Goal: Task Accomplishment & Management: Use online tool/utility

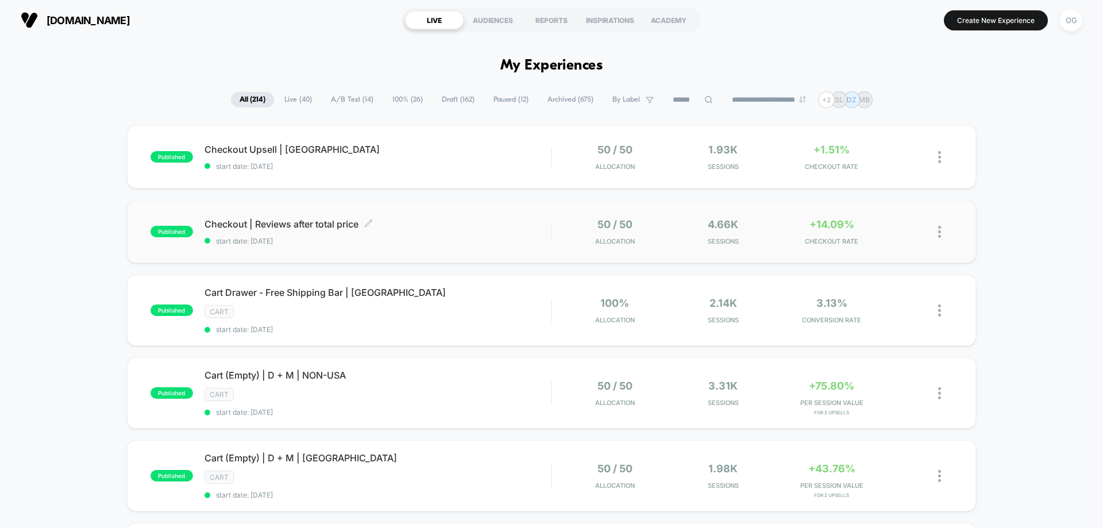
click at [429, 230] on div "Checkout | Reviews after total price Click to edit experience details Click to …" at bounding box center [378, 231] width 347 height 27
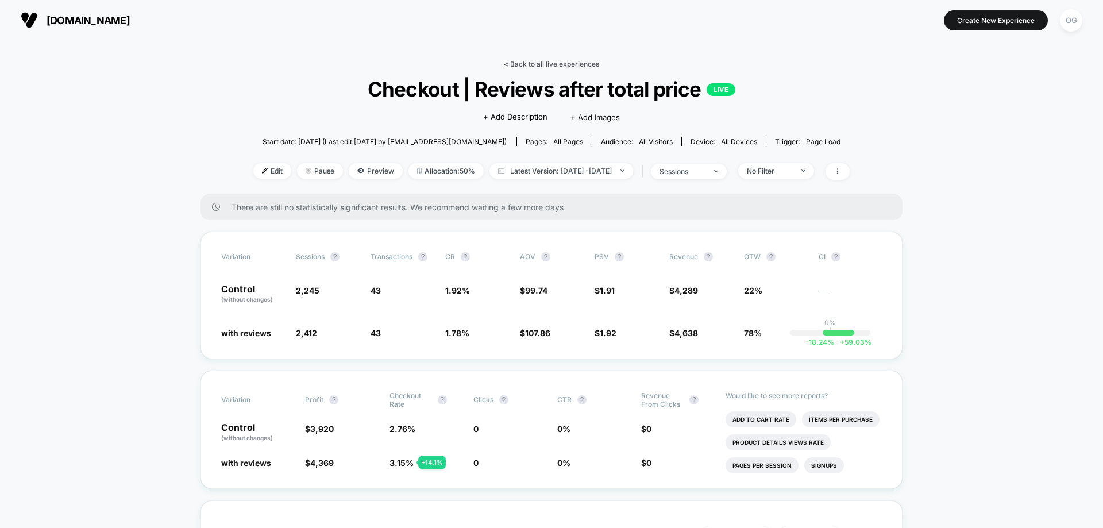
click at [594, 68] on link "< Back to all live experiences" at bounding box center [551, 64] width 95 height 9
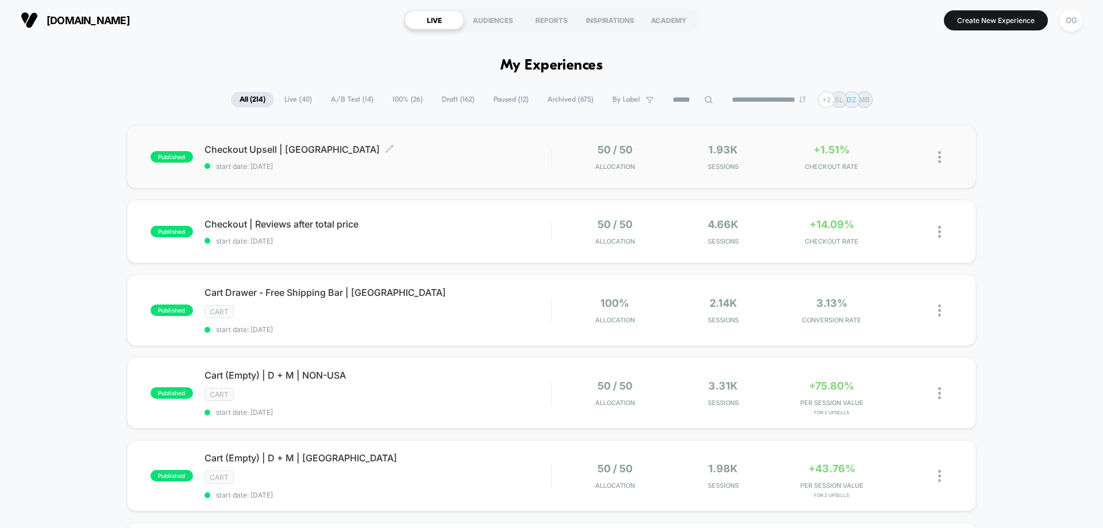
click at [405, 145] on span "Checkout Upsell | USA Click to edit experience details" at bounding box center [378, 149] width 347 height 11
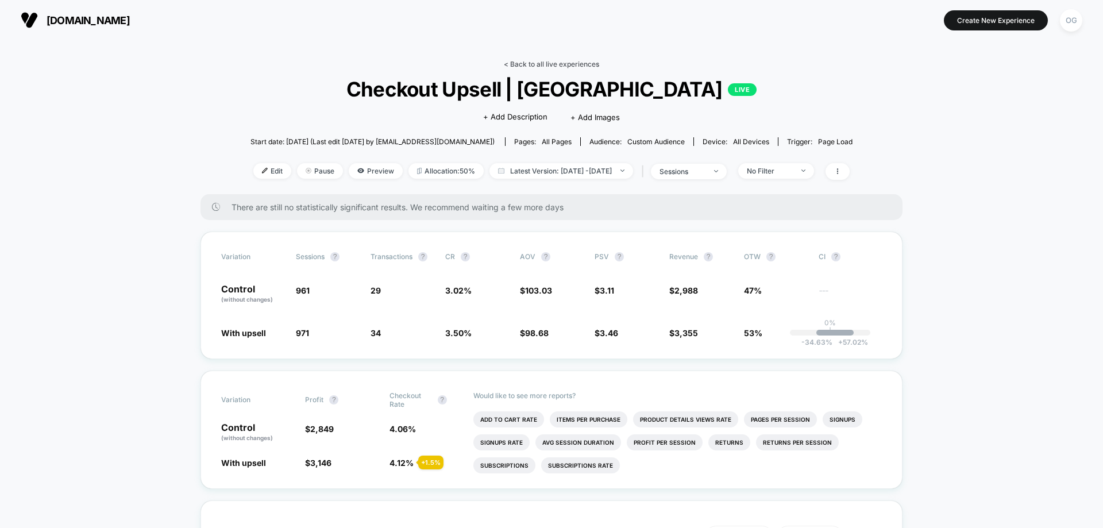
click at [553, 60] on link "< Back to all live experiences" at bounding box center [551, 64] width 95 height 9
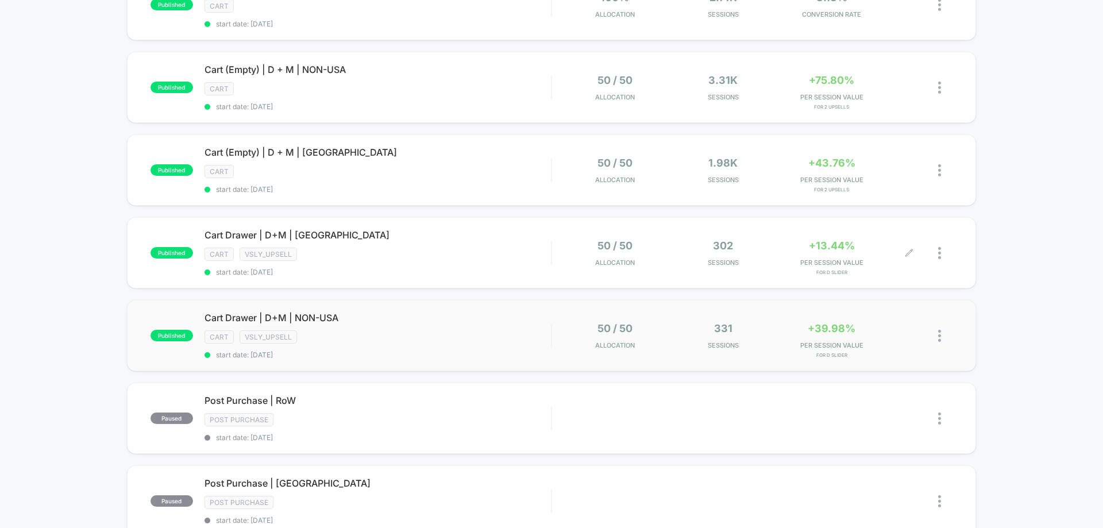
scroll to position [345, 0]
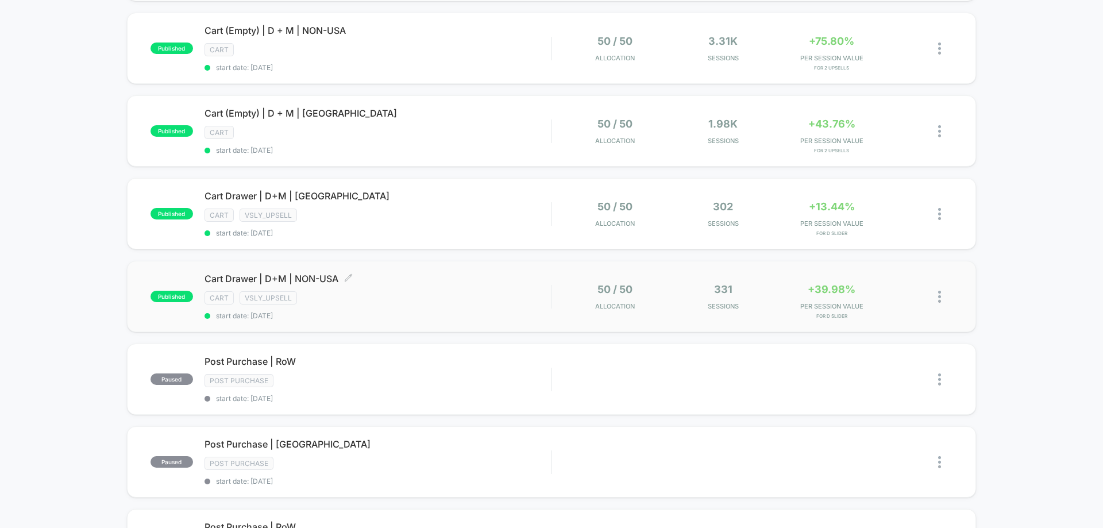
click at [495, 288] on div "Cart Drawer | D+M | NON-USA Click to edit experience details Click to edit expe…" at bounding box center [378, 296] width 347 height 47
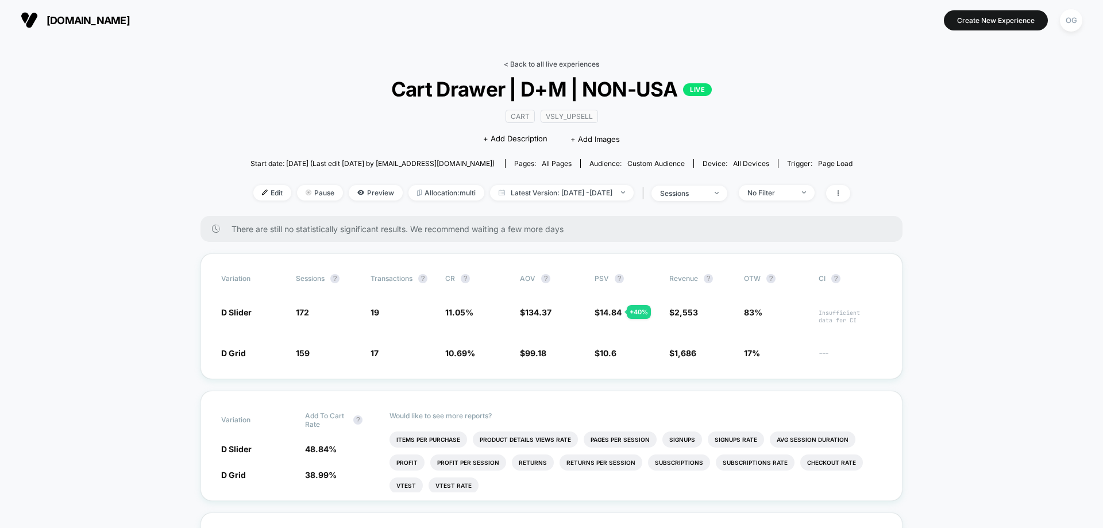
click at [533, 65] on link "< Back to all live experiences" at bounding box center [551, 64] width 95 height 9
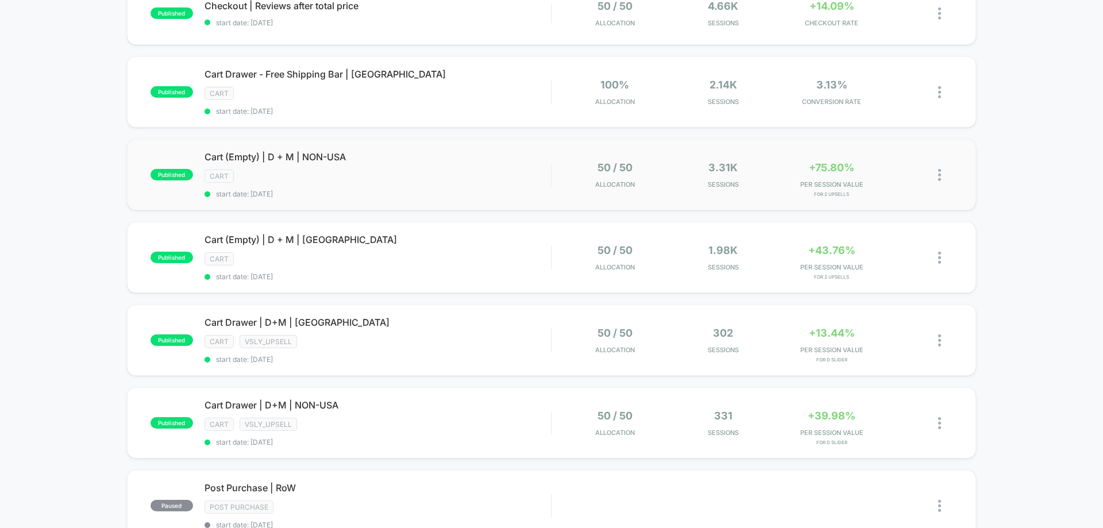
scroll to position [230, 0]
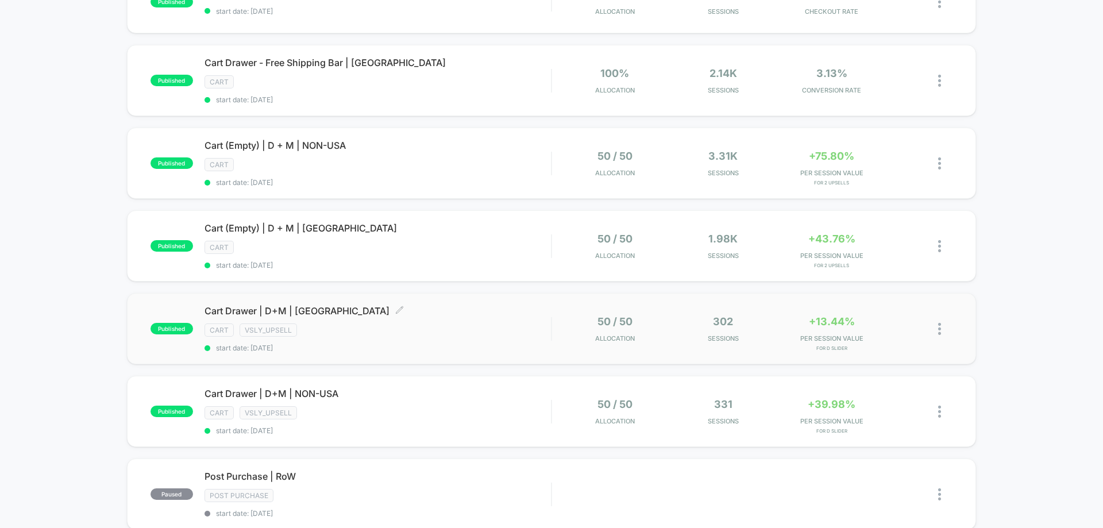
click at [513, 348] on span "start date: [DATE]" at bounding box center [378, 348] width 347 height 9
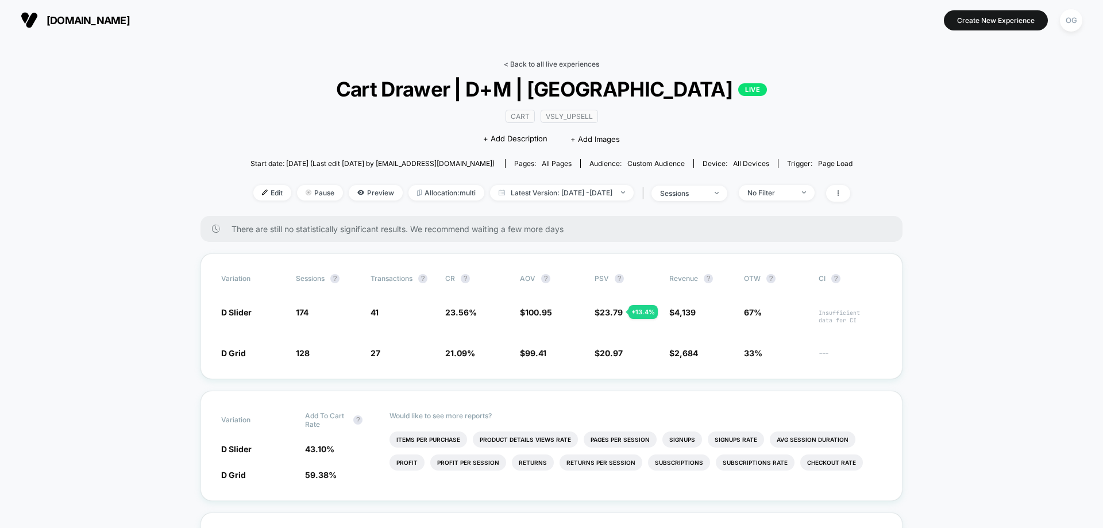
click at [533, 60] on link "< Back to all live experiences" at bounding box center [551, 64] width 95 height 9
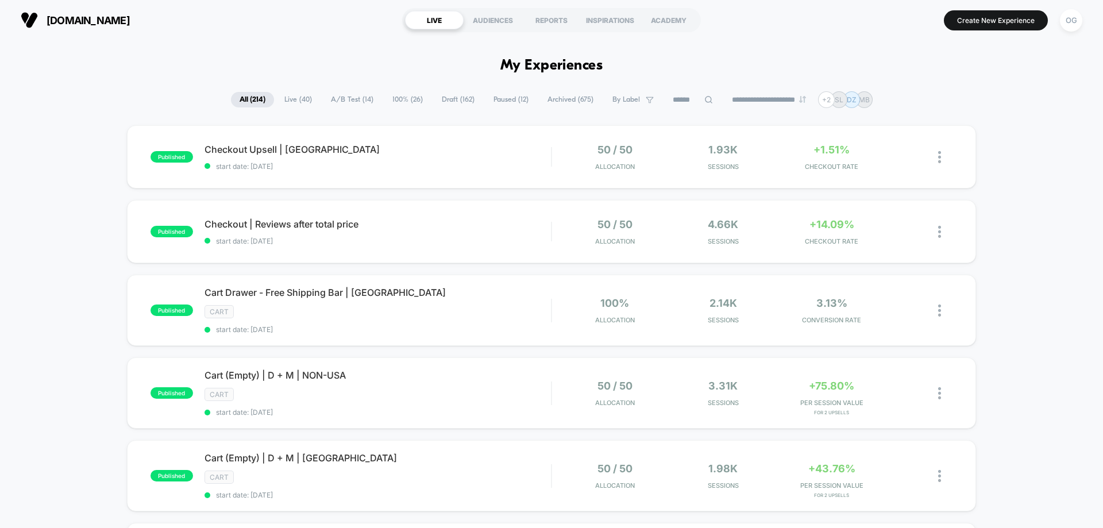
click at [705, 102] on icon at bounding box center [709, 99] width 9 height 9
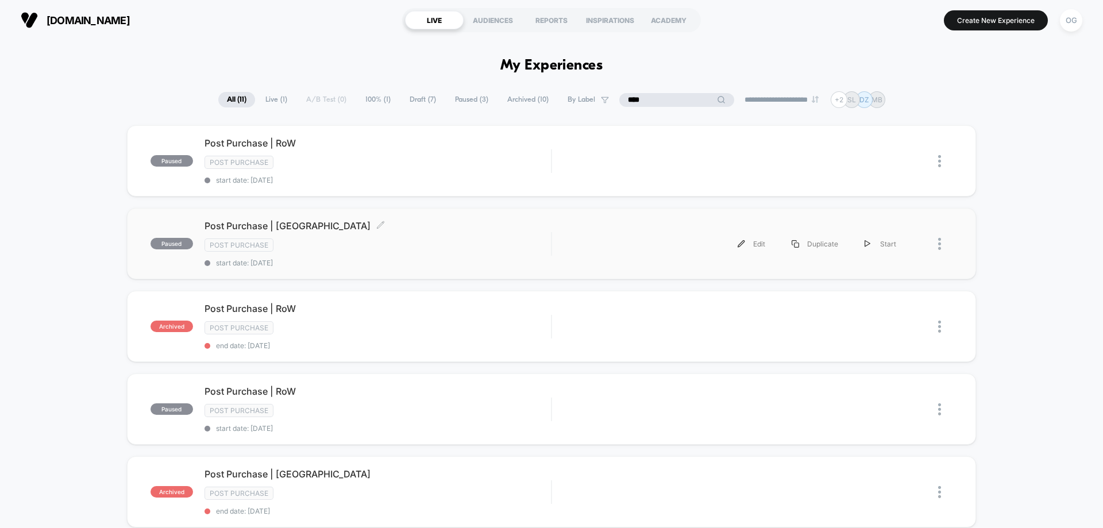
type input "****"
click at [434, 232] on div "Post Purchase | USA Click to edit experience details Click to edit experience d…" at bounding box center [378, 243] width 347 height 47
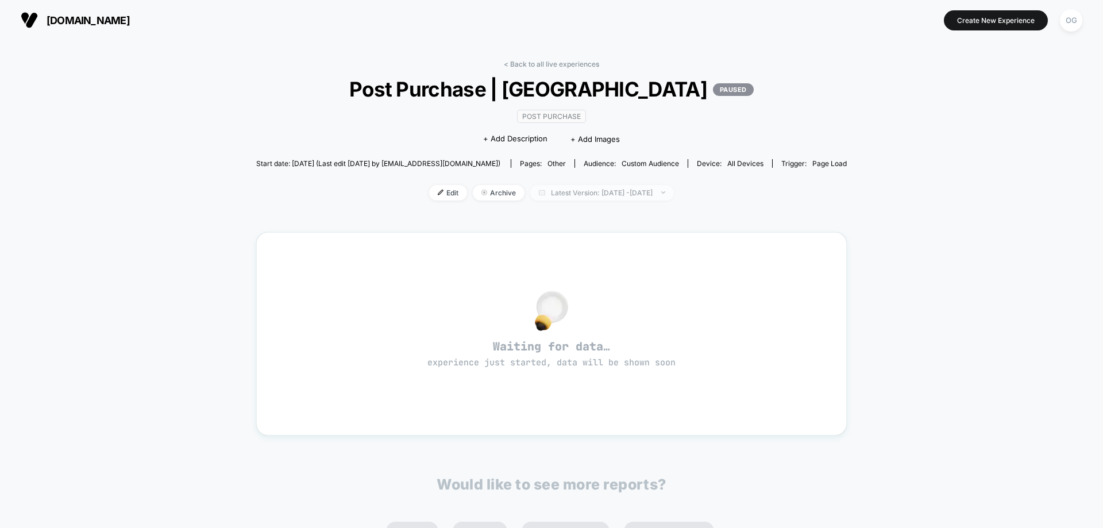
click at [621, 192] on span "Latest Version: Sep 18, 2025 - Sep 30, 2025" at bounding box center [602, 193] width 144 height 16
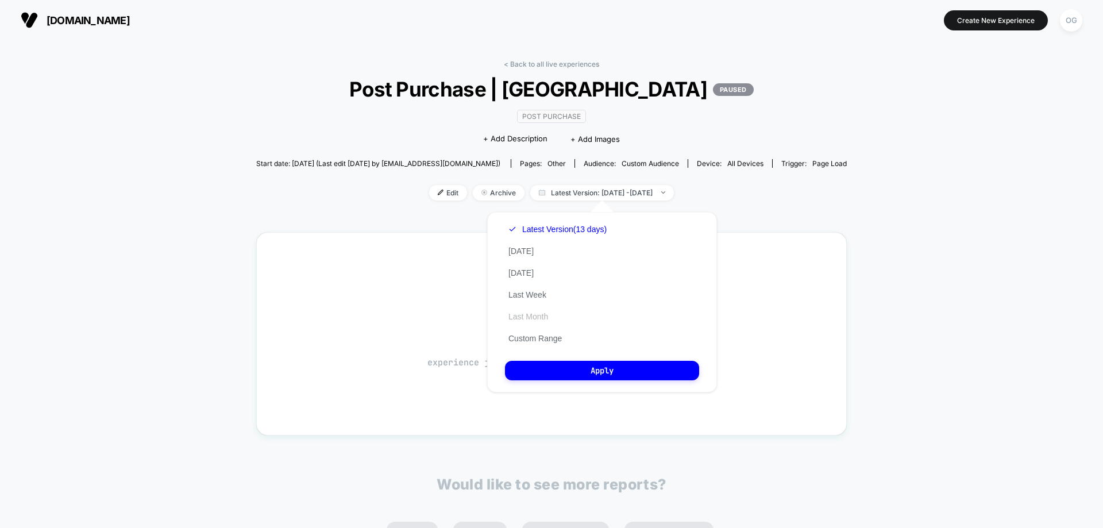
click at [546, 319] on button "Last Month" at bounding box center [528, 317] width 47 height 10
click at [573, 360] on div "Latest Version (13 days) Today Yesterday Last Week Last Month Custom Range Apply" at bounding box center [602, 302] width 230 height 180
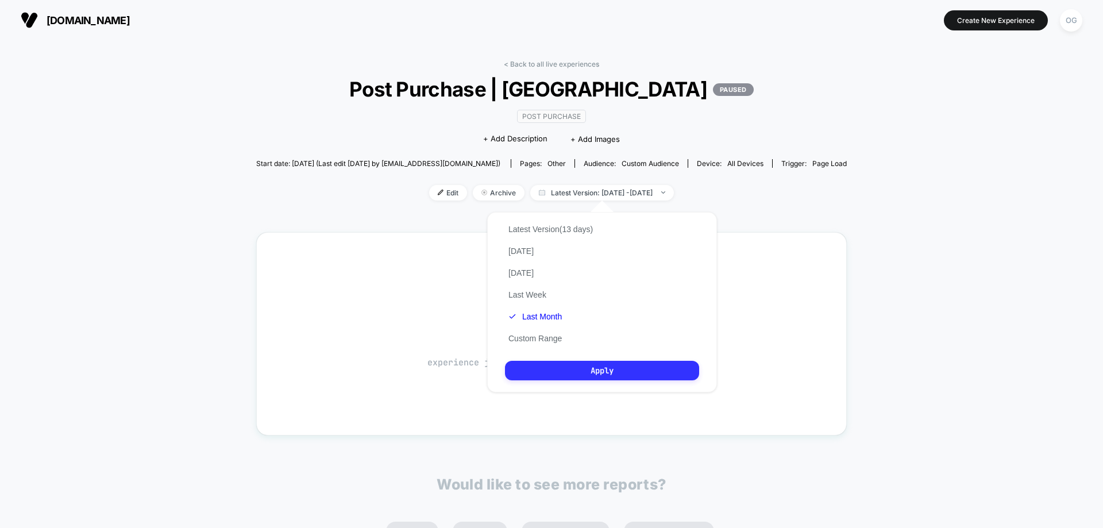
click at [573, 369] on button "Apply" at bounding box center [602, 371] width 194 height 20
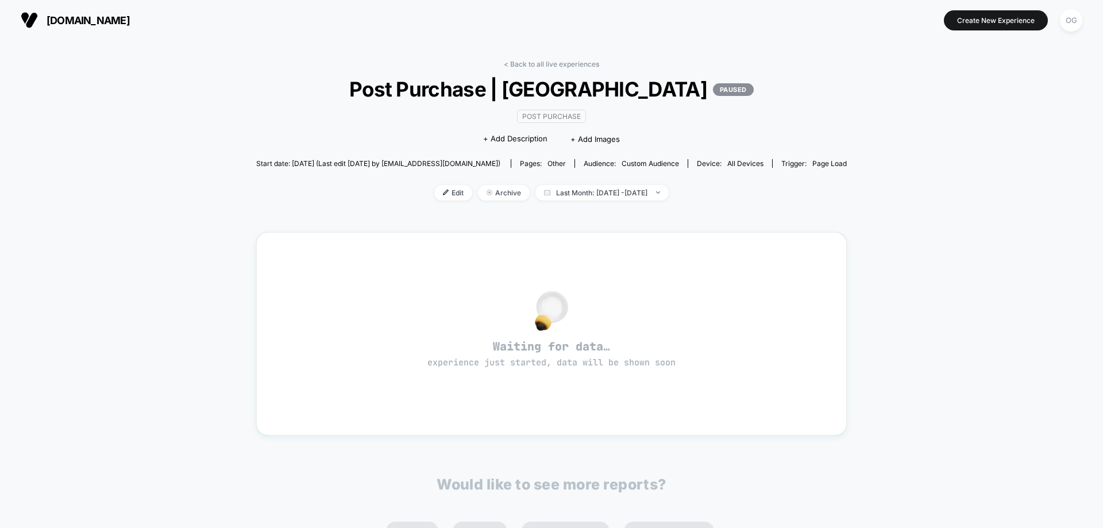
click at [560, 69] on div "< Back to all live experiences Post Purchase | USA PAUSED Post Purchase Click t…" at bounding box center [551, 137] width 591 height 155
click at [562, 66] on link "< Back to all live experiences" at bounding box center [551, 64] width 95 height 9
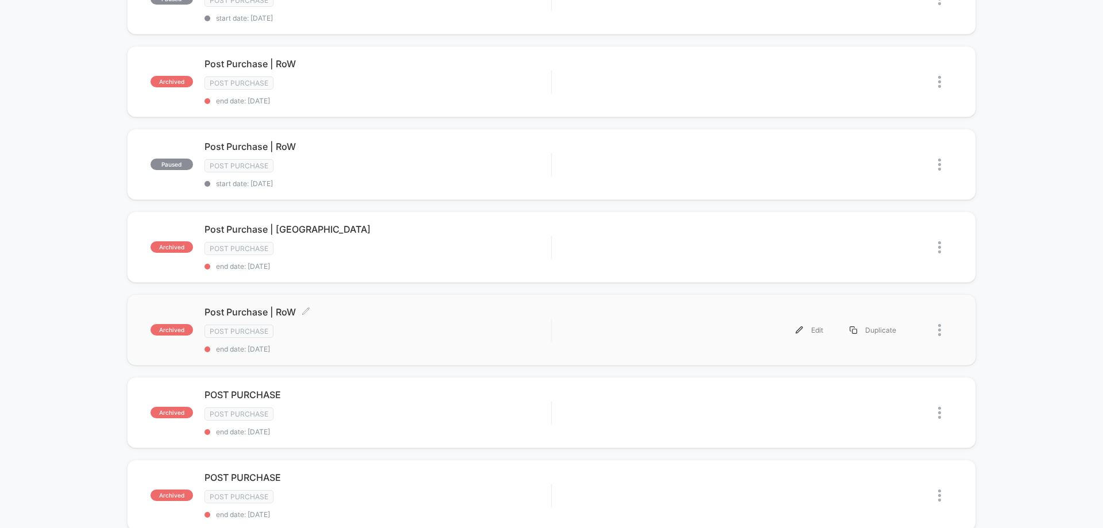
scroll to position [172, 0]
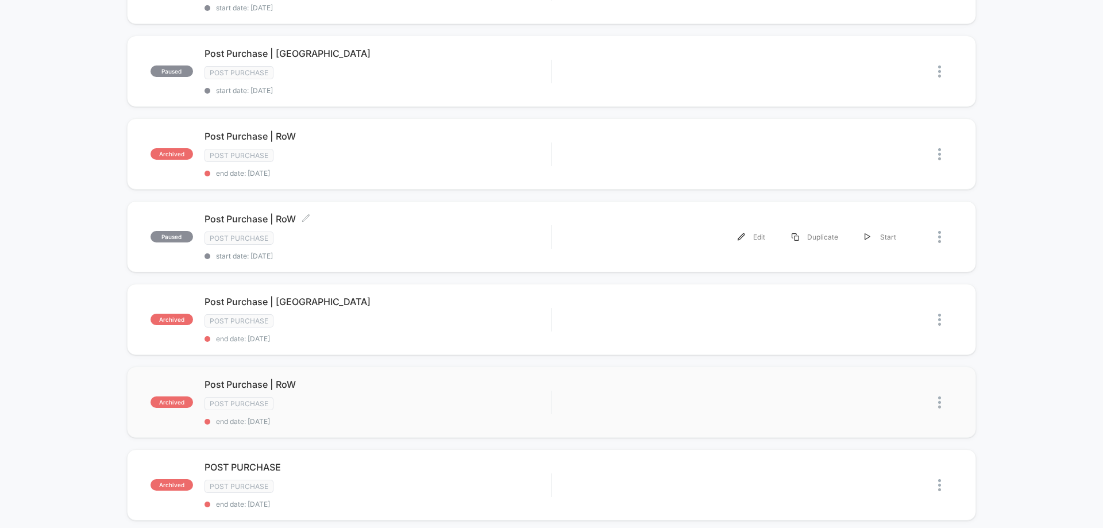
click at [384, 253] on span "start date: [DATE]" at bounding box center [378, 256] width 347 height 9
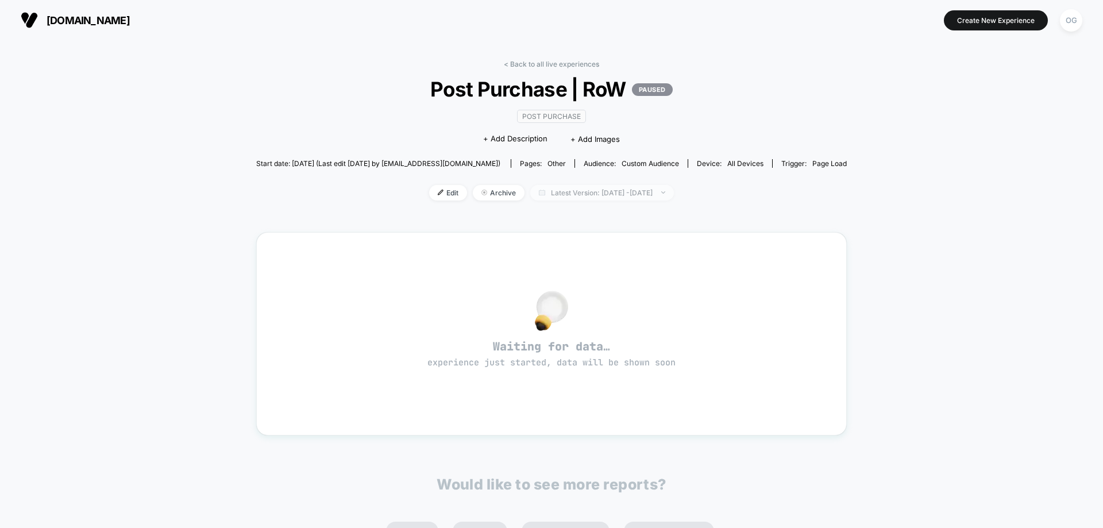
click at [549, 197] on span "Latest Version: Sep 18, 2025 - Sep 30, 2025" at bounding box center [602, 193] width 144 height 16
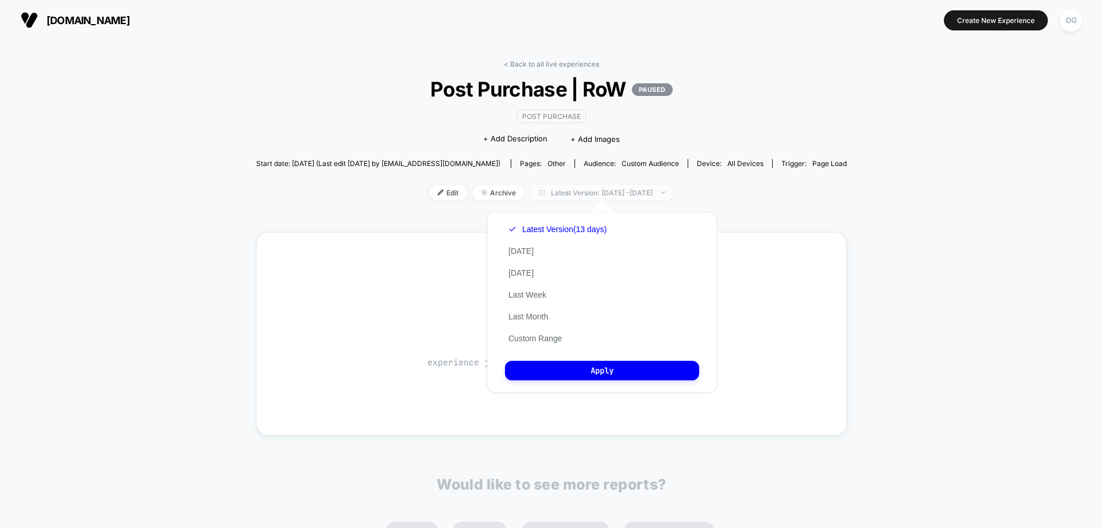
click at [549, 197] on span "Latest Version: Sep 18, 2025 - Sep 30, 2025" at bounding box center [602, 193] width 144 height 16
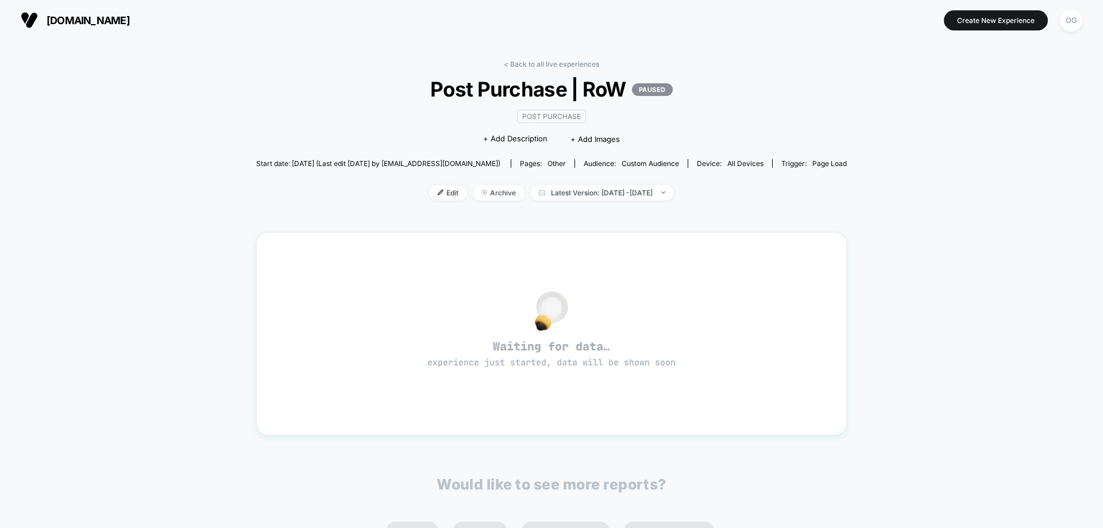
click at [557, 70] on div "< Back to all live experiences Post Purchase | RoW PAUSED Post Purchase Click t…" at bounding box center [551, 137] width 591 height 155
click at [558, 67] on link "< Back to all live experiences" at bounding box center [551, 64] width 95 height 9
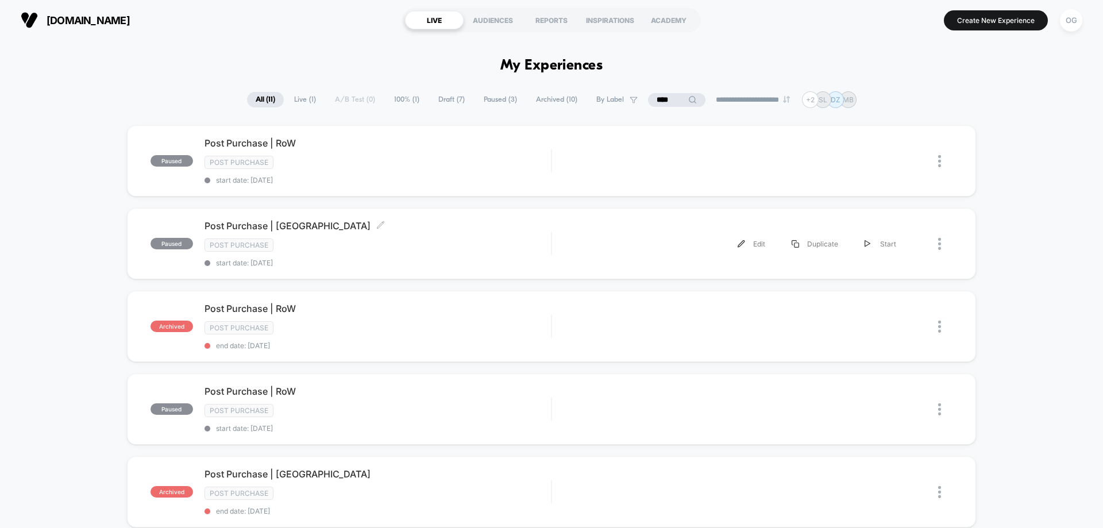
click at [447, 253] on div "Post Purchase | USA Click to edit experience details Click to edit experience d…" at bounding box center [378, 243] width 347 height 47
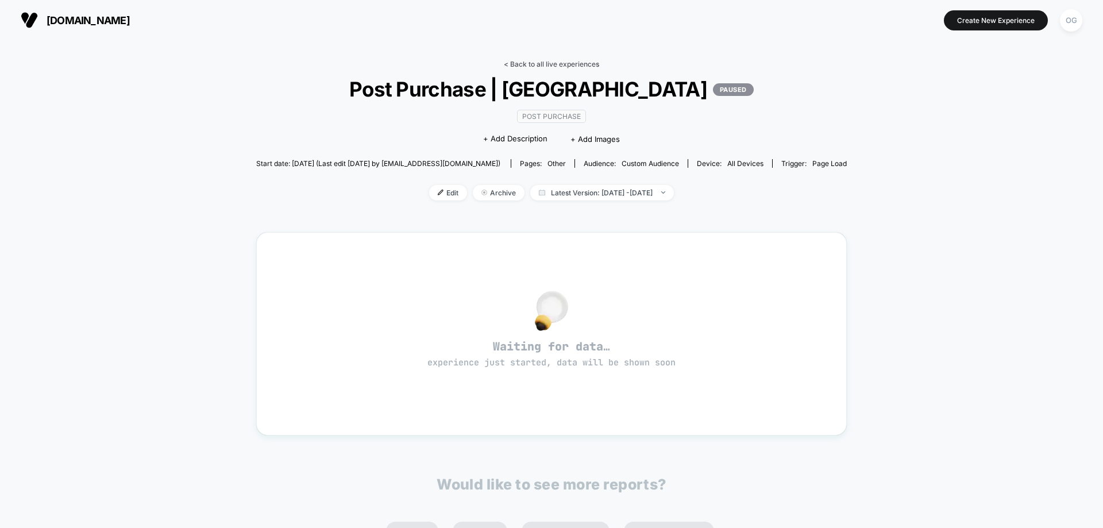
click at [529, 67] on link "< Back to all live experiences" at bounding box center [551, 64] width 95 height 9
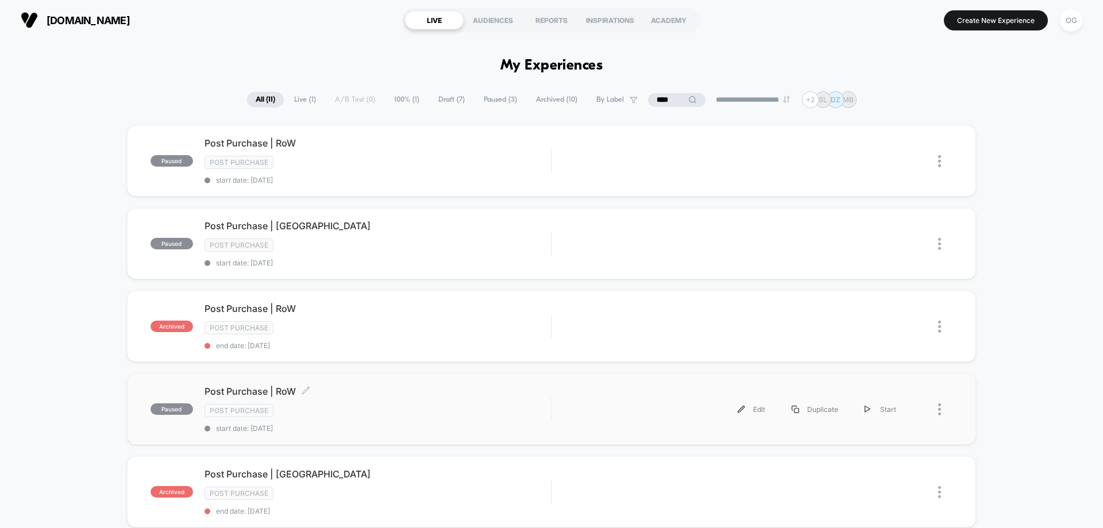
click at [478, 412] on div "Post Purchase" at bounding box center [378, 410] width 347 height 13
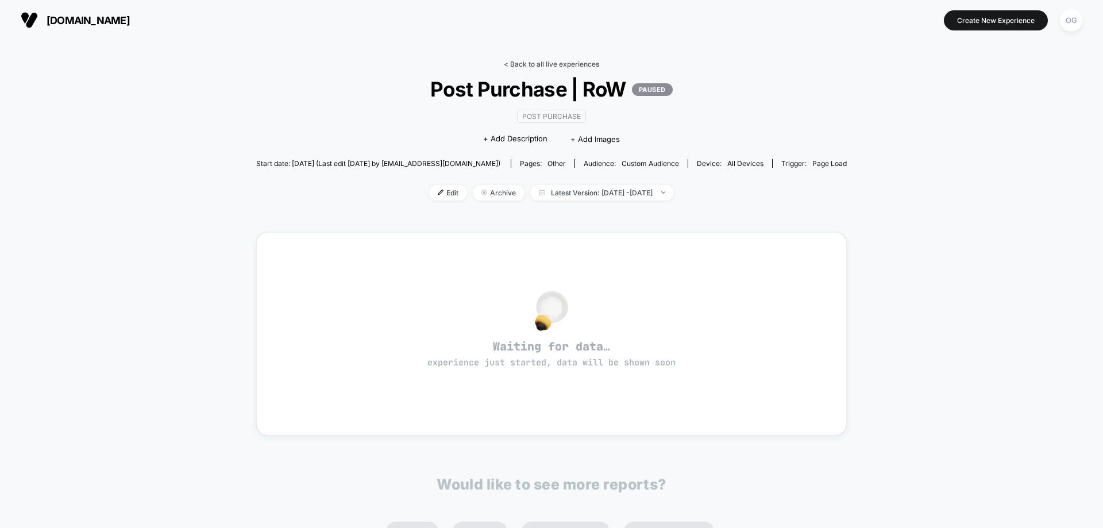
click at [558, 60] on link "< Back to all live experiences" at bounding box center [551, 64] width 95 height 9
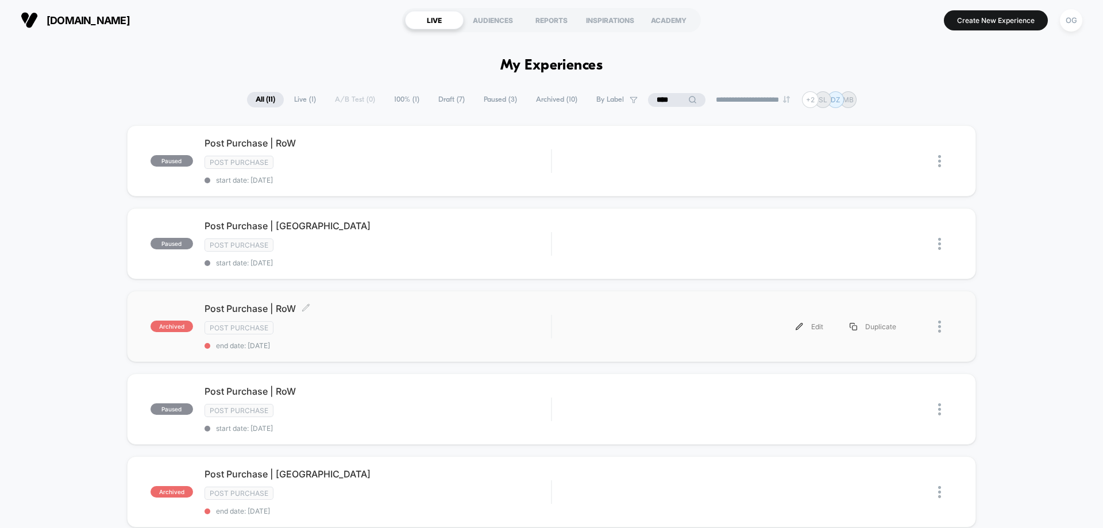
click at [394, 333] on div "Post Purchase" at bounding box center [378, 327] width 347 height 13
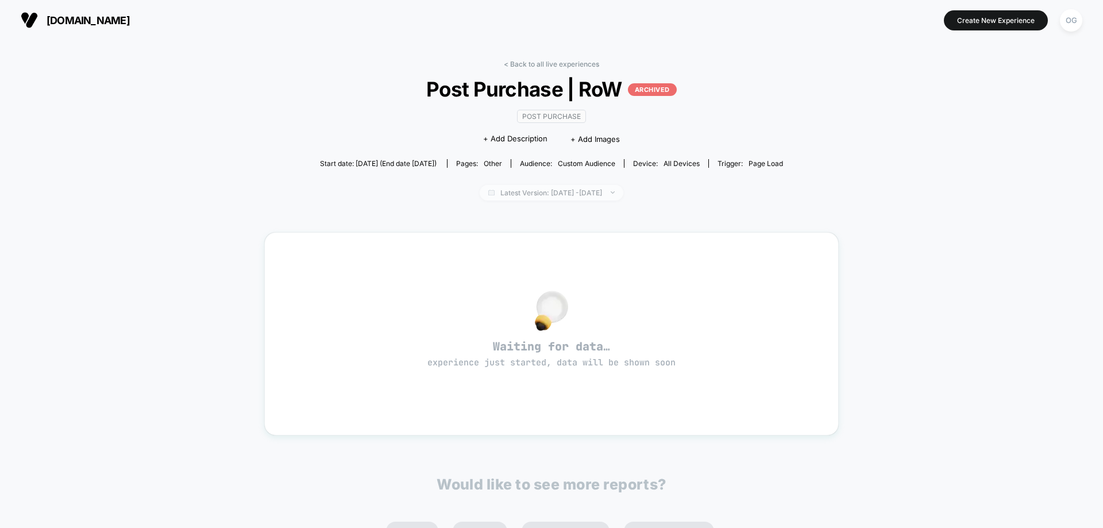
click at [514, 197] on span "Latest Version: Sep 18, 2025 - Sep 18, 2025" at bounding box center [552, 193] width 144 height 16
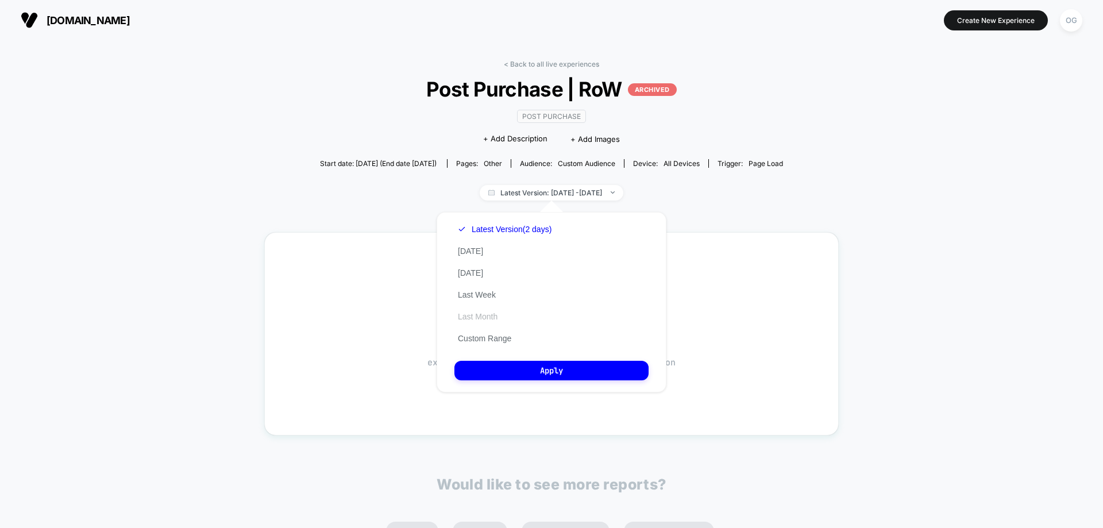
click at [496, 317] on button "Last Month" at bounding box center [478, 317] width 47 height 10
click at [508, 356] on div "Latest Version (2 days) Today Yesterday Last Week Last Month Custom Range Apply" at bounding box center [552, 302] width 230 height 180
click at [511, 367] on button "Apply" at bounding box center [552, 371] width 194 height 20
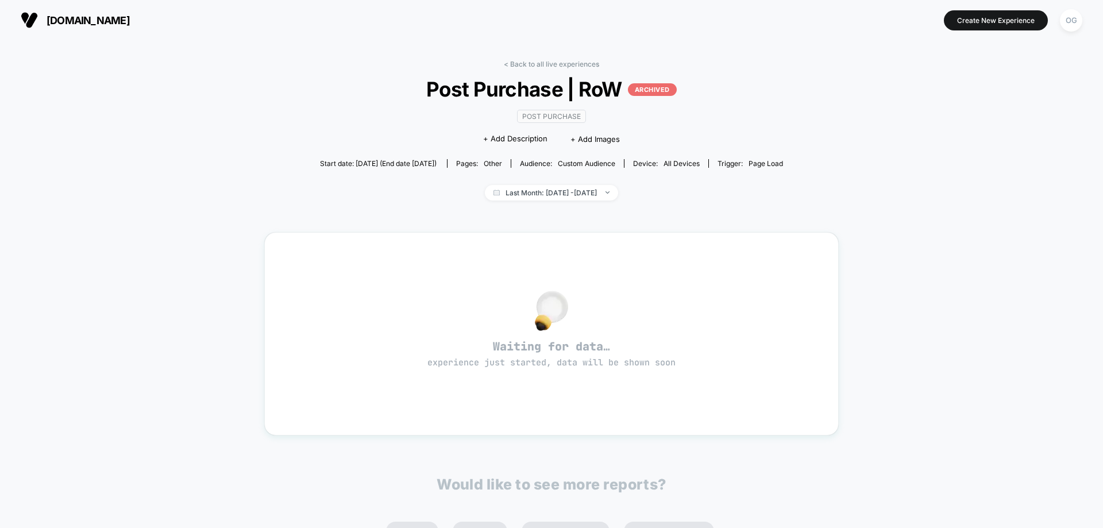
click at [582, 70] on div "< Back to all live experiences Post Purchase | RoW ARCHIVED Post Purchase Click…" at bounding box center [551, 137] width 463 height 155
click at [586, 61] on link "< Back to all live experiences" at bounding box center [551, 64] width 95 height 9
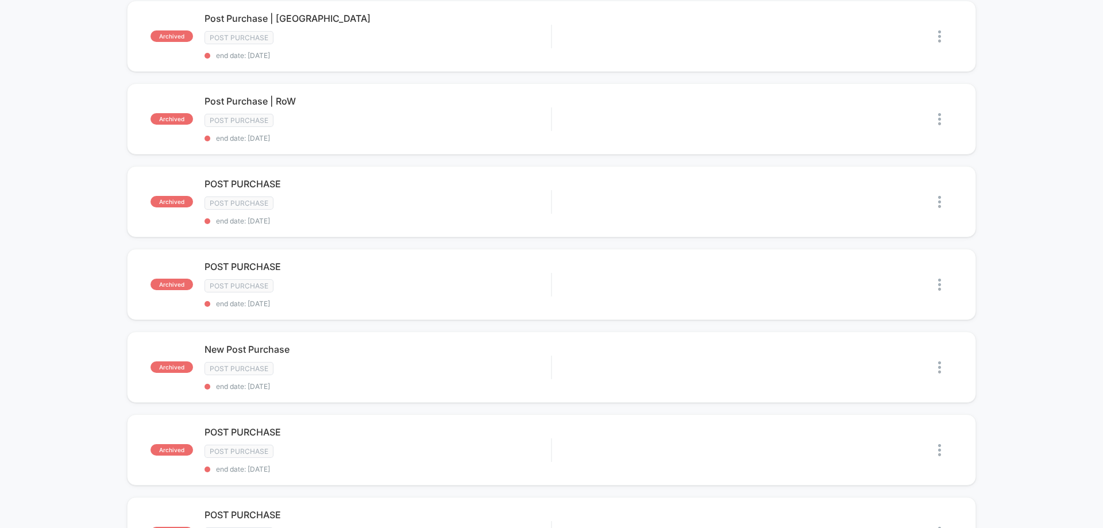
scroll to position [460, 0]
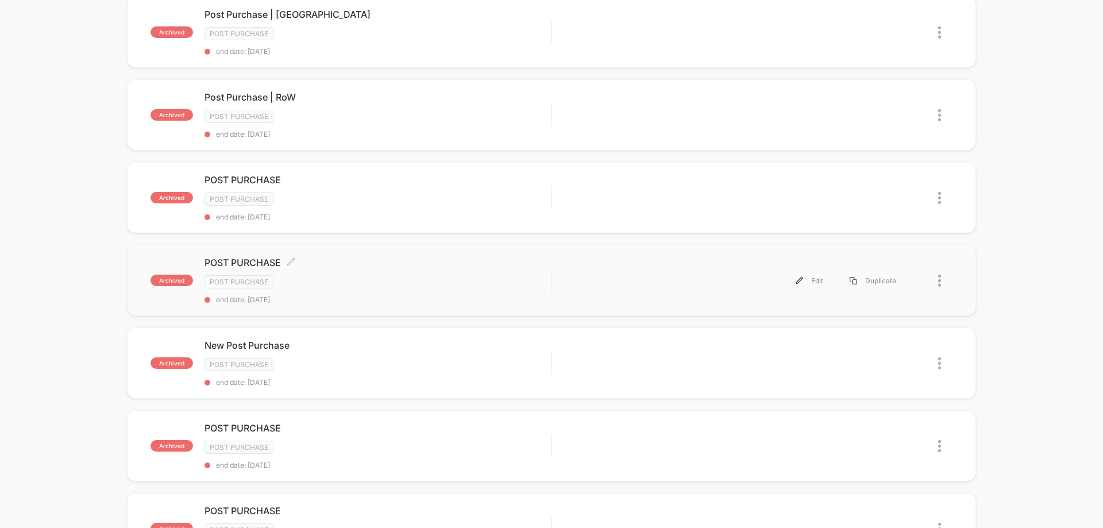
click at [432, 293] on div "POST PURCHASE Click to edit experience details Click to edit experience details…" at bounding box center [378, 280] width 347 height 47
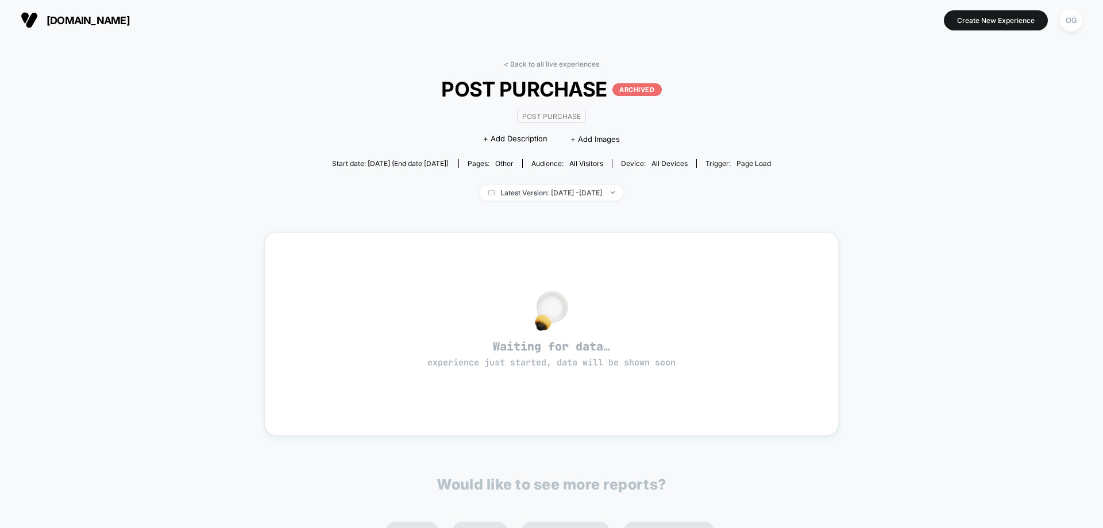
click at [558, 69] on div "< Back to all live experiences POST PURCHASE ARCHIVED Post Purchase Click to ed…" at bounding box center [552, 137] width 440 height 155
click at [560, 61] on link "< Back to all live experiences" at bounding box center [551, 64] width 95 height 9
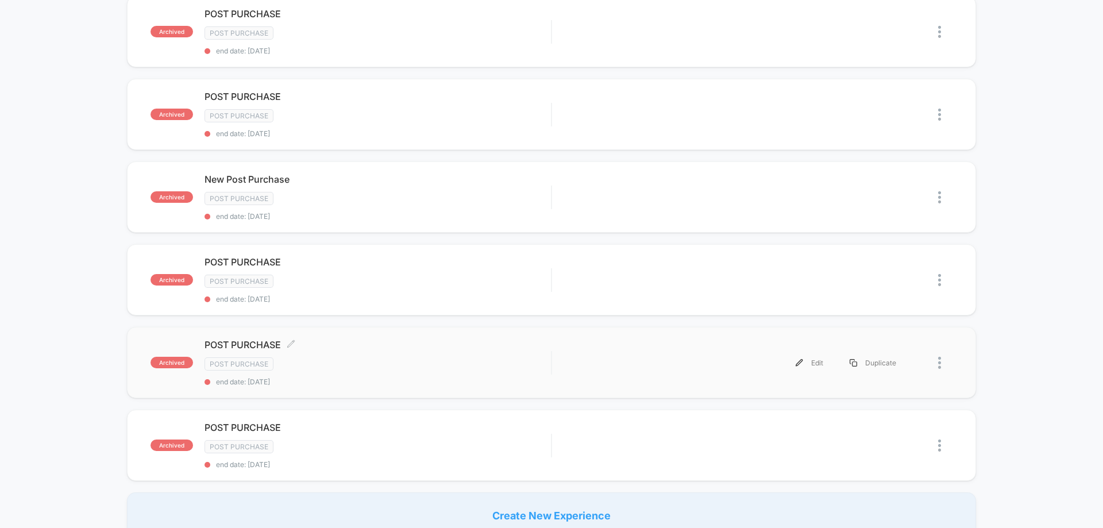
scroll to position [575, 0]
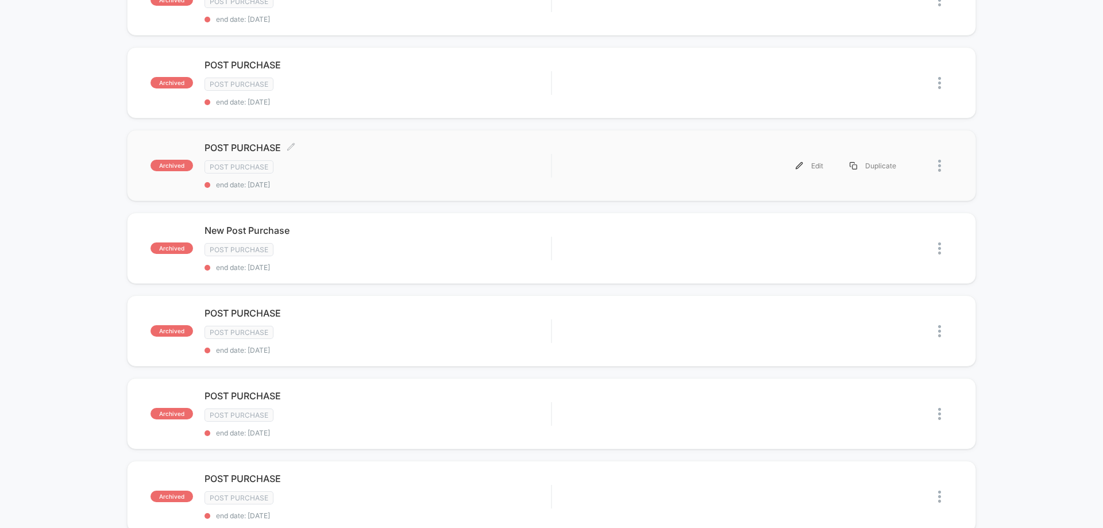
click at [439, 176] on div "POST PURCHASE Click to edit experience details Click to edit experience details…" at bounding box center [378, 165] width 347 height 47
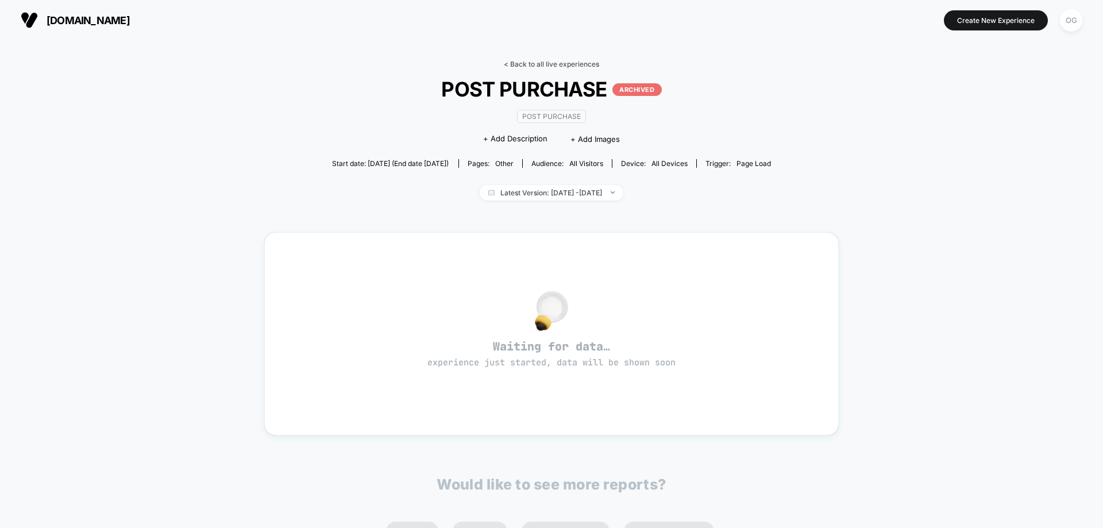
click at [542, 63] on link "< Back to all live experiences" at bounding box center [551, 64] width 95 height 9
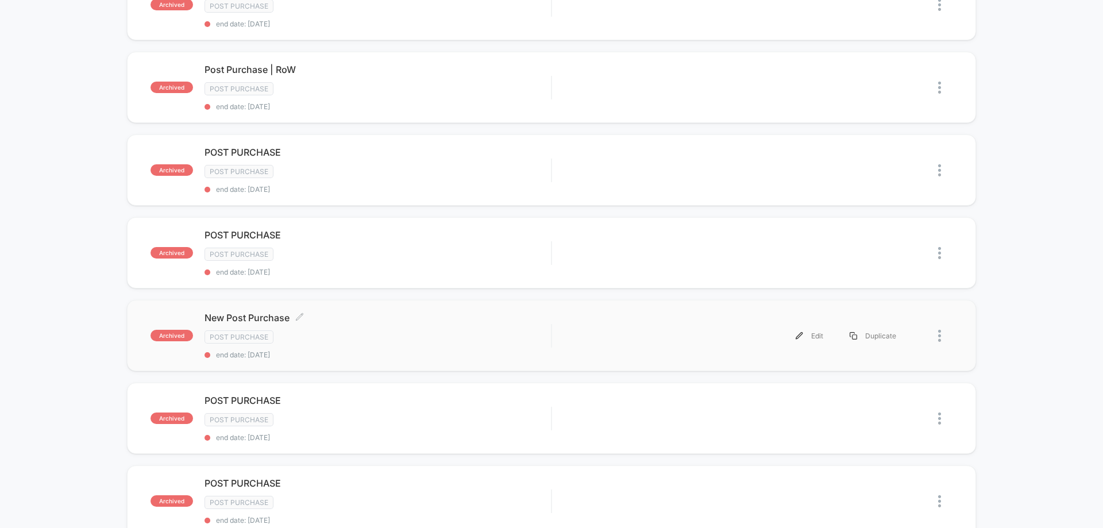
scroll to position [460, 0]
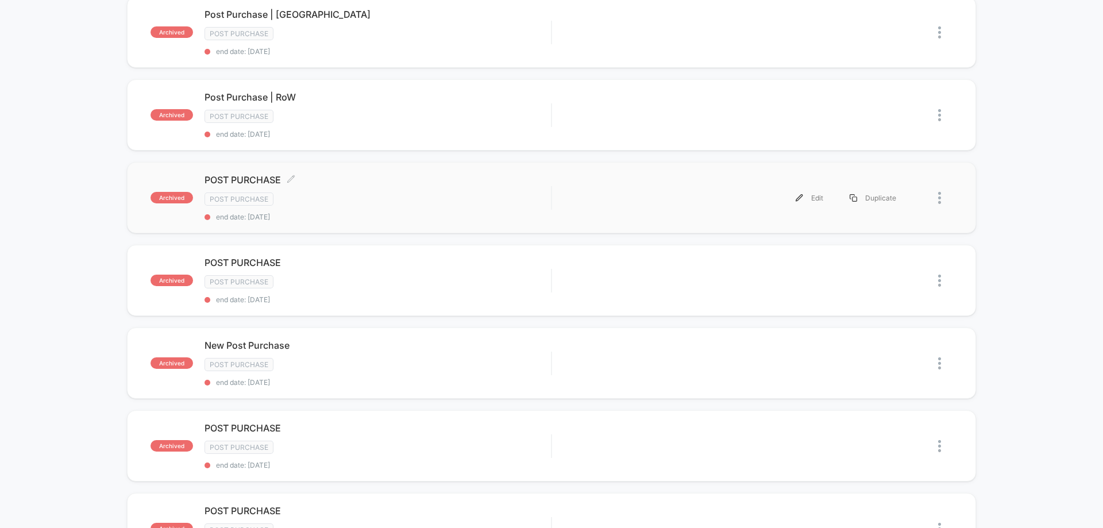
click at [385, 220] on span "end date: 9/27/2025" at bounding box center [378, 217] width 347 height 9
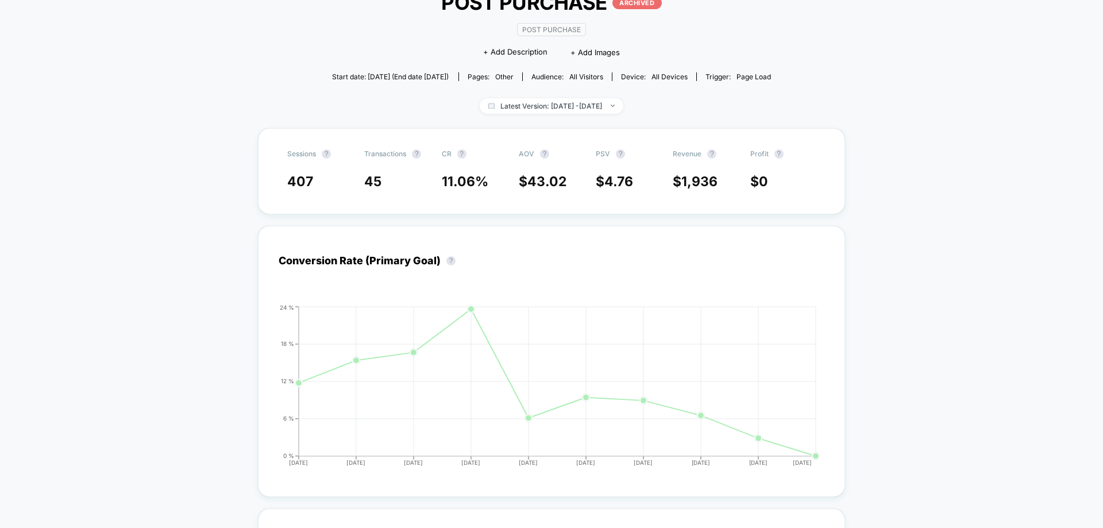
scroll to position [57, 0]
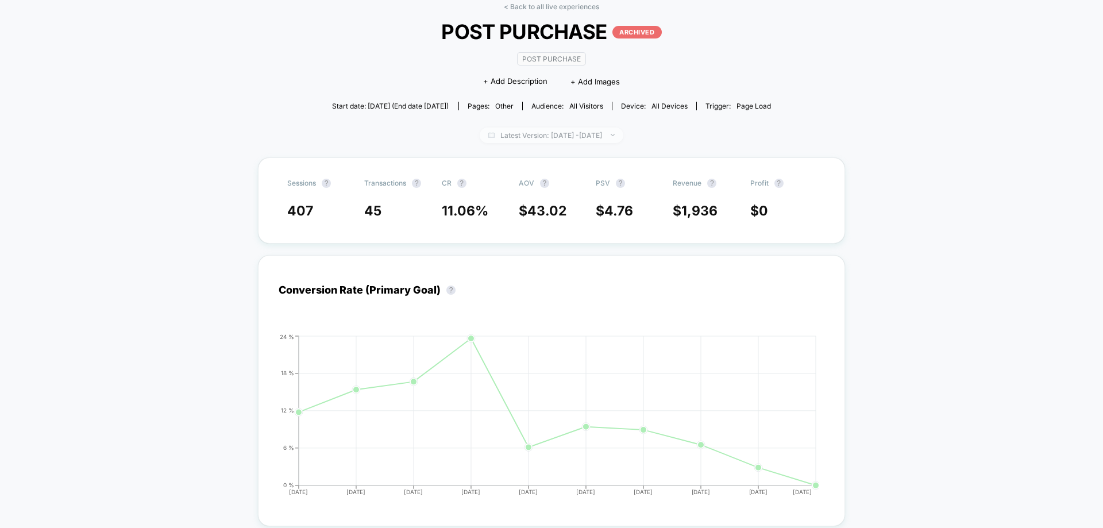
click at [609, 134] on span "Latest Version: Aug 18, 2025 - Aug 27, 2025" at bounding box center [552, 136] width 144 height 16
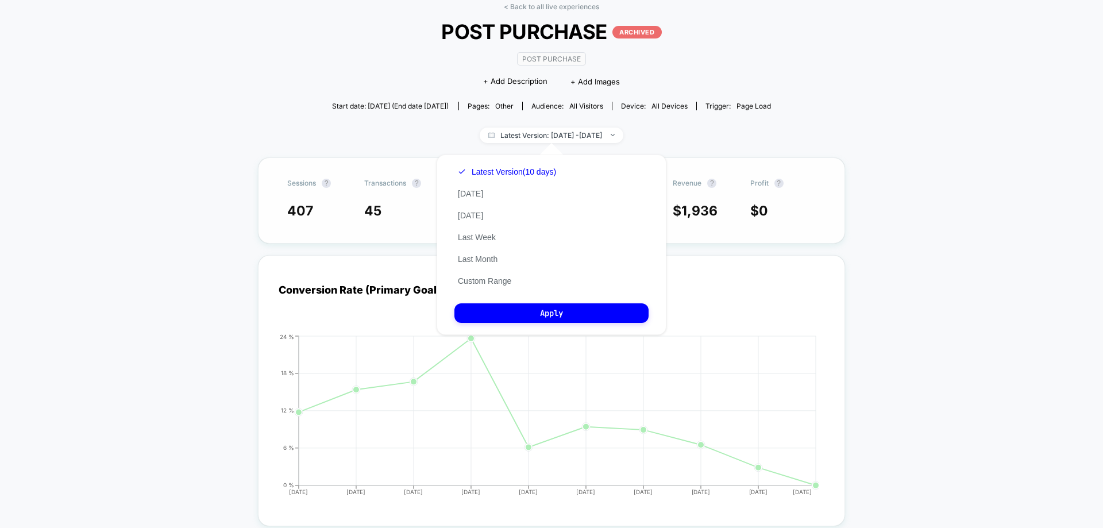
click at [819, 162] on div "Sessions ? Transactions ? CR ? AOV ? PSV ? Revenue ? Profit ? 407 45 11.06 % $ …" at bounding box center [551, 200] width 587 height 86
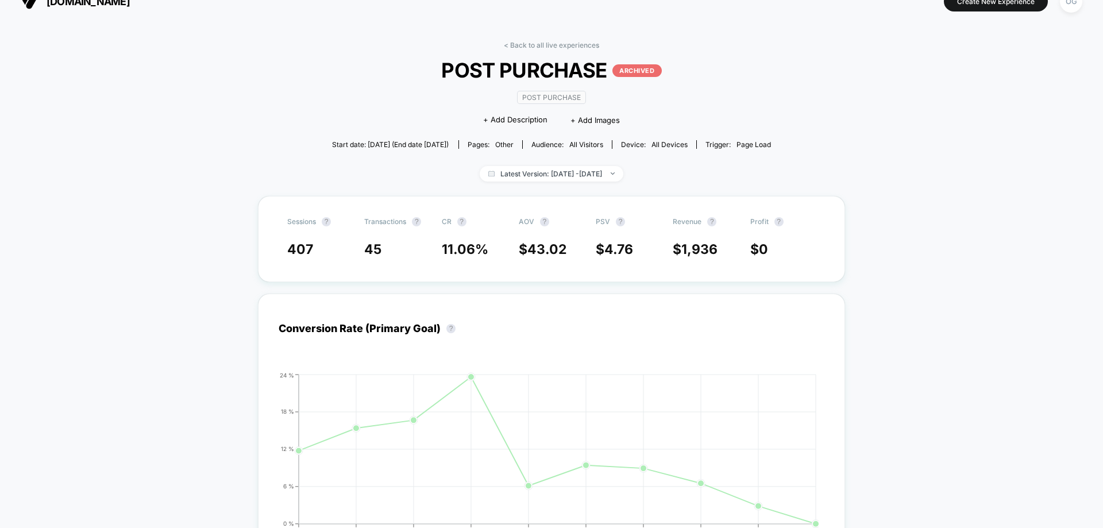
scroll to position [0, 0]
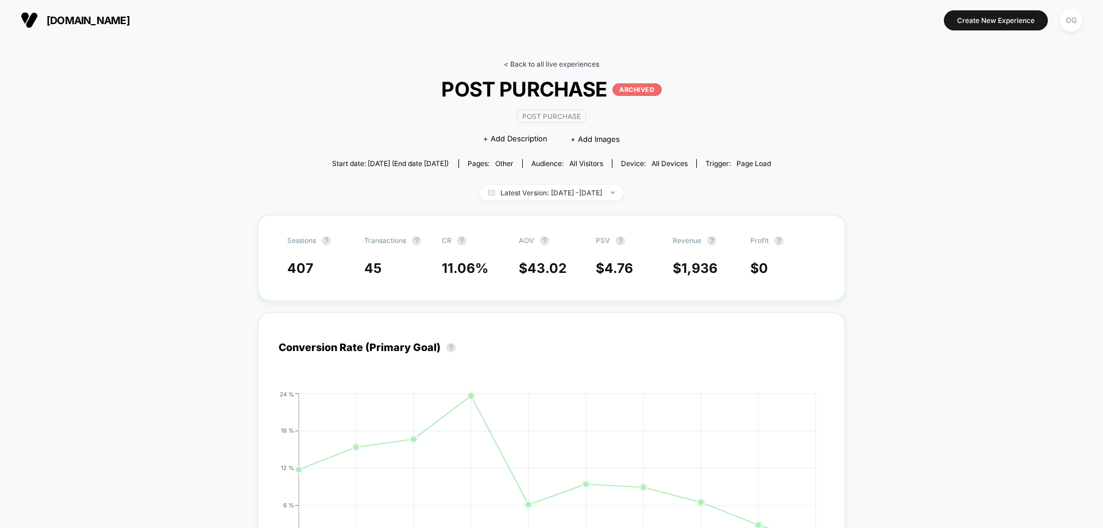
click at [579, 62] on link "< Back to all live experiences" at bounding box center [551, 64] width 95 height 9
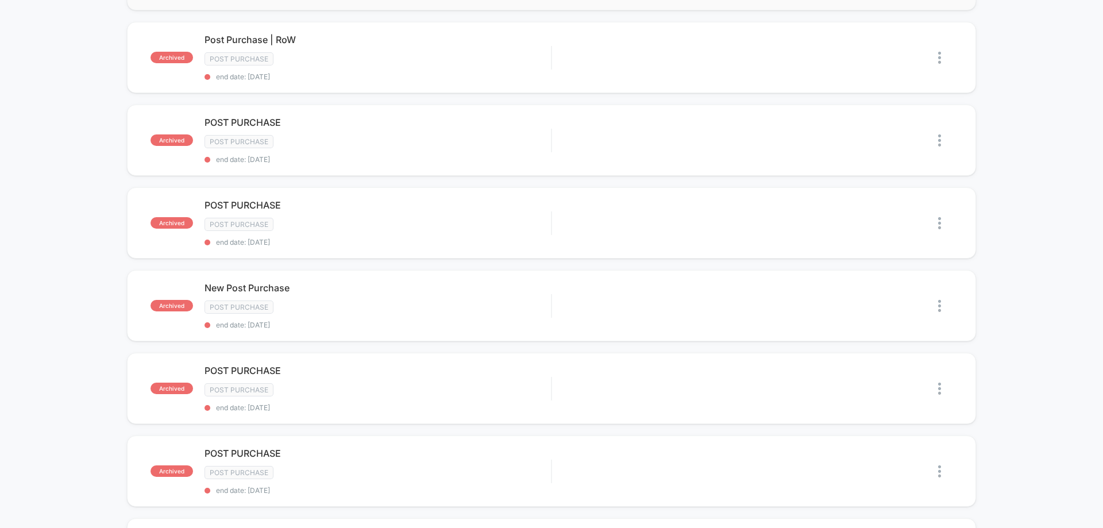
scroll to position [575, 0]
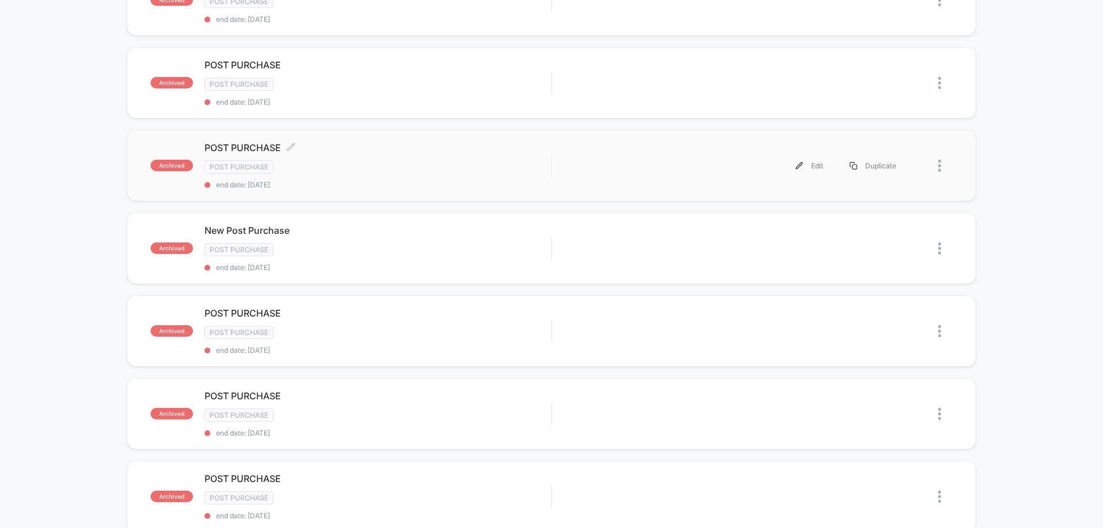
click at [401, 180] on span "end date: 2/19/2025" at bounding box center [378, 184] width 347 height 9
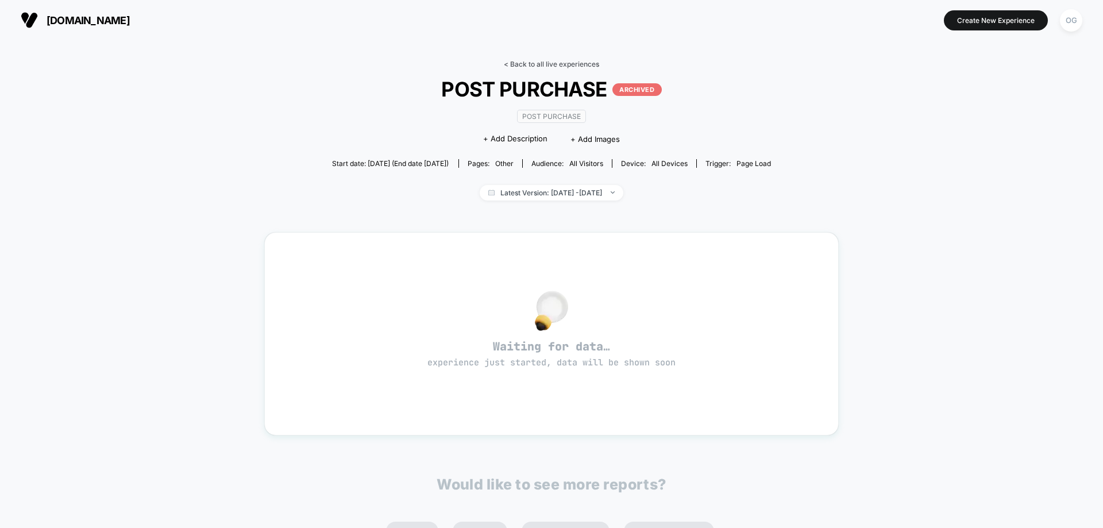
click at [517, 62] on link "< Back to all live experiences" at bounding box center [551, 64] width 95 height 9
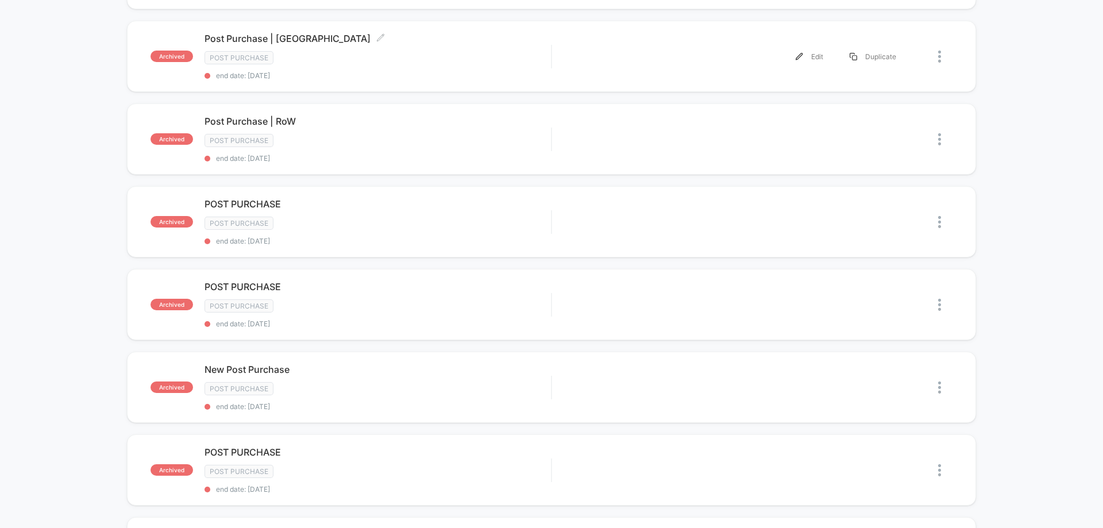
scroll to position [517, 0]
click at [443, 309] on div "Post Purchase" at bounding box center [378, 307] width 347 height 13
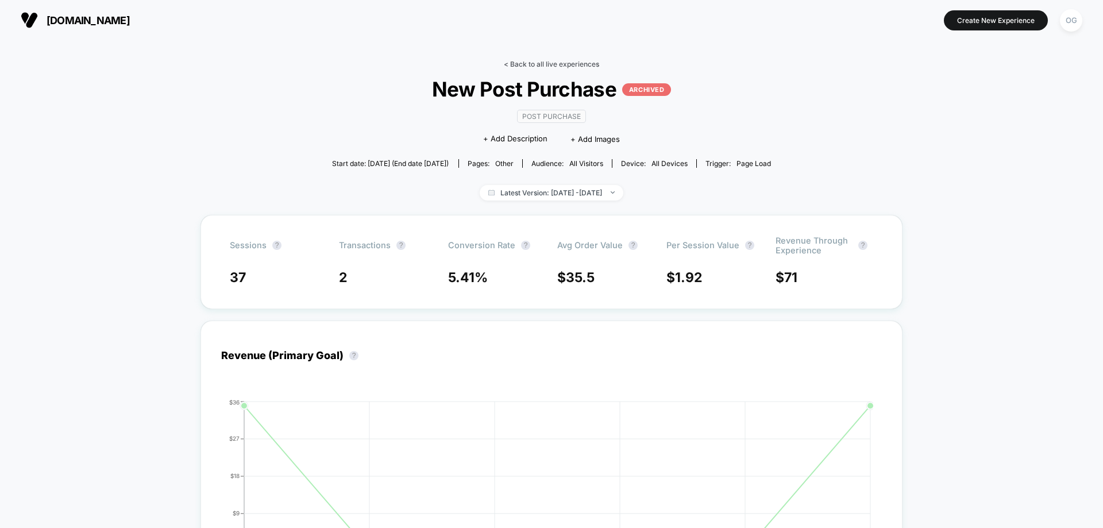
click at [565, 63] on link "< Back to all live experiences" at bounding box center [551, 64] width 95 height 9
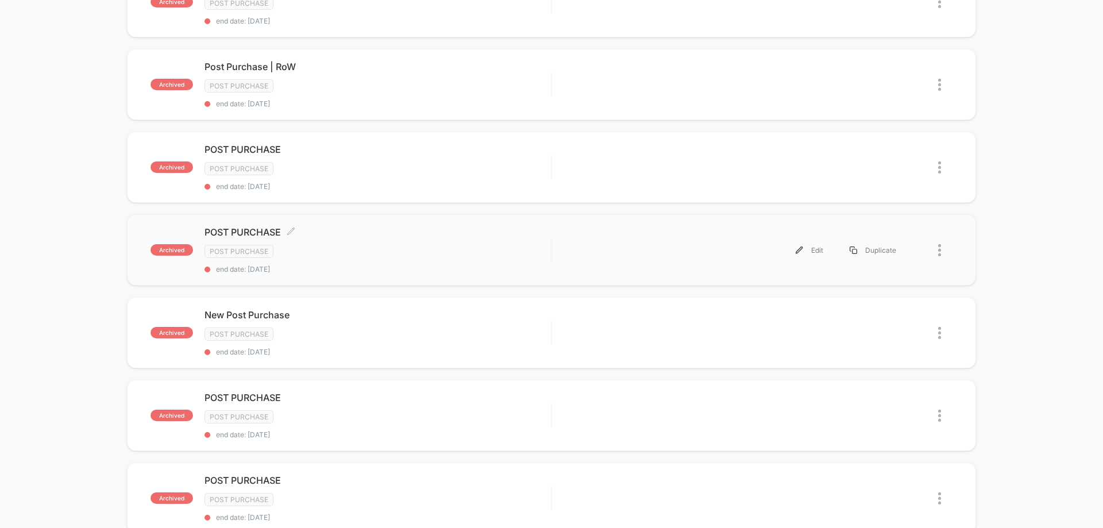
scroll to position [517, 0]
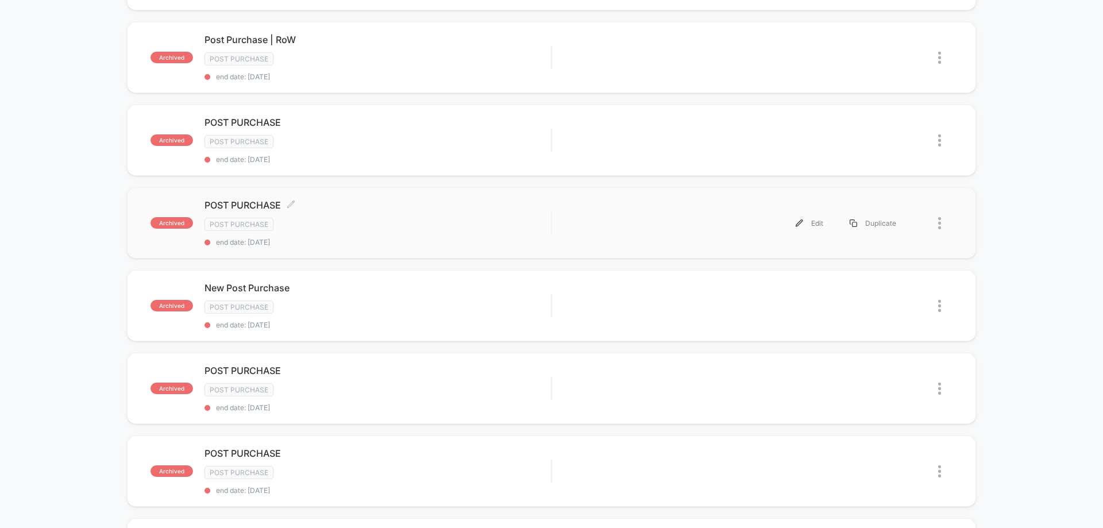
click at [431, 226] on div "Post Purchase" at bounding box center [378, 224] width 347 height 13
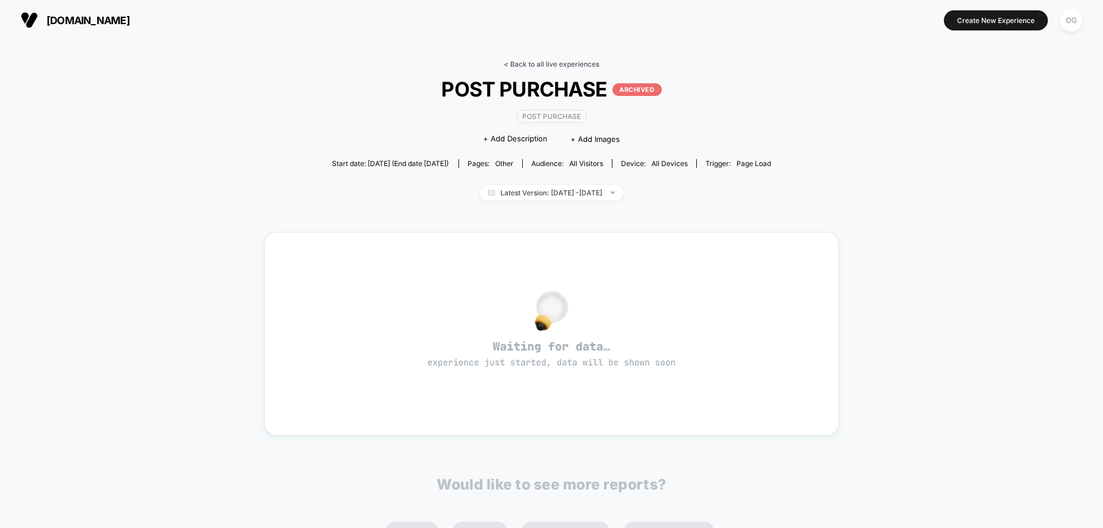
click at [529, 65] on link "< Back to all live experiences" at bounding box center [551, 64] width 95 height 9
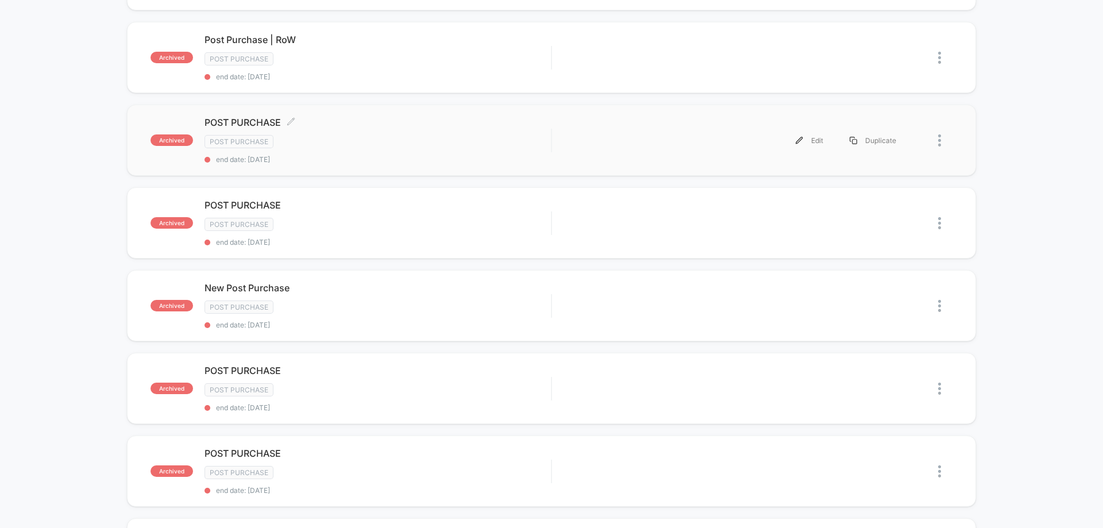
scroll to position [402, 0]
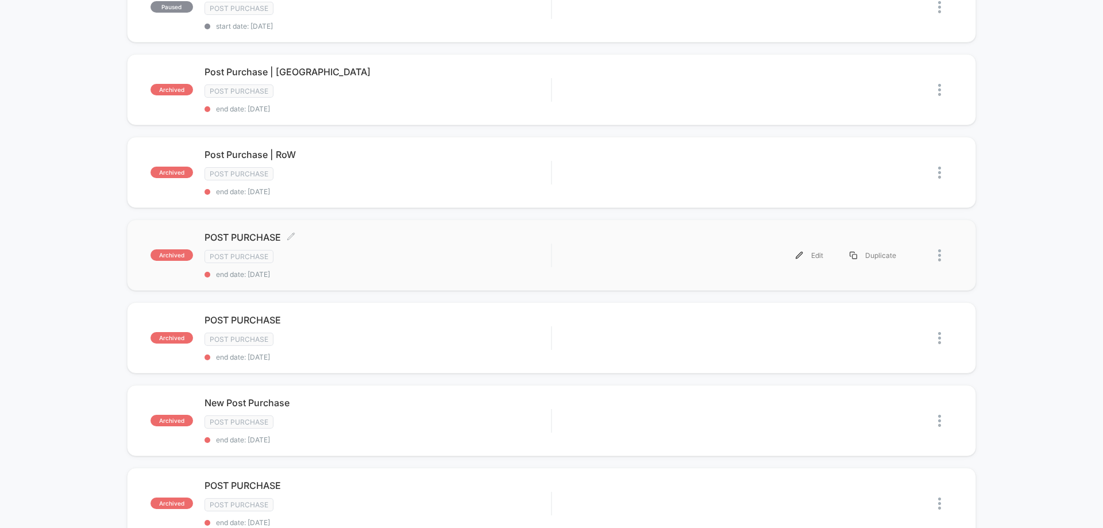
click at [447, 253] on div "Post Purchase" at bounding box center [378, 256] width 347 height 13
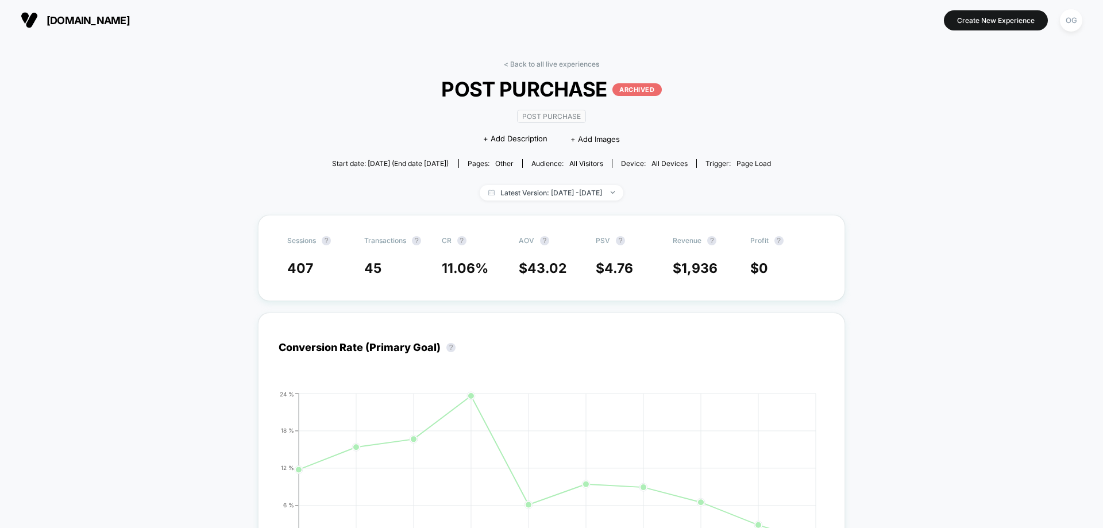
click at [587, 79] on span "POST PURCHASE ARCHIVED" at bounding box center [551, 89] width 395 height 24
click at [490, 140] on span "+ Add Description" at bounding box center [515, 138] width 64 height 11
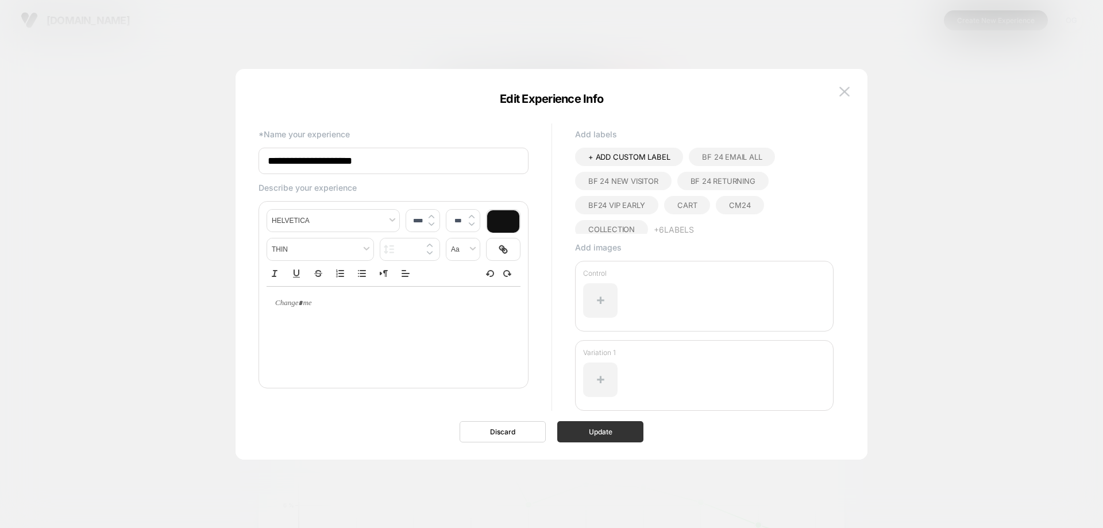
type input "**********"
click at [596, 435] on button "Update" at bounding box center [600, 431] width 86 height 21
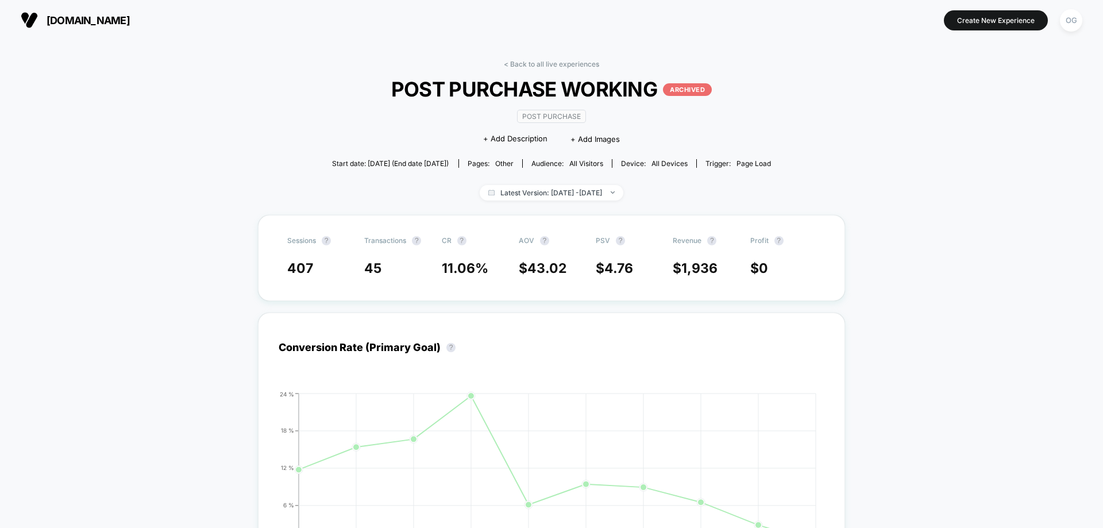
click at [589, 69] on div "< Back to all live experiences POST PURCHASE WORKING ARCHIVED Post Purchase Cli…" at bounding box center [552, 137] width 440 height 155
click at [591, 61] on link "< Back to all live experiences" at bounding box center [551, 64] width 95 height 9
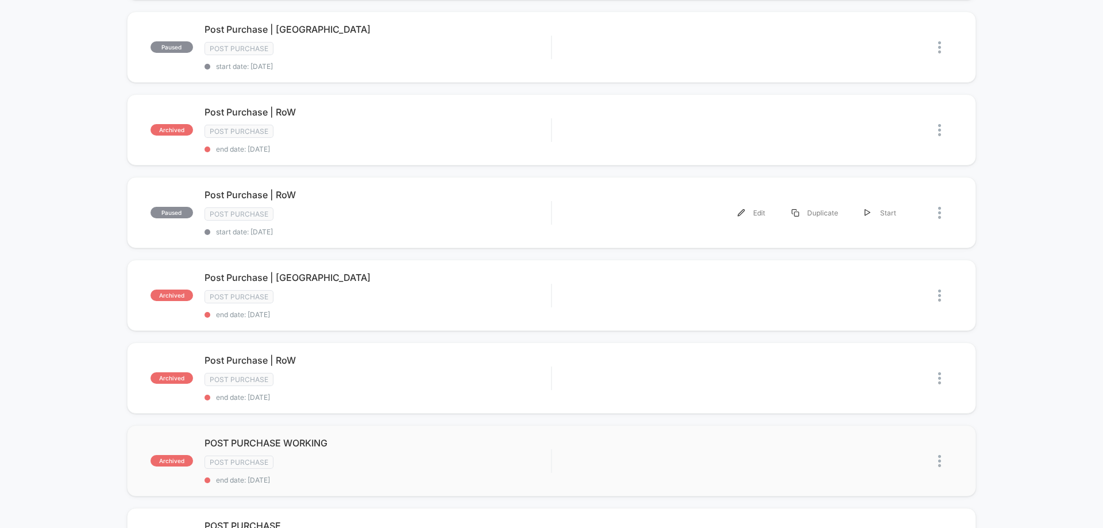
scroll to position [345, 0]
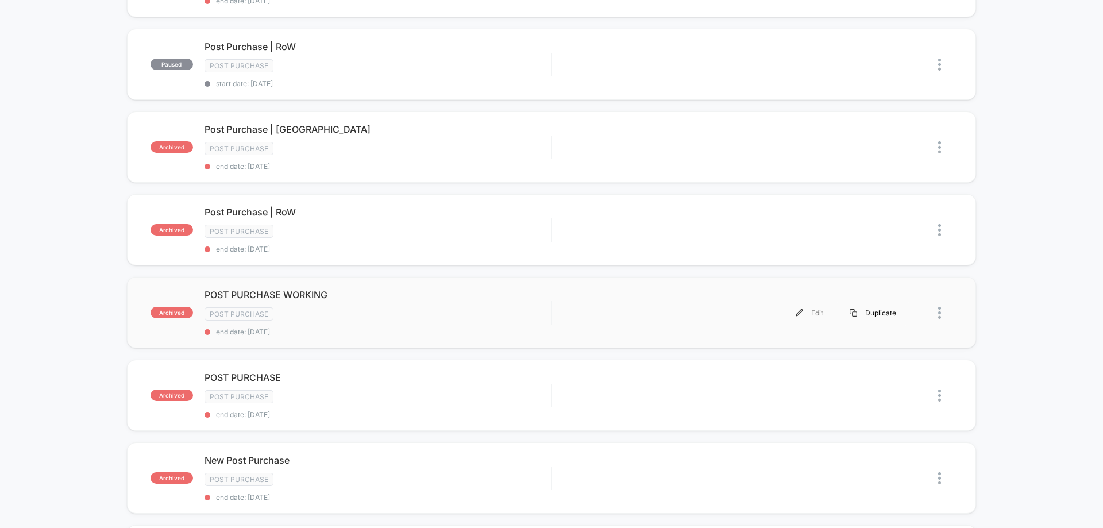
click at [879, 314] on div "Duplicate" at bounding box center [873, 313] width 73 height 26
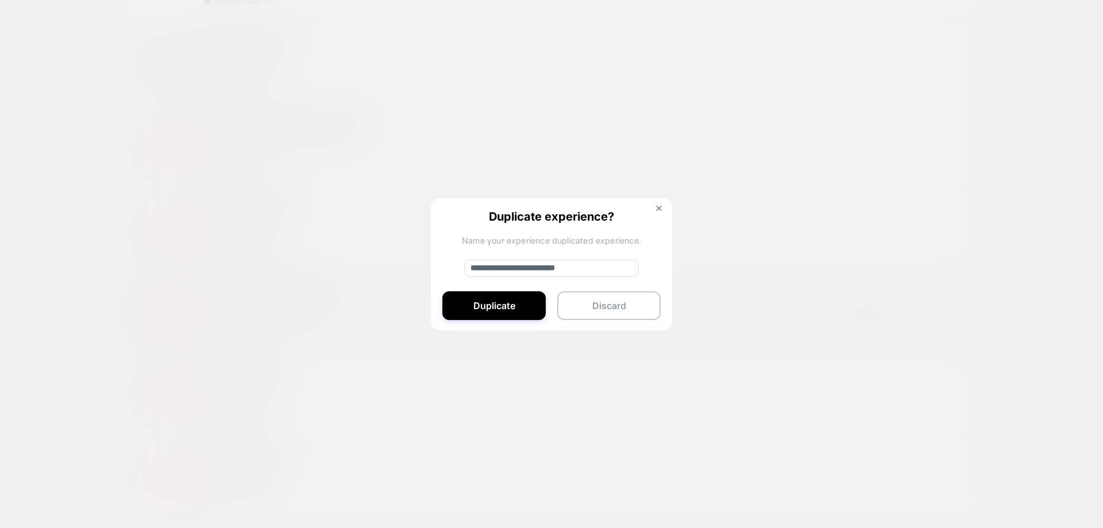
drag, startPoint x: 512, startPoint y: 268, endPoint x: 378, endPoint y: 267, distance: 133.9
click at [564, 300] on div "**********" at bounding box center [737, 313] width 346 height 26
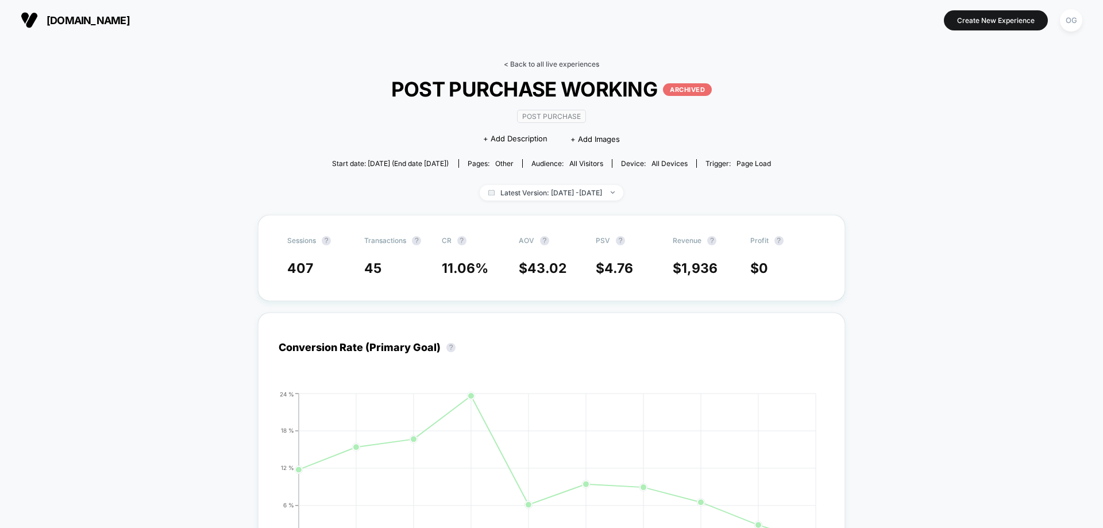
click at [572, 64] on link "< Back to all live experiences" at bounding box center [551, 64] width 95 height 9
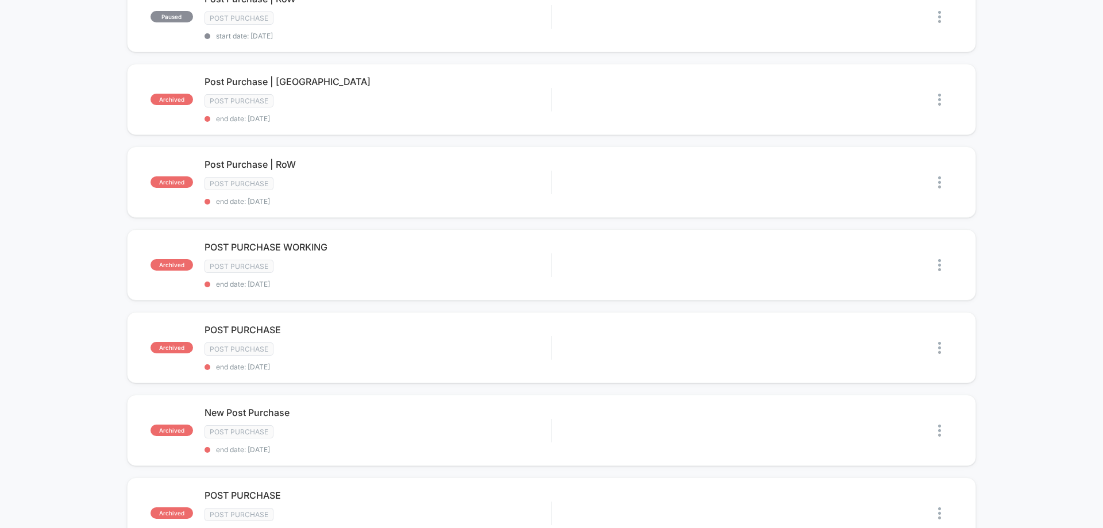
scroll to position [402, 0]
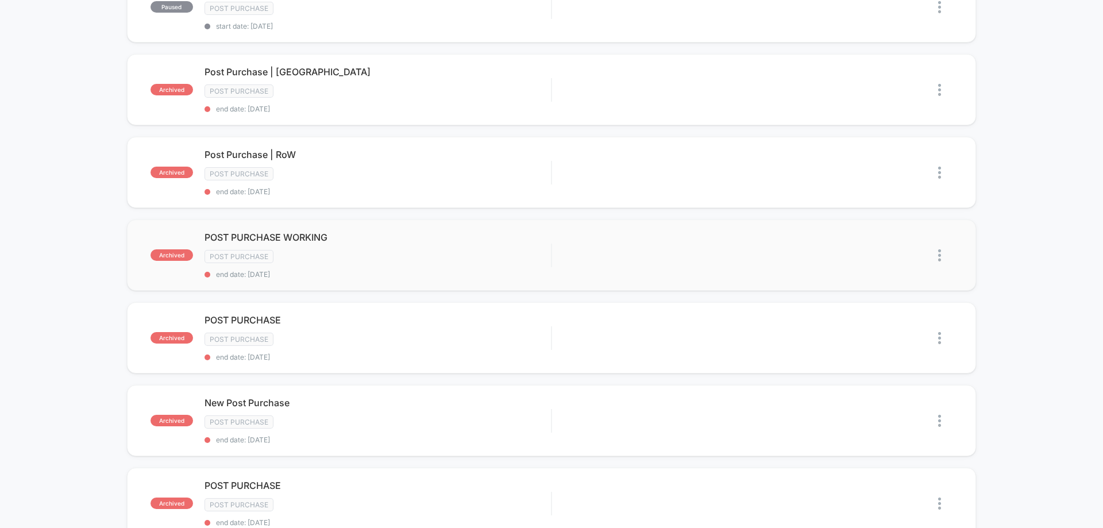
click at [940, 257] on img at bounding box center [940, 255] width 3 height 12
click at [1022, 235] on div "paused Post Purchase | RoW Post Purchase start date: 9/18/2025 Edit Duplicate S…" at bounding box center [551, 242] width 1103 height 1039
click at [875, 256] on div "Duplicate" at bounding box center [873, 256] width 73 height 26
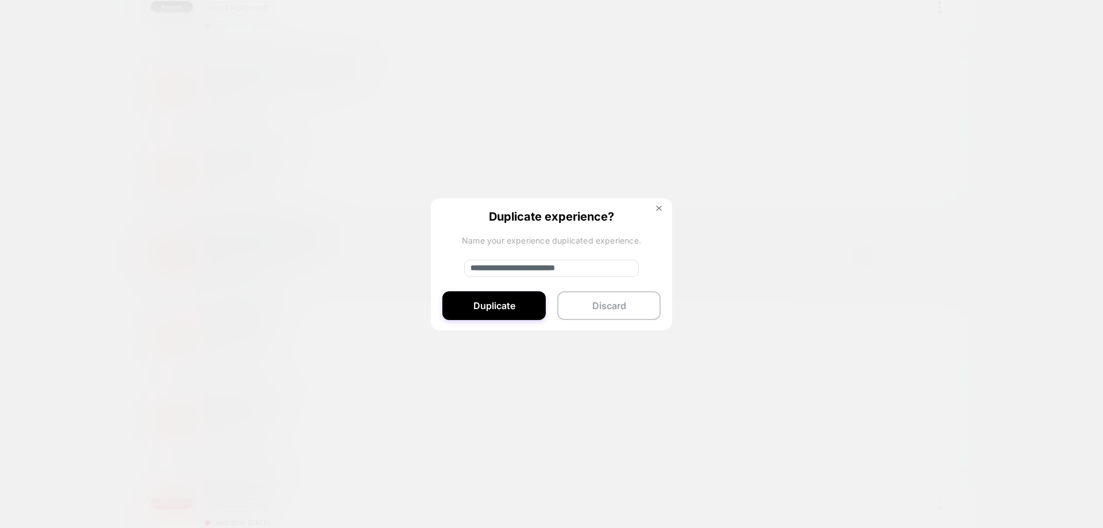
click at [511, 270] on input "**********" at bounding box center [551, 268] width 175 height 17
type input "**********"
click at [505, 301] on button "Duplicate" at bounding box center [494, 305] width 103 height 29
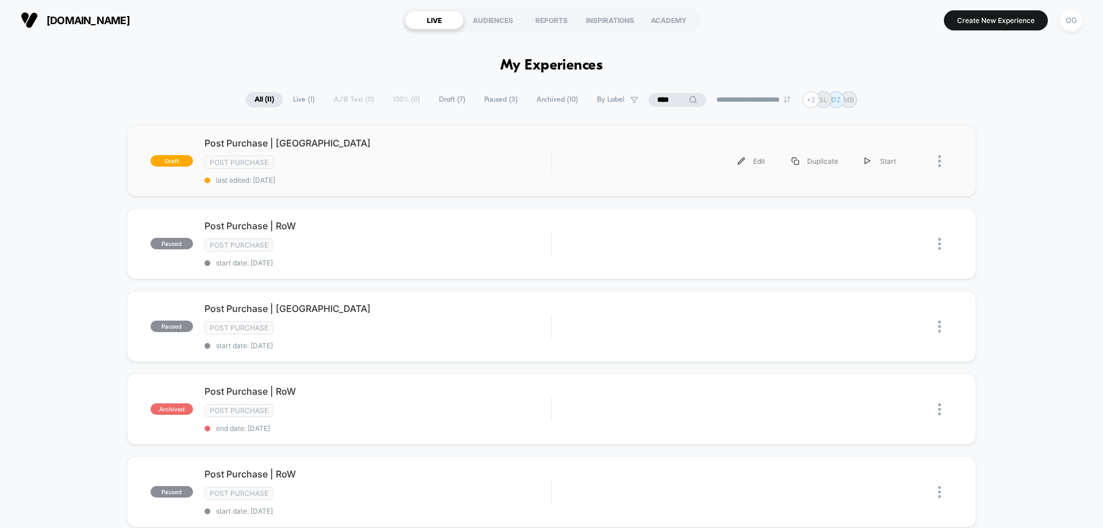
click at [432, 140] on span "Post Purchase | [GEOGRAPHIC_DATA]" at bounding box center [378, 142] width 347 height 11
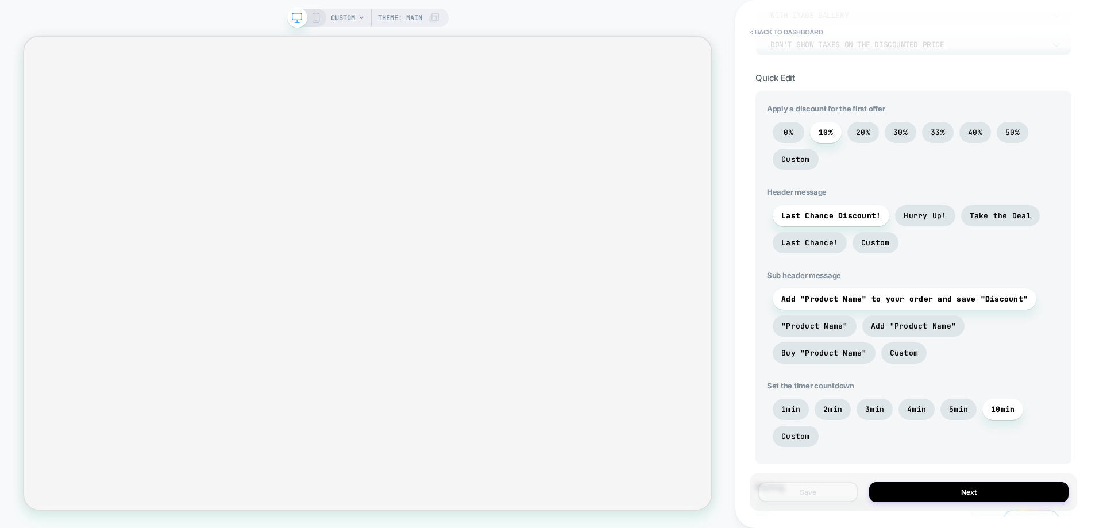
scroll to position [345, 0]
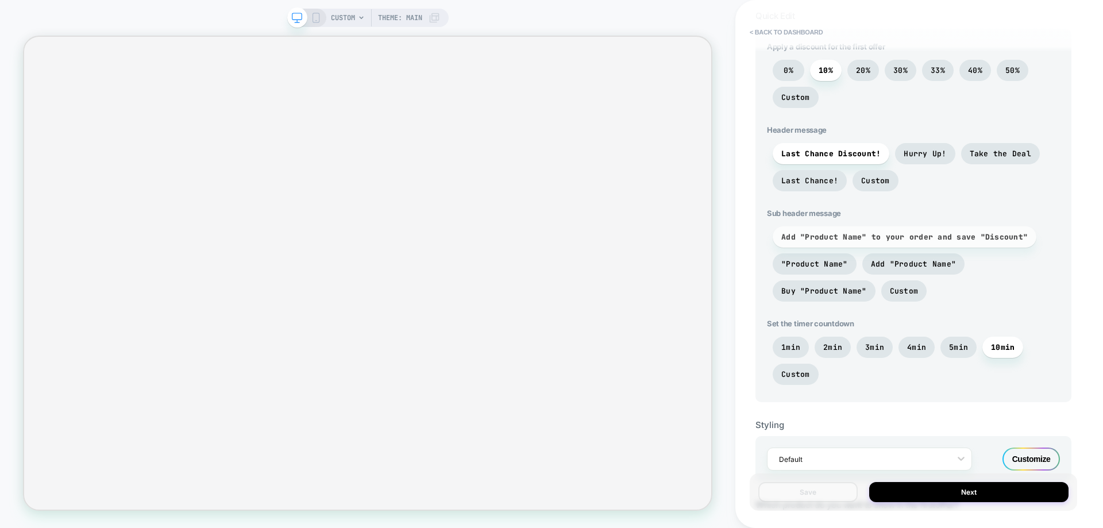
click at [824, 228] on span "Add "Product Name" to your order and save "Discount"" at bounding box center [905, 236] width 264 height 21
click at [825, 233] on span "Add "Product Name" to your order and save "Discount"" at bounding box center [905, 237] width 247 height 10
click at [835, 238] on span "Add "Product Name" to your order and save "Discount"" at bounding box center [905, 237] width 247 height 10
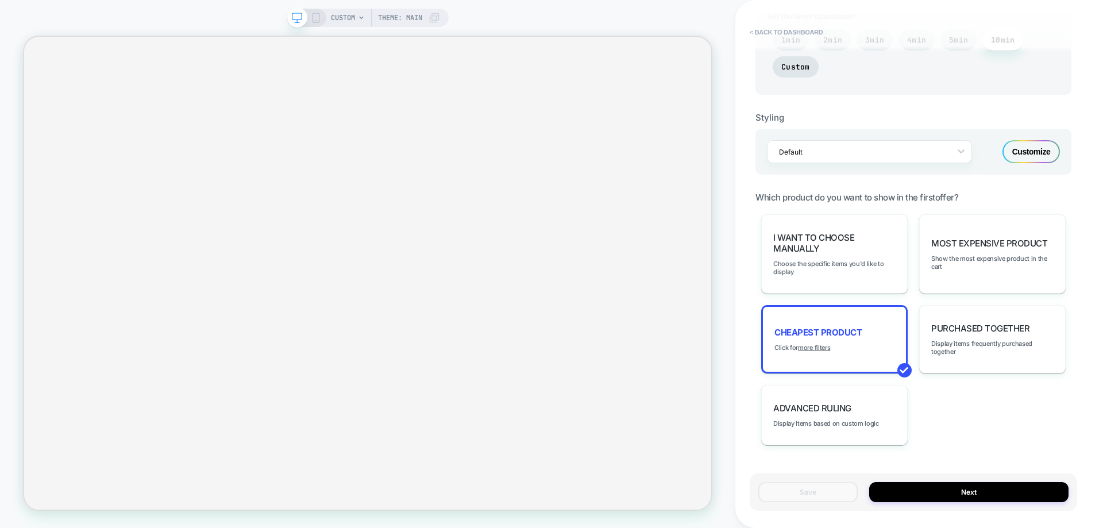
scroll to position [685, 0]
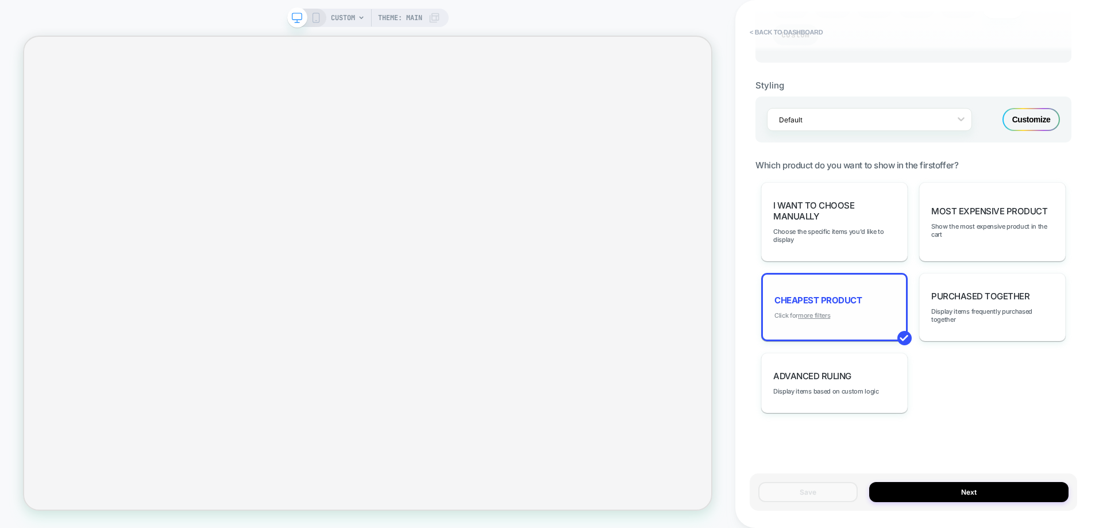
click at [814, 314] on u "more filters" at bounding box center [814, 316] width 32 height 8
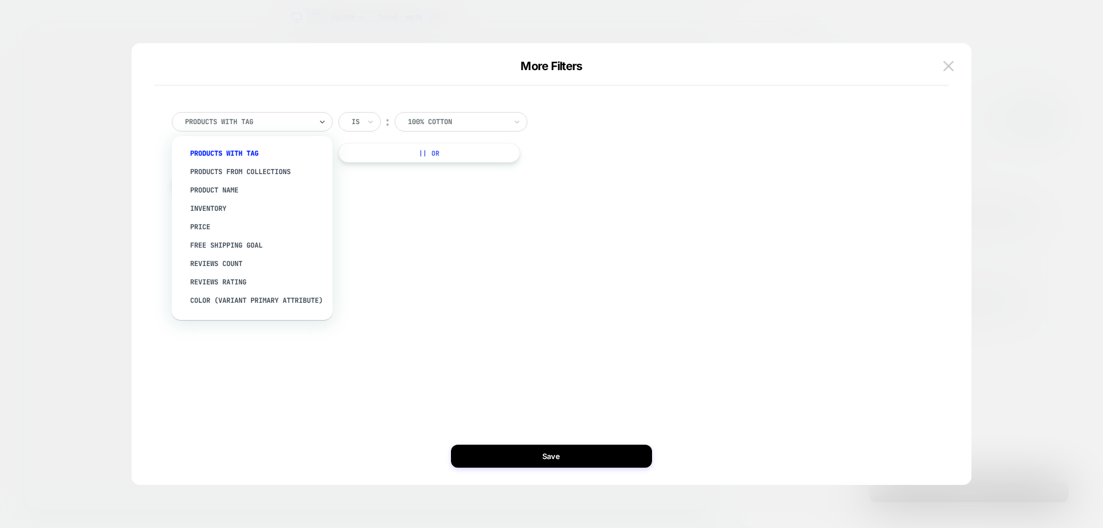
click at [292, 127] on div "products with tag" at bounding box center [248, 122] width 129 height 13
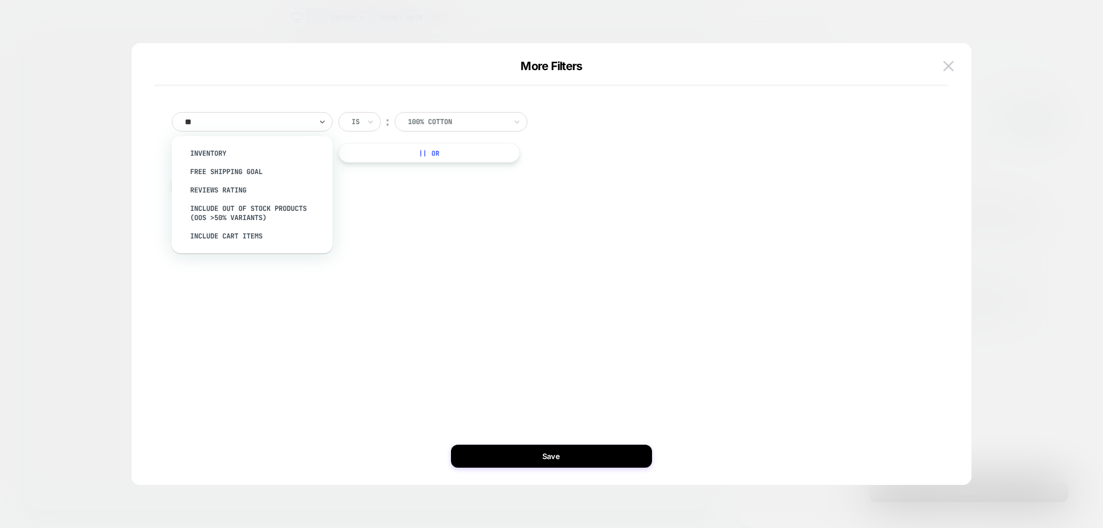
type input "***"
click at [295, 143] on div "Inventory" at bounding box center [252, 153] width 149 height 23
click at [293, 152] on div "Inventory" at bounding box center [257, 153] width 149 height 18
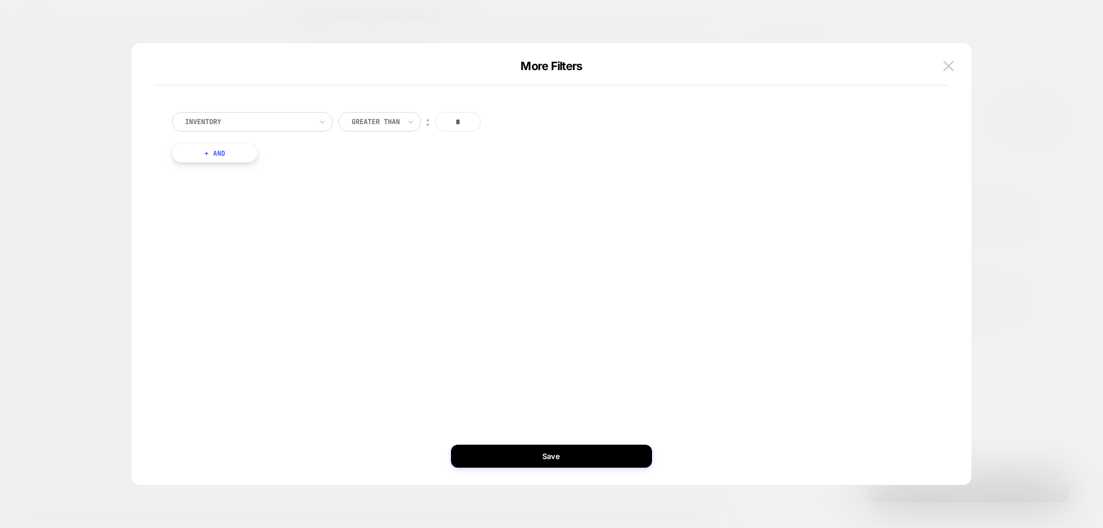
click at [237, 150] on button "+ And" at bounding box center [215, 153] width 86 height 20
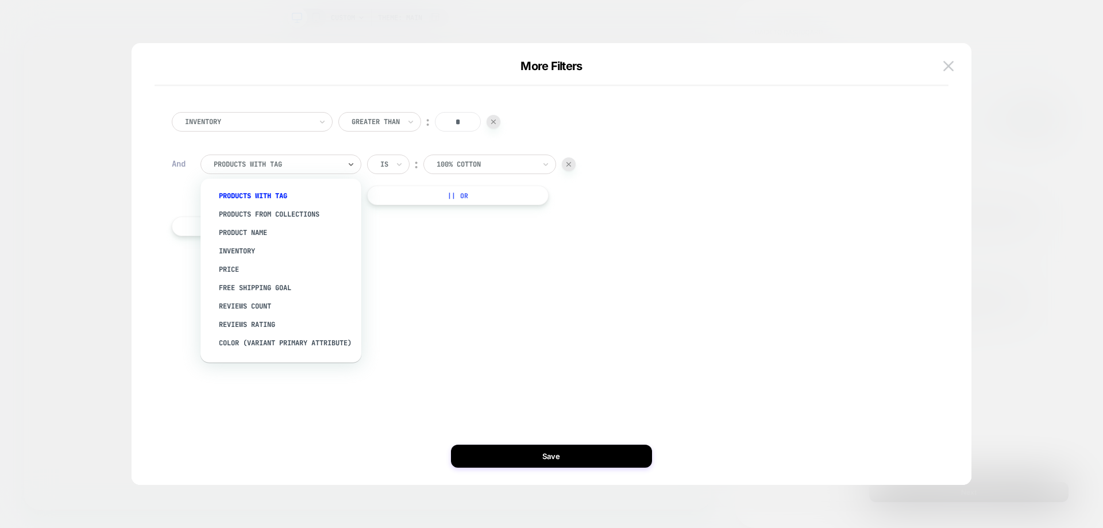
click at [248, 168] on div at bounding box center [277, 164] width 126 height 10
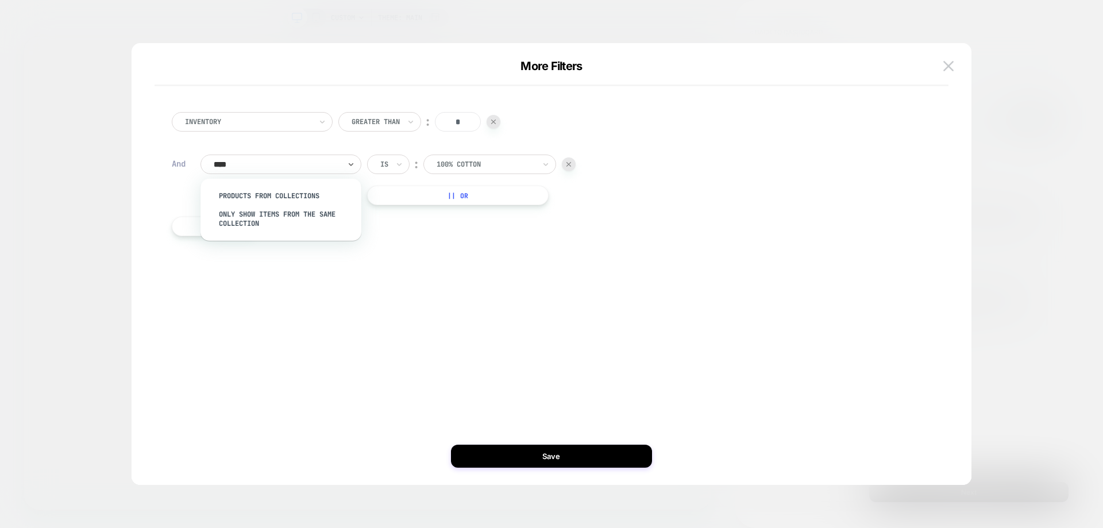
type input "*****"
click at [257, 195] on div "products from collections" at bounding box center [286, 196] width 149 height 18
click at [455, 167] on div at bounding box center [500, 164] width 126 height 10
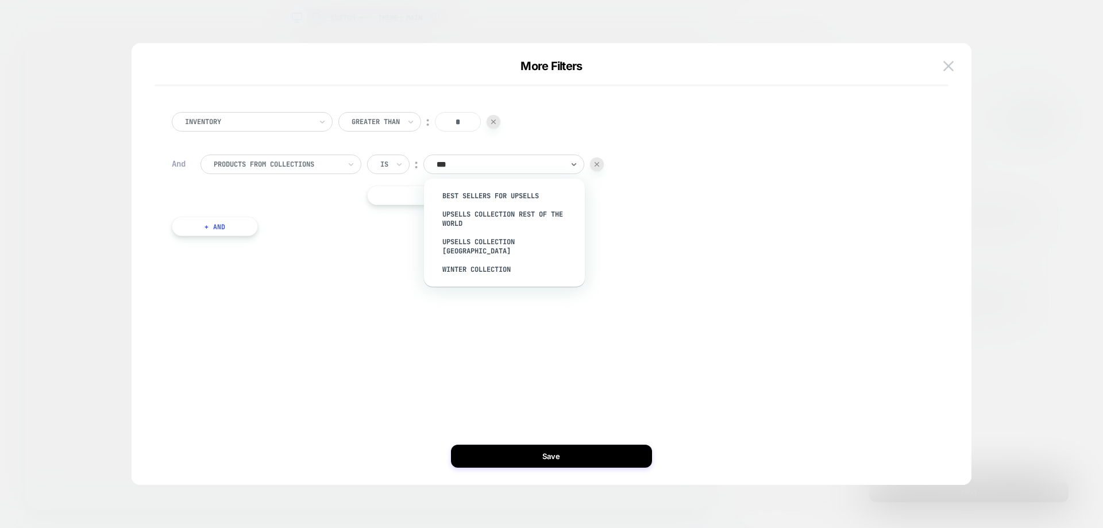
type input "****"
click at [475, 244] on div "Upsells Collection [GEOGRAPHIC_DATA]" at bounding box center [510, 247] width 149 height 28
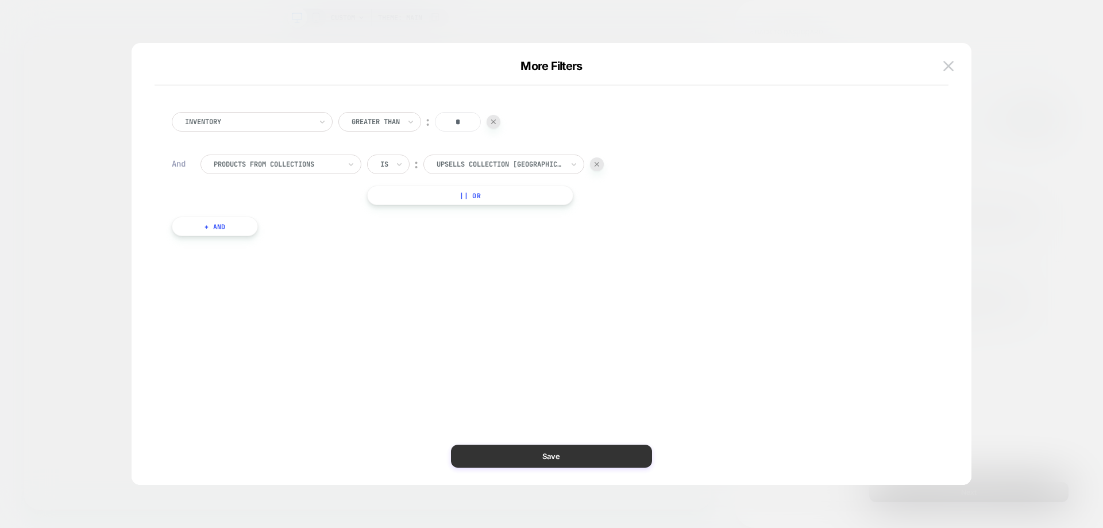
click at [574, 450] on button "Save" at bounding box center [551, 456] width 201 height 23
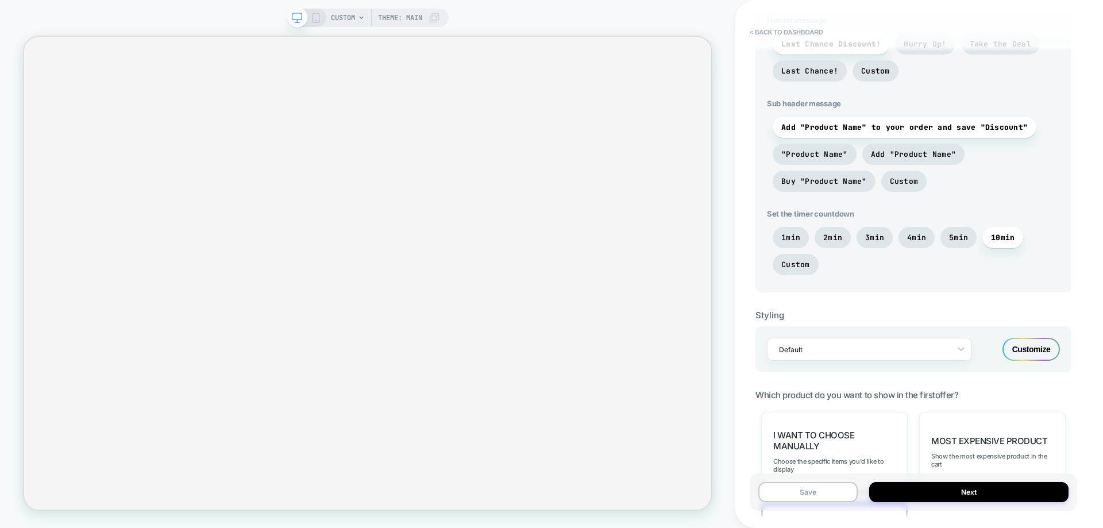
scroll to position [397, 0]
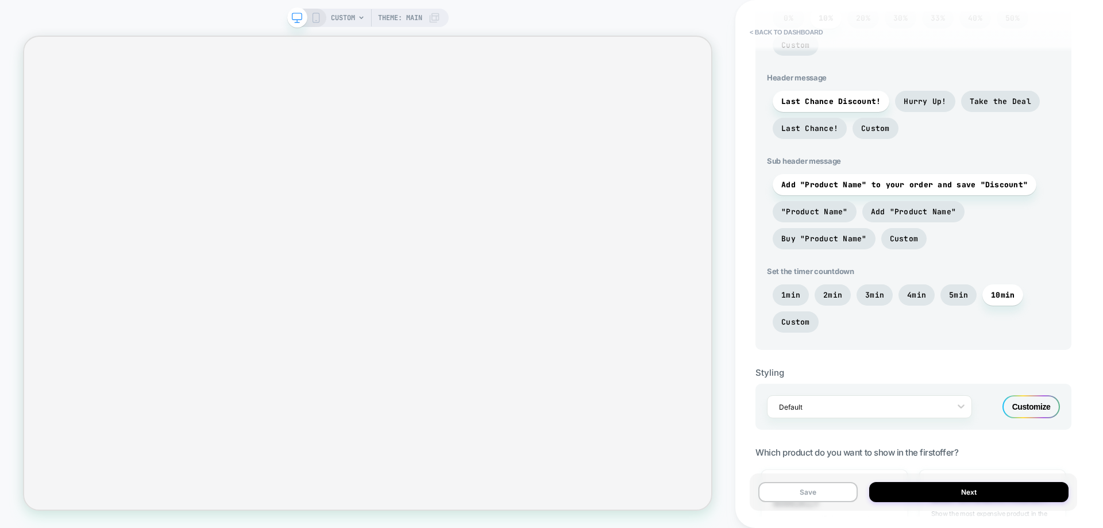
click at [1028, 405] on div "Customize" at bounding box center [1031, 406] width 57 height 23
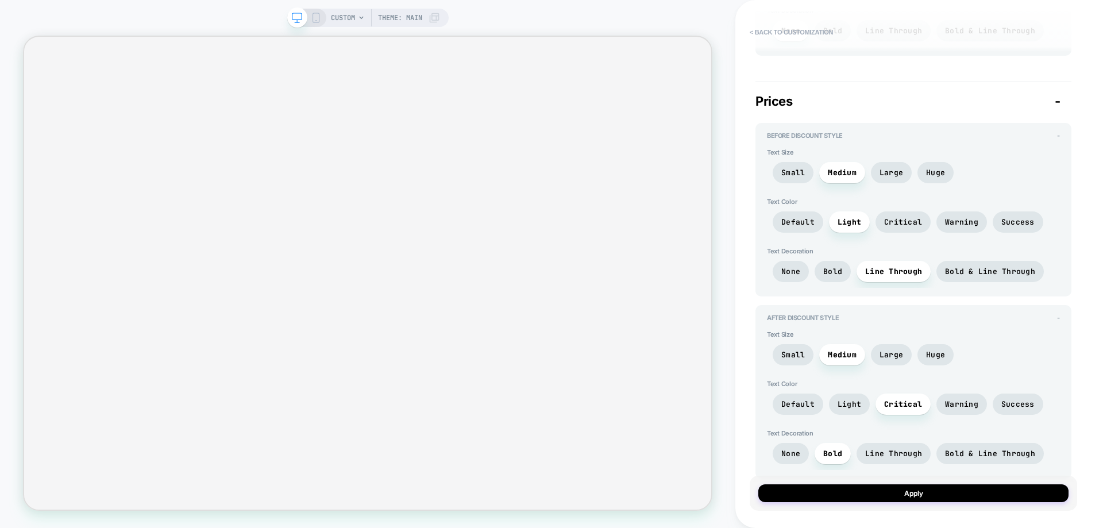
scroll to position [1149, 0]
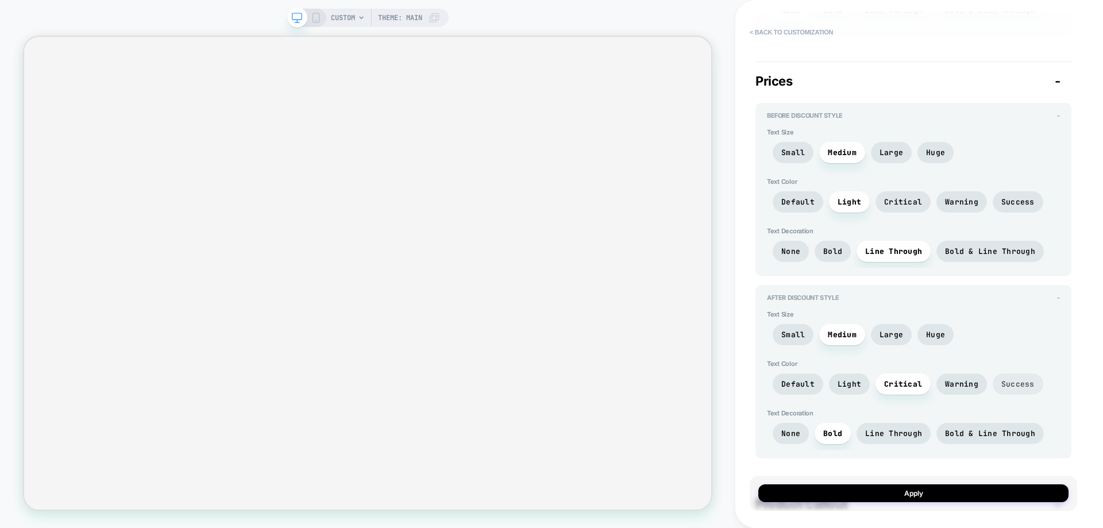
click at [1002, 384] on span "Success" at bounding box center [1018, 384] width 33 height 10
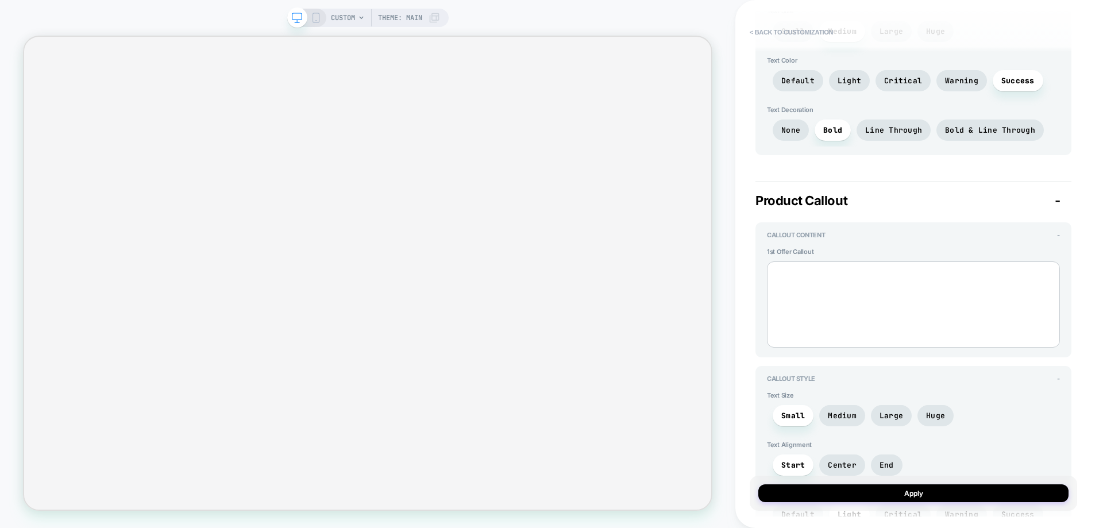
scroll to position [1494, 0]
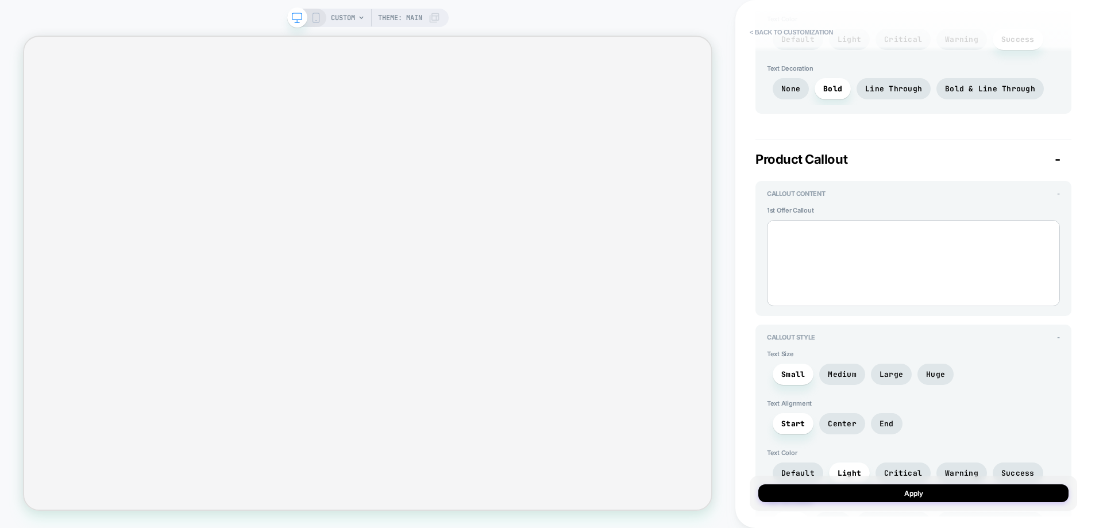
click at [878, 286] on textarea at bounding box center [913, 263] width 293 height 86
type textarea "*"
type textarea "**"
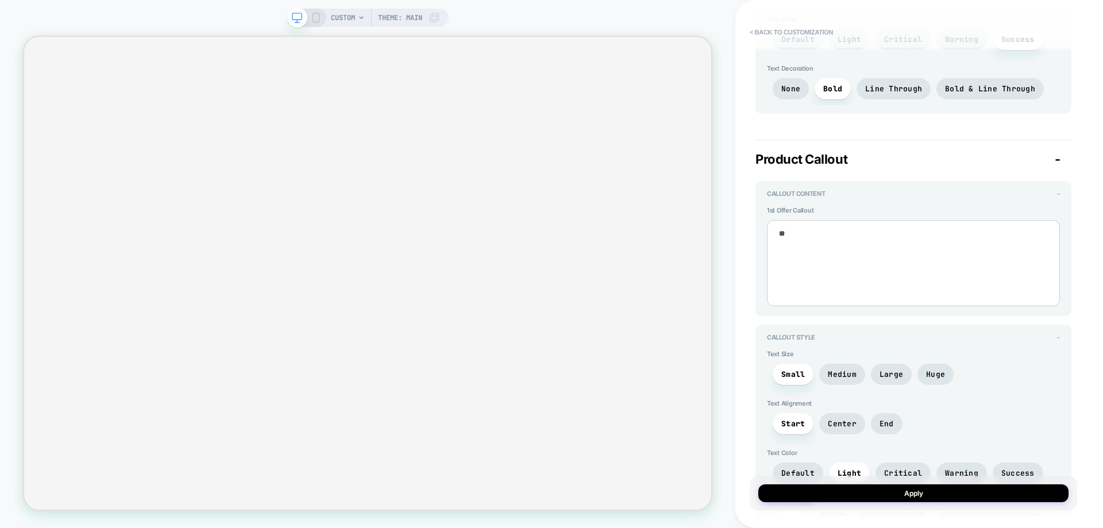
type textarea "*"
type textarea "***"
type textarea "*"
type textarea "*****"
type textarea "*"
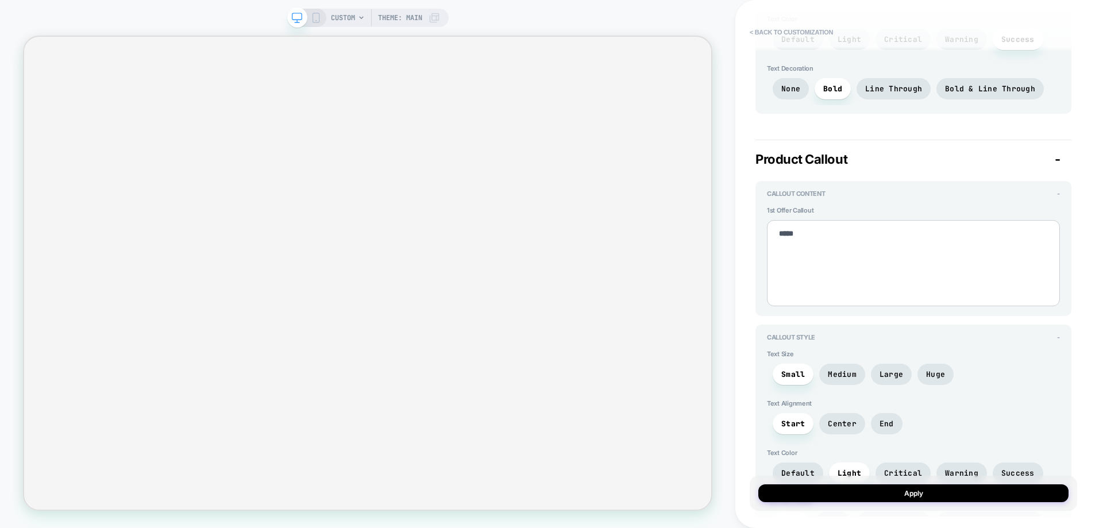
type textarea "******"
type textarea "*"
type textarea "*******"
type textarea "*"
type textarea "********"
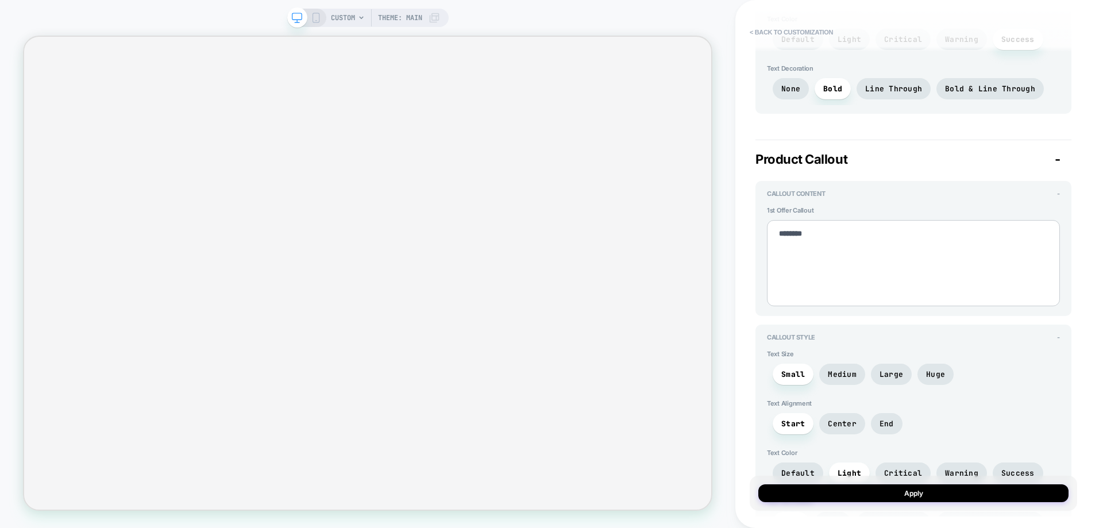
type textarea "*"
type textarea "*********"
type textarea "*"
type textarea "**********"
type textarea "*"
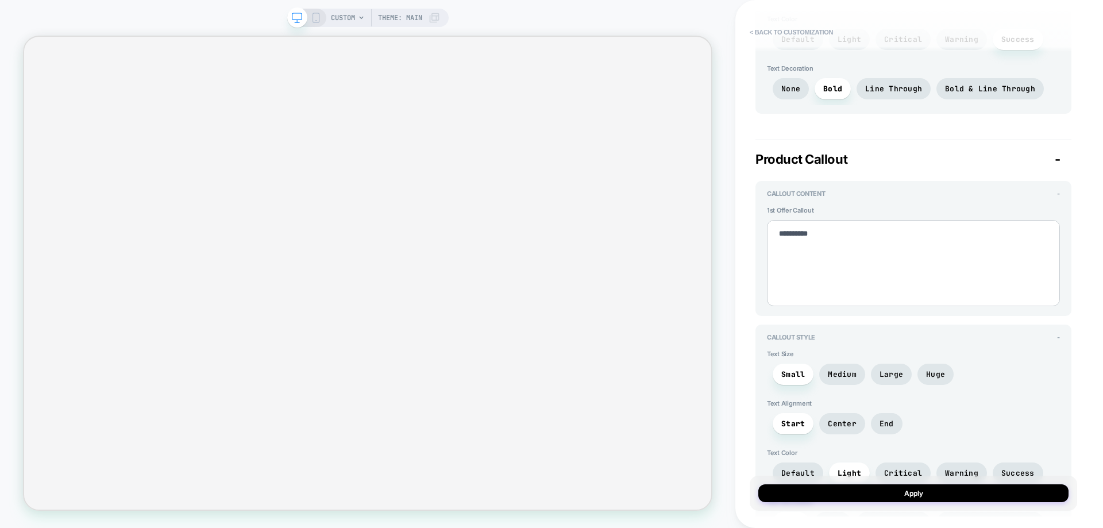
type textarea "**********"
type textarea "*"
type textarea "**********"
type textarea "*"
type textarea "**********"
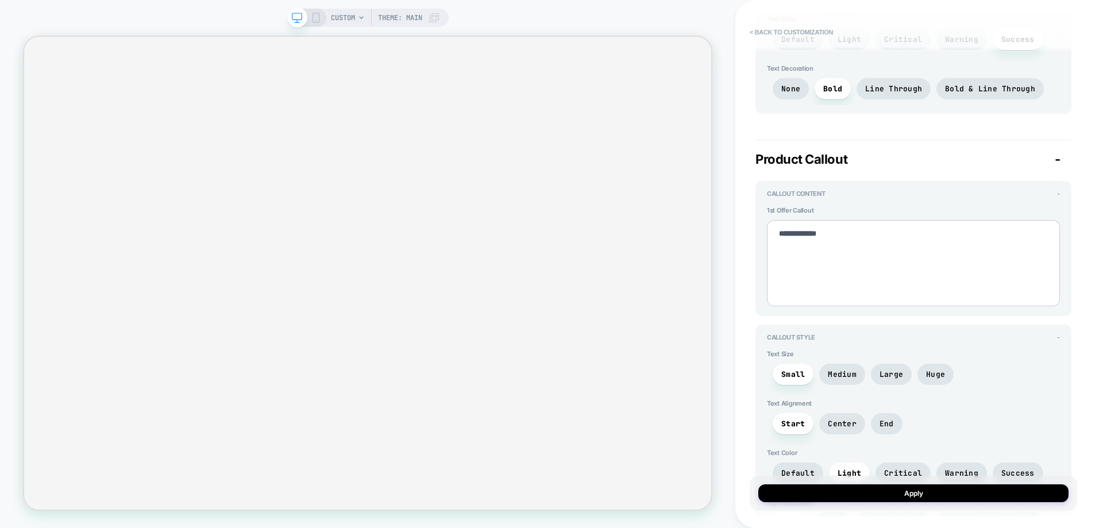
type textarea "*"
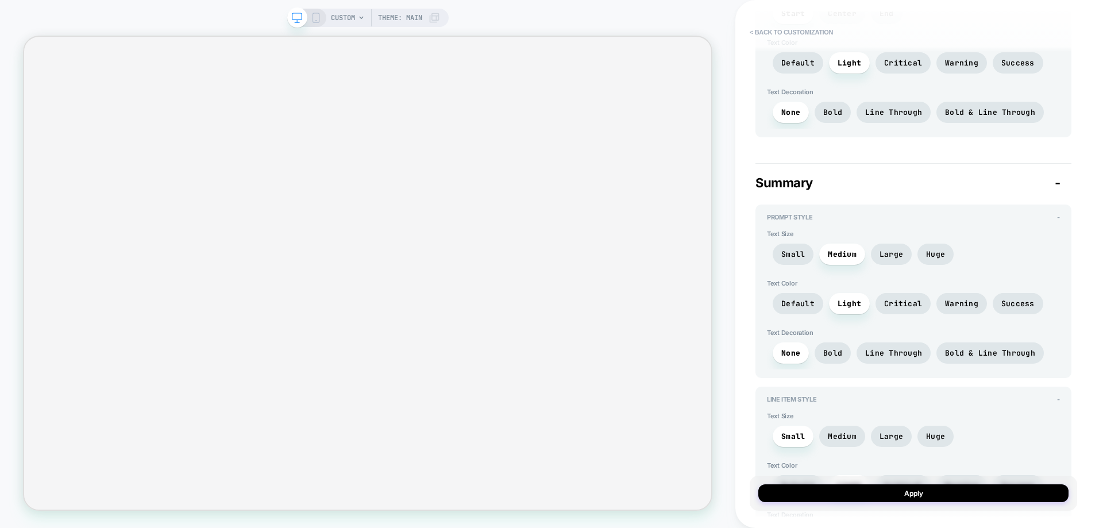
scroll to position [1667, 0]
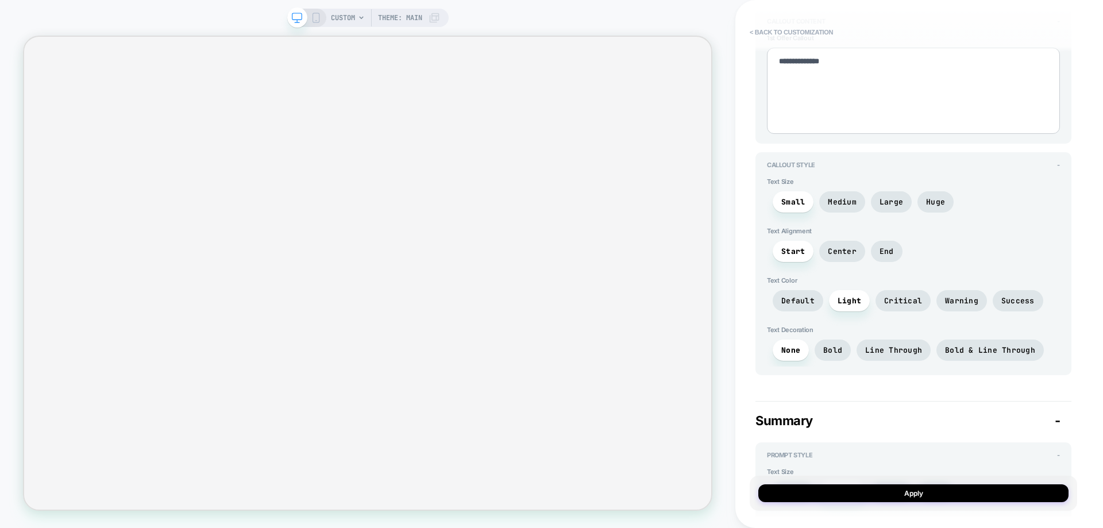
type textarea "**********"
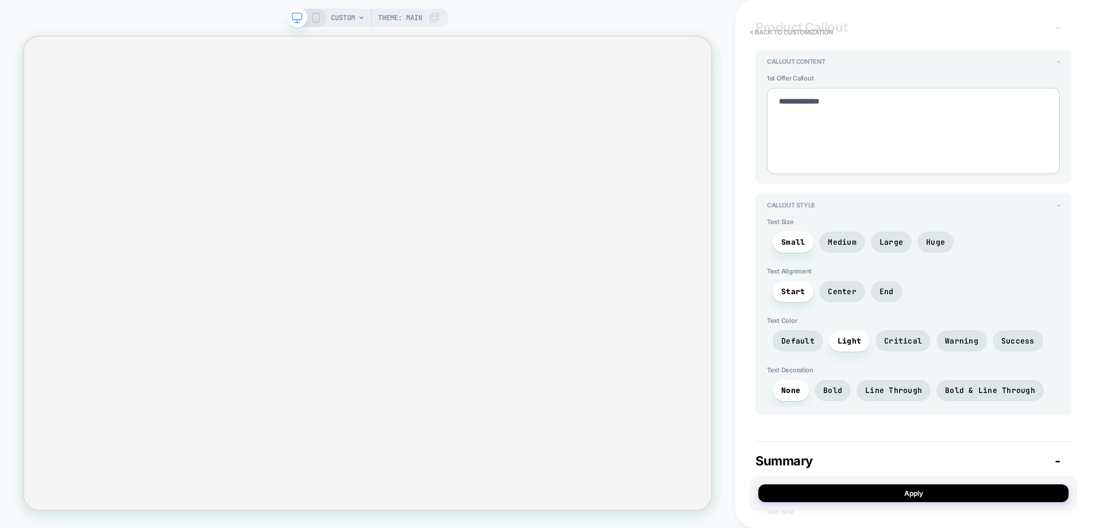
scroll to position [1609, 0]
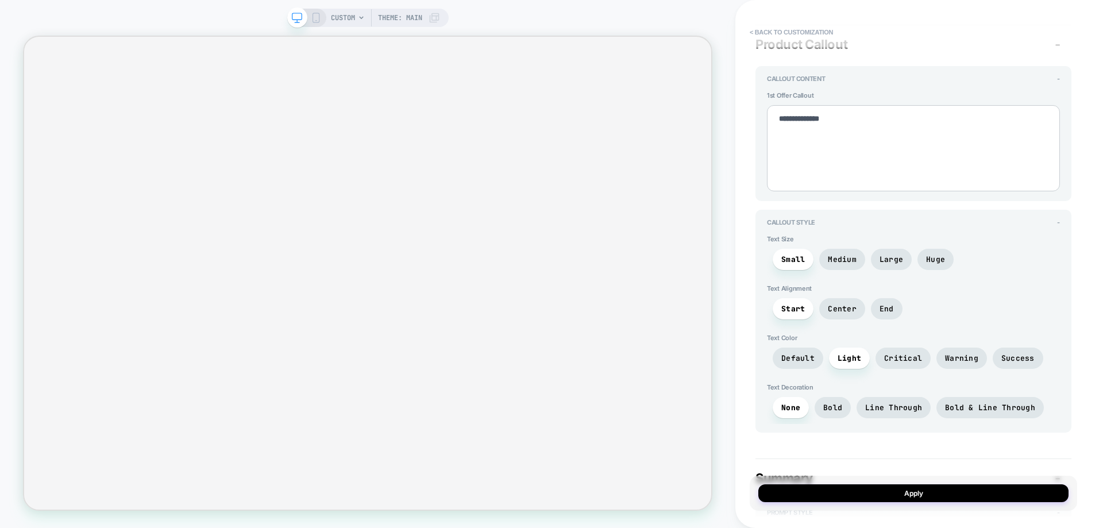
paste textarea "**********"
type textarea "*"
type textarea "**********"
type textarea "*"
type textarea "**********"
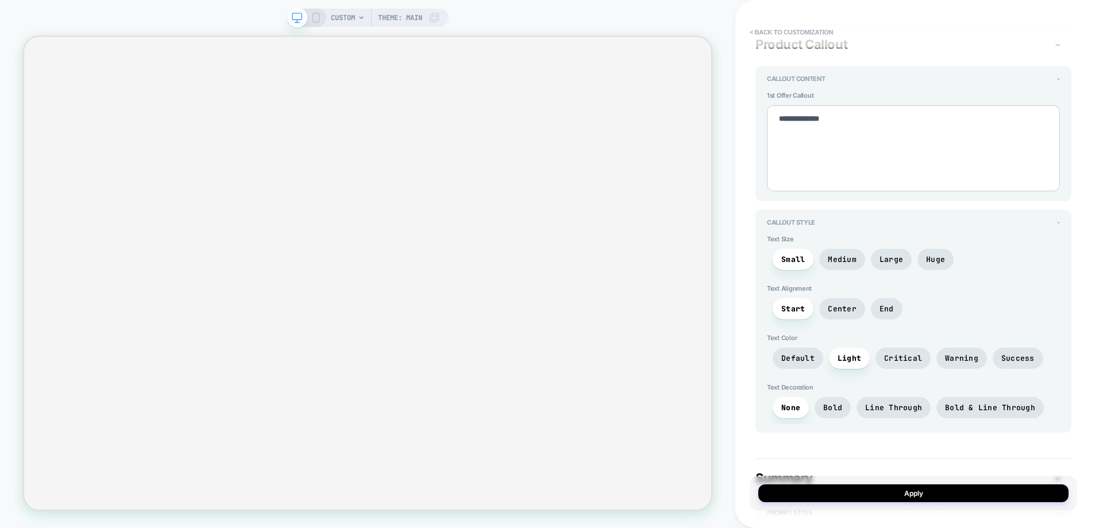
paste textarea "**********"
type textarea "*"
type textarea "**********"
type textarea "*"
type textarea "**********"
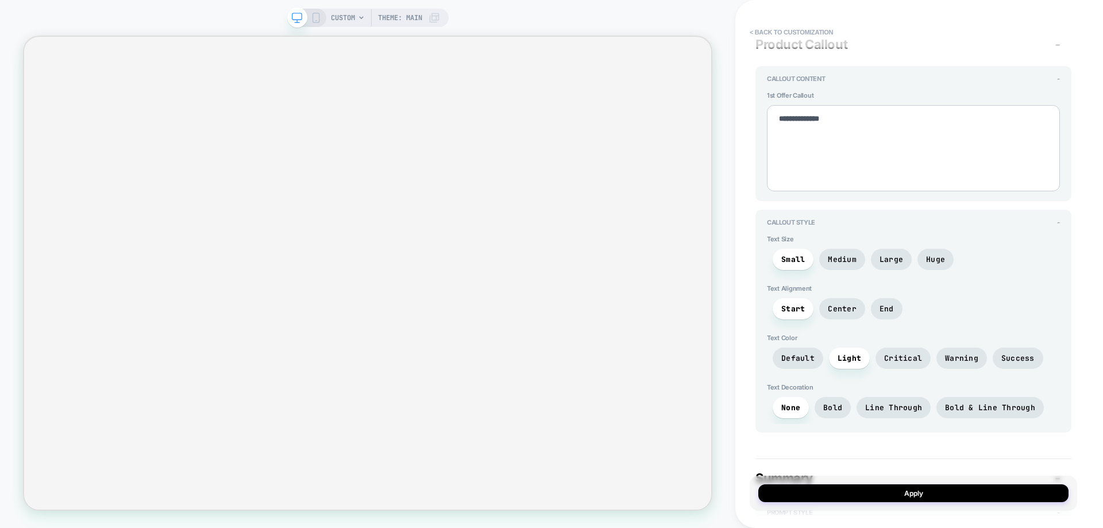
paste textarea "**********"
type textarea "*"
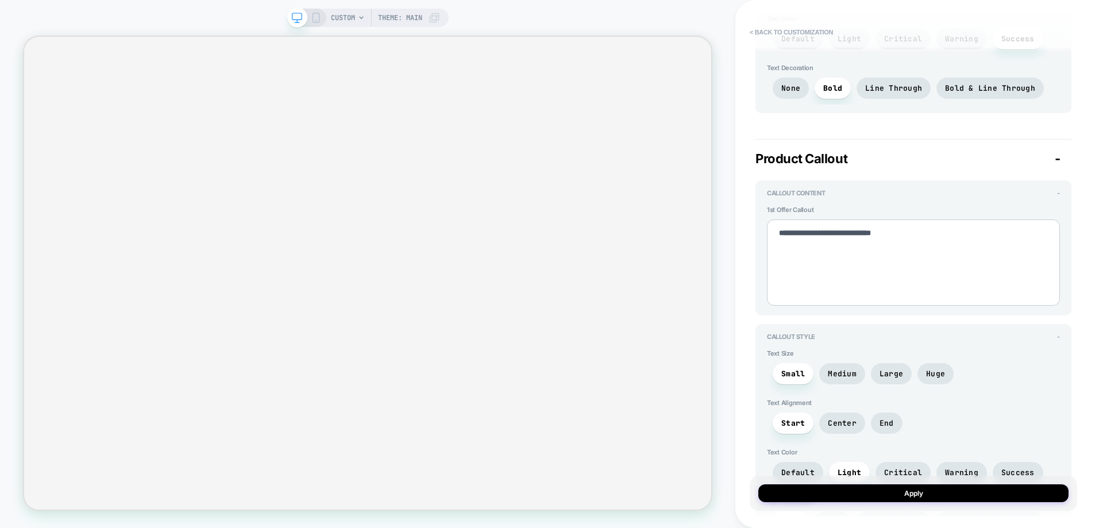
scroll to position [1494, 0]
click at [863, 240] on textarea "**********" at bounding box center [913, 263] width 293 height 86
type textarea "*"
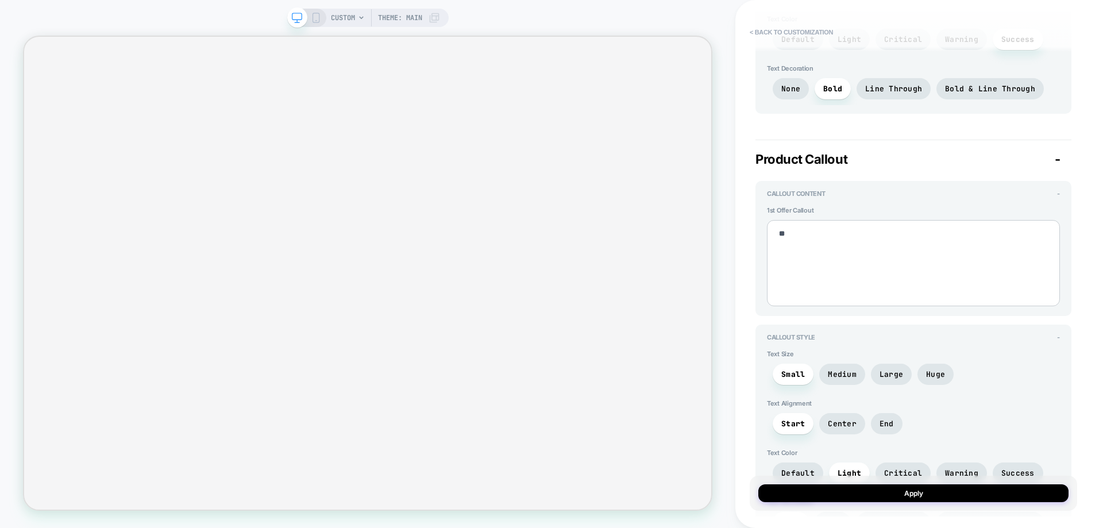
type textarea "*"
type textarea "**"
type textarea "*"
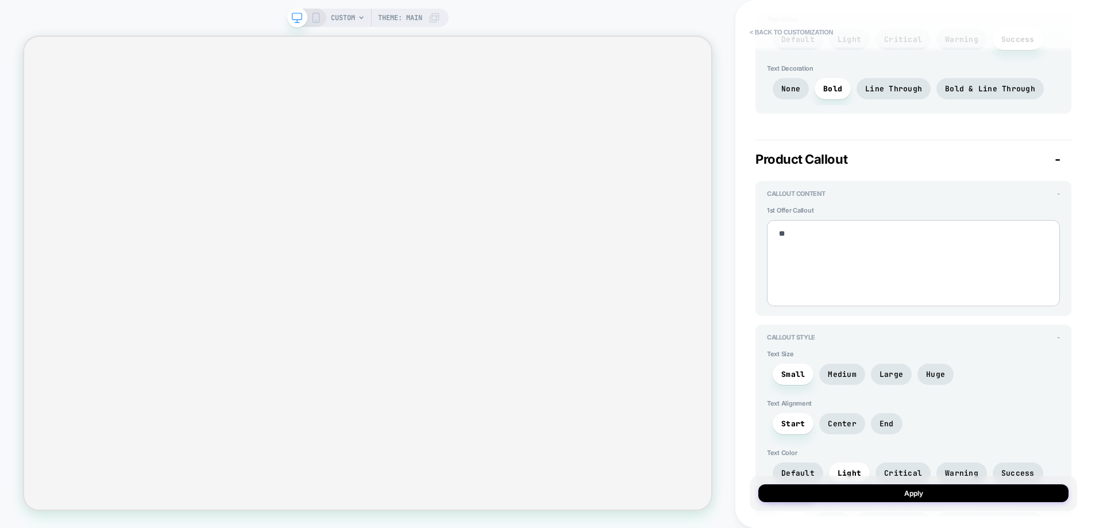
type textarea "**"
type textarea "*"
type textarea "***"
type textarea "*"
type textarea "****"
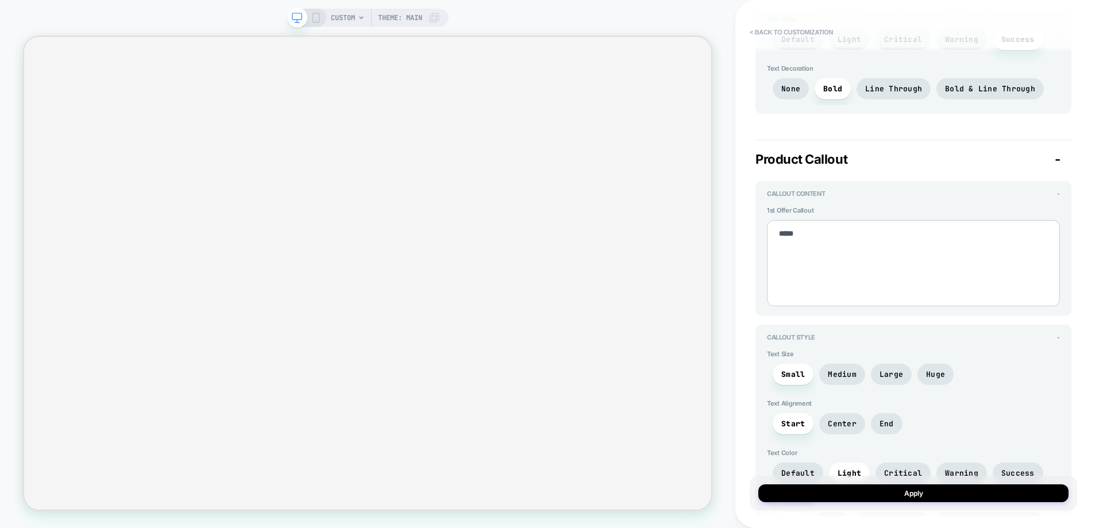
type textarea "*"
type textarea "*****"
type textarea "*"
type textarea "******"
type textarea "*"
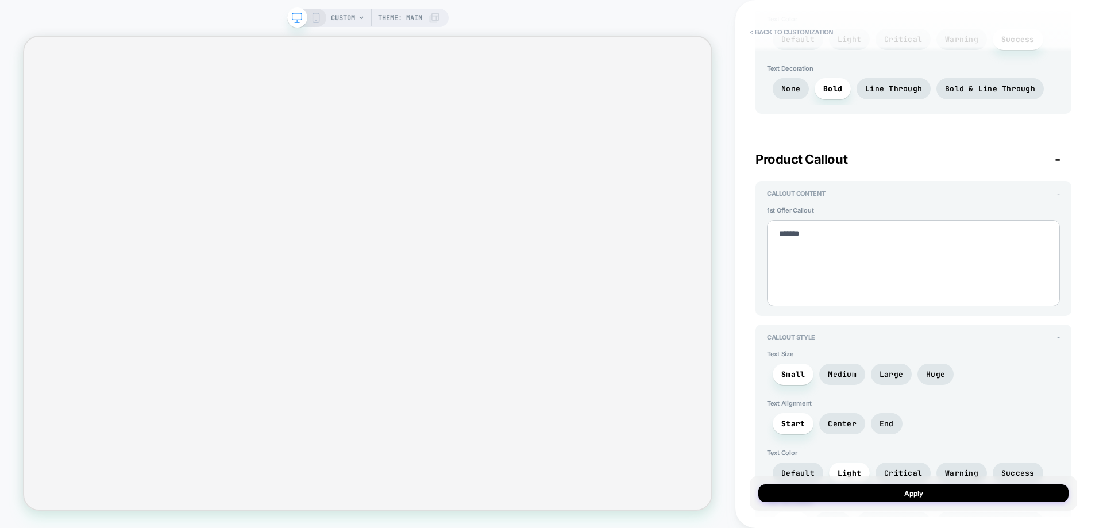
type textarea "*****"
type textarea "*"
type textarea "******"
type textarea "*"
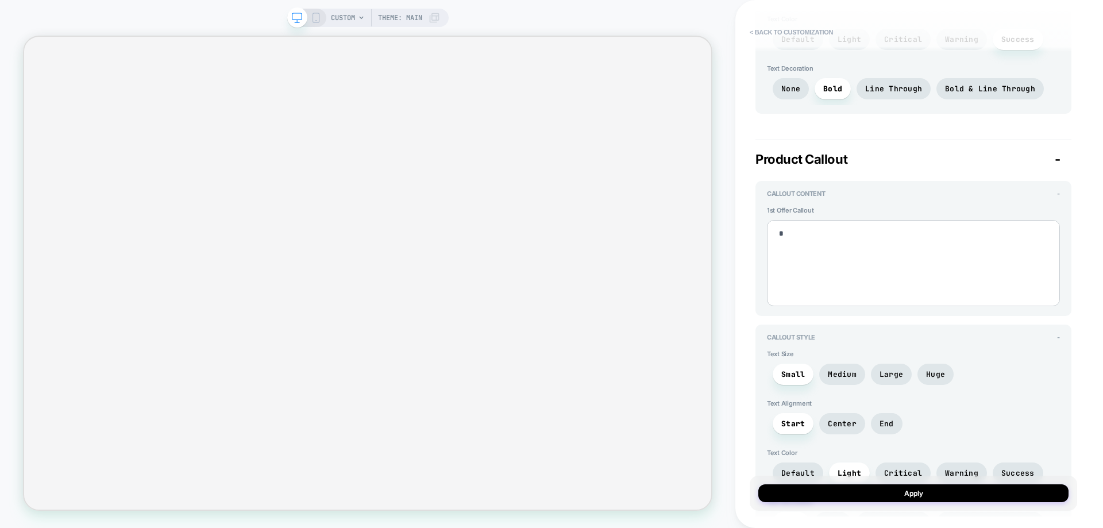
type textarea "*"
type textarea "**"
type textarea "*"
type textarea "***"
type textarea "*"
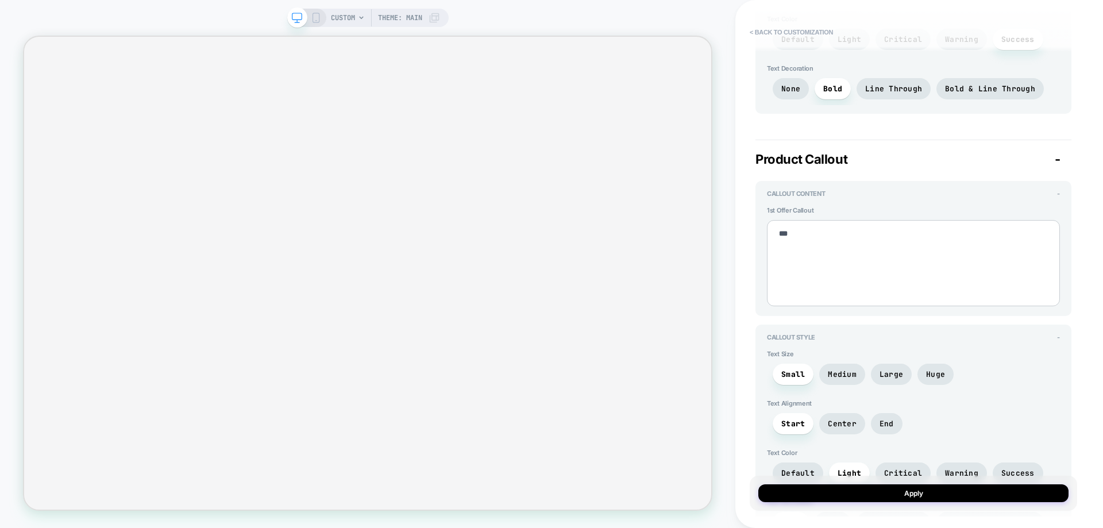
type textarea "****"
type textarea "*"
type textarea "***"
type textarea "*"
type textarea "****"
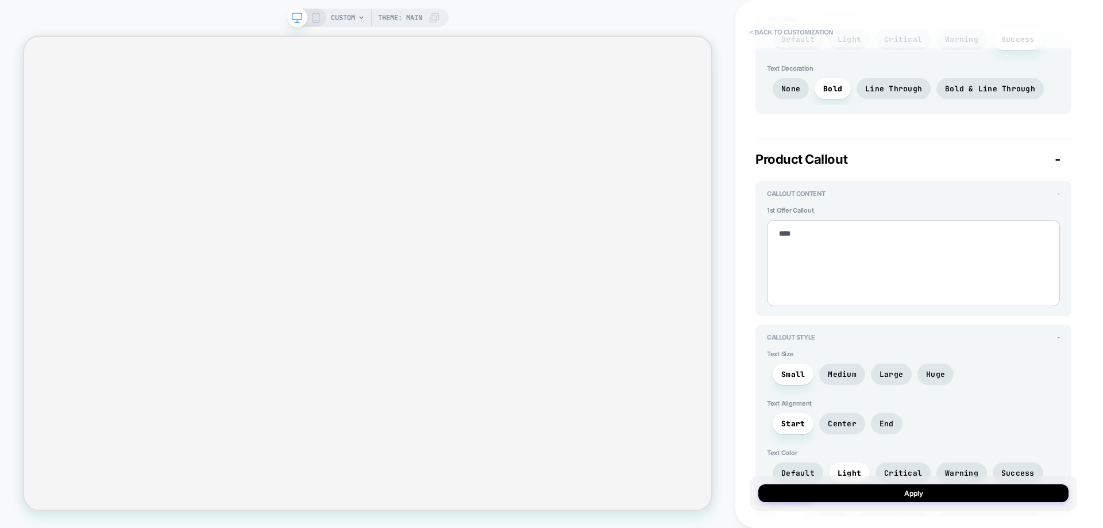
type textarea "*"
type textarea "*****"
type textarea "*"
type textarea "******"
type textarea "*"
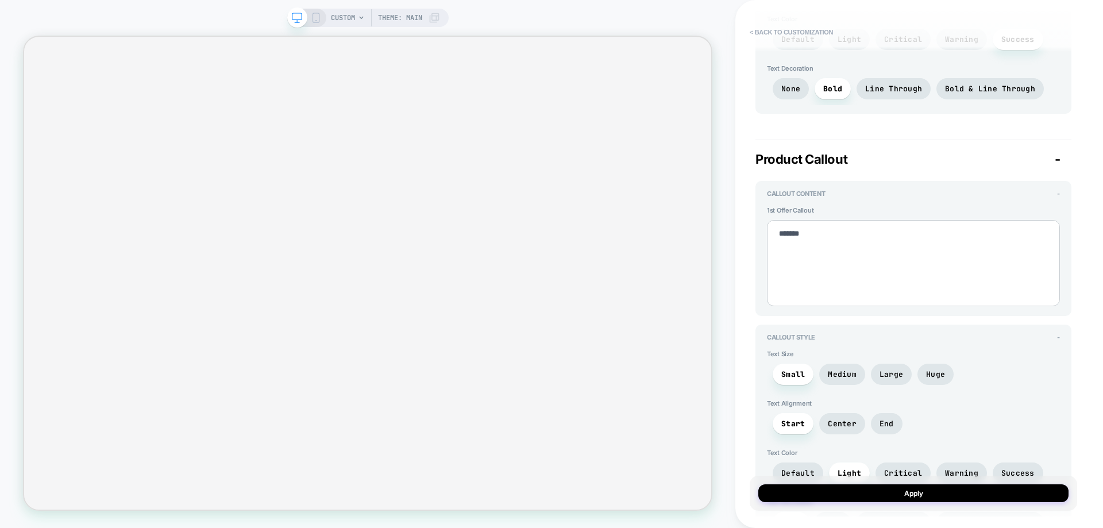
type textarea "********"
type textarea "*"
type textarea "*********"
type textarea "*"
type textarea "**********"
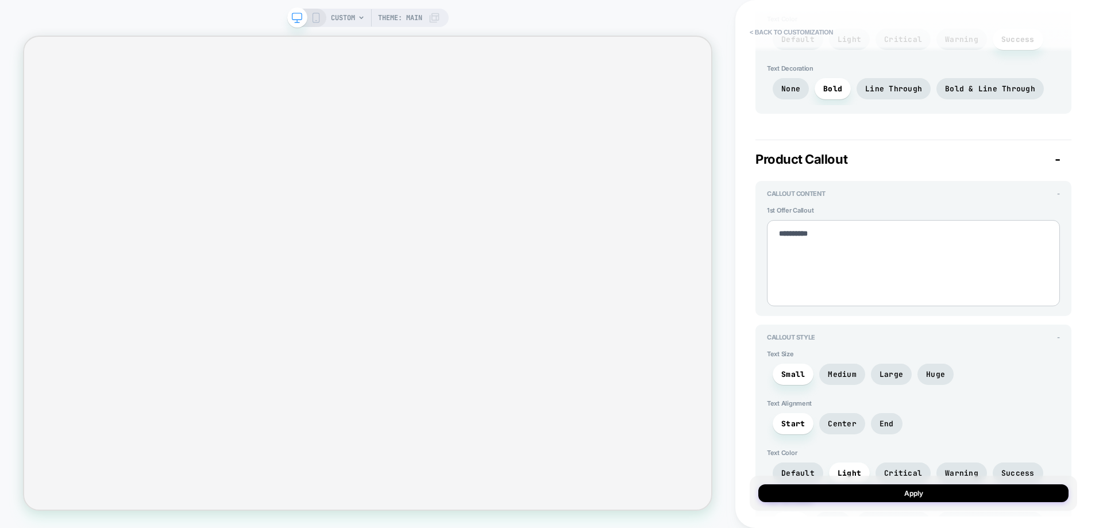
type textarea "*"
type textarea "**********"
type textarea "*"
type textarea "**********"
type textarea "*"
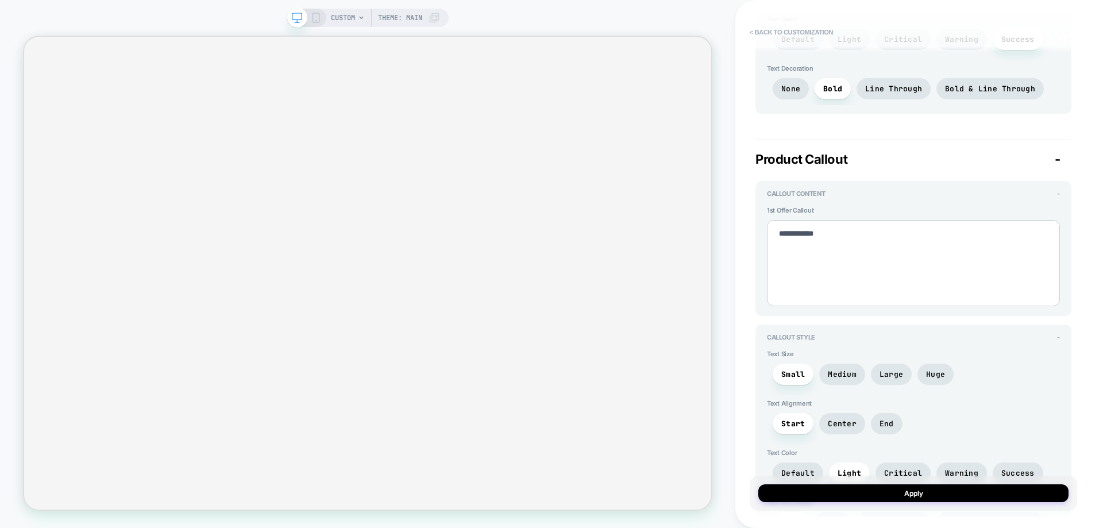
type textarea "**********"
type textarea "*"
type textarea "**********"
type textarea "*"
type textarea "**********"
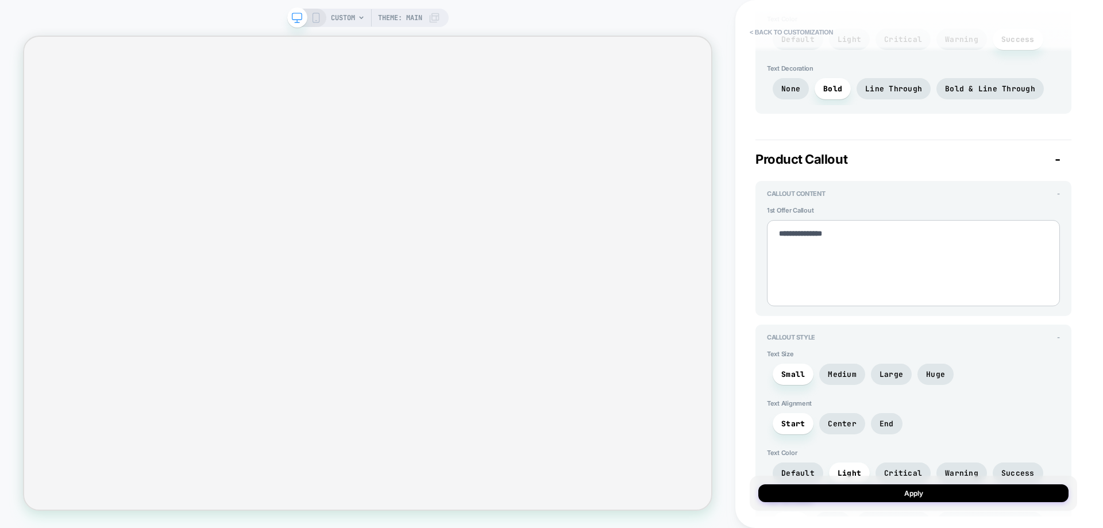
type textarea "*"
type textarea "**********"
type textarea "*"
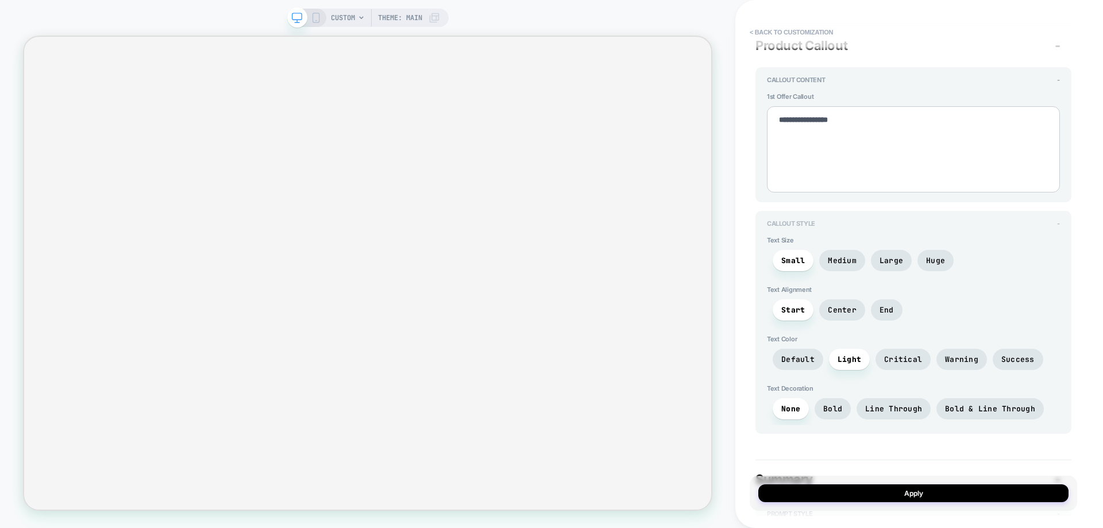
scroll to position [1609, 0]
type textarea "**********"
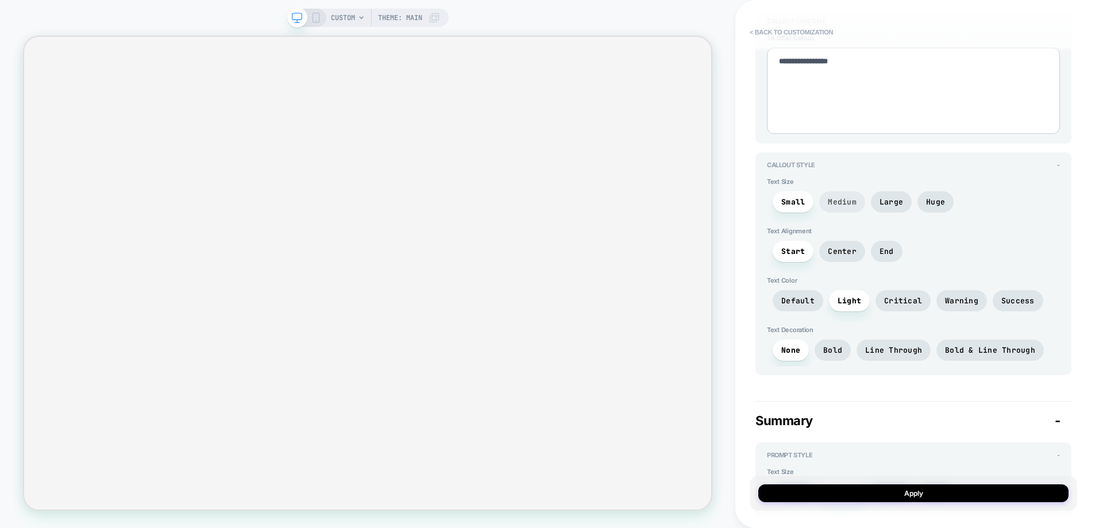
click at [840, 202] on span "Medium" at bounding box center [842, 202] width 29 height 10
click at [801, 201] on span "Small" at bounding box center [794, 202] width 24 height 10
click at [828, 200] on span "Medium" at bounding box center [843, 201] width 46 height 21
click at [800, 199] on span "Small" at bounding box center [794, 202] width 24 height 10
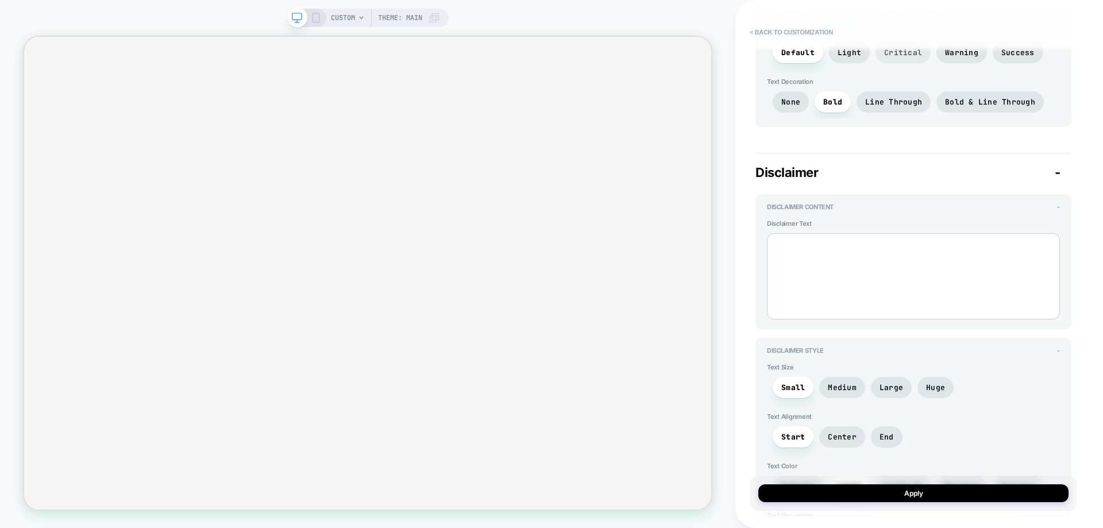
scroll to position [2529, 0]
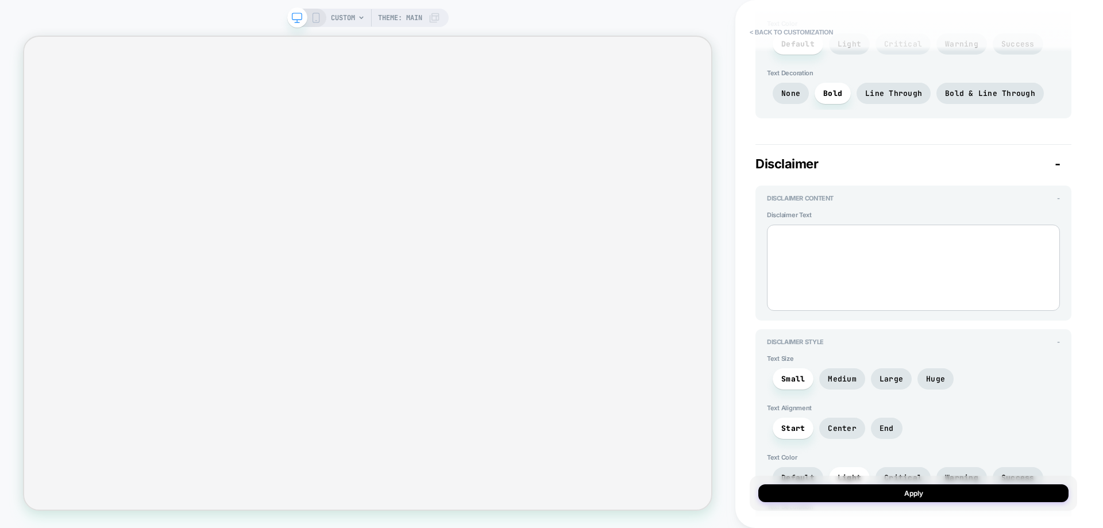
click at [878, 280] on textarea at bounding box center [913, 268] width 293 height 86
type textarea "*"
type textarea "**"
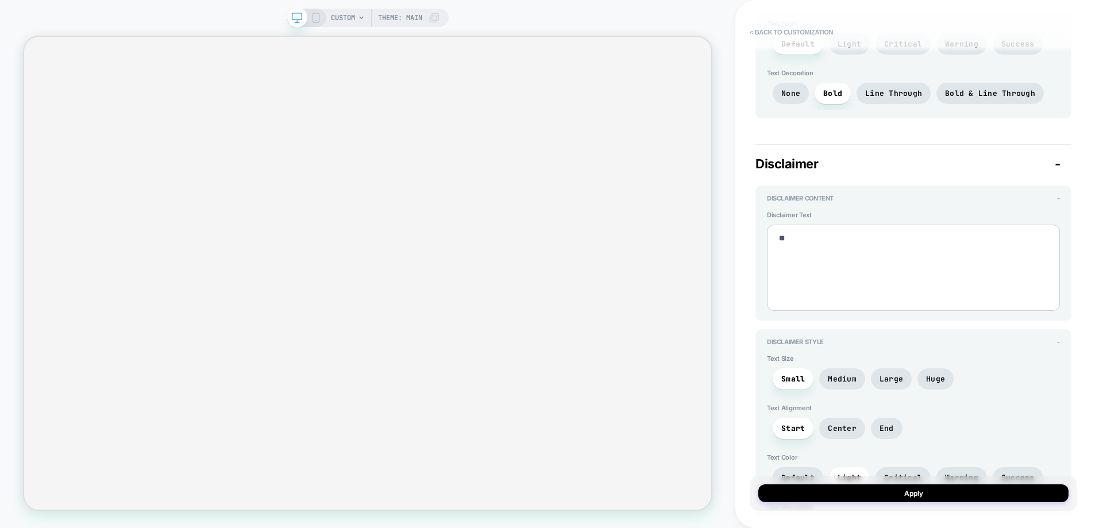
type textarea "*"
type textarea "***"
type textarea "*"
type textarea "****"
type textarea "*"
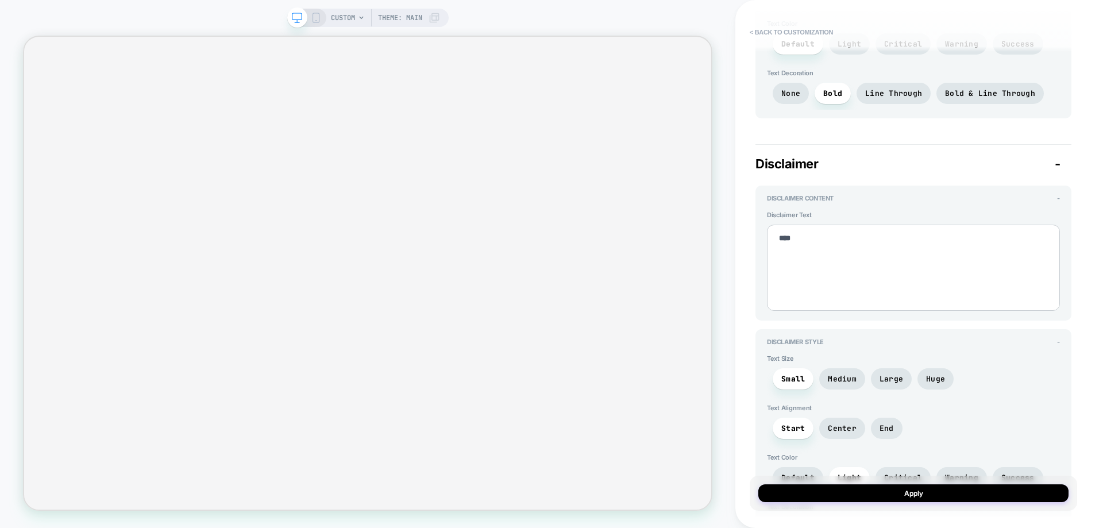
type textarea "*****"
type textarea "*"
type textarea "******"
type textarea "*"
type textarea "*******"
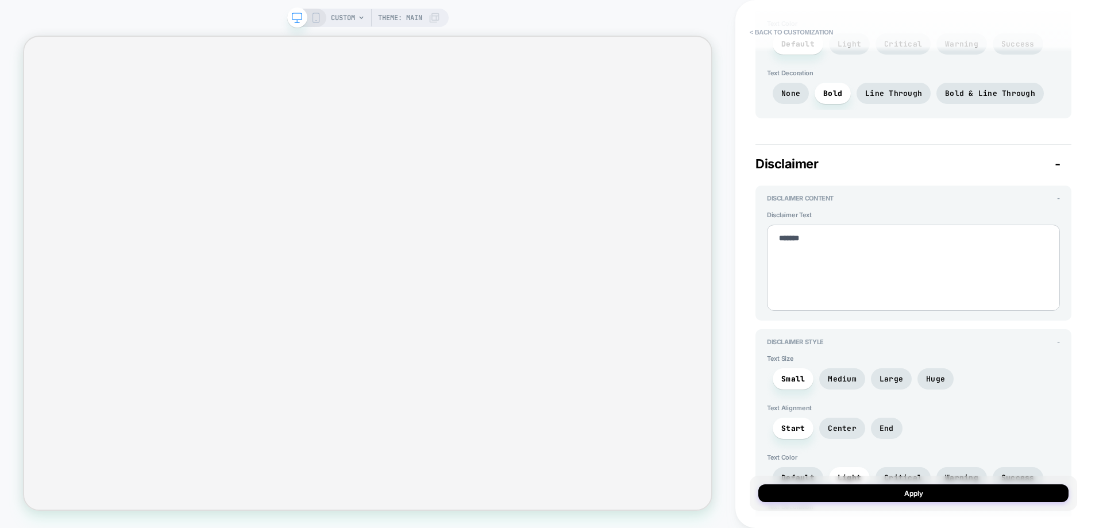
type textarea "*"
type textarea "********"
type textarea "*"
type textarea "*********"
type textarea "*"
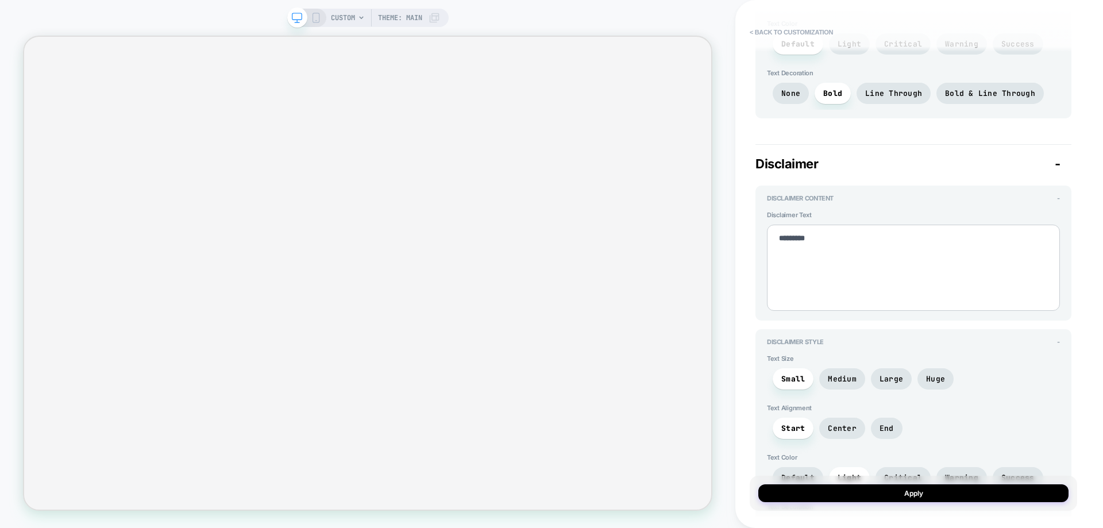
type textarea "**********"
type textarea "*"
type textarea "**********"
type textarea "*"
type textarea "**********"
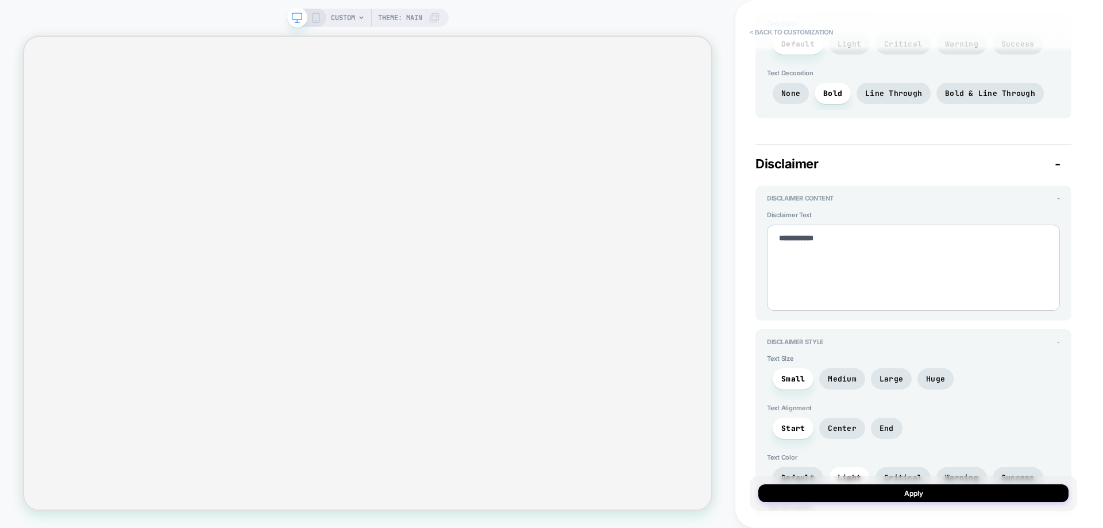
type textarea "*"
type textarea "**********"
type textarea "*"
type textarea "**********"
type textarea "*"
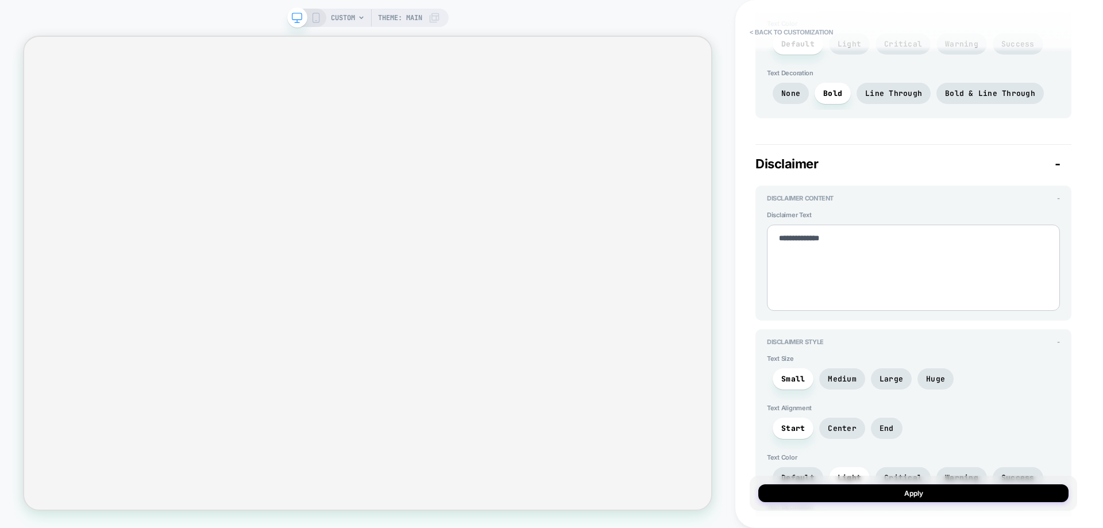
type textarea "**********"
type textarea "*"
type textarea "**********"
type textarea "*"
type textarea "**********"
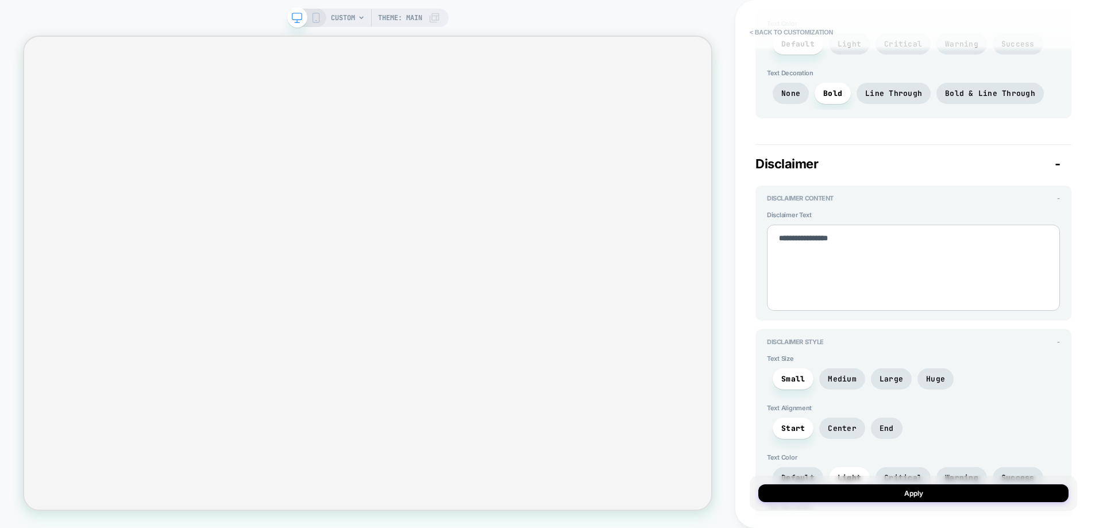
type textarea "*"
type textarea "**********"
type textarea "*"
type textarea "**********"
type textarea "*"
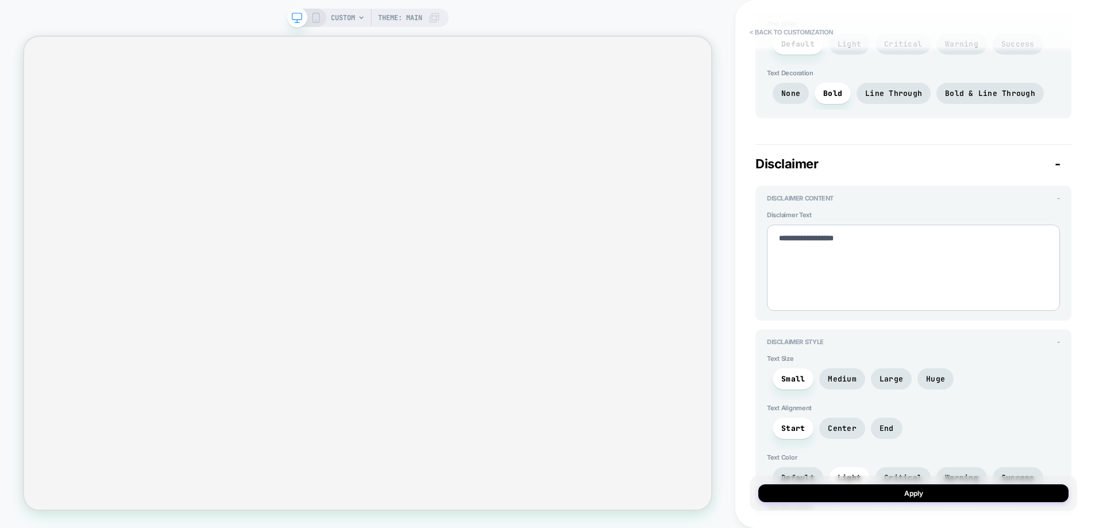
type textarea "**********"
type textarea "*"
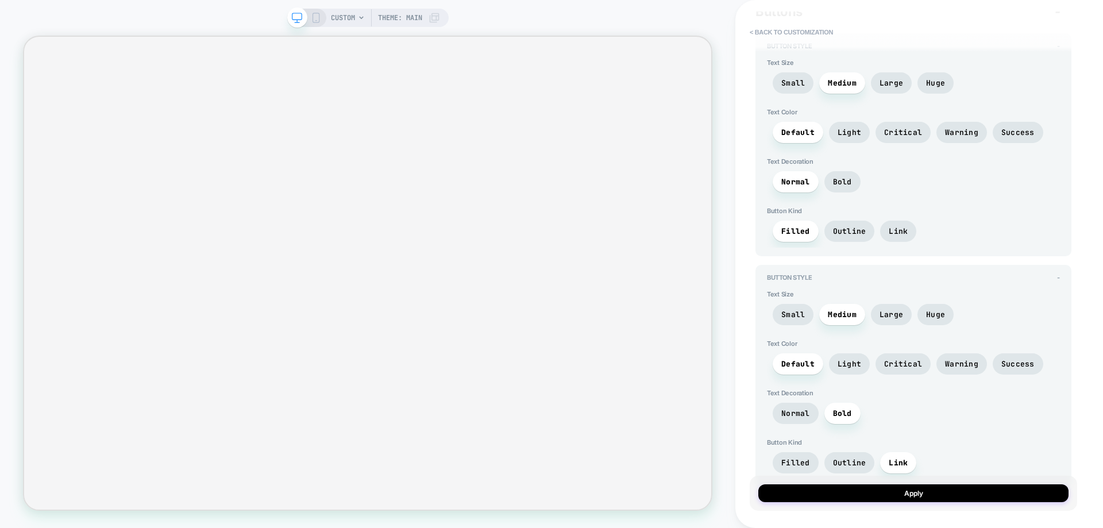
scroll to position [3144, 0]
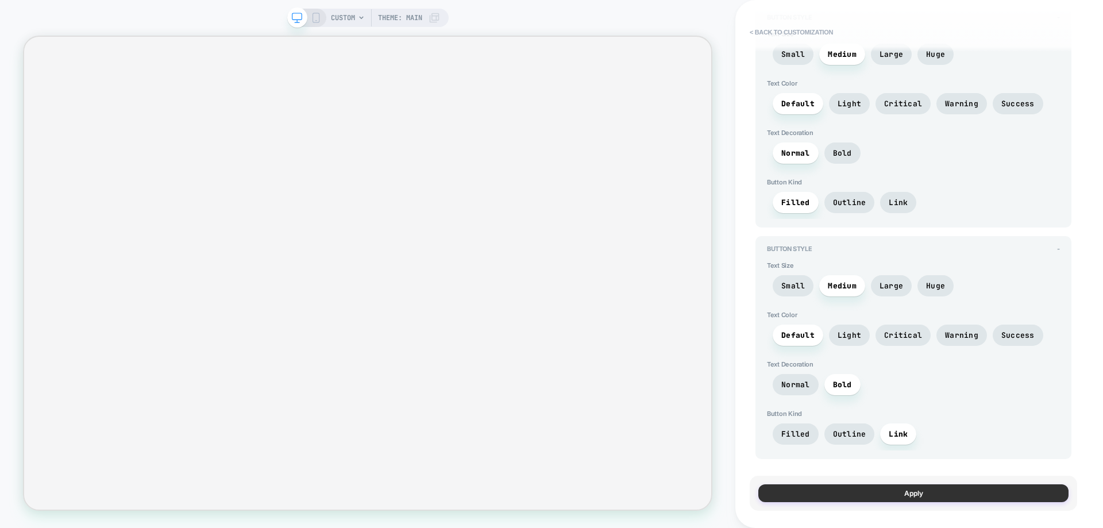
click at [922, 496] on button "Apply" at bounding box center [914, 493] width 310 height 18
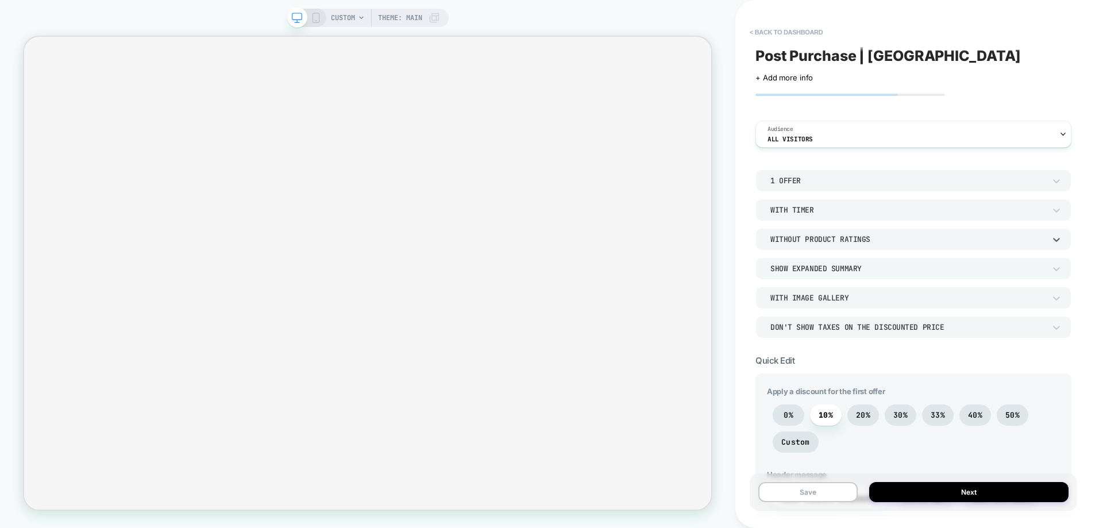
click at [870, 245] on div "Without Product Ratings" at bounding box center [908, 239] width 286 height 12
click at [857, 315] on div "With Product Ratings Below Image" at bounding box center [913, 317] width 307 height 24
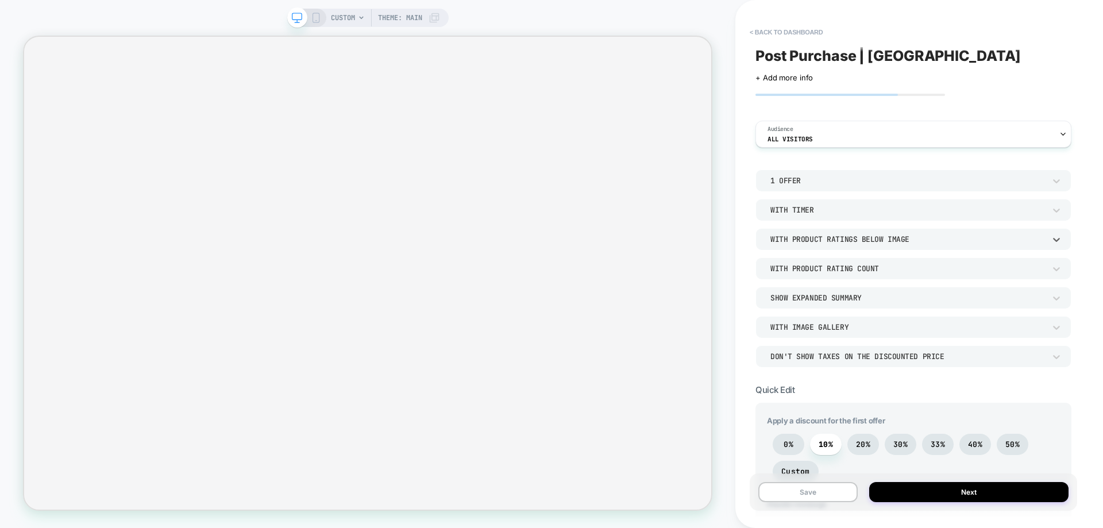
click at [868, 267] on div "With Product Rating Count" at bounding box center [908, 269] width 275 height 10
click at [862, 295] on div "Without Product Rating Count" at bounding box center [913, 298] width 307 height 24
click at [865, 275] on div "Without Product Rating Count" at bounding box center [914, 268] width 316 height 22
click at [856, 321] on div "With Product Rating Count" at bounding box center [913, 322] width 307 height 24
click at [865, 299] on div "Show Expanded Summary" at bounding box center [908, 298] width 275 height 10
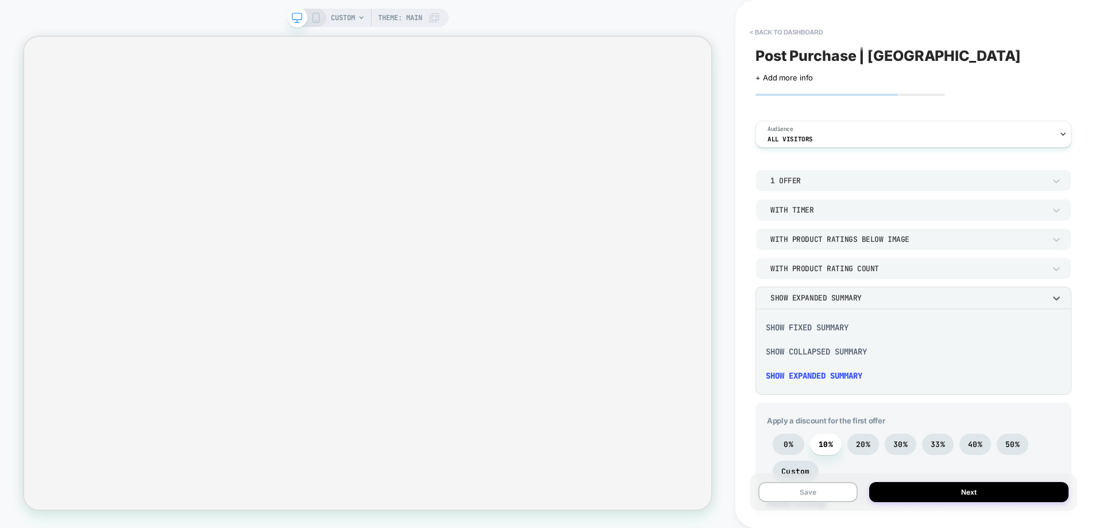
click at [865, 300] on div at bounding box center [551, 264] width 1103 height 528
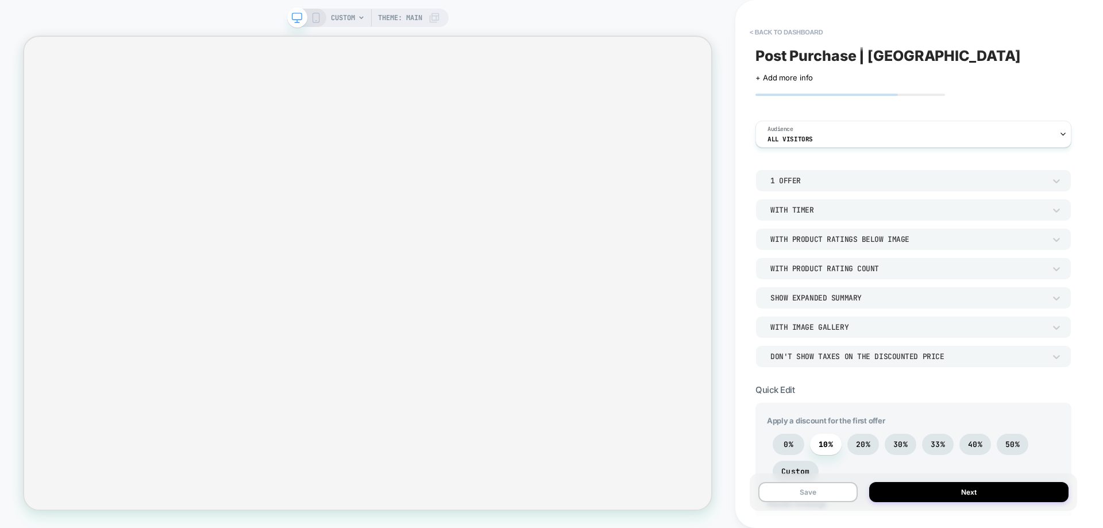
click at [866, 267] on div "With Product Rating Count" at bounding box center [908, 269] width 275 height 10
click at [860, 295] on div "Without Product Rating Count" at bounding box center [913, 298] width 307 height 24
click at [860, 295] on div "Show Expanded Summary" at bounding box center [908, 298] width 275 height 10
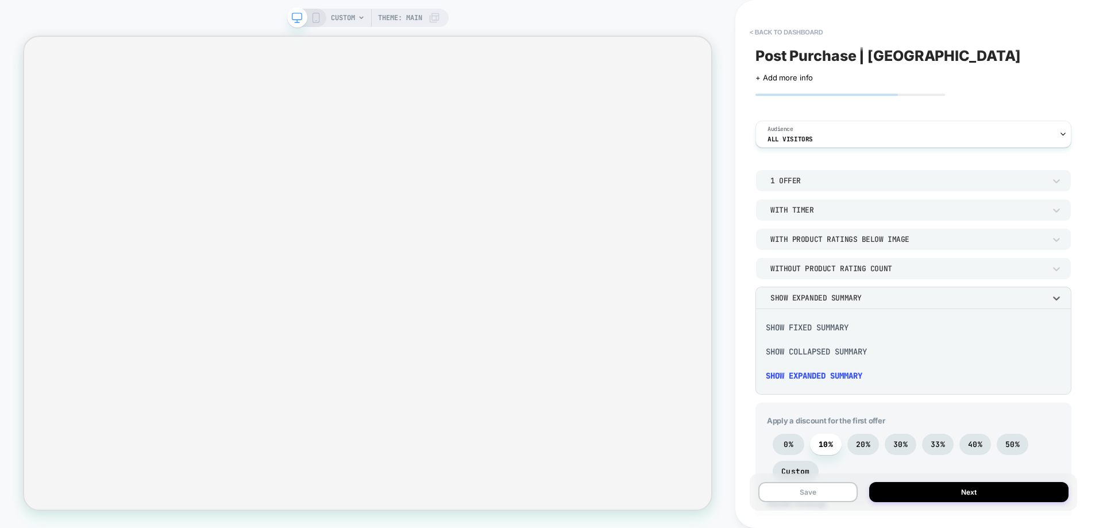
click at [847, 349] on div "Show Collapsed Summary" at bounding box center [913, 352] width 307 height 24
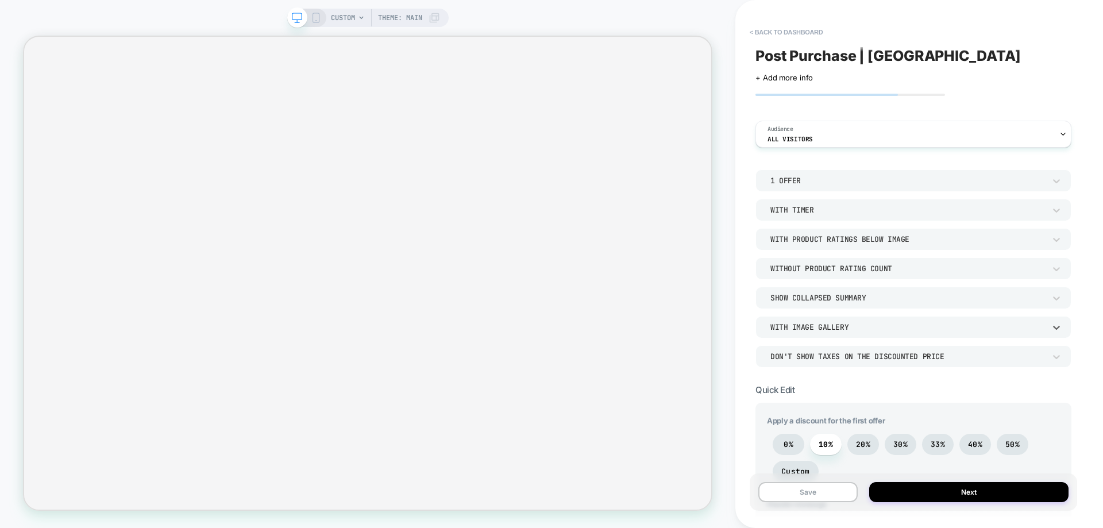
click at [824, 332] on div "With Image Gallery" at bounding box center [908, 327] width 275 height 10
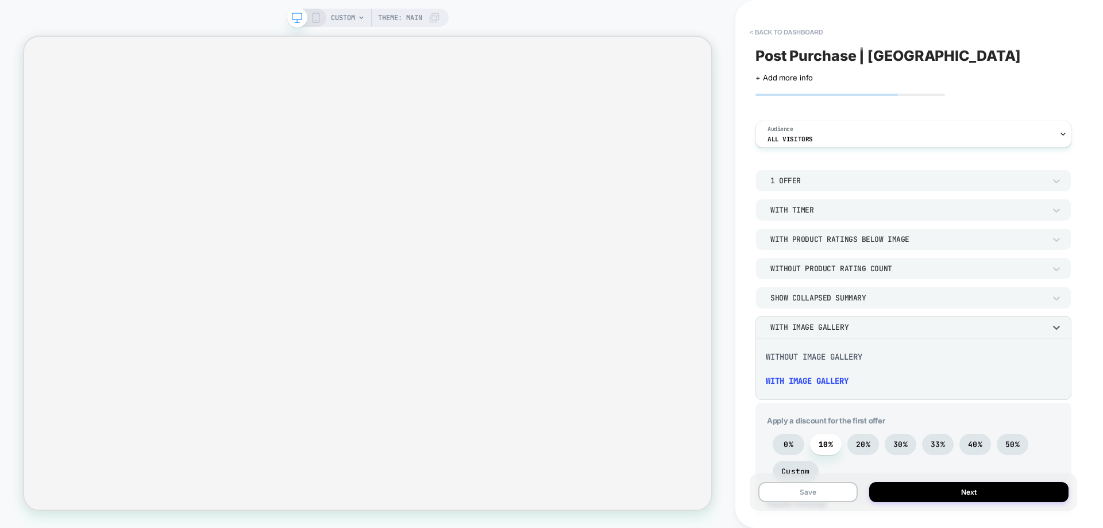
click at [824, 329] on div at bounding box center [551, 264] width 1103 height 528
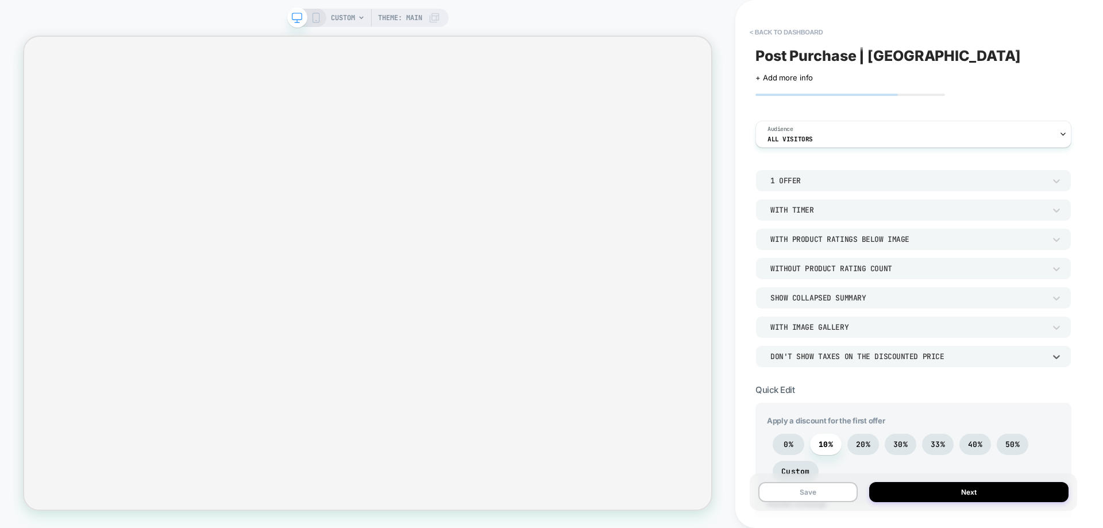
click at [828, 362] on div "Don't show taxes on the discounted price" at bounding box center [908, 357] width 286 height 12
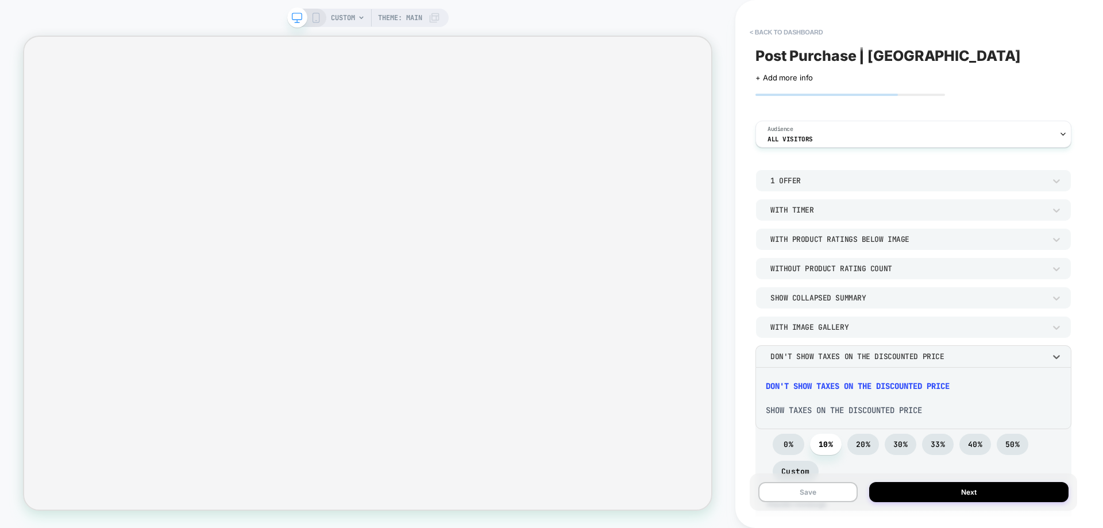
click at [831, 413] on div "Show taxes on the discounted price" at bounding box center [913, 410] width 307 height 24
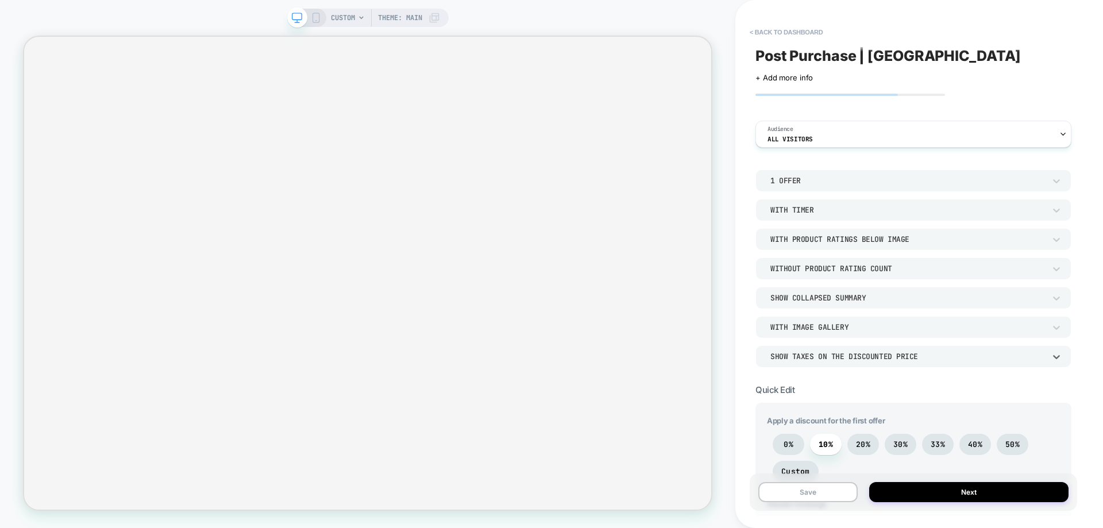
click at [851, 299] on div "Show Collapsed Summary" at bounding box center [908, 298] width 275 height 10
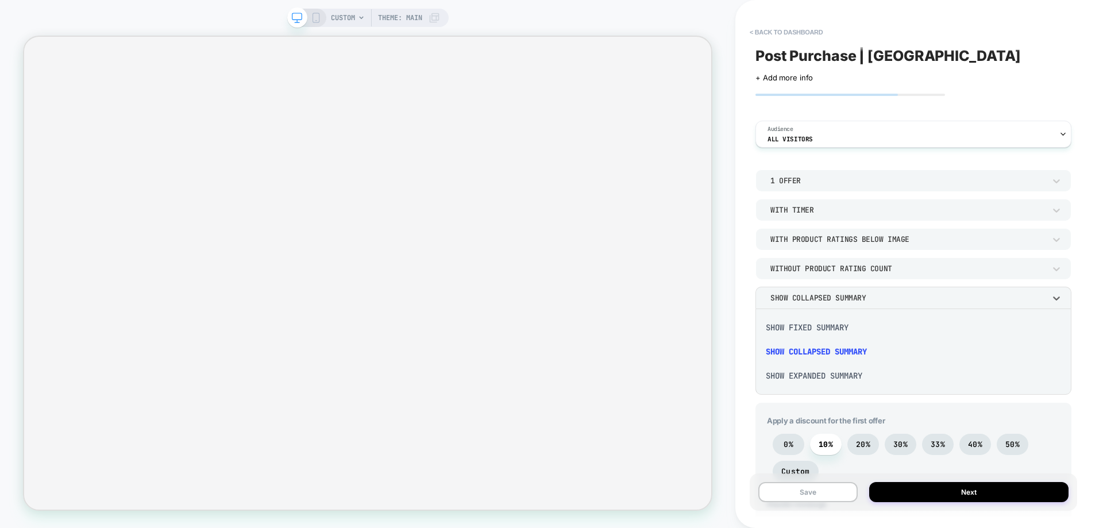
click at [837, 372] on div "Show Expanded Summary" at bounding box center [913, 376] width 307 height 24
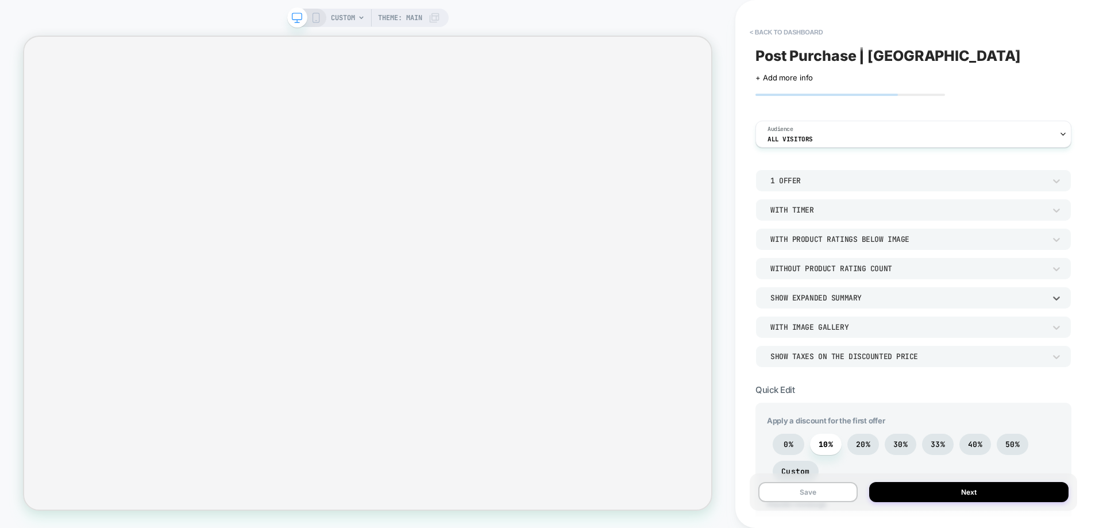
click at [842, 300] on div "Show Expanded Summary" at bounding box center [908, 298] width 275 height 10
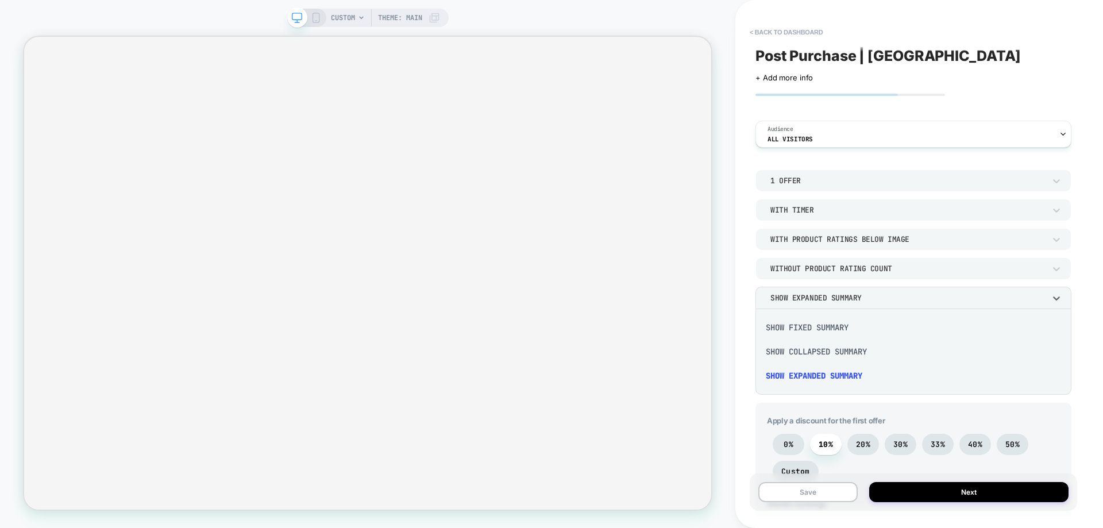
click at [834, 351] on div "Show Collapsed Summary" at bounding box center [913, 352] width 307 height 24
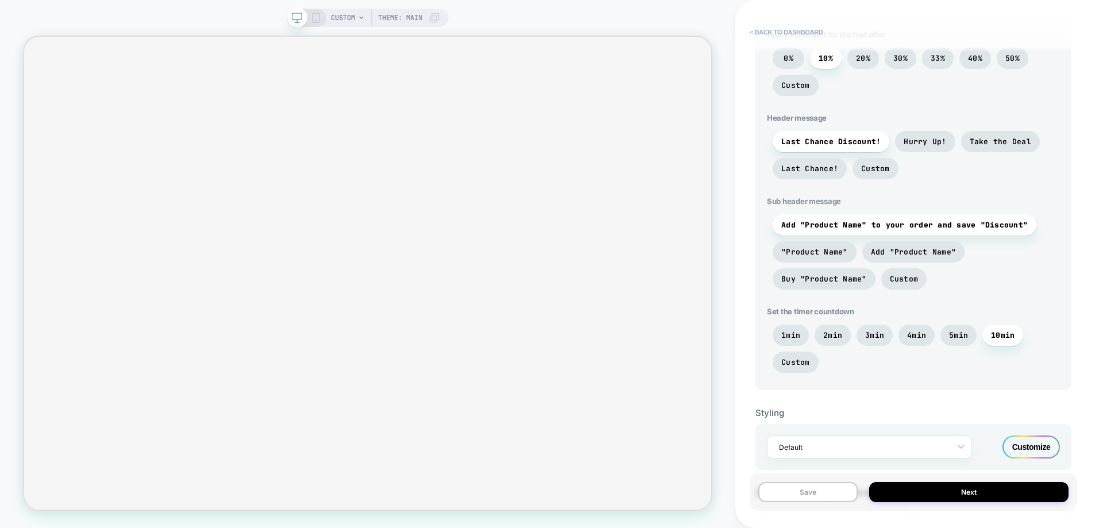
scroll to position [402, 0]
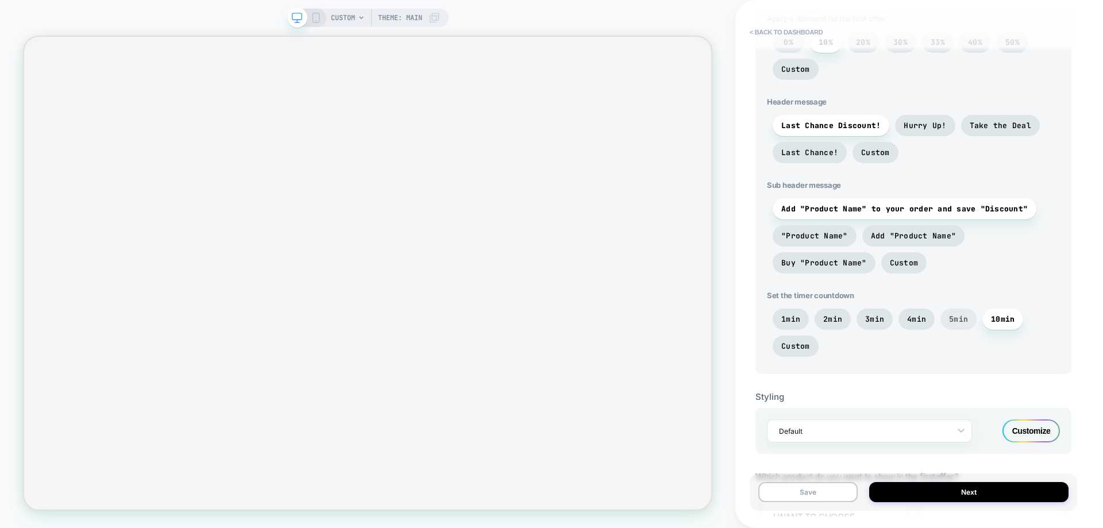
click at [956, 314] on span "5min" at bounding box center [959, 319] width 36 height 21
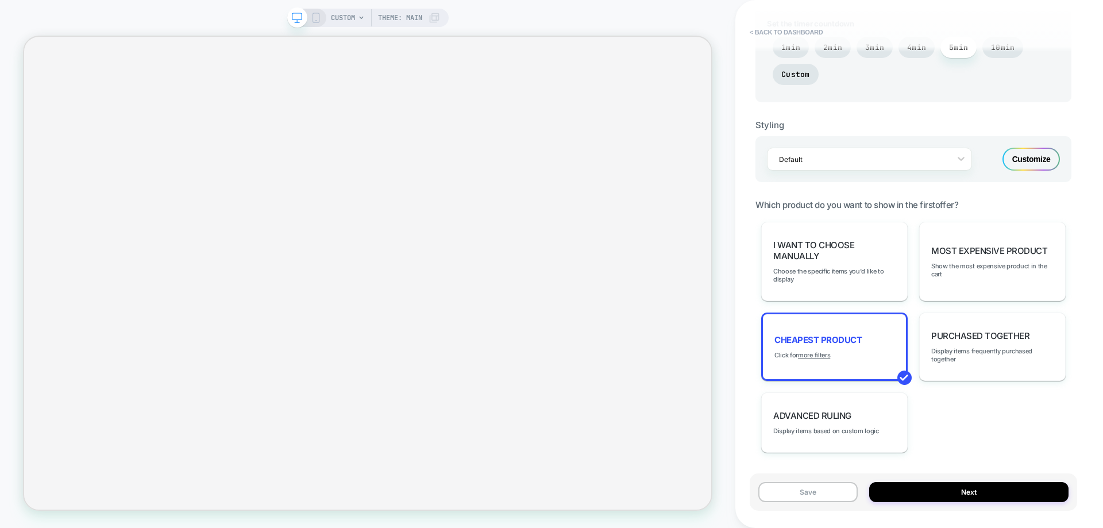
scroll to position [690, 0]
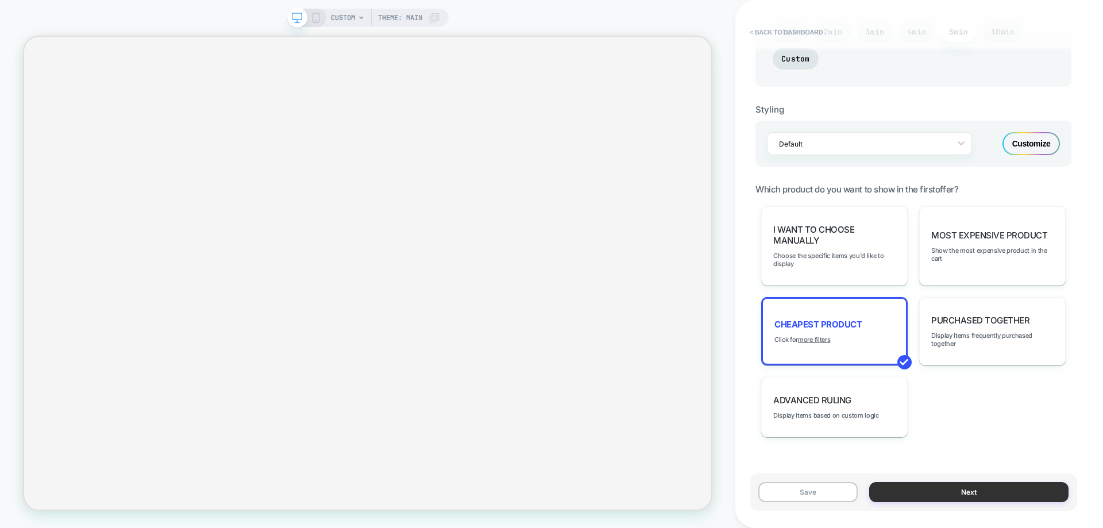
click at [939, 492] on button "Next" at bounding box center [969, 492] width 199 height 20
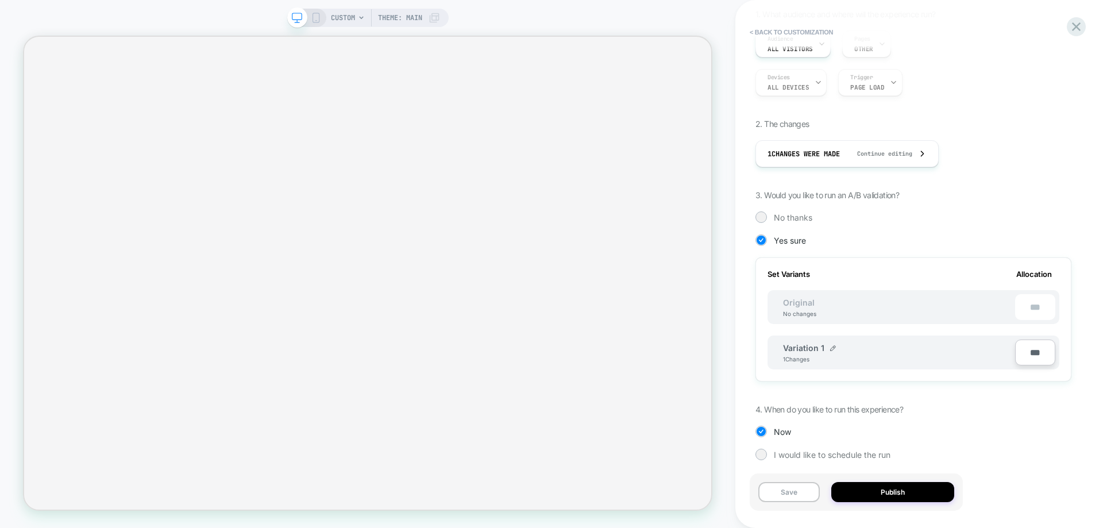
scroll to position [128, 0]
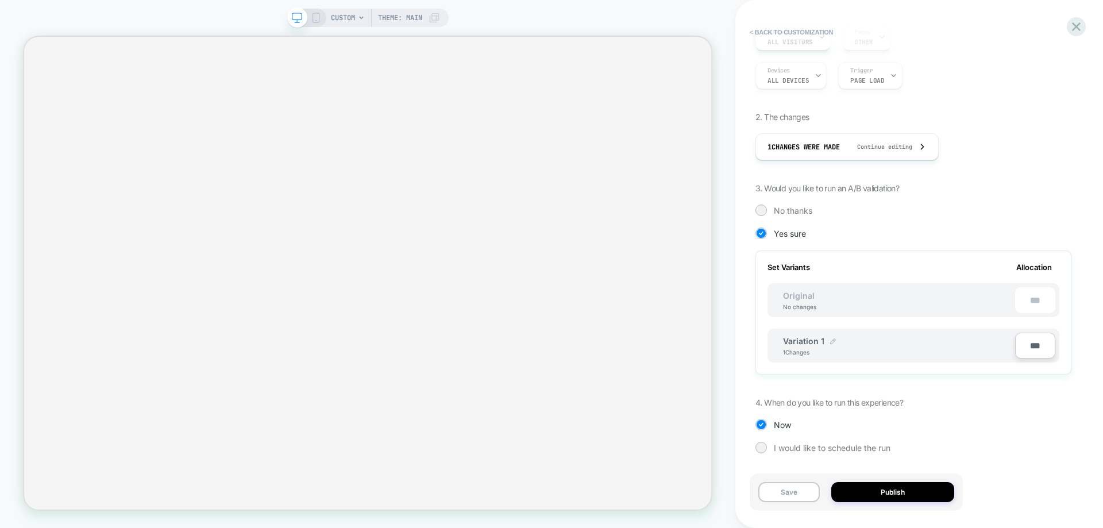
click at [834, 339] on img at bounding box center [833, 342] width 6 height 6
click at [811, 345] on input "**********" at bounding box center [824, 347] width 83 height 22
type input "**********"
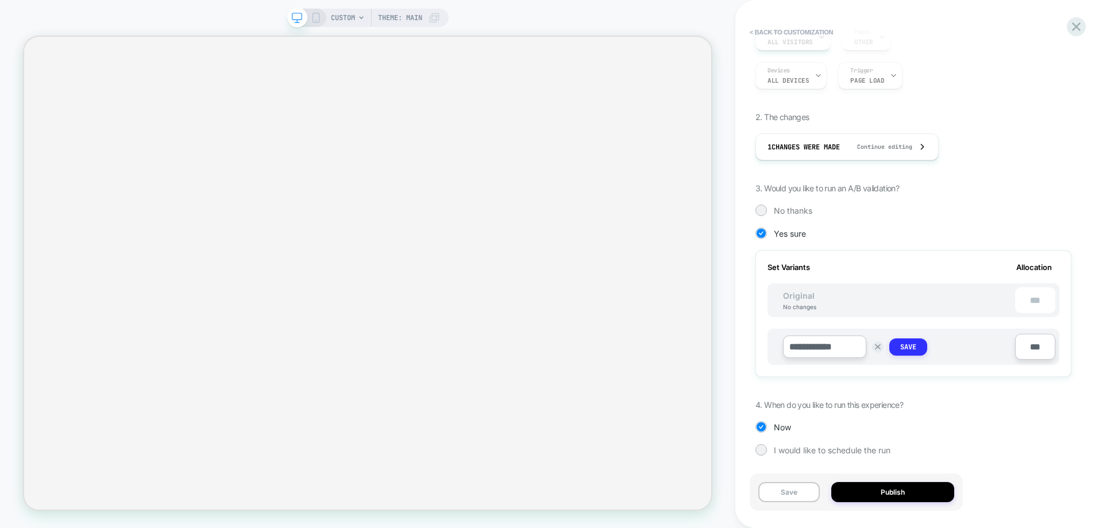
click at [916, 348] on strong "Save" at bounding box center [909, 347] width 16 height 9
click at [791, 213] on span "No thanks" at bounding box center [793, 211] width 39 height 10
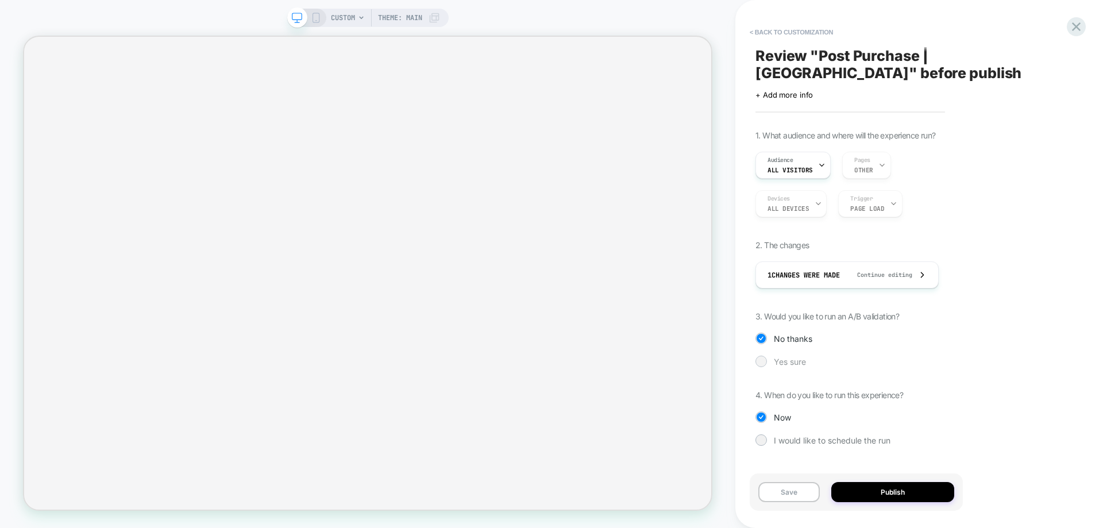
click at [813, 363] on div "Yes sure" at bounding box center [914, 361] width 316 height 11
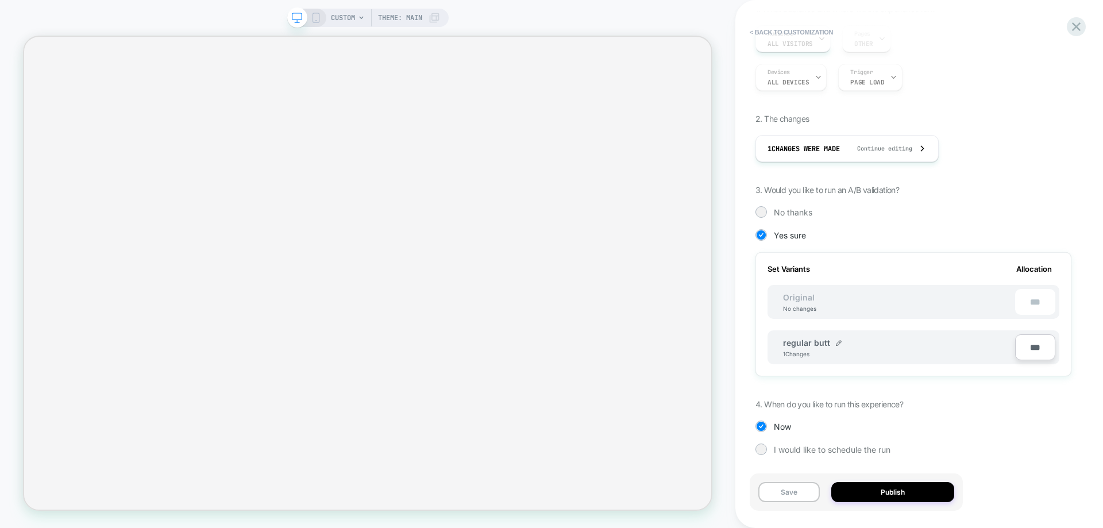
scroll to position [128, 0]
click at [809, 303] on div "No changes" at bounding box center [800, 306] width 56 height 7
click at [841, 339] on div "regular butt 1 Changes" at bounding box center [899, 346] width 232 height 20
click at [836, 340] on img at bounding box center [839, 342] width 6 height 6
click at [826, 345] on input "**********" at bounding box center [824, 347] width 83 height 22
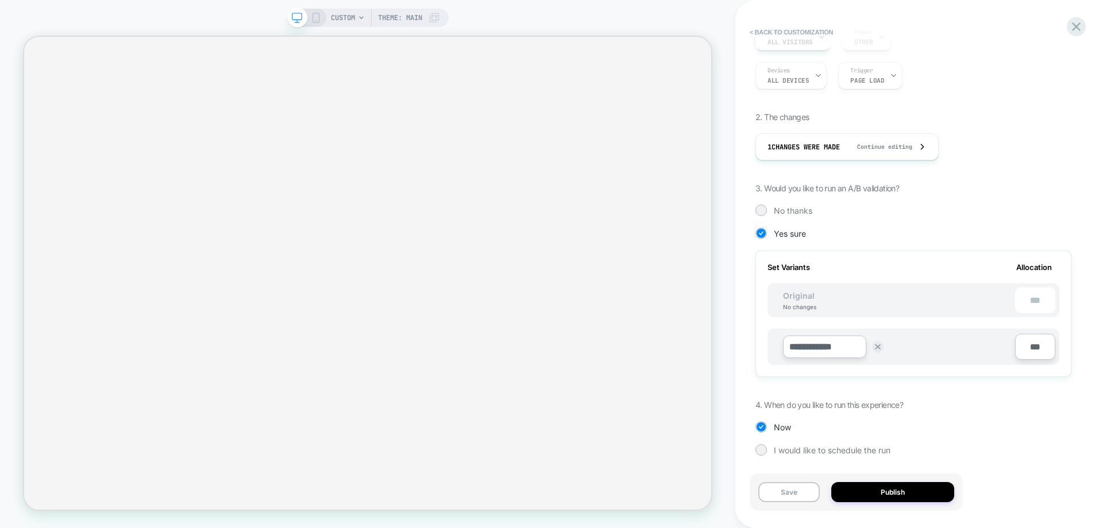
click at [826, 345] on input "**********" at bounding box center [824, 347] width 83 height 22
type input "*******"
click at [918, 350] on button "Save" at bounding box center [909, 347] width 38 height 17
click at [780, 214] on span "No thanks" at bounding box center [793, 211] width 39 height 10
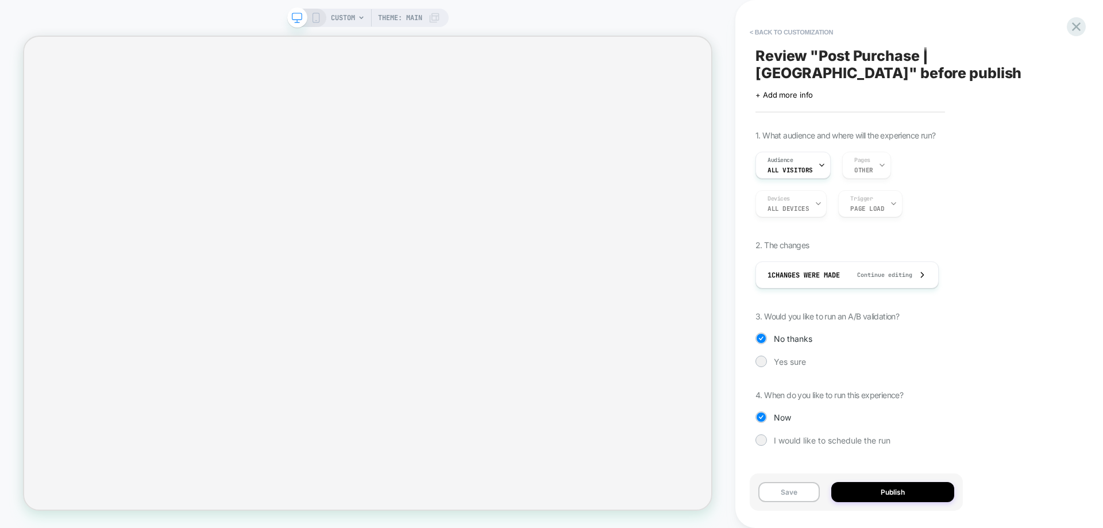
scroll to position [0, 0]
click at [811, 168] on div "Audience All Visitors" at bounding box center [790, 165] width 68 height 26
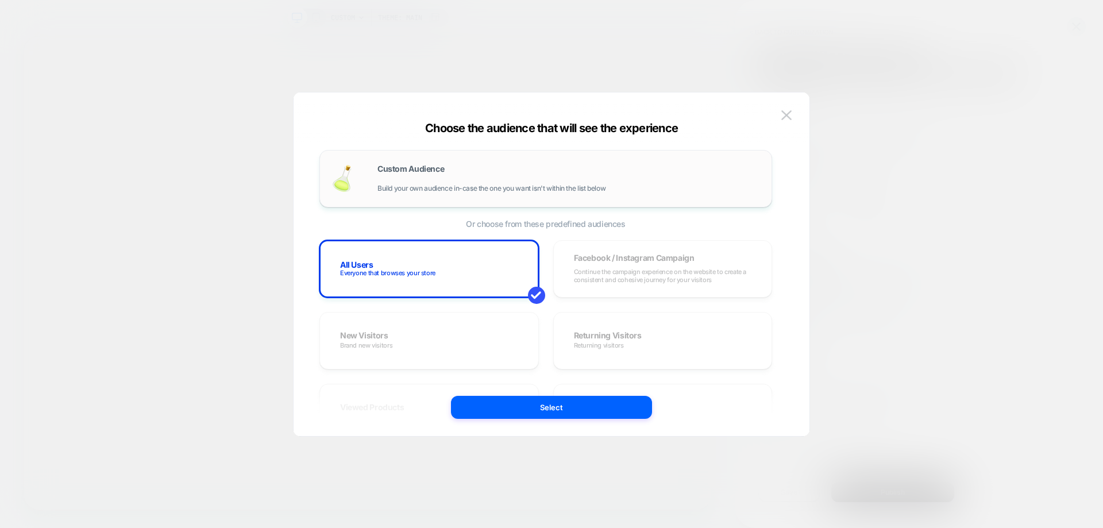
click at [490, 172] on div "Custom Audience Build your own audience in-case the one you want isn't within t…" at bounding box center [569, 179] width 383 height 28
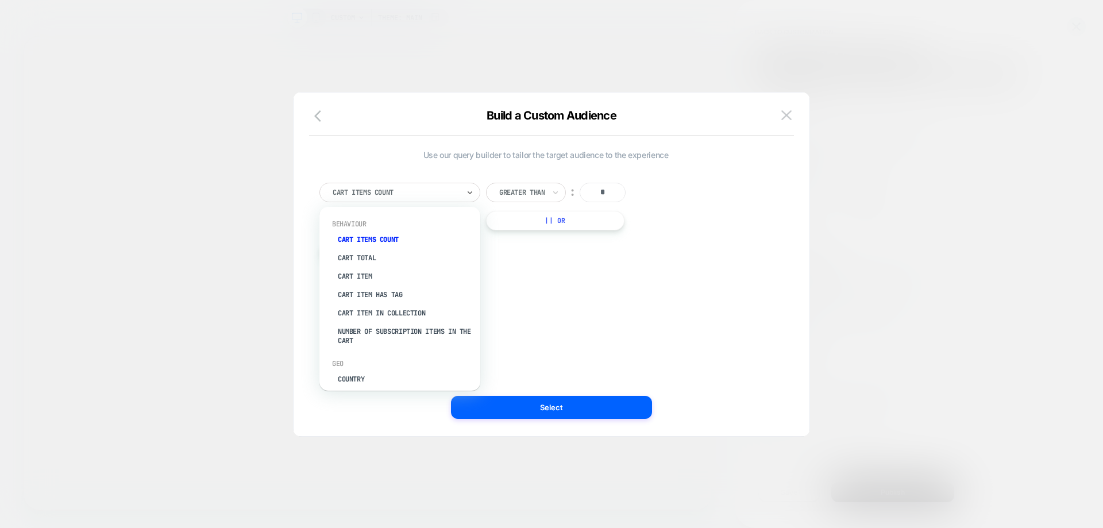
click at [409, 191] on div at bounding box center [396, 192] width 126 height 10
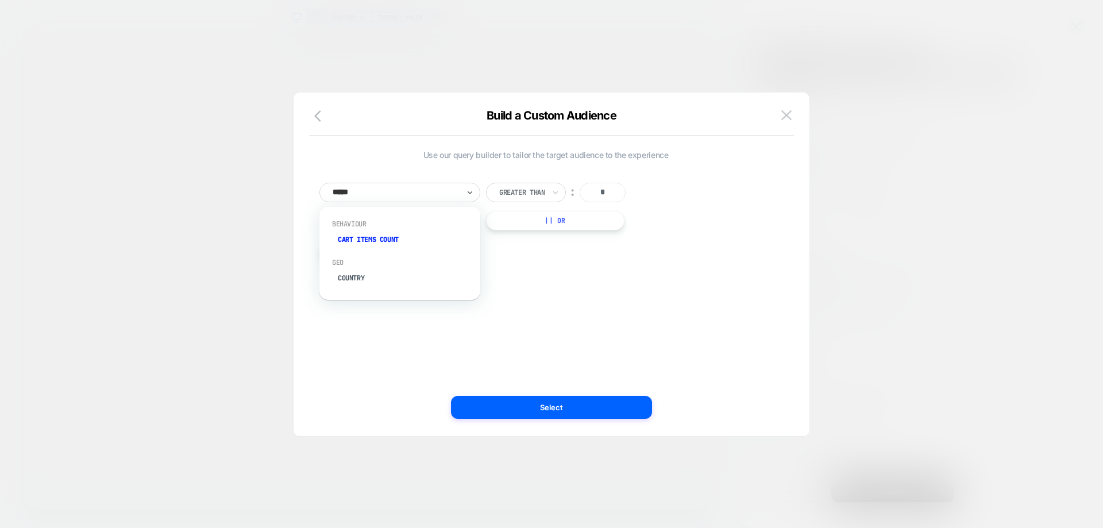
type input "******"
click at [379, 252] on div "Geo Country" at bounding box center [399, 234] width 149 height 39
click at [382, 245] on div "Country" at bounding box center [405, 239] width 149 height 18
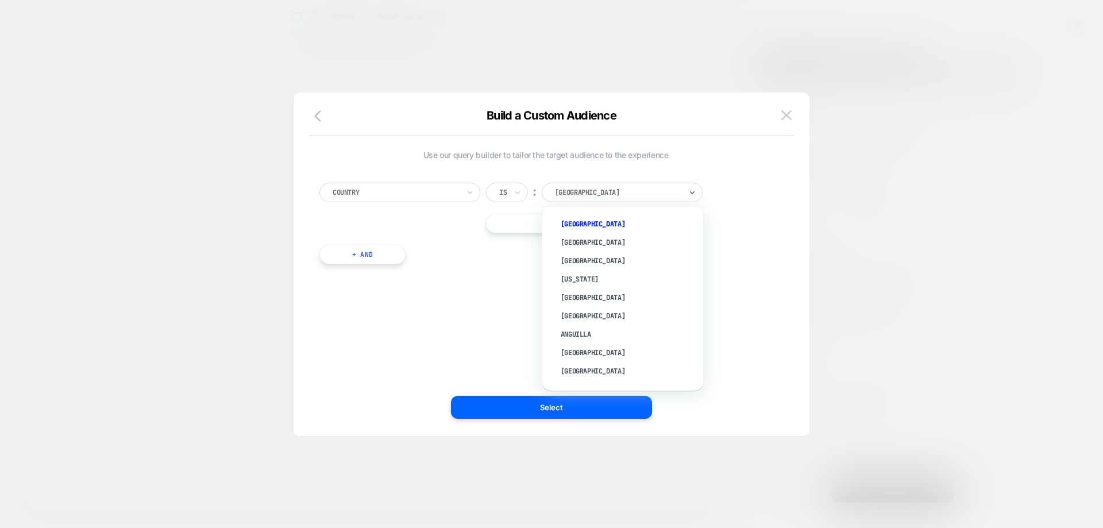
click at [590, 196] on div at bounding box center [618, 192] width 126 height 10
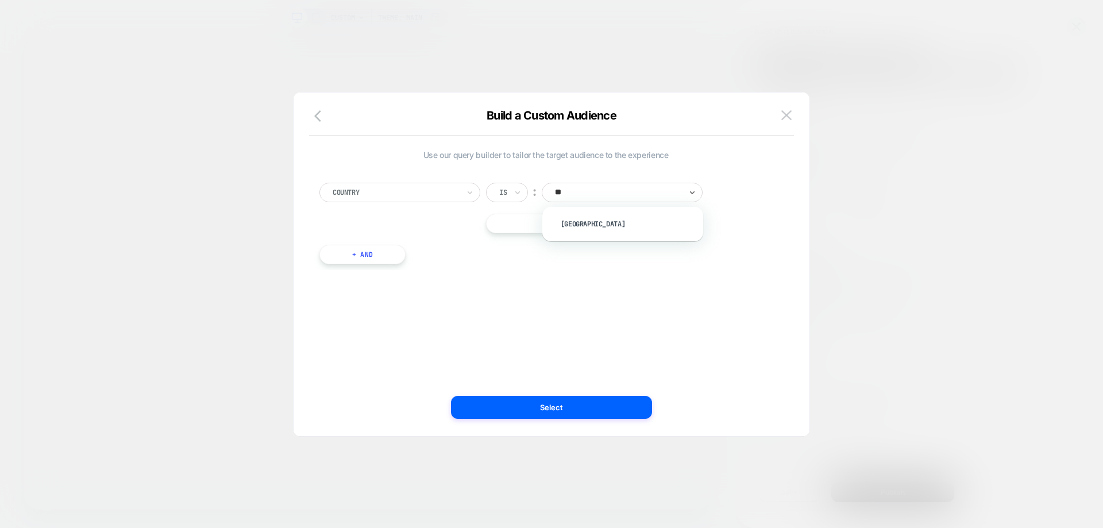
type input "***"
click at [582, 221] on div "USA" at bounding box center [628, 224] width 149 height 18
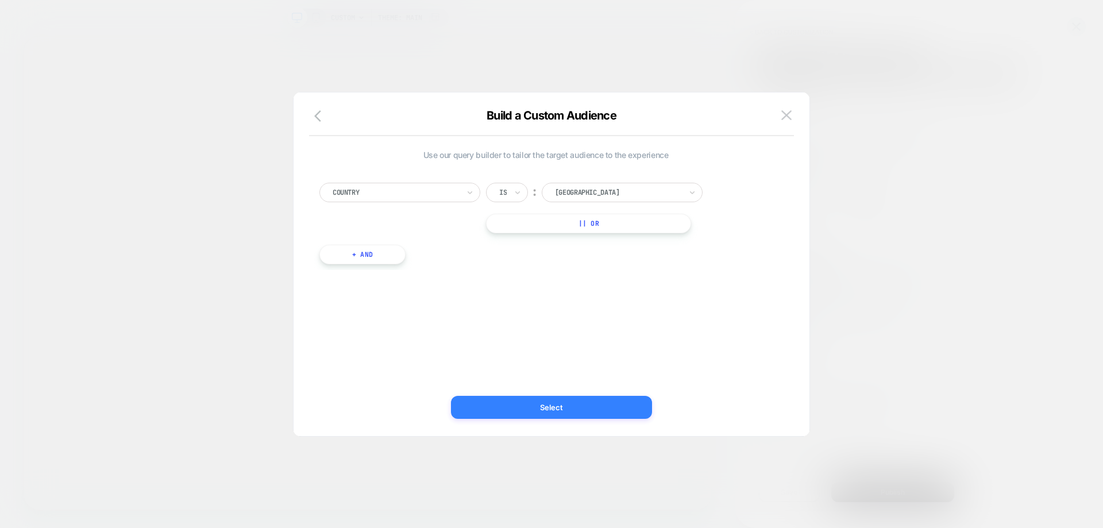
click at [578, 417] on button "Select" at bounding box center [551, 407] width 201 height 23
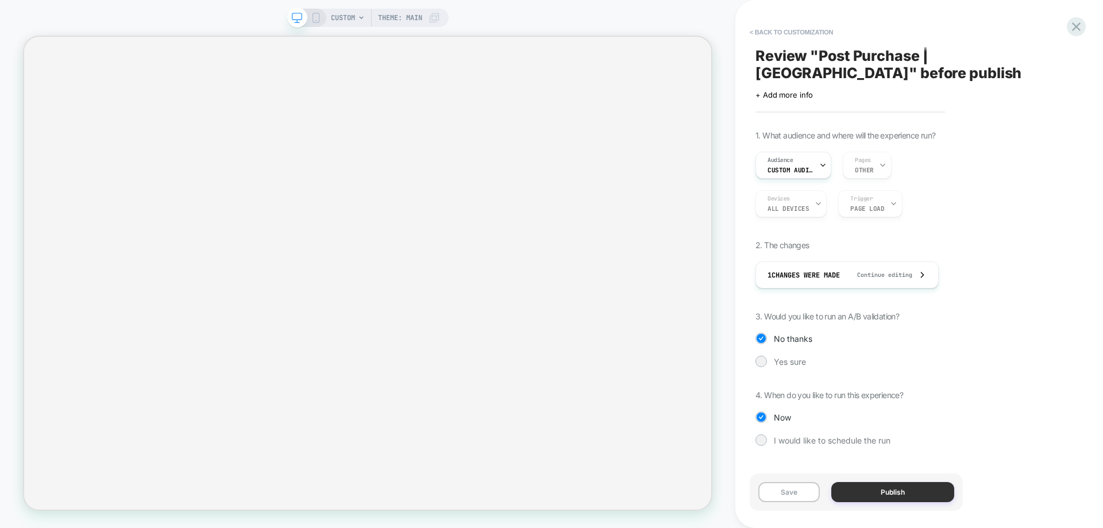
click at [915, 486] on button "Publish" at bounding box center [893, 492] width 123 height 20
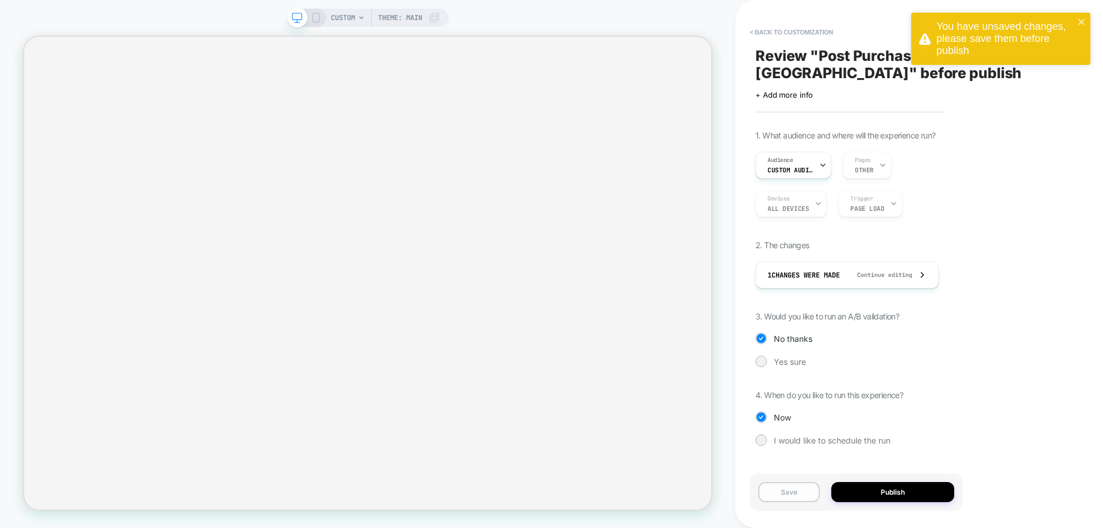
click at [798, 494] on button "Save" at bounding box center [789, 492] width 61 height 20
click at [857, 490] on button "Publish" at bounding box center [893, 492] width 123 height 20
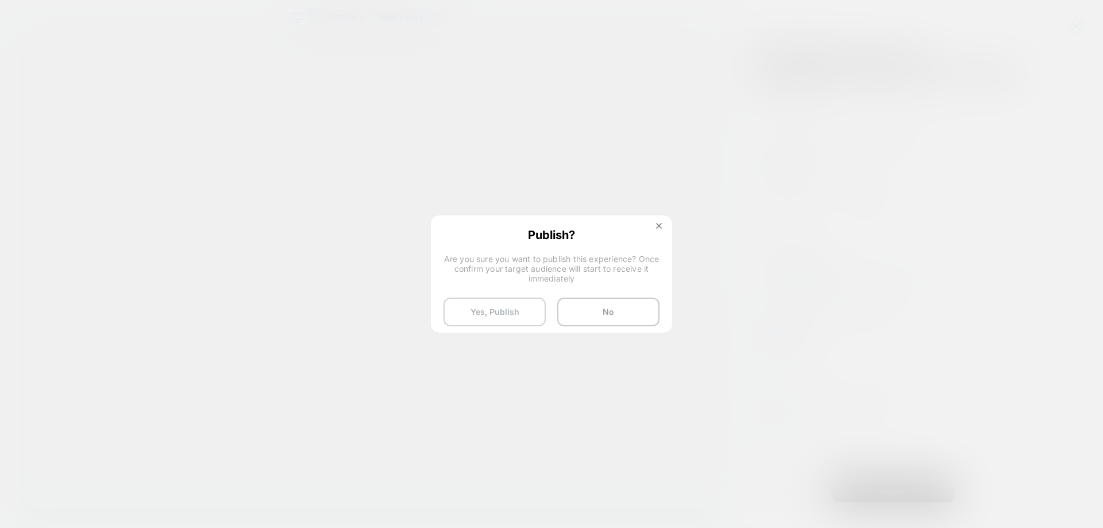
click at [499, 313] on button "Yes, Publish" at bounding box center [495, 312] width 102 height 29
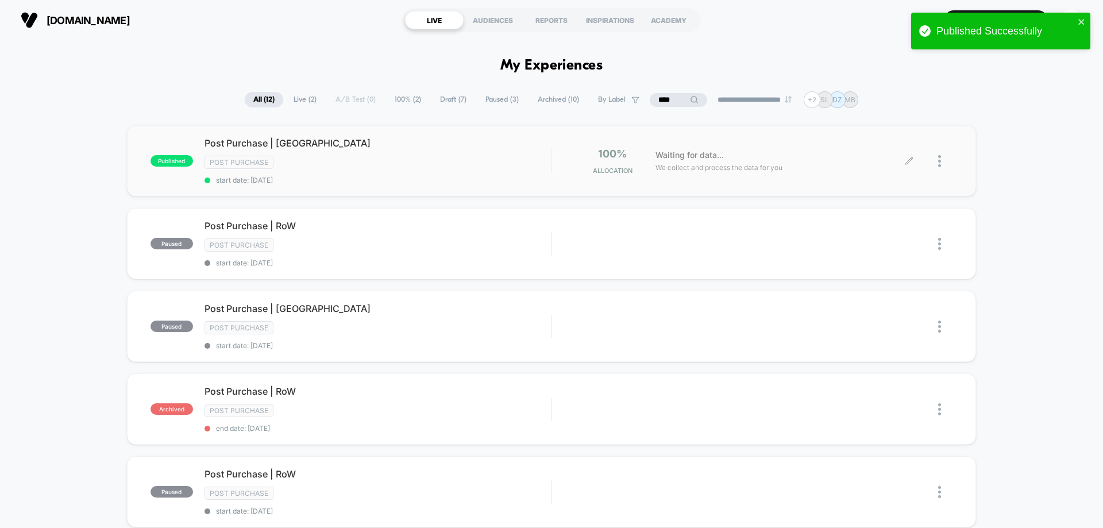
click at [944, 166] on div at bounding box center [946, 161] width 14 height 27
click at [863, 143] on div "Duplicate" at bounding box center [880, 135] width 103 height 26
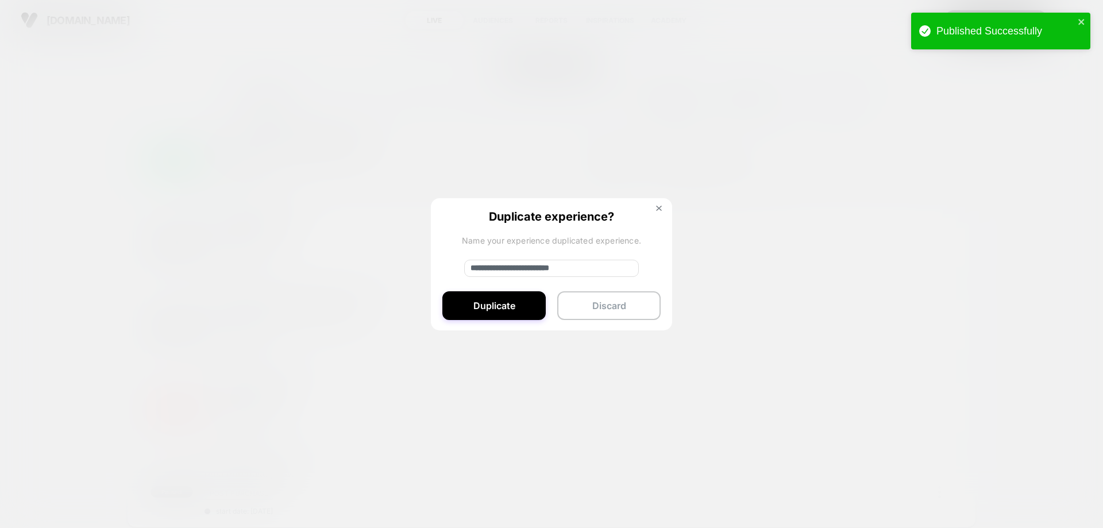
click at [506, 269] on input "**********" at bounding box center [551, 268] width 175 height 17
drag, startPoint x: 508, startPoint y: 268, endPoint x: 429, endPoint y: 262, distance: 79.5
click at [939, 175] on div "**********" at bounding box center [946, 161] width 14 height 27
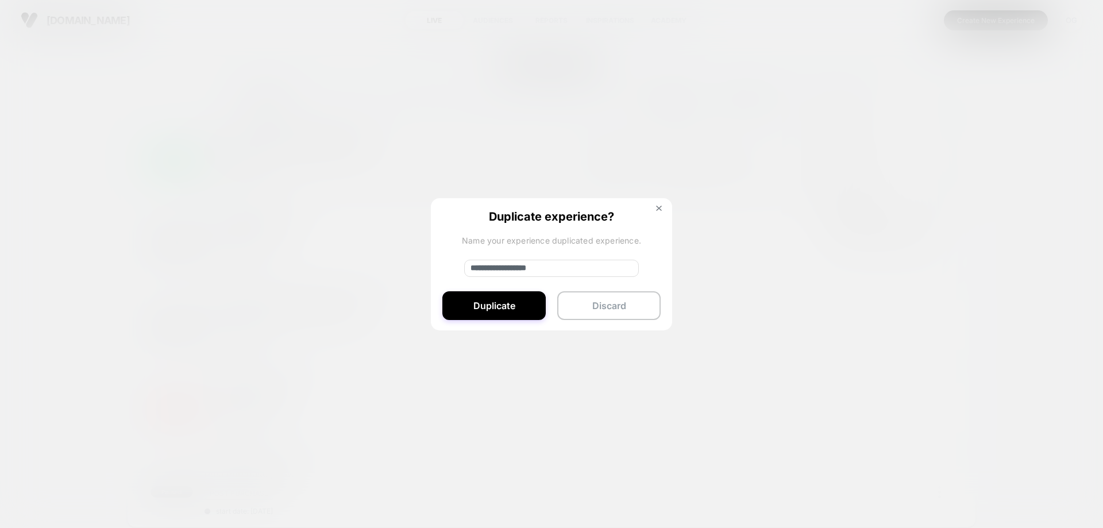
click at [550, 268] on input "**********" at bounding box center [551, 268] width 175 height 17
type input "**********"
click at [524, 303] on button "Duplicate" at bounding box center [494, 305] width 103 height 29
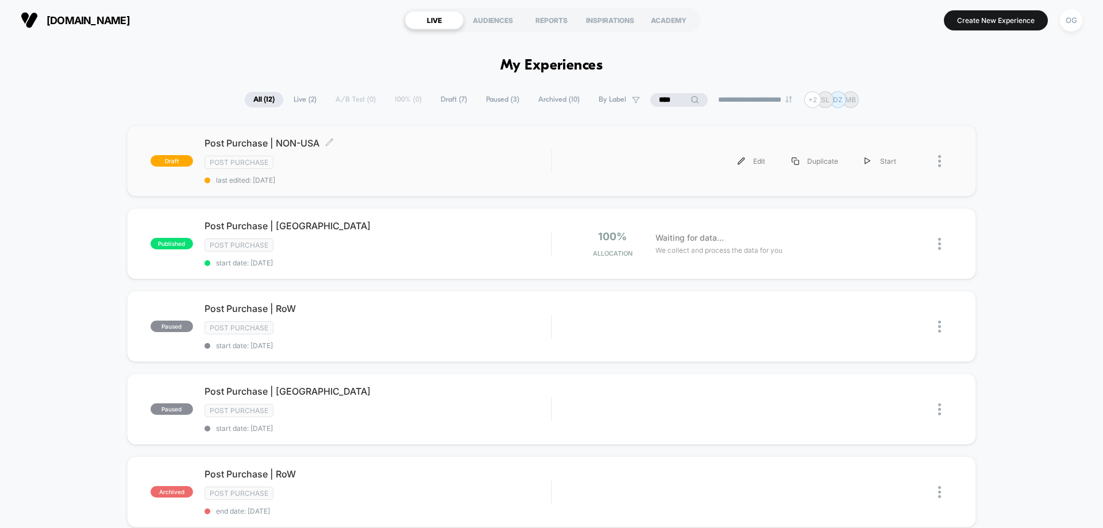
click at [440, 183] on span "last edited: 9/30/2025" at bounding box center [378, 180] width 347 height 9
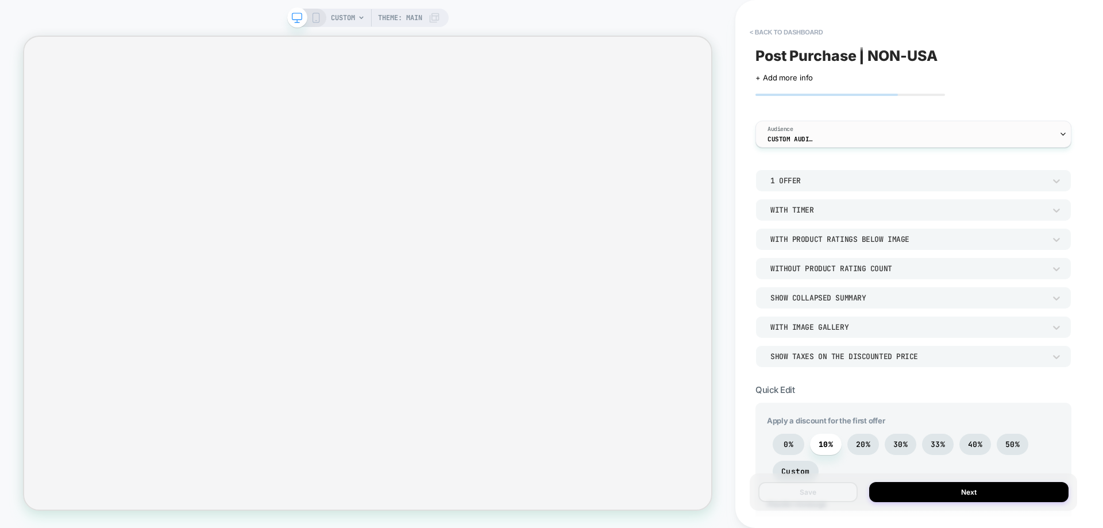
click at [779, 141] on span "Custom Audience" at bounding box center [791, 139] width 46 height 8
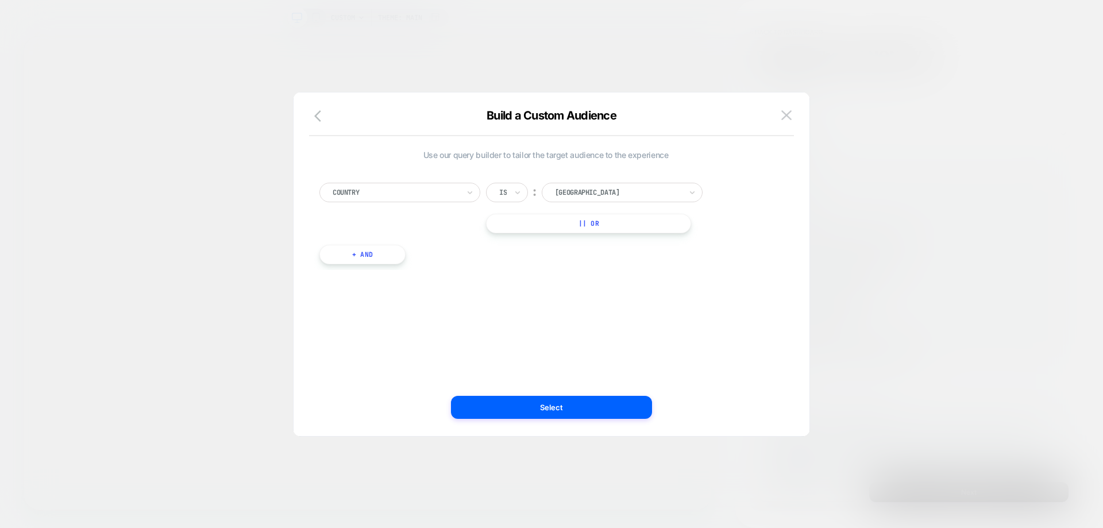
click at [512, 194] on div "Is" at bounding box center [507, 193] width 42 height 20
click at [513, 236] on div "Is not" at bounding box center [535, 242] width 75 height 18
click at [568, 391] on div "Use our query builder to tailor the target audience to the experience Country I…" at bounding box center [546, 265] width 482 height 298
click at [572, 403] on button "Select" at bounding box center [551, 407] width 201 height 23
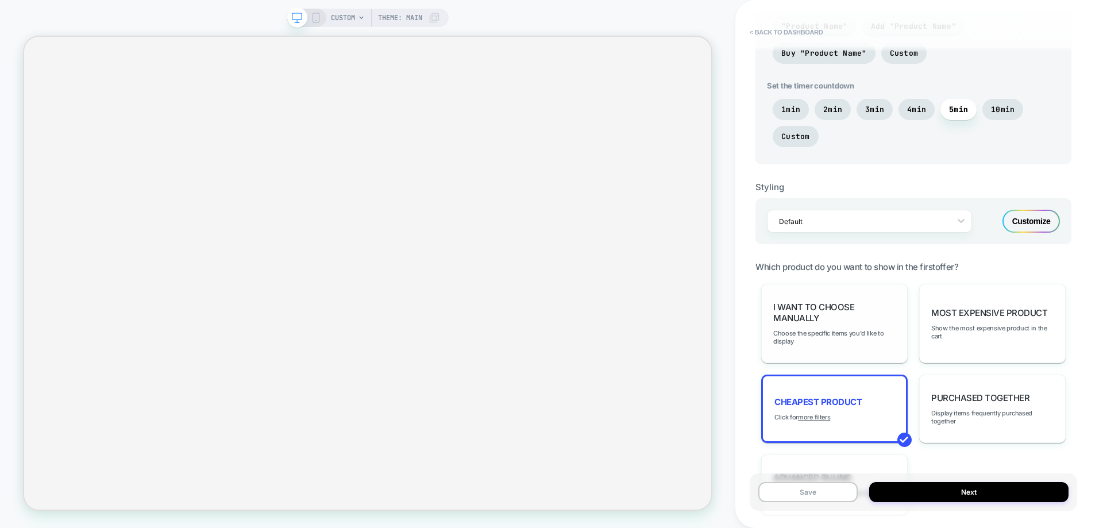
scroll to position [632, 0]
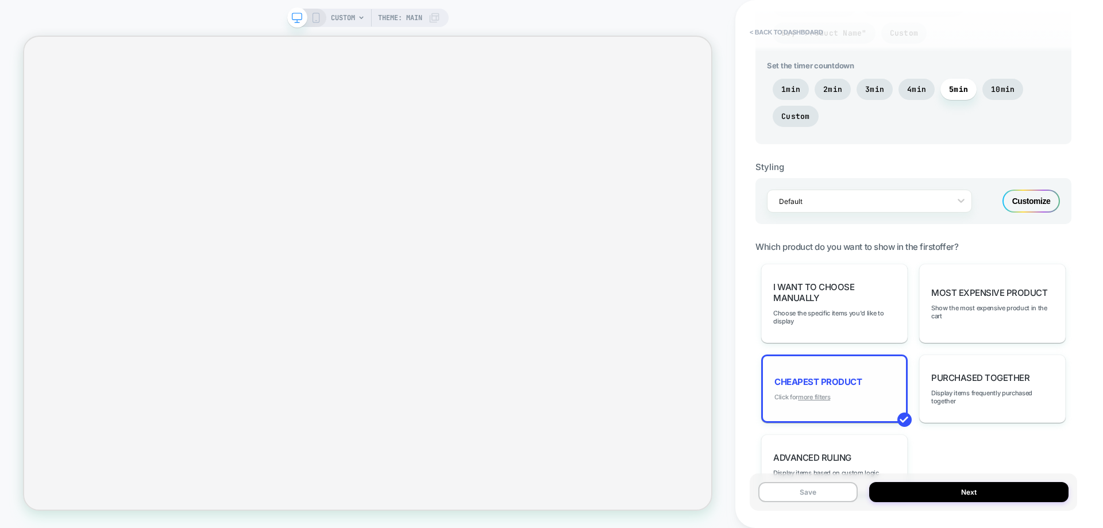
click at [810, 397] on u "more filters" at bounding box center [814, 397] width 32 height 8
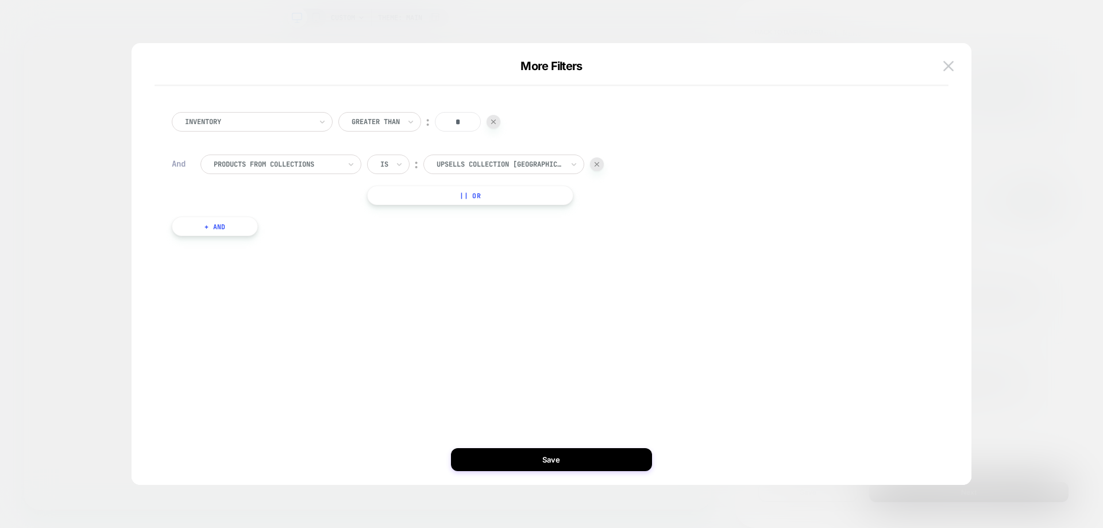
click at [454, 159] on div "Upsells Collection USA" at bounding box center [500, 164] width 129 height 13
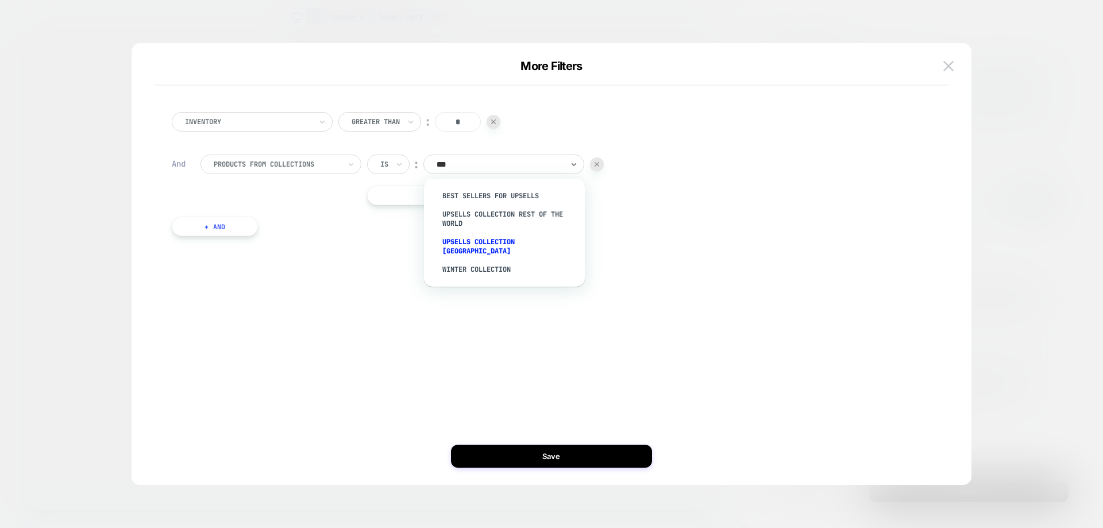
type input "****"
click at [445, 220] on div "Upsells Collection Rest of the World" at bounding box center [510, 219] width 149 height 28
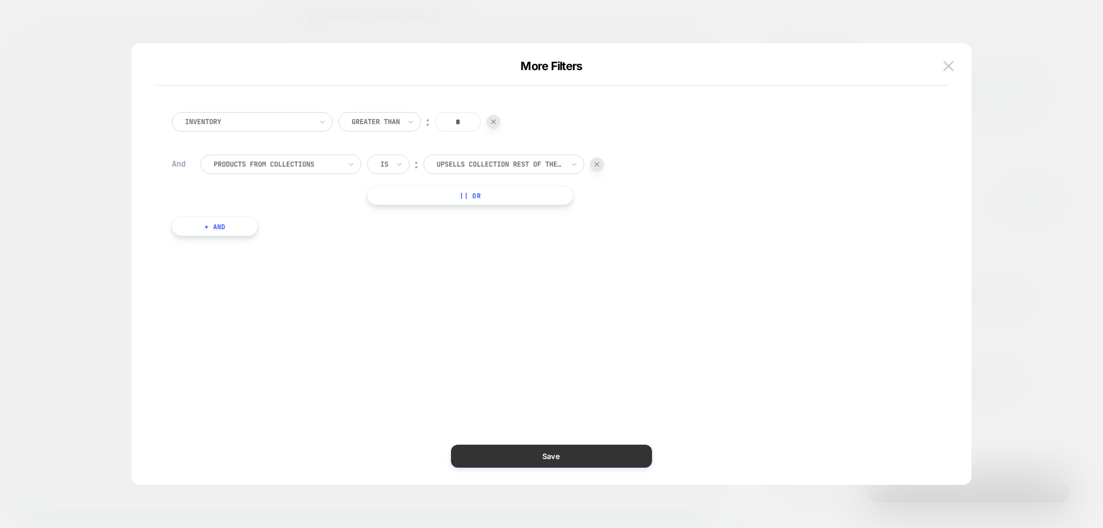
click at [599, 447] on button "Save" at bounding box center [551, 456] width 201 height 23
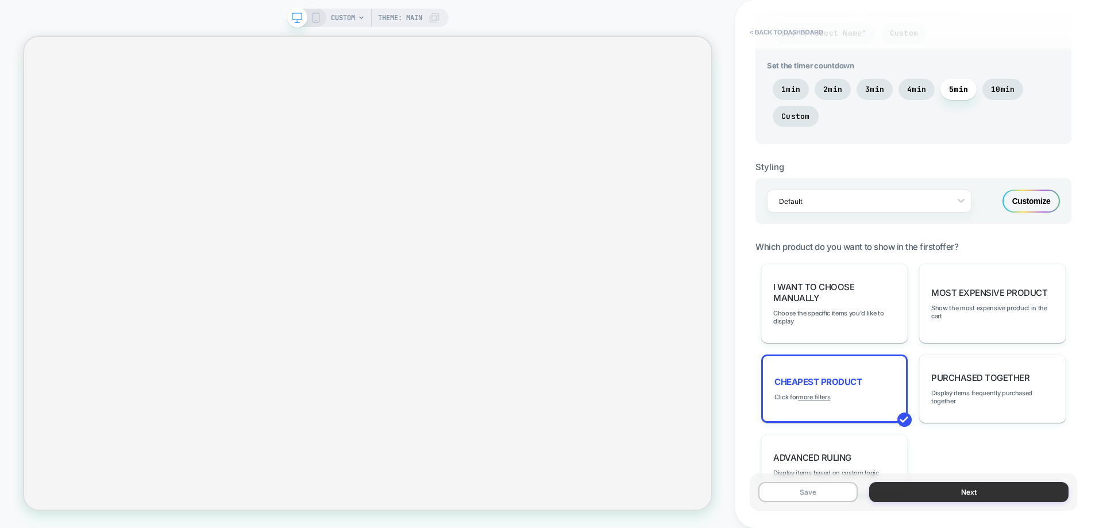
click at [894, 483] on button "Next" at bounding box center [969, 492] width 199 height 20
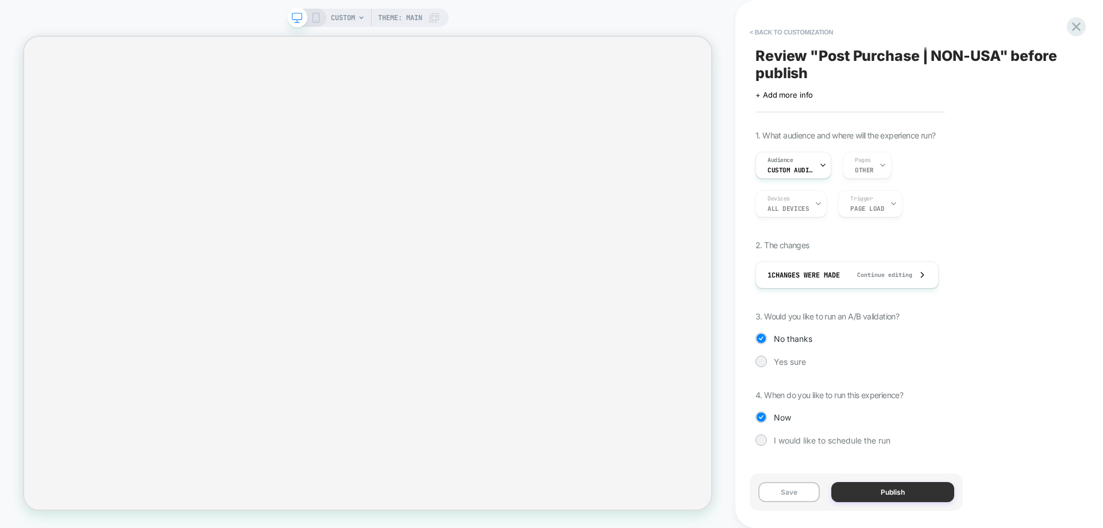
click at [891, 489] on button "Publish" at bounding box center [893, 492] width 123 height 20
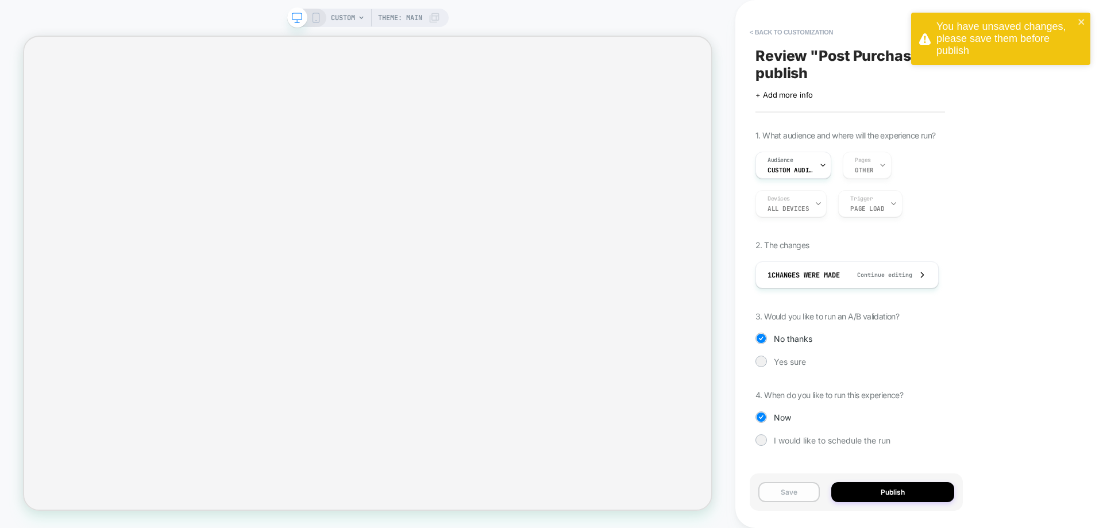
click at [795, 493] on button "Save" at bounding box center [789, 492] width 61 height 20
click at [843, 490] on button "Publish" at bounding box center [893, 492] width 123 height 20
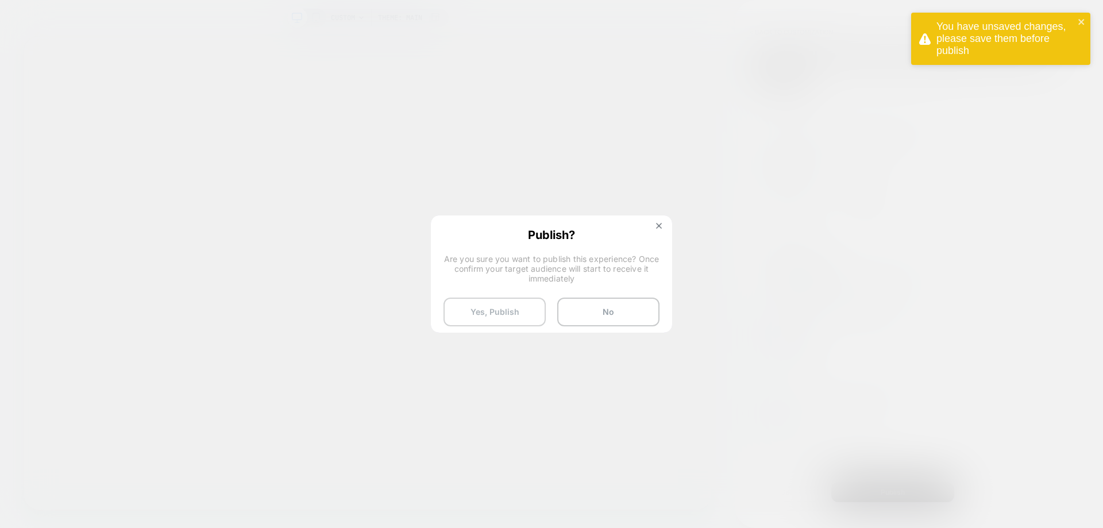
click at [516, 308] on button "Yes, Publish" at bounding box center [495, 312] width 102 height 29
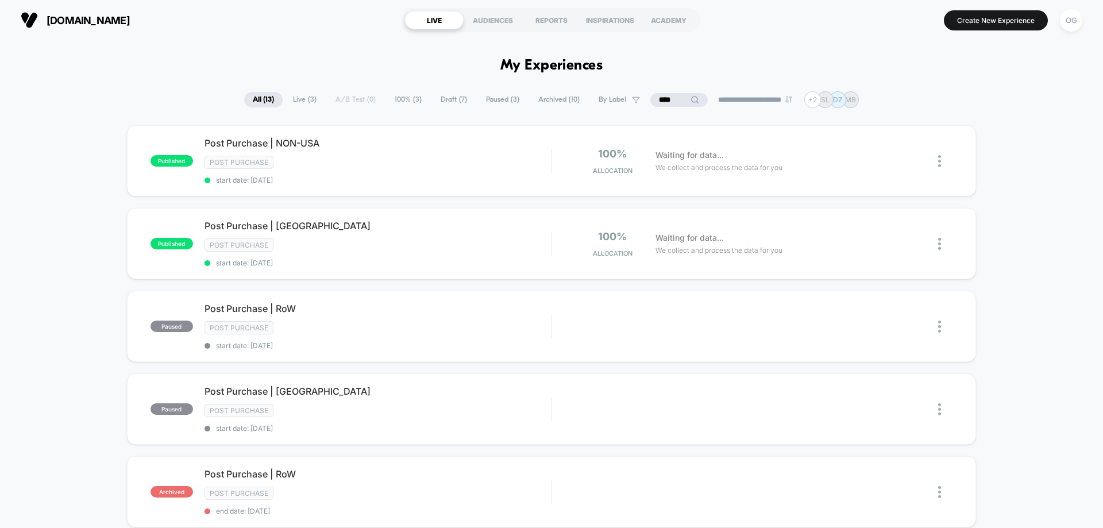
click at [302, 100] on span "Live ( 3 )" at bounding box center [304, 100] width 41 height 16
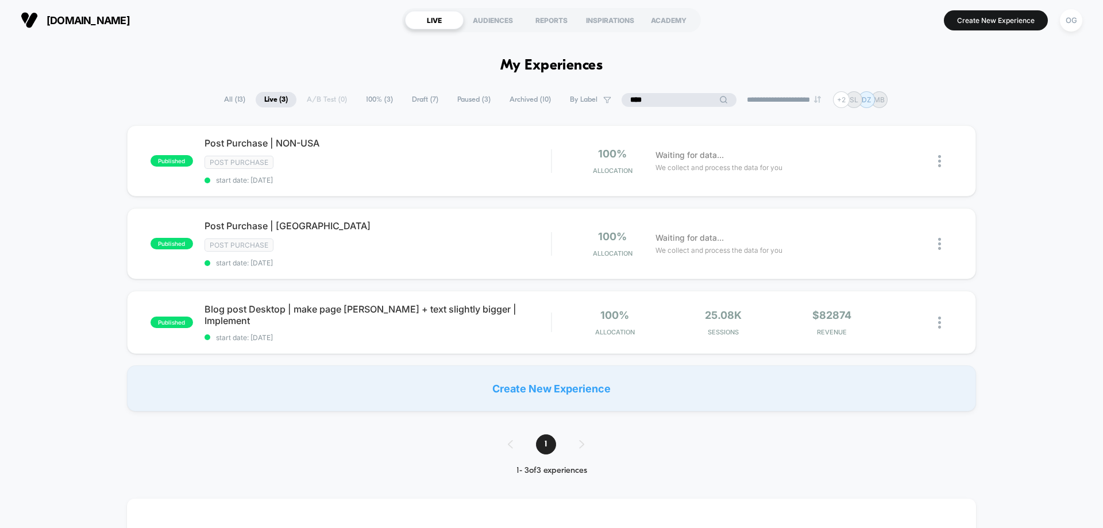
click at [651, 98] on input "****" at bounding box center [679, 100] width 115 height 14
click at [943, 321] on div at bounding box center [946, 322] width 14 height 27
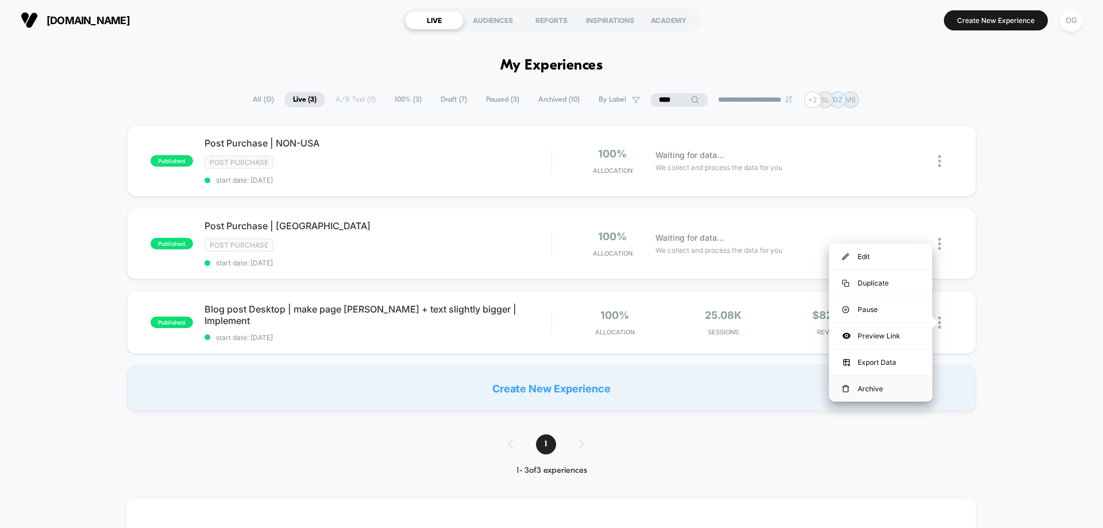
click at [869, 388] on div "Archive" at bounding box center [880, 389] width 103 height 26
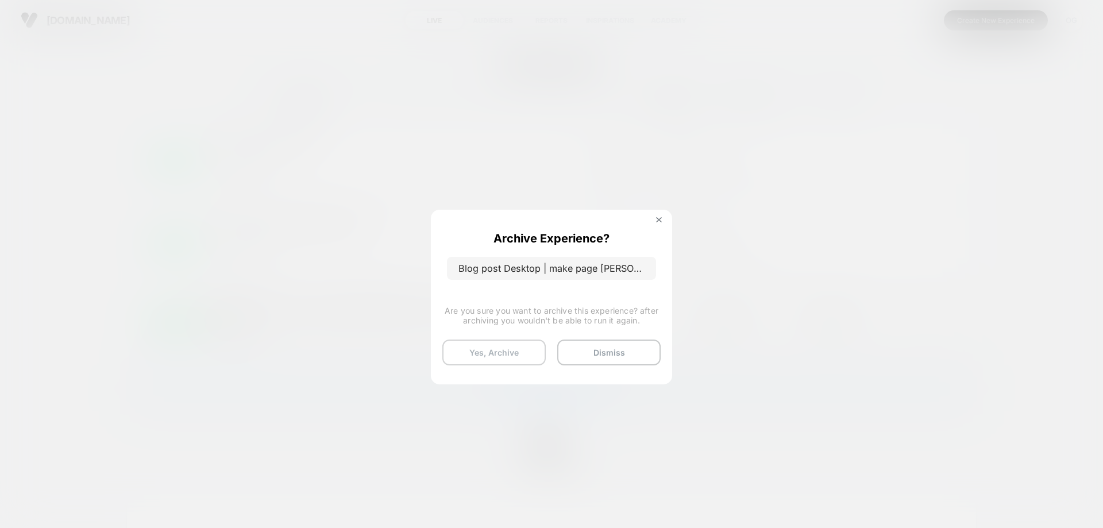
click at [506, 354] on button "Yes, Archive" at bounding box center [494, 353] width 103 height 26
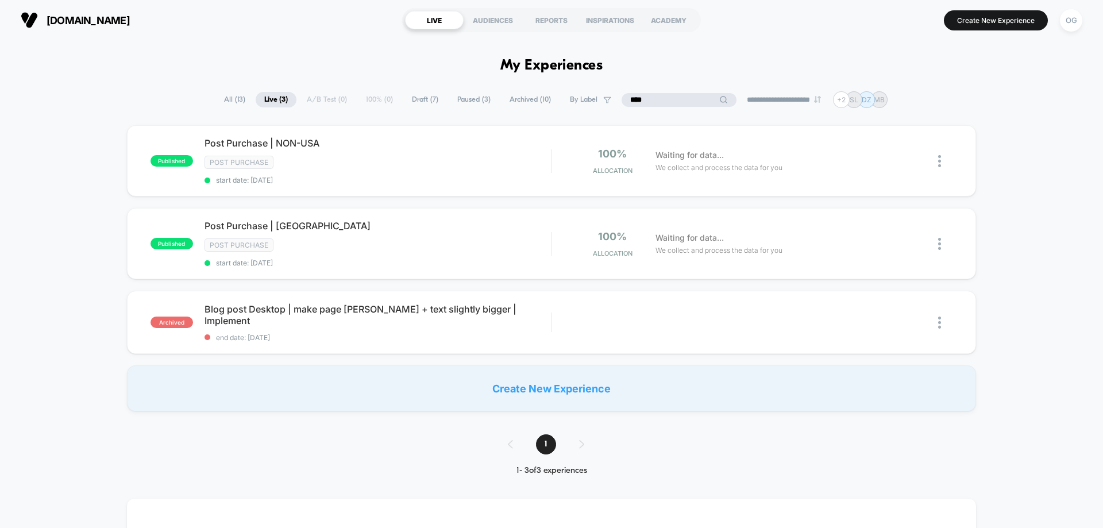
click at [649, 97] on input "****" at bounding box center [679, 100] width 115 height 14
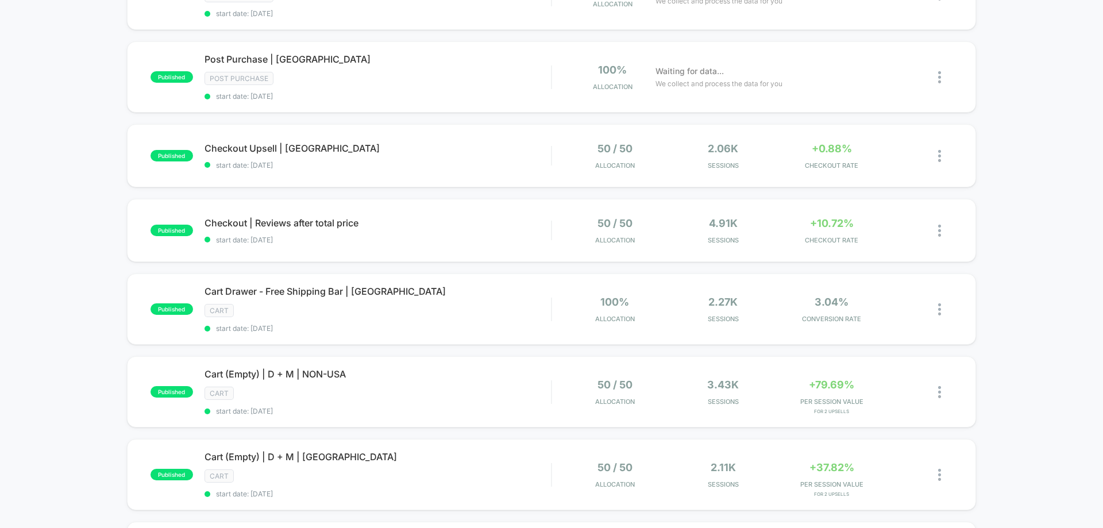
scroll to position [172, 0]
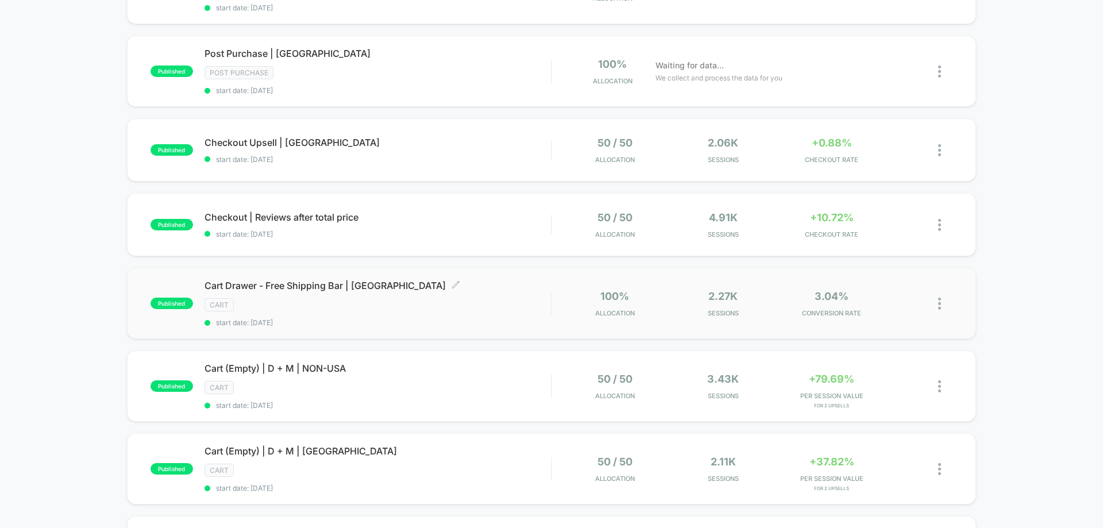
click at [509, 303] on div "cart" at bounding box center [378, 304] width 347 height 13
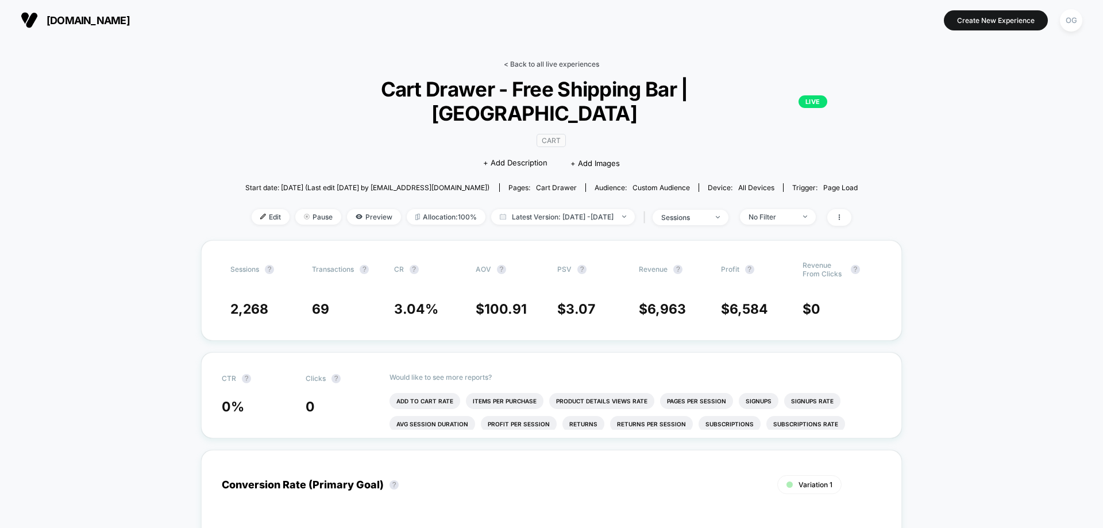
click at [527, 62] on link "< Back to all live experiences" at bounding box center [551, 64] width 95 height 9
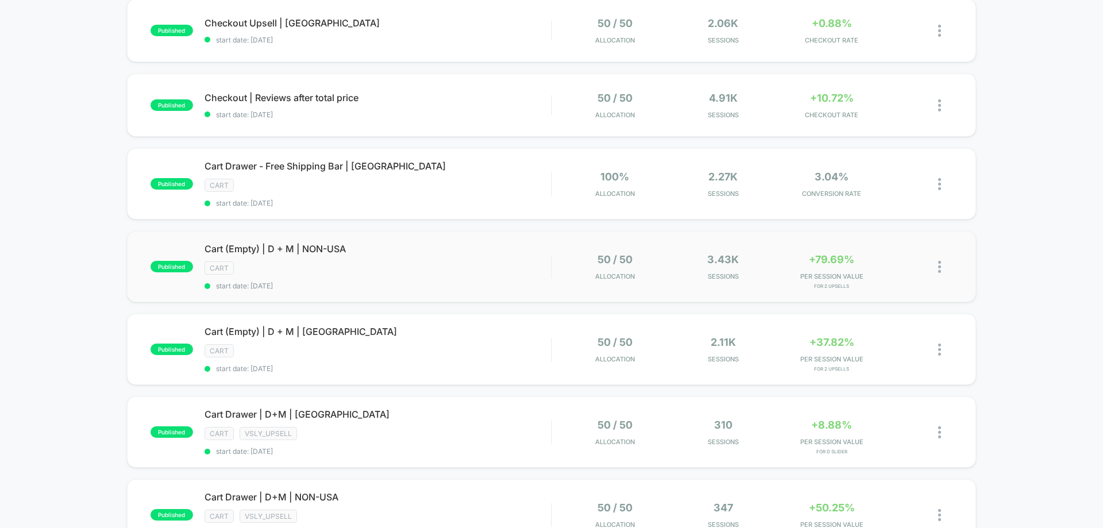
scroll to position [345, 0]
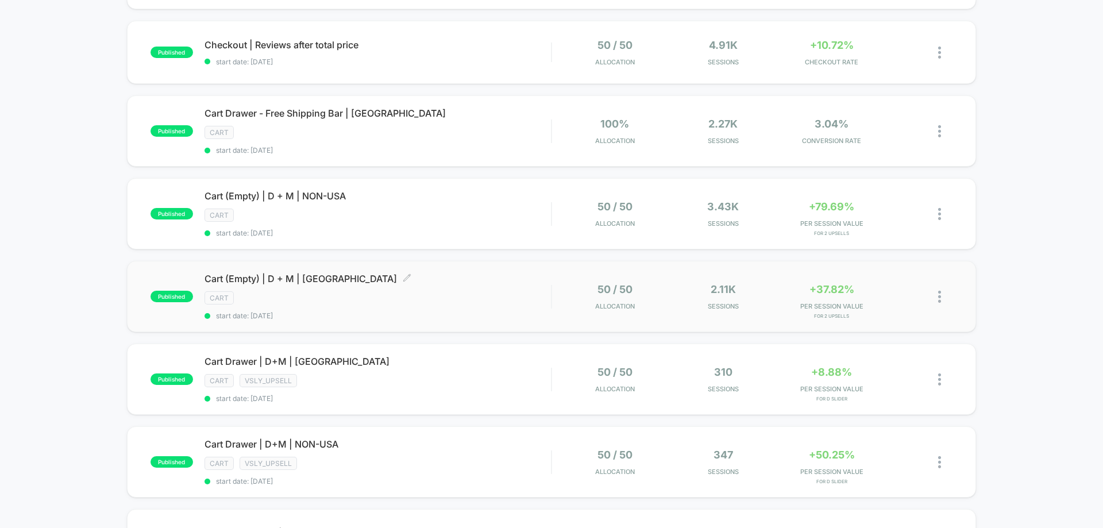
click at [461, 319] on span "start date: 9/29/2025" at bounding box center [378, 316] width 347 height 9
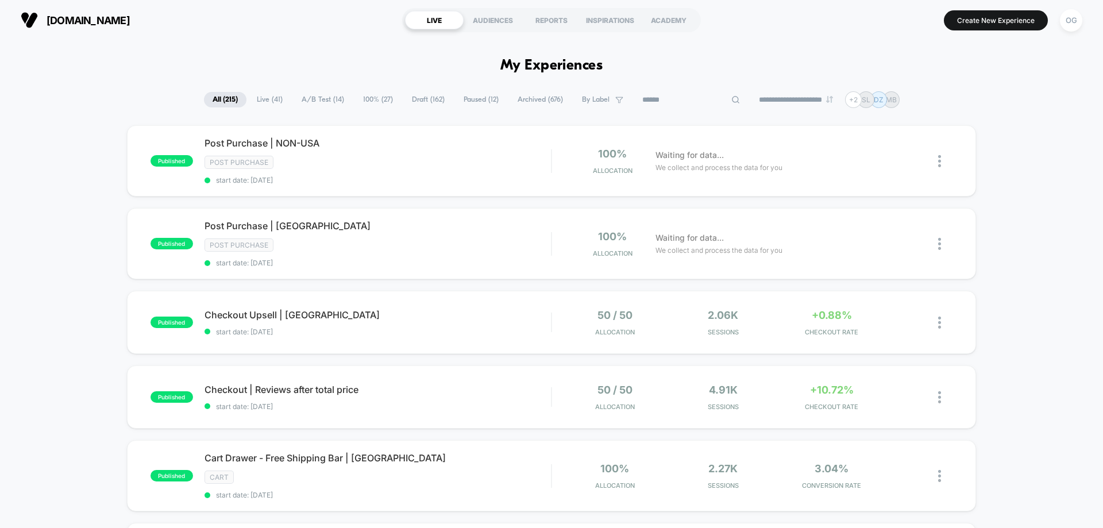
click at [680, 106] on input at bounding box center [691, 100] width 115 height 14
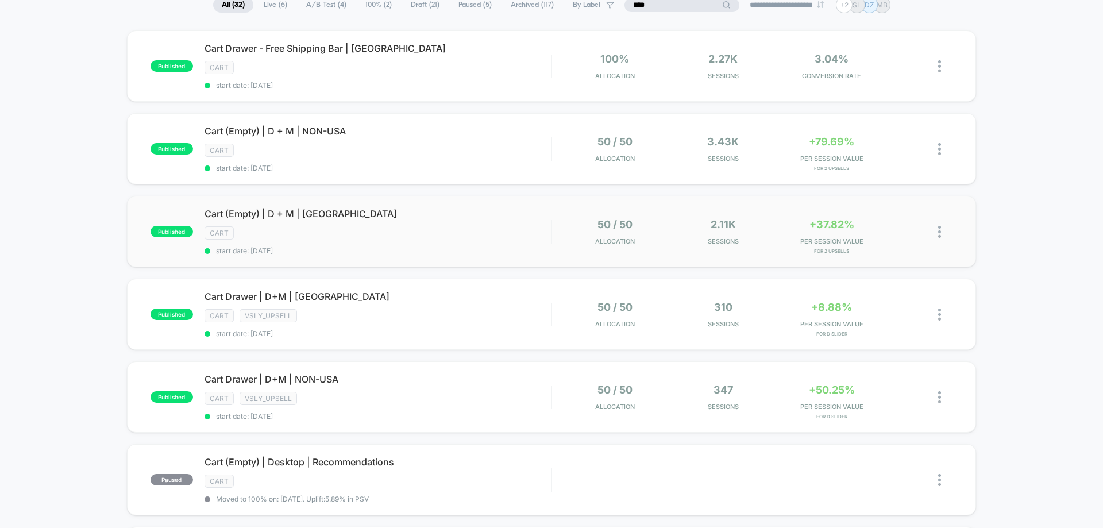
scroll to position [115, 0]
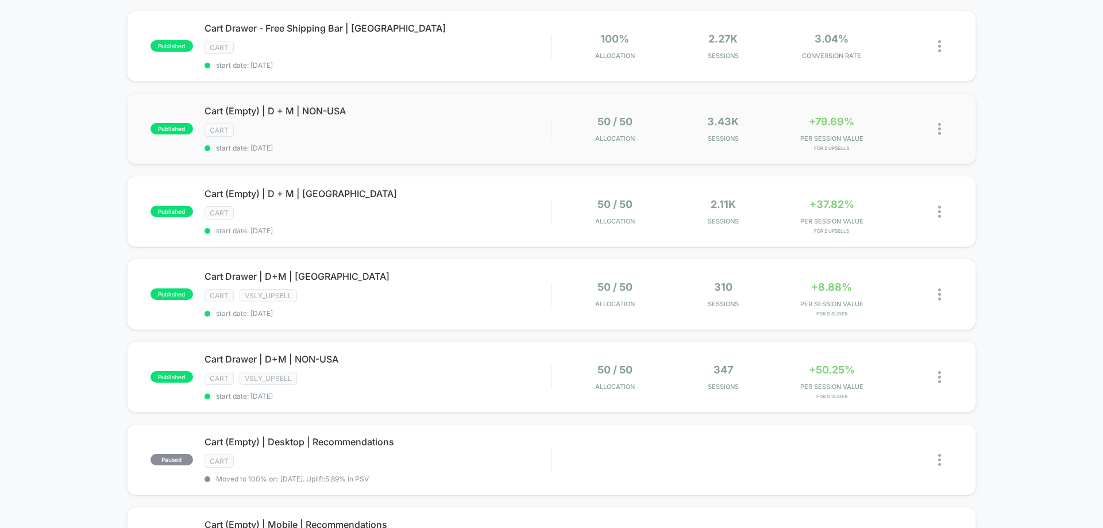
type input "****"
click at [367, 154] on div "published Cart (Empty) | D + M | NON-USA cart start date: [DATE] 50 / 50 Alloca…" at bounding box center [551, 128] width 849 height 71
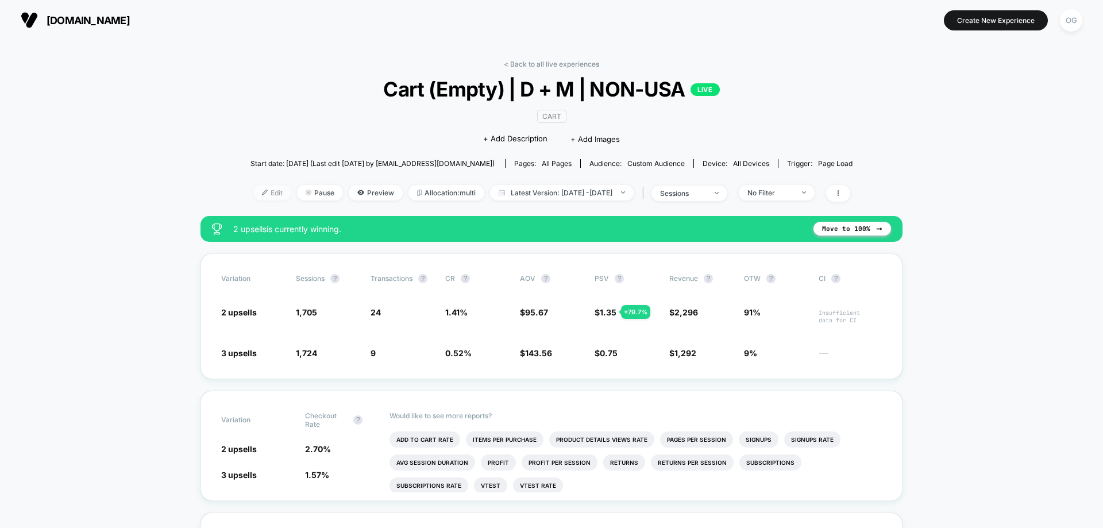
click at [259, 192] on span "Edit" at bounding box center [272, 193] width 38 height 16
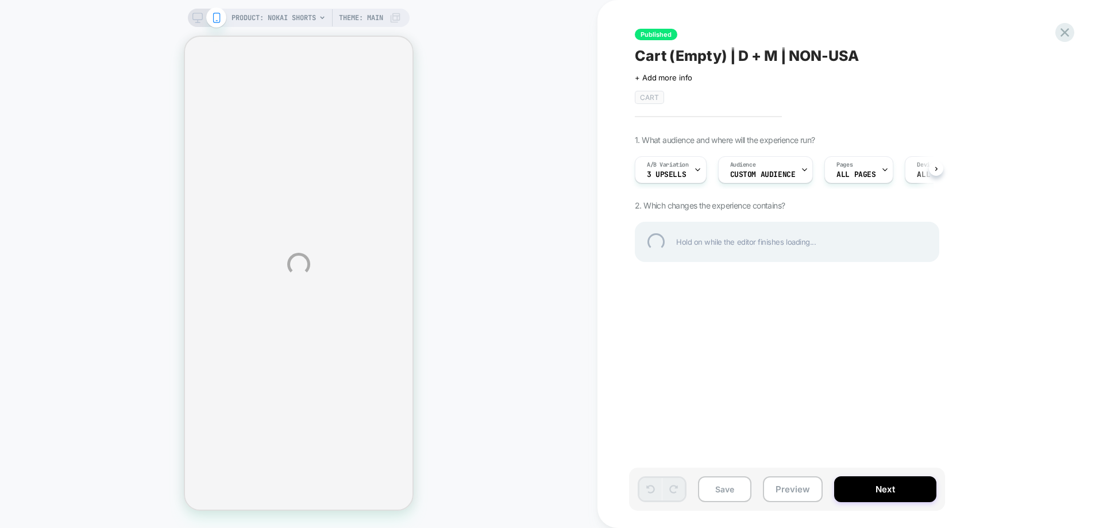
click at [777, 497] on div "PRODUCT: Nokai Shorts PRODUCT: Nokai Shorts Theme: MAIN Published Cart (Empty) …" at bounding box center [551, 264] width 1103 height 528
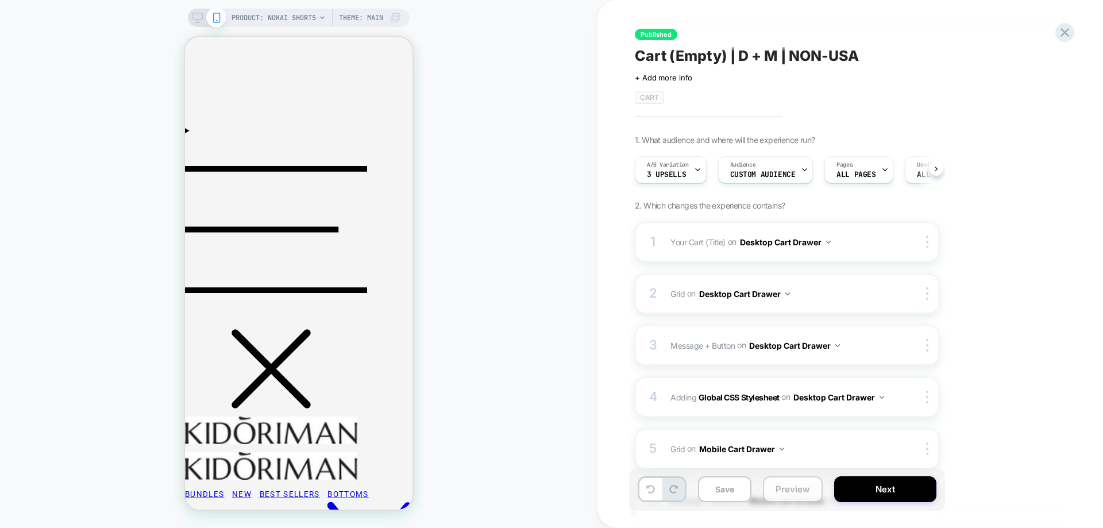
scroll to position [0, 1]
click at [778, 493] on button "Preview" at bounding box center [793, 489] width 60 height 26
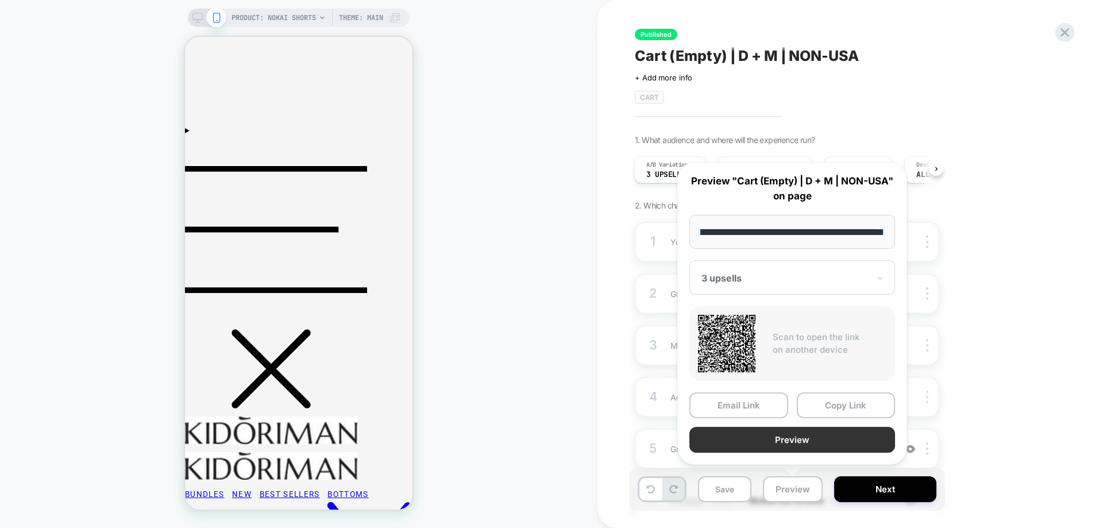
scroll to position [0, 0]
click at [772, 432] on button "Preview" at bounding box center [793, 440] width 206 height 26
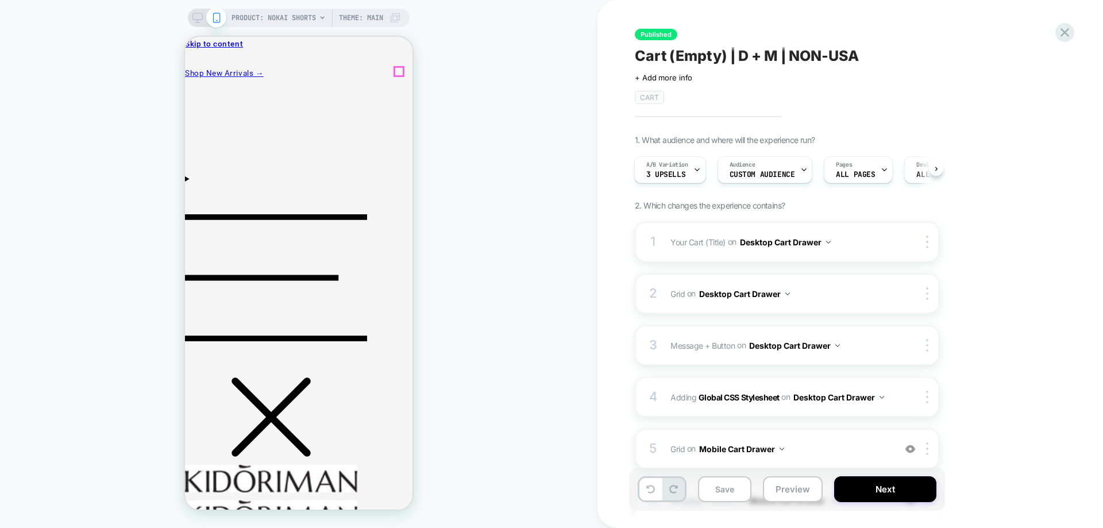
click at [844, 302] on div "2 Grid Replacing Blocks List WITH mini-cart .mini-cart__empty on Desktop Cart D…" at bounding box center [787, 294] width 305 height 40
click at [748, 295] on button "Desktop Cart Drawer" at bounding box center [744, 294] width 91 height 17
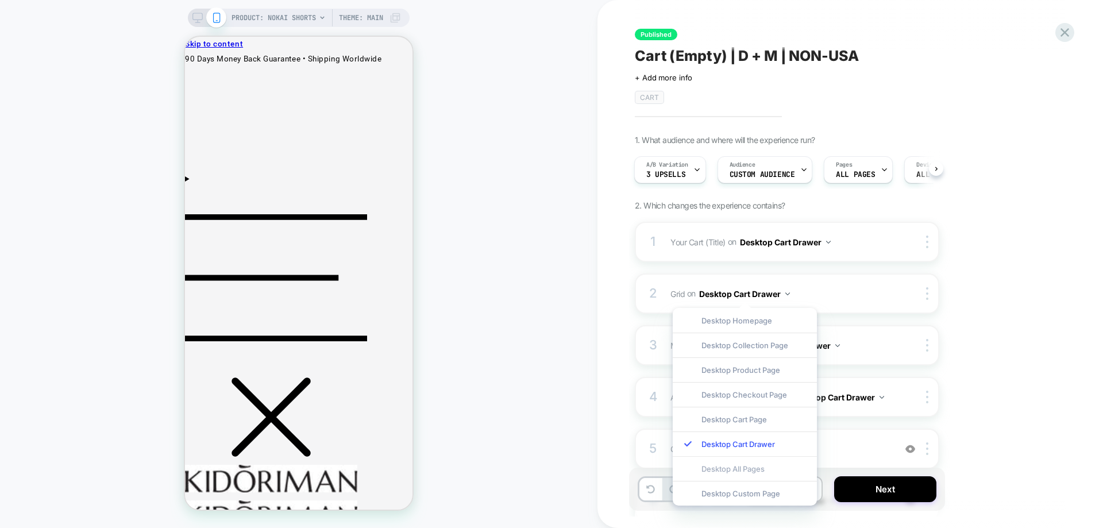
click at [740, 464] on div "Desktop All Pages" at bounding box center [745, 468] width 144 height 25
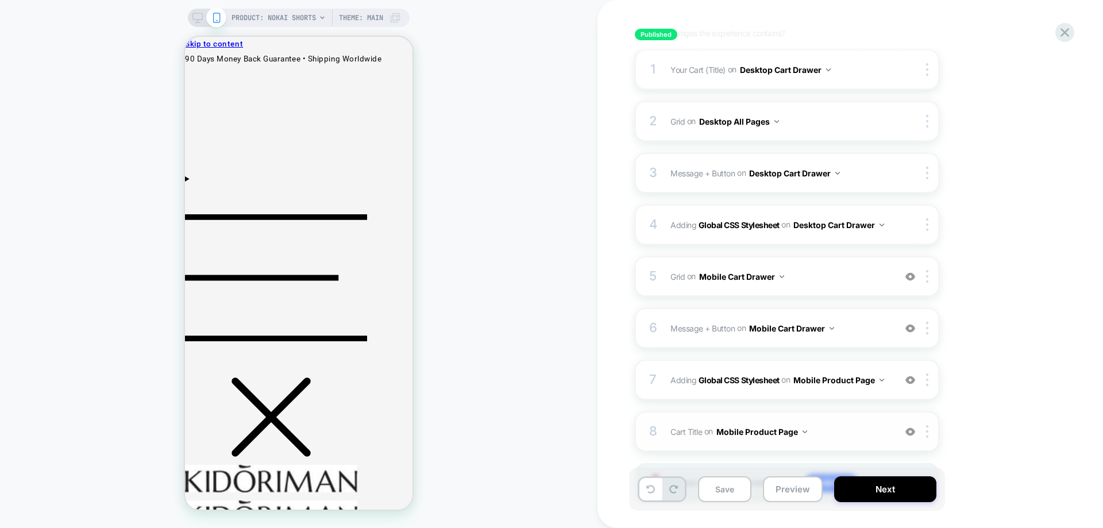
scroll to position [230, 0]
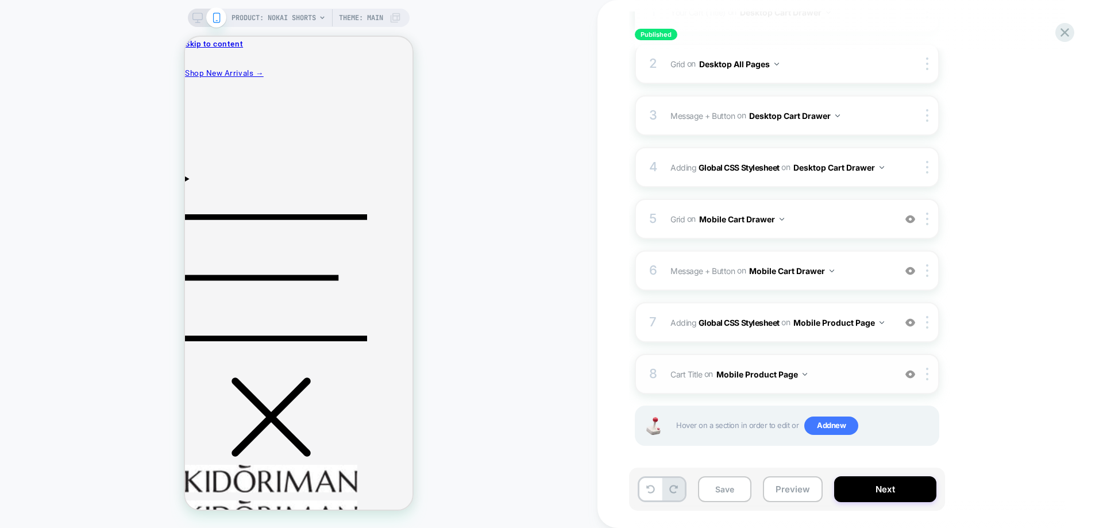
click at [762, 375] on button "Mobile Product Page" at bounding box center [762, 374] width 91 height 17
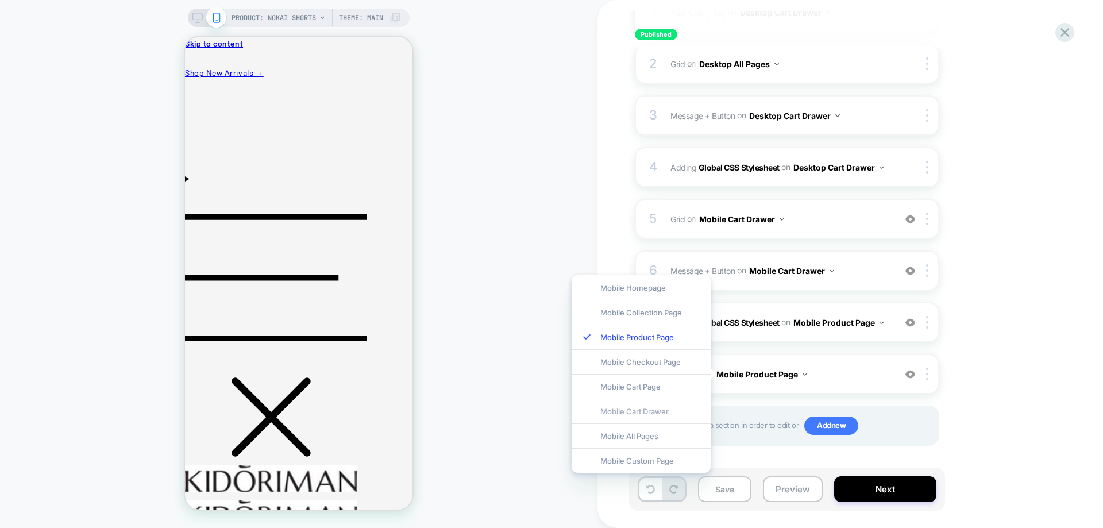
drag, startPoint x: 762, startPoint y: 375, endPoint x: 649, endPoint y: 410, distance: 118.1
click at [649, 410] on body "PRODUCT: Nokai Shorts PRODUCT: Nokai Shorts Theme: MAIN Published Cart (Empty) …" at bounding box center [551, 264] width 1103 height 528
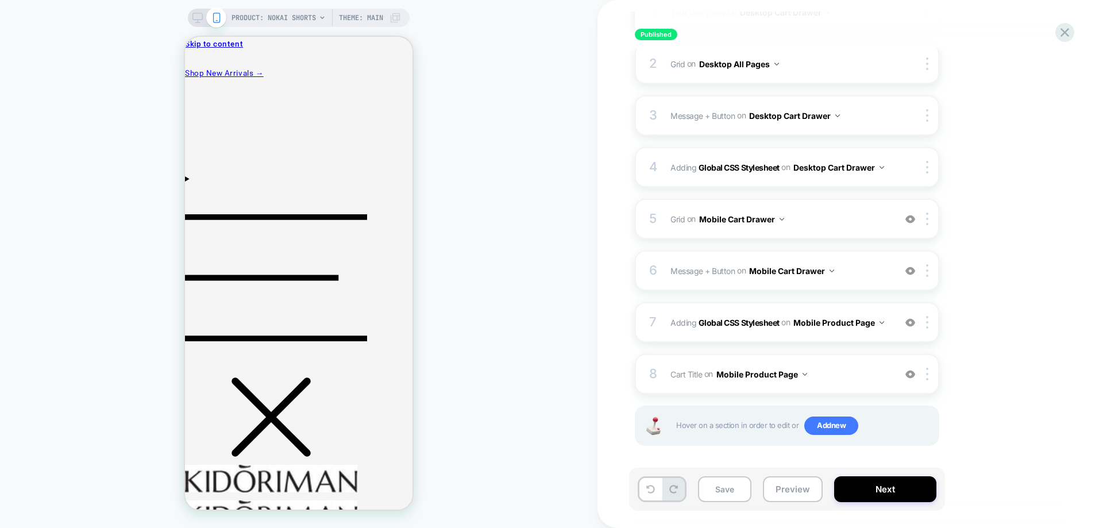
click at [649, 410] on div "Hover on a section in order to edit or Add new" at bounding box center [787, 426] width 305 height 40
click at [749, 378] on button "Mobile Product Page" at bounding box center [762, 374] width 91 height 17
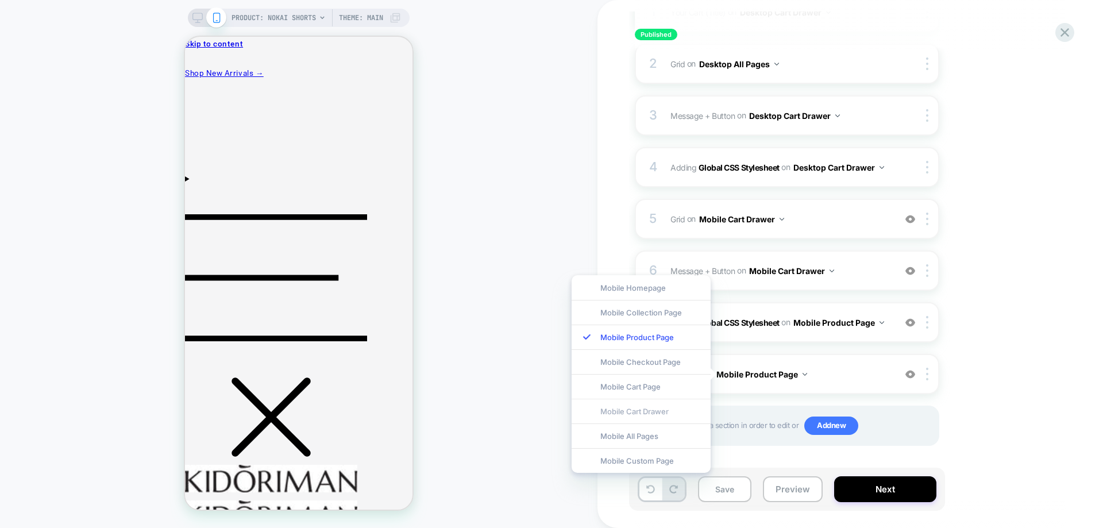
click at [659, 412] on div "Mobile Cart Drawer" at bounding box center [641, 411] width 139 height 25
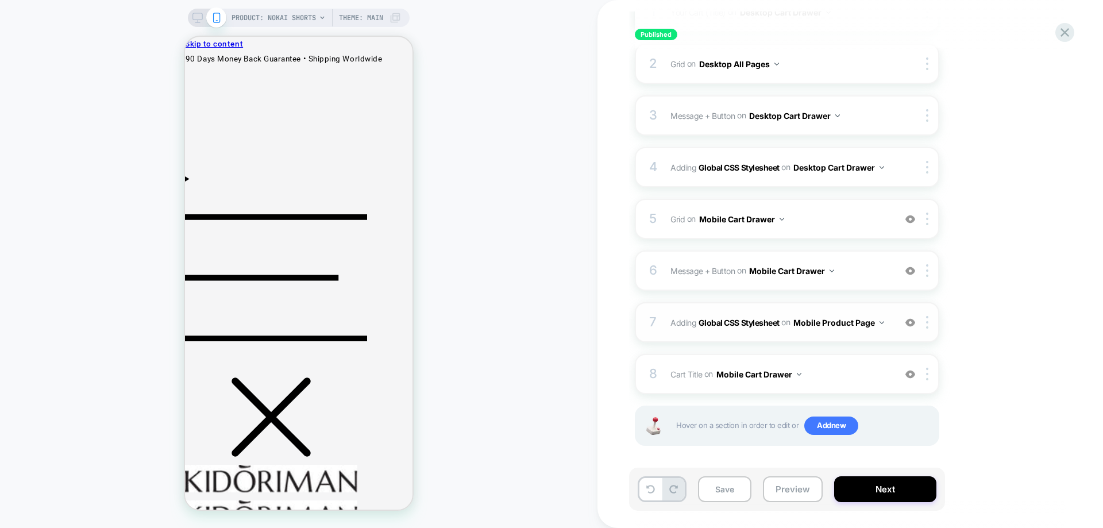
click at [839, 326] on button "Mobile Product Page" at bounding box center [839, 322] width 91 height 17
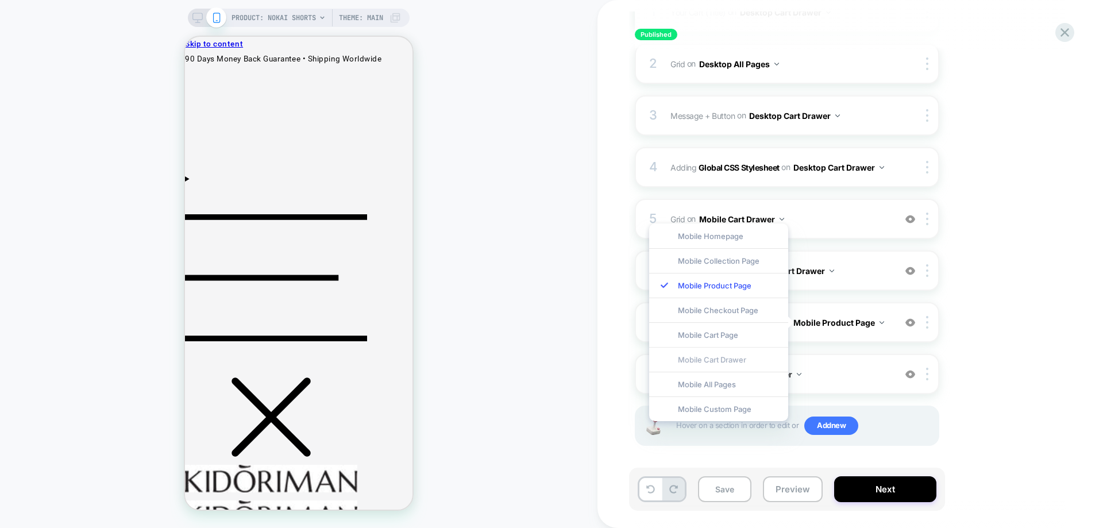
click at [729, 365] on div "Mobile Cart Drawer" at bounding box center [718, 359] width 139 height 25
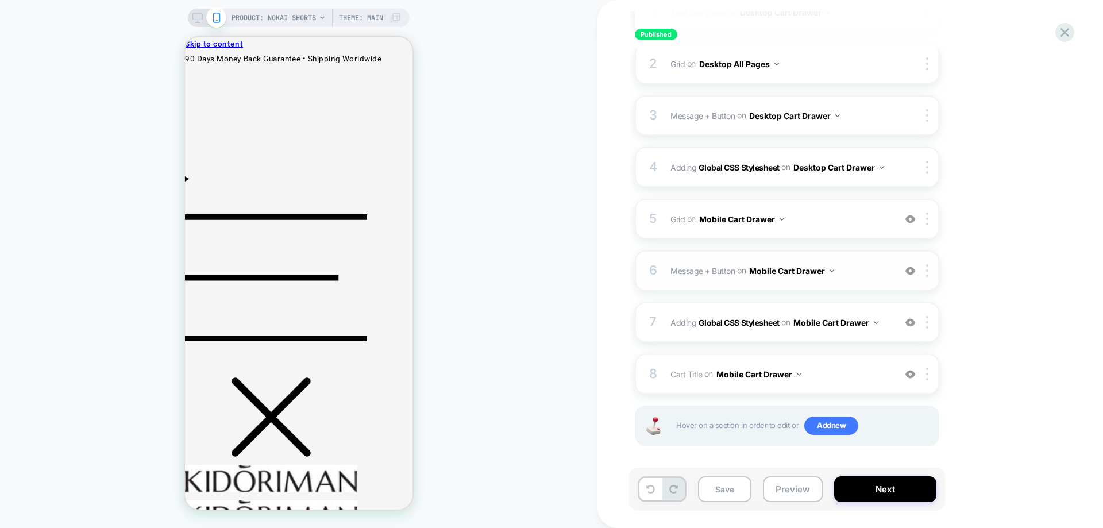
click at [820, 269] on button "Mobile Cart Drawer" at bounding box center [791, 271] width 85 height 17
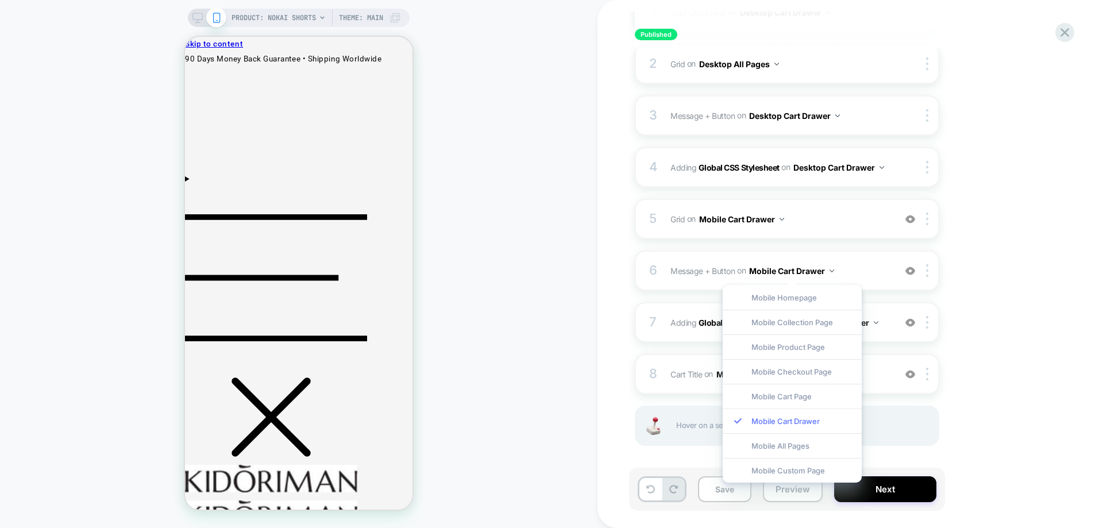
click at [806, 423] on div "Mobile Cart Drawer" at bounding box center [792, 421] width 139 height 25
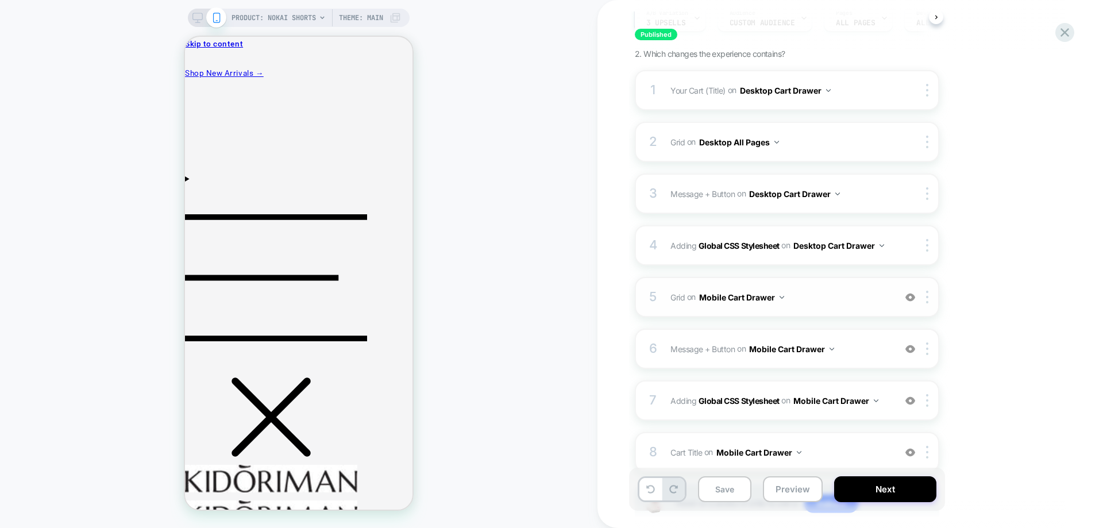
scroll to position [115, 0]
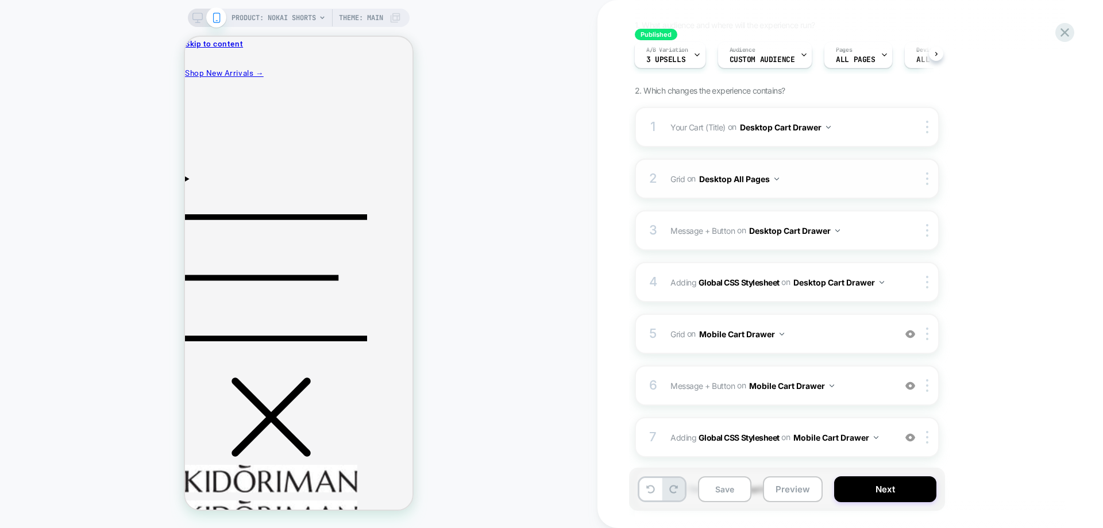
click at [753, 179] on button "Desktop All Pages" at bounding box center [739, 179] width 80 height 17
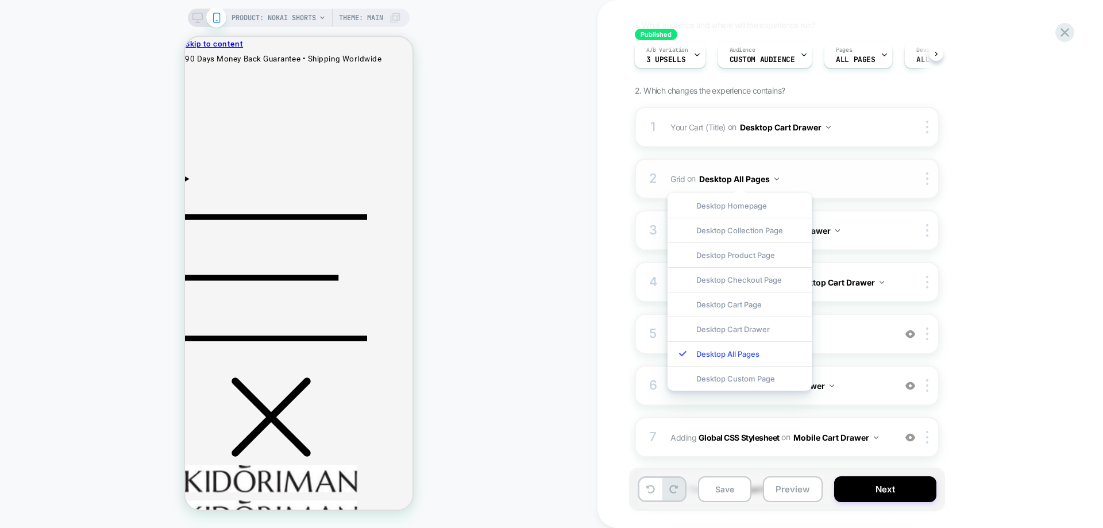
click at [751, 181] on button "Desktop All Pages" at bounding box center [739, 179] width 80 height 17
click at [969, 464] on div "1. What audience and where will the experience run? A/B Variation 3 upsells Aud…" at bounding box center [845, 305] width 420 height 570
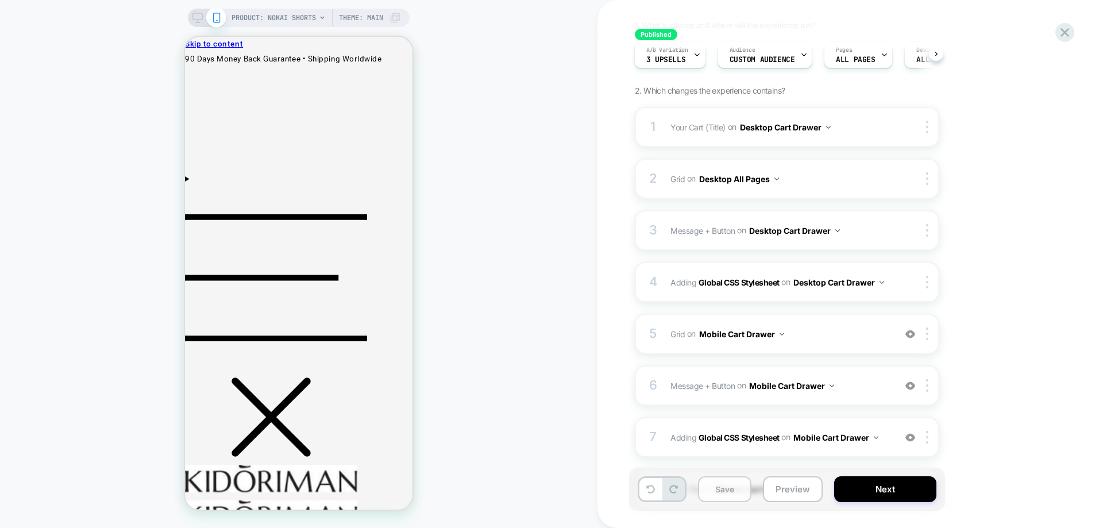
click at [742, 494] on button "Save" at bounding box center [724, 489] width 53 height 26
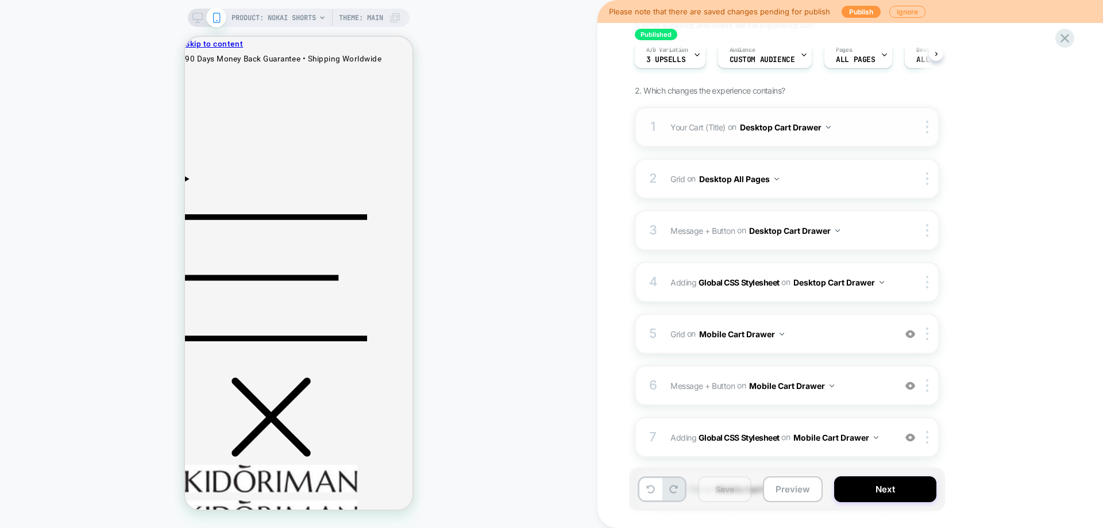
click at [778, 130] on button "Desktop Cart Drawer" at bounding box center [785, 127] width 91 height 17
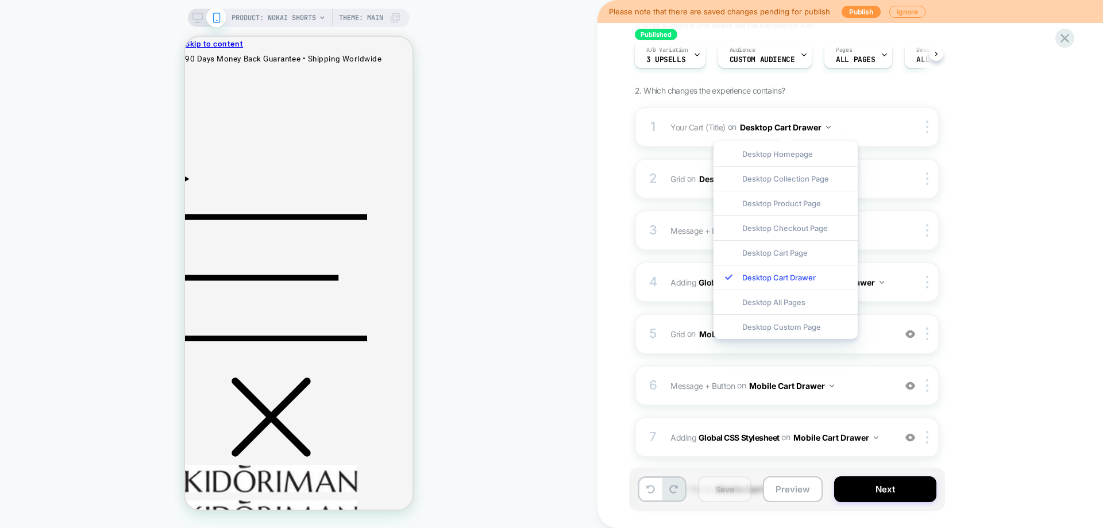
click at [1002, 222] on div "1. What audience and where will the experience run? A/B Variation 3 upsells Aud…" at bounding box center [845, 305] width 420 height 570
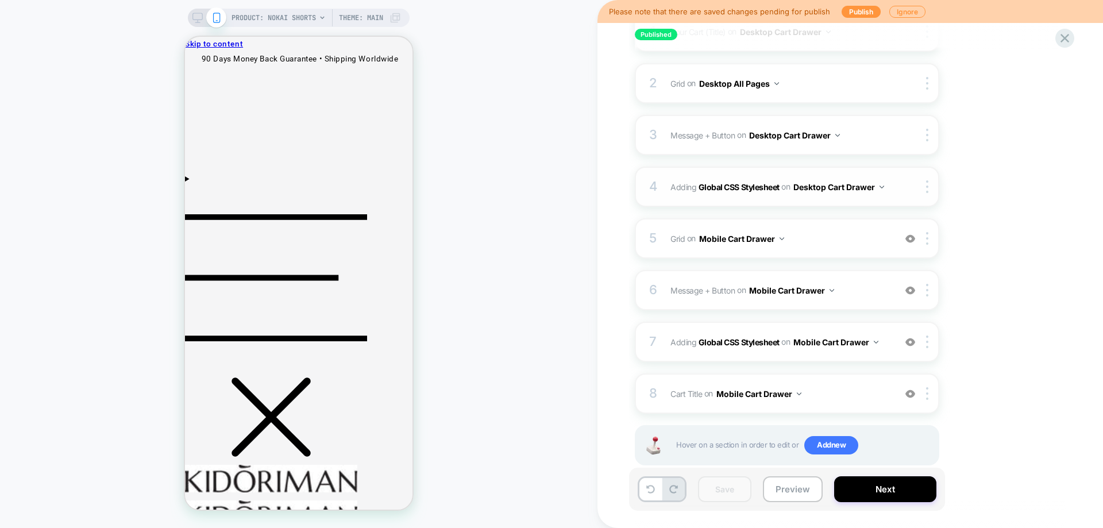
scroll to position [230, 0]
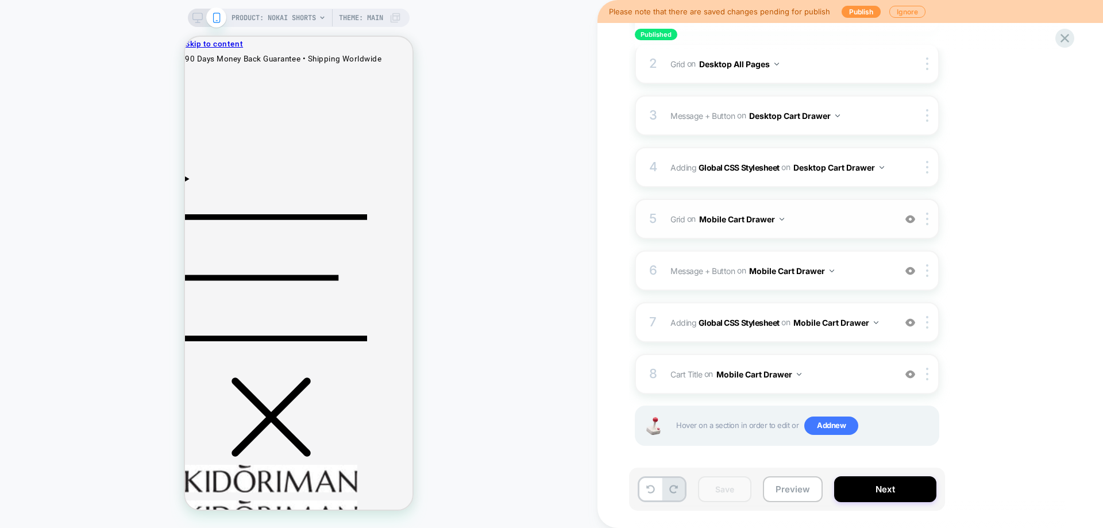
click at [758, 218] on button "Mobile Cart Drawer" at bounding box center [741, 219] width 85 height 17
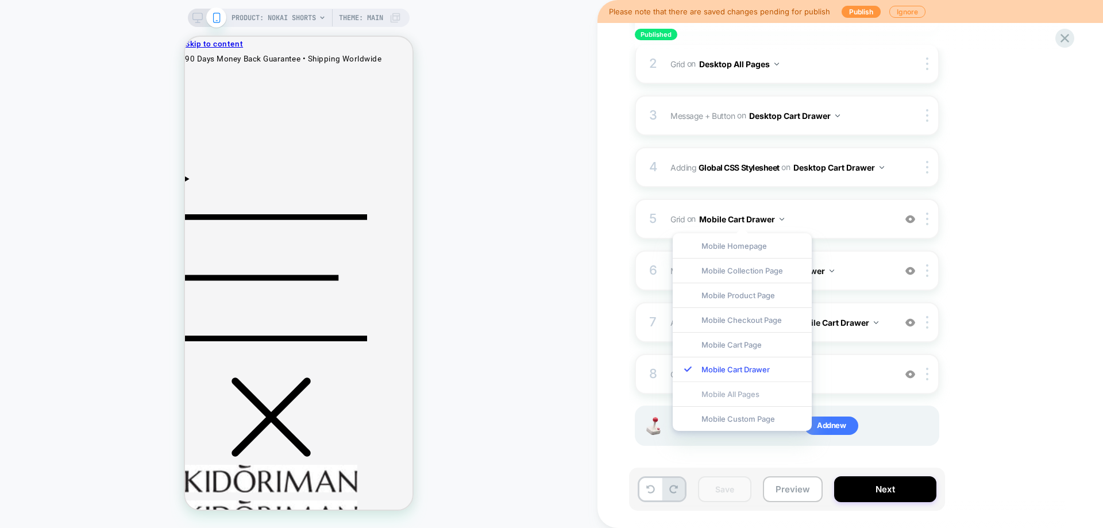
click at [751, 395] on div "Mobile All Pages" at bounding box center [742, 394] width 139 height 25
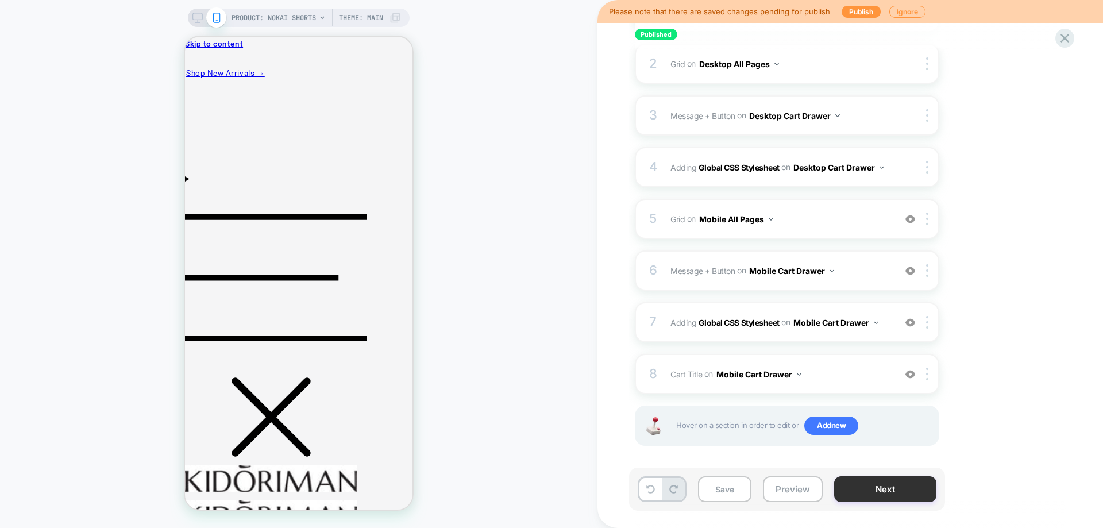
click at [855, 489] on button "Next" at bounding box center [886, 489] width 102 height 26
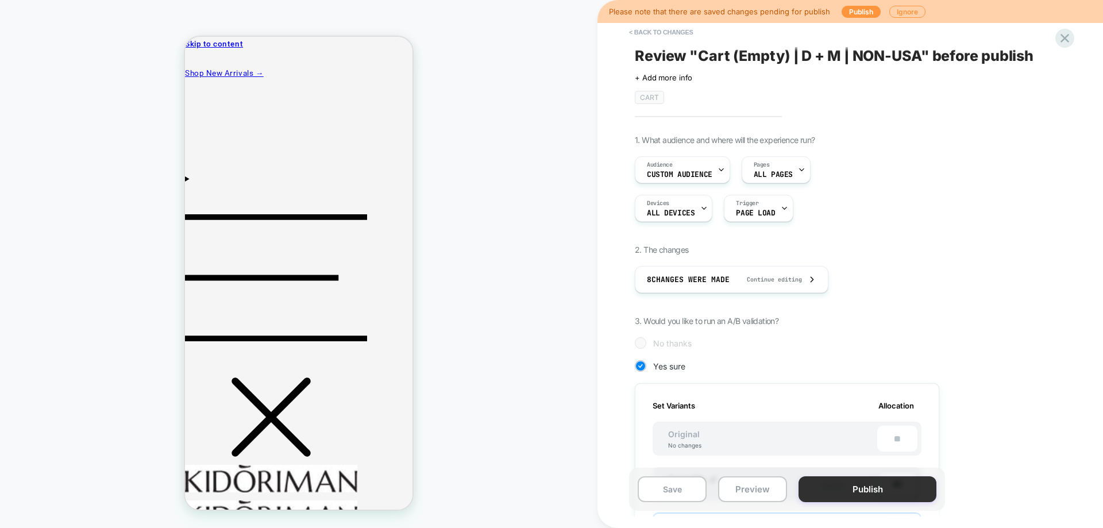
scroll to position [0, 1]
click at [835, 488] on button "Publish" at bounding box center [868, 489] width 138 height 26
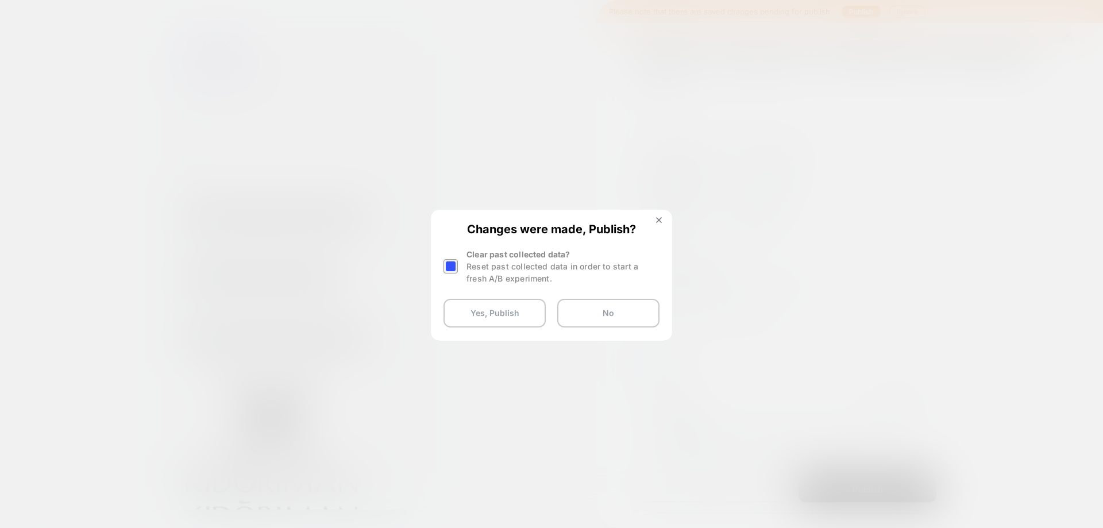
click at [494, 263] on div "Reset past collected data in order to start a fresh A/B experiment." at bounding box center [563, 272] width 193 height 24
click at [445, 267] on div at bounding box center [451, 266] width 14 height 14
click at [471, 316] on button "Yes, Publish" at bounding box center [495, 313] width 102 height 29
click at [521, 320] on button "Yes, Publish" at bounding box center [495, 313] width 102 height 29
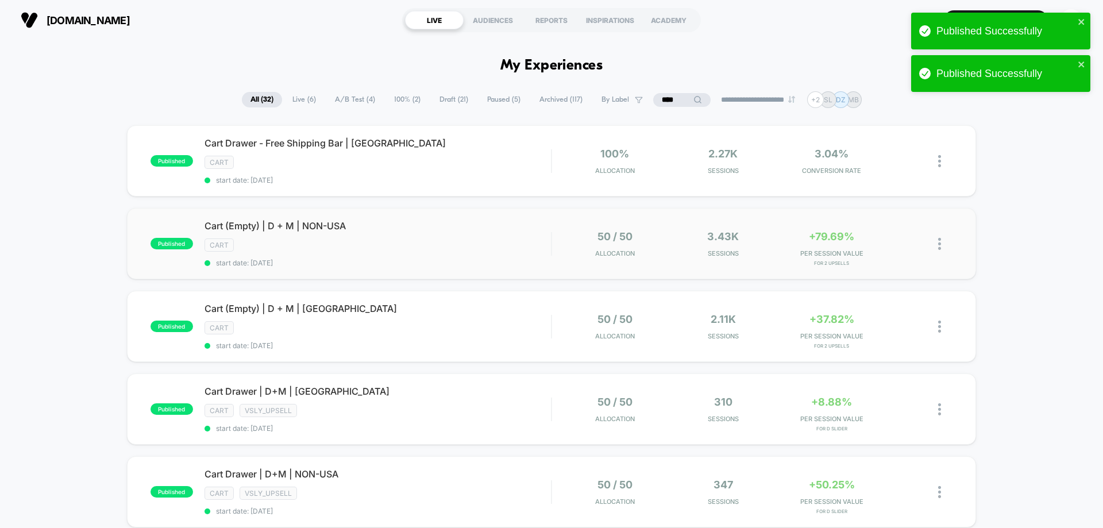
click at [471, 268] on div "published Cart (Empty) | D + M | NON-USA cart start date: 9/29/2025 50 / 50 All…" at bounding box center [551, 243] width 849 height 71
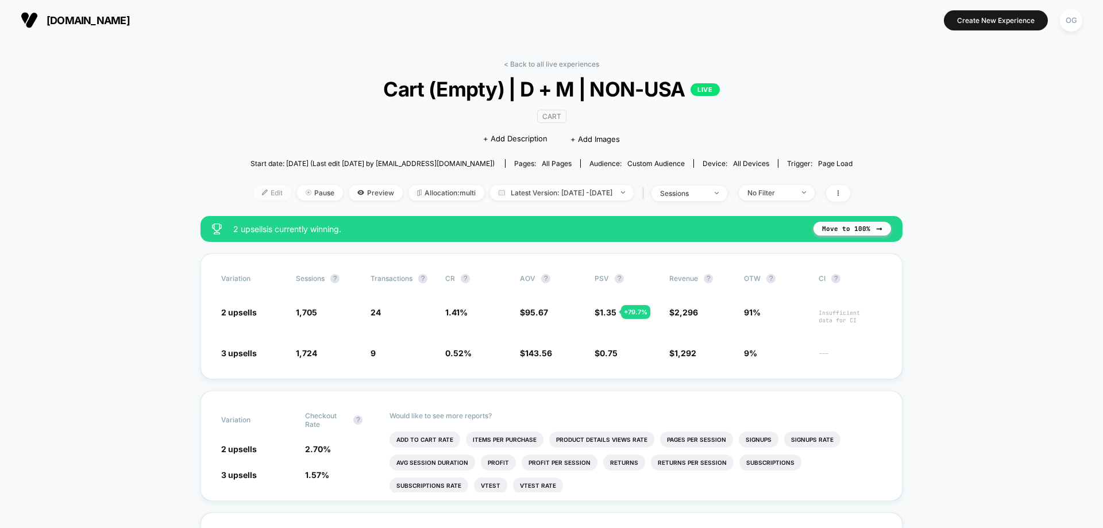
click at [262, 194] on span "Edit" at bounding box center [272, 193] width 38 height 16
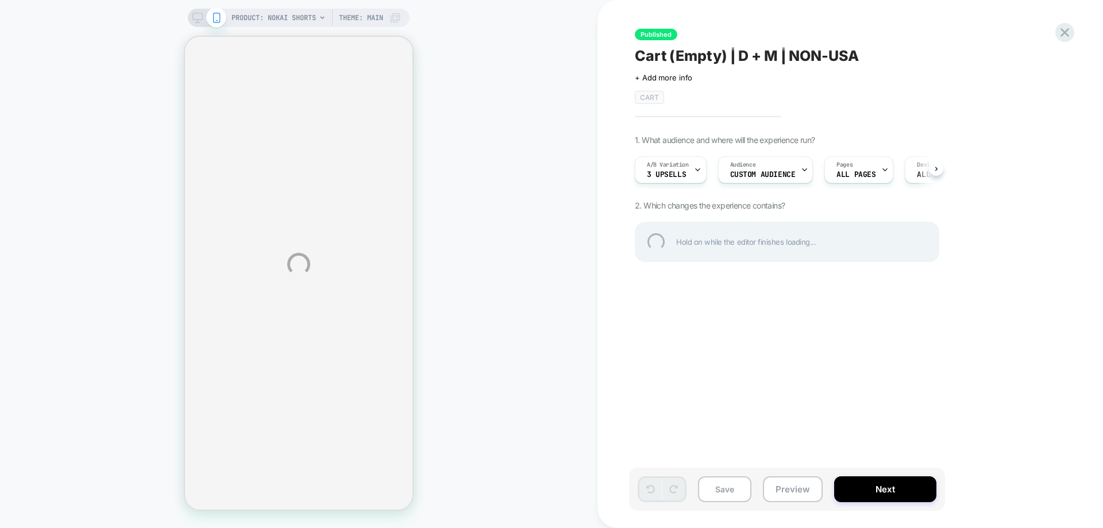
click at [667, 163] on div "PRODUCT: Nokai Shorts PRODUCT: Nokai Shorts Theme: MAIN Published Cart (Empty) …" at bounding box center [551, 264] width 1103 height 528
select select "**********"
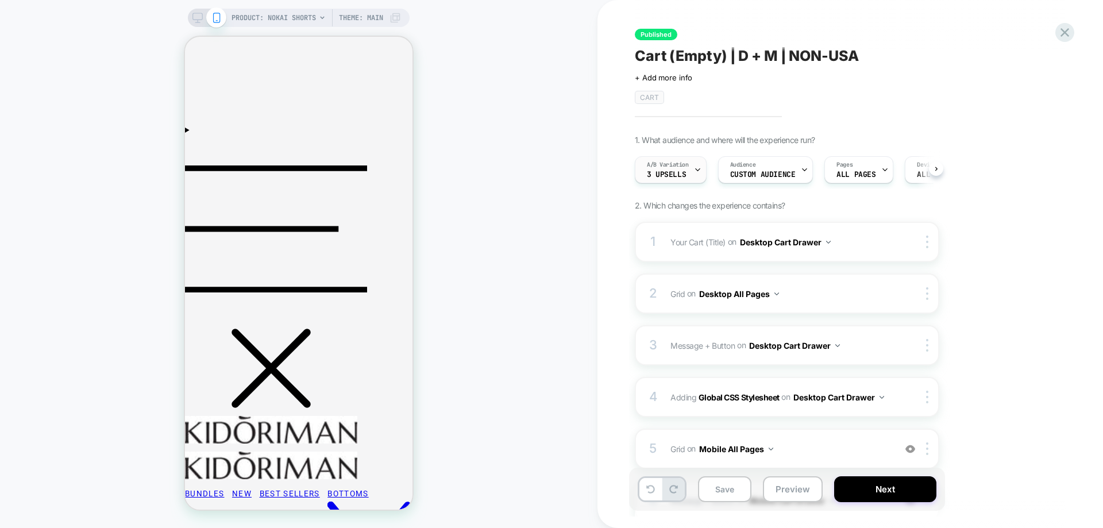
scroll to position [0, 1]
click at [667, 163] on span "A/B Variation" at bounding box center [668, 165] width 42 height 8
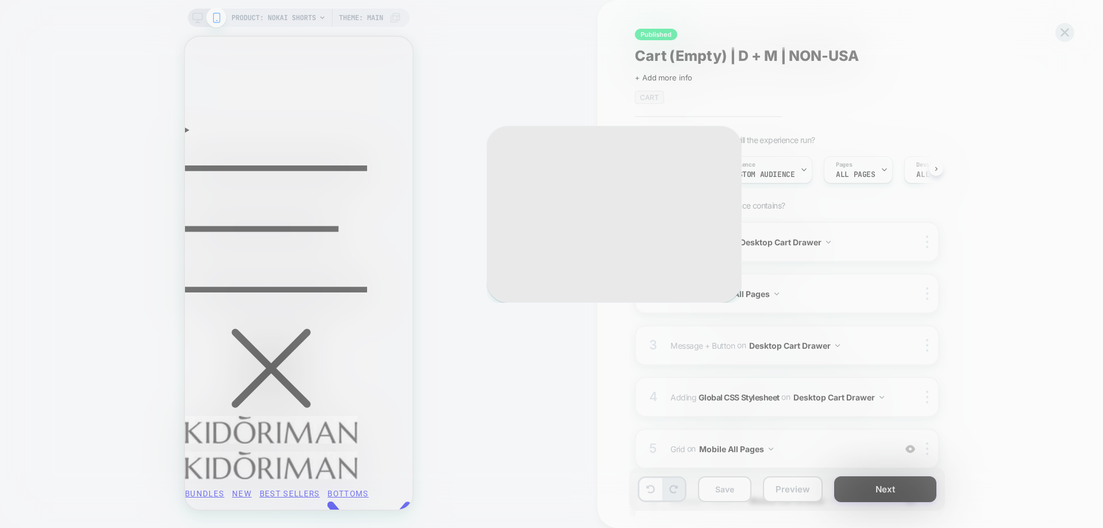
select select "**********"
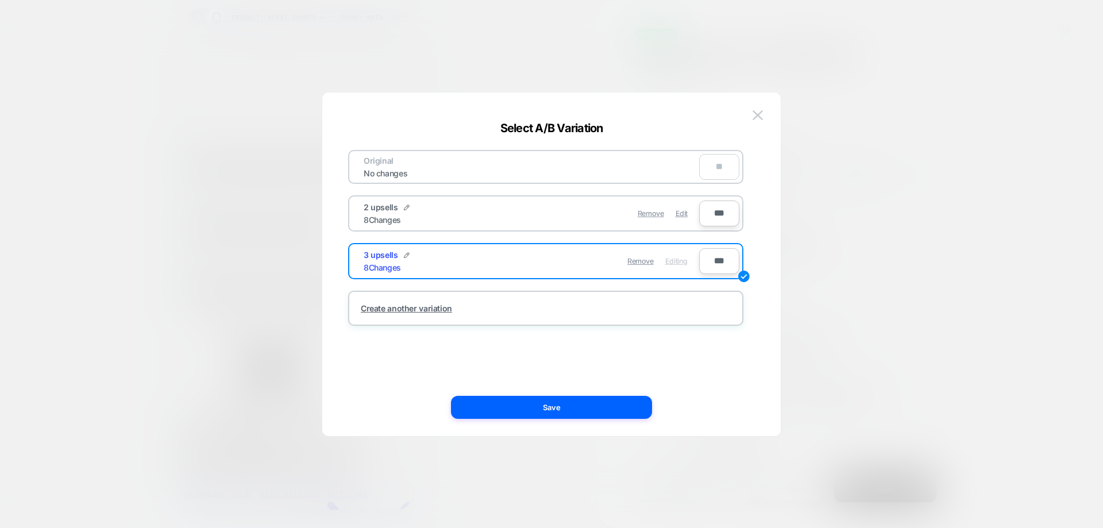
select select "**********"
click at [678, 213] on span "Edit" at bounding box center [682, 213] width 12 height 9
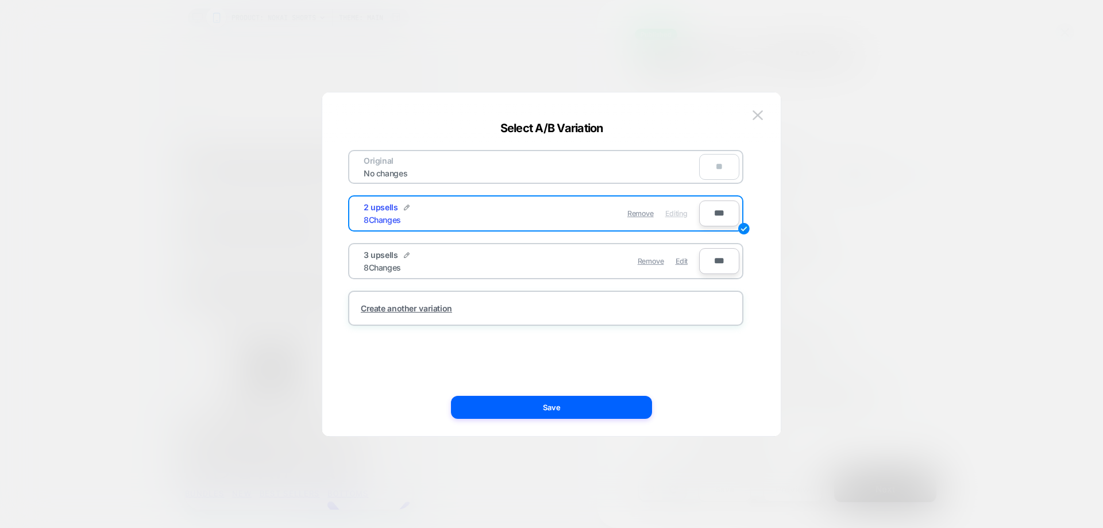
select select "**********"
click at [629, 405] on button "Save" at bounding box center [551, 407] width 201 height 23
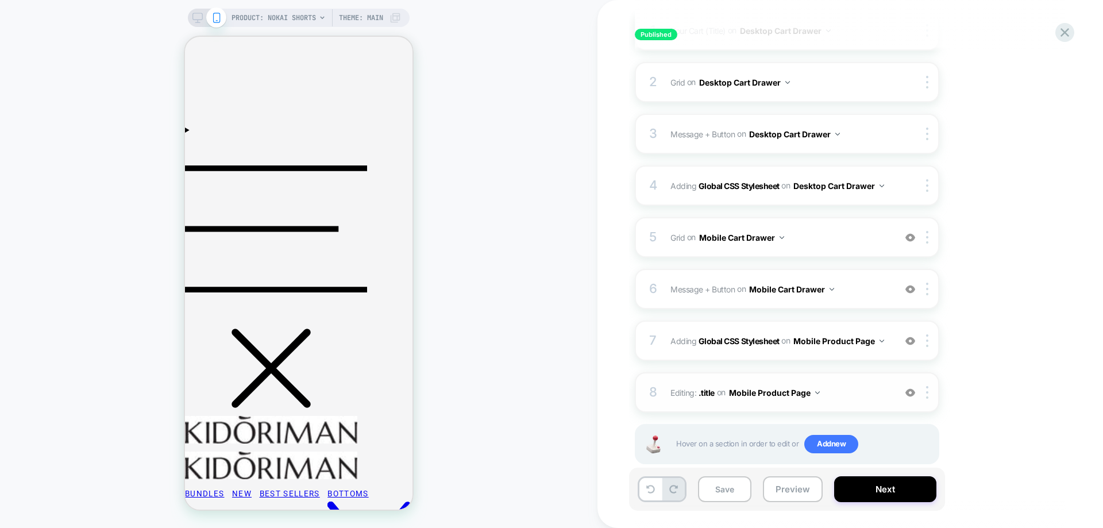
scroll to position [230, 0]
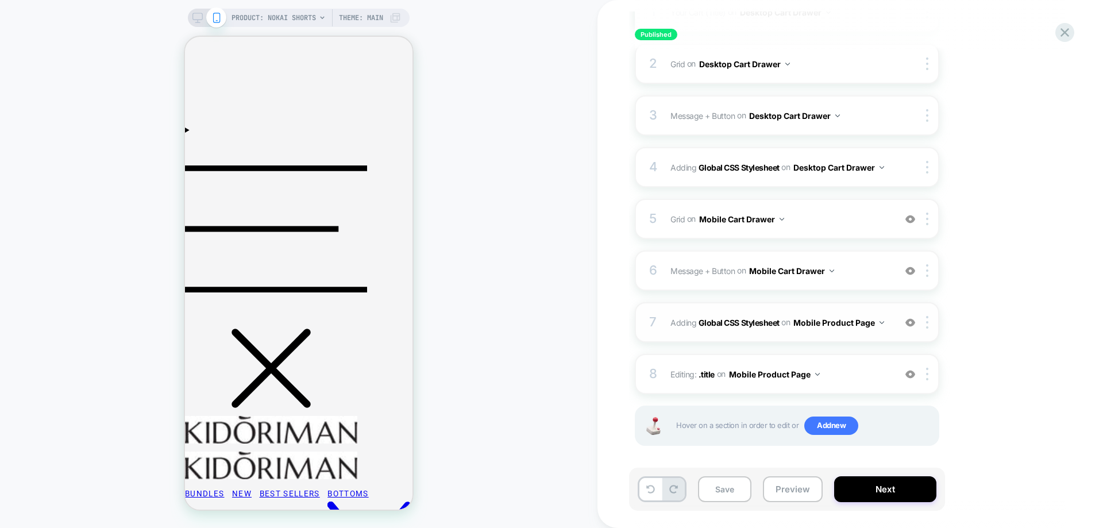
click at [828, 324] on button "Mobile Product Page" at bounding box center [839, 322] width 91 height 17
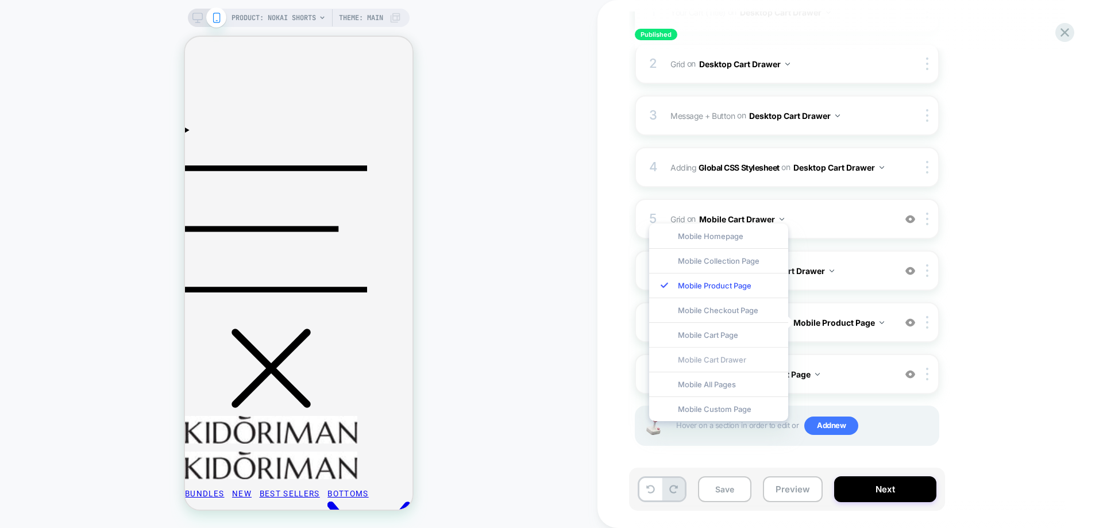
click at [737, 361] on div "Mobile Cart Drawer" at bounding box center [718, 359] width 139 height 25
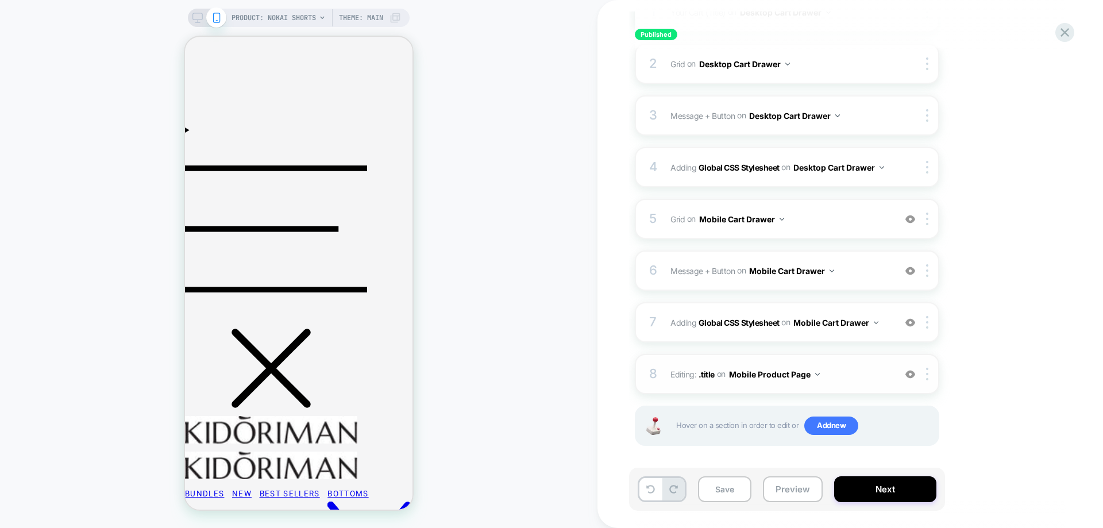
click at [766, 372] on button "Mobile Product Page" at bounding box center [774, 374] width 91 height 17
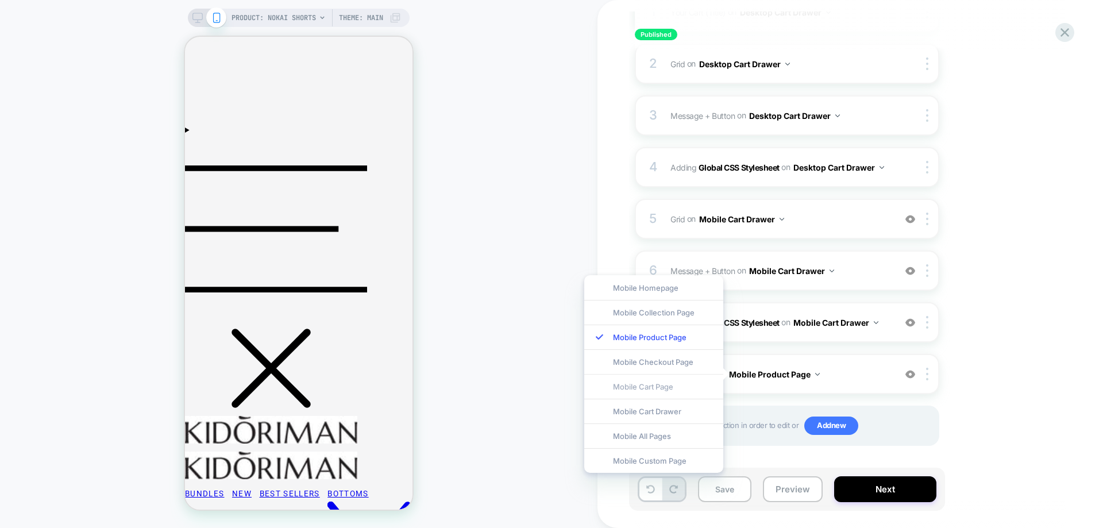
click at [689, 384] on div "Mobile Cart Page" at bounding box center [653, 386] width 139 height 25
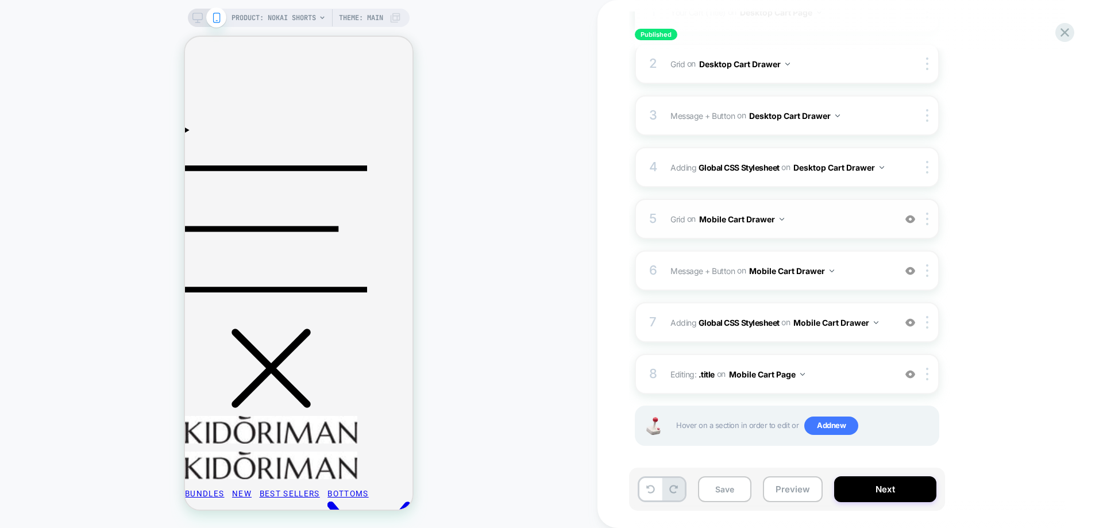
click at [757, 214] on button "Mobile Cart Drawer" at bounding box center [741, 219] width 85 height 17
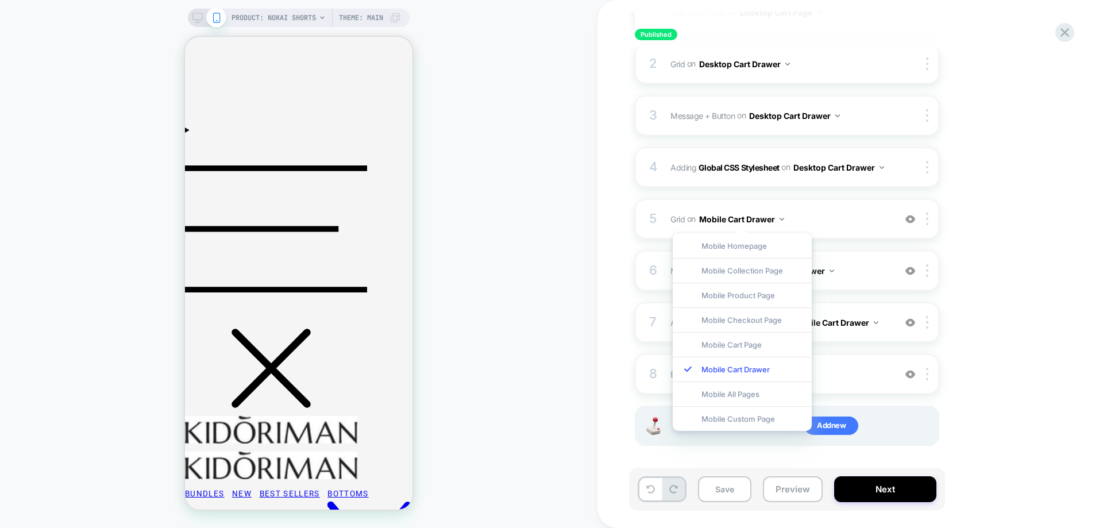
click at [734, 397] on div "Mobile All Pages" at bounding box center [742, 394] width 139 height 25
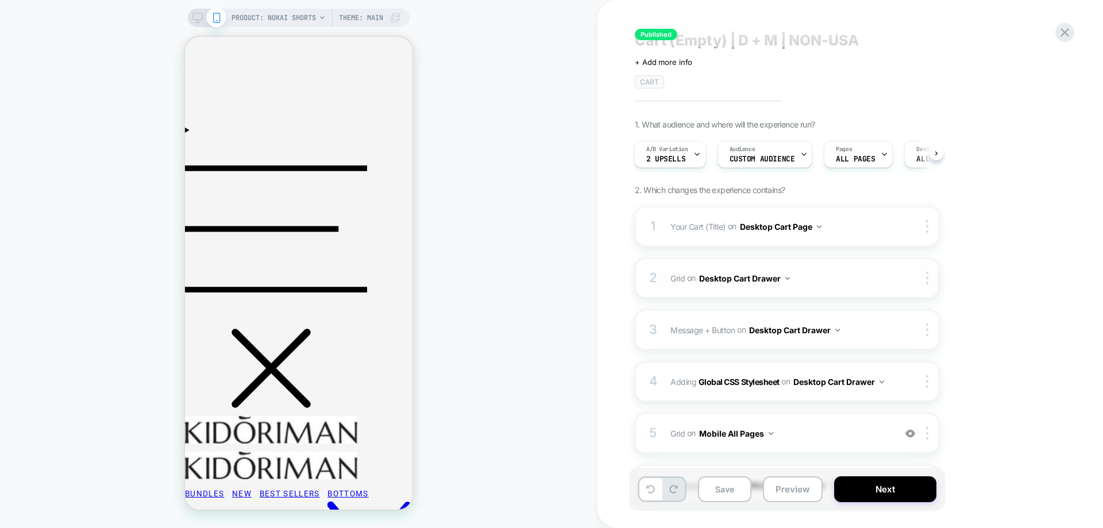
scroll to position [0, 0]
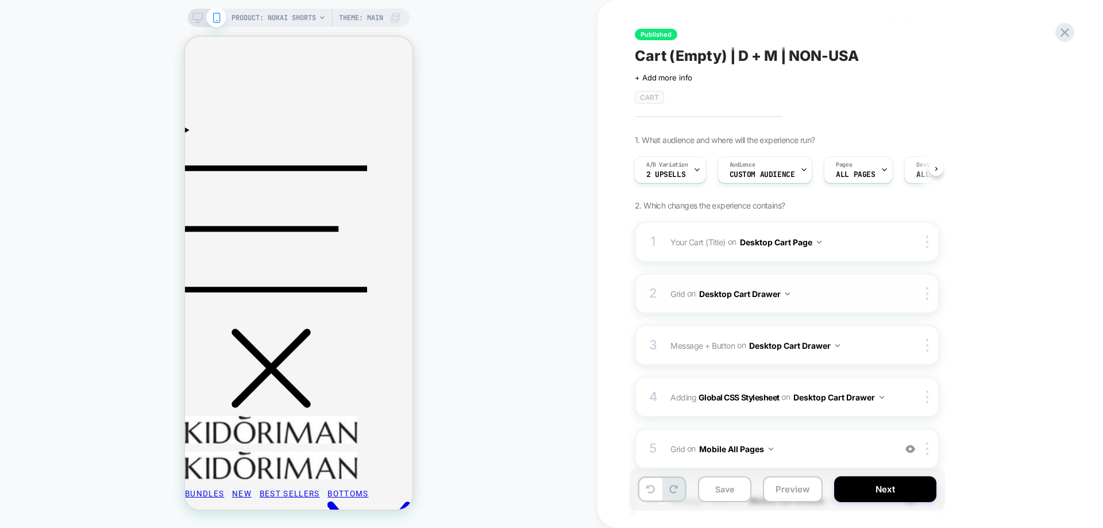
click at [759, 297] on button "Desktop Cart Drawer" at bounding box center [744, 294] width 91 height 17
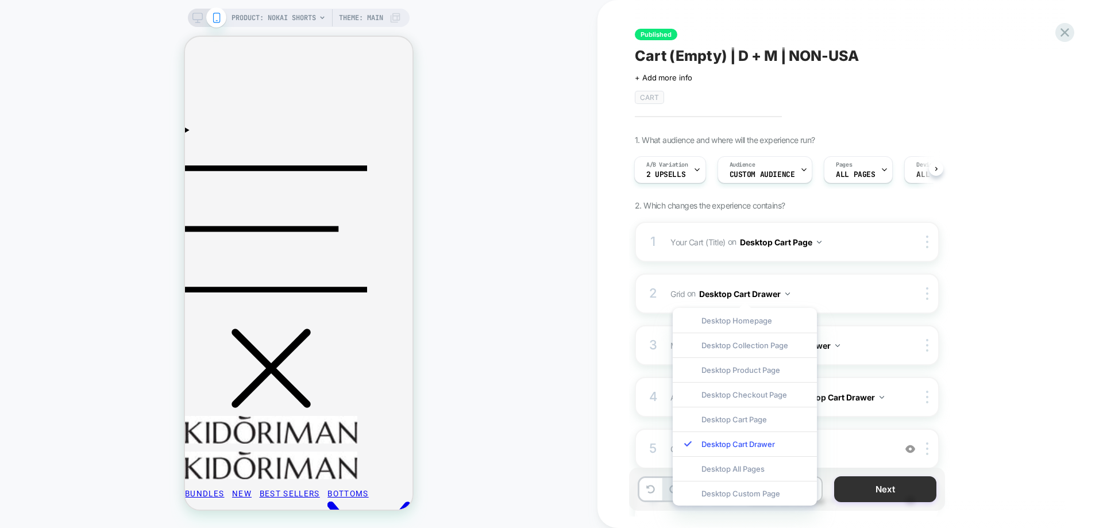
drag, startPoint x: 747, startPoint y: 470, endPoint x: 848, endPoint y: 494, distance: 104.4
click at [747, 470] on div "Desktop All Pages" at bounding box center [745, 468] width 144 height 25
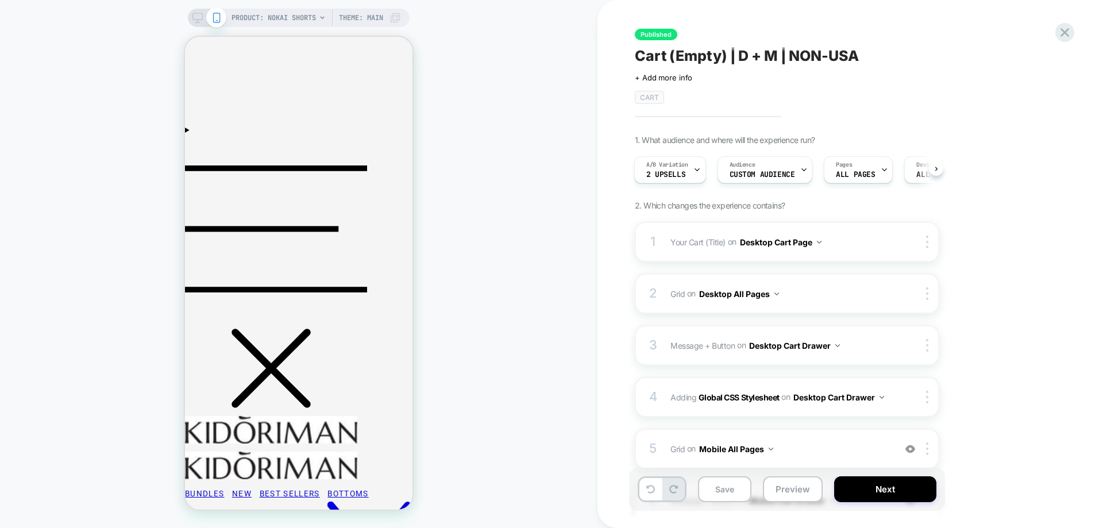
click at [925, 503] on div "Save Preview Next" at bounding box center [787, 489] width 316 height 43
click at [918, 486] on button "Next" at bounding box center [886, 489] width 102 height 26
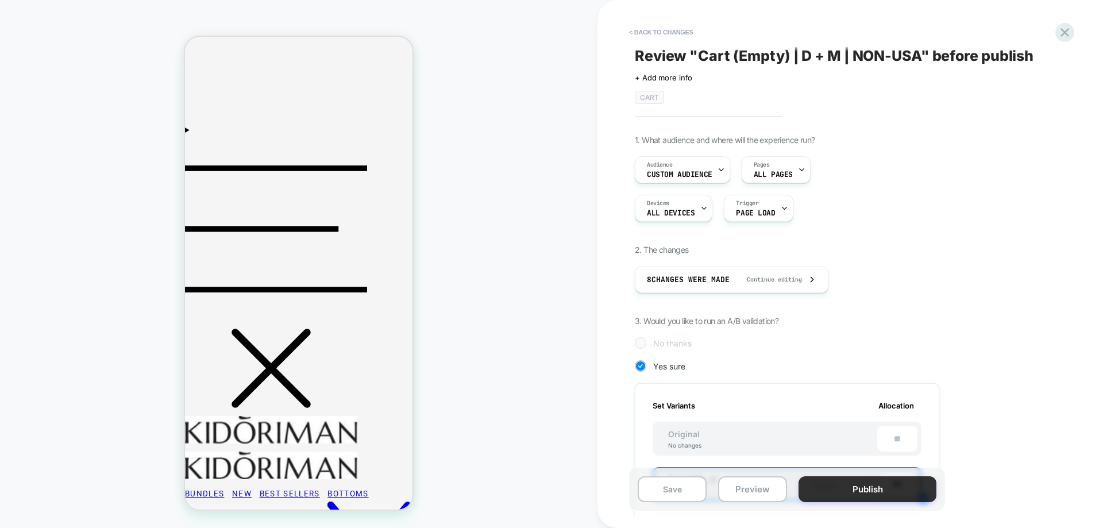
click at [886, 491] on button "Publish" at bounding box center [868, 489] width 138 height 26
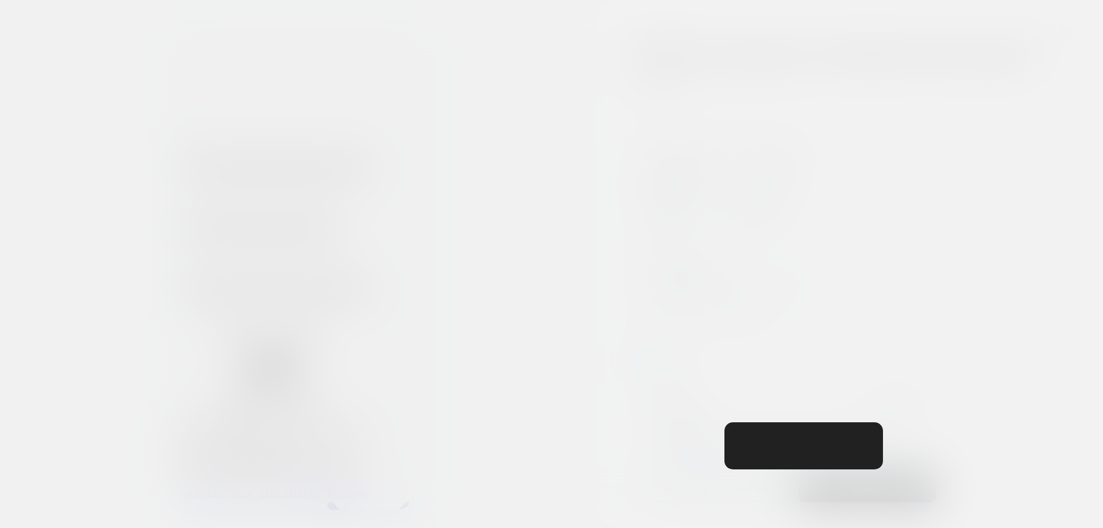
scroll to position [0, 1]
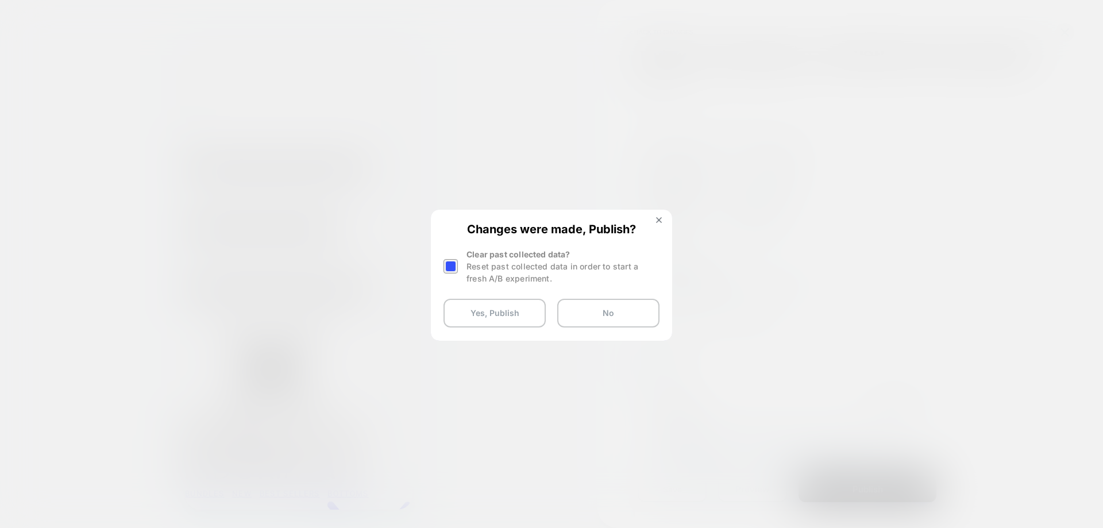
click at [501, 266] on div "Reset past collected data in order to start a fresh A/B experiment." at bounding box center [563, 272] width 193 height 24
click at [451, 267] on div at bounding box center [451, 266] width 14 height 14
click at [462, 304] on button "Yes, Publish" at bounding box center [495, 313] width 102 height 29
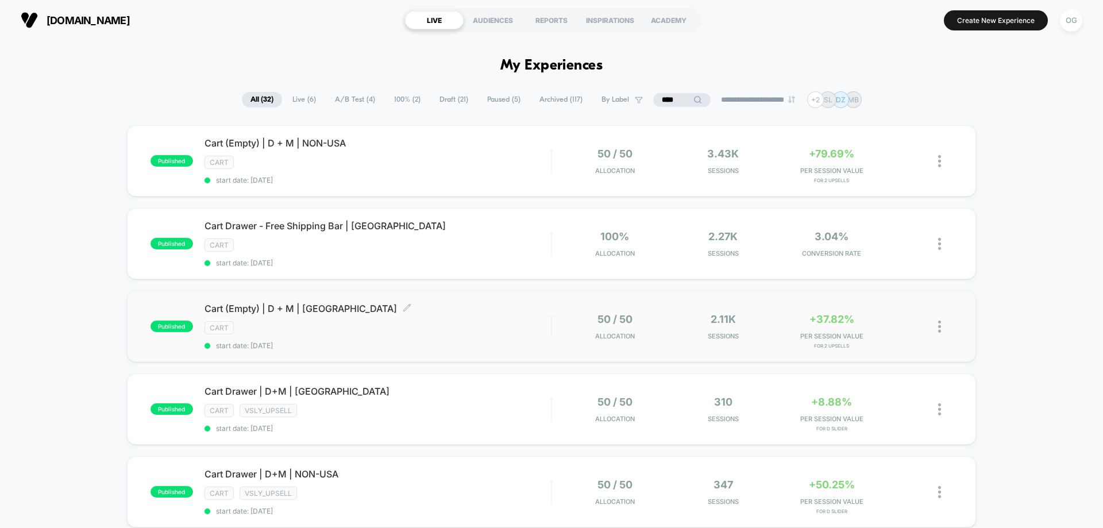
click at [460, 335] on div "Cart (Empty) | D + M | USA Click to edit experience details Click to edit exper…" at bounding box center [378, 326] width 347 height 47
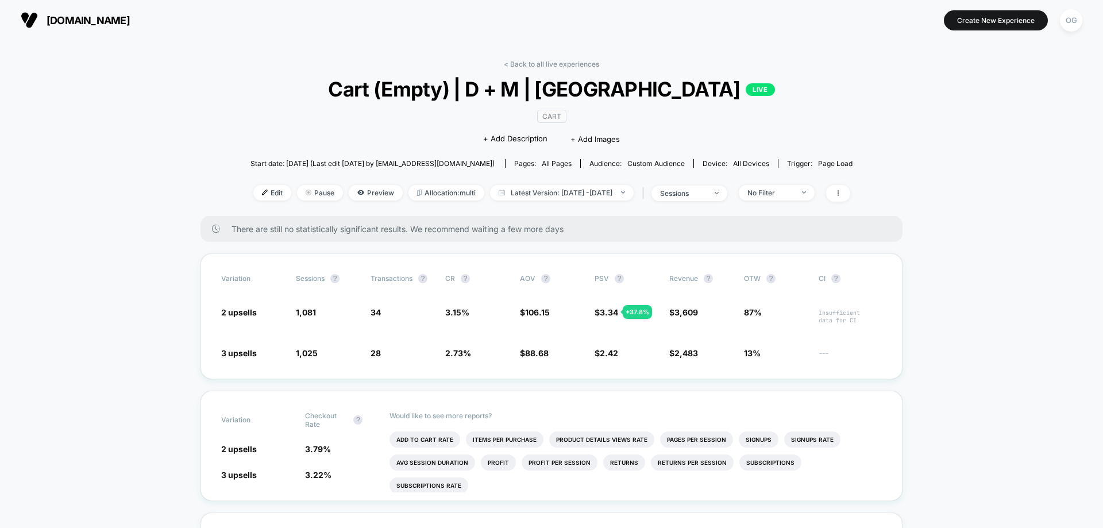
click at [264, 200] on div "Edit Pause Preview Allocation: multi Latest Version: Sep 29, 2025 - Sep 30, 202…" at bounding box center [552, 193] width 602 height 17
click at [263, 195] on span "Edit" at bounding box center [272, 193] width 38 height 16
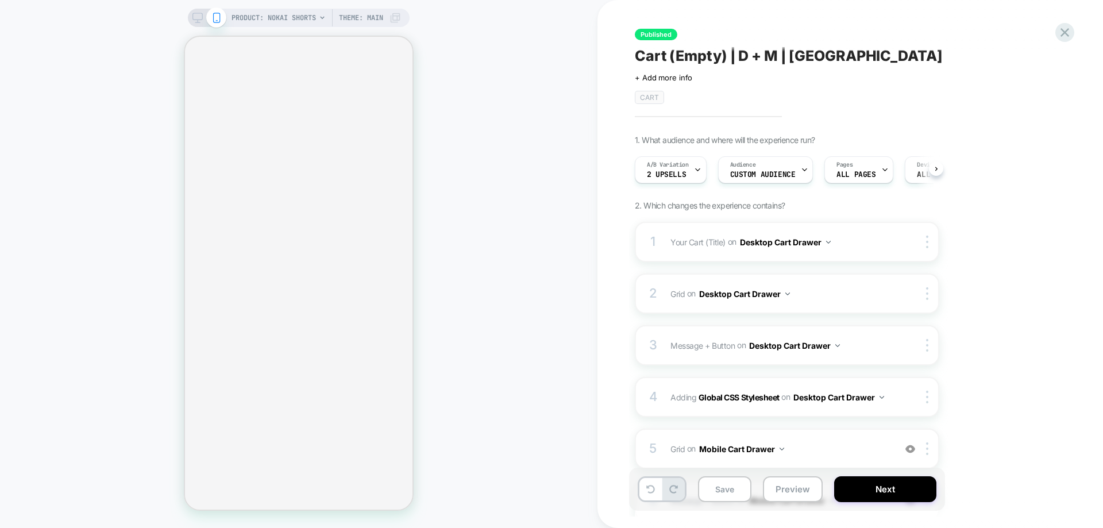
select select "**********"
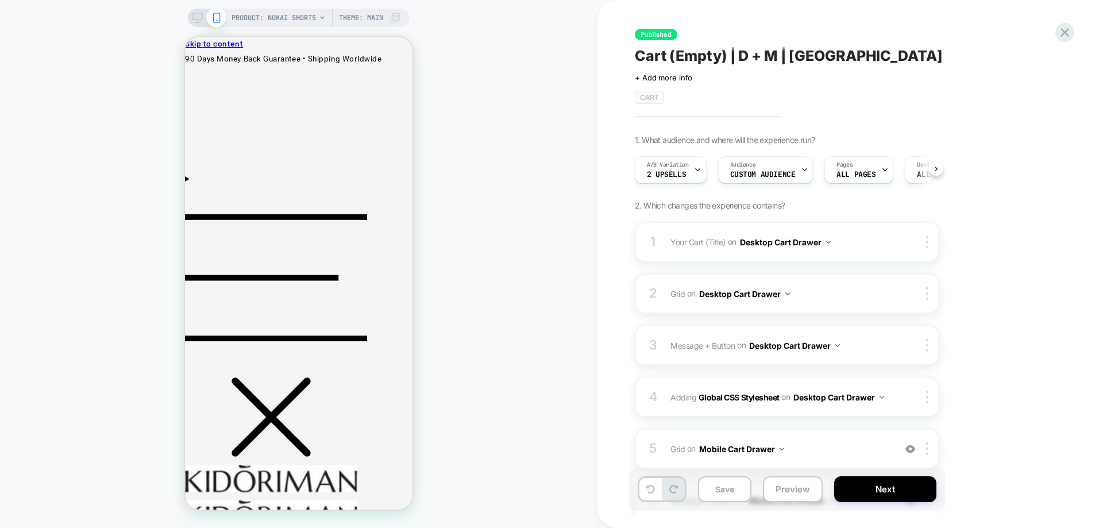
scroll to position [0, 1]
select select "**********"
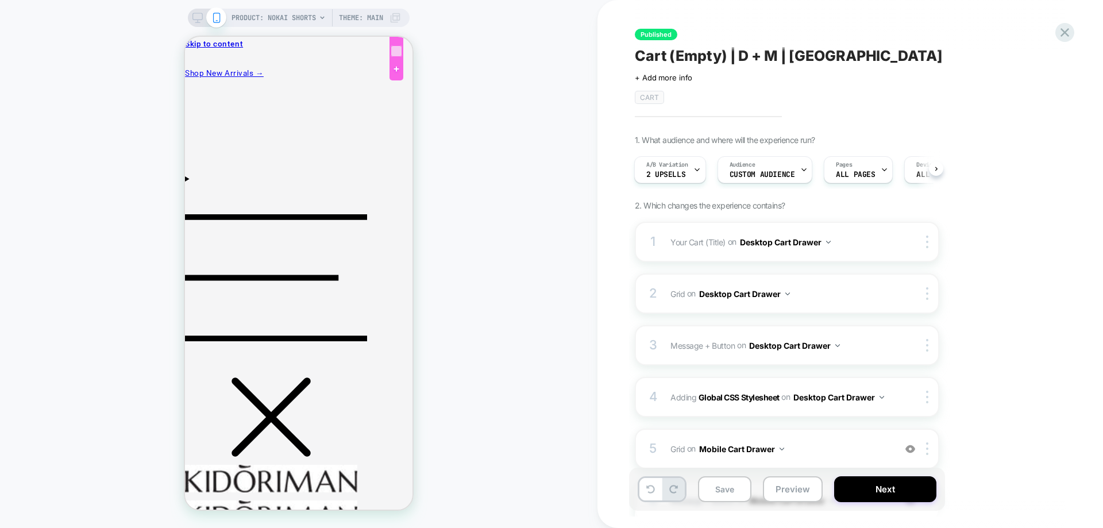
click at [398, 51] on div at bounding box center [396, 50] width 11 height 11
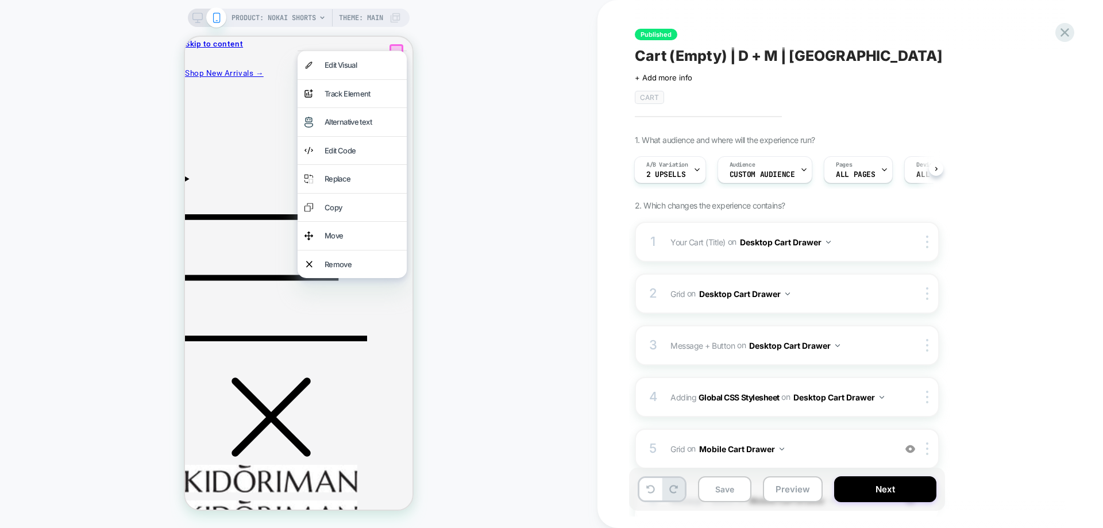
click at [463, 64] on div "PRODUCT: Nokai Shorts PRODUCT: Nokai Shorts Theme: MAIN" at bounding box center [299, 263] width 598 height 505
click at [430, 53] on div "PRODUCT: Nokai Shorts PRODUCT: Nokai Shorts Theme: MAIN" at bounding box center [299, 263] width 598 height 505
click at [396, 34] on div "PRODUCT: Nokai Shorts PRODUCT: Nokai Shorts Theme: MAIN" at bounding box center [299, 263] width 598 height 505
click at [452, 33] on div "PRODUCT: Nokai Shorts PRODUCT: Nokai Shorts Theme: MAIN" at bounding box center [299, 263] width 598 height 505
click at [168, 89] on div "PRODUCT: Nokai Shorts PRODUCT: Nokai Shorts Theme: MAIN" at bounding box center [299, 263] width 598 height 505
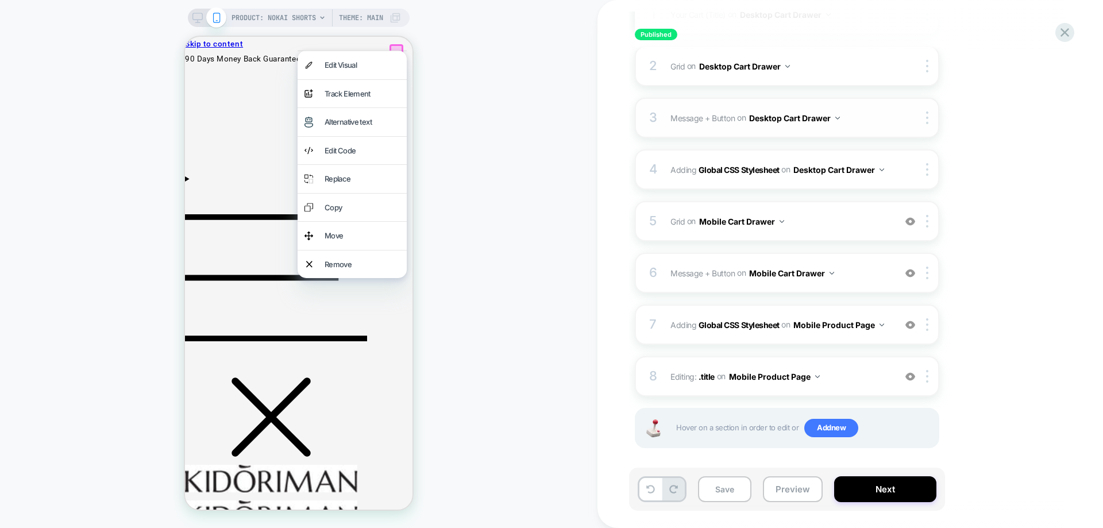
scroll to position [230, 0]
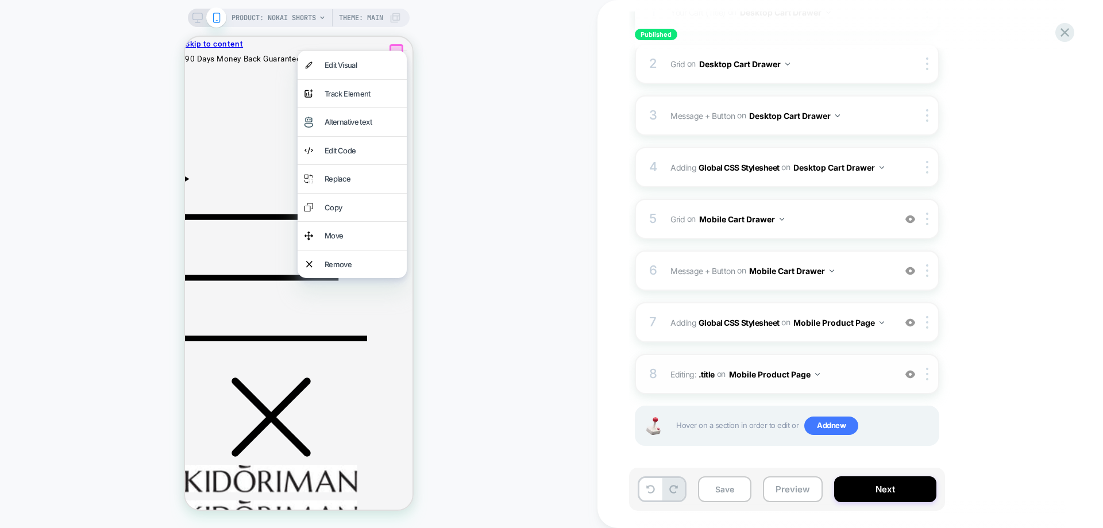
click at [780, 374] on button "Mobile Product Page" at bounding box center [774, 374] width 91 height 17
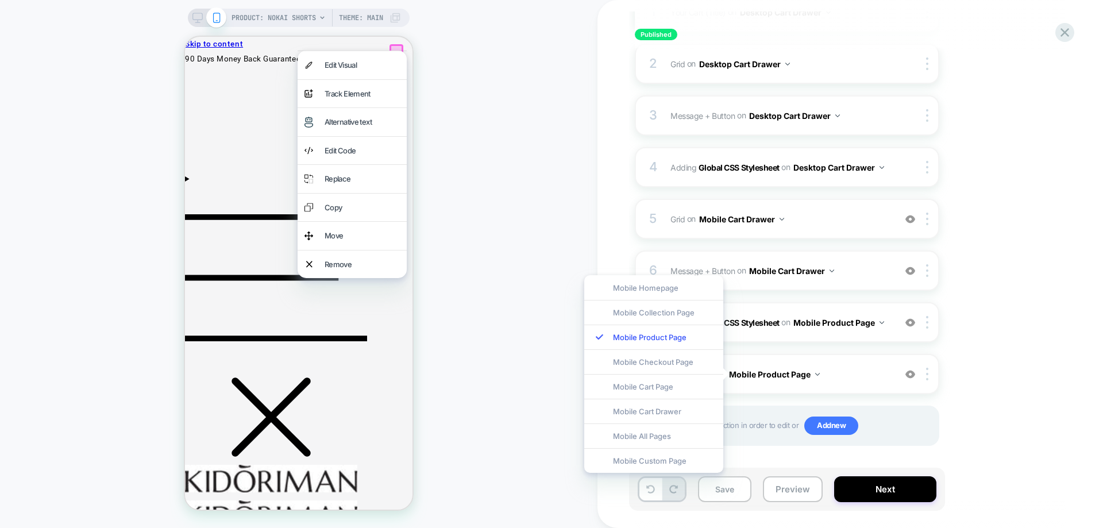
click at [672, 415] on div "Mobile Cart Drawer" at bounding box center [653, 411] width 139 height 25
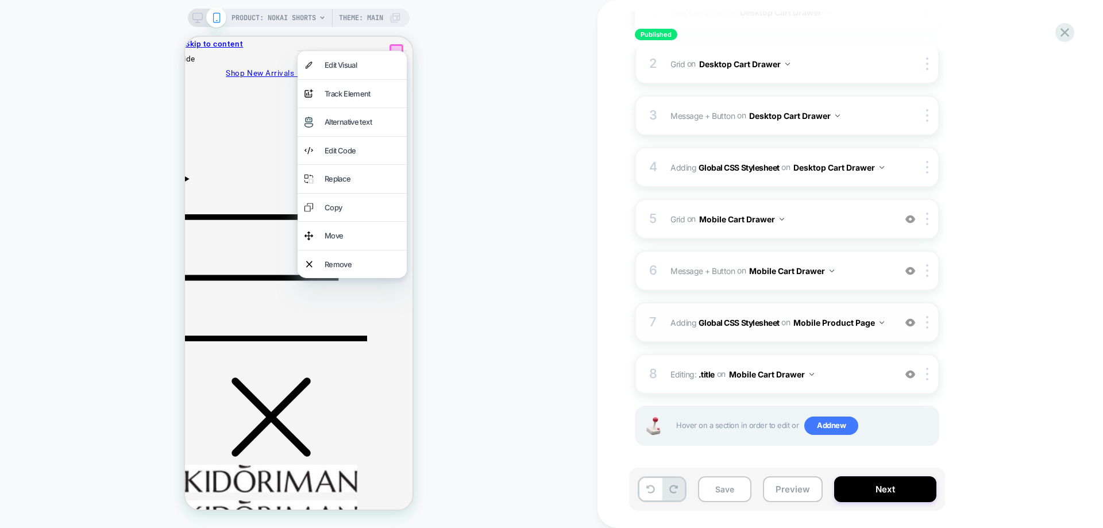
click at [813, 329] on button "Mobile Product Page" at bounding box center [839, 322] width 91 height 17
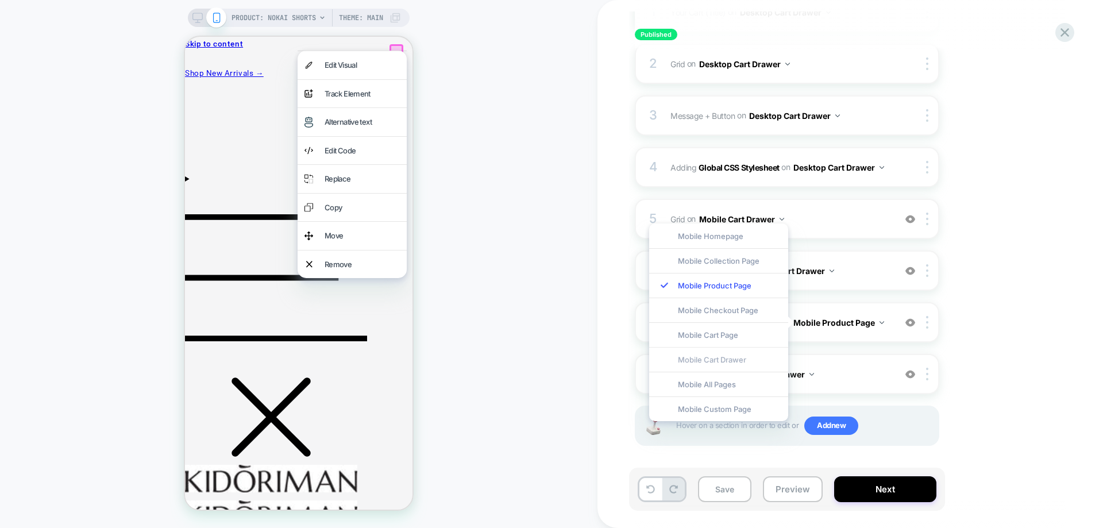
click at [730, 357] on div "Mobile Cart Drawer" at bounding box center [718, 359] width 139 height 25
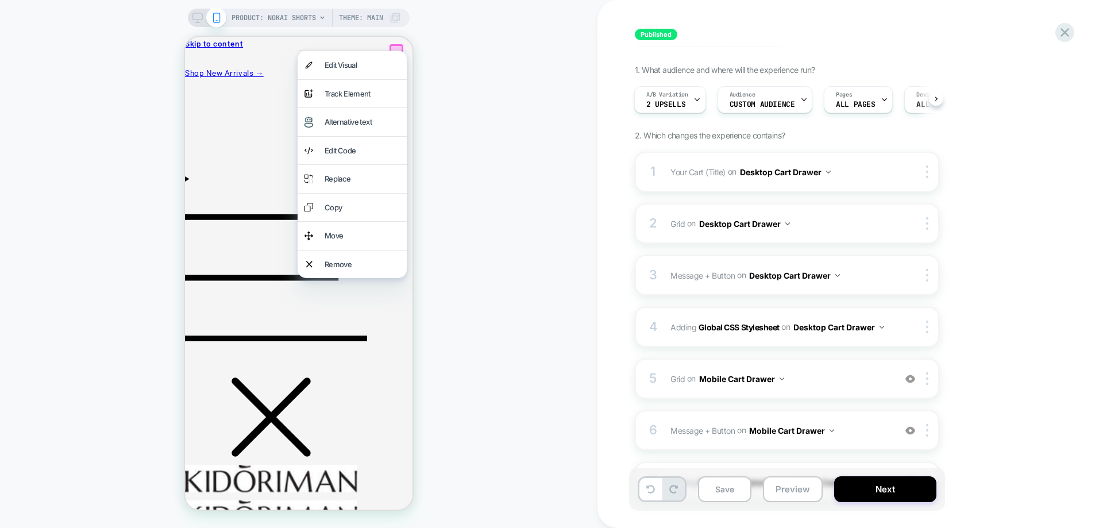
scroll to position [57, 0]
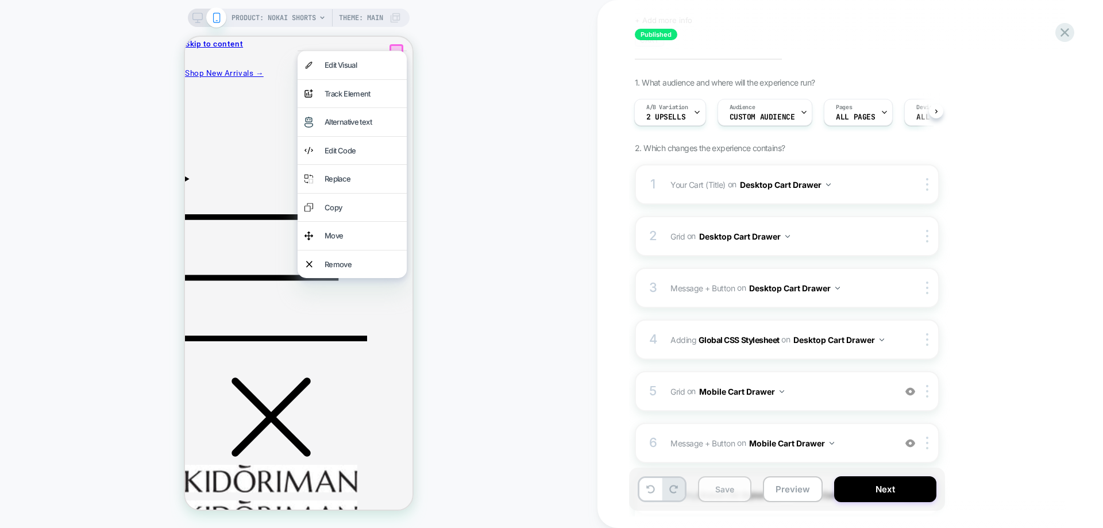
click at [718, 484] on button "Save" at bounding box center [724, 489] width 53 height 26
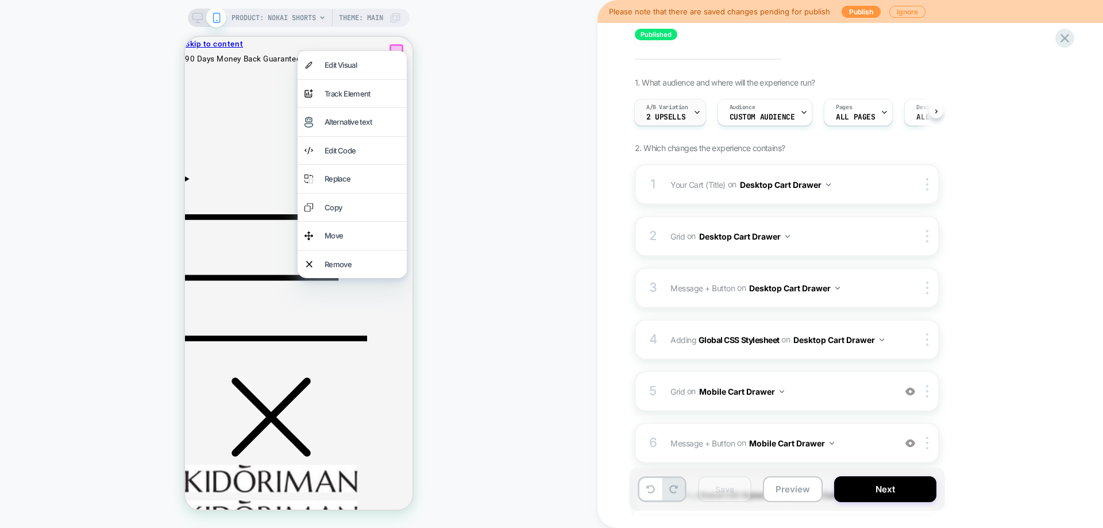
click at [683, 121] on span "2 upsells" at bounding box center [666, 117] width 39 height 8
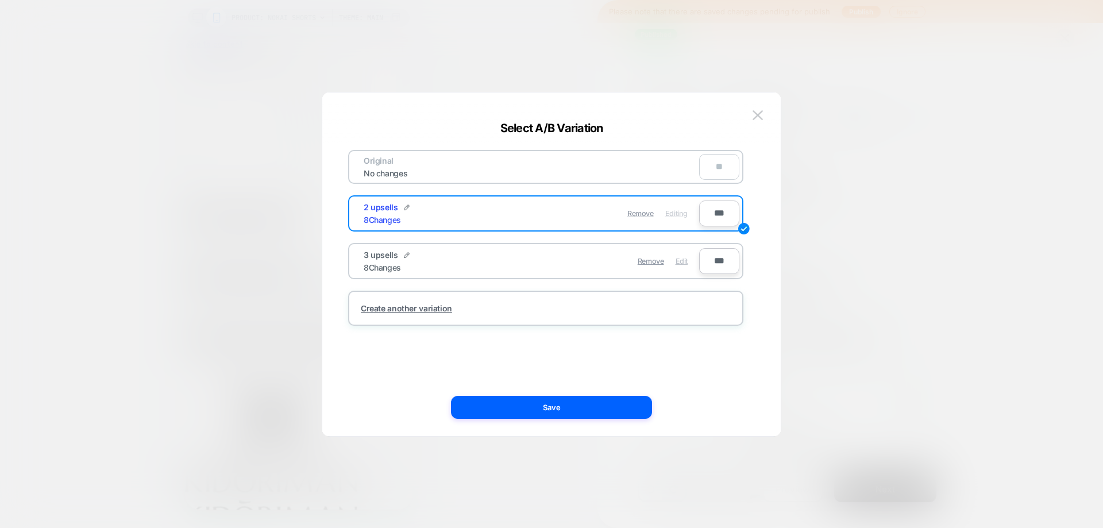
click at [678, 261] on span "Edit" at bounding box center [682, 261] width 12 height 9
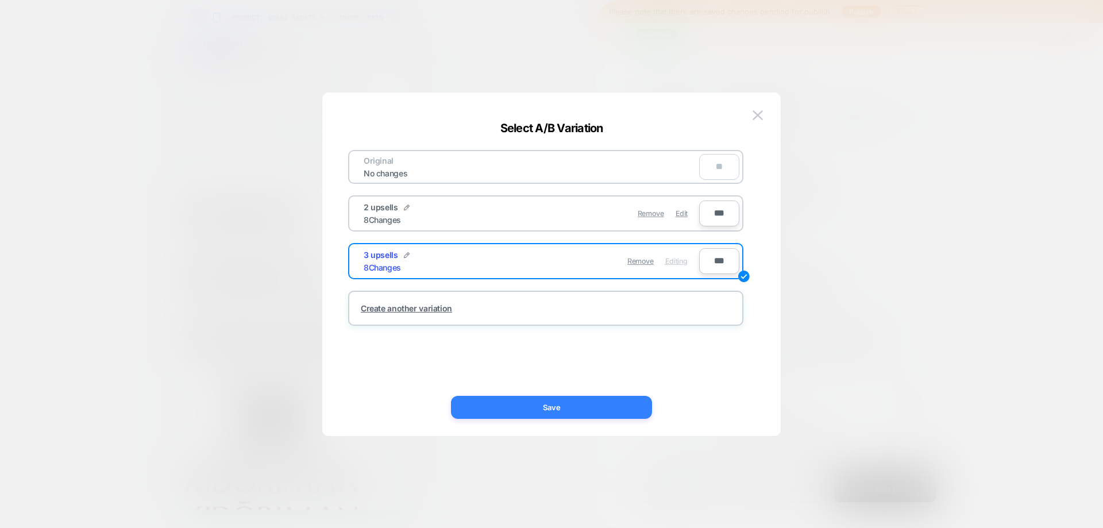
click at [609, 409] on button "Save" at bounding box center [551, 407] width 201 height 23
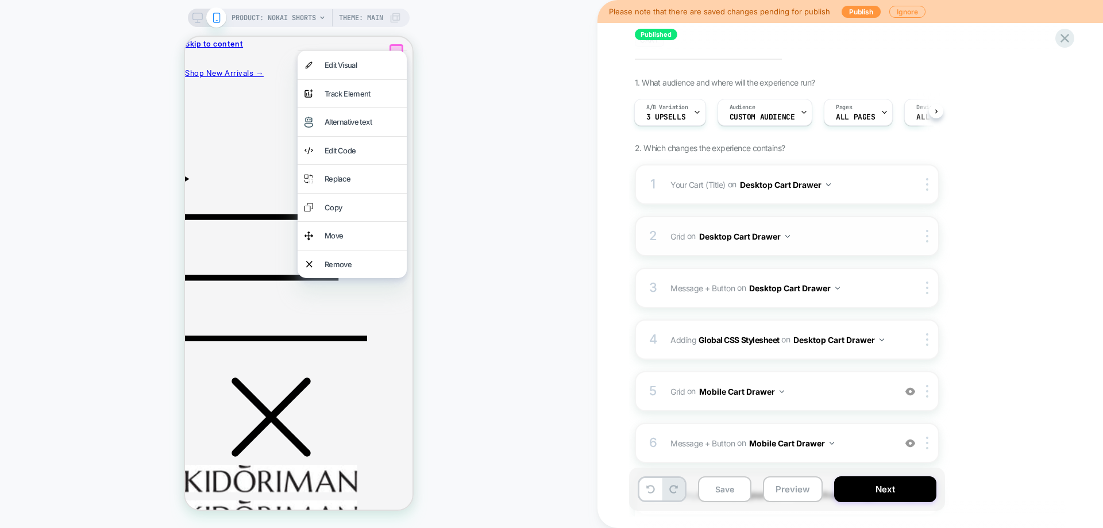
click at [775, 239] on button "Desktop Cart Drawer" at bounding box center [744, 236] width 91 height 17
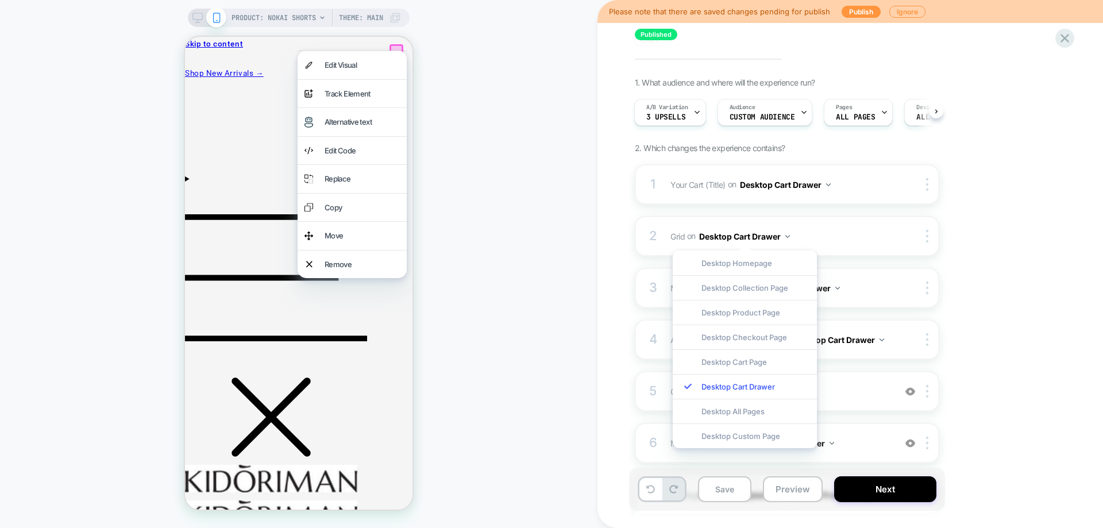
click at [975, 301] on div "1. What audience and where will the experience run? A/B Variation 3 upsells Aud…" at bounding box center [845, 363] width 420 height 570
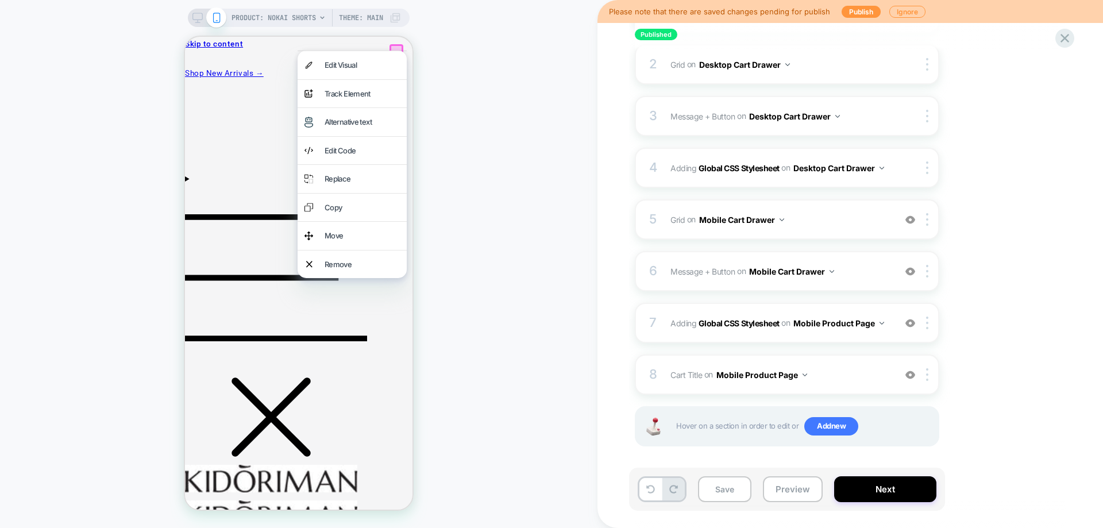
scroll to position [230, 0]
click at [860, 322] on button "Mobile Product Page" at bounding box center [839, 322] width 91 height 17
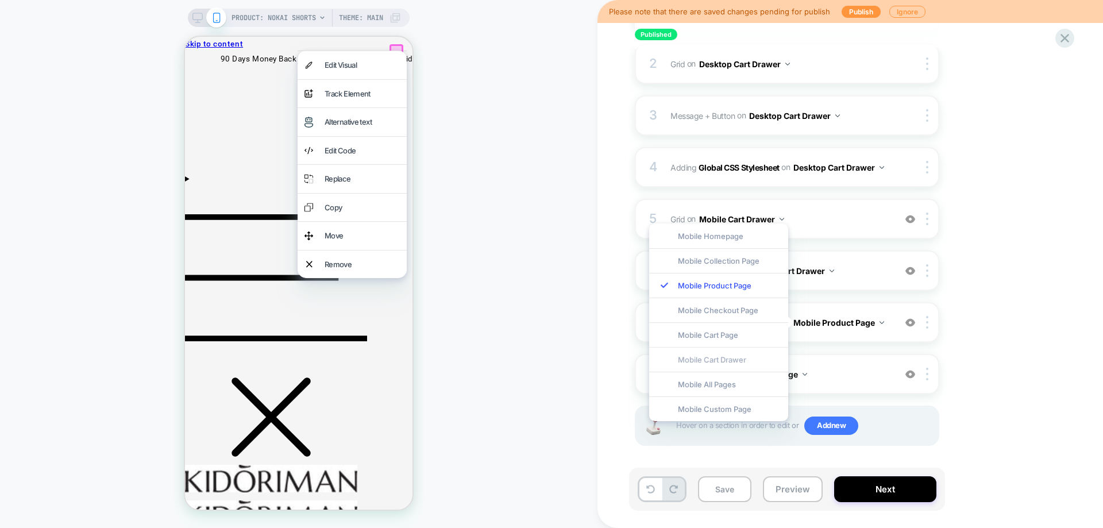
click at [729, 361] on div "Mobile Cart Drawer" at bounding box center [718, 359] width 139 height 25
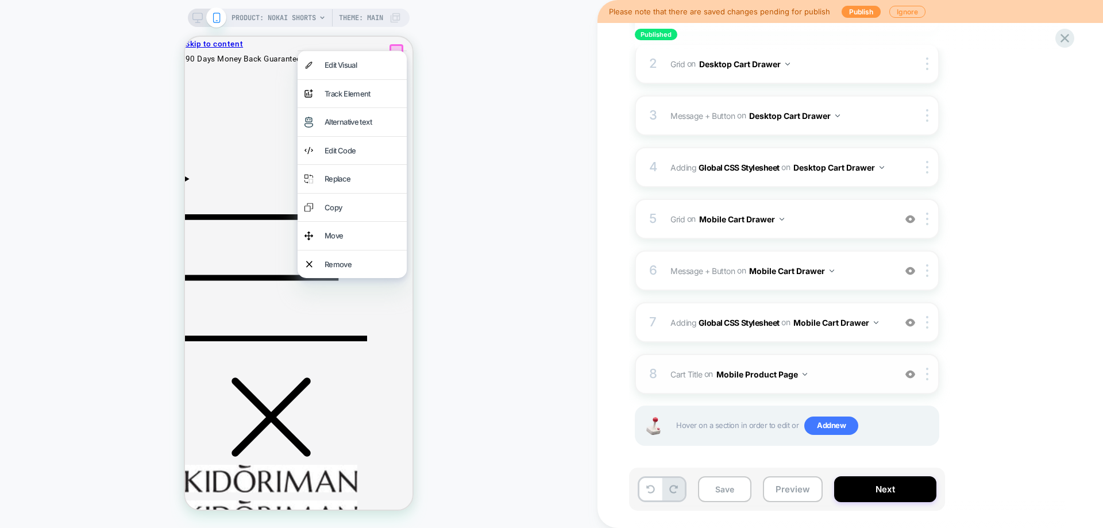
click at [760, 374] on button "Mobile Product Page" at bounding box center [762, 374] width 91 height 17
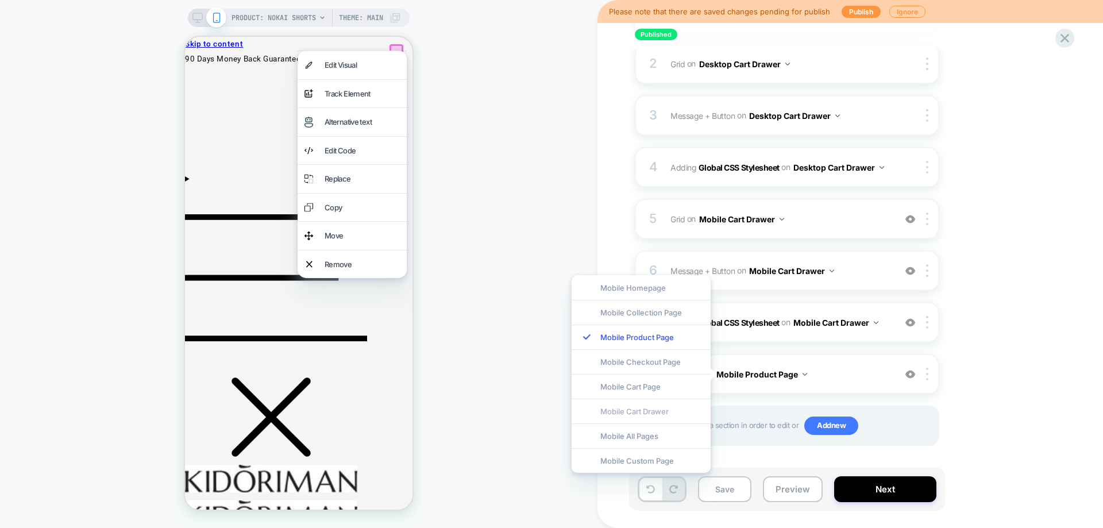
click at [667, 408] on div "Mobile Cart Drawer" at bounding box center [641, 411] width 139 height 25
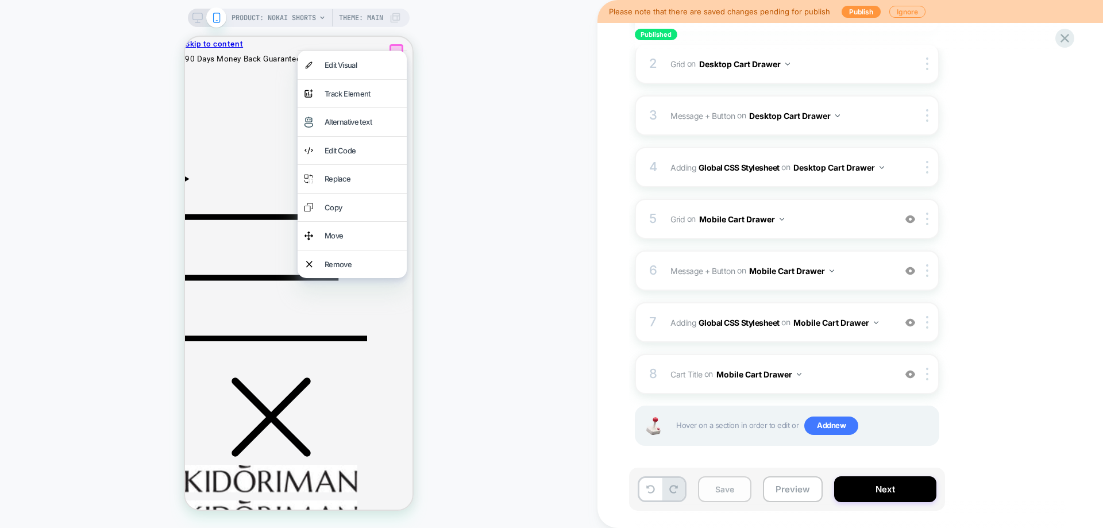
click at [733, 494] on button "Save" at bounding box center [724, 489] width 53 height 26
click at [867, 490] on button "Next" at bounding box center [886, 489] width 102 height 26
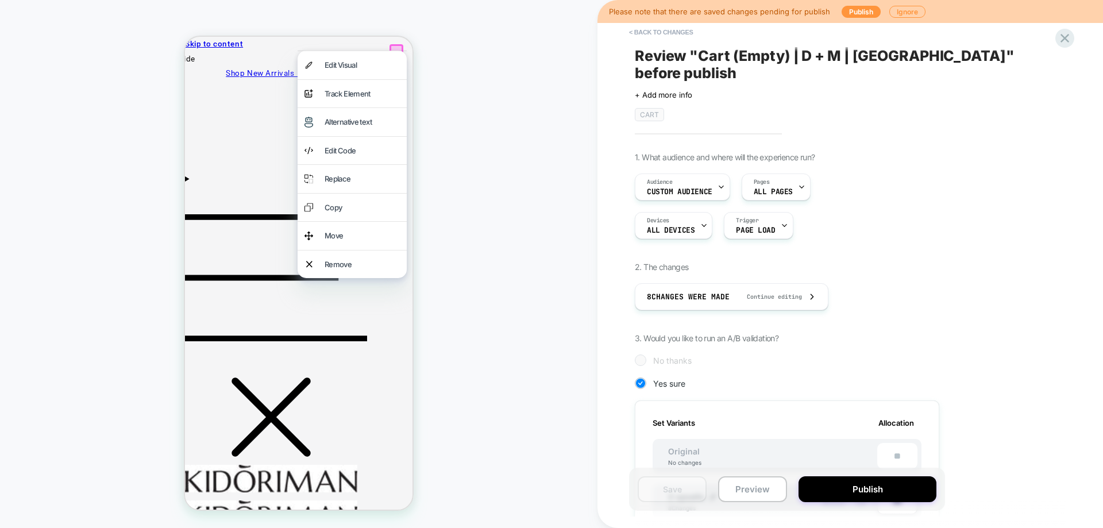
scroll to position [0, 1]
click at [838, 489] on button "Publish" at bounding box center [868, 489] width 138 height 26
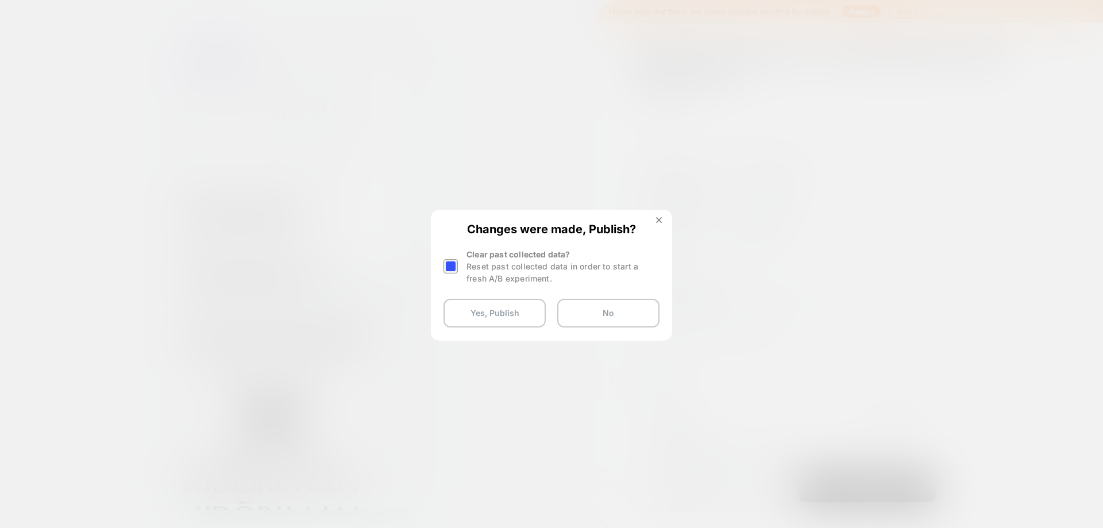
click at [449, 264] on div at bounding box center [451, 266] width 14 height 14
click at [499, 314] on button "Yes, Publish" at bounding box center [495, 313] width 102 height 29
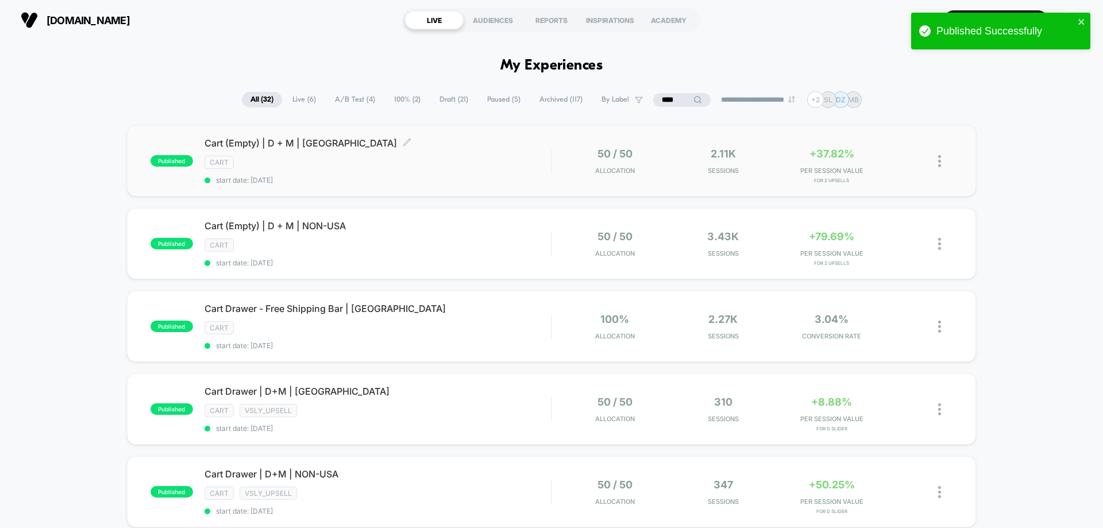
click at [444, 166] on div "cart" at bounding box center [378, 162] width 347 height 13
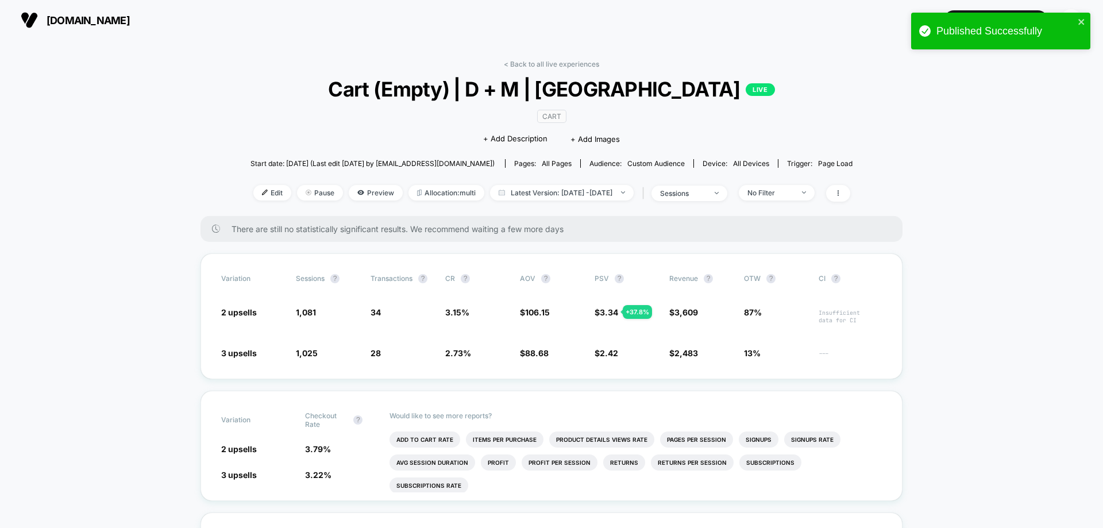
click at [525, 65] on link "< Back to all live experiences" at bounding box center [551, 64] width 95 height 9
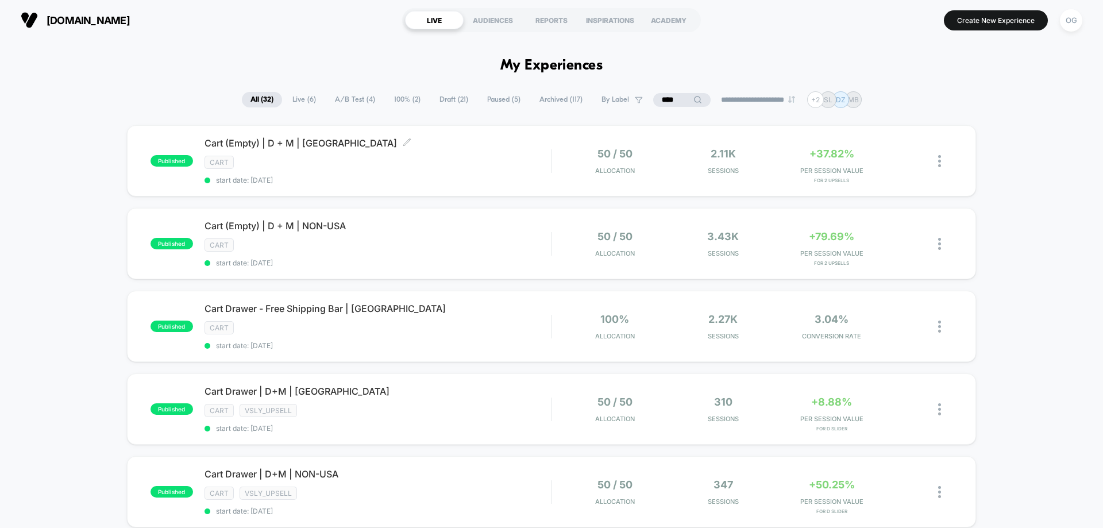
click at [298, 141] on span "Cart (Empty) | D + M | USA Click to edit experience details" at bounding box center [378, 142] width 347 height 11
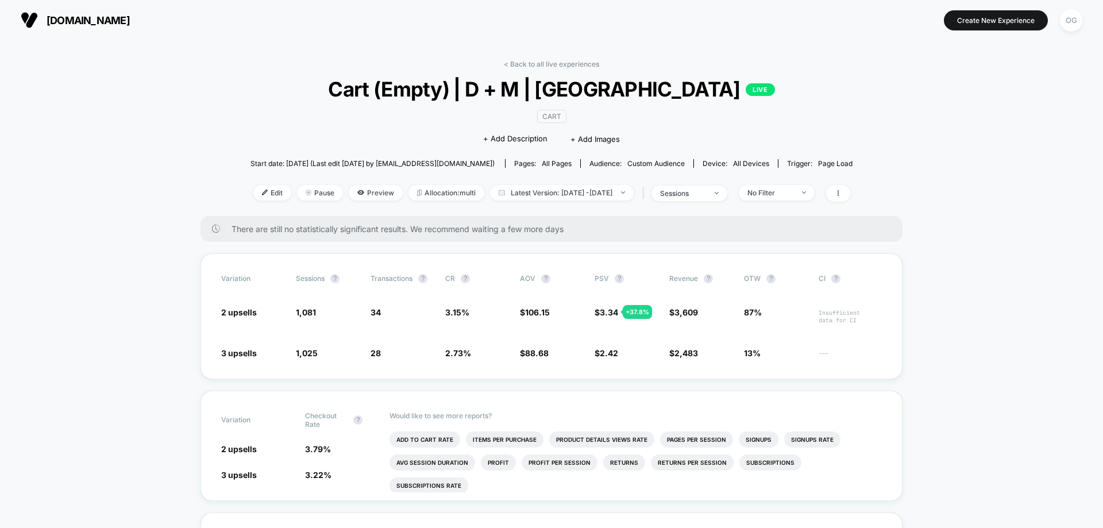
click at [468, 95] on span "Cart (Empty) | D + M | USA LIVE" at bounding box center [552, 89] width 542 height 24
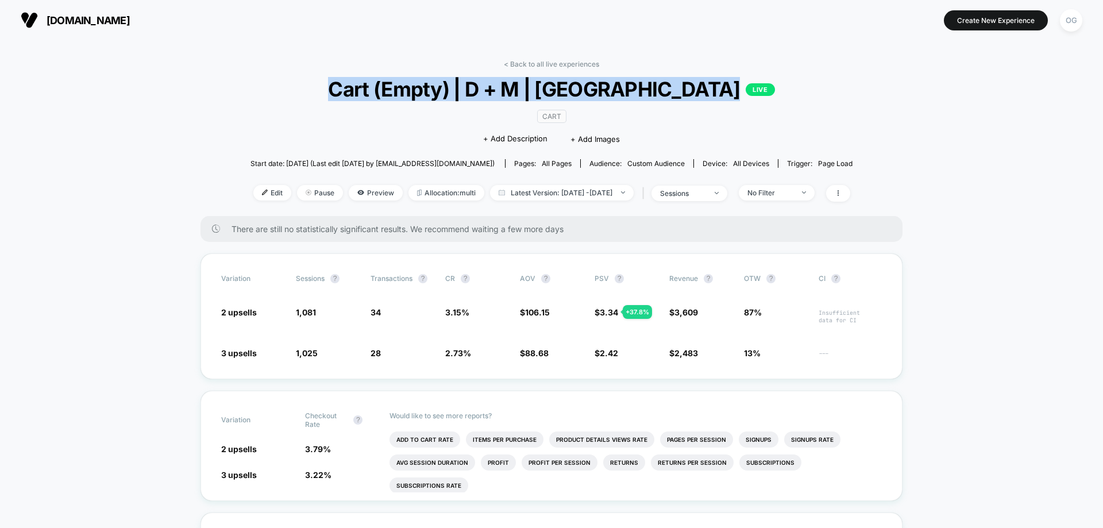
click at [467, 95] on span "Cart (Empty) | D + M | USA LIVE" at bounding box center [552, 89] width 542 height 24
copy span "Cart (Empty) | D + M | USA"
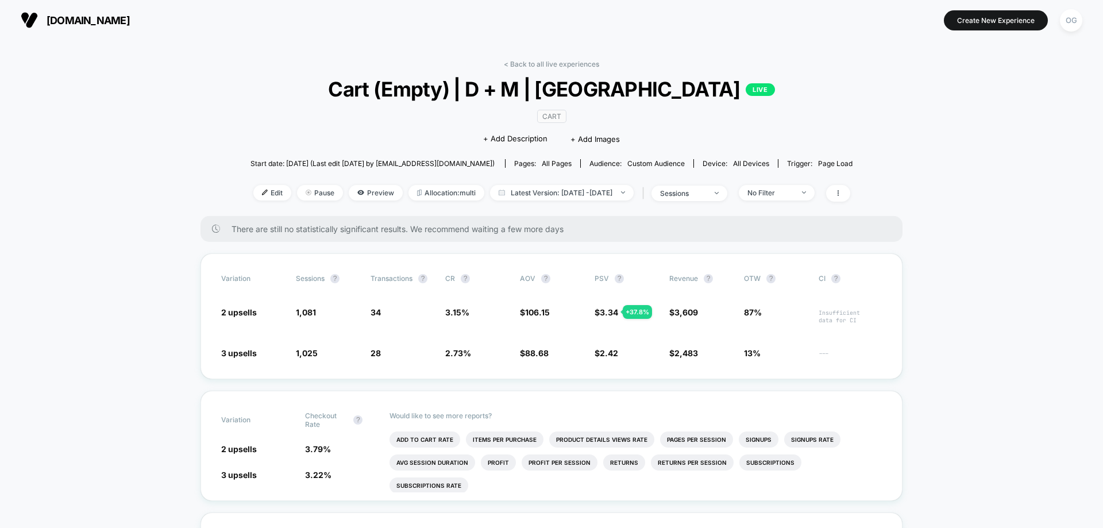
click at [544, 61] on link "< Back to all live experiences" at bounding box center [551, 64] width 95 height 9
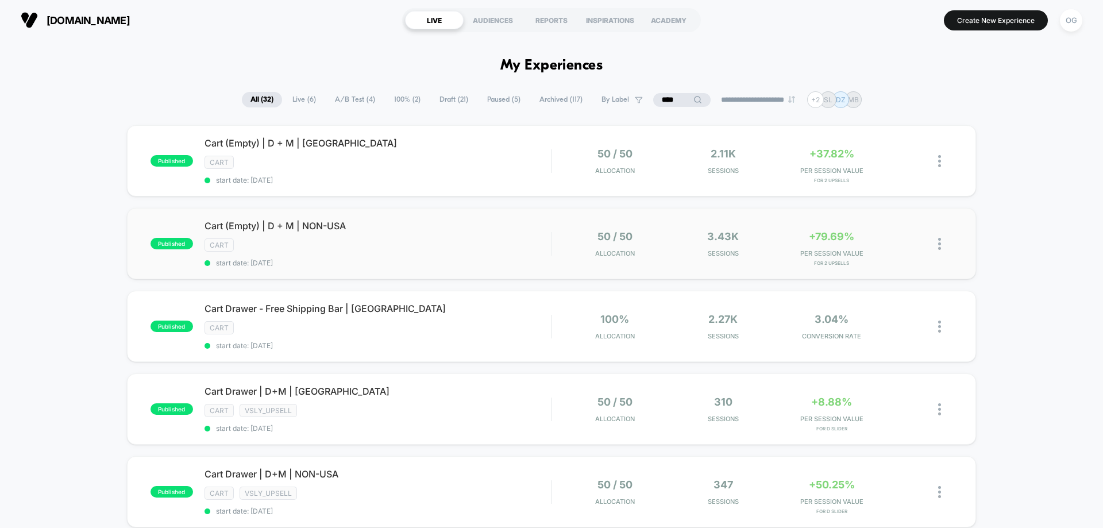
click at [485, 244] on div "cart" at bounding box center [378, 245] width 347 height 13
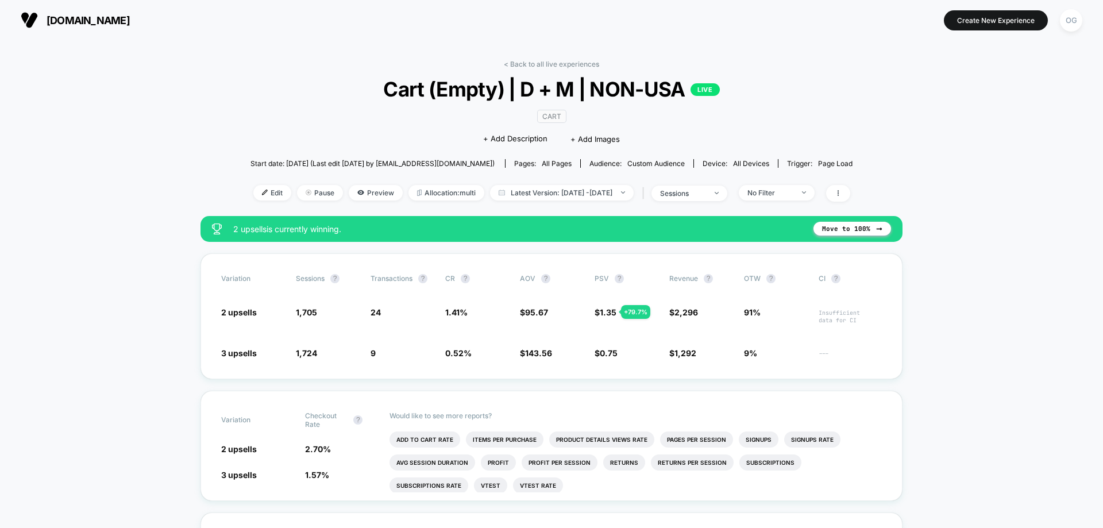
click at [544, 91] on span "Cart (Empty) | D + M | NON-USA LIVE" at bounding box center [552, 89] width 542 height 24
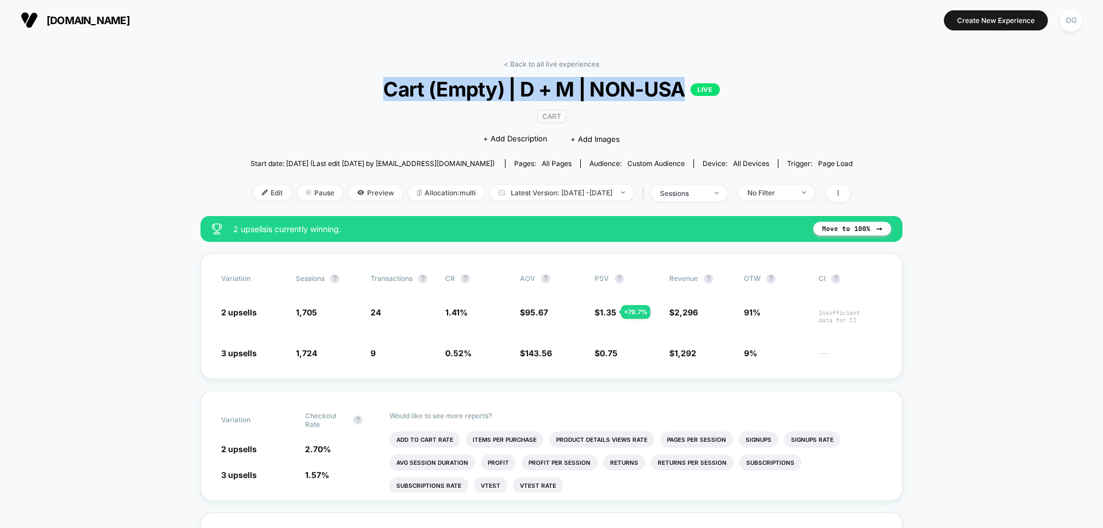
click at [544, 91] on span "Cart (Empty) | D + M | NON-USA LIVE" at bounding box center [552, 89] width 542 height 24
copy span "Cart (Empty) | D + M | NON-USA"
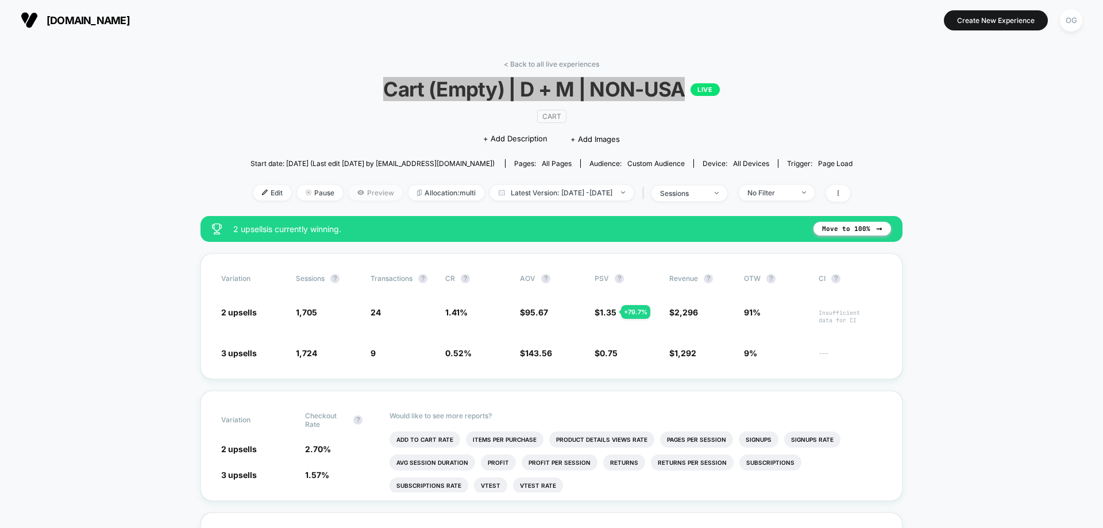
click at [357, 191] on span "Preview" at bounding box center [376, 193] width 54 height 16
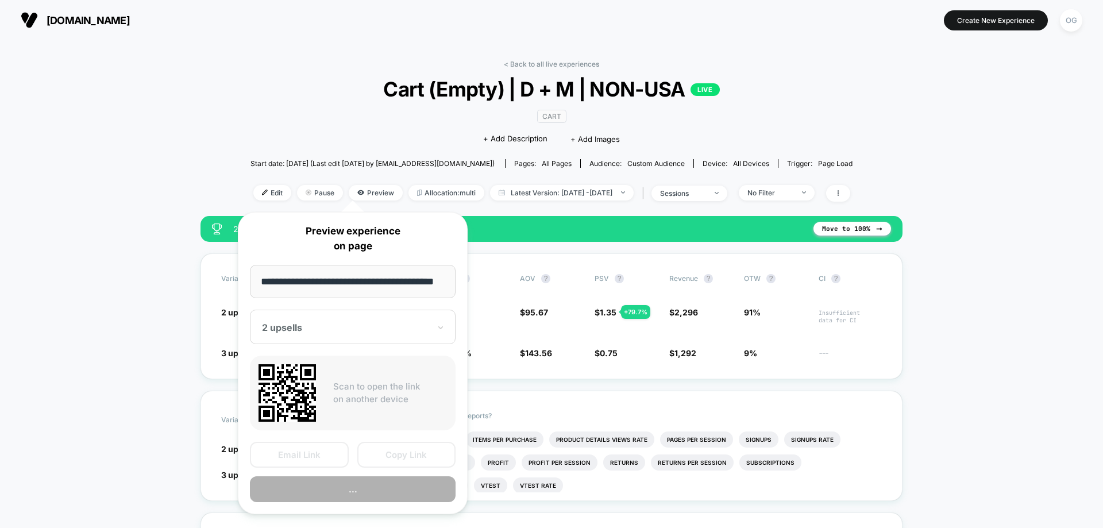
scroll to position [0, 16]
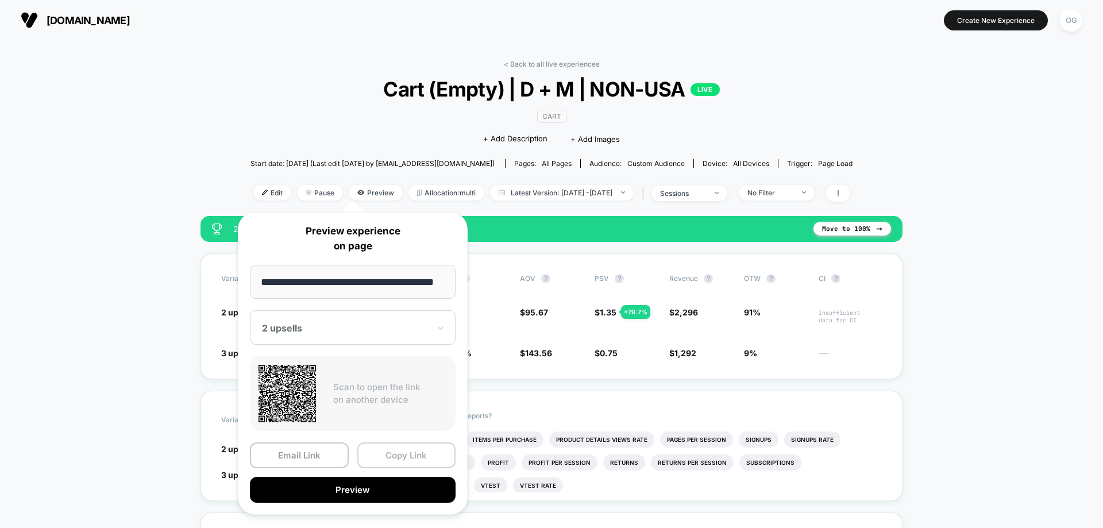
click at [375, 455] on button "Copy Link" at bounding box center [406, 456] width 99 height 26
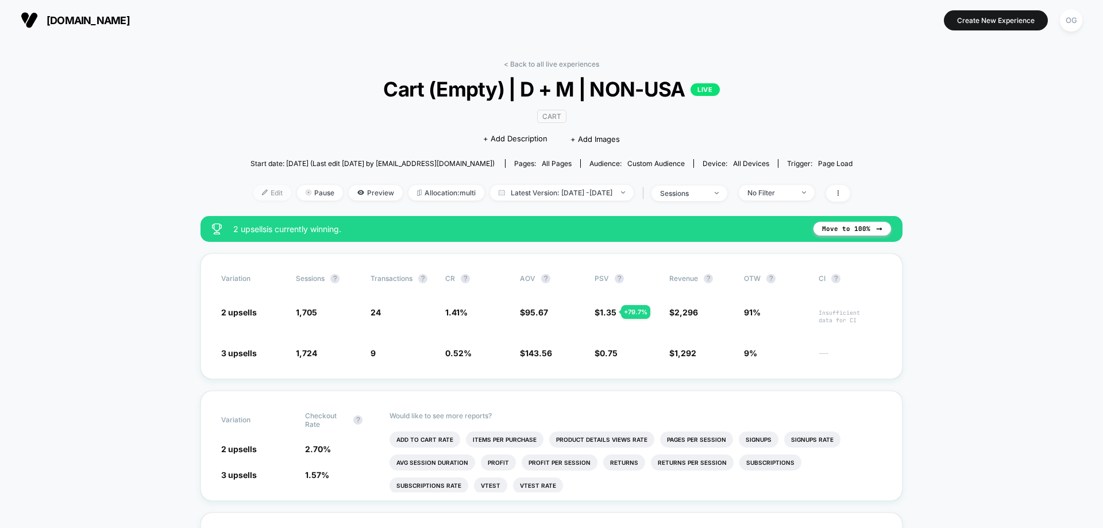
click at [253, 189] on span "Edit" at bounding box center [272, 193] width 38 height 16
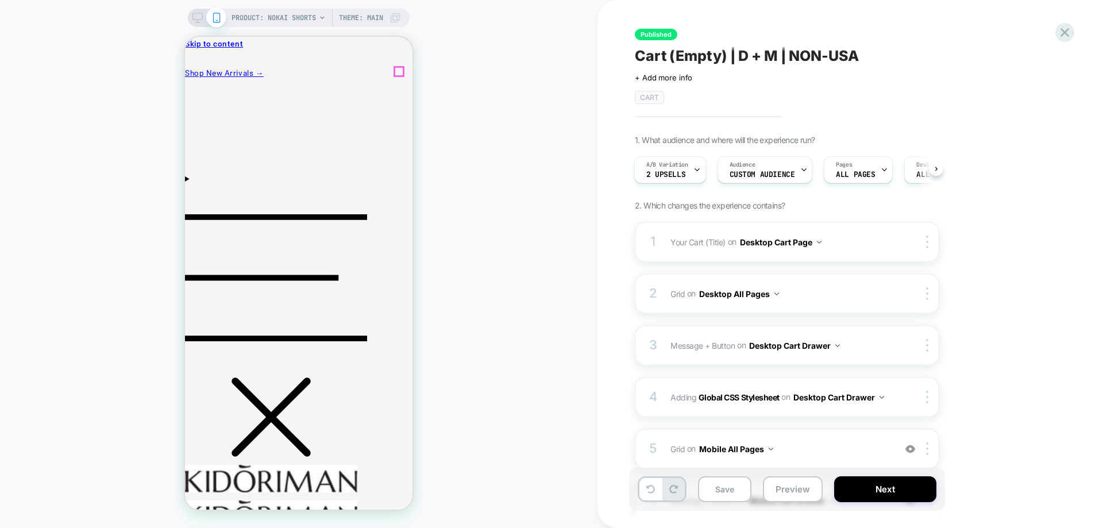
click at [509, 297] on div "PRODUCT: Nokai Shorts PRODUCT: Nokai Shorts Theme: MAIN" at bounding box center [299, 263] width 598 height 505
drag, startPoint x: 524, startPoint y: 273, endPoint x: 537, endPoint y: 268, distance: 13.5
click at [526, 272] on div "PRODUCT: Nokai Shorts PRODUCT: Nokai Shorts Theme: MAIN" at bounding box center [299, 263] width 598 height 505
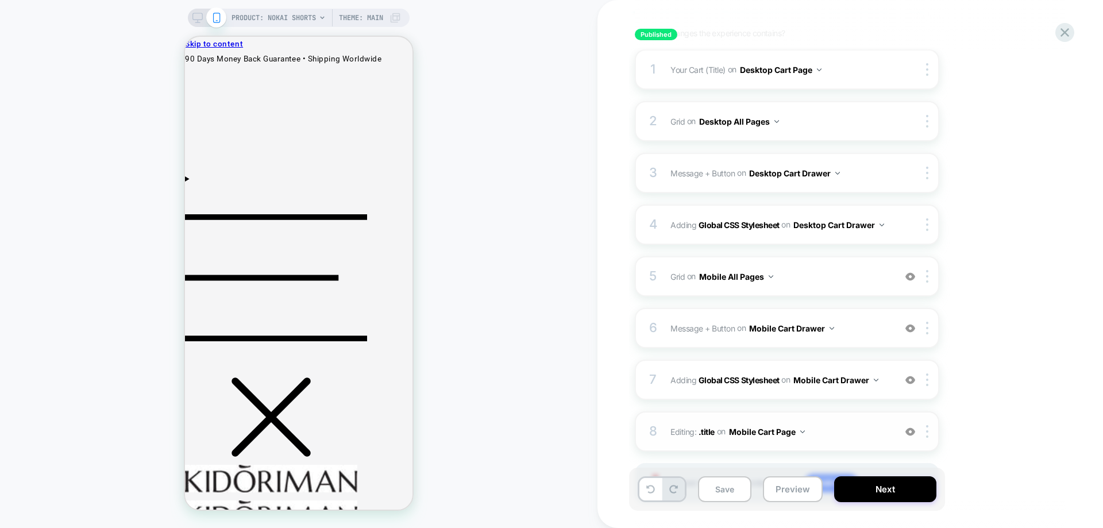
scroll to position [234, 0]
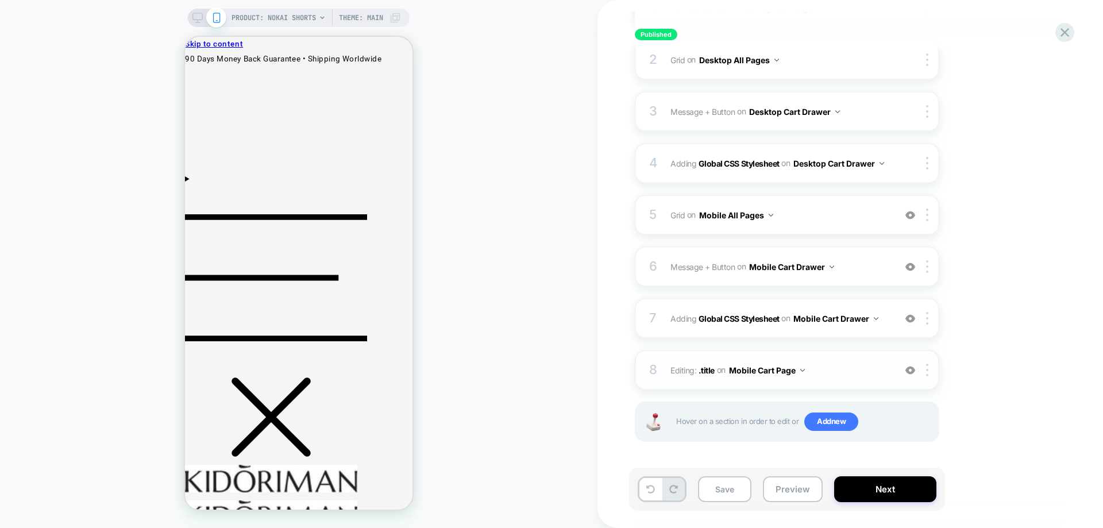
click at [752, 370] on button "Mobile Cart Page" at bounding box center [767, 370] width 76 height 17
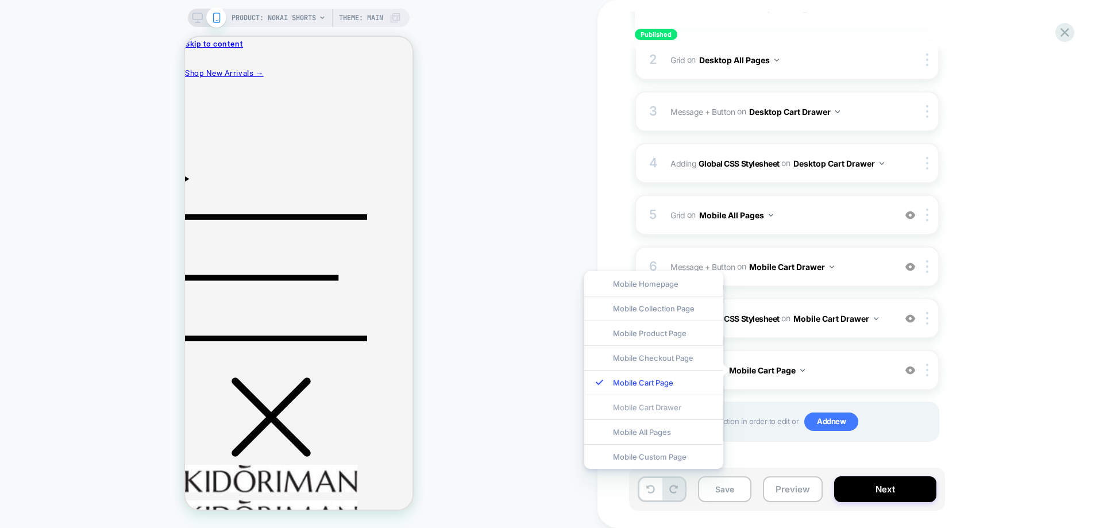
click at [670, 405] on div "Mobile Cart Drawer" at bounding box center [653, 407] width 139 height 25
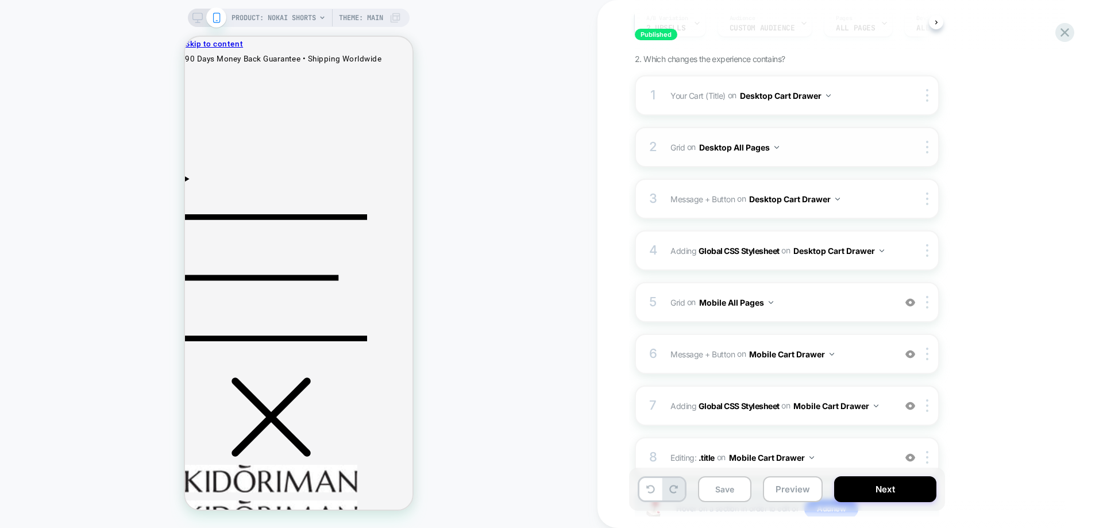
scroll to position [119, 0]
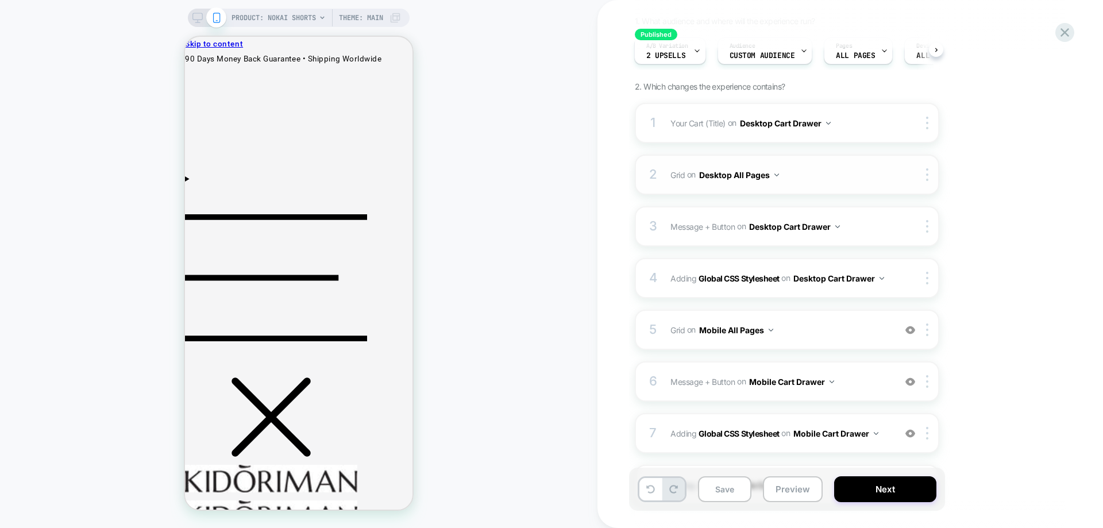
click at [751, 174] on button "Desktop All Pages" at bounding box center [739, 175] width 80 height 17
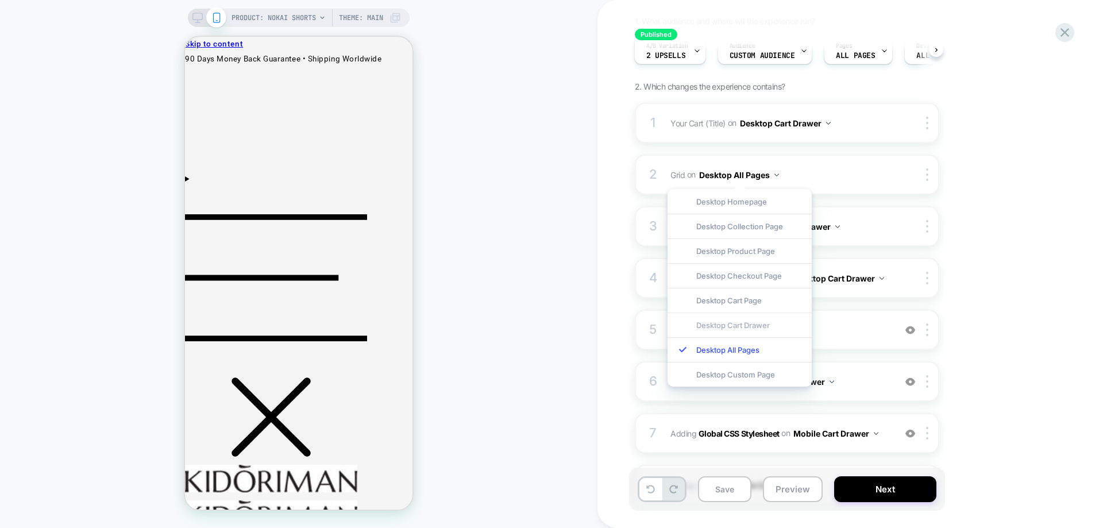
click at [744, 322] on div "Desktop Cart Drawer" at bounding box center [740, 325] width 144 height 25
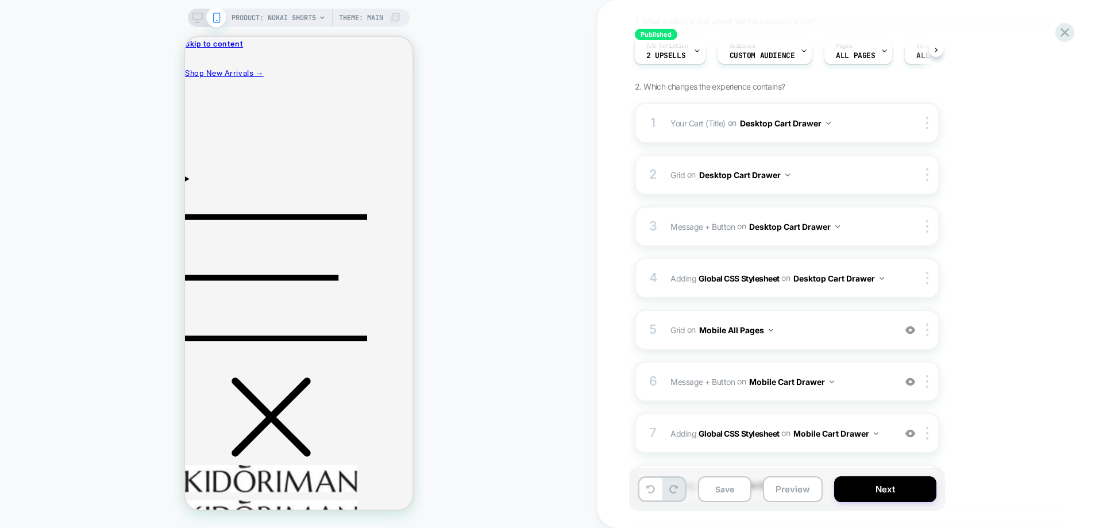
click at [948, 290] on div "1. What audience and where will the experience run? A/B Variation 2 upsells Aud…" at bounding box center [845, 301] width 420 height 570
click at [794, 122] on button "Desktop Cart Drawer" at bounding box center [785, 123] width 91 height 17
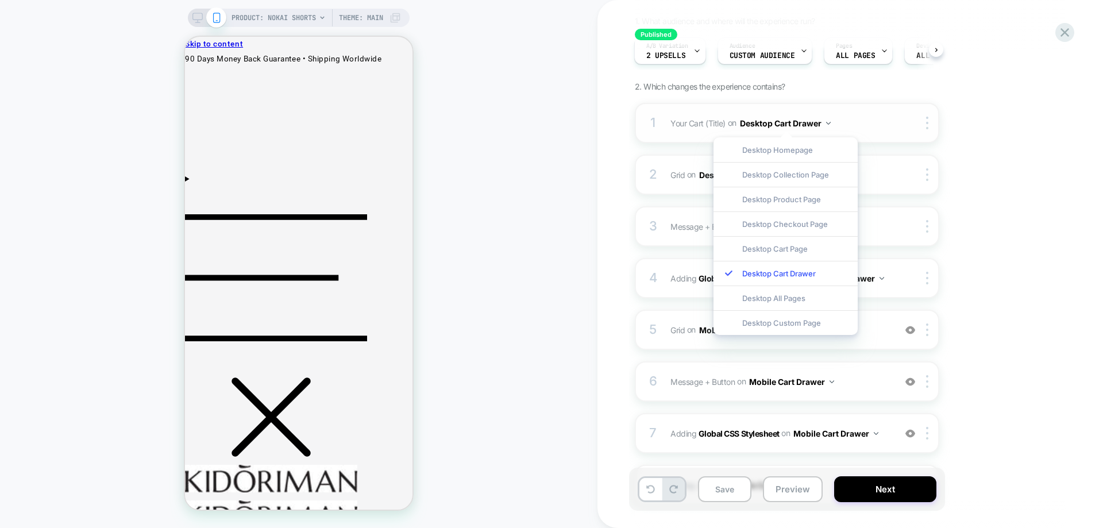
click at [794, 123] on button "Desktop Cart Drawer" at bounding box center [785, 123] width 91 height 17
click at [297, 465] on img at bounding box center [271, 479] width 172 height 28
click at [276, 20] on span "PRODUCT: Nokai Shorts" at bounding box center [274, 18] width 84 height 18
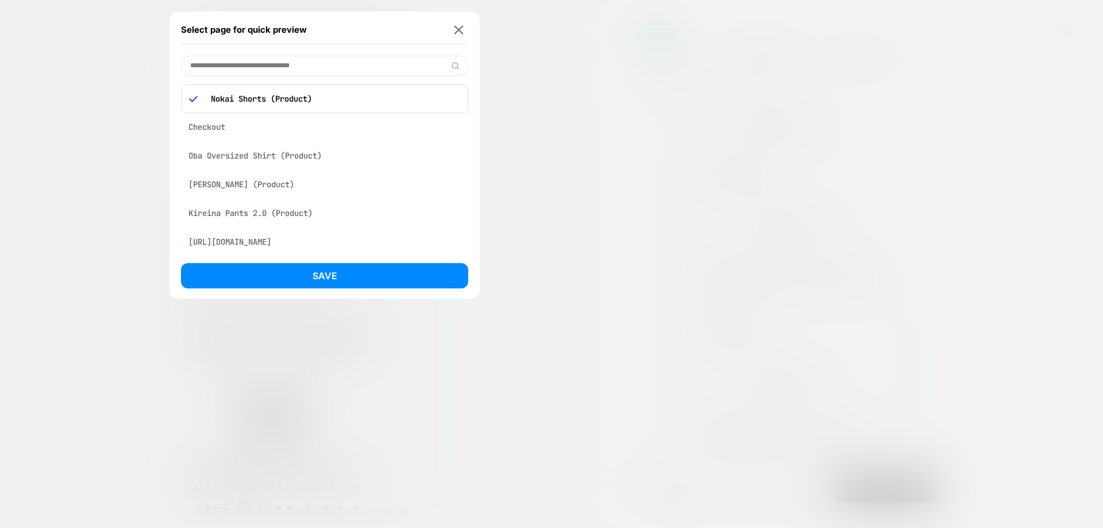
click at [272, 68] on input at bounding box center [324, 66] width 287 height 20
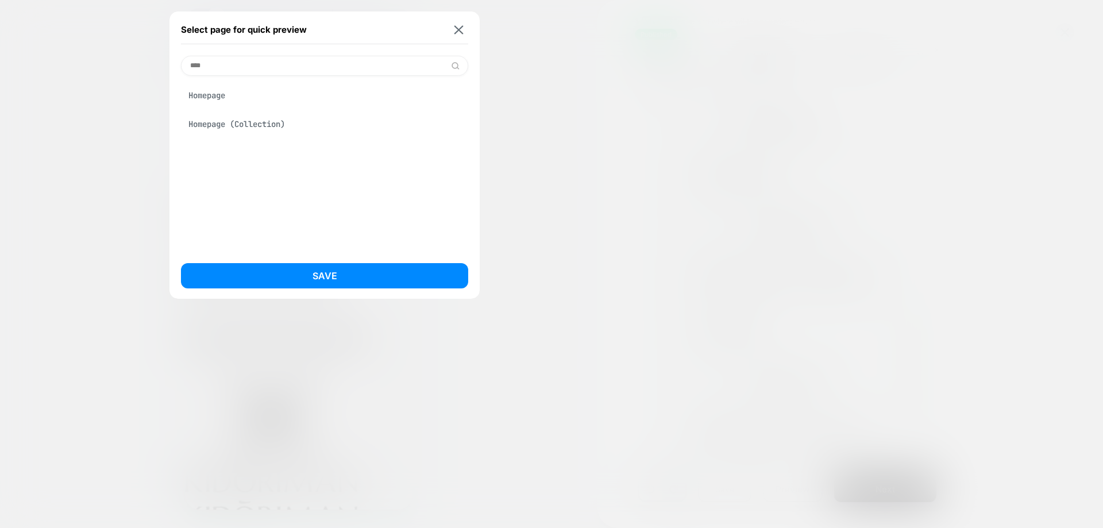
type input "****"
click at [251, 116] on div "Homepage (Collection)" at bounding box center [324, 124] width 287 height 22
click at [256, 103] on div "Homepage" at bounding box center [324, 95] width 287 height 22
click at [274, 264] on button "Save" at bounding box center [324, 275] width 287 height 25
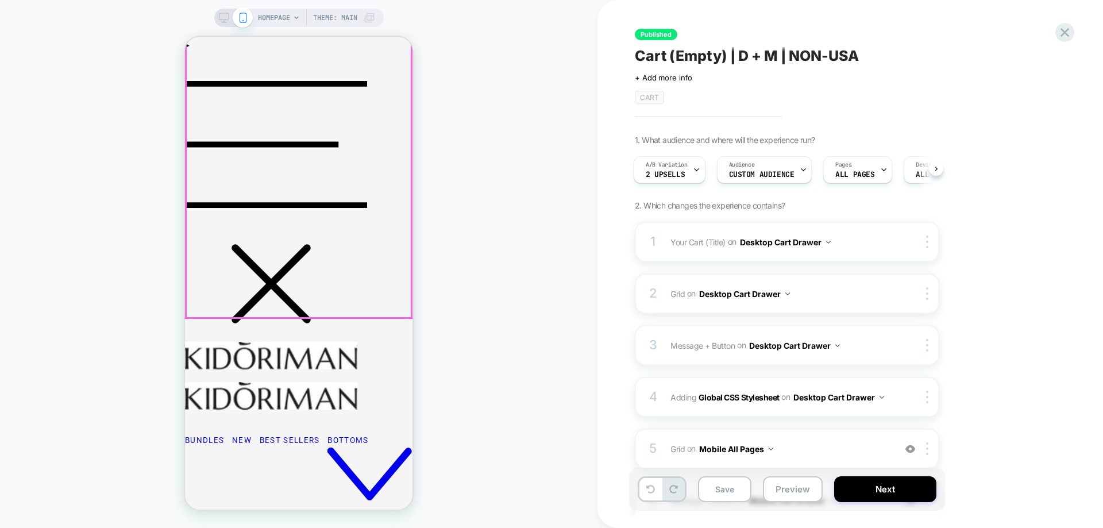
scroll to position [172, 0]
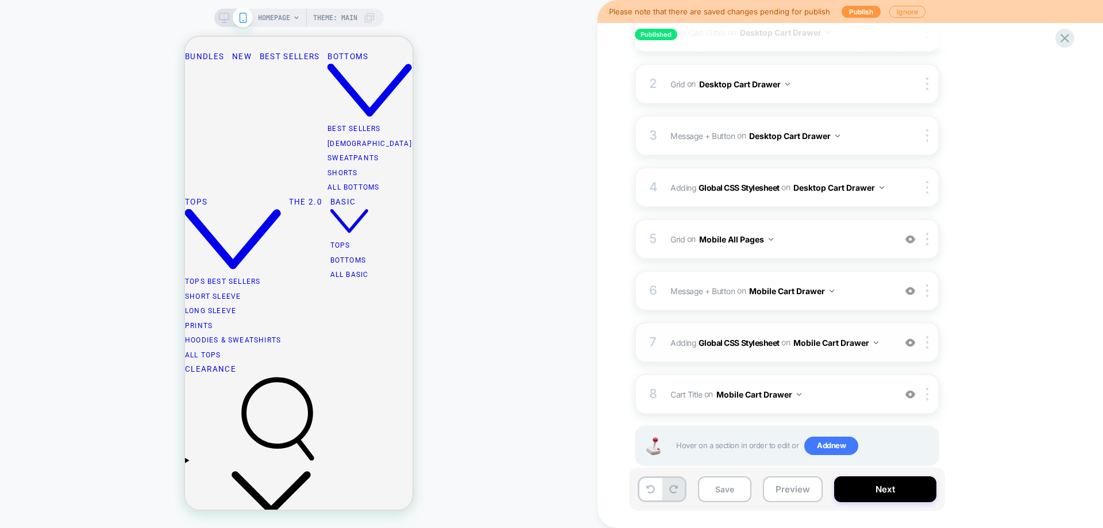
scroll to position [230, 0]
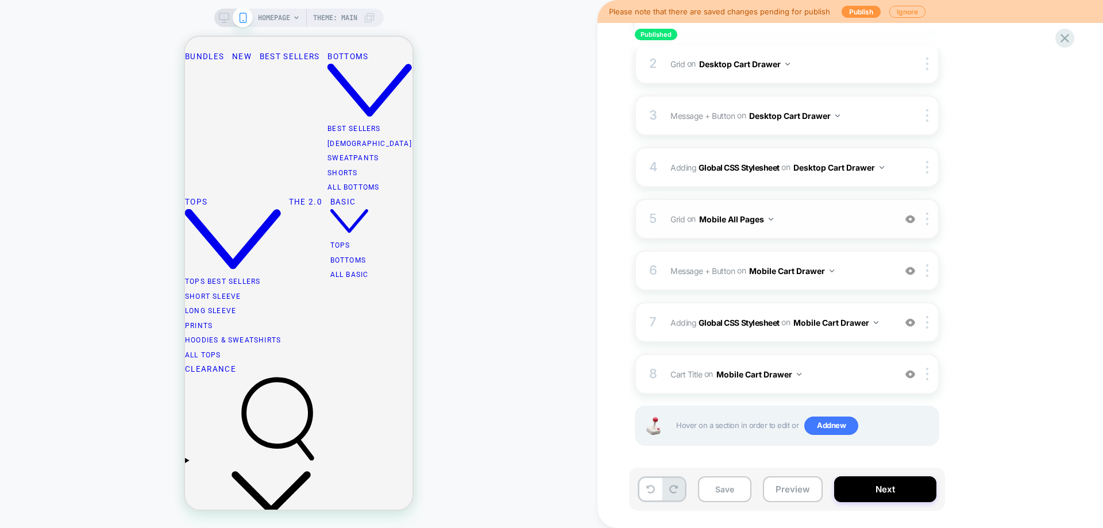
click at [746, 220] on button "Mobile All Pages" at bounding box center [736, 219] width 74 height 17
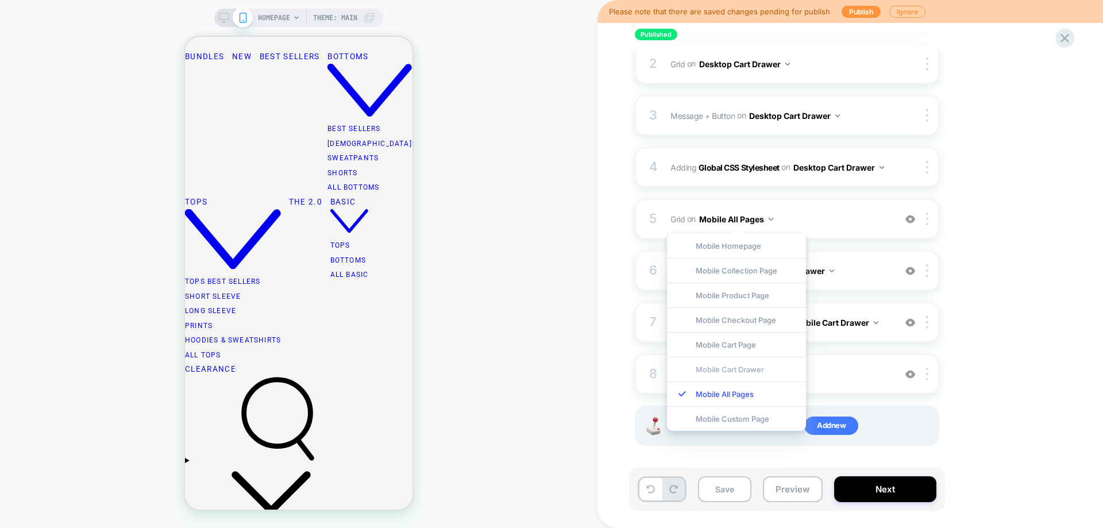
click at [728, 371] on div "Mobile Cart Drawer" at bounding box center [736, 369] width 139 height 25
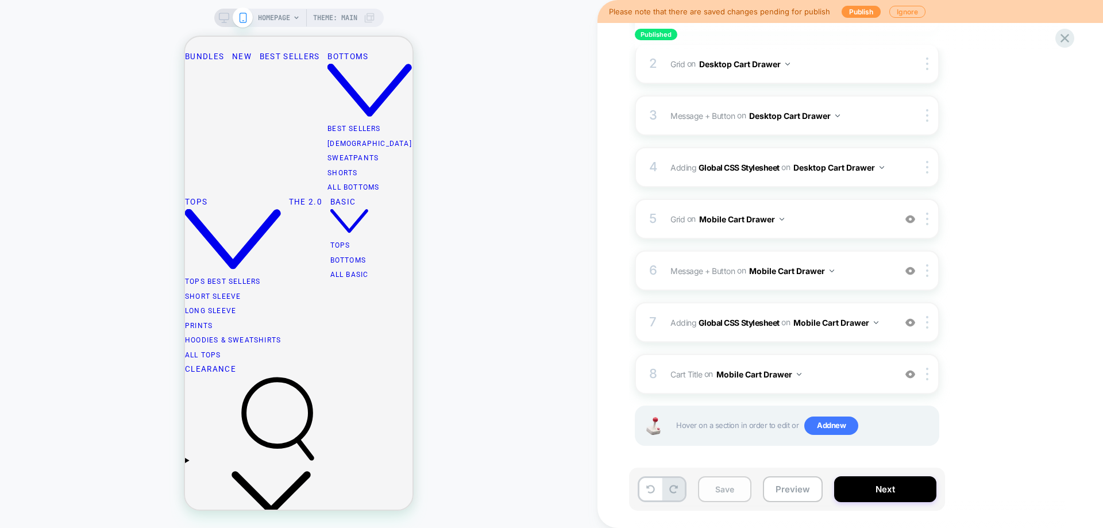
click at [728, 488] on button "Save" at bounding box center [724, 489] width 53 height 26
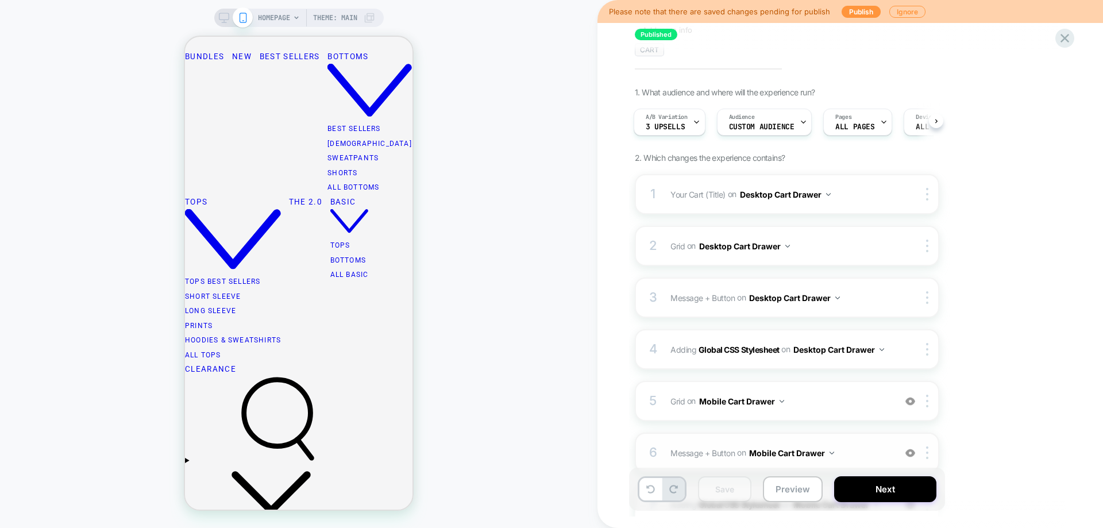
scroll to position [0, 0]
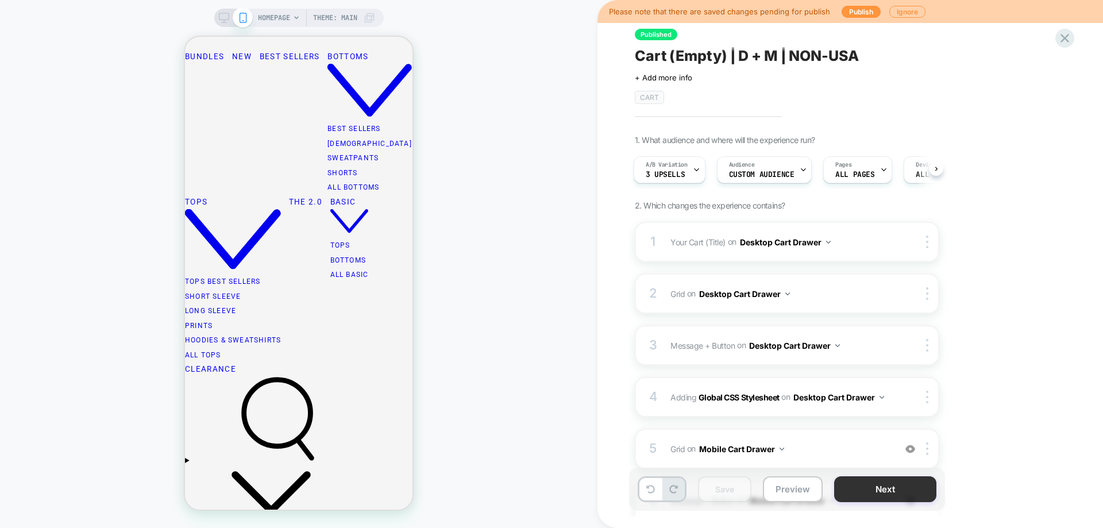
click at [913, 489] on button "Next" at bounding box center [886, 489] width 102 height 26
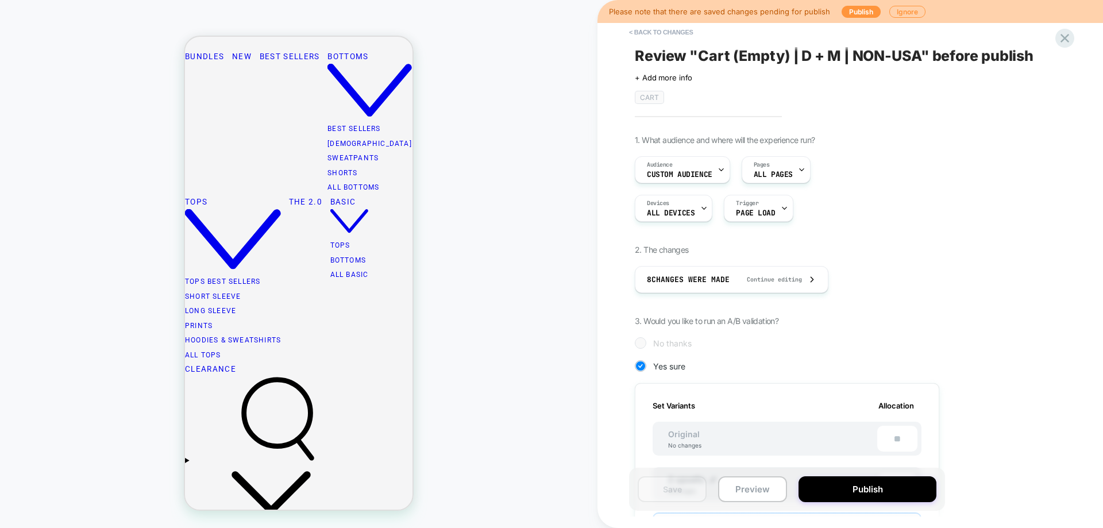
scroll to position [0, 1]
click at [859, 491] on button "Publish" at bounding box center [868, 489] width 138 height 26
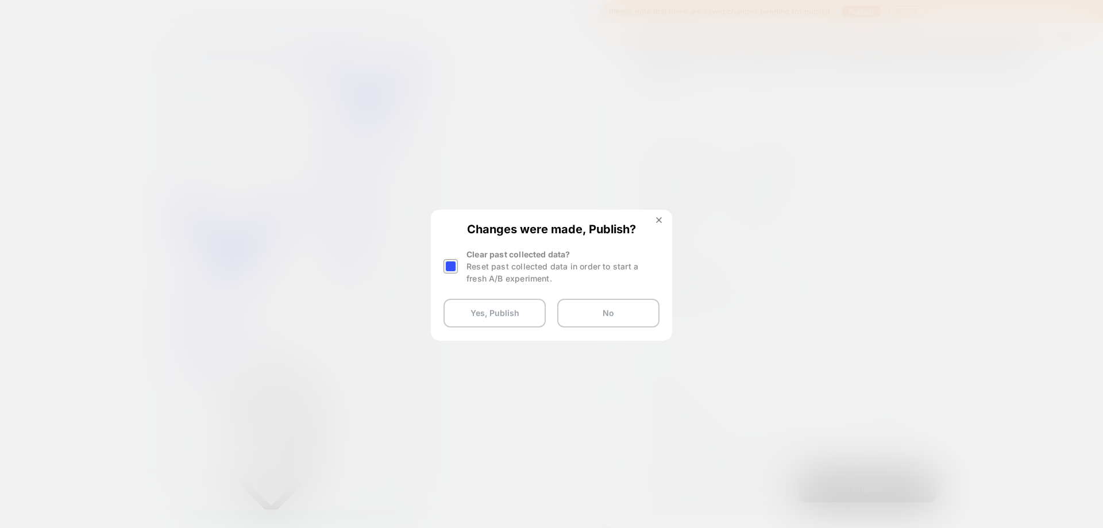
click at [488, 263] on div "Reset past collected data in order to start a fresh A/B experiment." at bounding box center [563, 272] width 193 height 24
click at [457, 270] on div at bounding box center [451, 266] width 14 height 14
click at [488, 318] on button "Yes, Publish" at bounding box center [495, 313] width 102 height 29
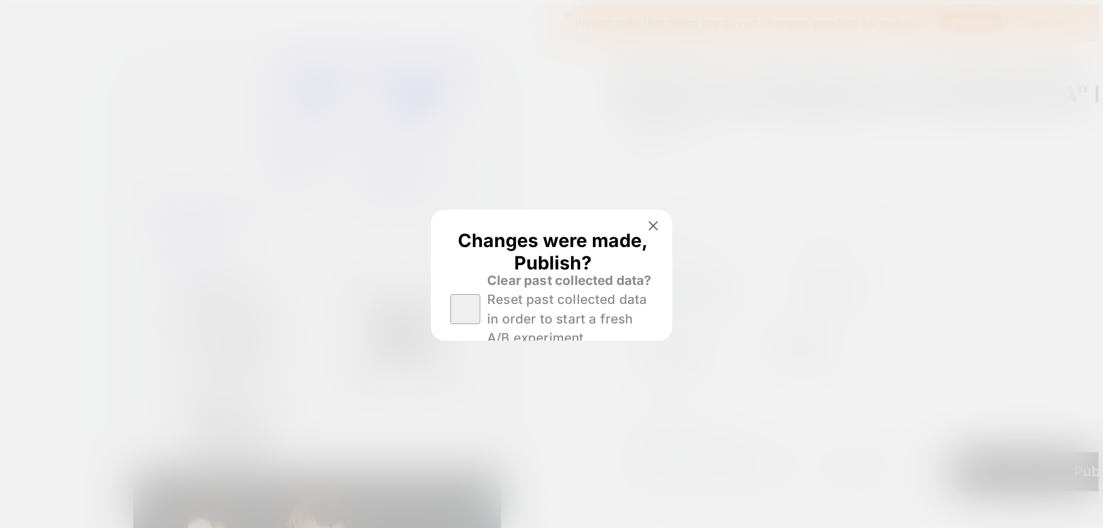
click at [499, 320] on html "HOMEPAGE Theme: MAIN Please note that there are saved changes pending for publi…" at bounding box center [551, 354] width 1103 height 708
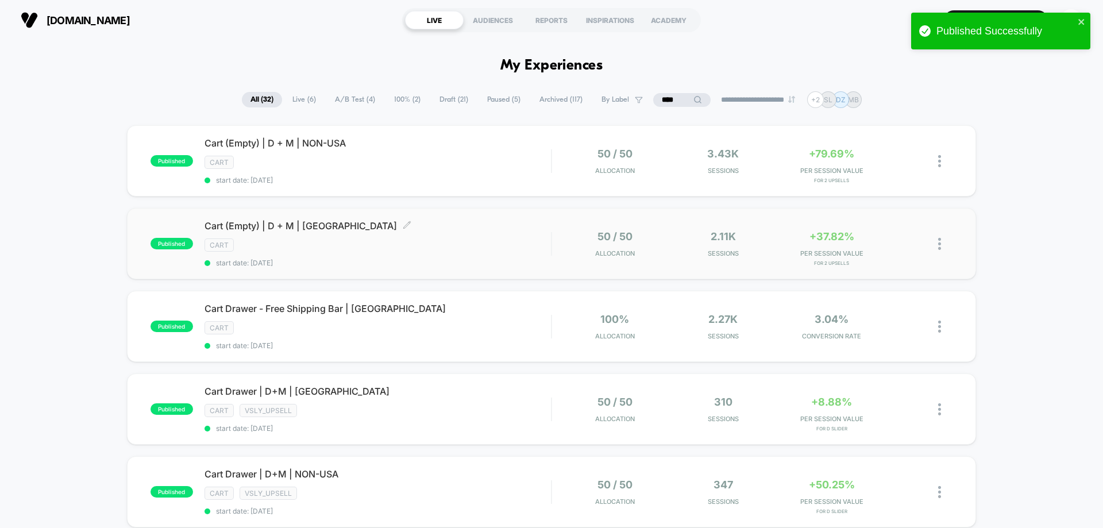
click at [389, 245] on div "cart" at bounding box center [378, 245] width 347 height 13
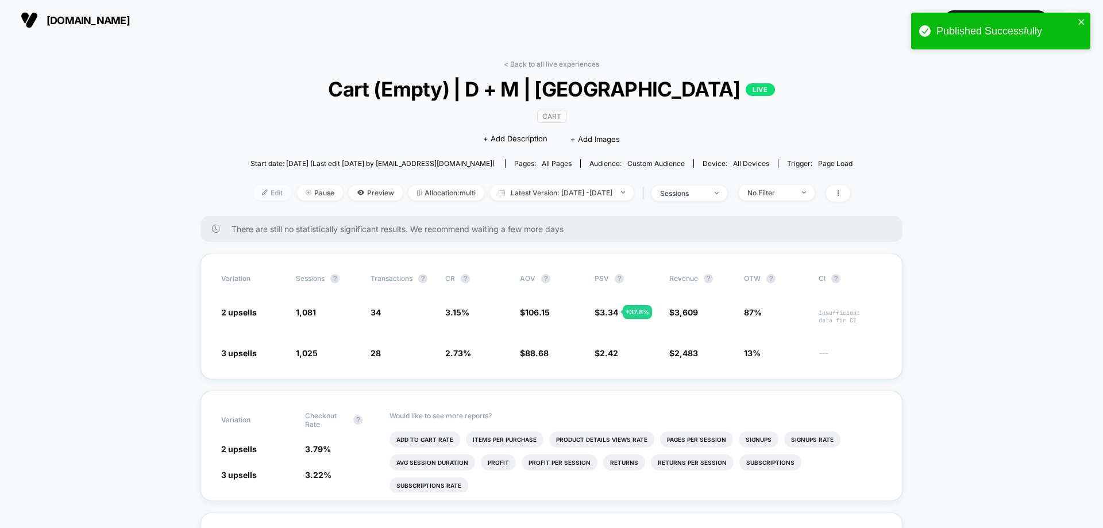
click at [264, 195] on span "Edit" at bounding box center [272, 193] width 38 height 16
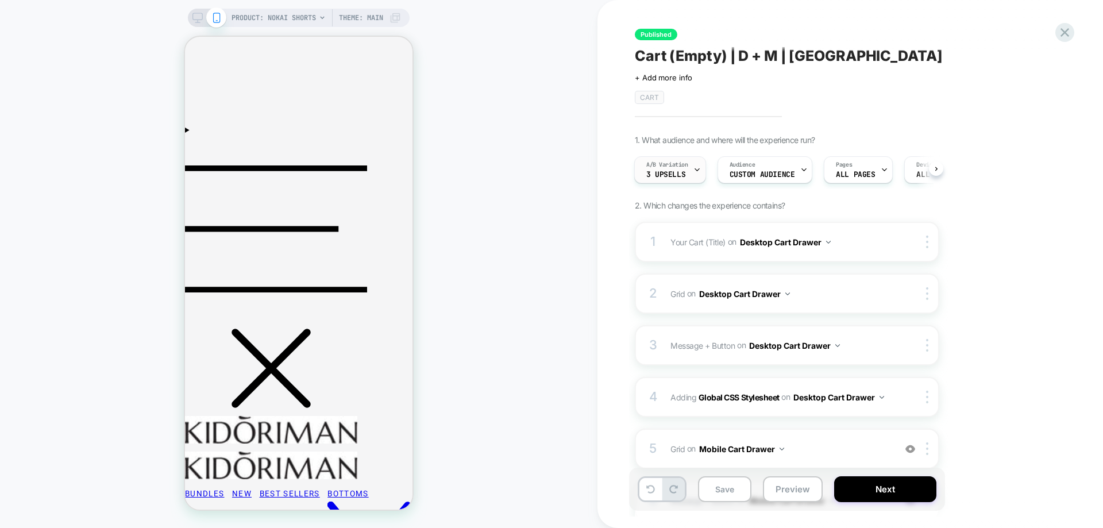
click at [653, 167] on span "A/B Variation" at bounding box center [668, 165] width 42 height 8
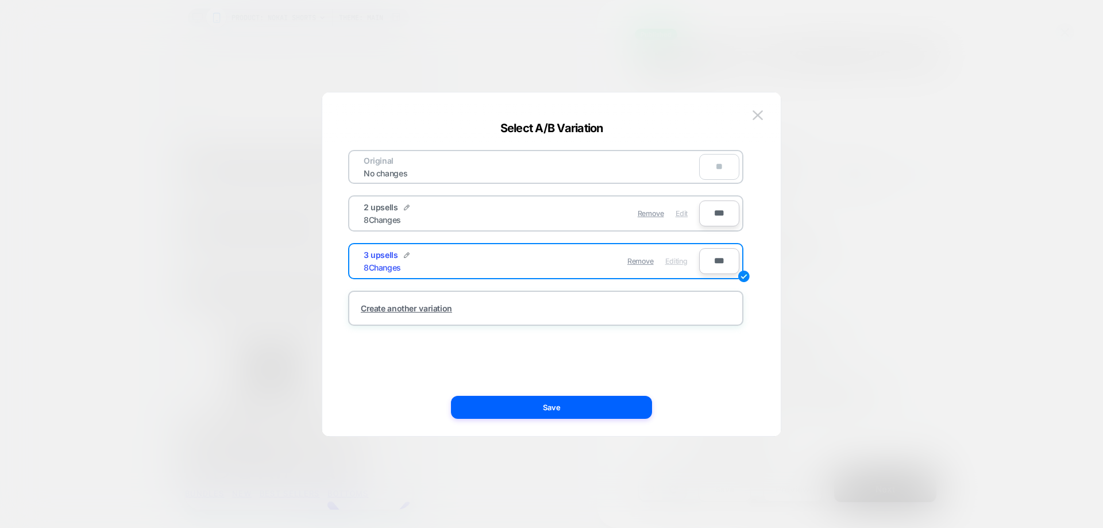
click at [686, 214] on span "Edit" at bounding box center [682, 213] width 12 height 9
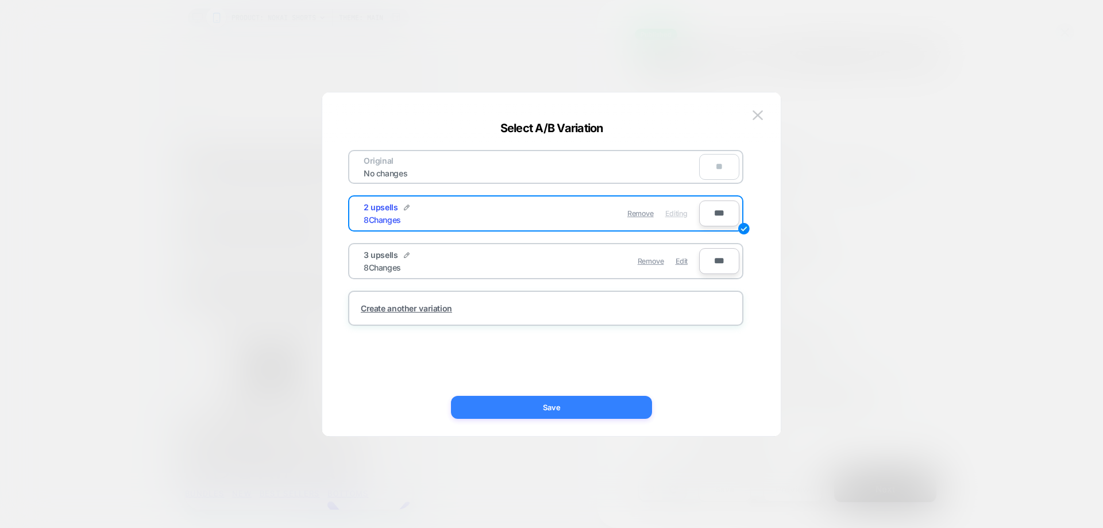
click at [632, 402] on button "Save" at bounding box center [551, 407] width 201 height 23
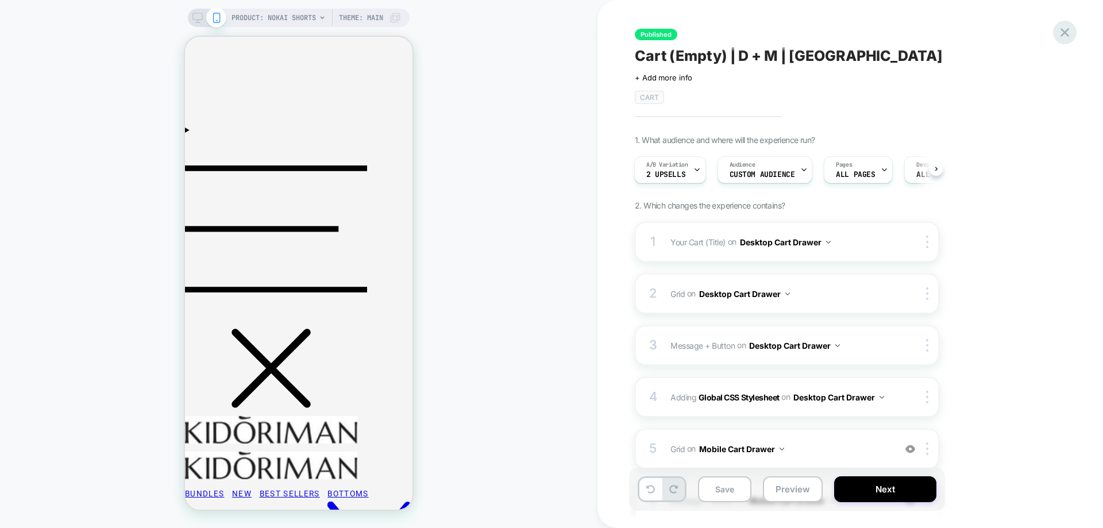
click at [1064, 36] on icon at bounding box center [1066, 33] width 16 height 16
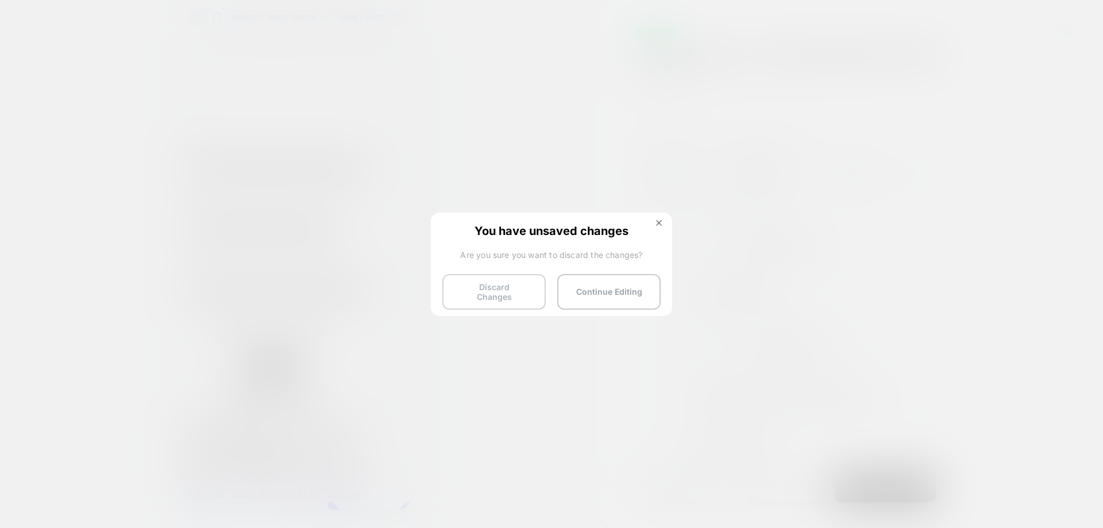
click at [535, 289] on button "Discard Changes" at bounding box center [494, 292] width 103 height 36
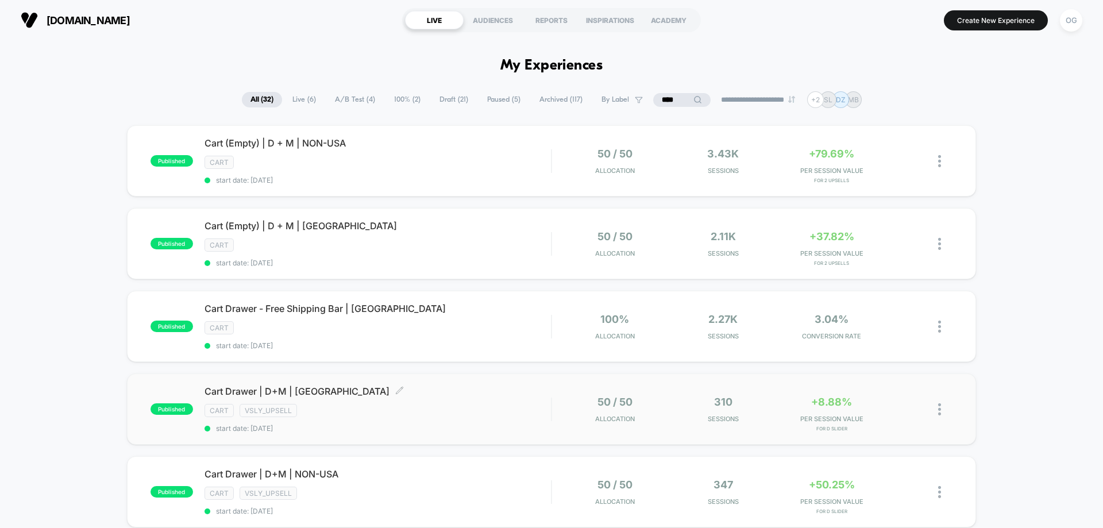
click at [397, 406] on div "cart vsly_upsell" at bounding box center [378, 410] width 347 height 13
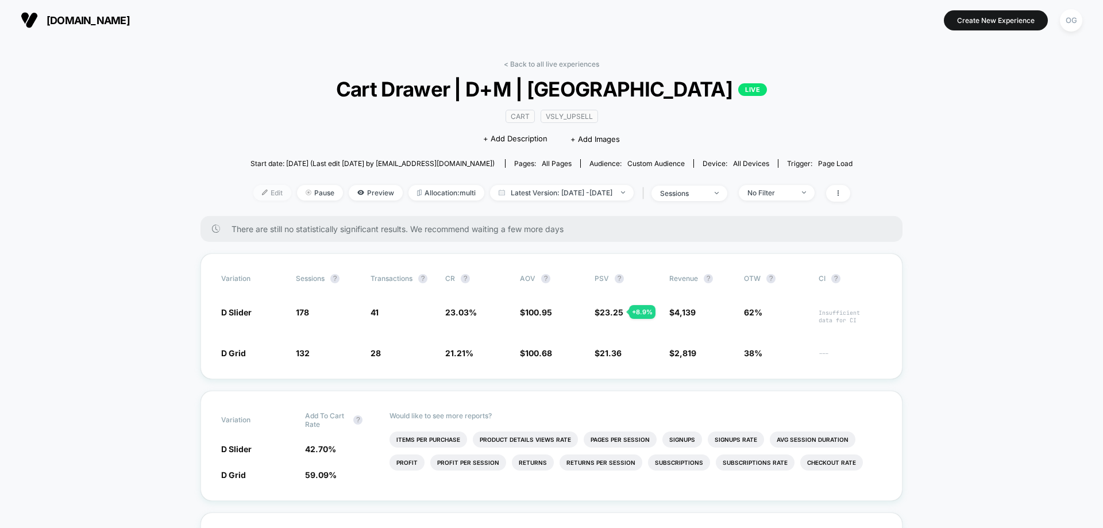
click at [253, 195] on span "Edit" at bounding box center [272, 193] width 38 height 16
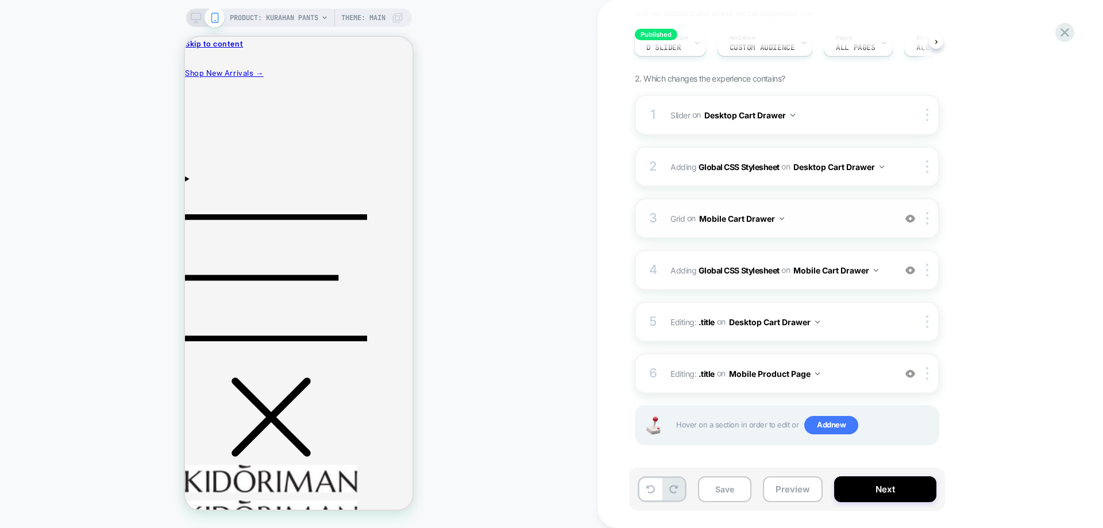
scroll to position [130, 0]
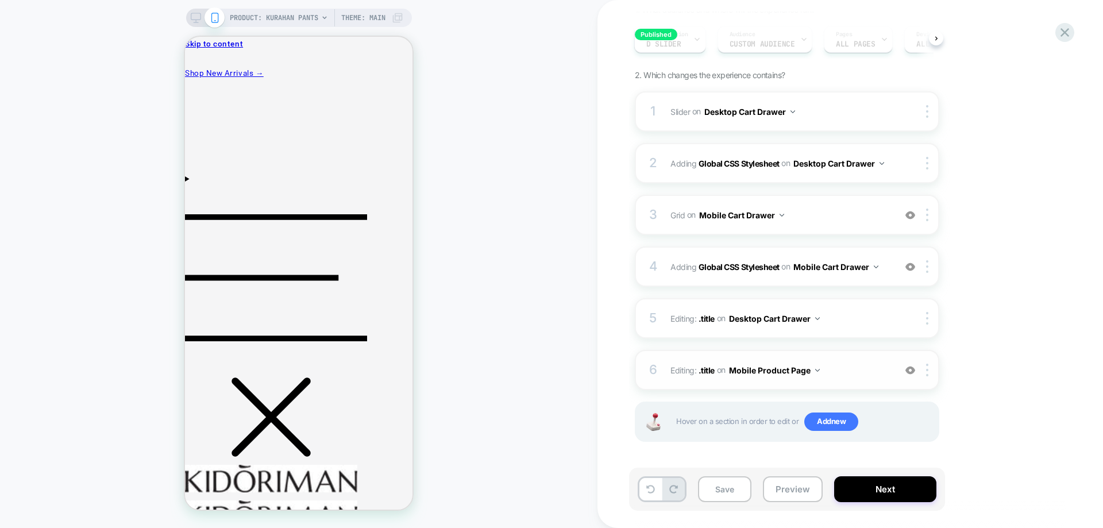
click at [788, 376] on button "Mobile Product Page" at bounding box center [774, 370] width 91 height 17
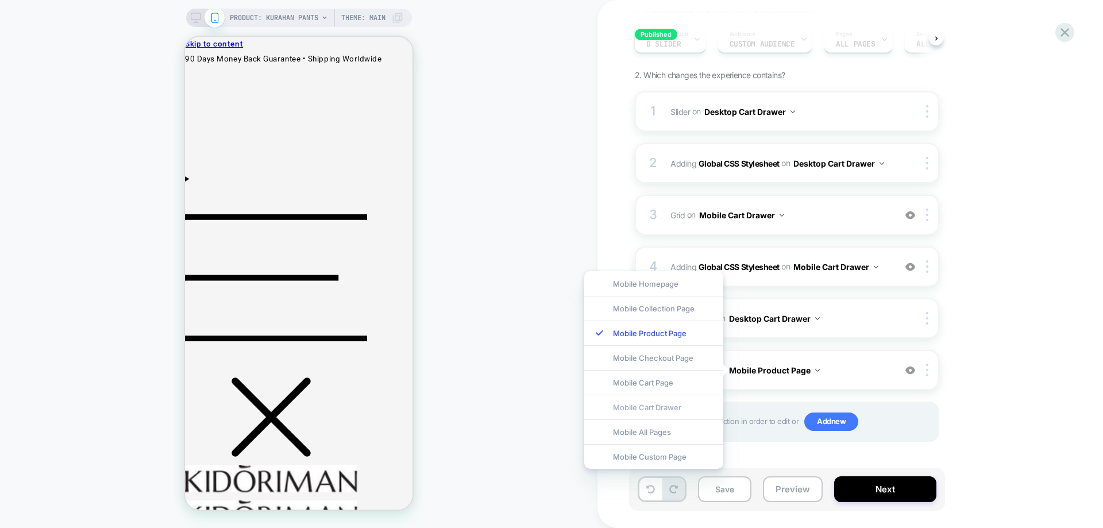
click at [683, 402] on div "Mobile Cart Drawer" at bounding box center [653, 407] width 139 height 25
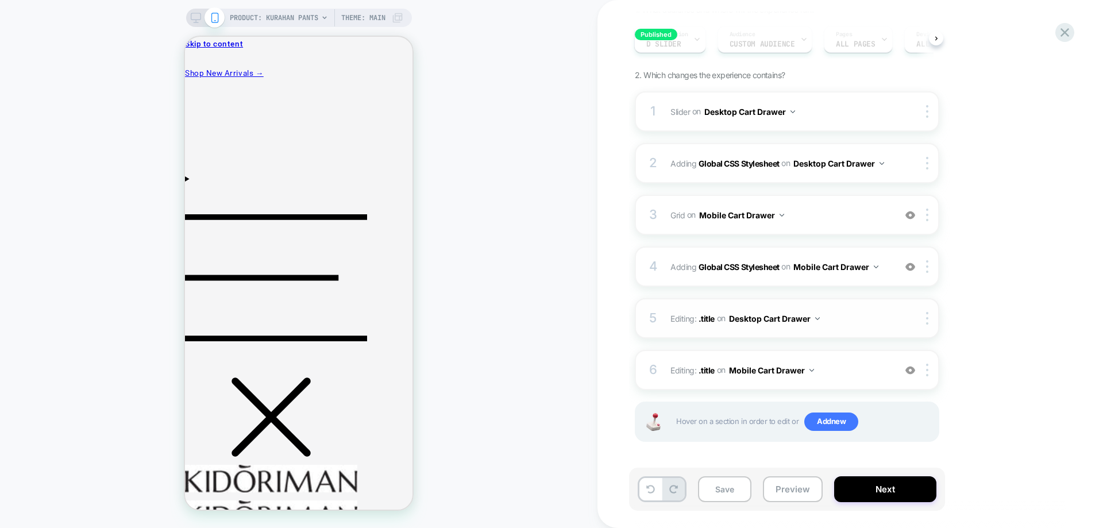
click at [851, 326] on span "Editing : .title .title on Desktop Cart Drawer" at bounding box center [780, 318] width 219 height 17
click at [757, 283] on div "4 Adding Global CSS Stylesheet on Mobile Cart Drawer Add Before Add After Copy …" at bounding box center [787, 267] width 305 height 40
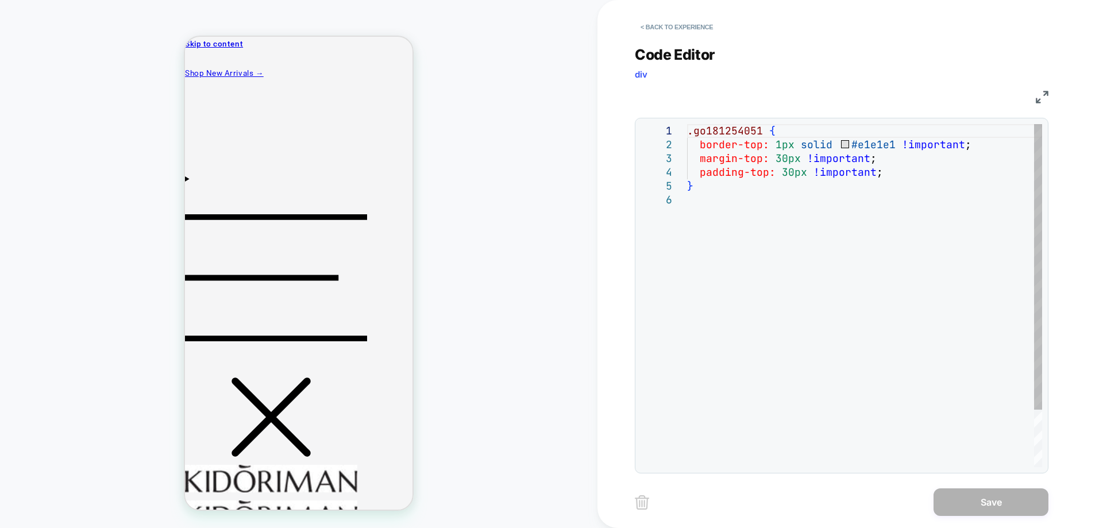
click at [793, 244] on div ".go181254051 { border-top: 1px solid #e1e1e1 !important ; margin-top: 30px !imp…" at bounding box center [864, 330] width 355 height 412
click at [692, 143] on div ".go181254051 { border-top: 1px solid #e1e1e1 !important ; margin-top: 30px !imp…" at bounding box center [864, 330] width 355 height 412
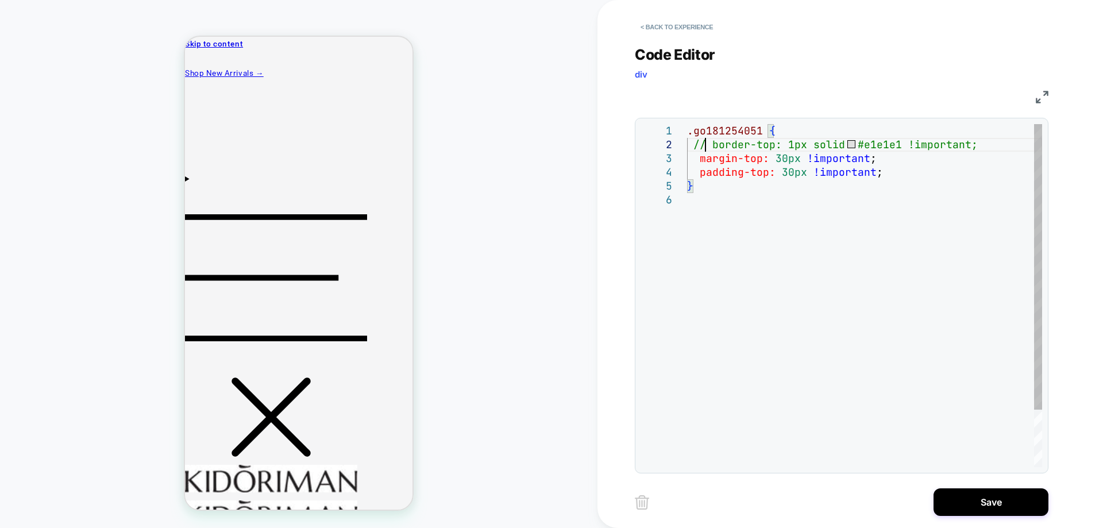
scroll to position [14, 18]
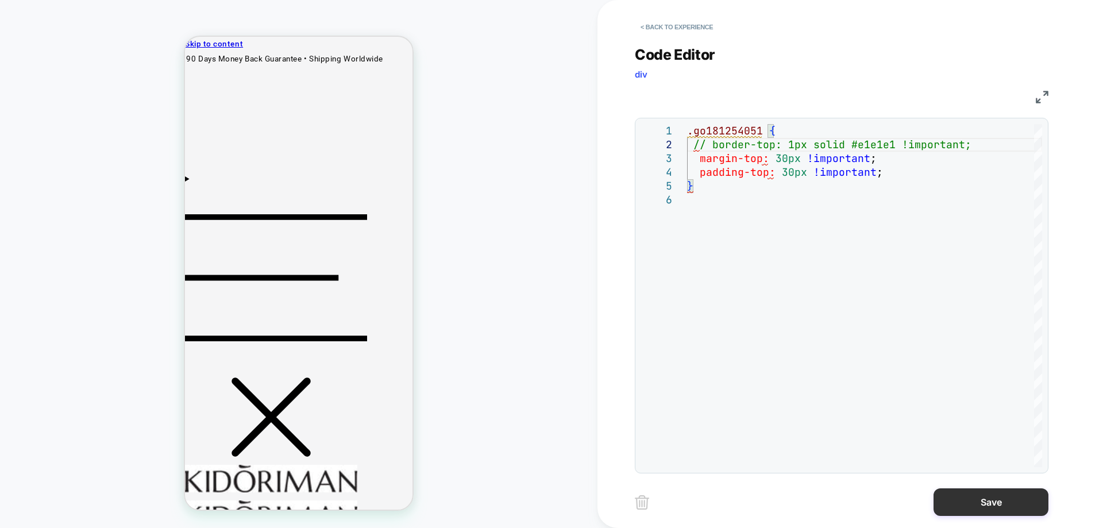
type textarea "**********"
click at [947, 497] on button "Save" at bounding box center [991, 503] width 115 height 28
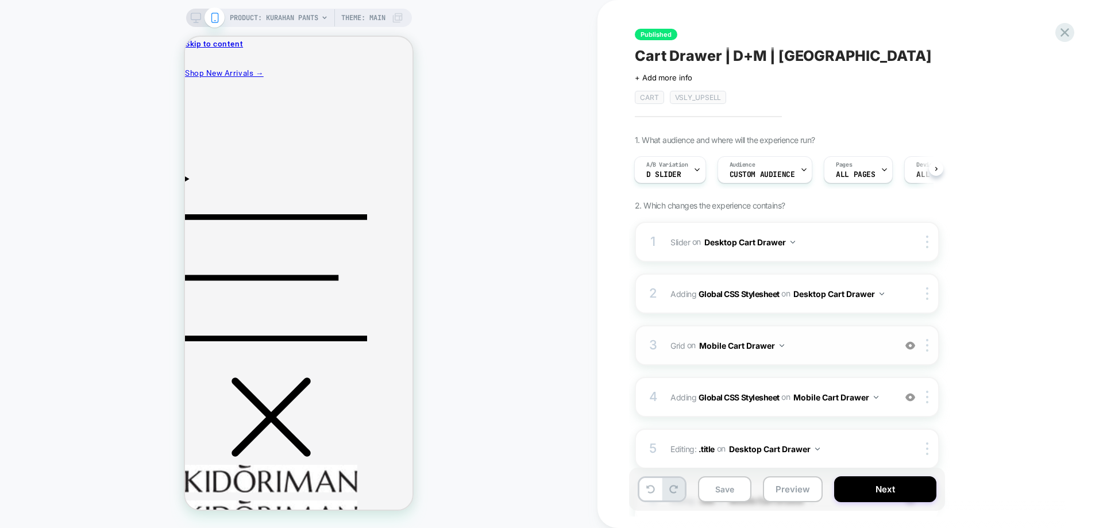
scroll to position [57, 0]
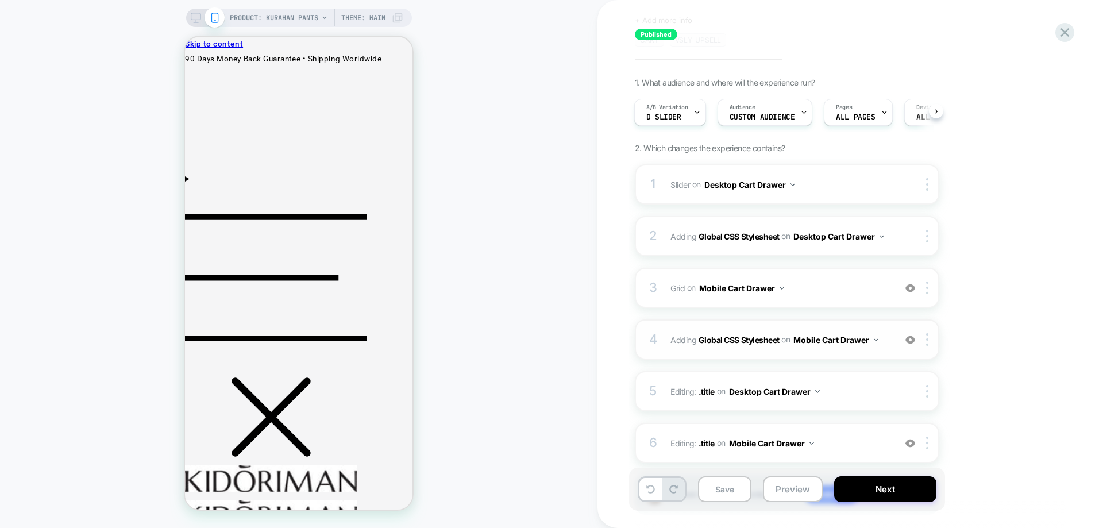
click at [849, 359] on div "4 Adding Global CSS Stylesheet on Mobile Cart Drawer Add Before Add After Copy …" at bounding box center [787, 340] width 305 height 40
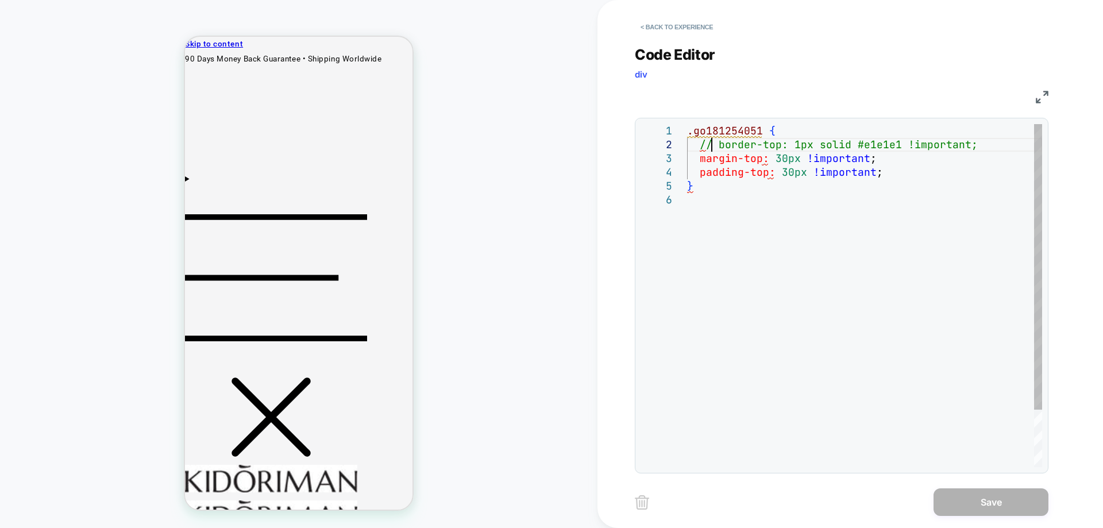
click at [714, 145] on div ".go181254051 { // border-top: 1px solid #e1e1e1 !important; margin-top: 30px !i…" at bounding box center [864, 330] width 355 height 412
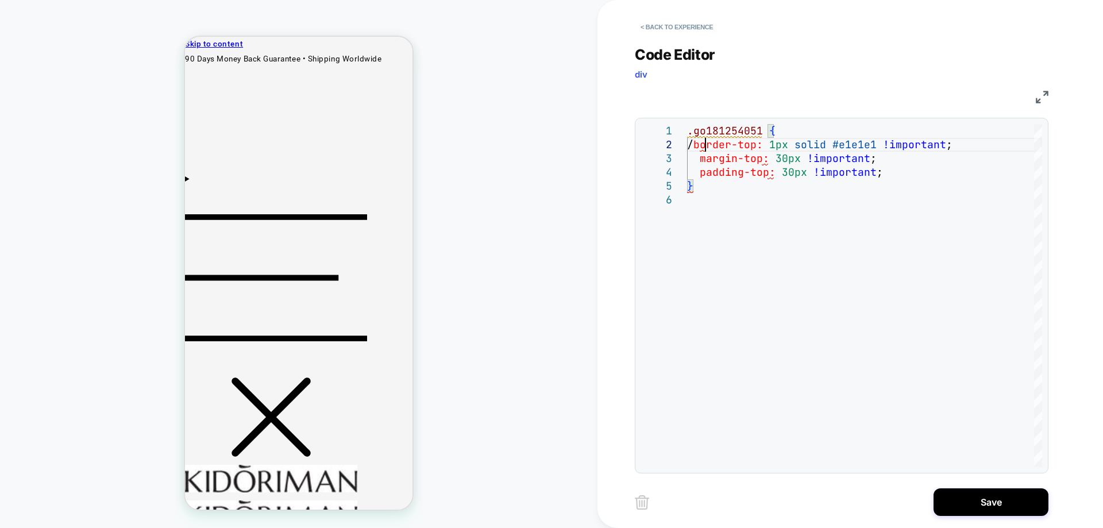
type textarea "**********"
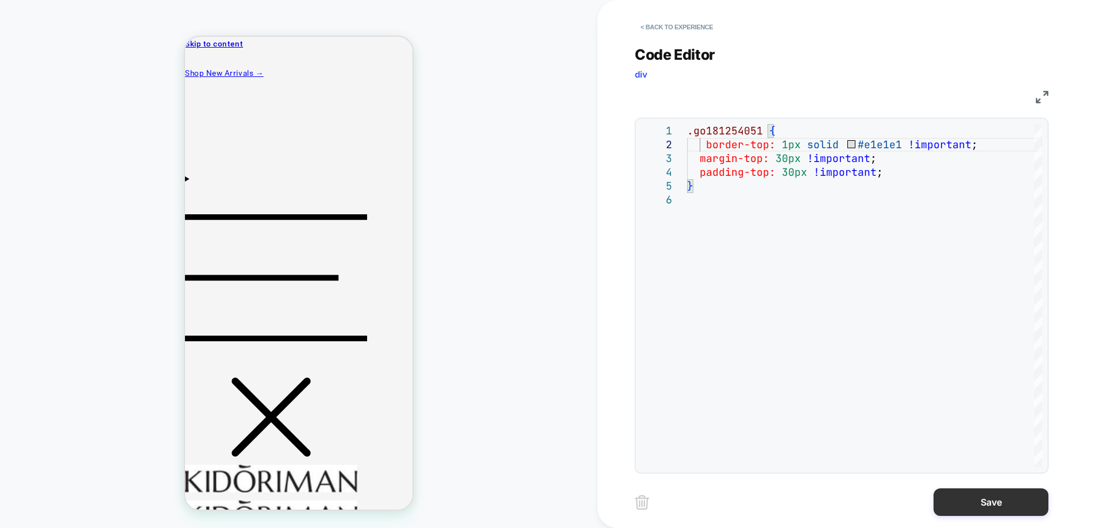
click at [990, 493] on button "Save" at bounding box center [991, 503] width 115 height 28
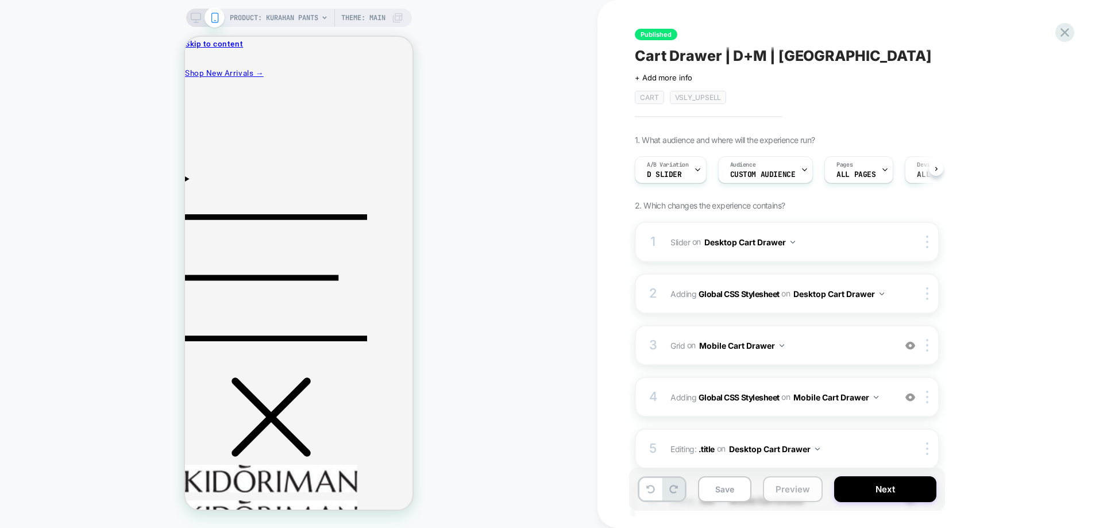
scroll to position [0, 1]
click at [790, 485] on button "Preview" at bounding box center [793, 489] width 60 height 26
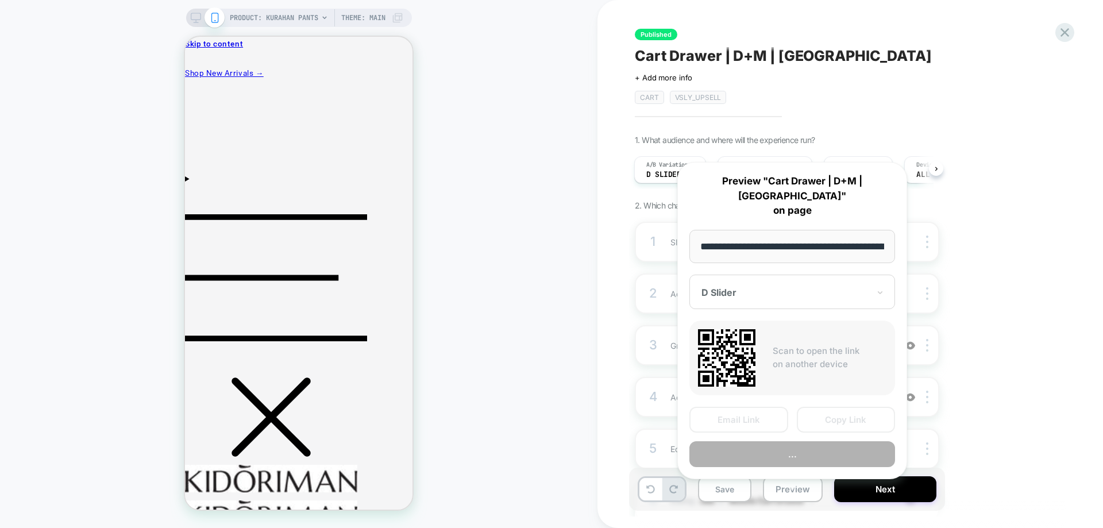
scroll to position [0, 122]
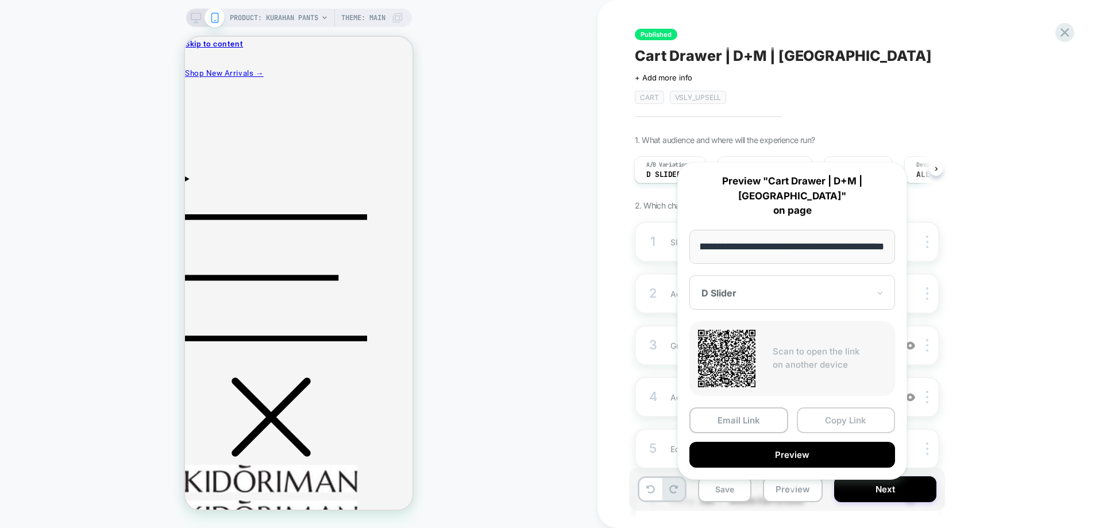
click at [840, 407] on button "Copy Link" at bounding box center [846, 420] width 99 height 26
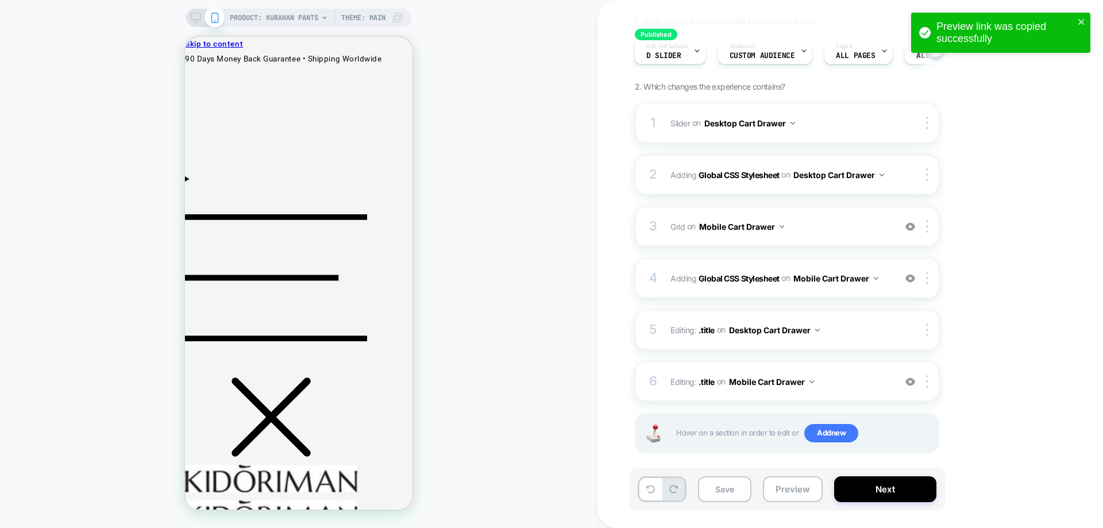
scroll to position [130, 0]
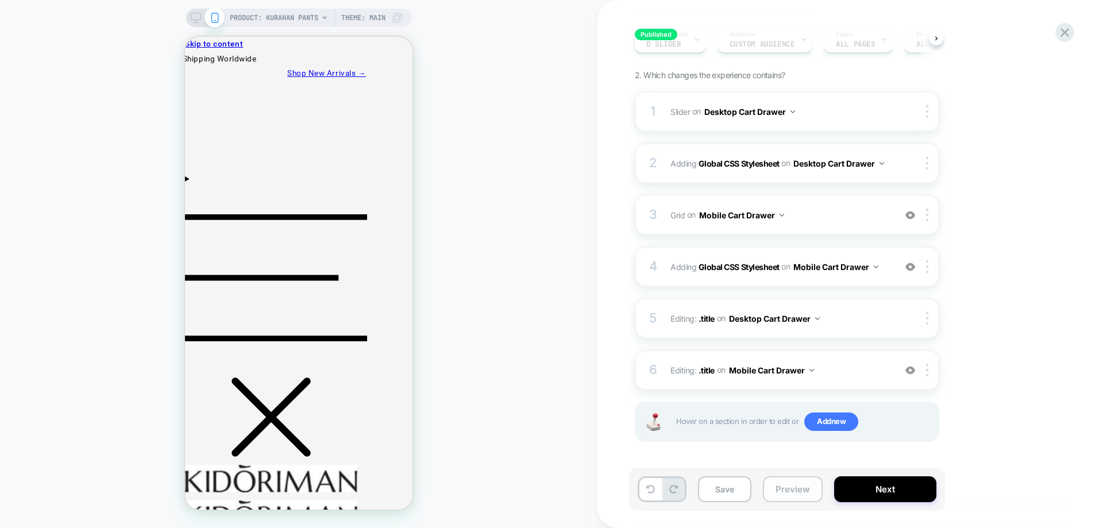
click at [789, 491] on button "Preview" at bounding box center [793, 489] width 60 height 26
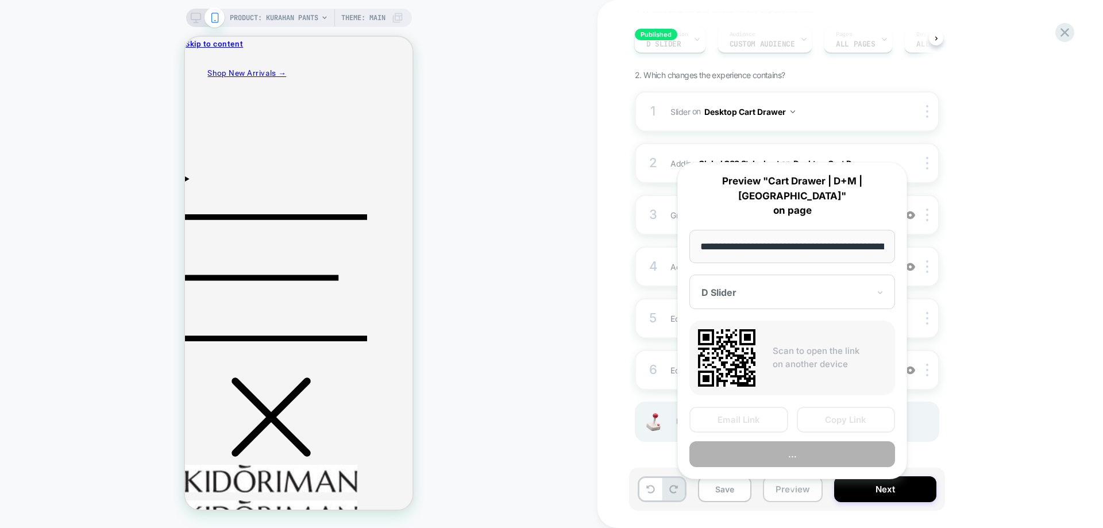
scroll to position [0, 122]
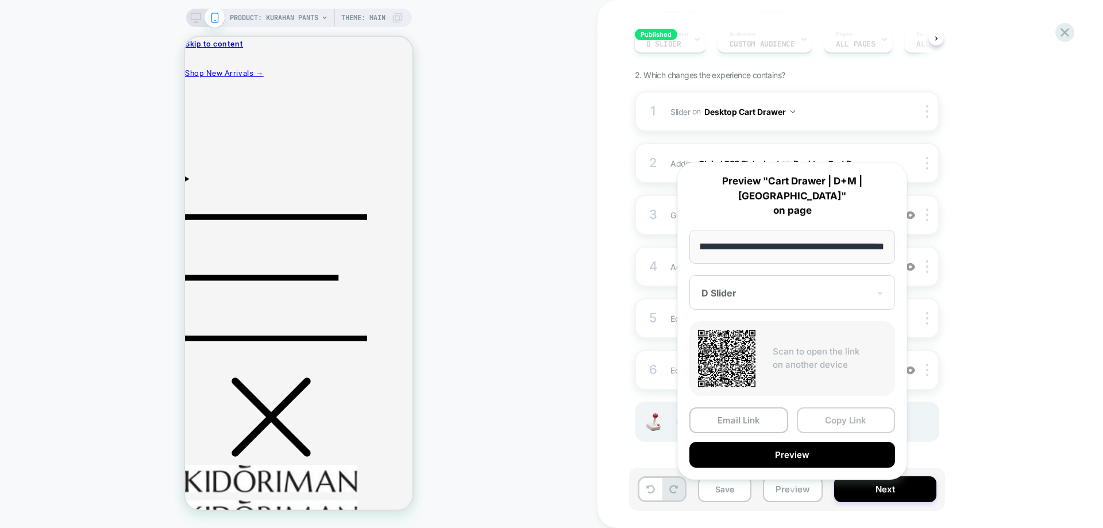
click at [814, 407] on button "Copy Link" at bounding box center [846, 420] width 99 height 26
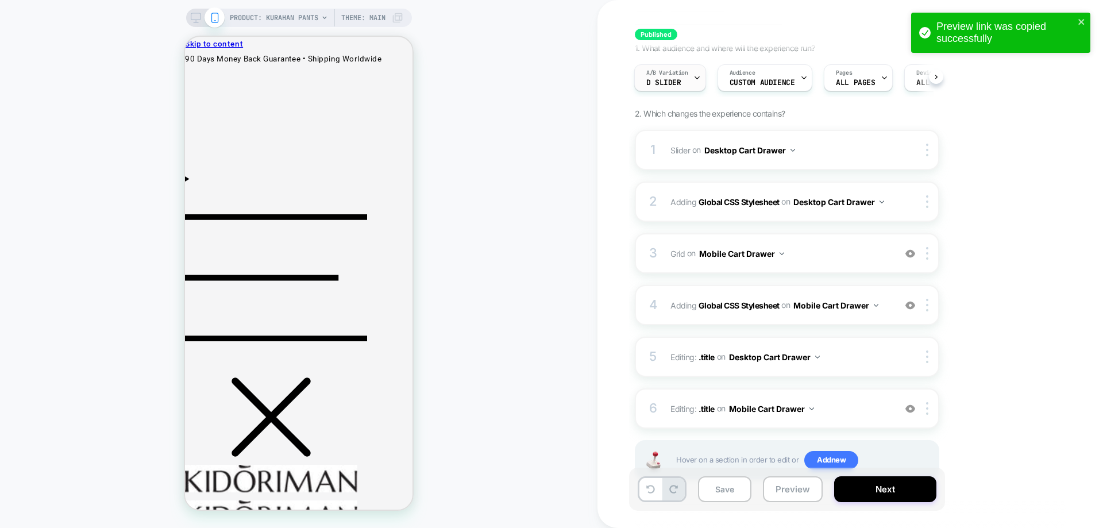
scroll to position [16, 0]
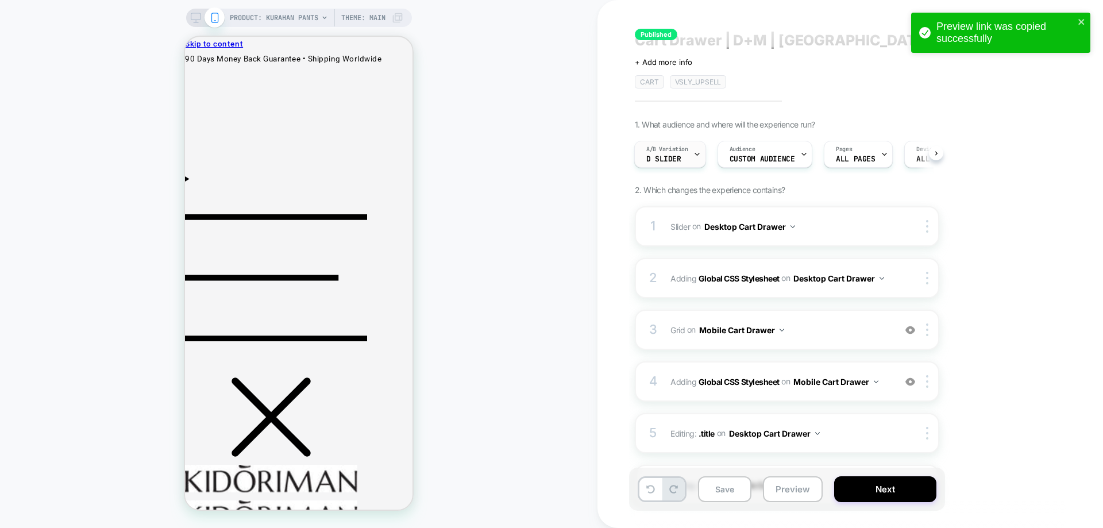
click at [662, 155] on span "D Slider" at bounding box center [664, 159] width 35 height 8
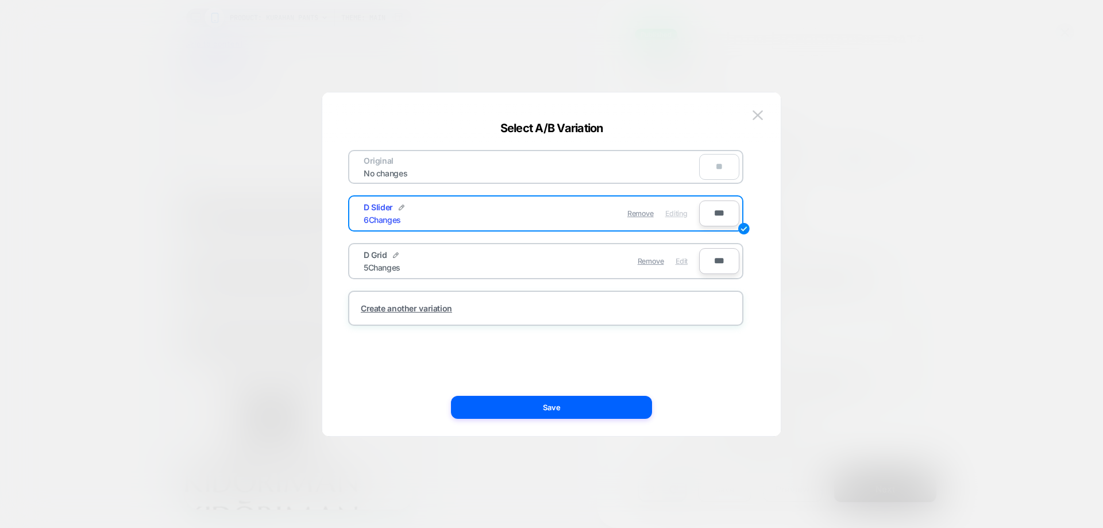
click at [680, 258] on span "Edit" at bounding box center [682, 261] width 12 height 9
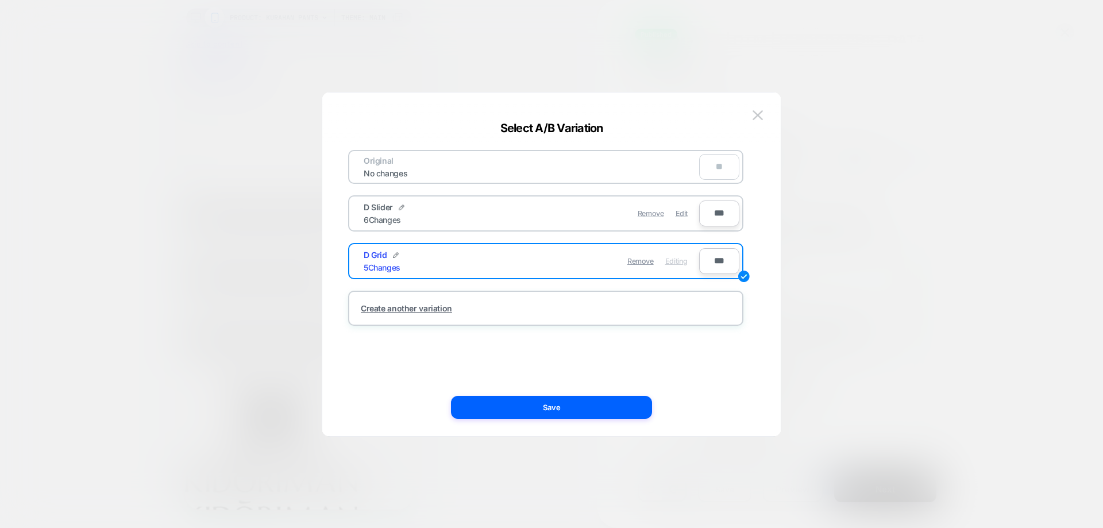
click at [616, 391] on div "Original No changes ** D Slider 6 Changes Remove Edit *** D Grid 5 Changes Remo…" at bounding box center [546, 265] width 424 height 298
drag, startPoint x: 621, startPoint y: 397, endPoint x: 626, endPoint y: 387, distance: 11.6
click at [621, 398] on button "Save" at bounding box center [551, 407] width 201 height 23
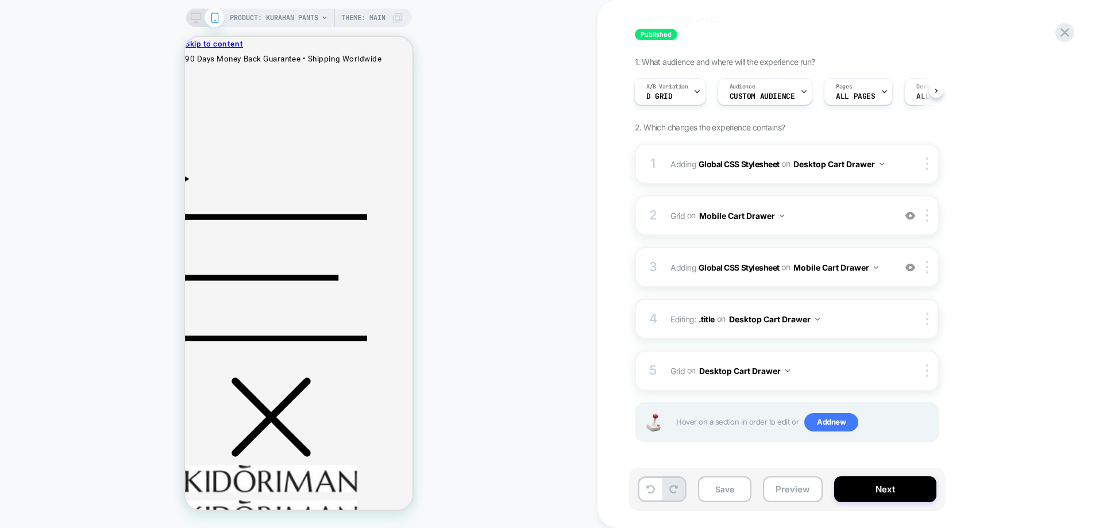
scroll to position [79, 0]
click at [799, 490] on button "Preview" at bounding box center [793, 489] width 60 height 26
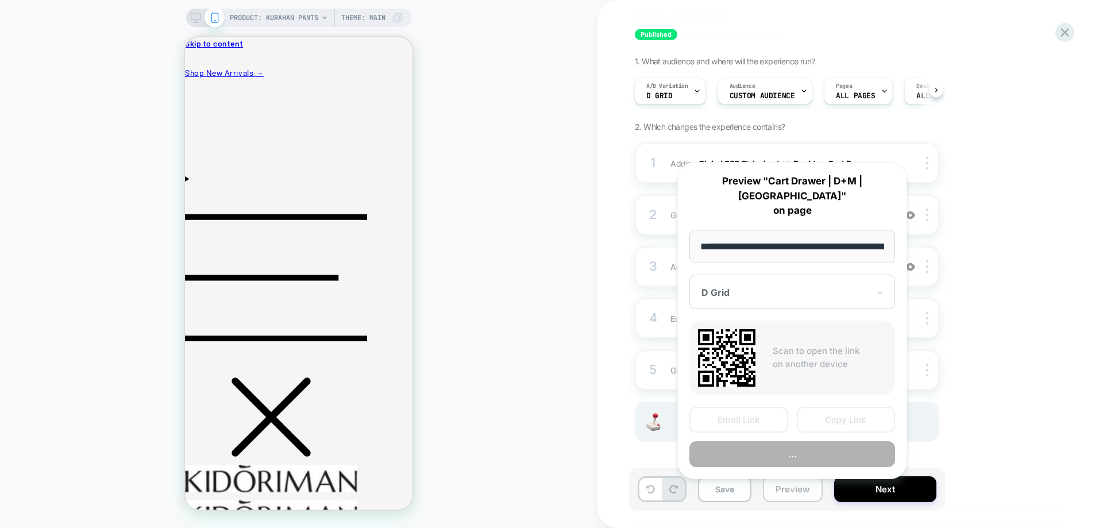
scroll to position [0, 122]
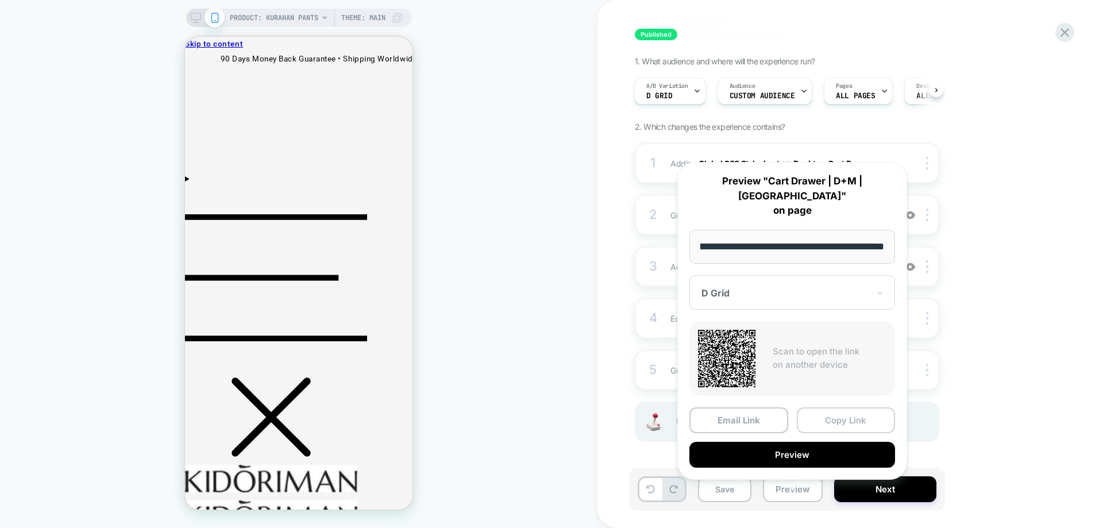
click at [819, 407] on button "Copy Link" at bounding box center [846, 420] width 99 height 26
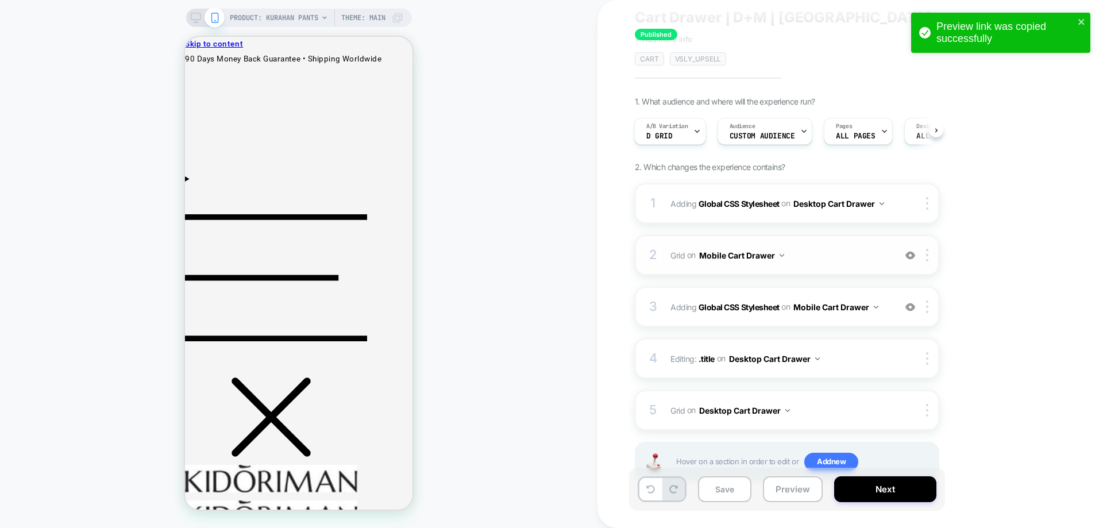
scroll to position [0, 0]
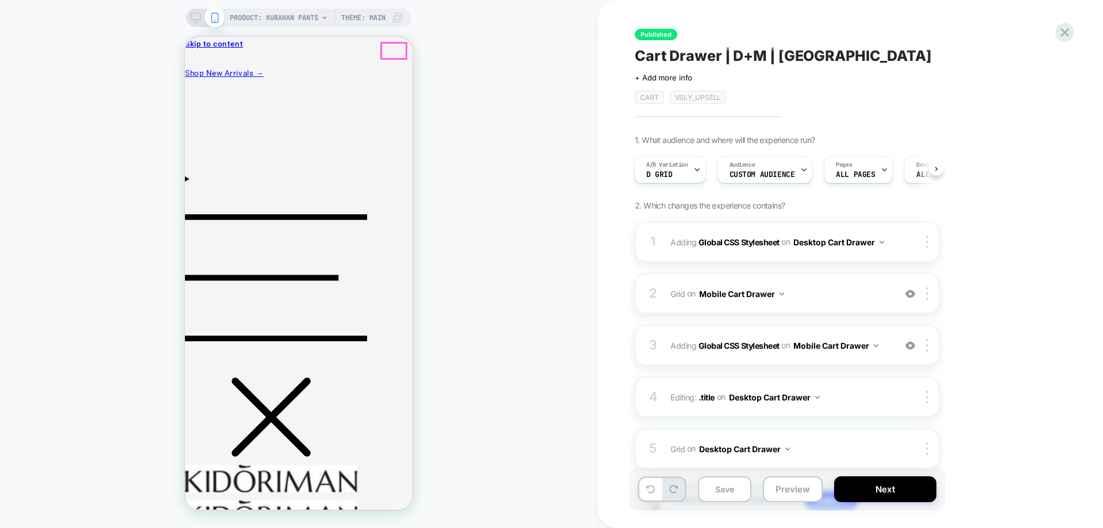
click at [821, 298] on span "Grid Adding Grid AFTER mini-cart .mini-cart__navigation on Mobile Cart Drawer" at bounding box center [780, 294] width 219 height 17
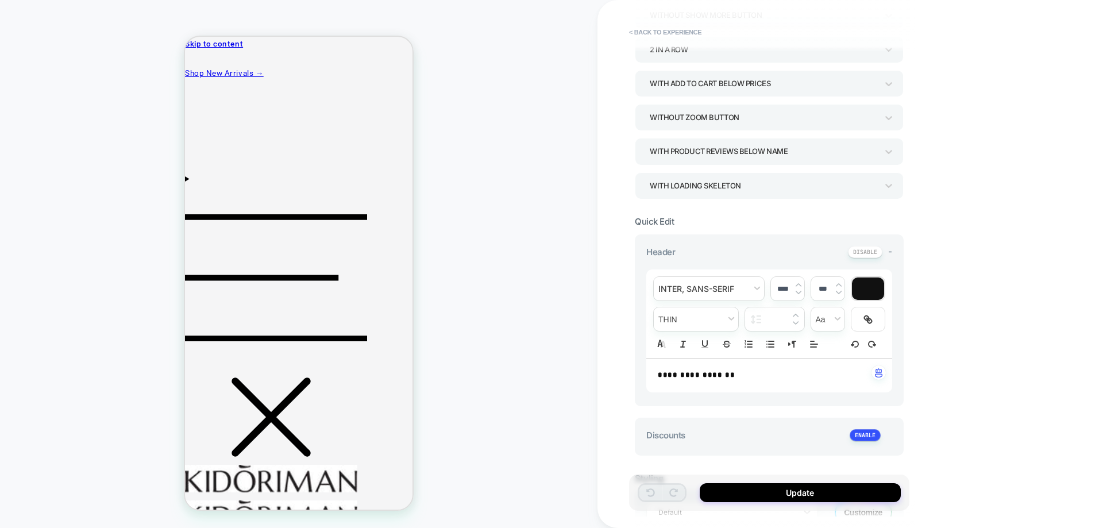
type textarea "*"
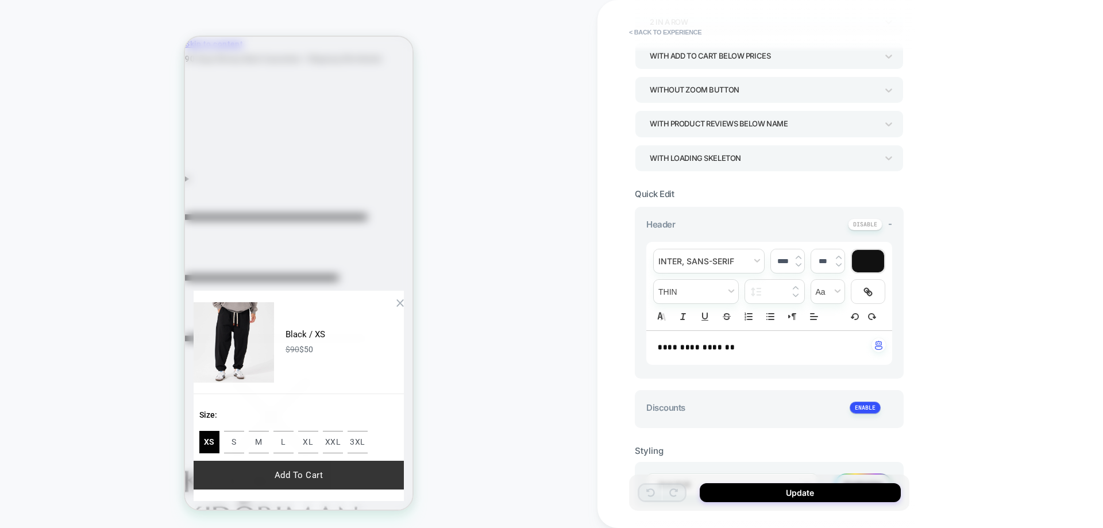
click at [320, 488] on button "Add To Cart" at bounding box center [299, 475] width 210 height 29
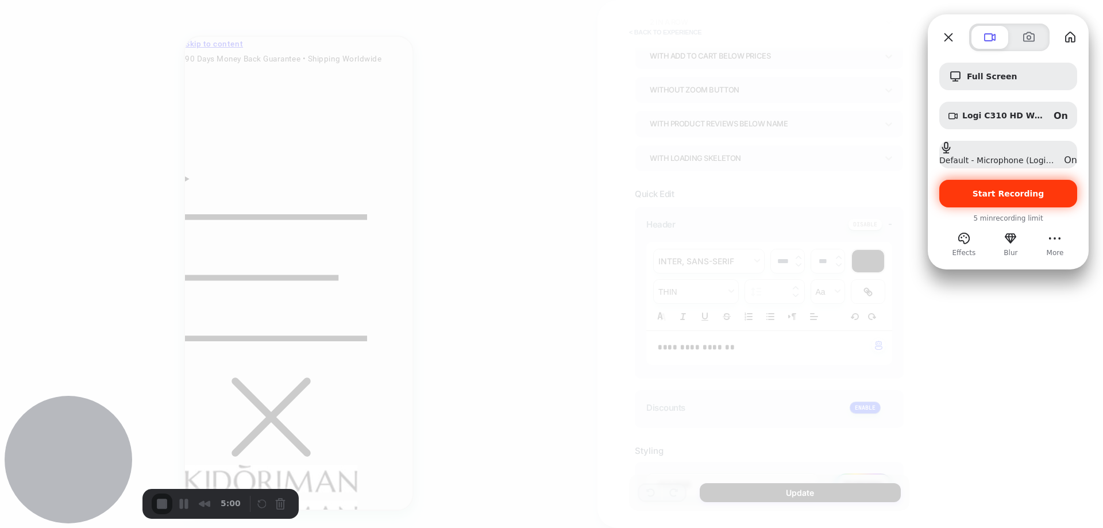
click at [964, 189] on span "Start Recording" at bounding box center [1009, 193] width 120 height 9
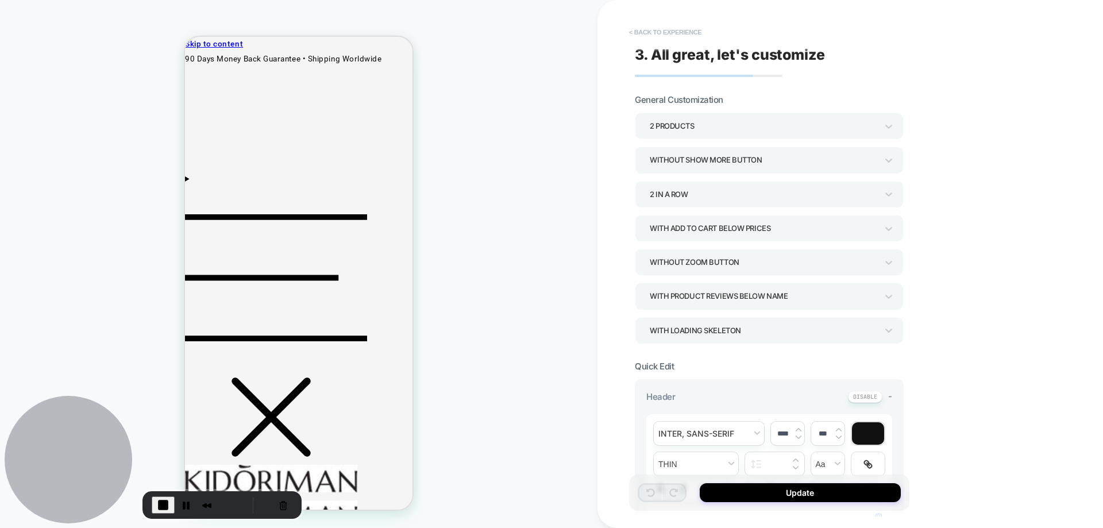
click at [641, 25] on button "< Back to experience" at bounding box center [666, 32] width 84 height 18
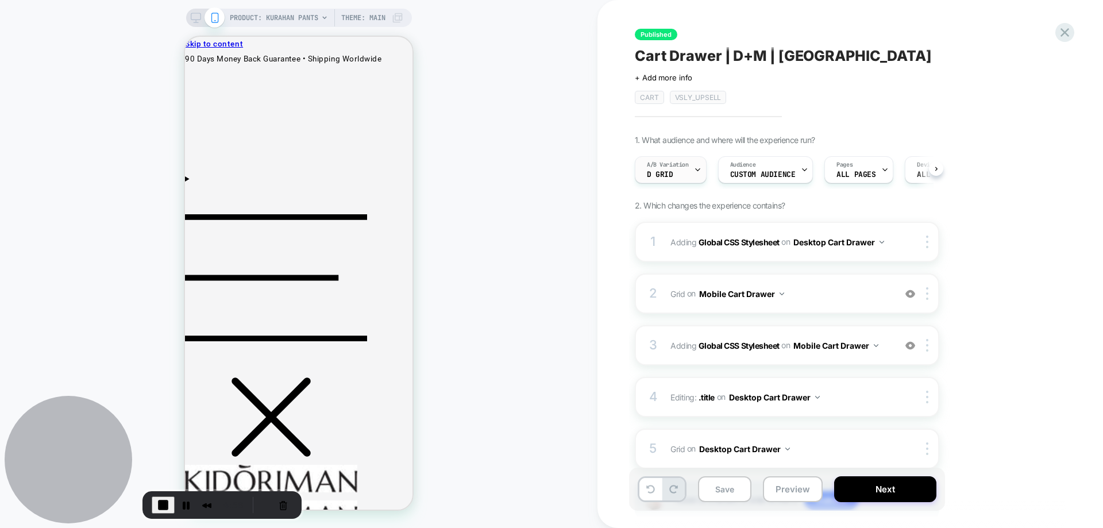
scroll to position [0, 1]
click at [693, 164] on div "A/B Variation D Grid" at bounding box center [667, 170] width 65 height 26
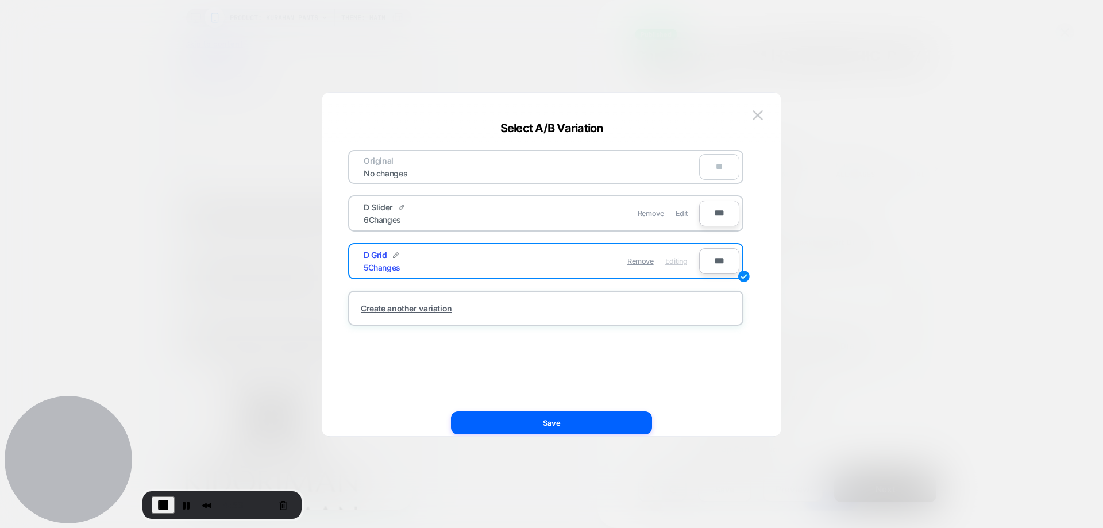
click at [870, 122] on div at bounding box center [551, 264] width 1103 height 528
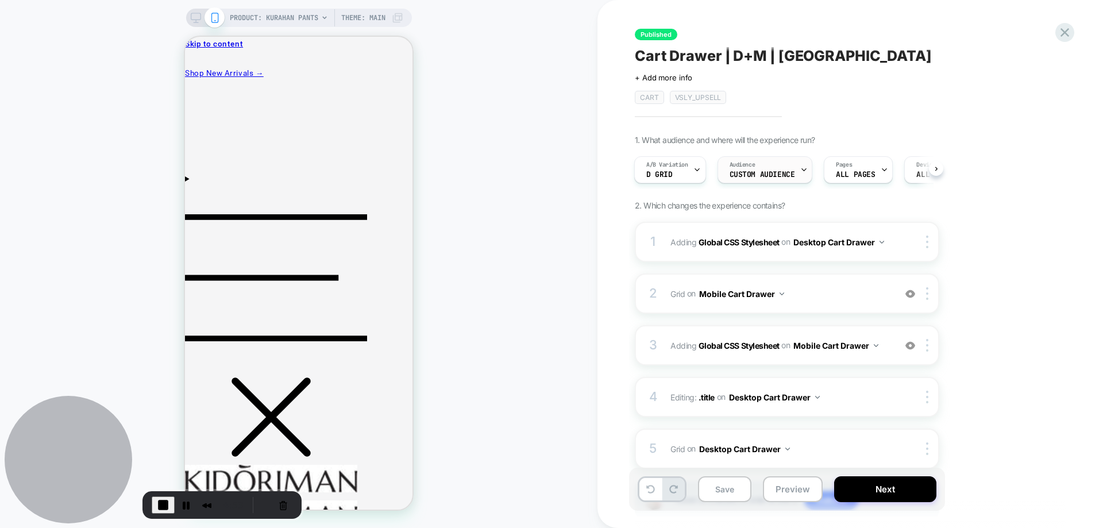
click at [768, 178] on span "Custom Audience" at bounding box center [763, 175] width 66 height 8
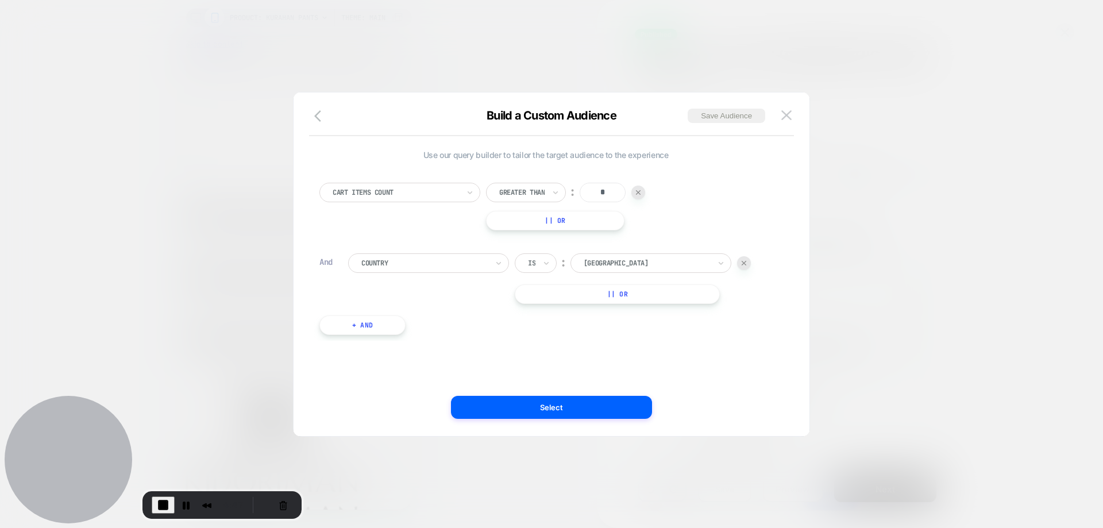
click at [875, 202] on div at bounding box center [551, 264] width 1103 height 528
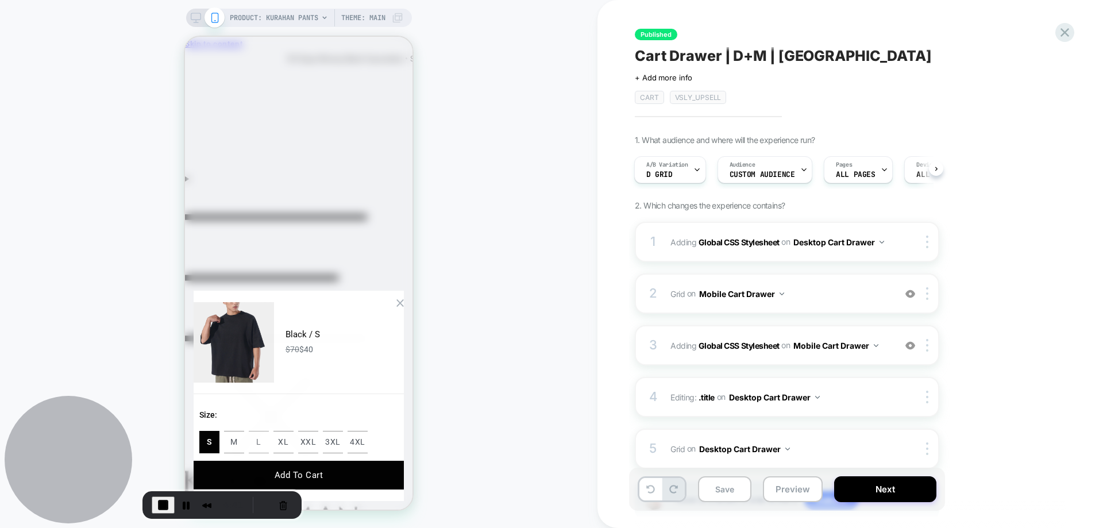
click at [269, 431] on button "L" at bounding box center [259, 442] width 20 height 22
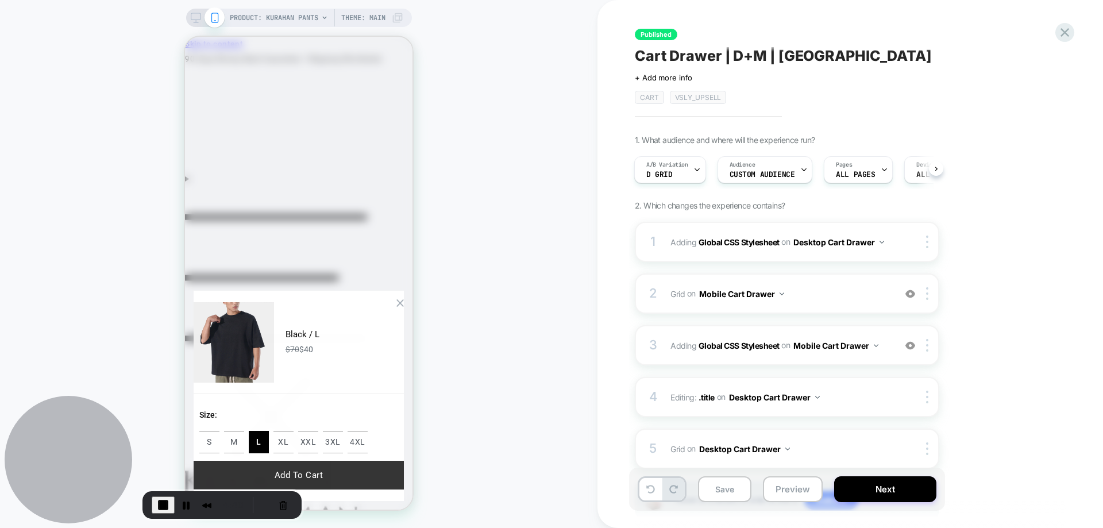
click at [333, 480] on button "Add To Cart" at bounding box center [299, 475] width 210 height 29
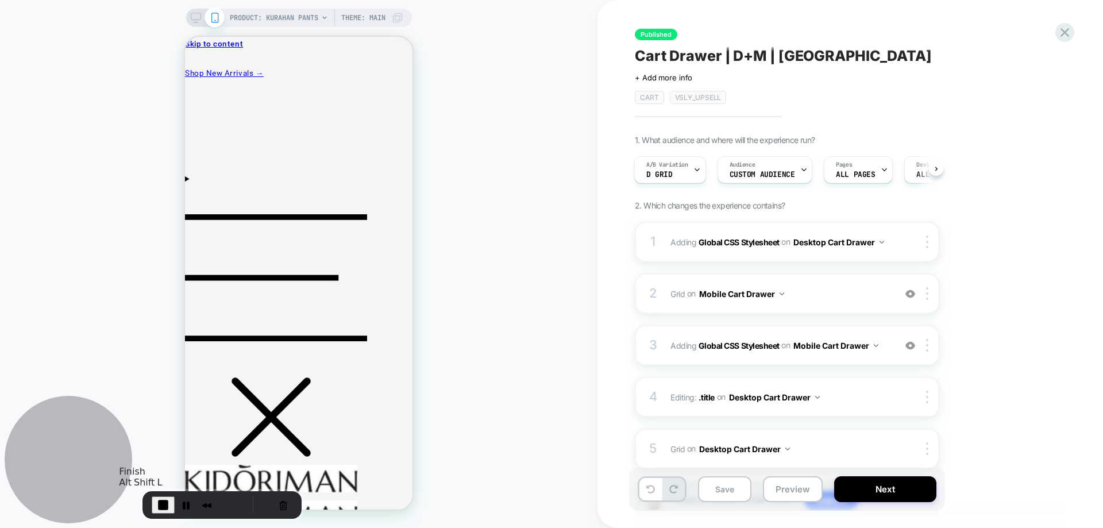
click at [157, 506] on span "End Recording" at bounding box center [163, 505] width 14 height 14
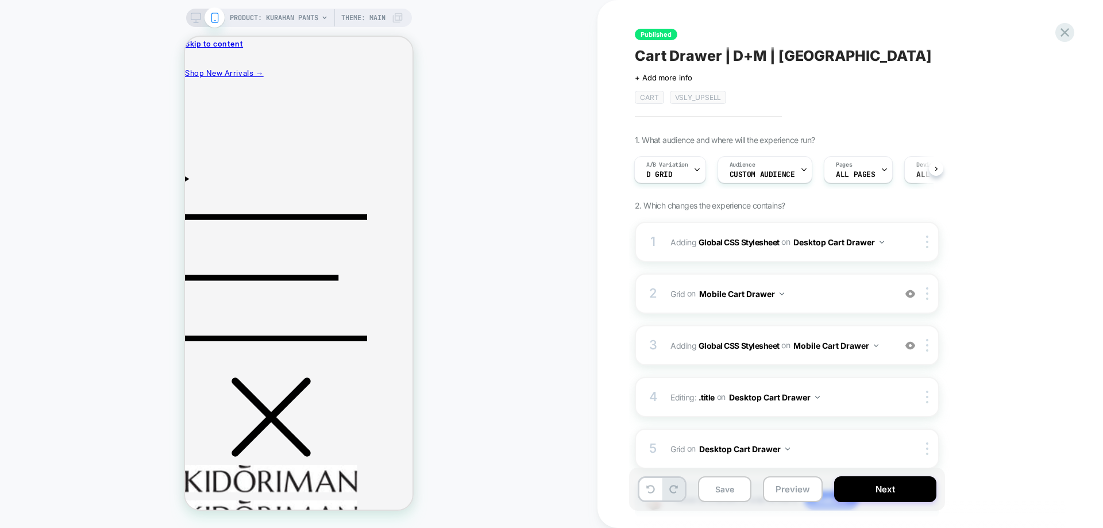
click at [723, 52] on span "Cart Drawer | D+M | [GEOGRAPHIC_DATA]" at bounding box center [783, 55] width 297 height 17
click at [734, 53] on textarea "**********" at bounding box center [754, 55] width 239 height 17
click at [734, 54] on textarea "**********" at bounding box center [754, 55] width 239 height 17
click at [816, 117] on div "**********" at bounding box center [844, 263] width 431 height 505
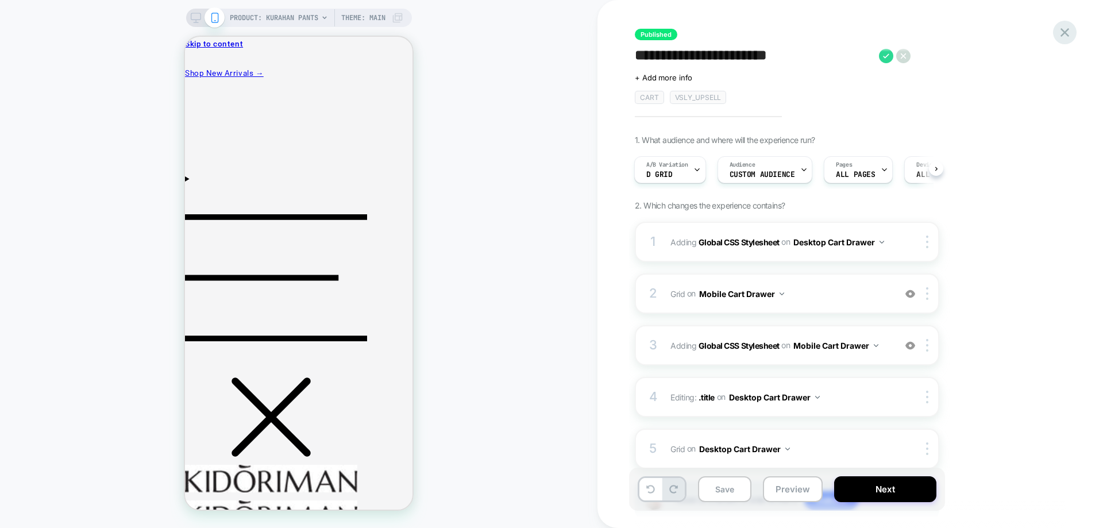
click at [1071, 33] on icon at bounding box center [1066, 33] width 16 height 16
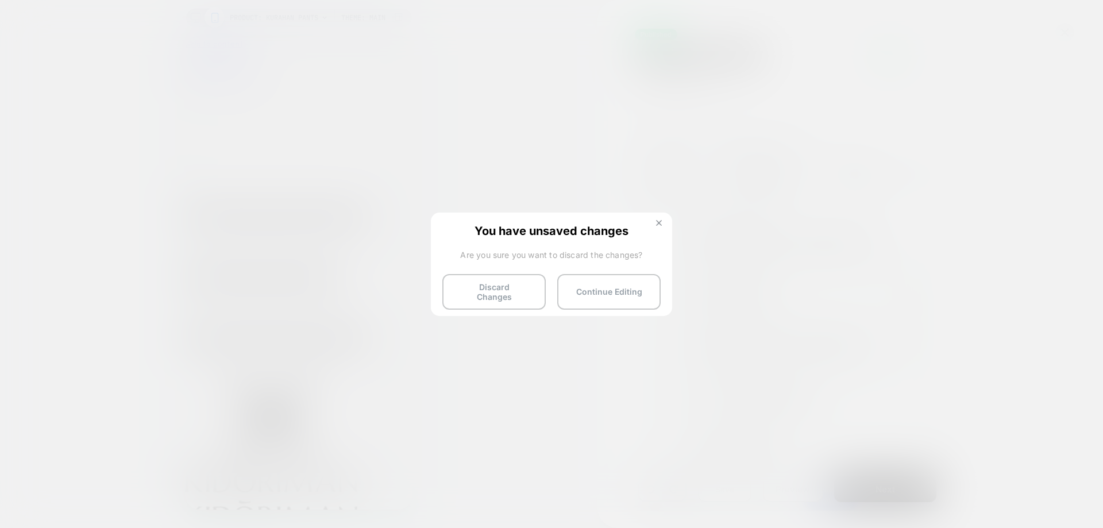
click at [660, 228] on button at bounding box center [659, 225] width 13 height 10
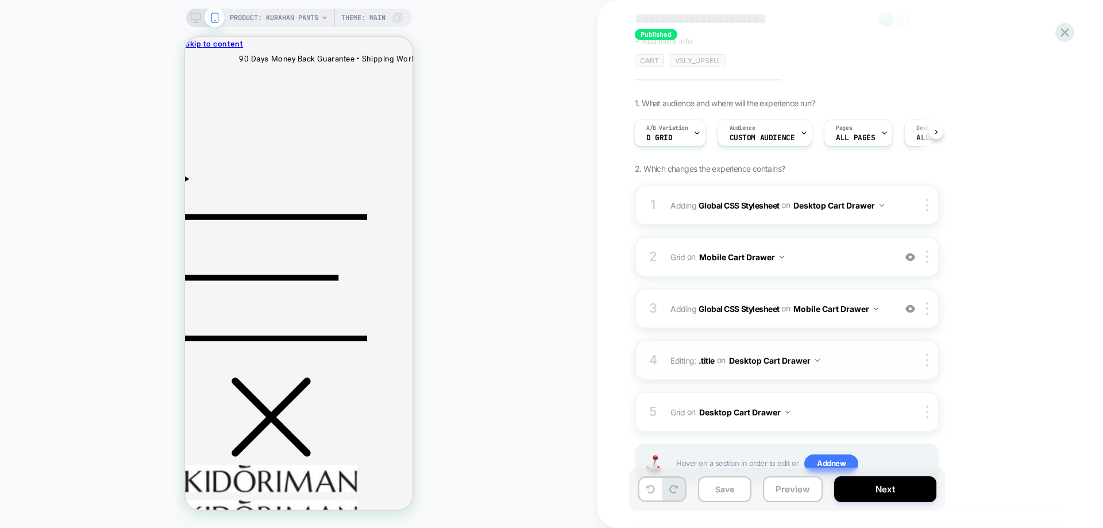
scroll to position [79, 0]
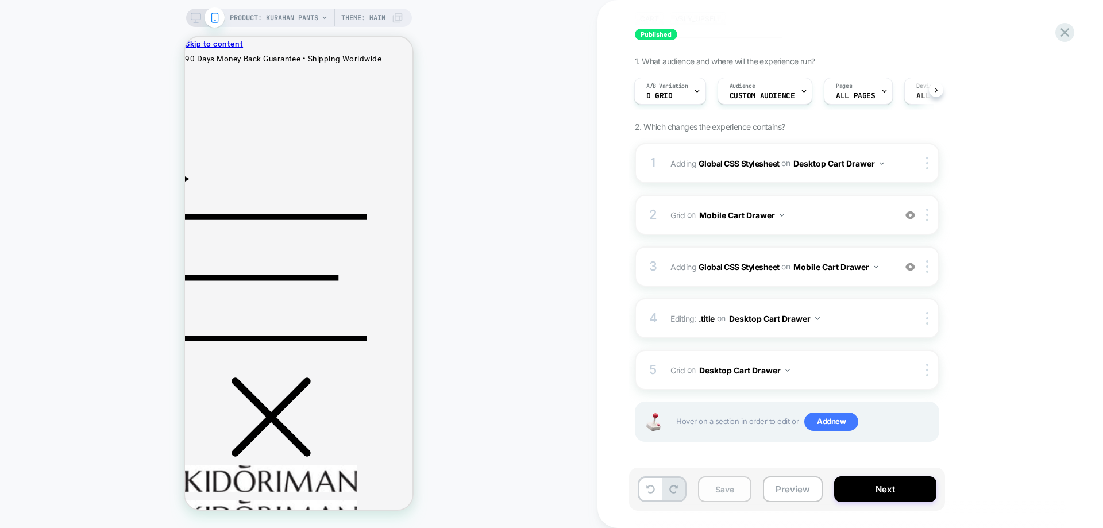
click at [731, 490] on button "Save" at bounding box center [724, 489] width 53 height 26
click at [675, 97] on div "A/B Variation D Grid" at bounding box center [667, 91] width 65 height 26
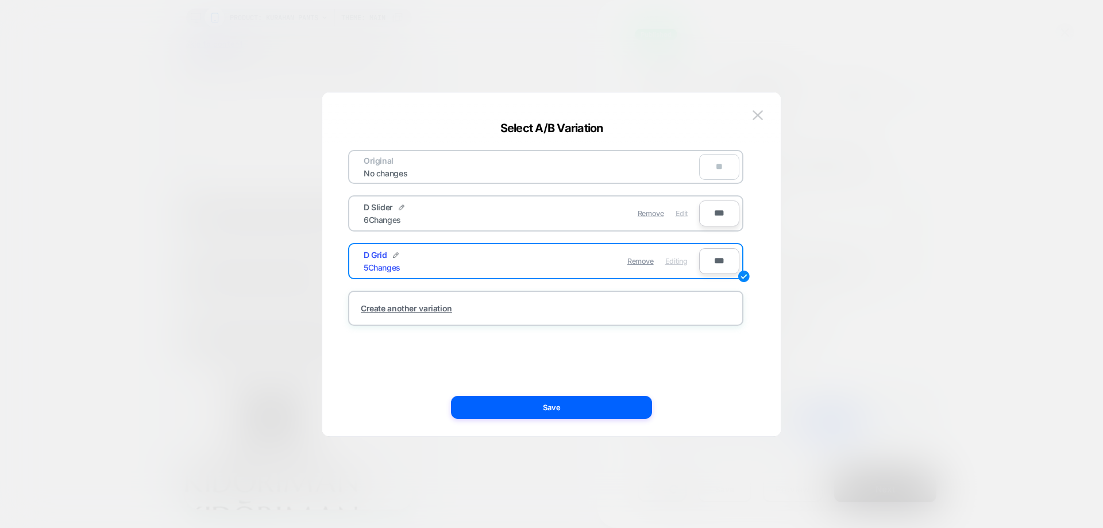
click at [685, 210] on span "Edit" at bounding box center [682, 213] width 12 height 9
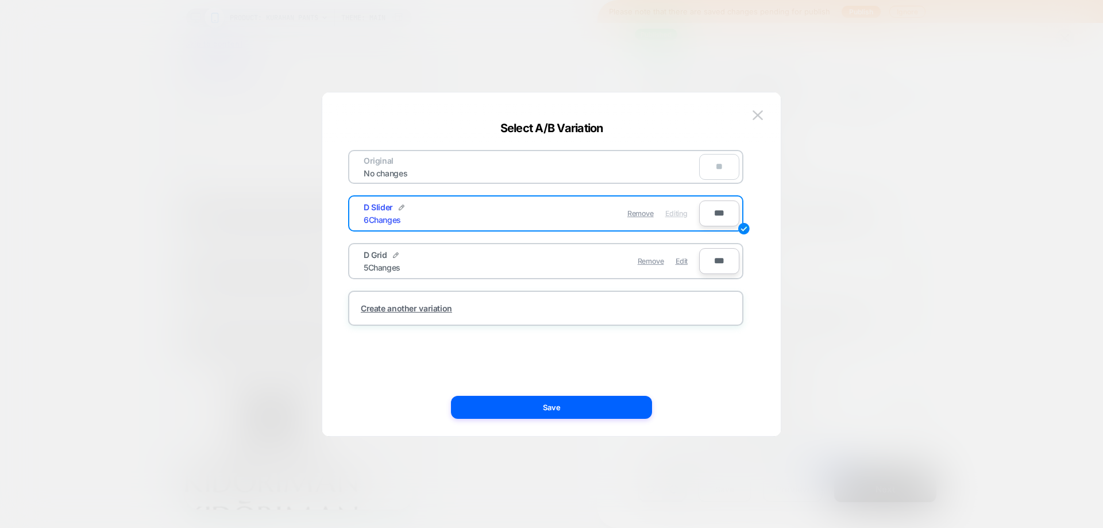
drag, startPoint x: 631, startPoint y: 410, endPoint x: 649, endPoint y: 402, distance: 19.5
click at [630, 411] on button "Save" at bounding box center [551, 407] width 201 height 23
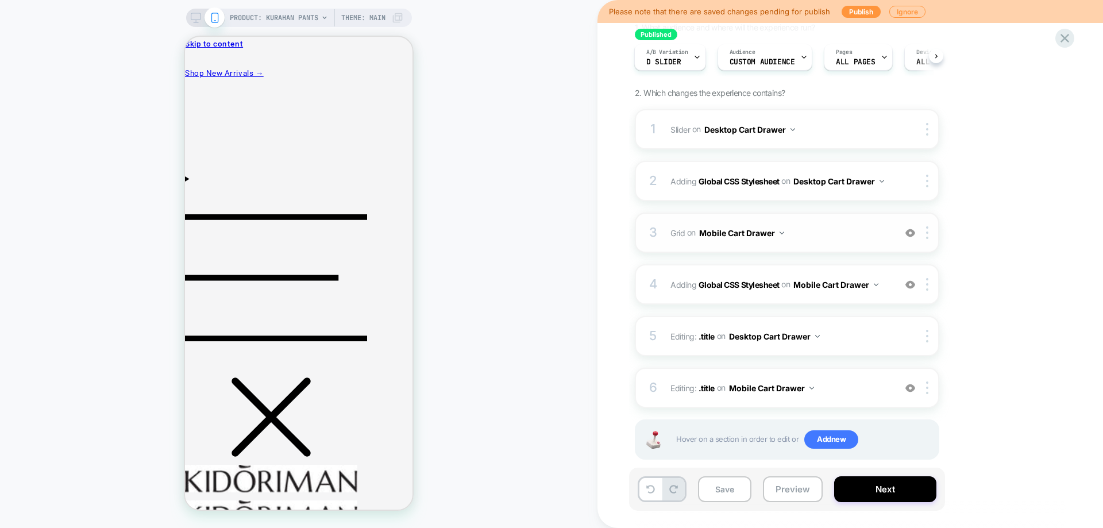
scroll to position [130, 0]
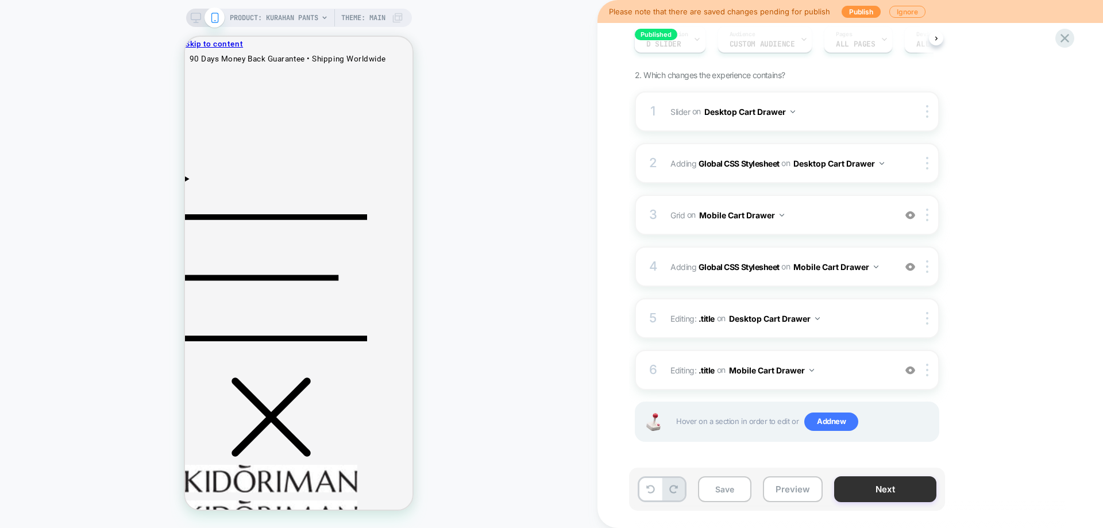
click at [871, 486] on button "Next" at bounding box center [886, 489] width 102 height 26
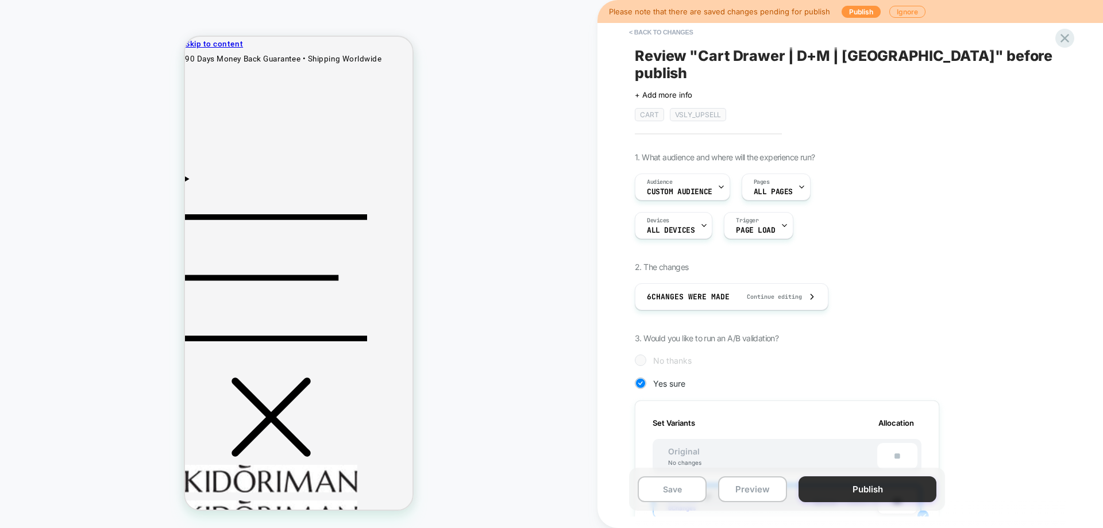
scroll to position [0, 1]
click at [870, 488] on button "Publish" at bounding box center [868, 489] width 138 height 26
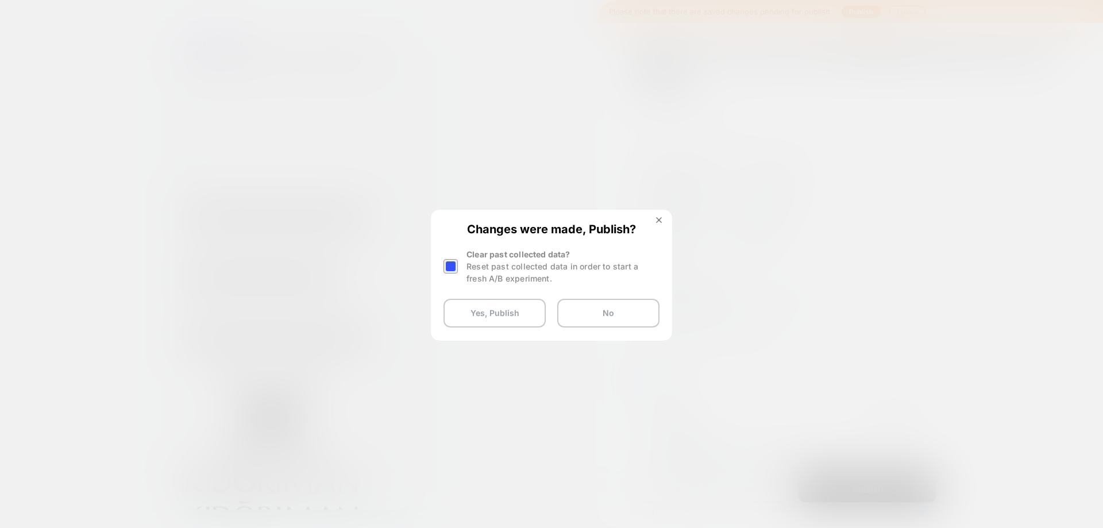
click at [453, 269] on div at bounding box center [451, 266] width 14 height 14
click at [479, 301] on button "Yes, Publish" at bounding box center [495, 313] width 102 height 29
click at [503, 314] on div "PRODUCT: Kurahan Pants PRODUCT: Kurahan Pants Theme: MAIN" at bounding box center [299, 263] width 598 height 505
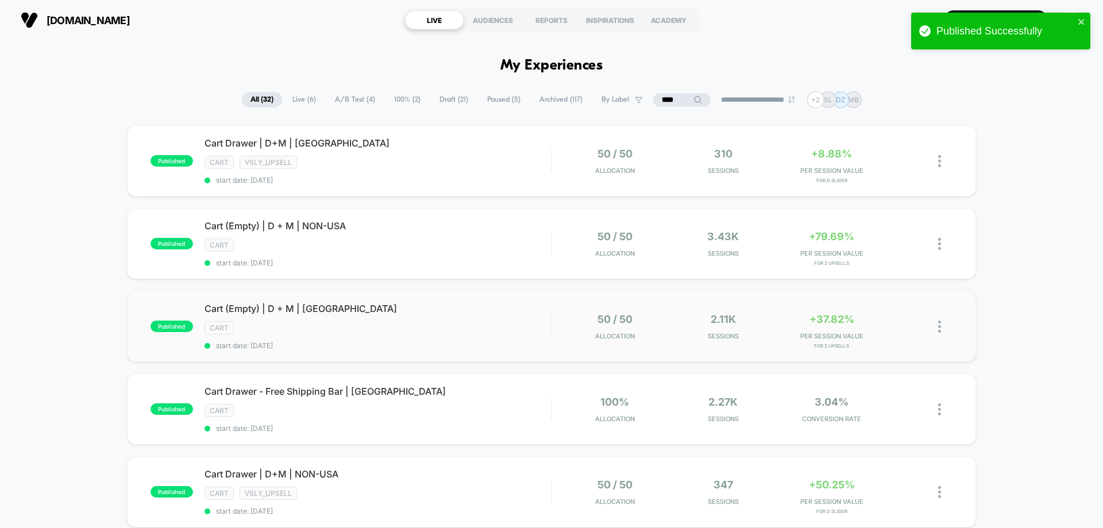
scroll to position [57, 0]
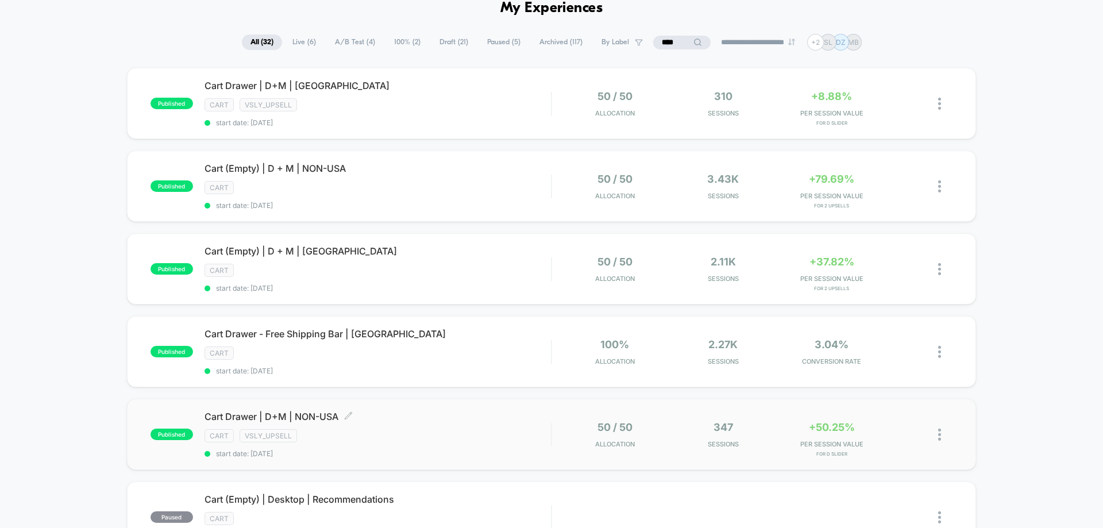
click at [494, 424] on div "Cart Drawer | D+M | NON-USA Click to edit experience details Click to edit expe…" at bounding box center [378, 434] width 347 height 47
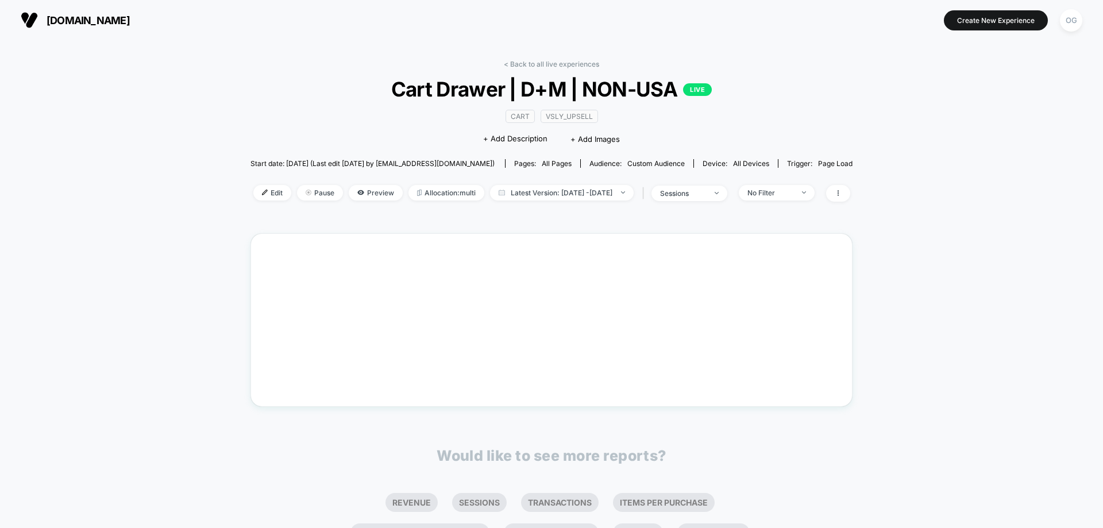
click at [606, 95] on span "Cart Drawer | D+M | NON-USA LIVE" at bounding box center [552, 89] width 542 height 24
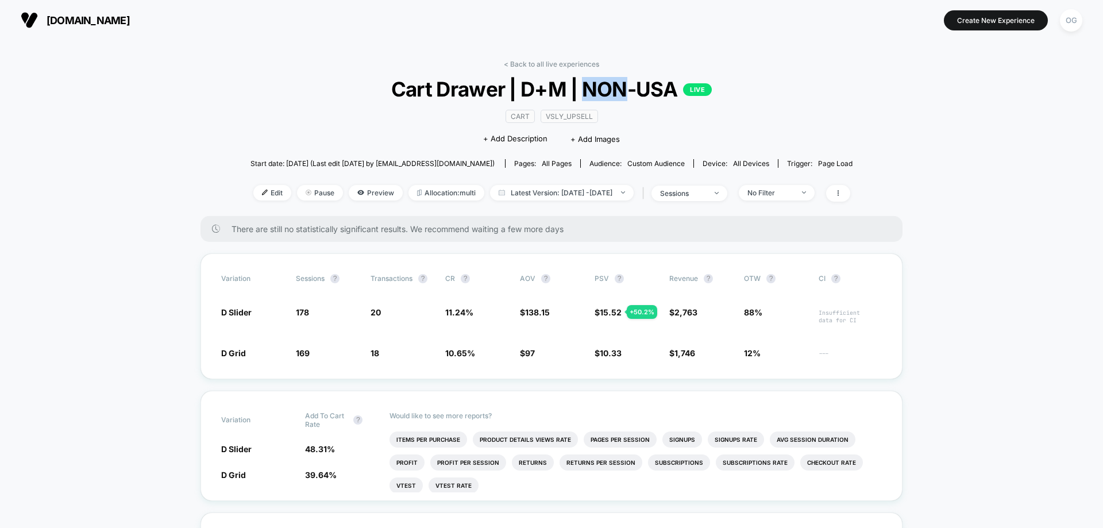
click at [606, 95] on span "Cart Drawer | D+M | NON-USA LIVE" at bounding box center [552, 89] width 542 height 24
copy span "Cart Drawer | D+M | NON-USA"
click at [541, 61] on link "< Back to all live experiences" at bounding box center [551, 64] width 95 height 9
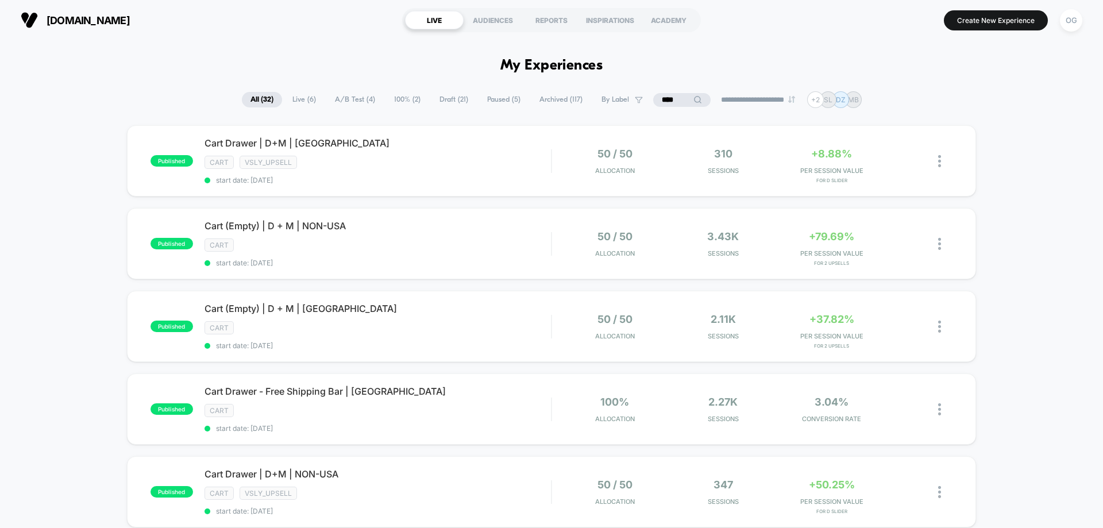
click at [305, 101] on span "Live ( 6 )" at bounding box center [304, 100] width 41 height 16
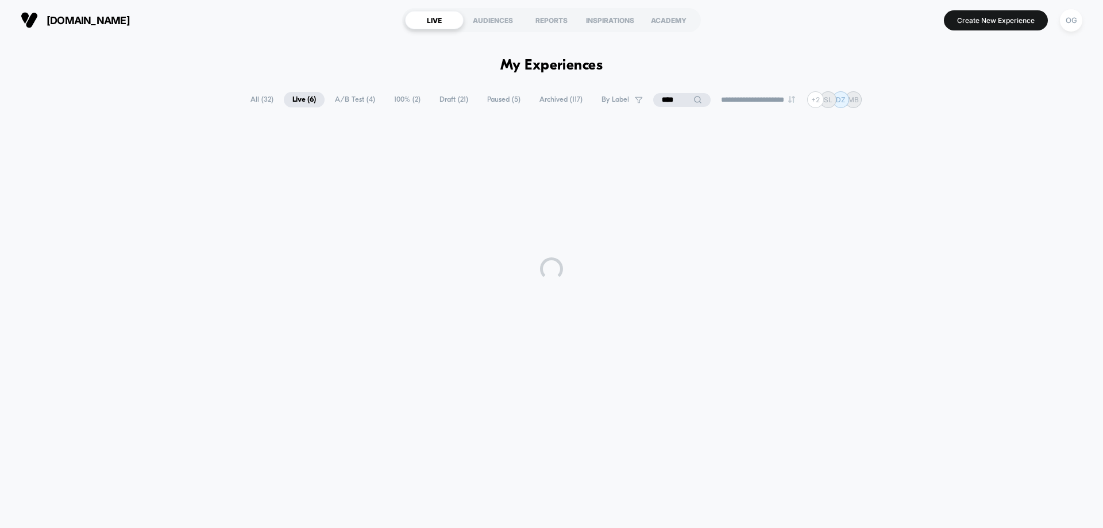
click at [653, 101] on input "****" at bounding box center [681, 100] width 57 height 14
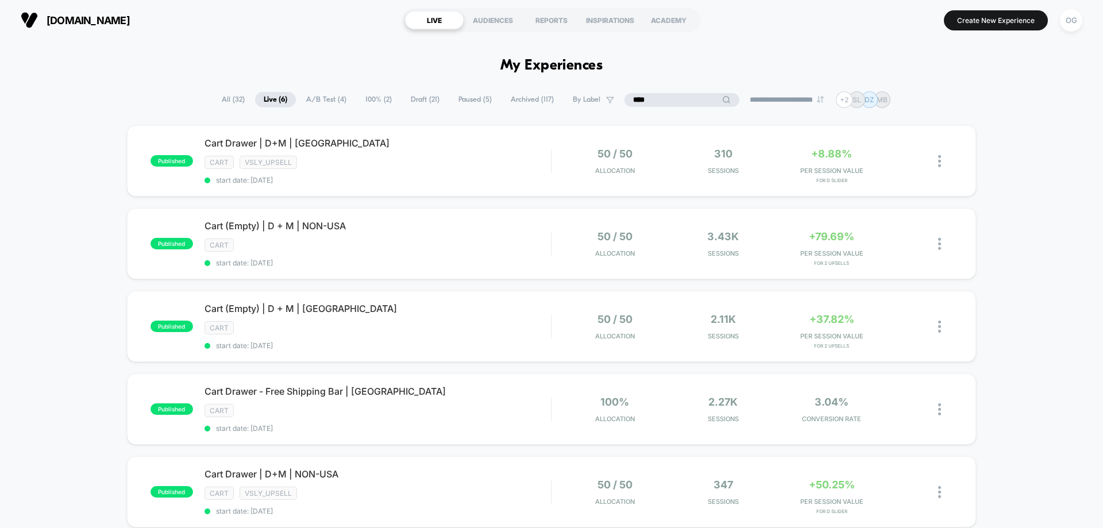
click at [653, 101] on input "****" at bounding box center [682, 100] width 115 height 14
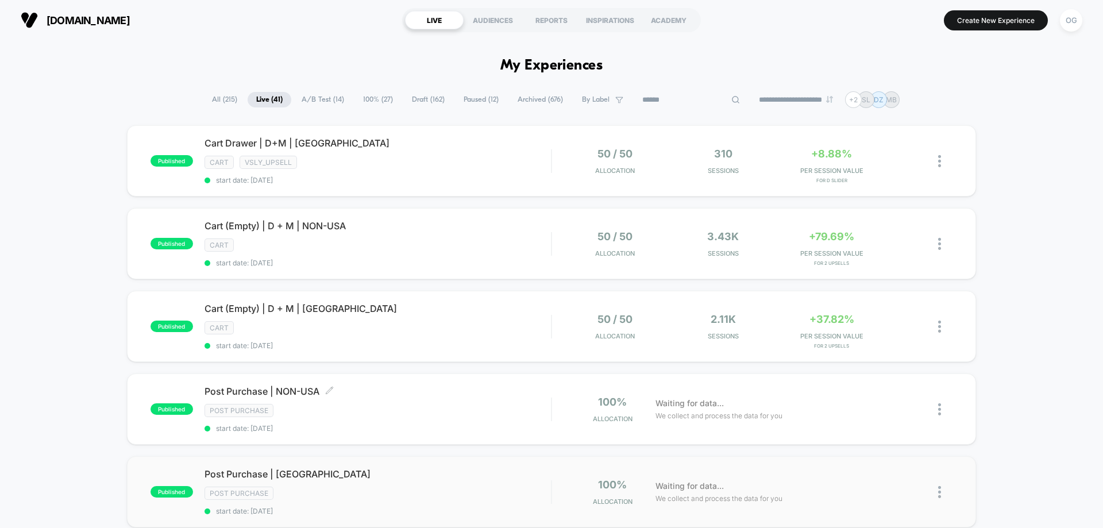
scroll to position [57, 0]
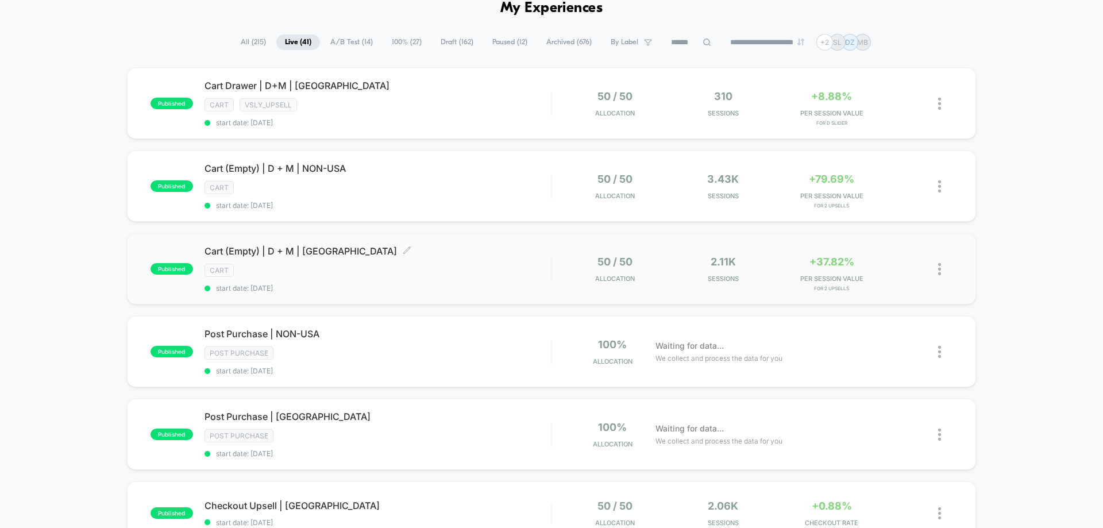
click at [398, 276] on div "cart" at bounding box center [378, 270] width 347 height 13
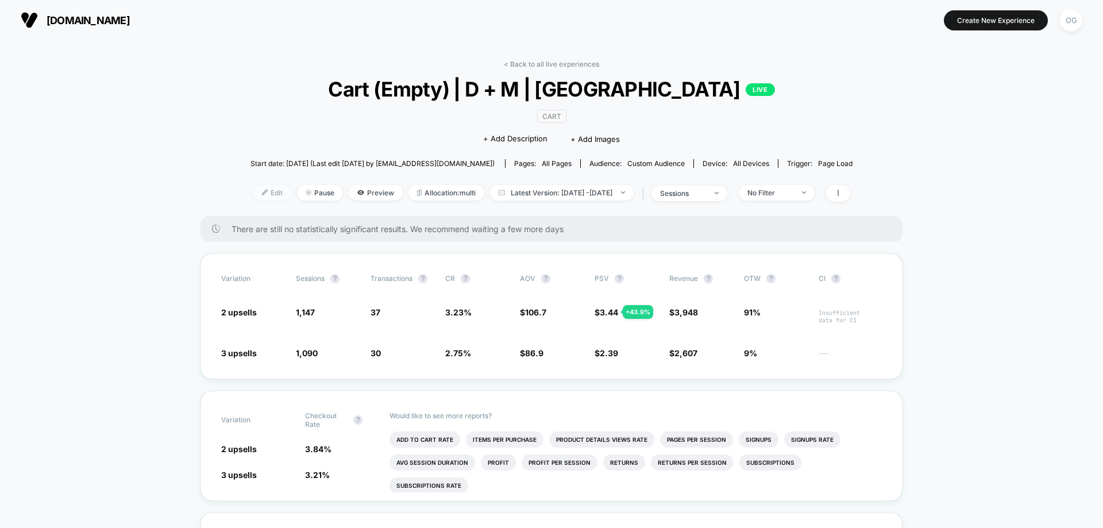
click at [262, 197] on span "Edit" at bounding box center [272, 193] width 38 height 16
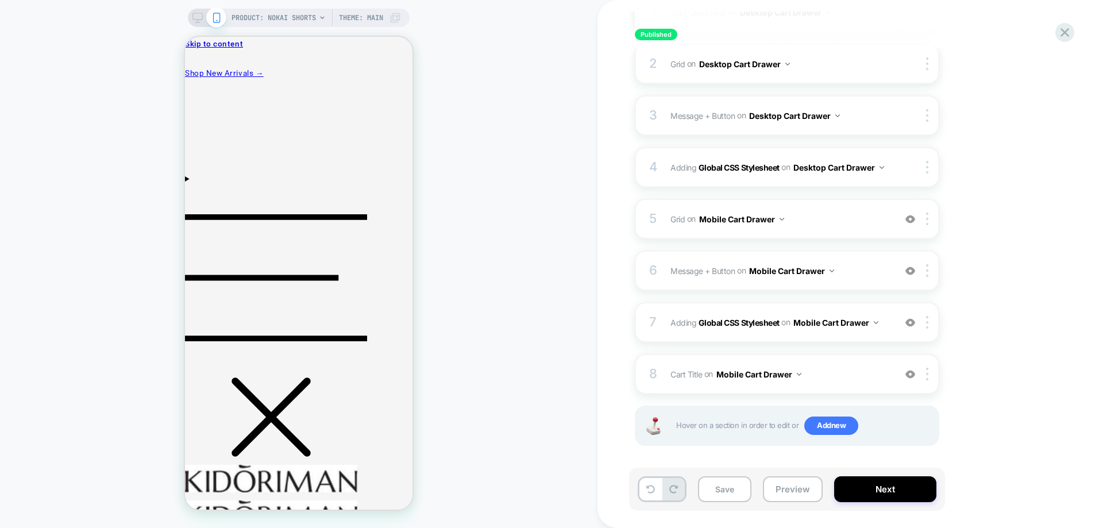
click at [292, 3] on div "PRODUCT: Nokai Shorts PRODUCT: Nokai Shorts Theme: MAIN" at bounding box center [299, 264] width 598 height 528
click at [290, 8] on div "PRODUCT: Nokai Shorts PRODUCT: Nokai Shorts Theme: MAIN" at bounding box center [299, 264] width 598 height 528
click at [289, 14] on span "PRODUCT: Nokai Shorts" at bounding box center [274, 18] width 84 height 18
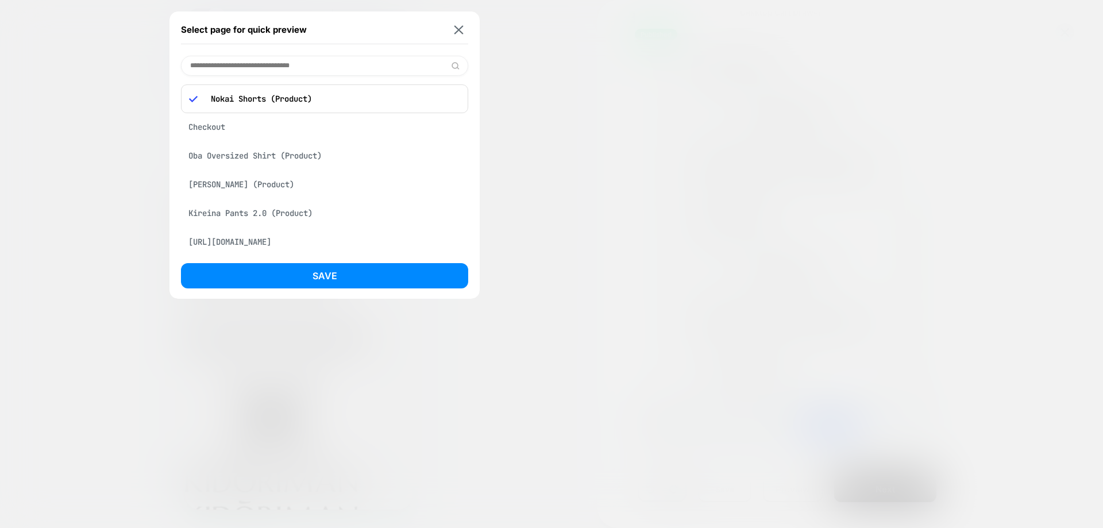
click at [464, 28] on button at bounding box center [459, 30] width 14 height 10
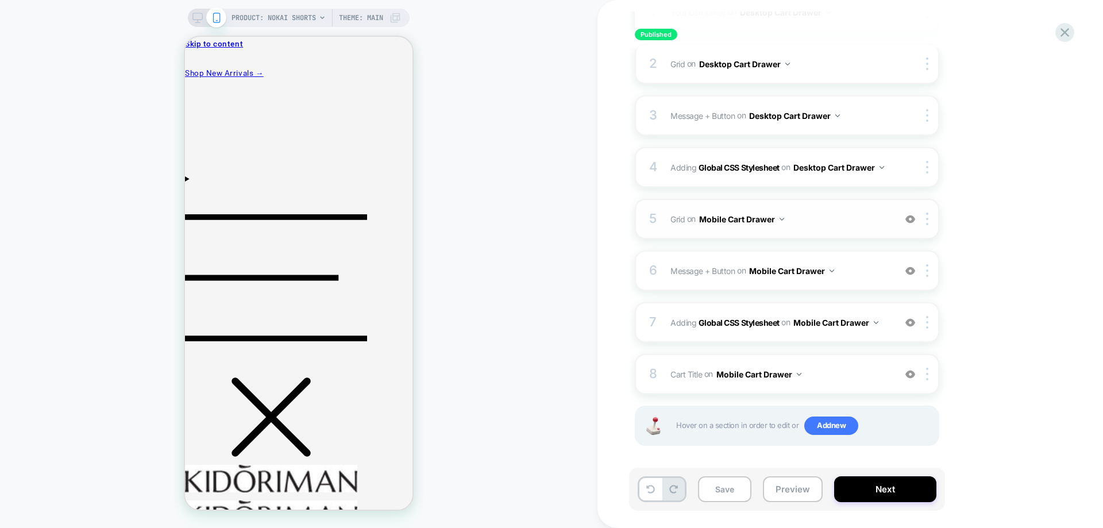
click at [811, 222] on span "Grid Replacing Blocks List WITH mini-cart .mini-cart__empty on Mobile Cart Draw…" at bounding box center [780, 219] width 219 height 17
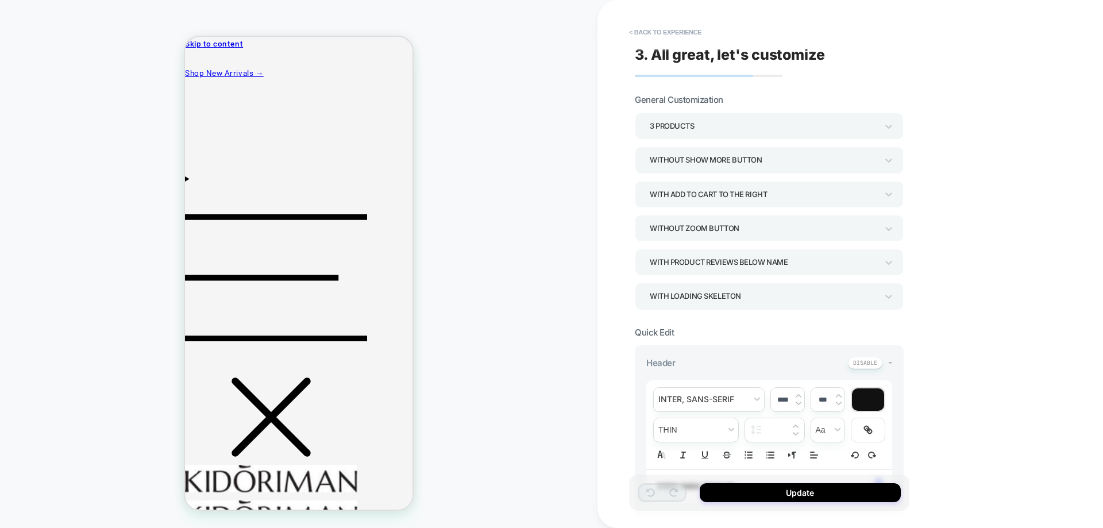
type textarea "*"
click at [691, 32] on button "< Back to experience" at bounding box center [666, 32] width 84 height 18
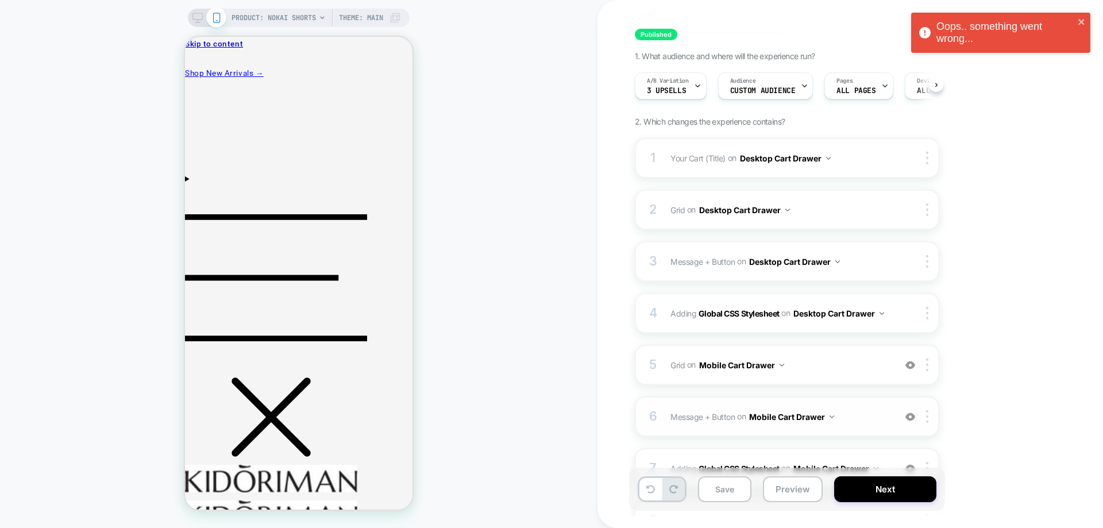
scroll to position [0, 1]
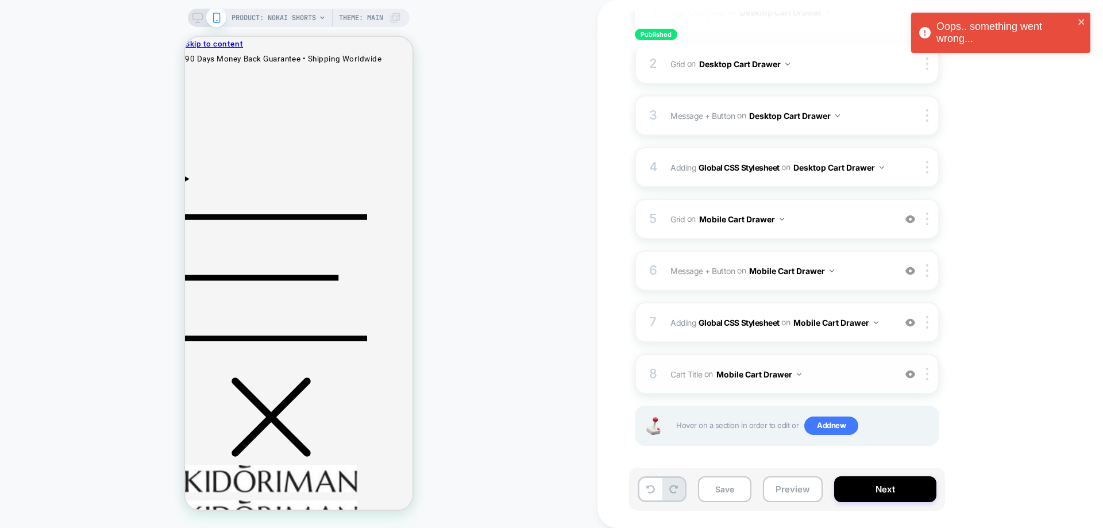
click at [826, 378] on span "Cart Title Editing .title on Mobile Cart Drawer" at bounding box center [780, 374] width 219 height 17
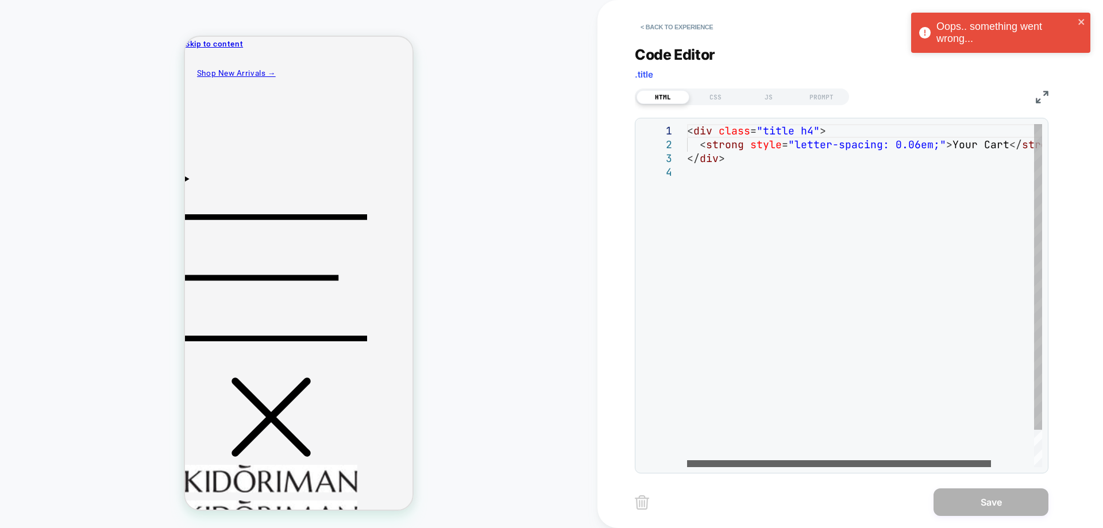
click at [785, 460] on div at bounding box center [839, 463] width 304 height 7
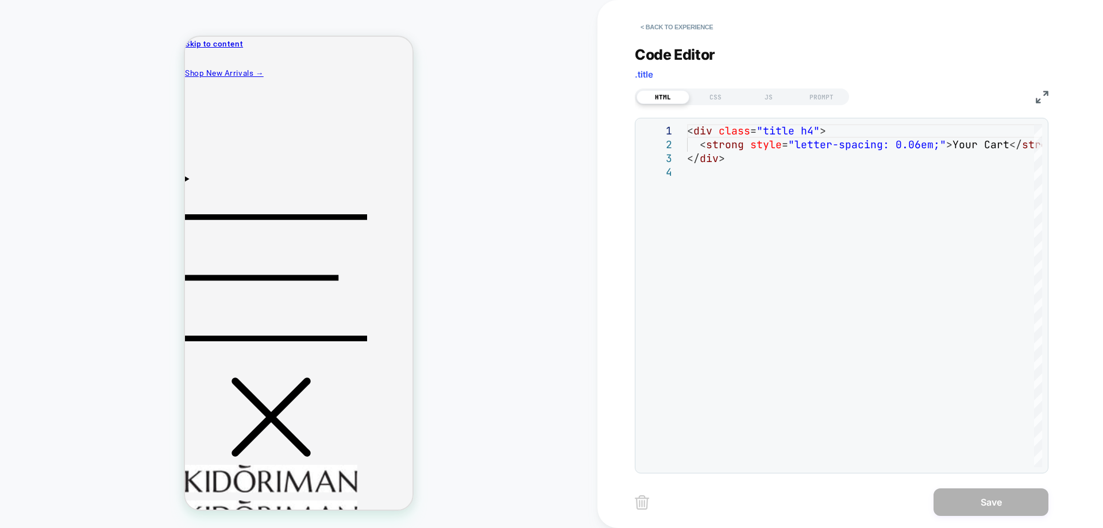
click at [652, 30] on button "< Back to experience" at bounding box center [677, 27] width 84 height 18
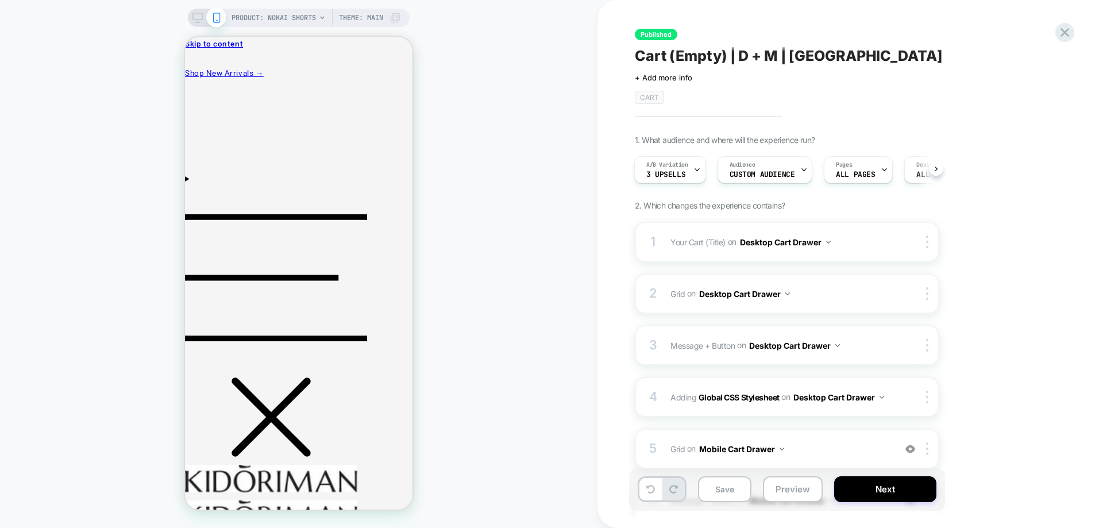
click at [204, 16] on div at bounding box center [207, 18] width 29 height 10
click at [201, 18] on rect at bounding box center [198, 16] width 10 height 6
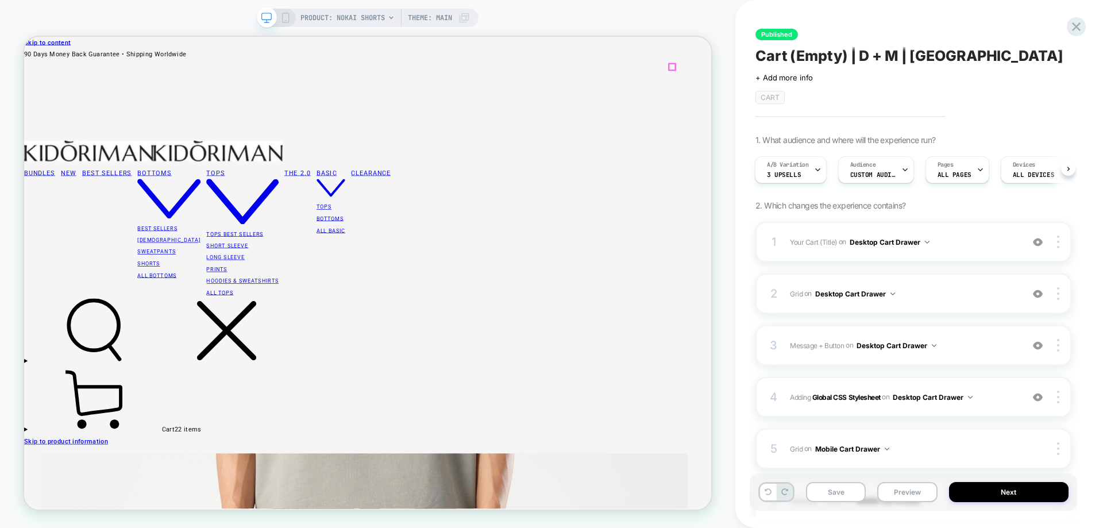
click at [205, 477] on icon at bounding box center [119, 520] width 172 height 86
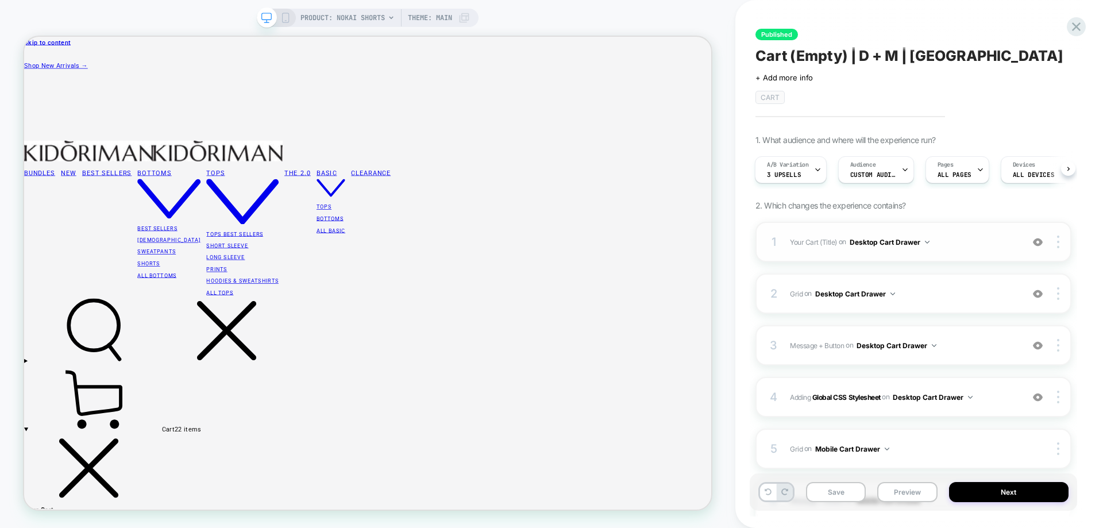
click at [927, 260] on div "1 Your Cart (Title) Editing .title on Desktop Cart Drawer Add Before Add After …" at bounding box center [914, 242] width 316 height 40
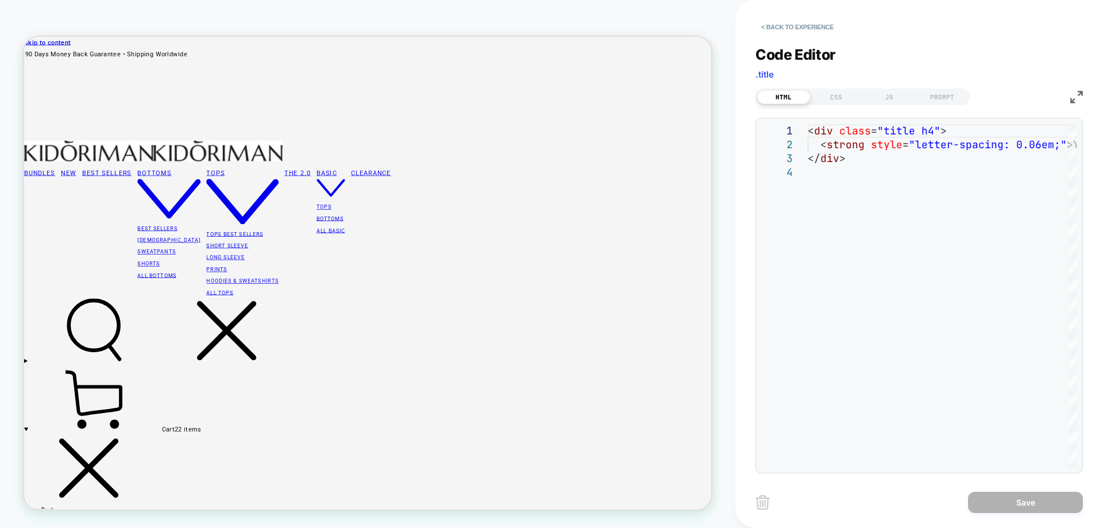
click at [506, 477] on summary "Cart 2 2 items" at bounding box center [482, 522] width 917 height 91
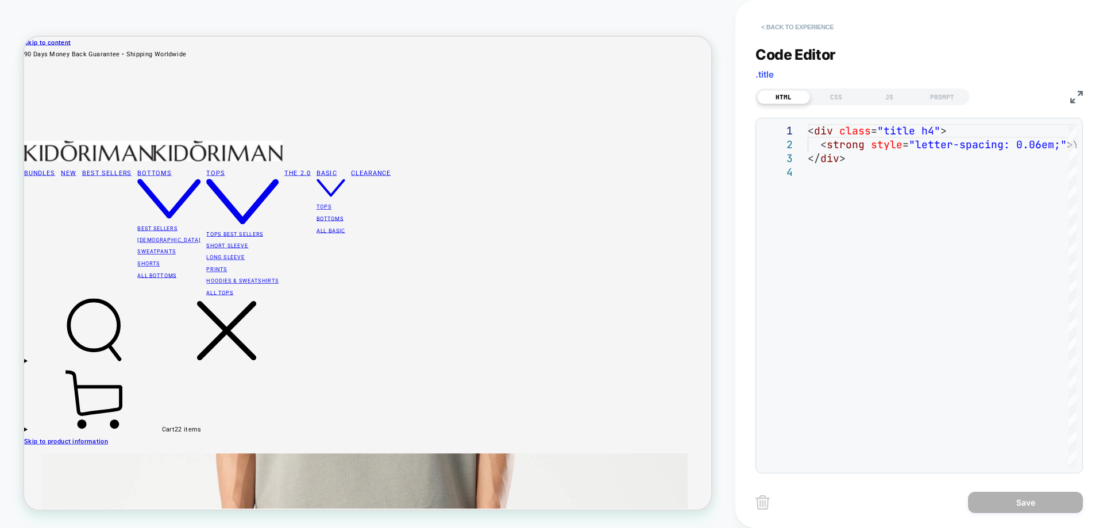
click at [795, 24] on button "< Back to experience" at bounding box center [798, 27] width 84 height 18
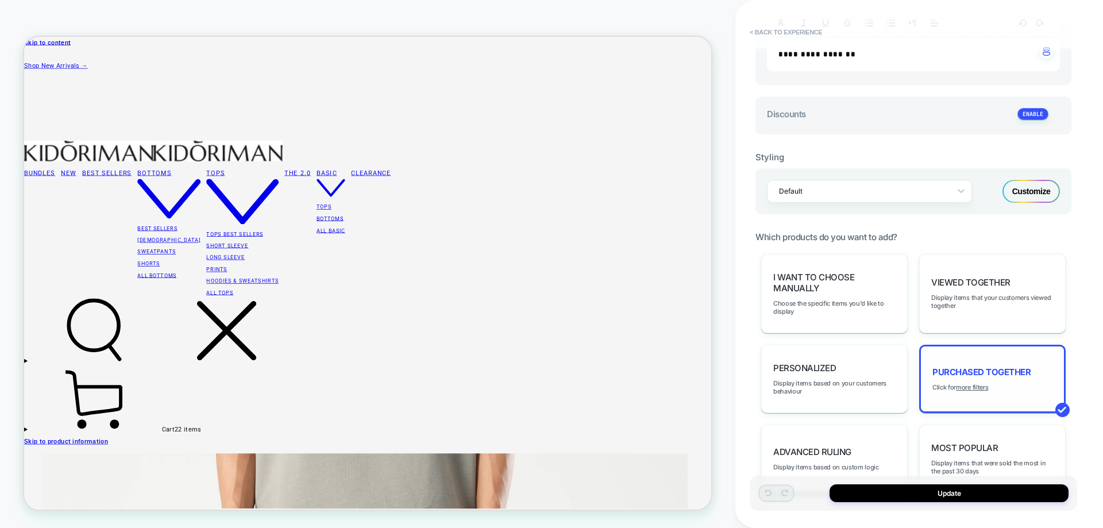
scroll to position [460, 0]
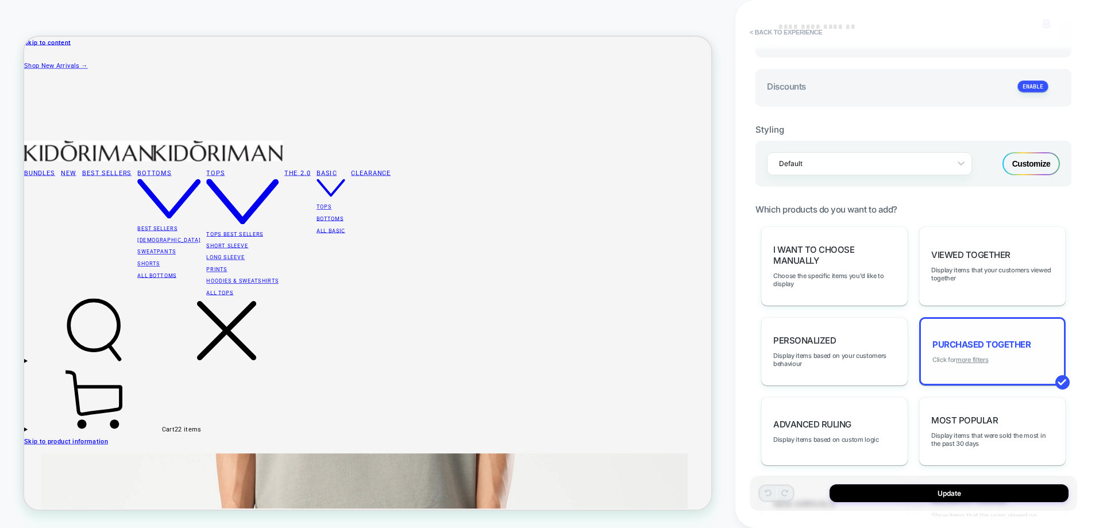
click at [986, 359] on u "more filters" at bounding box center [972, 360] width 32 height 8
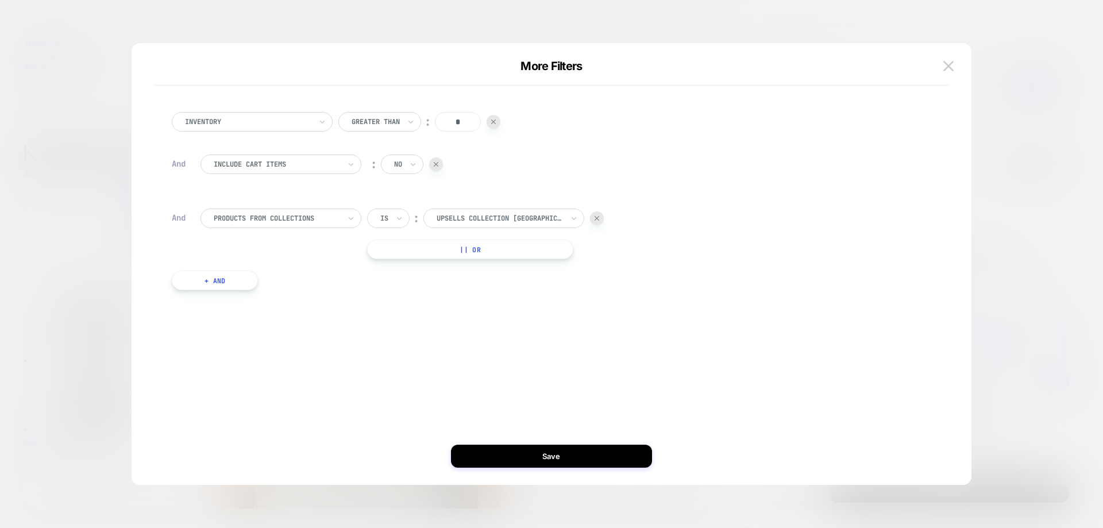
click at [440, 168] on div at bounding box center [436, 164] width 14 height 14
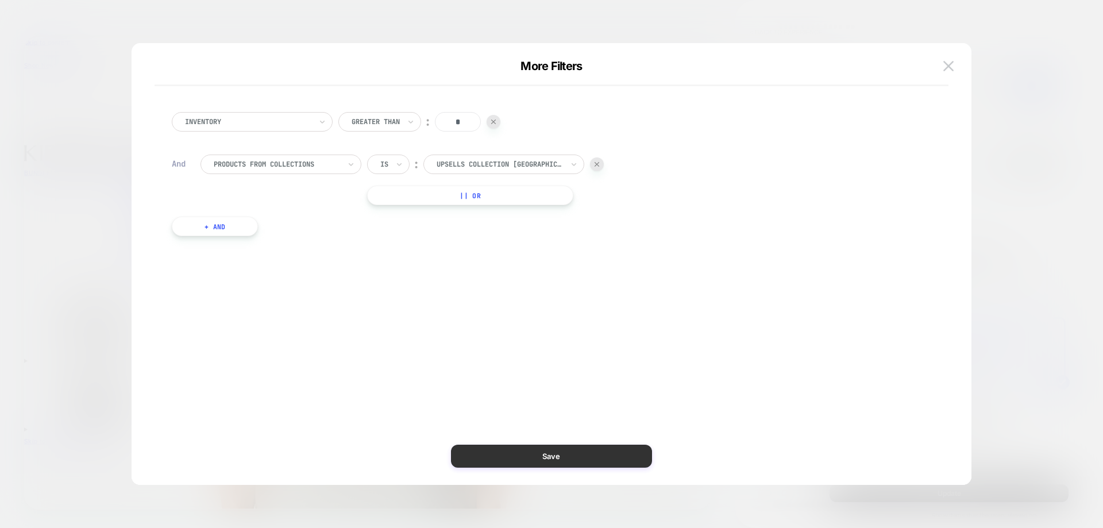
click at [599, 453] on button "Save" at bounding box center [551, 456] width 201 height 23
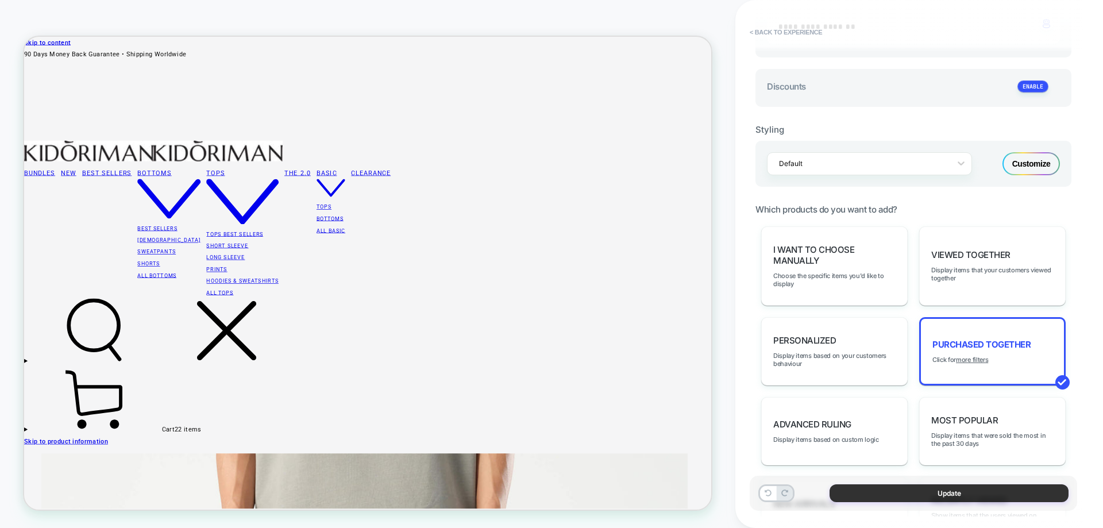
click at [890, 490] on button "Update" at bounding box center [949, 493] width 239 height 18
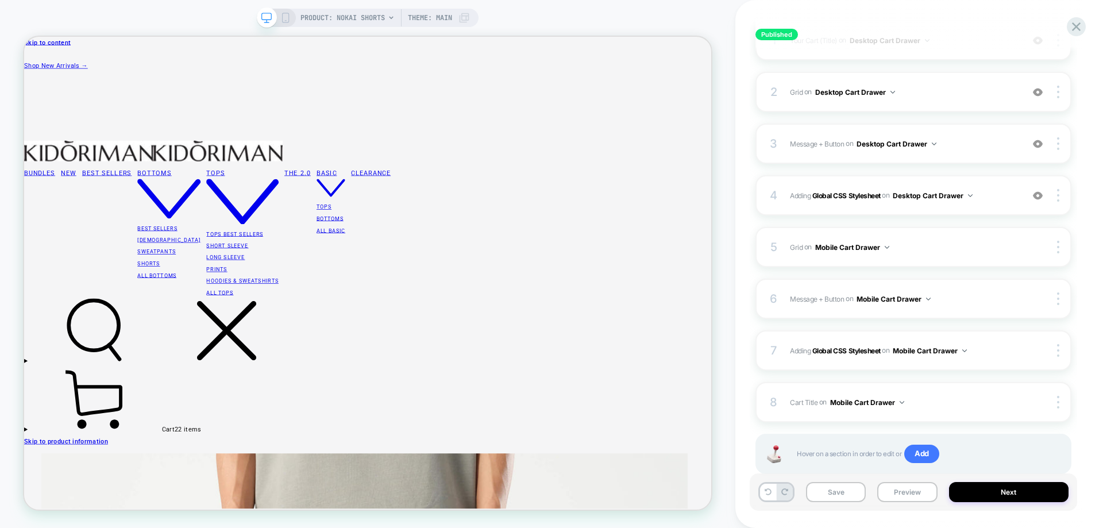
scroll to position [234, 0]
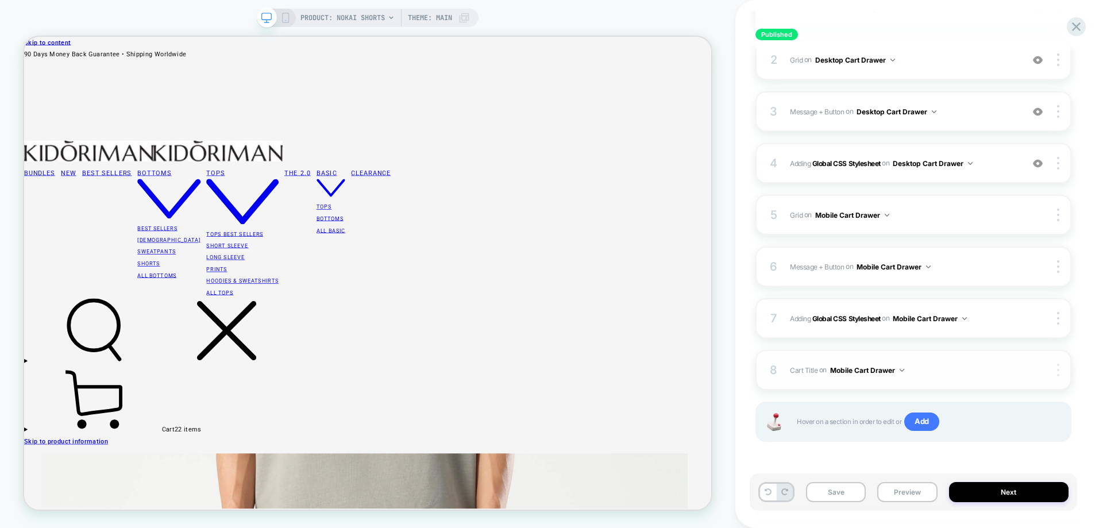
click at [1058, 374] on img at bounding box center [1059, 370] width 2 height 13
click at [1067, 368] on div at bounding box center [1060, 370] width 22 height 13
click at [1103, 366] on div "Published Cart (Empty) | D + M | [GEOGRAPHIC_DATA] Click to edit experience det…" at bounding box center [920, 264] width 368 height 528
click at [282, 16] on icon at bounding box center [285, 18] width 10 height 10
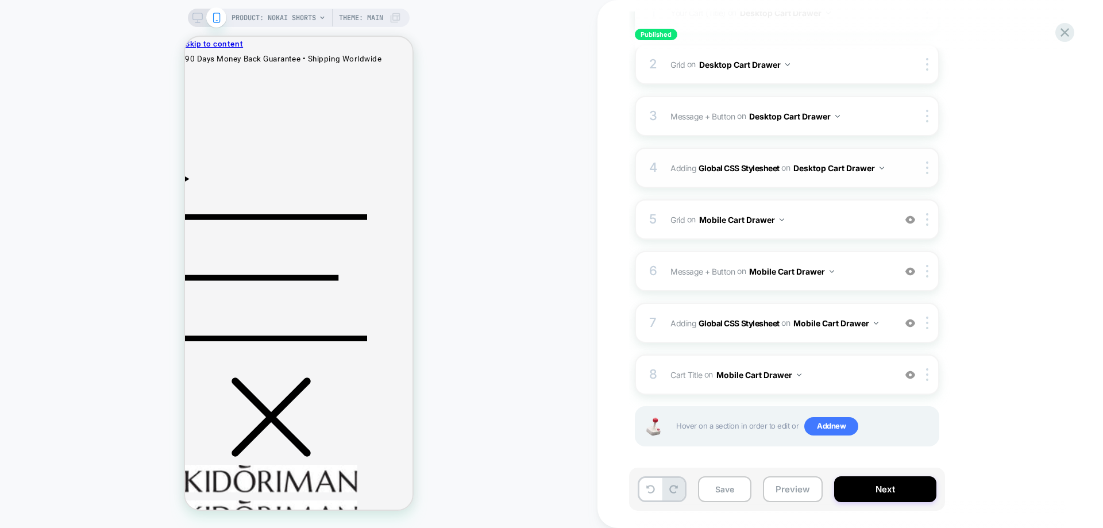
scroll to position [234, 0]
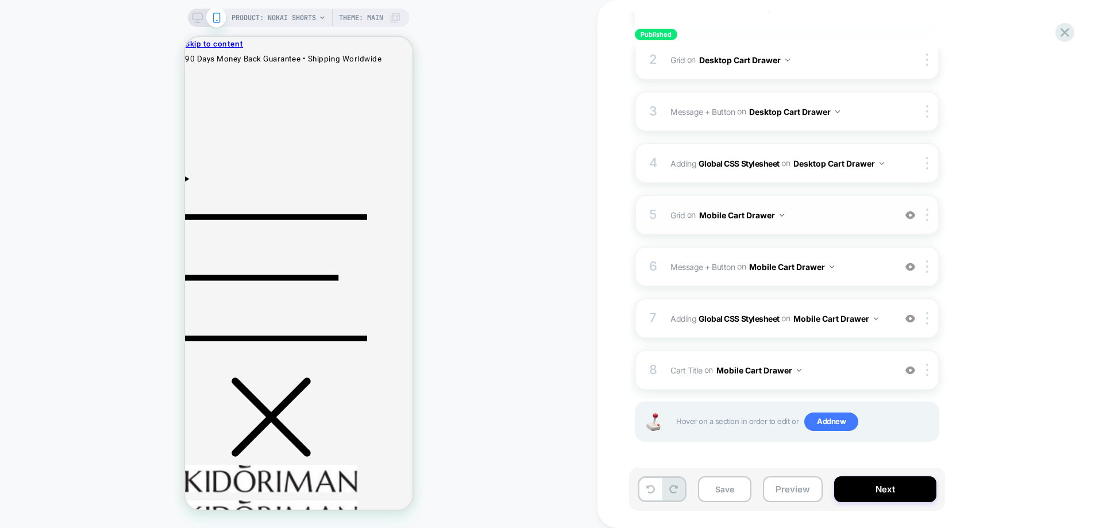
click at [843, 229] on div "5 Grid Replacing Blocks List WITH mini-cart .mini-cart__empty on Mobile Cart Dr…" at bounding box center [787, 215] width 305 height 40
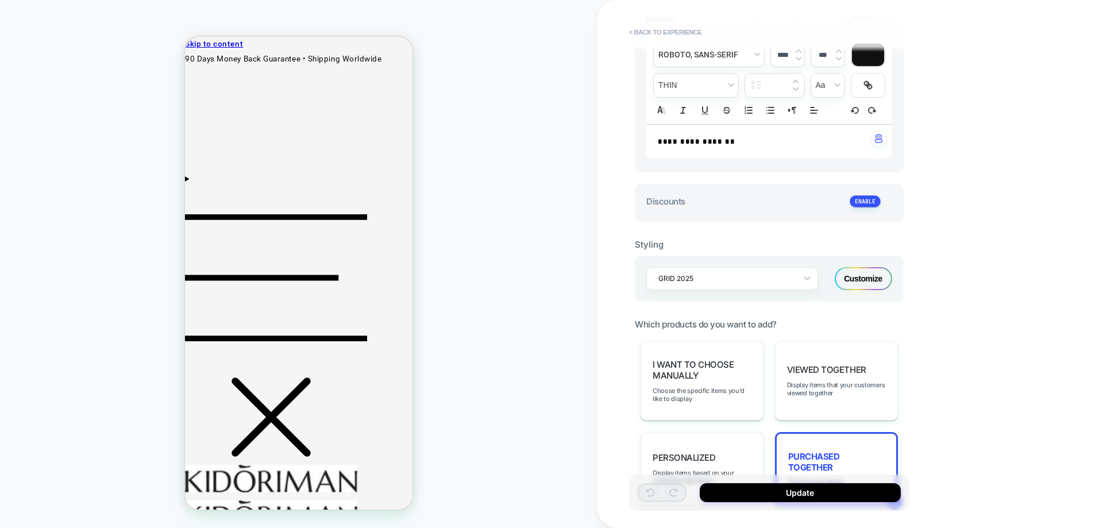
scroll to position [517, 0]
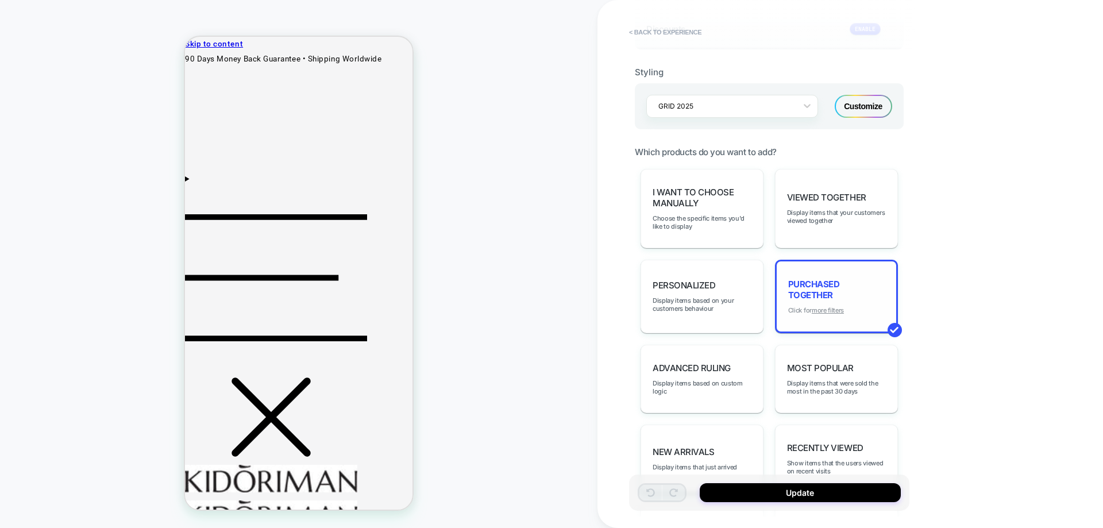
click at [840, 312] on u "more filters" at bounding box center [828, 310] width 32 height 8
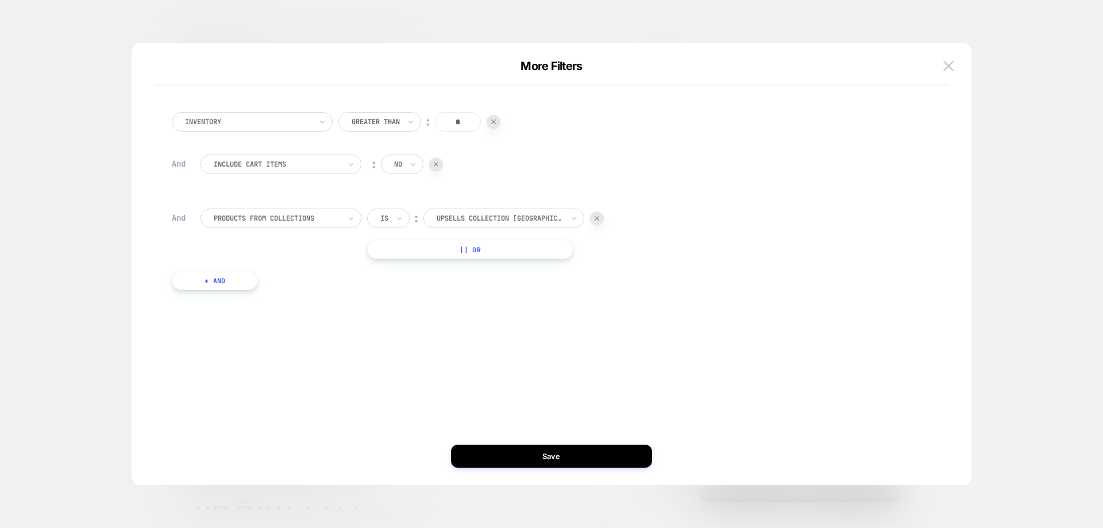
click at [436, 169] on div at bounding box center [436, 164] width 14 height 14
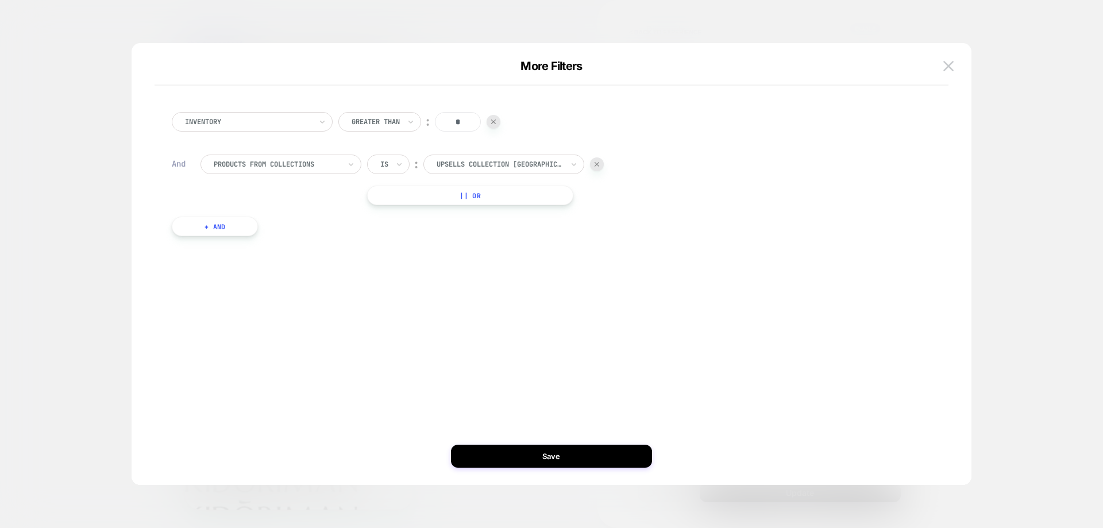
click at [541, 453] on button "Save" at bounding box center [551, 456] width 201 height 23
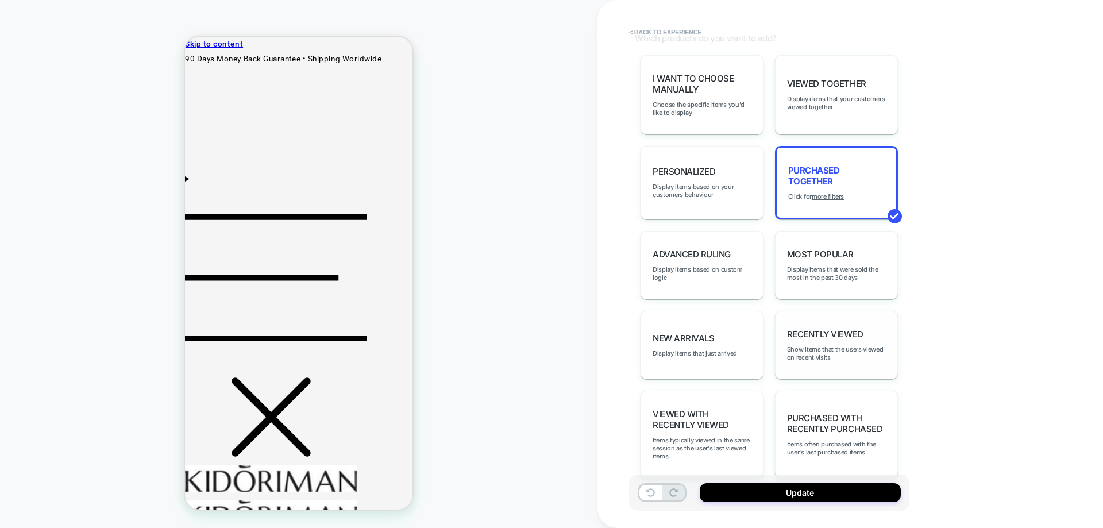
scroll to position [656, 0]
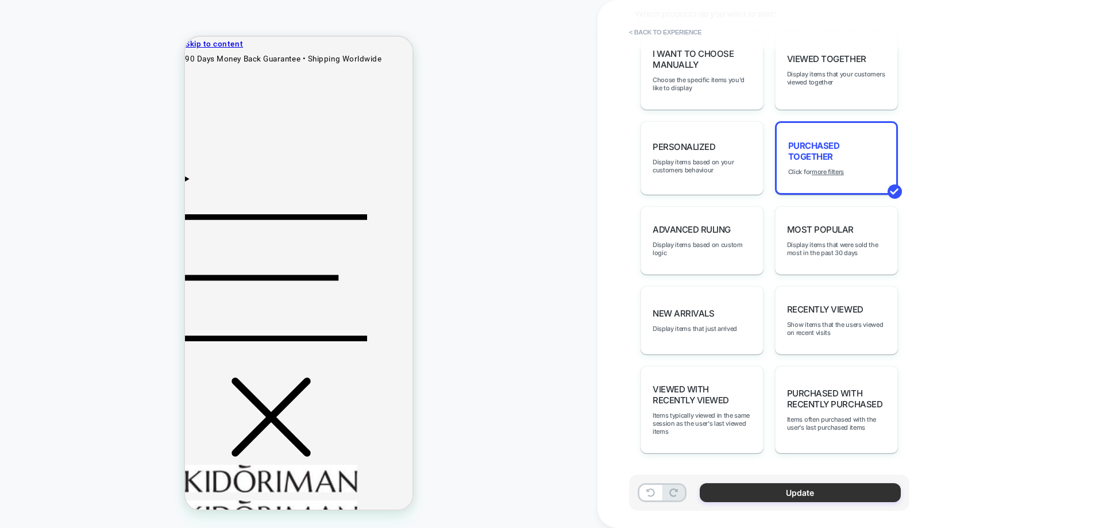
click at [822, 491] on button "Update" at bounding box center [800, 492] width 201 height 19
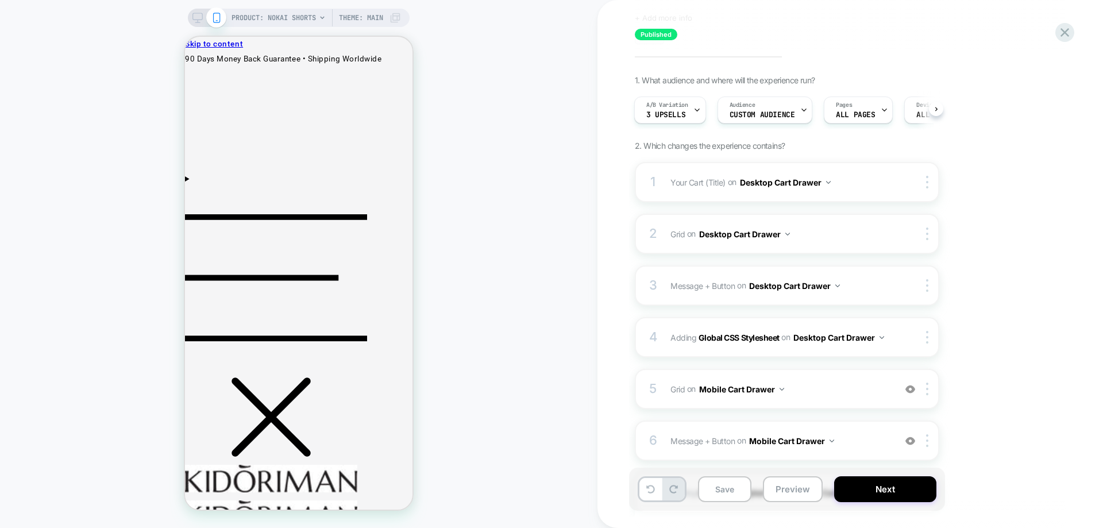
scroll to position [234, 0]
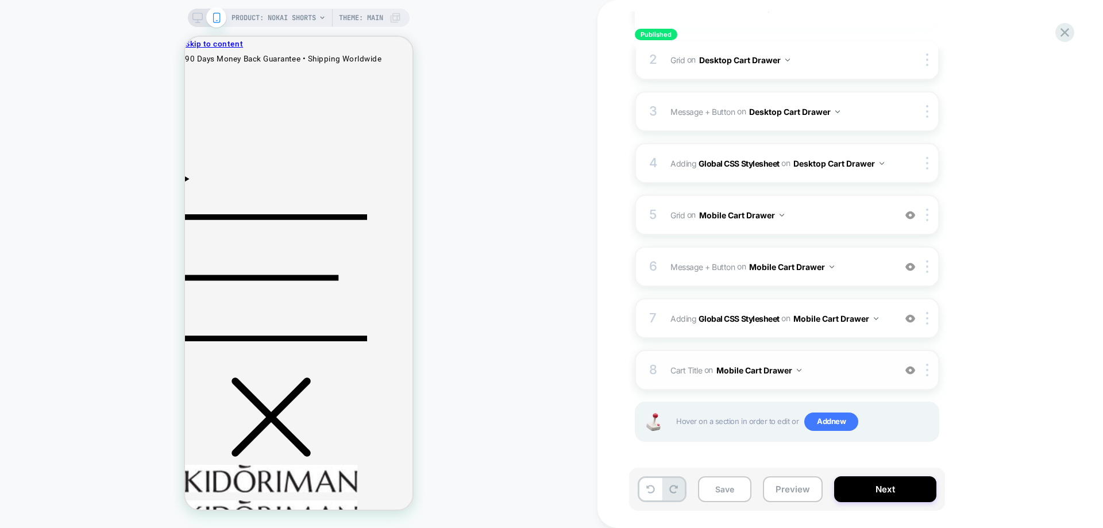
click at [910, 369] on img at bounding box center [911, 371] width 10 height 10
click at [866, 487] on button "Next" at bounding box center [886, 489] width 102 height 26
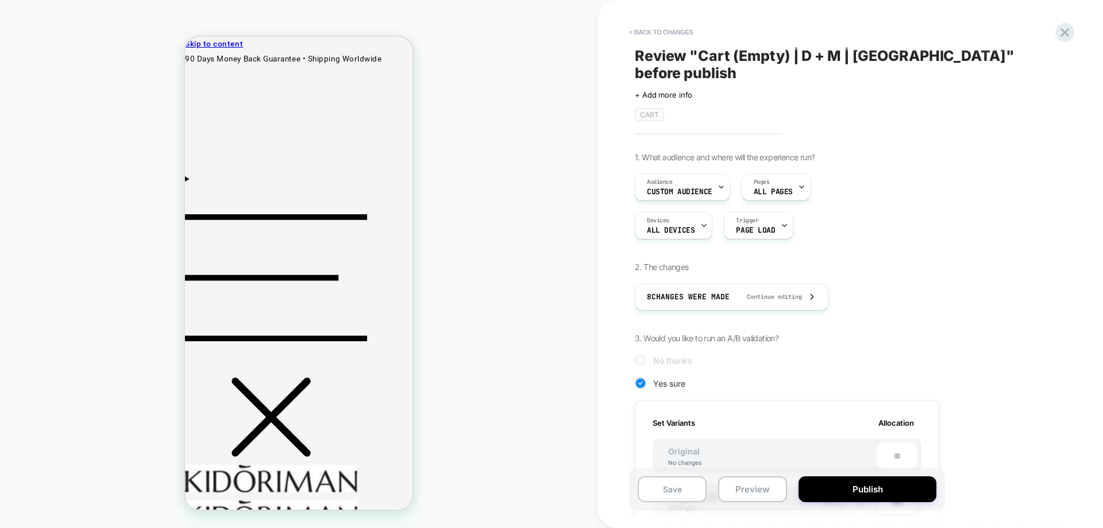
scroll to position [0, 1]
click at [655, 26] on button "< Back to changes" at bounding box center [662, 32] width 76 height 18
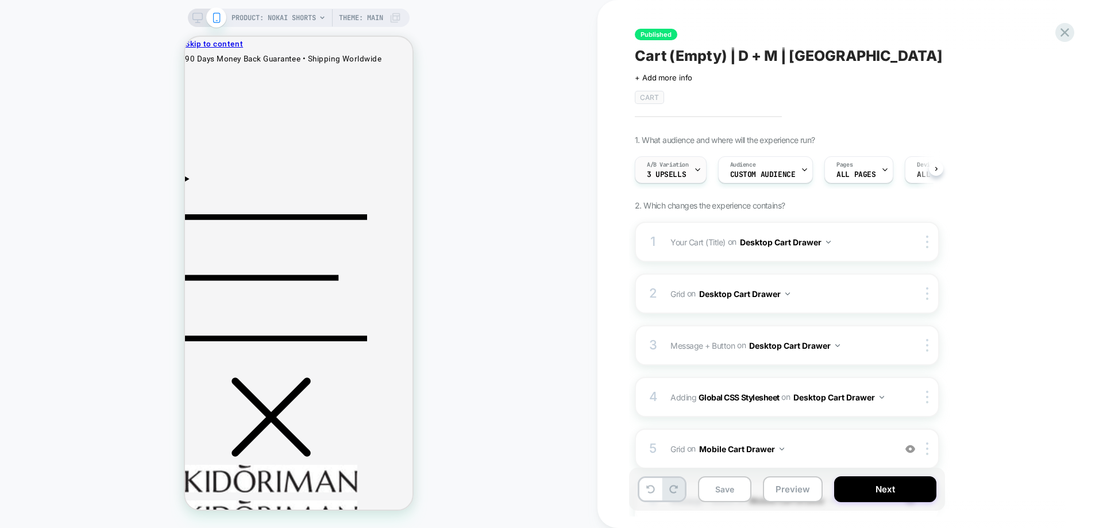
scroll to position [0, 1]
click at [683, 171] on div "A/B Variation 3 upsells" at bounding box center [667, 170] width 65 height 26
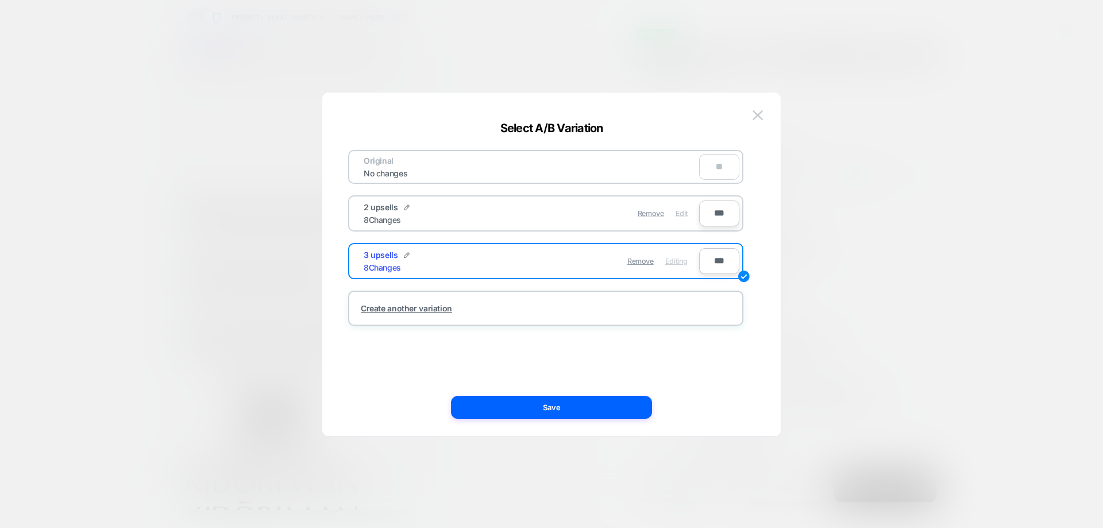
click at [687, 218] on div "Edit" at bounding box center [682, 213] width 12 height 22
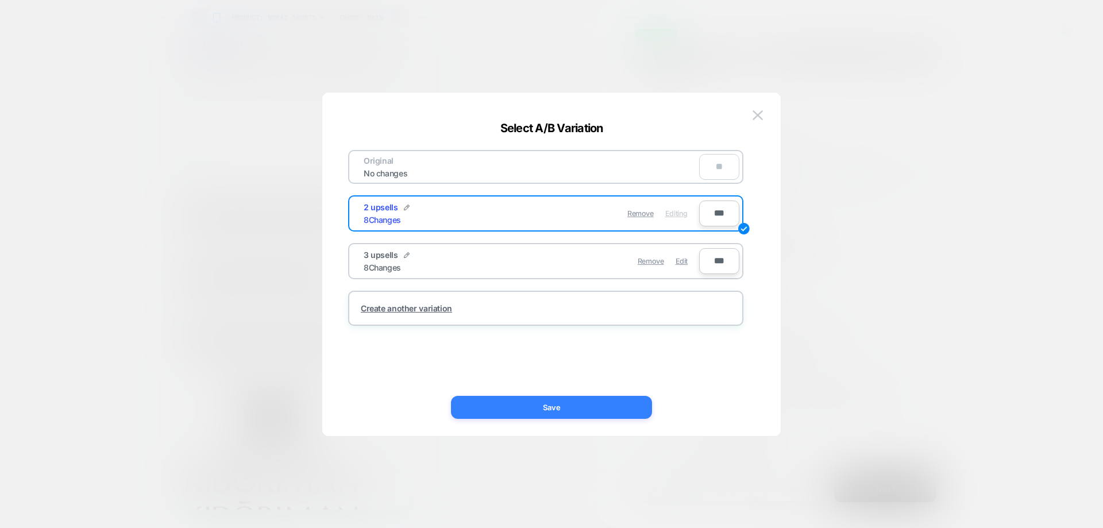
click at [637, 405] on button "Save" at bounding box center [551, 407] width 201 height 23
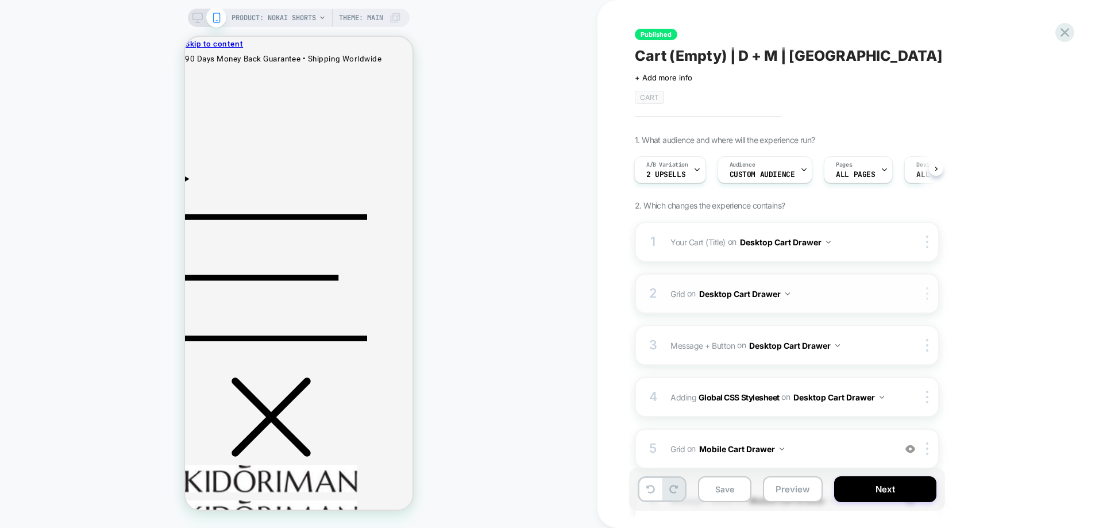
click at [928, 297] on img at bounding box center [927, 293] width 2 height 13
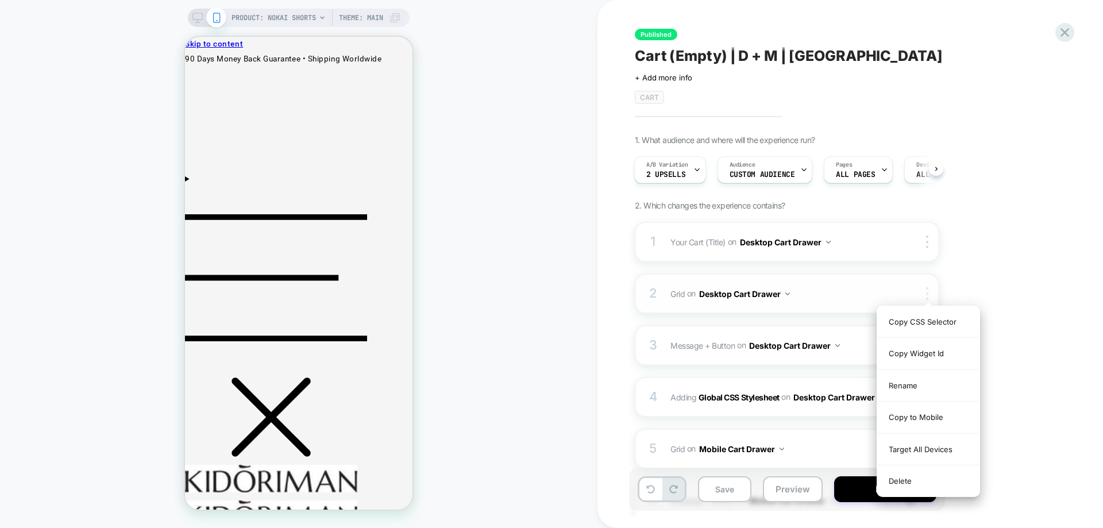
click at [928, 297] on img at bounding box center [927, 293] width 2 height 13
click at [942, 275] on div "1. What audience and where will the experience run? A/B Variation 2 upsells Aud…" at bounding box center [845, 420] width 420 height 570
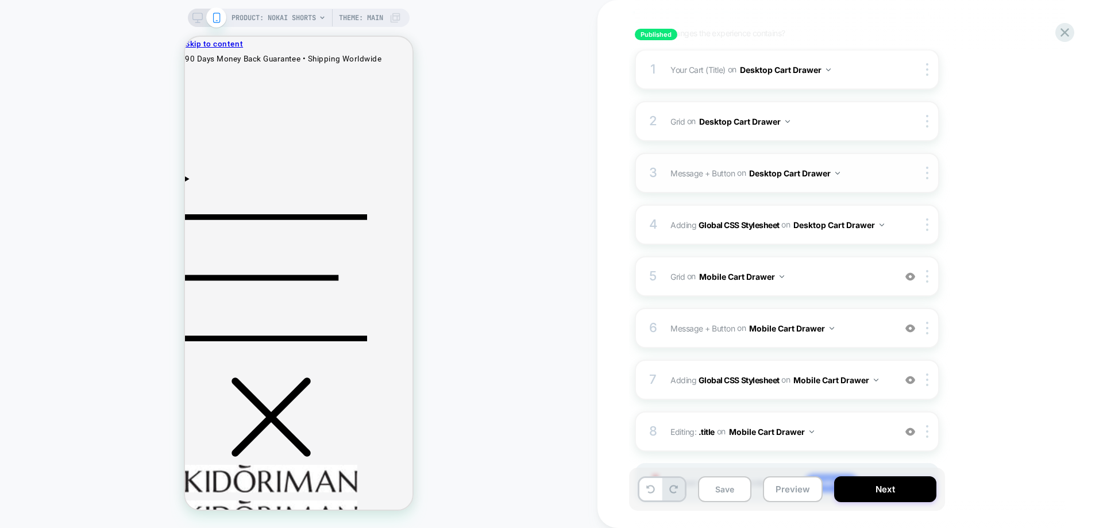
scroll to position [234, 0]
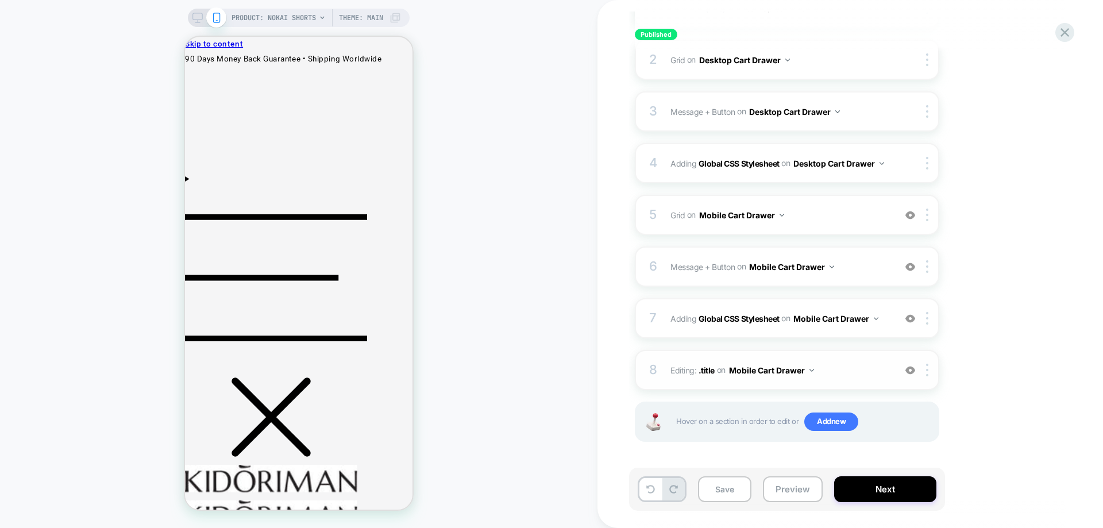
click at [912, 371] on img at bounding box center [911, 371] width 10 height 10
click at [862, 218] on span "Grid Replacing Blocks List WITH mini-cart .mini-cart__empty on Mobile Cart Draw…" at bounding box center [780, 215] width 219 height 17
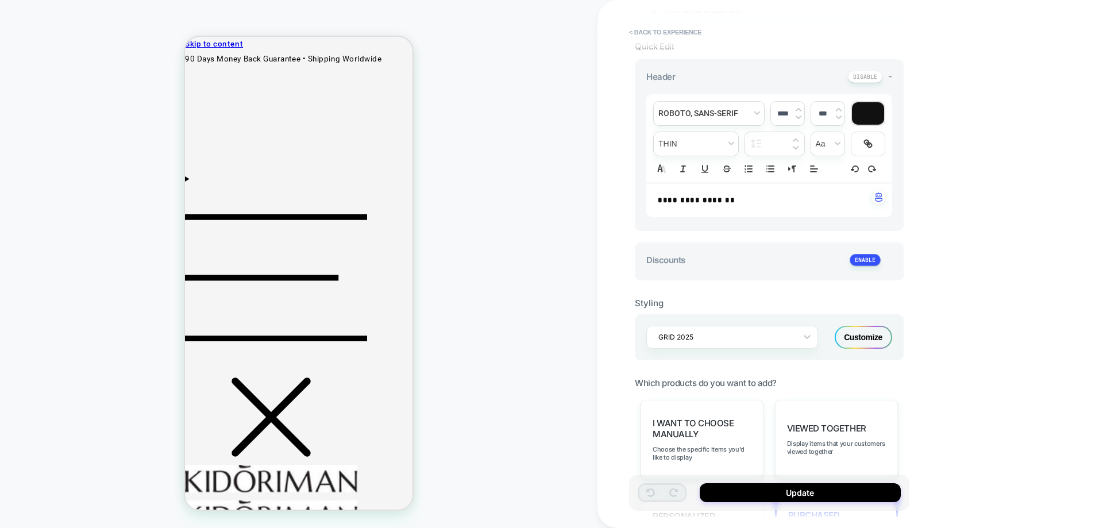
scroll to position [402, 0]
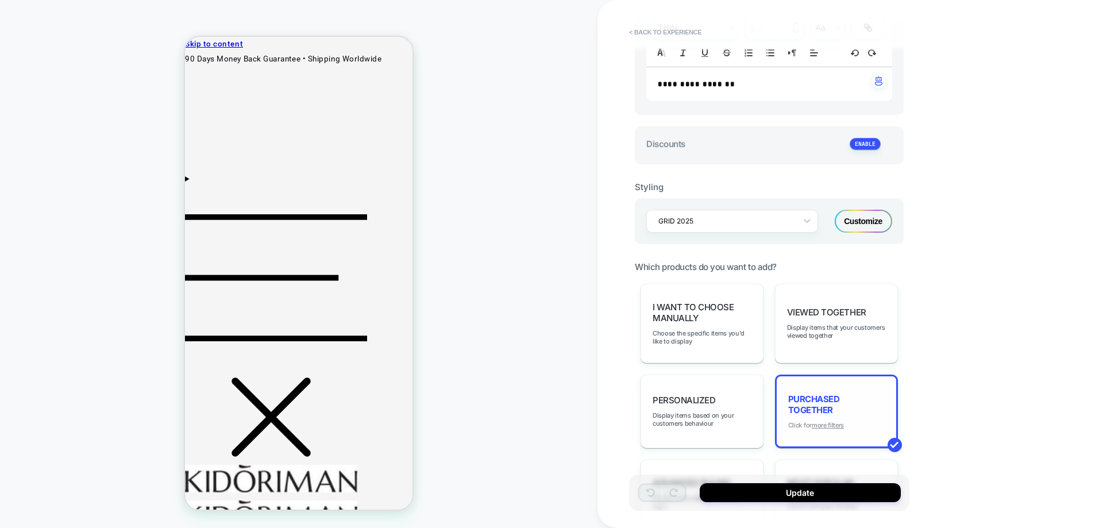
click at [829, 424] on u "more filters" at bounding box center [828, 425] width 32 height 8
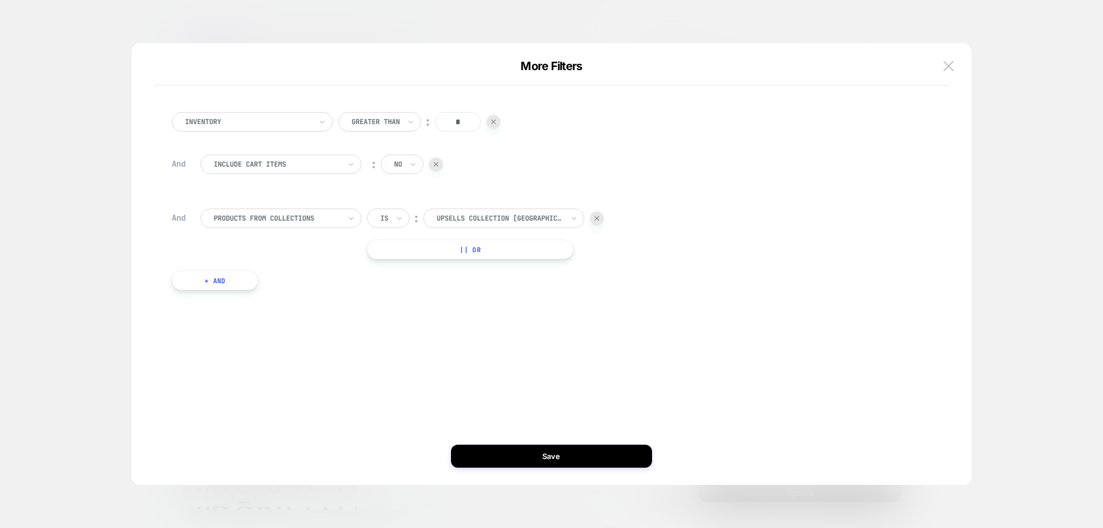
click at [437, 160] on div at bounding box center [436, 164] width 14 height 14
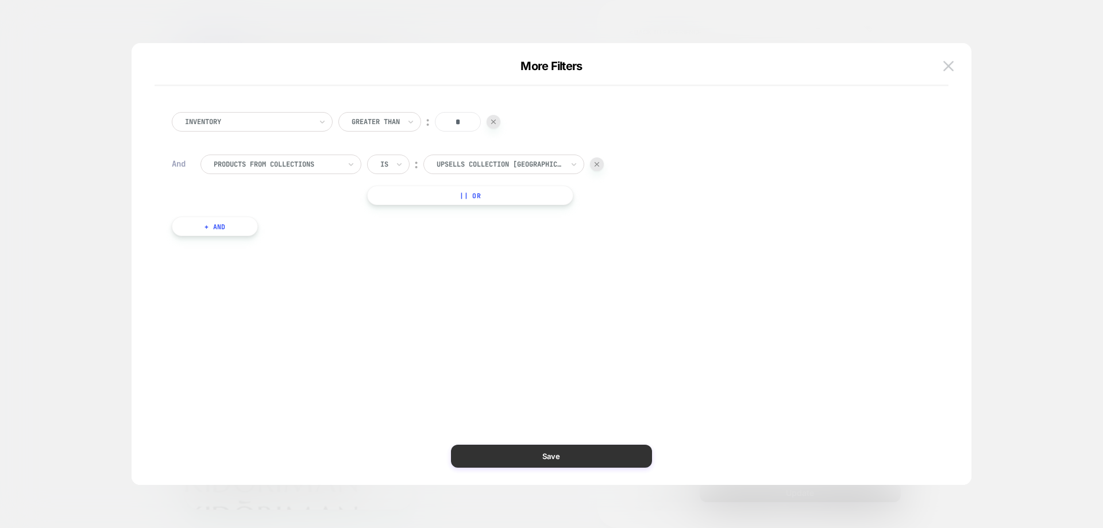
click at [608, 460] on button "Save" at bounding box center [551, 456] width 201 height 23
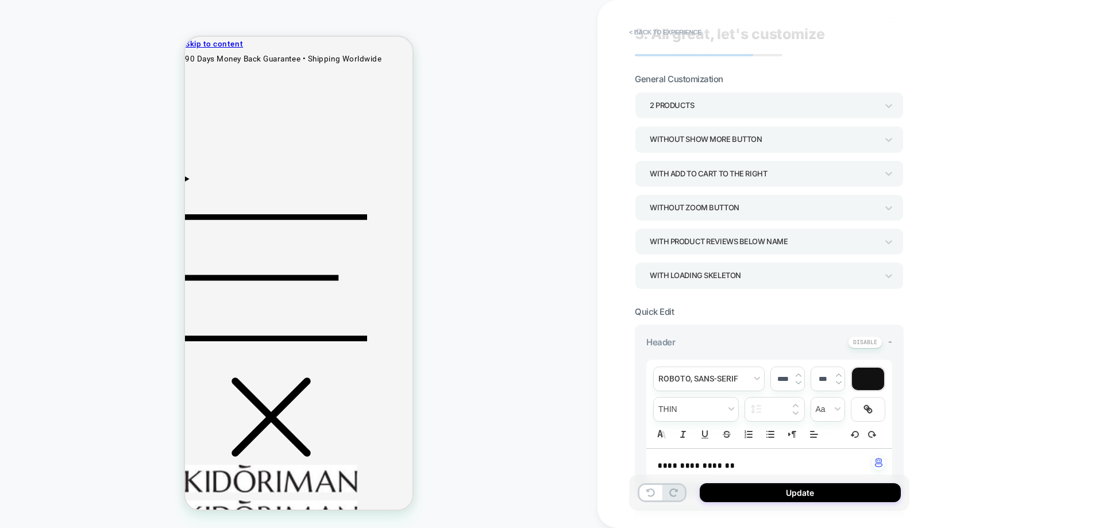
scroll to position [0, 0]
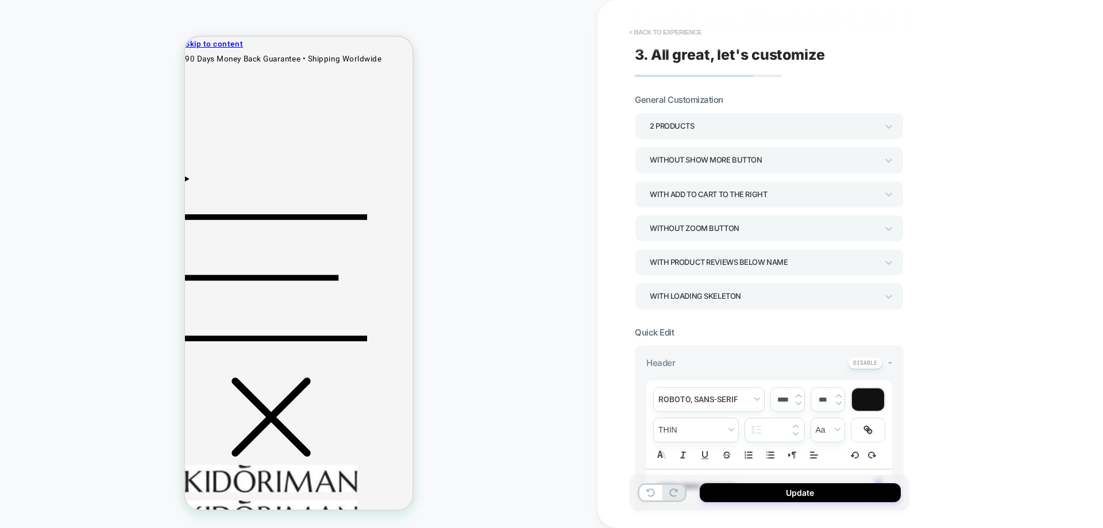
click at [648, 33] on button "< Back to experience" at bounding box center [666, 32] width 84 height 18
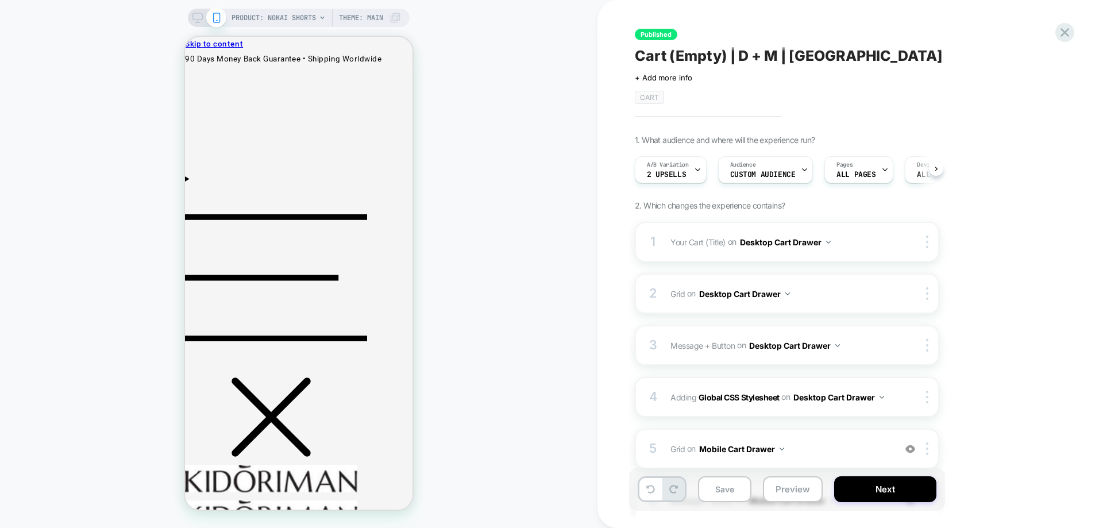
scroll to position [0, 1]
click at [198, 22] on icon at bounding box center [198, 18] width 10 height 10
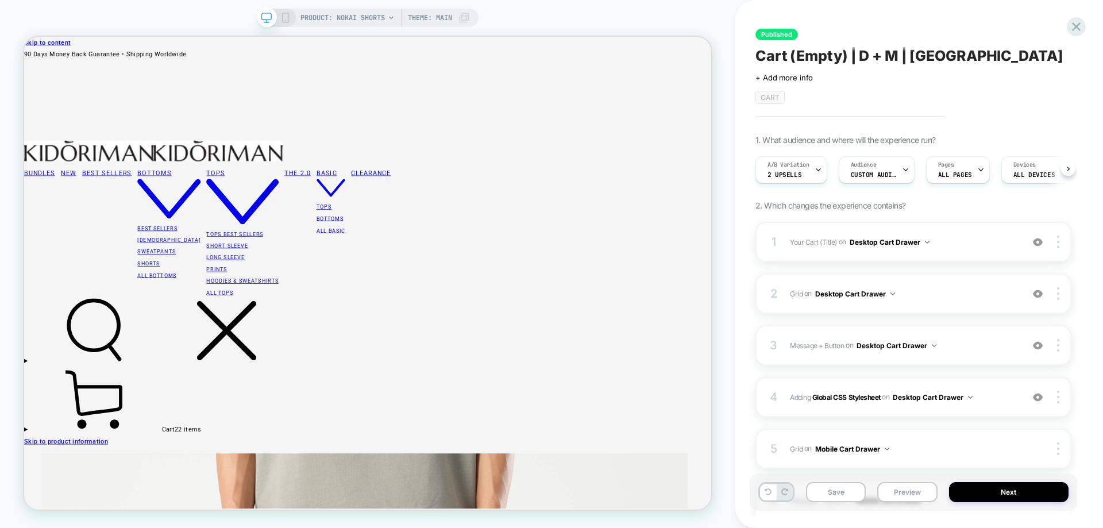
scroll to position [0, 1]
click at [991, 305] on div "2 Grid Replacing Blocks List WITH mini-cart .mini-cart__empty on Desktop Cart D…" at bounding box center [914, 294] width 316 height 40
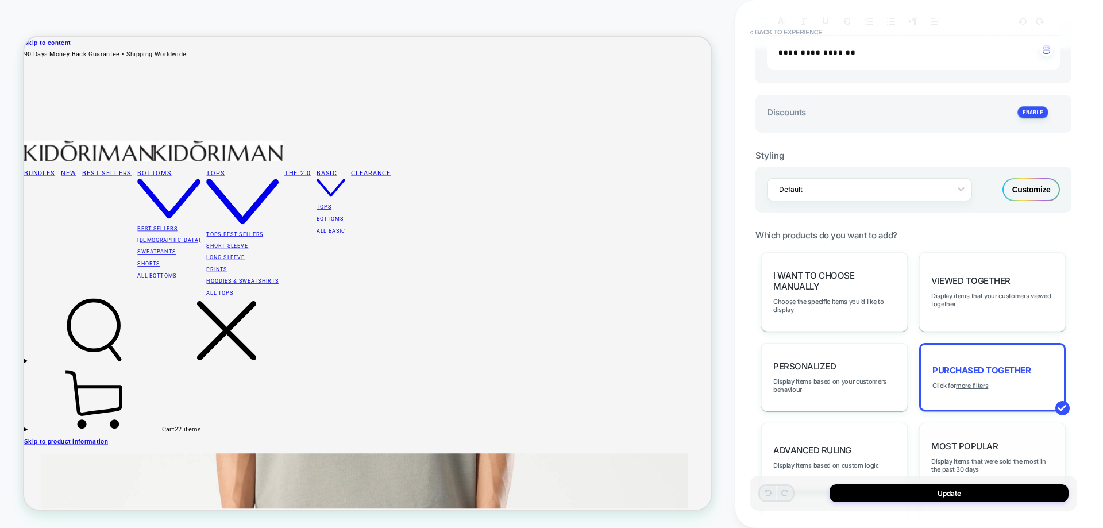
scroll to position [517, 0]
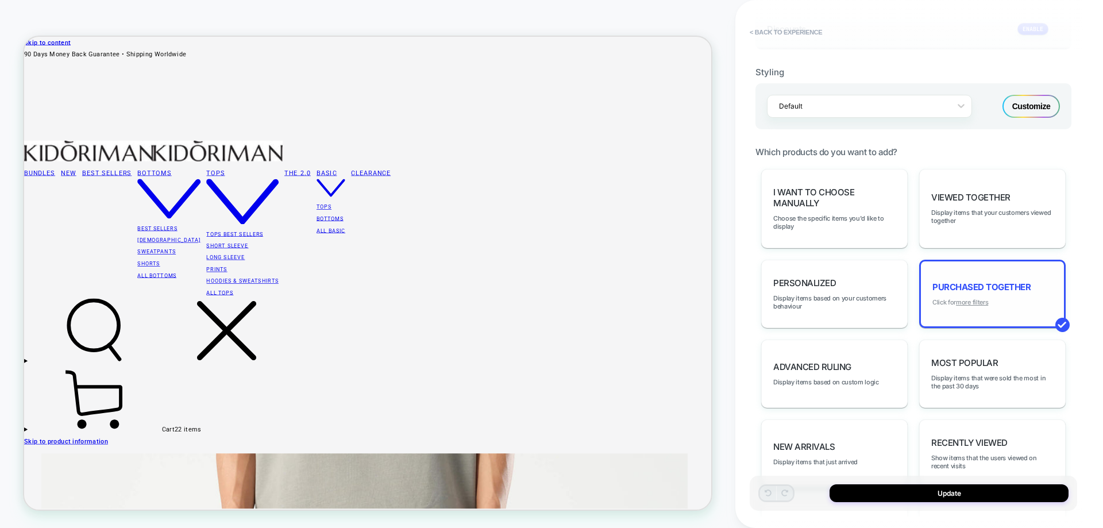
click at [980, 302] on u "more filters" at bounding box center [972, 302] width 32 height 8
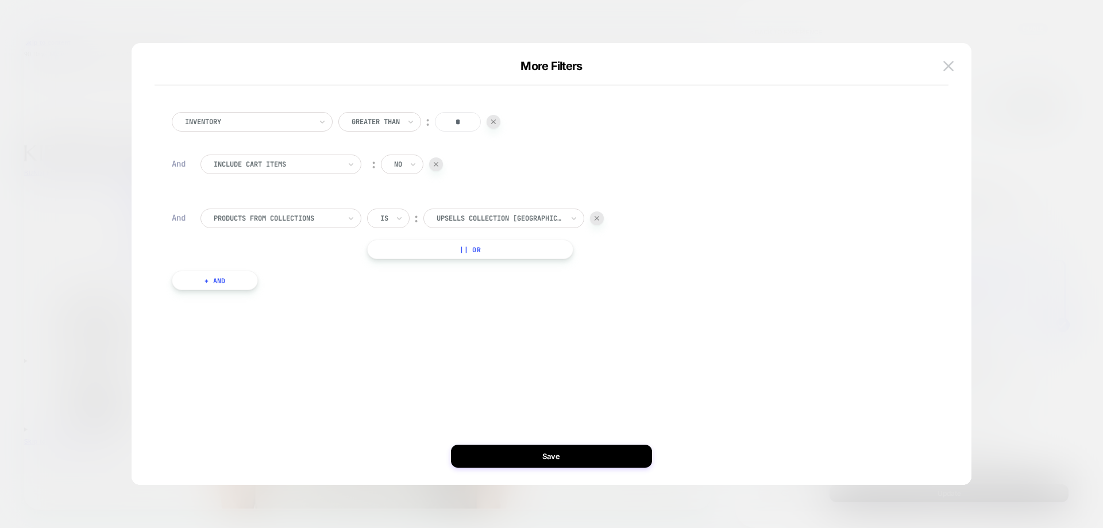
click at [432, 166] on div at bounding box center [436, 164] width 14 height 14
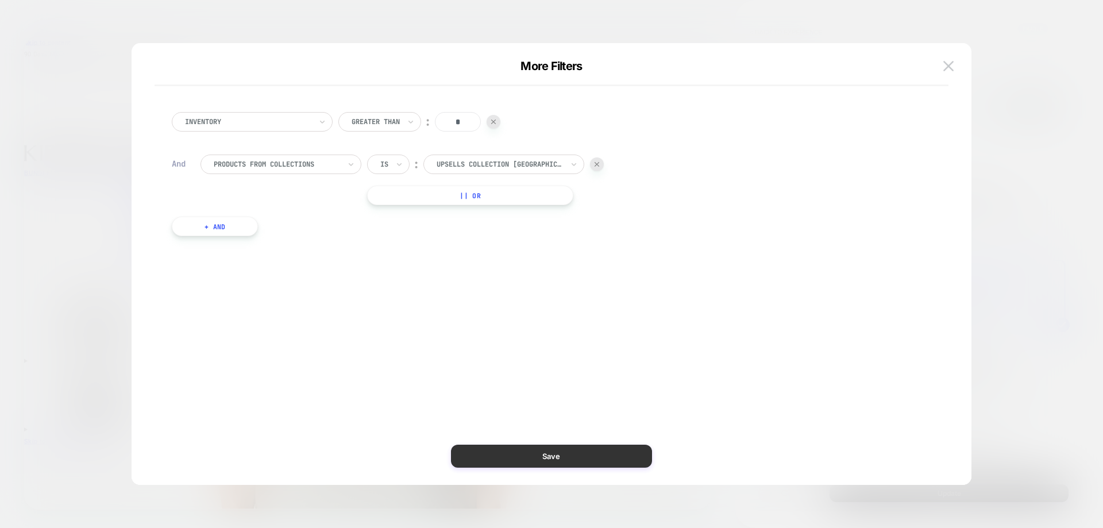
click at [617, 447] on button "Save" at bounding box center [551, 456] width 201 height 23
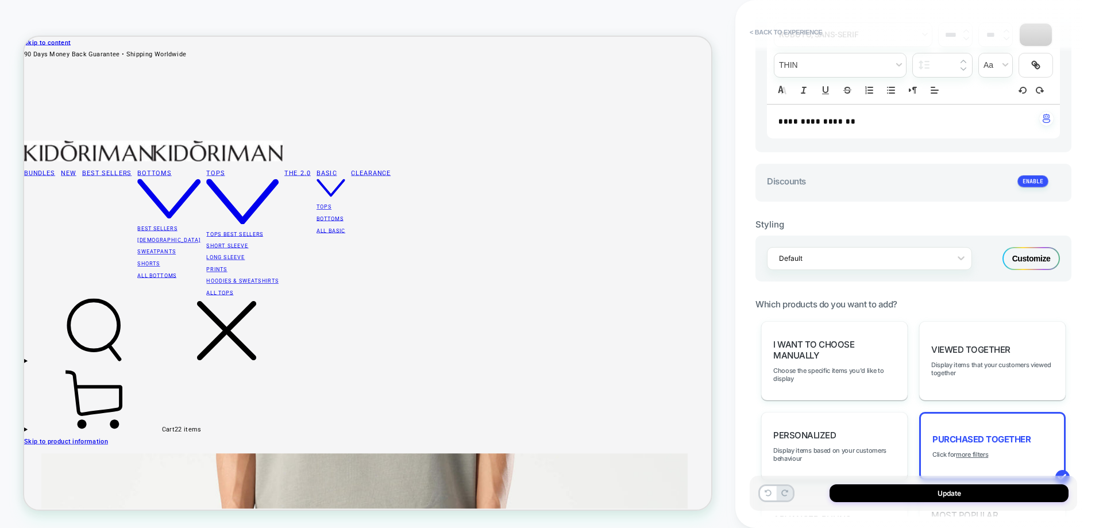
scroll to position [183, 0]
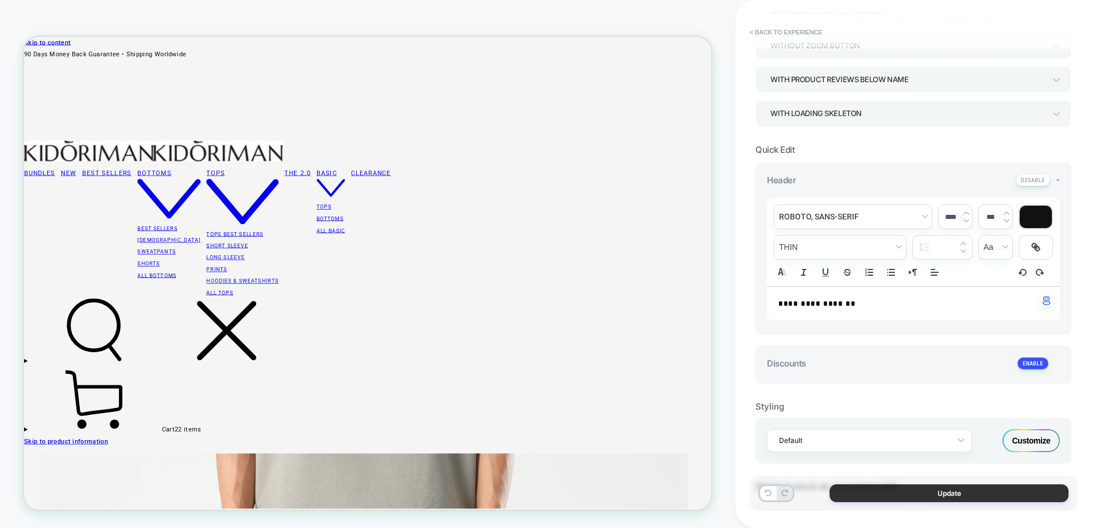
click at [1025, 494] on button "Update" at bounding box center [949, 493] width 239 height 18
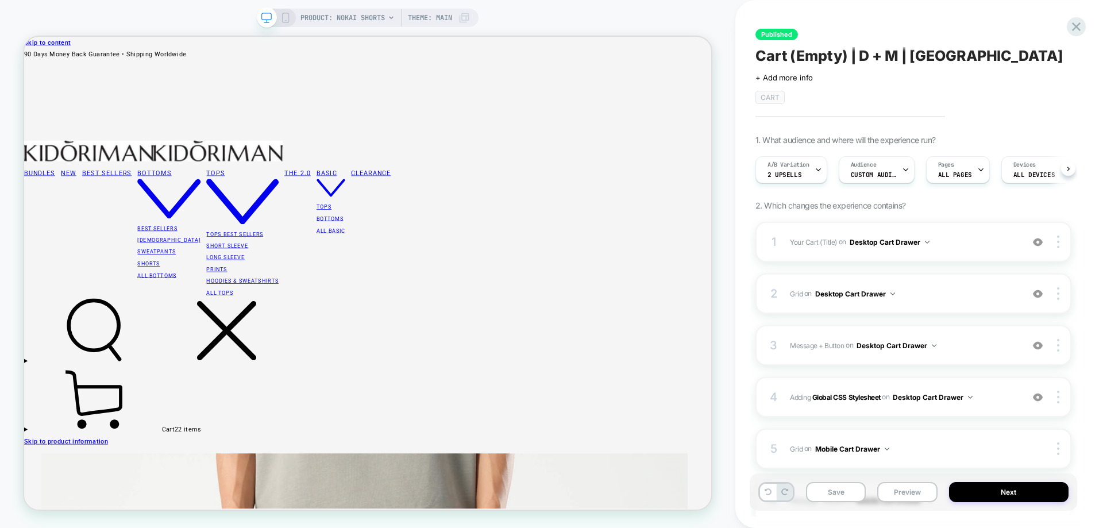
scroll to position [0, 1]
click at [1039, 245] on img at bounding box center [1038, 242] width 10 height 10
click at [1002, 487] on button "Next" at bounding box center [1009, 492] width 120 height 20
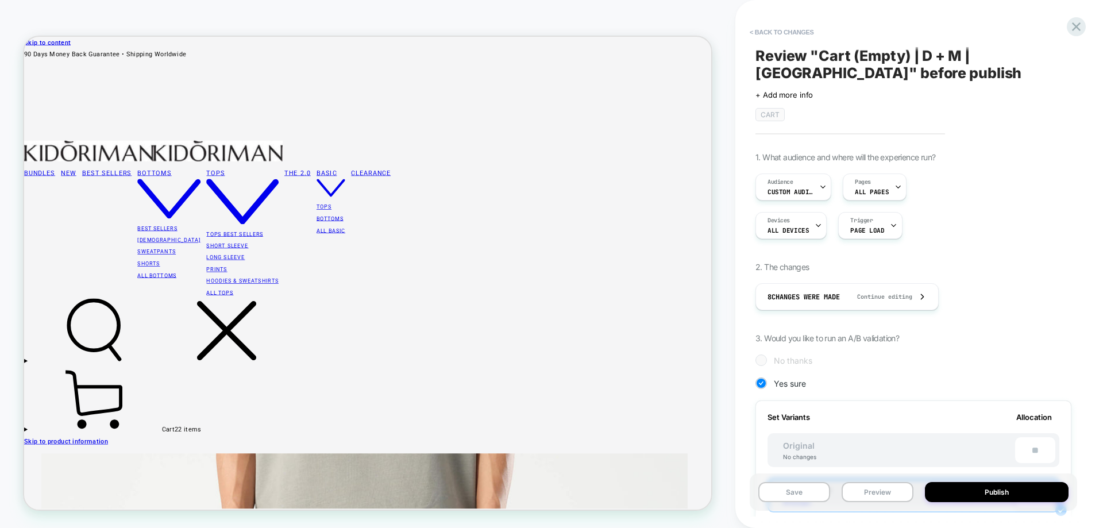
click at [1002, 487] on button "Publish" at bounding box center [997, 492] width 144 height 20
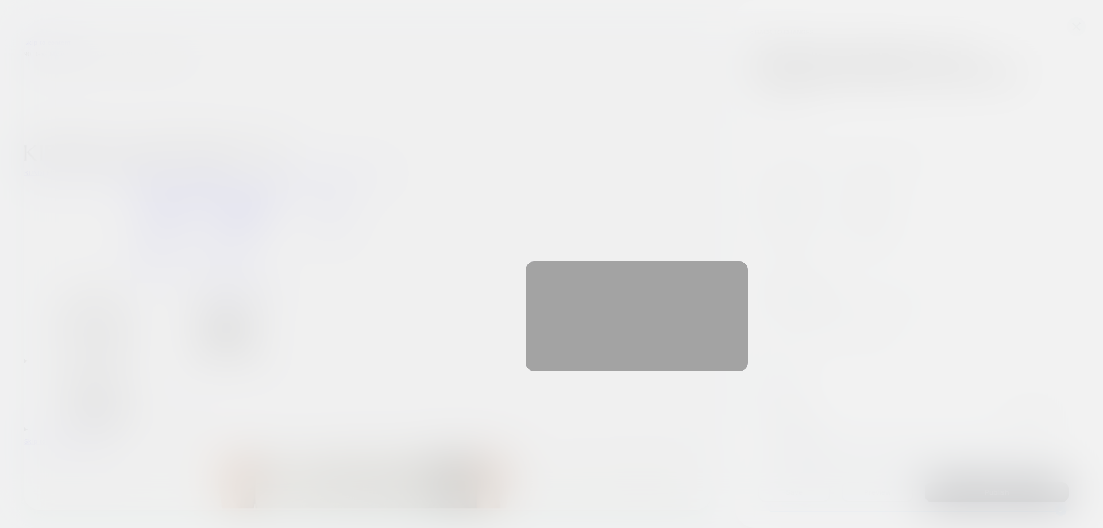
scroll to position [0, 1]
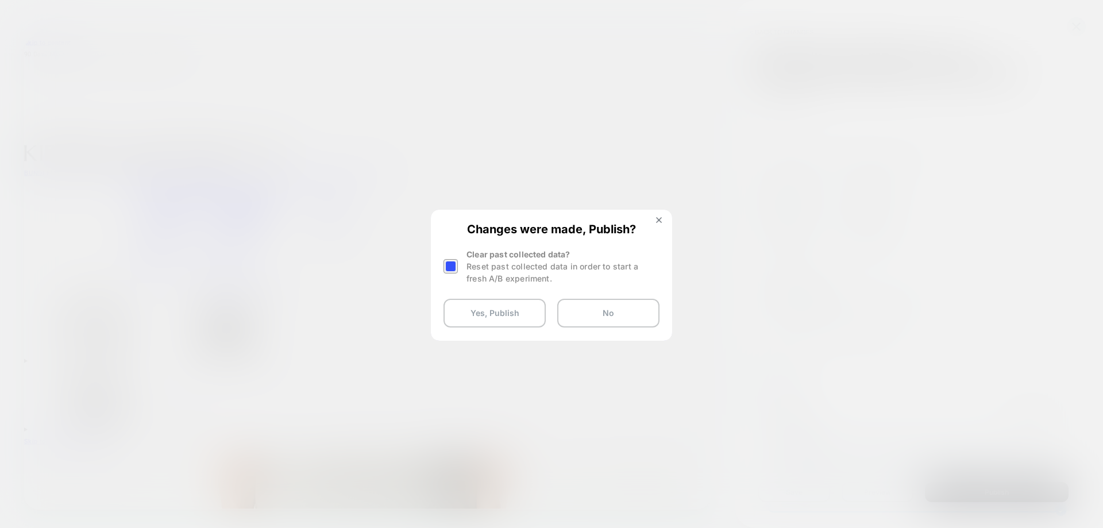
click at [445, 262] on div at bounding box center [451, 266] width 14 height 14
click at [457, 271] on div at bounding box center [451, 266] width 14 height 14
click at [492, 312] on button "Yes, Publish" at bounding box center [495, 313] width 102 height 29
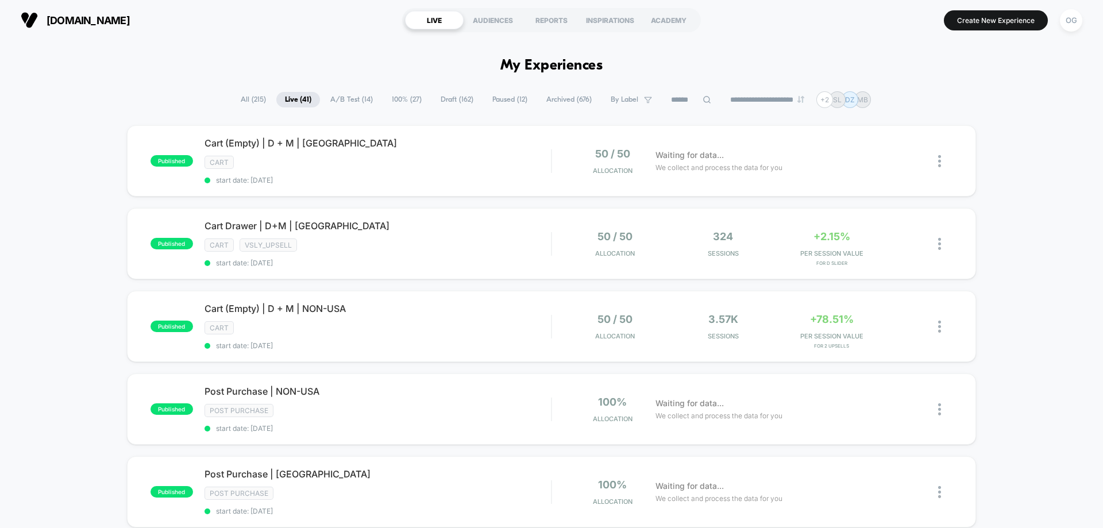
click at [422, 335] on div "Cart (Empty) | D + M | NON-USA Click to edit experience details Click to edit e…" at bounding box center [378, 326] width 347 height 47
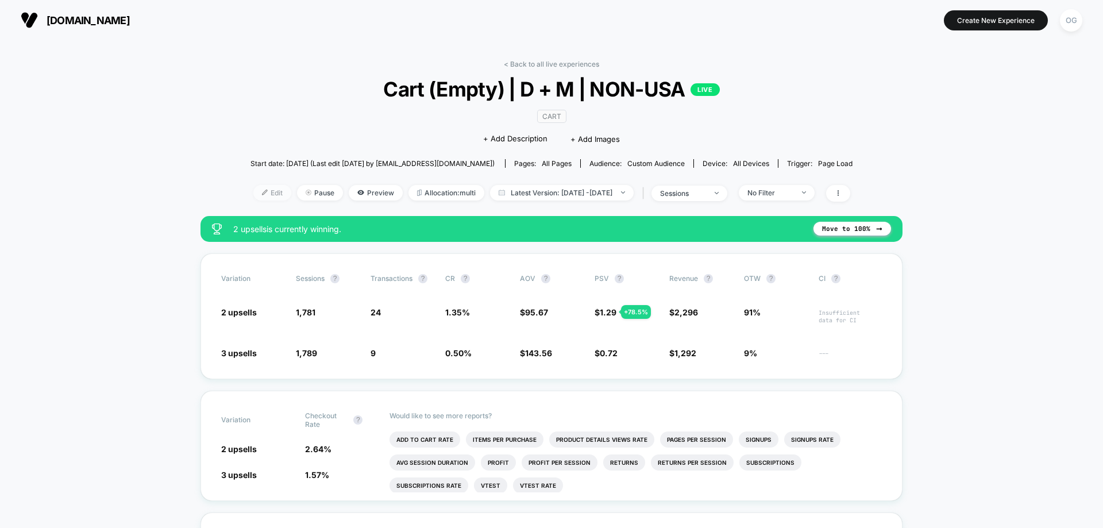
click at [254, 194] on span "Edit" at bounding box center [272, 193] width 38 height 16
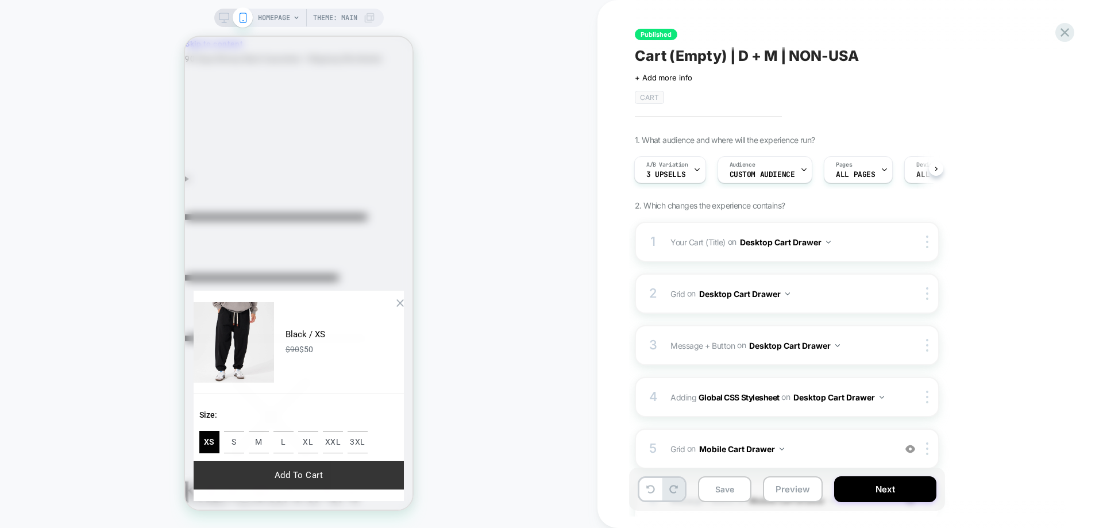
click at [305, 486] on button "Add To Cart" at bounding box center [299, 475] width 210 height 29
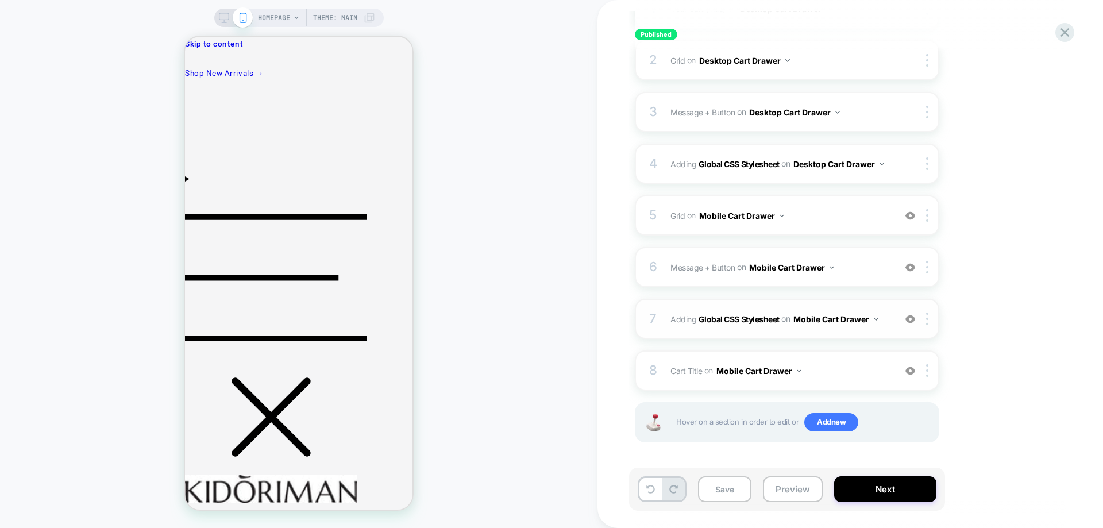
scroll to position [234, 0]
click at [912, 375] on img at bounding box center [911, 371] width 10 height 10
click at [825, 221] on span "Grid Replacing Blocks List WITH mini-cart .mini-cart__empty on Mobile Cart Draw…" at bounding box center [780, 215] width 219 height 17
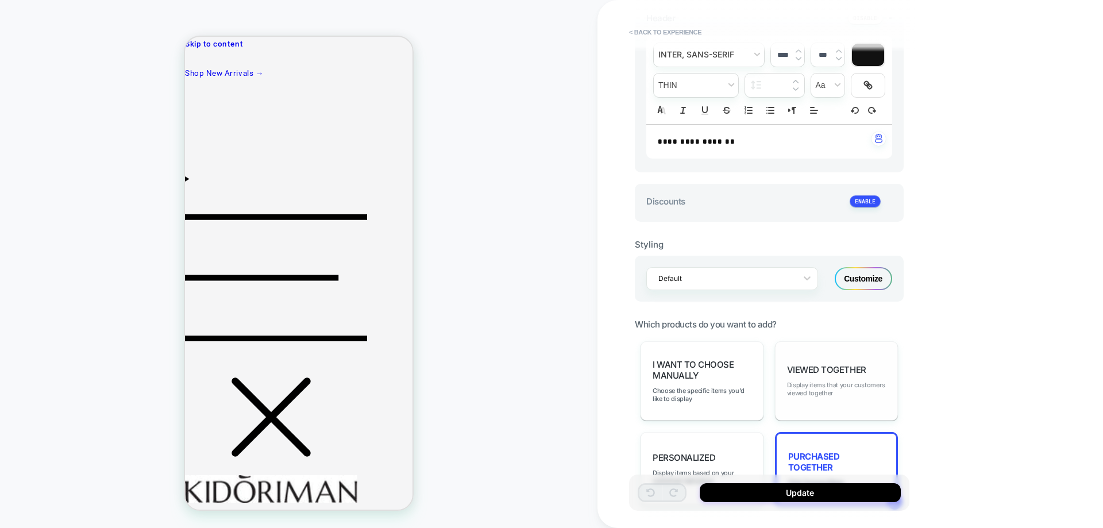
scroll to position [460, 0]
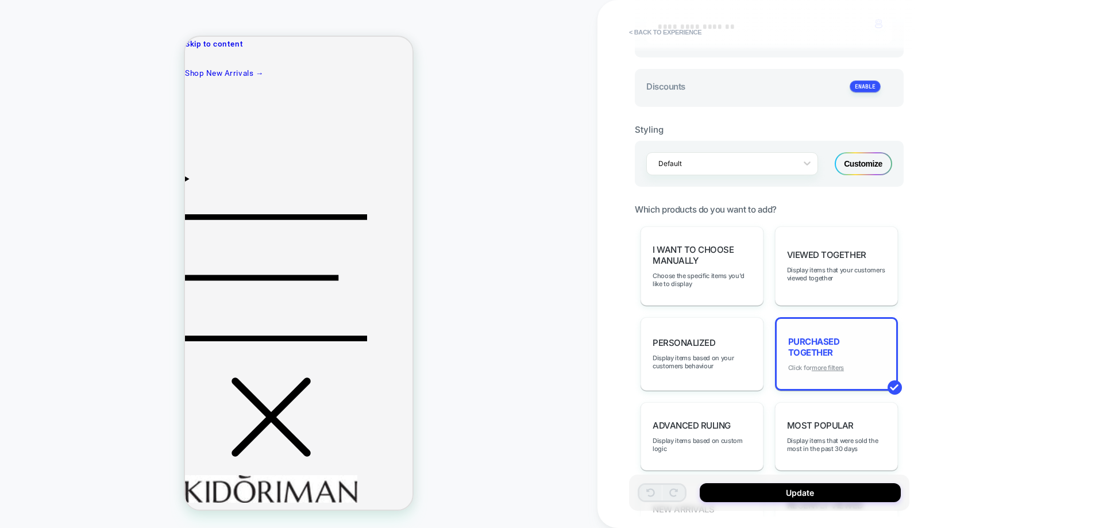
type textarea "*"
click at [842, 366] on u "more filters" at bounding box center [828, 368] width 32 height 8
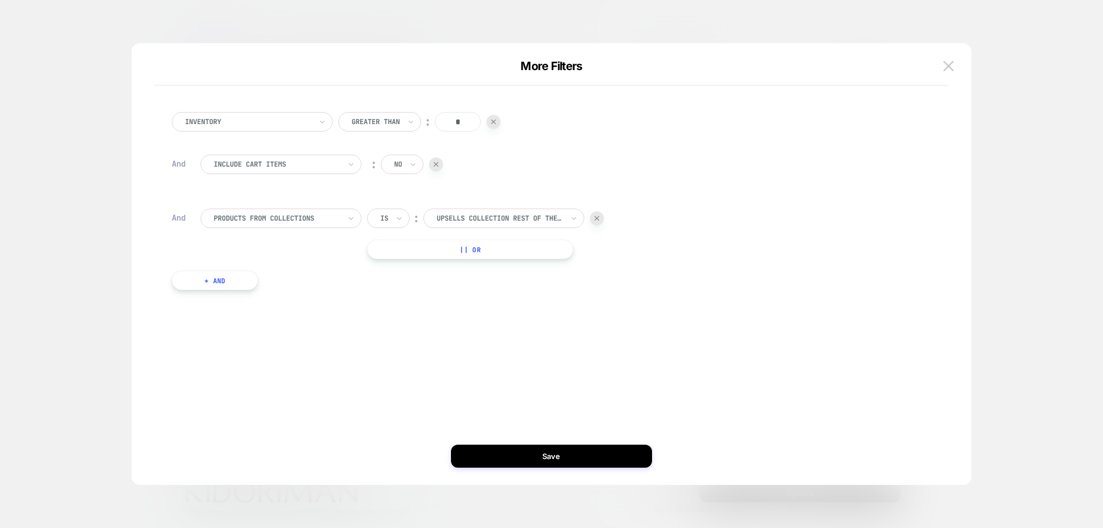
click at [439, 171] on div "︰ no" at bounding box center [405, 165] width 76 height 20
click at [438, 167] on div at bounding box center [436, 164] width 14 height 14
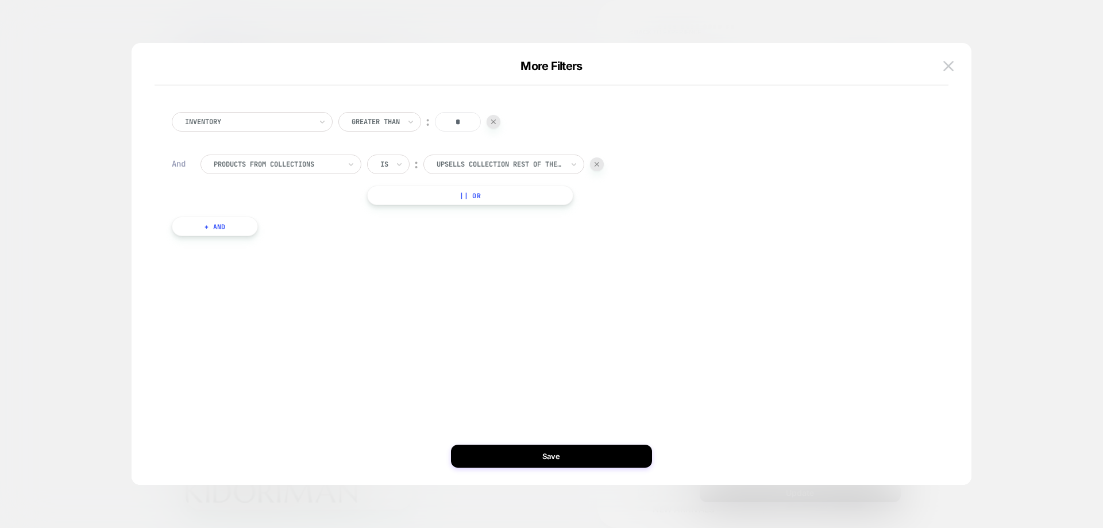
click at [243, 232] on button "+ And" at bounding box center [215, 227] width 86 height 20
click at [293, 243] on div at bounding box center [277, 238] width 126 height 10
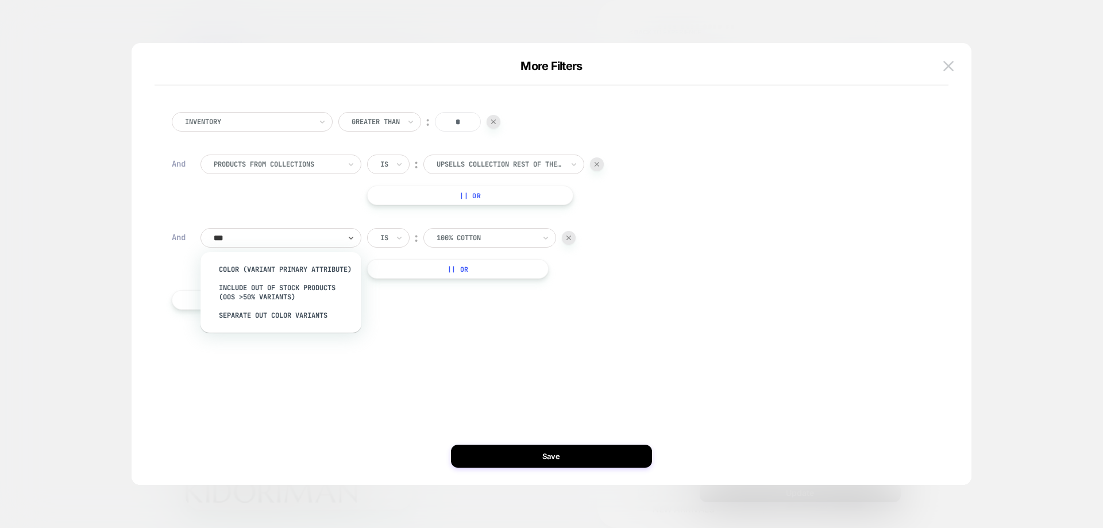
type input "****"
click at [296, 325] on div "Separate out color variants" at bounding box center [286, 315] width 149 height 18
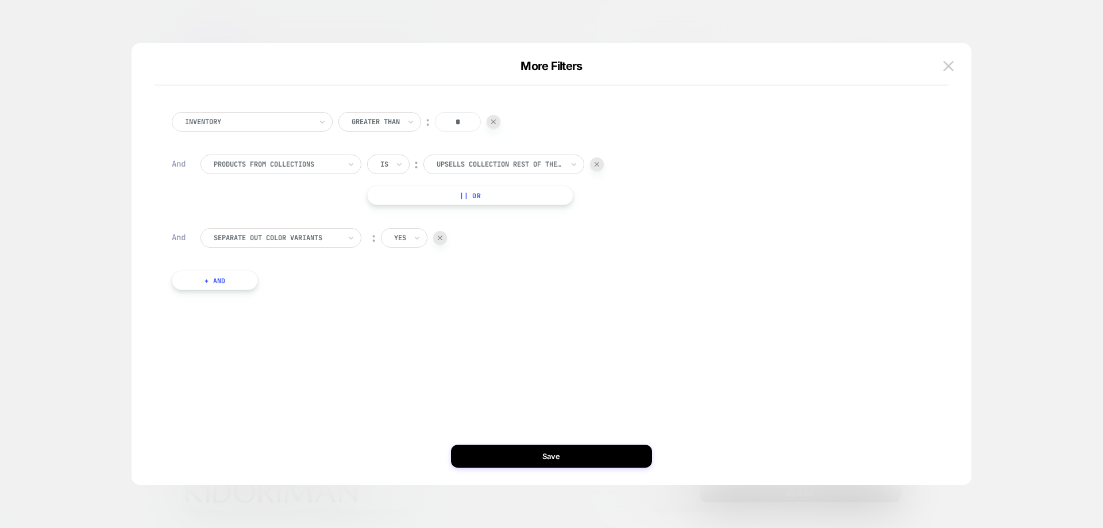
click at [411, 244] on div "yes" at bounding box center [404, 238] width 47 height 20
click at [479, 456] on button "Save" at bounding box center [551, 456] width 201 height 23
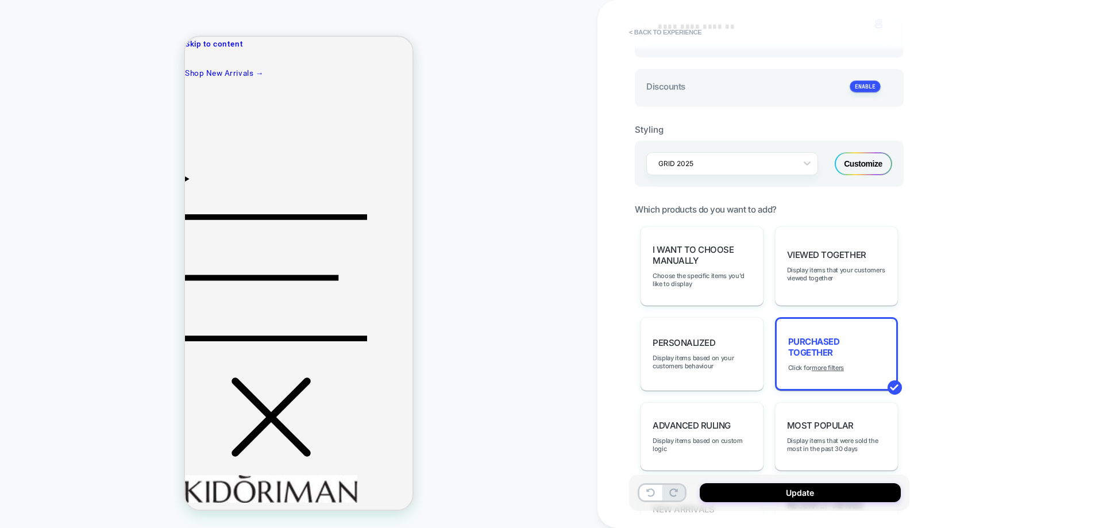
type textarea "*"
click at [821, 366] on u "more filters" at bounding box center [828, 368] width 32 height 8
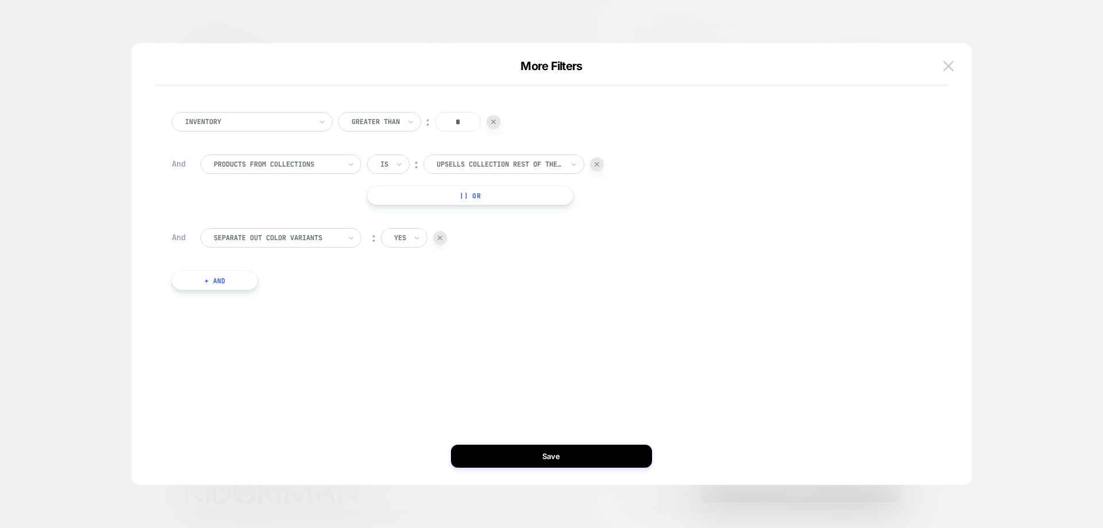
click at [237, 275] on button "+ And" at bounding box center [215, 281] width 86 height 20
click at [230, 281] on div "Inventory Greater Than ︰ * And products from collections Is ︰ Upsells Collectio…" at bounding box center [545, 238] width 759 height 286
click at [231, 287] on div at bounding box center [277, 292] width 126 height 10
type input "****"
drag, startPoint x: 248, startPoint y: 324, endPoint x: 333, endPoint y: 314, distance: 85.6
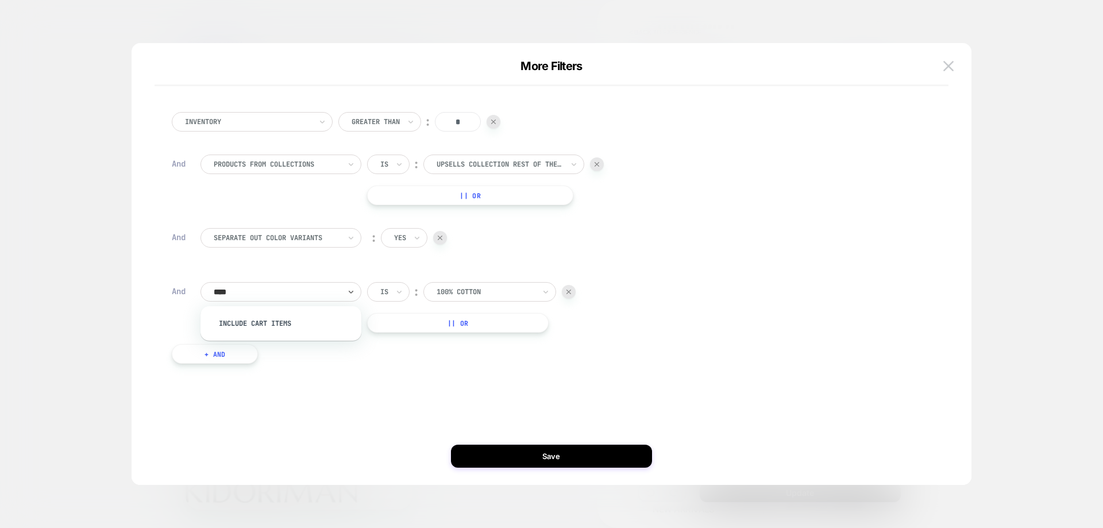
click at [248, 324] on div "Include Cart Items" at bounding box center [286, 323] width 149 height 18
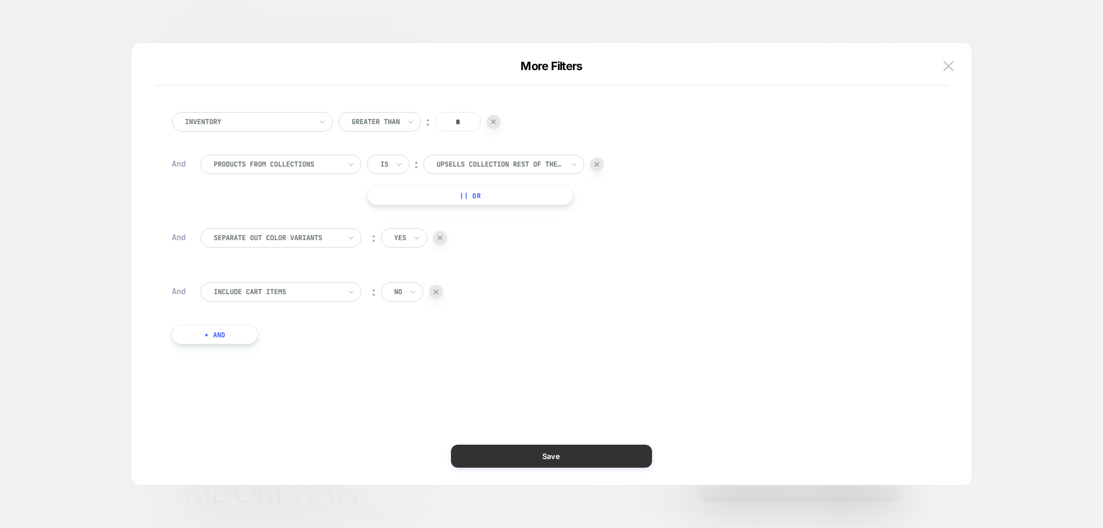
drag, startPoint x: 517, startPoint y: 486, endPoint x: 522, endPoint y: 449, distance: 37.1
click at [635, 484] on div "More Filters Inventory Greater Than ︰ * And products from collections Is ︰ Upse…" at bounding box center [769, 437] width 269 height 423
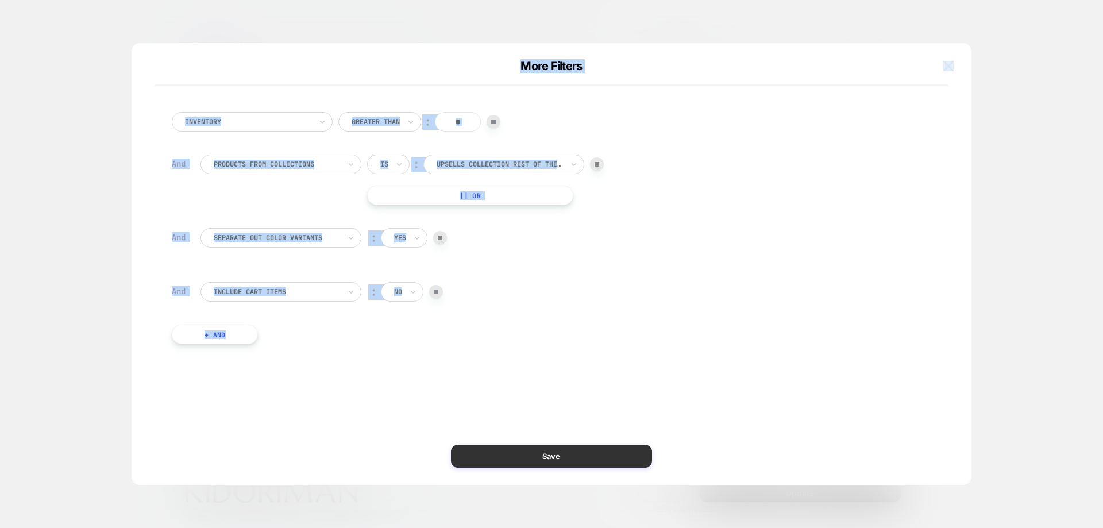
click at [522, 449] on button "Save" at bounding box center [551, 456] width 201 height 23
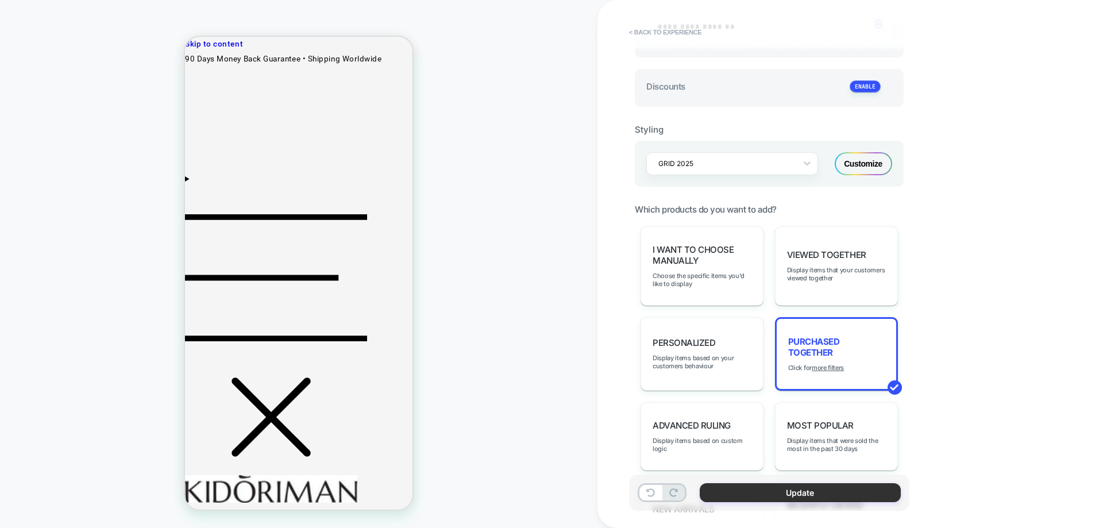
click at [797, 487] on button "Update" at bounding box center [800, 492] width 201 height 19
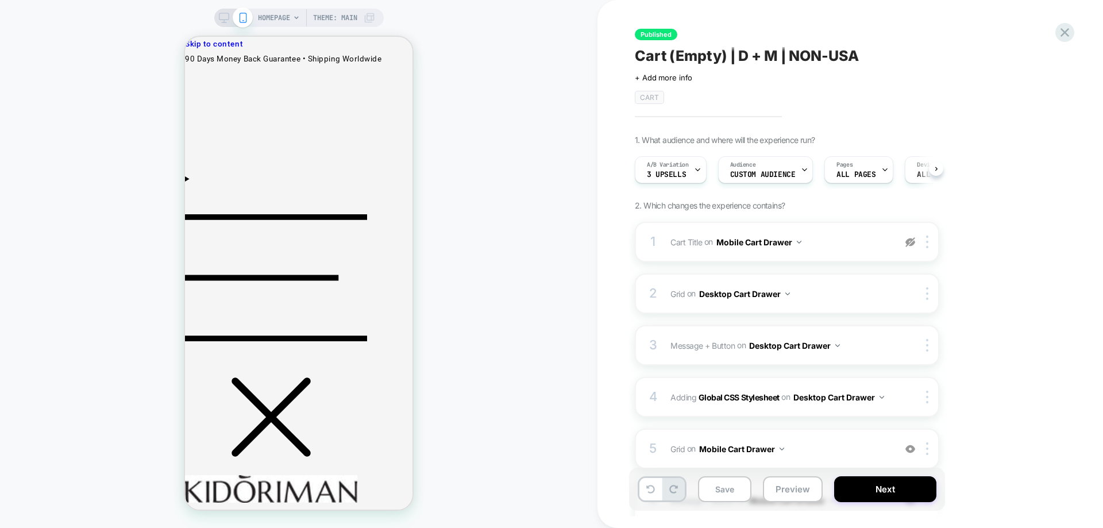
click at [787, 493] on button "Preview" at bounding box center [793, 489] width 60 height 26
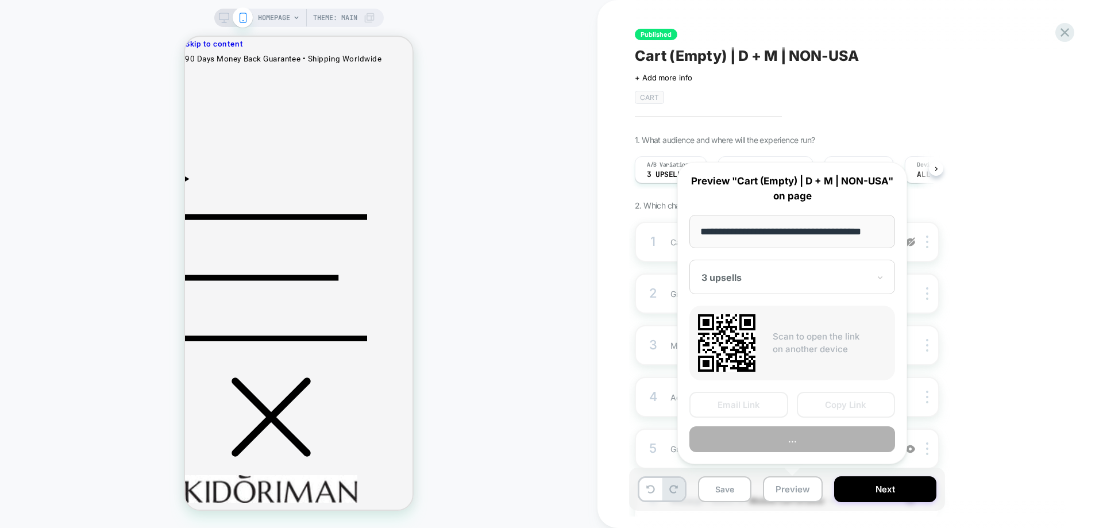
scroll to position [0, 13]
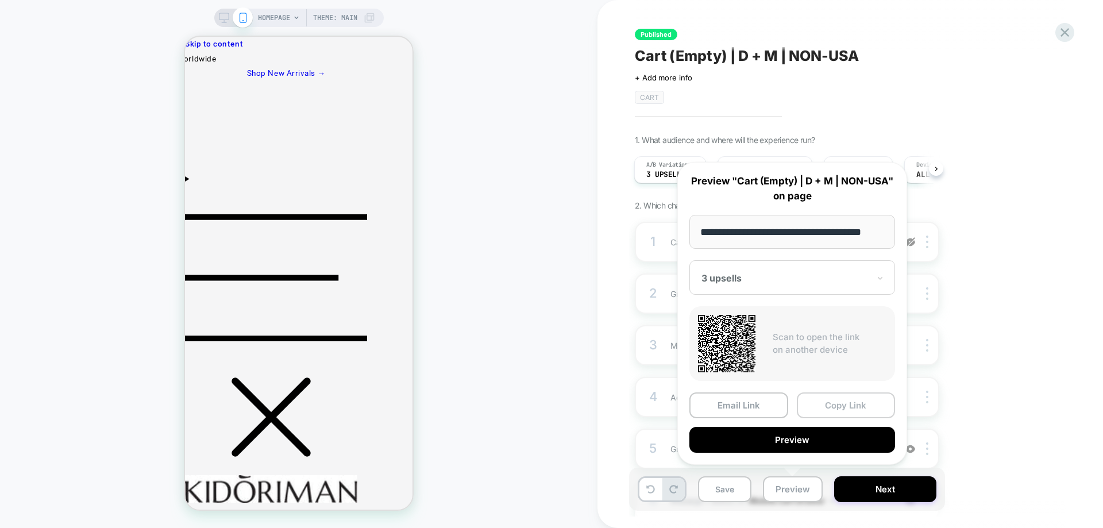
click at [812, 405] on button "Copy Link" at bounding box center [846, 406] width 99 height 26
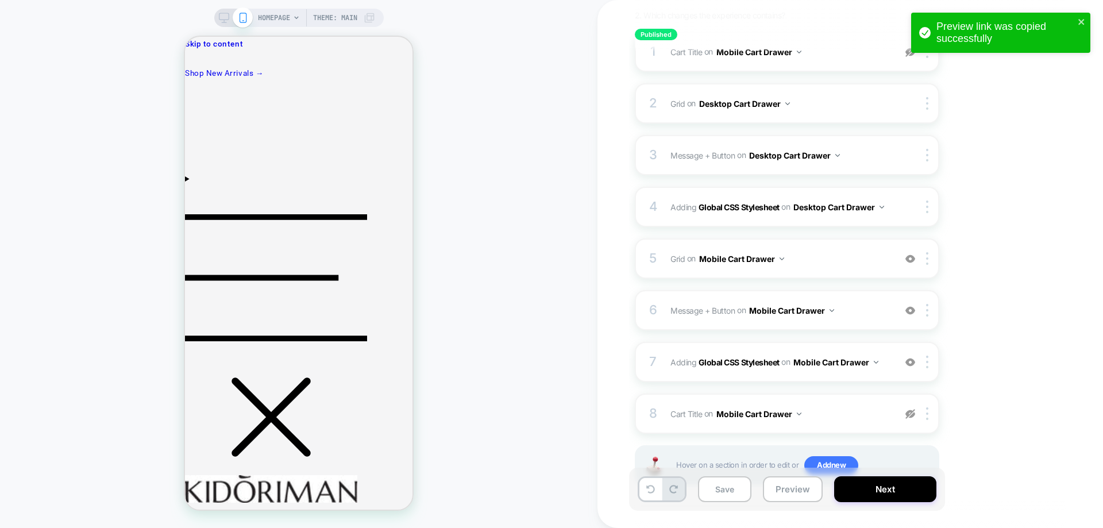
scroll to position [230, 0]
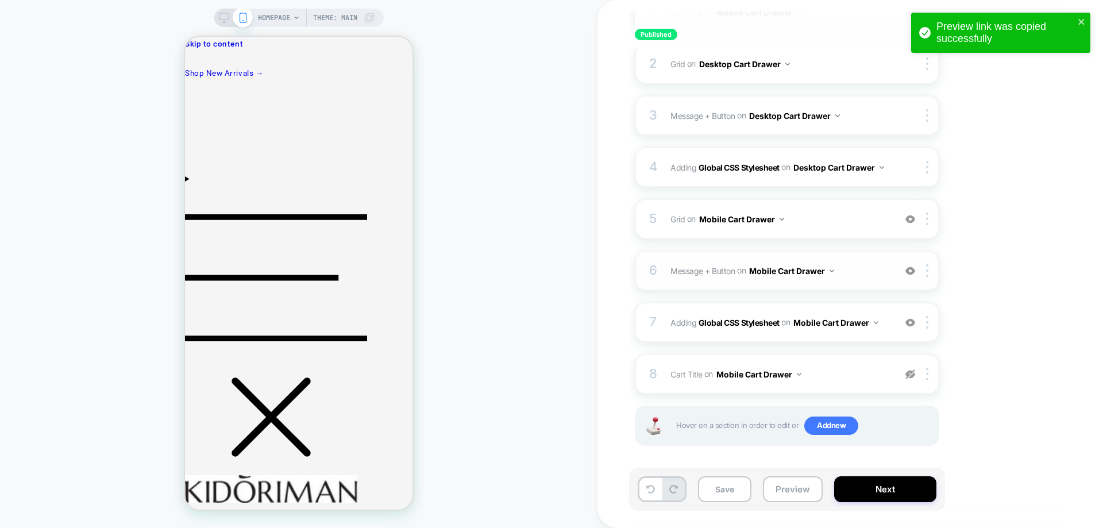
click at [843, 290] on div "6 Message + Button Adding Code Block BEFORE mini-cart #_loomi_addon_17590655368…" at bounding box center [787, 271] width 305 height 40
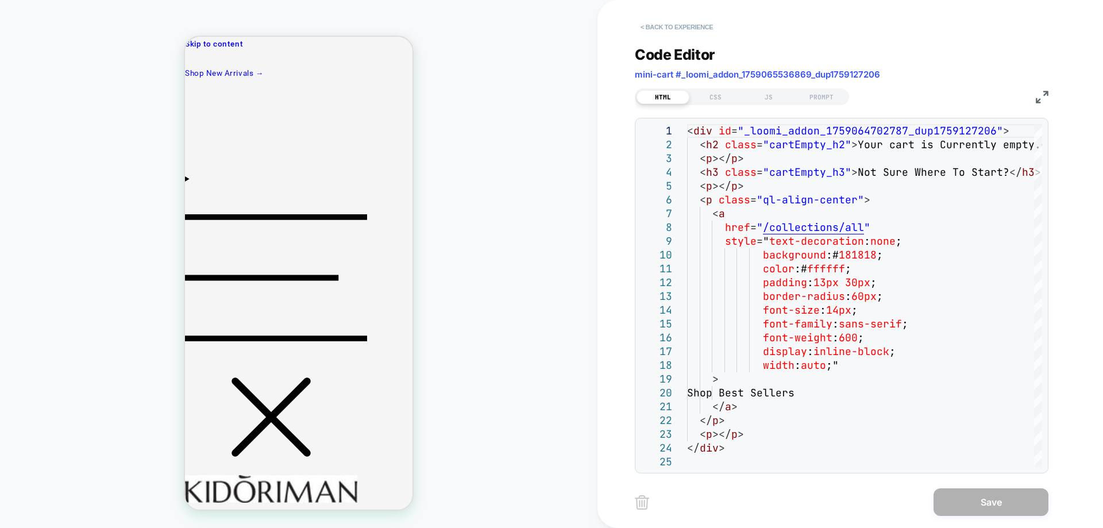
click at [672, 30] on button "< Back to experience" at bounding box center [677, 27] width 84 height 18
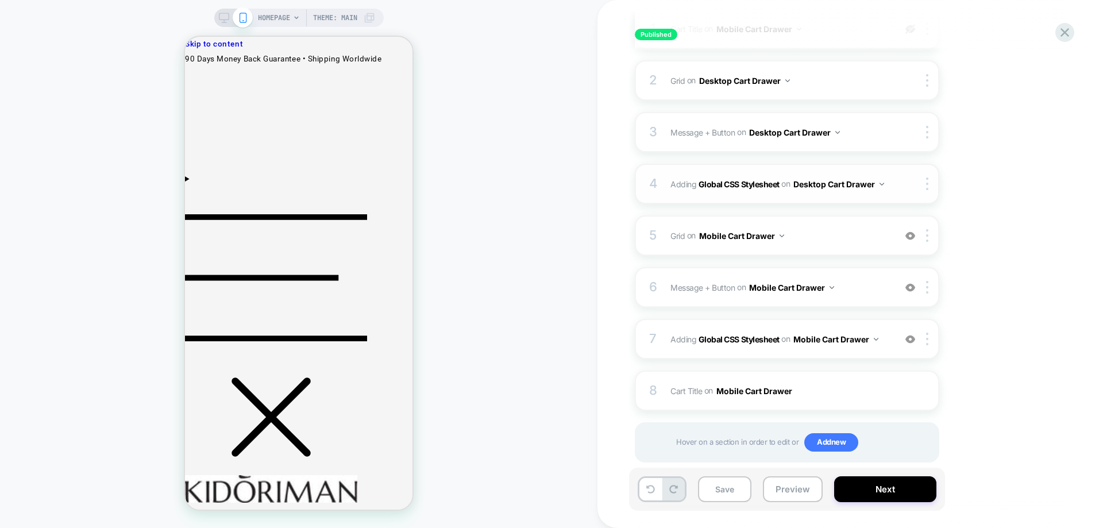
scroll to position [234, 0]
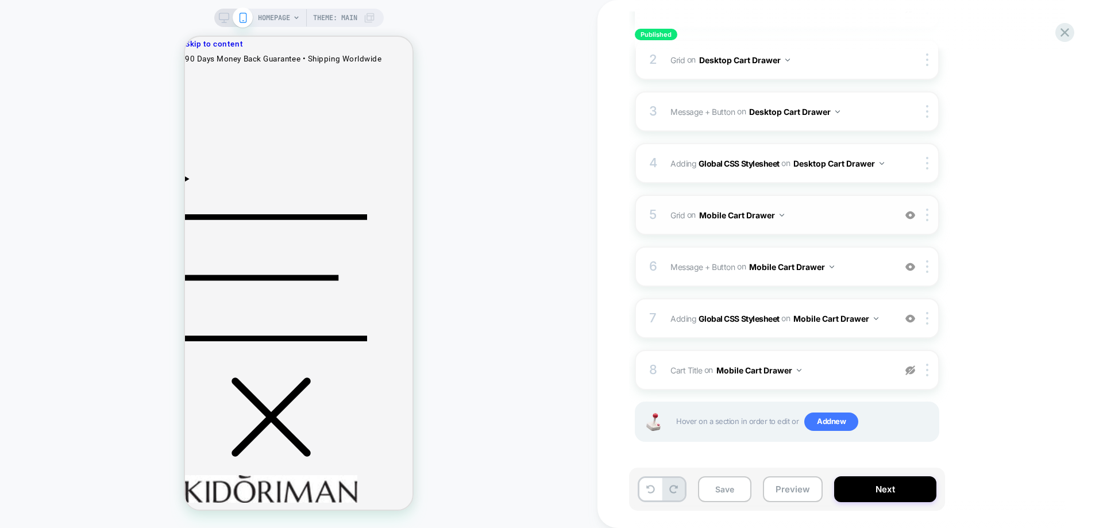
click at [823, 220] on span "Grid Replacing Blocks List WITH mini-cart .mini-cart__empty on Mobile Cart Draw…" at bounding box center [780, 215] width 219 height 17
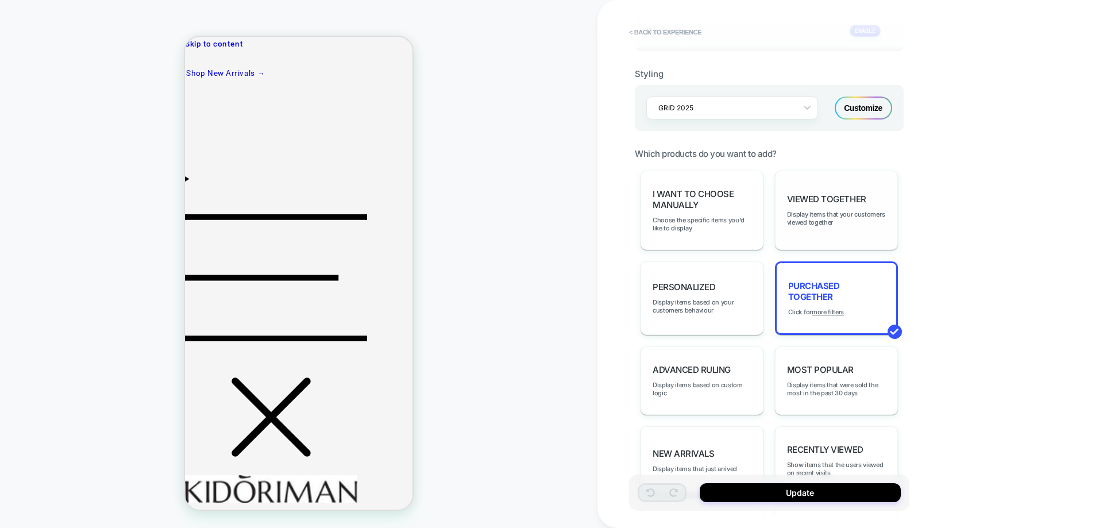
scroll to position [517, 0]
click at [830, 308] on u "more filters" at bounding box center [828, 310] width 32 height 8
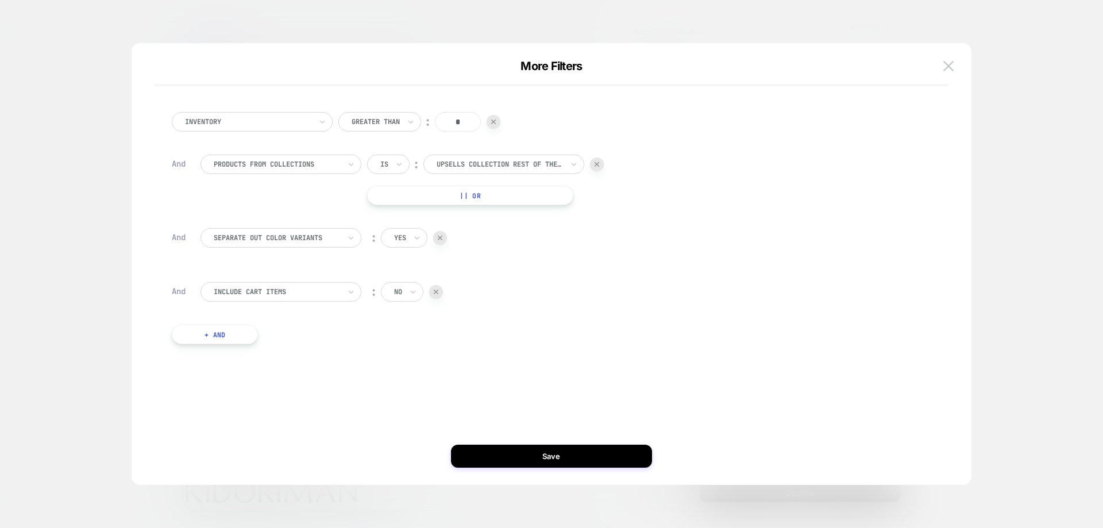
click at [439, 291] on img at bounding box center [436, 292] width 5 height 5
click at [441, 236] on img at bounding box center [440, 238] width 5 height 5
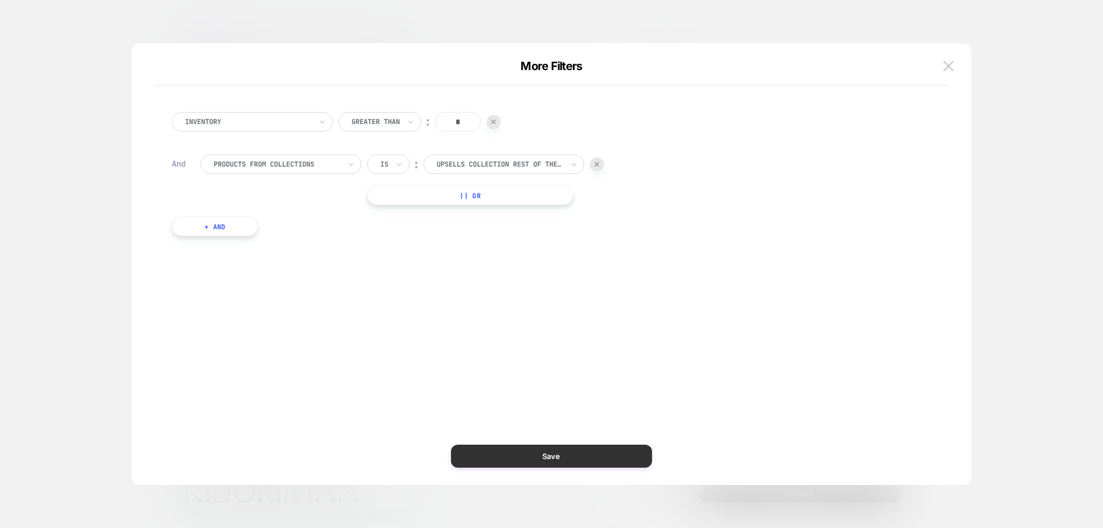
click at [555, 455] on button "Save" at bounding box center [551, 456] width 201 height 23
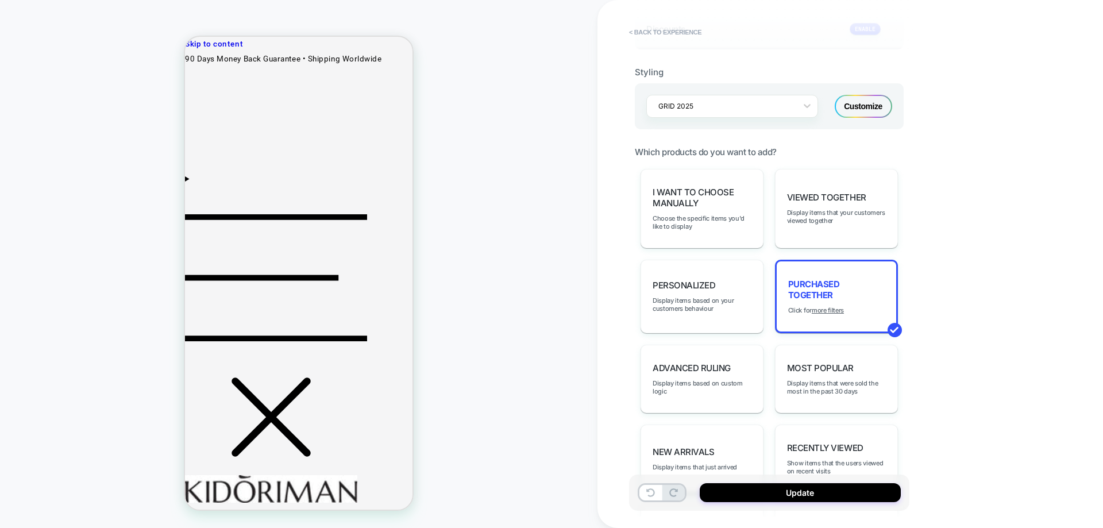
type textarea "*"
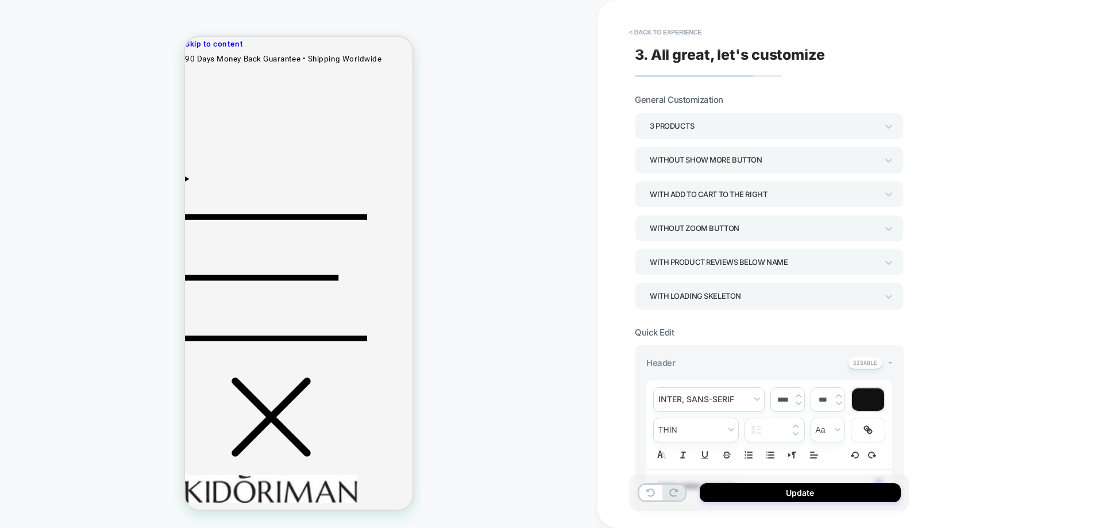
scroll to position [517, 0]
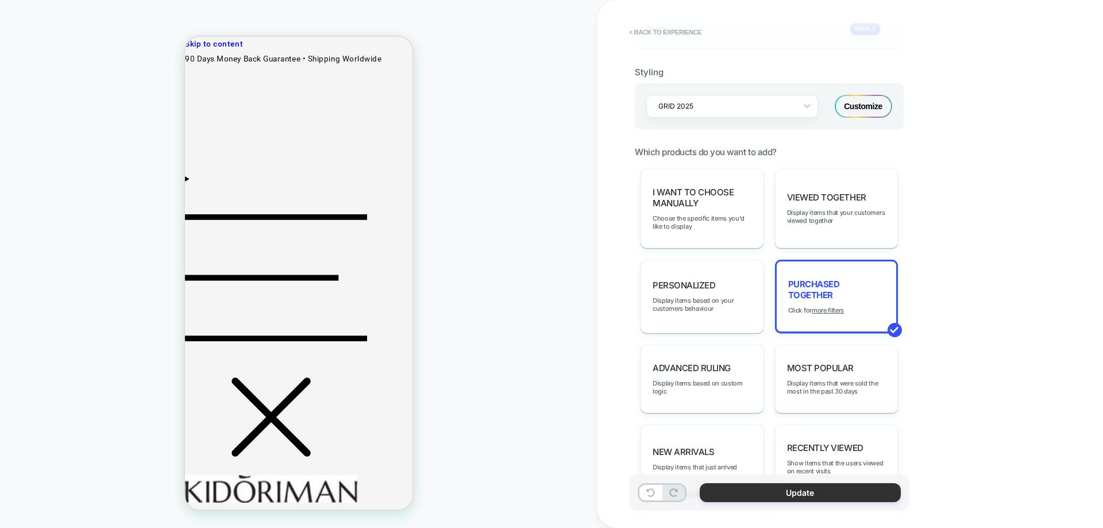
click at [795, 487] on button "Update" at bounding box center [800, 492] width 201 height 19
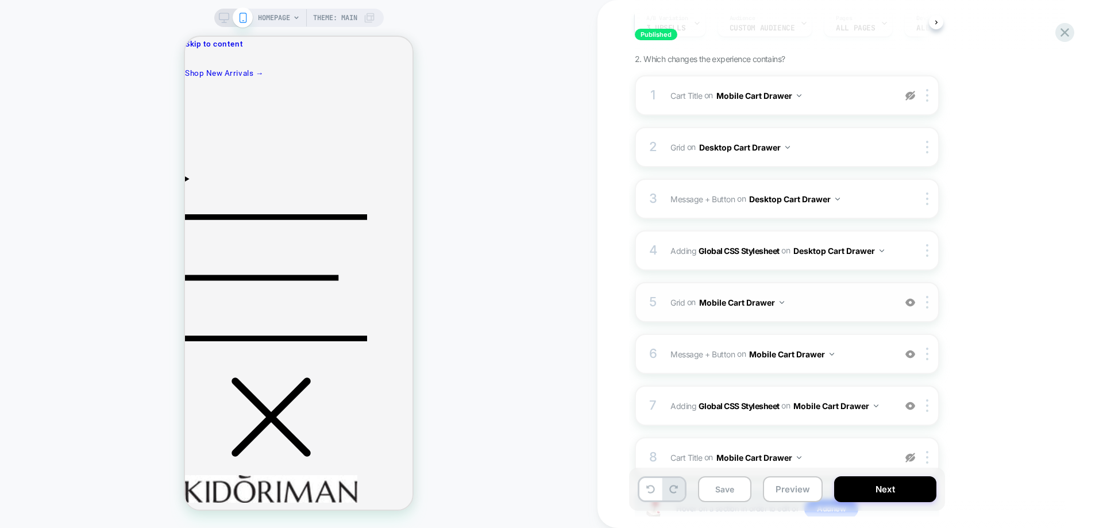
scroll to position [172, 0]
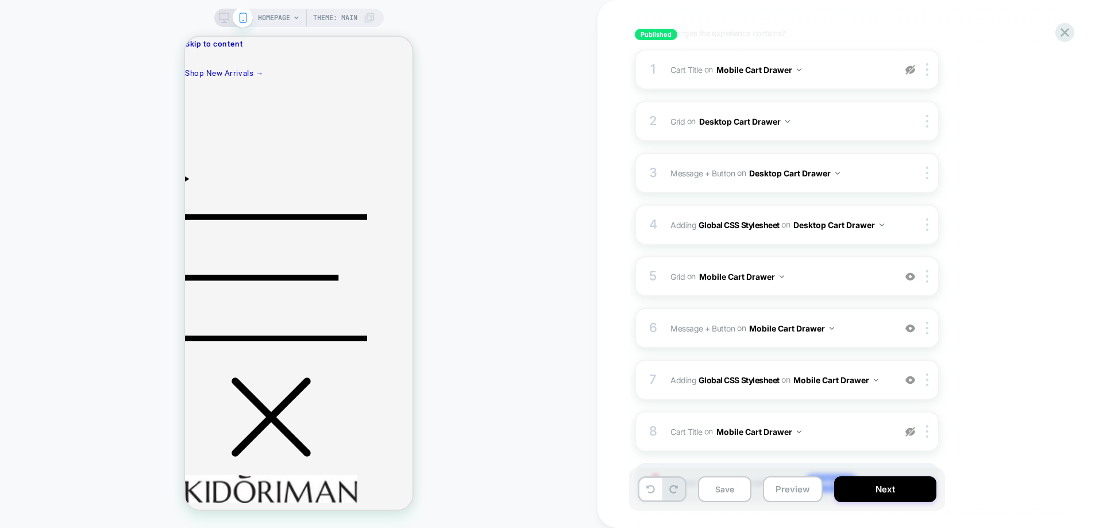
drag, startPoint x: 226, startPoint y: 17, endPoint x: 486, endPoint y: 207, distance: 321.5
click at [226, 17] on icon at bounding box center [224, 18] width 10 height 10
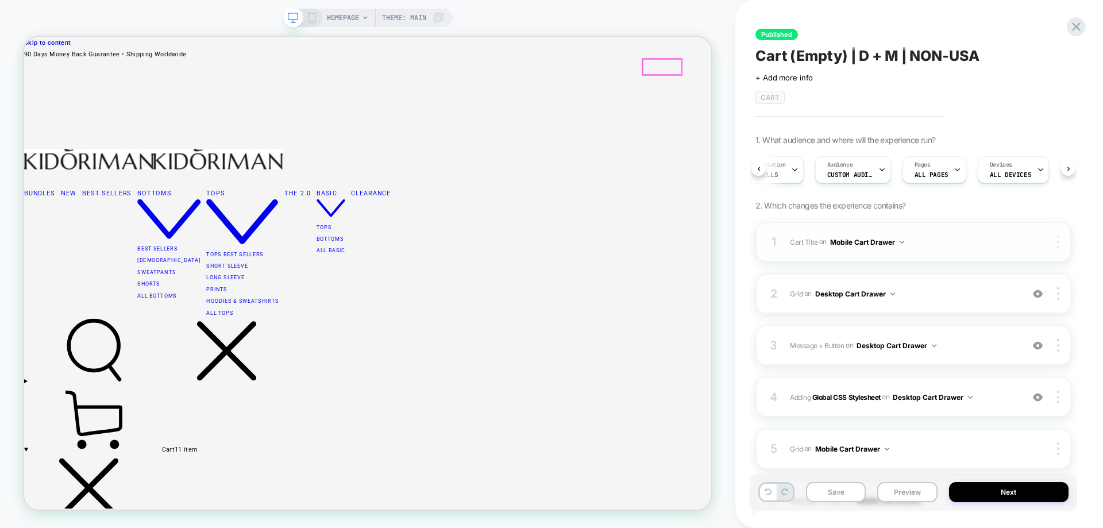
scroll to position [0, 29]
click at [1058, 243] on img at bounding box center [1059, 242] width 2 height 13
click at [1008, 276] on div "Delete" at bounding box center [990, 273] width 102 height 31
click at [945, 302] on div "1 Grid Replacing Blocks List WITH mini-cart .mini-cart__empty on Desktop Cart D…" at bounding box center [914, 294] width 316 height 40
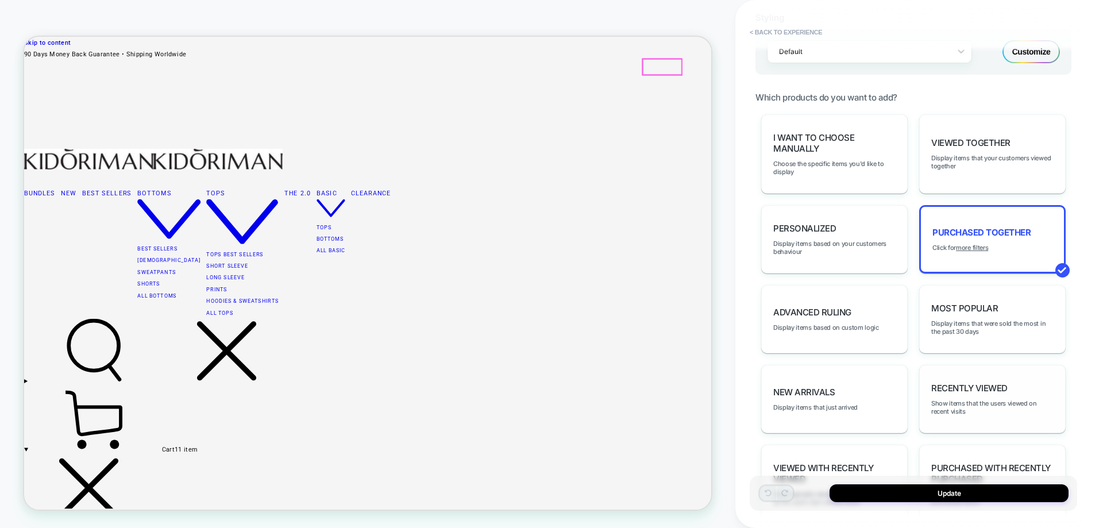
scroll to position [575, 0]
click at [985, 245] on u "more filters" at bounding box center [972, 245] width 32 height 8
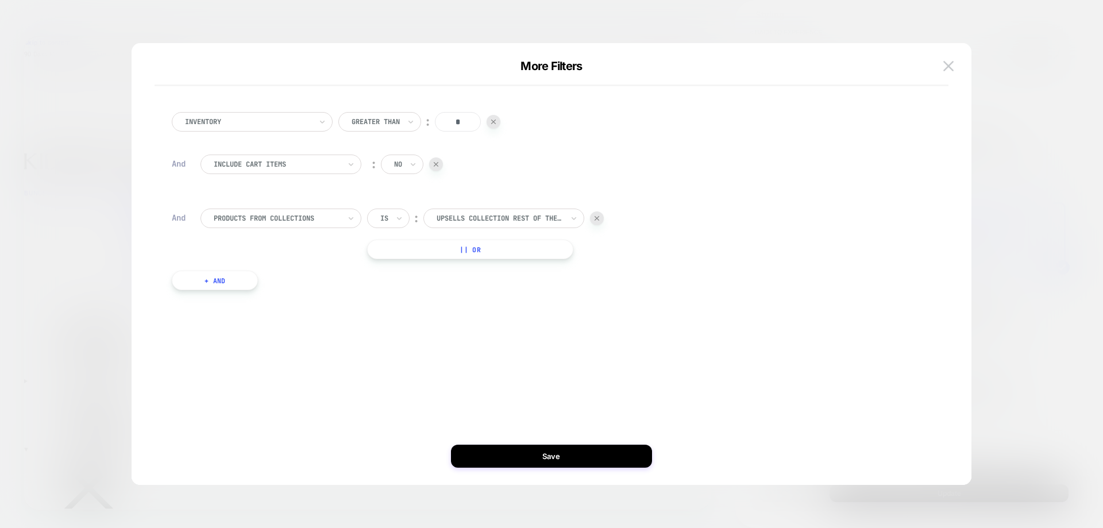
click at [439, 170] on div at bounding box center [436, 164] width 14 height 14
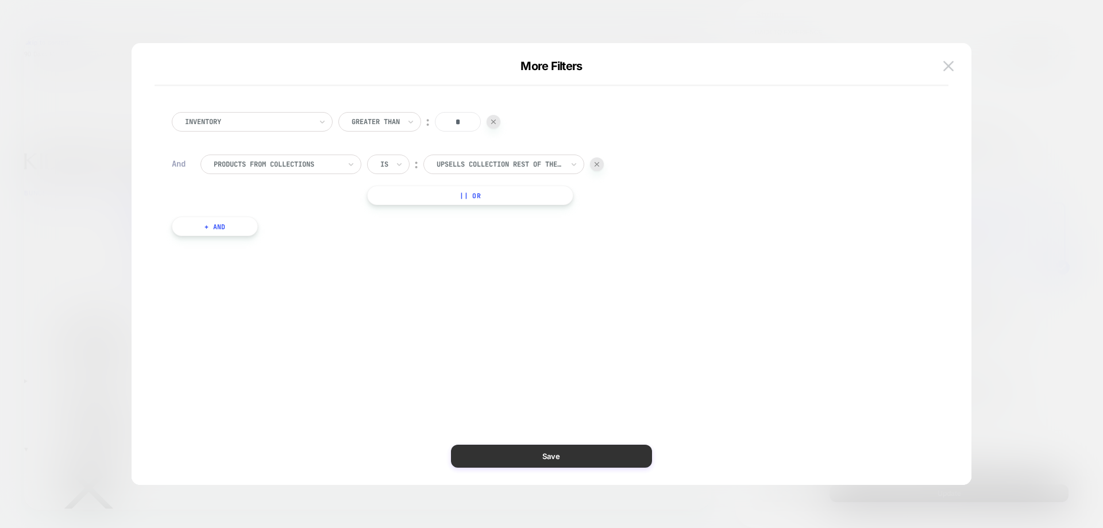
click at [578, 455] on button "Save" at bounding box center [551, 456] width 201 height 23
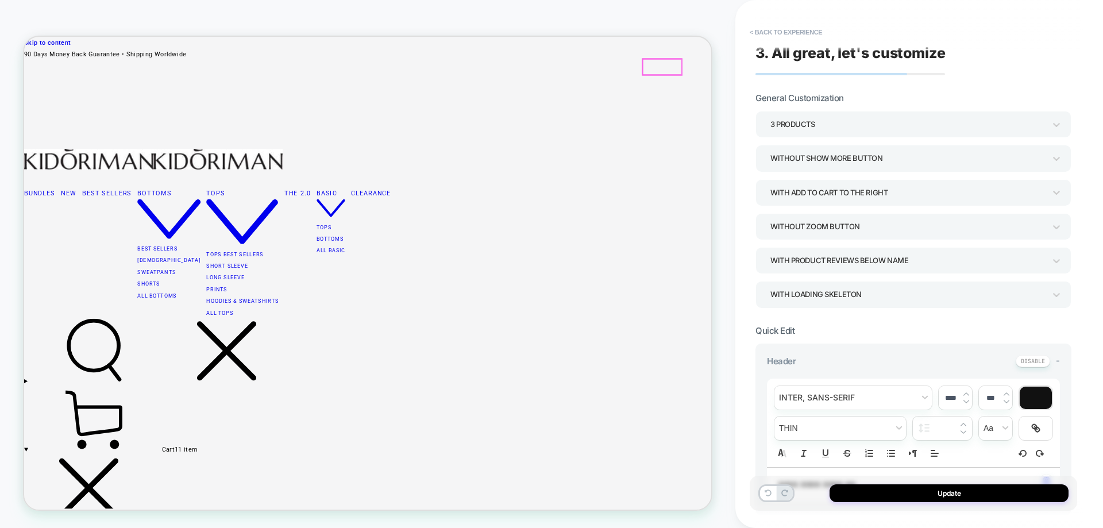
scroll to position [0, 0]
click at [945, 495] on button "Update" at bounding box center [949, 493] width 239 height 18
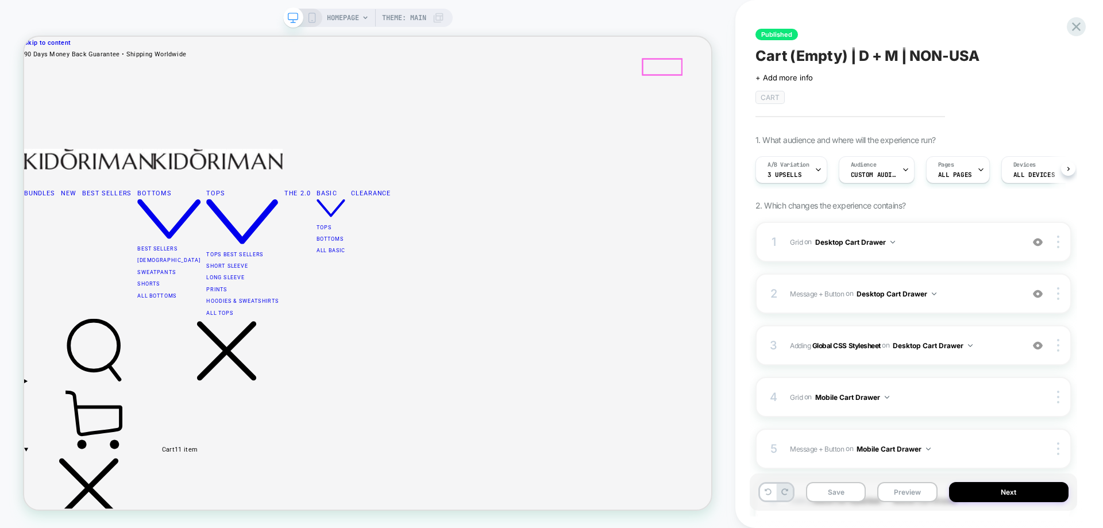
scroll to position [0, 1]
click at [829, 492] on button "Save" at bounding box center [836, 492] width 60 height 20
click at [804, 186] on div "A/B Variation 3 upsells Audience Custom Audience Pages ALL PAGES Devices ALL DE…" at bounding box center [908, 170] width 316 height 39
click at [808, 175] on div "A/B Variation 3 upsells" at bounding box center [788, 170] width 65 height 26
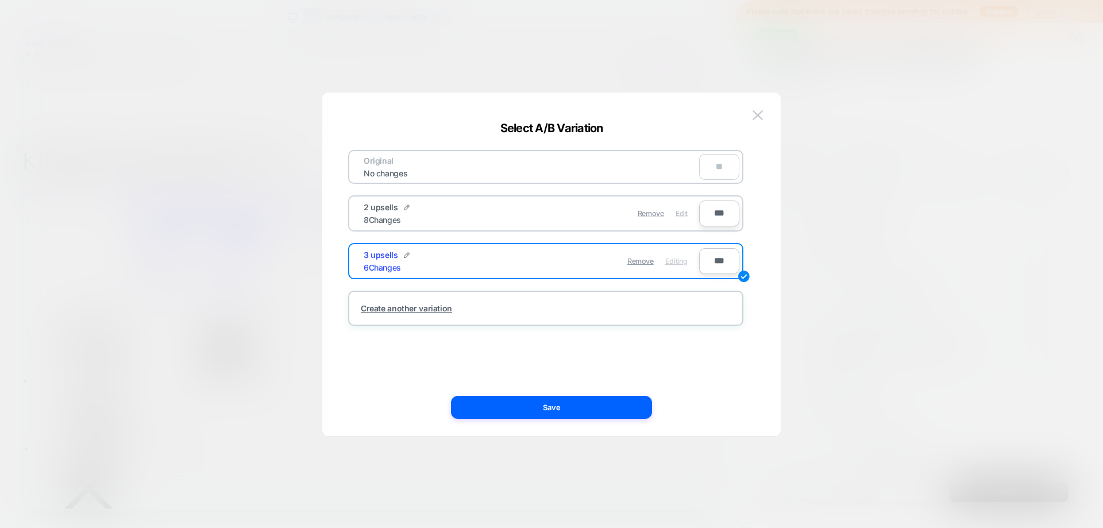
click at [679, 215] on span "Edit" at bounding box center [682, 213] width 12 height 9
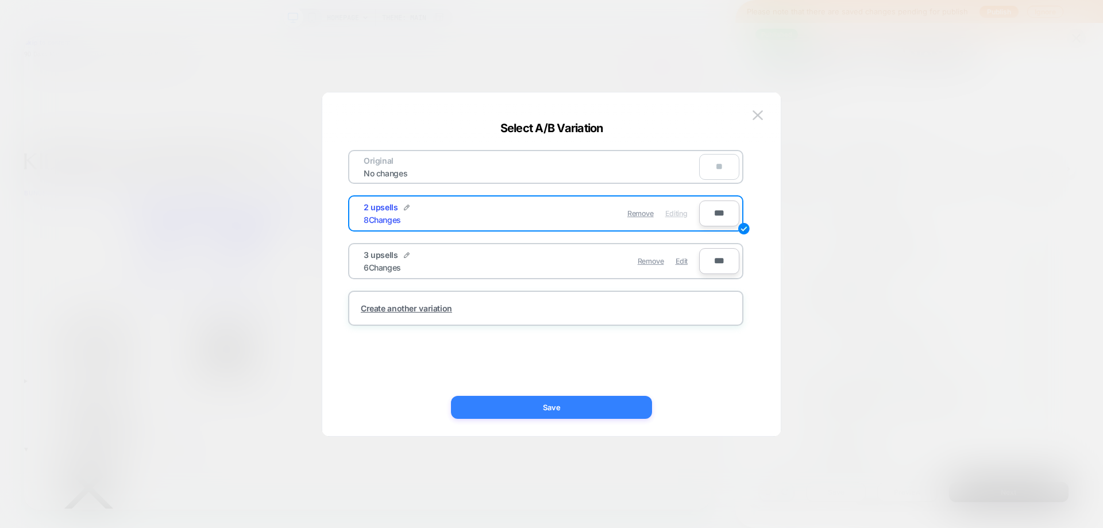
click at [628, 411] on button "Save" at bounding box center [551, 407] width 201 height 23
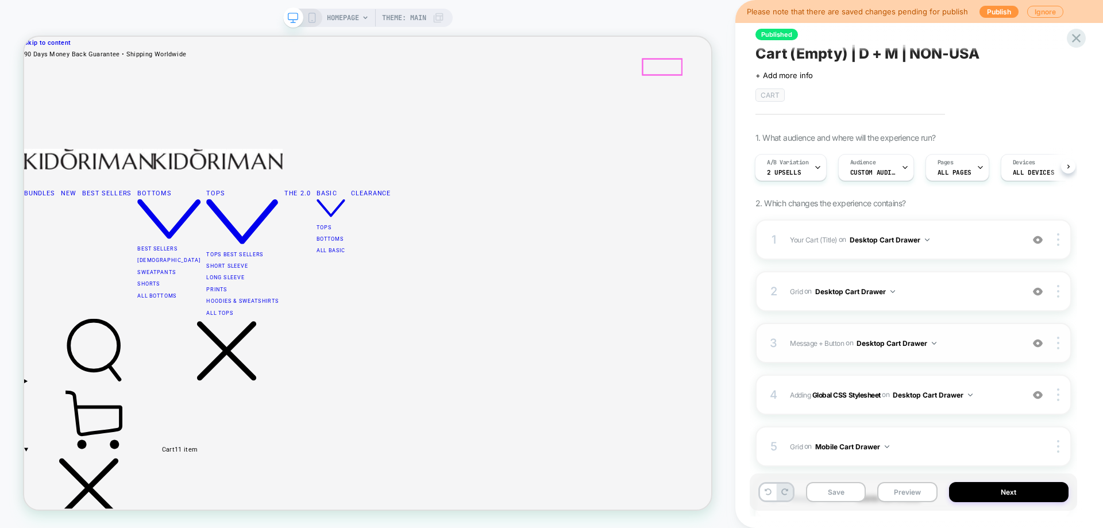
scroll to position [0, 0]
click at [1037, 240] on img at bounding box center [1038, 242] width 10 height 10
click at [983, 302] on div "2 Grid Replacing Blocks List WITH mini-cart .mini-cart__empty on Desktop Cart D…" at bounding box center [914, 294] width 316 height 40
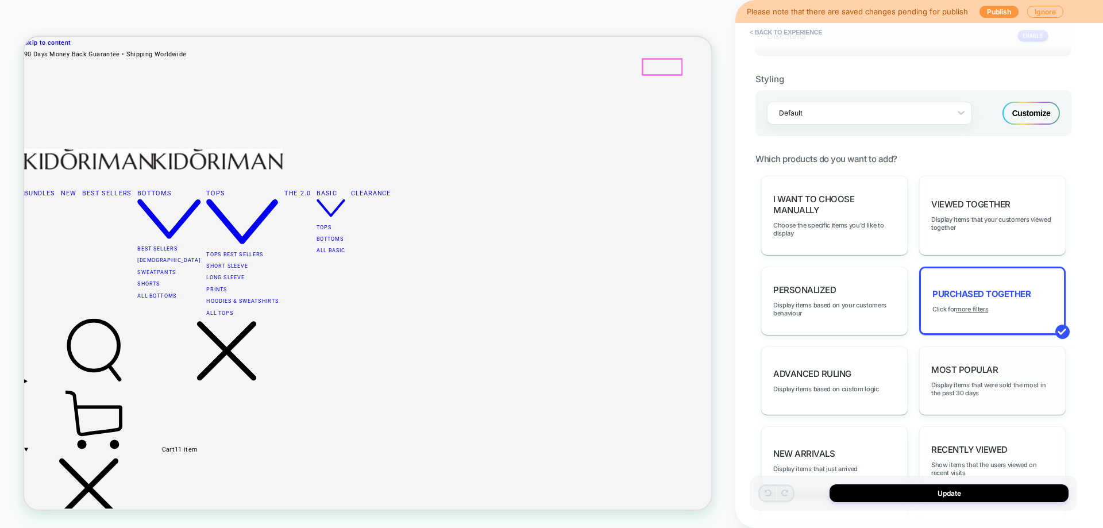
scroll to position [517, 0]
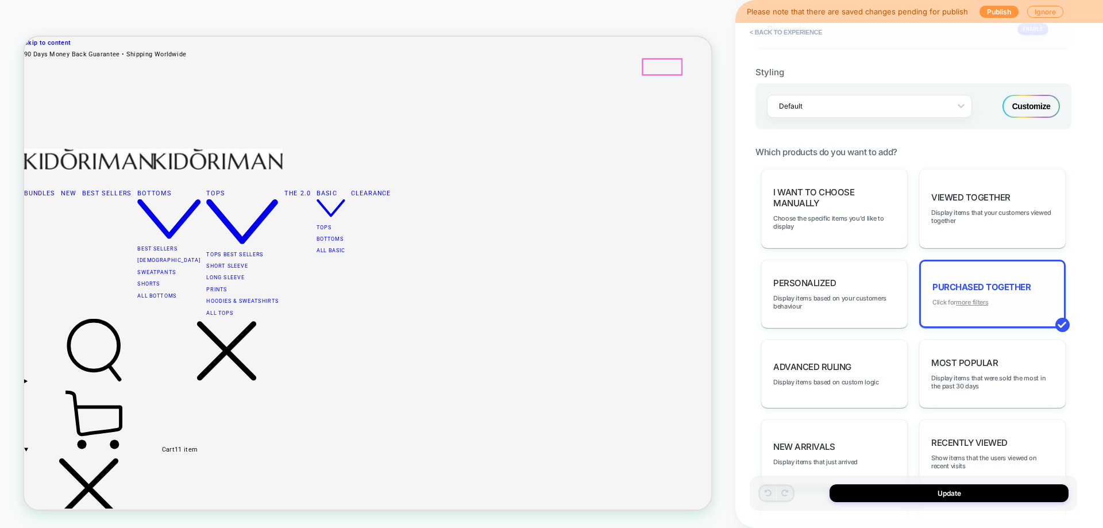
click at [986, 305] on u "more filters" at bounding box center [972, 302] width 32 height 8
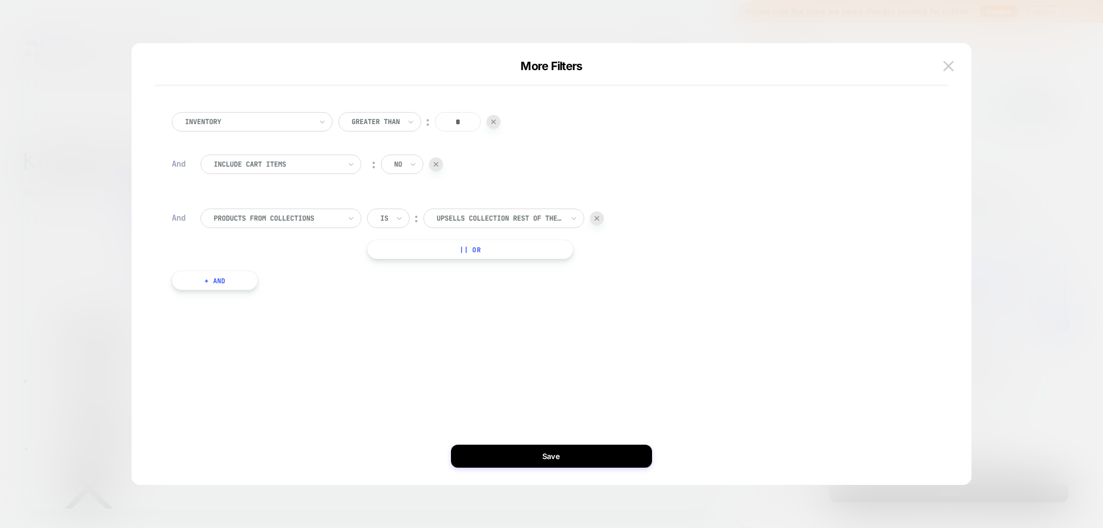
click at [439, 164] on img at bounding box center [436, 164] width 5 height 5
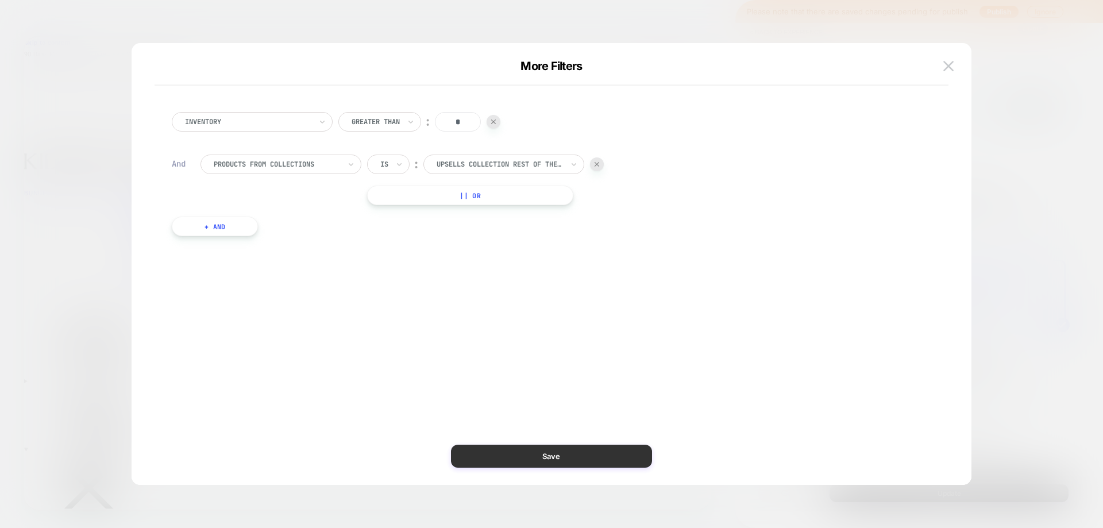
click at [529, 463] on button "Save" at bounding box center [551, 456] width 201 height 23
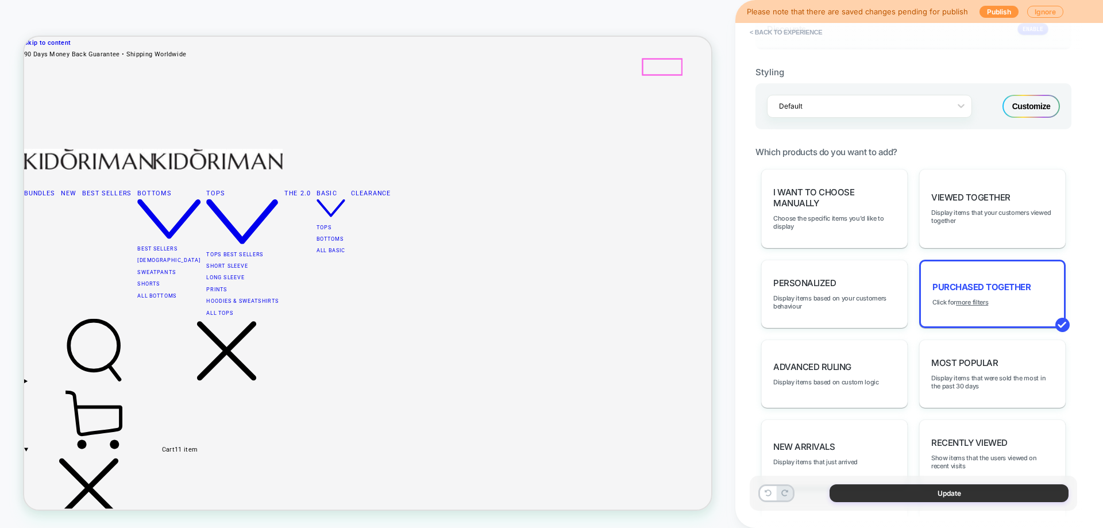
click at [914, 498] on button "Update" at bounding box center [949, 493] width 239 height 18
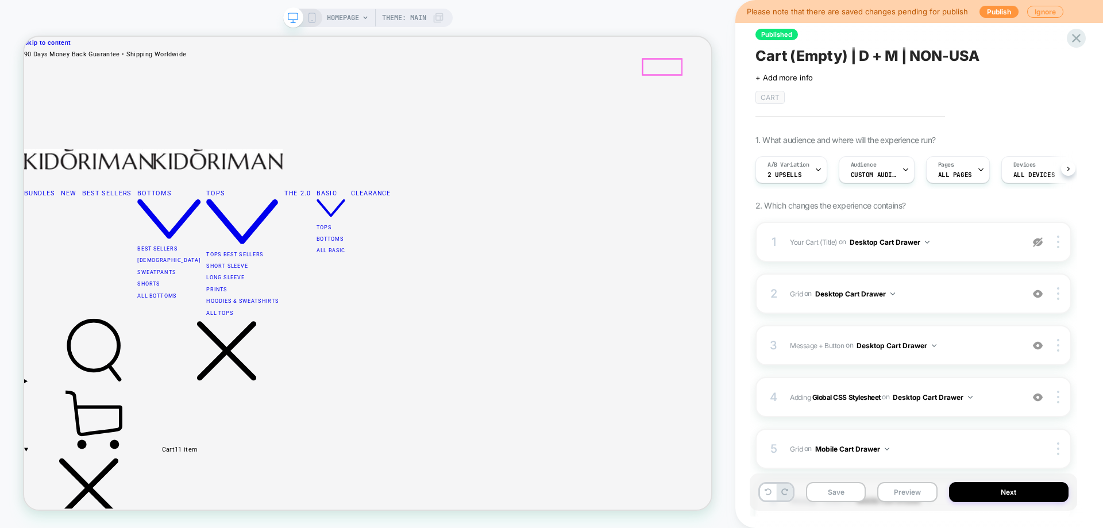
scroll to position [0, 1]
click at [312, 18] on icon at bounding box center [312, 18] width 10 height 10
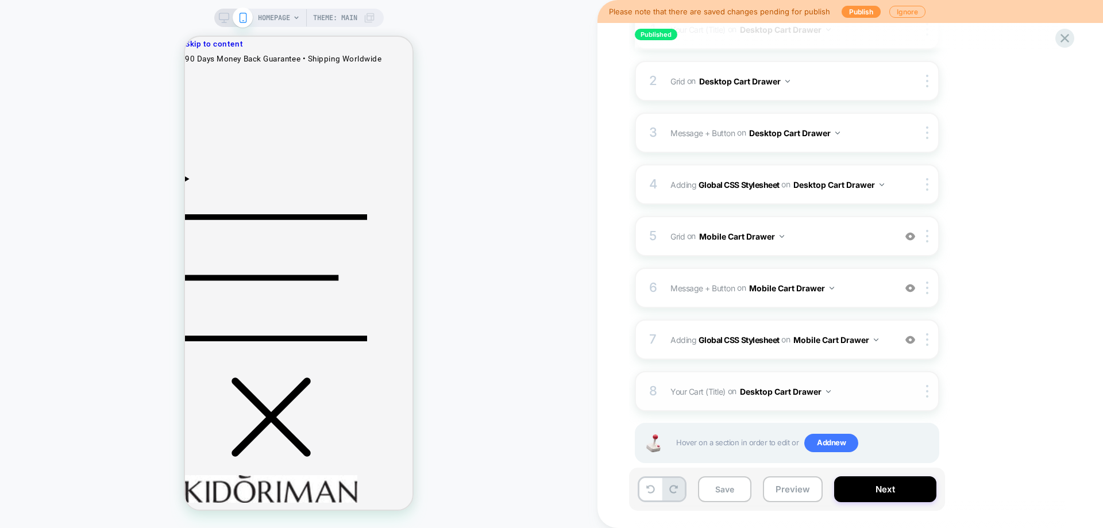
scroll to position [176, 0]
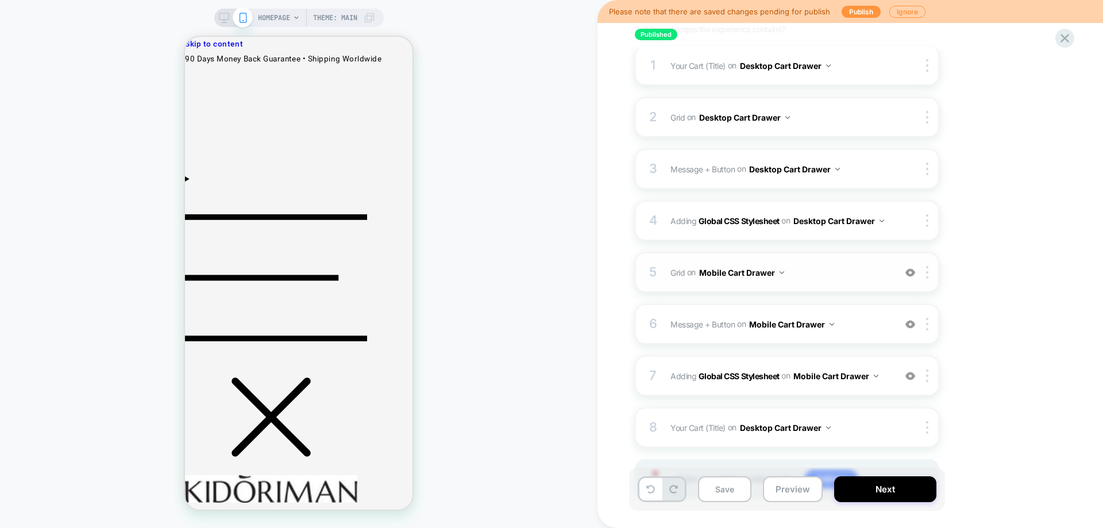
click at [857, 286] on div "5 Grid Replacing Blocks List WITH mini-cart .mini-cart__empty on Mobile Cart Dr…" at bounding box center [787, 272] width 305 height 40
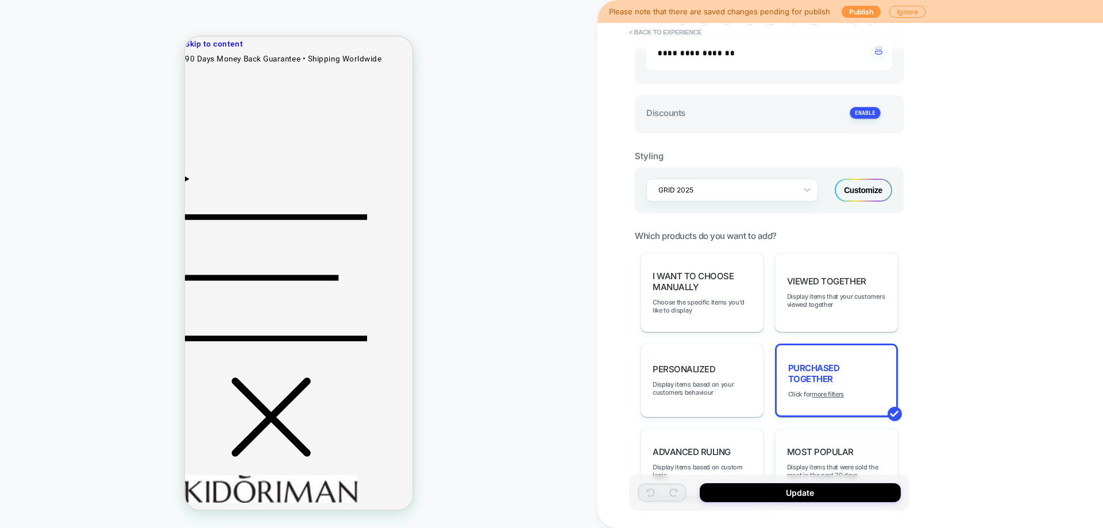
scroll to position [517, 0]
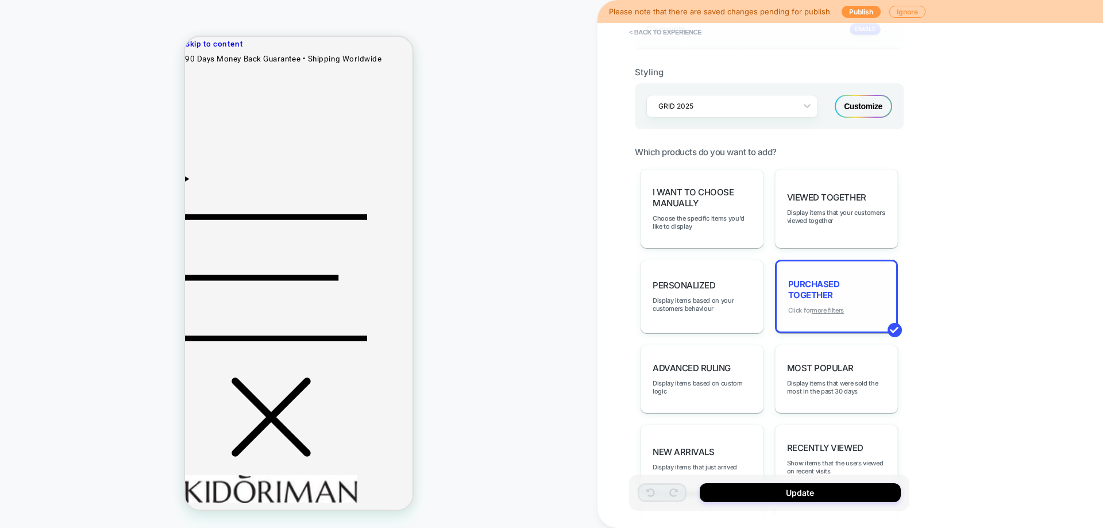
click at [841, 313] on u "more filters" at bounding box center [828, 310] width 32 height 8
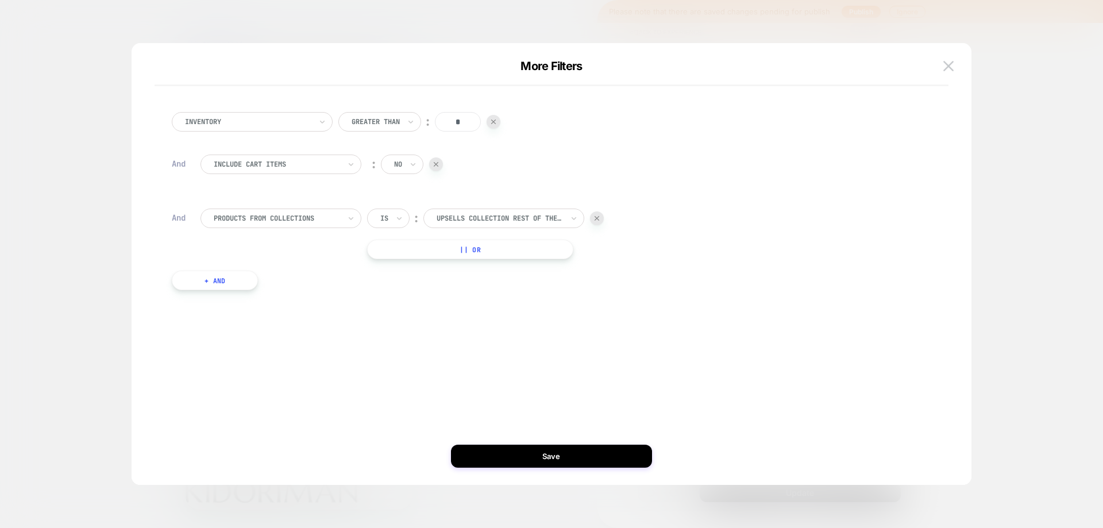
click at [441, 168] on div at bounding box center [436, 164] width 14 height 14
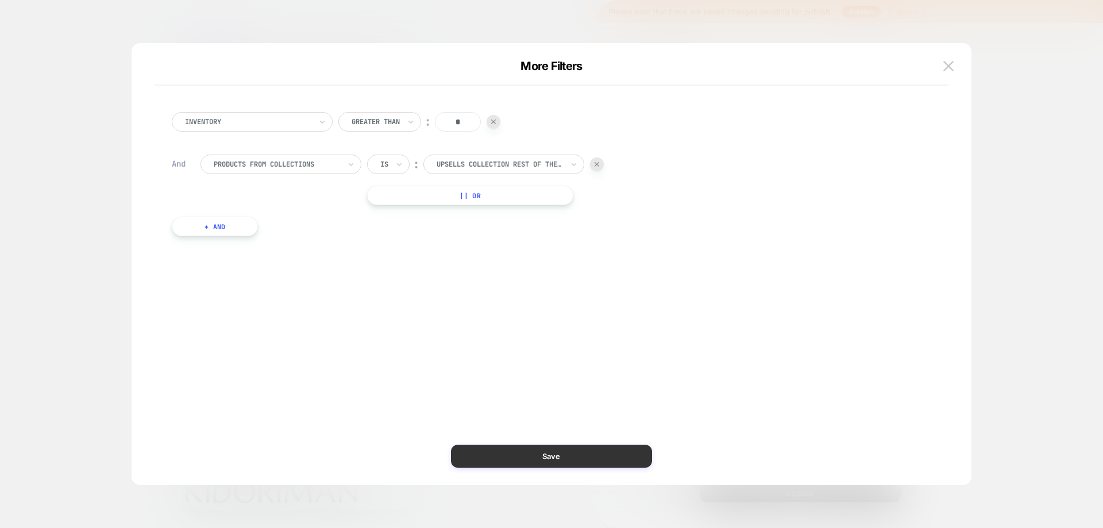
click at [611, 451] on button "Save" at bounding box center [551, 456] width 201 height 23
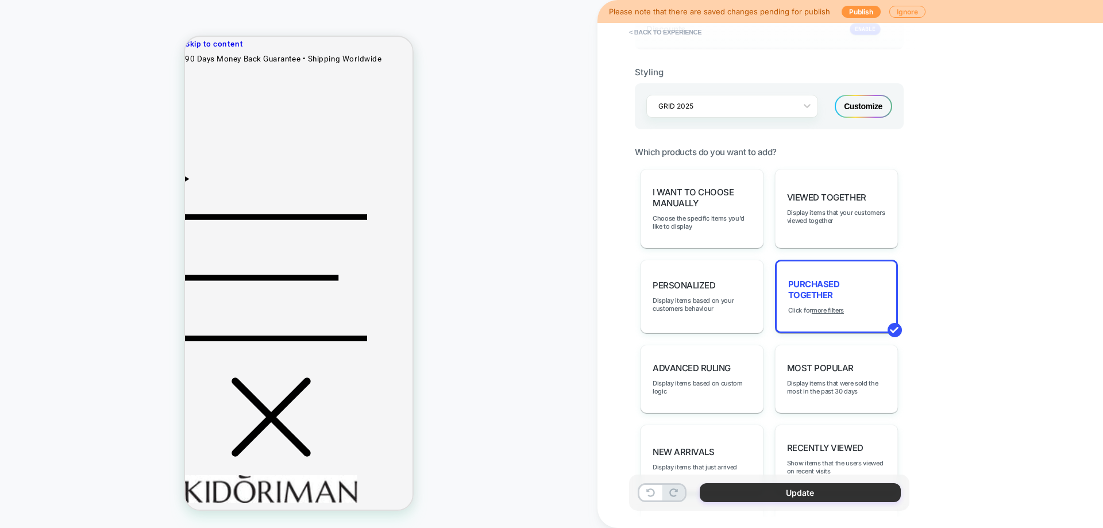
click at [740, 487] on button "Update" at bounding box center [800, 492] width 201 height 19
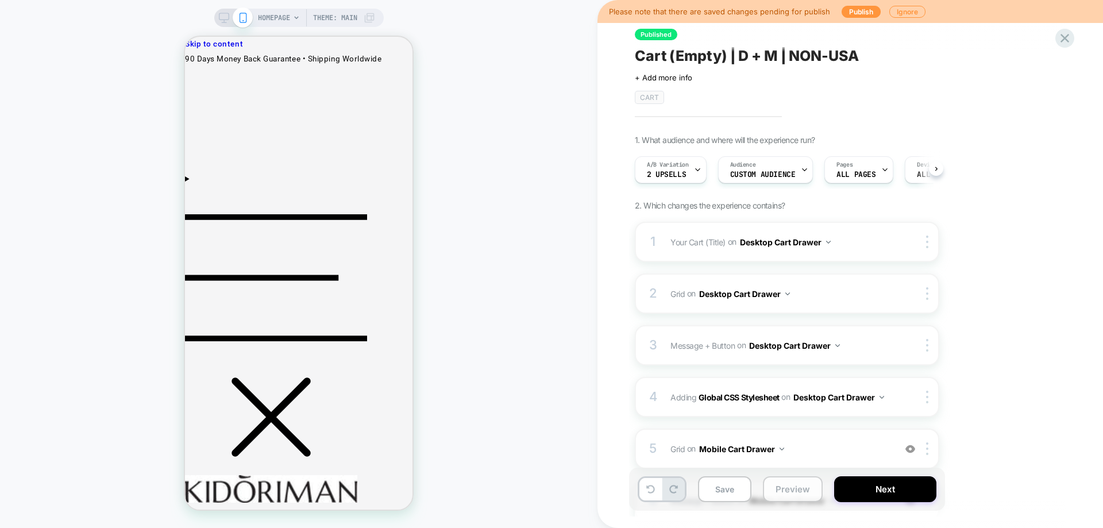
scroll to position [0, 1]
drag, startPoint x: 741, startPoint y: 489, endPoint x: 780, endPoint y: 487, distance: 39.1
click at [740, 489] on button "Save" at bounding box center [724, 489] width 53 height 26
click at [862, 490] on button "Next" at bounding box center [886, 489] width 102 height 26
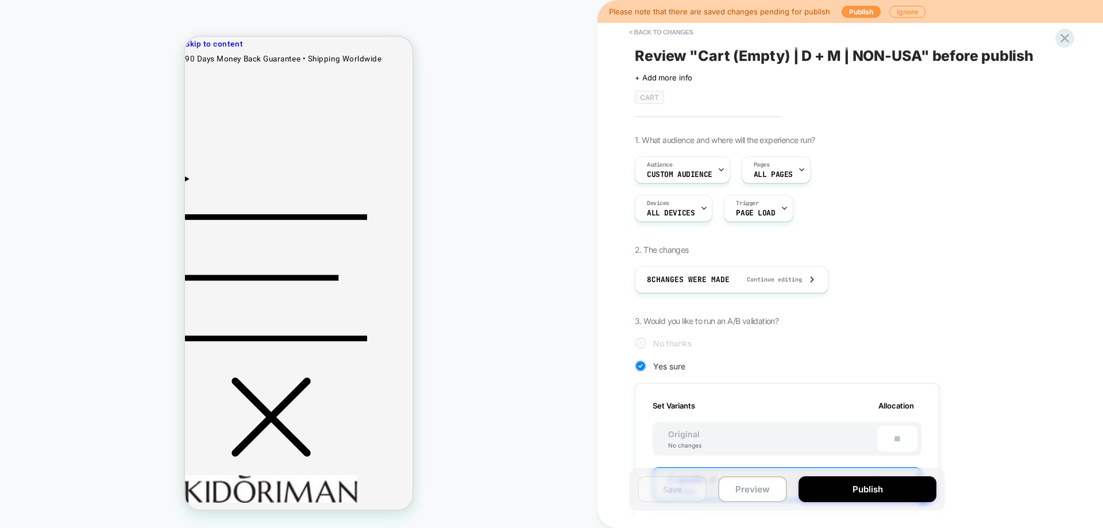
scroll to position [0, 1]
click at [783, 482] on button "Preview" at bounding box center [752, 489] width 69 height 26
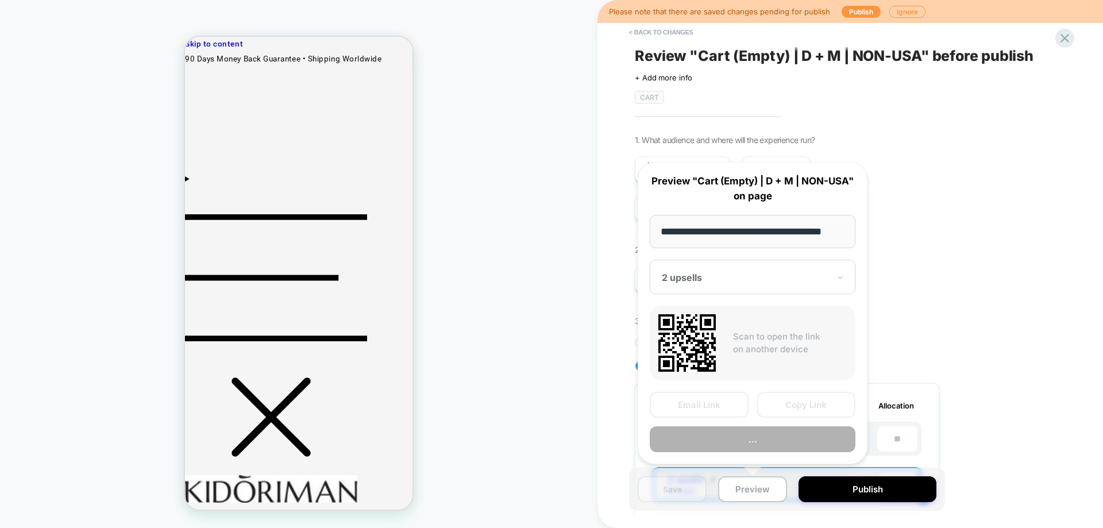
scroll to position [0, 13]
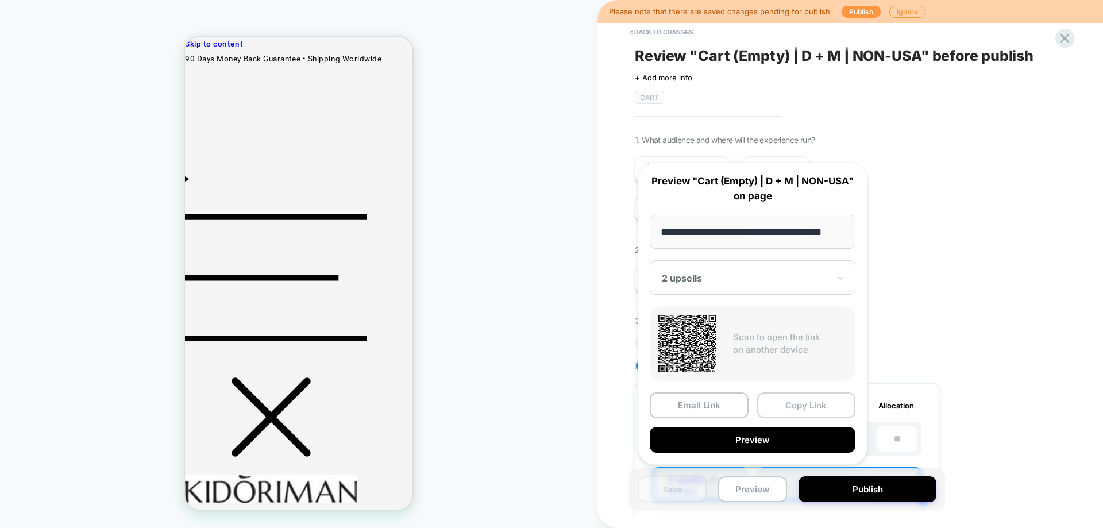
click at [783, 410] on button "Copy Link" at bounding box center [806, 406] width 99 height 26
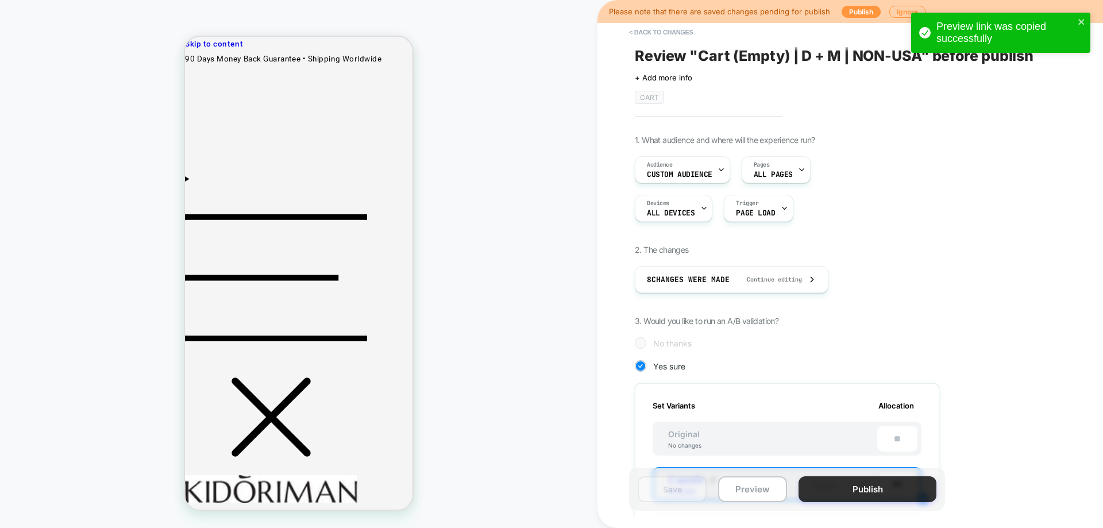
click at [820, 490] on button "Publish" at bounding box center [868, 489] width 138 height 26
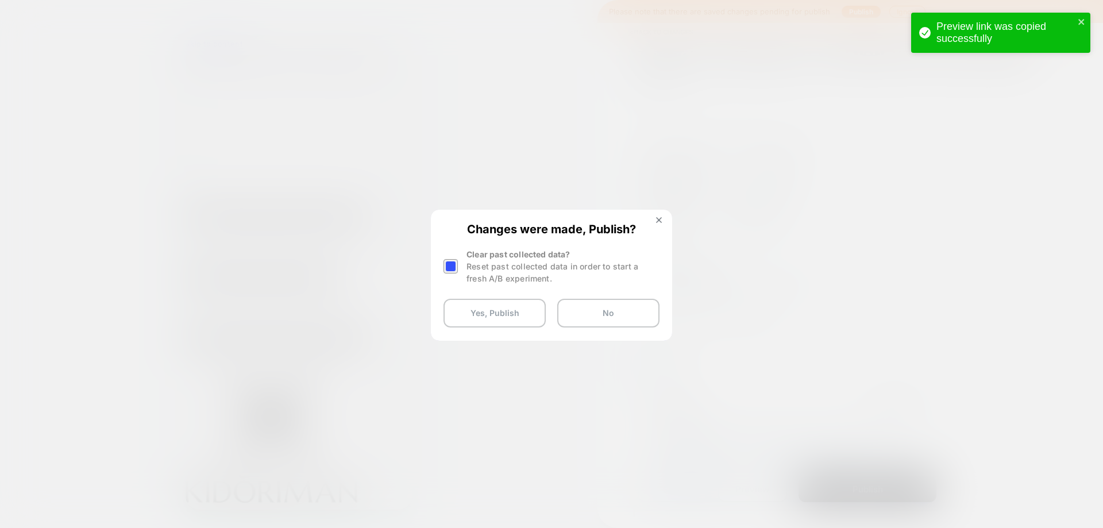
click at [453, 268] on div at bounding box center [451, 266] width 14 height 14
click at [498, 310] on button "Yes, Publish" at bounding box center [495, 313] width 102 height 29
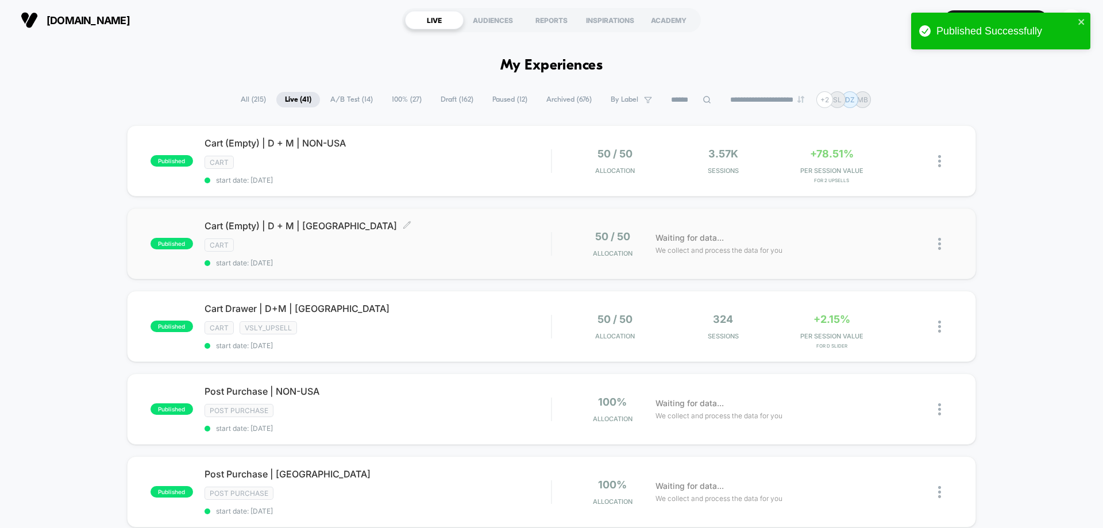
click at [478, 240] on div "cart" at bounding box center [378, 245] width 347 height 13
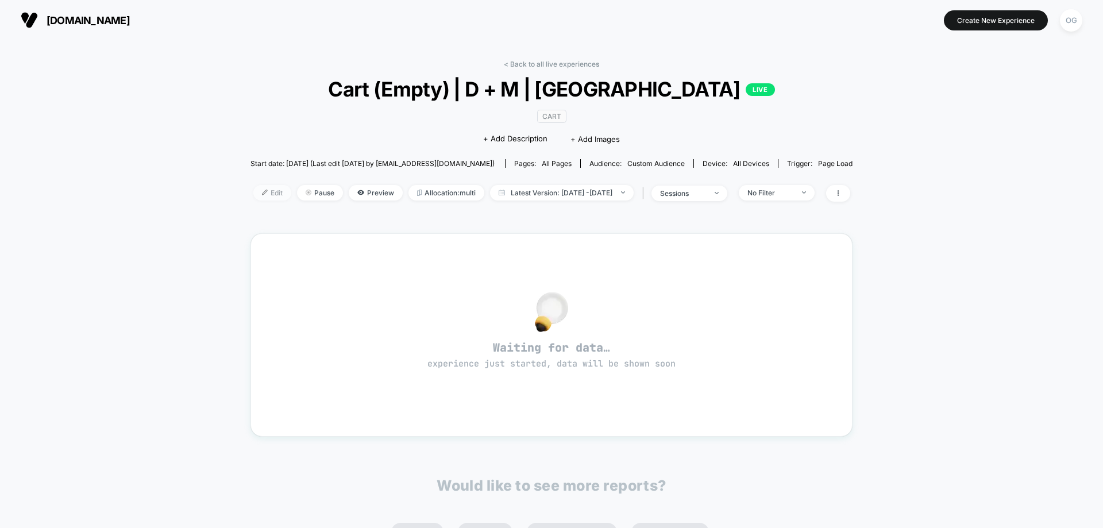
click at [261, 197] on span "Edit" at bounding box center [272, 193] width 38 height 16
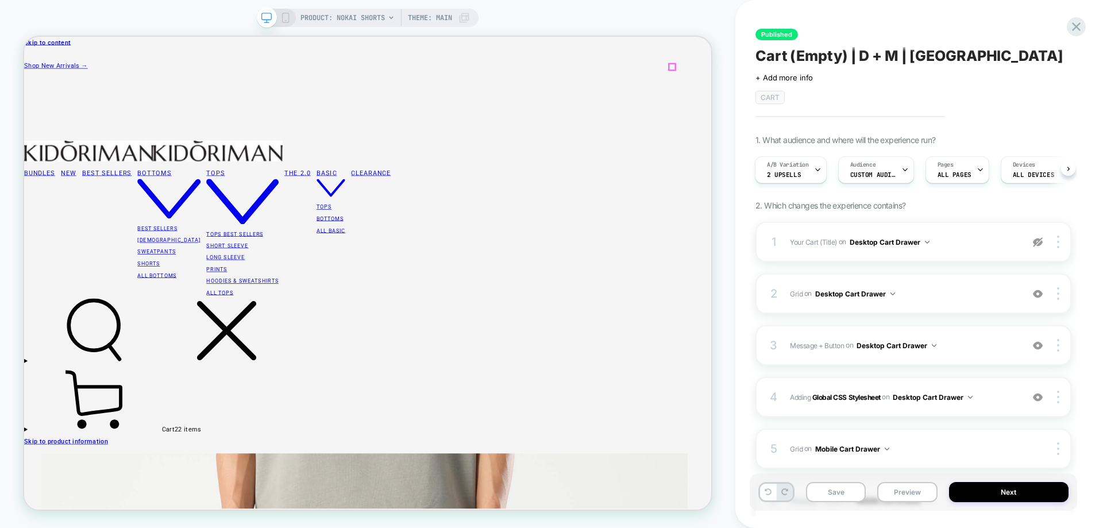
click at [205, 477] on icon at bounding box center [119, 520] width 172 height 86
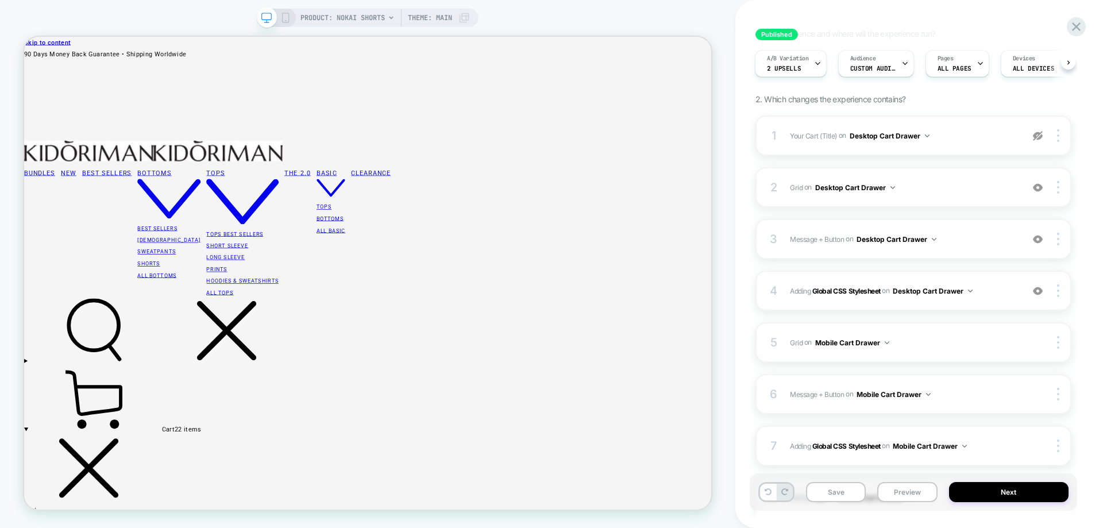
scroll to position [115, 0]
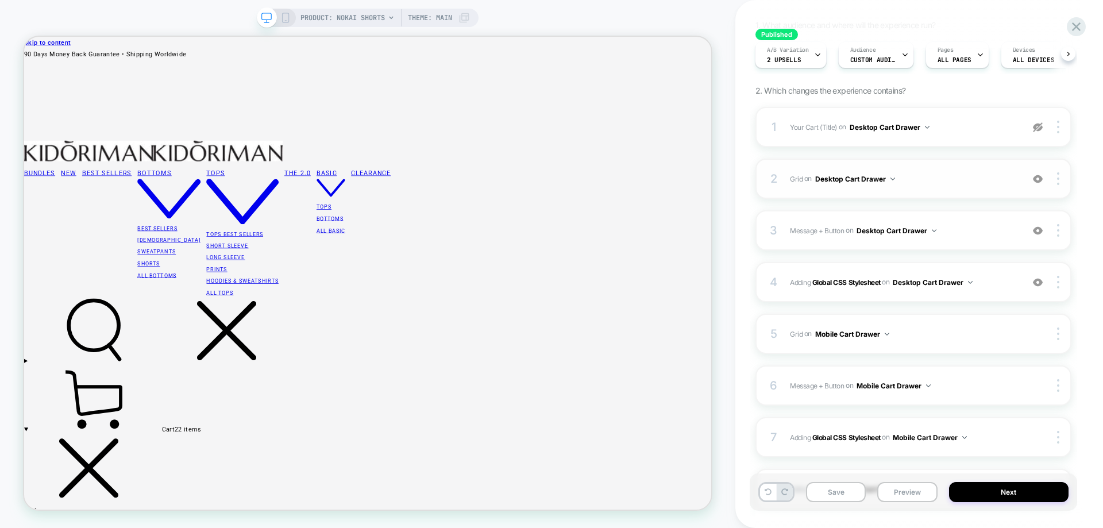
click at [934, 183] on span "Grid Replacing Blocks List WITH mini-cart .mini-cart__empty on Desktop Cart Dra…" at bounding box center [903, 179] width 227 height 14
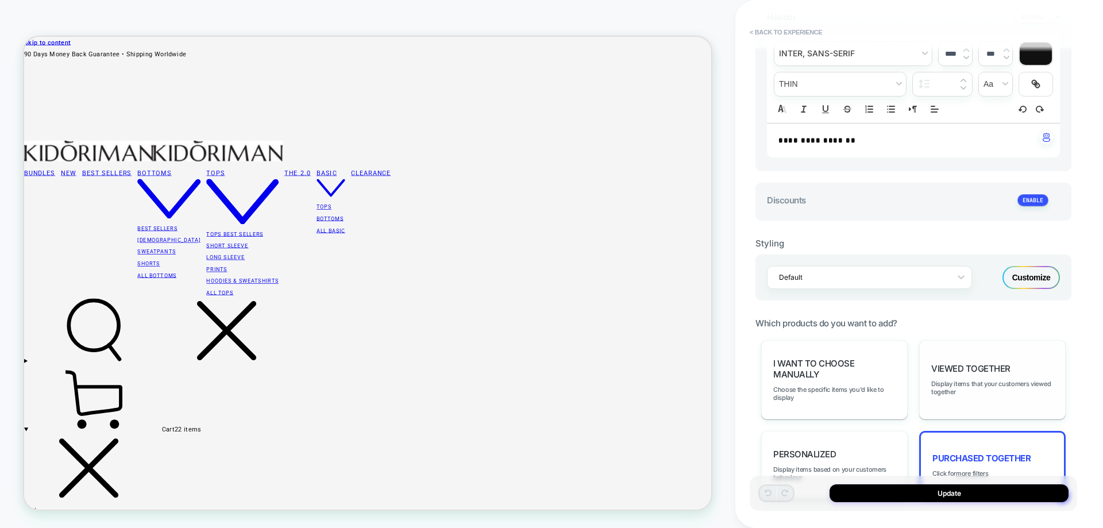
scroll to position [402, 0]
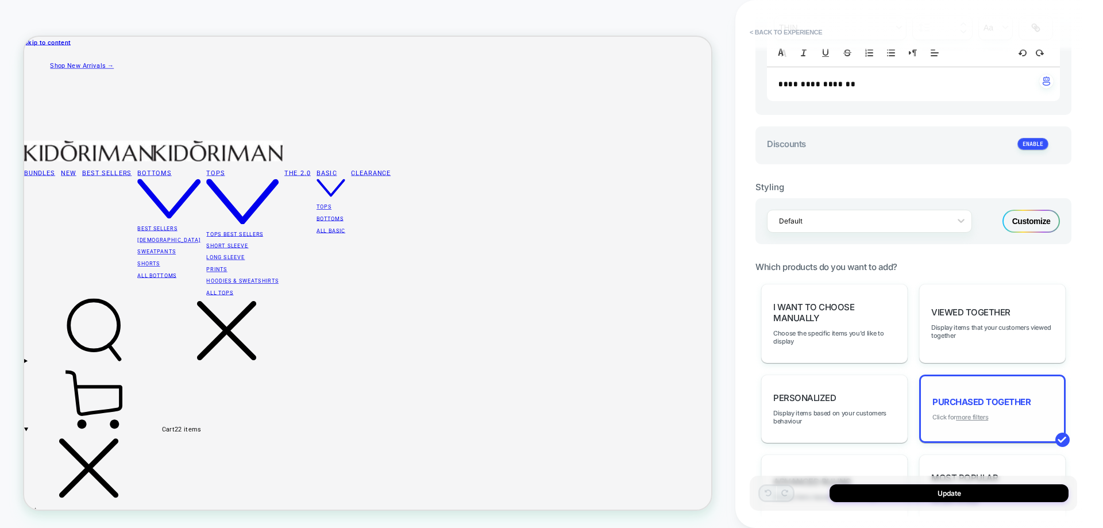
click at [982, 414] on u "more filters" at bounding box center [972, 417] width 32 height 8
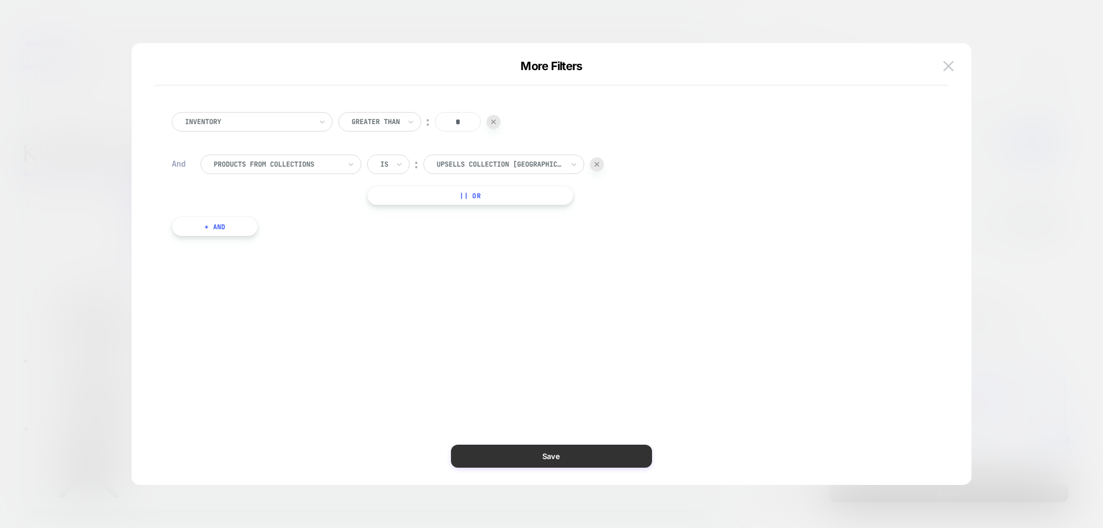
drag, startPoint x: 739, startPoint y: 552, endPoint x: 577, endPoint y: 451, distance: 191.0
click at [577, 451] on button "Save" at bounding box center [551, 456] width 201 height 23
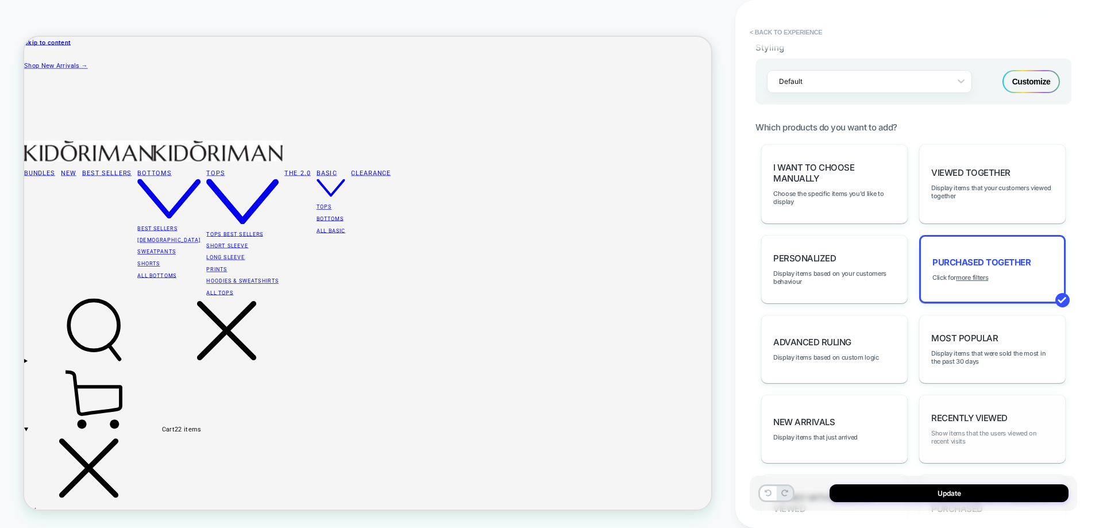
scroll to position [643, 0]
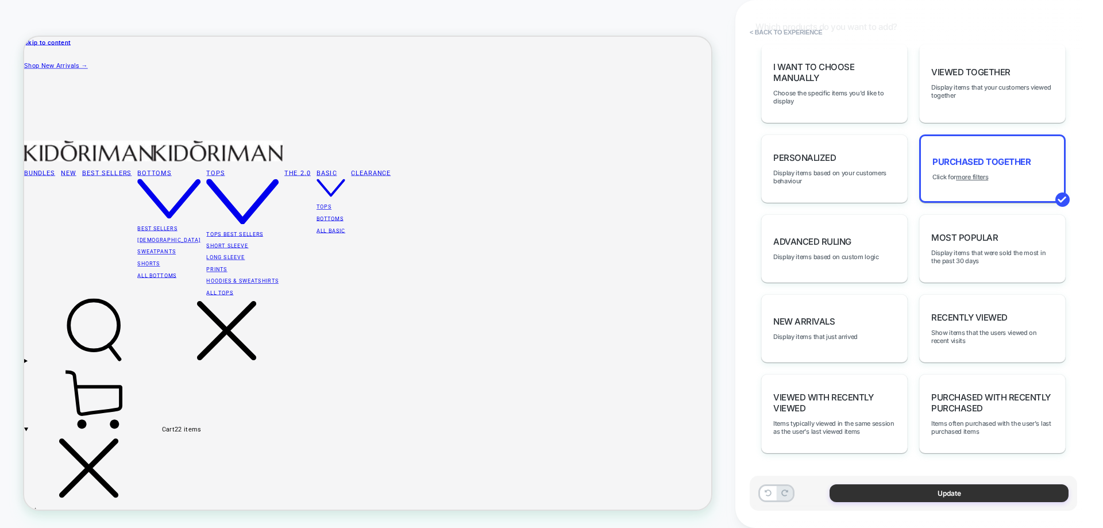
click at [975, 494] on button "Update" at bounding box center [949, 493] width 239 height 18
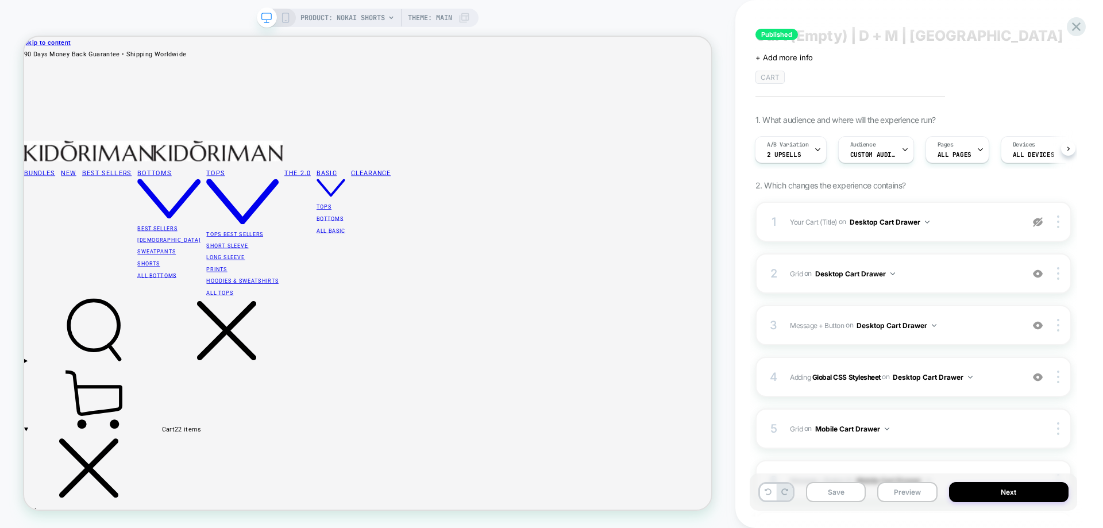
scroll to position [0, 0]
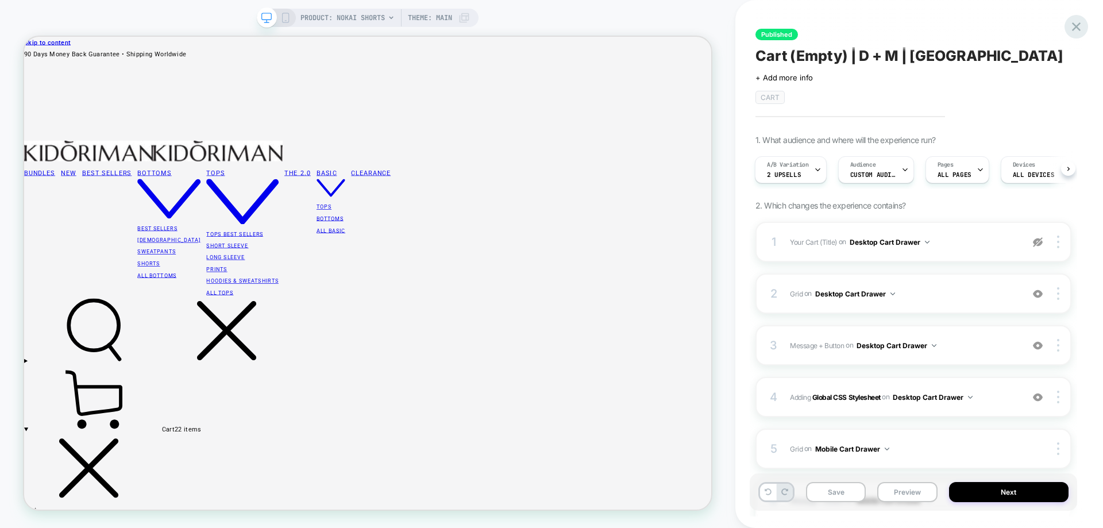
click at [1074, 29] on icon at bounding box center [1077, 27] width 16 height 16
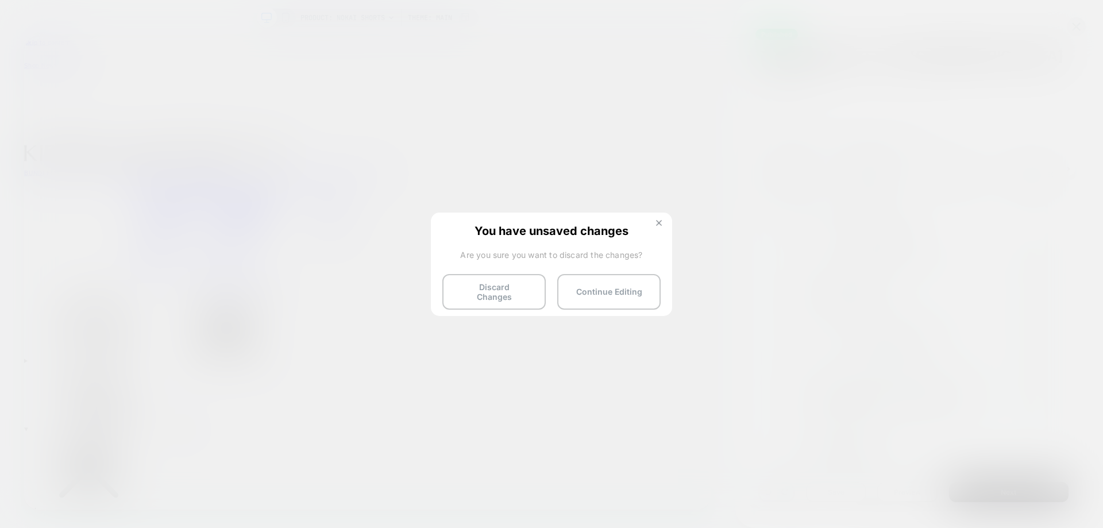
drag, startPoint x: 664, startPoint y: 220, endPoint x: 881, endPoint y: 249, distance: 218.6
click at [664, 220] on button at bounding box center [659, 225] width 13 height 10
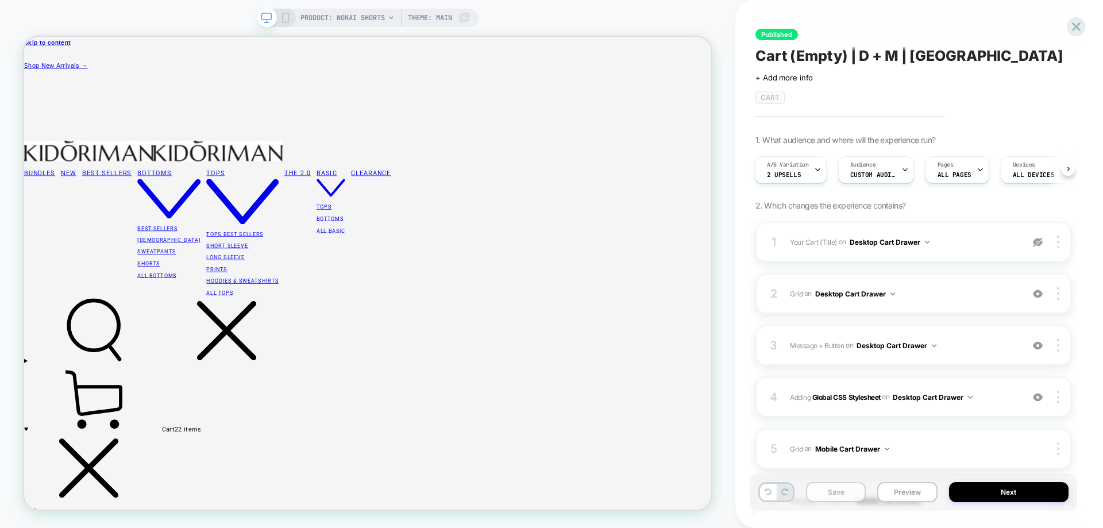
click at [830, 496] on button "Save" at bounding box center [836, 492] width 60 height 20
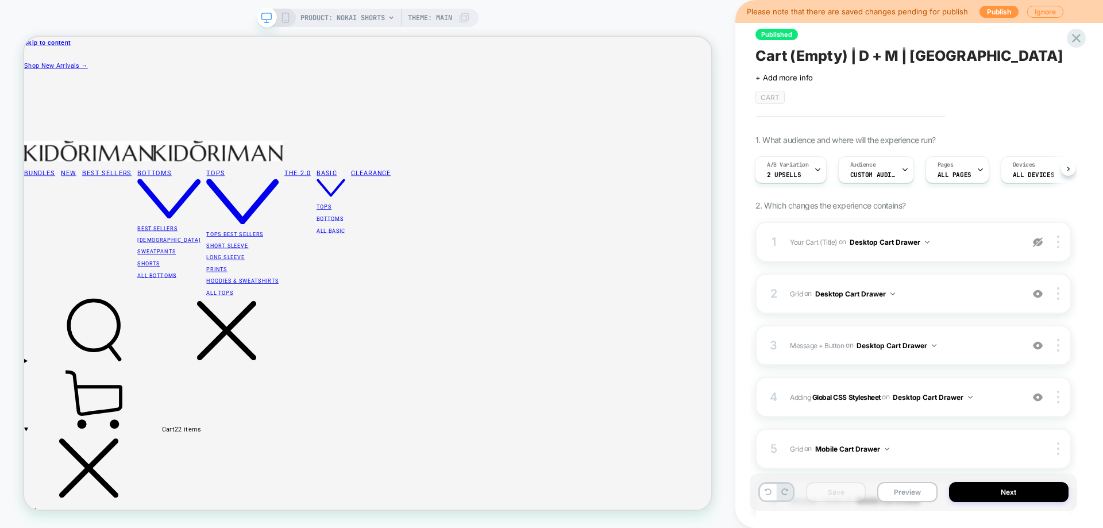
click at [1076, 25] on div "Published Cart (Empty) | D + M | [GEOGRAPHIC_DATA] Click to edit experience det…" at bounding box center [920, 264] width 328 height 528
click at [989, 14] on button "Publish" at bounding box center [999, 12] width 39 height 12
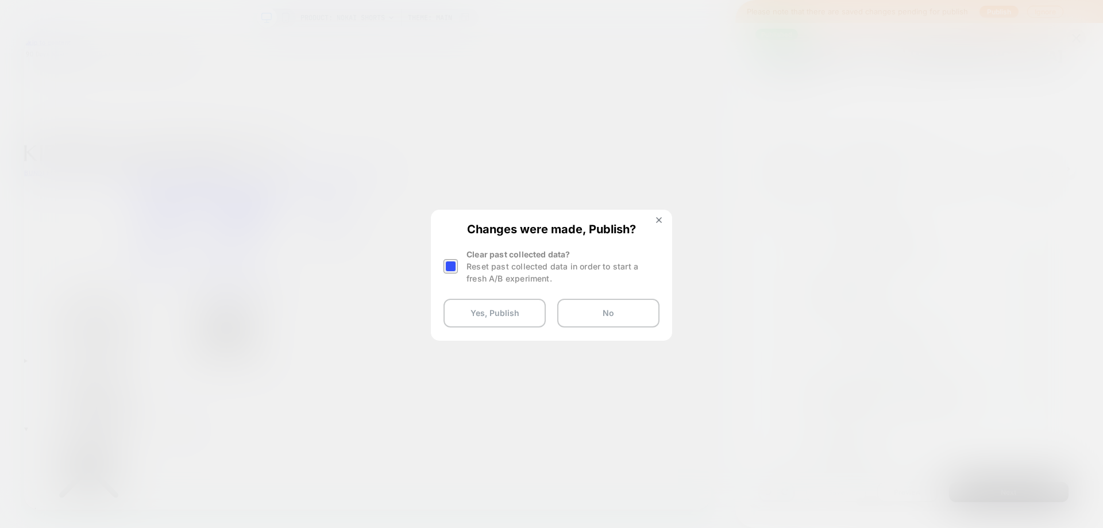
click at [482, 266] on div "Reset past collected data in order to start a fresh A/B experiment." at bounding box center [563, 272] width 193 height 24
click at [455, 264] on div at bounding box center [451, 266] width 14 height 14
click at [471, 301] on button "Yes, Publish" at bounding box center [495, 313] width 102 height 29
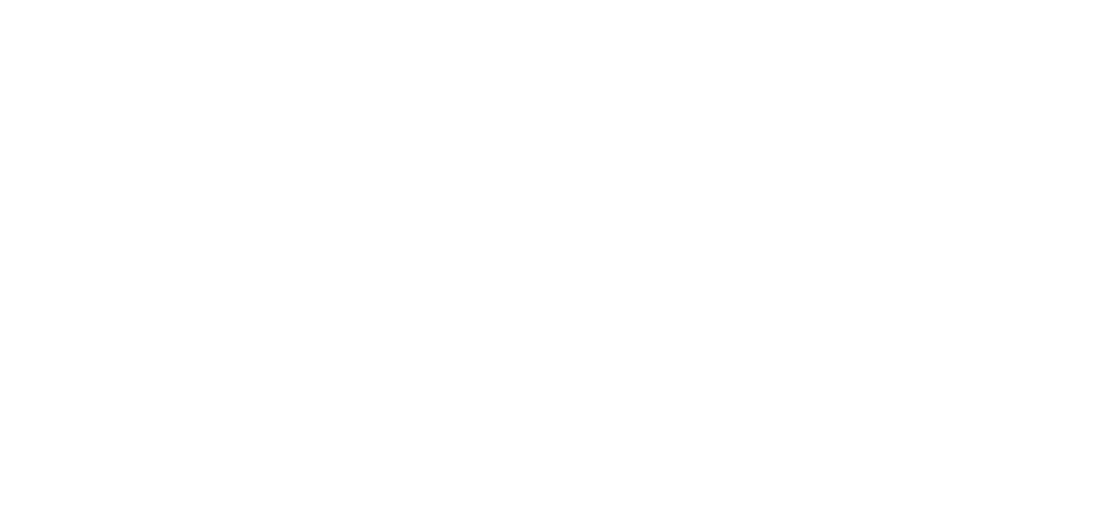
click at [476, 5] on html "Navigated to [DOMAIN_NAME] | No-code CRO for Shopify 0.85% *" at bounding box center [551, 2] width 1103 height 5
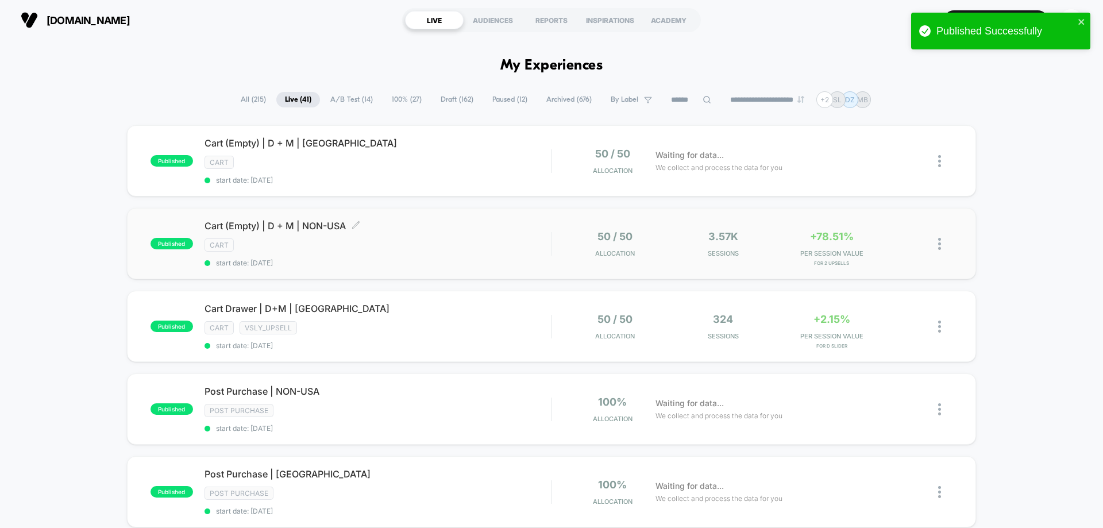
click at [457, 265] on span "start date: [DATE]" at bounding box center [378, 263] width 347 height 9
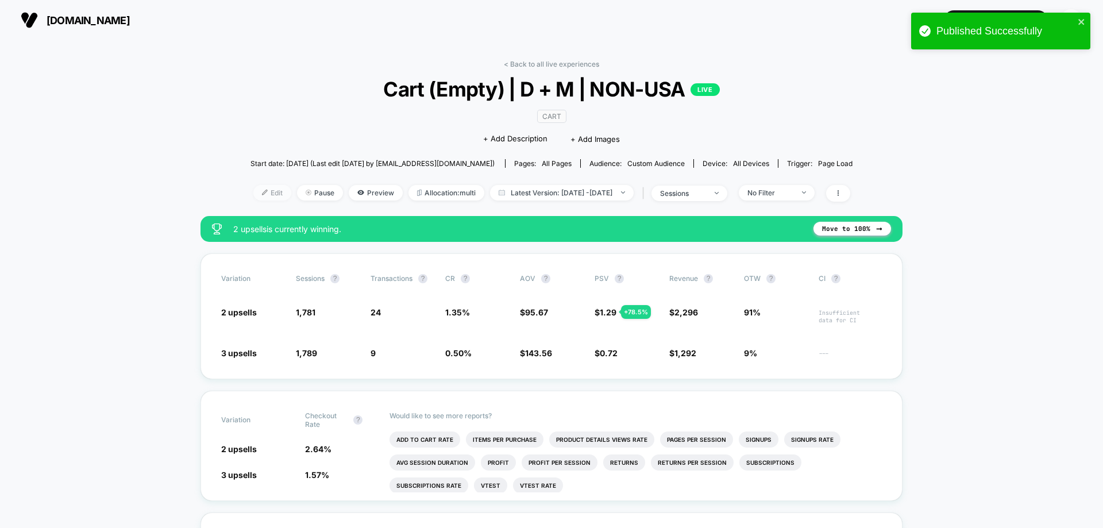
click at [253, 188] on span "Edit" at bounding box center [272, 193] width 38 height 16
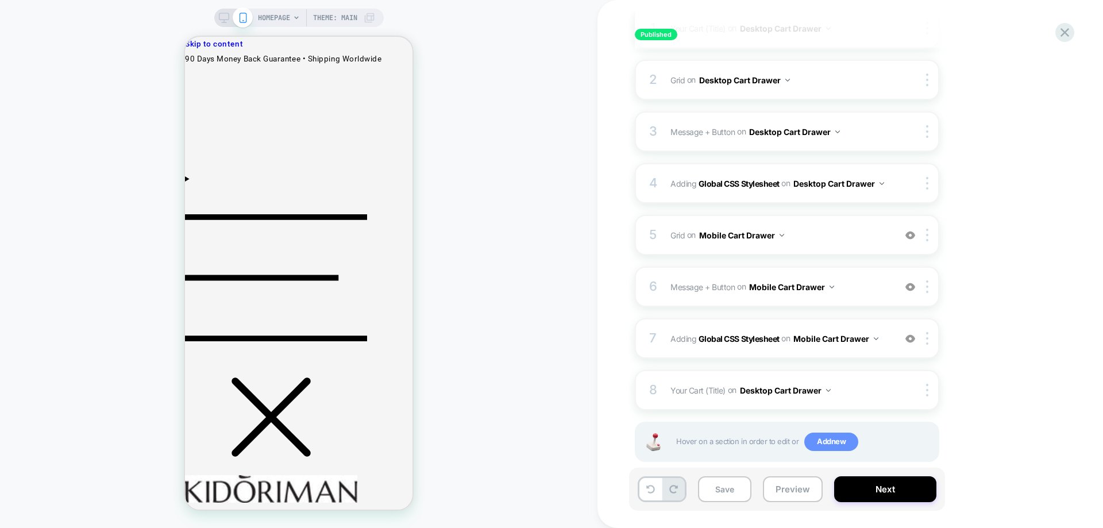
scroll to position [234, 0]
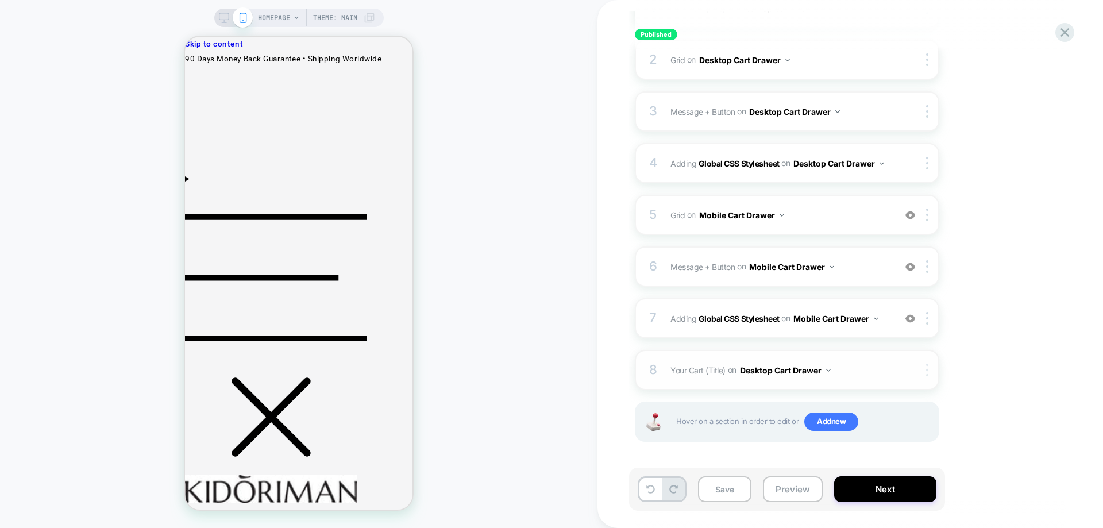
click at [923, 371] on div at bounding box center [929, 370] width 19 height 13
click at [784, 369] on button "Desktop Cart Drawer" at bounding box center [785, 370] width 91 height 17
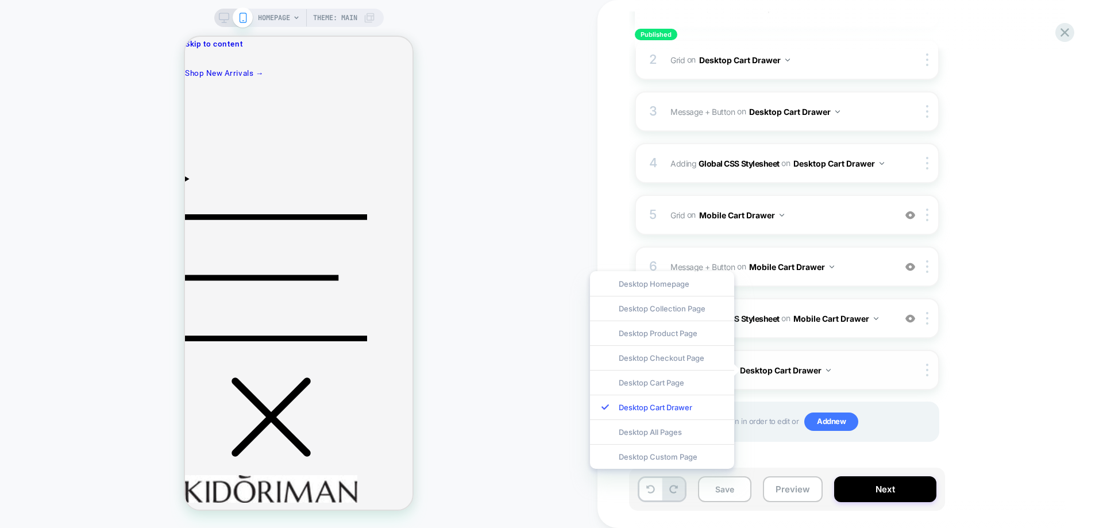
click at [791, 373] on button "Desktop Cart Drawer" at bounding box center [785, 370] width 91 height 17
click at [928, 373] on img at bounding box center [927, 370] width 2 height 13
click at [890, 465] on div "Delete" at bounding box center [929, 462] width 102 height 31
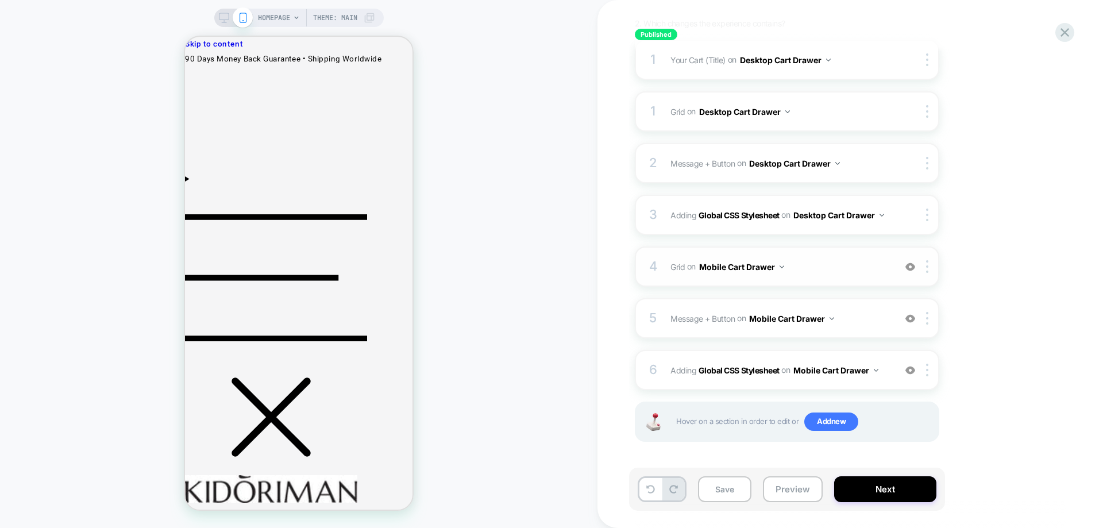
click at [812, 270] on span "Grid Replacing Blocks List WITH mini-cart .mini-cart__empty on Mobile Cart Draw…" at bounding box center [780, 267] width 219 height 17
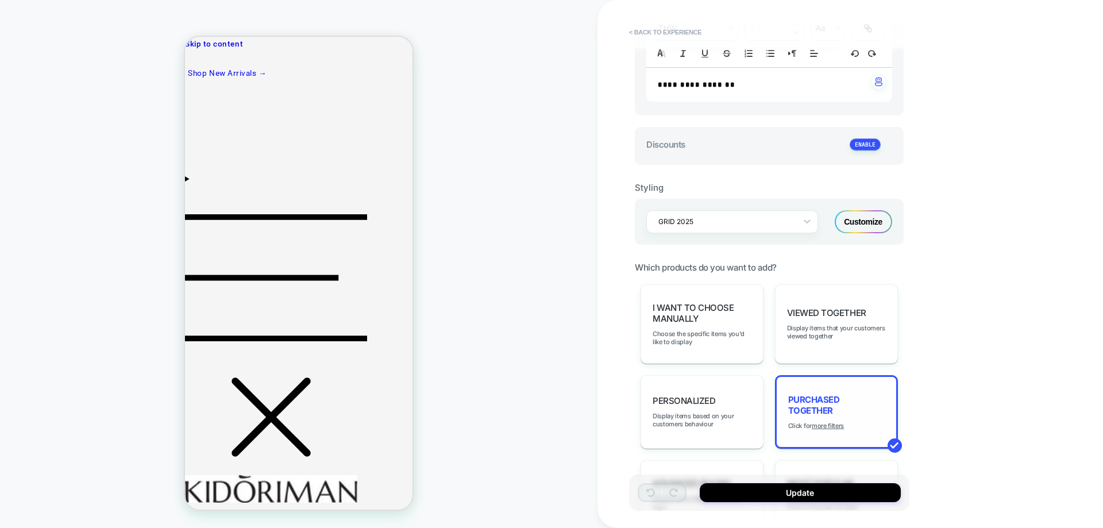
scroll to position [402, 0]
click at [836, 423] on u "more filters" at bounding box center [828, 425] width 32 height 8
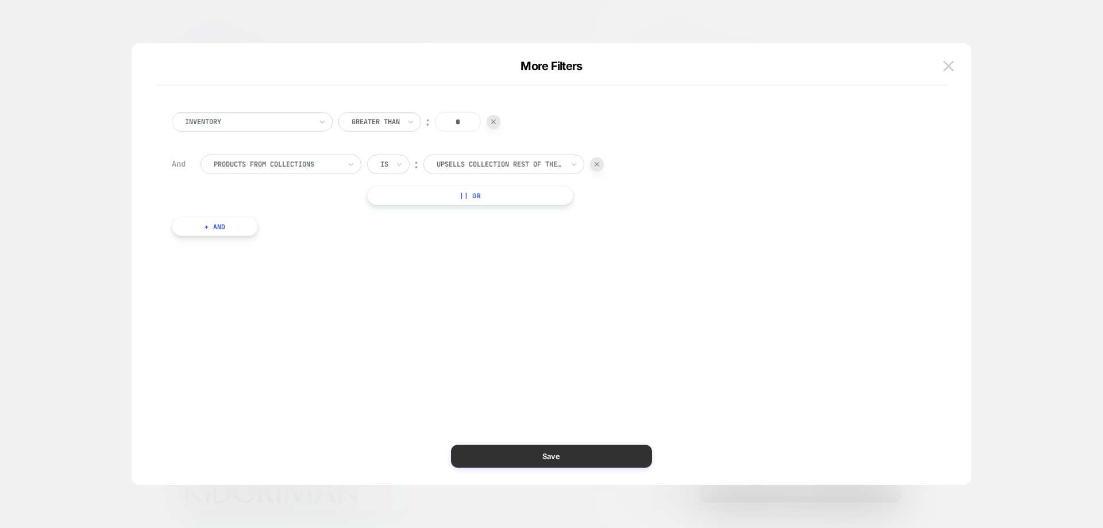
click at [580, 449] on button "Save" at bounding box center [551, 456] width 201 height 23
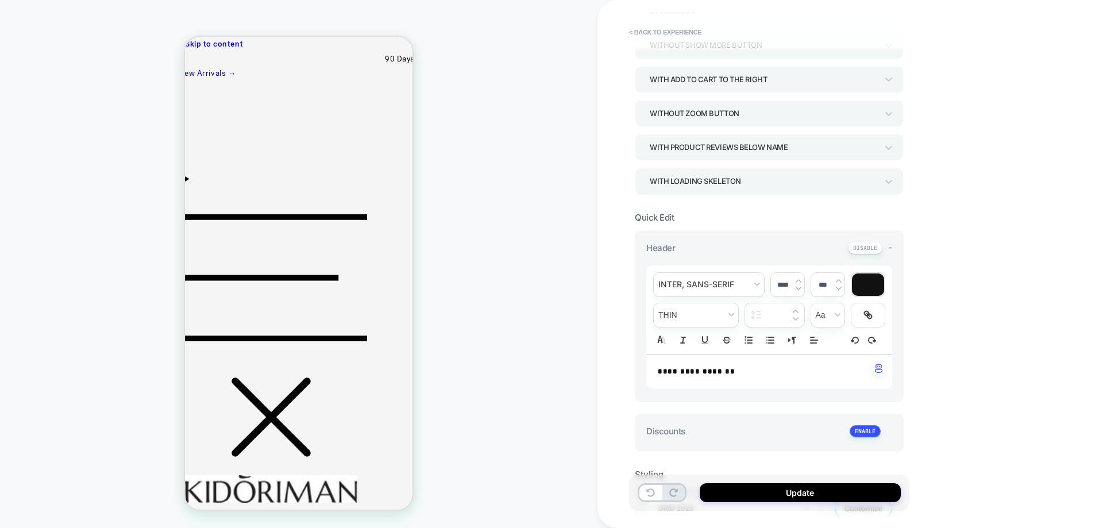
scroll to position [0, 0]
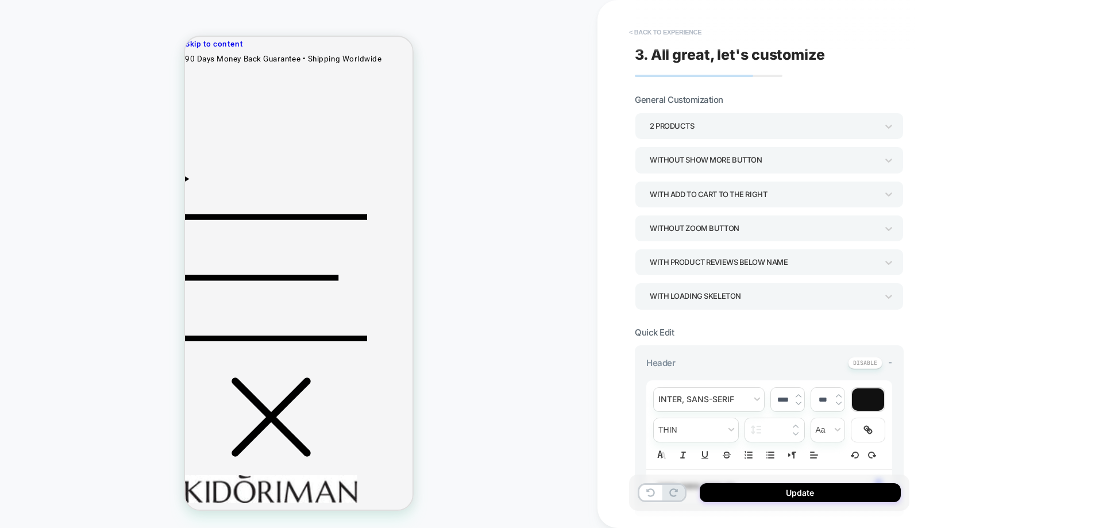
click at [648, 34] on button "< Back to experience" at bounding box center [666, 32] width 84 height 18
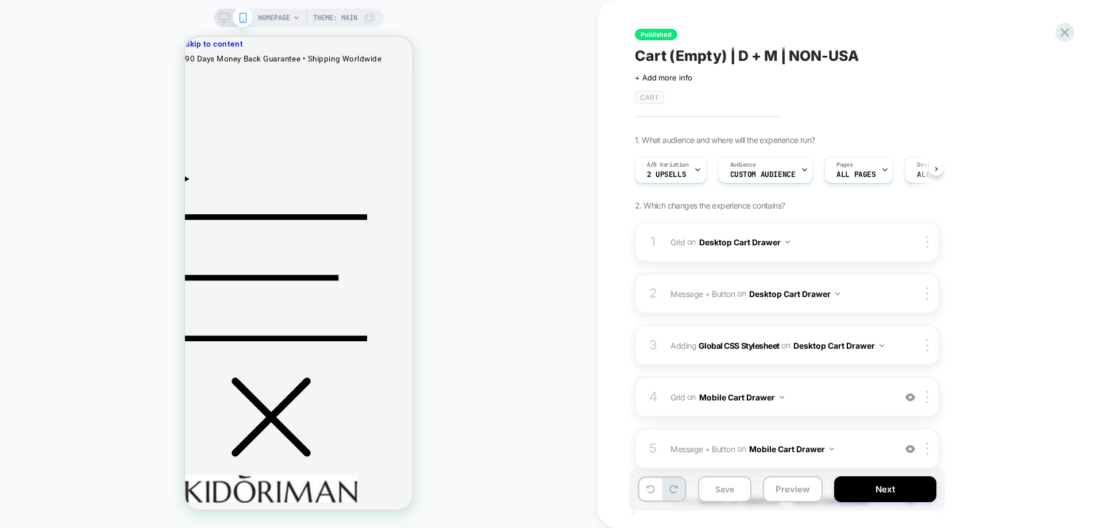
scroll to position [0, 1]
click at [217, 16] on div "HOMEPAGE Theme: MAIN" at bounding box center [299, 18] width 170 height 18
click at [225, 25] on div "HOMEPAGE Theme: MAIN" at bounding box center [299, 18] width 170 height 18
click at [226, 16] on icon at bounding box center [224, 18] width 10 height 10
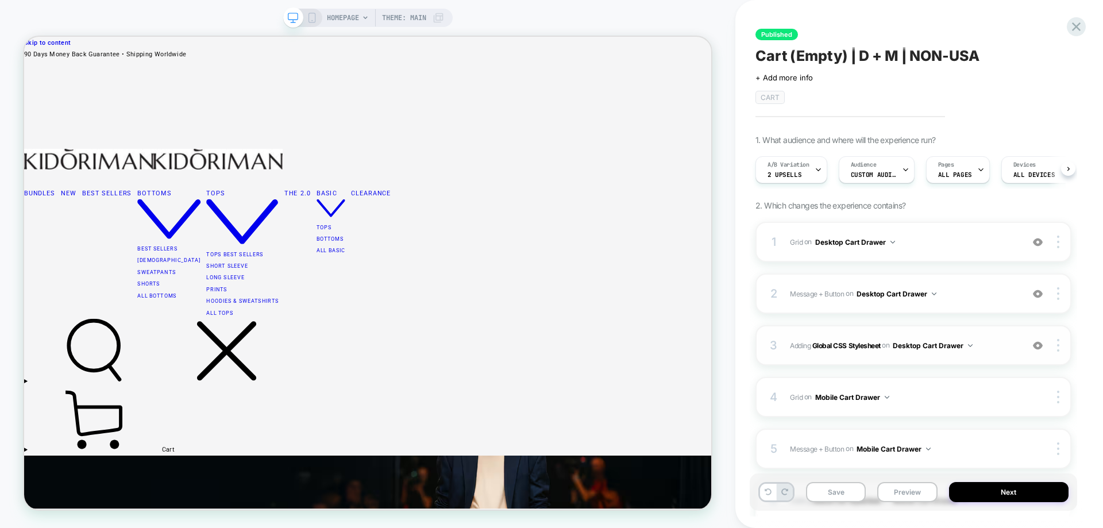
scroll to position [0, 1]
click at [878, 252] on div "1 Grid Replacing Blocks List WITH mini-cart .mini-cart__empty on Desktop Cart D…" at bounding box center [914, 242] width 316 height 40
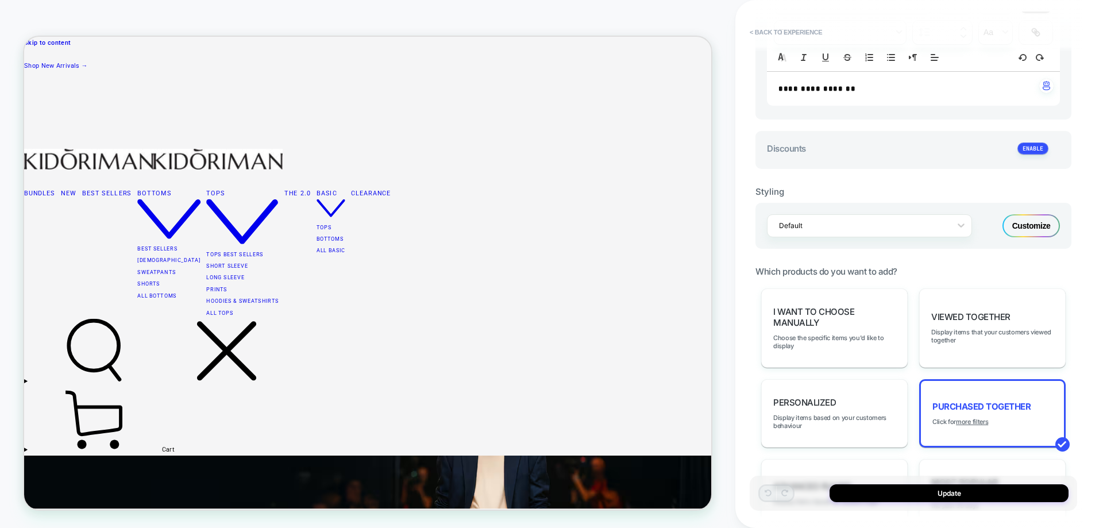
scroll to position [402, 0]
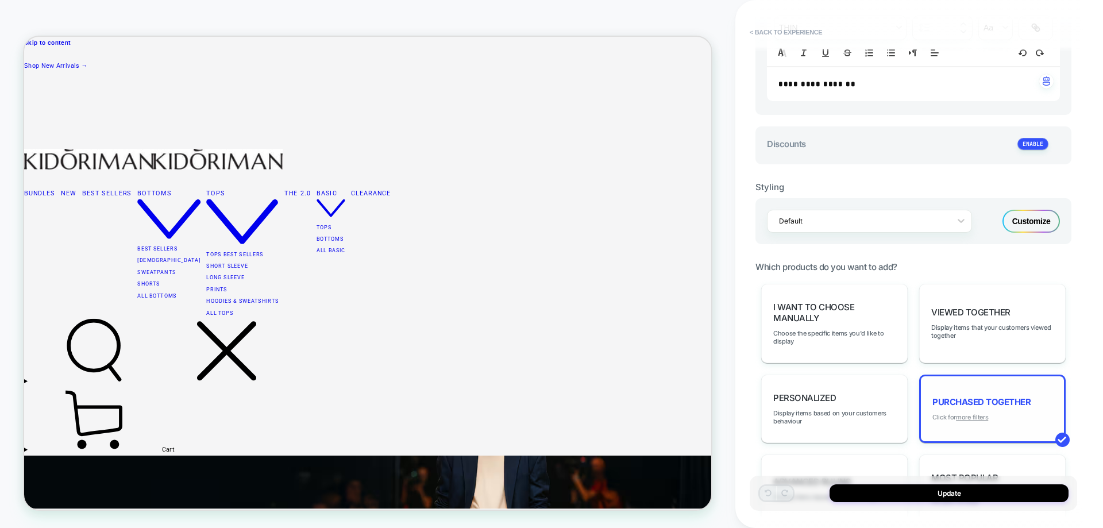
click at [978, 418] on u "more filters" at bounding box center [972, 417] width 32 height 8
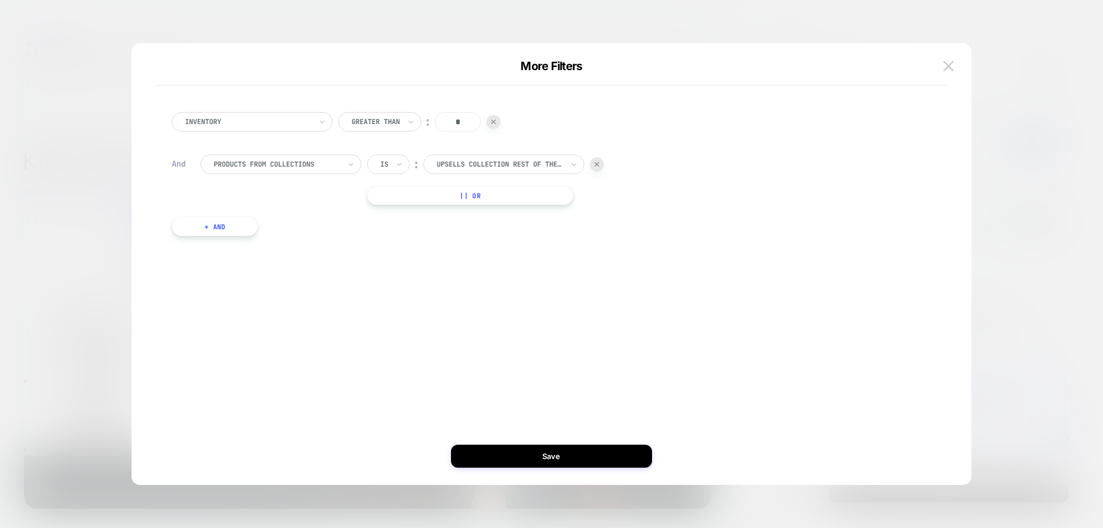
click at [941, 67] on button at bounding box center [948, 65] width 17 height 17
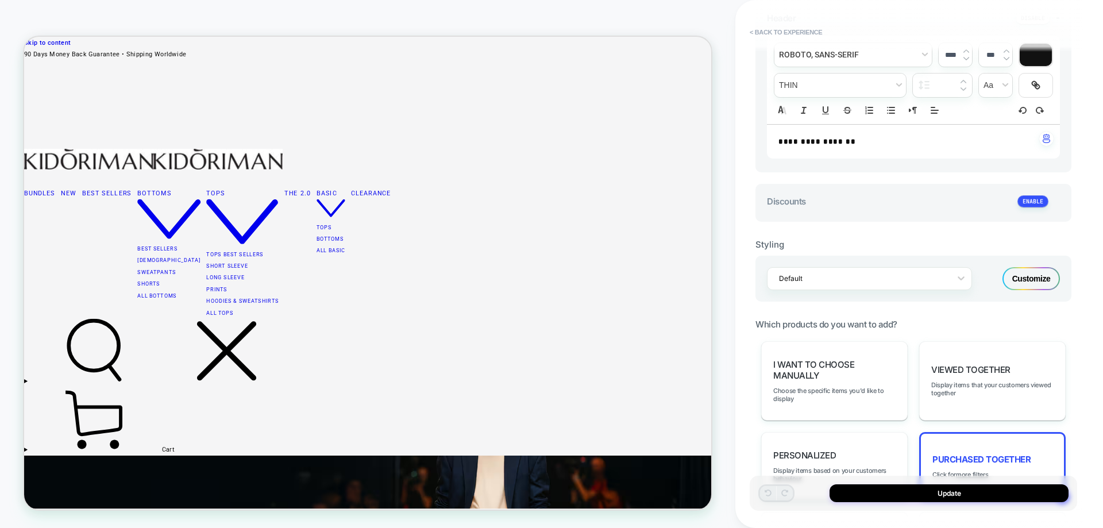
scroll to position [230, 0]
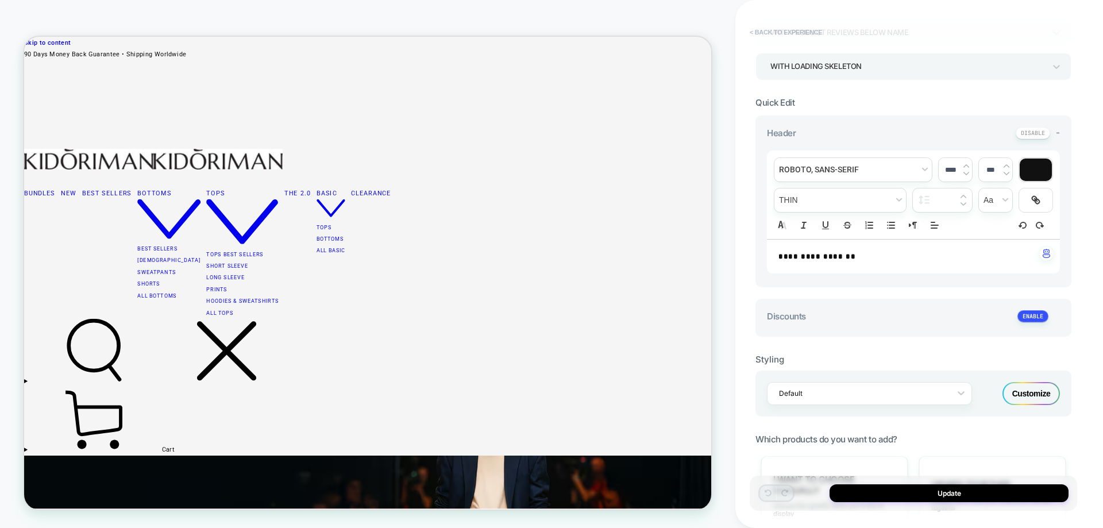
click at [793, 33] on button "< Back to experience" at bounding box center [786, 32] width 84 height 18
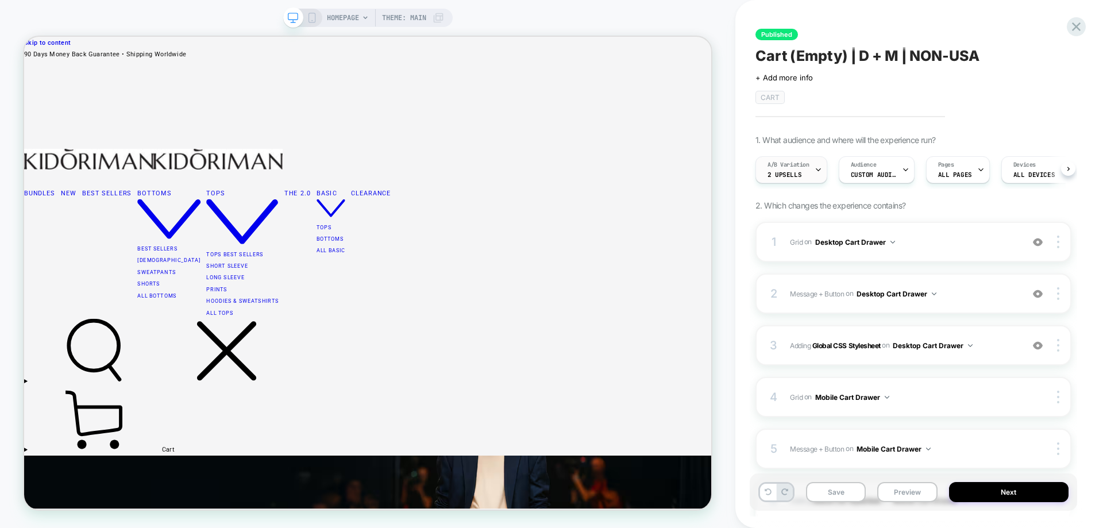
scroll to position [0, 1]
click at [777, 178] on span "2 upsells" at bounding box center [784, 175] width 34 height 8
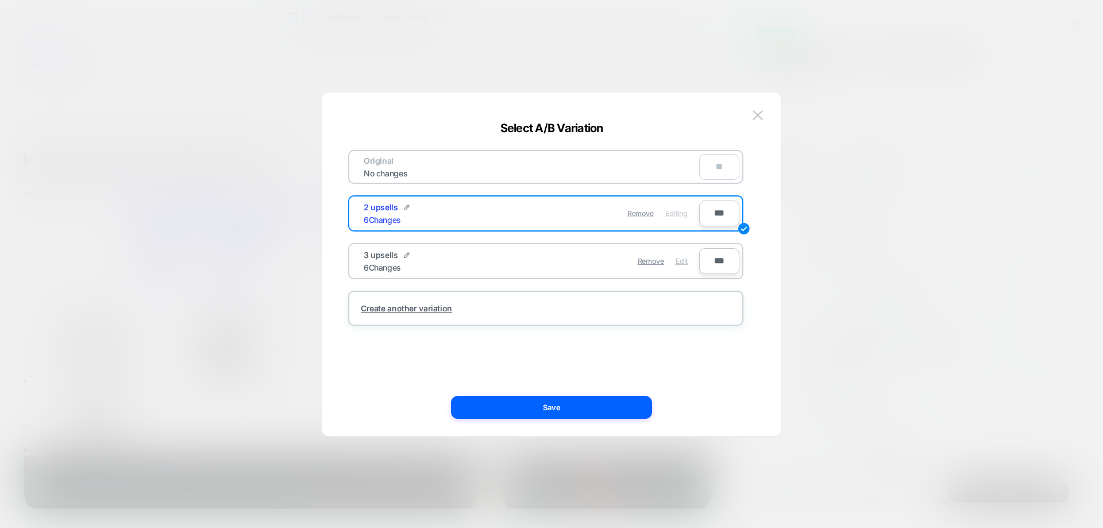
click at [682, 261] on span "Edit" at bounding box center [682, 261] width 12 height 9
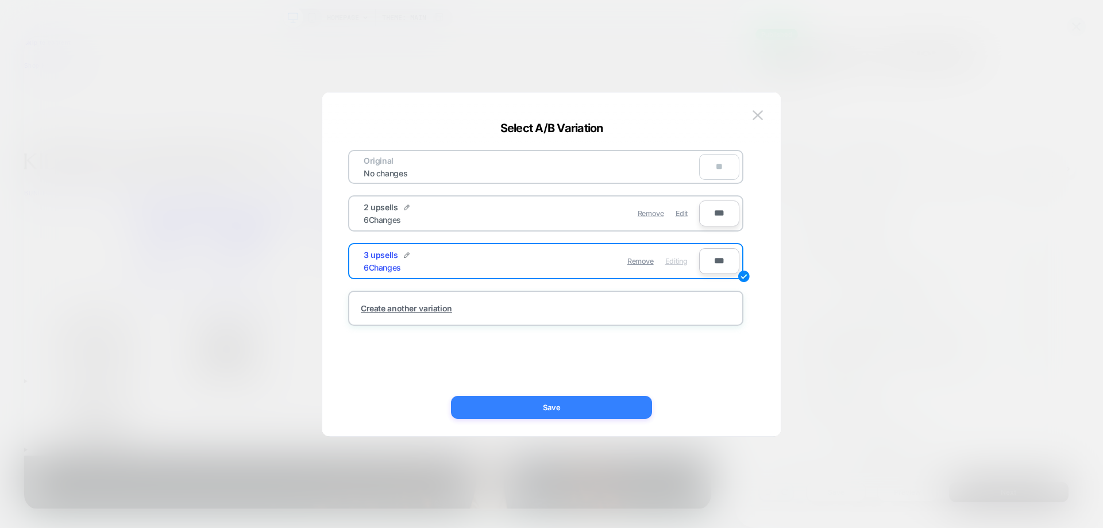
drag, startPoint x: 620, startPoint y: 412, endPoint x: 797, endPoint y: 498, distance: 196.1
click at [620, 412] on button "Save" at bounding box center [551, 407] width 201 height 23
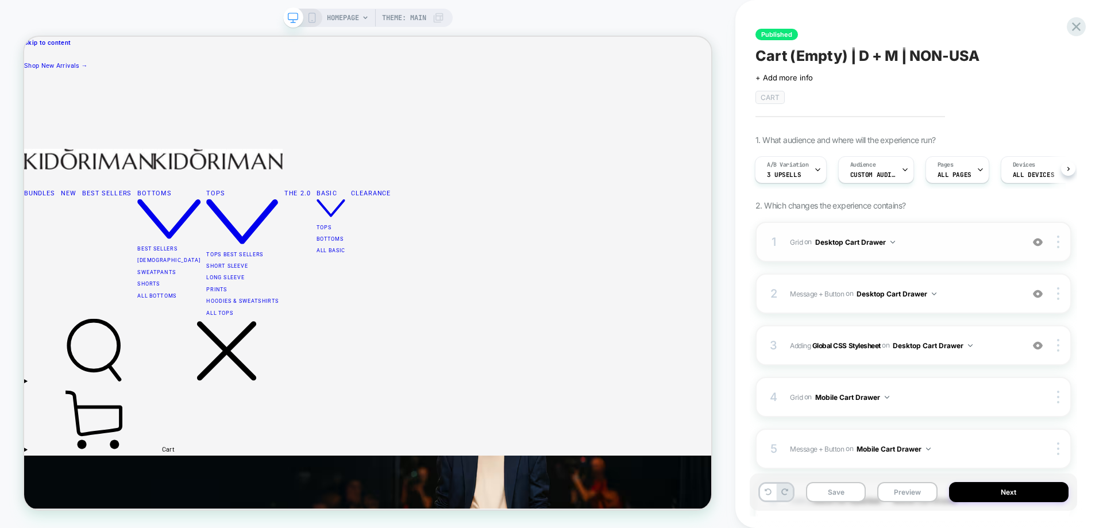
click at [951, 243] on span "Grid Replacing Blocks List WITH mini-cart .mini-cart__empty on Desktop Cart Dra…" at bounding box center [903, 242] width 227 height 14
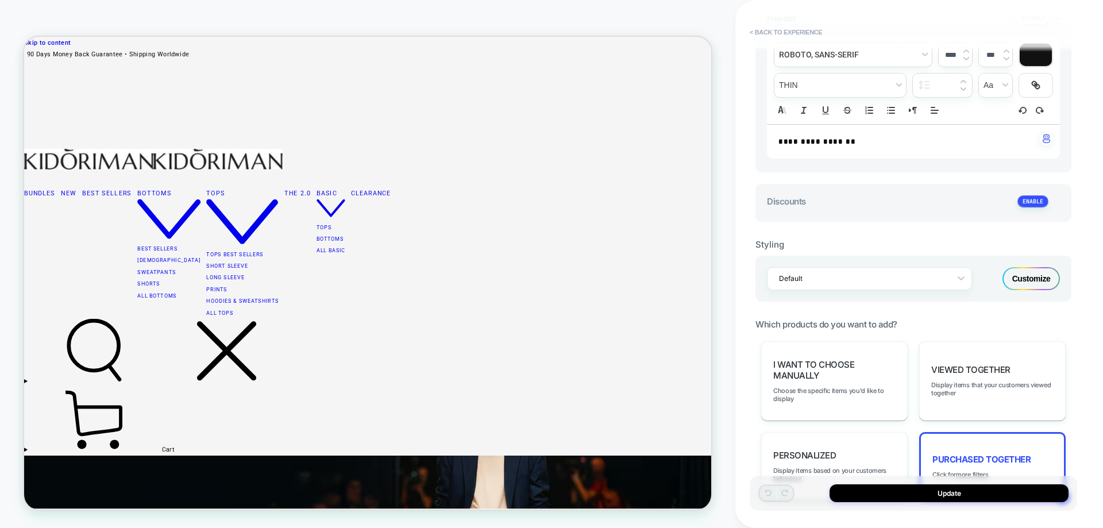
scroll to position [517, 0]
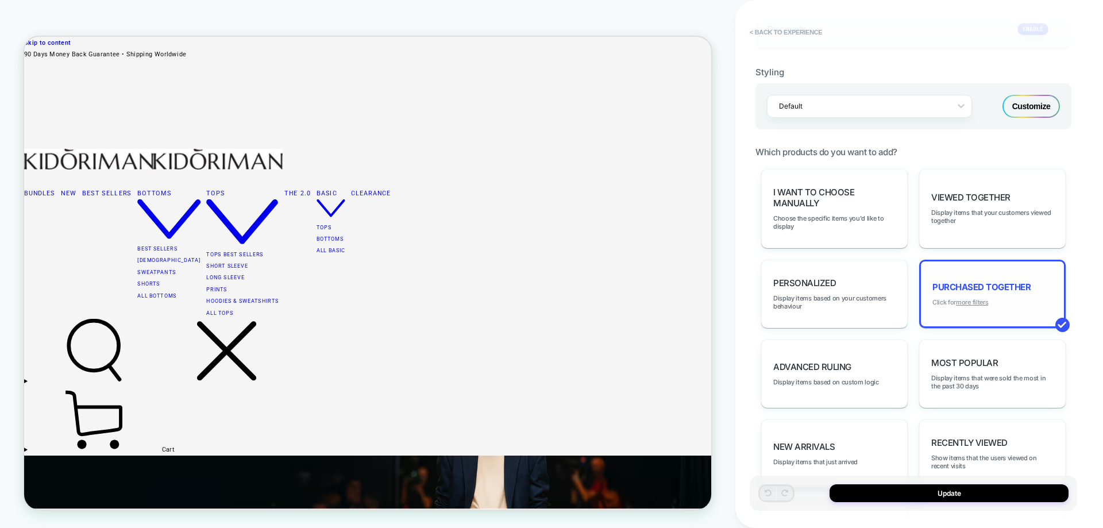
click at [977, 301] on u "more filters" at bounding box center [972, 302] width 32 height 8
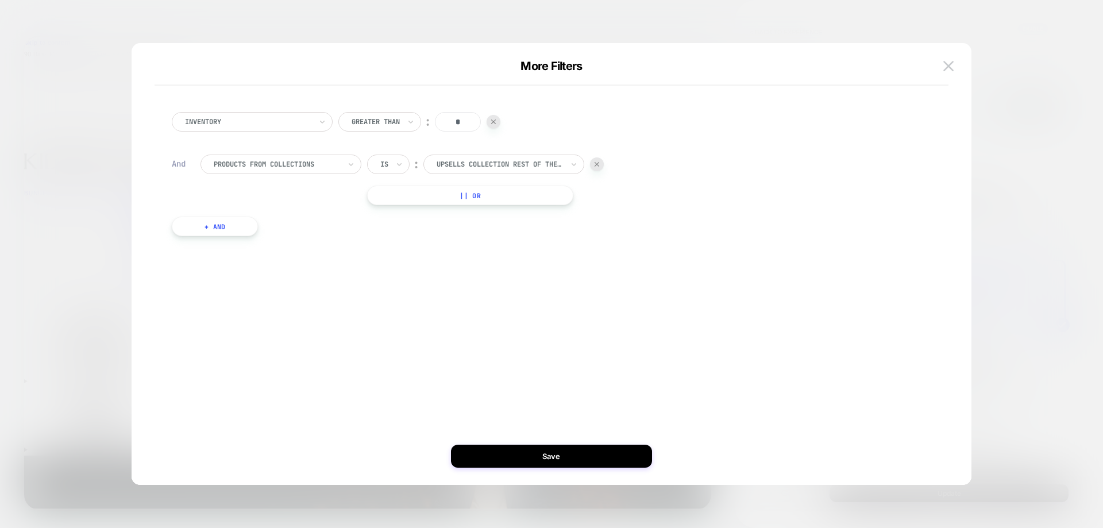
click at [1044, 279] on div at bounding box center [551, 264] width 1103 height 528
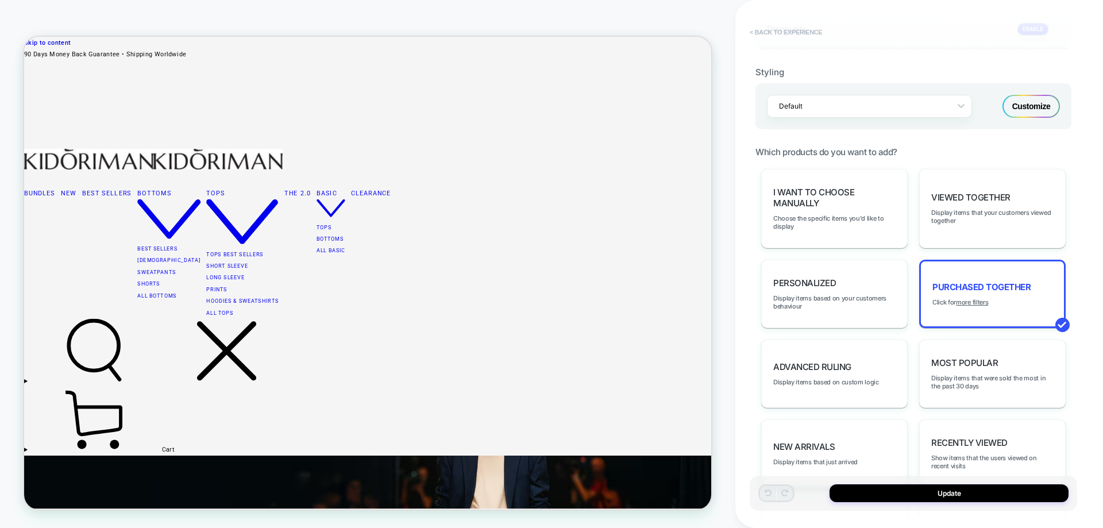
click at [791, 36] on button "< Back to experience" at bounding box center [786, 32] width 84 height 18
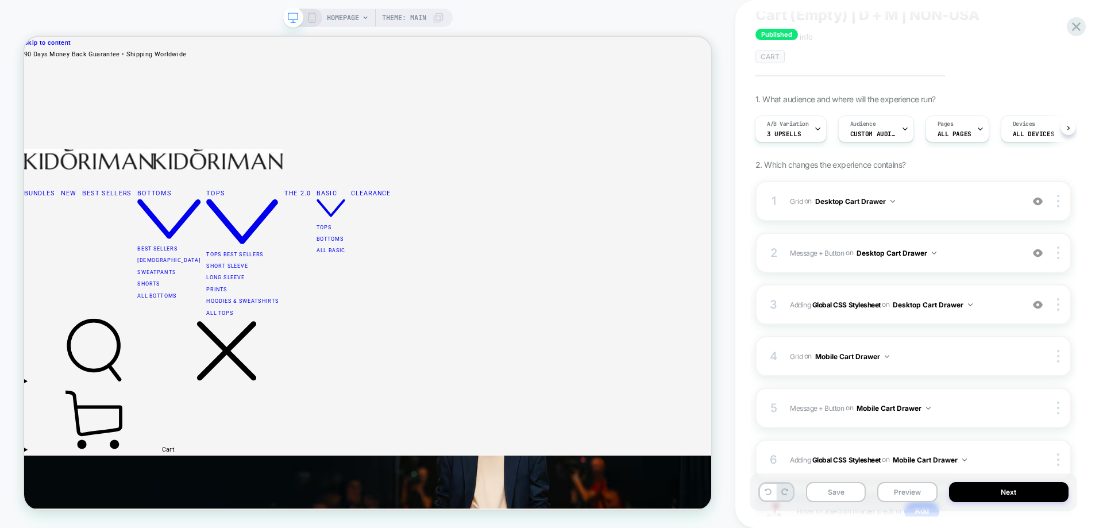
scroll to position [130, 0]
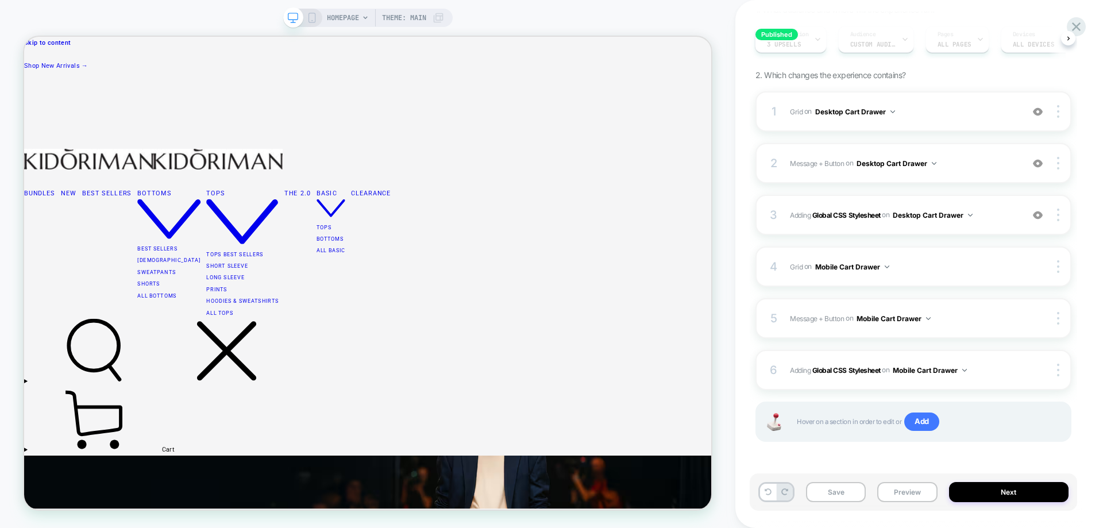
click at [310, 20] on icon at bounding box center [312, 18] width 10 height 10
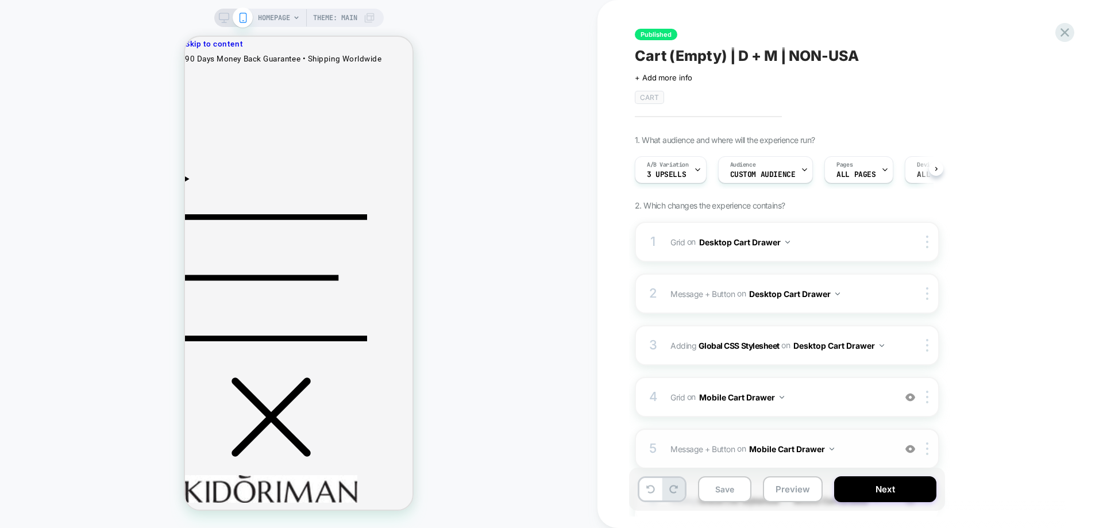
scroll to position [130, 0]
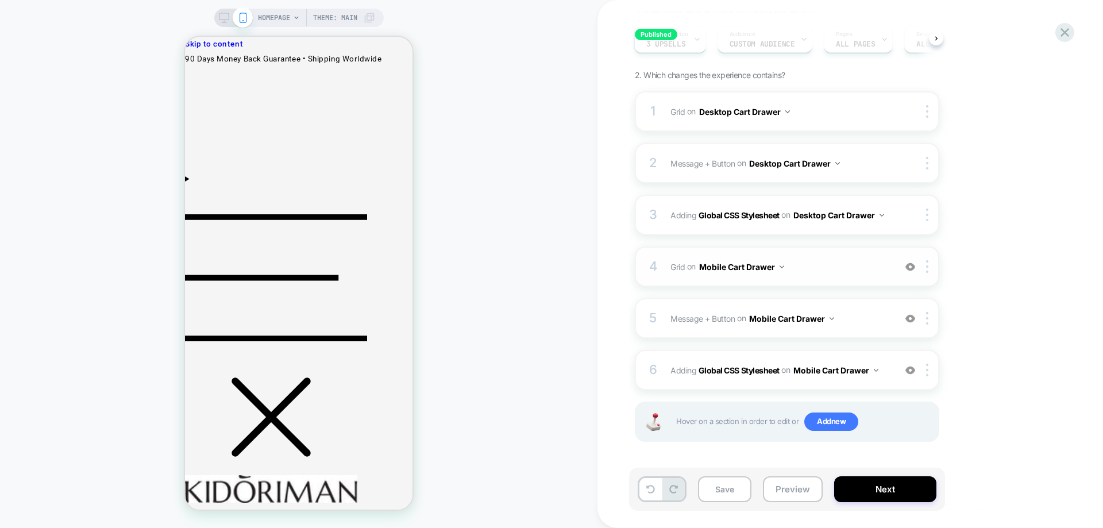
click at [845, 271] on span "Grid Replacing Blocks List WITH mini-cart .mini-cart__empty on Mobile Cart Draw…" at bounding box center [780, 267] width 219 height 17
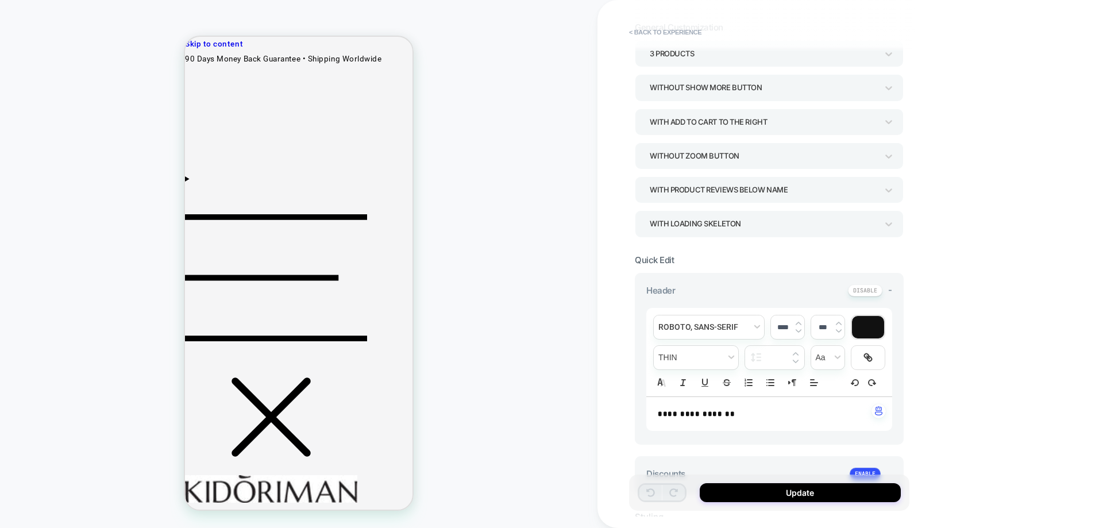
scroll to position [287, 0]
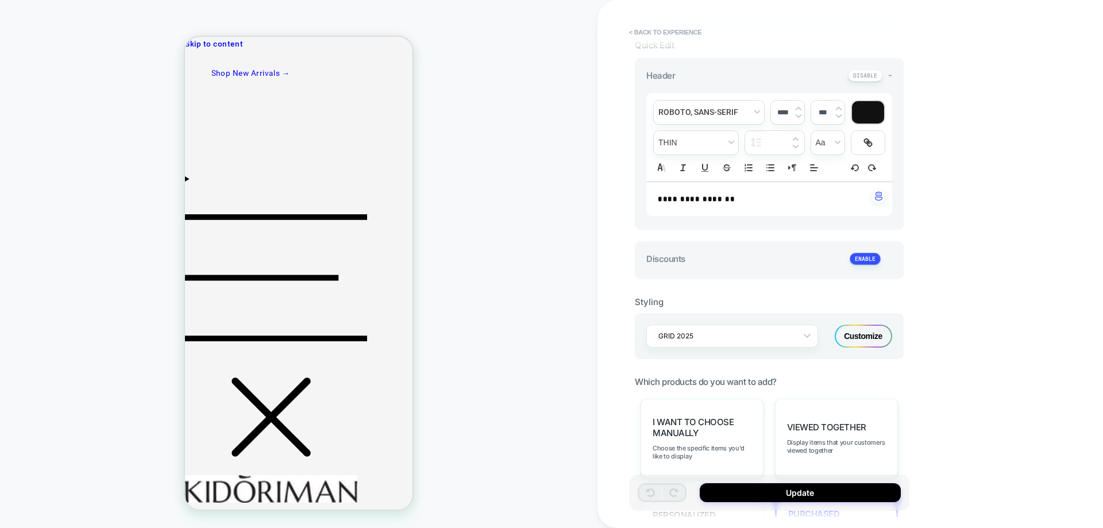
click at [852, 339] on div "Customize" at bounding box center [863, 336] width 57 height 23
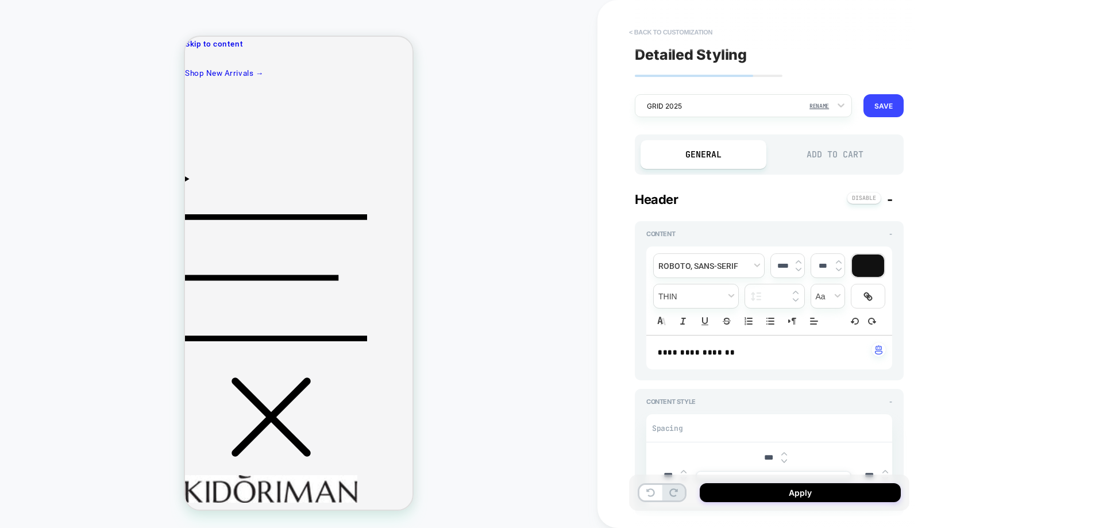
click at [671, 35] on button "< Back to customization" at bounding box center [671, 32] width 95 height 18
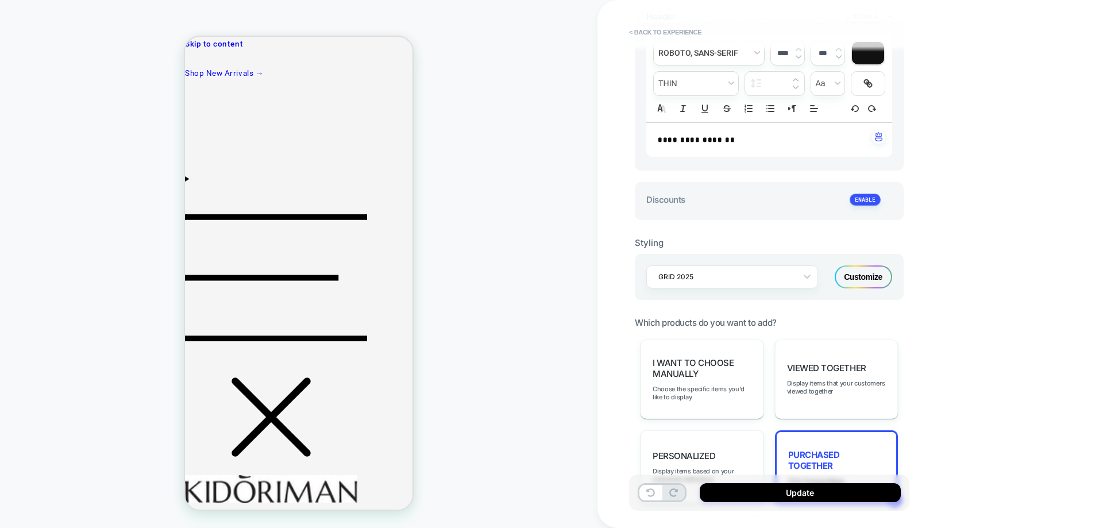
scroll to position [402, 0]
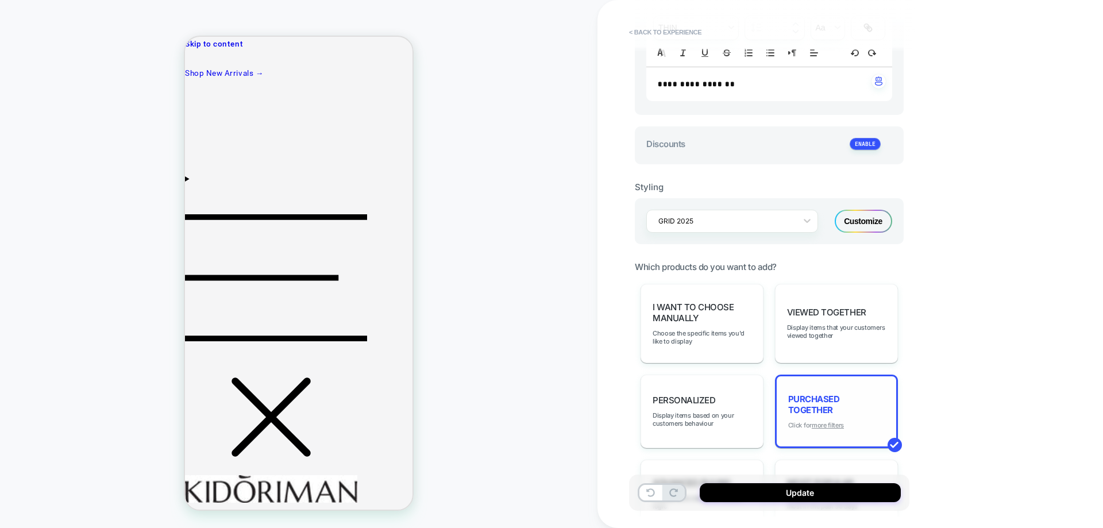
click at [834, 427] on u "more filters" at bounding box center [828, 425] width 32 height 8
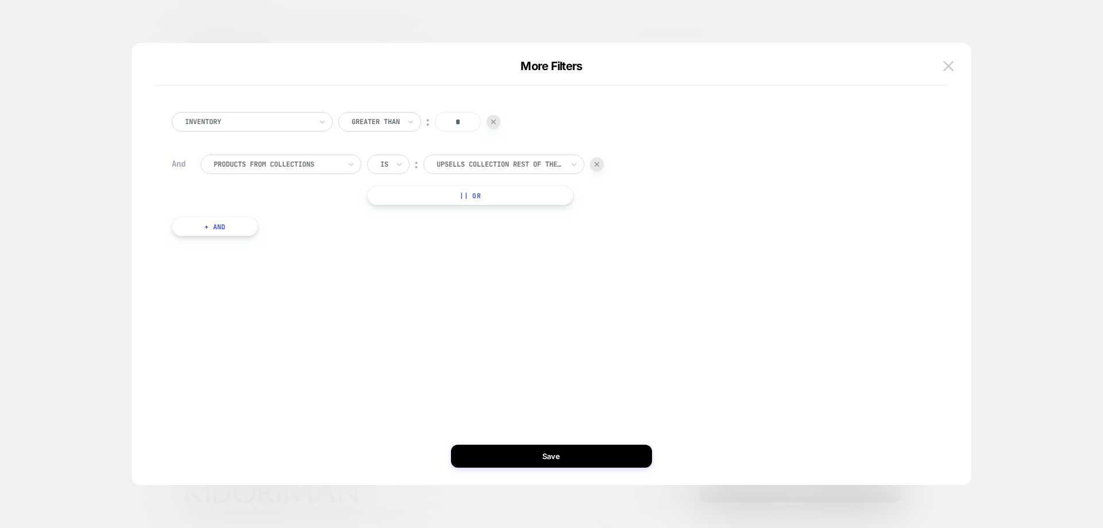
click at [596, 448] on button "Save" at bounding box center [551, 456] width 201 height 23
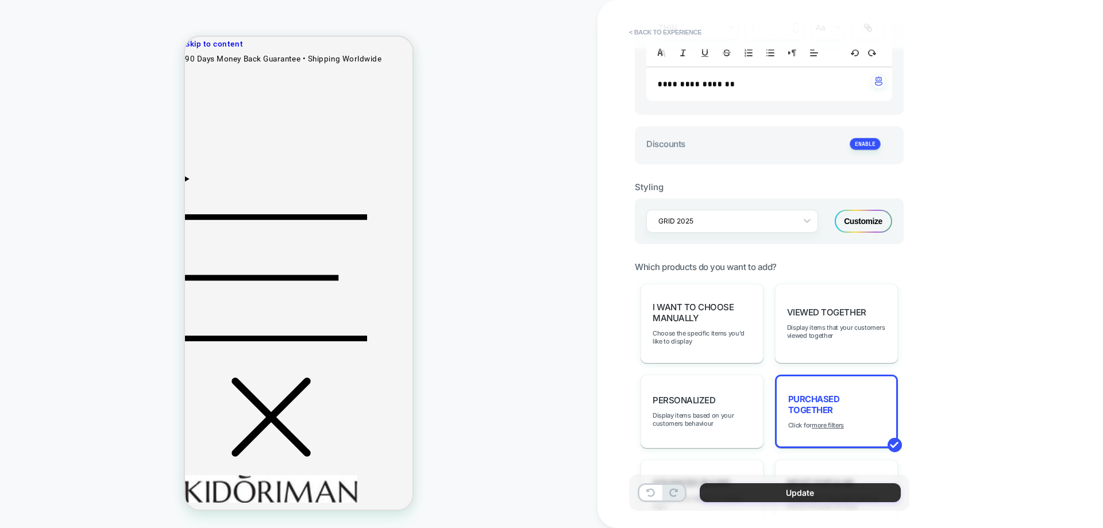
click at [831, 490] on button "Update" at bounding box center [800, 492] width 201 height 19
type textarea "*"
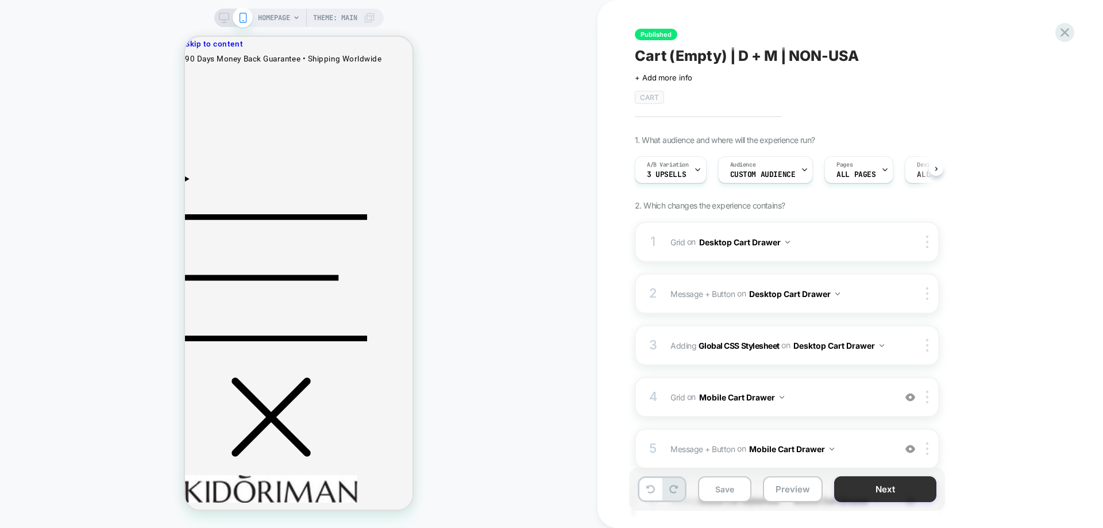
click at [854, 491] on button "Next" at bounding box center [886, 489] width 102 height 26
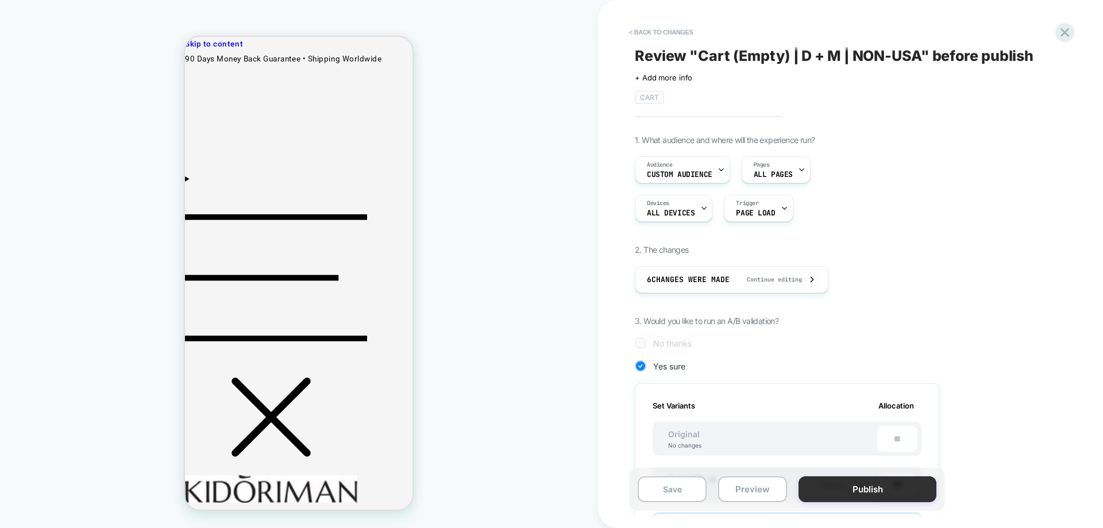
scroll to position [0, 1]
click at [886, 493] on button "Publish" at bounding box center [868, 489] width 138 height 26
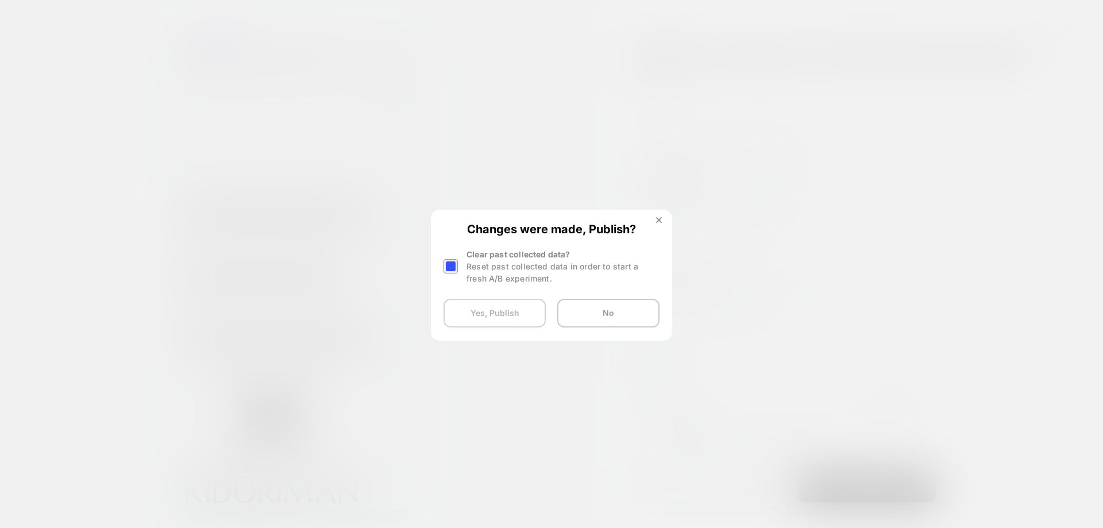
drag, startPoint x: 538, startPoint y: 324, endPoint x: 543, endPoint y: 317, distance: 8.3
click at [538, 323] on button "Yes, Publish" at bounding box center [495, 313] width 102 height 29
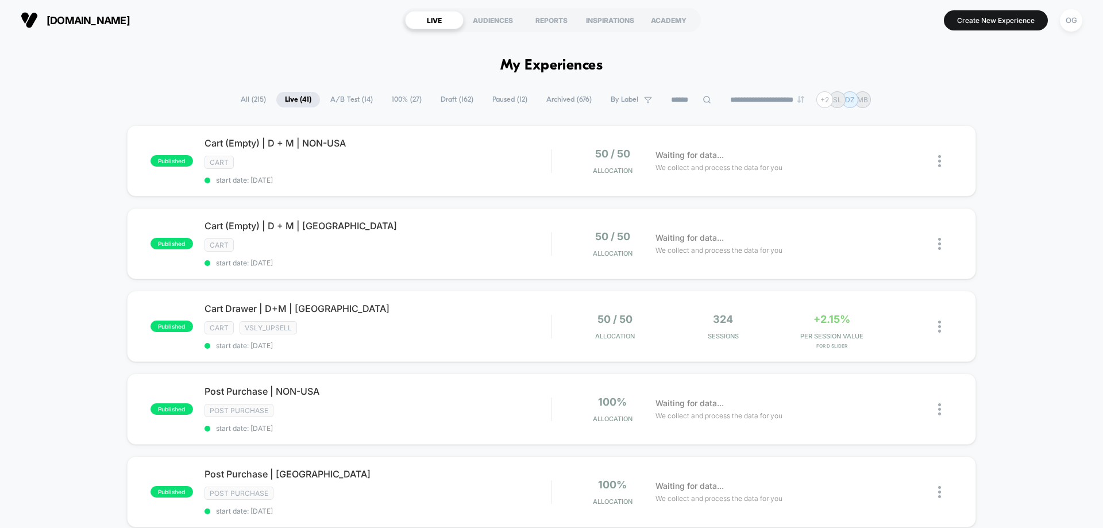
click at [666, 96] on input at bounding box center [691, 100] width 57 height 14
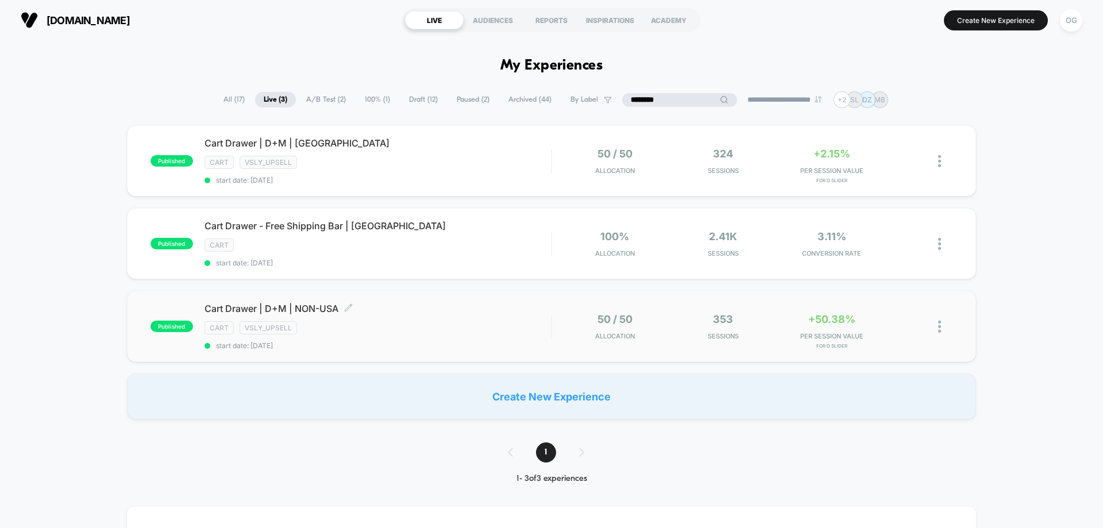
type input "********"
click at [408, 340] on div "Cart Drawer | D+M | NON-USA Click to edit experience details Click to edit expe…" at bounding box center [378, 326] width 347 height 47
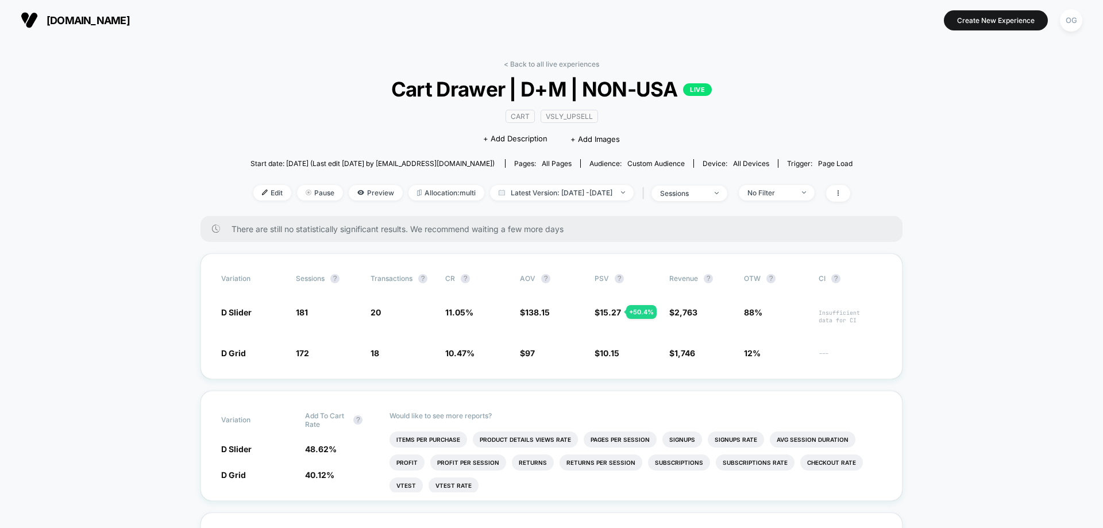
drag, startPoint x: 261, startPoint y: 188, endPoint x: 272, endPoint y: 193, distance: 11.8
click at [261, 189] on span "Edit" at bounding box center [272, 193] width 38 height 16
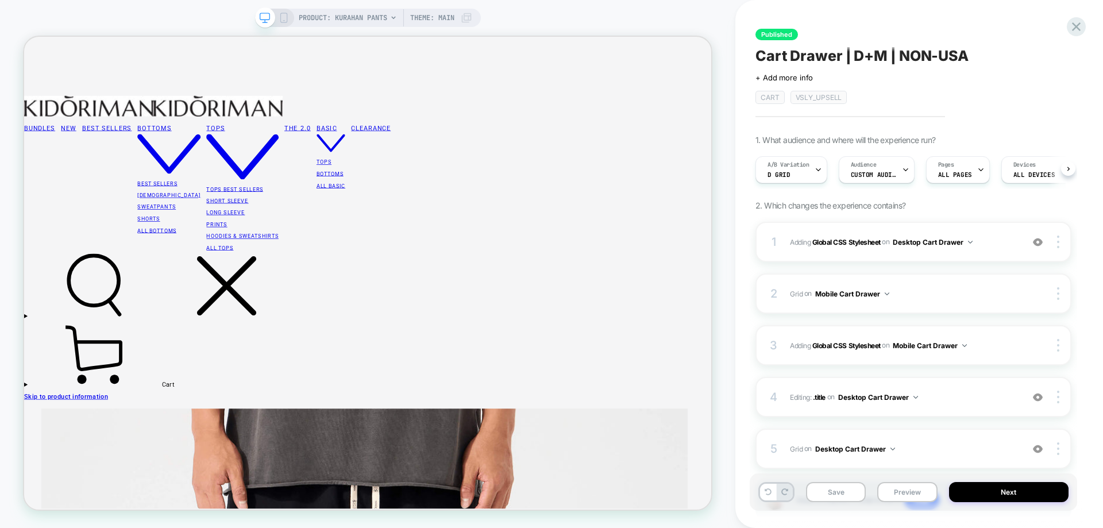
scroll to position [0, 1]
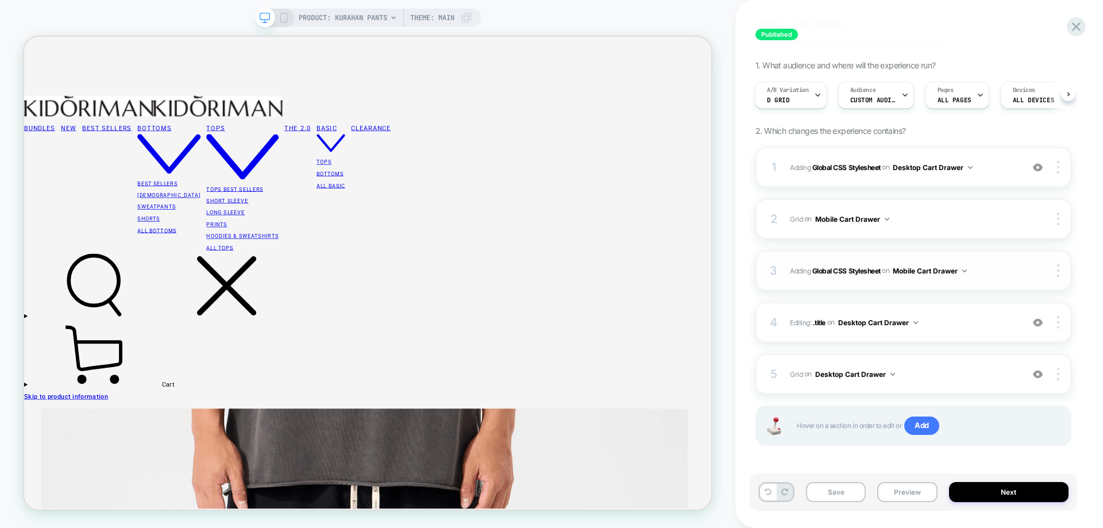
scroll to position [79, 0]
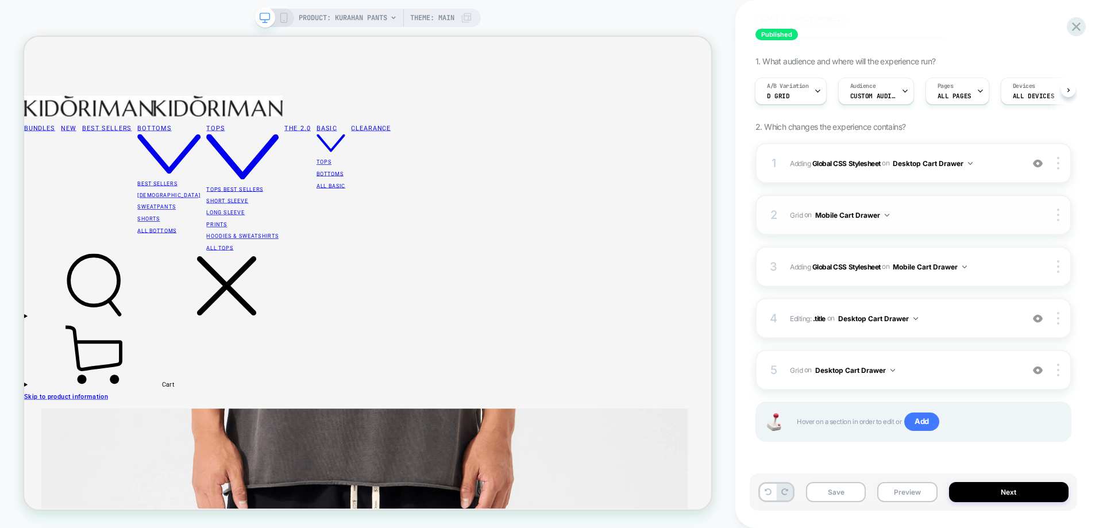
click at [913, 216] on span "Grid Adding Grid AFTER mini-cart .mini-cart__navigation on Mobile Cart Drawer" at bounding box center [903, 215] width 227 height 14
click at [910, 375] on span "Grid Adding Grid AFTER mini-cart .mini-cart__navigation on Desktop Cart Drawer" at bounding box center [903, 370] width 227 height 14
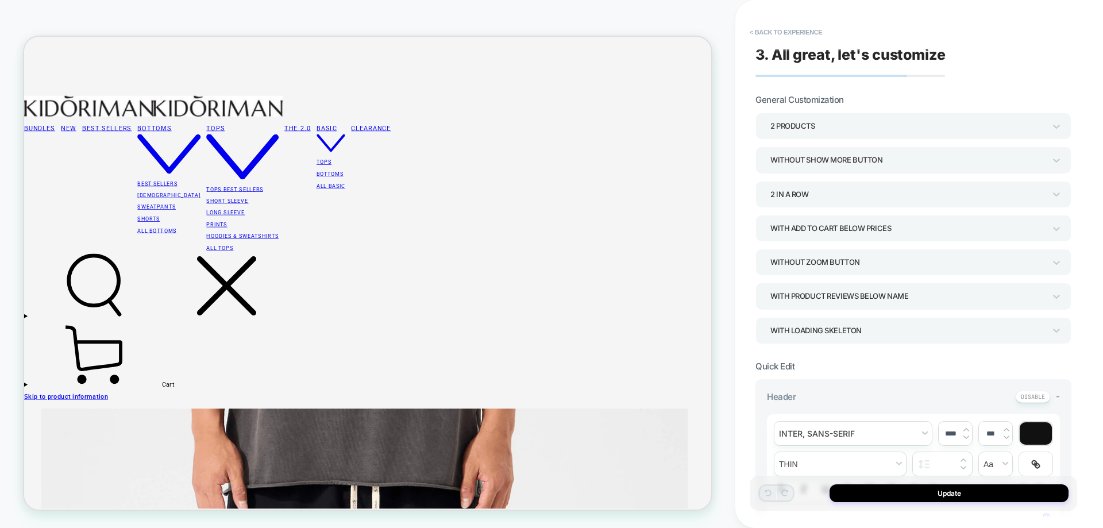
type textarea "*"
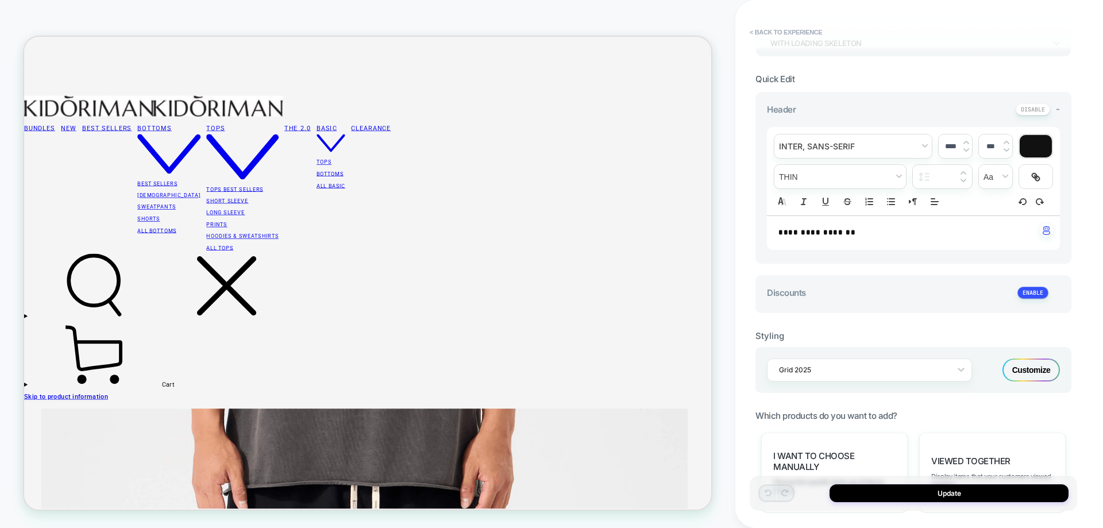
scroll to position [402, 0]
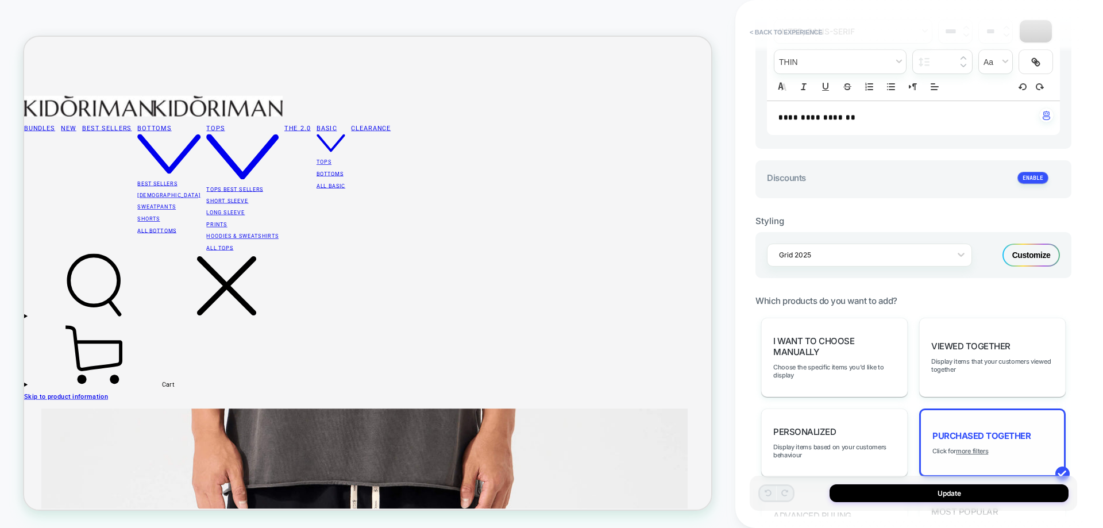
click at [975, 456] on div "Purchased Together Click for more filters" at bounding box center [993, 443] width 147 height 68
click at [975, 451] on u "more filters" at bounding box center [972, 451] width 32 height 8
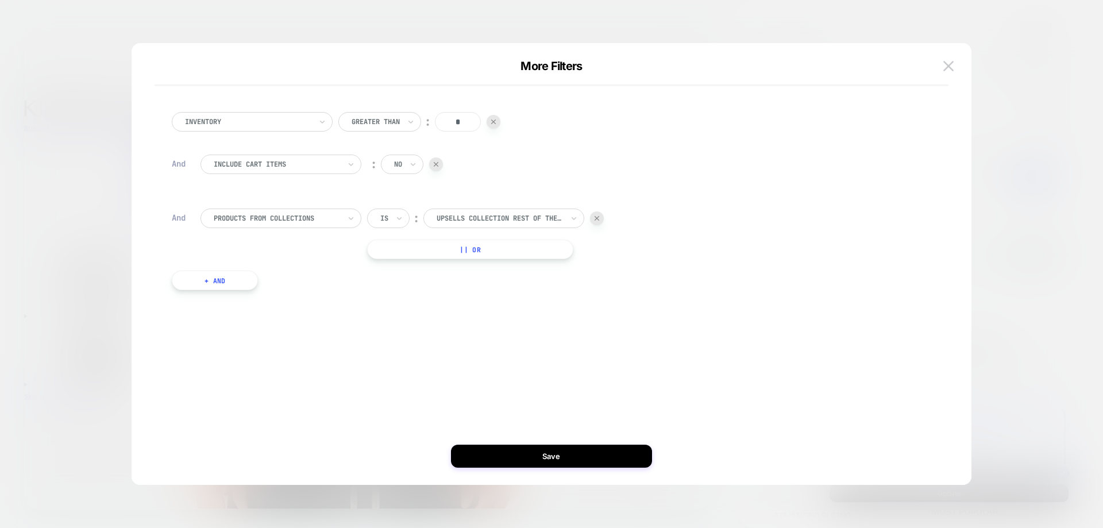
click at [217, 287] on button "+ And" at bounding box center [215, 281] width 86 height 20
click at [241, 298] on div "products with tag" at bounding box center [277, 292] width 129 height 13
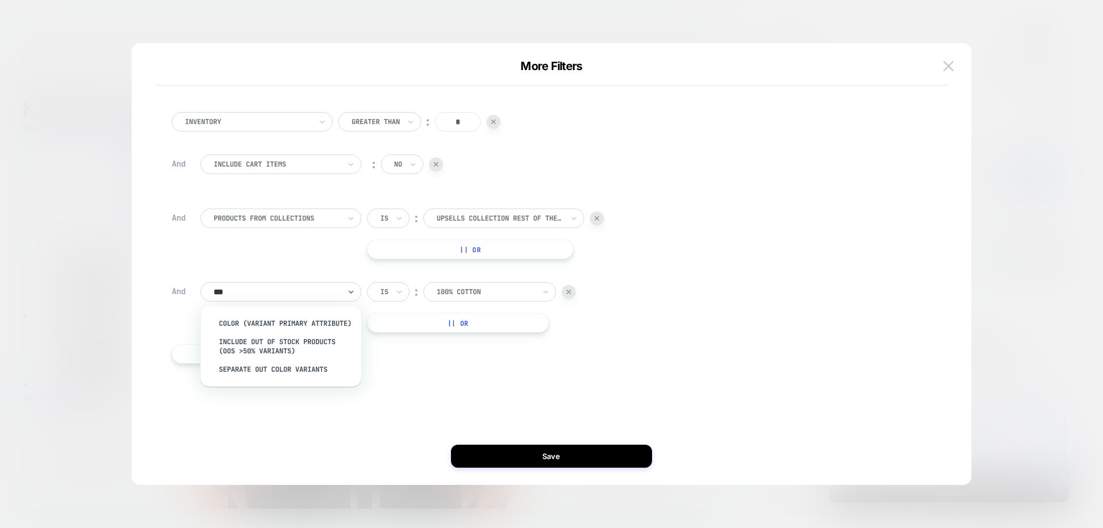
type input "****"
click at [283, 378] on div "Separate out color variants" at bounding box center [286, 369] width 149 height 18
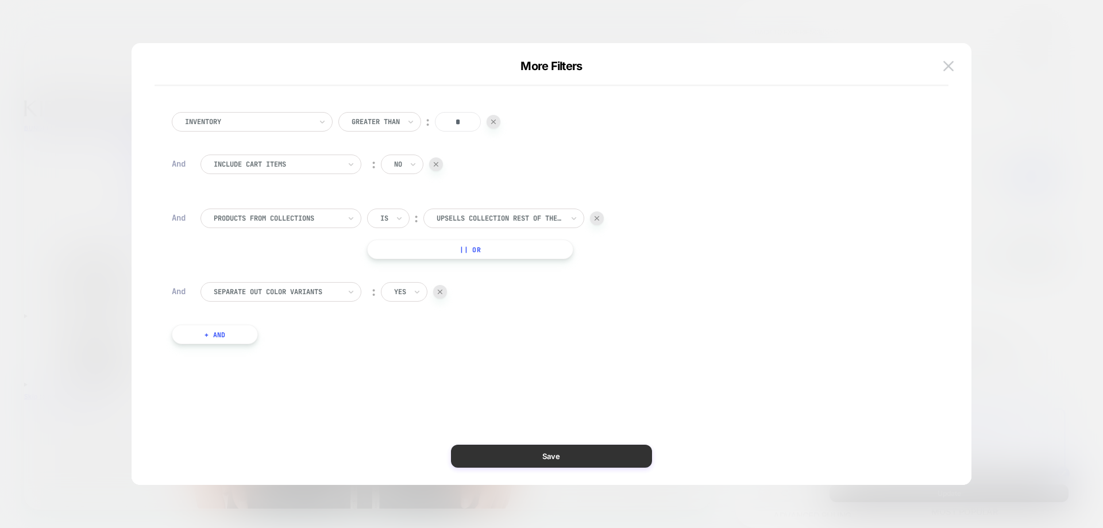
click at [536, 447] on button "Save" at bounding box center [551, 456] width 201 height 23
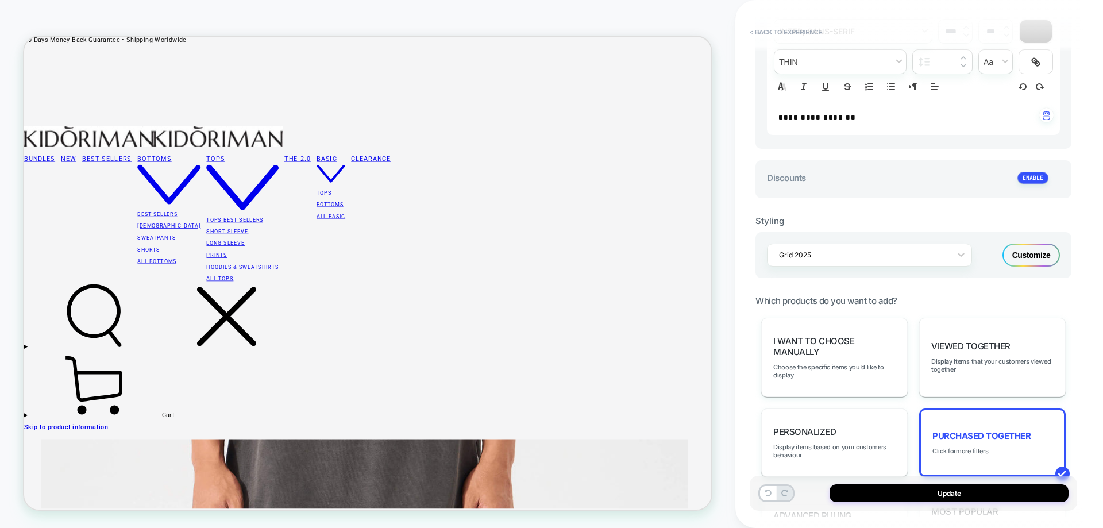
scroll to position [0, 0]
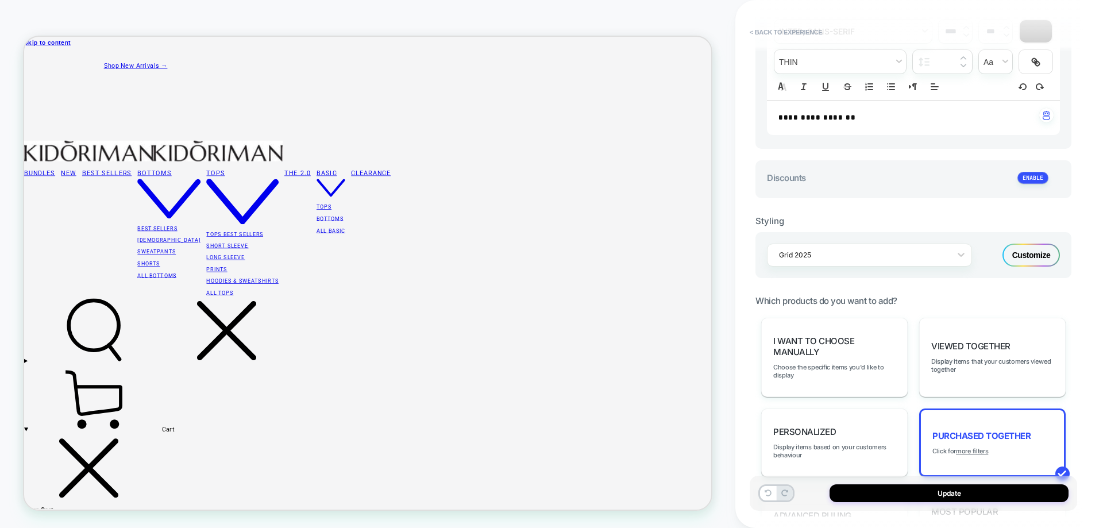
click at [741, 484] on div "**********" at bounding box center [920, 264] width 368 height 528
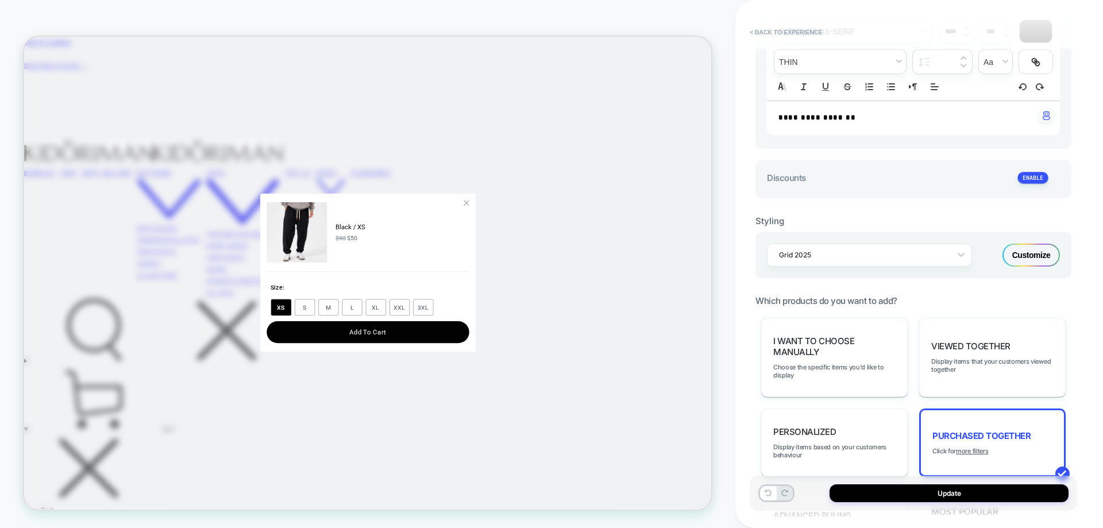
click at [562, 426] on button "Add To Cart" at bounding box center [483, 430] width 270 height 29
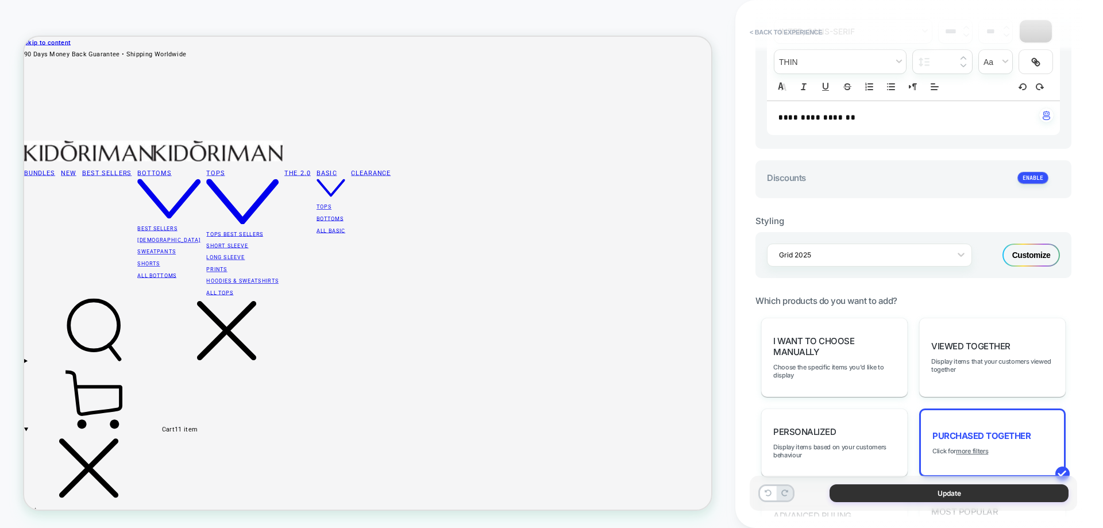
click at [884, 497] on button "Update" at bounding box center [949, 493] width 239 height 18
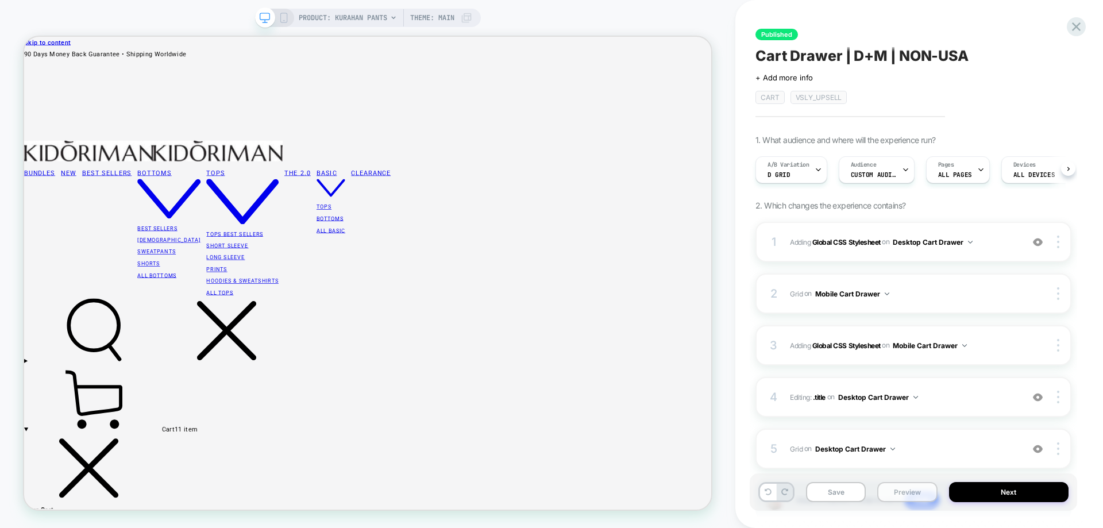
scroll to position [0, 1]
click at [283, 22] on icon at bounding box center [284, 18] width 10 height 10
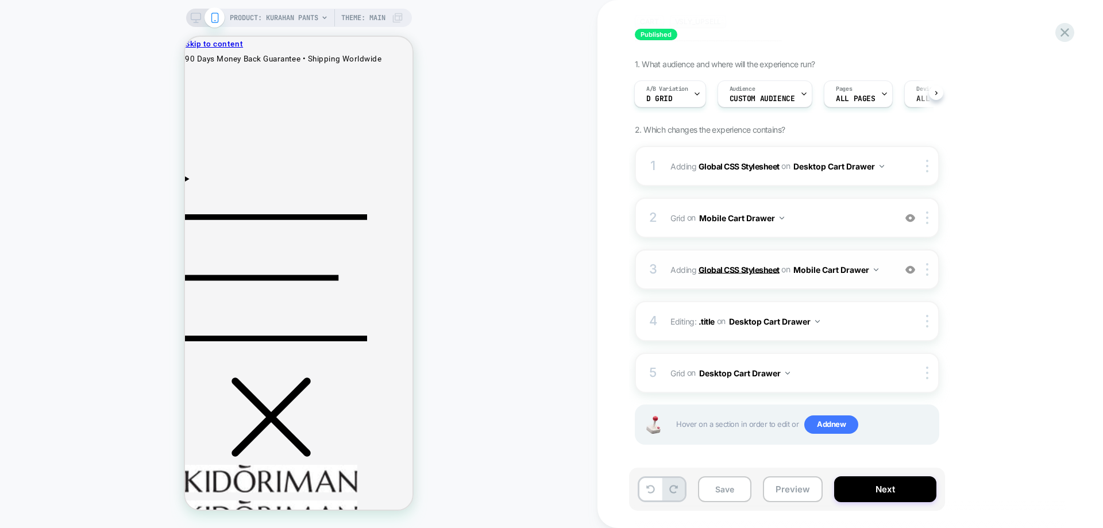
scroll to position [79, 0]
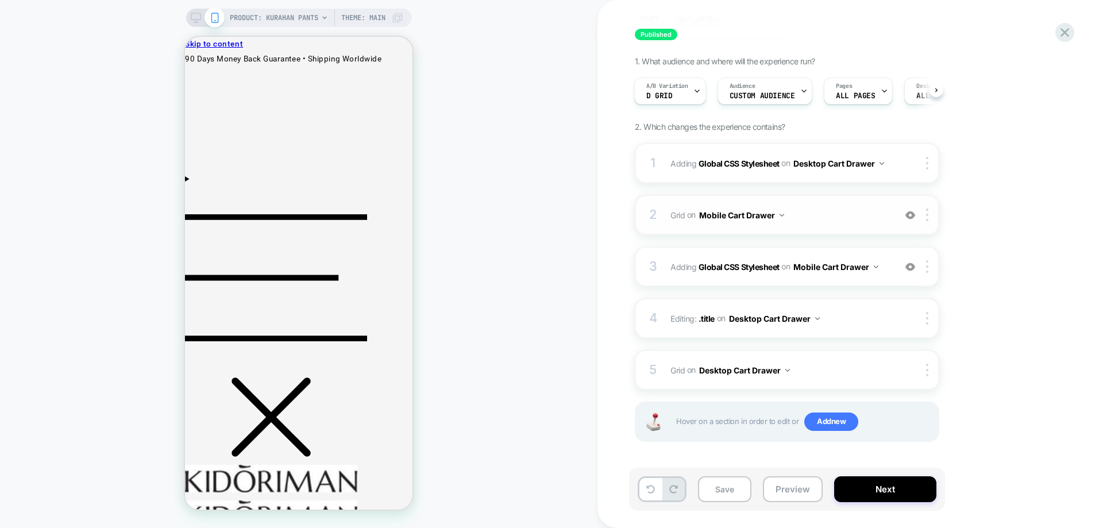
click at [838, 222] on span "Grid Adding Grid AFTER mini-cart .mini-cart__navigation on Mobile Cart Drawer" at bounding box center [780, 215] width 219 height 17
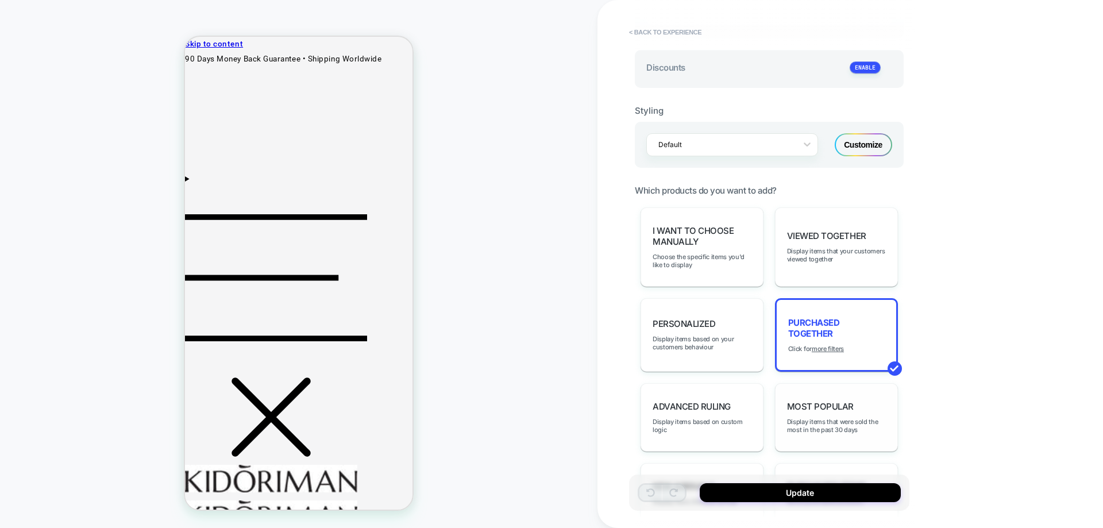
scroll to position [517, 0]
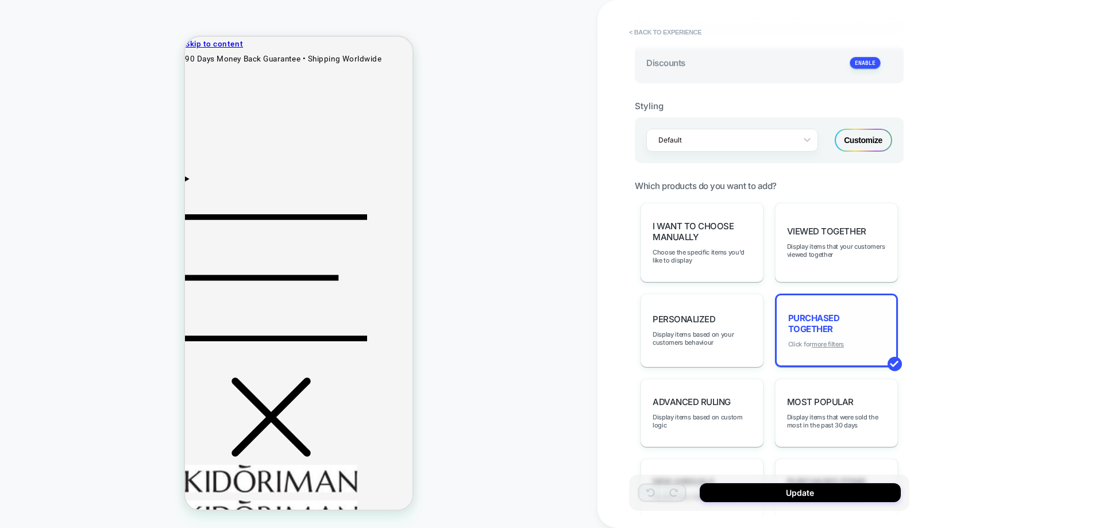
type textarea "*"
click at [842, 346] on u "more filters" at bounding box center [828, 344] width 32 height 8
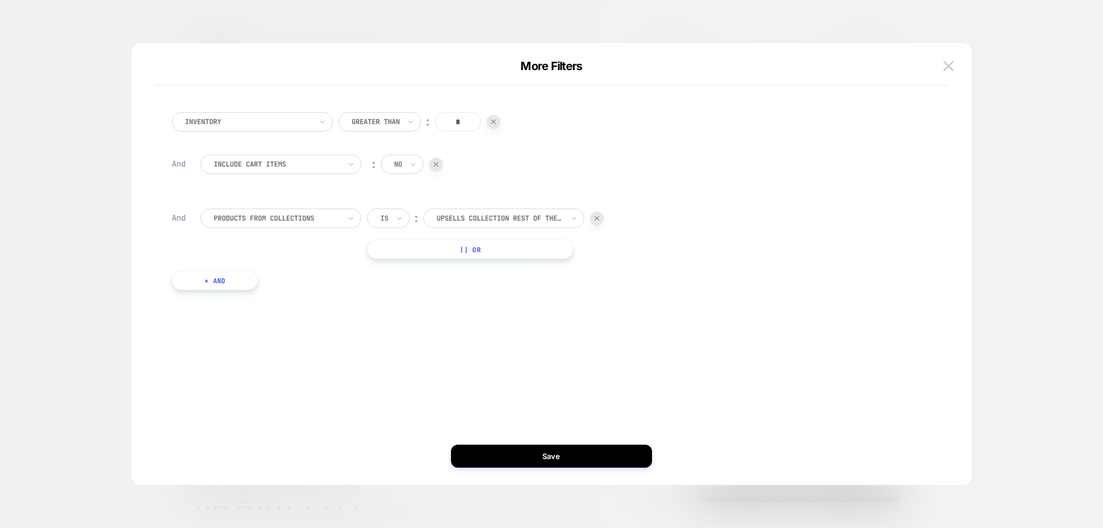
click at [249, 282] on button "+ And" at bounding box center [215, 281] width 86 height 20
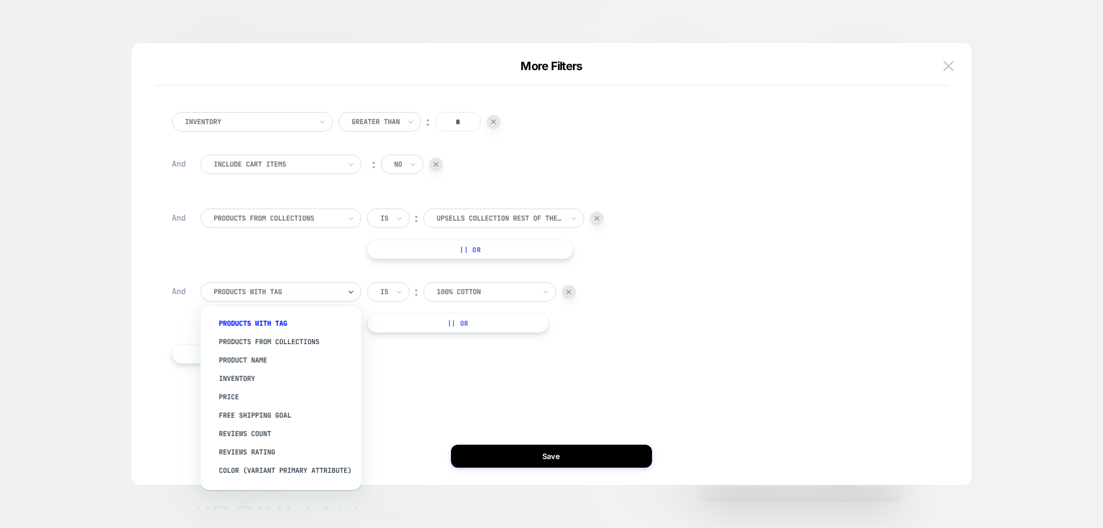
click at [266, 297] on div "products with tag" at bounding box center [277, 292] width 129 height 13
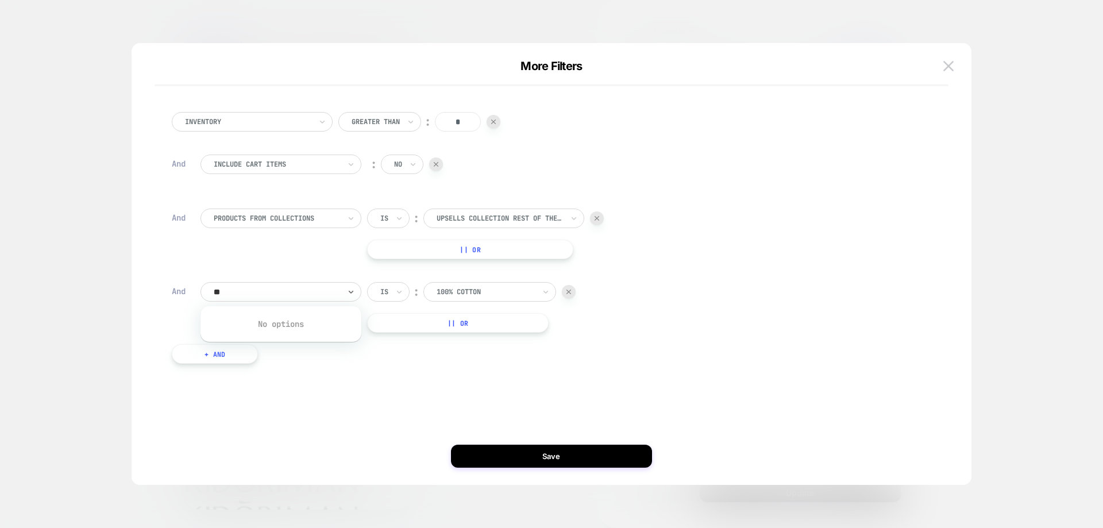
type input "*"
type input "***"
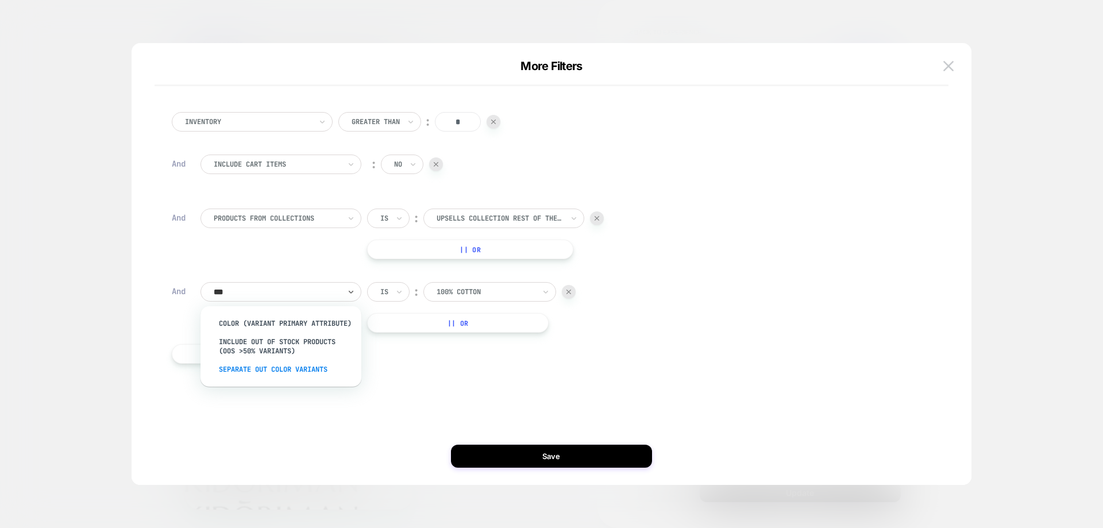
drag, startPoint x: 272, startPoint y: 381, endPoint x: 302, endPoint y: 374, distance: 30.7
click at [273, 379] on div "Separate out color variants" at bounding box center [286, 369] width 149 height 18
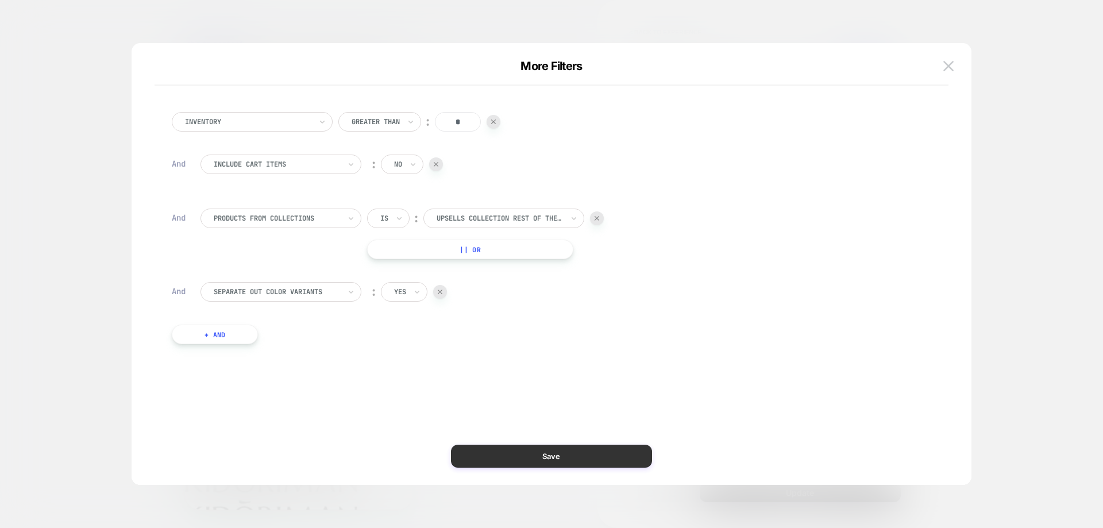
click at [542, 450] on button "Save" at bounding box center [551, 456] width 201 height 23
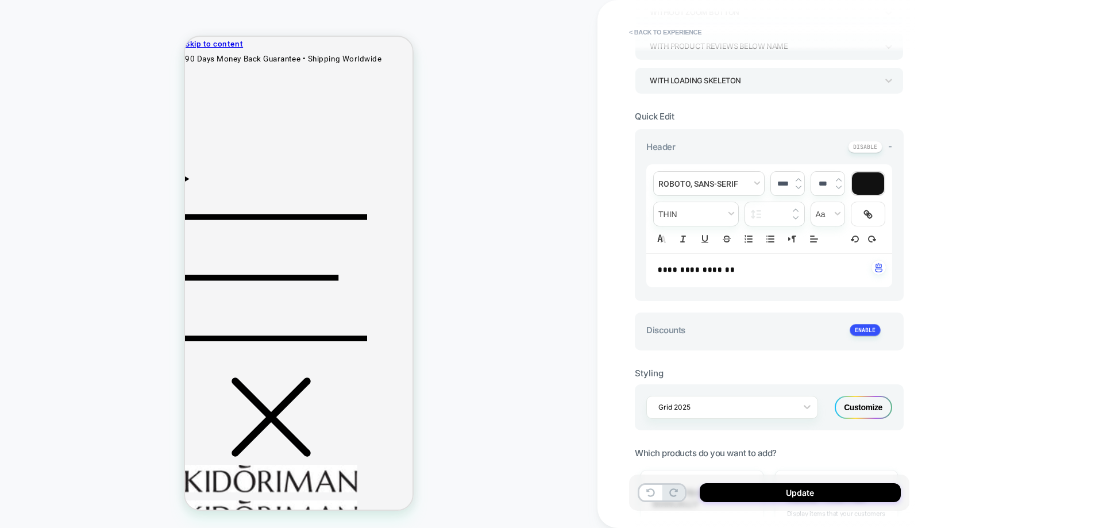
scroll to position [230, 0]
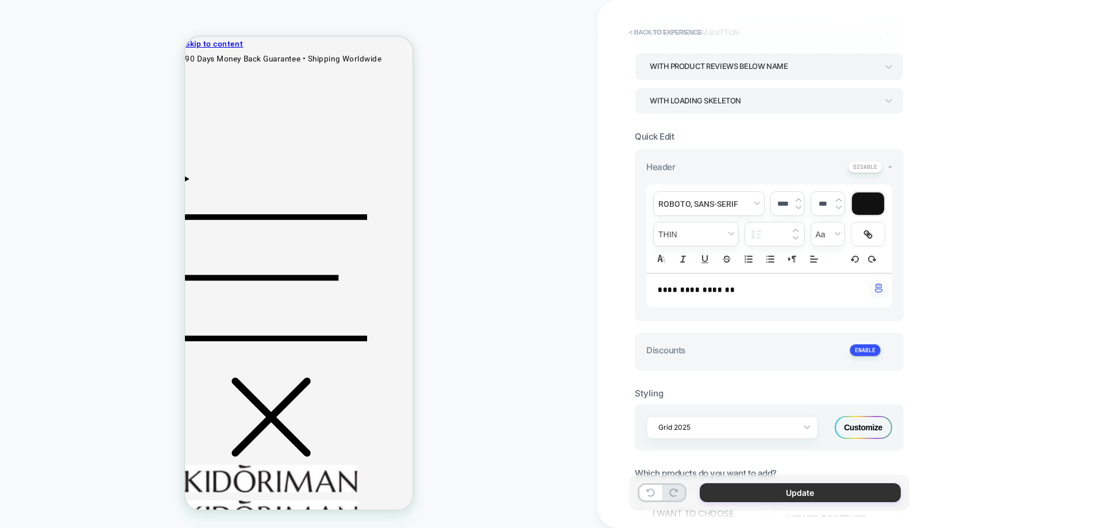
click at [761, 498] on button "Update" at bounding box center [800, 492] width 201 height 19
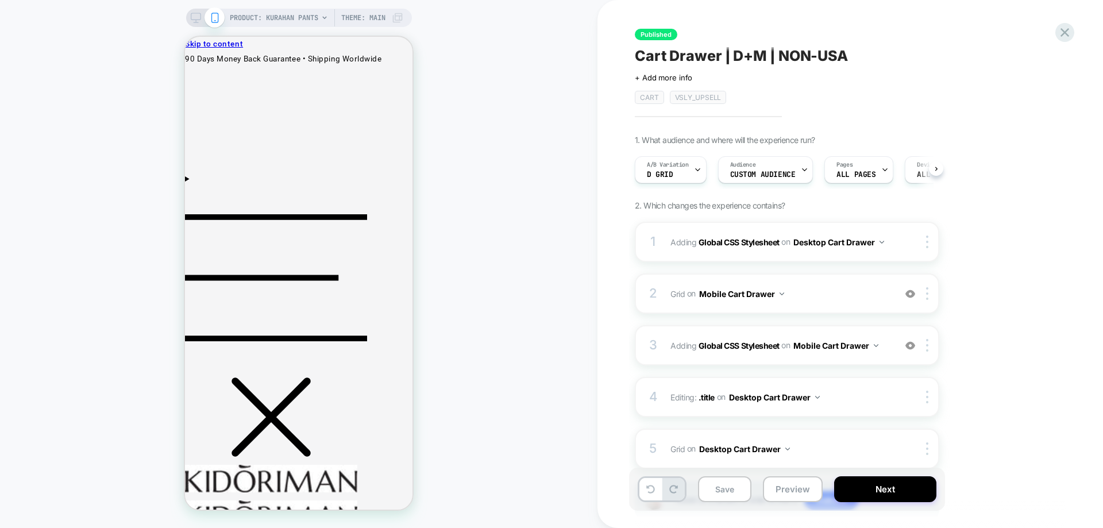
scroll to position [0, 1]
click at [658, 175] on span "D Grid" at bounding box center [660, 175] width 26 height 8
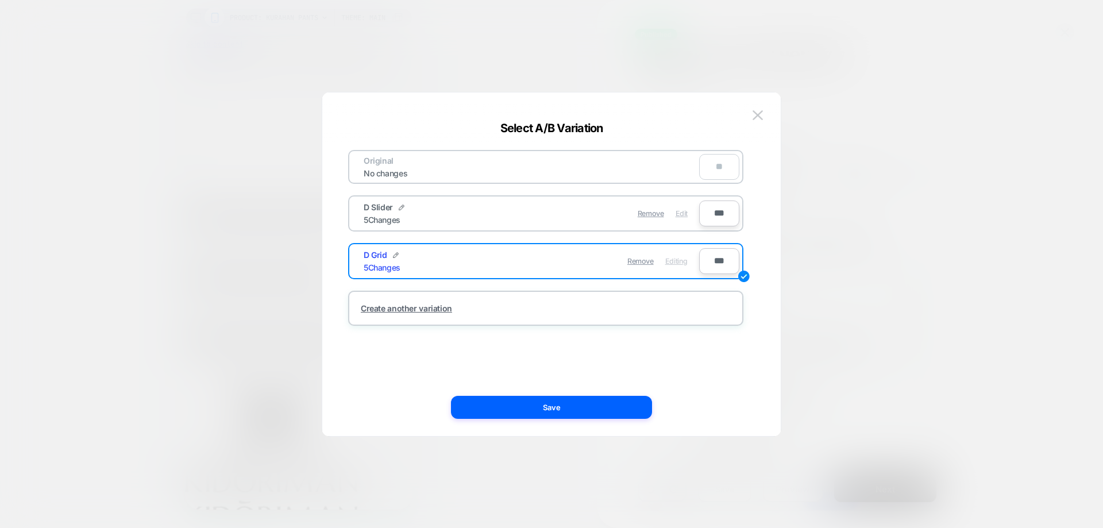
click at [679, 213] on span "Edit" at bounding box center [682, 213] width 12 height 9
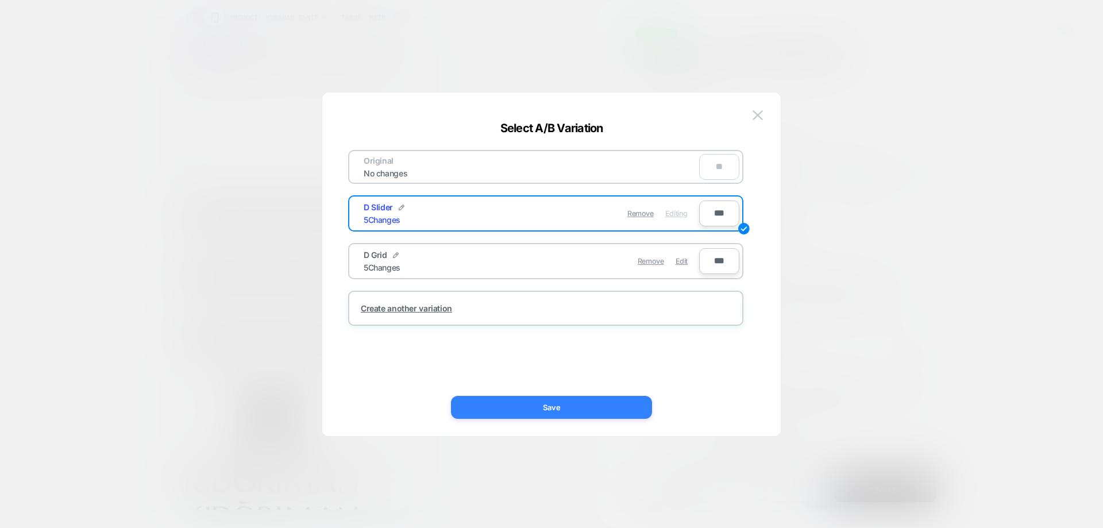
click at [628, 403] on button "Save" at bounding box center [551, 407] width 201 height 23
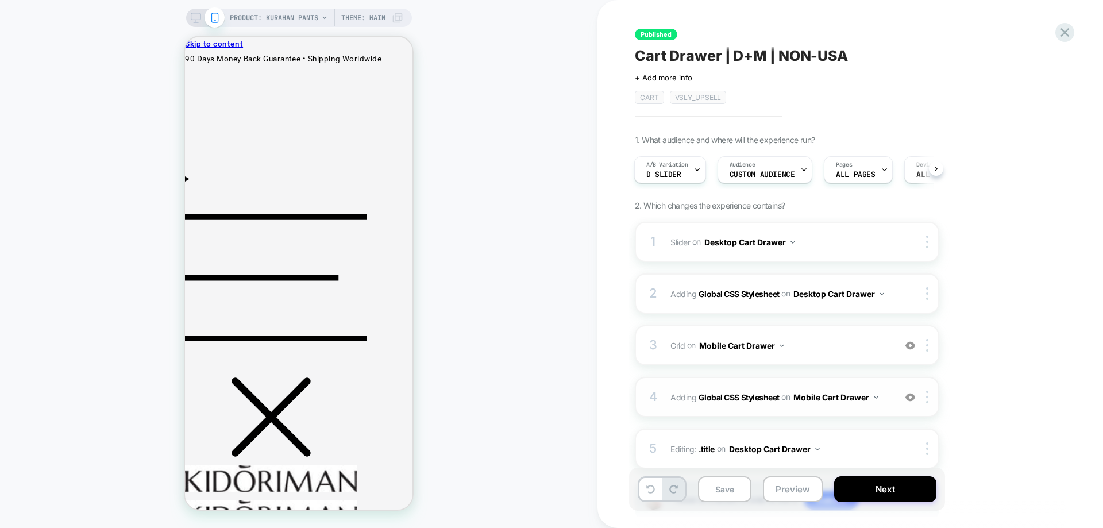
scroll to position [57, 0]
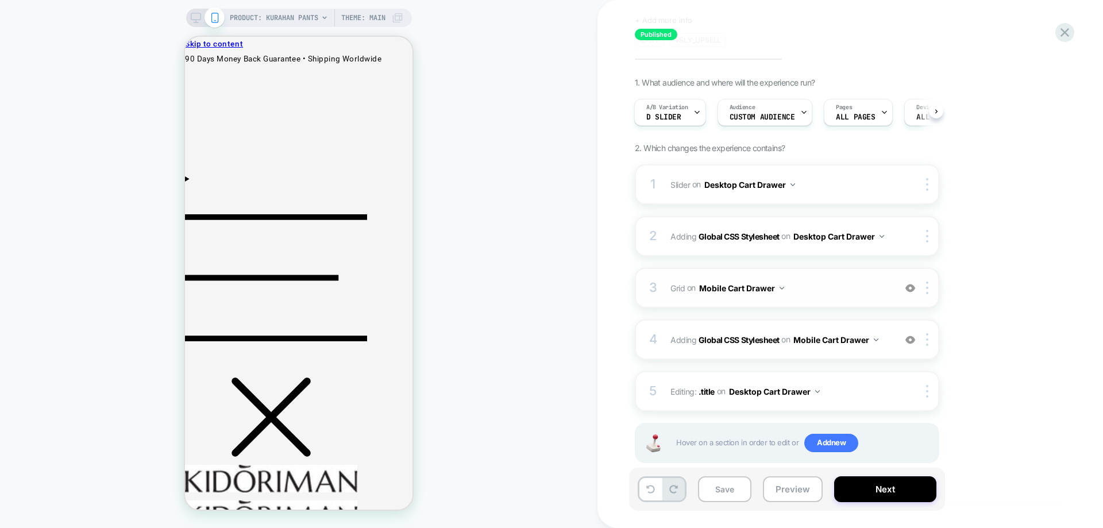
click at [812, 293] on span "Grid Adding Grid AFTER mini-cart .mini-cart__navigation on Mobile Cart Drawer" at bounding box center [780, 288] width 219 height 17
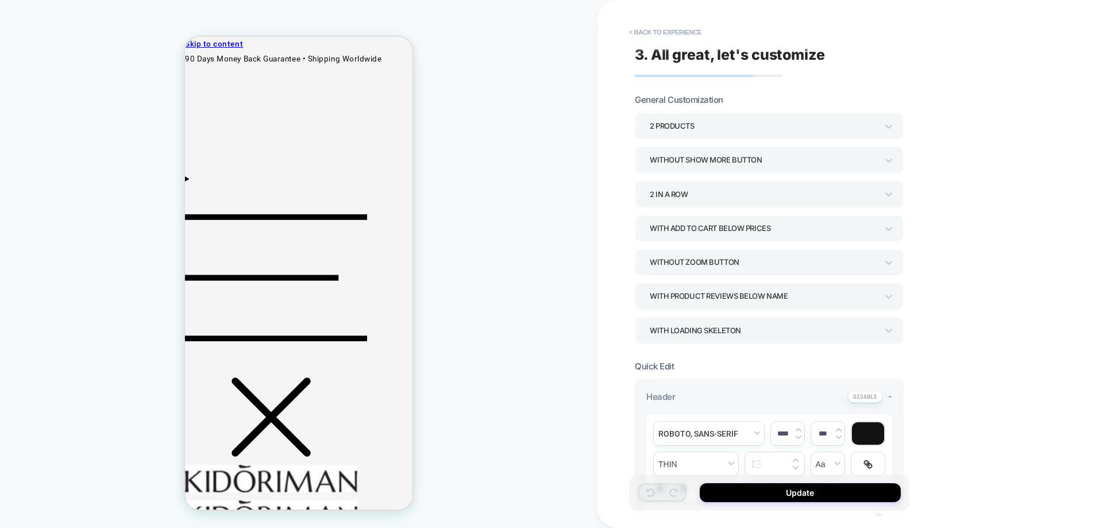
type textarea "*"
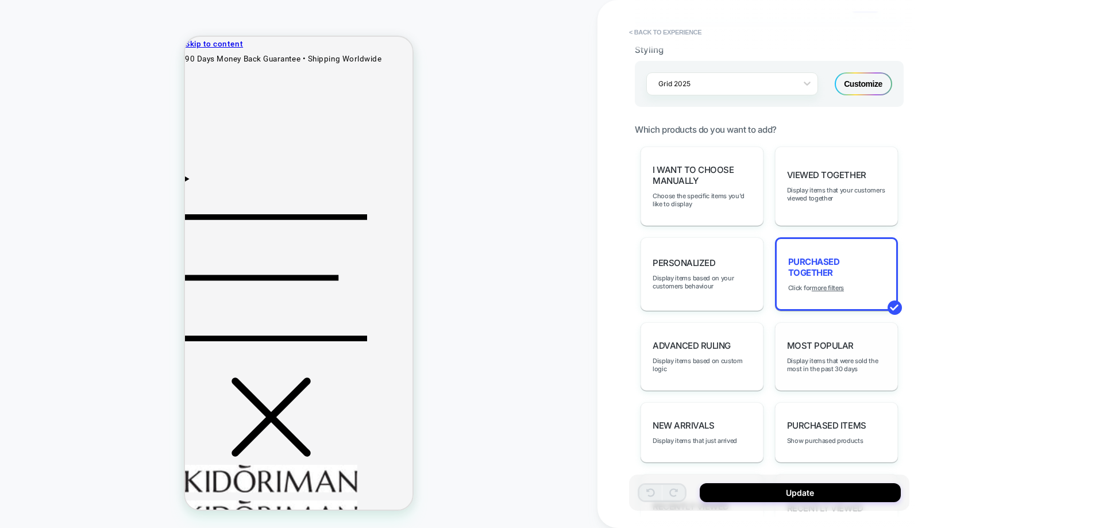
scroll to position [575, 0]
click at [833, 290] on u "more filters" at bounding box center [828, 287] width 32 height 8
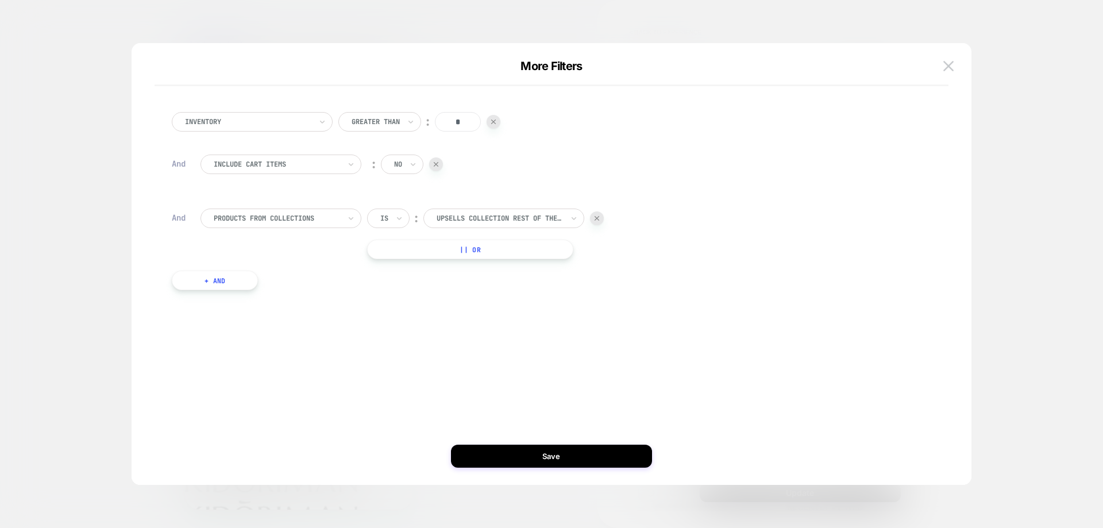
click at [249, 283] on button "+ And" at bounding box center [215, 281] width 86 height 20
click at [263, 294] on div at bounding box center [277, 292] width 126 height 10
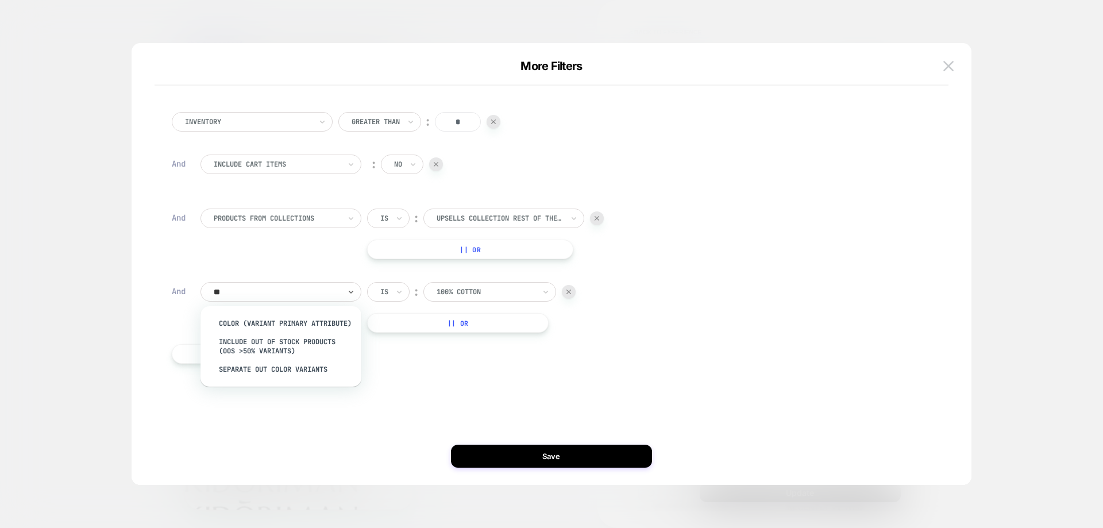
type input "***"
click at [291, 377] on div "Separate out color variants" at bounding box center [286, 369] width 149 height 18
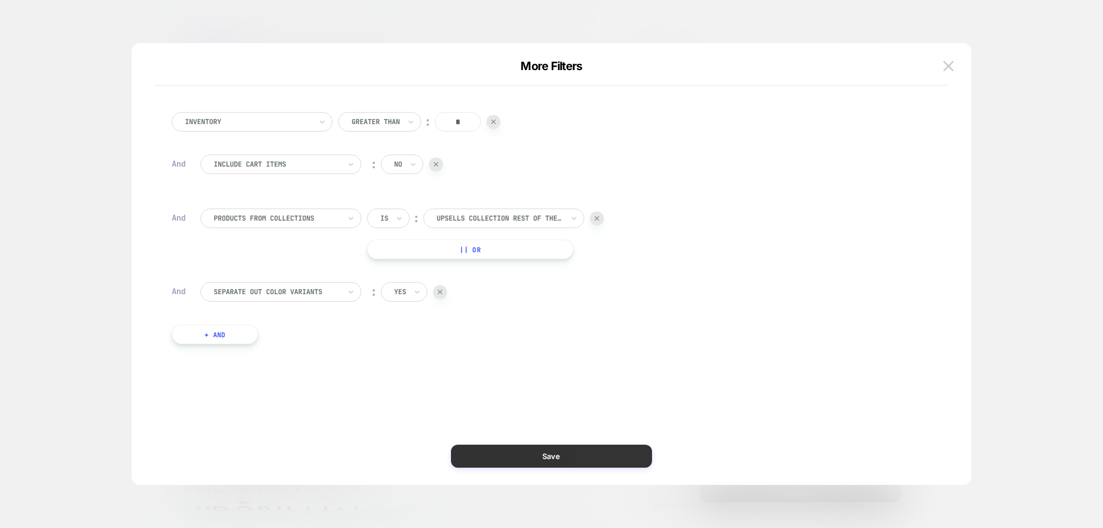
click at [536, 452] on button "Save" at bounding box center [551, 456] width 201 height 23
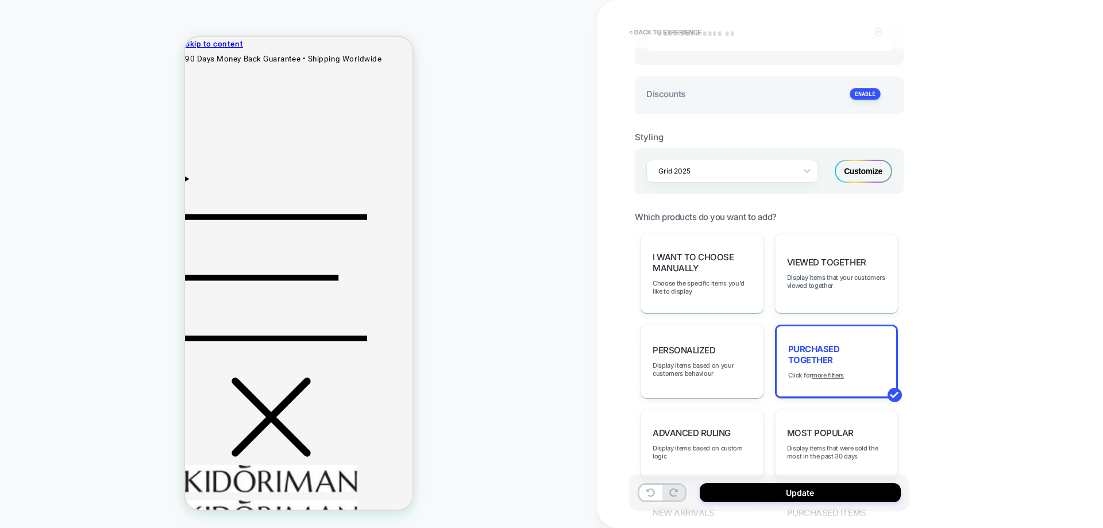
scroll to position [460, 0]
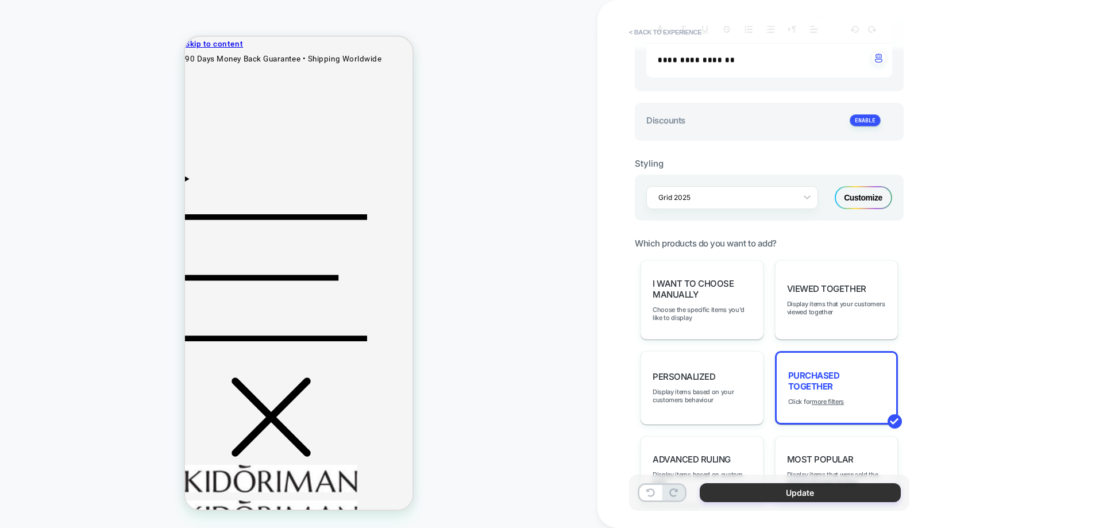
click at [785, 491] on button "Update" at bounding box center [800, 492] width 201 height 19
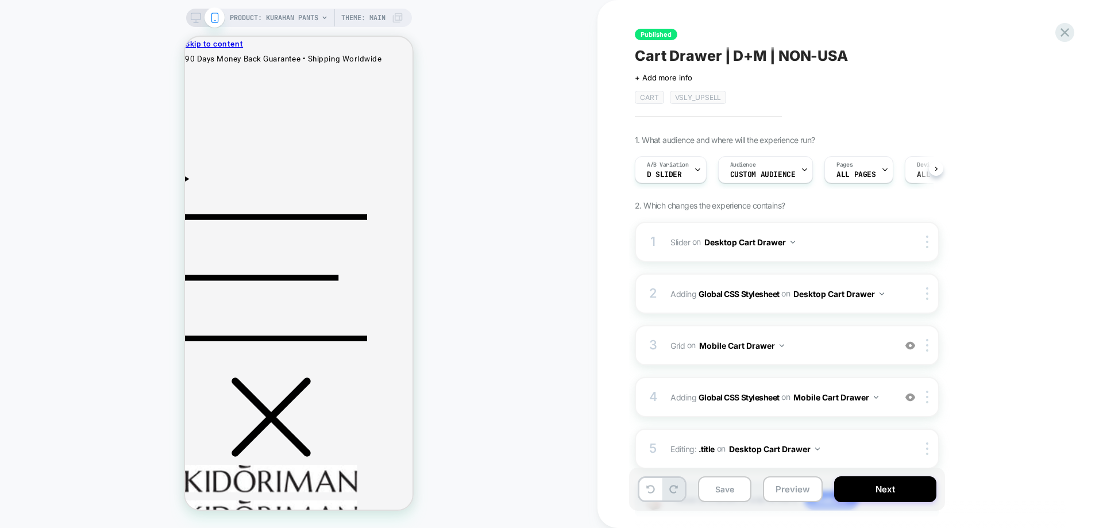
scroll to position [0, 1]
click at [199, 22] on icon at bounding box center [196, 18] width 10 height 10
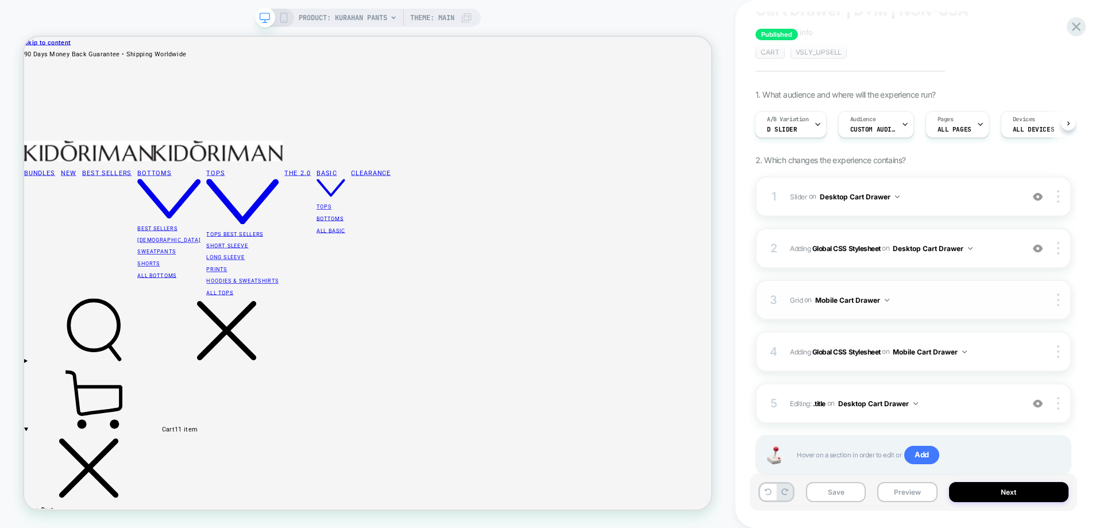
scroll to position [79, 0]
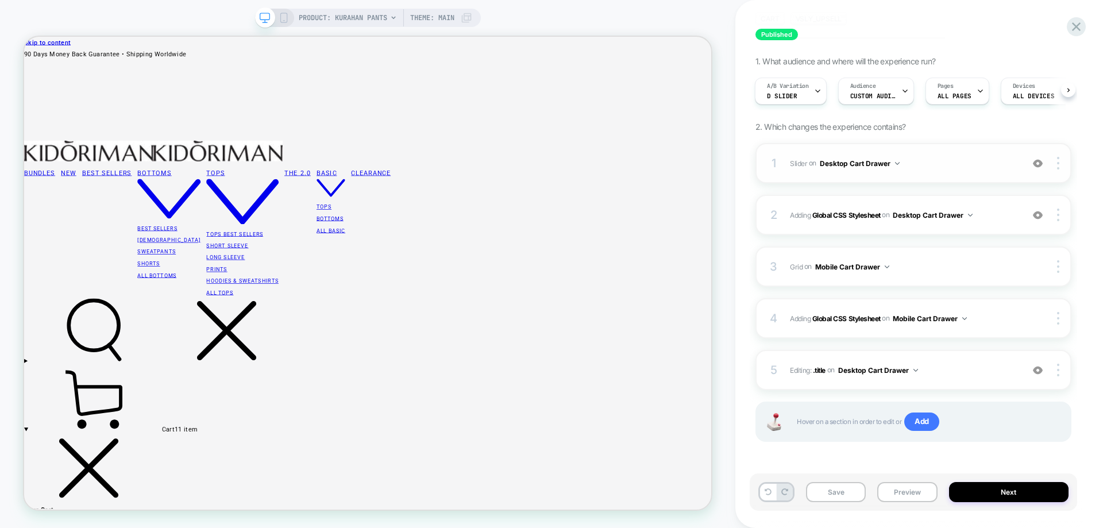
click at [925, 165] on span "Slider Adding Boxes Slider AFTER li:last-child>.product-container on Desktop Ca…" at bounding box center [903, 163] width 227 height 14
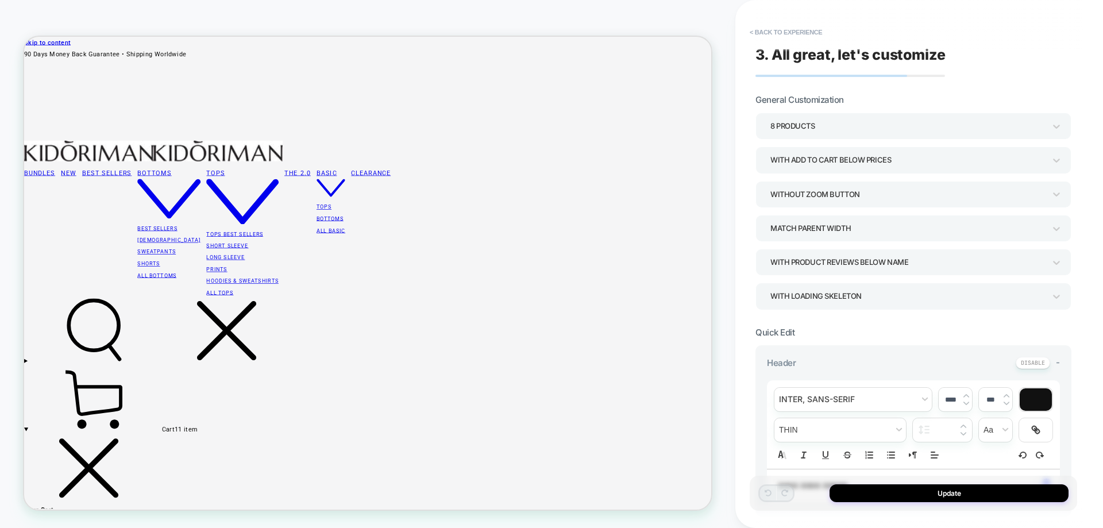
type textarea "*"
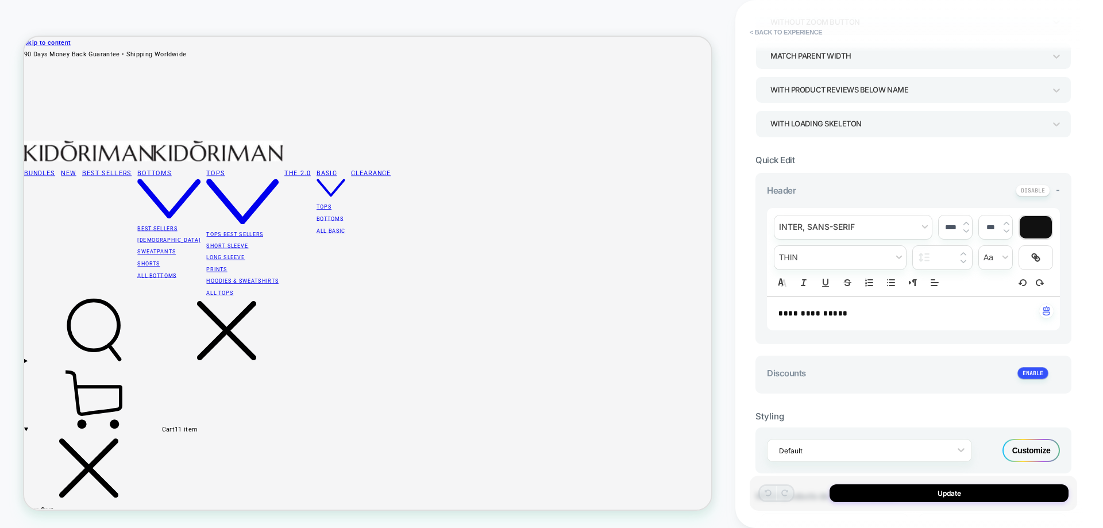
scroll to position [402, 0]
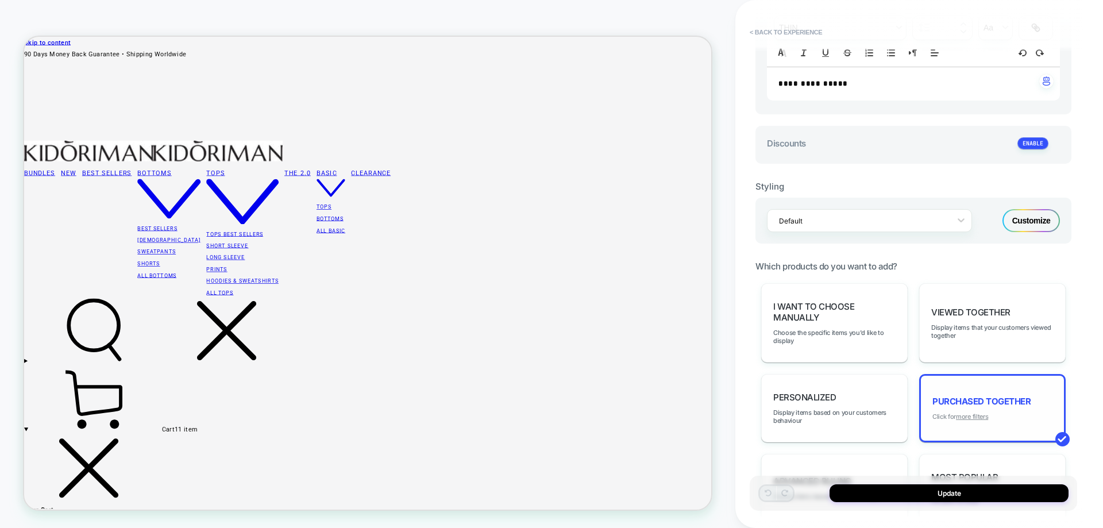
click at [983, 420] on u "more filters" at bounding box center [972, 417] width 32 height 8
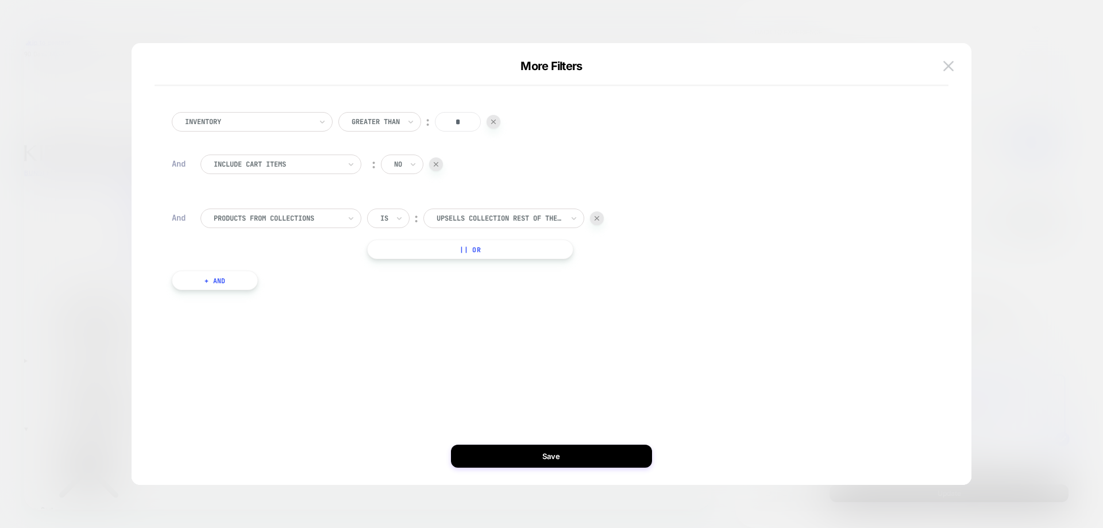
click at [243, 283] on button "+ And" at bounding box center [215, 281] width 86 height 20
click at [300, 287] on div "products with tag" at bounding box center [277, 292] width 129 height 13
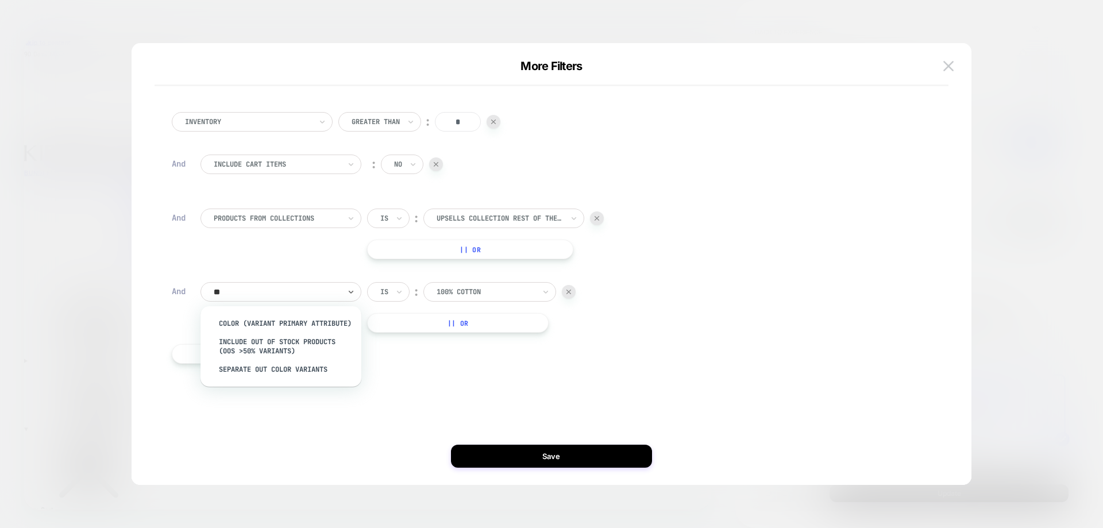
type input "***"
click at [283, 379] on div "Separate out color variants" at bounding box center [286, 369] width 149 height 18
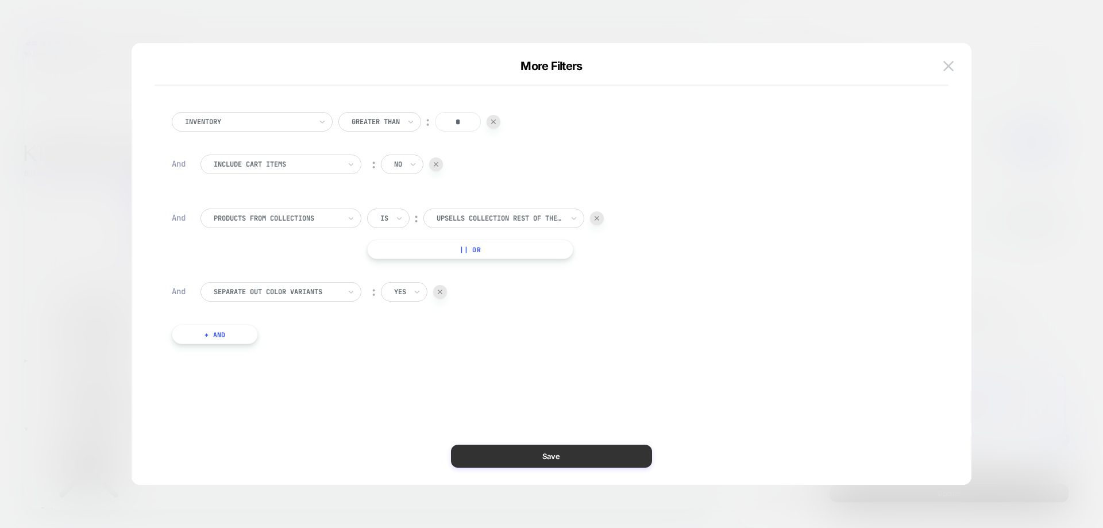
click at [482, 453] on button "Save" at bounding box center [551, 456] width 201 height 23
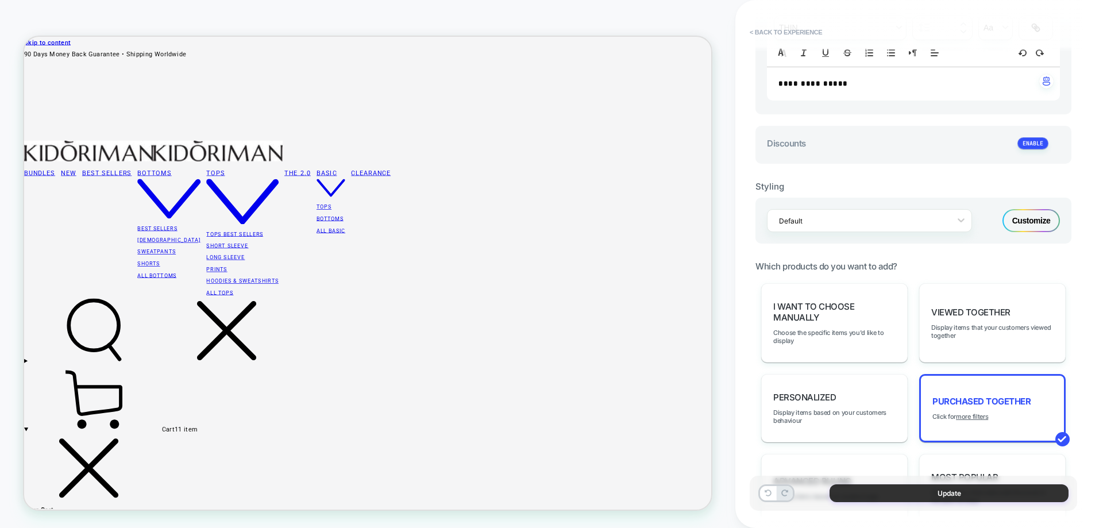
click at [918, 495] on button "Update" at bounding box center [949, 493] width 239 height 18
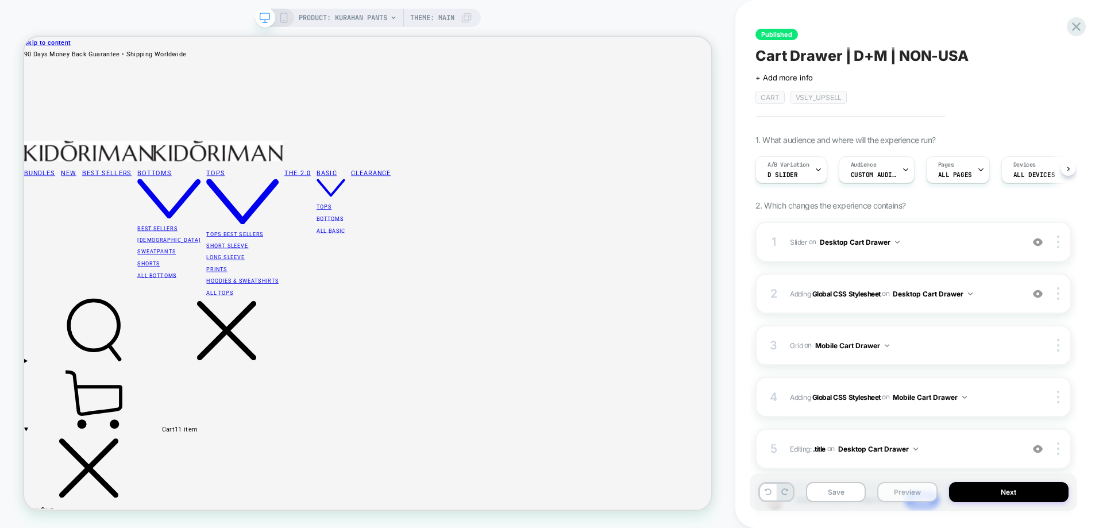
scroll to position [0, 1]
click at [1009, 482] on button "Next" at bounding box center [1009, 492] width 120 height 20
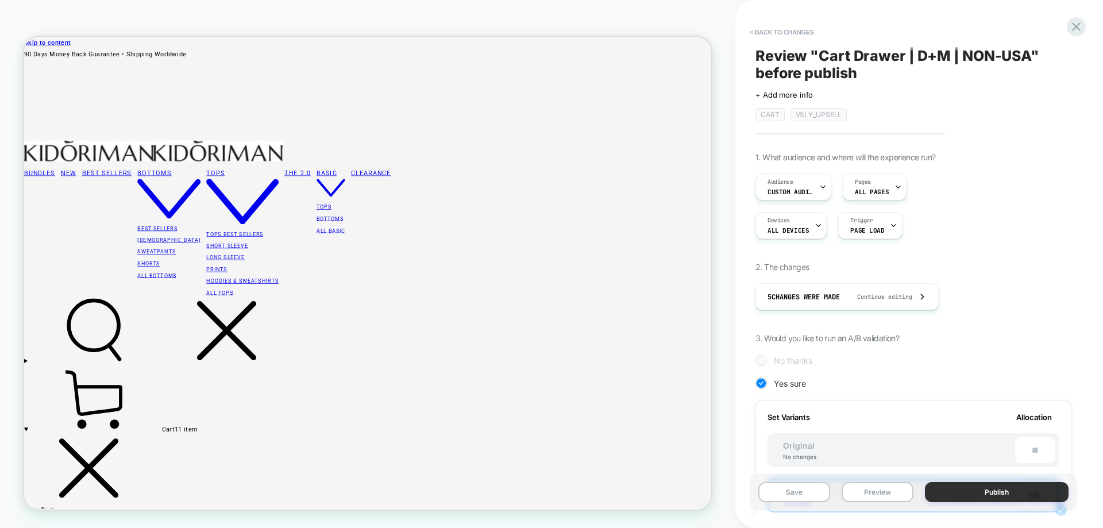
click at [990, 486] on button "Publish" at bounding box center [997, 492] width 144 height 20
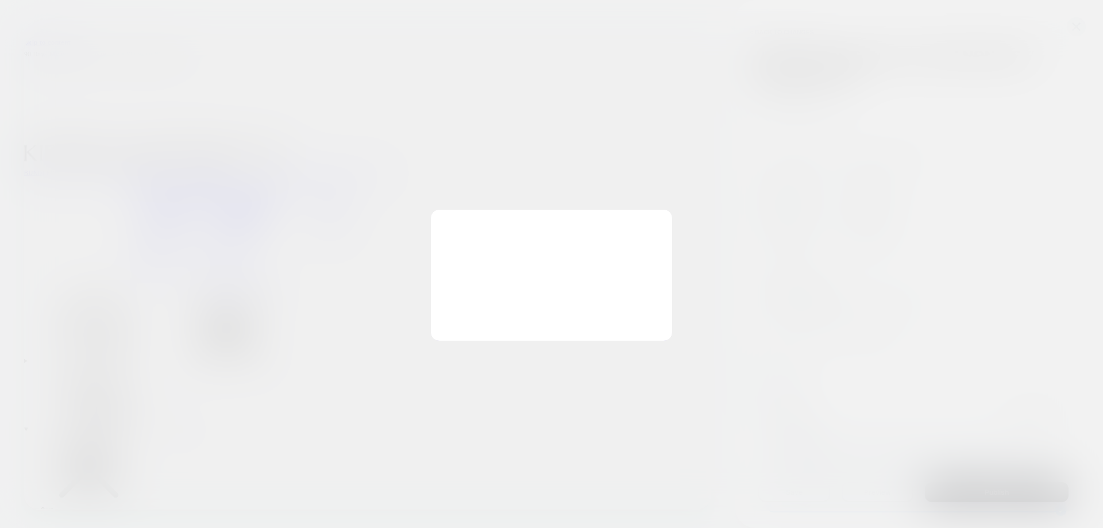
click at [987, 486] on div at bounding box center [551, 264] width 1103 height 528
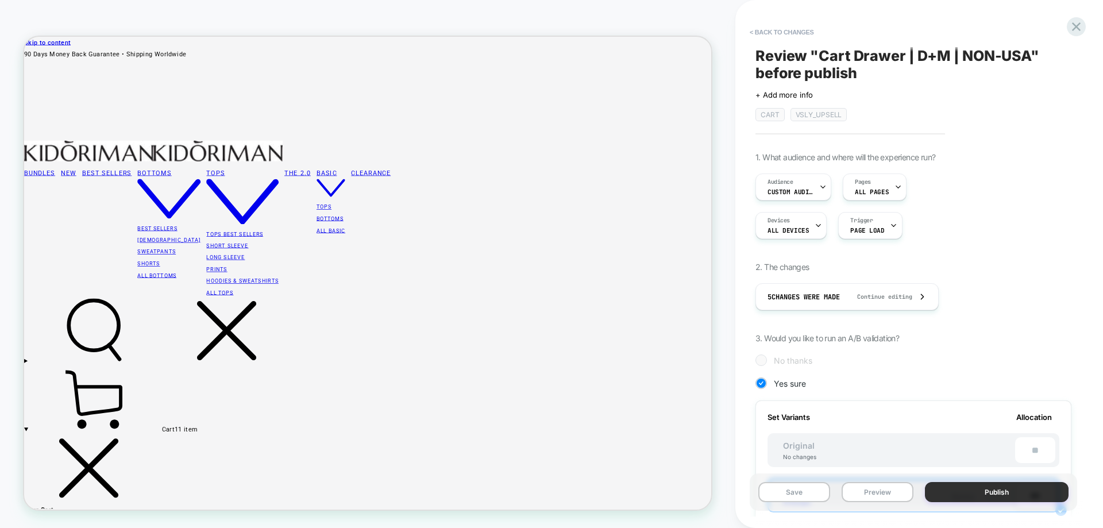
drag, startPoint x: 1000, startPoint y: 513, endPoint x: 1001, endPoint y: 499, distance: 13.8
click at [1001, 513] on div "Save Preview Publish" at bounding box center [920, 498] width 328 height 49
click at [1001, 499] on button "Publish" at bounding box center [997, 492] width 144 height 20
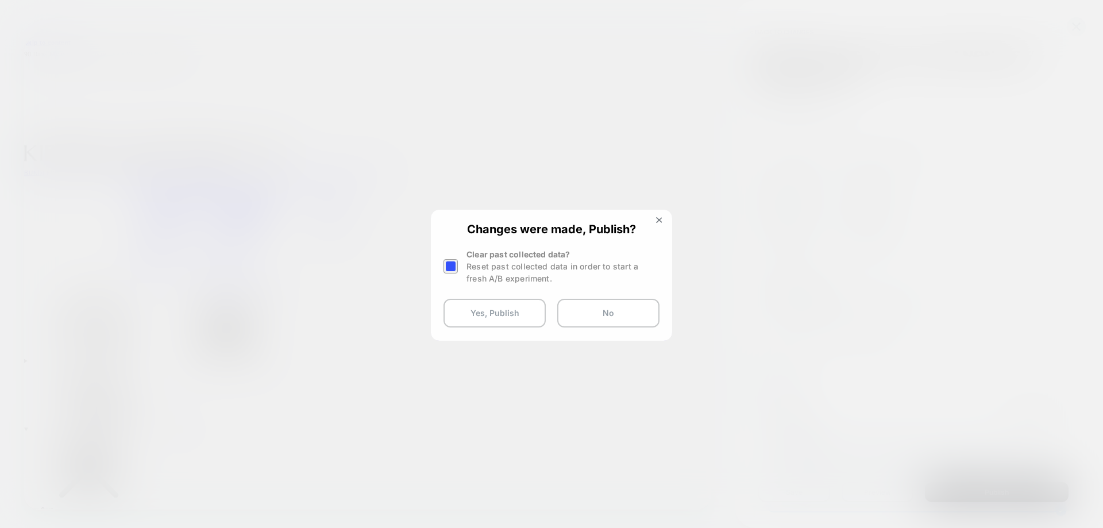
click at [486, 297] on div "Changes were made, Publish? Clear past collected data? Reset past collected dat…" at bounding box center [551, 275] width 239 height 128
click at [487, 307] on button "Yes, Publish" at bounding box center [495, 313] width 102 height 29
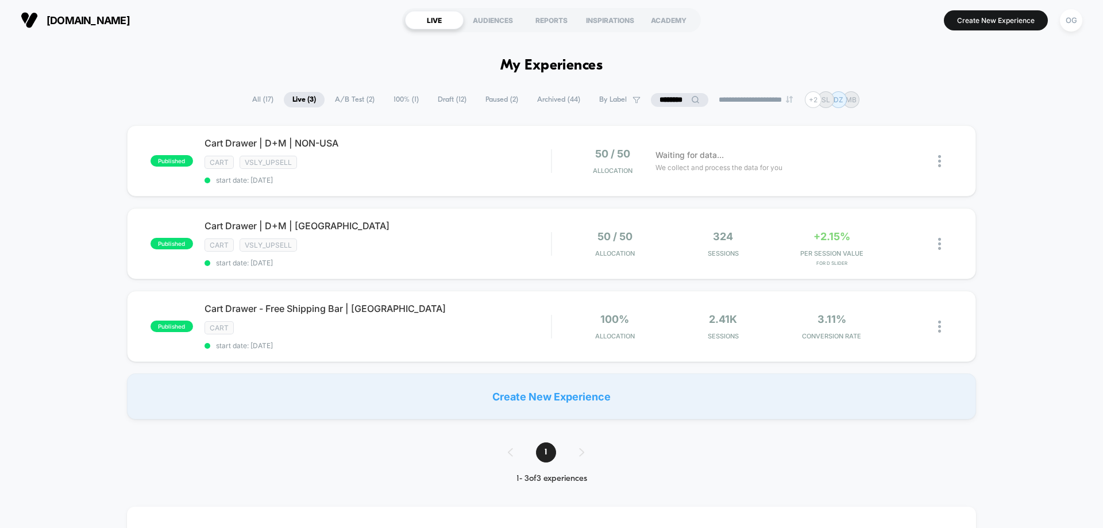
drag, startPoint x: 5, startPoint y: 359, endPoint x: 98, endPoint y: 300, distance: 109.5
click at [5, 359] on div "published Cart Drawer | D+M | NON-USA cart vsly_upsell start date: 9/30/2025 50…" at bounding box center [551, 272] width 1103 height 294
click at [0, 228] on div "published Cart Drawer | D+M | NON-USA cart vsly_upsell start date: 9/30/2025 50…" at bounding box center [551, 272] width 1103 height 294
click at [505, 236] on div "Cart Drawer | D+M | USA Click to edit experience details Click to edit experien…" at bounding box center [378, 243] width 347 height 47
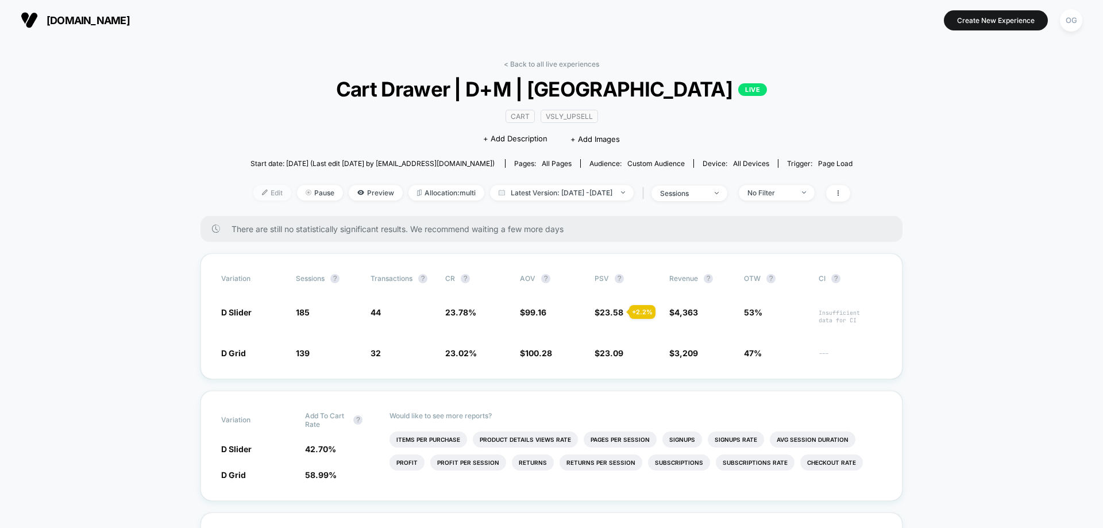
click at [268, 193] on div at bounding box center [269, 193] width 3 height 1
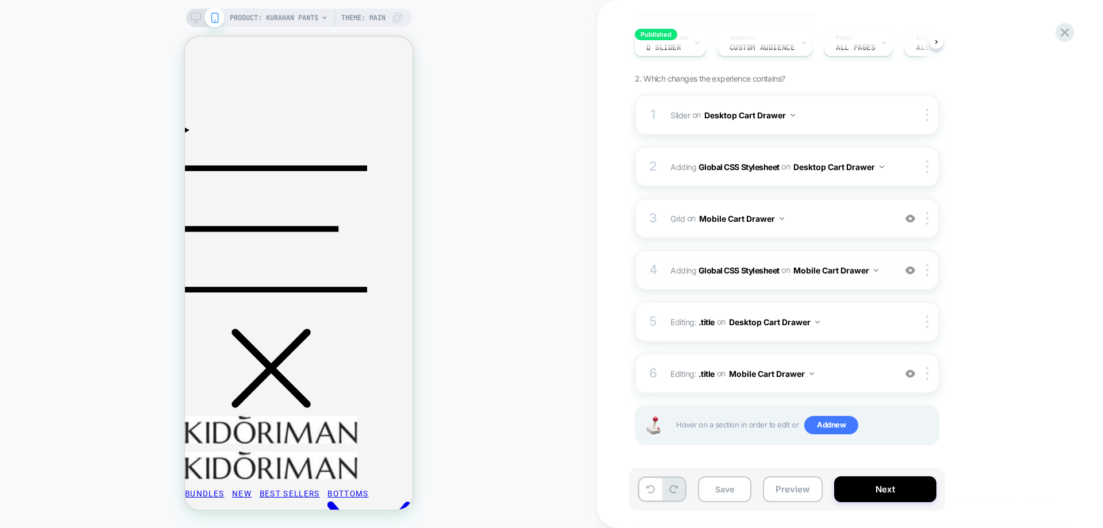
scroll to position [130, 0]
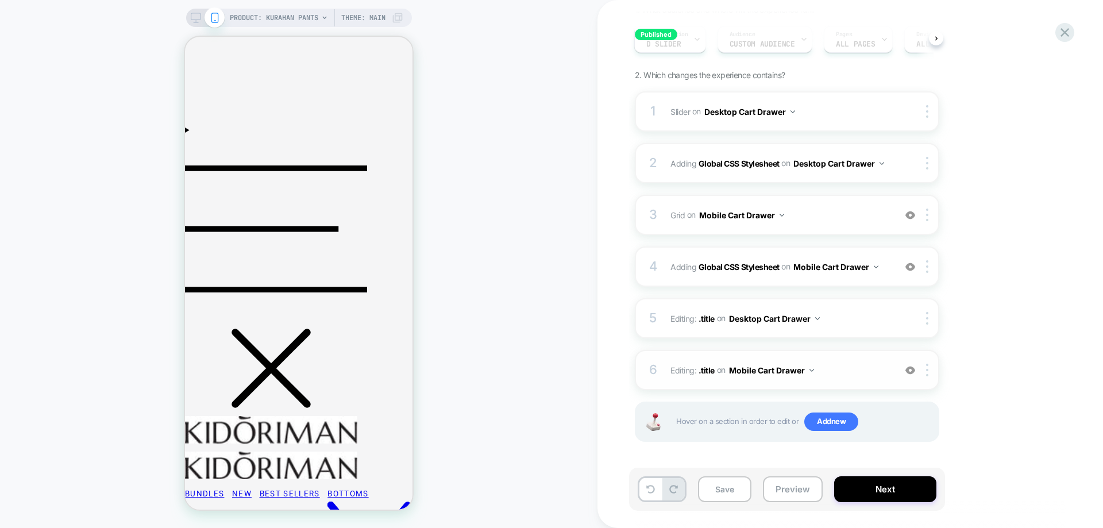
click at [907, 367] on img at bounding box center [911, 371] width 10 height 10
click at [848, 225] on div "3 Grid Adding Grid AFTER mini-cart .mini-cart__navigation on Mobile Cart Drawer…" at bounding box center [787, 215] width 305 height 40
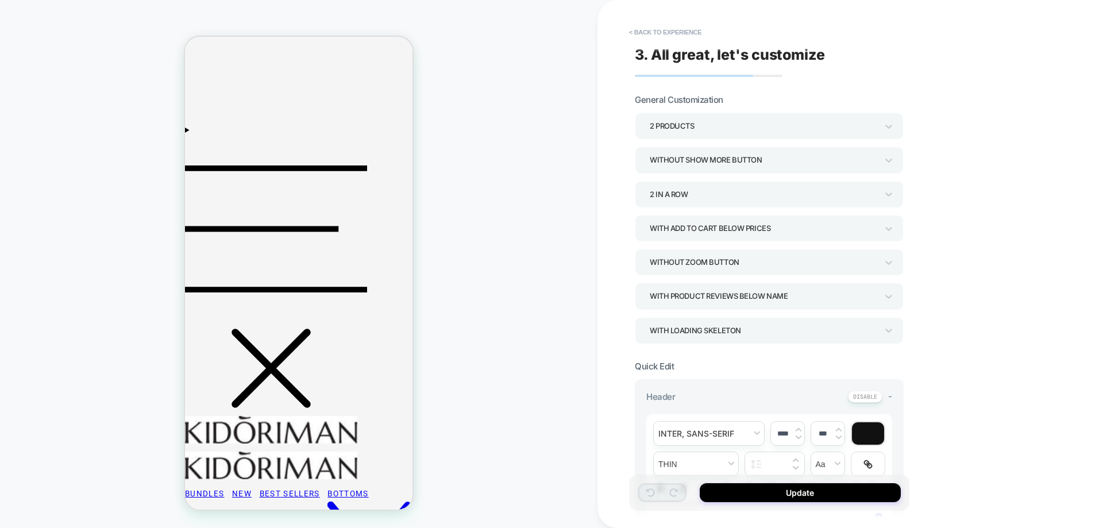
type textarea "*"
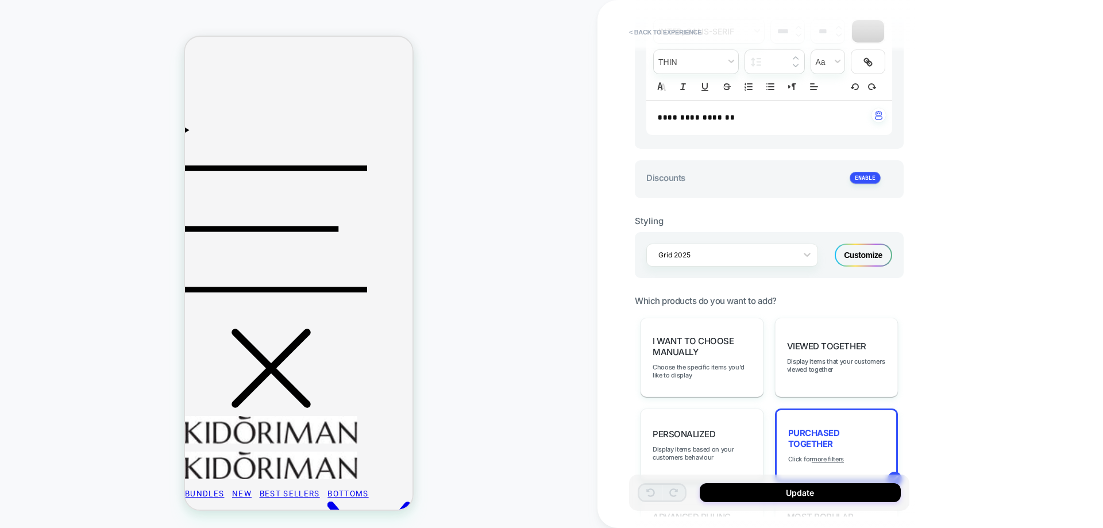
scroll to position [632, 0]
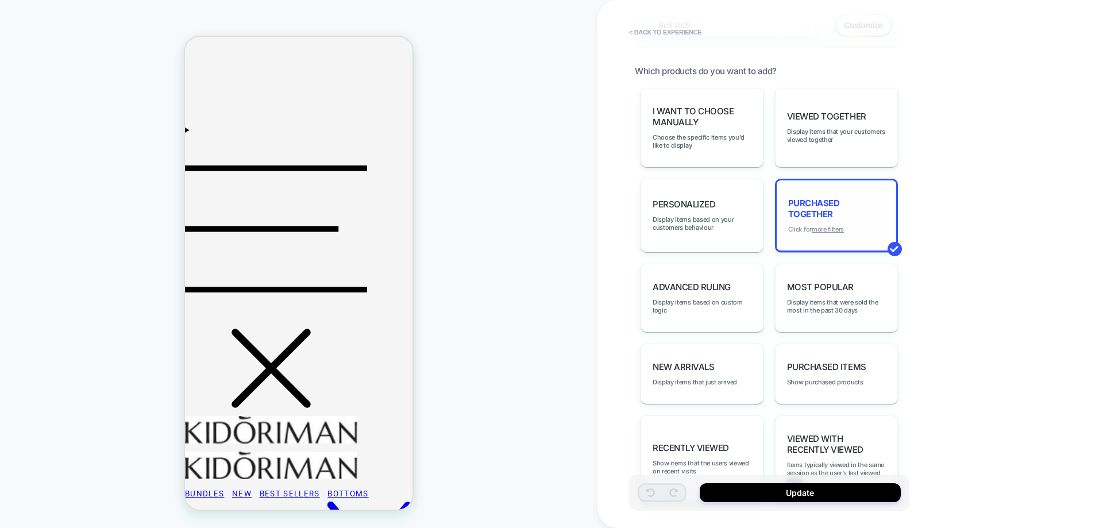
click at [825, 227] on u "more filters" at bounding box center [828, 229] width 32 height 8
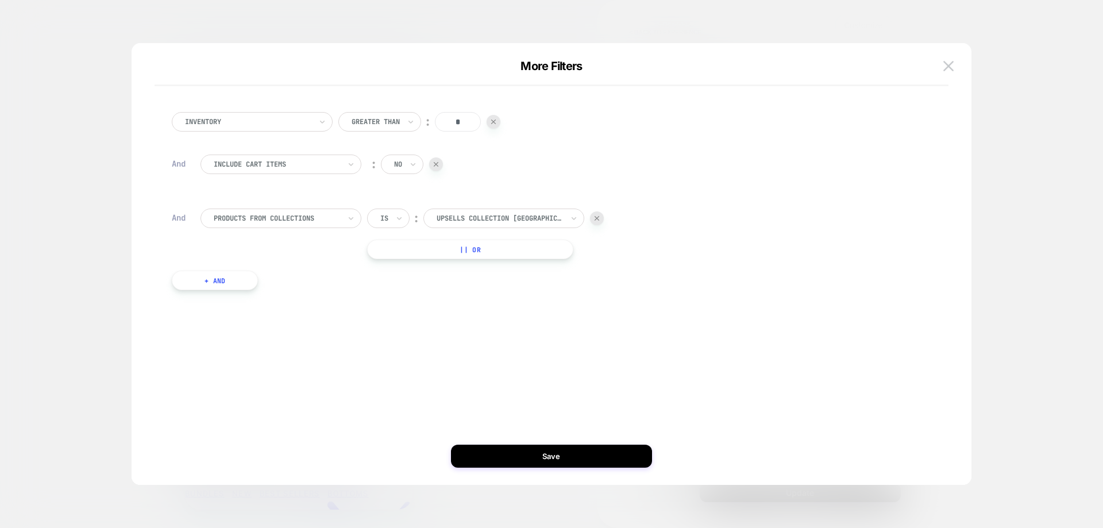
click at [216, 301] on div "Inventory Greater Than ︰ * And Include Cart Items ︰ no And products from collec…" at bounding box center [545, 201] width 759 height 213
click at [224, 287] on button "+ And" at bounding box center [215, 281] width 86 height 20
click at [225, 301] on div "products with tag" at bounding box center [281, 292] width 161 height 20
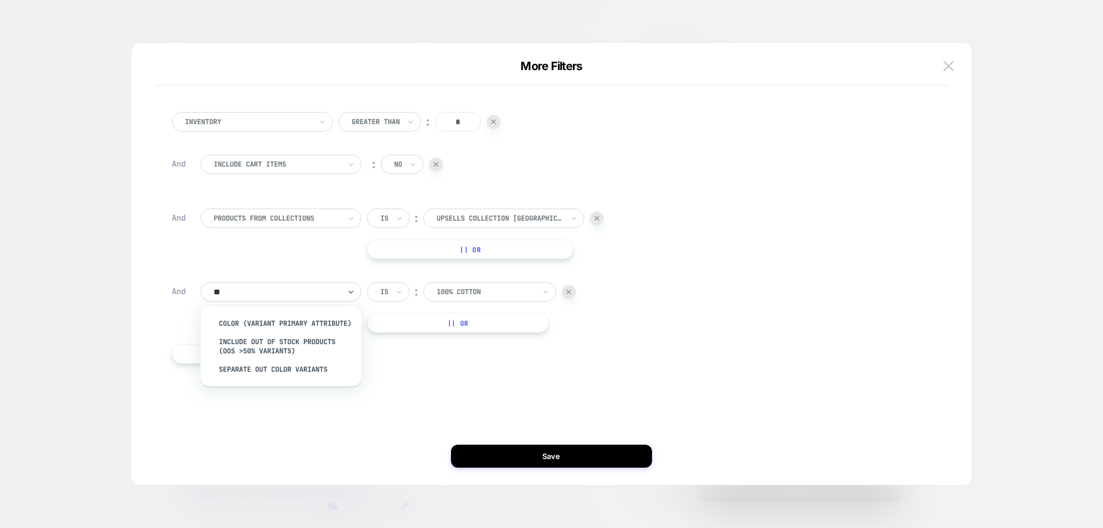
type input "***"
click at [263, 374] on div "Separate out color variants" at bounding box center [286, 369] width 149 height 18
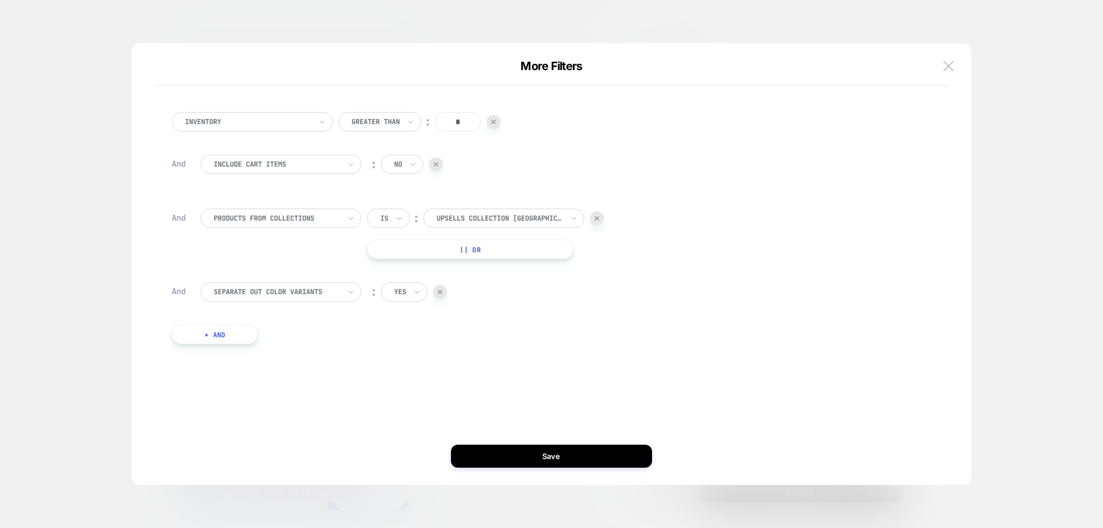
click at [520, 440] on div "Inventory Greater Than ︰ * And Include Cart Items ︰ no And products from collec…" at bounding box center [545, 264] width 805 height 396
click at [526, 456] on button "Save" at bounding box center [551, 456] width 201 height 23
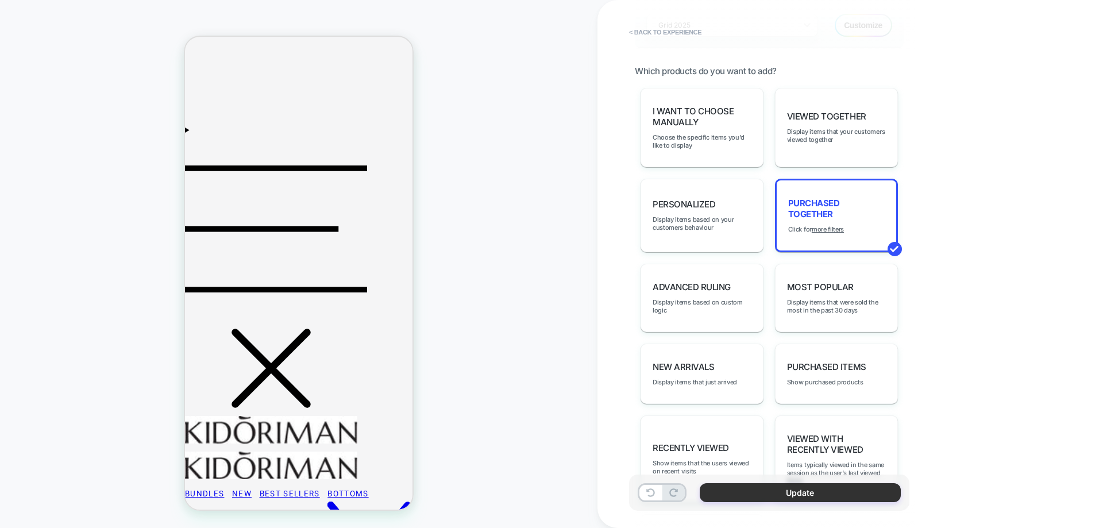
click at [815, 495] on button "Update" at bounding box center [800, 492] width 201 height 19
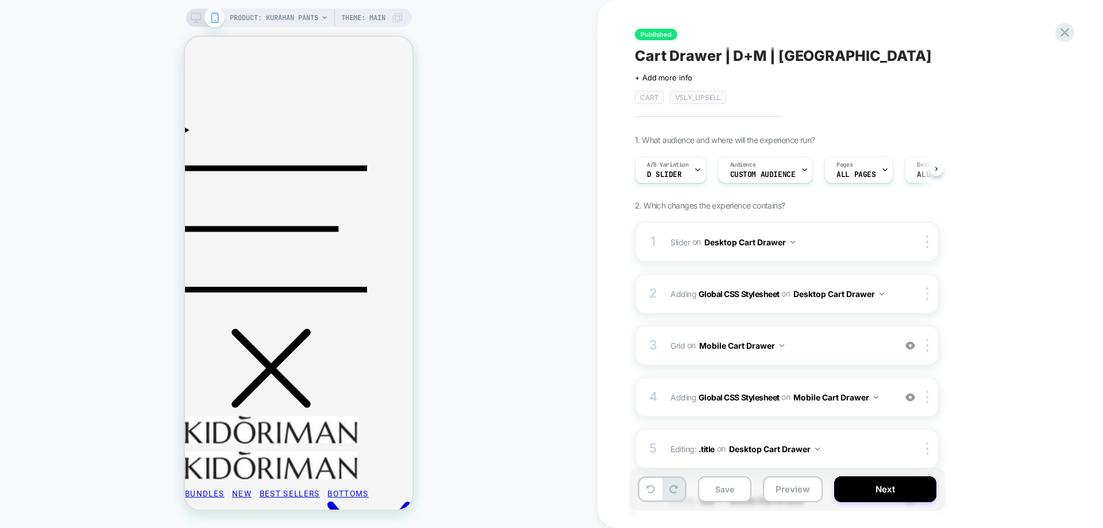
scroll to position [0, 1]
click at [198, 24] on div "PRODUCT: Kurahan Pants Theme: MAIN" at bounding box center [299, 18] width 226 height 18
click at [193, 12] on div "PRODUCT: Kurahan Pants Theme: MAIN" at bounding box center [299, 18] width 226 height 18
click at [191, 14] on icon at bounding box center [196, 18] width 10 height 10
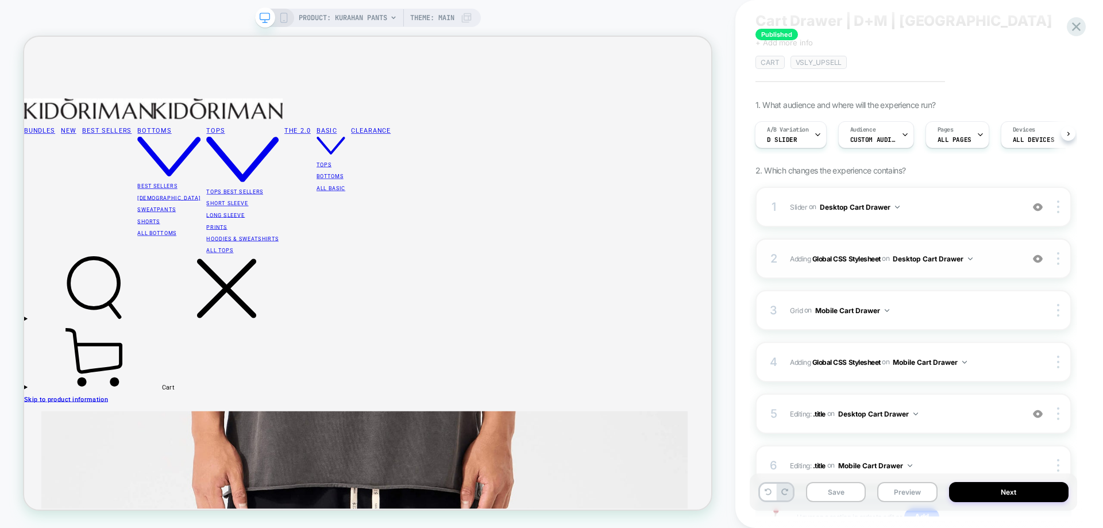
scroll to position [130, 0]
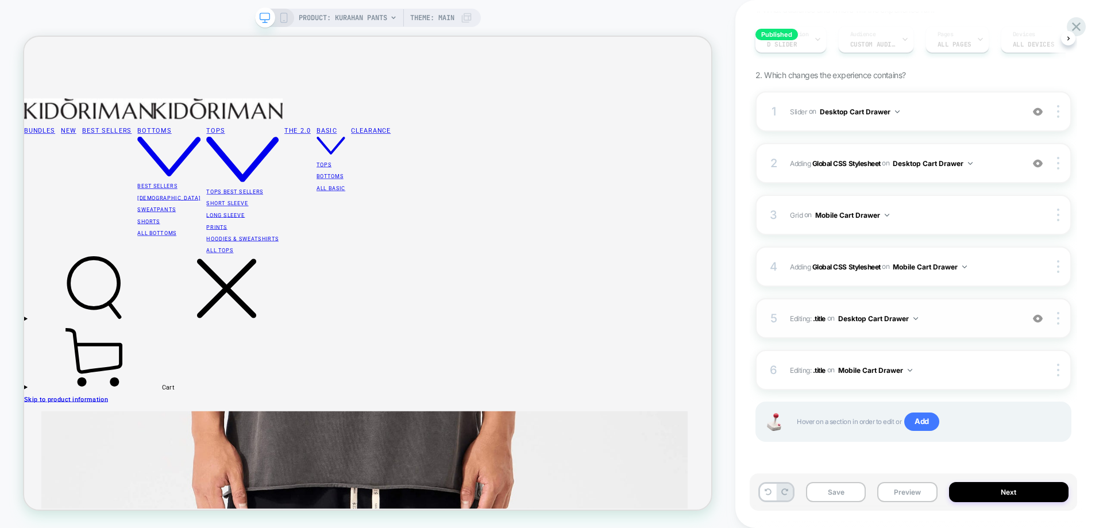
click at [1039, 322] on img at bounding box center [1038, 319] width 10 height 10
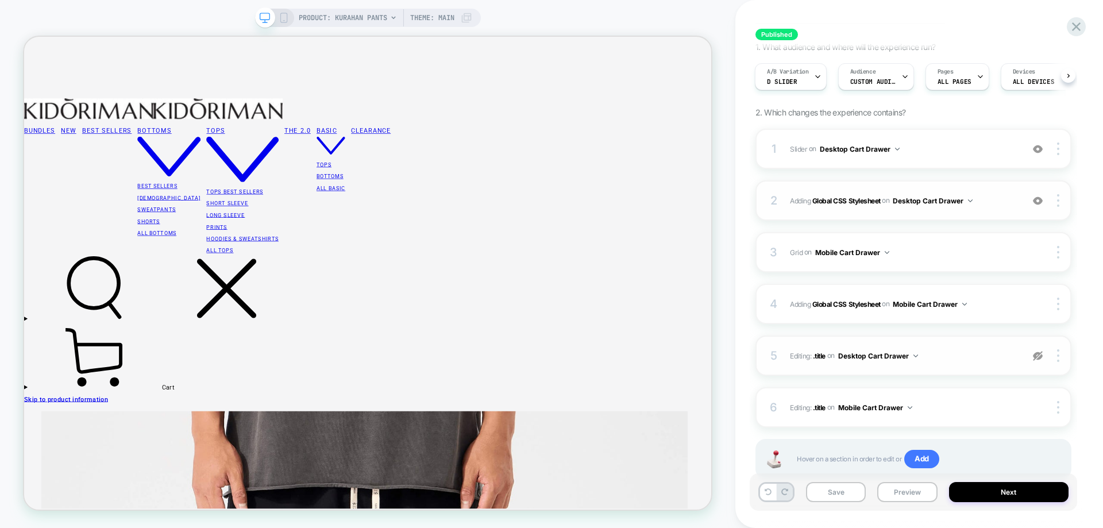
scroll to position [73, 0]
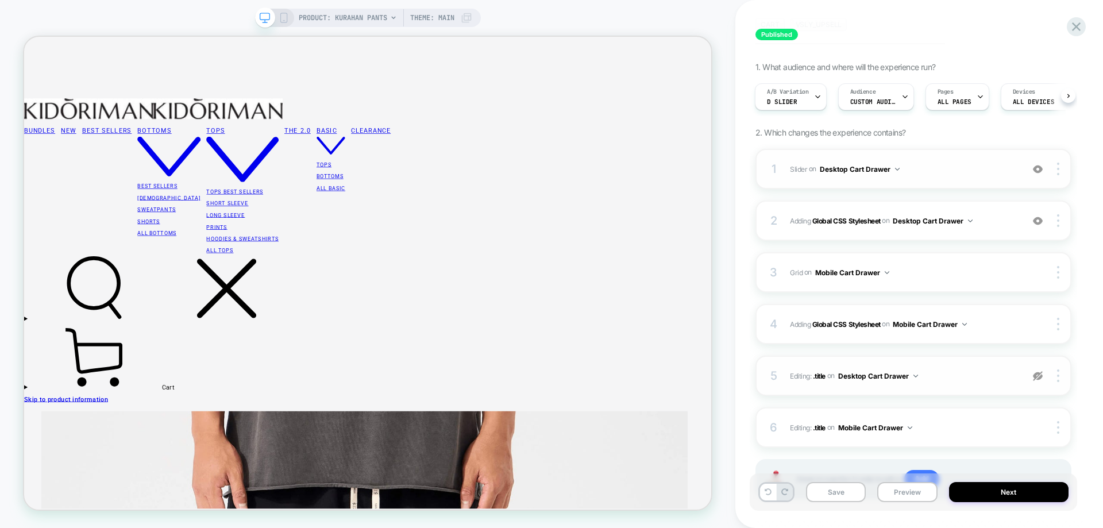
click at [922, 174] on span "Slider Adding Boxes Slider AFTER li:last-child>.product-container on Desktop Ca…" at bounding box center [903, 169] width 227 height 14
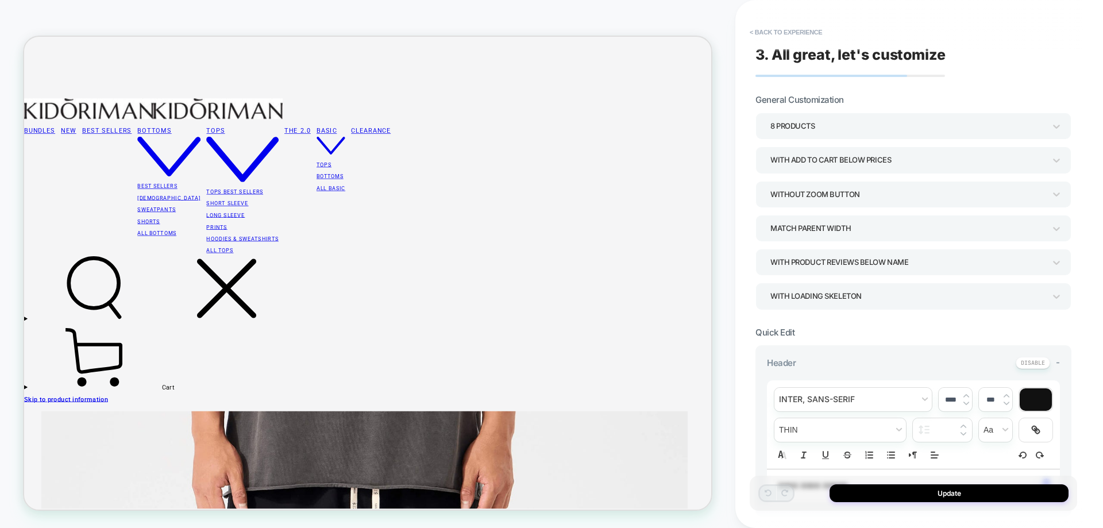
type textarea "*"
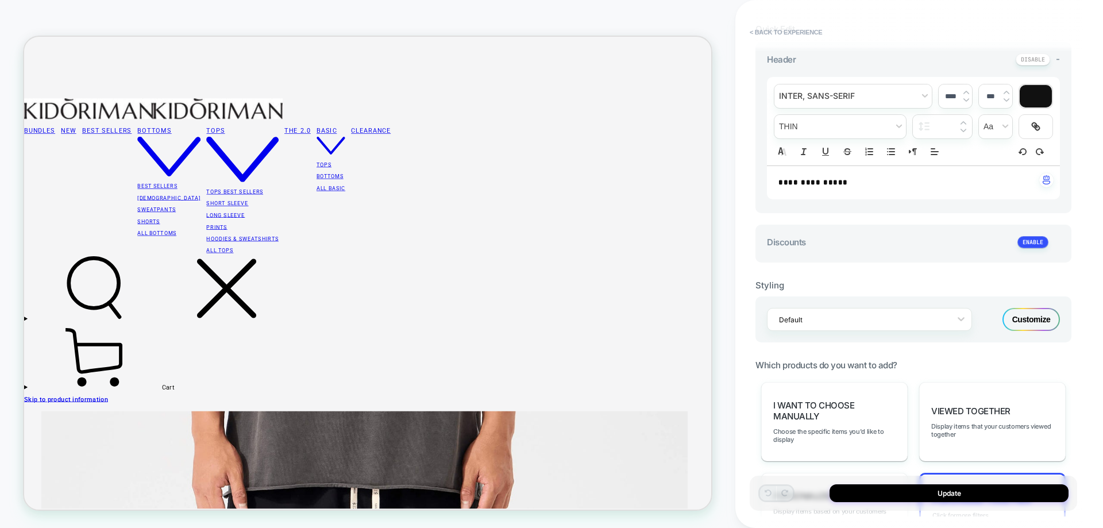
scroll to position [402, 0]
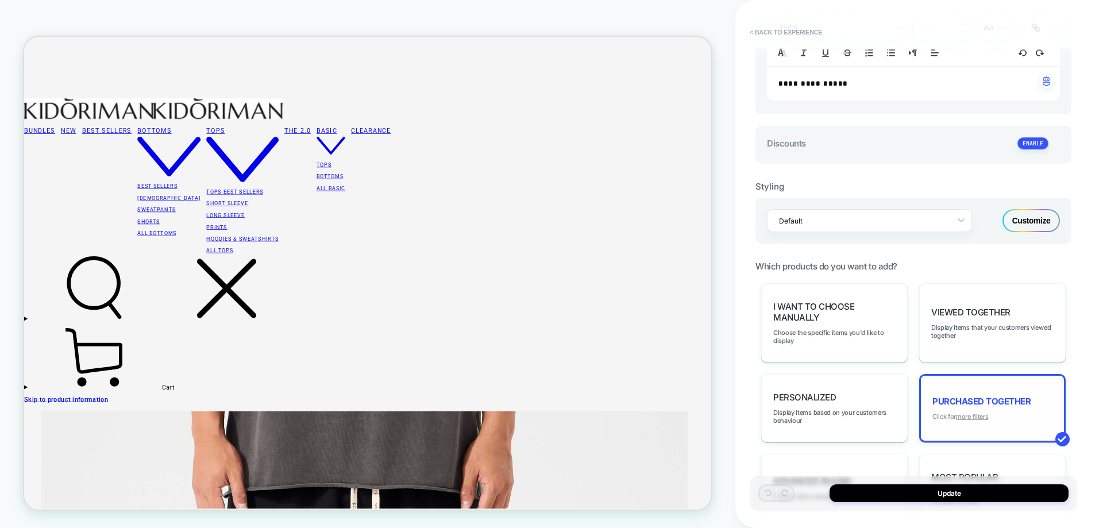
click at [980, 415] on u "more filters" at bounding box center [972, 417] width 32 height 8
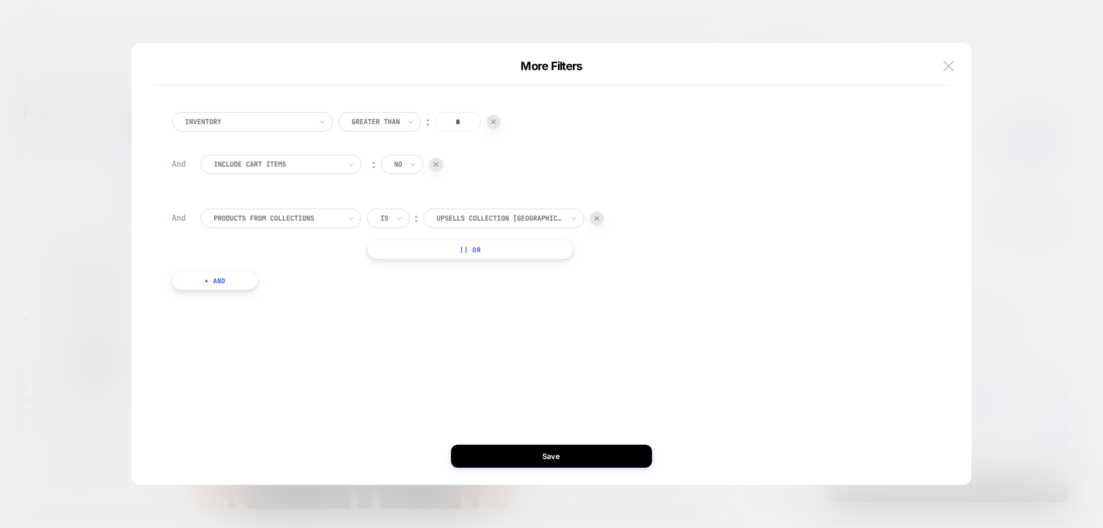
click at [229, 287] on button "+ And" at bounding box center [215, 281] width 86 height 20
click at [248, 290] on div at bounding box center [277, 292] width 126 height 10
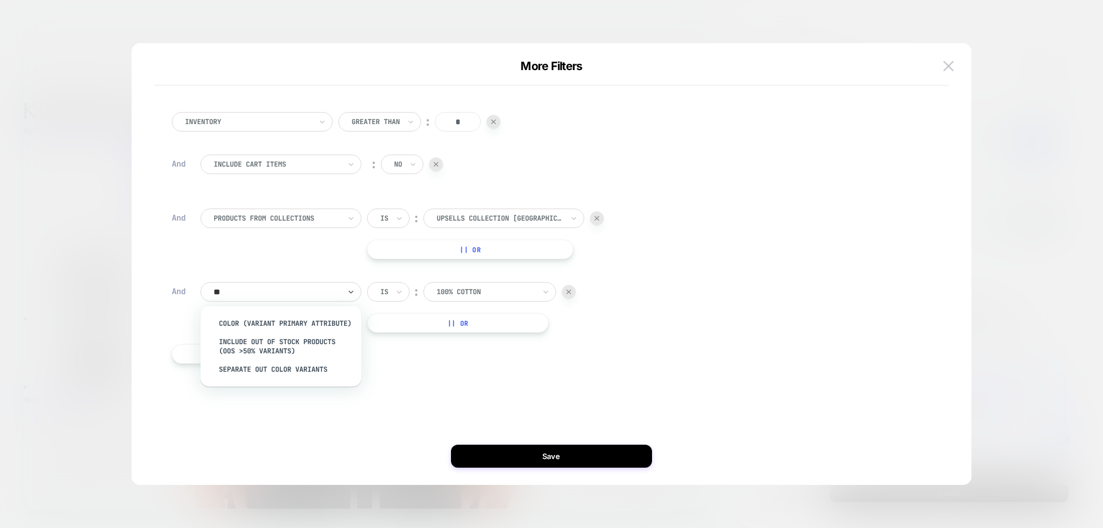
type input "***"
click at [289, 379] on div "Separate out color variants" at bounding box center [286, 369] width 149 height 18
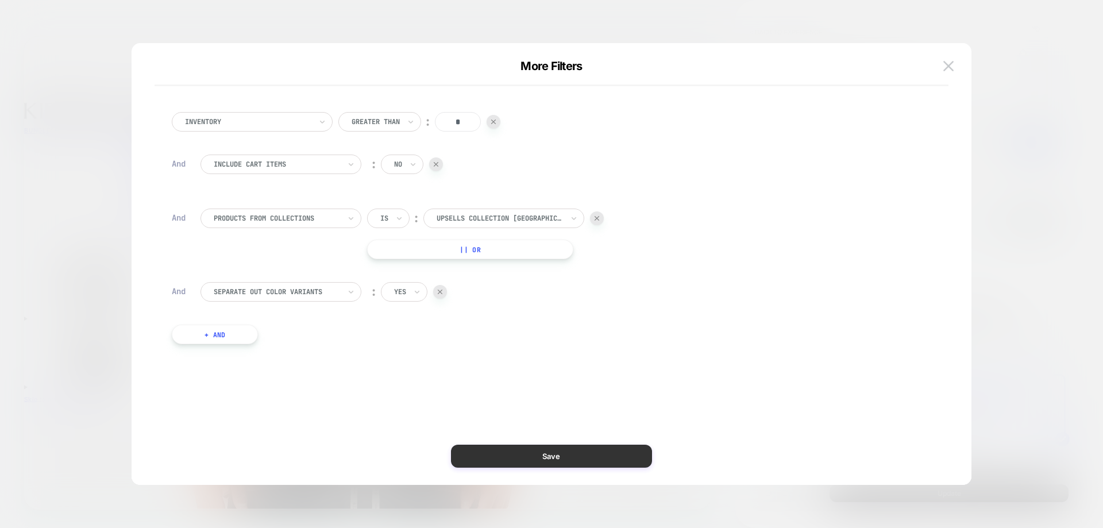
click at [509, 456] on button "Save" at bounding box center [551, 456] width 201 height 23
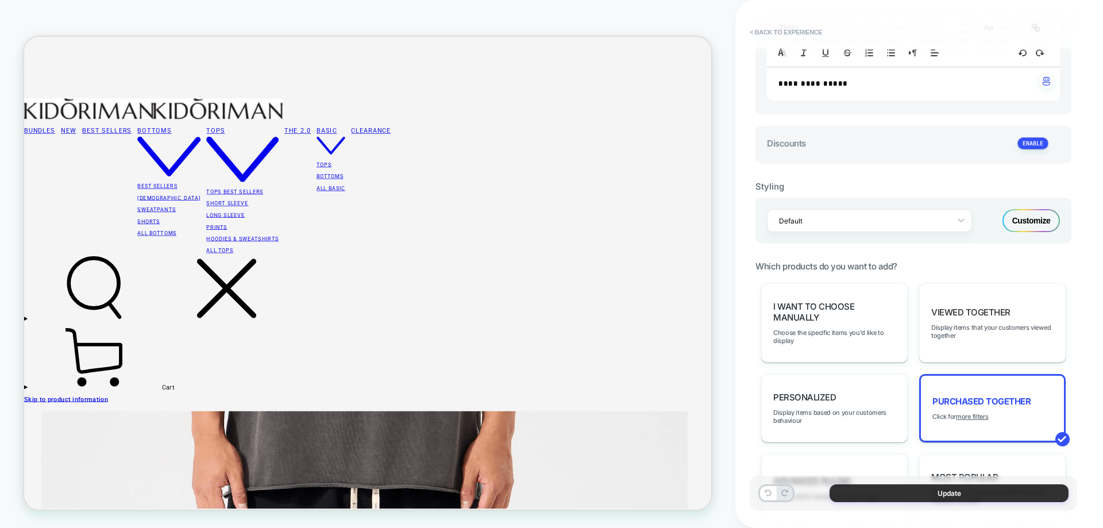
click at [903, 495] on button "Update" at bounding box center [949, 493] width 239 height 18
type textarea "*"
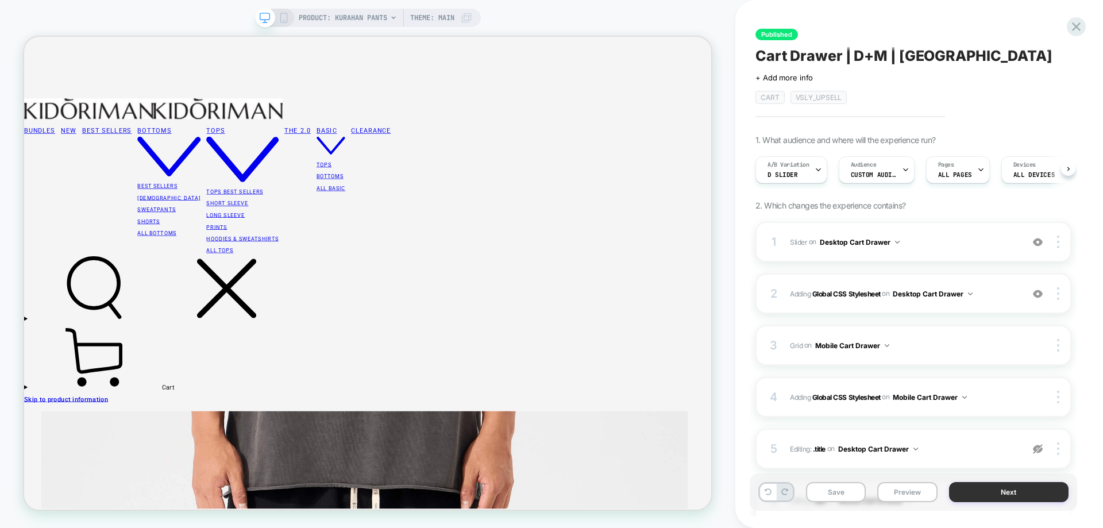
scroll to position [0, 1]
click at [970, 492] on button "Next" at bounding box center [1009, 492] width 120 height 20
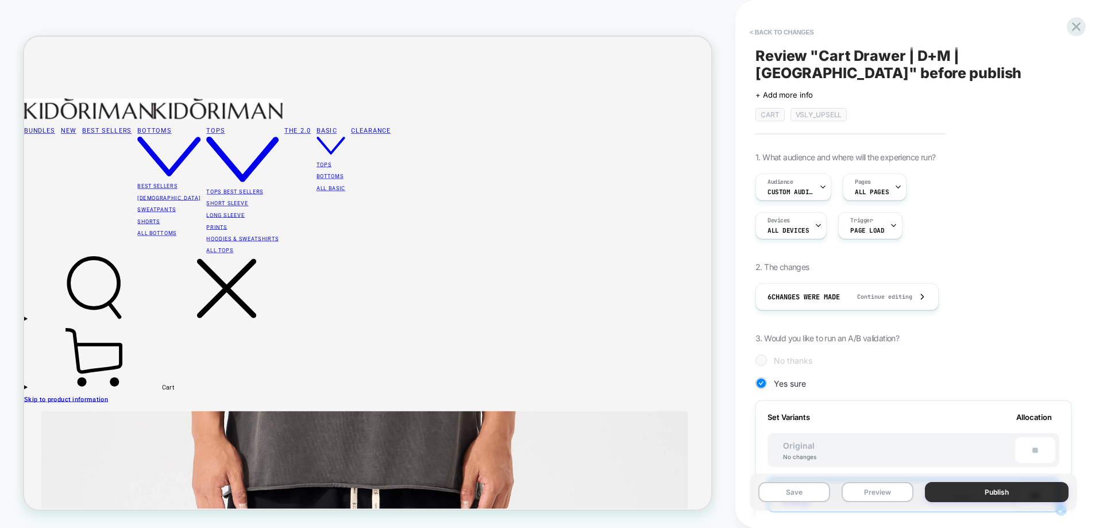
scroll to position [0, 1]
click at [979, 490] on button "Publish" at bounding box center [997, 492] width 144 height 20
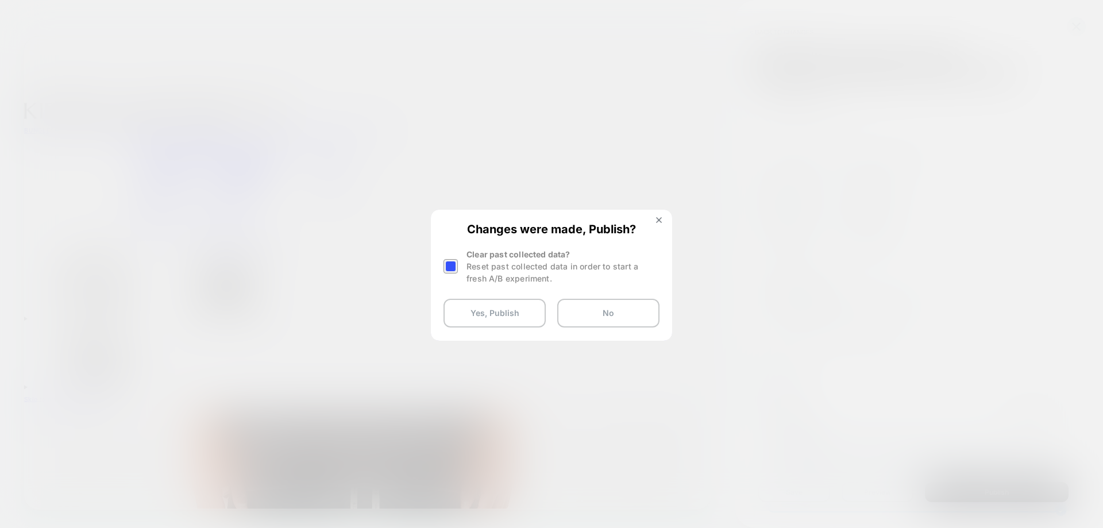
drag, startPoint x: 480, startPoint y: 312, endPoint x: 626, endPoint y: 329, distance: 146.4
click at [480, 312] on button "Yes, Publish" at bounding box center [495, 313] width 102 height 29
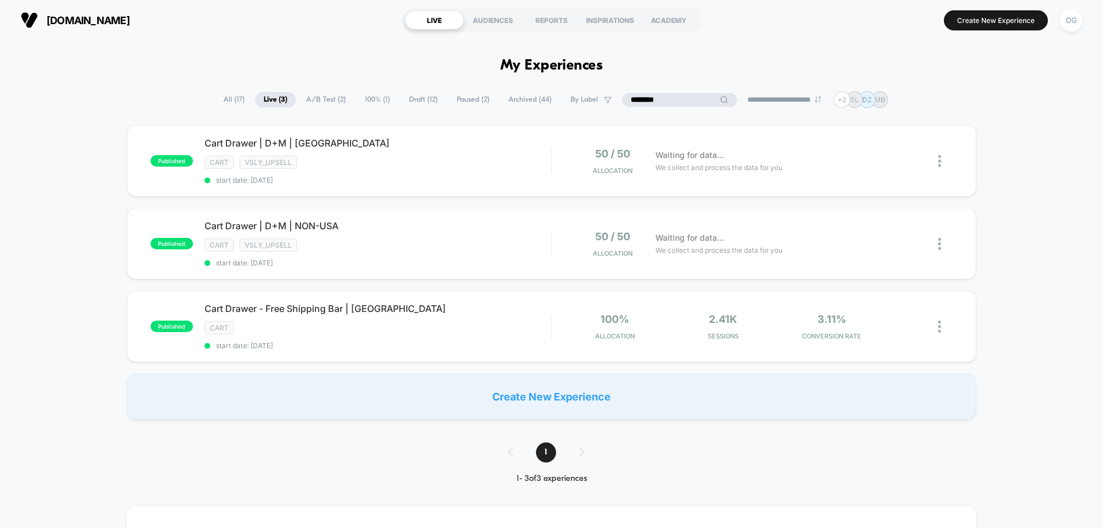
click at [656, 94] on input "********" at bounding box center [679, 100] width 115 height 14
type input "*"
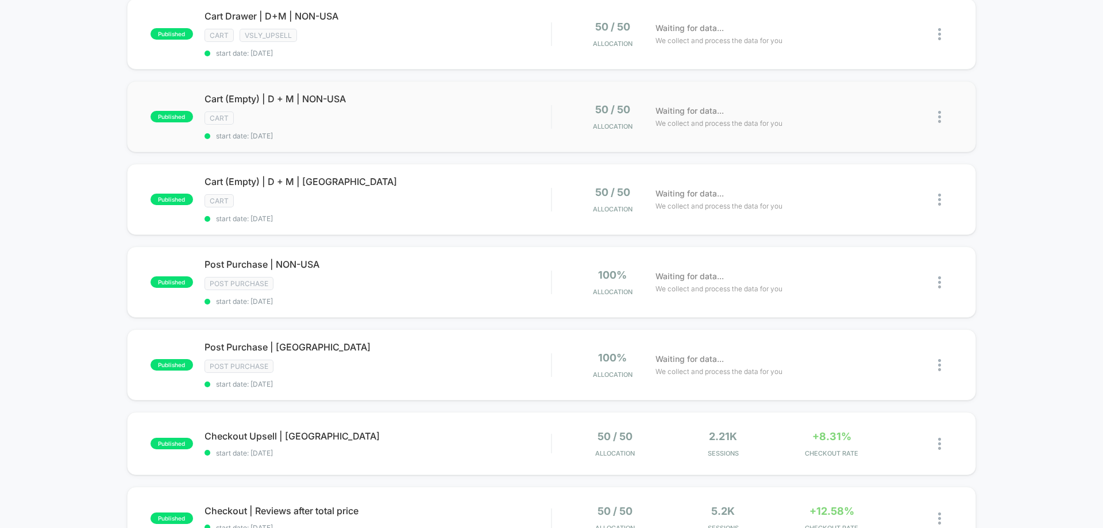
scroll to position [230, 0]
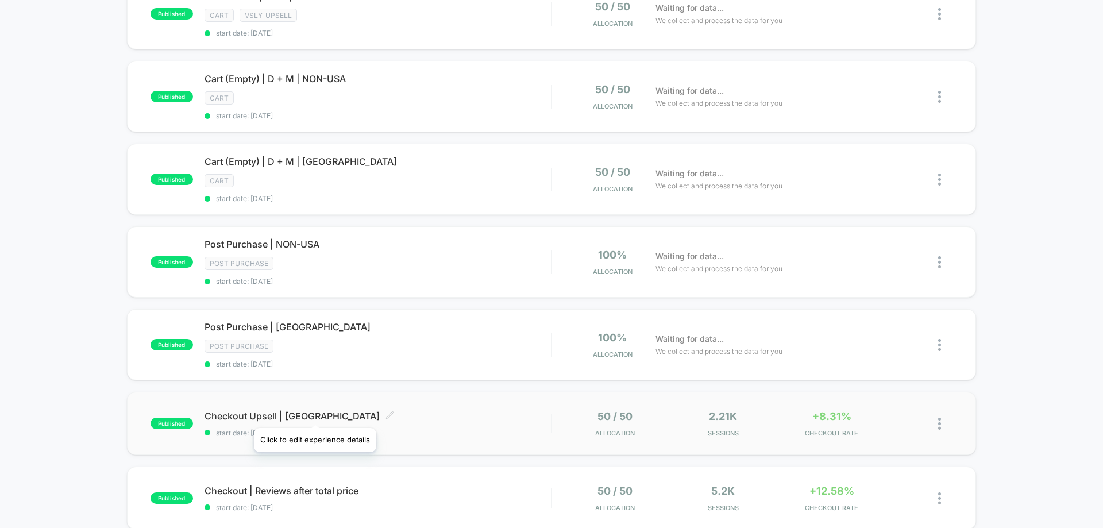
click at [386, 414] on icon at bounding box center [389, 415] width 7 height 7
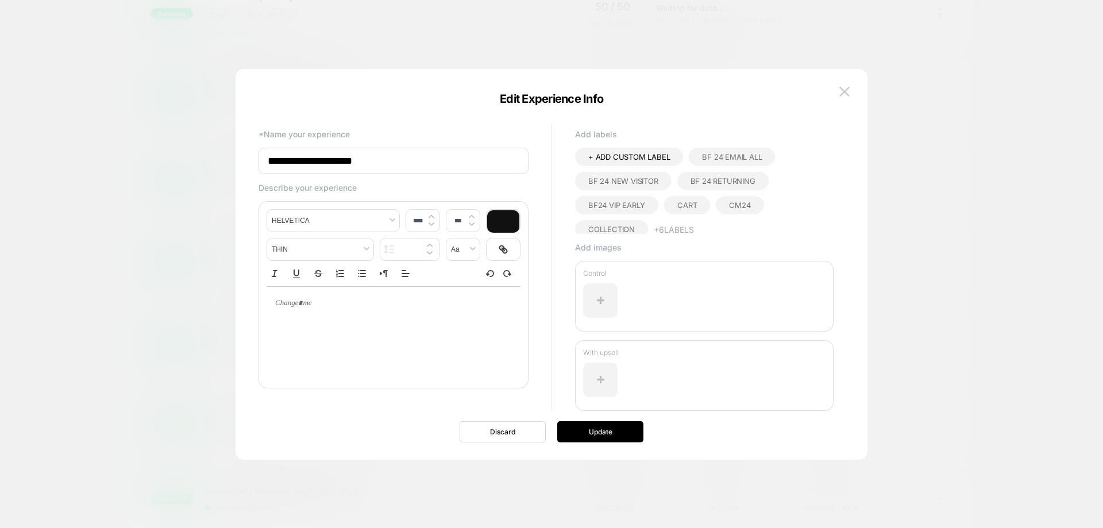
scroll to position [28, 0]
click at [674, 202] on button "+ 6 Labels" at bounding box center [674, 201] width 40 height 19
click at [722, 177] on span "BF 24 Returning" at bounding box center [723, 180] width 65 height 9
click at [687, 179] on div "BF 24 Returning" at bounding box center [723, 181] width 91 height 18
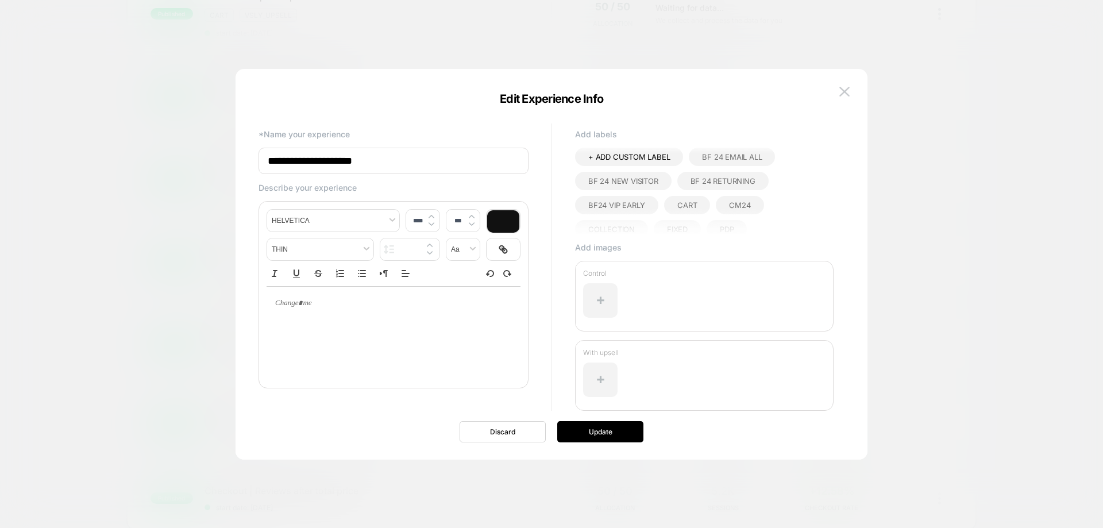
click at [621, 161] on span "+ ADD CUSTOM LABEL" at bounding box center [630, 156] width 82 height 9
type input "********"
click at [669, 159] on icon at bounding box center [668, 157] width 10 height 10
click at [606, 424] on button "Update" at bounding box center [600, 431] width 86 height 21
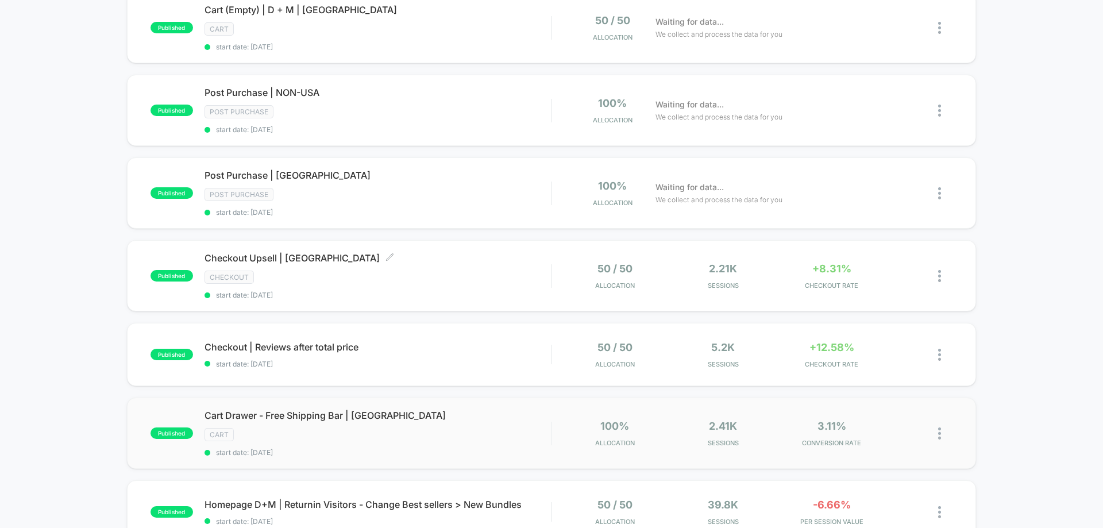
scroll to position [402, 0]
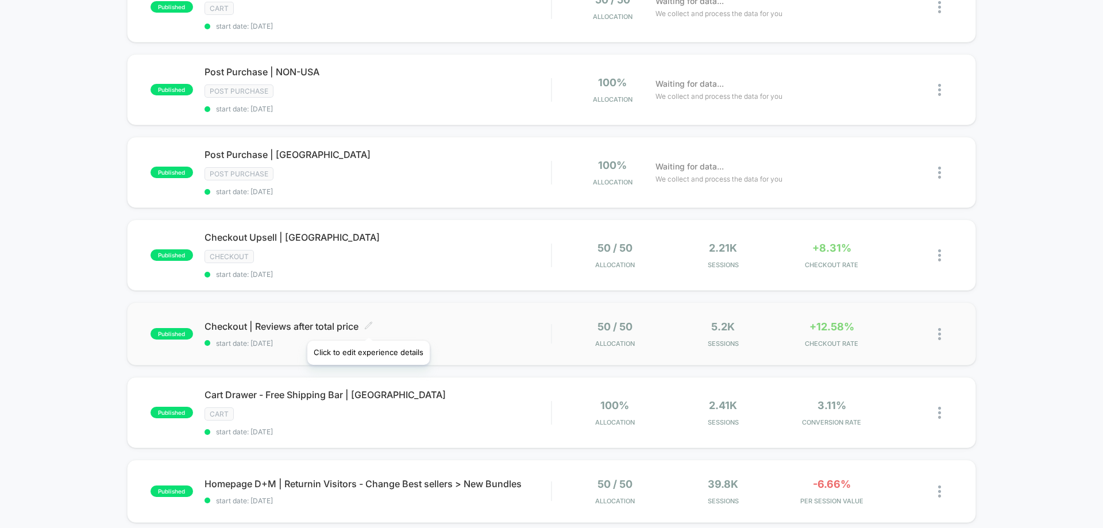
click at [368, 326] on icon at bounding box center [368, 325] width 9 height 9
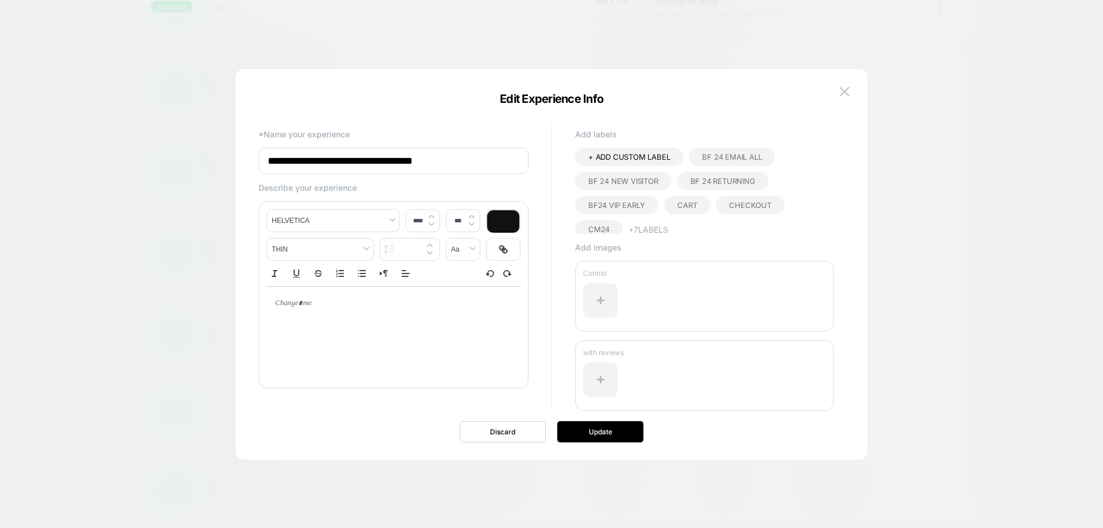
scroll to position [28, 0]
click at [643, 201] on button "+ 7 Labels" at bounding box center [649, 201] width 40 height 19
drag, startPoint x: 731, startPoint y: 175, endPoint x: 720, endPoint y: 176, distance: 11.1
click at [732, 174] on span "Checkout" at bounding box center [750, 176] width 42 height 9
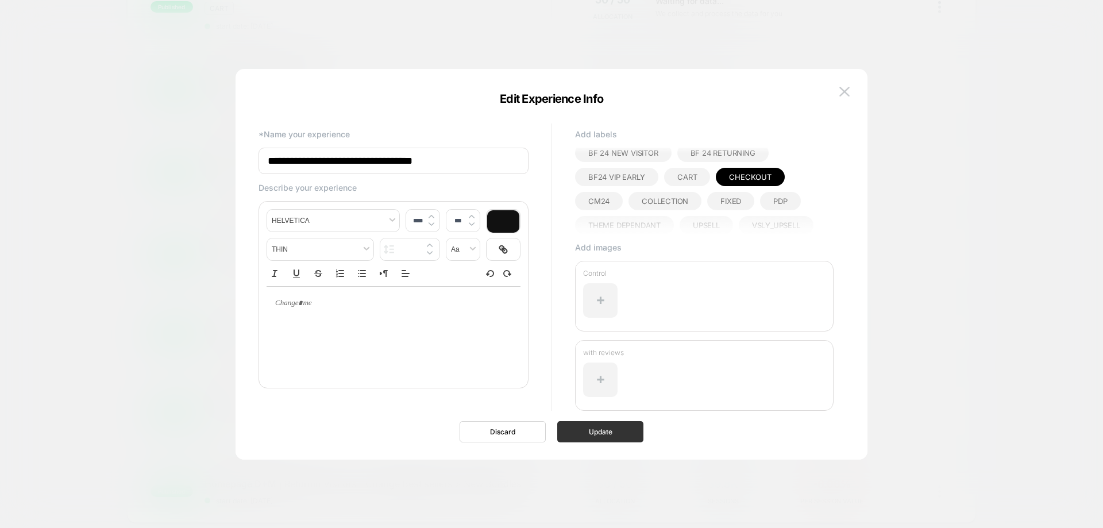
click at [616, 426] on button "Update" at bounding box center [600, 431] width 86 height 21
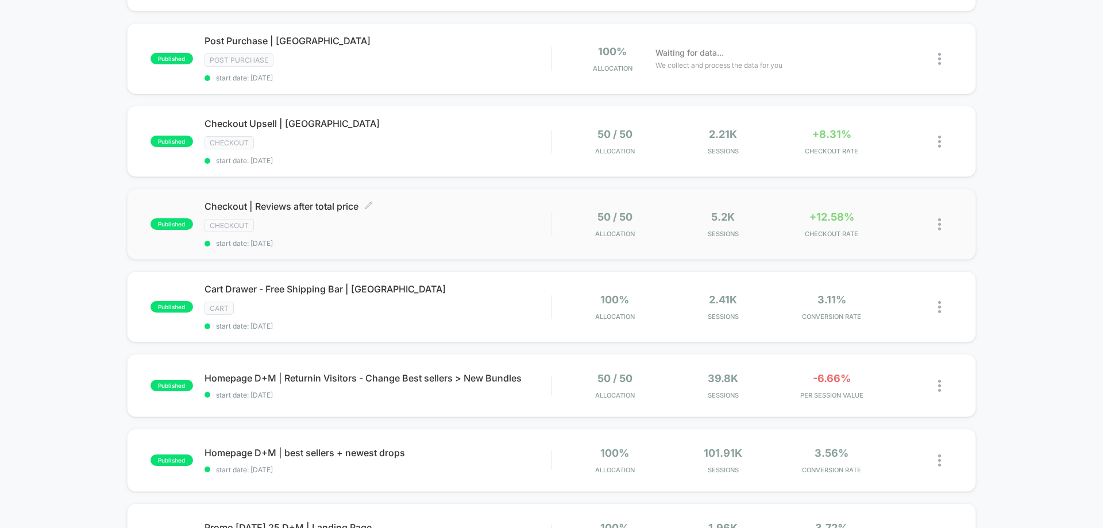
scroll to position [517, 0]
click at [943, 386] on div at bounding box center [946, 384] width 14 height 27
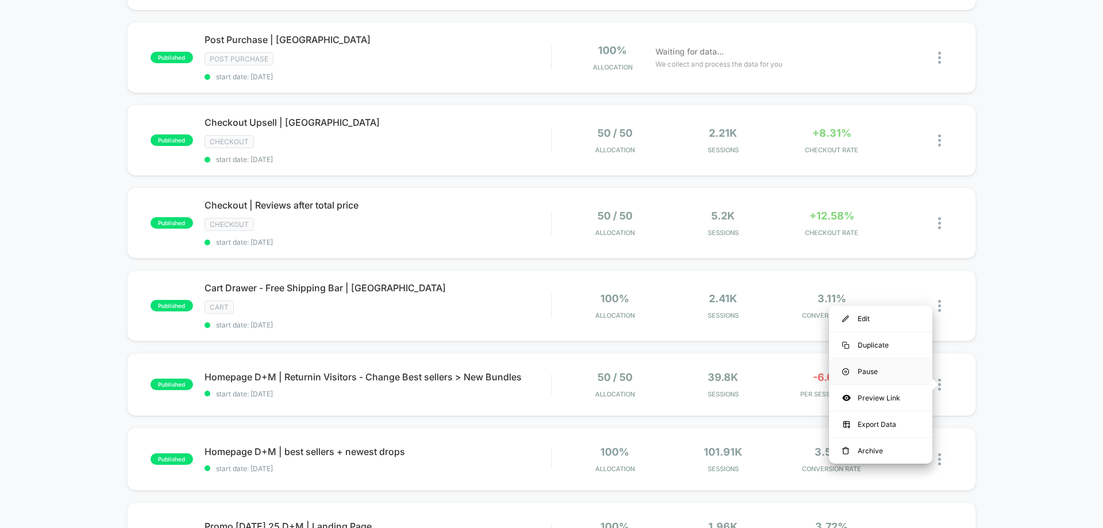
click at [894, 375] on div "Pause" at bounding box center [880, 372] width 103 height 26
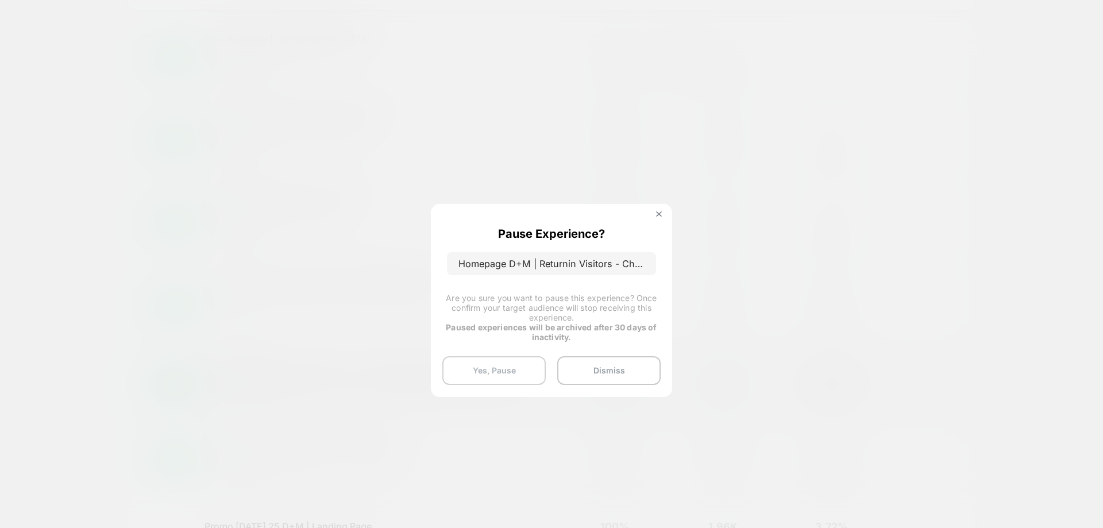
click at [534, 375] on button "Yes, Pause" at bounding box center [494, 370] width 103 height 29
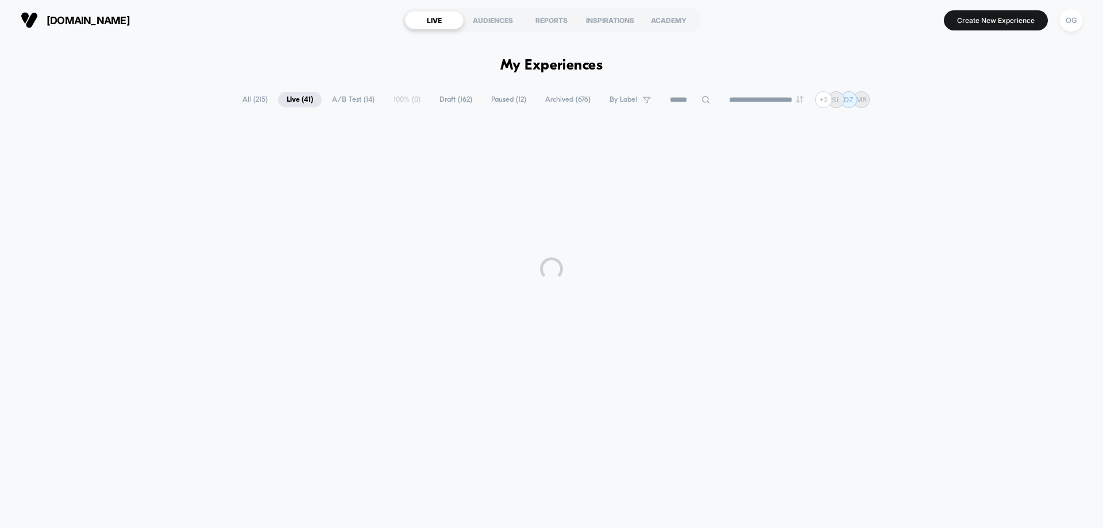
scroll to position [0, 0]
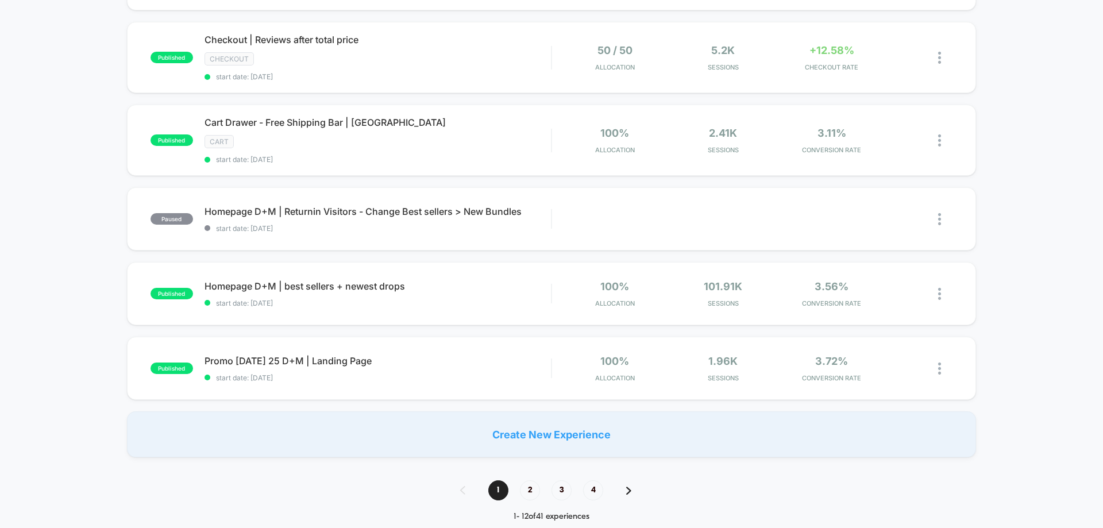
scroll to position [690, 0]
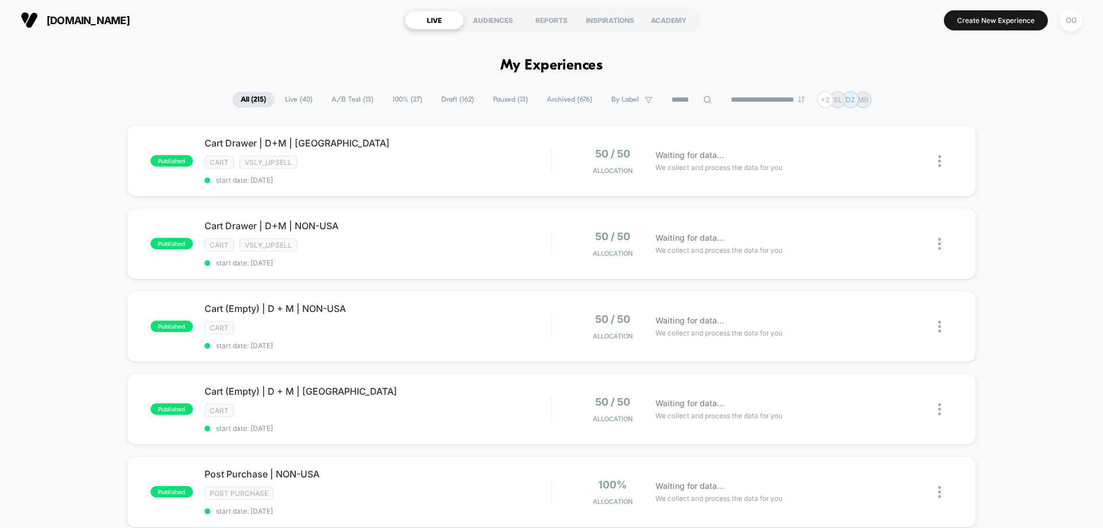
click at [432, 345] on span "start date: [DATE]" at bounding box center [378, 345] width 347 height 9
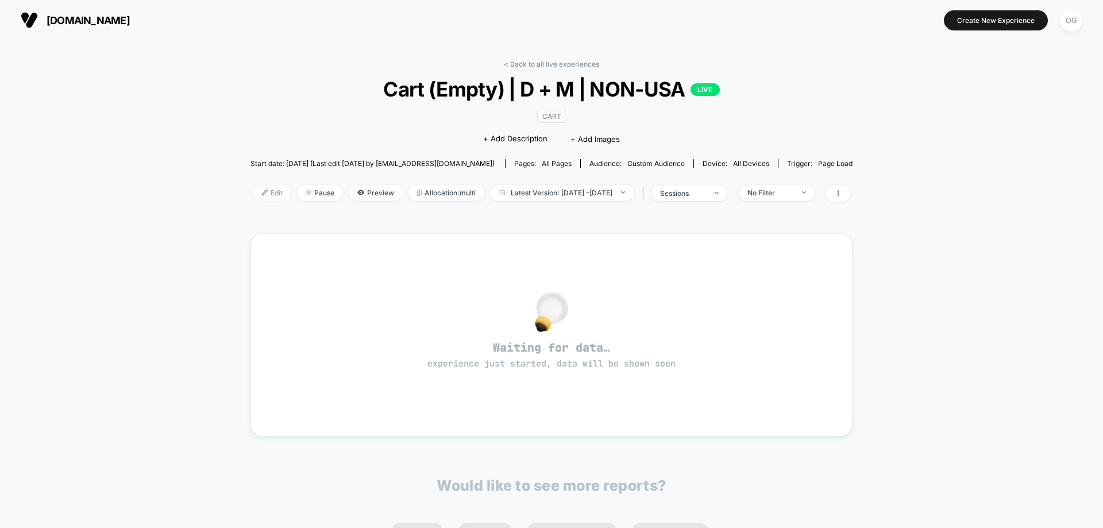
click at [255, 190] on span "Edit" at bounding box center [272, 193] width 38 height 16
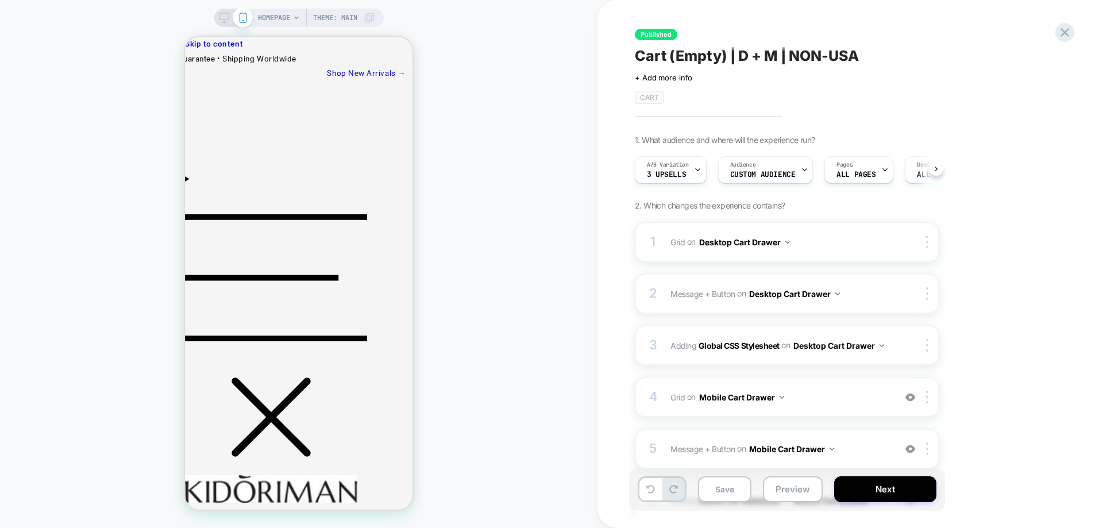
scroll to position [0, 1]
click at [871, 478] on button "Next" at bounding box center [886, 489] width 102 height 26
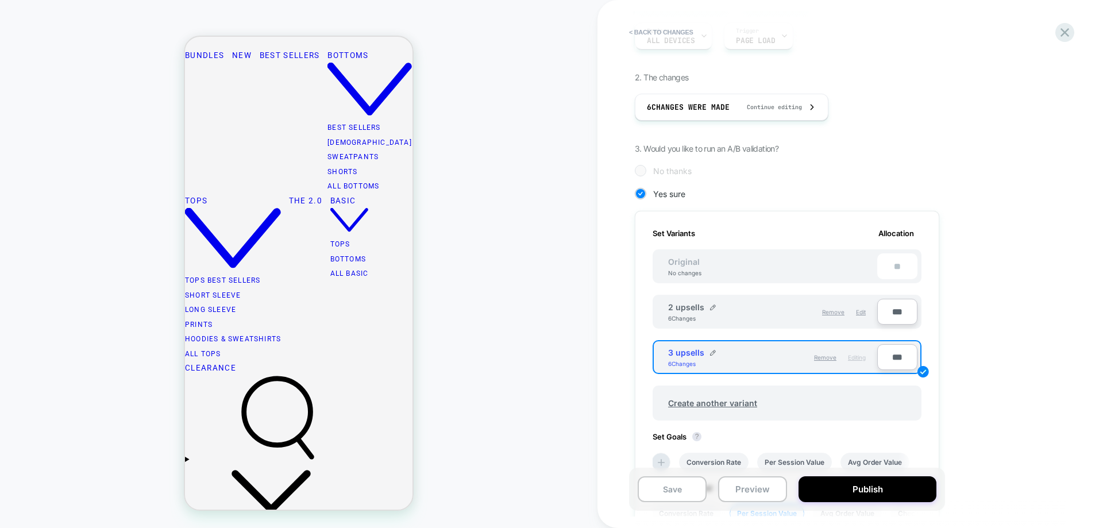
scroll to position [747, 0]
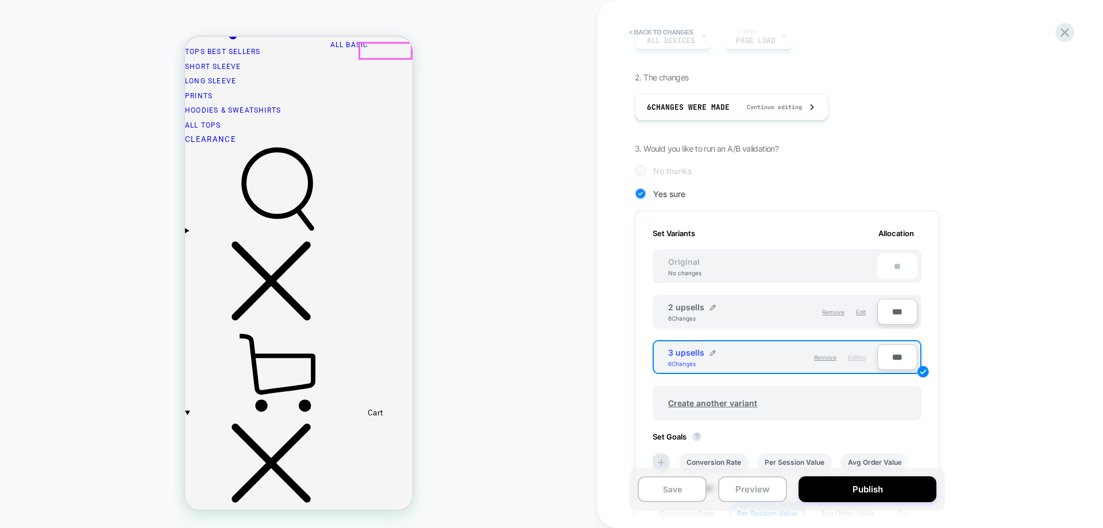
click at [191, 329] on summary "Cart" at bounding box center [299, 374] width 228 height 91
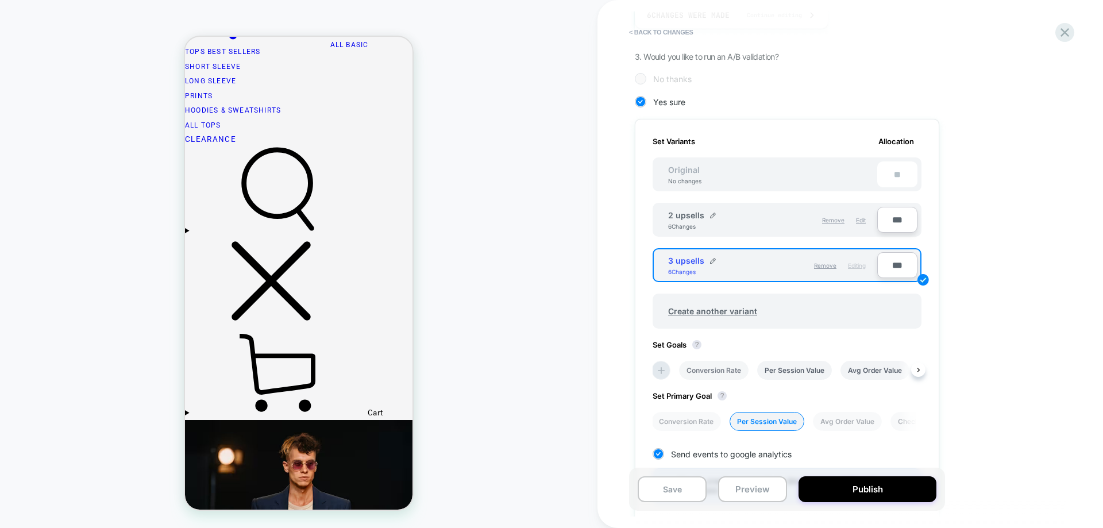
scroll to position [412, 0]
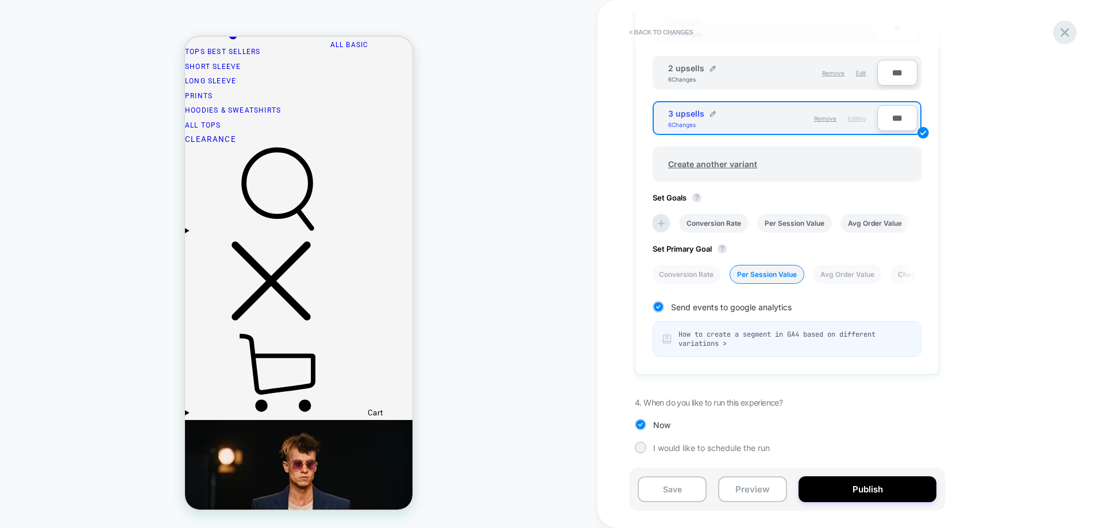
click at [1069, 38] on icon at bounding box center [1066, 33] width 16 height 16
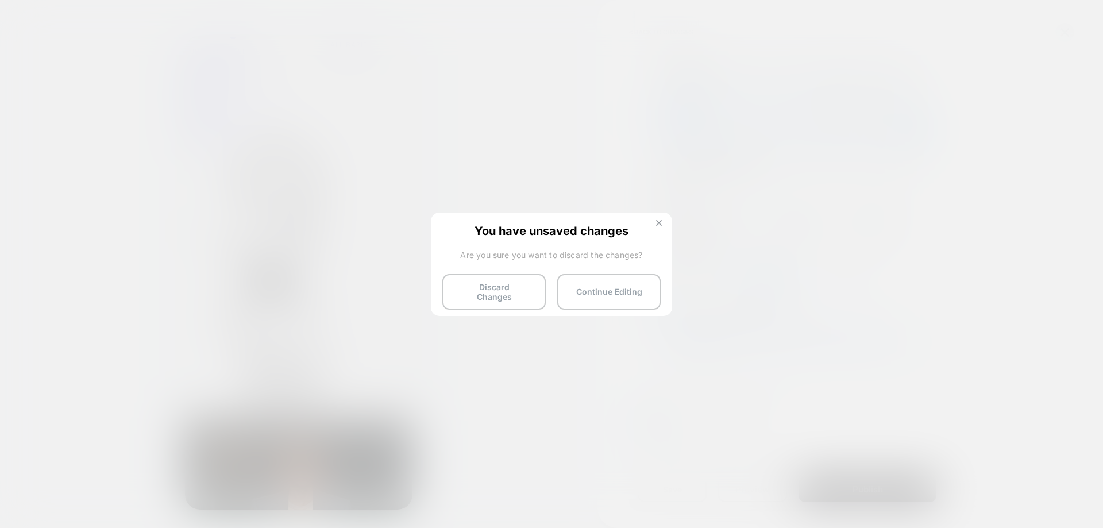
click at [661, 223] on img at bounding box center [659, 223] width 6 height 6
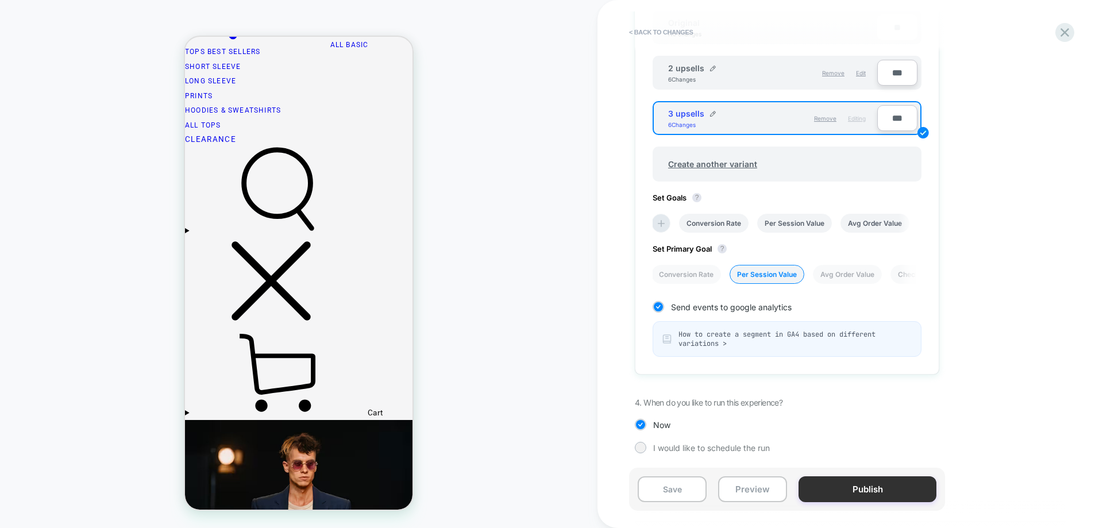
click at [893, 489] on button "Publish" at bounding box center [868, 489] width 138 height 26
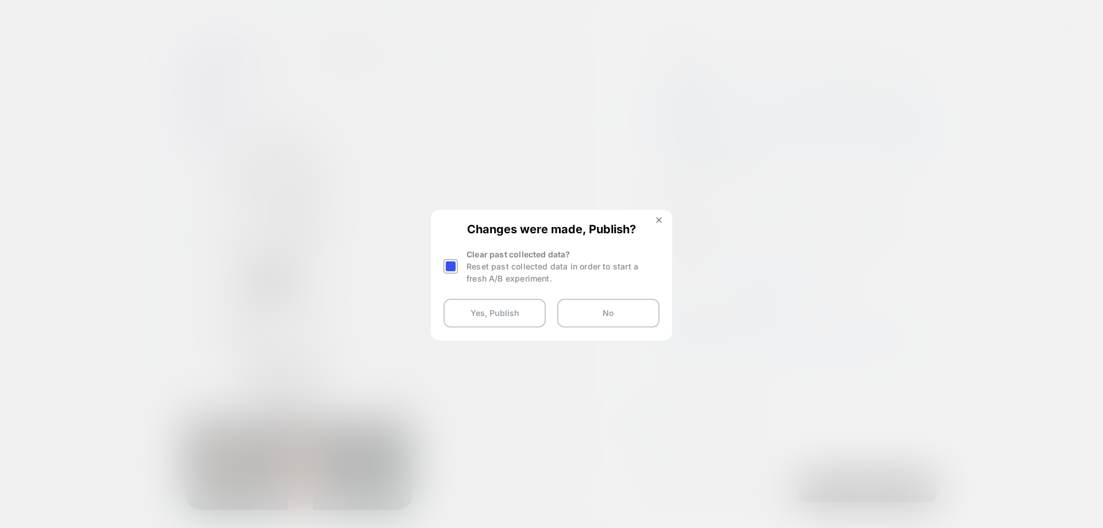
click at [455, 267] on div at bounding box center [451, 266] width 14 height 14
click at [497, 320] on button "Yes, Publish" at bounding box center [495, 313] width 102 height 29
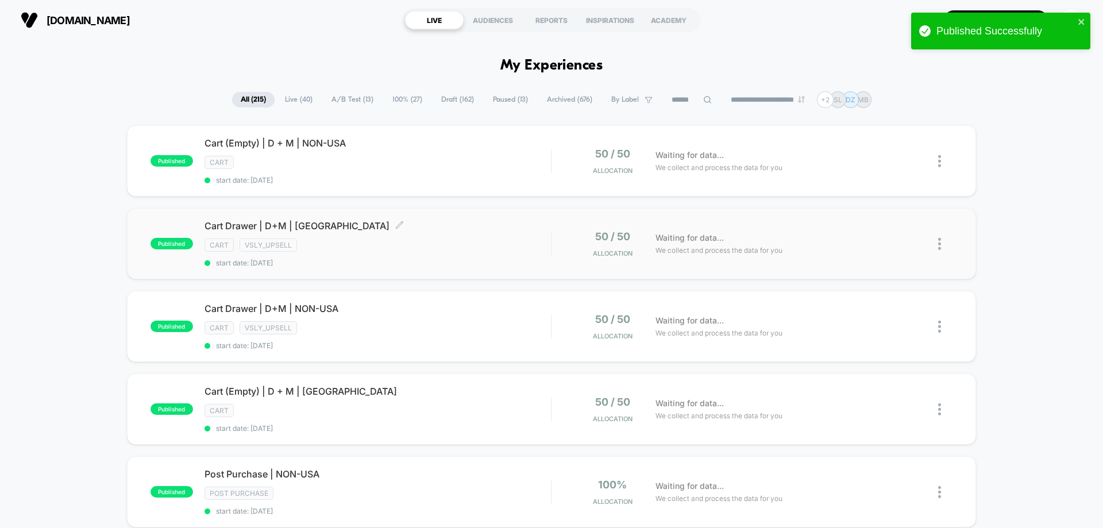
click at [386, 256] on div "Cart Drawer | D+M | [GEOGRAPHIC_DATA] Click to edit experience details Click to…" at bounding box center [378, 243] width 347 height 47
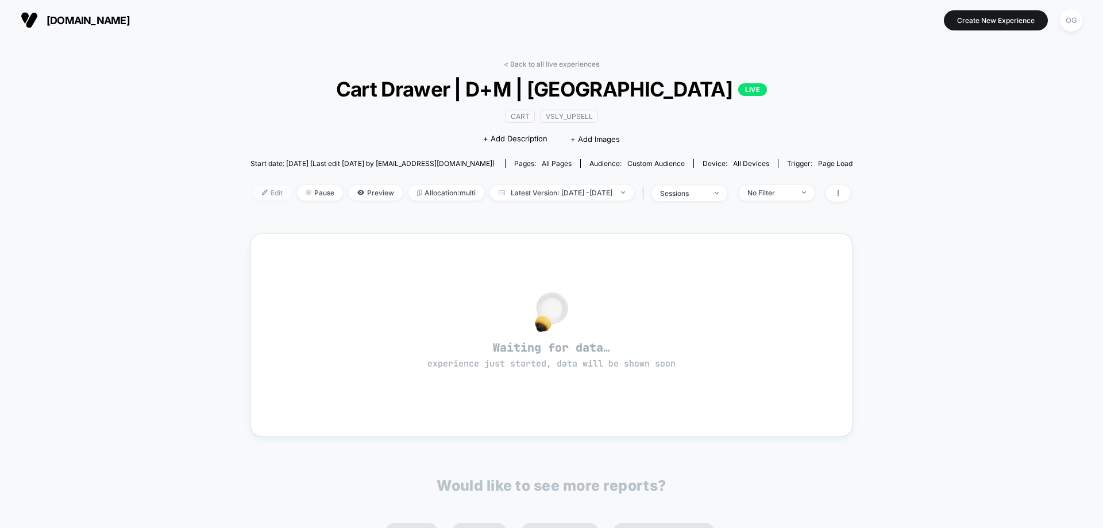
click at [263, 194] on span "Edit" at bounding box center [272, 193] width 38 height 16
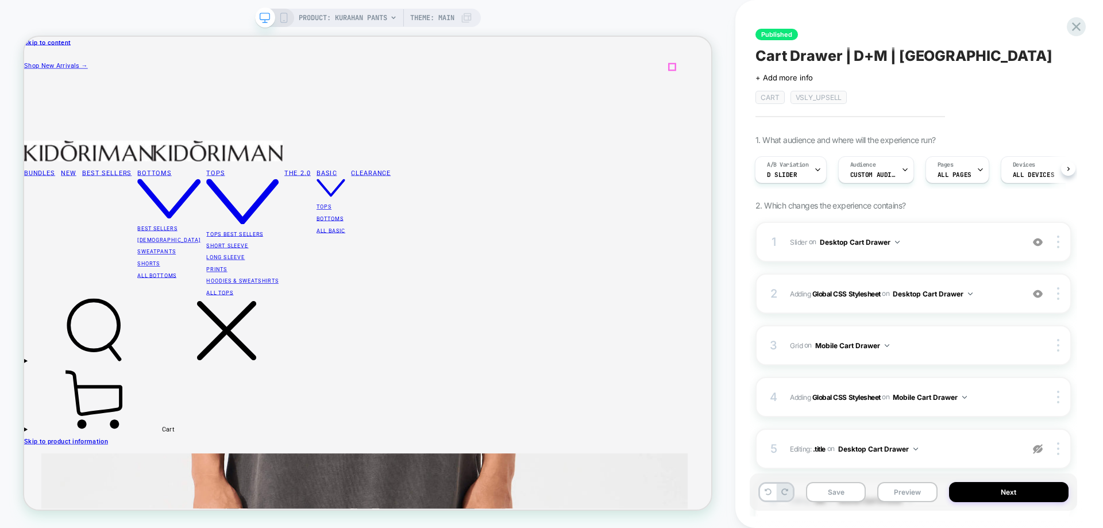
click at [205, 477] on icon at bounding box center [119, 520] width 172 height 86
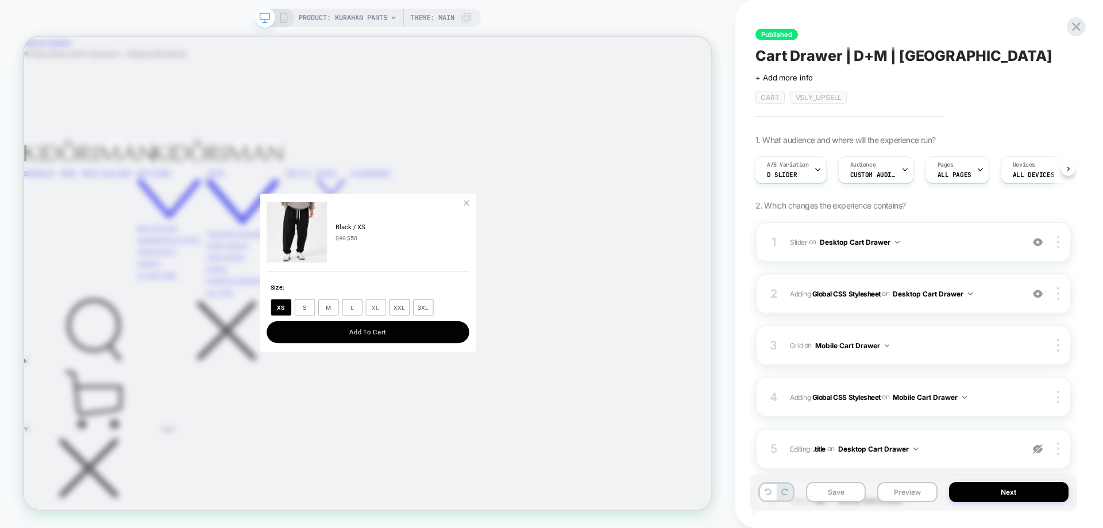
click at [506, 397] on button "XL" at bounding box center [493, 398] width 27 height 22
click at [499, 426] on button "Add To Cart" at bounding box center [483, 430] width 270 height 29
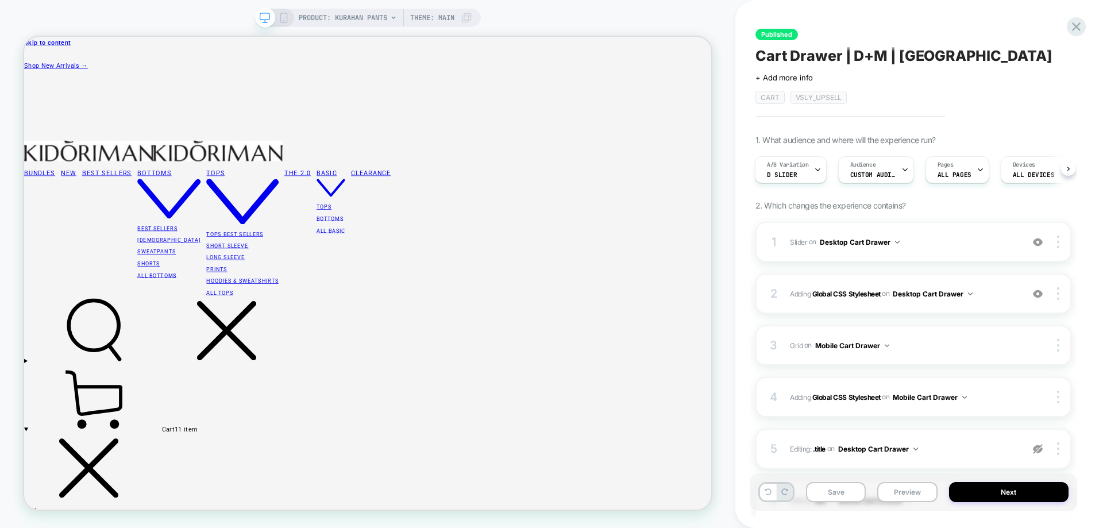
drag, startPoint x: 709, startPoint y: 20, endPoint x: 867, endPoint y: 40, distance: 158.8
click at [710, 20] on div "PRODUCT: Kurahan Pants PRODUCT: Kurahan Pants Theme: MAIN" at bounding box center [368, 263] width 736 height 505
click at [1074, 28] on icon at bounding box center [1077, 27] width 16 height 16
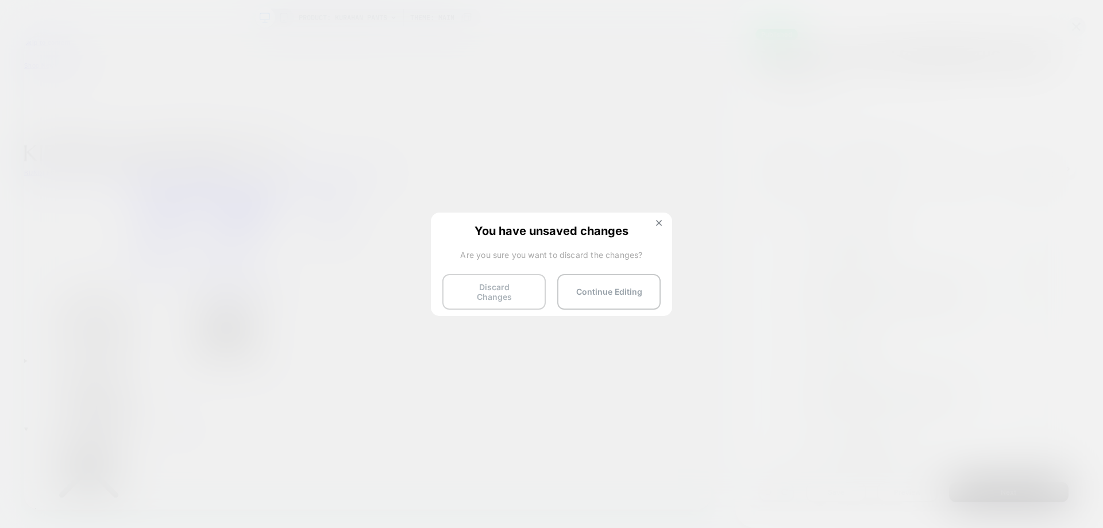
click at [514, 289] on button "Discard Changes" at bounding box center [494, 292] width 103 height 36
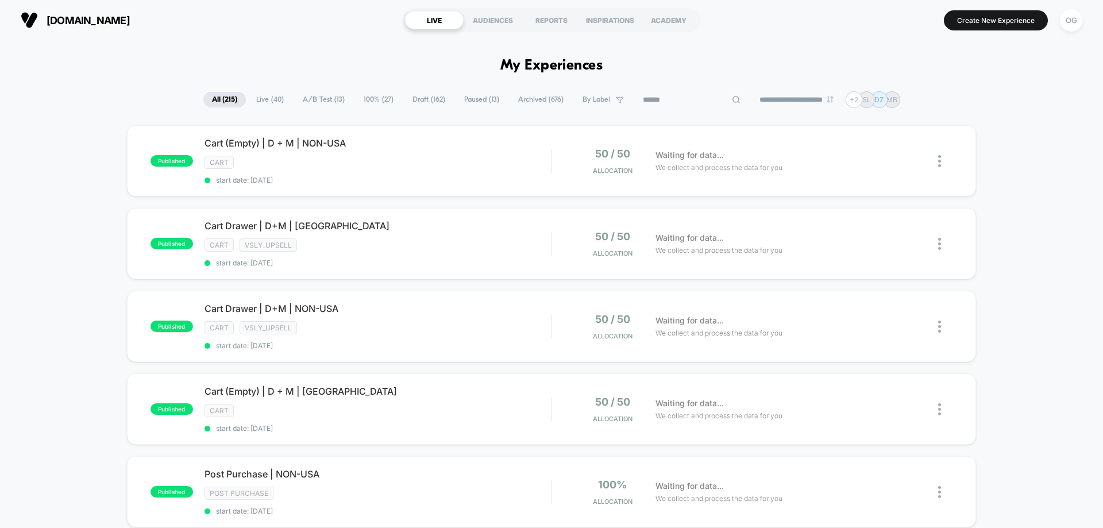
click at [680, 104] on input at bounding box center [692, 100] width 115 height 14
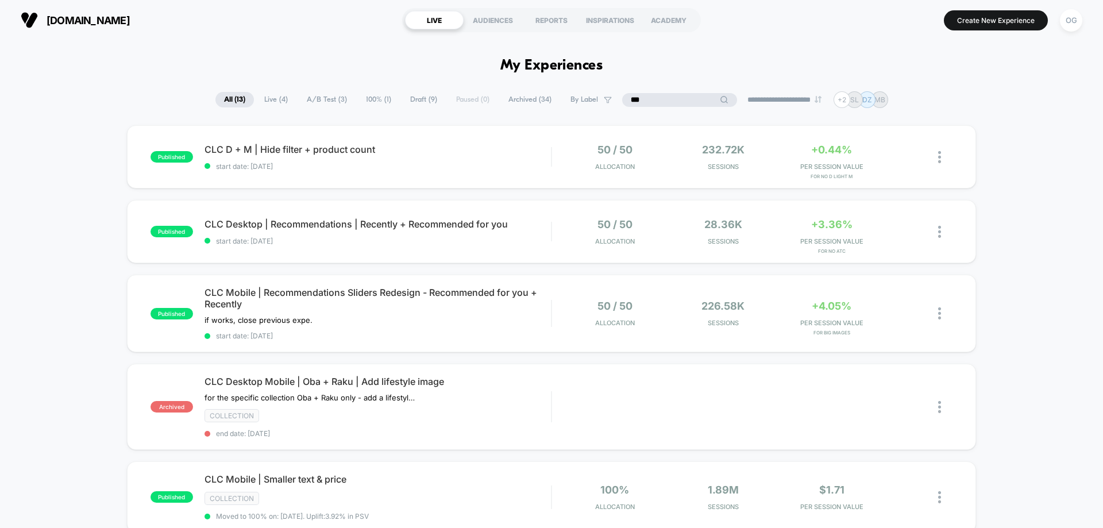
type input "***"
click at [284, 99] on span "Live ( 4 )" at bounding box center [304, 100] width 41 height 16
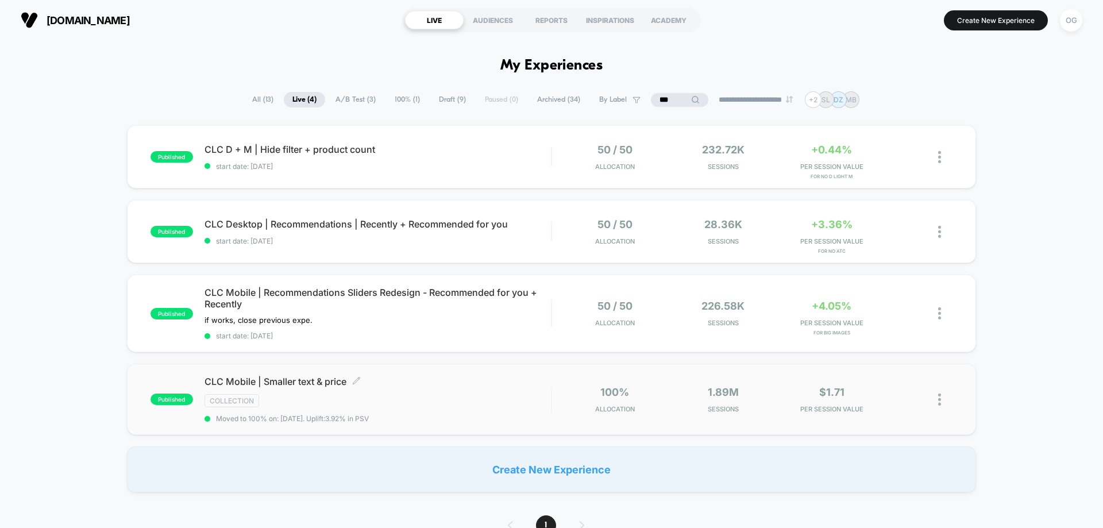
click at [464, 413] on div "CLC Mobile | Smaller text & price Click to edit experience details Click to edi…" at bounding box center [378, 399] width 347 height 47
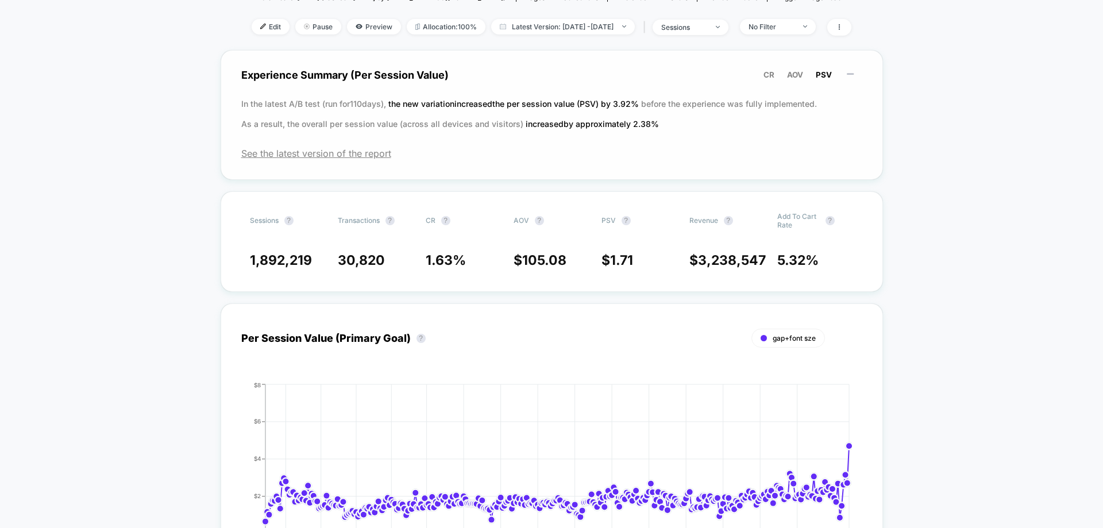
scroll to position [172, 0]
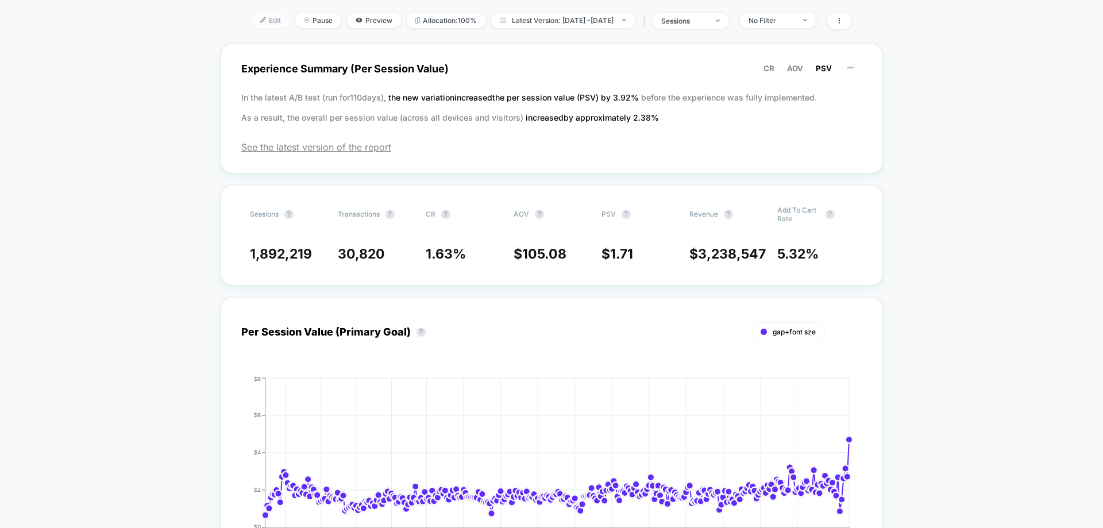
click at [254, 16] on span "Edit" at bounding box center [271, 21] width 38 height 16
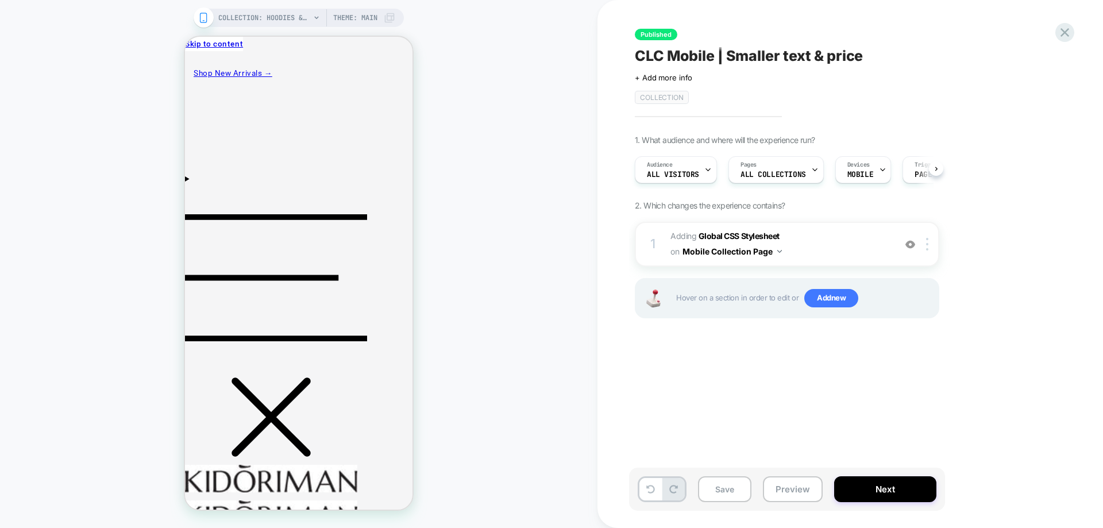
scroll to position [0, 1]
click at [814, 244] on span "Adding Global CSS Stylesheet on Mobile Collection Page" at bounding box center [780, 244] width 219 height 31
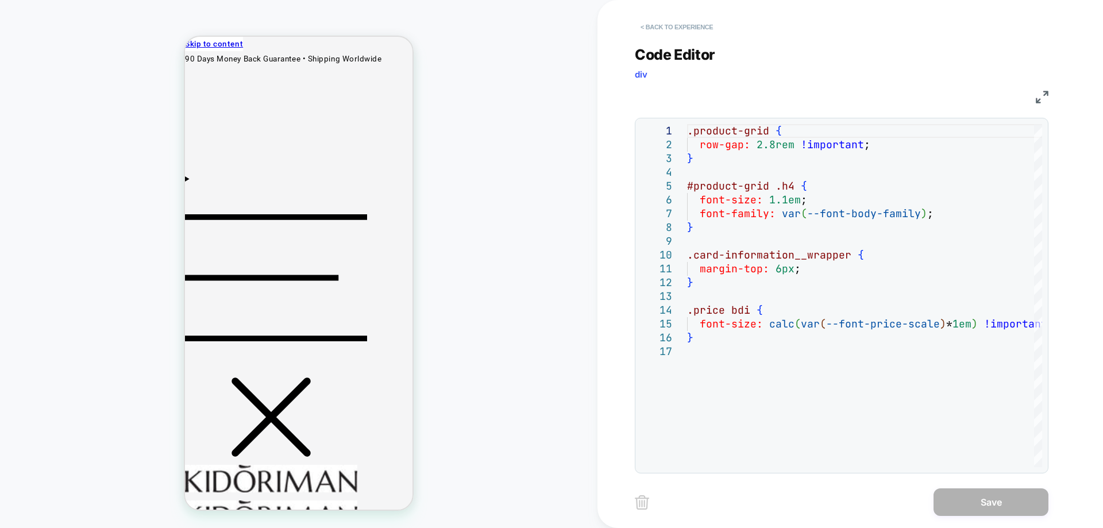
click at [690, 28] on button "< Back to experience" at bounding box center [677, 27] width 84 height 18
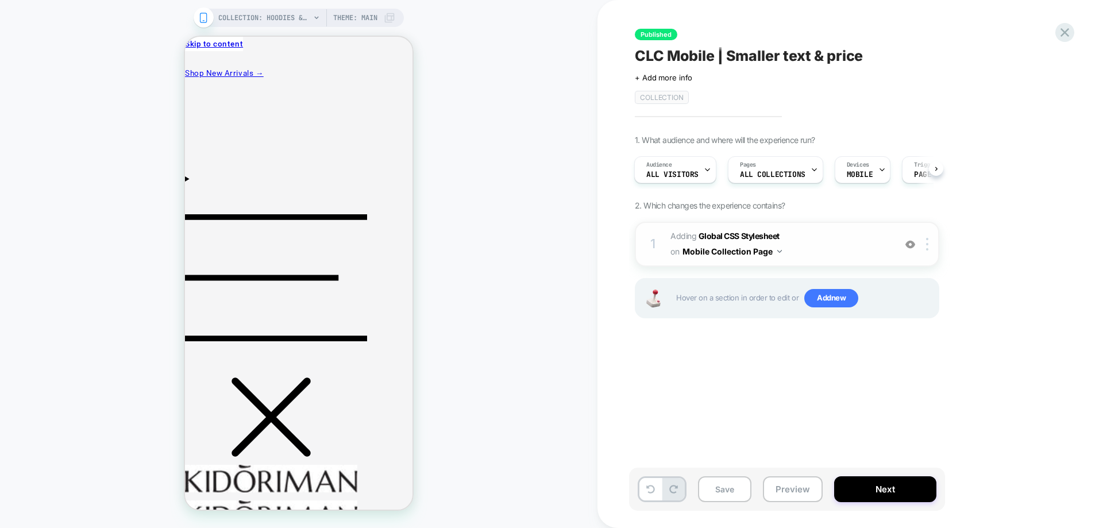
click at [907, 248] on img at bounding box center [911, 245] width 10 height 10
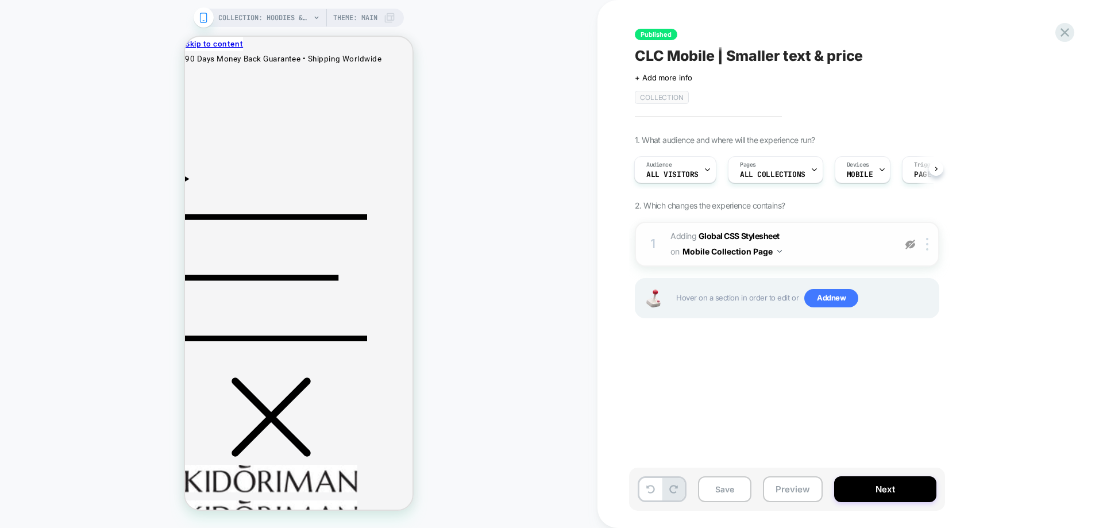
click at [908, 247] on img at bounding box center [911, 245] width 10 height 10
click at [909, 245] on img at bounding box center [911, 245] width 10 height 10
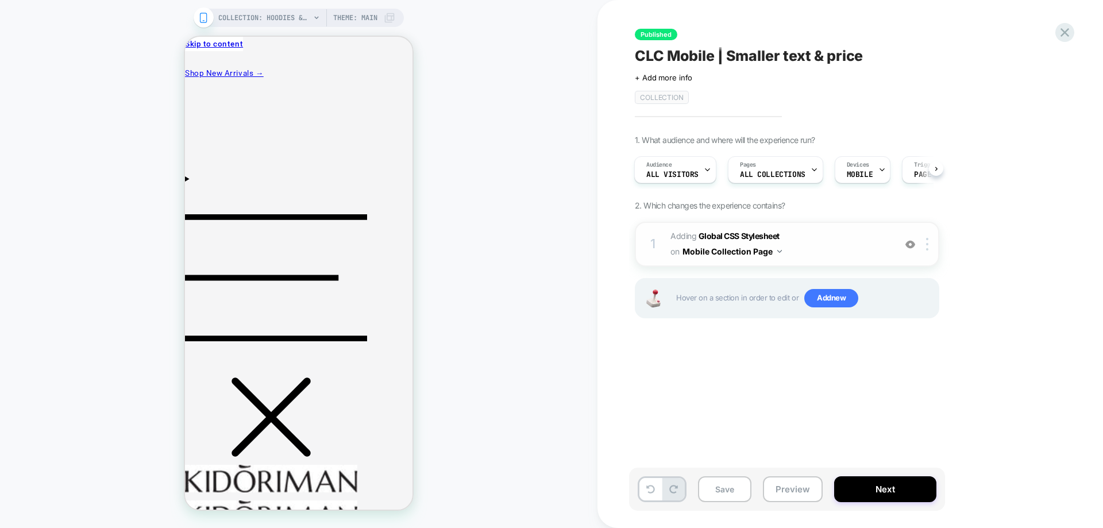
click at [909, 245] on img at bounding box center [911, 245] width 10 height 10
click at [1066, 37] on icon at bounding box center [1066, 33] width 16 height 16
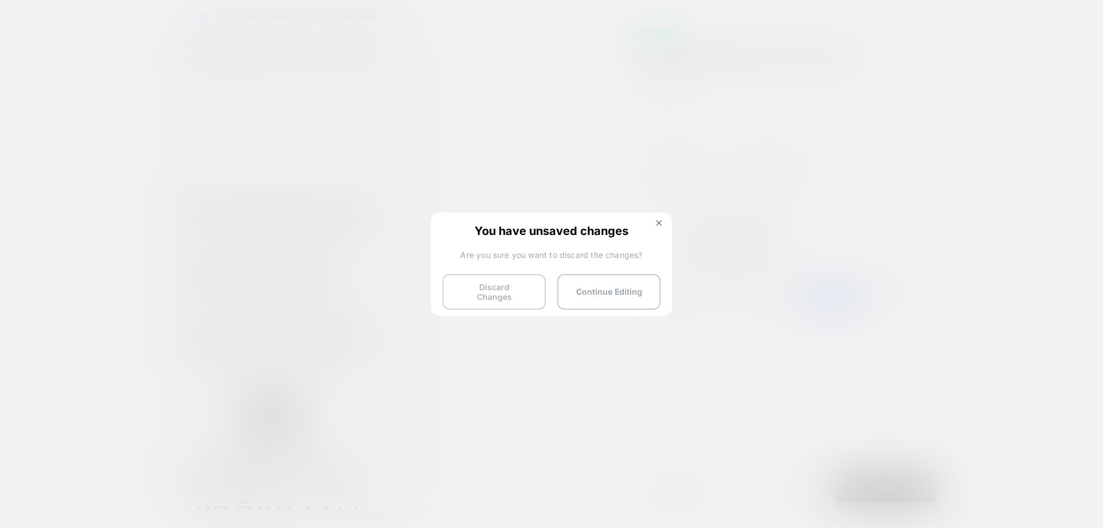
drag, startPoint x: 514, startPoint y: 282, endPoint x: 605, endPoint y: 279, distance: 90.3
click at [514, 283] on button "Discard Changes" at bounding box center [494, 292] width 103 height 36
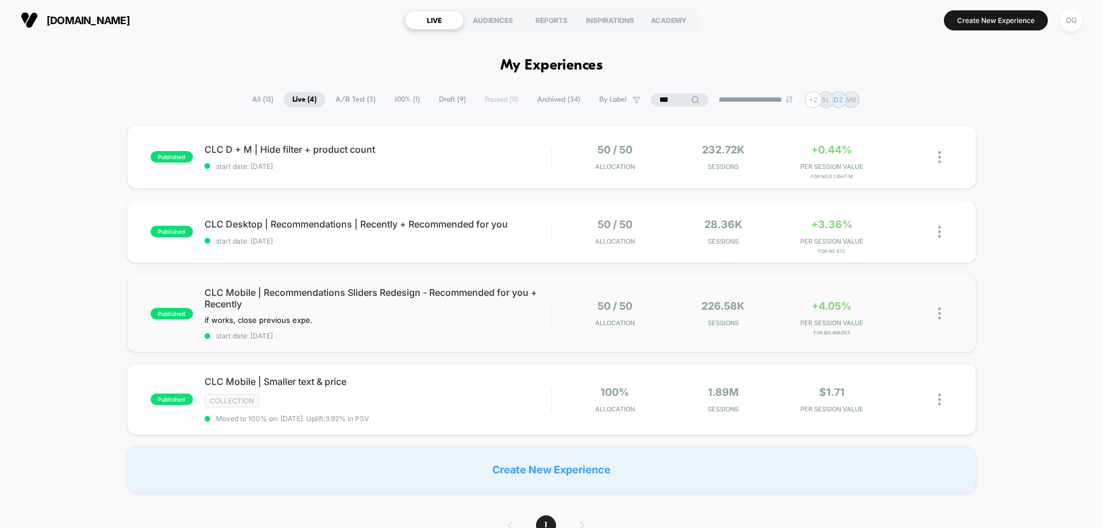
click at [500, 341] on div "published CLC Mobile | Recommendations Sliders Redesign - Recommended for you +…" at bounding box center [551, 314] width 849 height 78
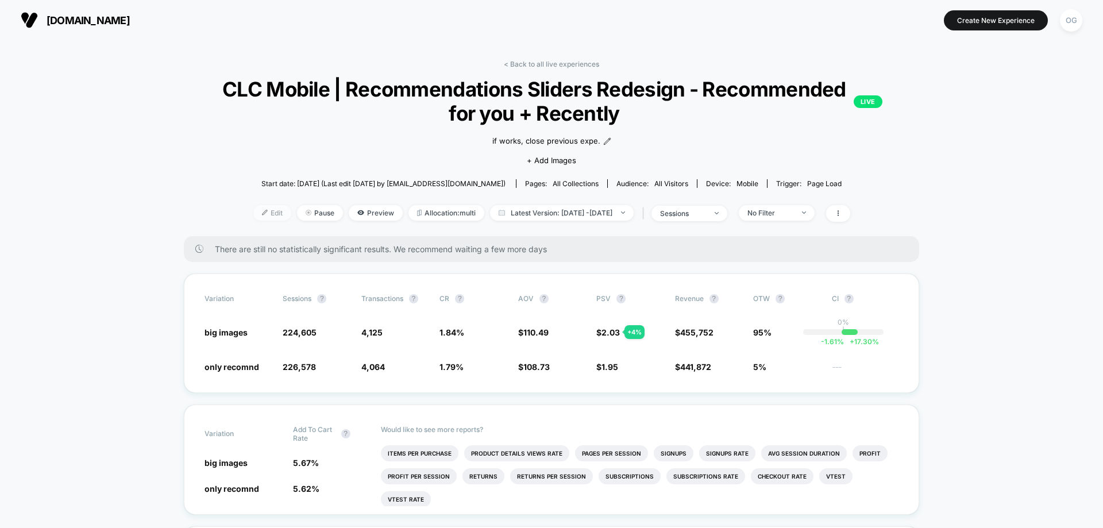
click at [267, 216] on span "Edit" at bounding box center [272, 213] width 38 height 16
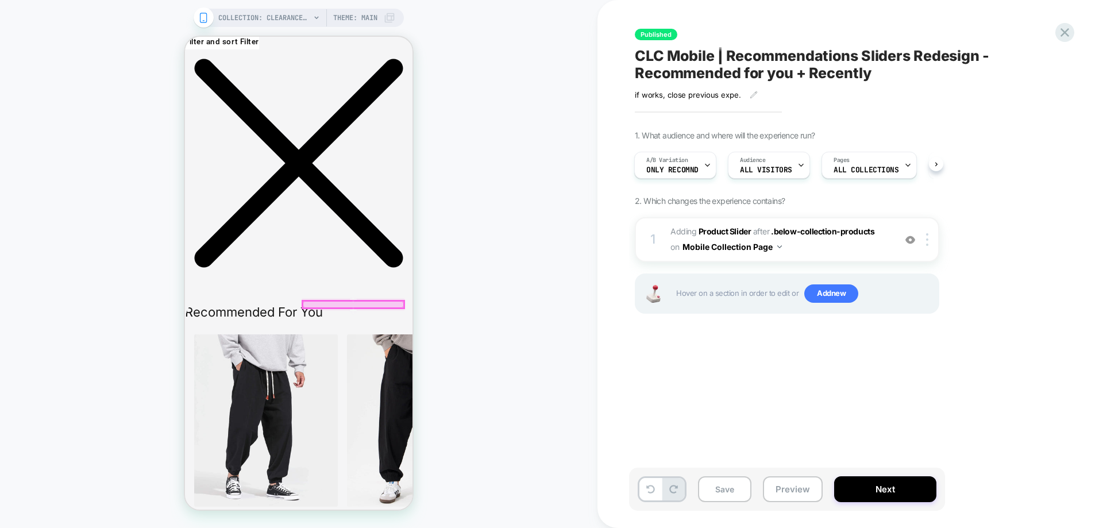
scroll to position [2063, 0]
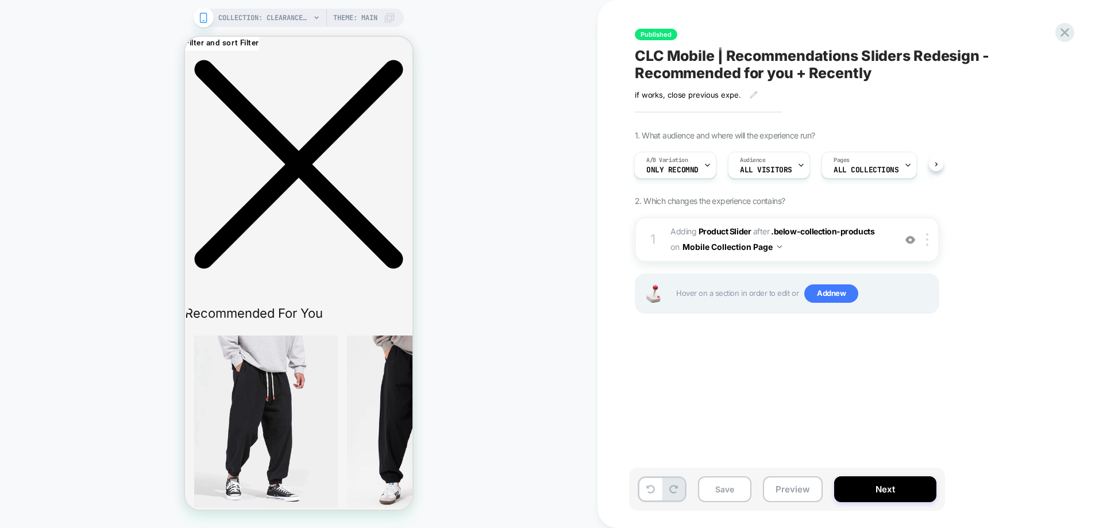
click at [822, 256] on div "1 #_loomi_addon_1736073468001 Adding Product Slider AFTER .below-collection-pro…" at bounding box center [787, 239] width 305 height 45
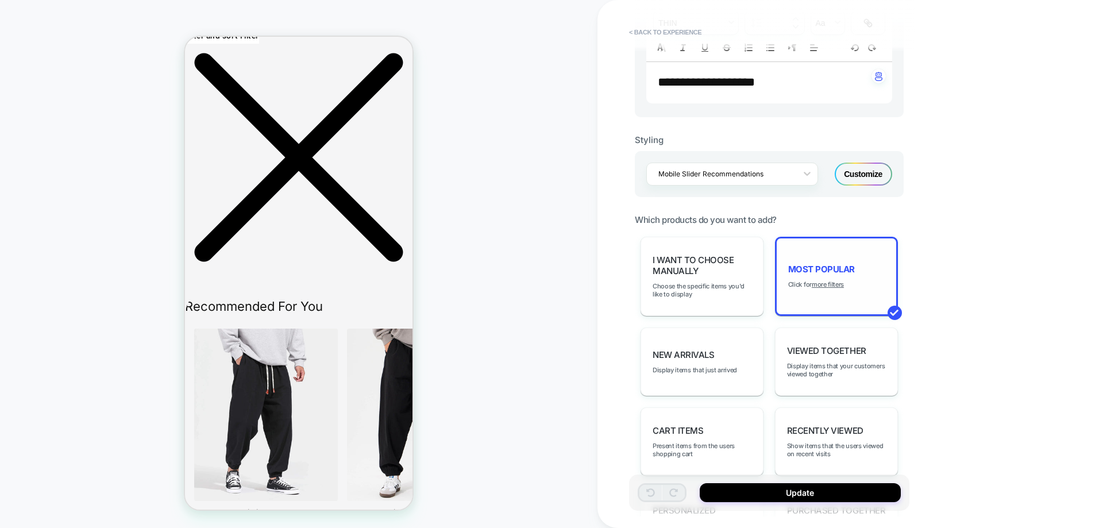
scroll to position [402, 0]
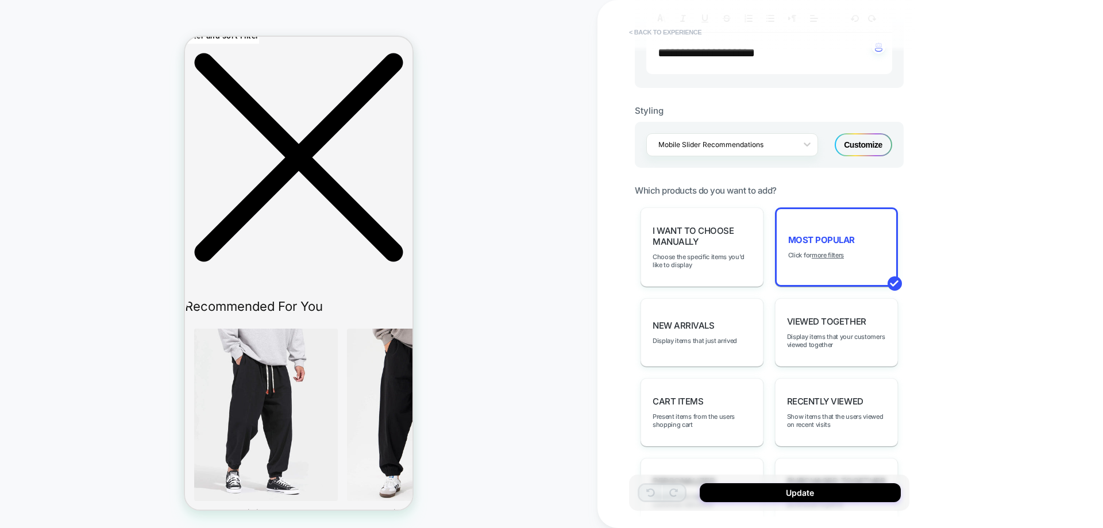
click at [672, 33] on button "< Back to experience" at bounding box center [666, 32] width 84 height 18
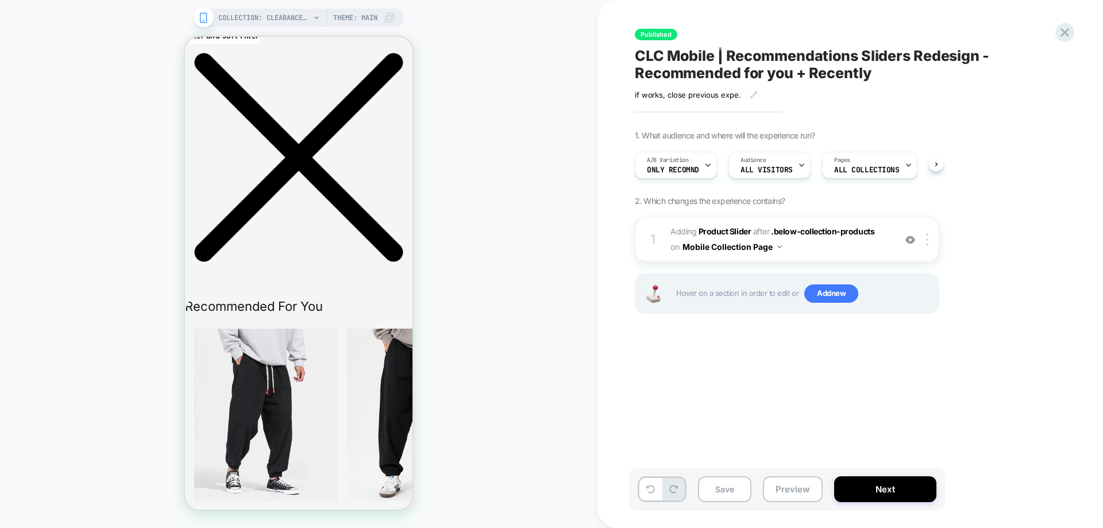
scroll to position [0, 1]
click at [855, 253] on span "#_loomi_addon_1736073468001 Adding Product Slider AFTER .below-collection-produ…" at bounding box center [780, 239] width 219 height 31
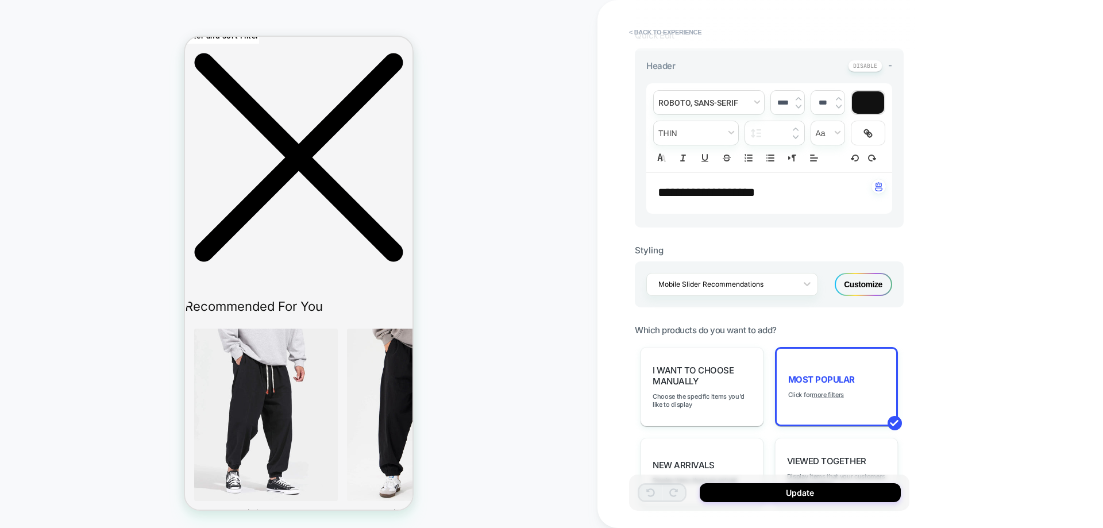
scroll to position [287, 0]
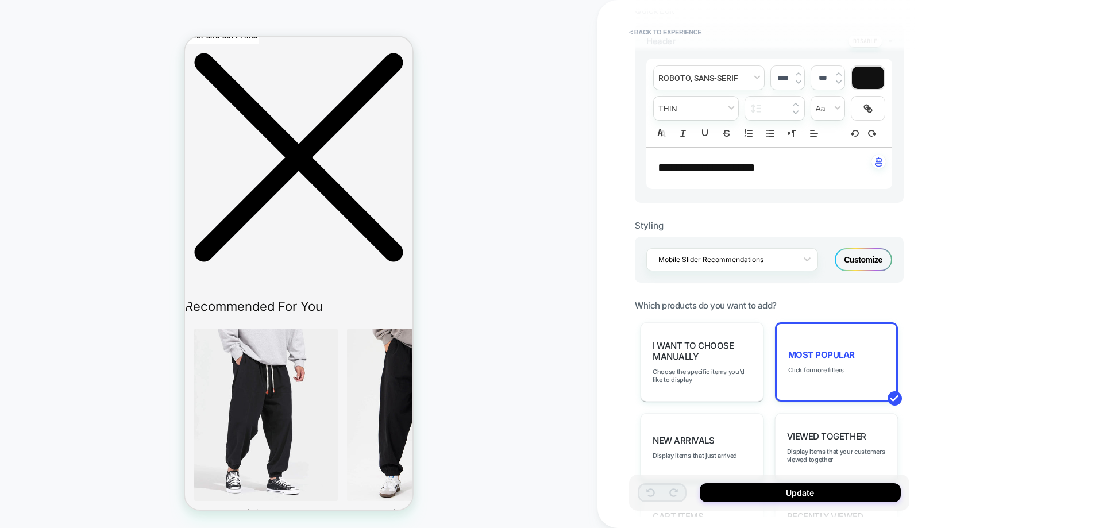
click at [806, 182] on div "**********" at bounding box center [770, 168] width 246 height 41
type input "****"
click at [806, 181] on div "**********" at bounding box center [770, 168] width 246 height 41
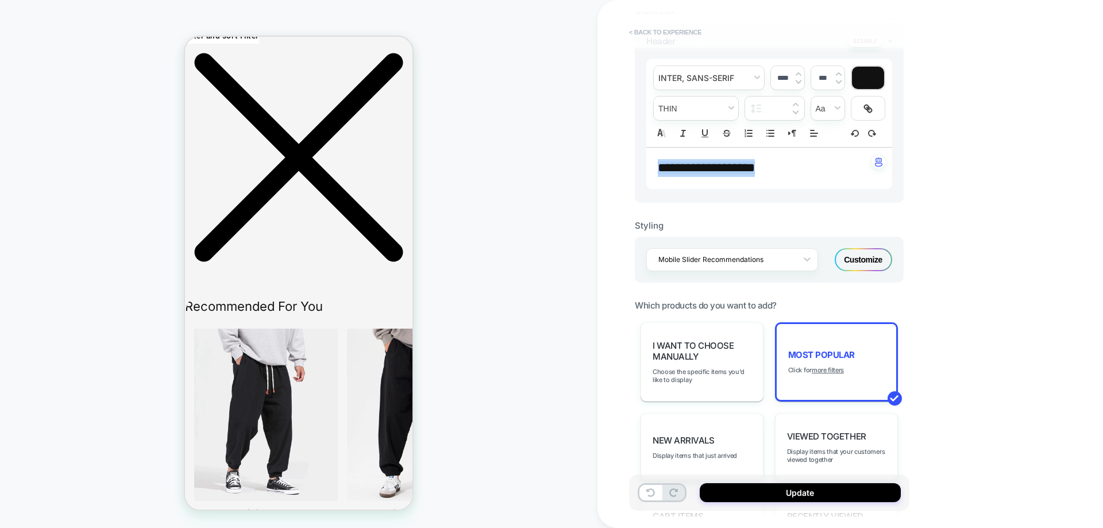
click at [705, 40] on button "< Back to experience" at bounding box center [666, 32] width 84 height 18
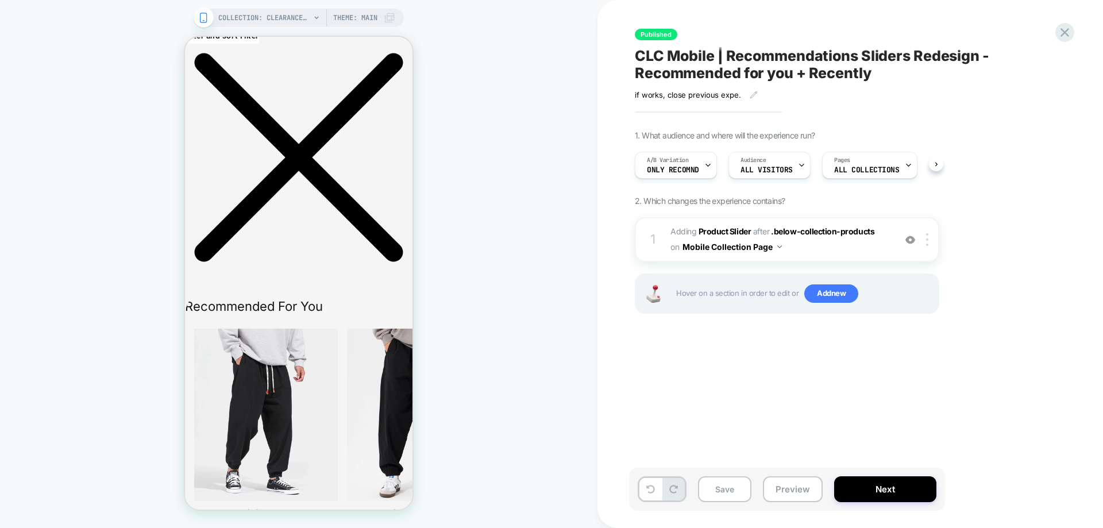
scroll to position [0, 1]
click at [870, 247] on span "#_loomi_addon_1736073468001 Adding Product Slider AFTER .below-collection-produ…" at bounding box center [780, 239] width 219 height 31
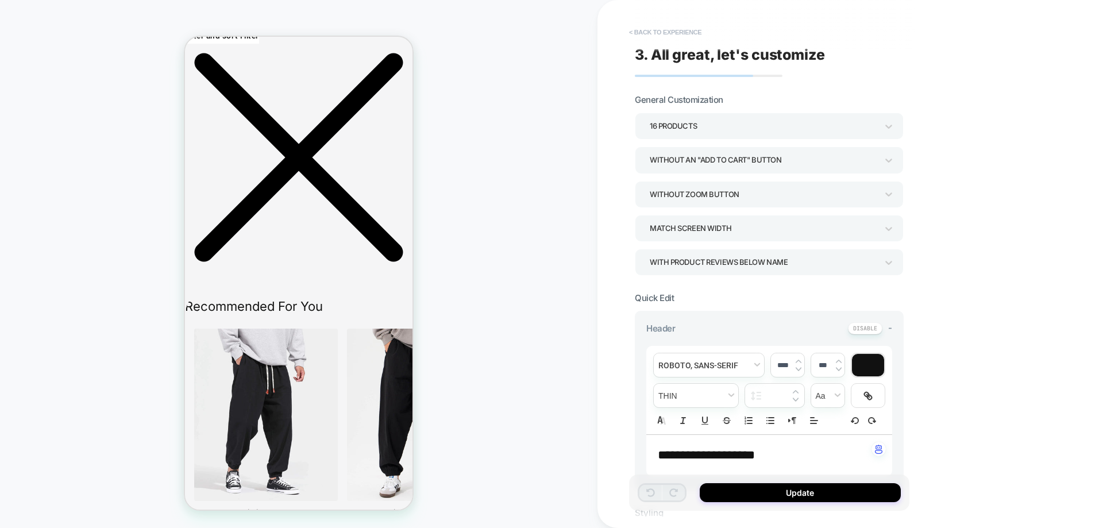
click at [662, 31] on button "< Back to experience" at bounding box center [666, 32] width 84 height 18
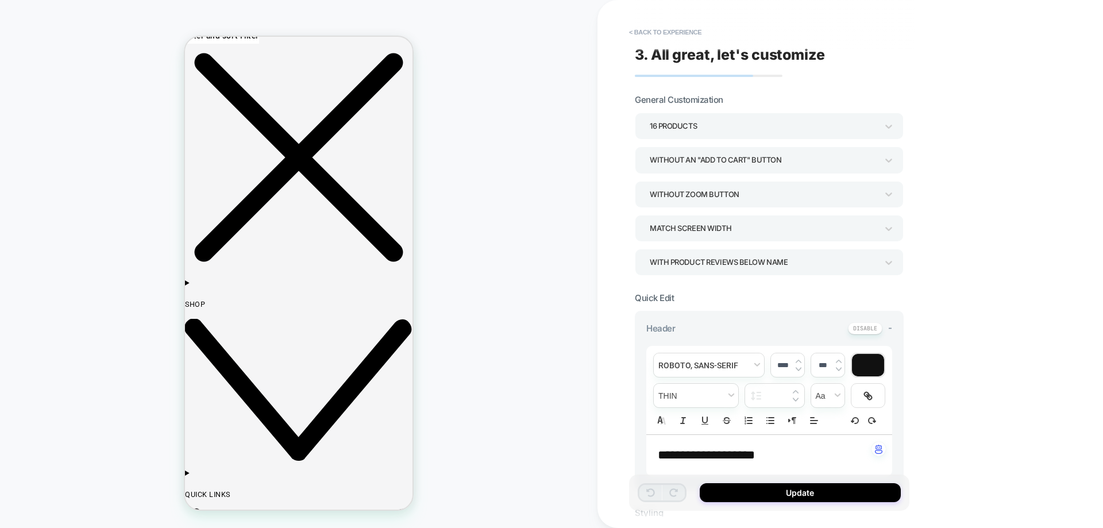
click at [1075, 35] on div "**********" at bounding box center [851, 264] width 506 height 528
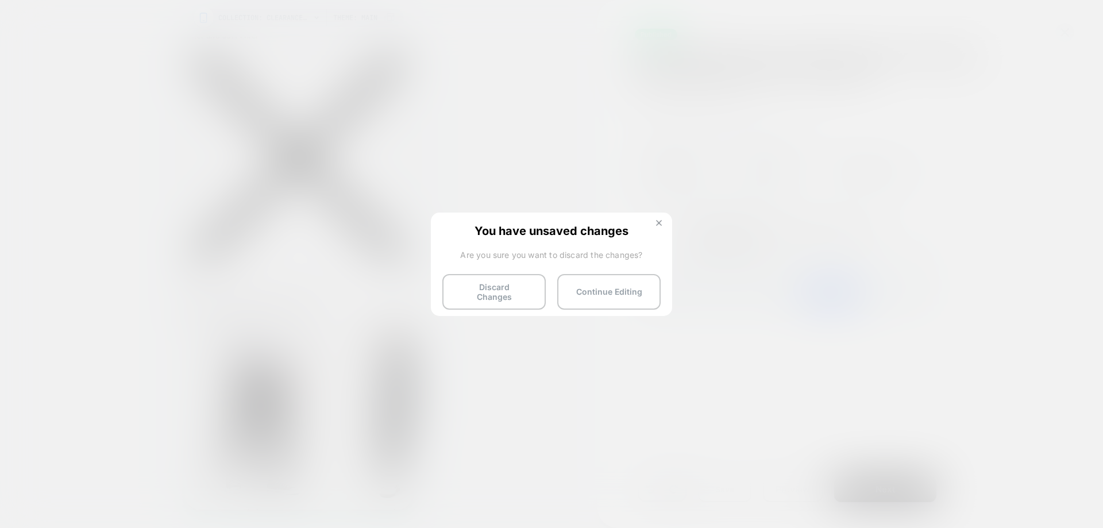
click at [659, 223] on img at bounding box center [659, 223] width 6 height 6
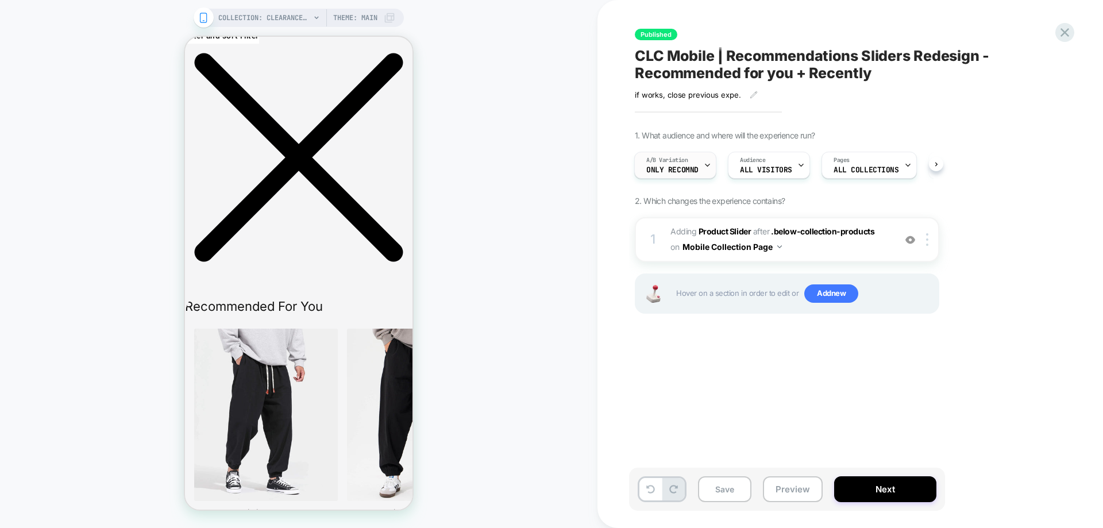
click at [657, 164] on div "A/B Variation only recomnd" at bounding box center [672, 165] width 75 height 26
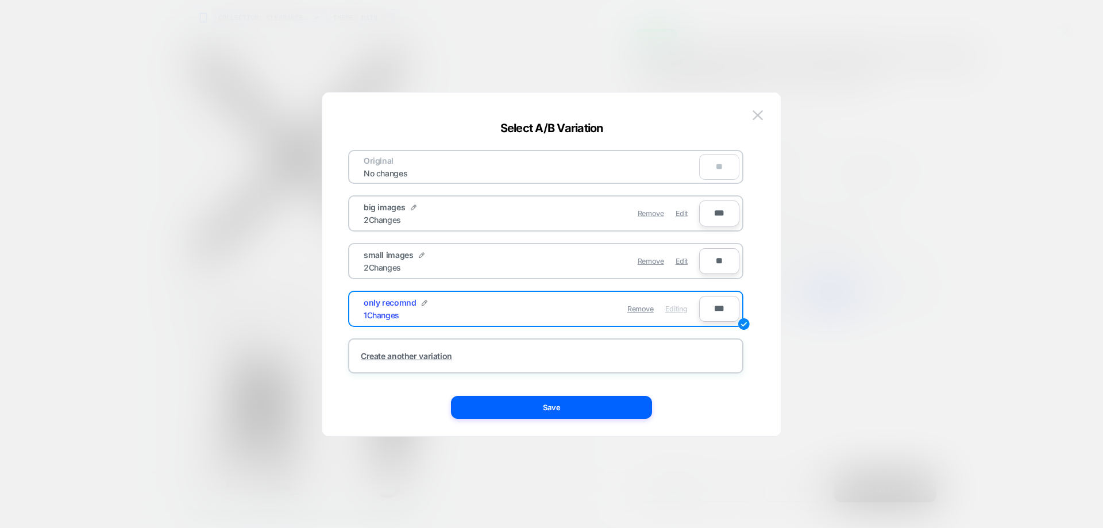
click at [856, 262] on div at bounding box center [551, 264] width 1103 height 528
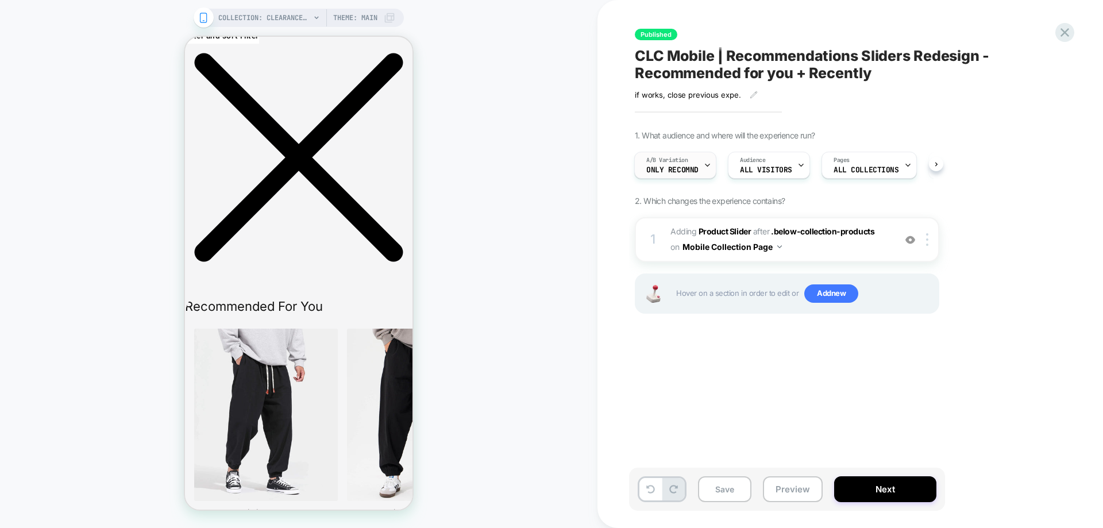
click at [690, 158] on div "A/B Variation only recomnd" at bounding box center [672, 165] width 75 height 26
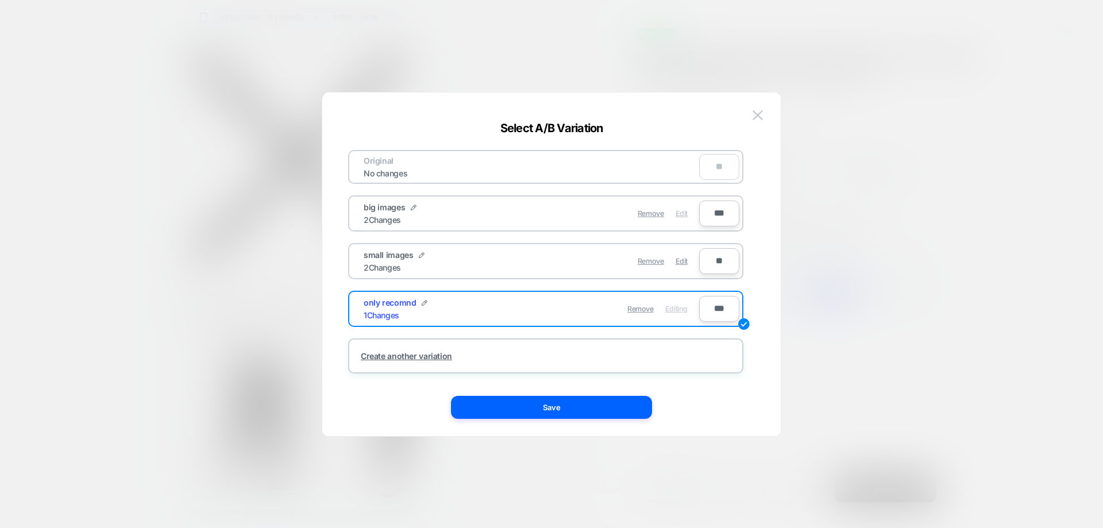
click at [687, 216] on span "Edit" at bounding box center [682, 213] width 12 height 9
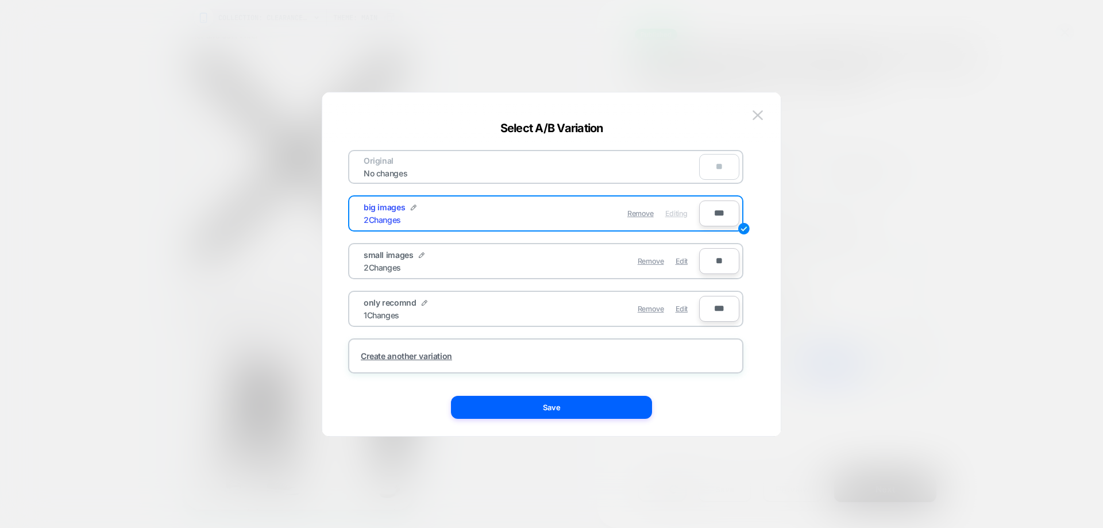
click at [601, 405] on button "Save" at bounding box center [551, 407] width 201 height 23
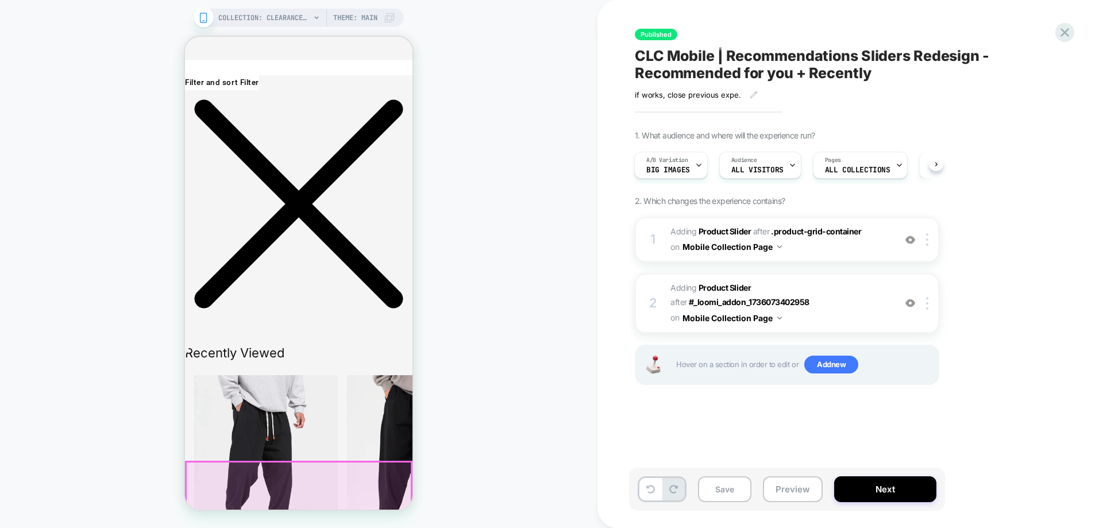
scroll to position [2013, 0]
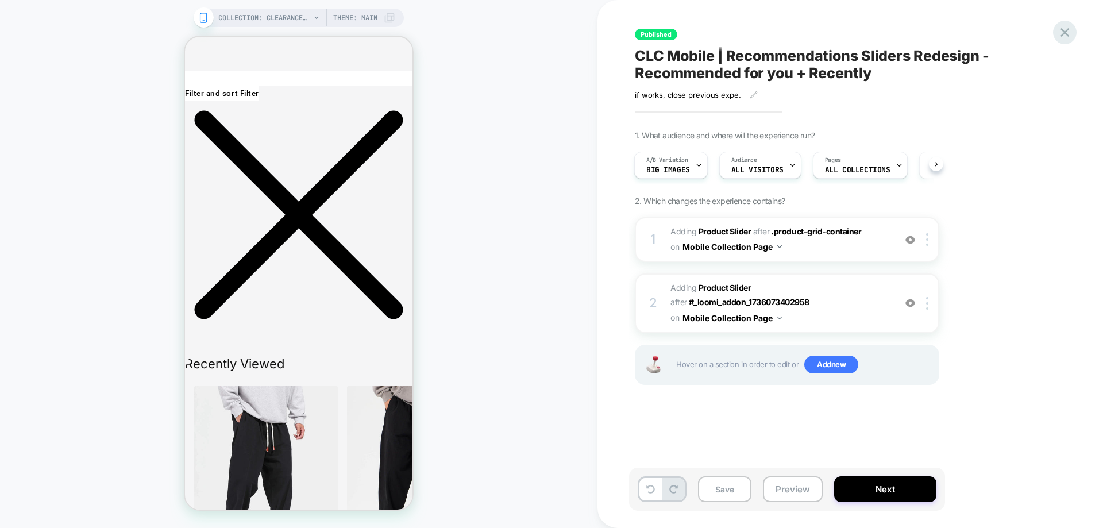
click at [1062, 35] on icon at bounding box center [1065, 32] width 9 height 9
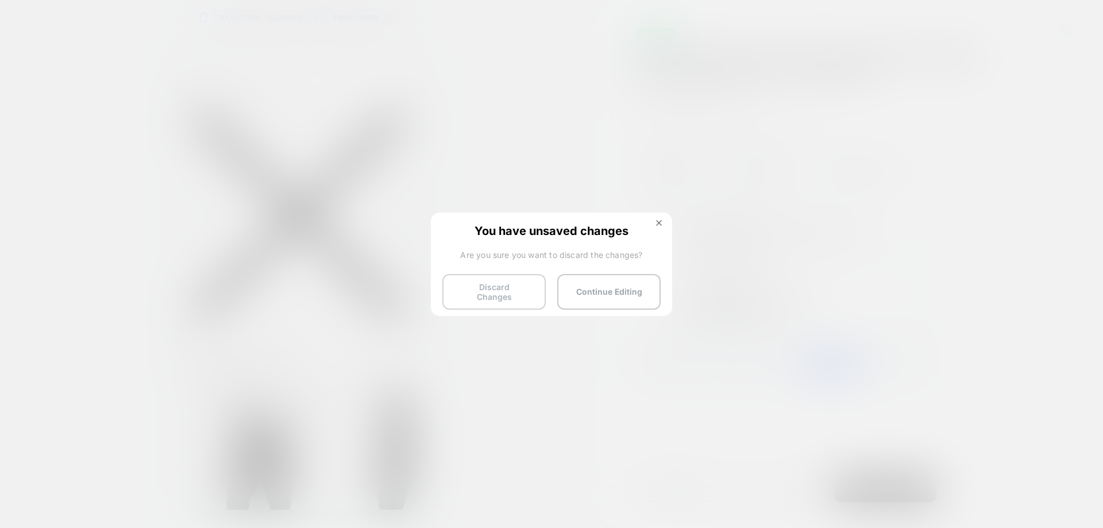
click at [465, 293] on button "Discard Changes" at bounding box center [494, 292] width 103 height 36
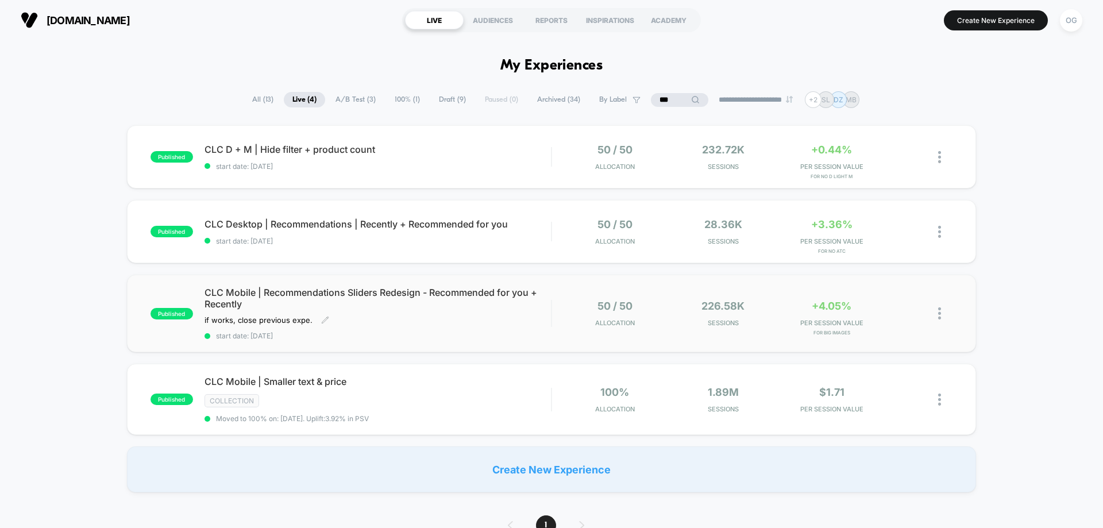
click at [430, 337] on span "start date: 7/2/2025" at bounding box center [378, 336] width 347 height 9
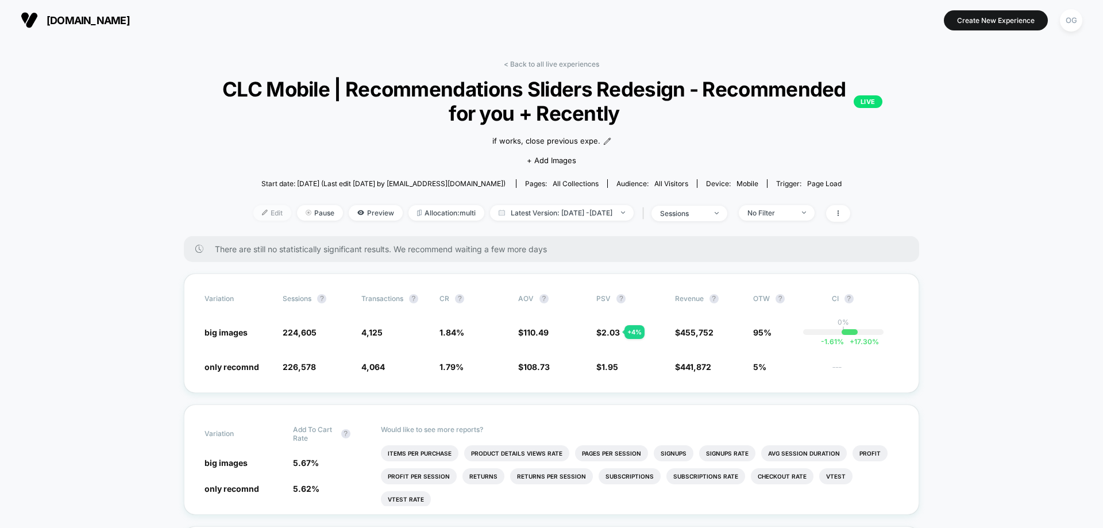
click at [263, 216] on span "Edit" at bounding box center [272, 213] width 38 height 16
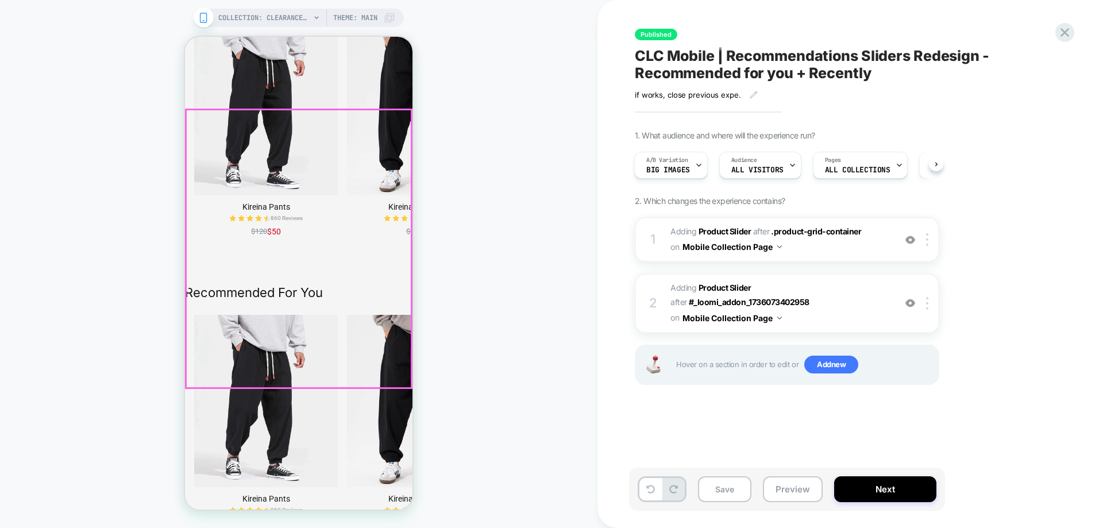
scroll to position [2356, 0]
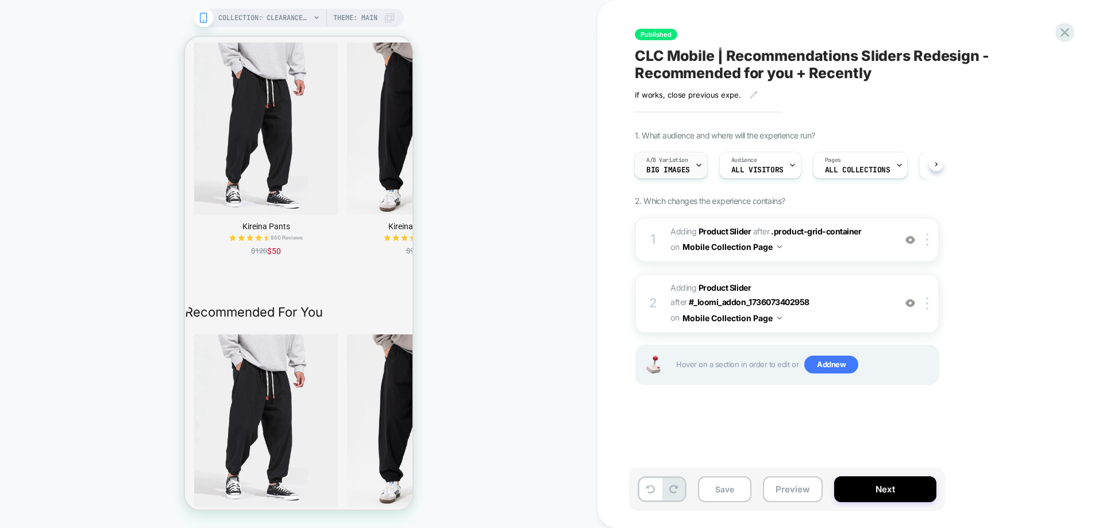
click at [674, 159] on span "A/B Variation" at bounding box center [668, 160] width 42 height 8
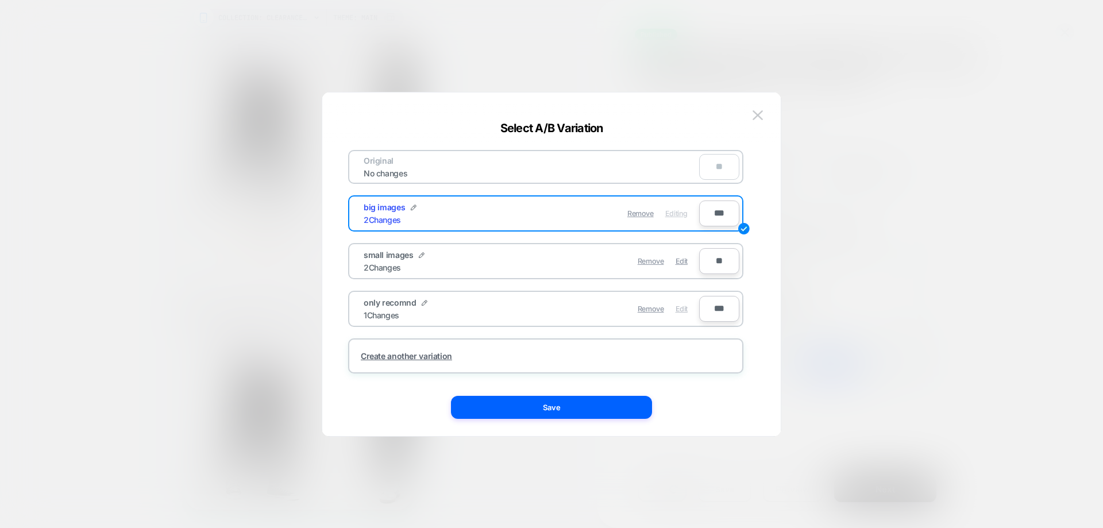
click at [680, 307] on span "Edit" at bounding box center [682, 309] width 12 height 9
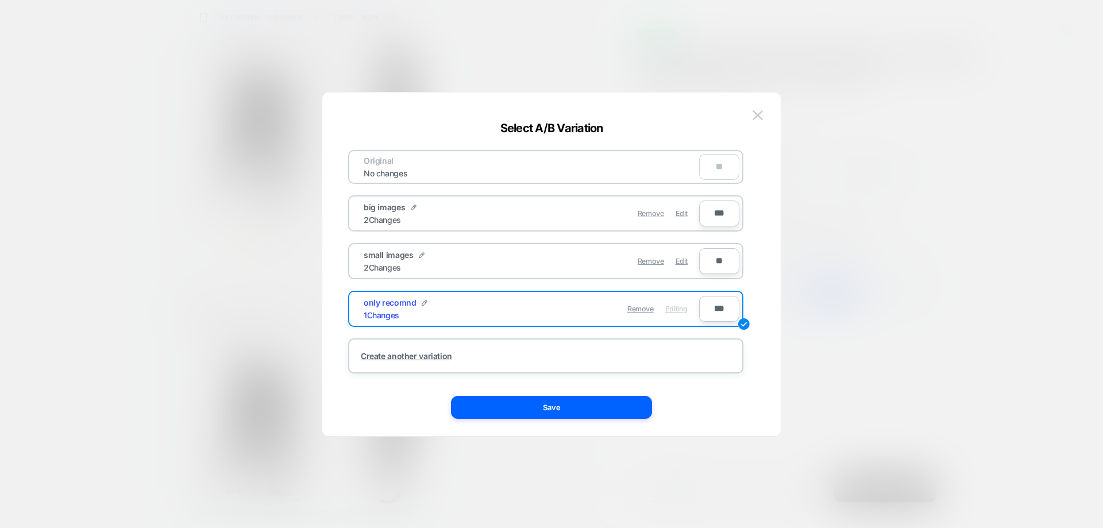
click at [589, 405] on button "Save" at bounding box center [551, 407] width 201 height 23
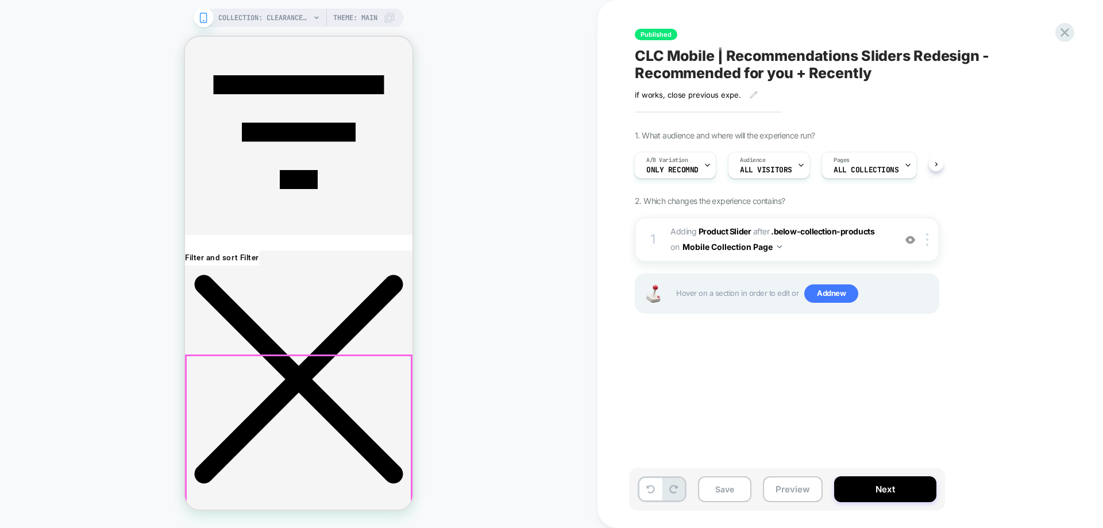
scroll to position [1839, 0]
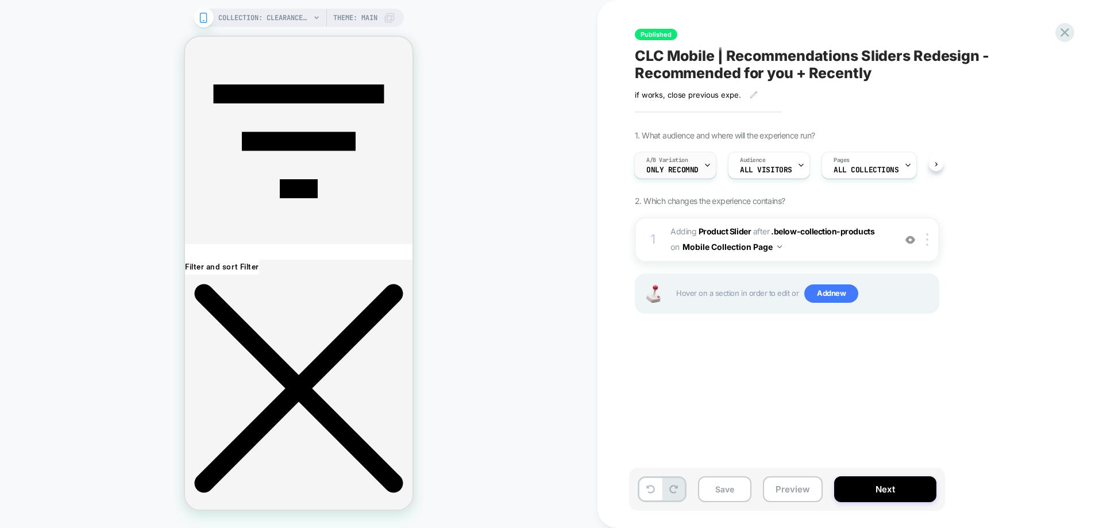
click at [674, 175] on div "A/B Variation only recomnd" at bounding box center [672, 165] width 75 height 26
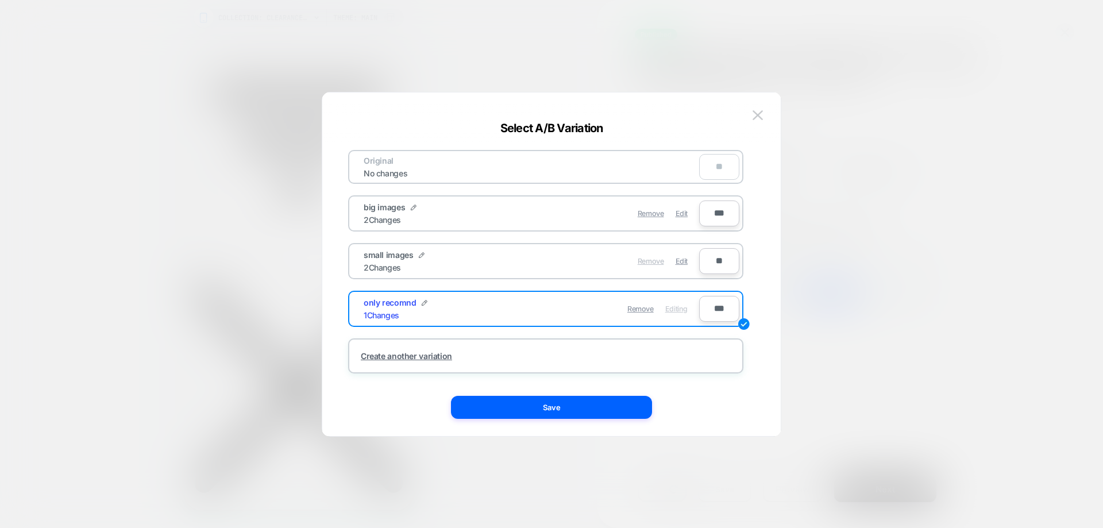
click at [659, 263] on span "Remove" at bounding box center [651, 261] width 26 height 9
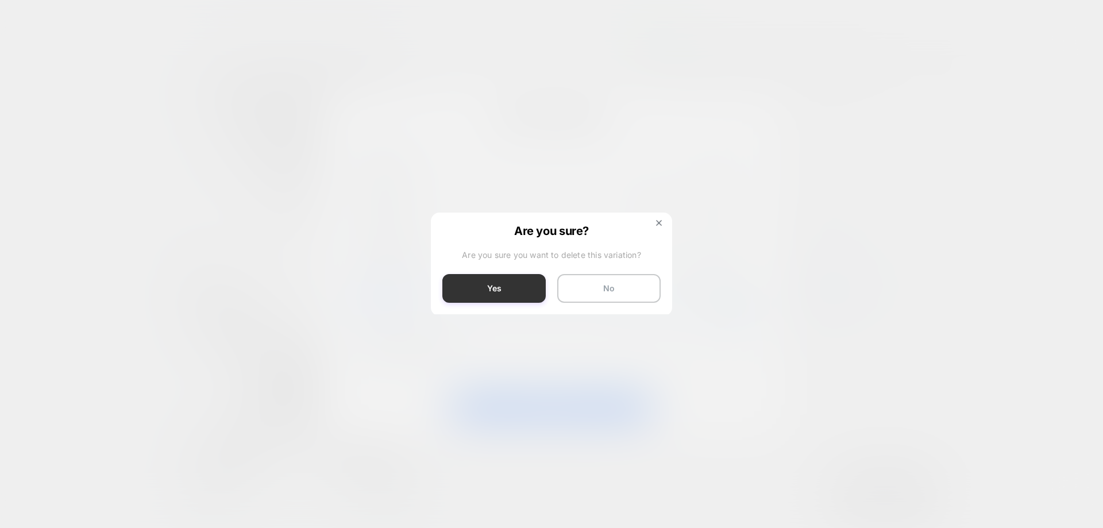
click at [516, 291] on button "Yes" at bounding box center [494, 288] width 103 height 29
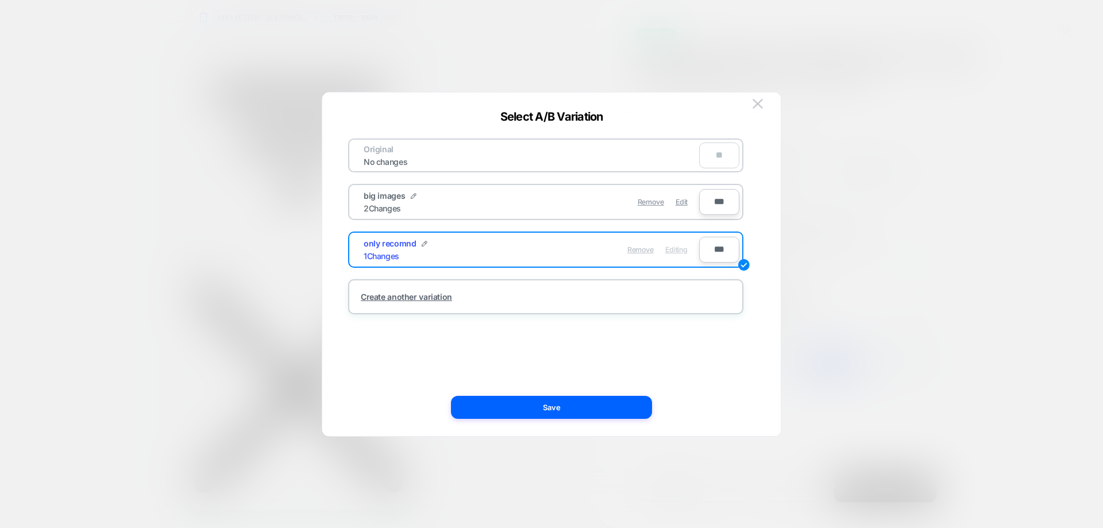
click at [641, 250] on span "Remove" at bounding box center [641, 249] width 26 height 9
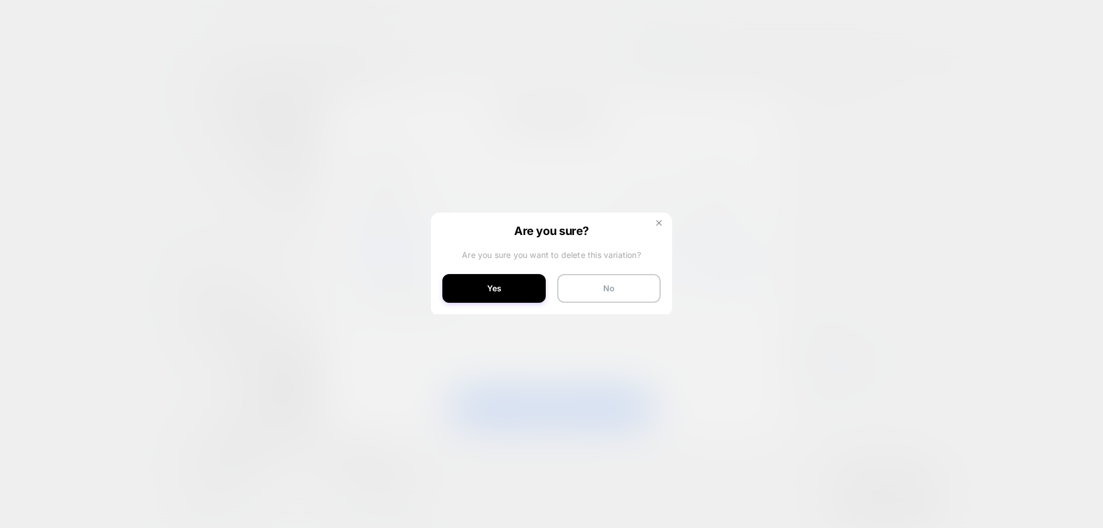
click at [660, 228] on button at bounding box center [659, 225] width 13 height 10
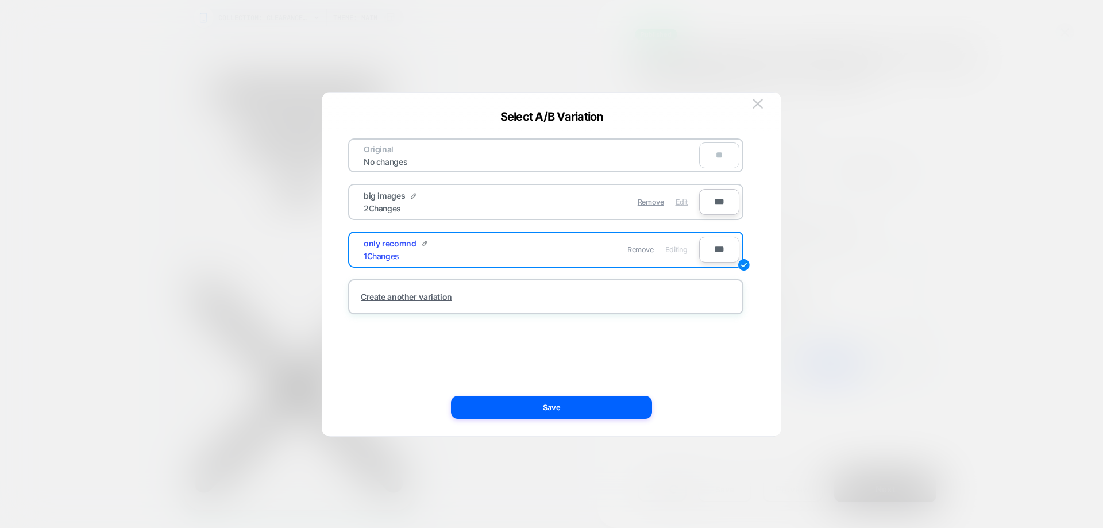
click at [681, 201] on span "Edit" at bounding box center [682, 202] width 12 height 9
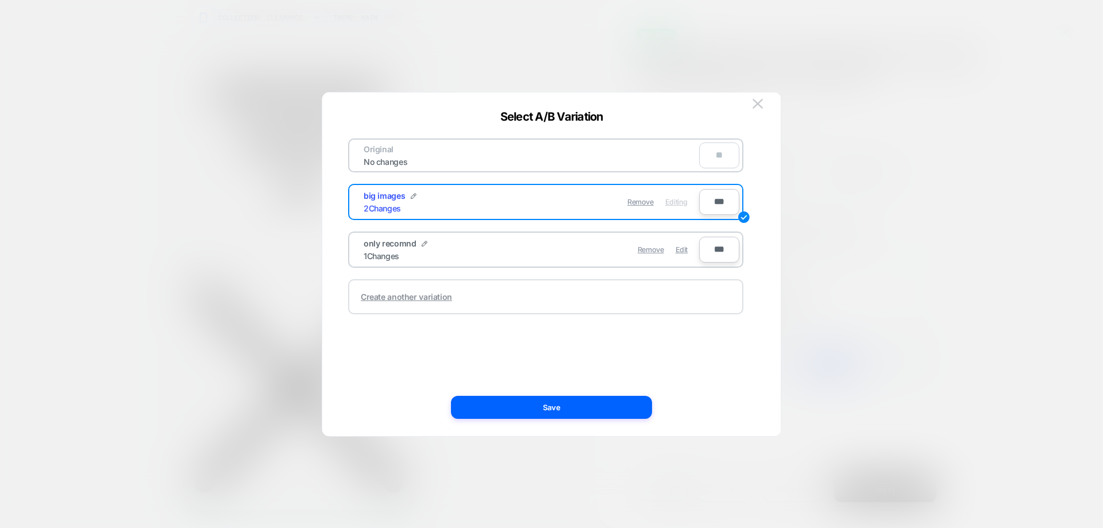
click at [437, 295] on div "Create another variation" at bounding box center [406, 297] width 91 height 10
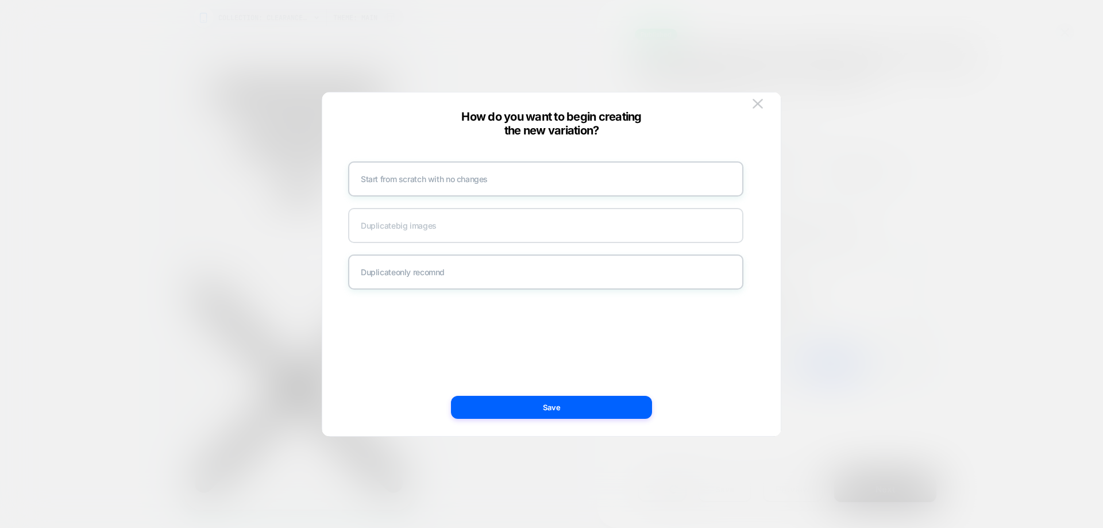
drag, startPoint x: 436, startPoint y: 237, endPoint x: 499, endPoint y: 245, distance: 63.8
click at [436, 236] on div "Duplicate big images" at bounding box center [545, 225] width 395 height 35
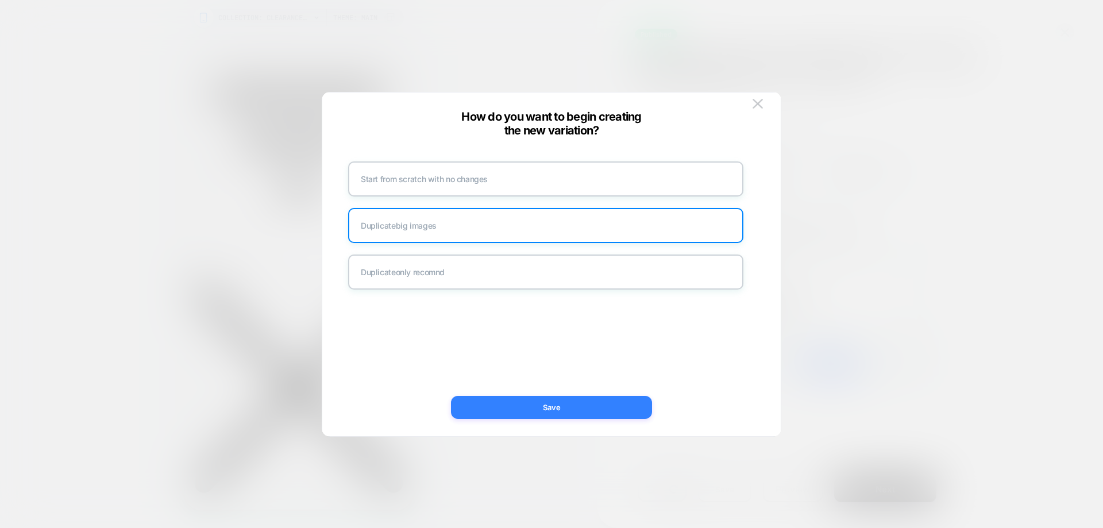
click at [542, 405] on button "Save" at bounding box center [551, 407] width 201 height 23
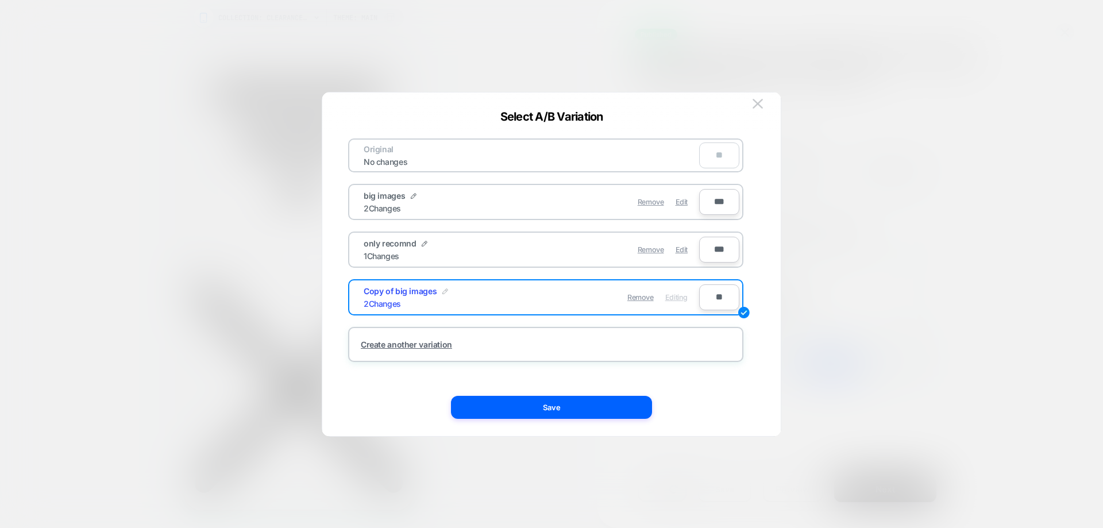
click at [443, 294] on img at bounding box center [446, 292] width 6 height 6
drag, startPoint x: 406, startPoint y: 298, endPoint x: 326, endPoint y: 289, distance: 81.0
click at [326, 289] on div "**********" at bounding box center [551, 265] width 459 height 344
type input "**********"
click at [499, 298] on strong "Save" at bounding box center [490, 297] width 18 height 9
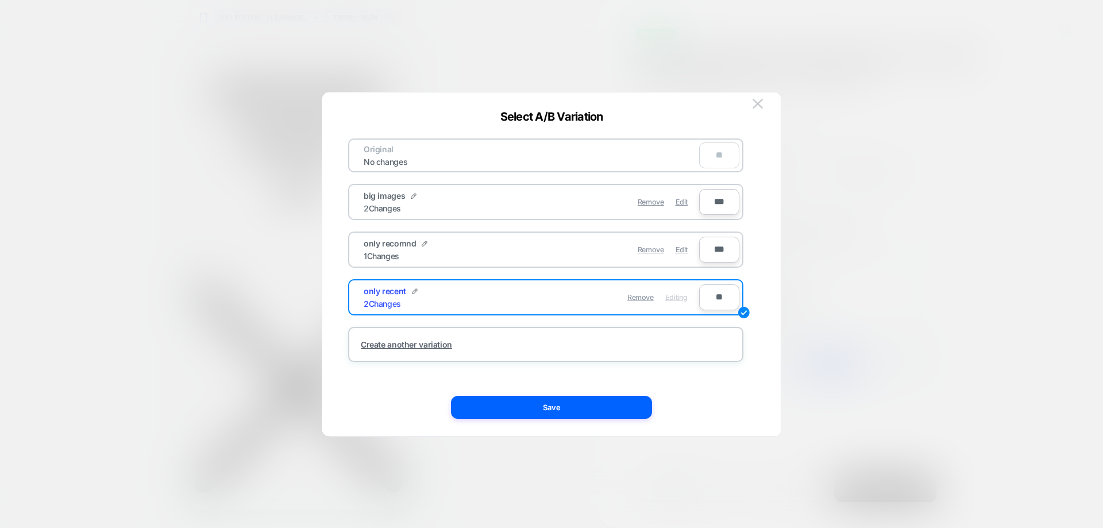
click at [732, 298] on input "**" at bounding box center [719, 297] width 40 height 26
type input "***"
click at [715, 252] on input "***" at bounding box center [719, 250] width 40 height 26
type input "**"
click at [593, 409] on button "Save" at bounding box center [551, 407] width 201 height 23
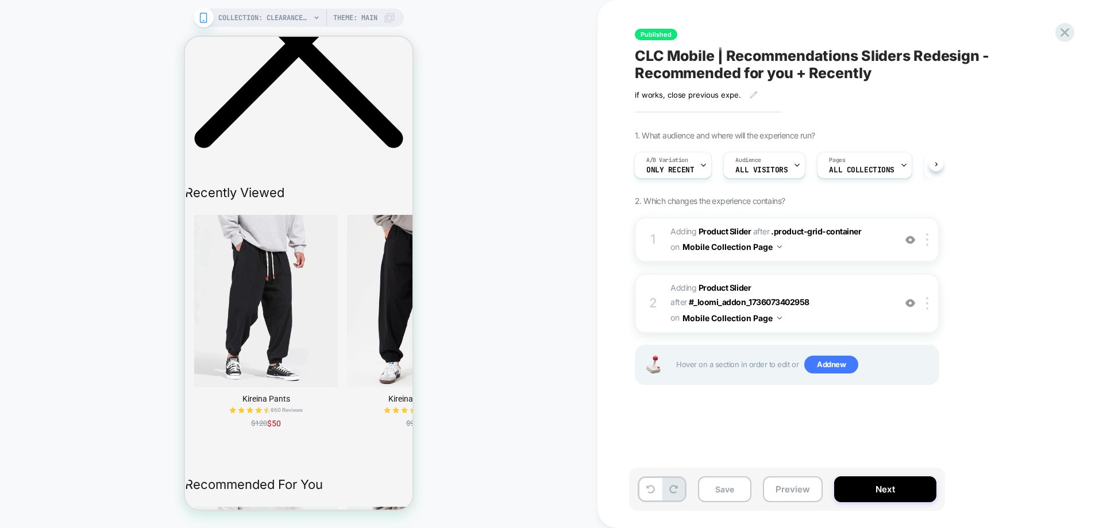
scroll to position [2069, 0]
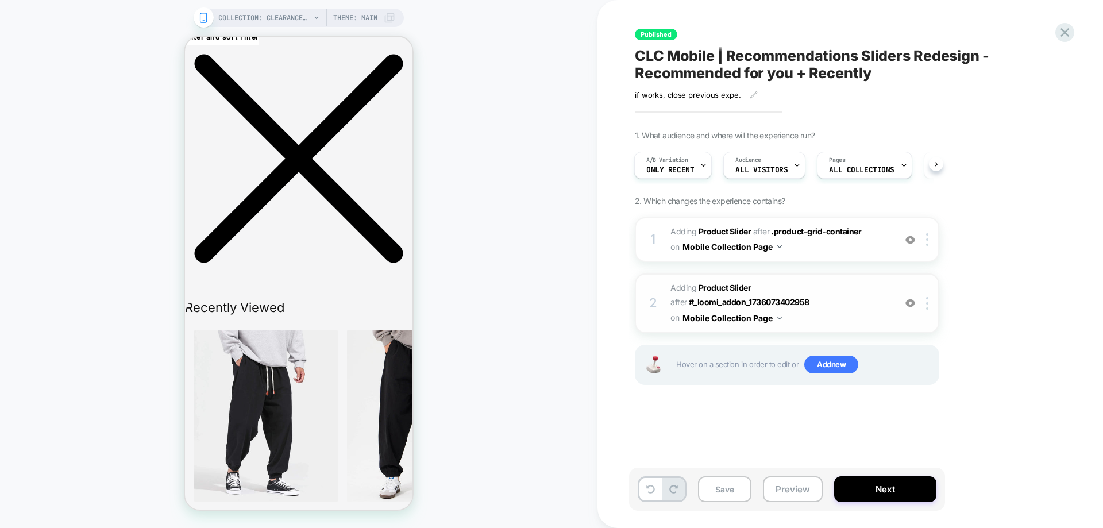
click at [913, 300] on img at bounding box center [911, 303] width 10 height 10
click at [929, 241] on div at bounding box center [929, 239] width 19 height 13
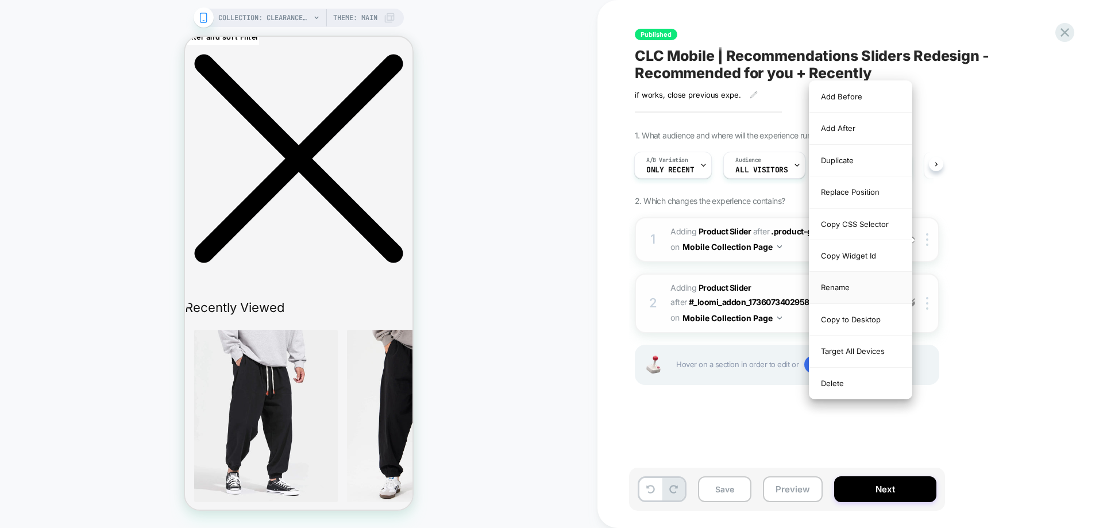
click at [879, 282] on div "Rename" at bounding box center [861, 288] width 102 height 32
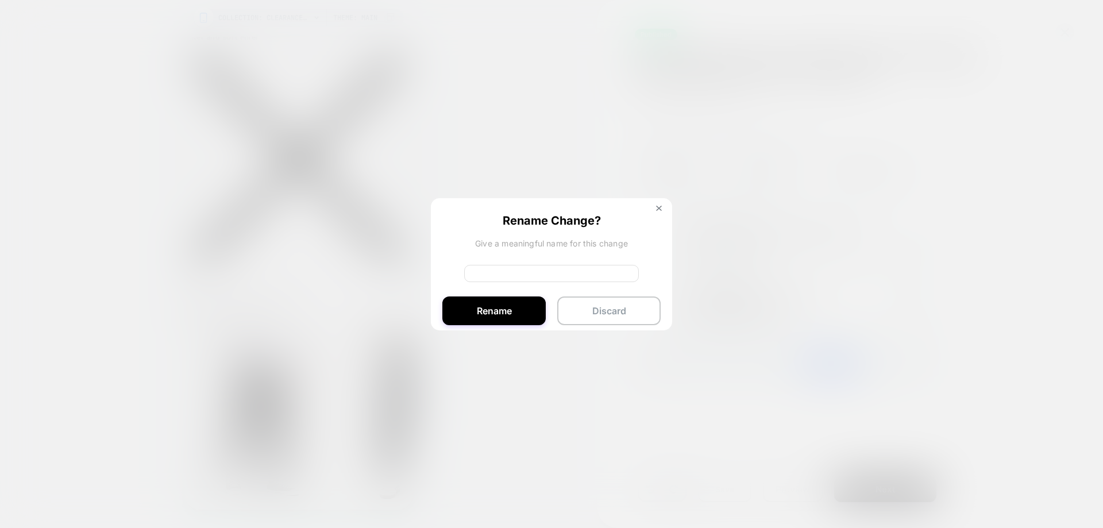
click at [539, 276] on input at bounding box center [551, 273] width 175 height 17
type input "**********"
click at [502, 312] on button "Rename" at bounding box center [494, 311] width 103 height 29
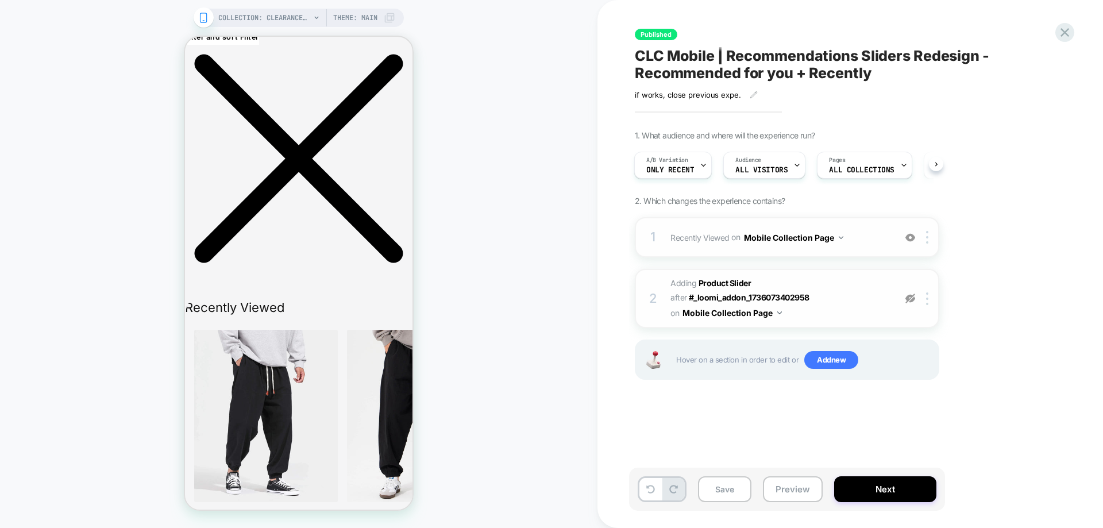
click at [838, 326] on div "2 #_loomi_addon_1736073468001 Adding Product Slider AFTER #_loomi_addon_1736073…" at bounding box center [787, 298] width 305 height 59
click at [843, 316] on span "#_loomi_addon_1736073468001 Adding Product Slider AFTER #_loomi_addon_173607340…" at bounding box center [780, 298] width 219 height 45
click at [875, 235] on span "Recently Viewed Adding Product Slider AFTER .product-grid-container on Mobile C…" at bounding box center [780, 237] width 219 height 17
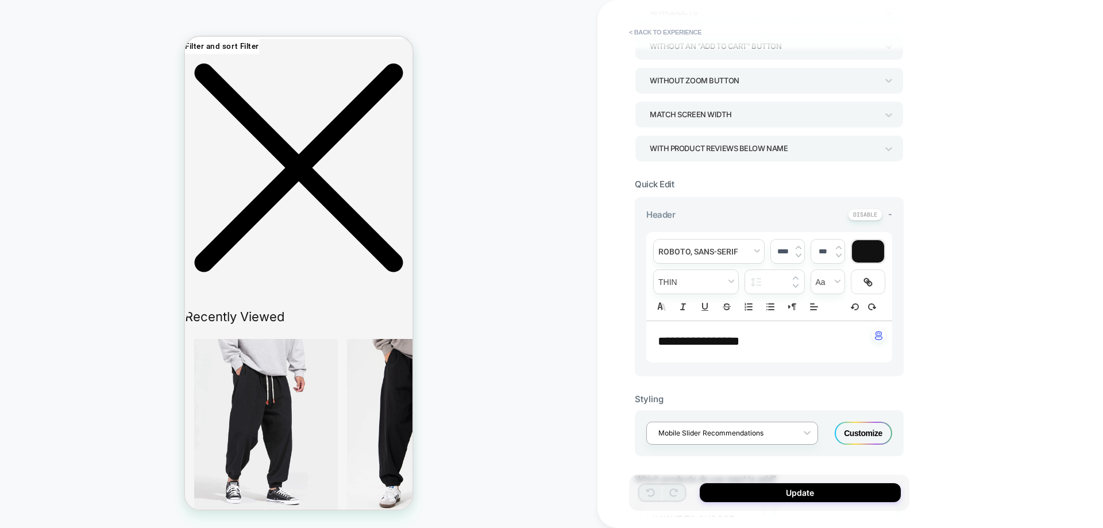
scroll to position [115, 0]
click at [770, 347] on p "**********" at bounding box center [765, 341] width 214 height 18
click at [779, 248] on input "****" at bounding box center [783, 250] width 24 height 9
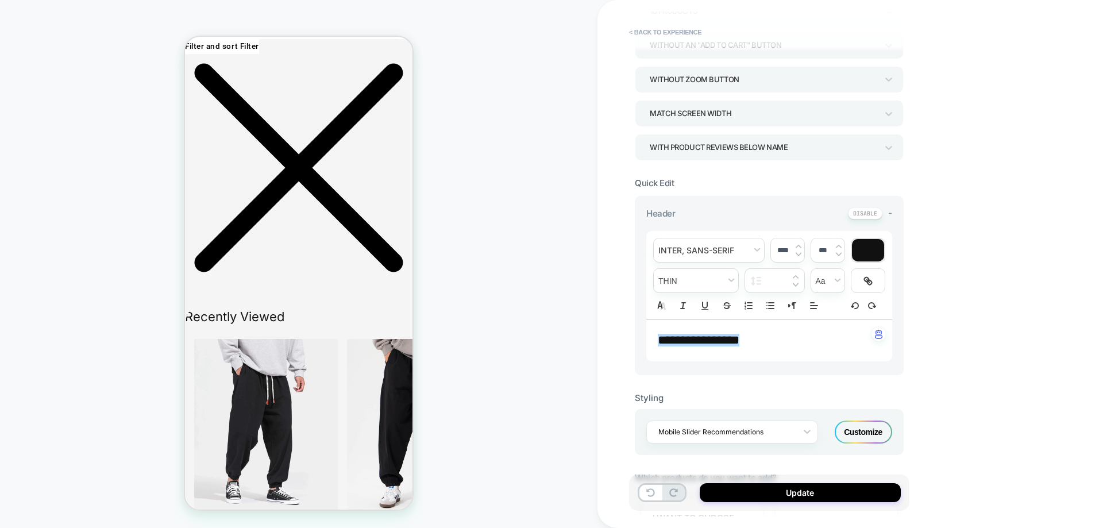
click at [787, 255] on input "****" at bounding box center [783, 250] width 24 height 9
type input "****"
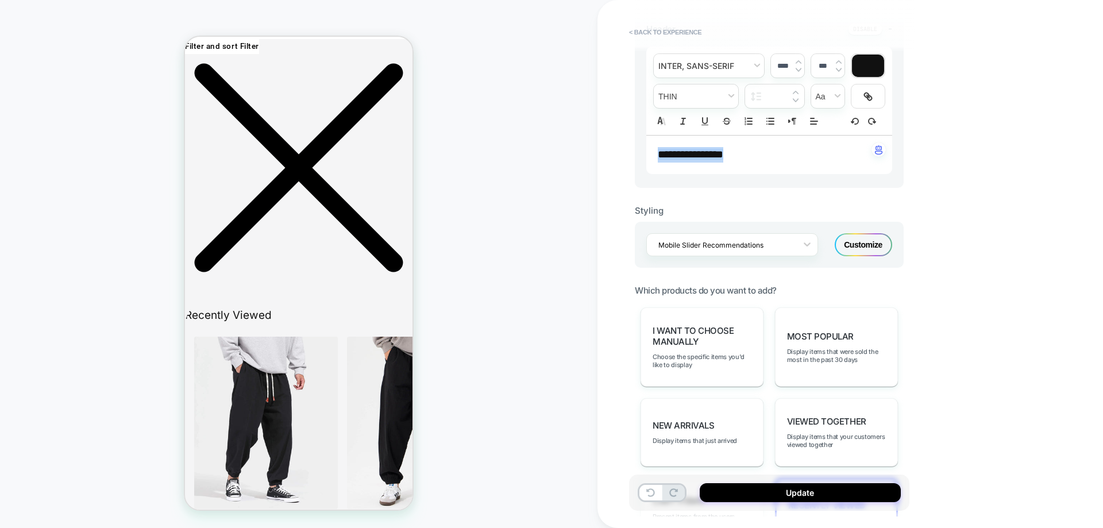
scroll to position [402, 0]
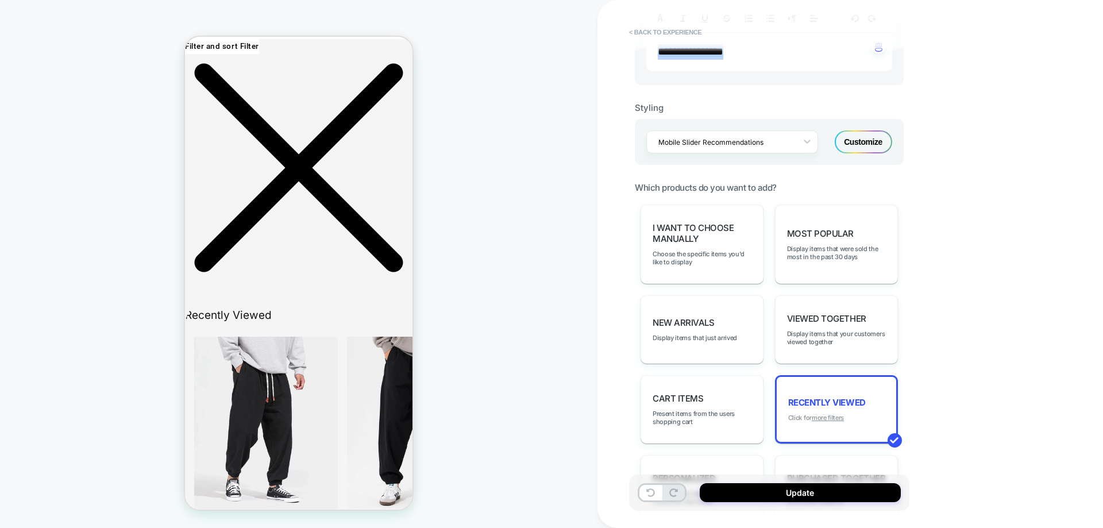
click at [830, 419] on u "more filters" at bounding box center [828, 418] width 32 height 8
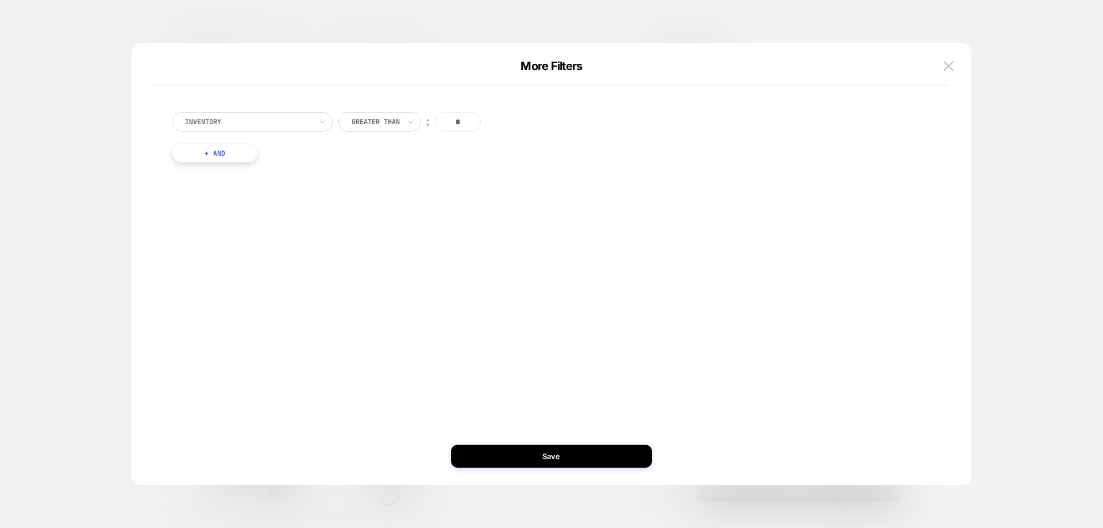
click at [216, 154] on button "+ And" at bounding box center [215, 153] width 86 height 20
click at [565, 163] on div at bounding box center [569, 164] width 14 height 14
click at [622, 451] on button "Save" at bounding box center [551, 456] width 201 height 23
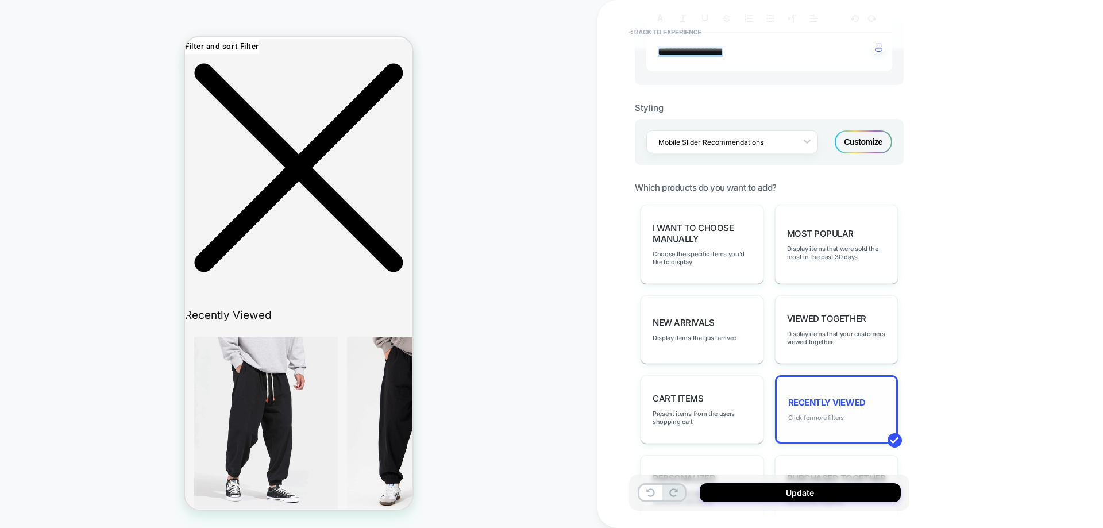
click at [841, 417] on u "more filters" at bounding box center [828, 418] width 32 height 8
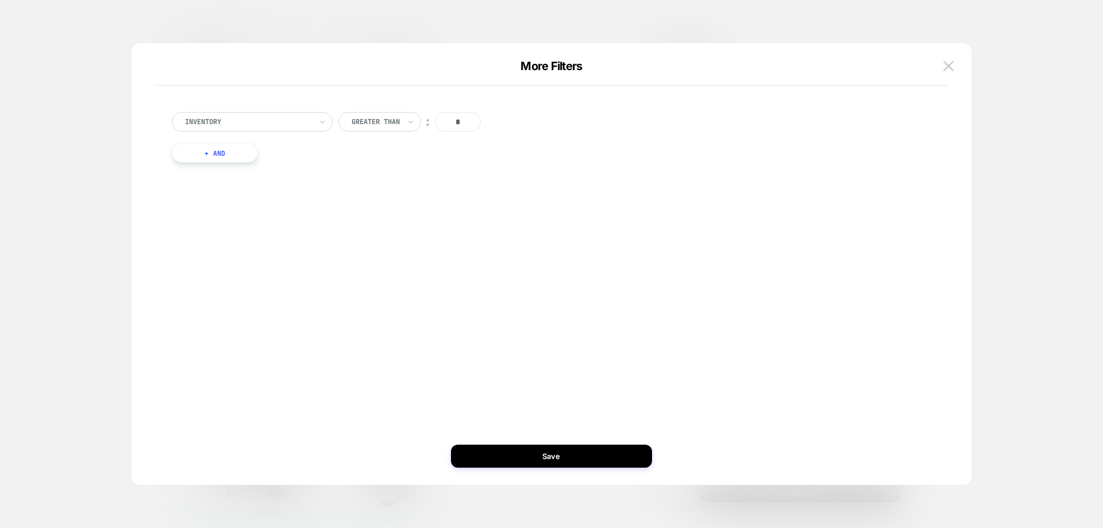
click at [243, 159] on button "+ And" at bounding box center [215, 153] width 86 height 20
click at [267, 172] on div "products with tag" at bounding box center [281, 165] width 161 height 20
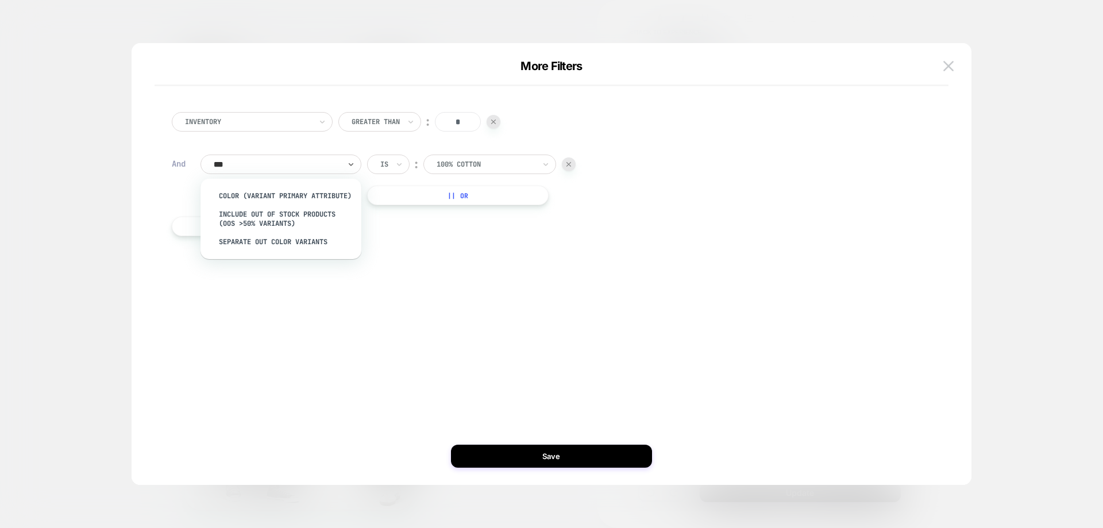
type input "****"
click at [286, 251] on div "Separate out color variants" at bounding box center [286, 242] width 149 height 18
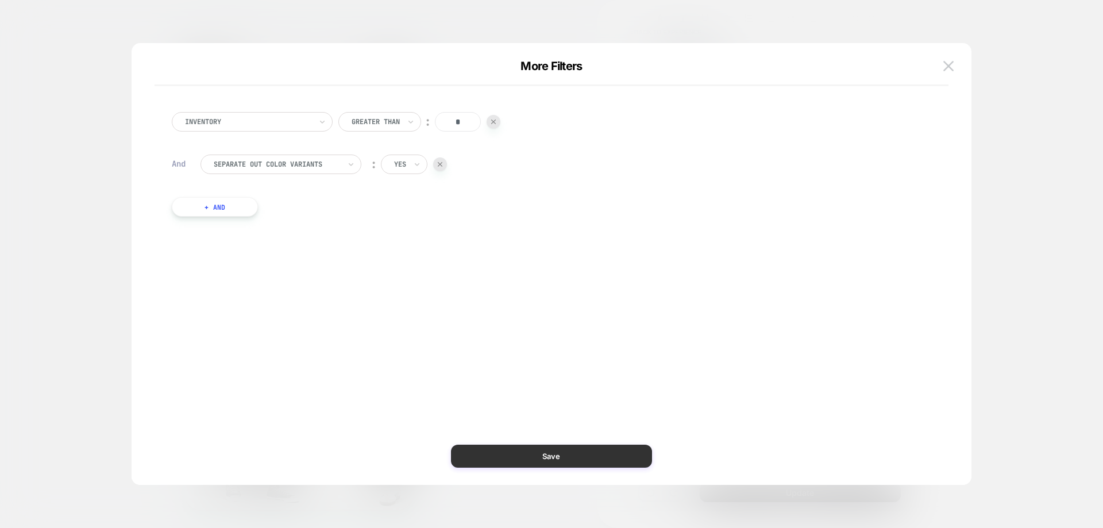
click at [550, 462] on button "Save" at bounding box center [551, 456] width 201 height 23
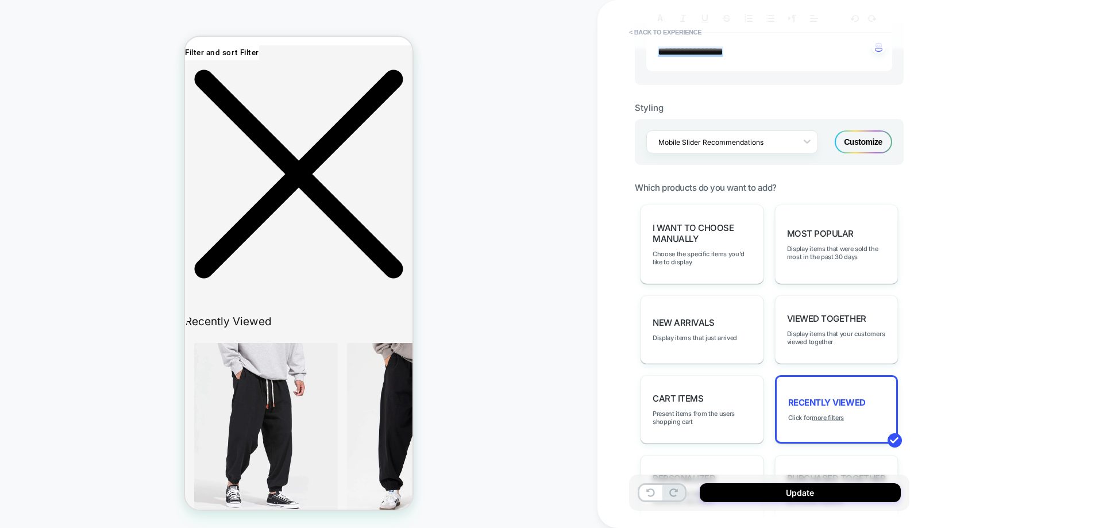
scroll to position [2060, 0]
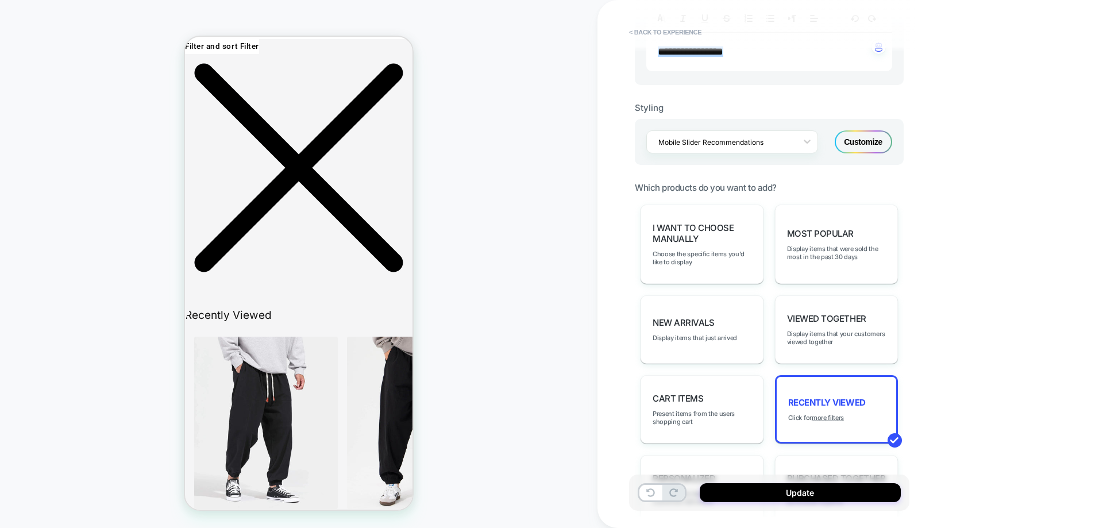
click at [876, 144] on div "Customize" at bounding box center [863, 141] width 57 height 23
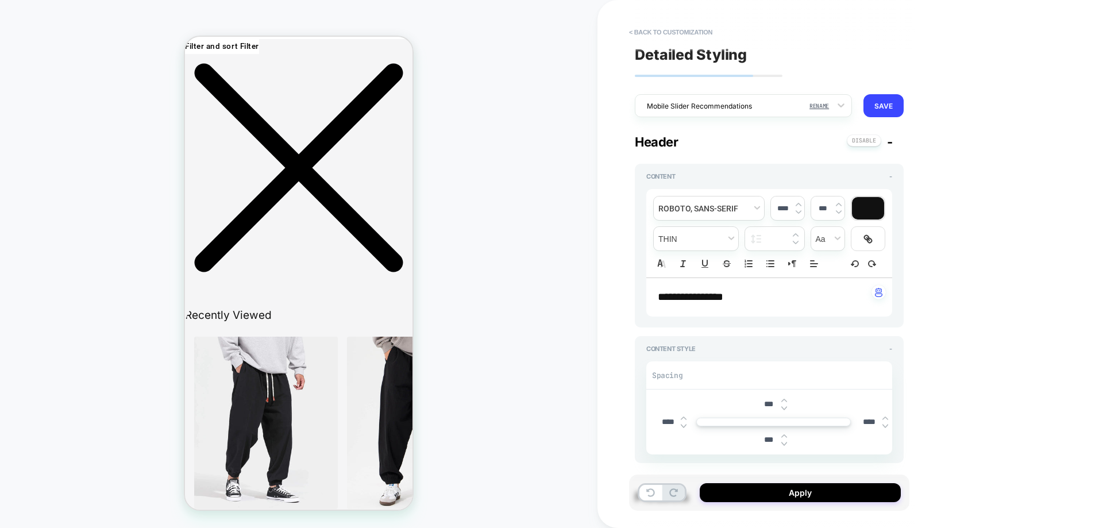
type textarea "*"
click at [752, 313] on div "**********" at bounding box center [770, 297] width 246 height 39
type input "****"
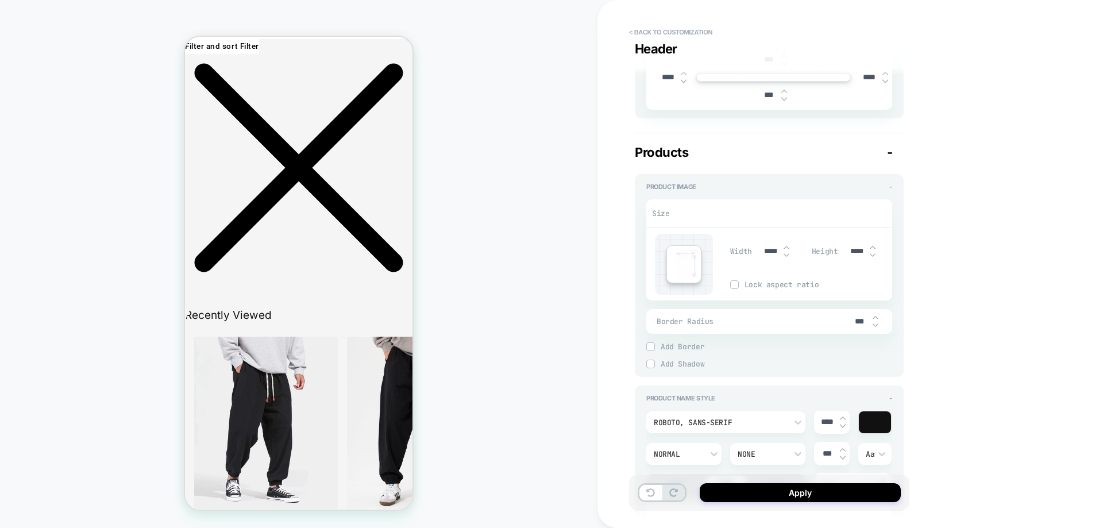
scroll to position [402, 0]
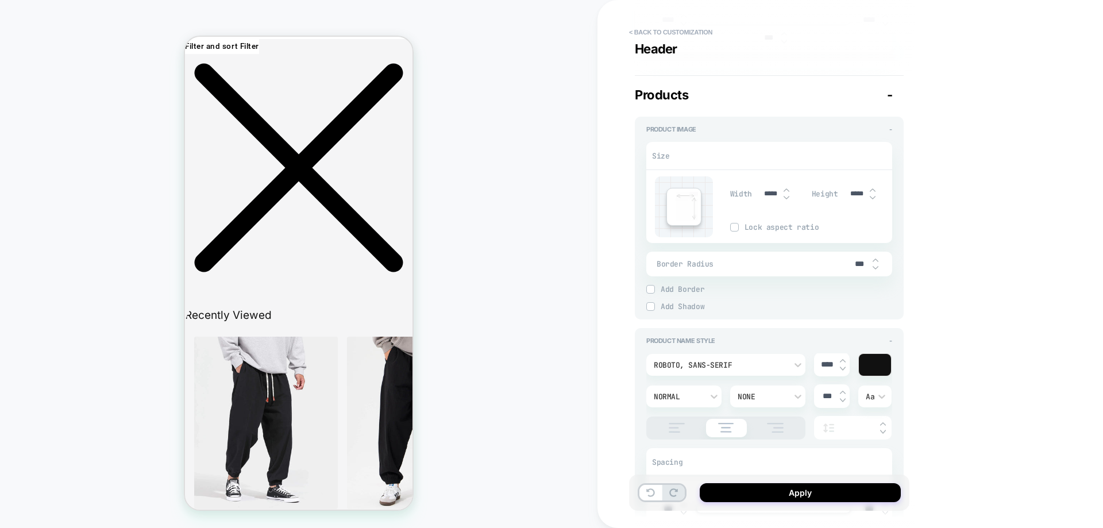
click at [678, 431] on img at bounding box center [677, 428] width 29 height 10
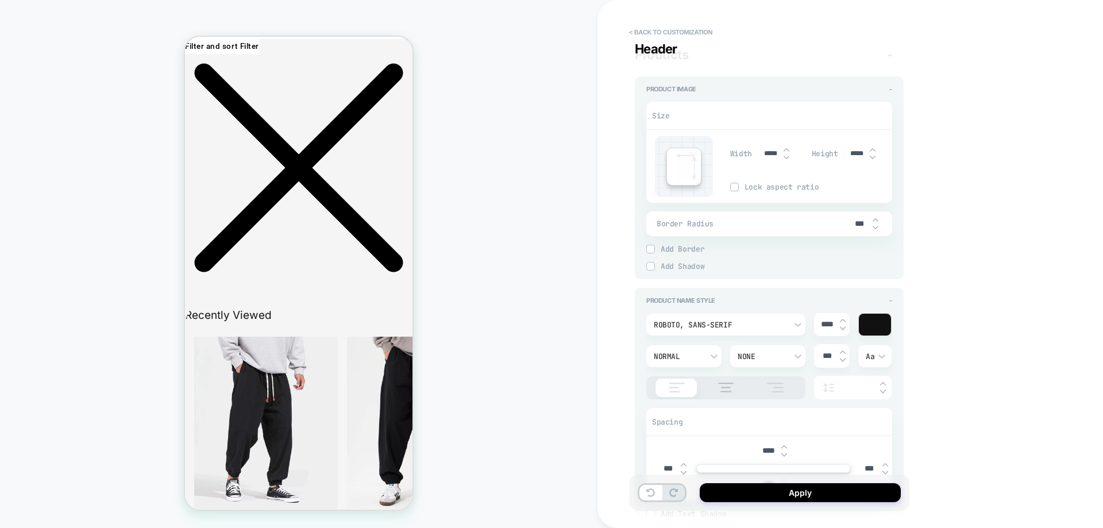
type textarea "*"
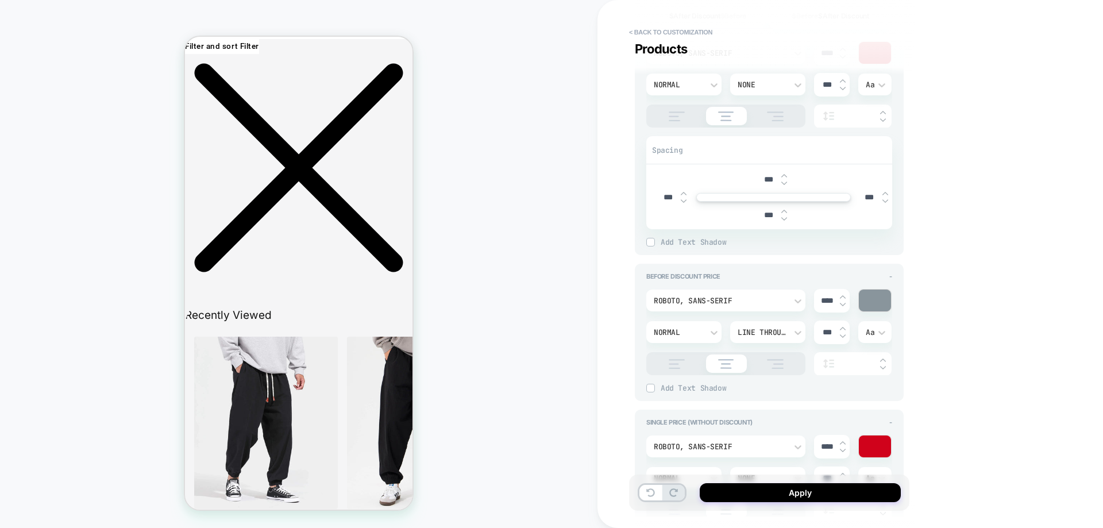
scroll to position [920, 0]
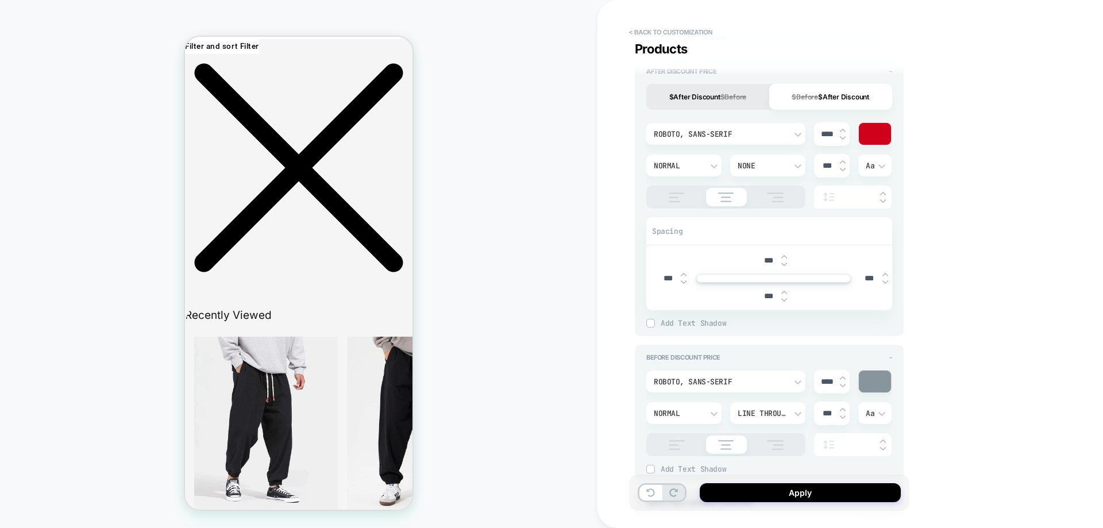
click at [878, 140] on div at bounding box center [875, 134] width 32 height 22
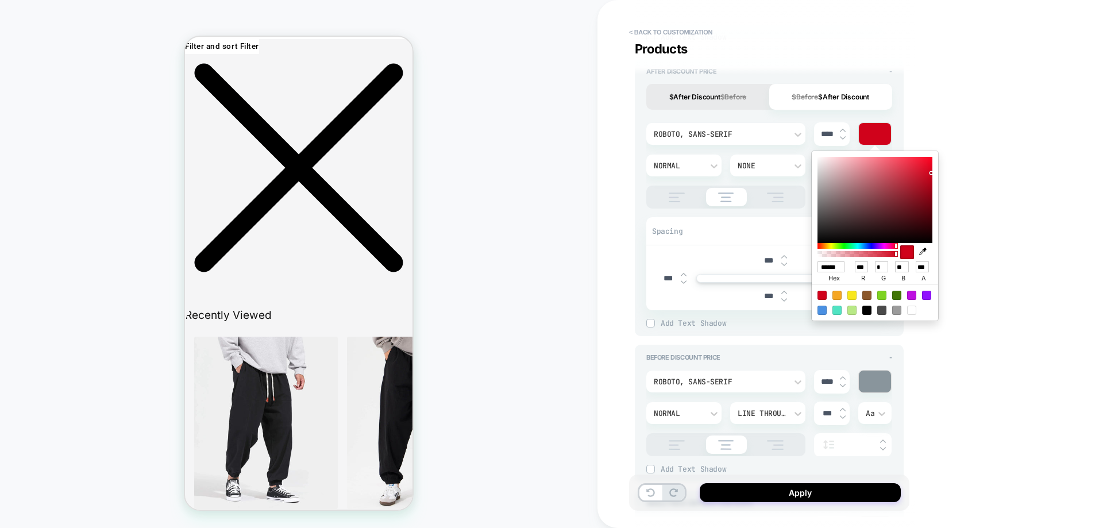
click at [829, 264] on input "******" at bounding box center [831, 267] width 27 height 11
paste input
type input "******"
type textarea "*"
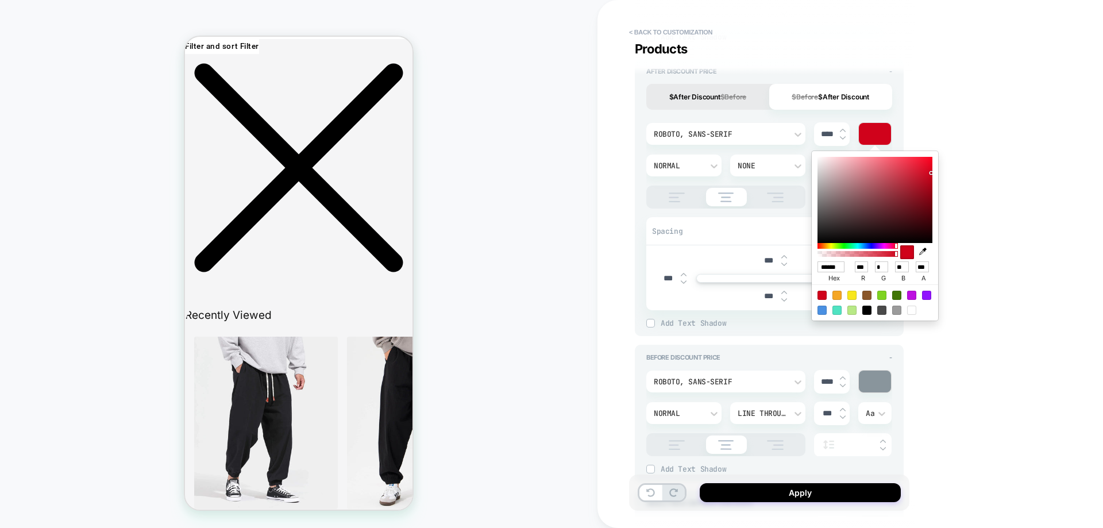
type input "***"
type input "**"
type textarea "*"
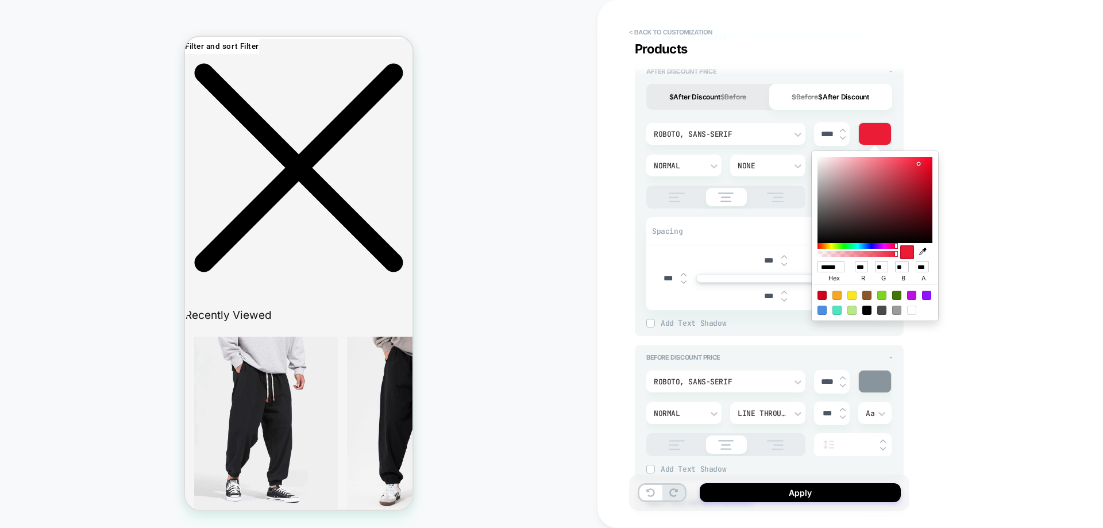
type input "******"
click at [948, 348] on div "**********" at bounding box center [851, 264] width 506 height 528
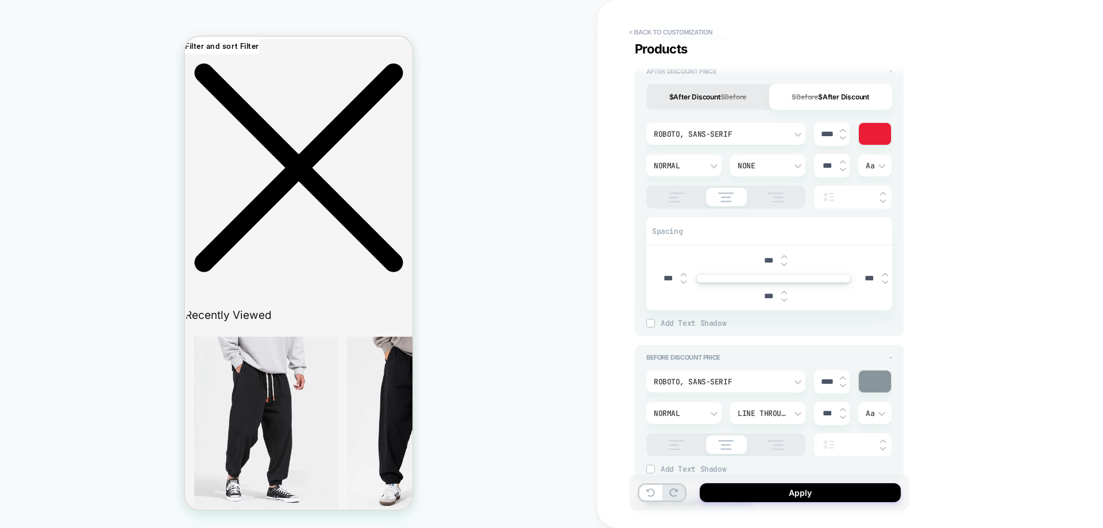
click at [680, 200] on img at bounding box center [677, 198] width 29 height 10
drag, startPoint x: 737, startPoint y: 111, endPoint x: 737, endPoint y: 102, distance: 9.2
click at [737, 111] on div "$After Discount $Before $Before $After Discount" at bounding box center [770, 99] width 246 height 30
click at [737, 102] on button "$After Discount $Before" at bounding box center [708, 97] width 123 height 26
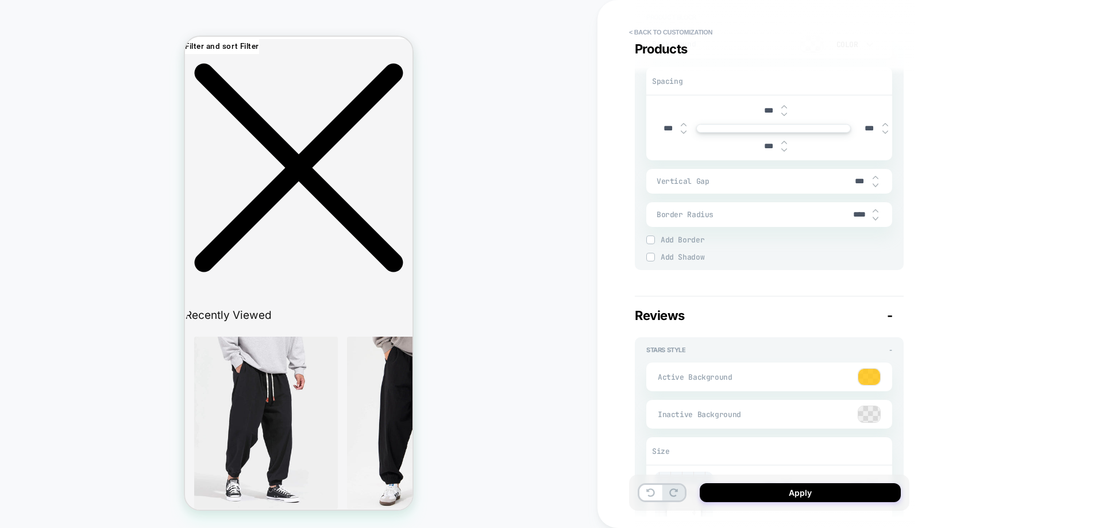
scroll to position [1667, 0]
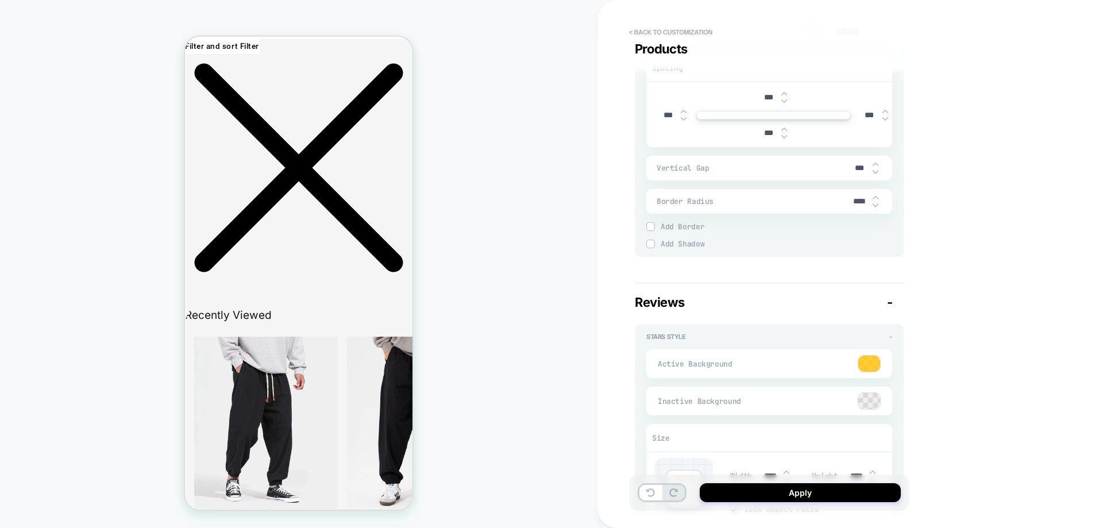
click at [874, 356] on div at bounding box center [870, 364] width 22 height 16
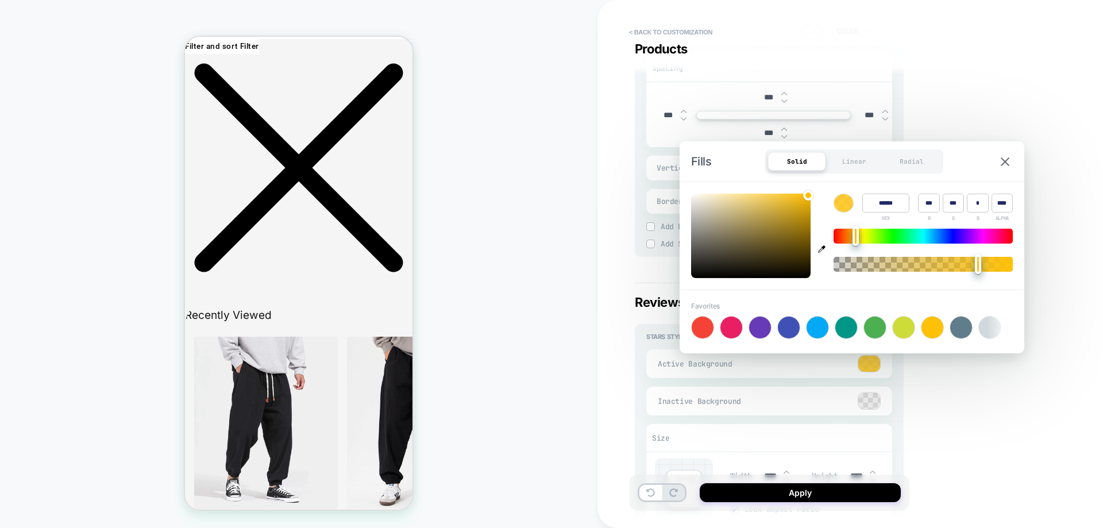
click at [925, 328] on div at bounding box center [933, 328] width 22 height 22
click at [888, 397] on div "Inactive Background" at bounding box center [770, 401] width 246 height 29
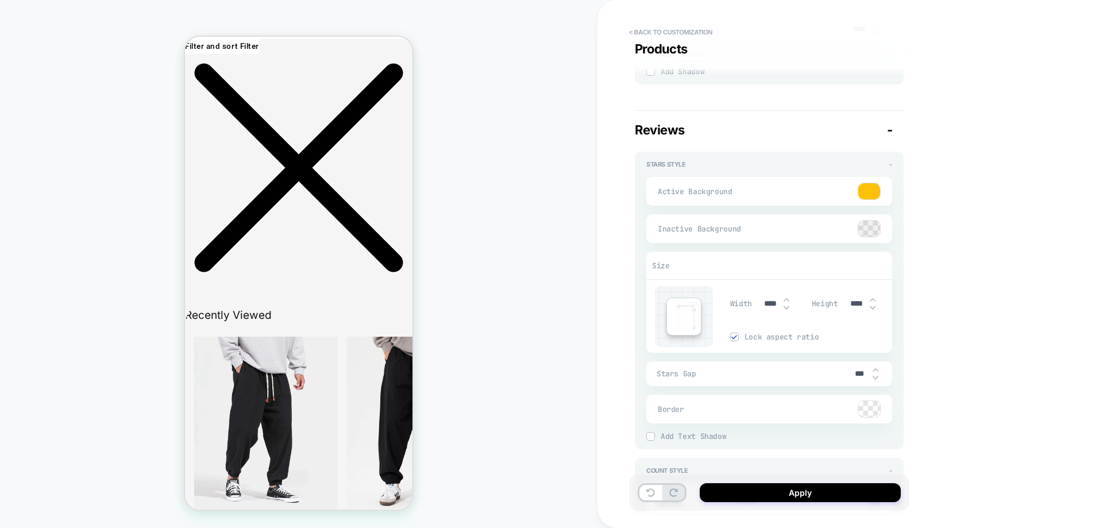
type textarea "*"
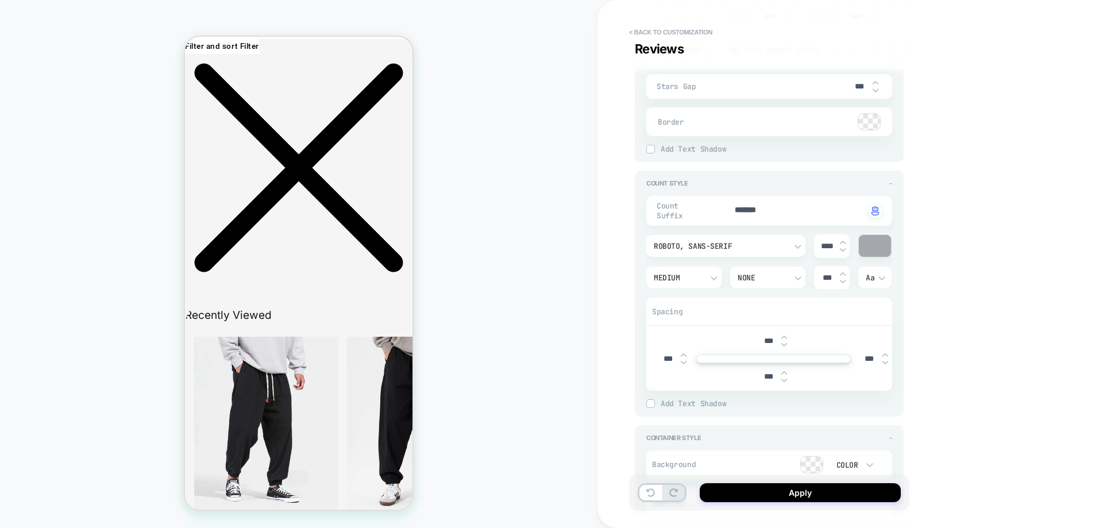
scroll to position [2299, 0]
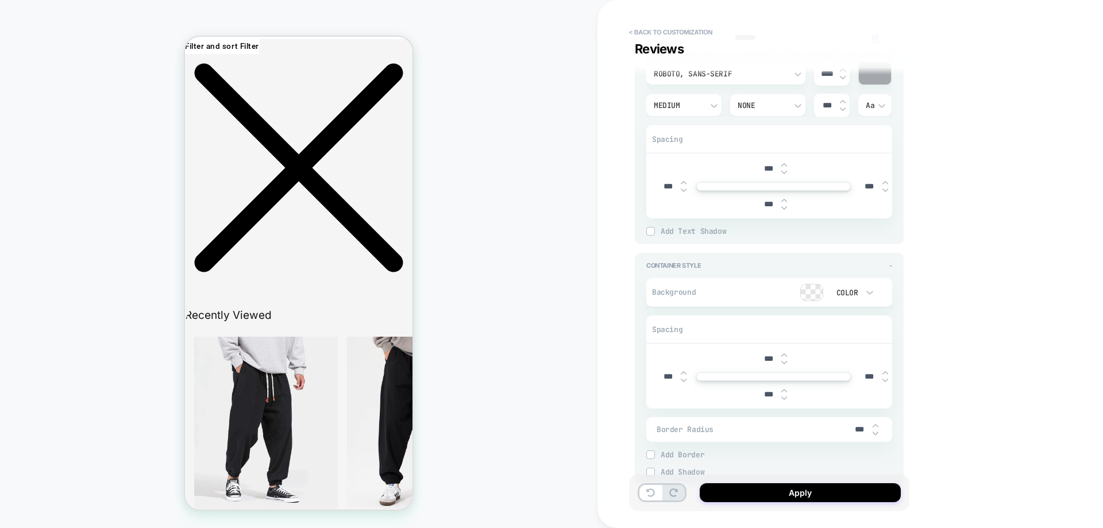
click at [766, 203] on input "***" at bounding box center [769, 204] width 26 height 10
type input "***"
type textarea "*"
type input "***"
type textarea "*"
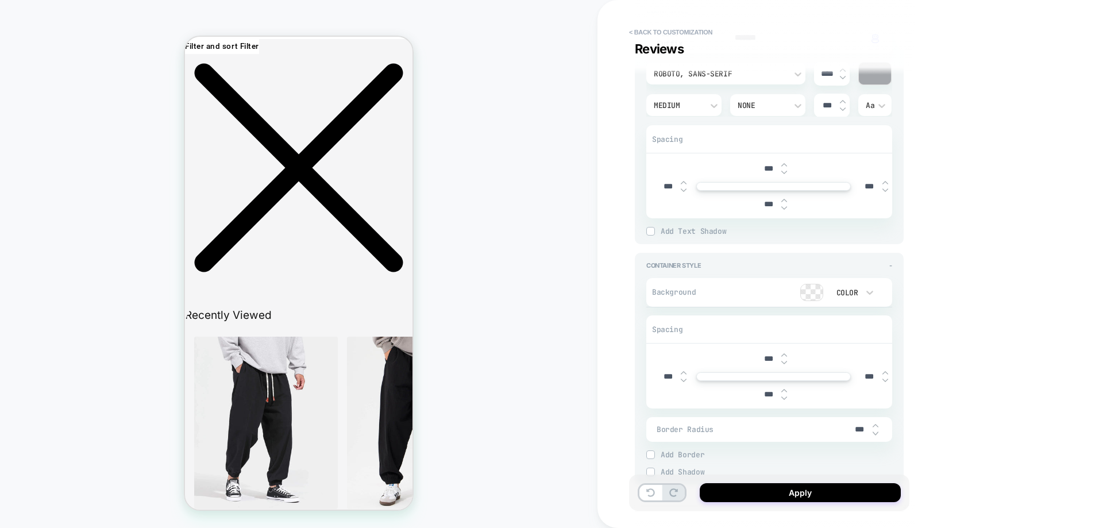
type input "***"
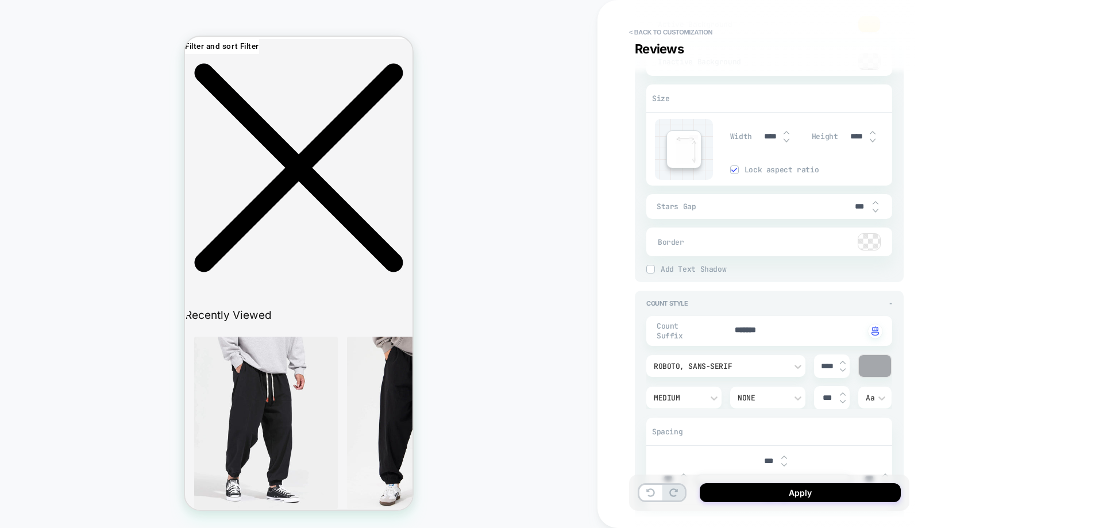
scroll to position [2012, 0]
click at [713, 387] on icon at bounding box center [714, 392] width 11 height 11
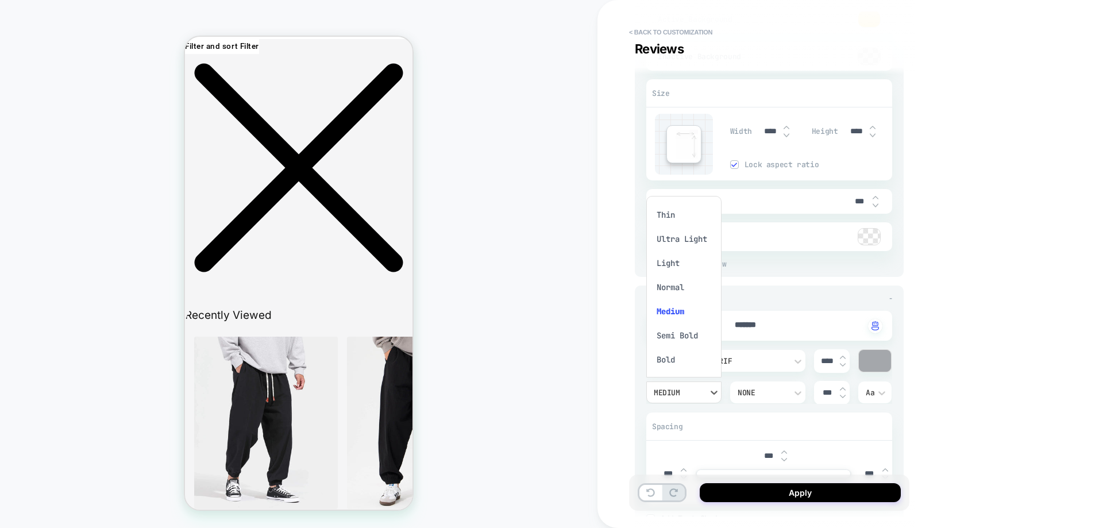
scroll to position [7, 0]
click at [672, 276] on div "Normal" at bounding box center [684, 280] width 66 height 24
type textarea "*"
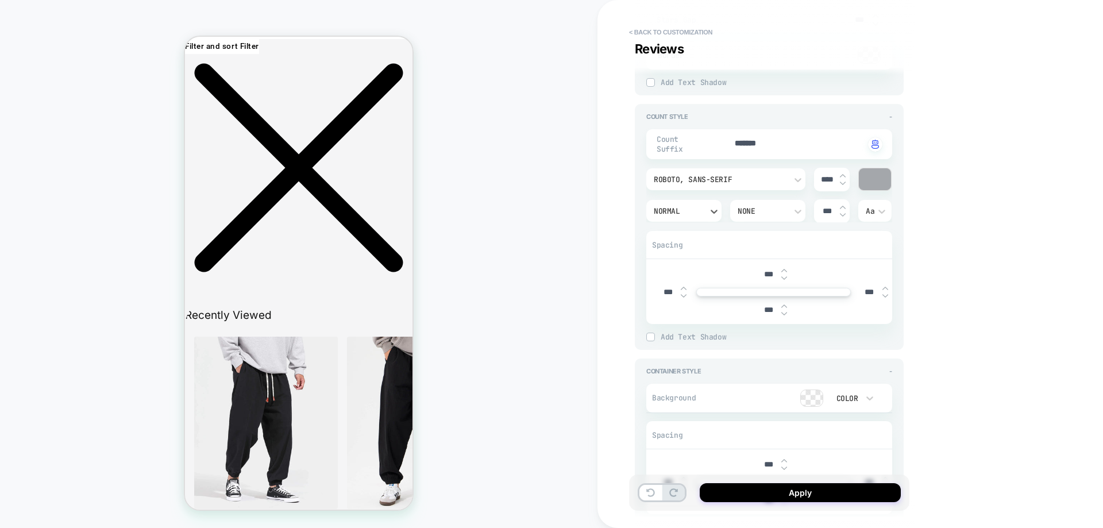
scroll to position [2241, 0]
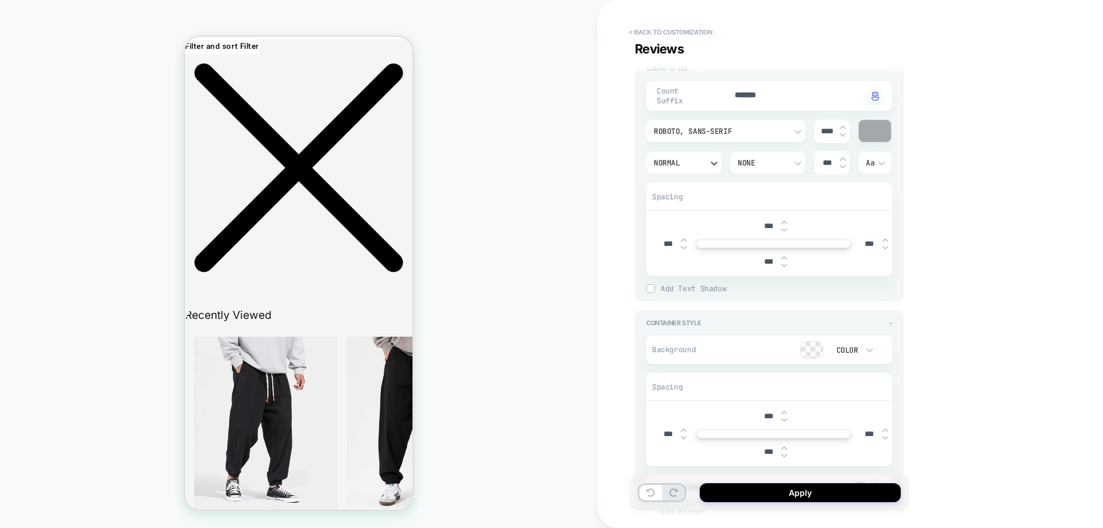
click at [766, 266] on div "***" at bounding box center [774, 262] width 36 height 24
click at [768, 257] on input "***" at bounding box center [769, 262] width 26 height 10
type input "***"
type textarea "*"
type input "***"
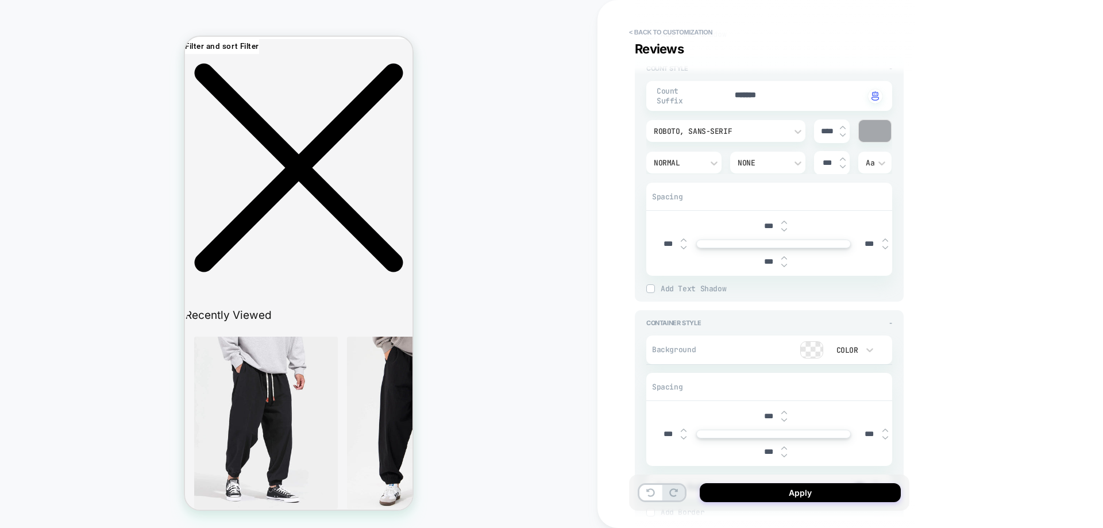
type textarea "*"
type input "***"
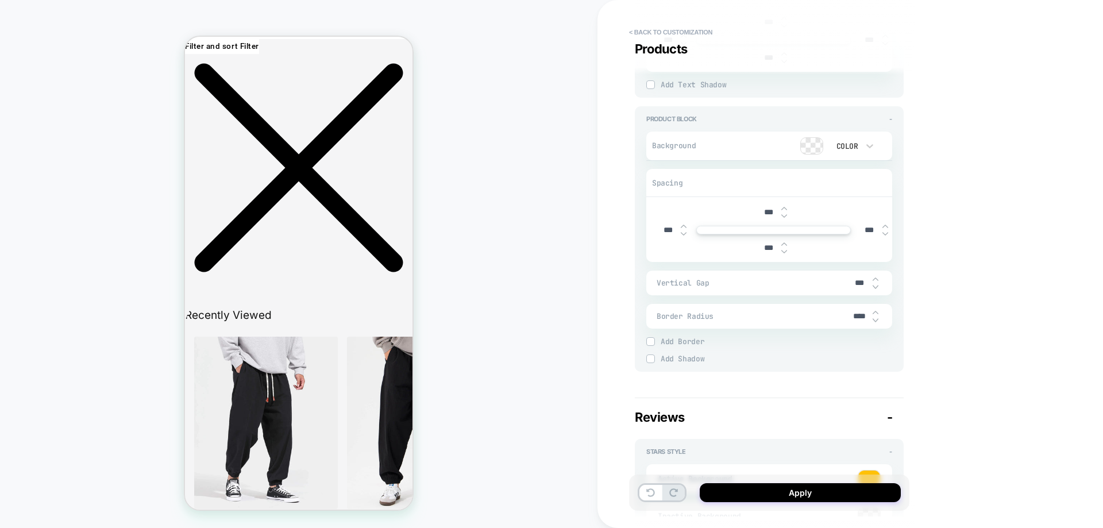
type textarea "*"
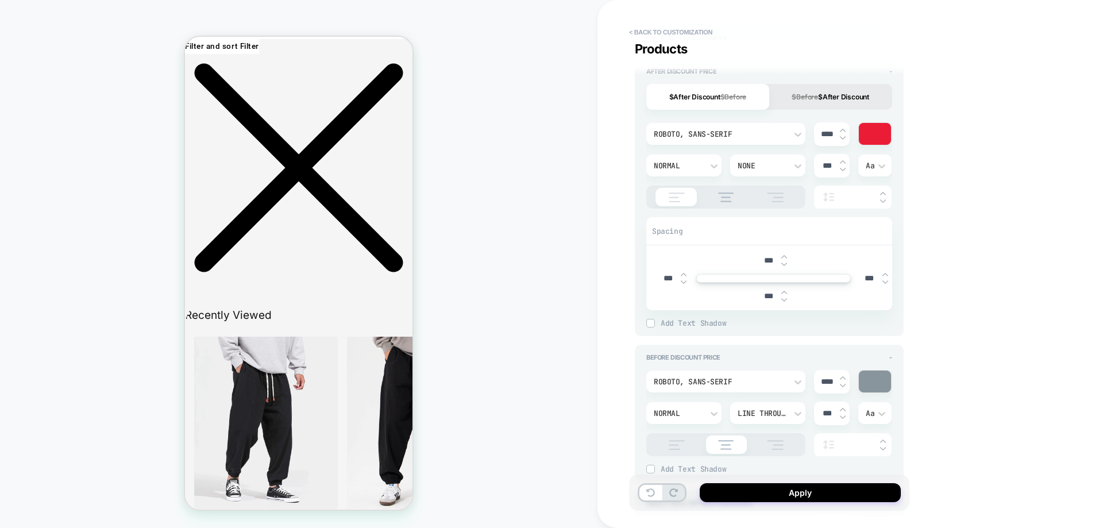
scroll to position [862, 0]
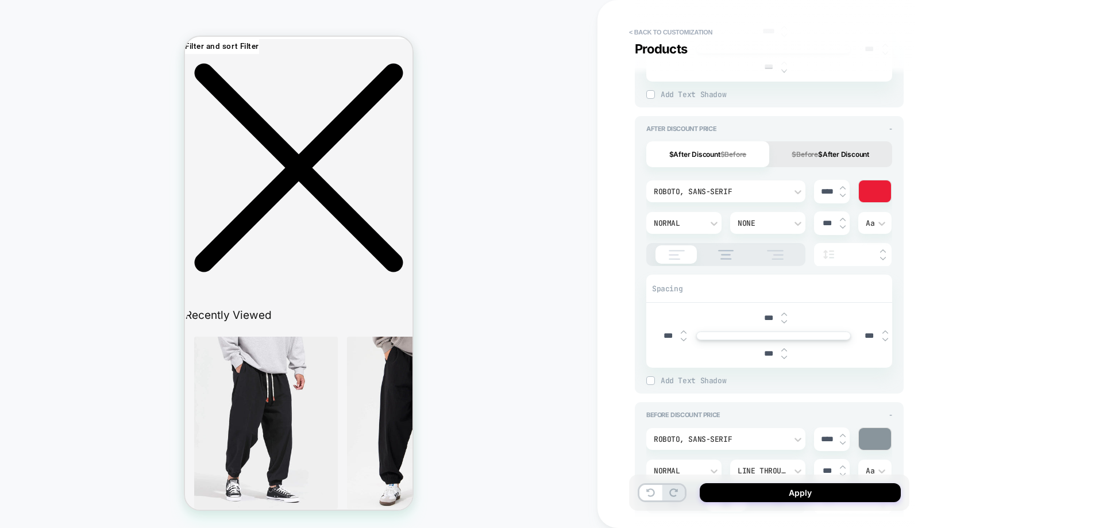
click at [768, 319] on input "***" at bounding box center [769, 318] width 26 height 10
type input "***"
type textarea "*"
type input "***"
type textarea "*"
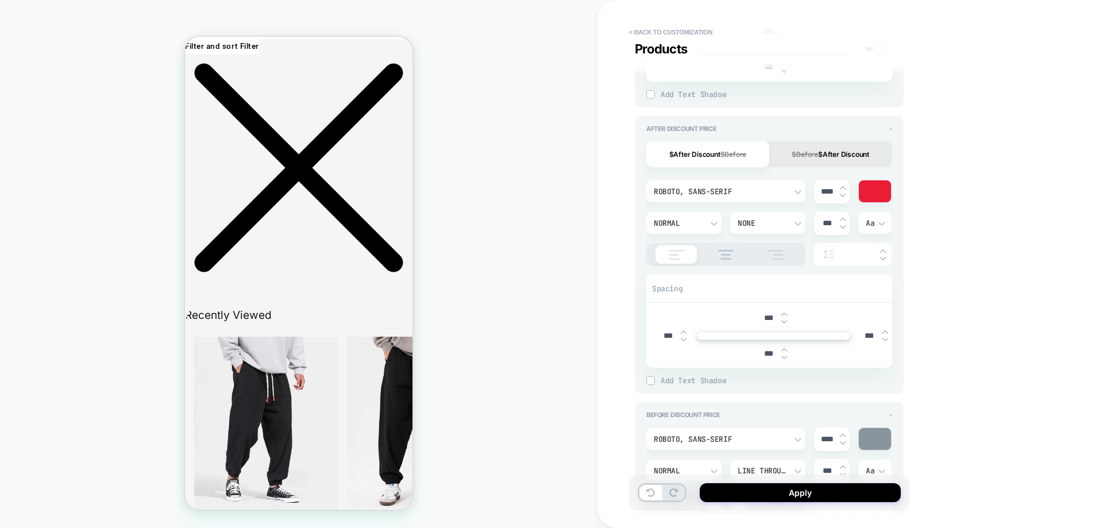
type input "***"
type textarea "*"
type input "***"
click at [767, 501] on button "Apply" at bounding box center [800, 492] width 201 height 19
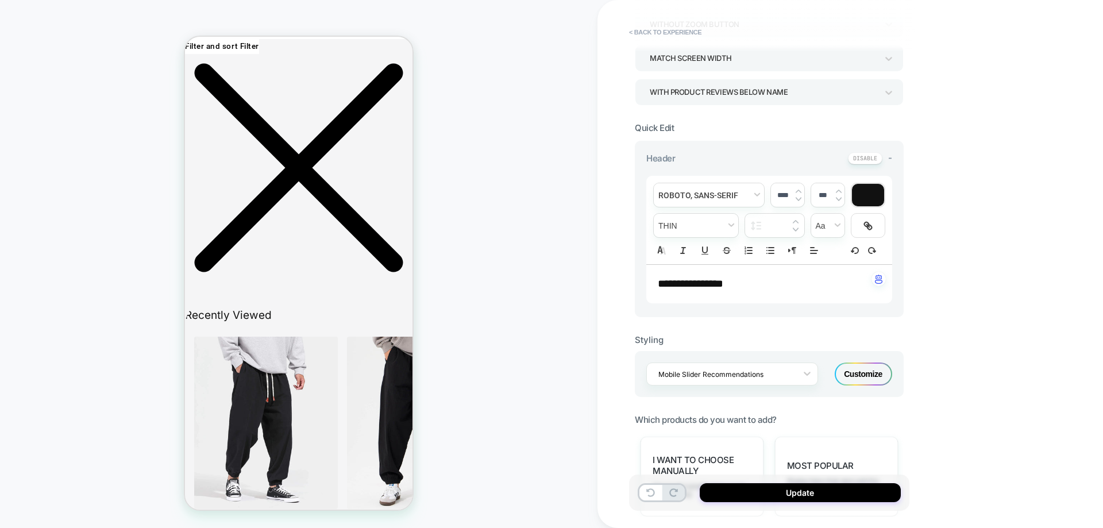
scroll to position [230, 0]
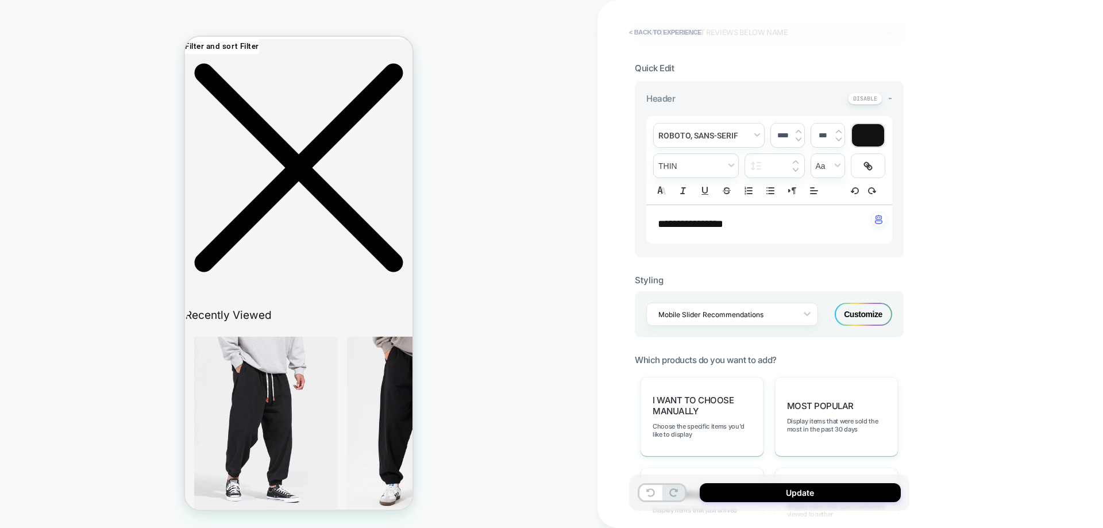
click at [845, 329] on div "Mobile Slider Recommendations Customize" at bounding box center [769, 314] width 269 height 46
click at [848, 321] on div "Customize" at bounding box center [863, 314] width 57 height 23
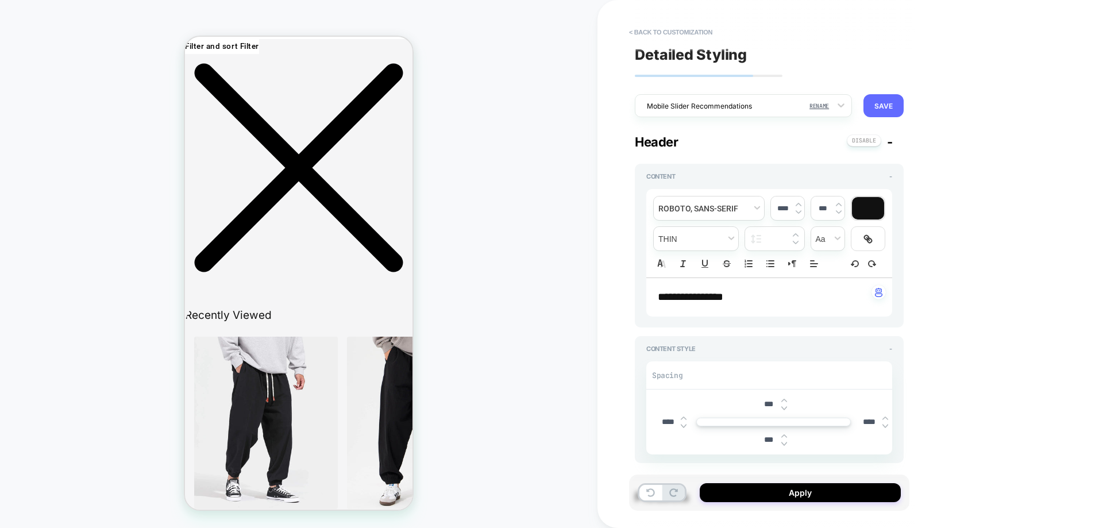
click at [889, 110] on button "SAVE" at bounding box center [884, 105] width 40 height 23
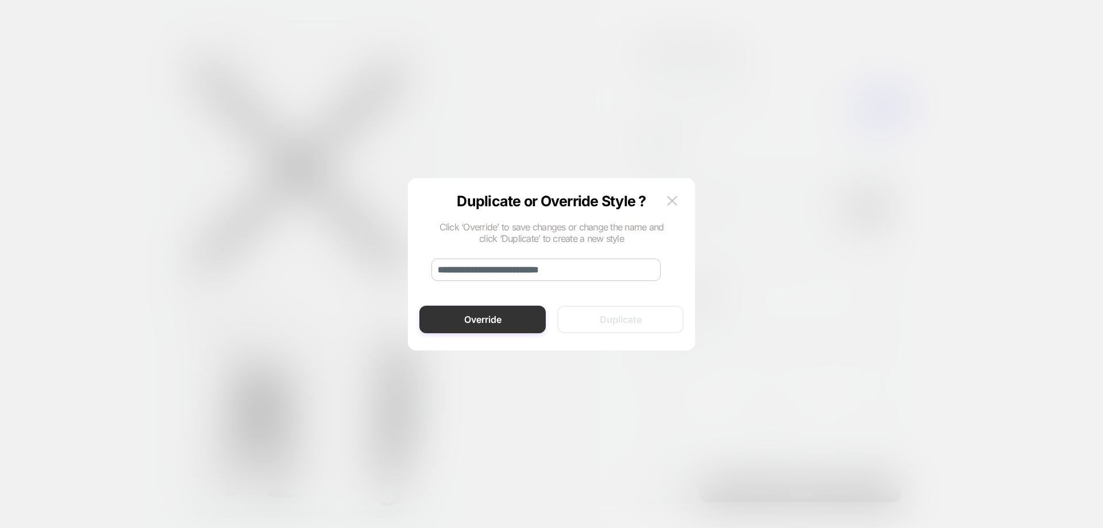
click at [520, 316] on button "Override" at bounding box center [483, 320] width 126 height 28
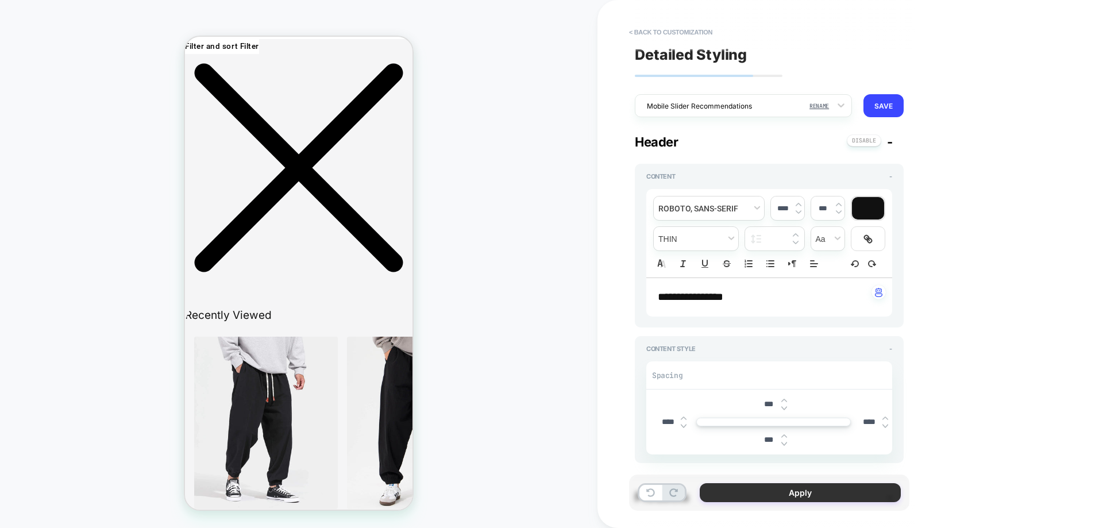
click at [752, 494] on button "Apply" at bounding box center [800, 492] width 201 height 19
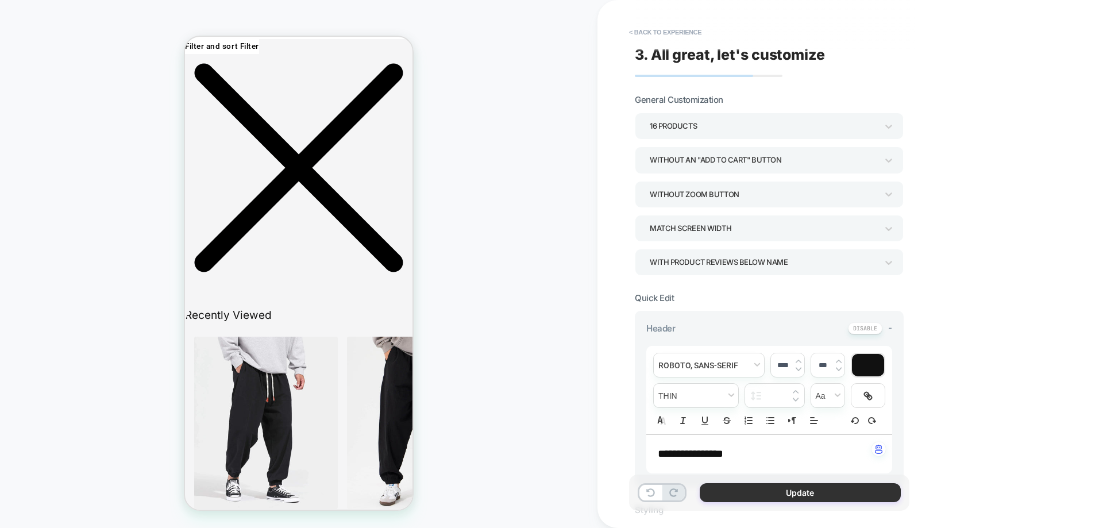
click at [767, 490] on button "Update" at bounding box center [800, 492] width 201 height 19
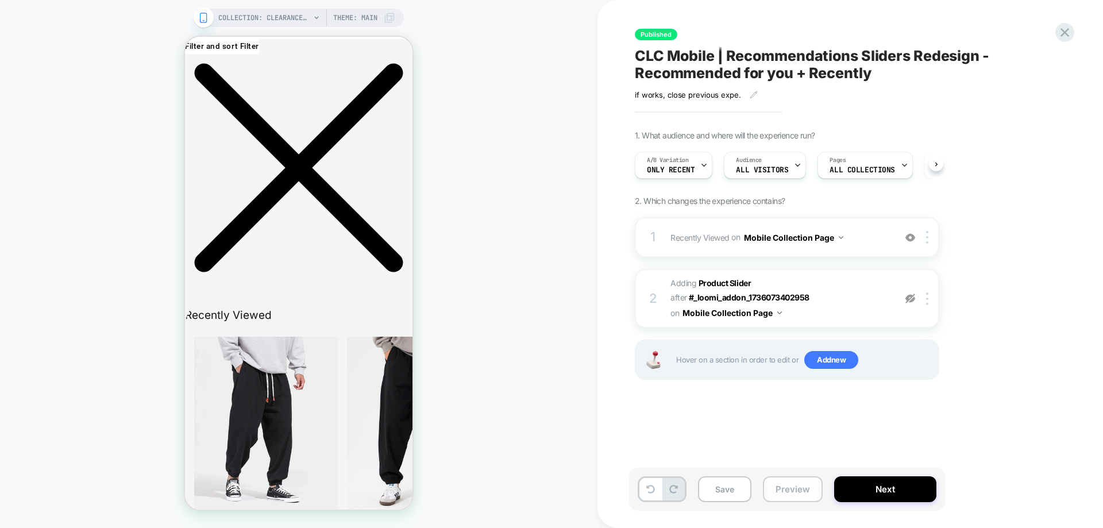
click at [741, 491] on button "Save" at bounding box center [724, 489] width 53 height 26
click at [802, 491] on button "Preview" at bounding box center [793, 489] width 60 height 26
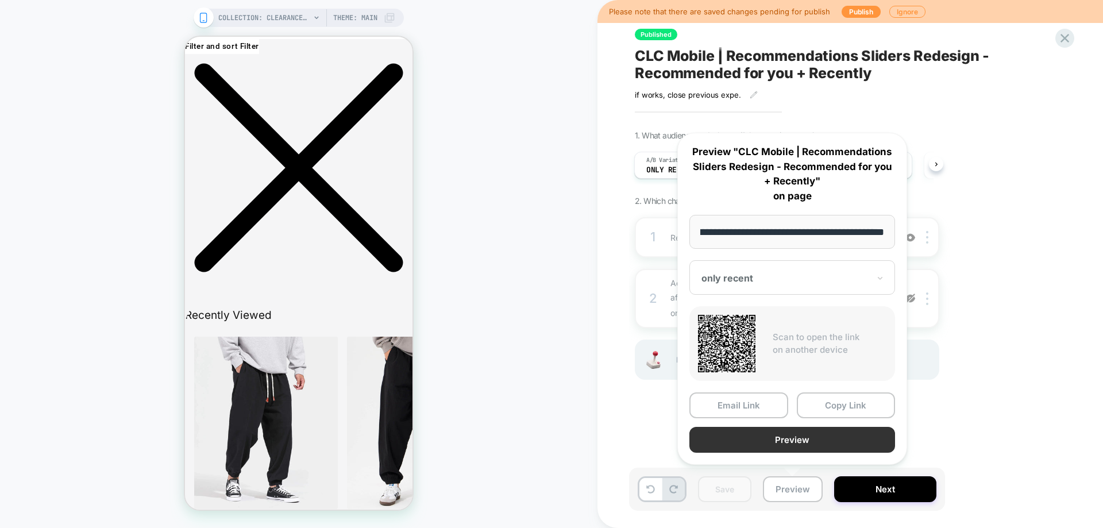
scroll to position [0, 0]
click at [806, 435] on button "Preview" at bounding box center [793, 440] width 206 height 26
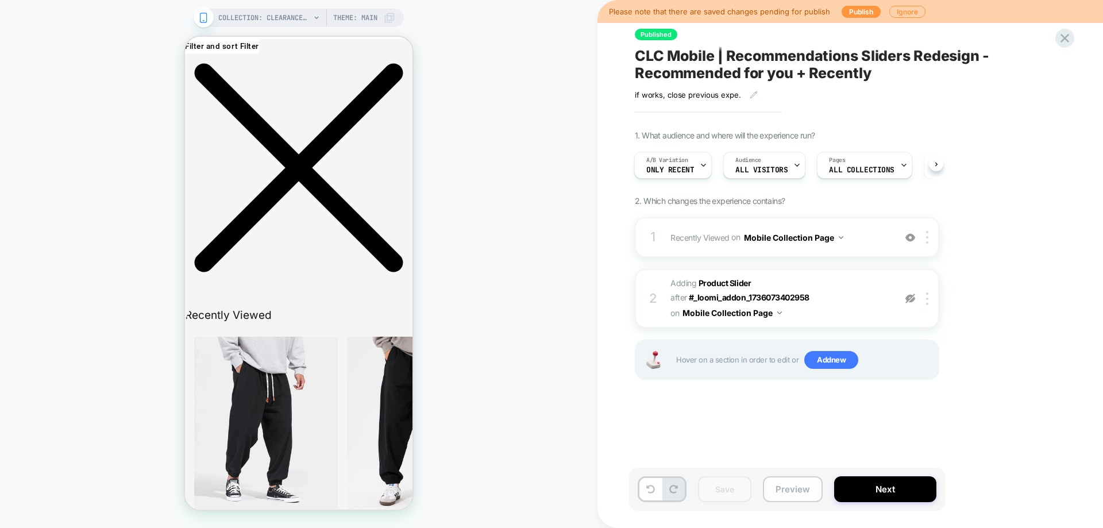
click at [771, 482] on button "Preview" at bounding box center [793, 489] width 60 height 26
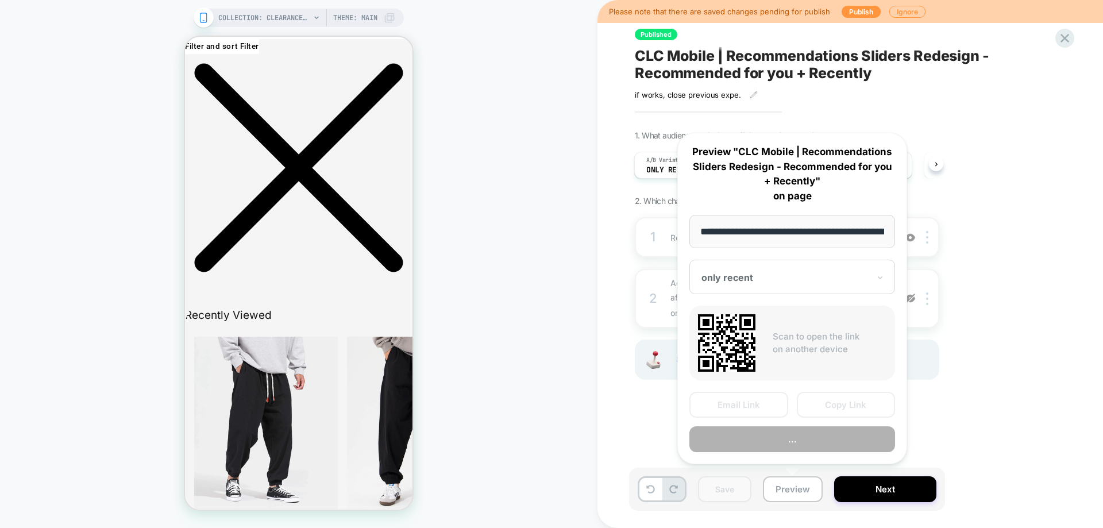
scroll to position [0, 109]
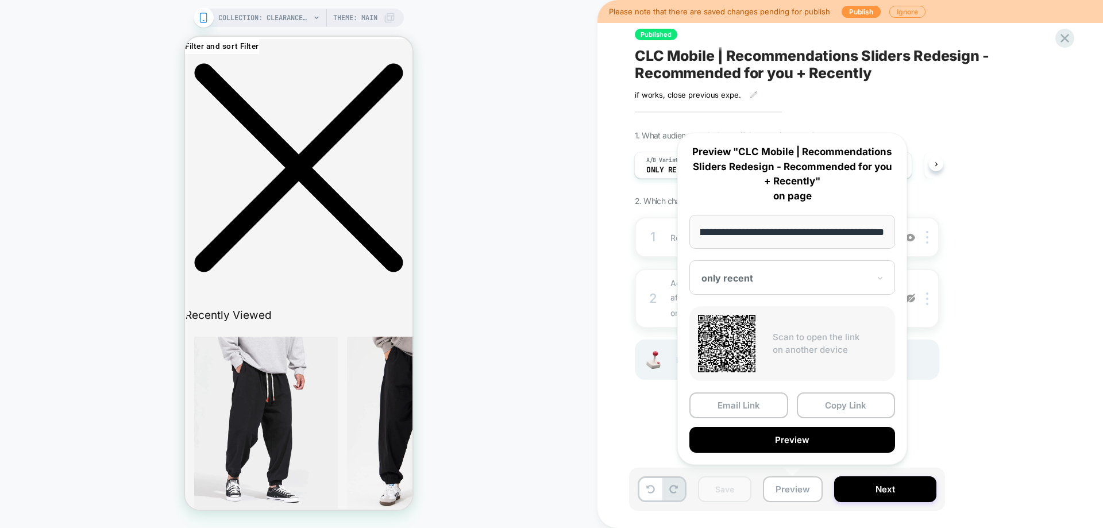
click at [952, 277] on div "1. What audience and where will the experience run? A/B Variation only recent A…" at bounding box center [845, 269] width 420 height 278
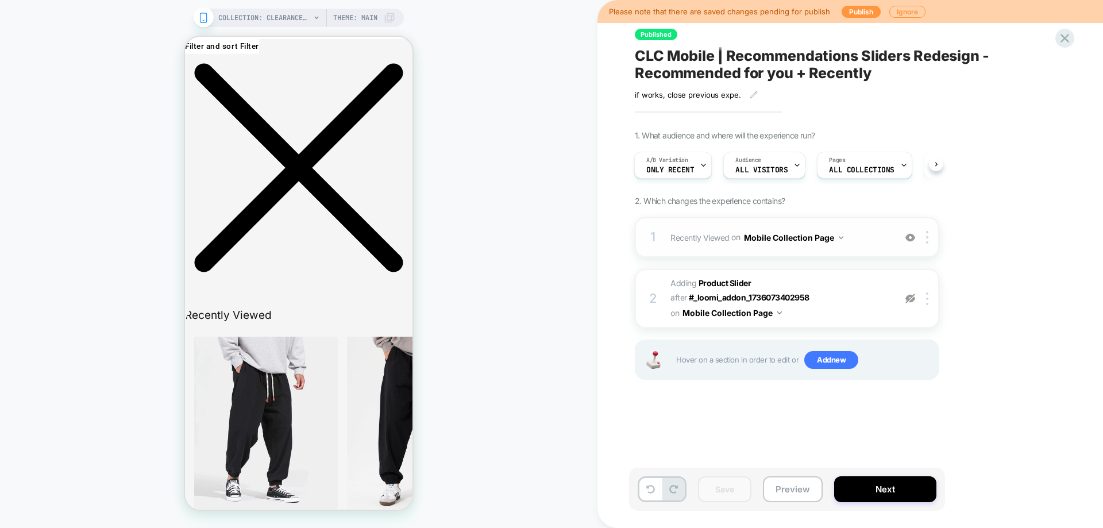
click at [821, 254] on div "1 Recently Viewed Adding Product Slider AFTER .product-grid-container on Mobile…" at bounding box center [787, 237] width 305 height 40
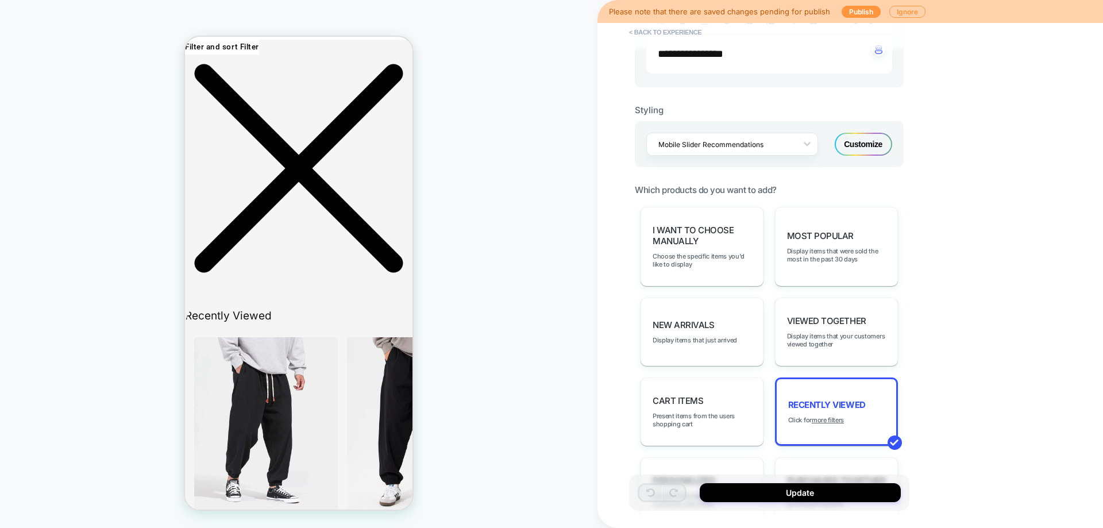
scroll to position [364, 0]
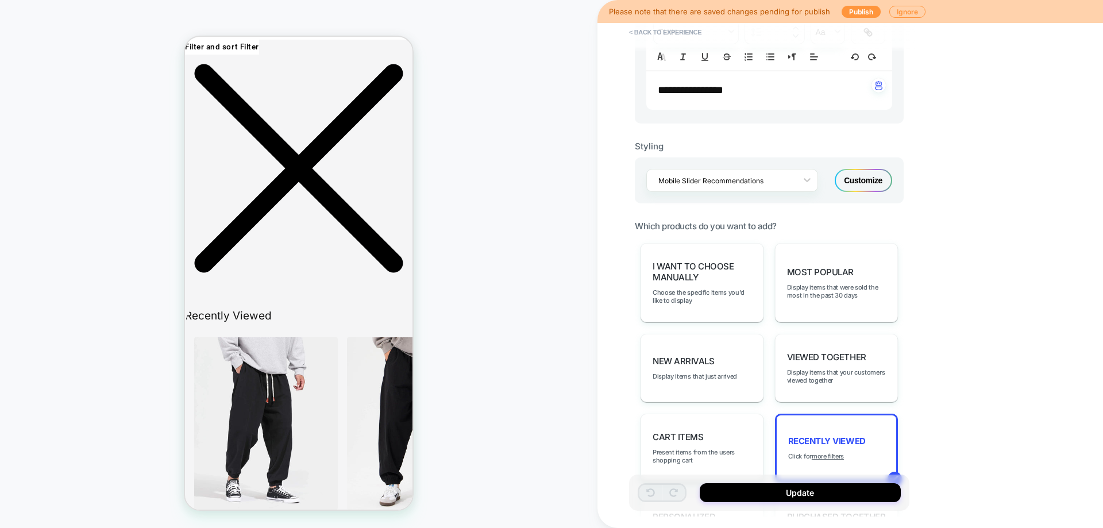
click at [867, 176] on div "Customize" at bounding box center [863, 180] width 57 height 23
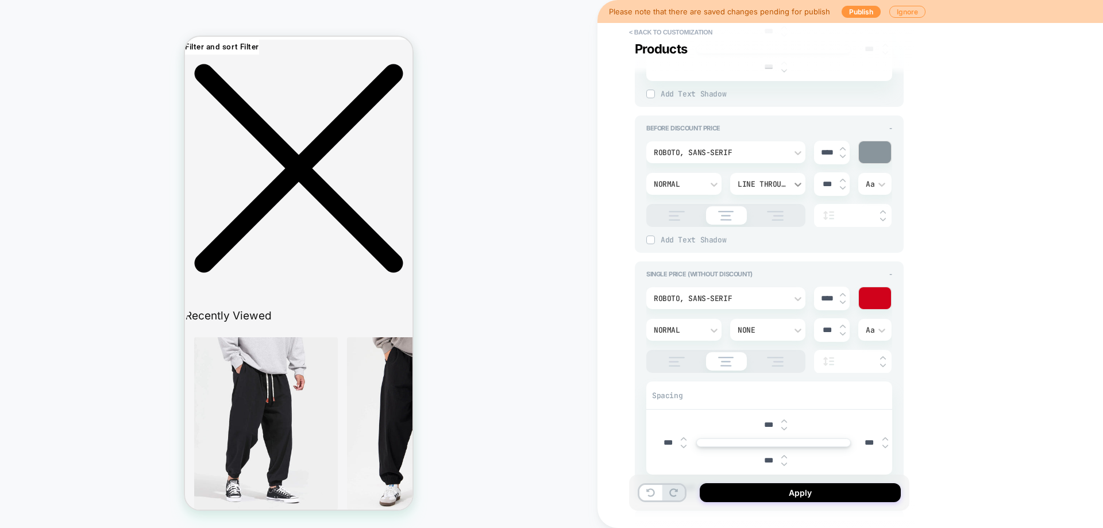
scroll to position [1149, 0]
click at [668, 355] on div at bounding box center [726, 360] width 159 height 23
click at [675, 359] on img at bounding box center [677, 361] width 29 height 10
click at [679, 211] on img at bounding box center [677, 215] width 29 height 10
type textarea "*"
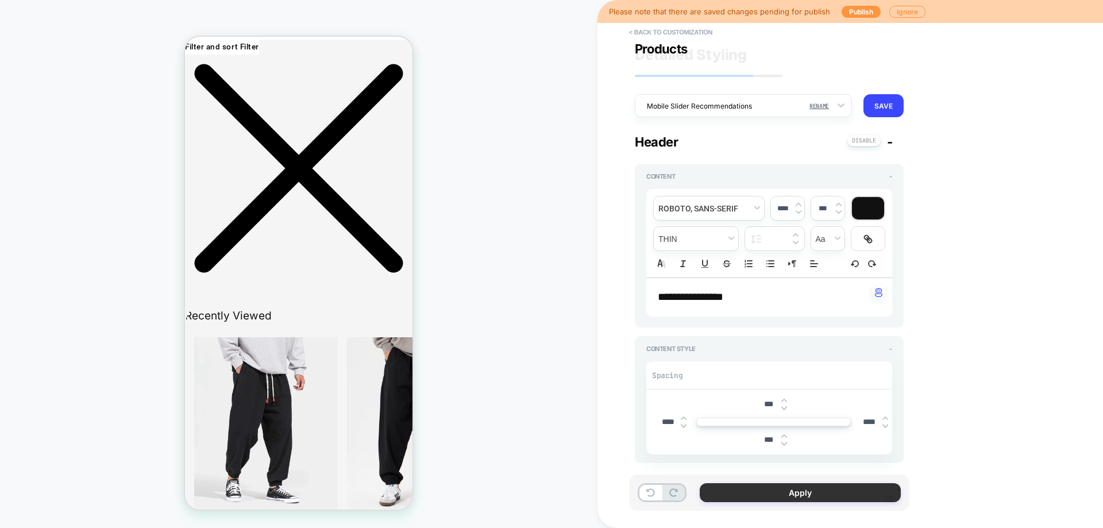
scroll to position [1379, 0]
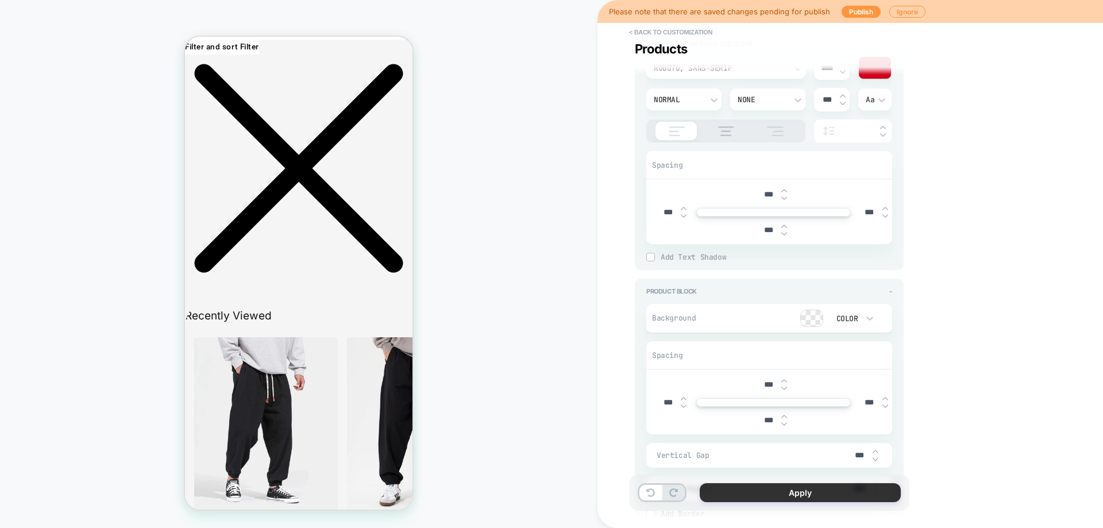
click at [780, 495] on button "Apply" at bounding box center [800, 492] width 201 height 19
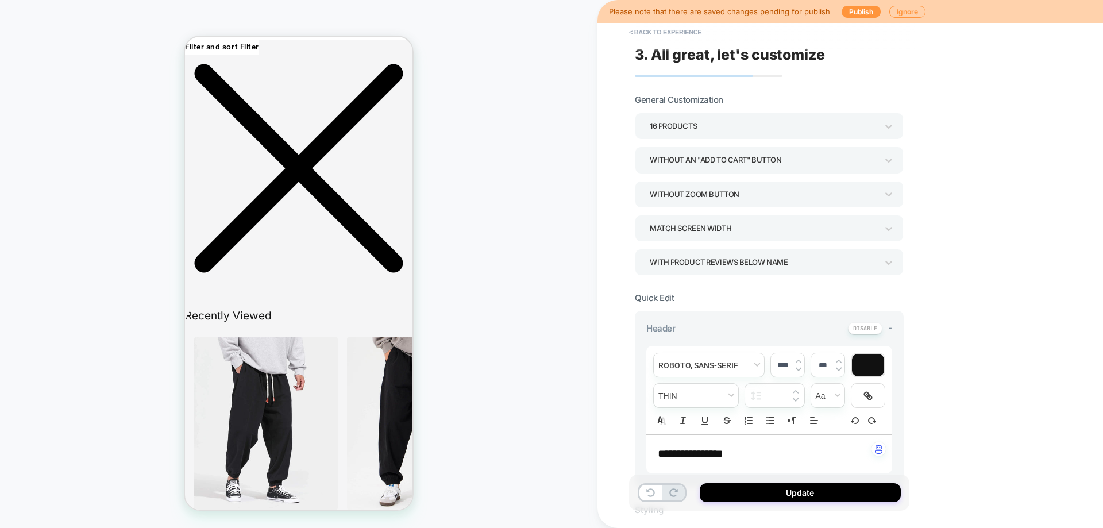
click at [782, 493] on button "Update" at bounding box center [800, 492] width 201 height 19
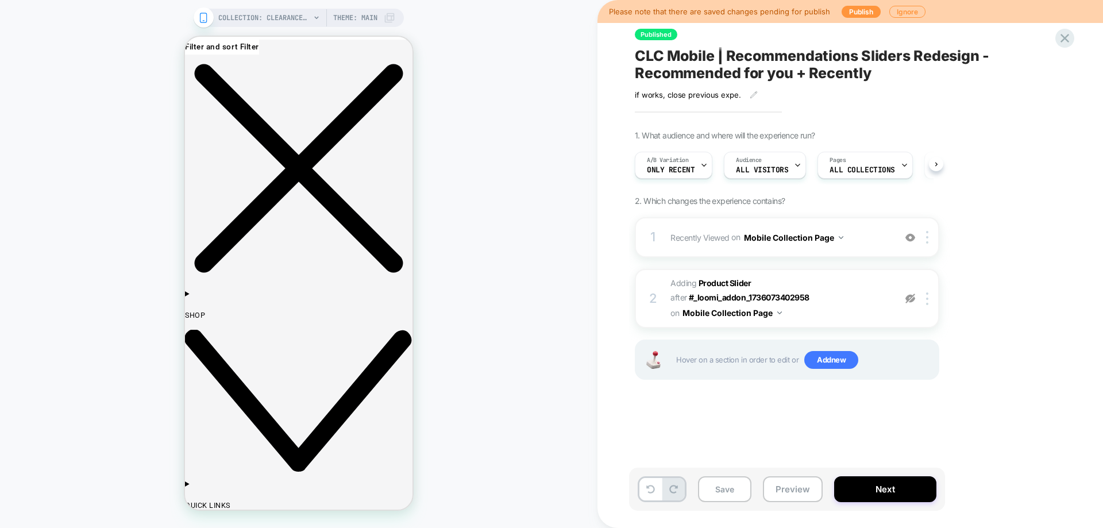
click at [740, 493] on button "Save" at bounding box center [724, 489] width 53 height 26
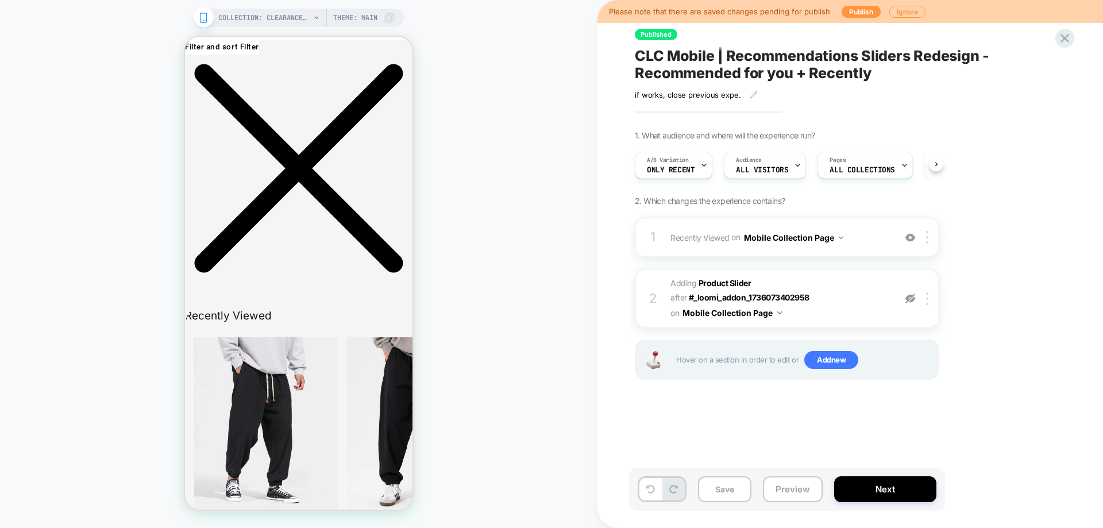
scroll to position [0, 1]
click at [785, 486] on button "Preview" at bounding box center [793, 489] width 60 height 26
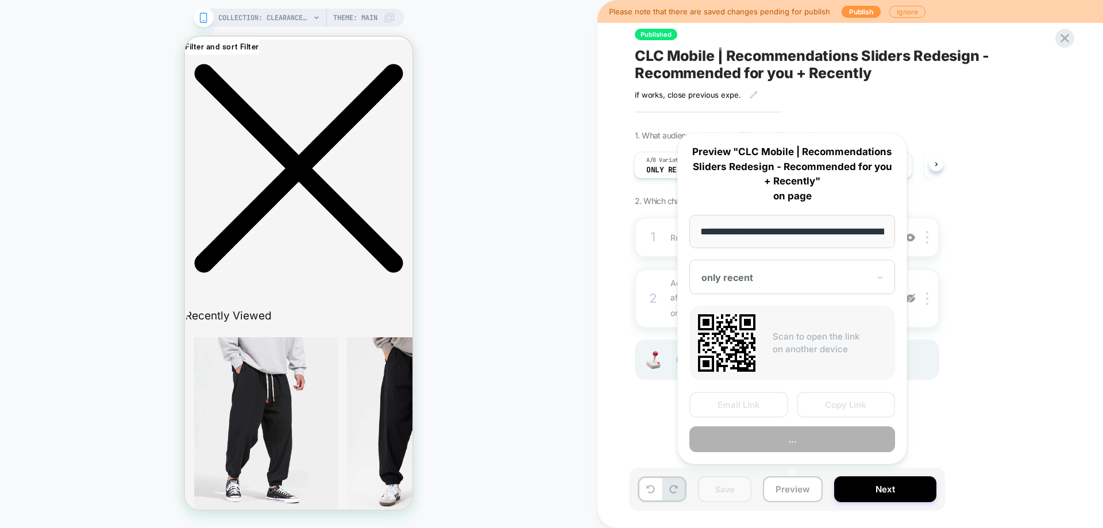
scroll to position [0, 109]
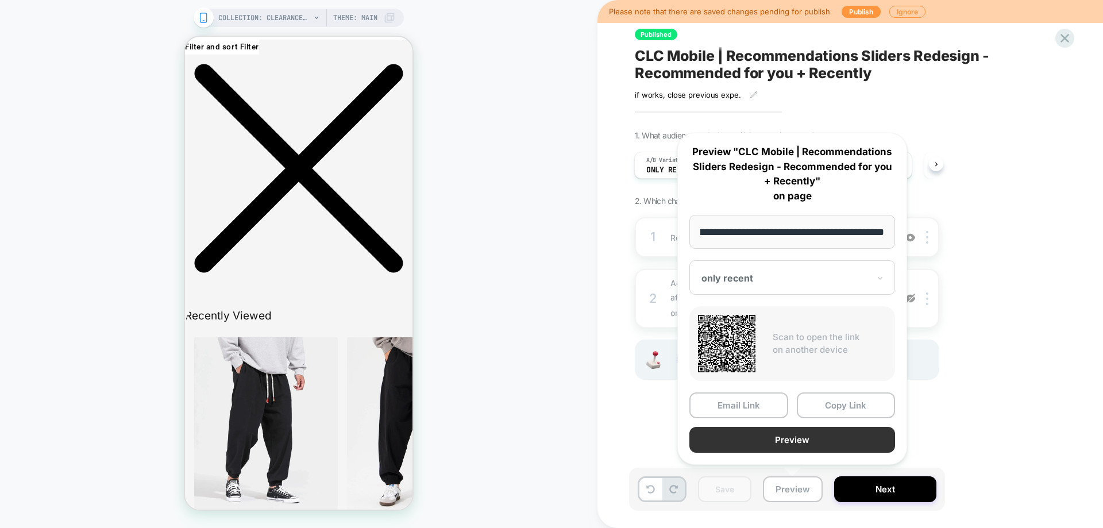
click at [796, 447] on button "Preview" at bounding box center [793, 440] width 206 height 26
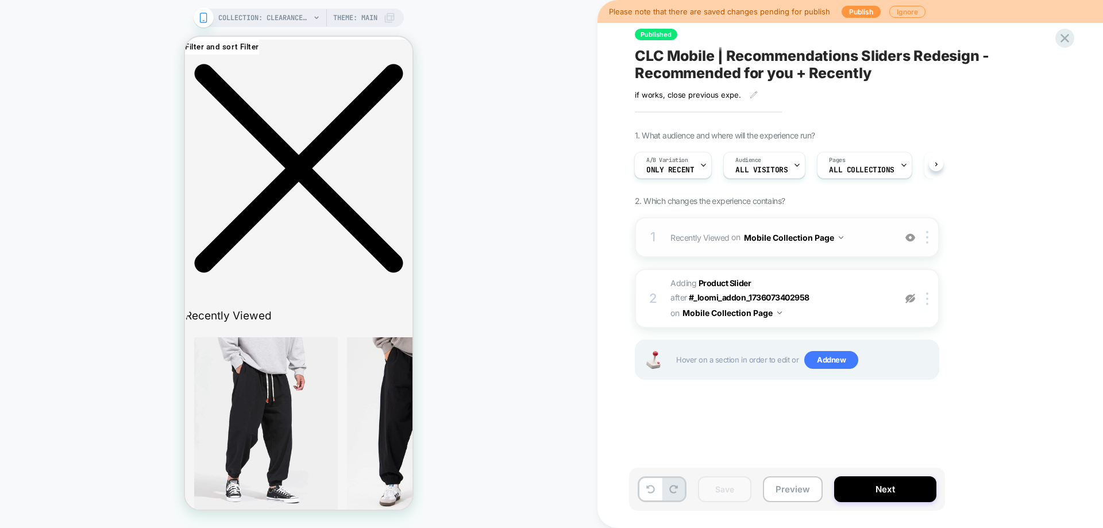
click at [850, 248] on div "1 Recently Viewed Adding Product Slider AFTER .product-grid-container on Mobile…" at bounding box center [787, 237] width 305 height 40
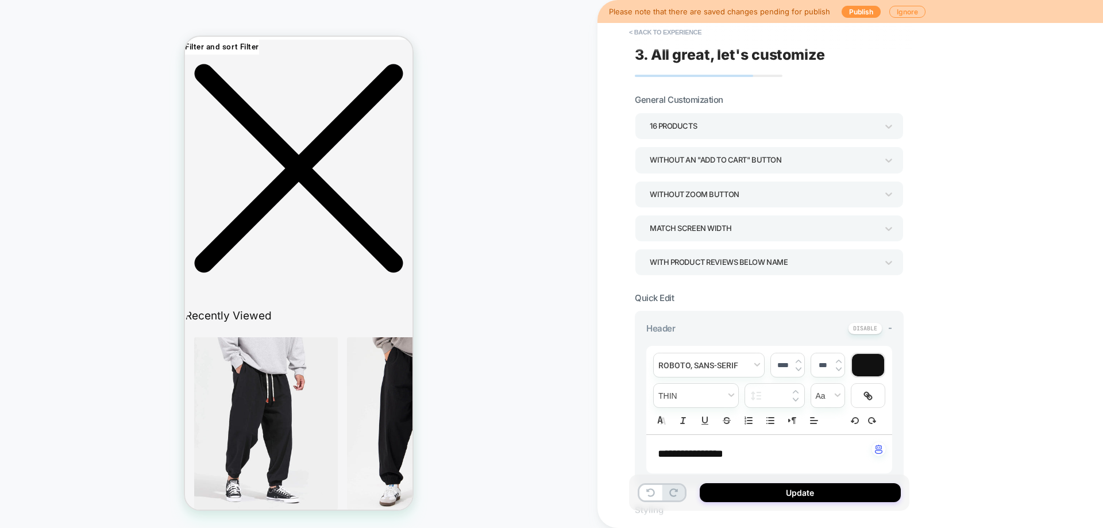
scroll to position [287, 0]
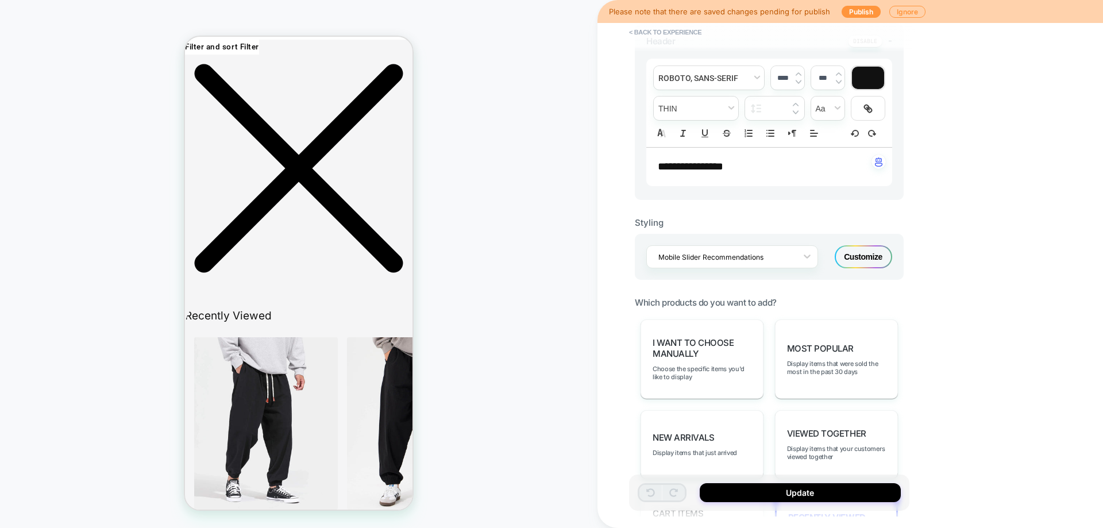
click at [861, 274] on div "Mobile Slider Recommendations Customize" at bounding box center [769, 257] width 269 height 46
click at [861, 266] on div "Customize" at bounding box center [863, 256] width 57 height 23
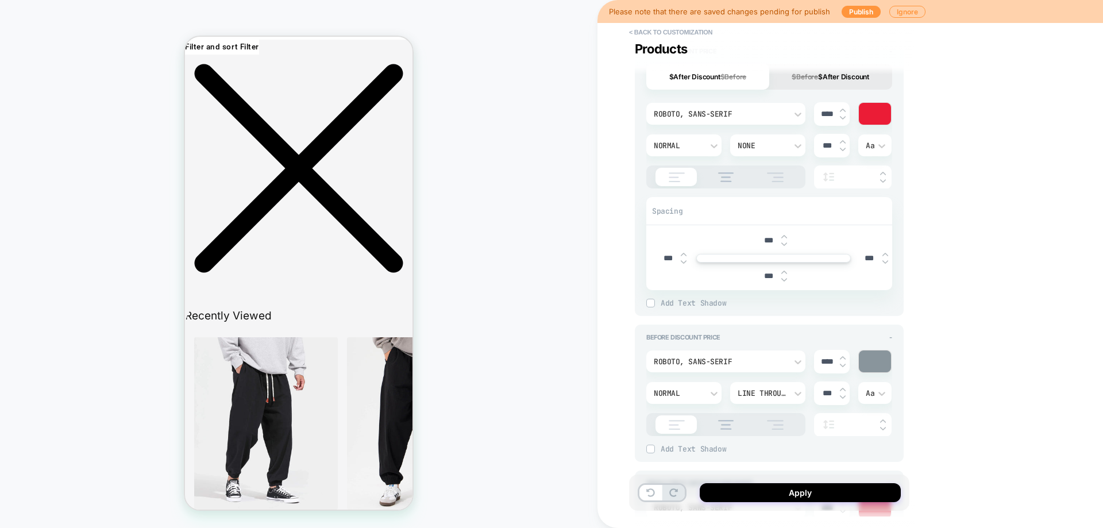
scroll to position [977, 0]
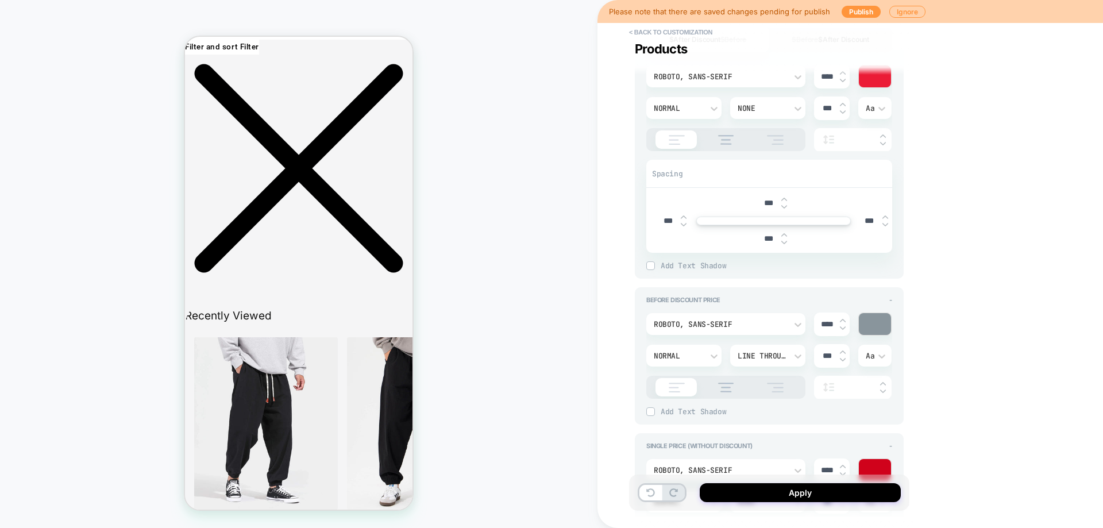
click at [880, 74] on div at bounding box center [875, 77] width 32 height 22
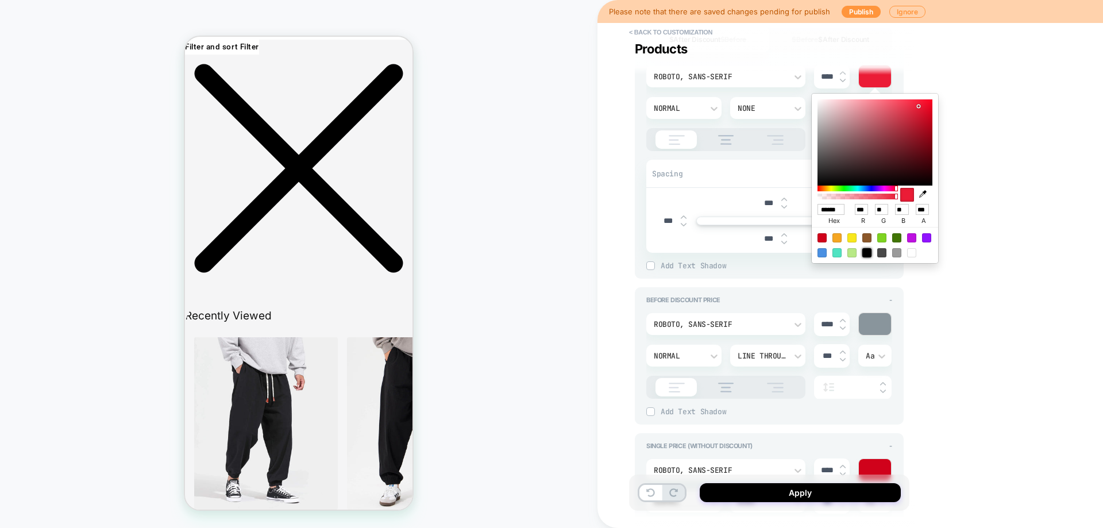
click at [869, 252] on div at bounding box center [867, 252] width 9 height 9
type textarea "*"
type input "******"
type input "*"
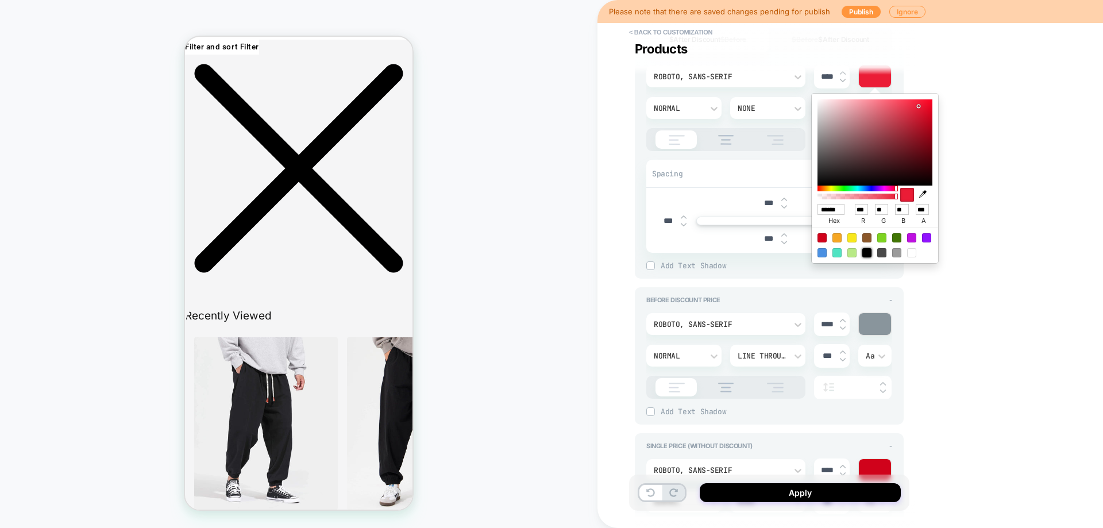
type input "*"
click at [937, 327] on div "**********" at bounding box center [851, 264] width 506 height 528
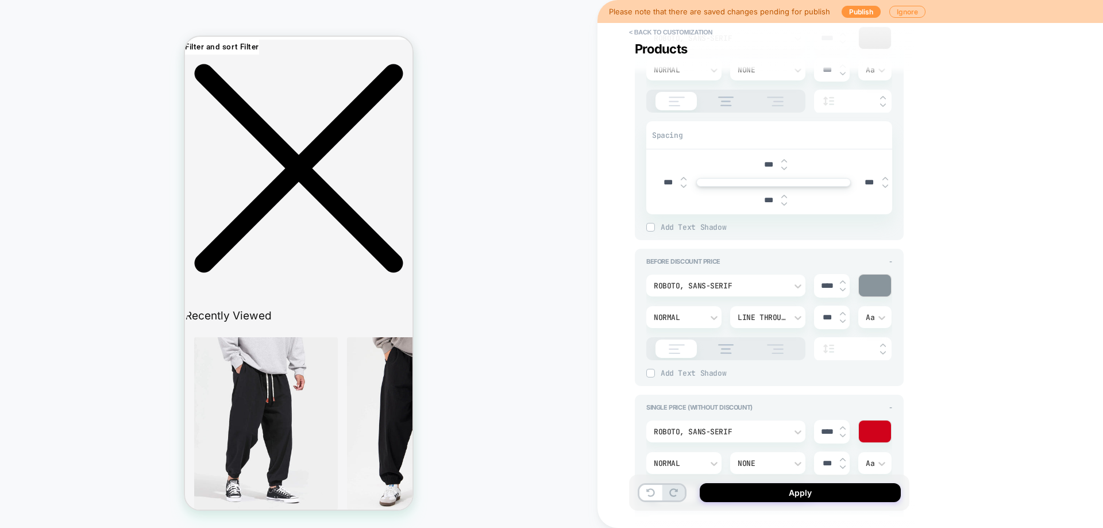
scroll to position [1035, 0]
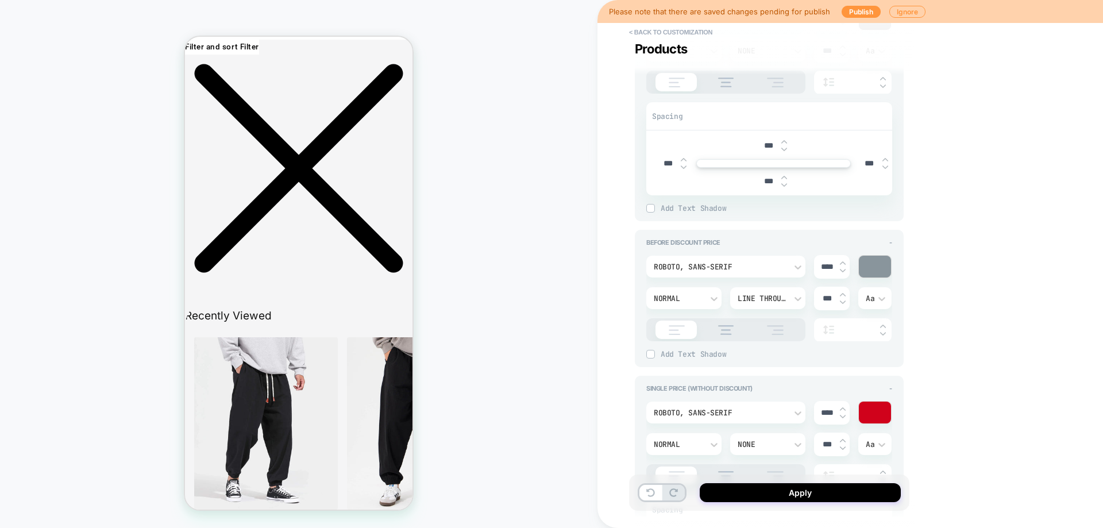
click at [872, 409] on div at bounding box center [875, 413] width 32 height 22
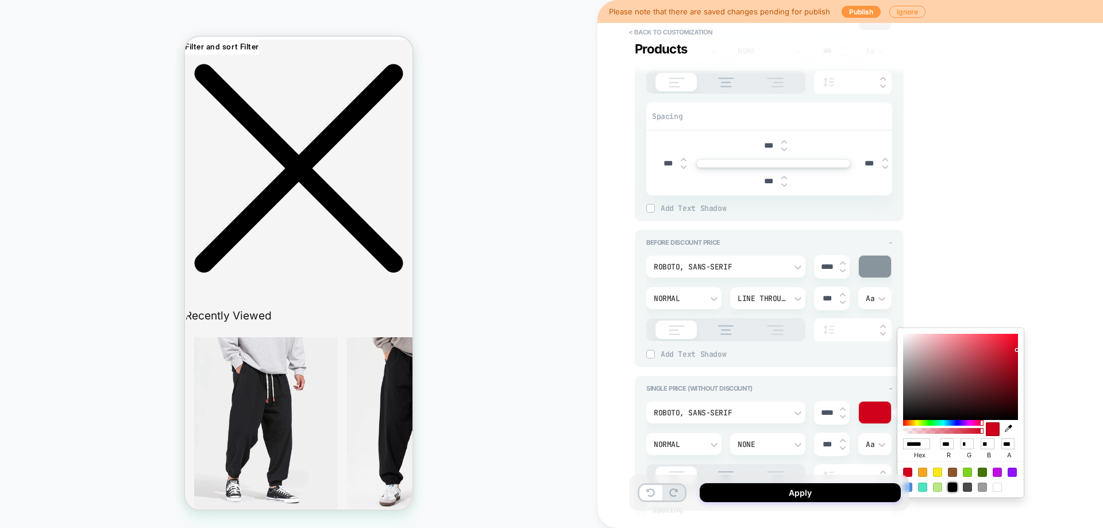
click at [954, 488] on div at bounding box center [952, 487] width 9 height 9
type textarea "*"
type input "******"
type input "*"
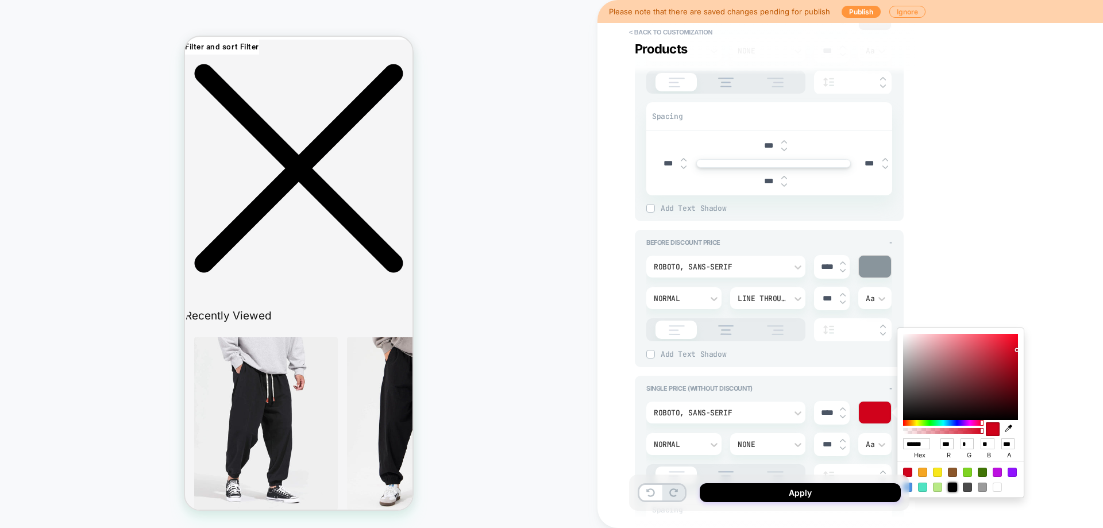
type input "*"
click at [918, 289] on div "**********" at bounding box center [851, 264] width 506 height 528
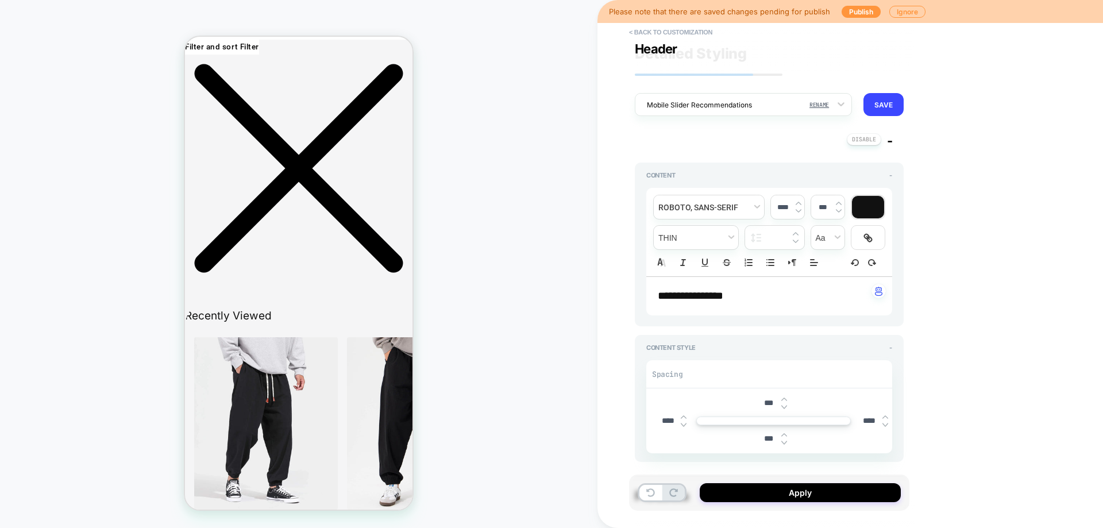
scroll to position [0, 0]
click at [891, 99] on button "SAVE" at bounding box center [884, 105] width 40 height 23
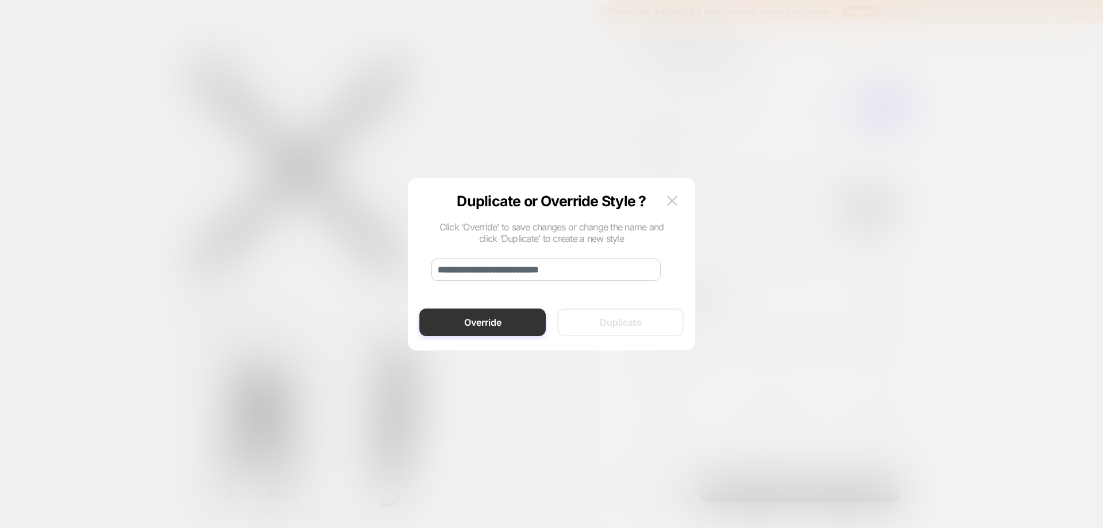
click at [487, 319] on button "Override" at bounding box center [483, 323] width 126 height 28
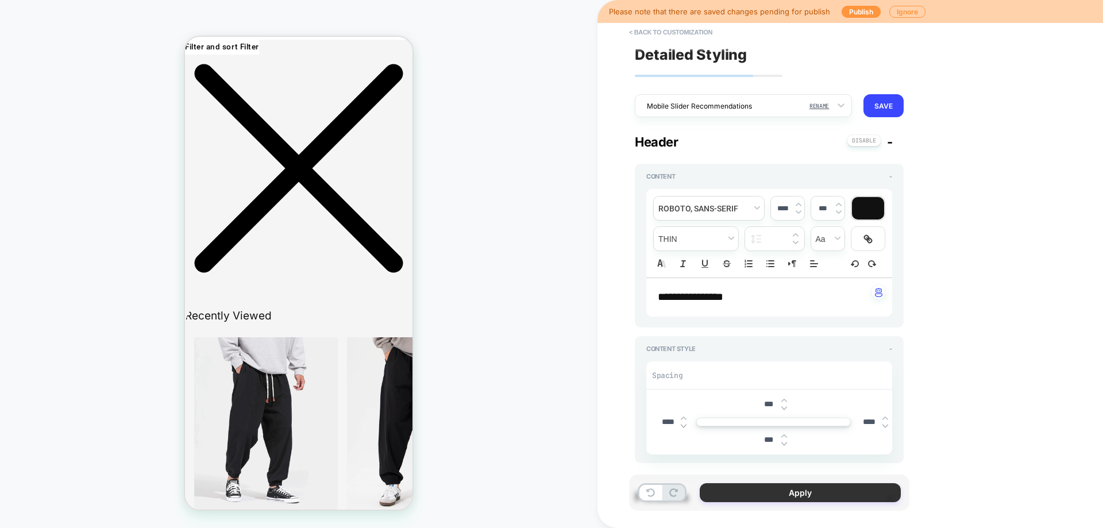
type textarea "*"
click at [829, 491] on button "Apply" at bounding box center [800, 492] width 201 height 19
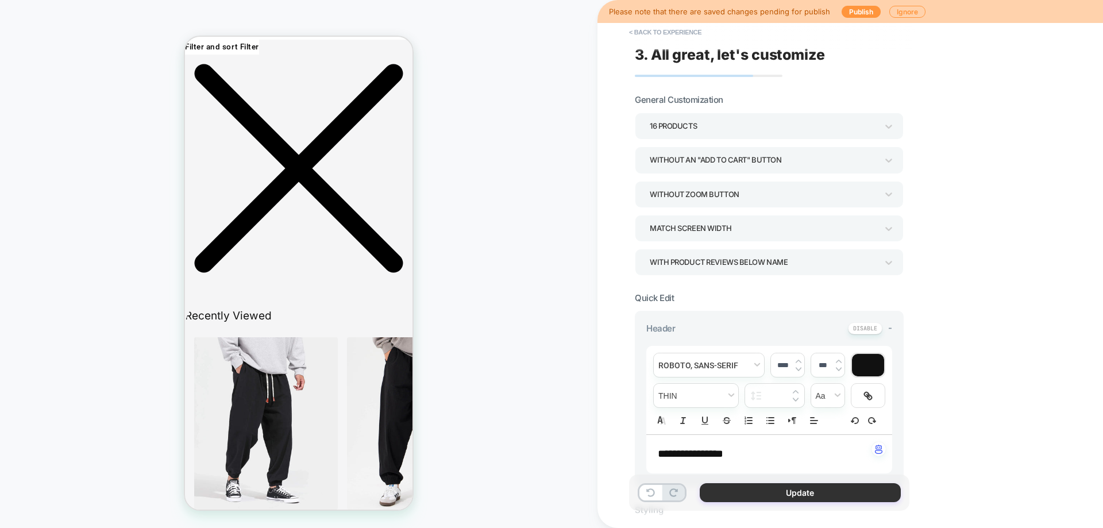
click at [829, 489] on button "Update" at bounding box center [800, 492] width 201 height 19
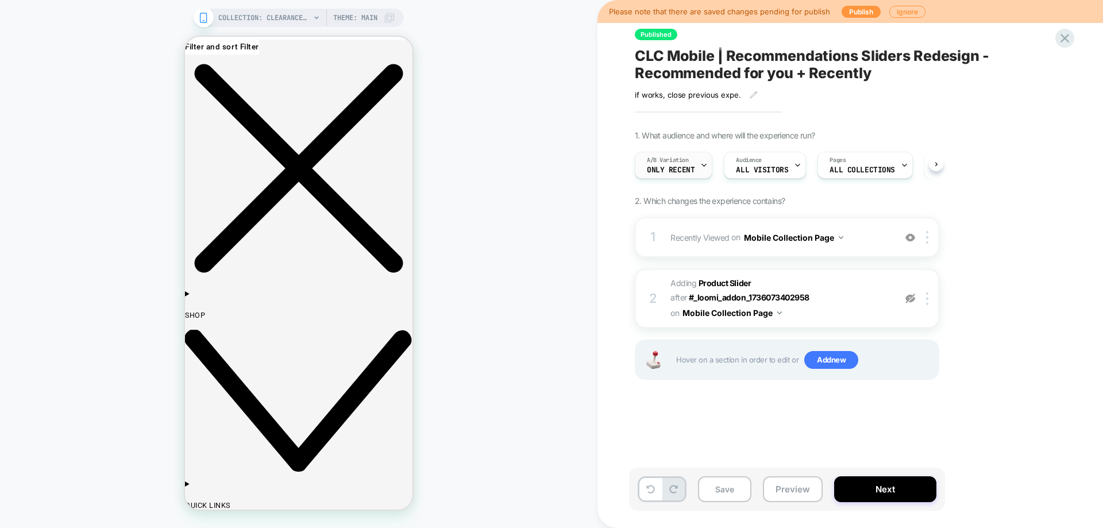
click at [691, 174] on div "A/B Variation only recent" at bounding box center [671, 165] width 71 height 26
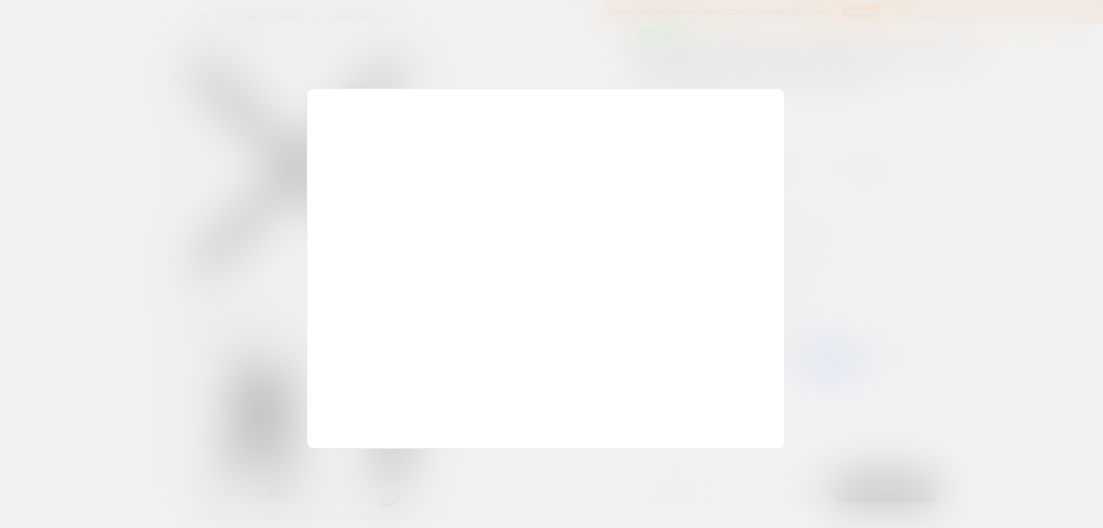
scroll to position [0, 1]
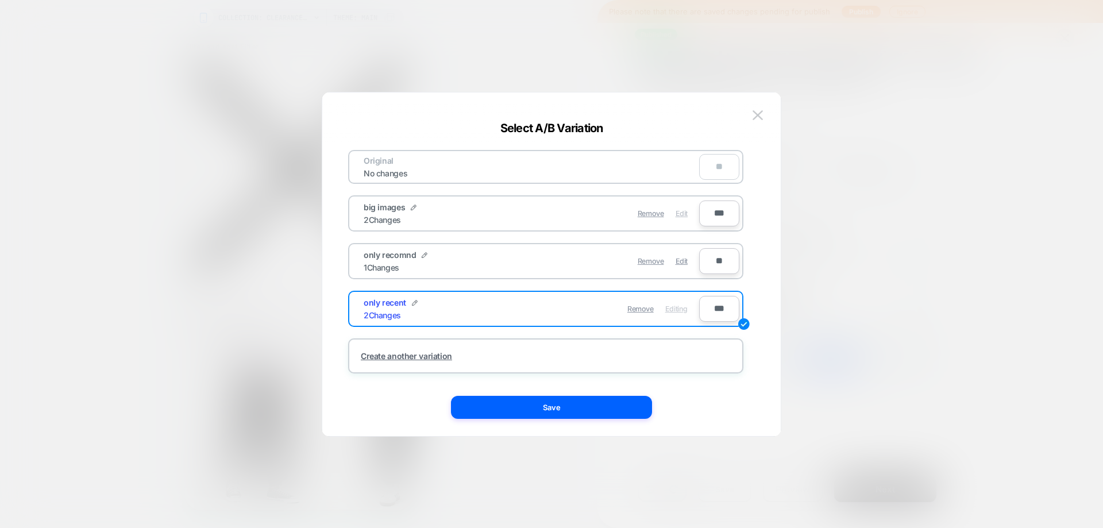
click at [679, 213] on span "Edit" at bounding box center [682, 213] width 12 height 9
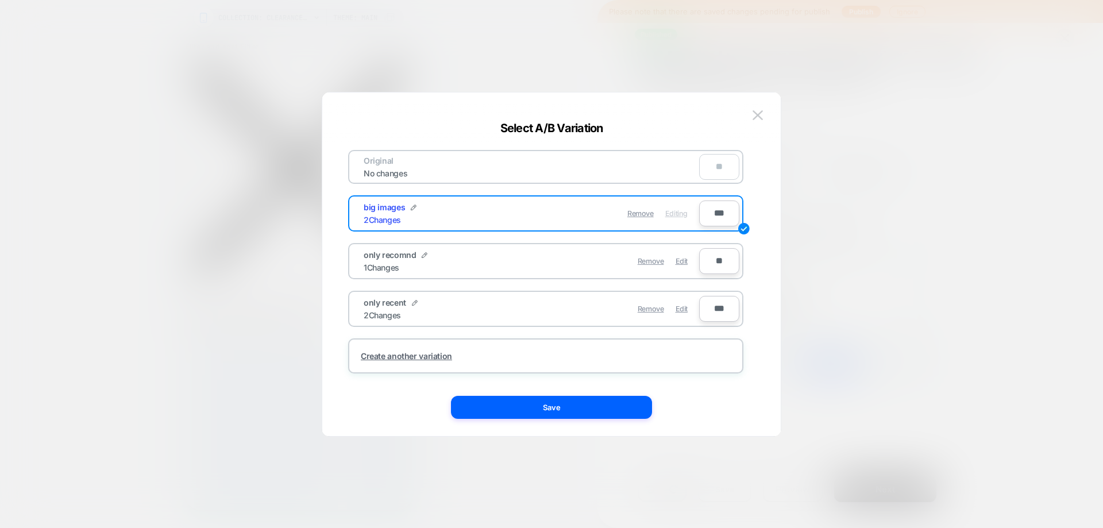
click at [620, 406] on button "Save" at bounding box center [551, 407] width 201 height 23
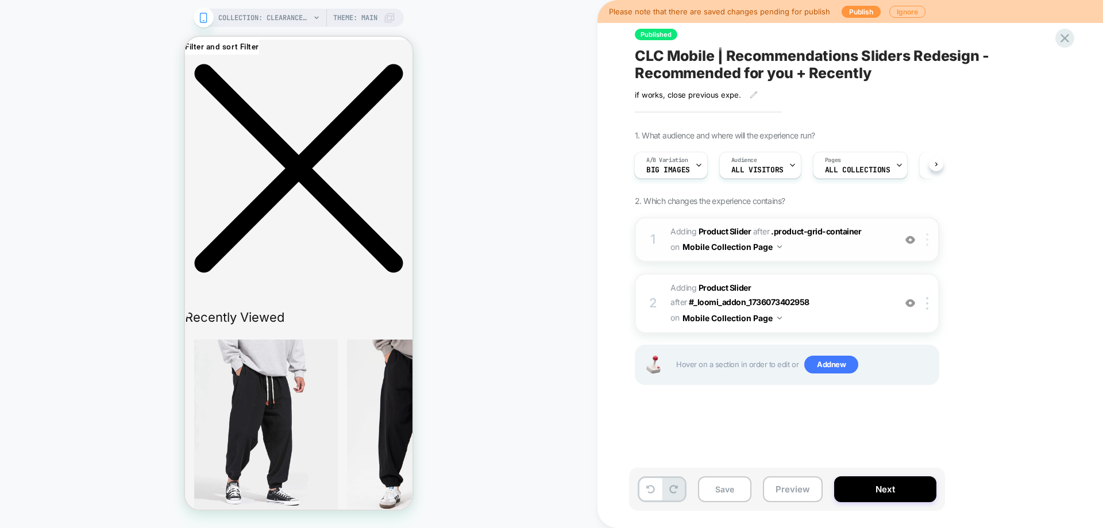
click at [925, 239] on div at bounding box center [929, 239] width 19 height 13
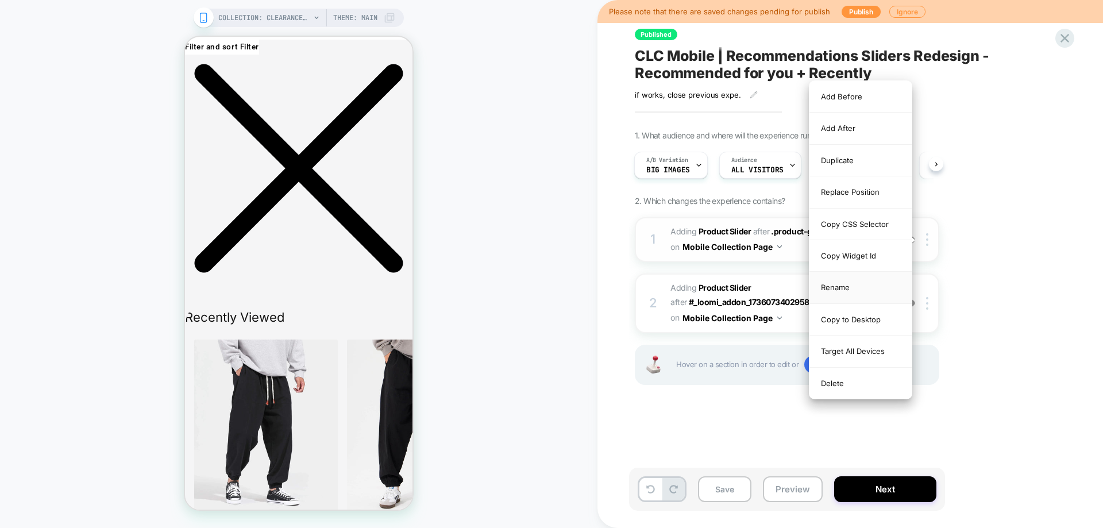
click at [855, 280] on div "Rename" at bounding box center [861, 288] width 102 height 32
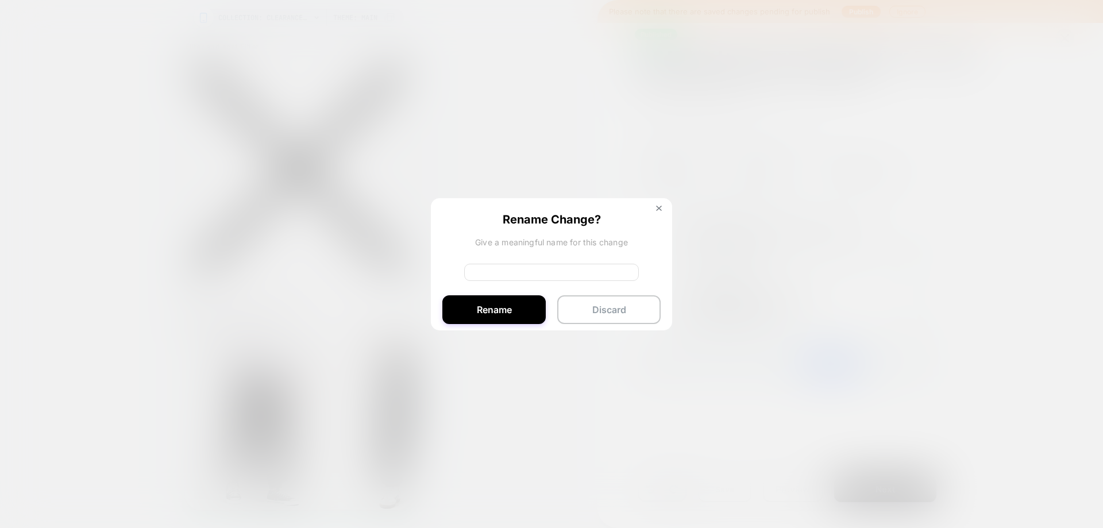
click at [521, 271] on input at bounding box center [551, 272] width 175 height 17
type input "********"
click at [511, 310] on button "Rename" at bounding box center [494, 311] width 103 height 29
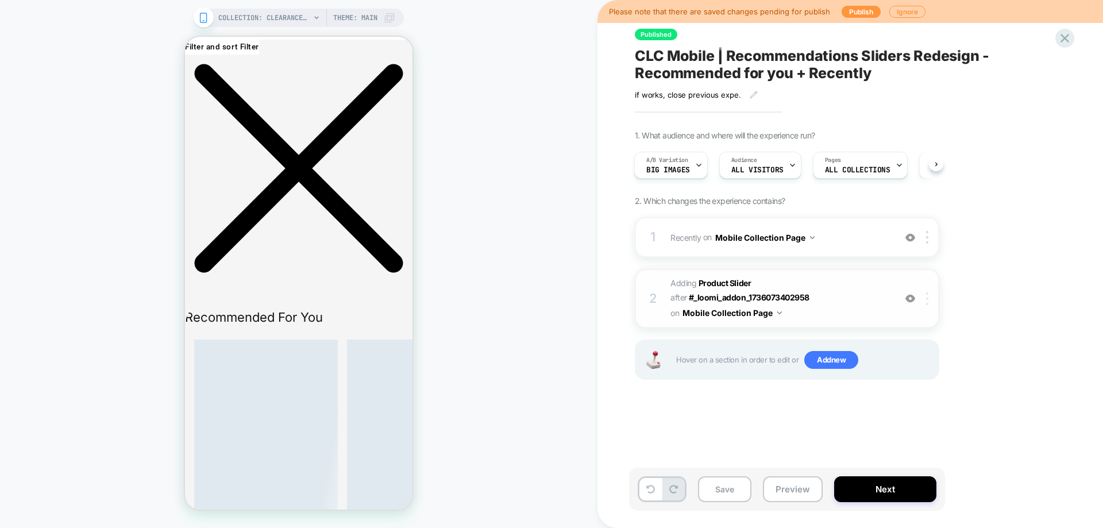
click at [926, 298] on div at bounding box center [929, 299] width 19 height 13
click at [928, 298] on img at bounding box center [927, 299] width 2 height 13
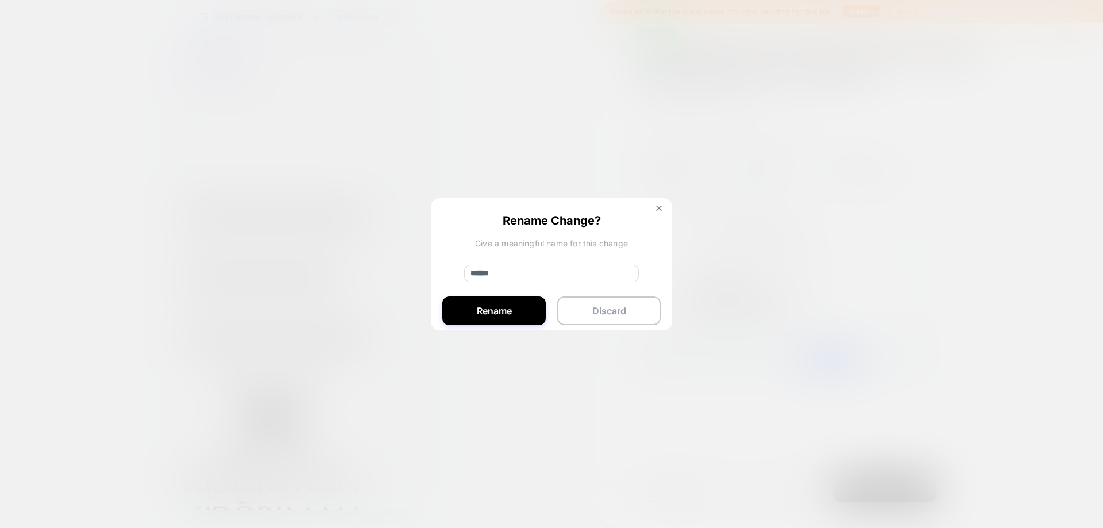
scroll to position [2059, 0]
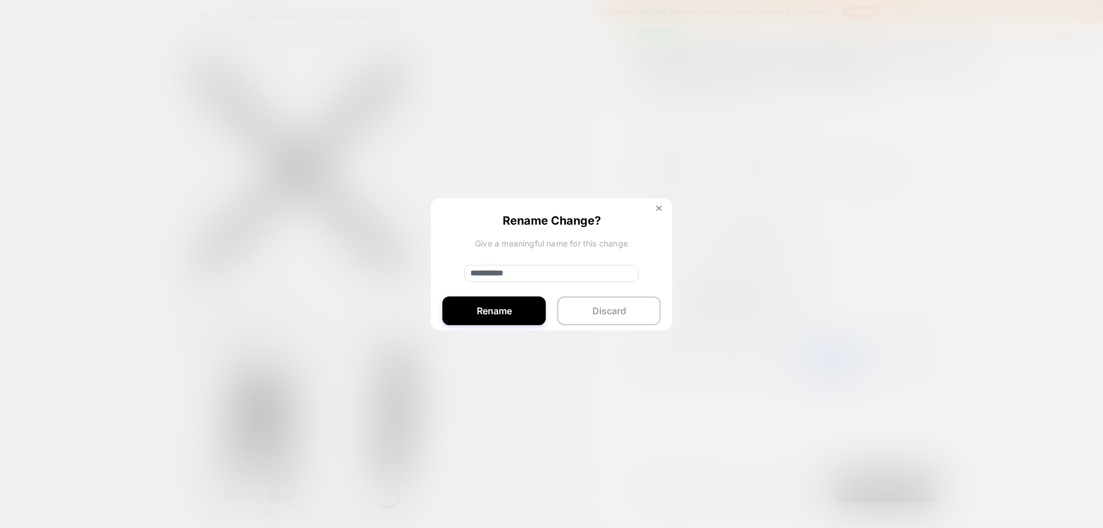
type input "**********"
click at [491, 310] on button "Rename" at bounding box center [494, 311] width 103 height 29
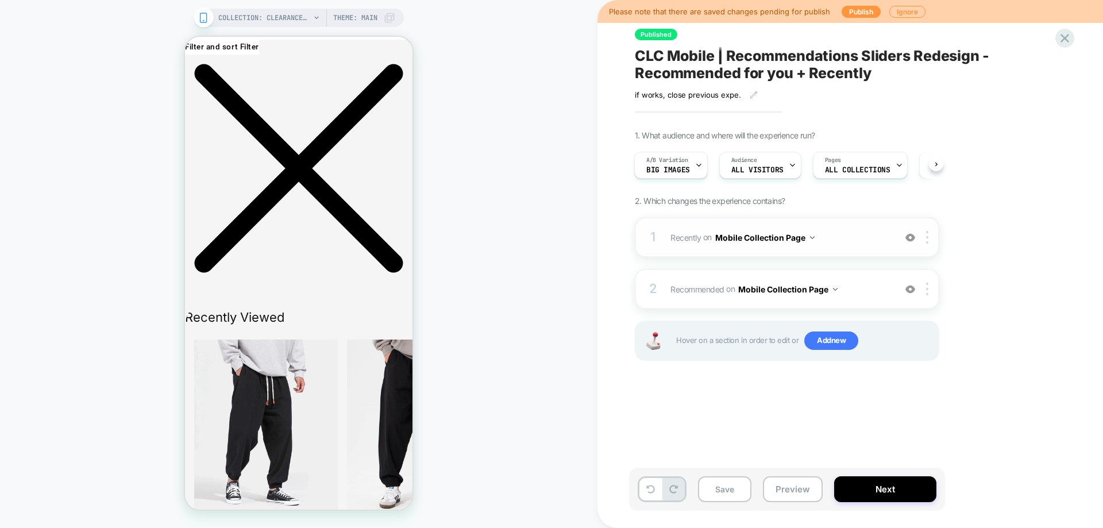
click at [860, 241] on span "Recently Adding Product Slider AFTER .product-grid-container on Mobile Collecti…" at bounding box center [780, 237] width 219 height 17
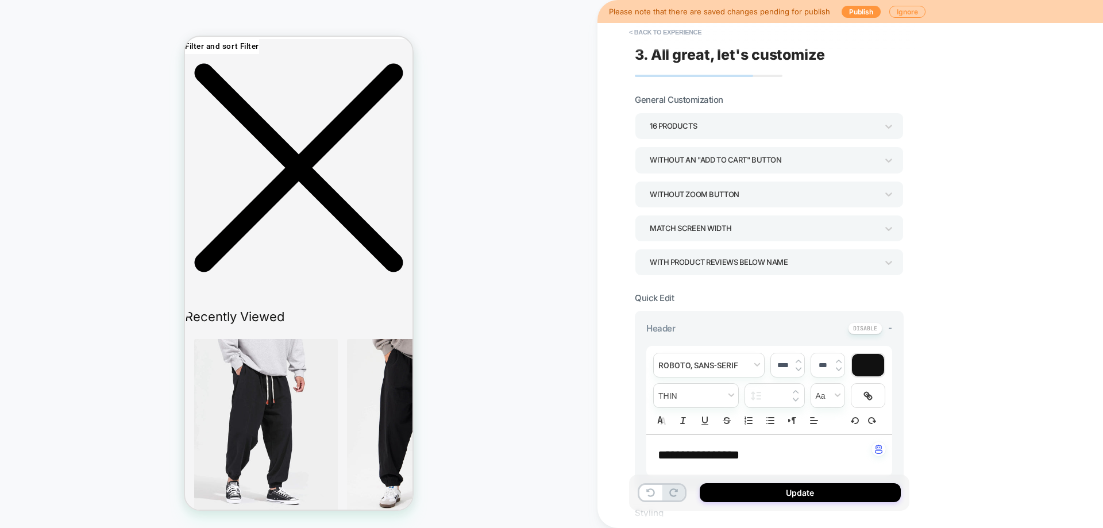
scroll to position [345, 0]
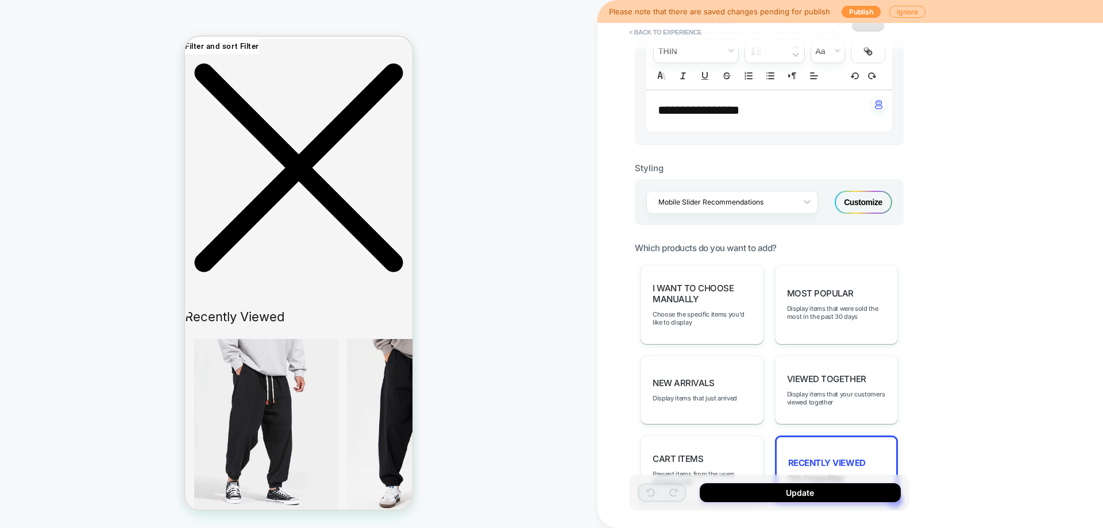
drag, startPoint x: 26, startPoint y: 198, endPoint x: 50, endPoint y: 202, distance: 24.5
click at [26, 198] on div "COLLECTION: Clearance (Category) COLLECTION: Clearance (Category) Theme: MAIN" at bounding box center [299, 263] width 598 height 505
click at [779, 210] on div "Mobile Slider Recommendations" at bounding box center [733, 202] width 172 height 23
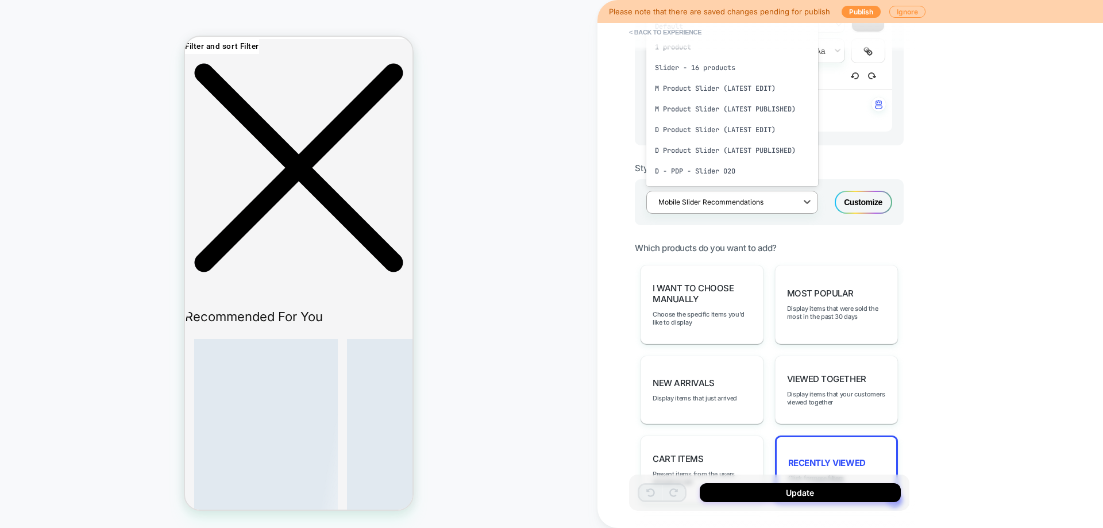
click at [701, 194] on div "Mobile Slider Recommendations" at bounding box center [725, 202] width 144 height 16
click at [703, 206] on div at bounding box center [725, 202] width 133 height 11
click at [820, 234] on div "**********" at bounding box center [769, 264] width 269 height 1030
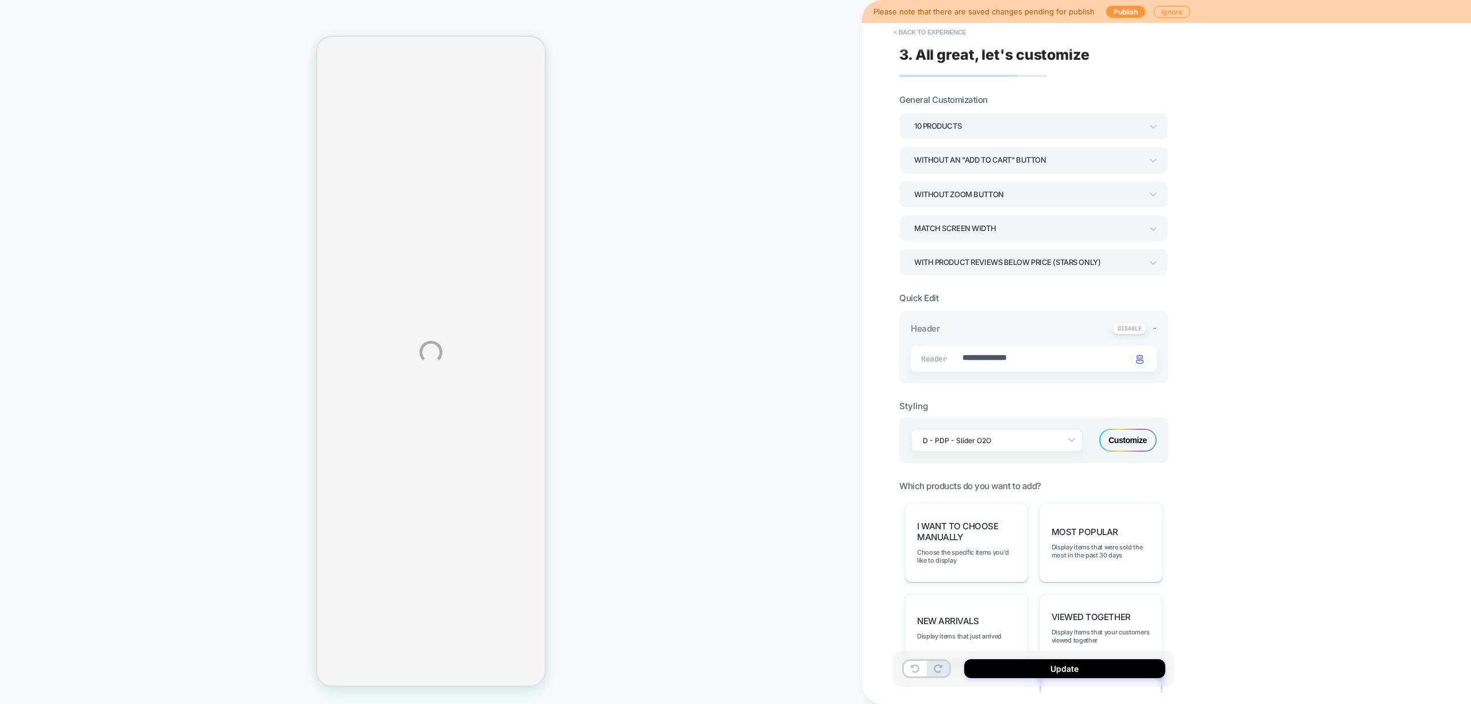
click at [1035, 440] on div "**********" at bounding box center [735, 352] width 1471 height 704
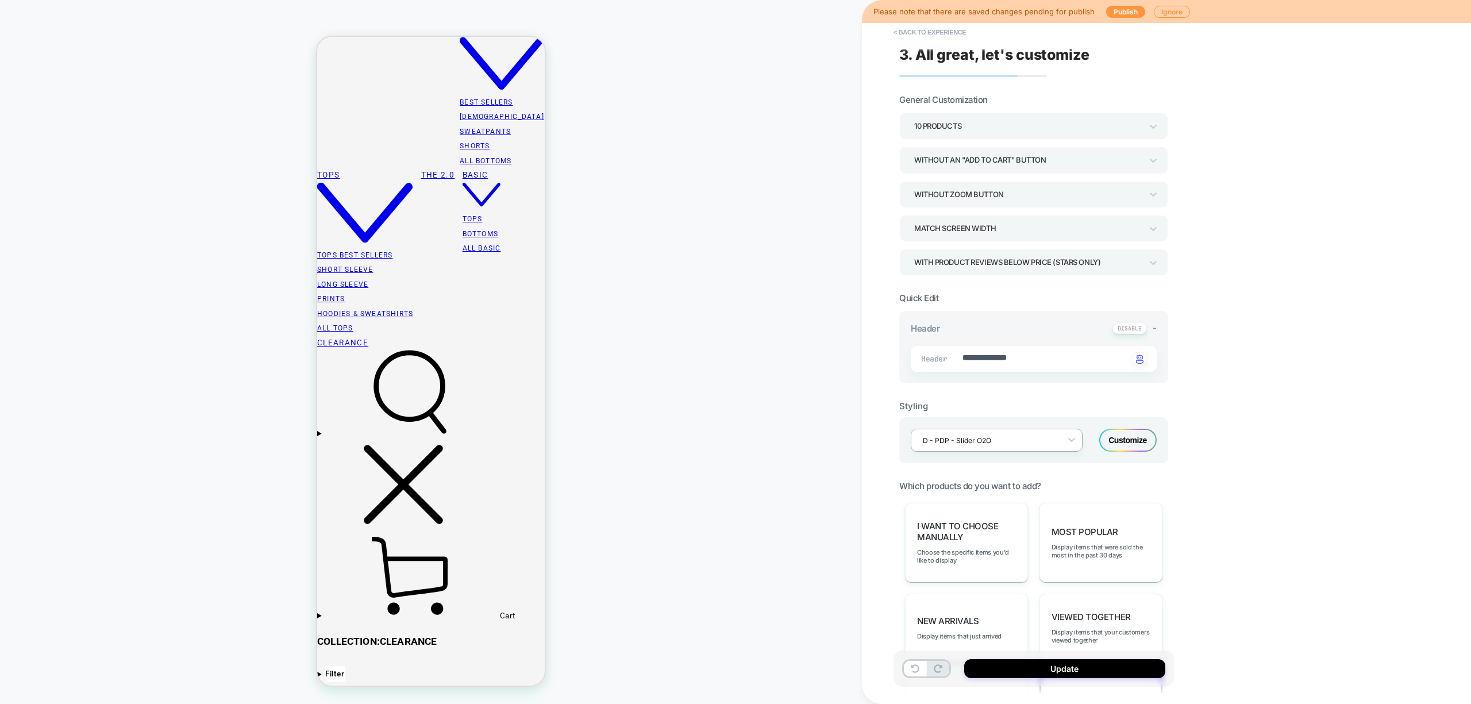
scroll to position [2088, 0]
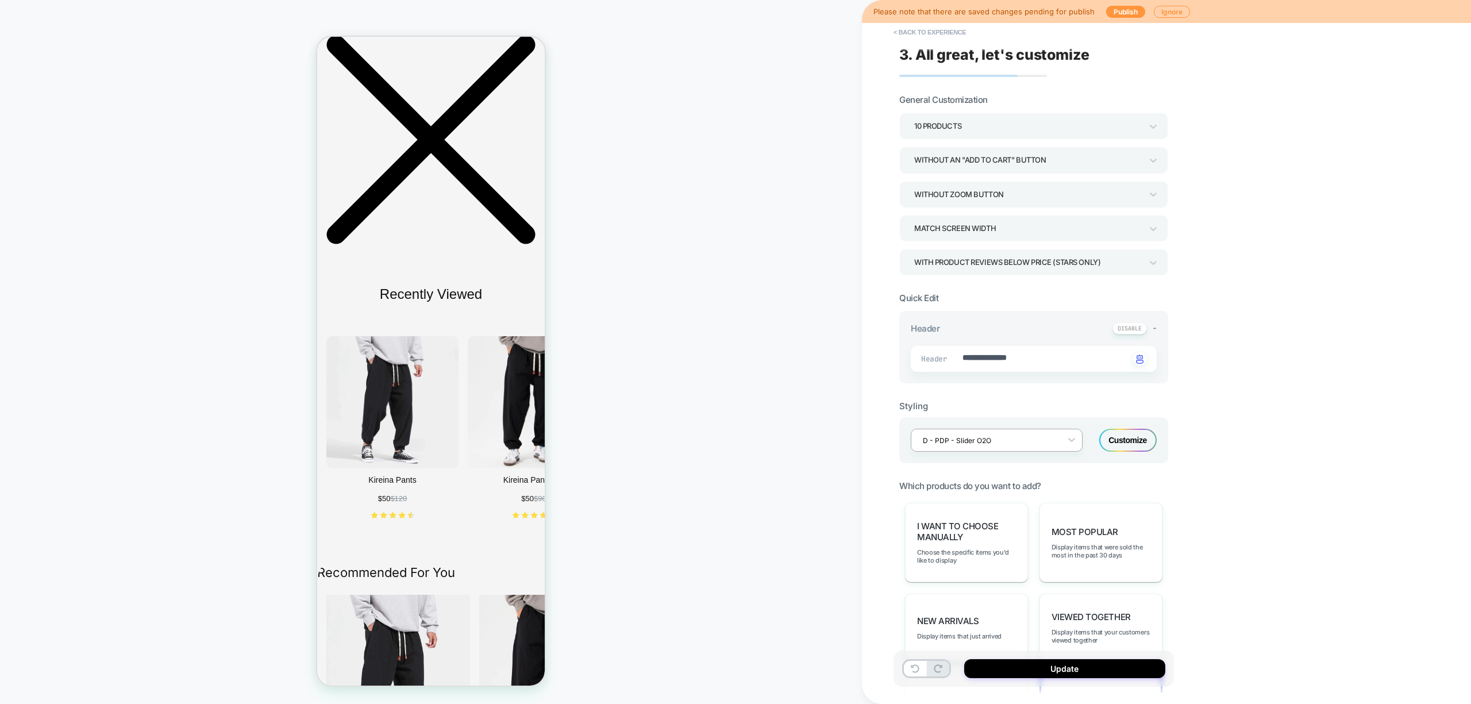
click at [1031, 439] on div at bounding box center [989, 440] width 133 height 11
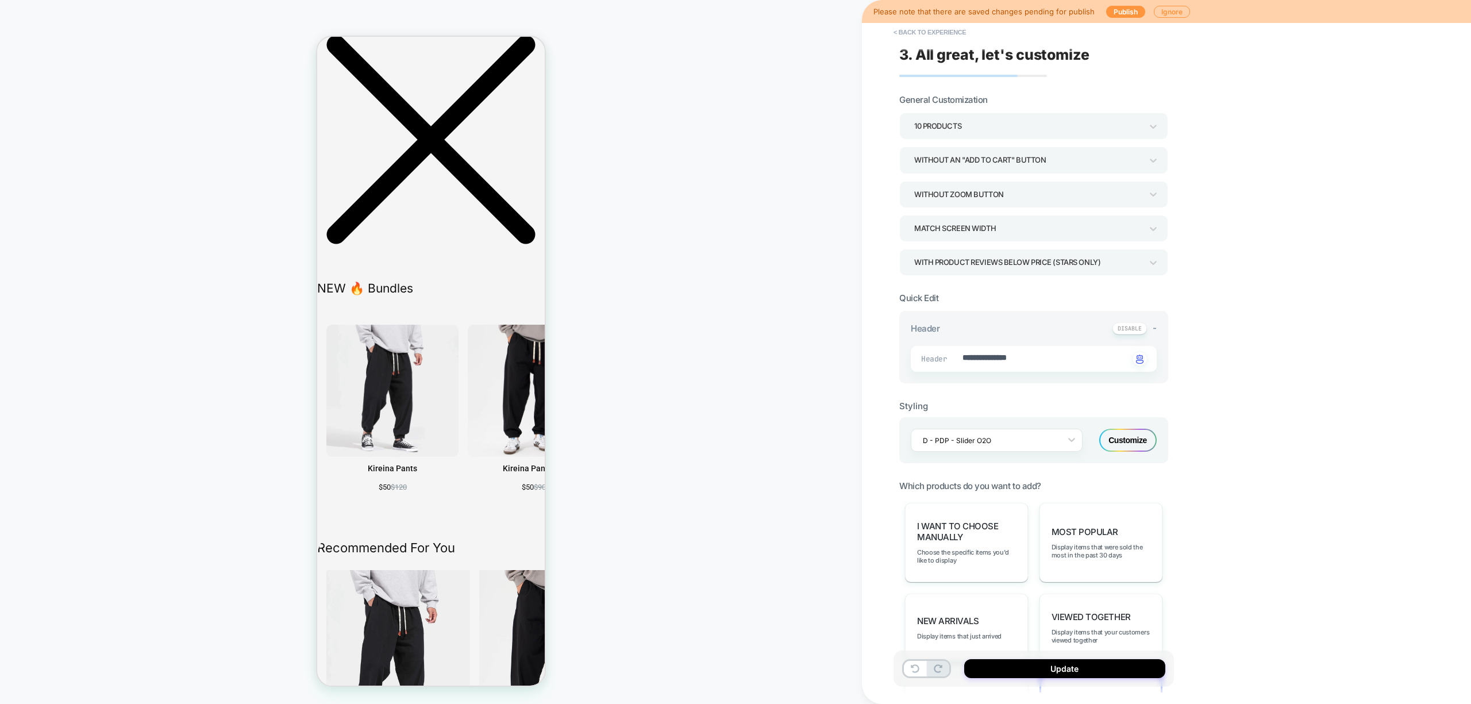
click at [1323, 440] on div "**********" at bounding box center [1115, 352] width 506 height 704
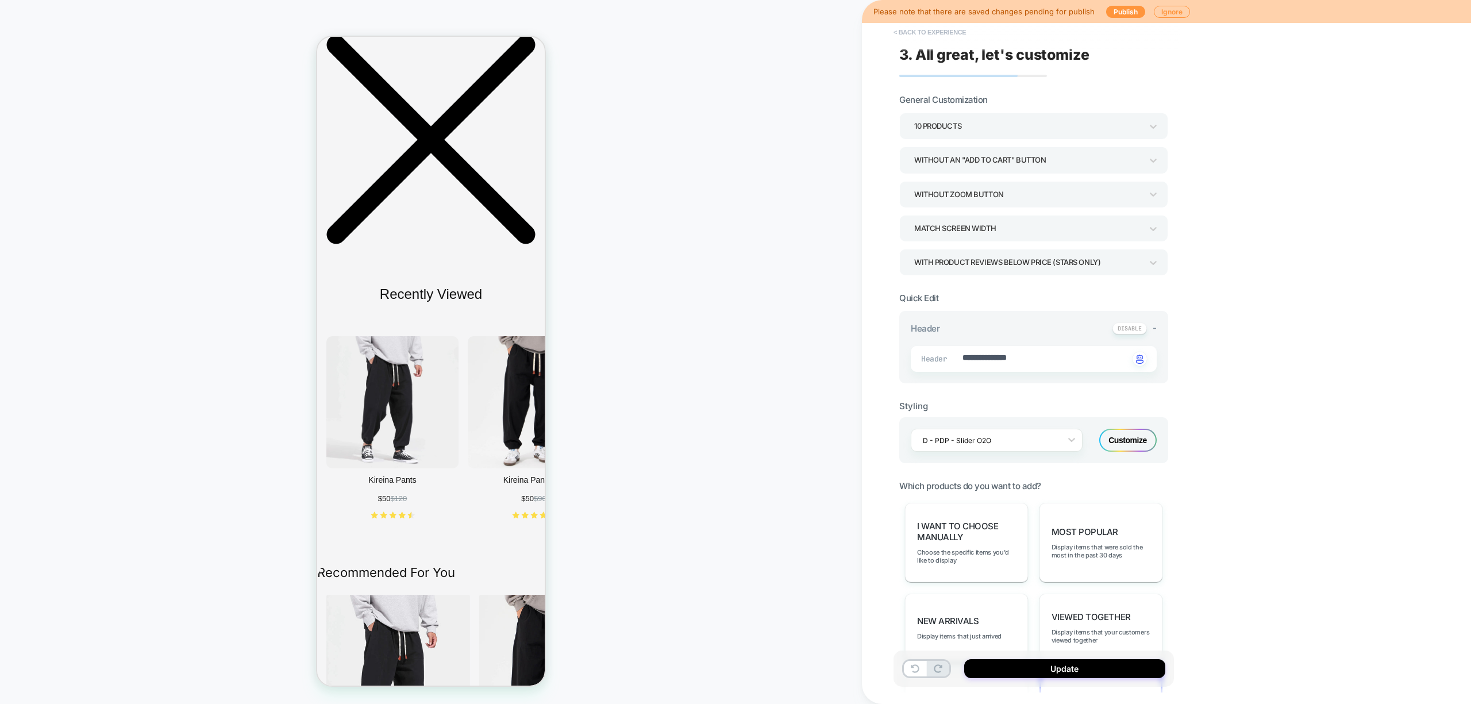
click at [918, 30] on button "< Back to experience" at bounding box center [930, 32] width 84 height 18
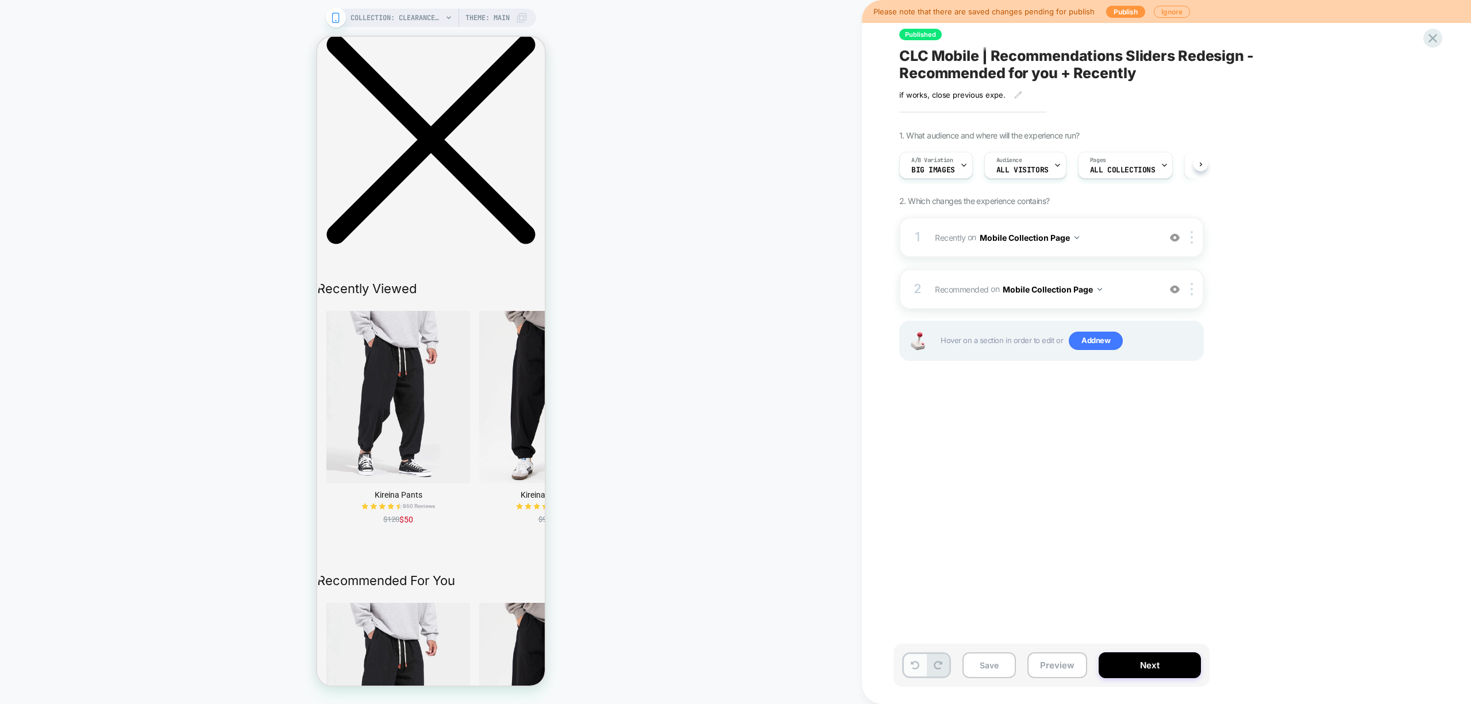
scroll to position [0, 1]
click at [920, 668] on button at bounding box center [915, 665] width 22 height 22
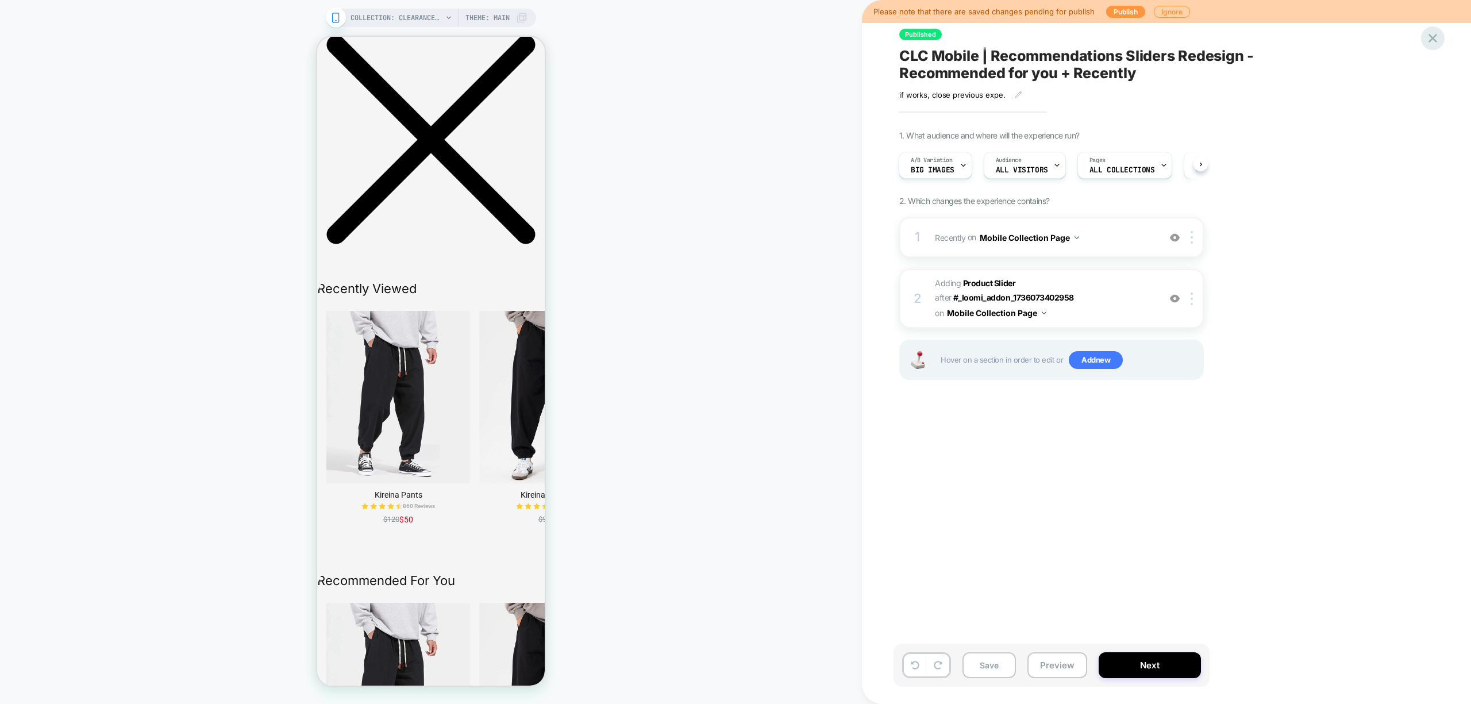
click at [1429, 35] on icon at bounding box center [1433, 38] width 16 height 16
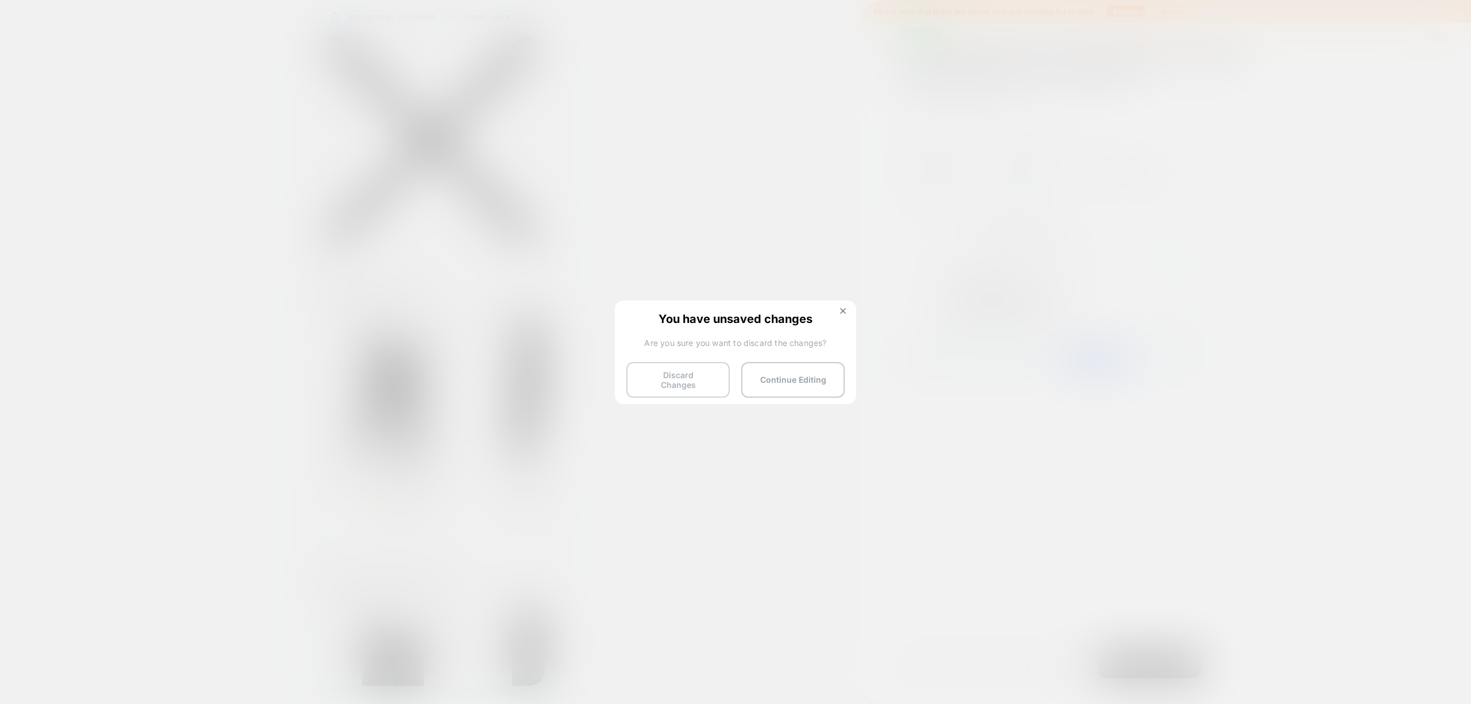
click at [714, 380] on button "Discard Changes" at bounding box center [677, 380] width 103 height 36
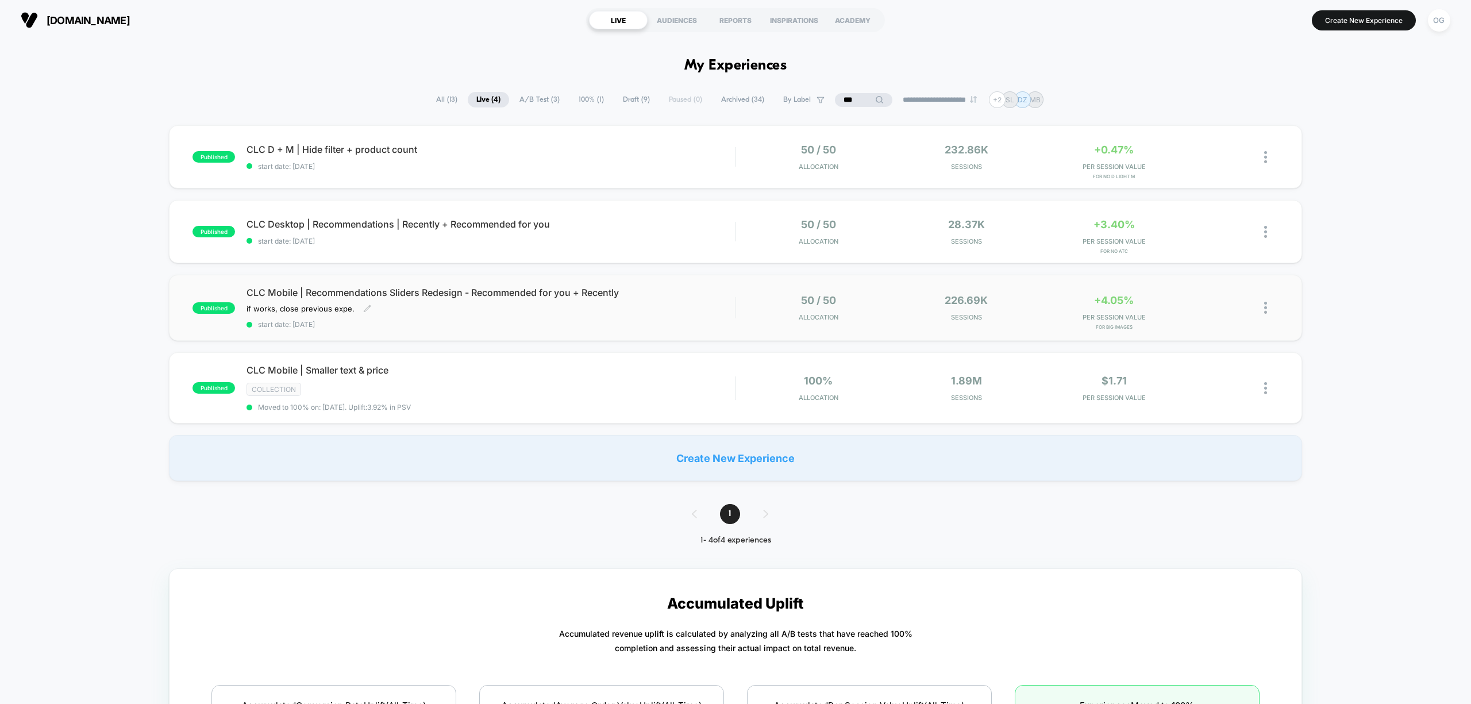
click at [705, 315] on div "CLC Mobile | Recommendations Sliders Redesign - Recommended for you + Recently …" at bounding box center [491, 308] width 489 height 42
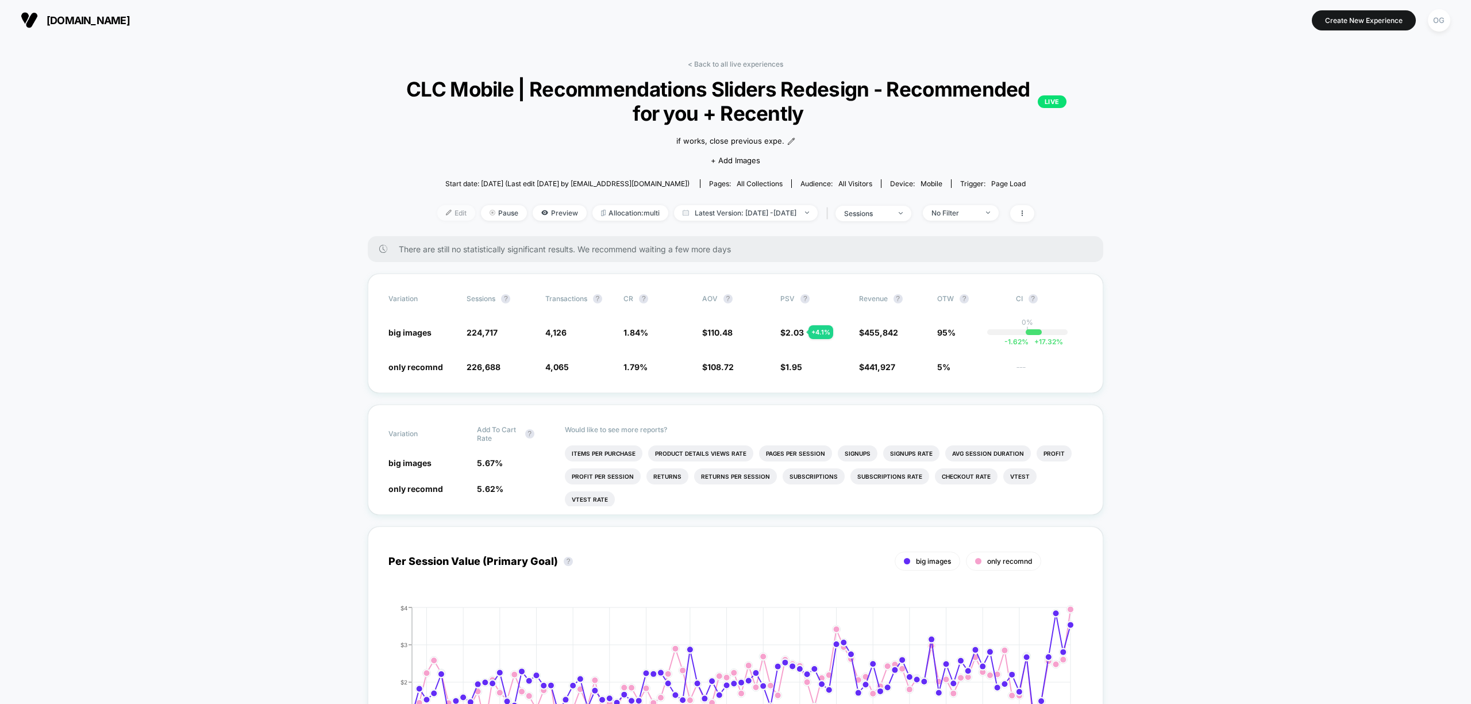
click at [451, 207] on span "Edit" at bounding box center [456, 213] width 38 height 16
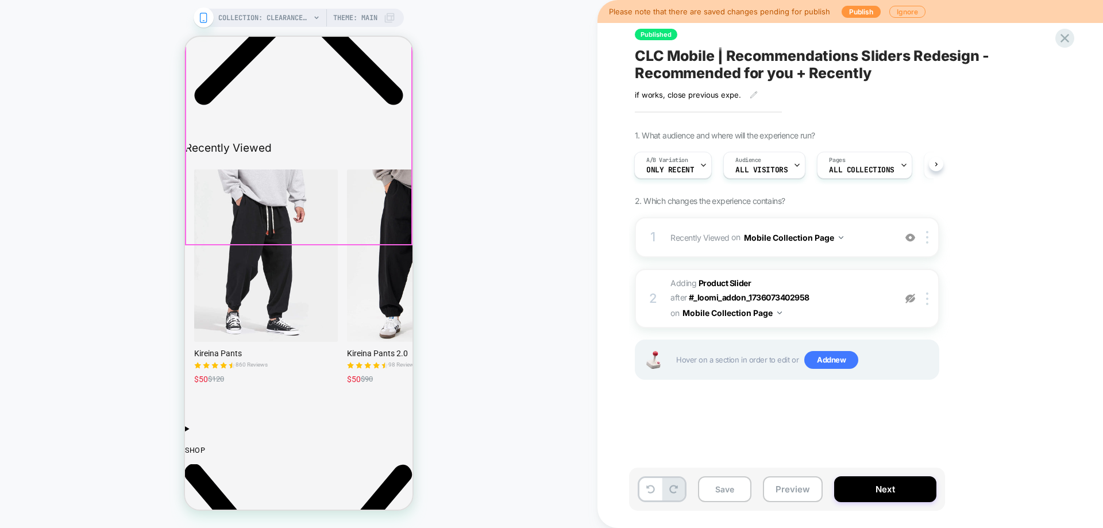
scroll to position [2126, 0]
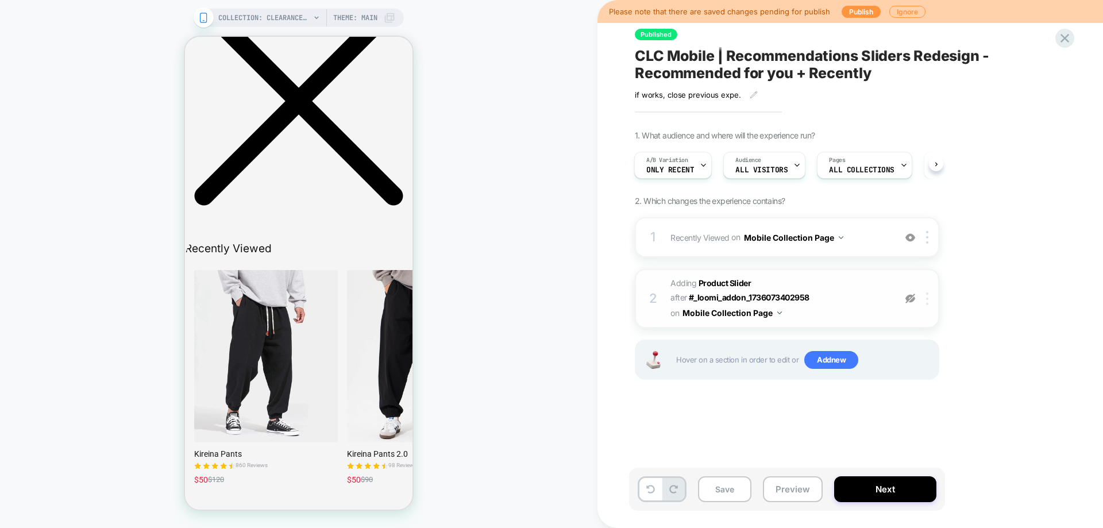
click at [926, 297] on div at bounding box center [929, 299] width 19 height 13
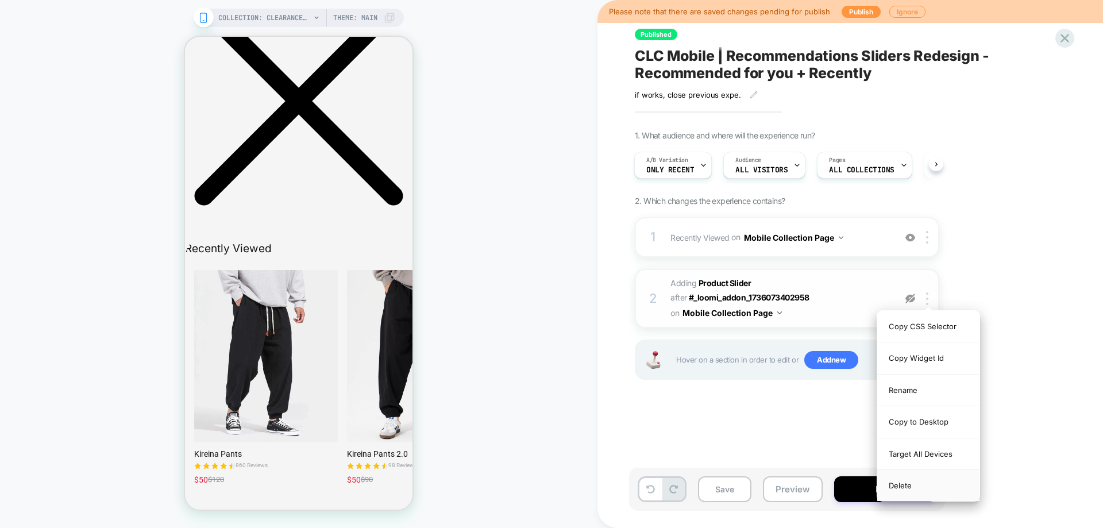
click at [923, 483] on div "Delete" at bounding box center [929, 485] width 102 height 31
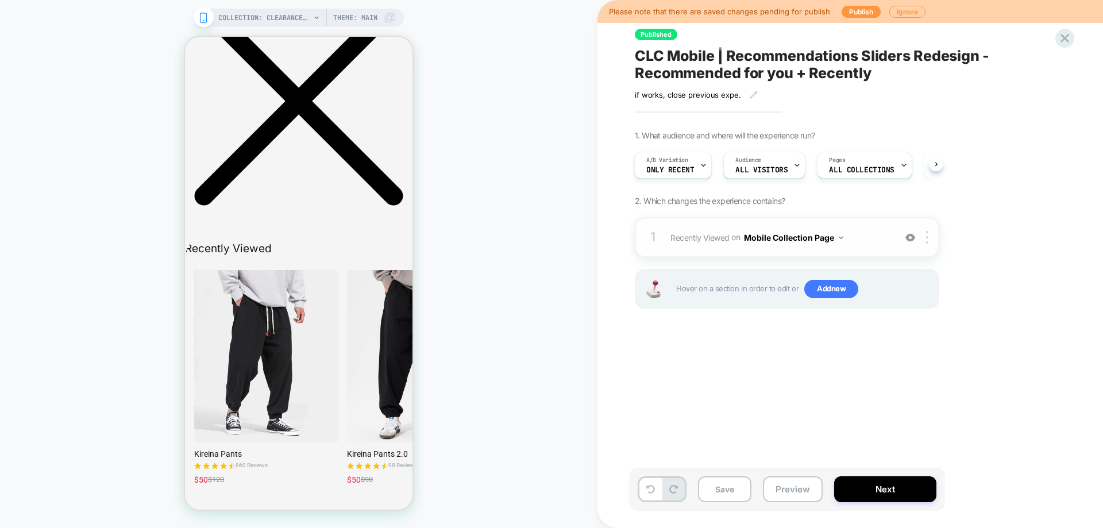
click at [871, 244] on span "Recently Viewed Adding Product Slider AFTER .product-grid-container on Mobile C…" at bounding box center [780, 237] width 219 height 17
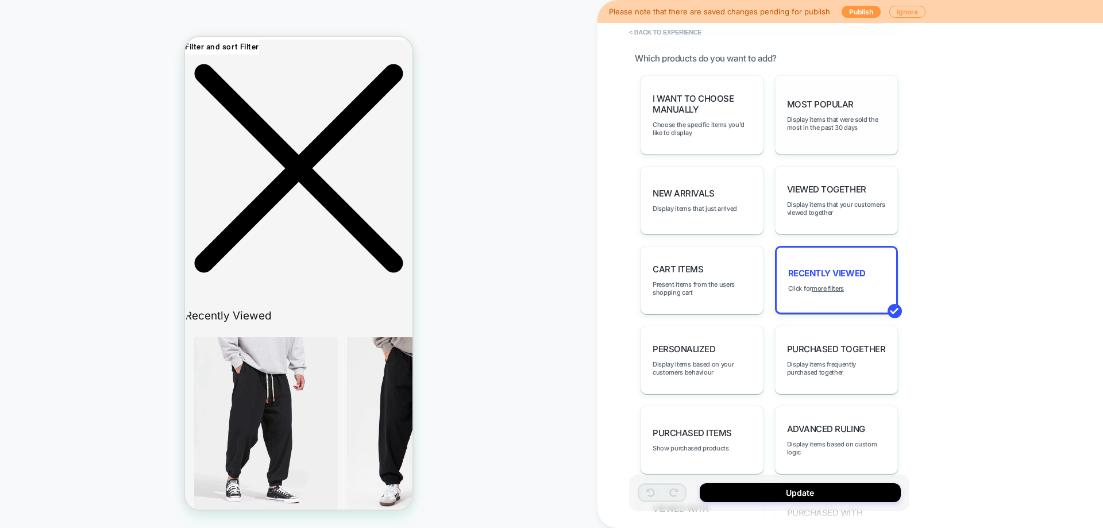
scroll to position [402, 0]
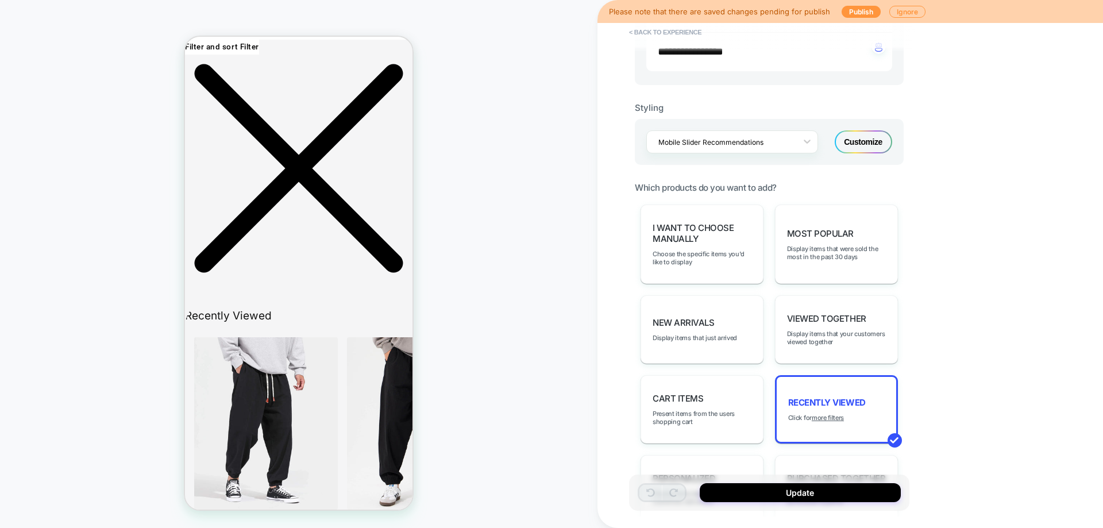
click at [864, 141] on div "Customize" at bounding box center [863, 141] width 57 height 23
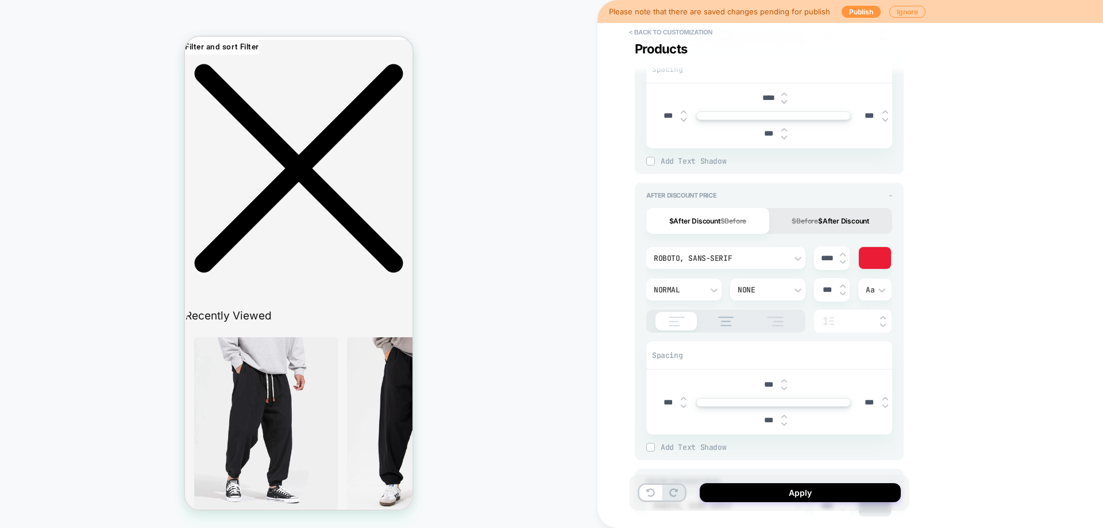
scroll to position [805, 0]
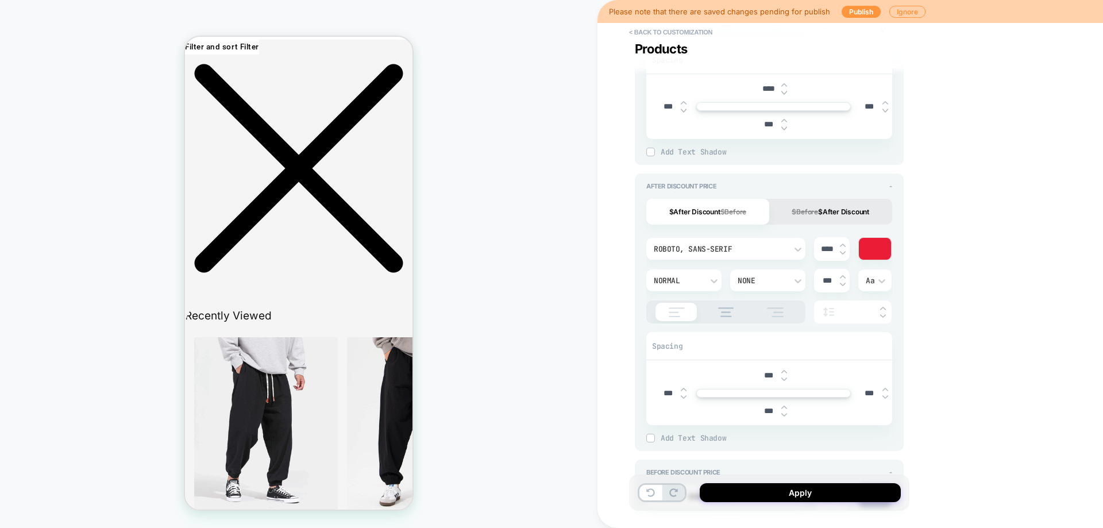
click at [882, 255] on div at bounding box center [875, 249] width 32 height 22
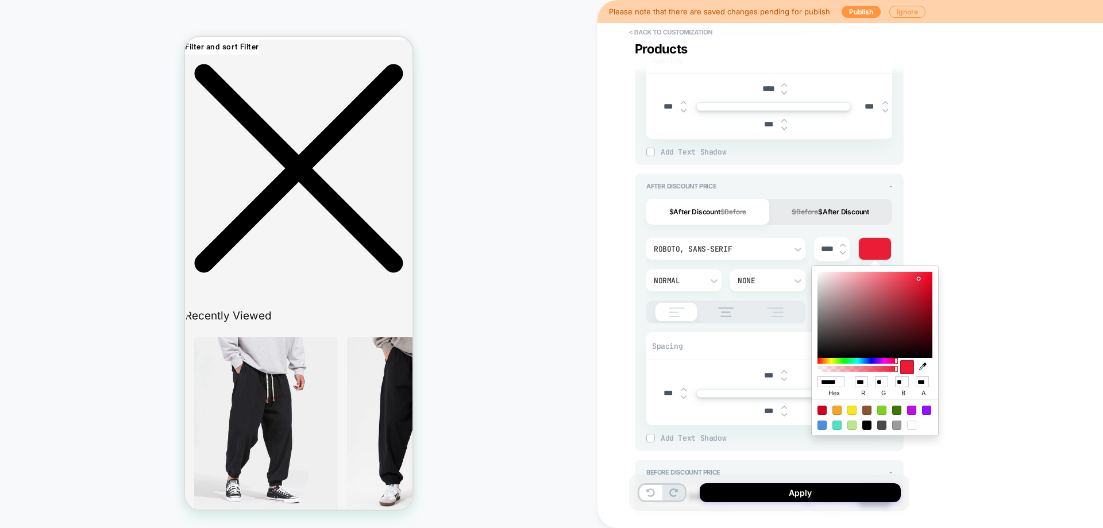
click at [867, 426] on div at bounding box center [867, 425] width 9 height 9
type textarea "*"
type input "******"
type input "*"
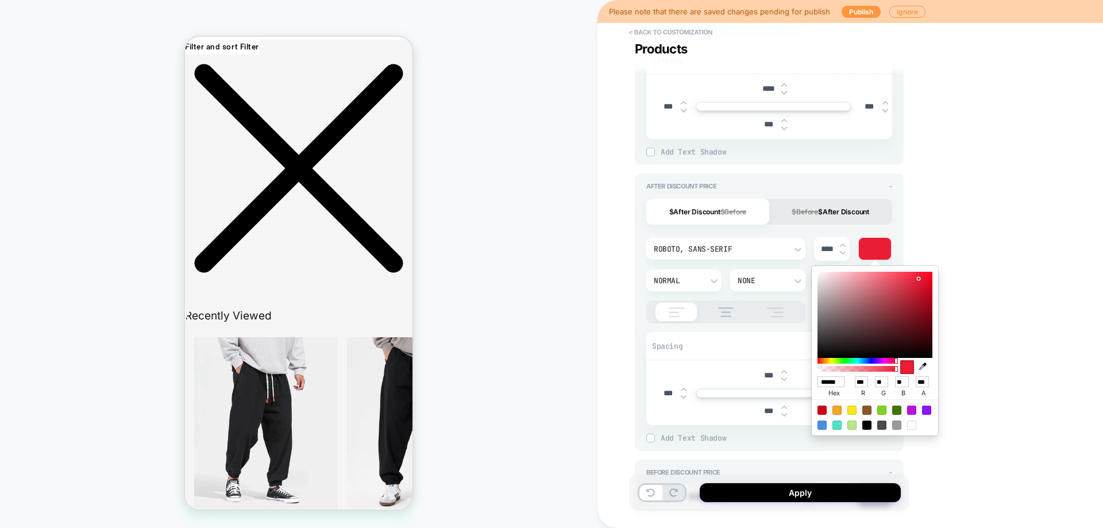
type input "*"
click at [907, 245] on div "**********" at bounding box center [769, 263] width 280 height 505
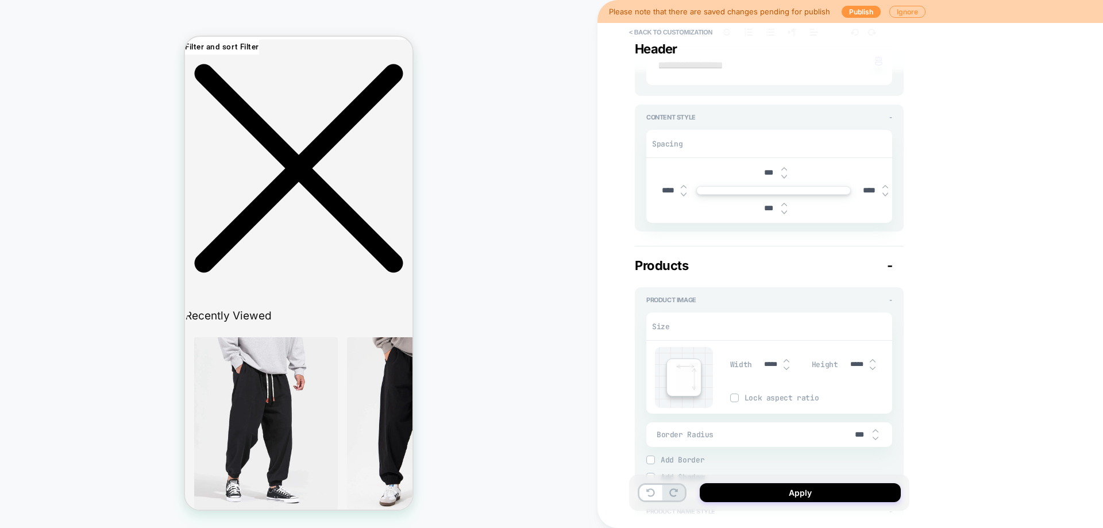
scroll to position [130, 0]
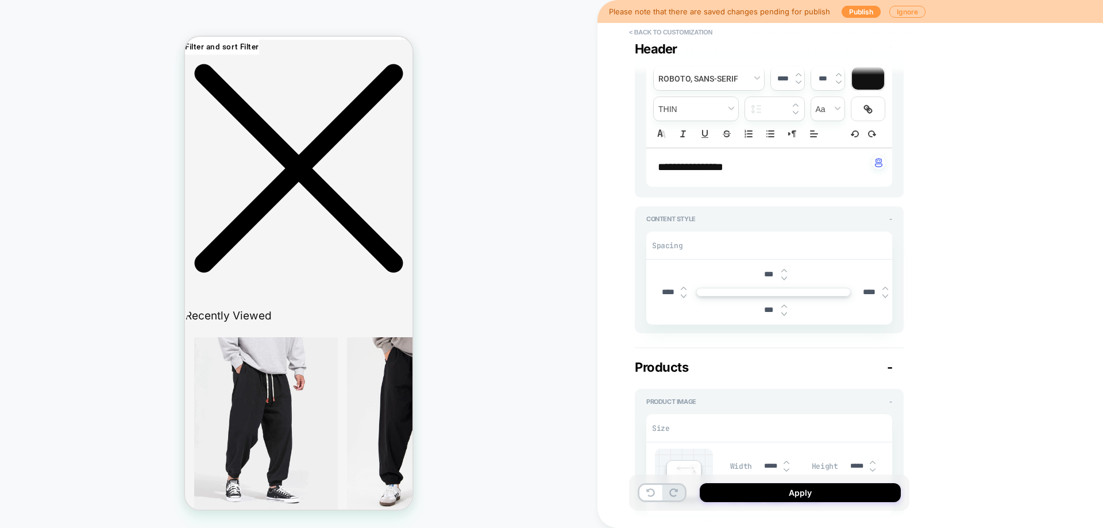
type textarea "*"
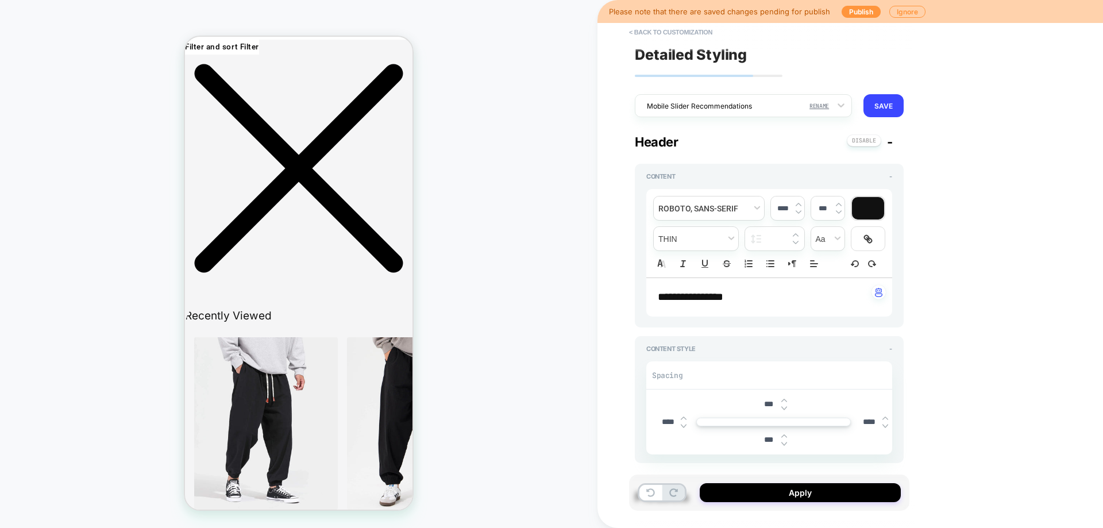
click at [820, 107] on button "RENAME" at bounding box center [819, 106] width 26 height 22
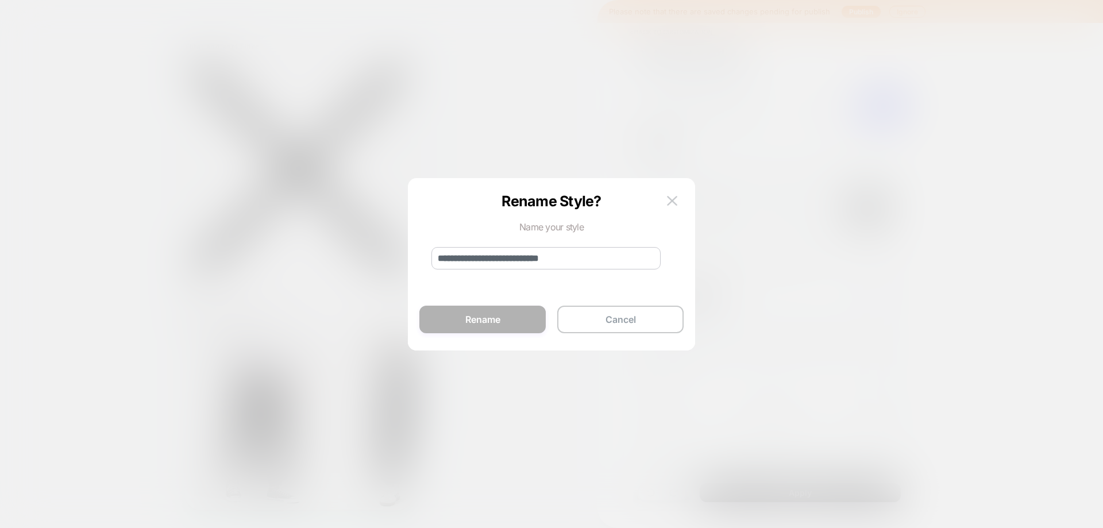
click at [520, 265] on input "**********" at bounding box center [546, 258] width 229 height 22
type input "********"
click at [504, 315] on button "Rename" at bounding box center [483, 320] width 126 height 28
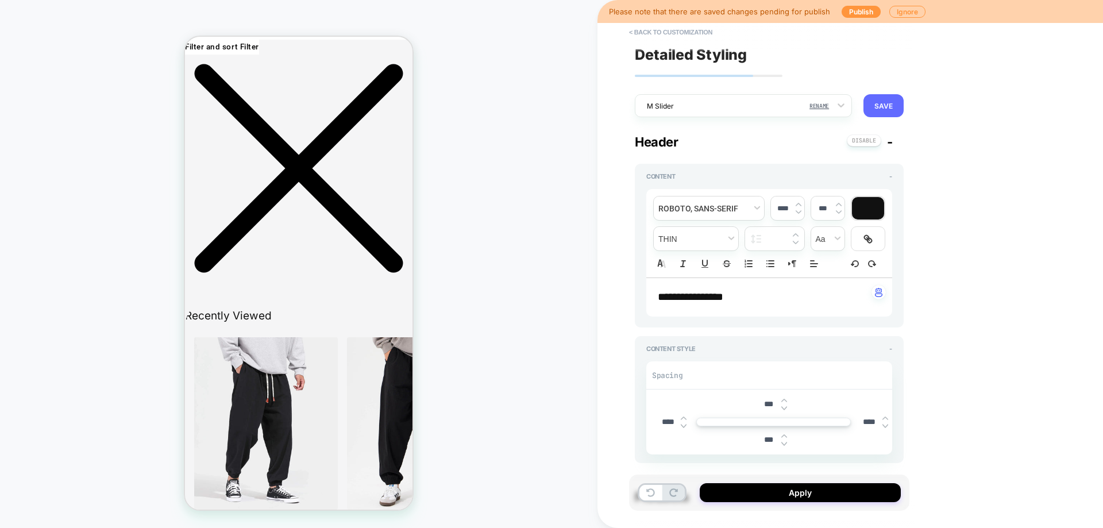
click at [876, 101] on button "SAVE" at bounding box center [884, 105] width 40 height 23
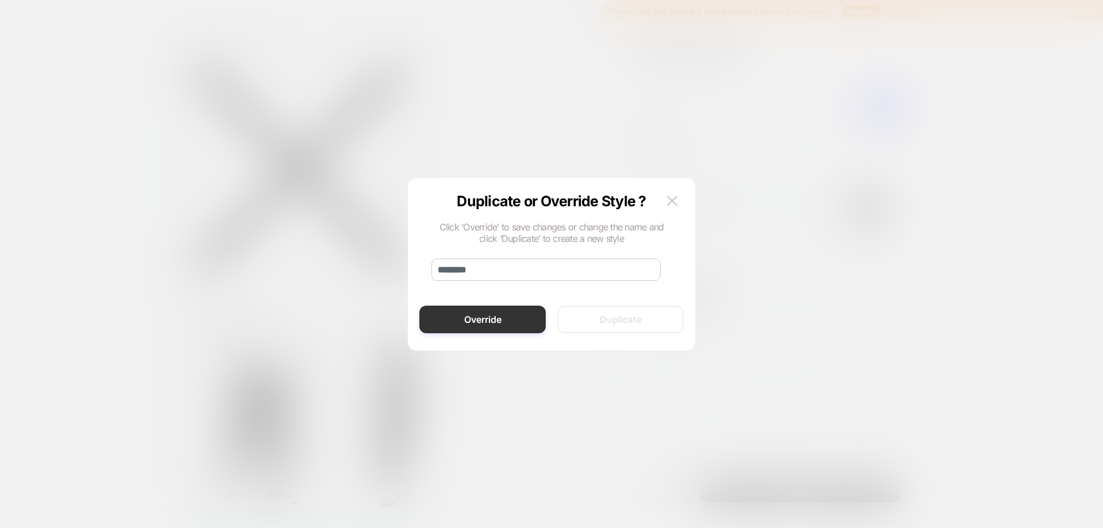
click at [502, 322] on button "Override" at bounding box center [483, 320] width 126 height 28
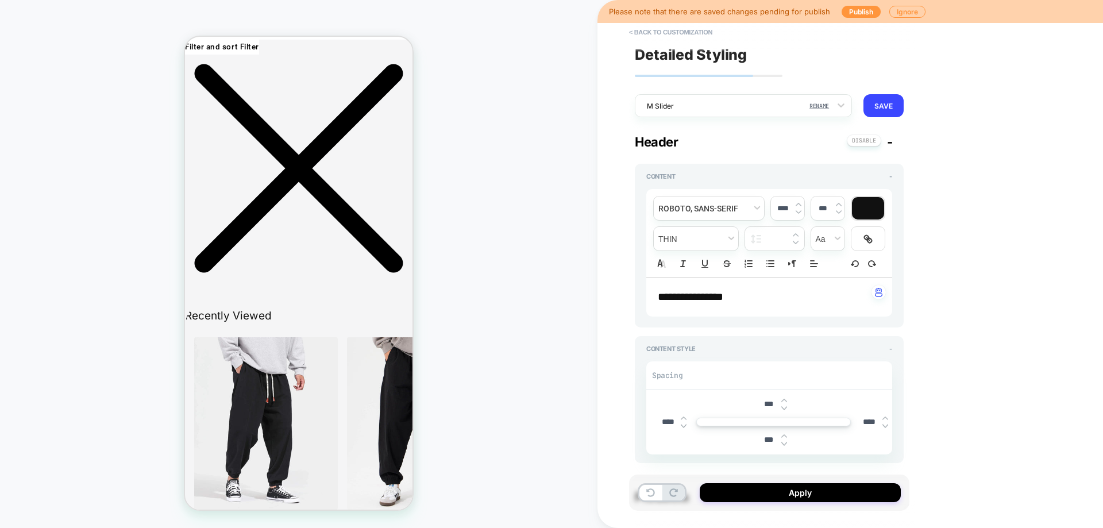
type textarea "*"
click at [789, 497] on button "Apply" at bounding box center [800, 492] width 201 height 19
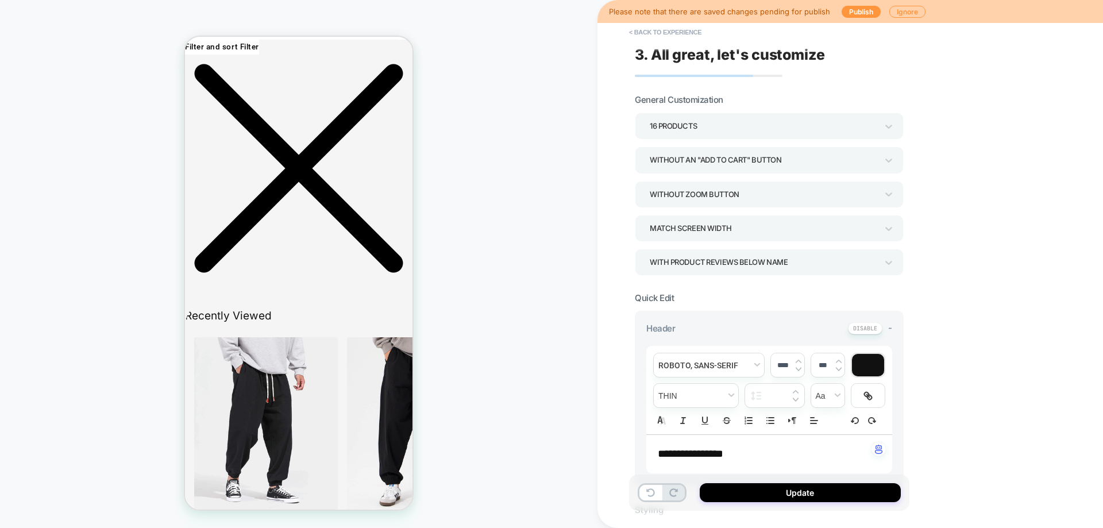
click at [794, 494] on button "Update" at bounding box center [800, 492] width 201 height 19
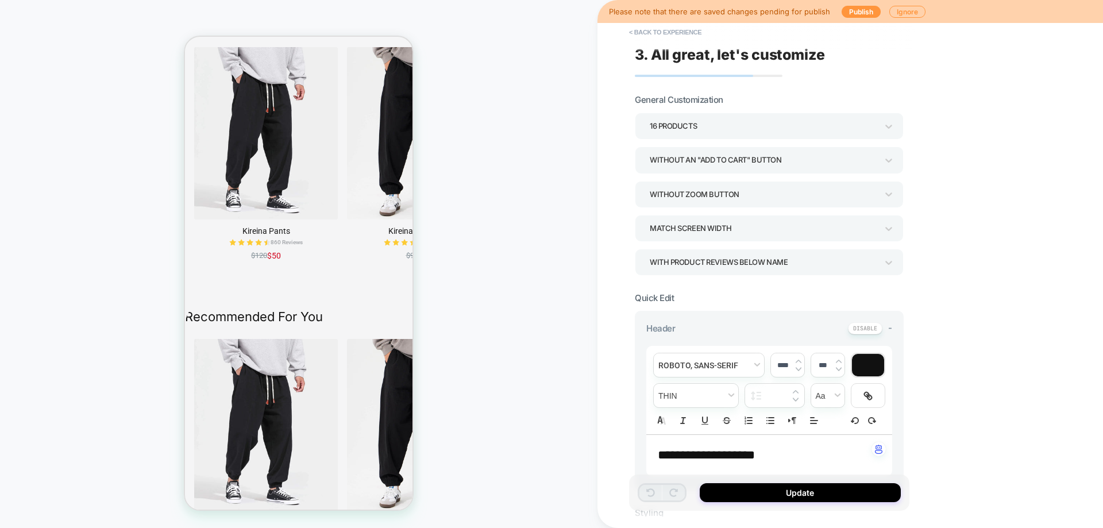
scroll to position [287, 0]
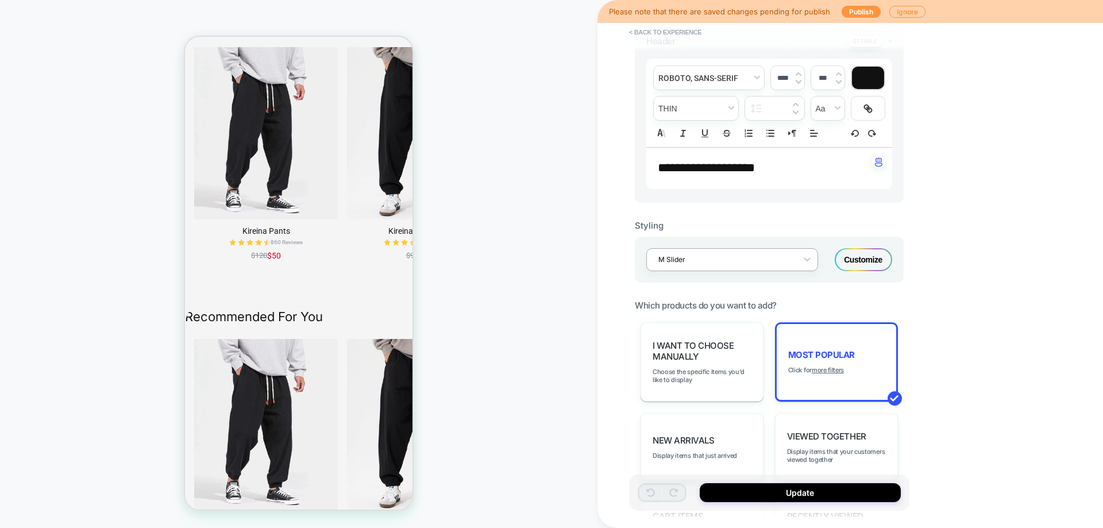
click at [728, 265] on div at bounding box center [725, 259] width 133 height 11
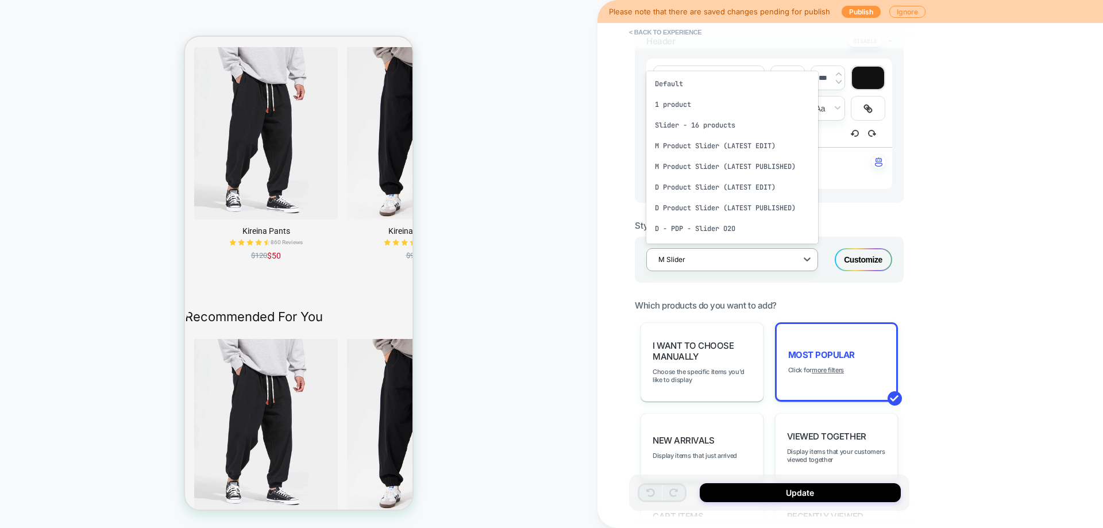
click at [728, 264] on div at bounding box center [725, 259] width 133 height 11
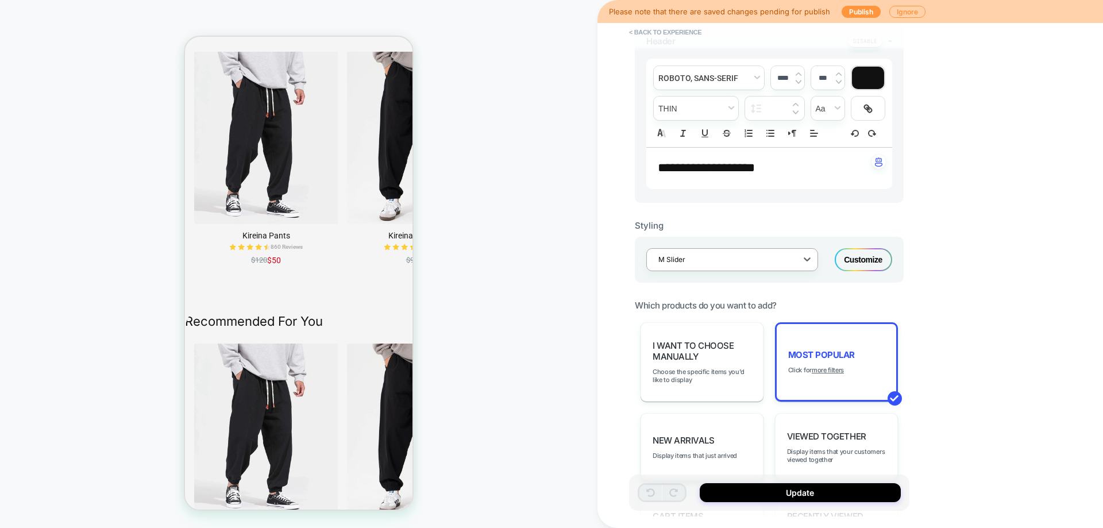
scroll to position [2352, 0]
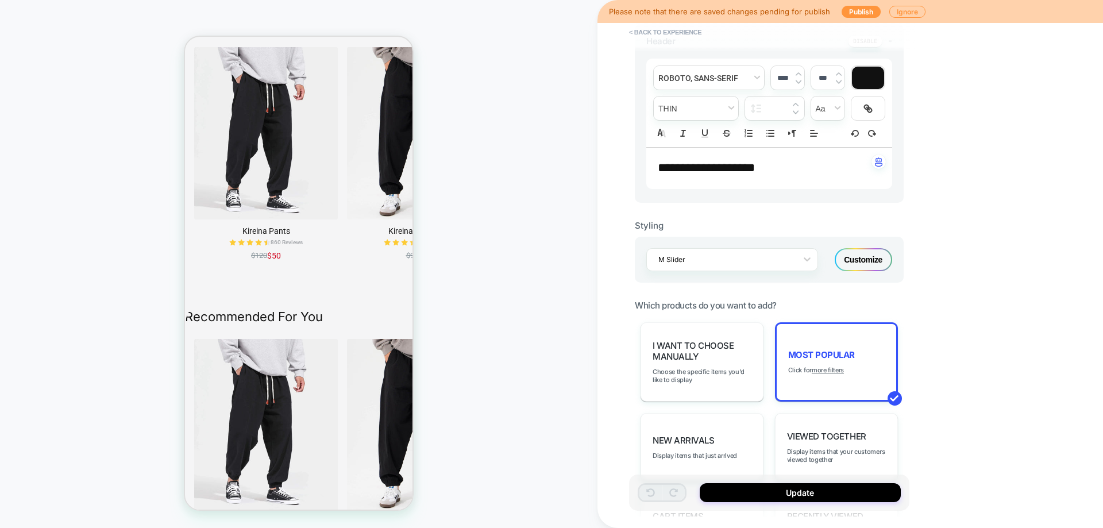
click at [859, 267] on div "Customize" at bounding box center [863, 259] width 57 height 23
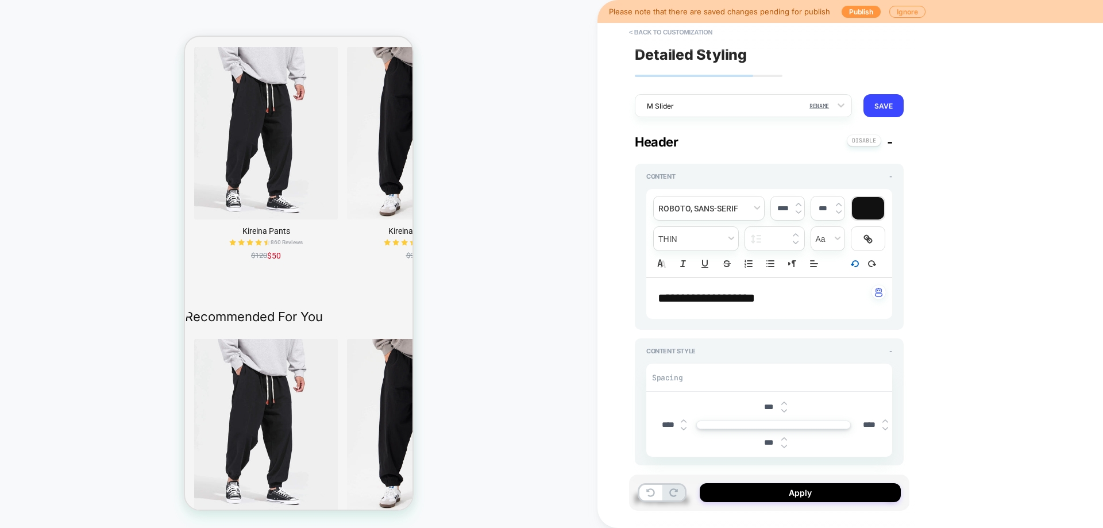
type textarea "*"
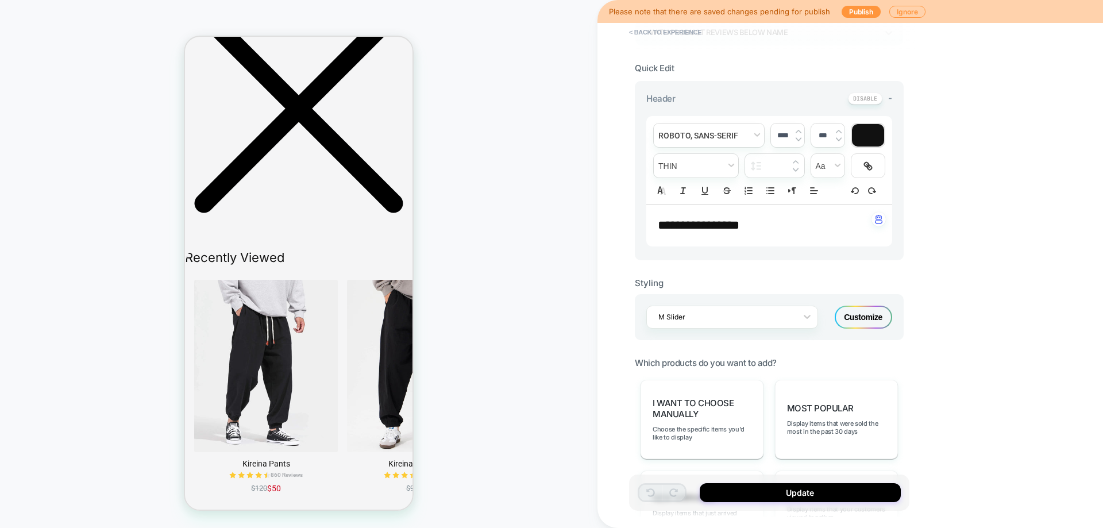
scroll to position [2117, 0]
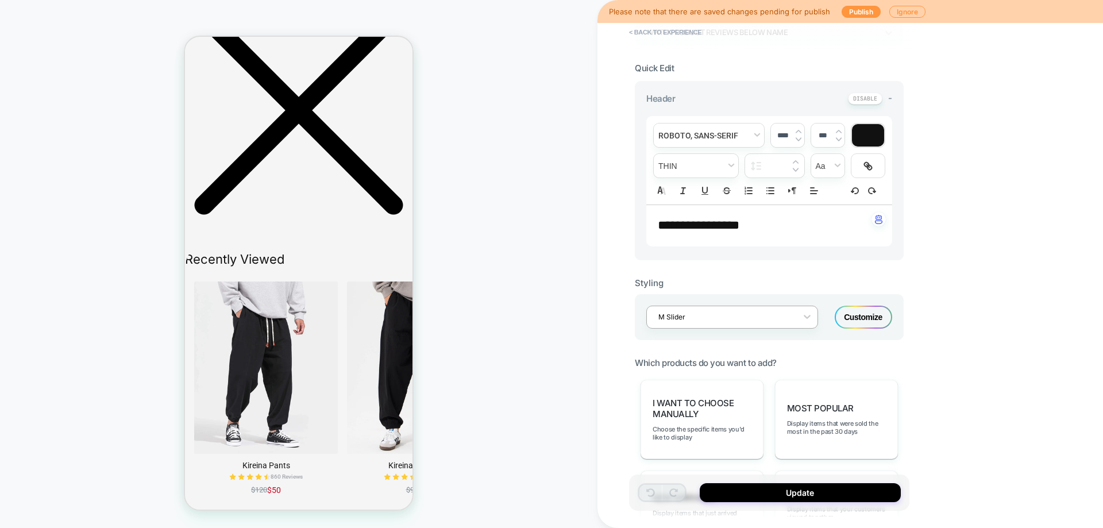
click at [705, 317] on div at bounding box center [725, 317] width 133 height 11
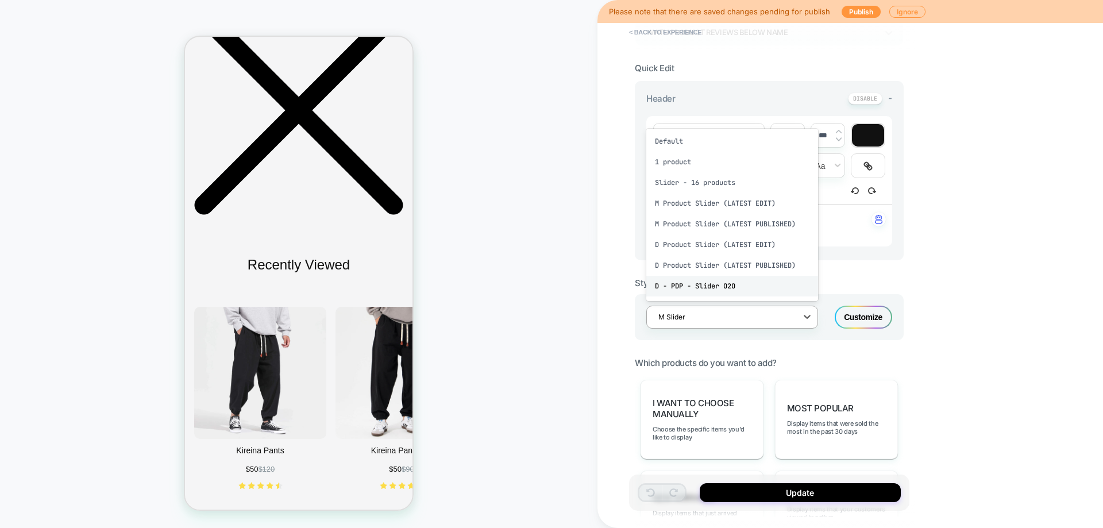
scroll to position [115, 0]
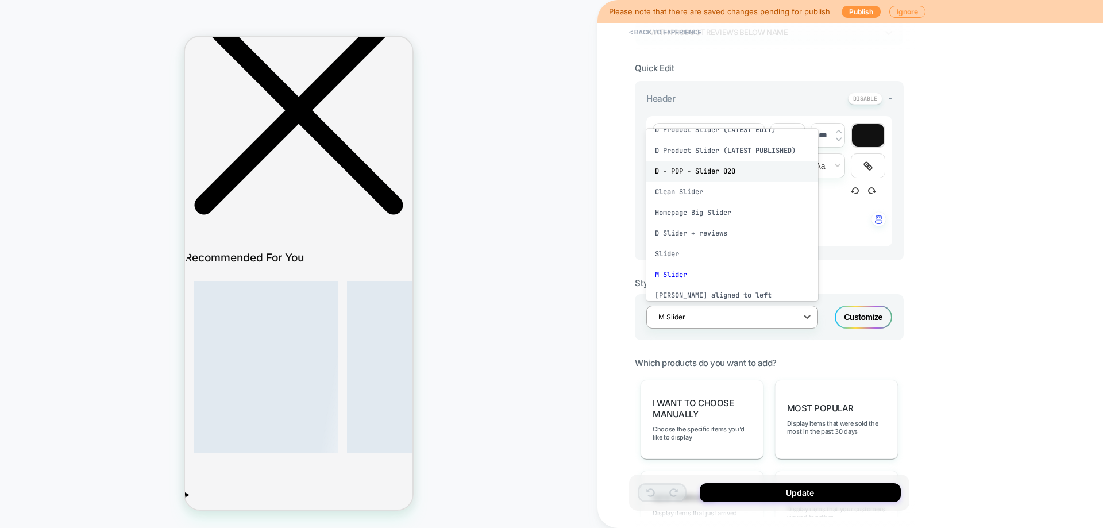
click at [752, 280] on div "M Slider" at bounding box center [733, 274] width 172 height 21
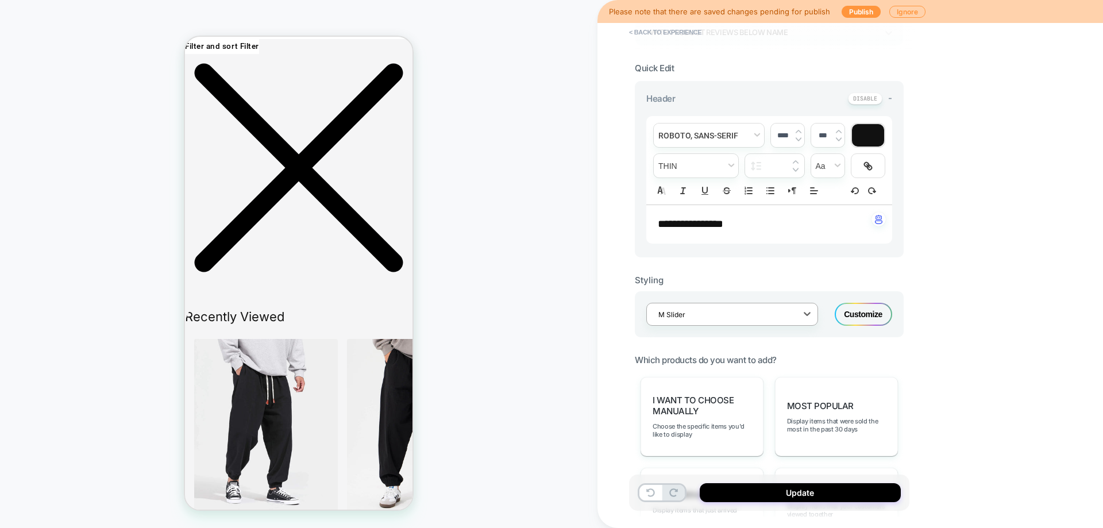
scroll to position [2002, 0]
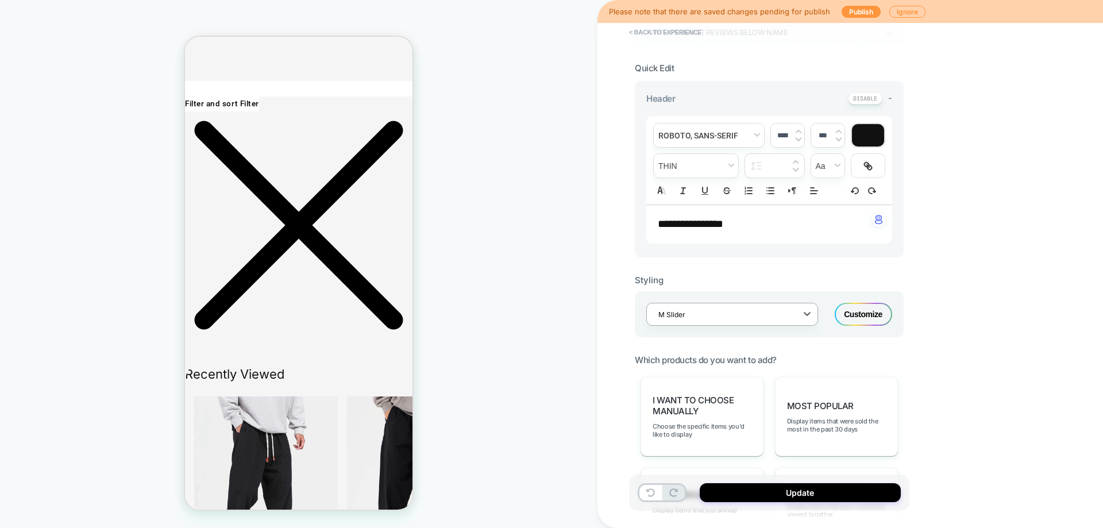
click at [833, 310] on div "option M Slider, selected. Select is focused ,type to refine list, press Down t…" at bounding box center [769, 314] width 269 height 46
click at [749, 232] on p "**********" at bounding box center [765, 225] width 214 height 16
type input "****"
click at [724, 226] on span "**********" at bounding box center [691, 223] width 66 height 11
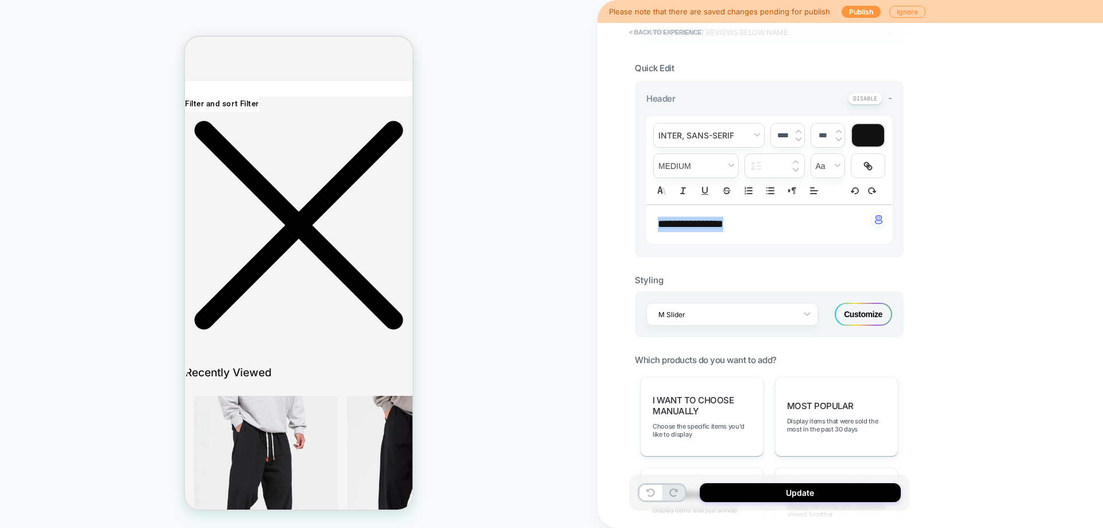
scroll to position [2117, 0]
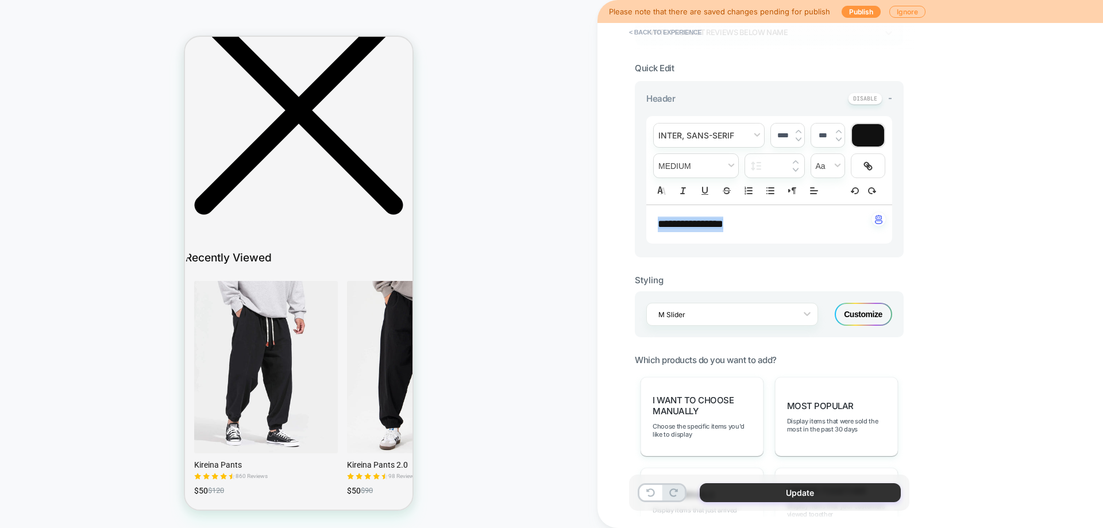
click at [759, 486] on button "Update" at bounding box center [800, 492] width 201 height 19
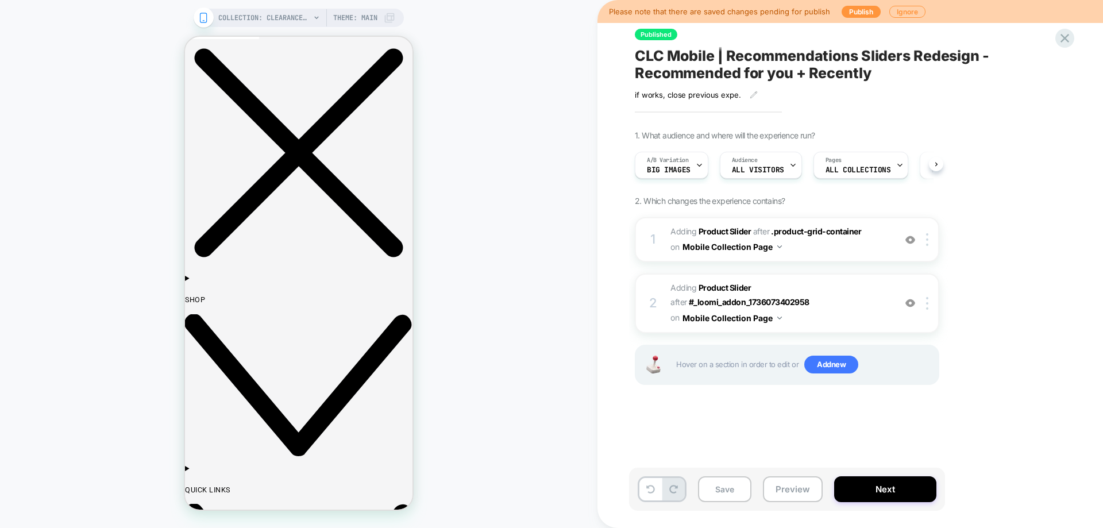
scroll to position [0, 1]
click at [738, 493] on button "Save" at bounding box center [724, 489] width 53 height 26
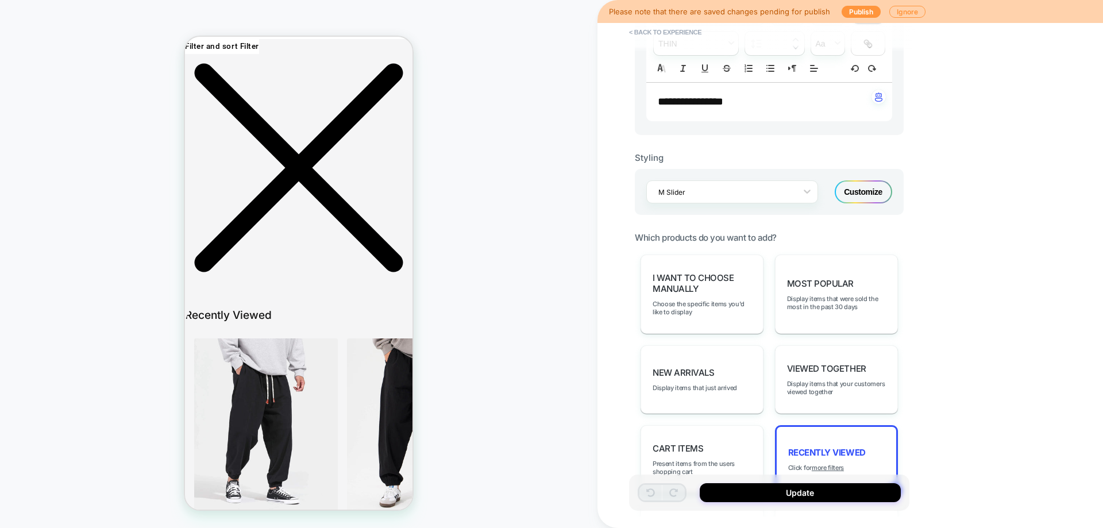
scroll to position [460, 0]
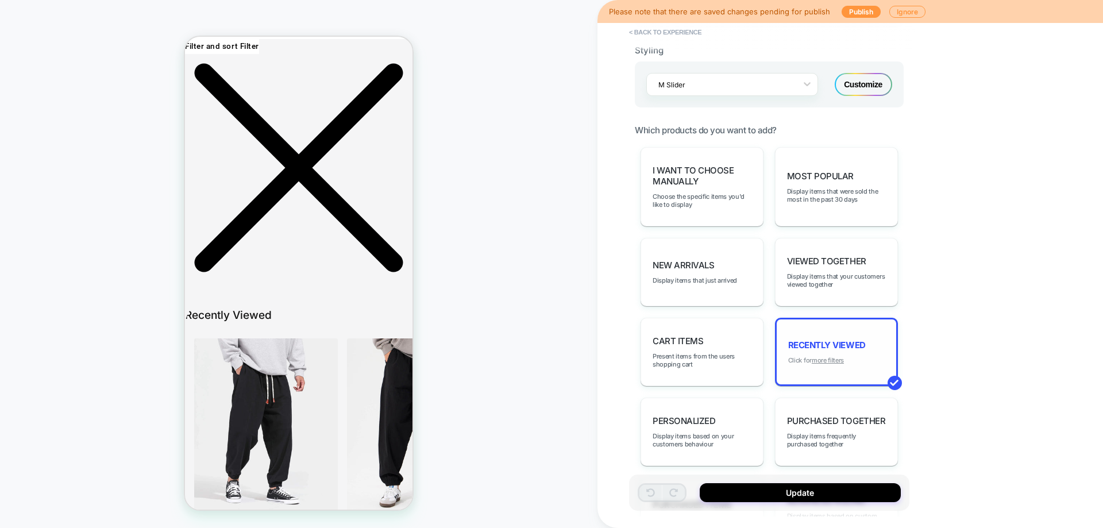
click at [840, 363] on u "more filters" at bounding box center [828, 360] width 32 height 8
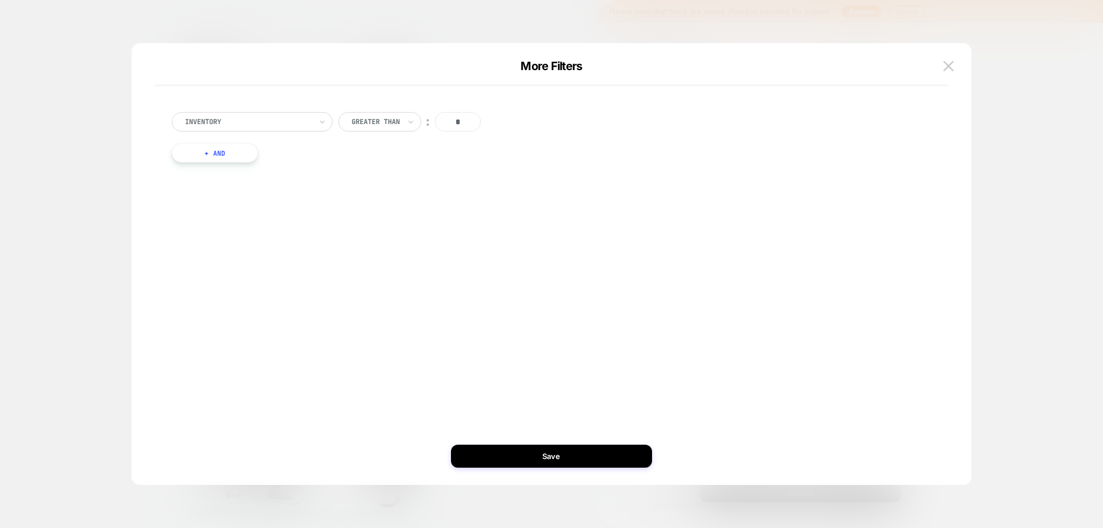
click at [232, 153] on button "+ And" at bounding box center [215, 153] width 86 height 20
click at [255, 171] on div "products with tag" at bounding box center [281, 165] width 161 height 20
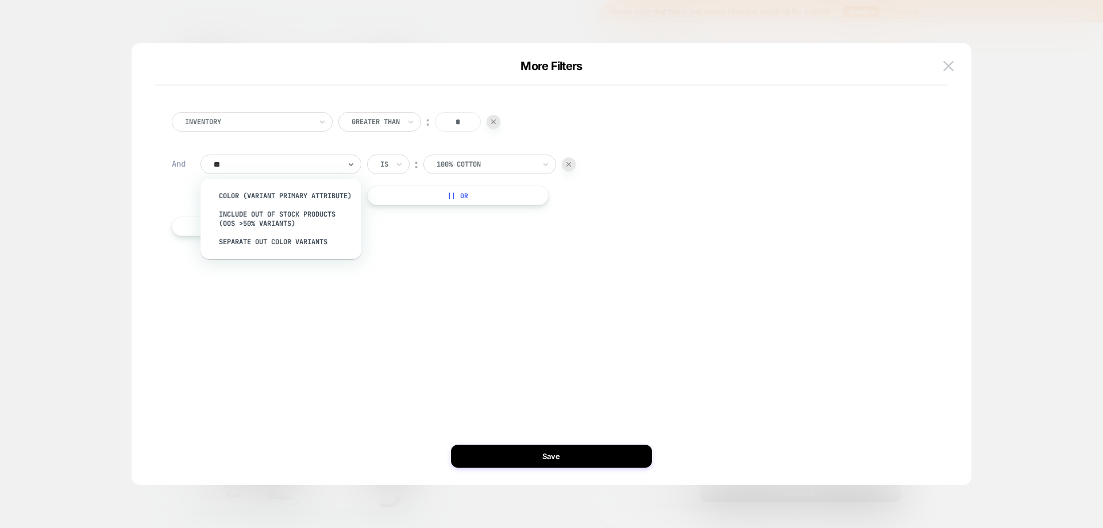
type input "***"
drag, startPoint x: 243, startPoint y: 253, endPoint x: 417, endPoint y: 278, distance: 175.3
click at [243, 251] on div "Separate out color variants" at bounding box center [286, 242] width 149 height 18
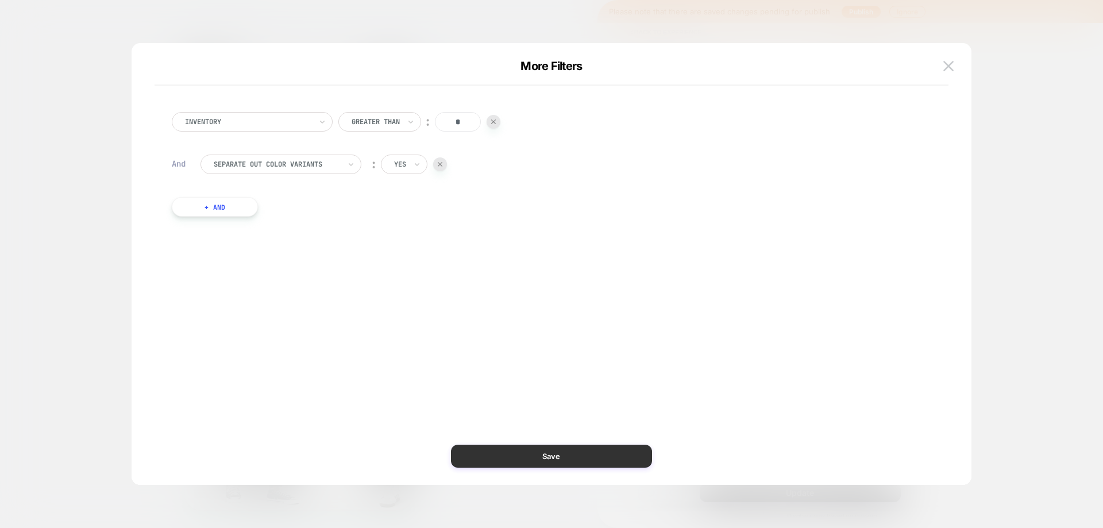
click at [565, 464] on button "Save" at bounding box center [551, 456] width 201 height 23
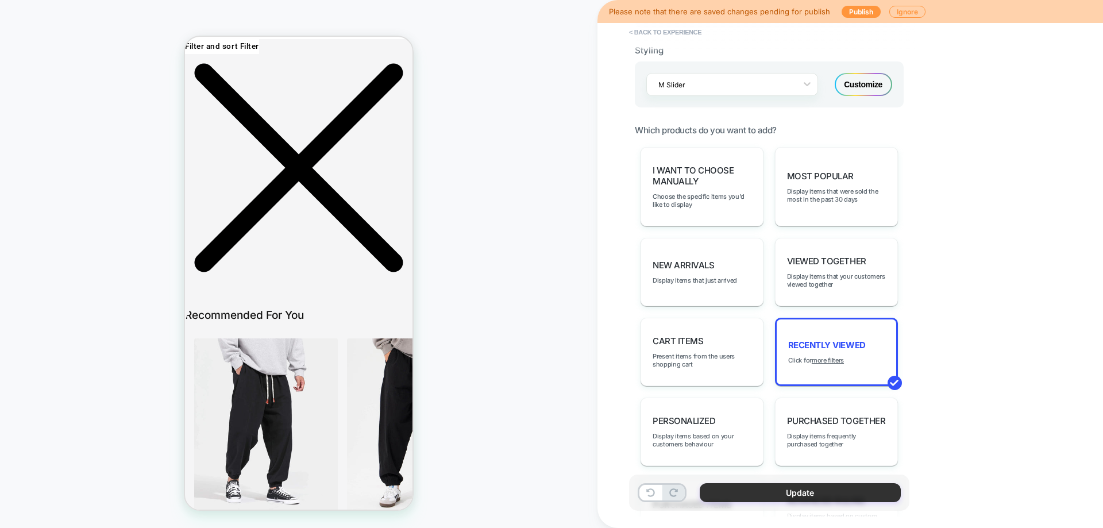
click at [763, 491] on button "Update" at bounding box center [800, 492] width 201 height 19
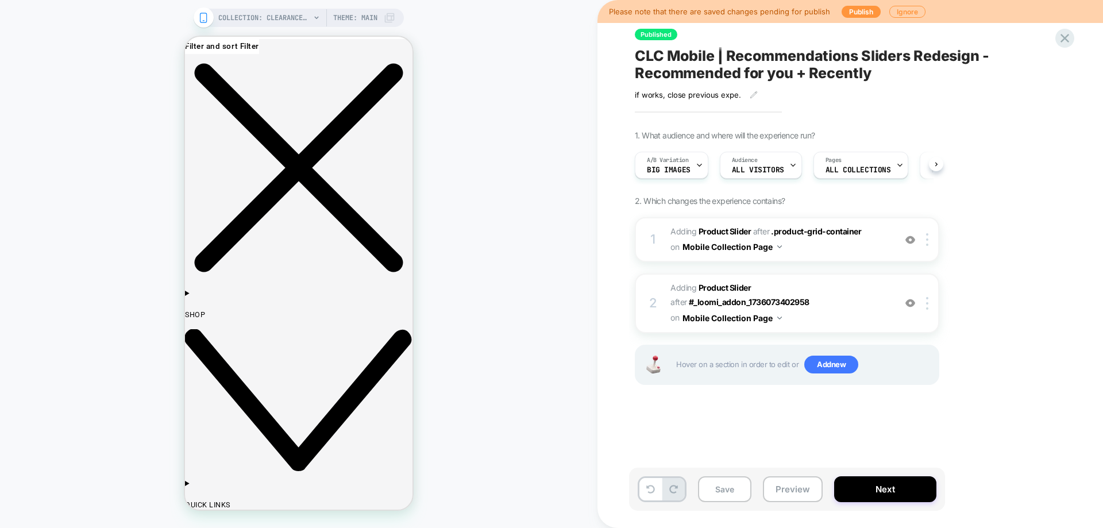
click at [891, 488] on button "Next" at bounding box center [886, 489] width 102 height 26
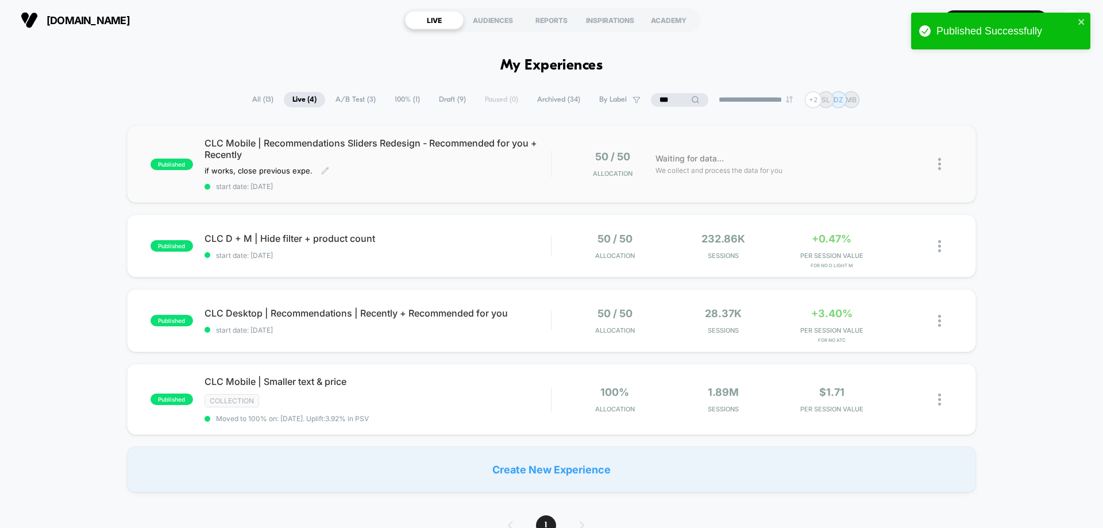
click at [513, 141] on span "CLC Mobile | Recommendations Sliders Redesign - Recommended for you + Recently" at bounding box center [378, 148] width 347 height 23
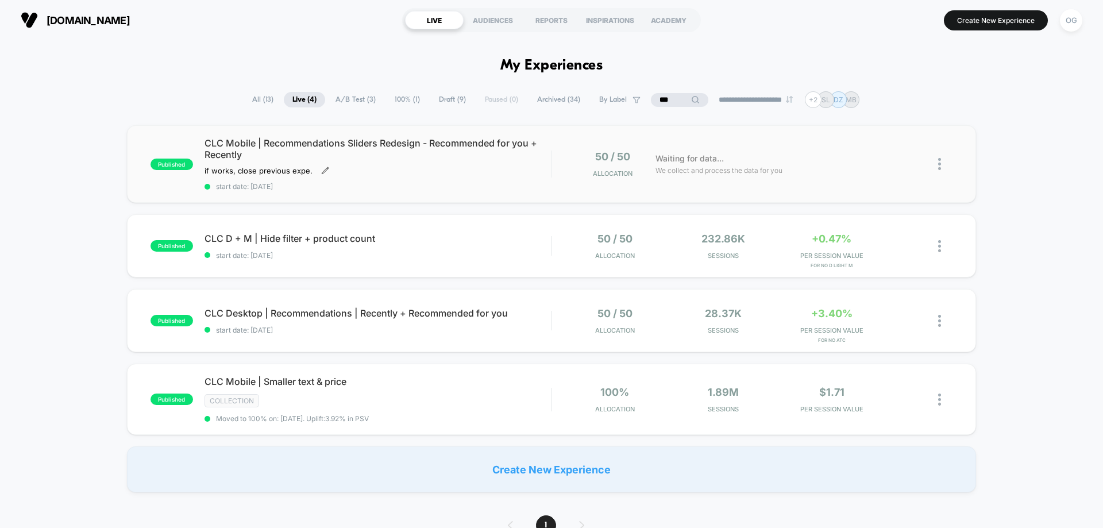
click at [323, 168] on icon at bounding box center [325, 171] width 8 height 8
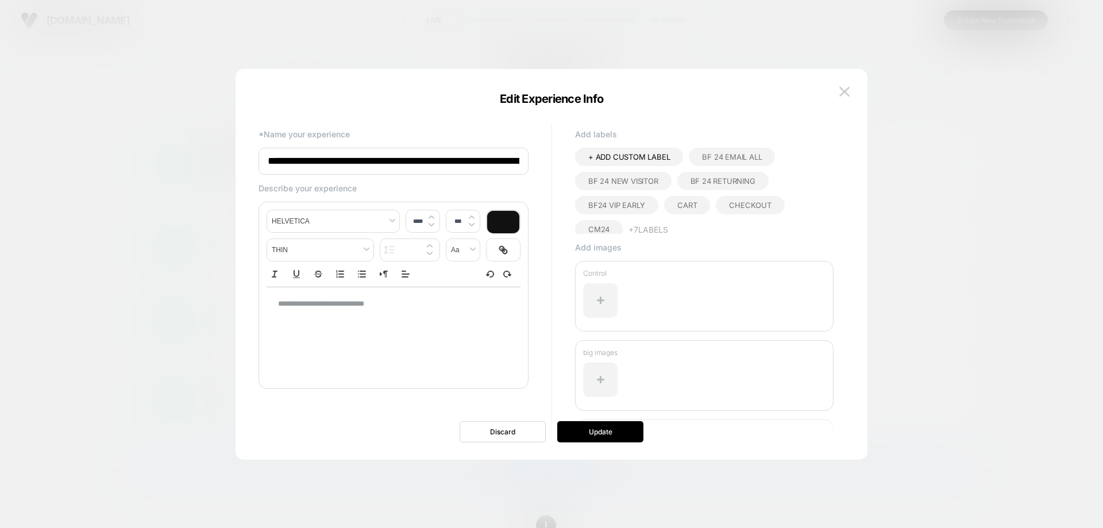
drag, startPoint x: 352, startPoint y: 160, endPoint x: 334, endPoint y: 154, distance: 18.7
click at [198, 148] on body "**********" at bounding box center [551, 264] width 1103 height 528
click at [376, 159] on input "**********" at bounding box center [394, 161] width 270 height 27
drag, startPoint x: 422, startPoint y: 160, endPoint x: 464, endPoint y: 159, distance: 42.0
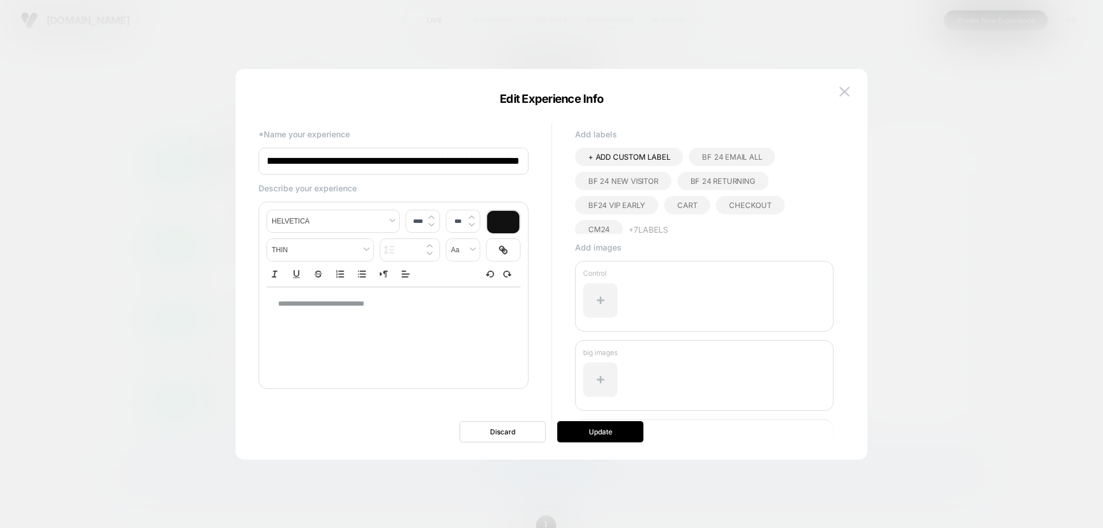
click at [464, 159] on input "**********" at bounding box center [394, 161] width 270 height 27
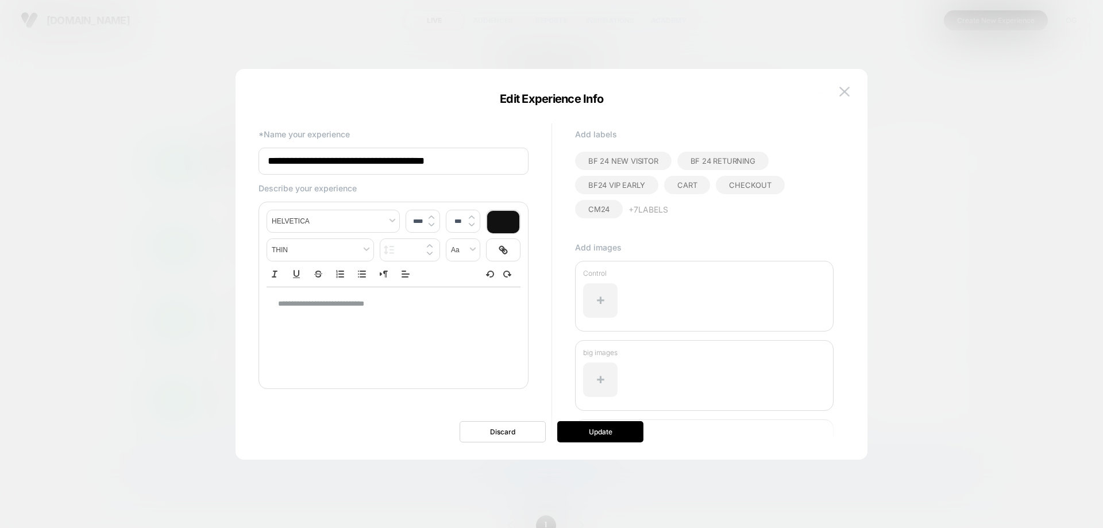
scroll to position [28, 0]
type input "**********"
click at [660, 201] on button "+ 7 Labels" at bounding box center [649, 201] width 40 height 19
click at [674, 201] on span "collection" at bounding box center [665, 201] width 47 height 9
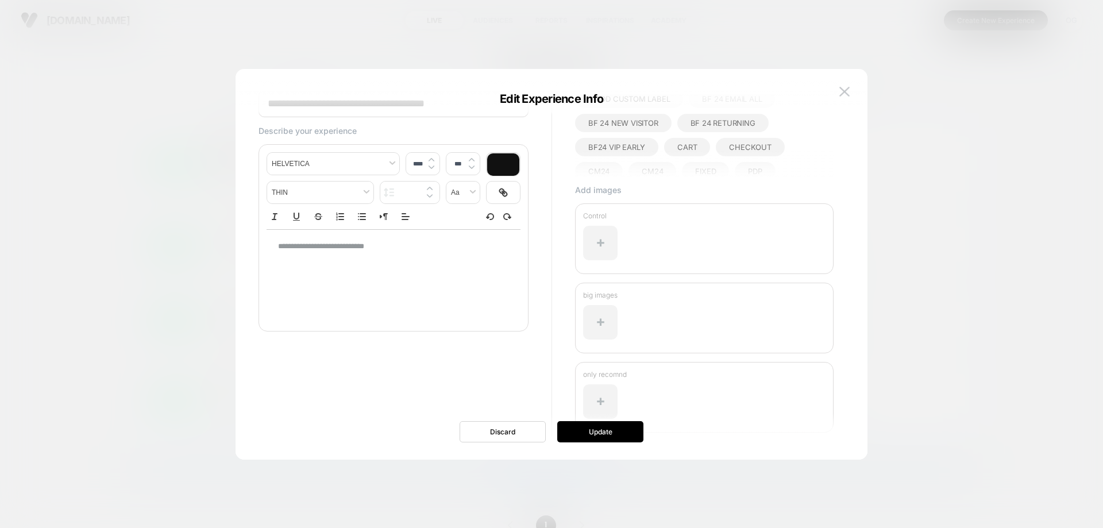
scroll to position [0, 0]
click at [603, 425] on button "Update" at bounding box center [600, 431] width 86 height 21
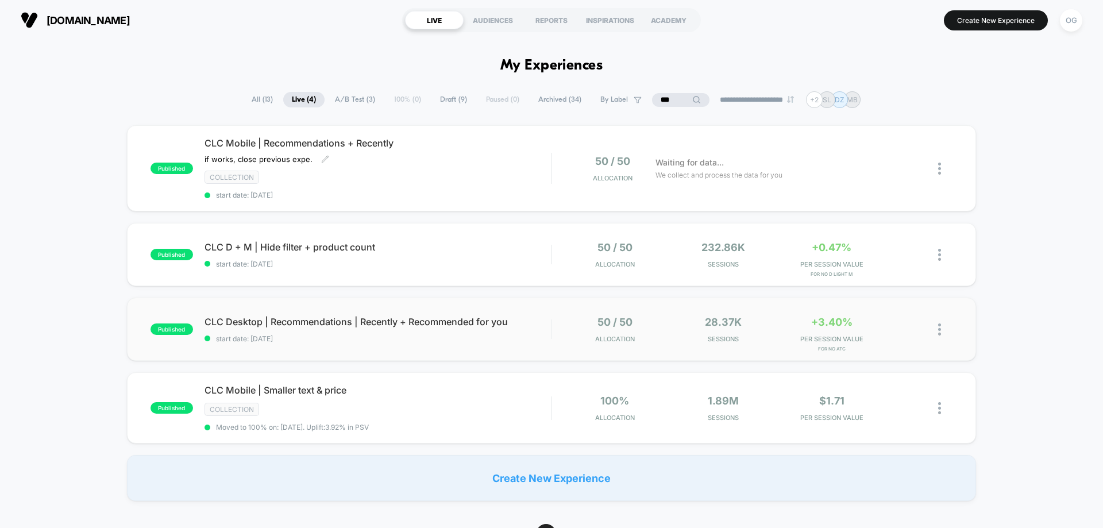
click at [475, 351] on div "published CLC Desktop | Recommendations | Recently + Recommended for you start …" at bounding box center [551, 329] width 849 height 63
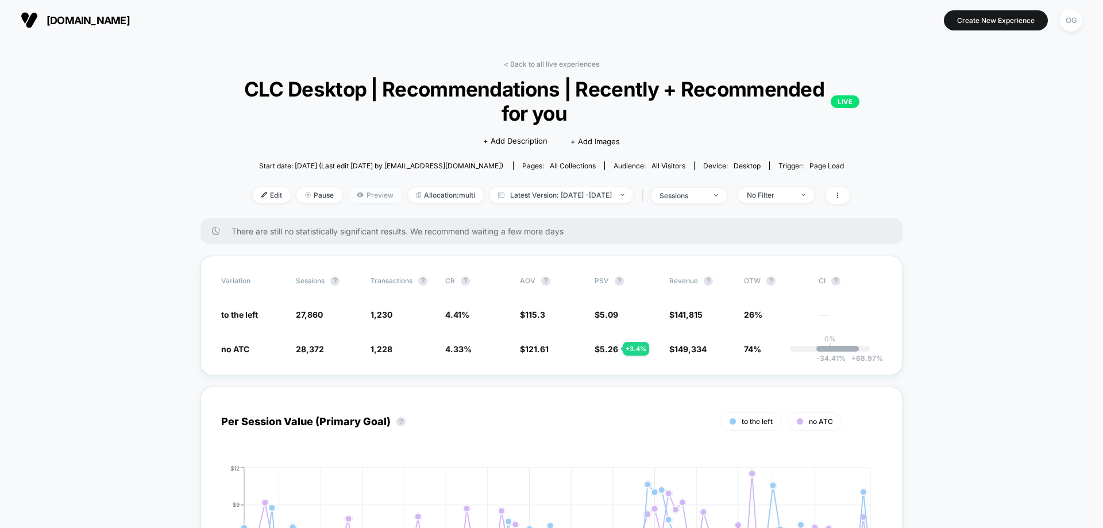
click at [378, 194] on span "Preview" at bounding box center [375, 195] width 54 height 16
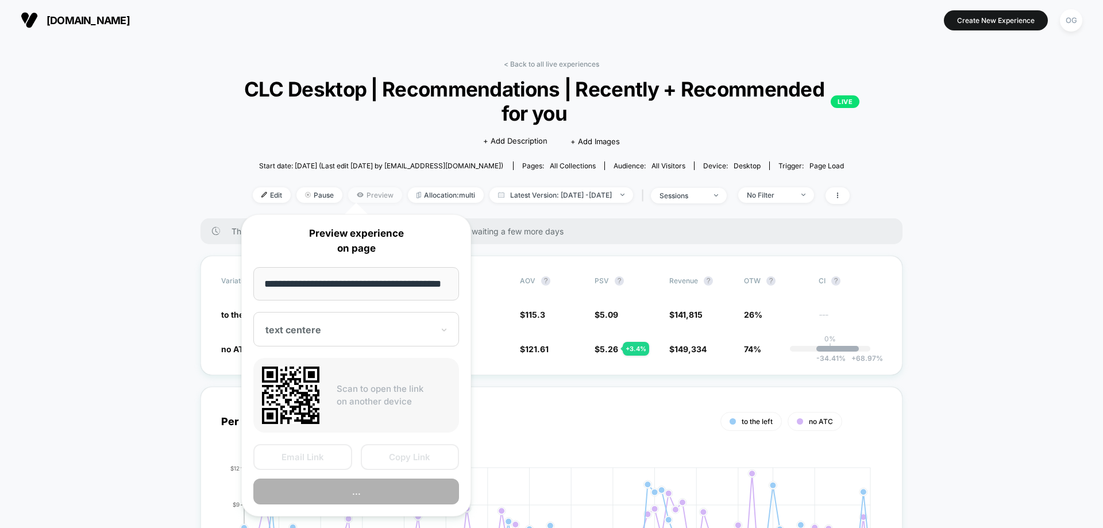
scroll to position [0, 22]
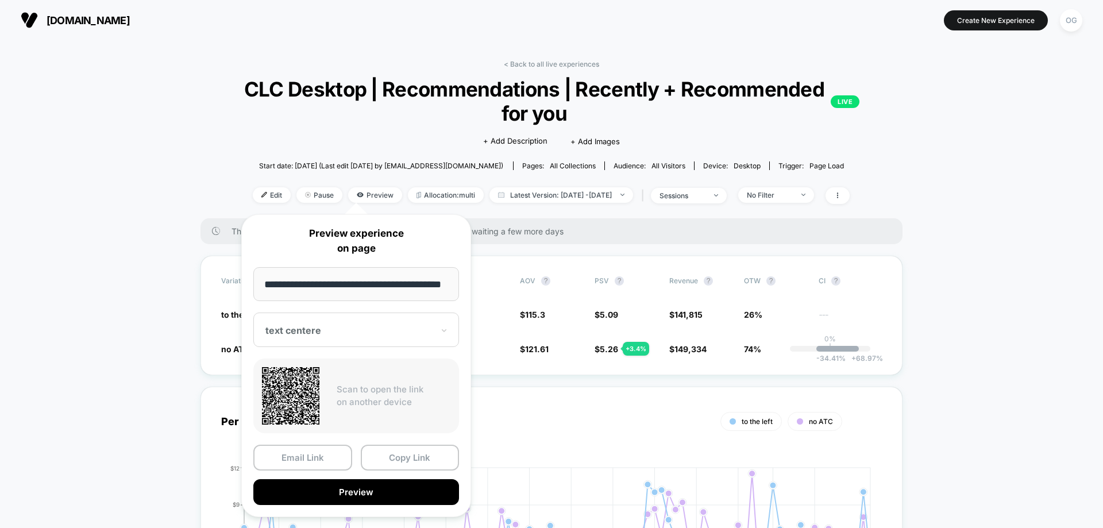
drag, startPoint x: 349, startPoint y: 310, endPoint x: 349, endPoint y: 325, distance: 15.5
click at [349, 311] on div "**********" at bounding box center [356, 365] width 230 height 303
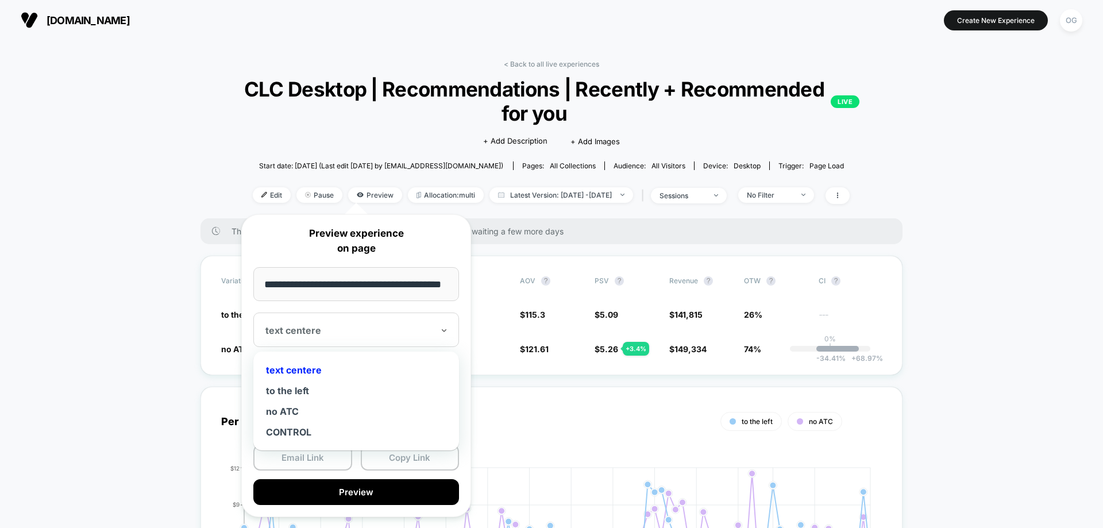
click at [349, 325] on div at bounding box center [350, 330] width 168 height 11
click at [351, 412] on div "no ATC" at bounding box center [356, 411] width 194 height 21
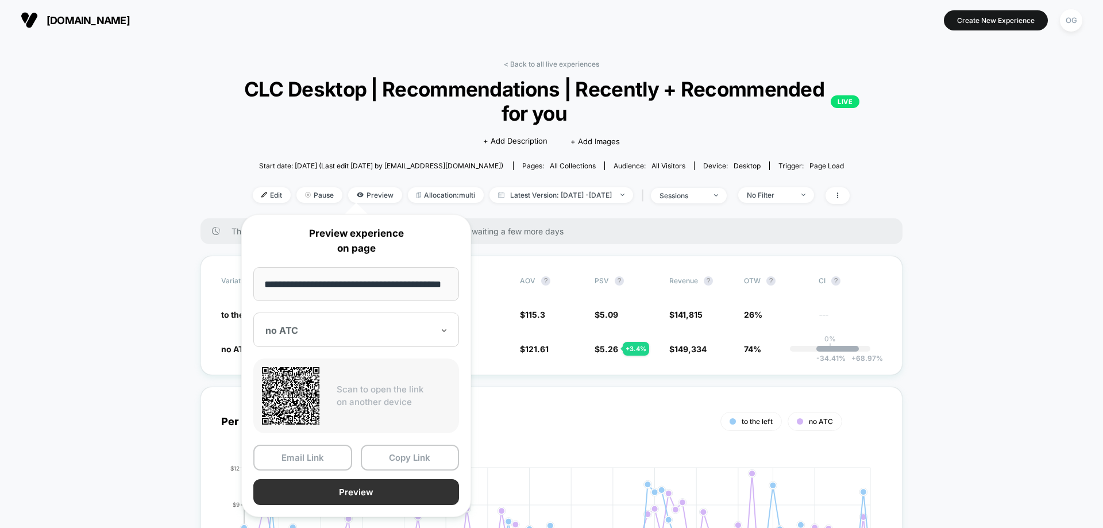
click at [391, 490] on button "Preview" at bounding box center [356, 492] width 206 height 26
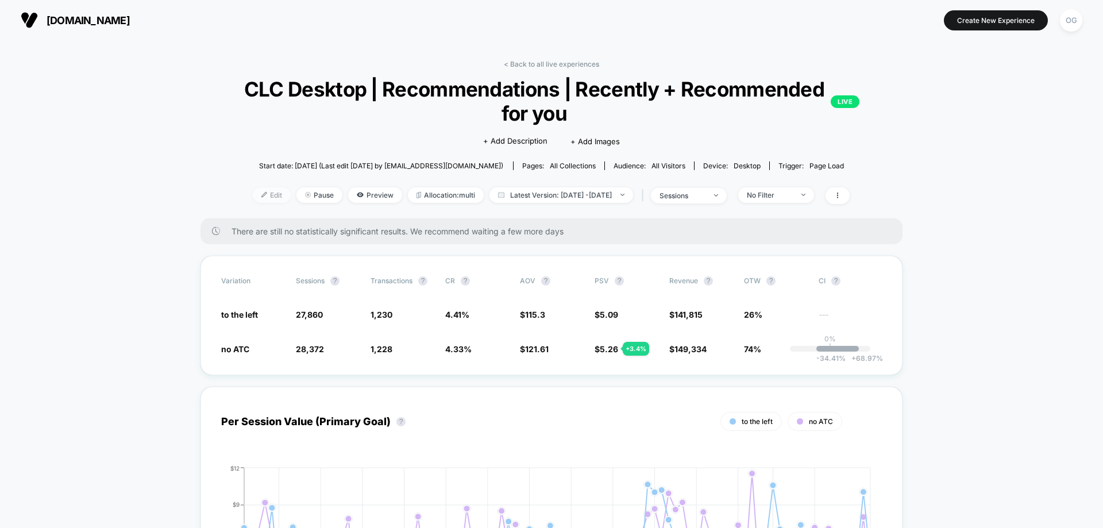
click at [260, 195] on span "Edit" at bounding box center [272, 195] width 38 height 16
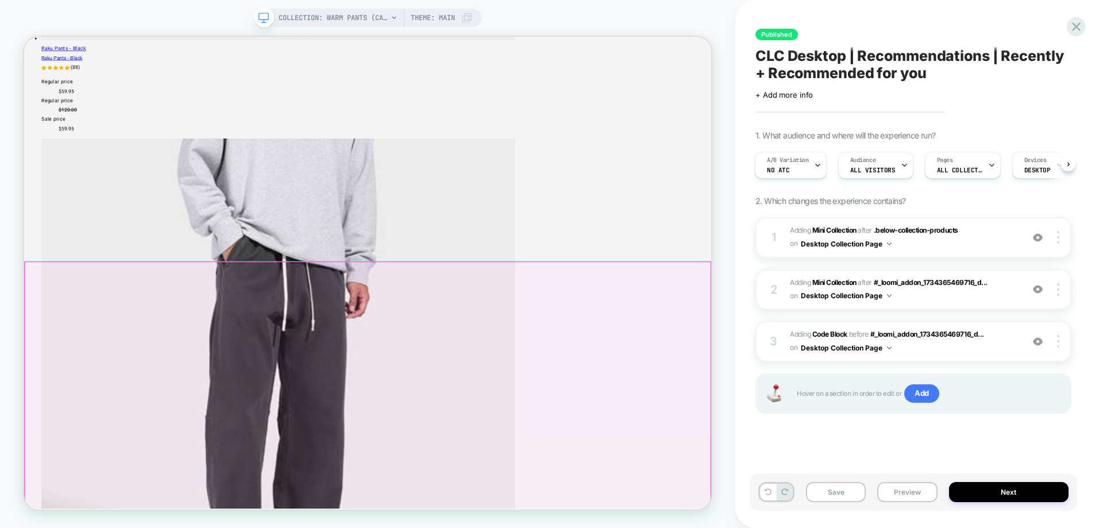
scroll to position [3373, 0]
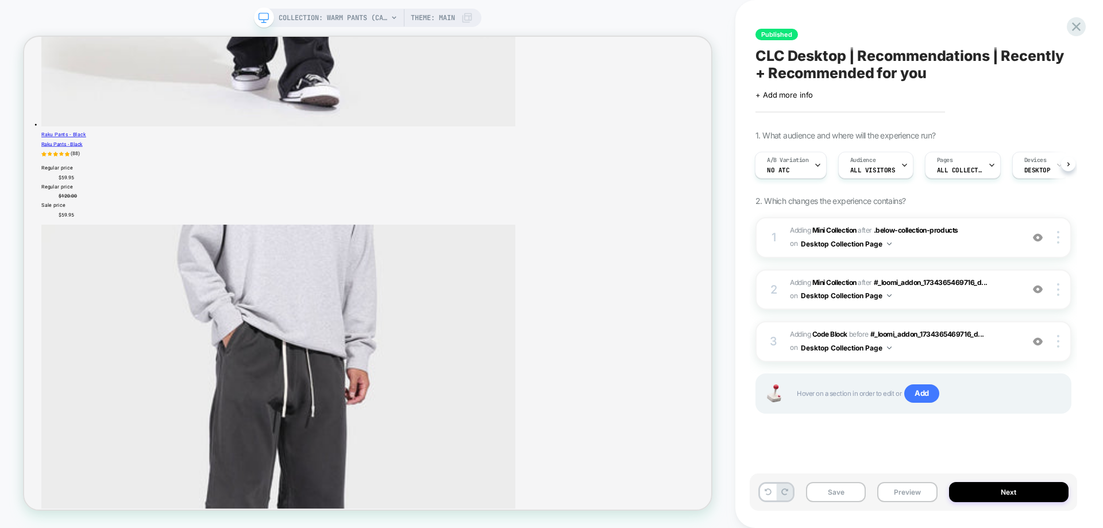
click at [910, 495] on button "Preview" at bounding box center [908, 492] width 60 height 20
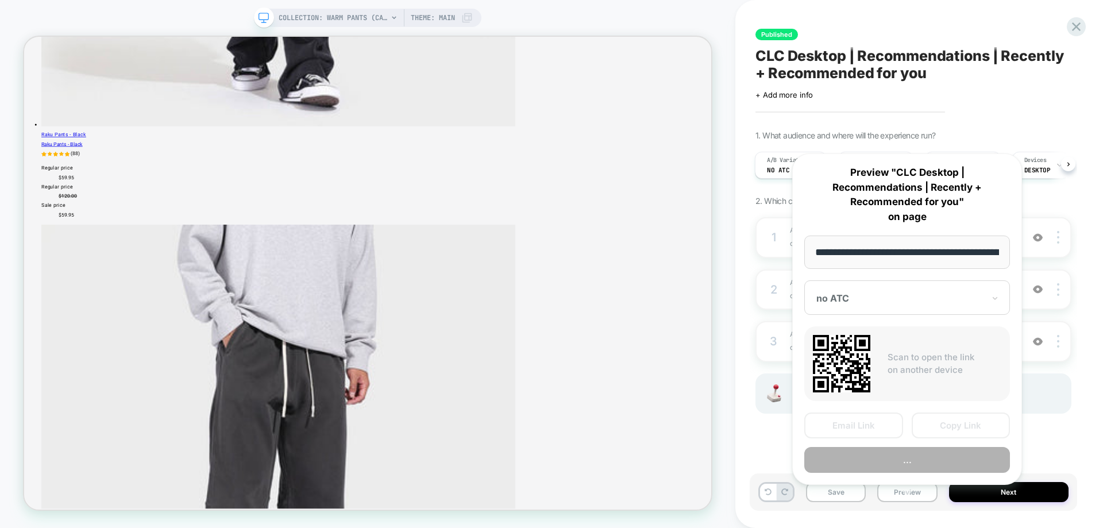
scroll to position [0, 118]
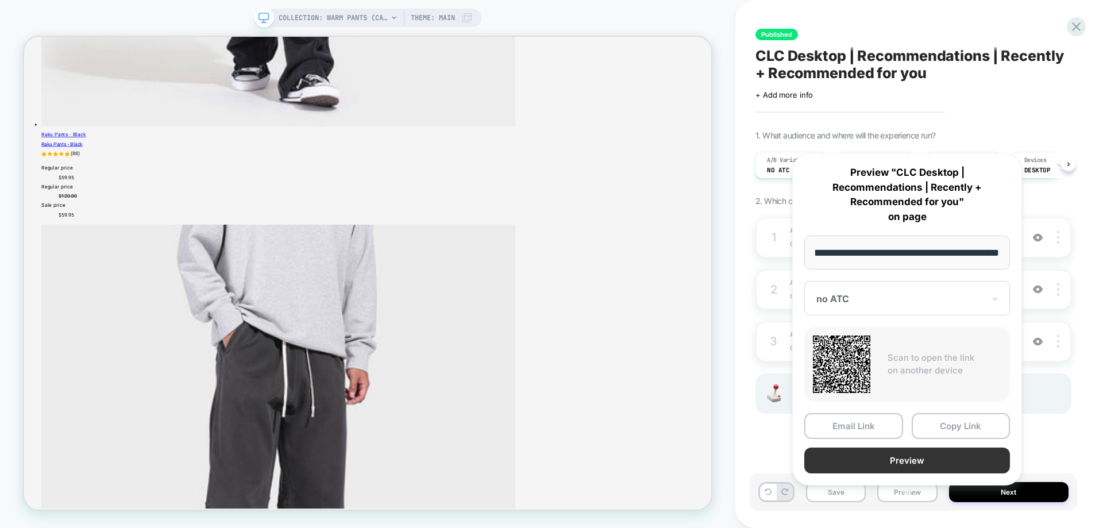
click at [938, 448] on button "Preview" at bounding box center [908, 461] width 206 height 26
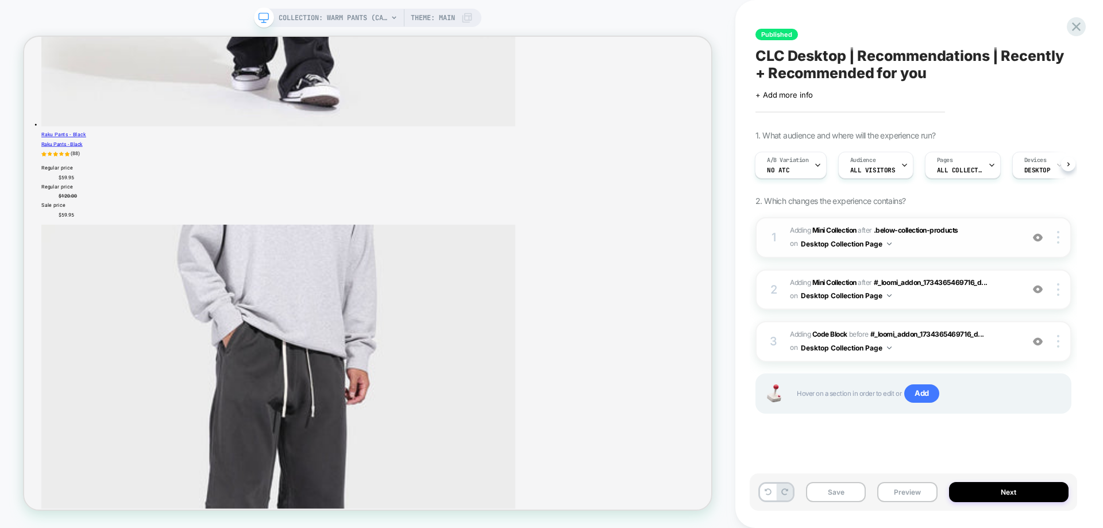
click at [953, 248] on span "#_loomi_addon_1734365469716_dup1734444578 Adding Mini Collection AFTER .below-c…" at bounding box center [903, 237] width 227 height 27
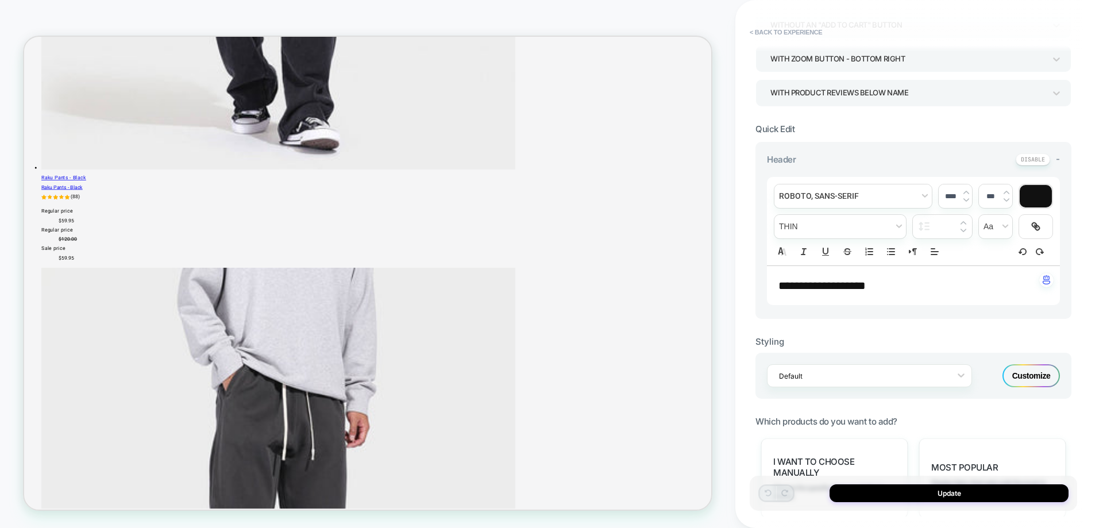
scroll to position [230, 0]
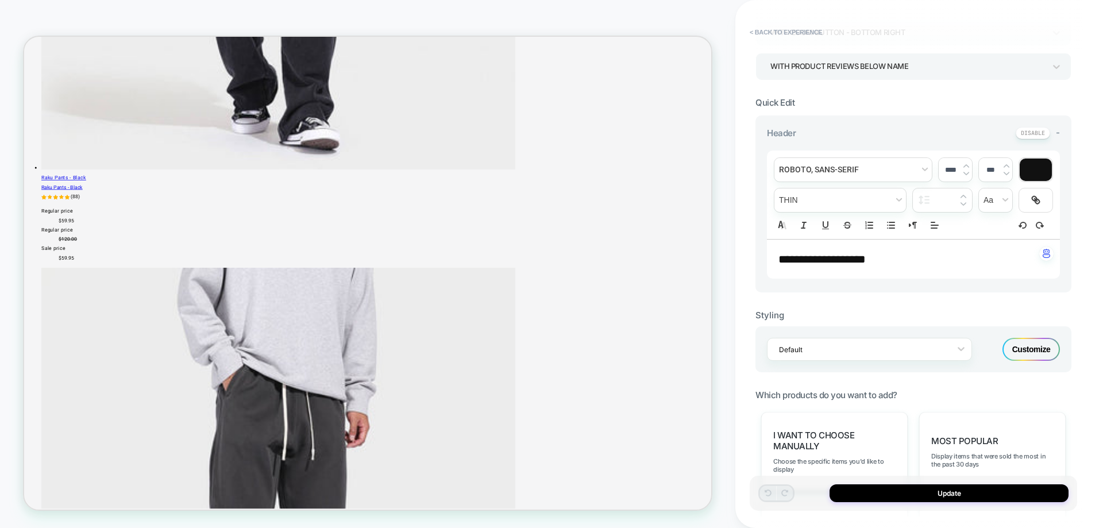
click at [862, 264] on span "**********" at bounding box center [822, 258] width 87 height 11
click at [947, 168] on input "****" at bounding box center [951, 170] width 24 height 9
click at [951, 167] on input "****" at bounding box center [951, 170] width 24 height 9
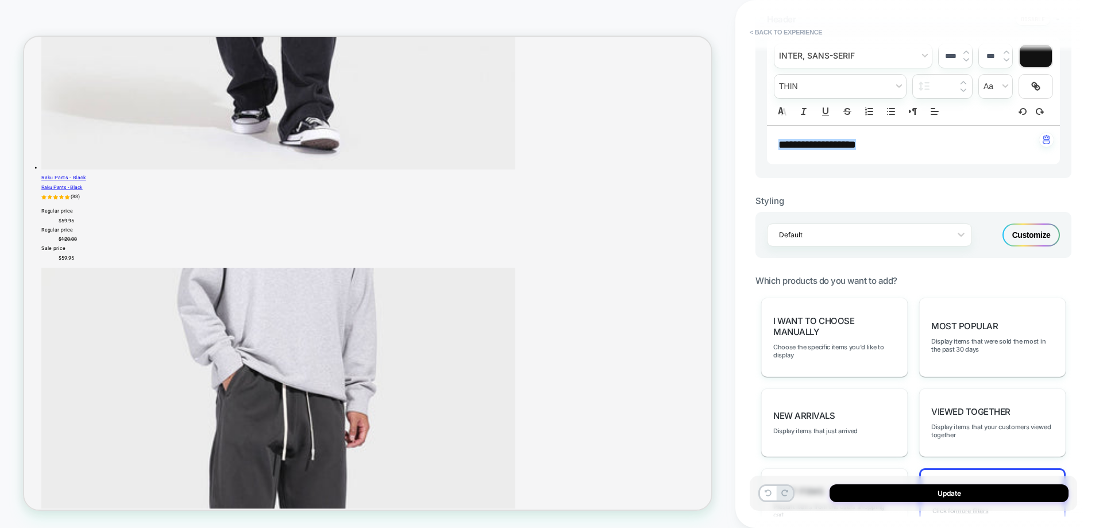
type input "****"
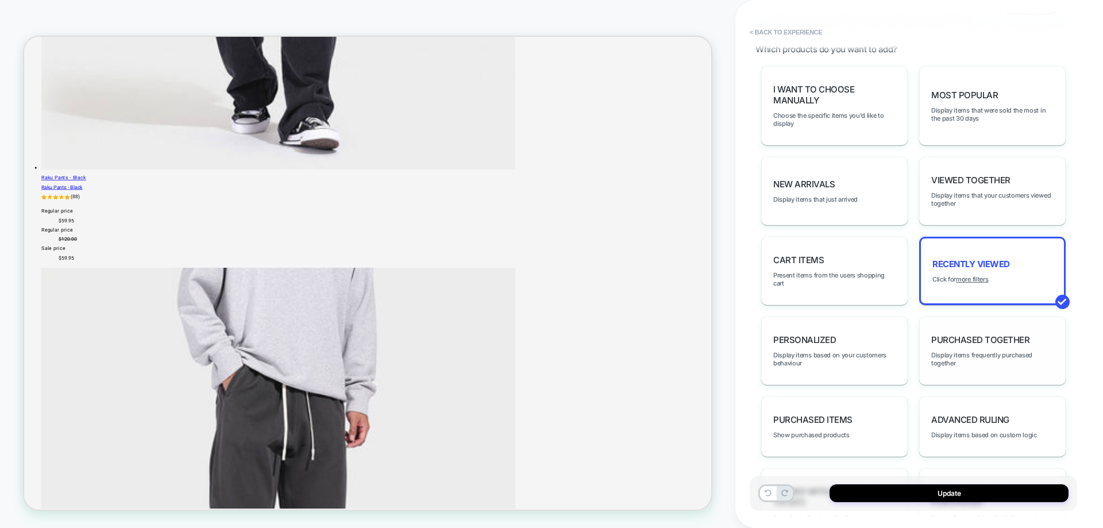
scroll to position [575, 0]
click at [980, 278] on u "more filters" at bounding box center [972, 279] width 32 height 8
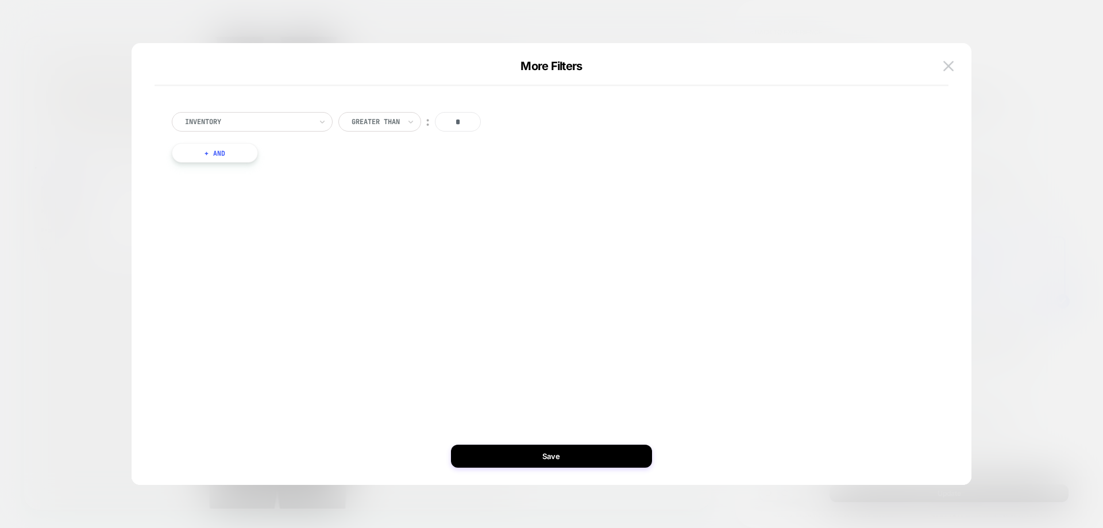
click at [236, 157] on button "+ And" at bounding box center [215, 153] width 86 height 20
click at [290, 153] on div "Inventory Greater Than ︰ * And products with tag Is ︰ 100% Cotton || Or + And" at bounding box center [545, 174] width 759 height 159
click at [291, 163] on div at bounding box center [277, 164] width 126 height 10
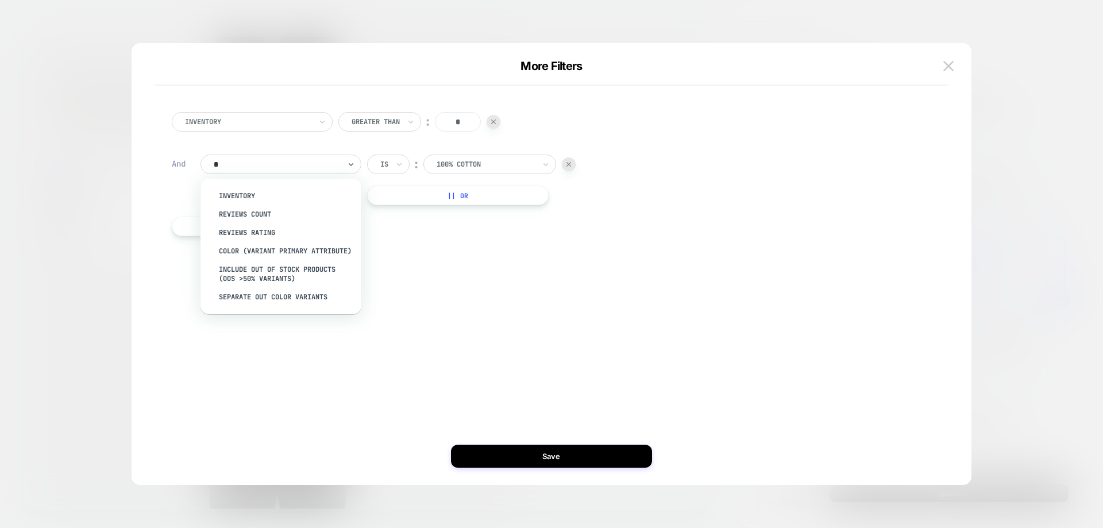
type input "**"
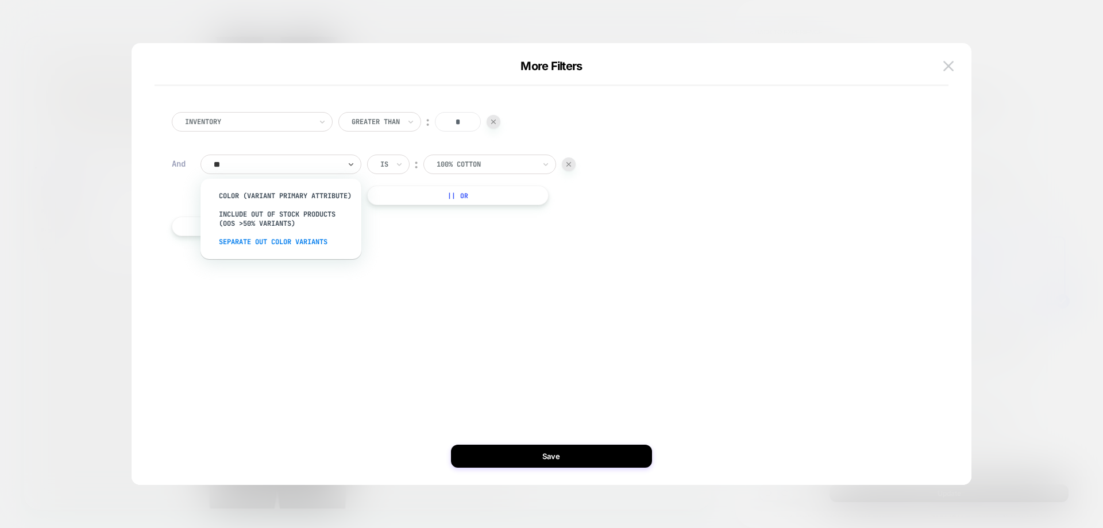
click at [268, 249] on div "Separate out color variants" at bounding box center [286, 242] width 149 height 18
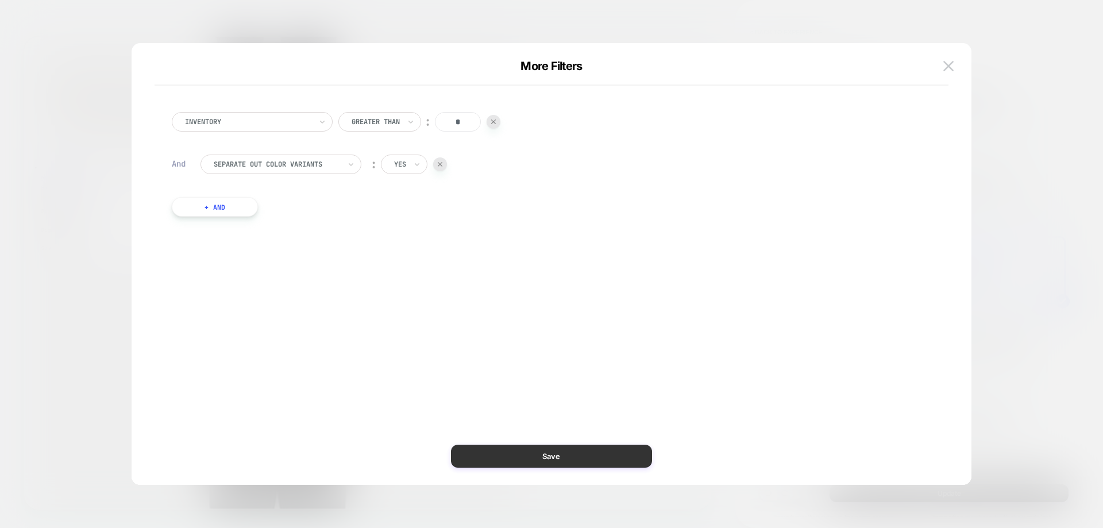
click at [511, 456] on button "Save" at bounding box center [551, 456] width 201 height 23
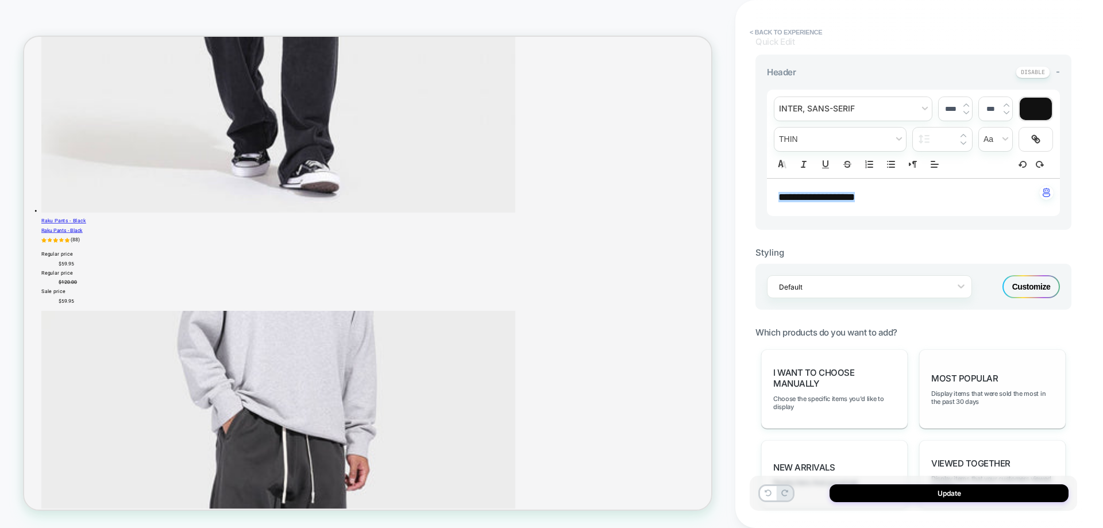
scroll to position [287, 0]
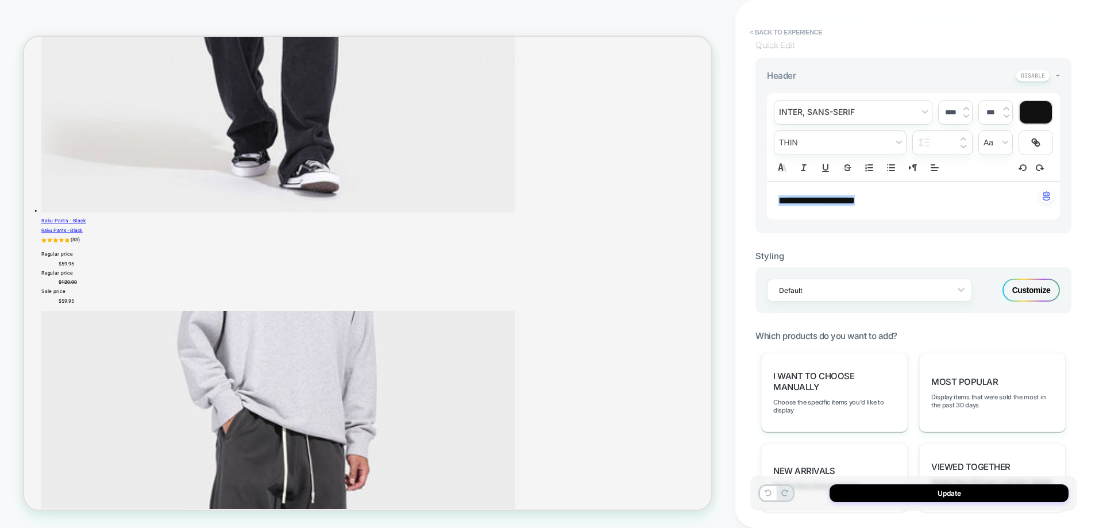
drag, startPoint x: 1023, startPoint y: 289, endPoint x: 617, endPoint y: 6, distance: 495.4
click at [1023, 290] on div "Customize" at bounding box center [1031, 290] width 57 height 23
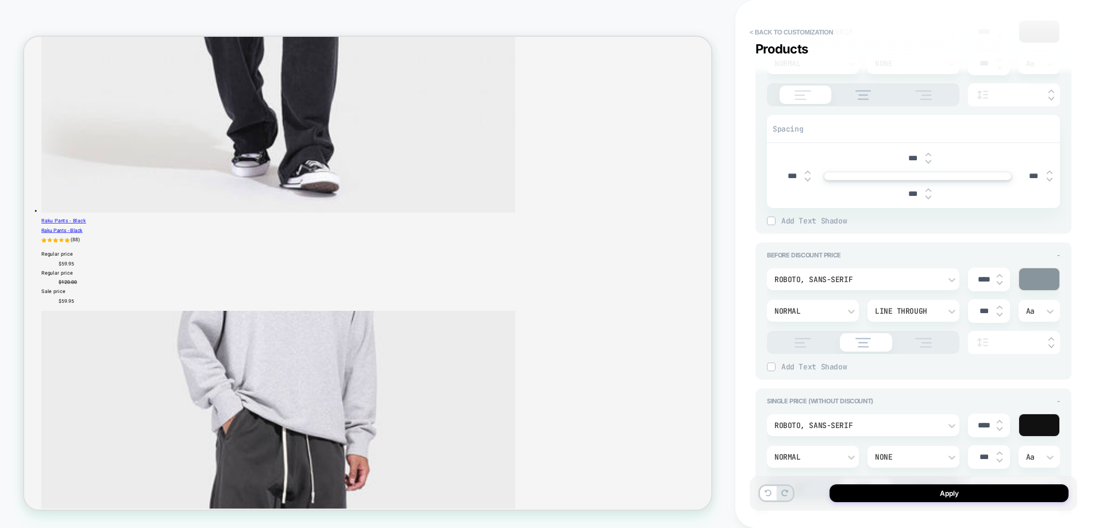
scroll to position [1035, 0]
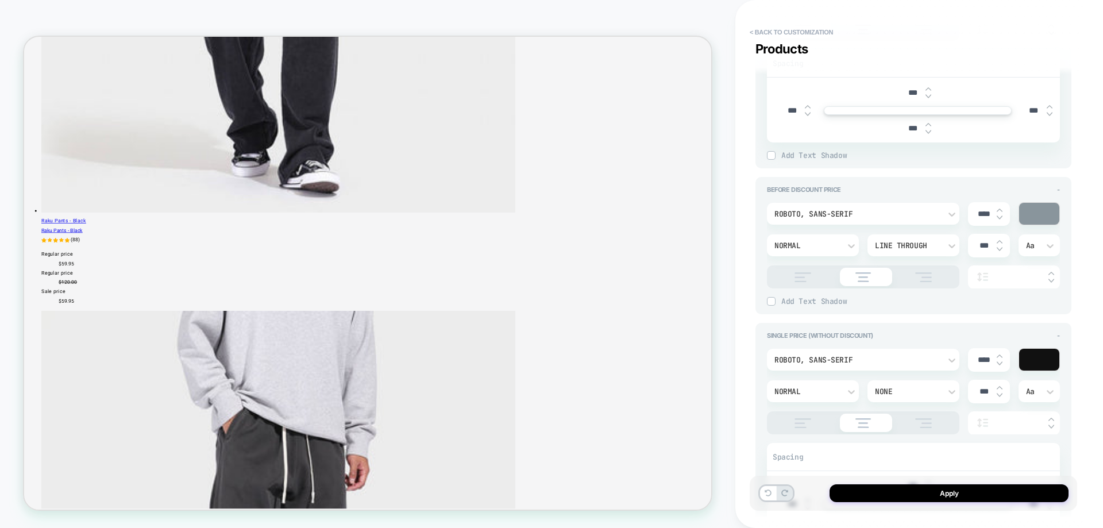
click at [795, 277] on img at bounding box center [803, 277] width 29 height 10
click at [803, 418] on img at bounding box center [803, 423] width 29 height 10
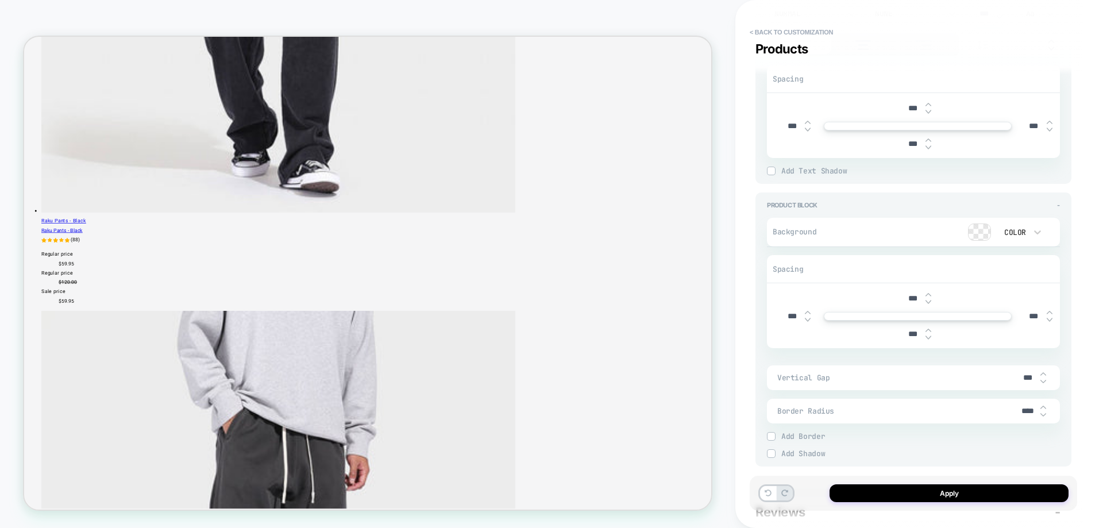
type textarea "*"
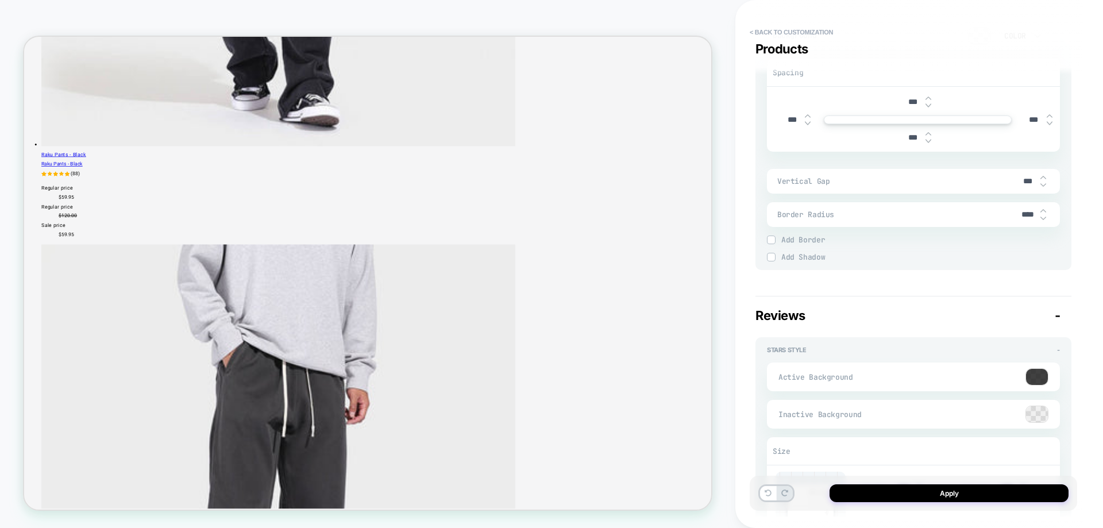
scroll to position [3487, 0]
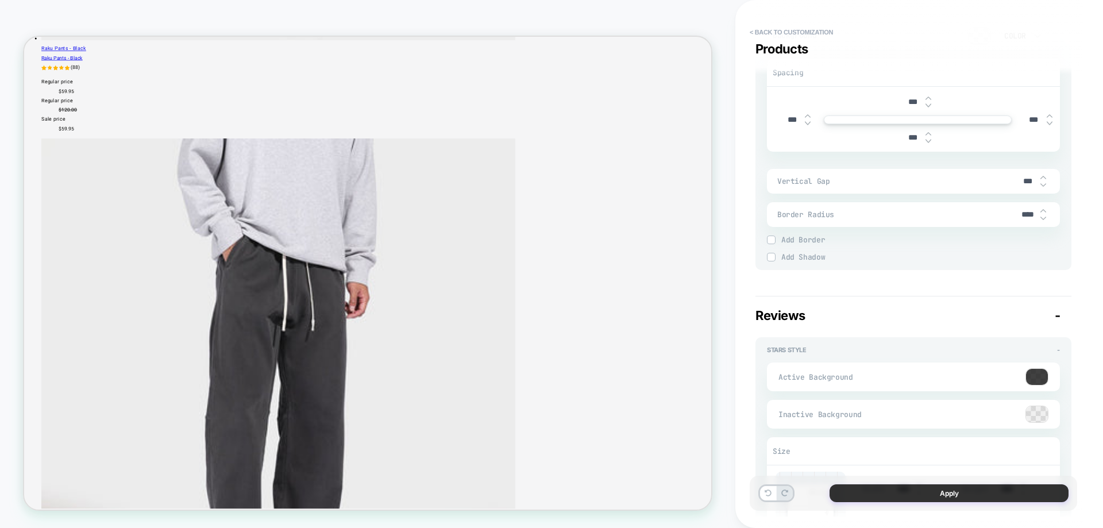
click at [891, 492] on button "Apply" at bounding box center [949, 493] width 239 height 18
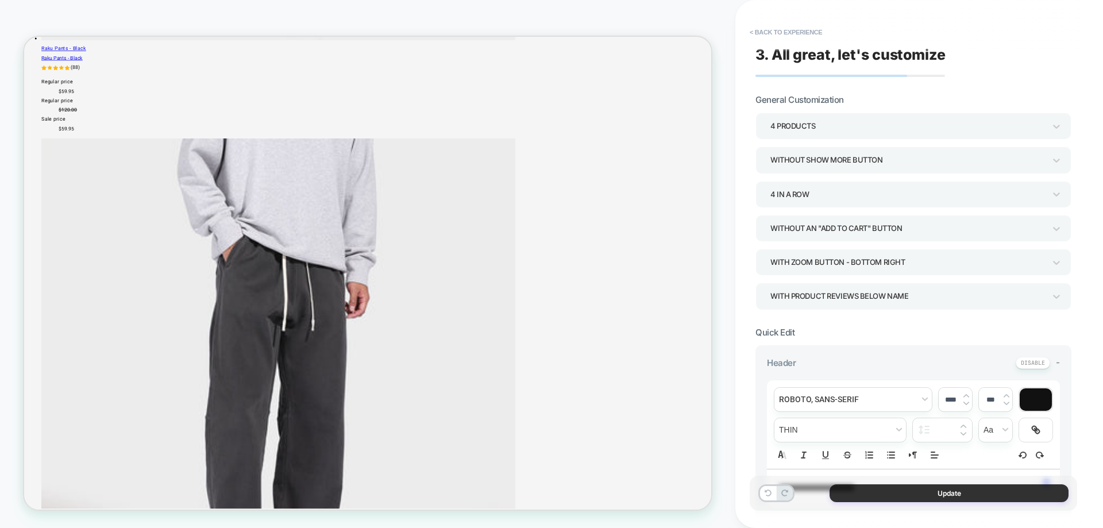
click at [923, 495] on button "Update" at bounding box center [949, 493] width 239 height 18
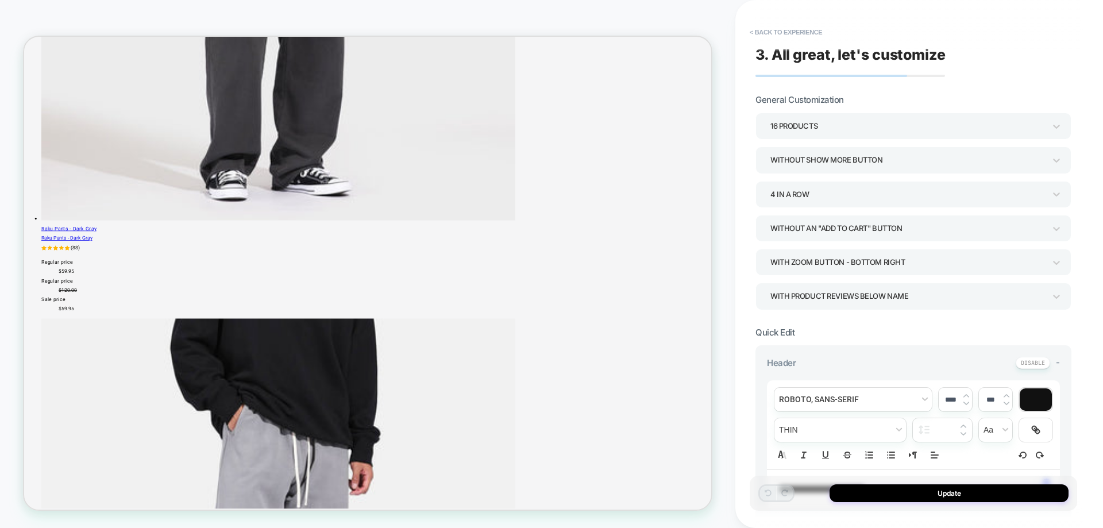
scroll to position [402, 0]
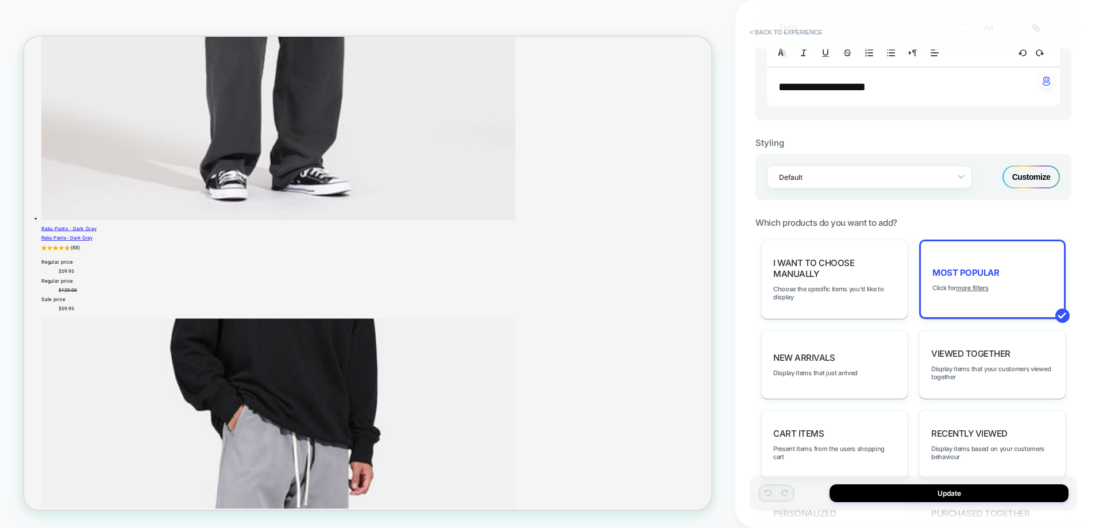
click at [1030, 171] on div "Customize" at bounding box center [1031, 177] width 57 height 23
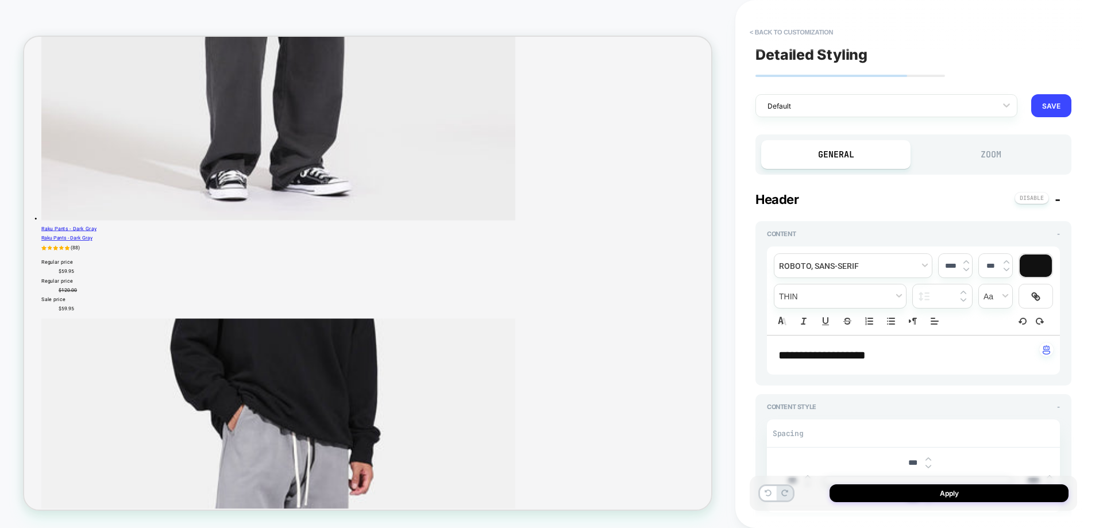
type textarea "*"
click at [847, 343] on div "**********" at bounding box center [913, 355] width 293 height 39
click at [845, 353] on span "**********" at bounding box center [822, 354] width 87 height 11
type input "****"
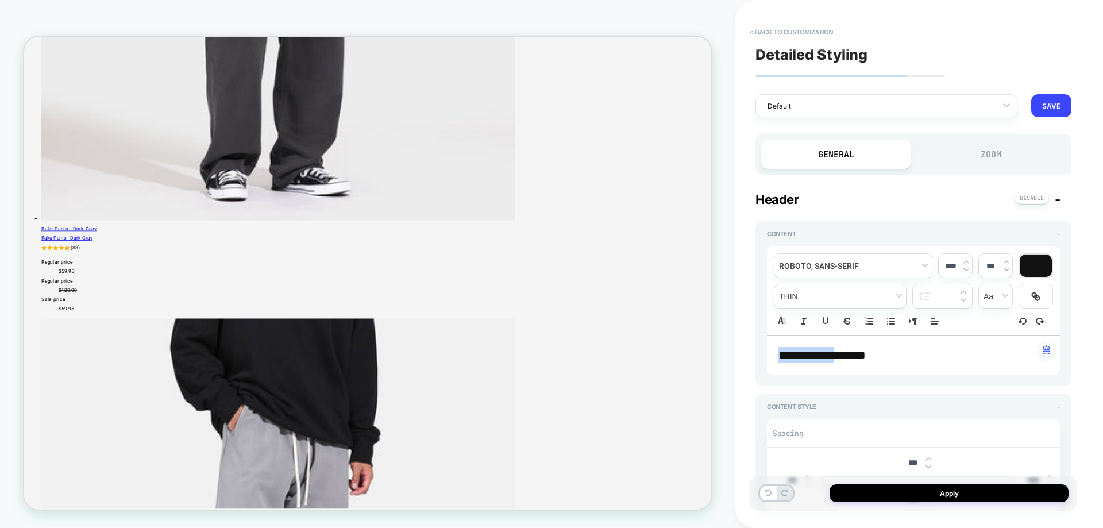
click at [845, 353] on span "**********" at bounding box center [822, 354] width 87 height 11
type textarea "*"
click at [954, 264] on input "****" at bounding box center [951, 266] width 24 height 9
type input "****"
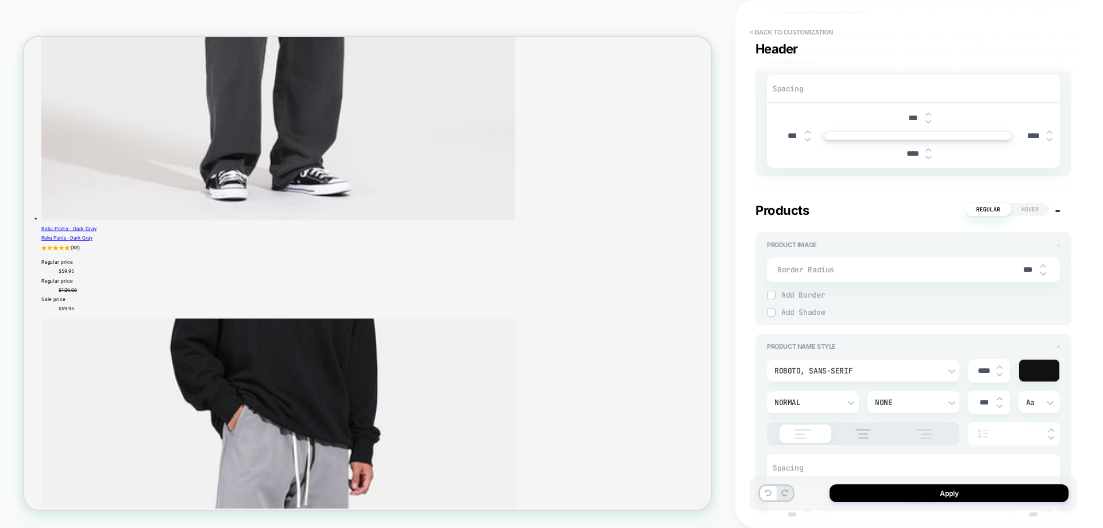
scroll to position [459, 0]
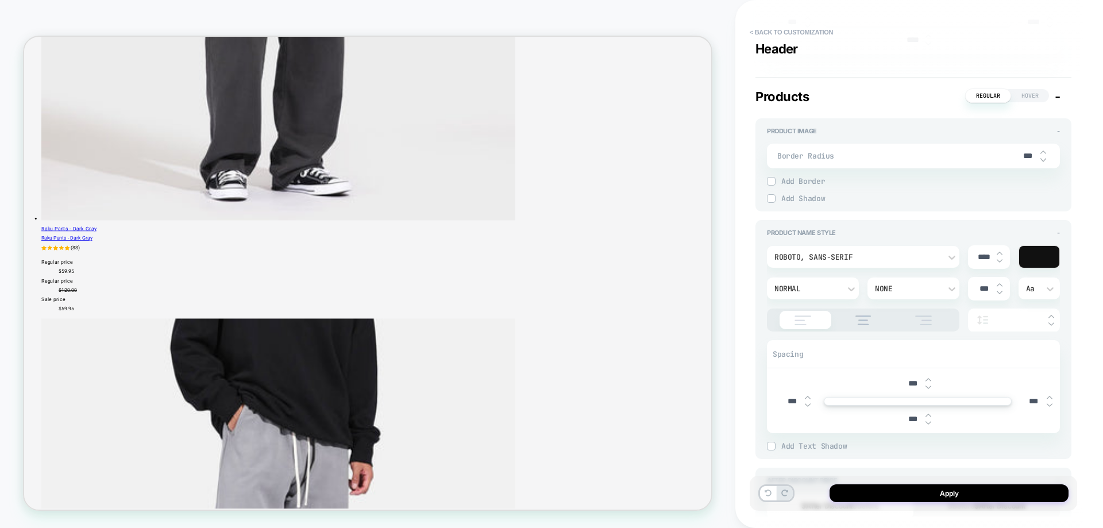
type textarea "*"
type input "****"
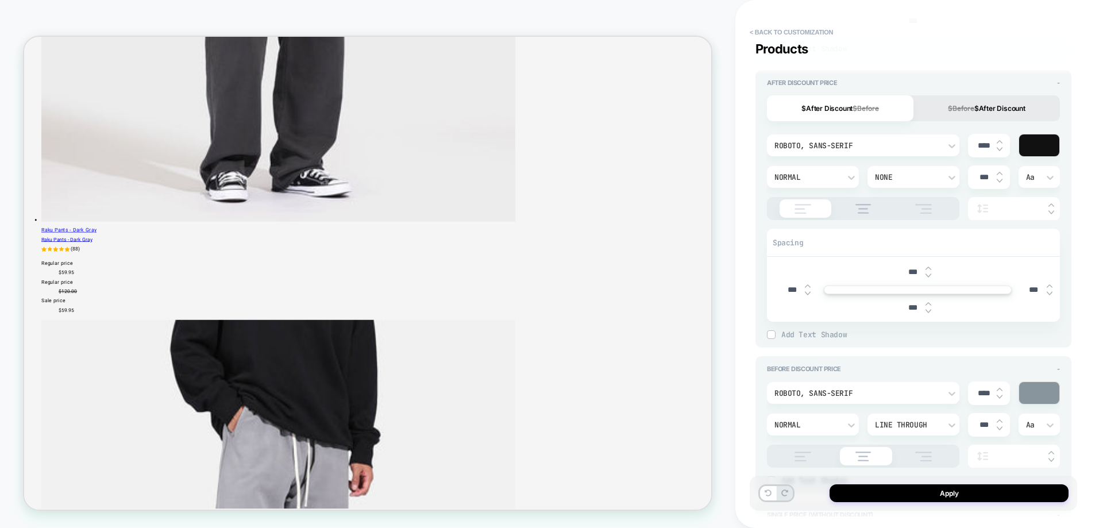
scroll to position [931, 0]
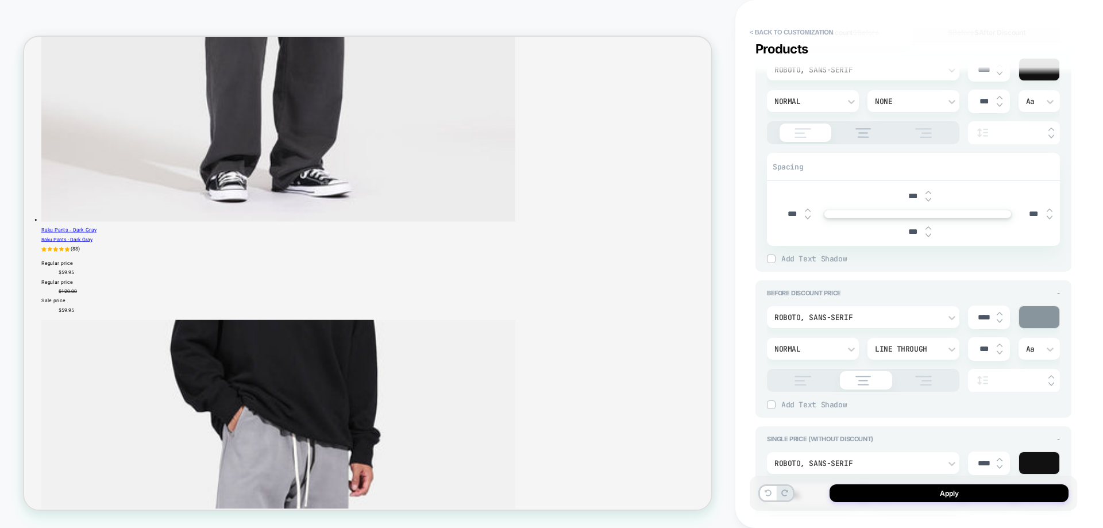
click at [805, 378] on div at bounding box center [863, 380] width 193 height 23
click at [808, 377] on img at bounding box center [803, 381] width 29 height 10
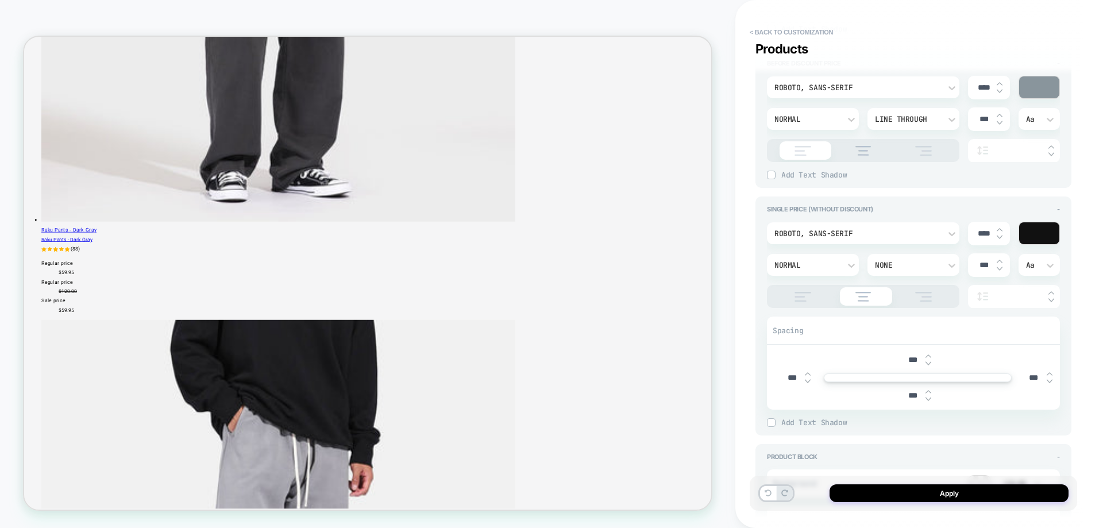
click at [806, 292] on img at bounding box center [803, 297] width 29 height 10
type textarea "*"
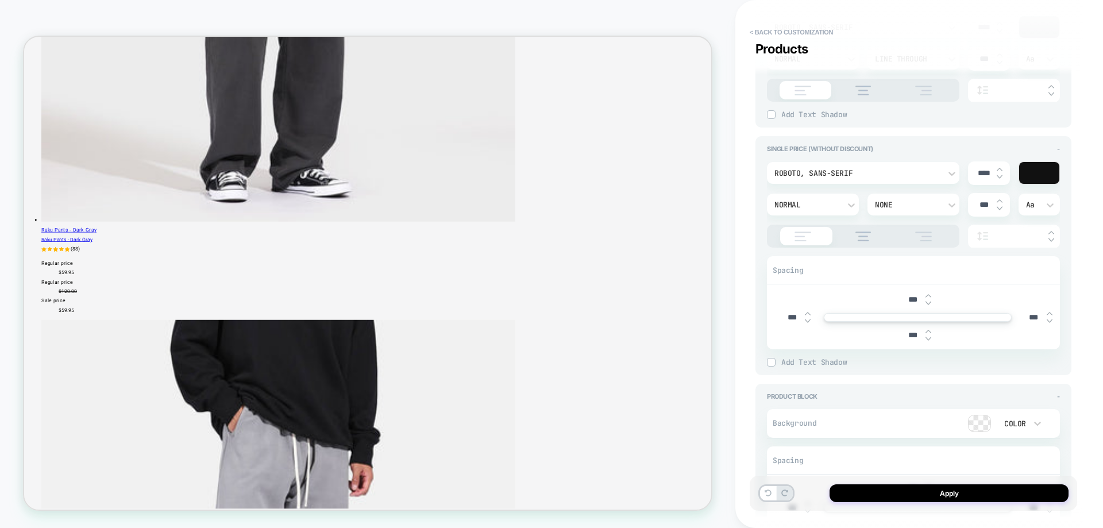
scroll to position [1276, 0]
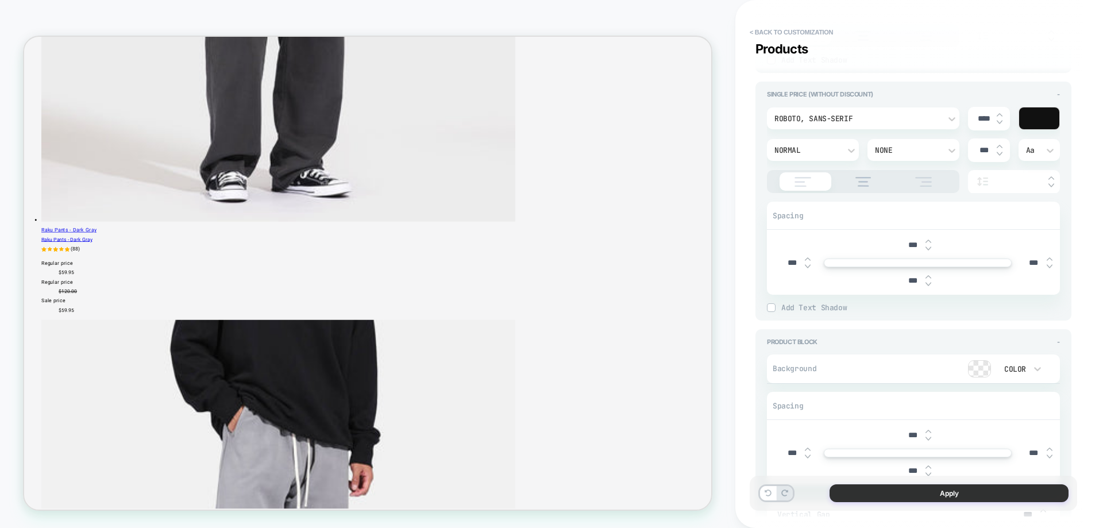
click at [906, 490] on button "Apply" at bounding box center [949, 493] width 239 height 18
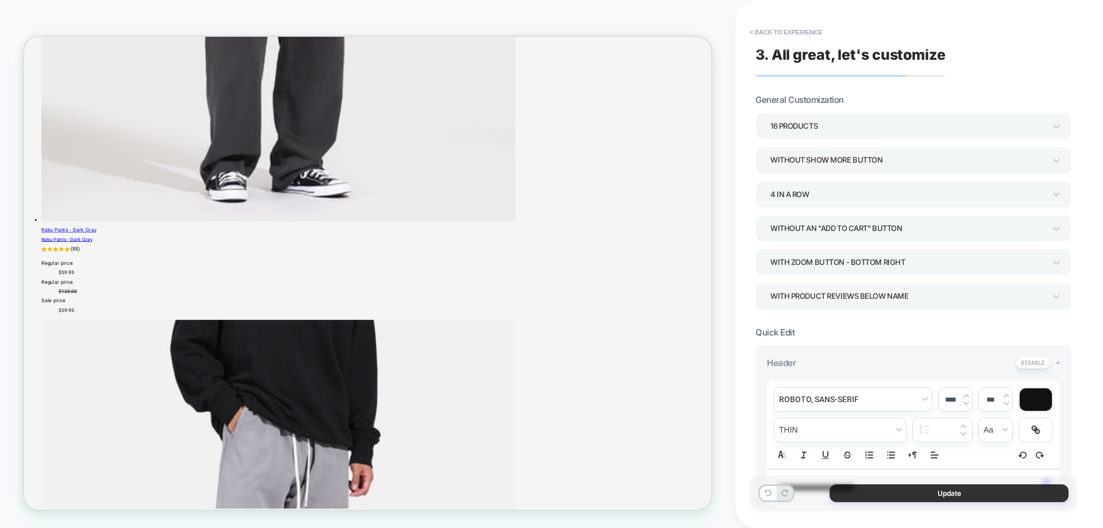
click at [910, 492] on button "Update" at bounding box center [949, 493] width 239 height 18
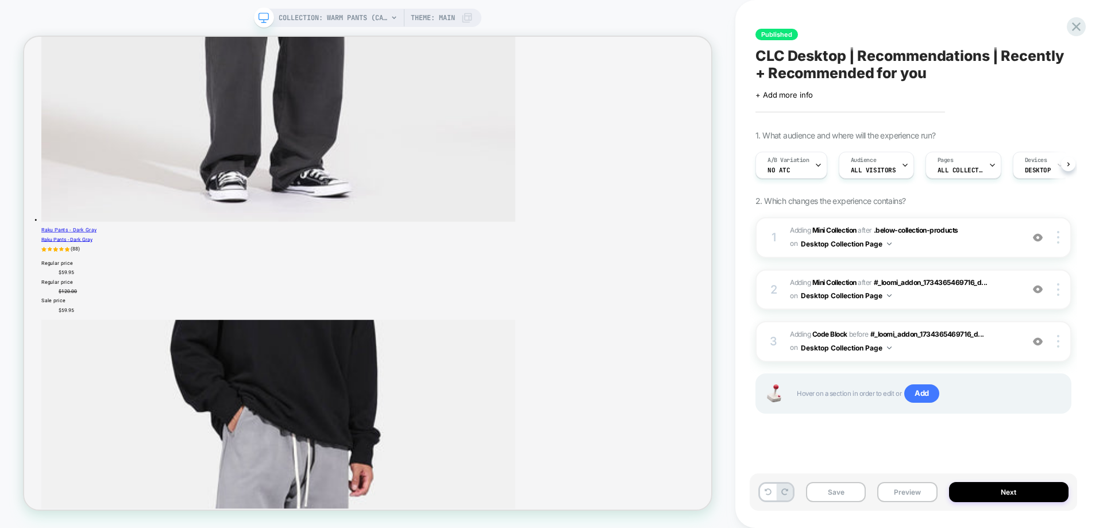
click at [946, 241] on span "#_loomi_addon_1734365469716_dup1734444578 Adding Mini Collection AFTER .below-c…" at bounding box center [903, 237] width 227 height 27
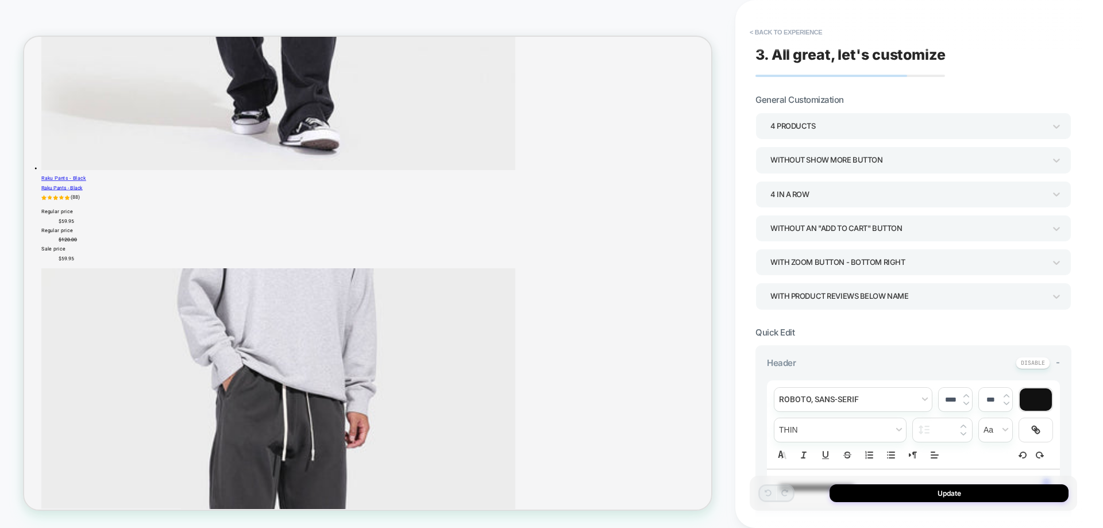
scroll to position [287, 0]
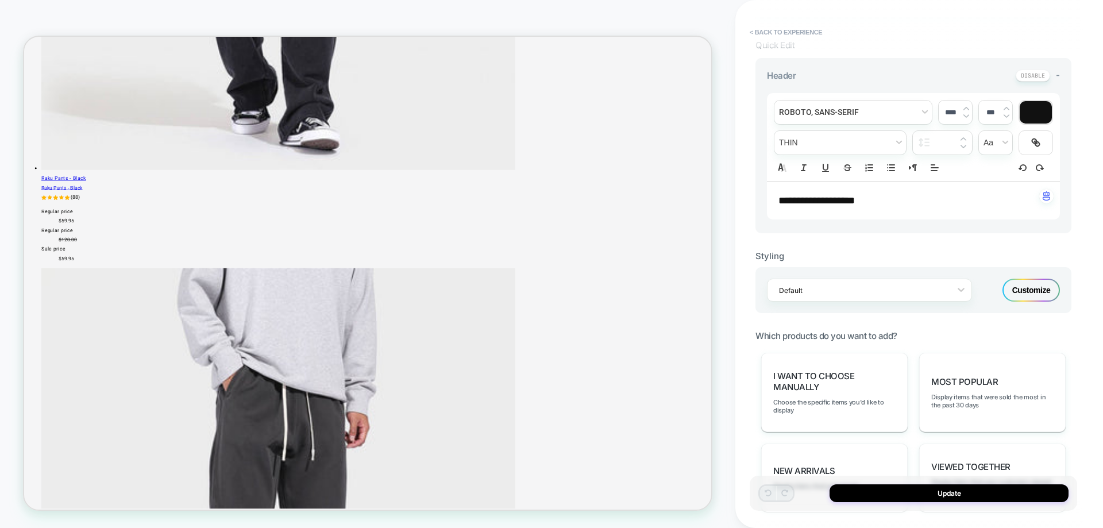
click at [855, 198] on span "**********" at bounding box center [817, 200] width 76 height 10
type input "****"
click at [855, 198] on span "**********" at bounding box center [817, 200] width 76 height 10
click at [943, 487] on button "Update" at bounding box center [949, 493] width 239 height 18
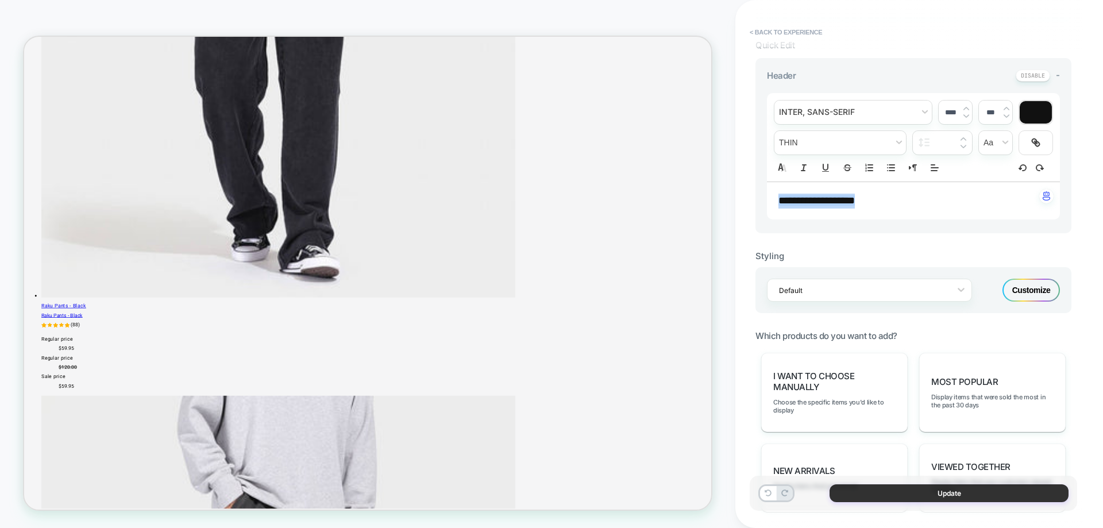
scroll to position [3314, 0]
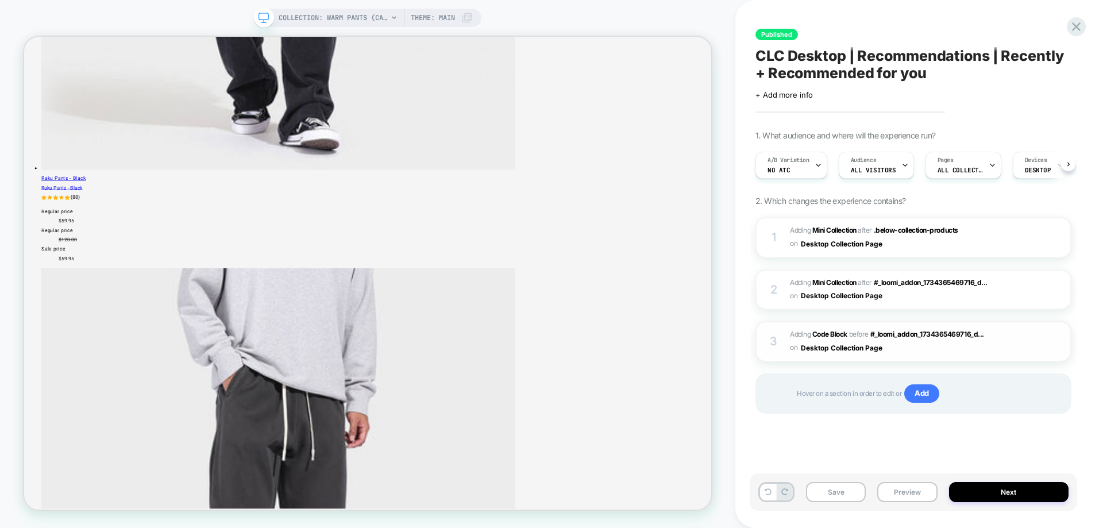
click at [955, 355] on span "Adding Code Block BEFORE #_loomi_addon_1734365469716_d... #_loomi_addon_1734365…" at bounding box center [903, 341] width 227 height 27
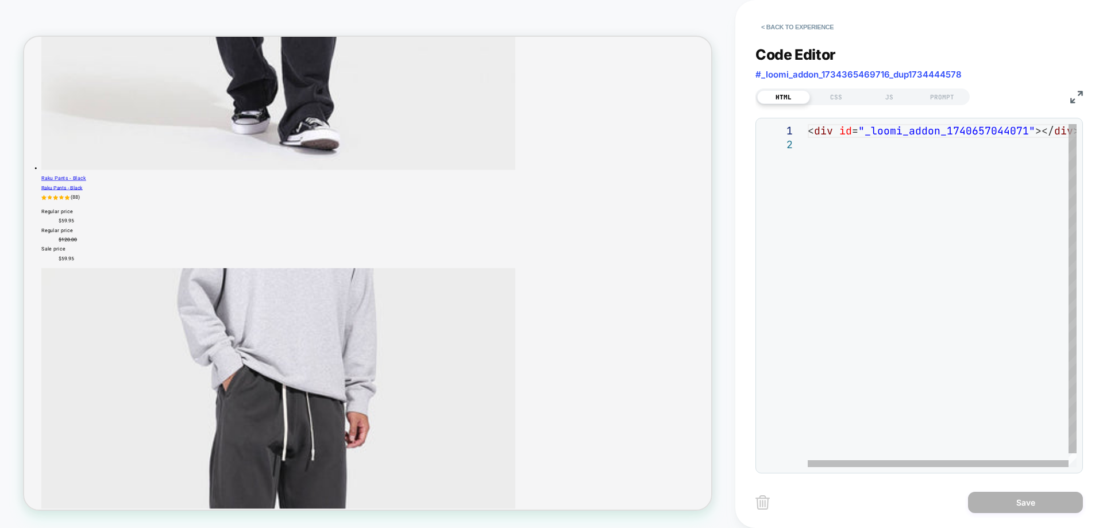
scroll to position [3140, 0]
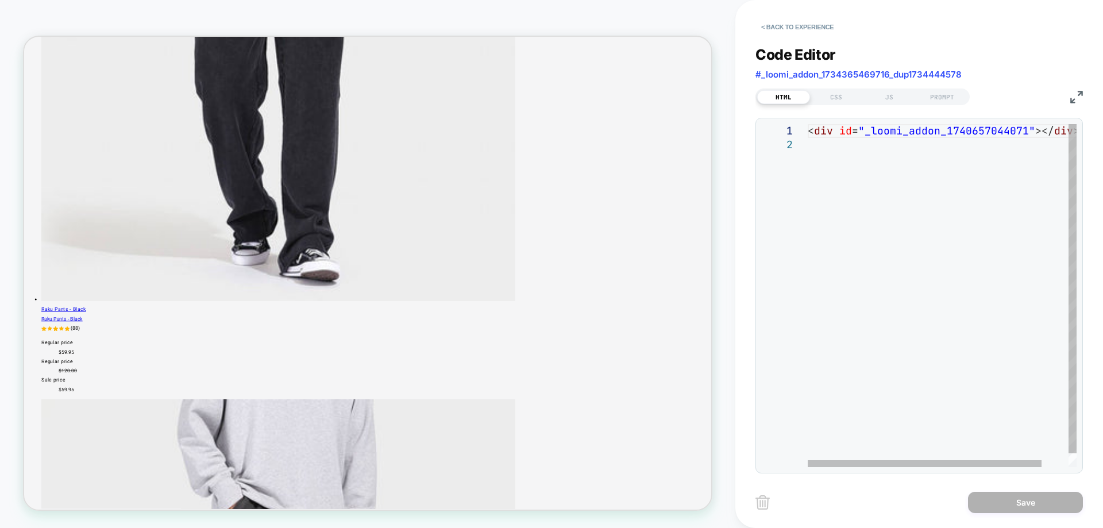
click at [986, 463] on div "< div id = "_loomi_addon_1740657044071" ></ div >" at bounding box center [957, 302] width 299 height 357
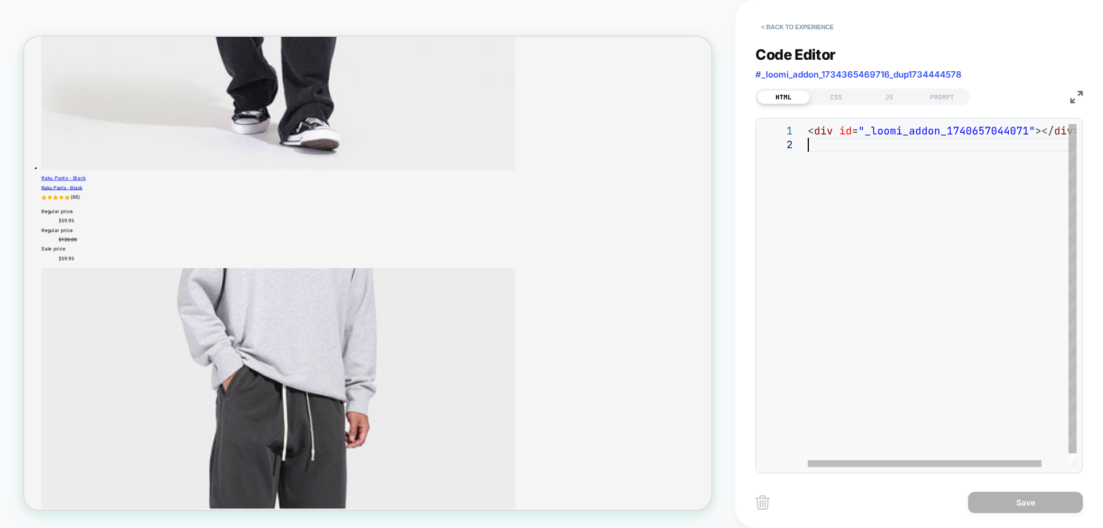
scroll to position [0, 0]
click at [837, 467] on div at bounding box center [925, 463] width 234 height 7
click at [812, 21] on button "< Back to experience" at bounding box center [798, 27] width 84 height 18
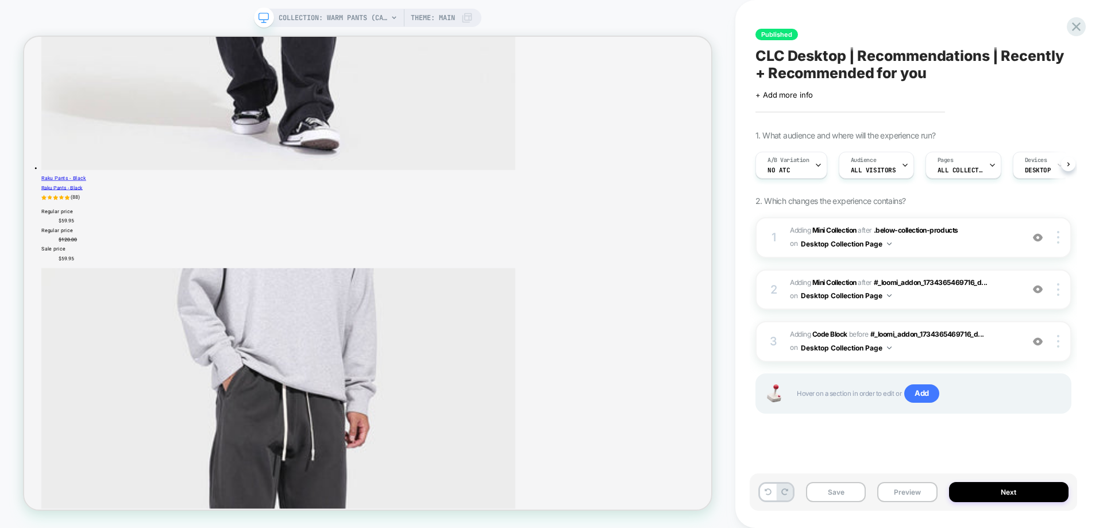
click at [1058, 339] on img at bounding box center [1059, 341] width 2 height 13
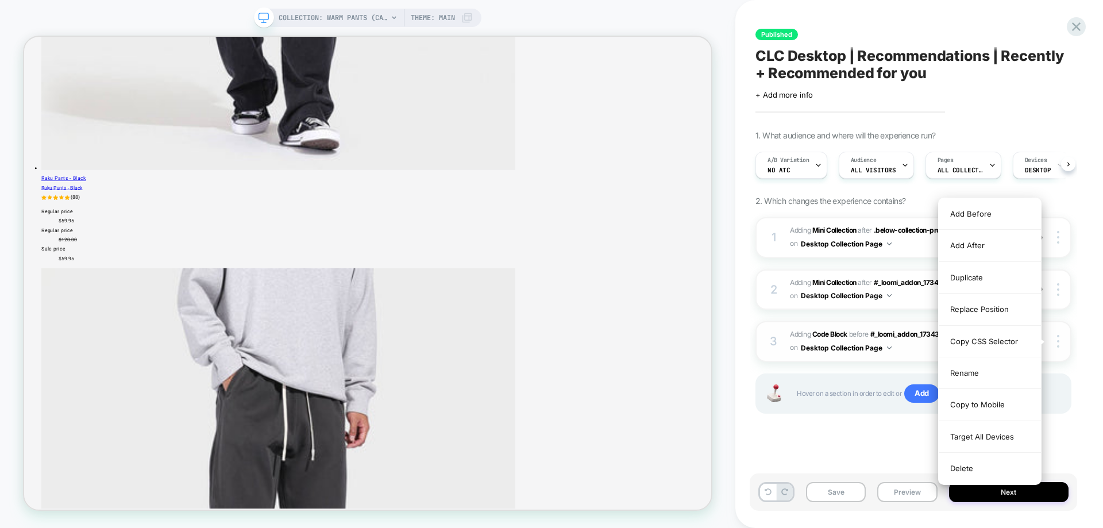
scroll to position [0, 1]
click at [975, 463] on div "Delete" at bounding box center [990, 468] width 102 height 31
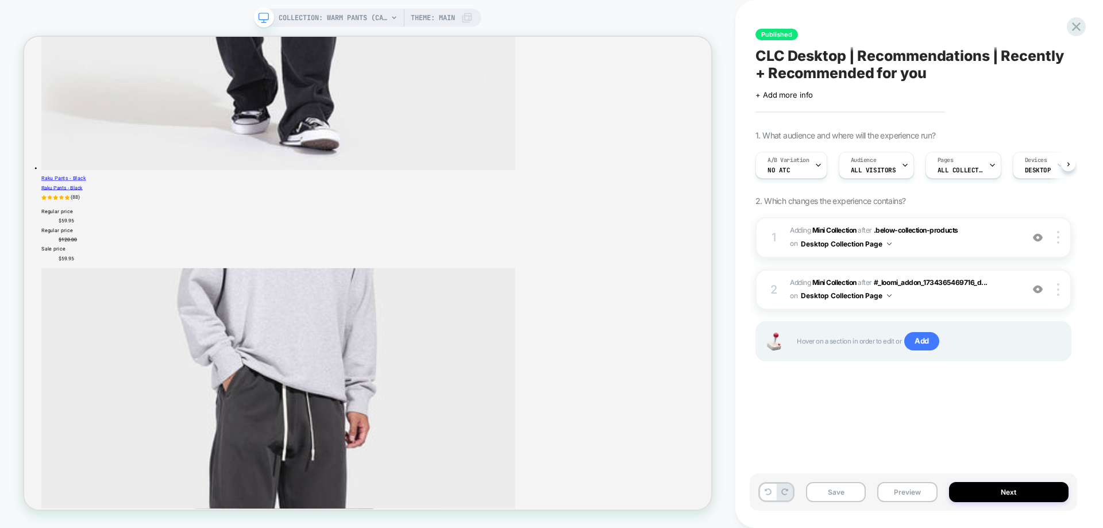
scroll to position [0, 1]
click at [876, 490] on div "Save Preview Next" at bounding box center [914, 492] width 328 height 37
click at [890, 490] on button "Preview" at bounding box center [908, 492] width 60 height 20
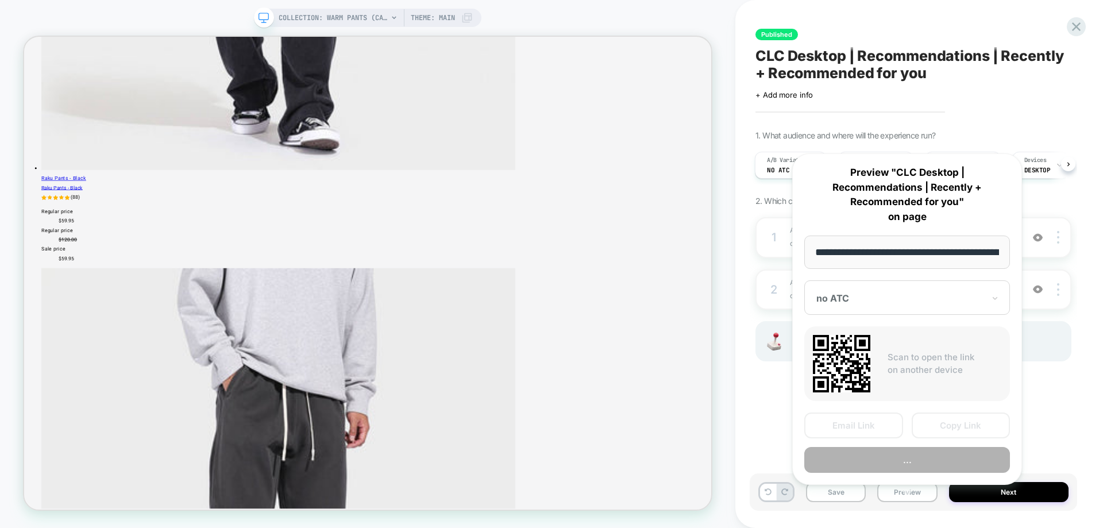
scroll to position [0, 118]
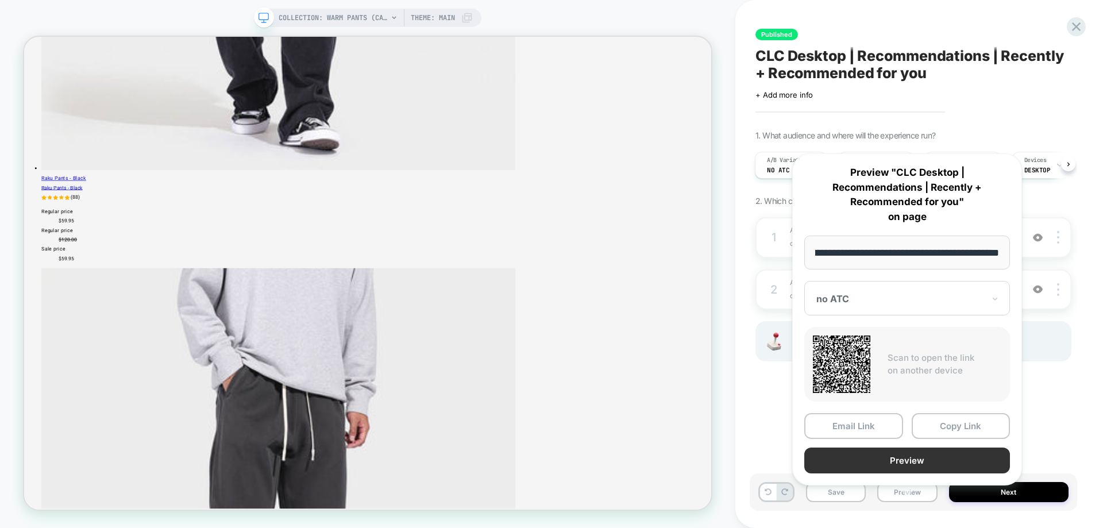
click at [922, 448] on button "Preview" at bounding box center [908, 461] width 206 height 26
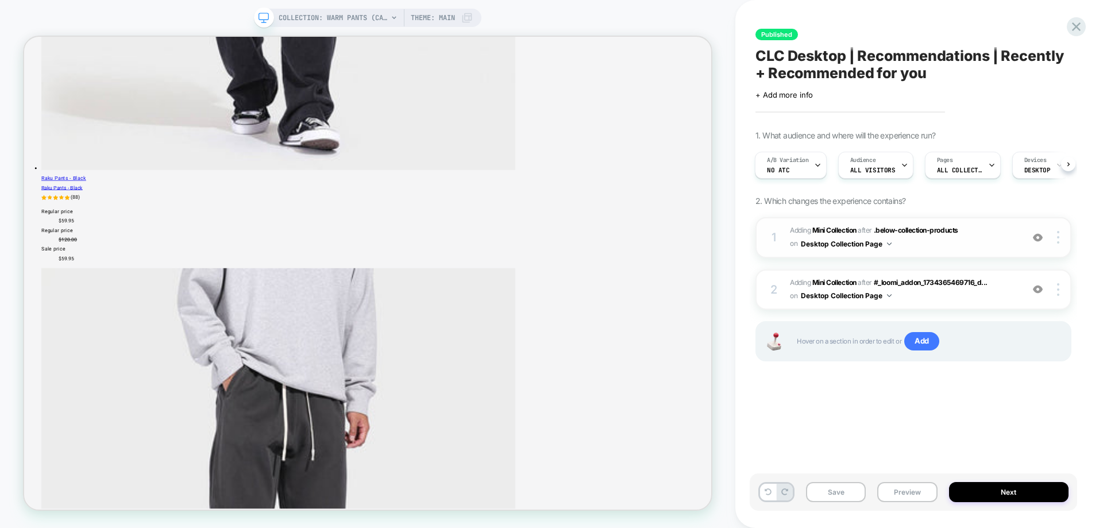
click at [964, 249] on span "#_loomi_addon_1734365469716_dup1734444578 Adding Mini Collection AFTER .below-c…" at bounding box center [903, 237] width 227 height 27
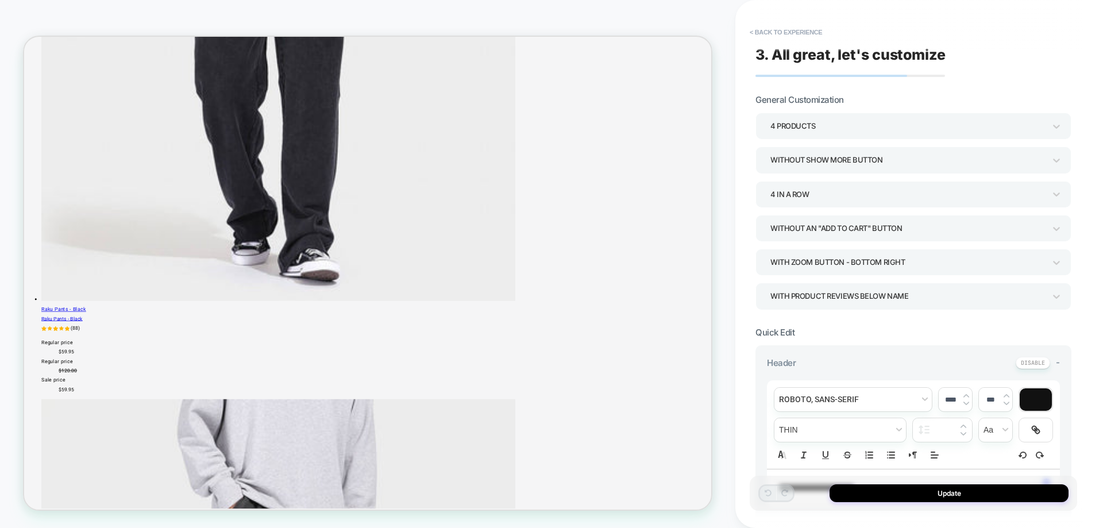
scroll to position [3314, 0]
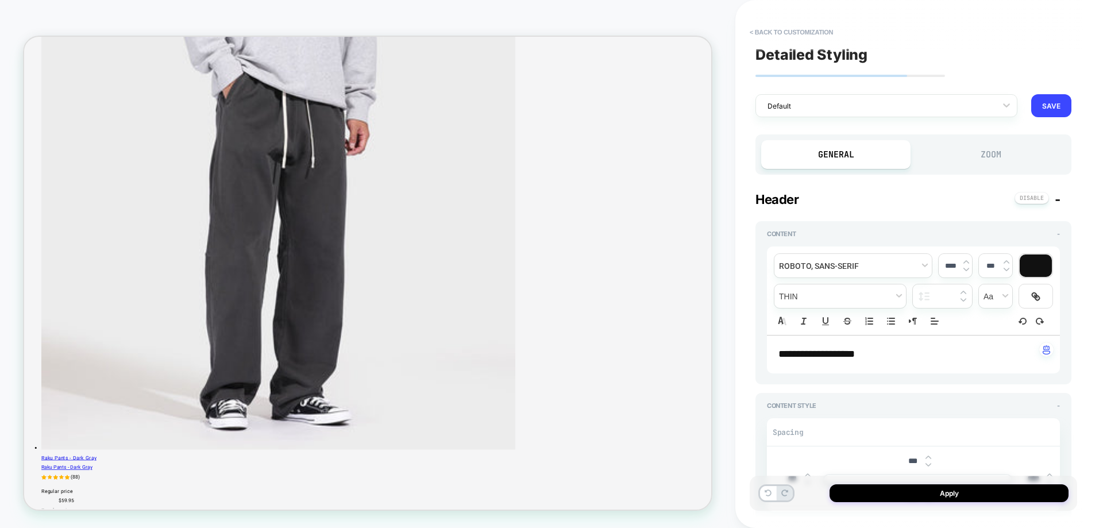
scroll to position [3774, 0]
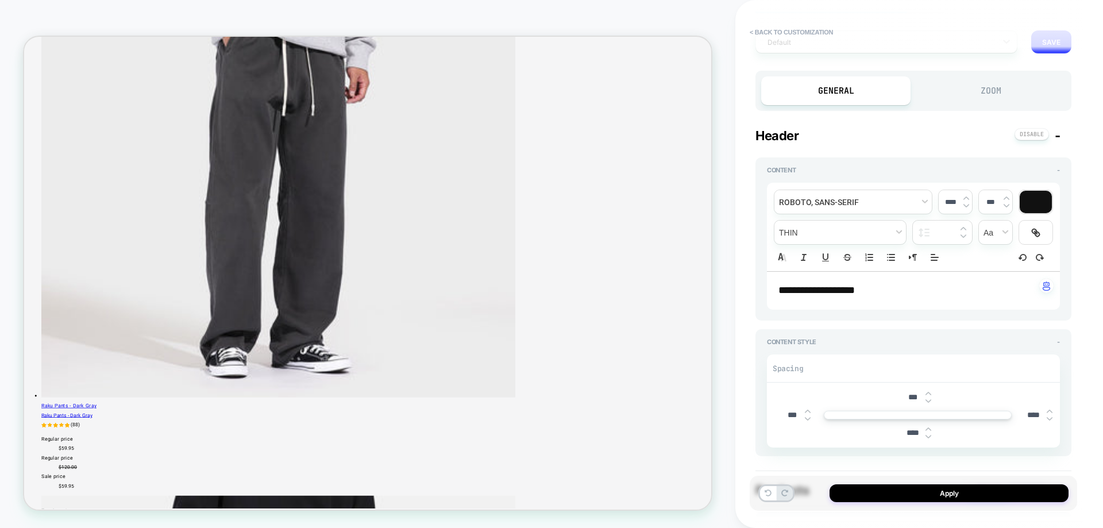
type textarea "*"
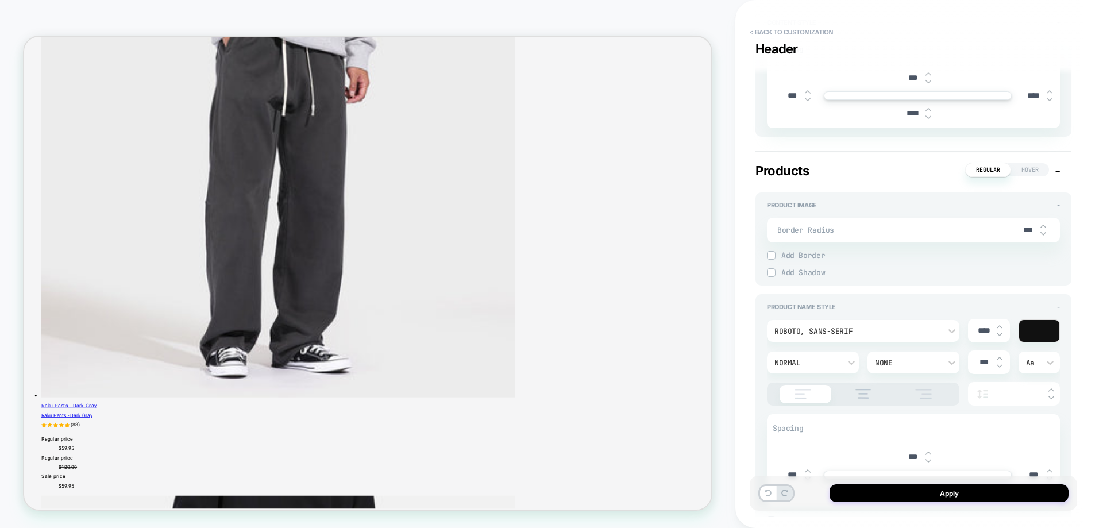
scroll to position [402, 0]
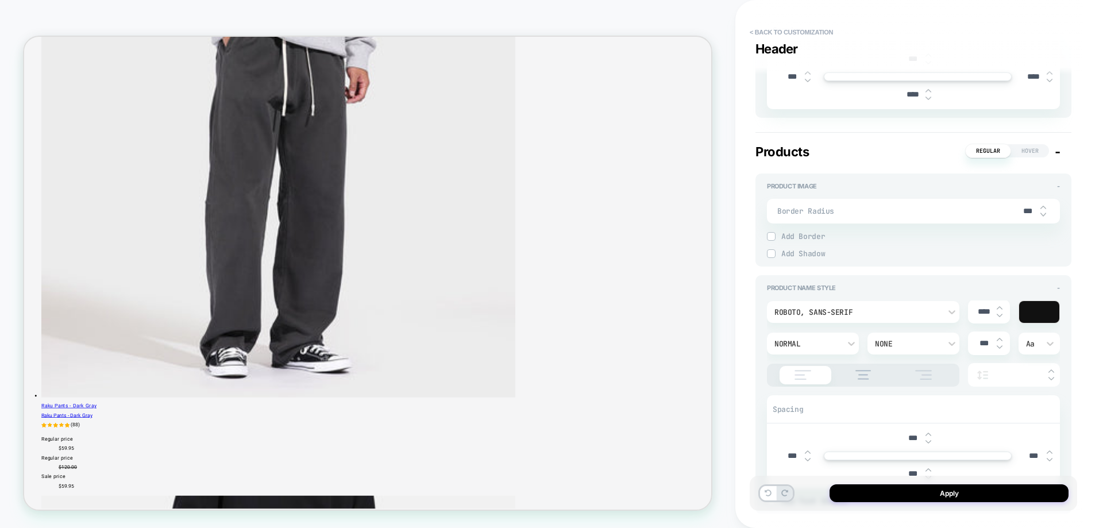
click at [990, 314] on input "****" at bounding box center [984, 312] width 26 height 10
type input "****"
type textarea "*"
type input "****"
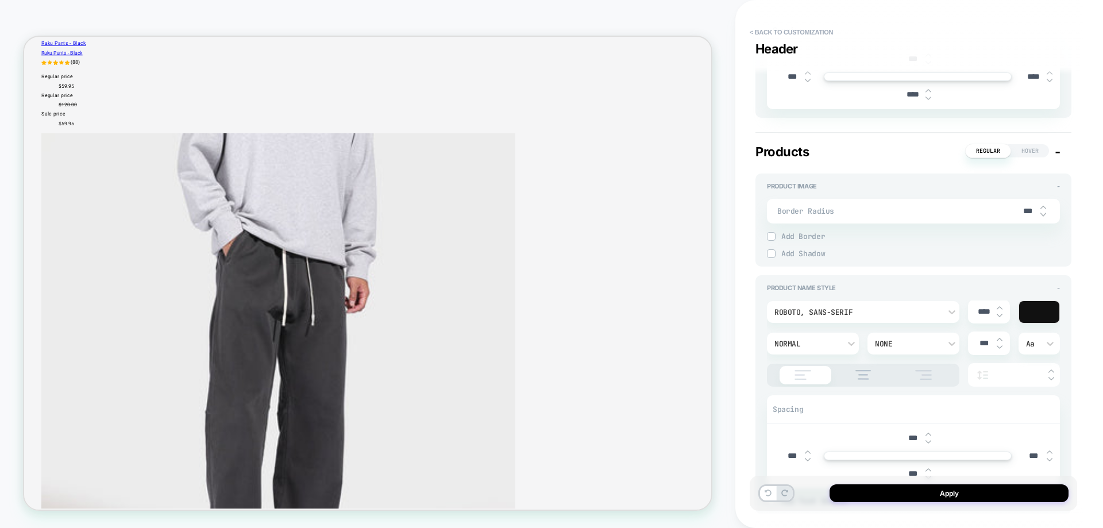
scroll to position [3485, 0]
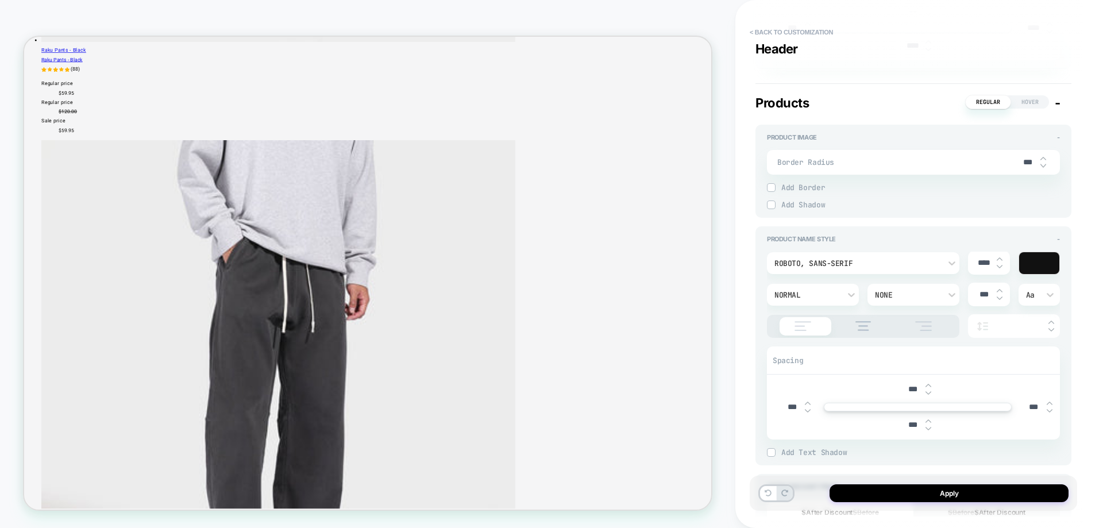
type textarea "*"
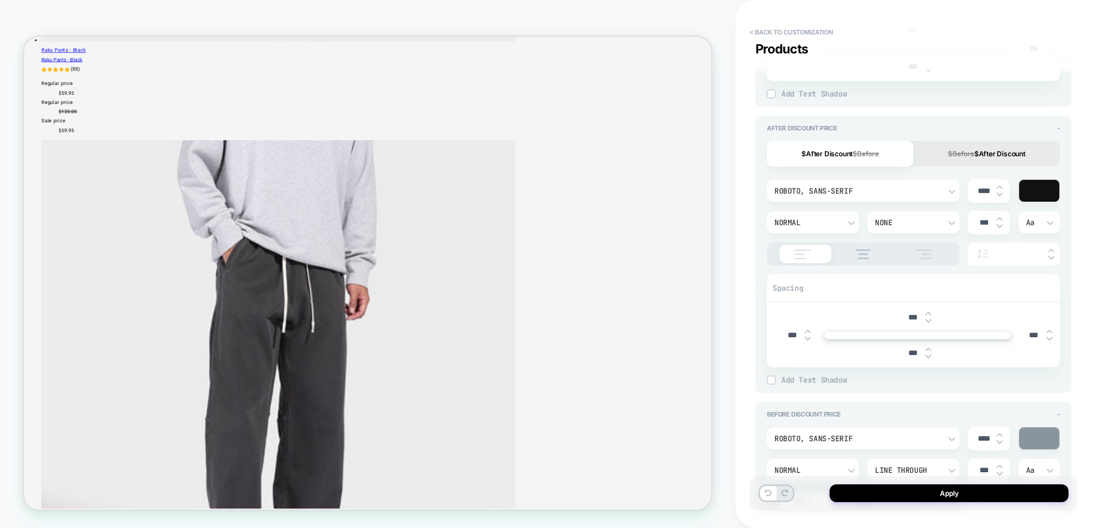
scroll to position [805, 0]
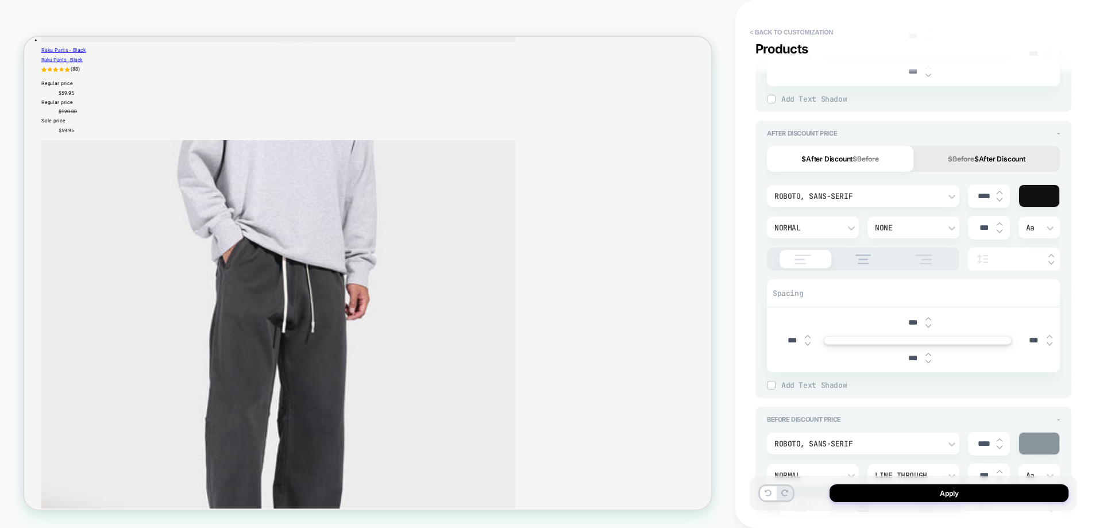
click at [980, 191] on input "****" at bounding box center [984, 196] width 26 height 10
type input "****"
type textarea "*"
click at [983, 445] on input "****" at bounding box center [984, 444] width 26 height 10
type input "****"
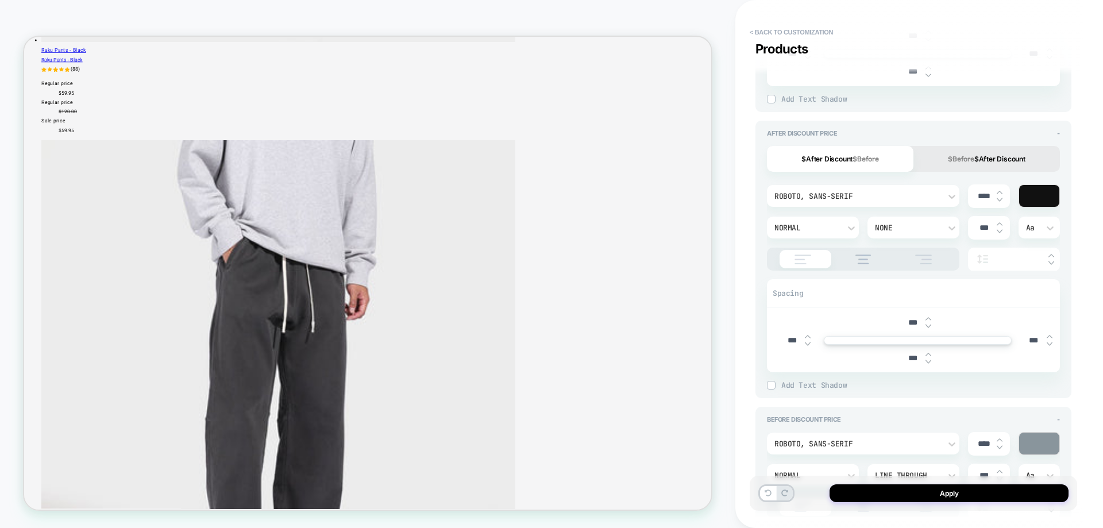
type textarea "*"
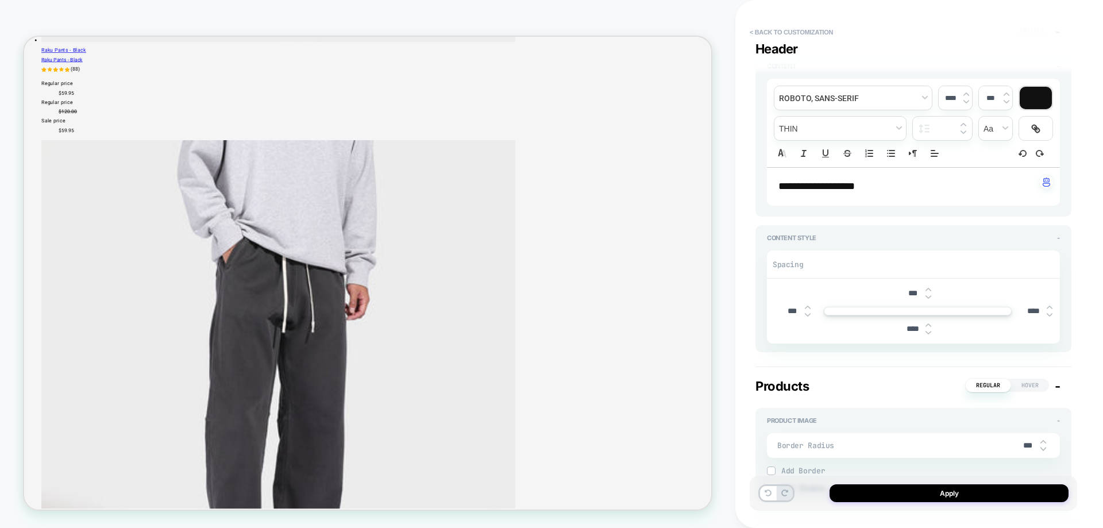
scroll to position [63, 0]
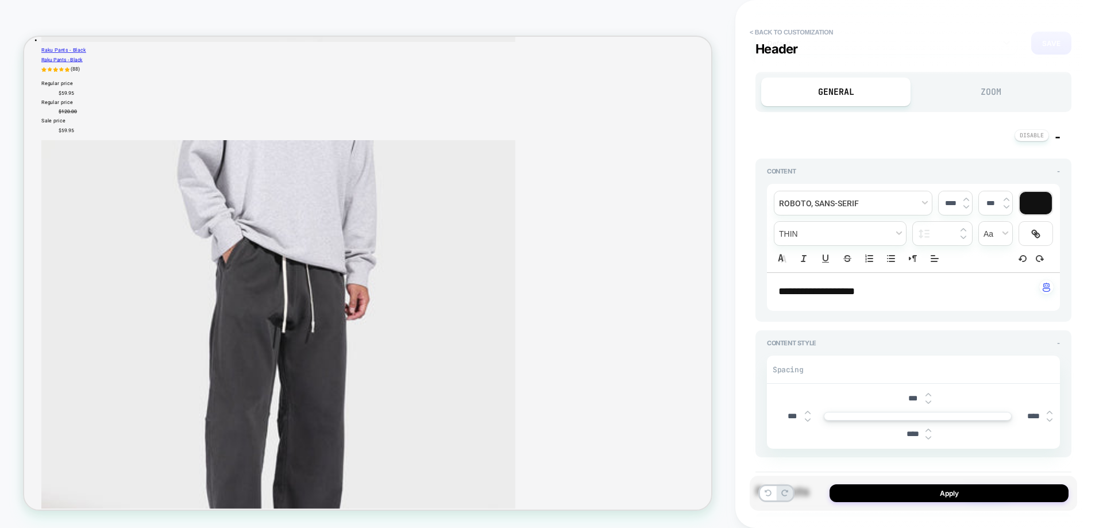
type textarea "*"
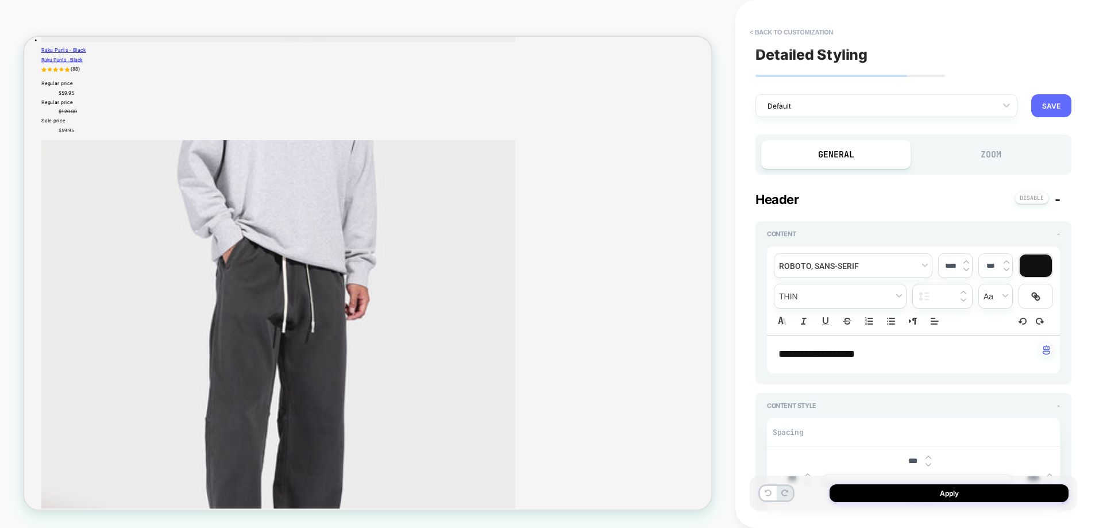
click at [1064, 114] on button "SAVE" at bounding box center [1052, 105] width 40 height 23
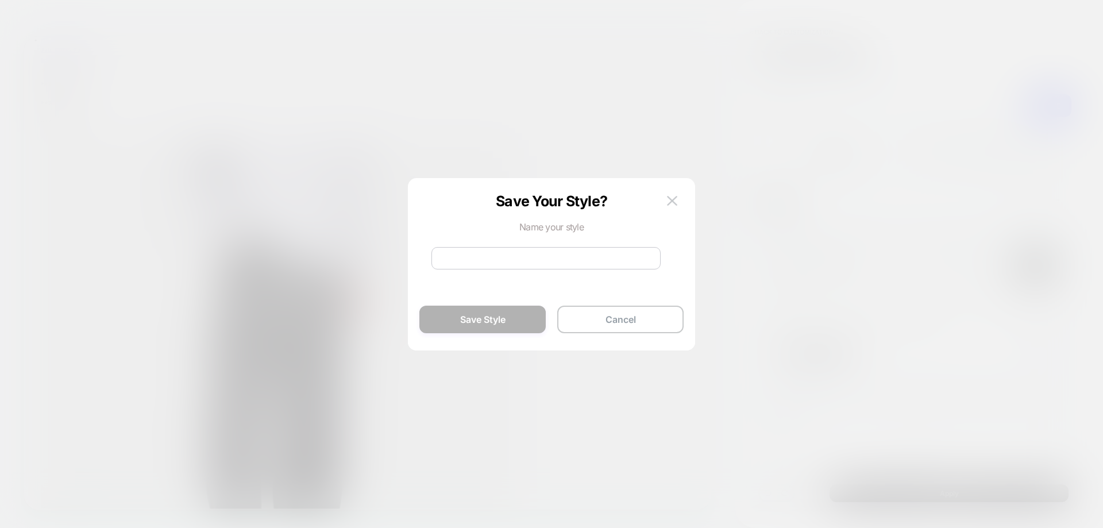
click at [491, 263] on input at bounding box center [546, 258] width 229 height 22
type input "*"
type input "**********"
click at [485, 335] on div "**********" at bounding box center [551, 270] width 253 height 161
click at [487, 327] on button "Save Style" at bounding box center [483, 320] width 126 height 28
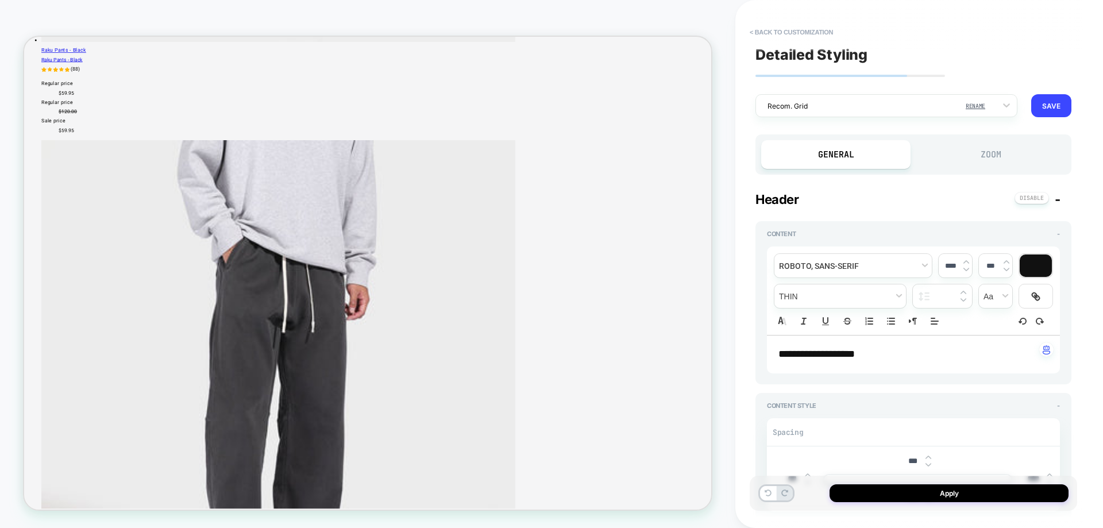
type textarea "*"
click at [907, 493] on button "Apply" at bounding box center [949, 493] width 239 height 18
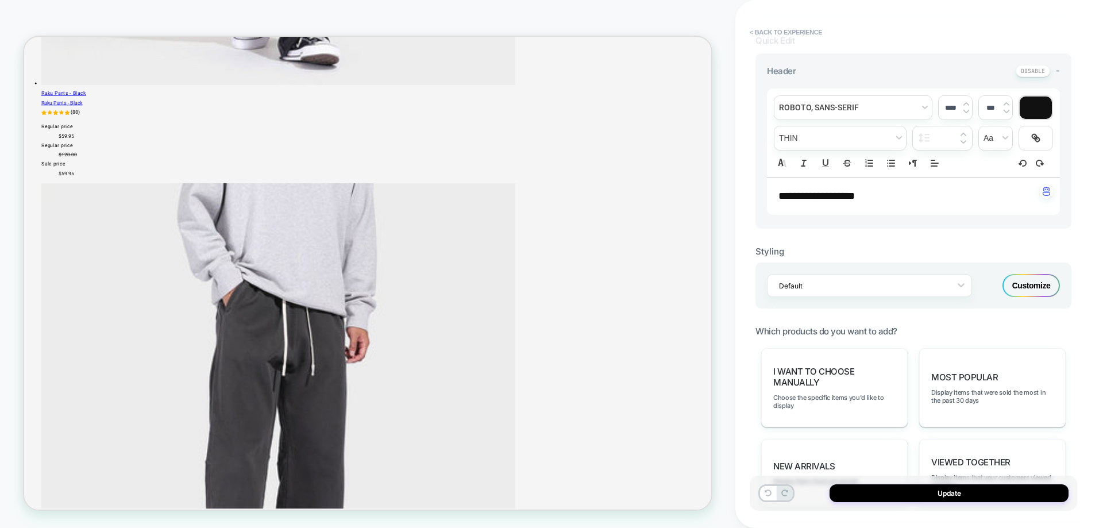
scroll to position [287, 0]
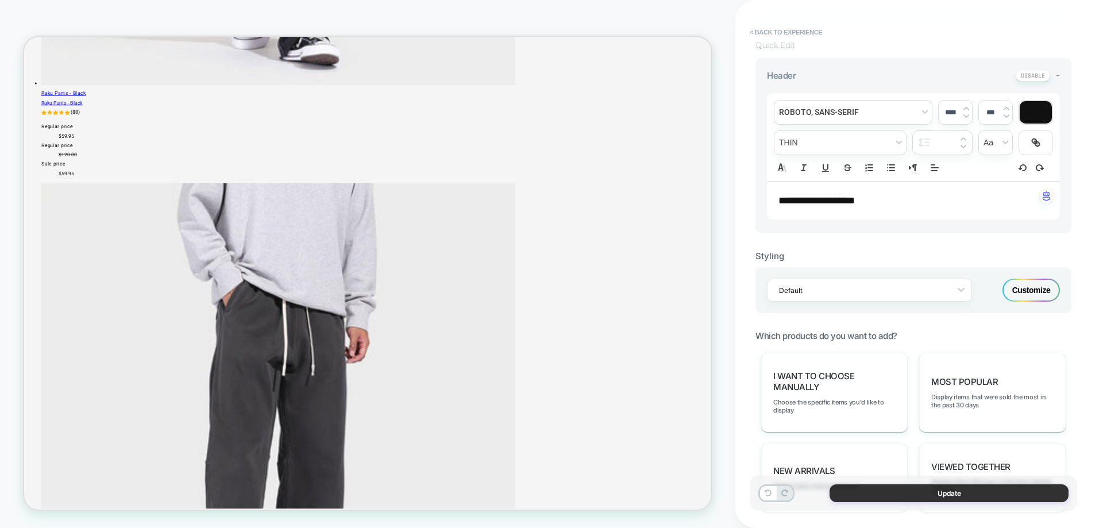
drag, startPoint x: 946, startPoint y: 482, endPoint x: 947, endPoint y: 489, distance: 6.9
click at [947, 485] on div "Update" at bounding box center [914, 493] width 328 height 35
click at [947, 492] on button "Update" at bounding box center [949, 493] width 239 height 18
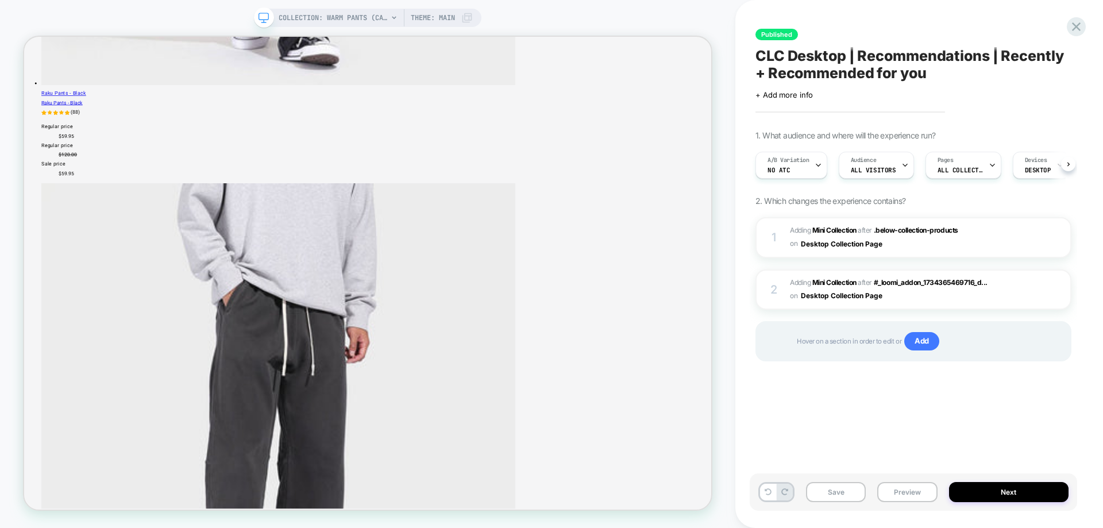
click at [959, 301] on span "#_loomi_addon_1734366180140_dup1734444578 Adding Mini Collection AFTER #_loomi_…" at bounding box center [903, 289] width 227 height 27
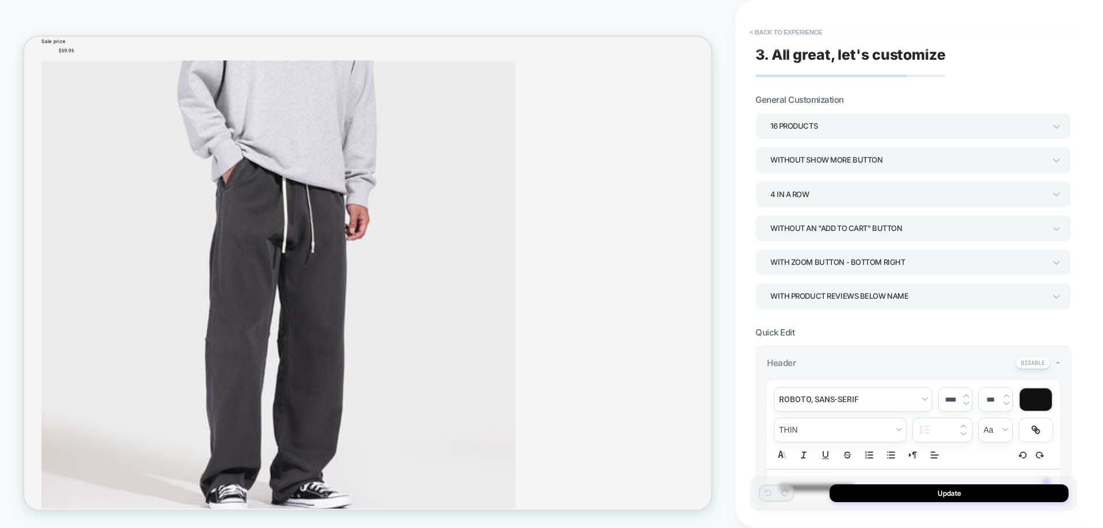
scroll to position [3483, 0]
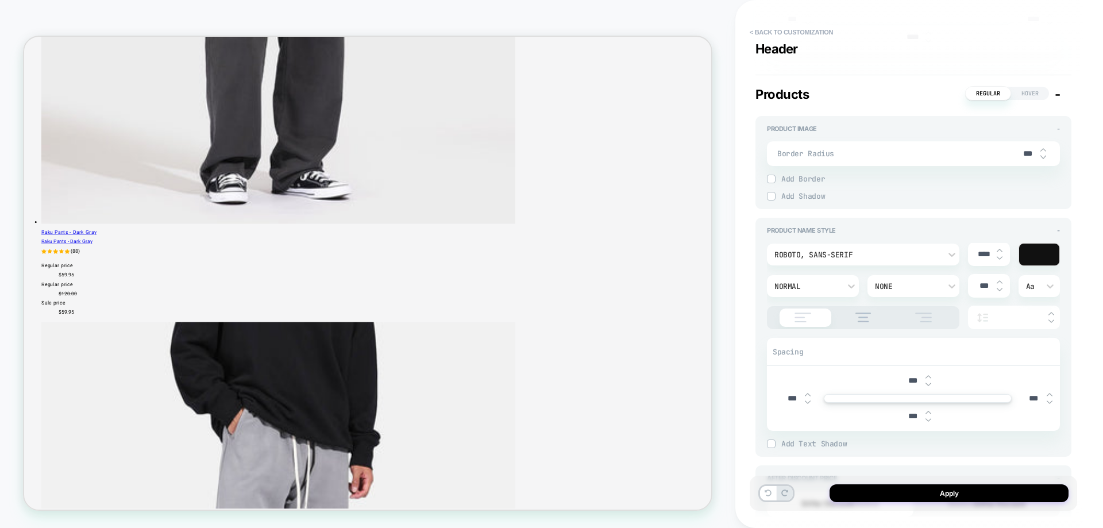
type input "****"
type textarea "*"
type input "****"
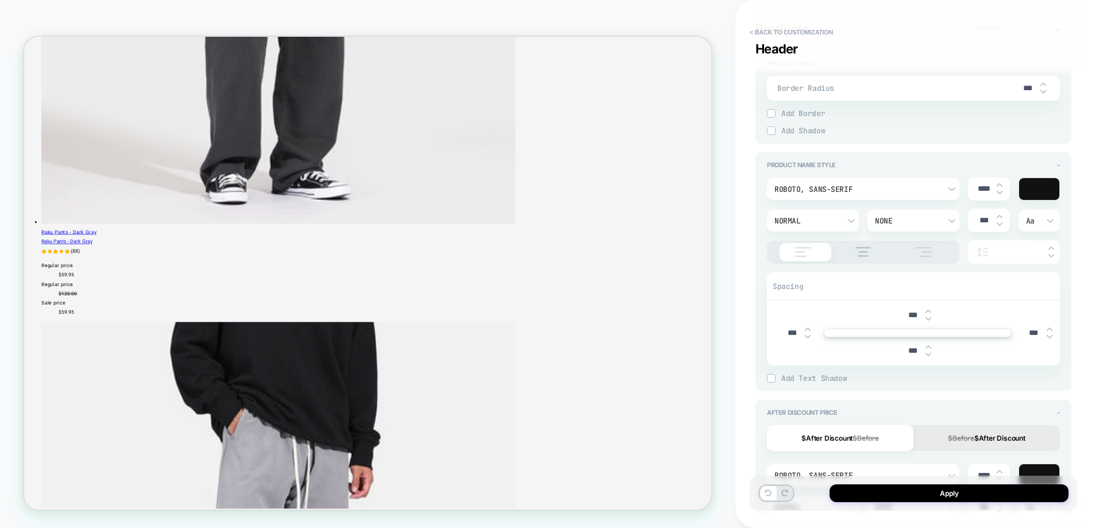
type textarea "*"
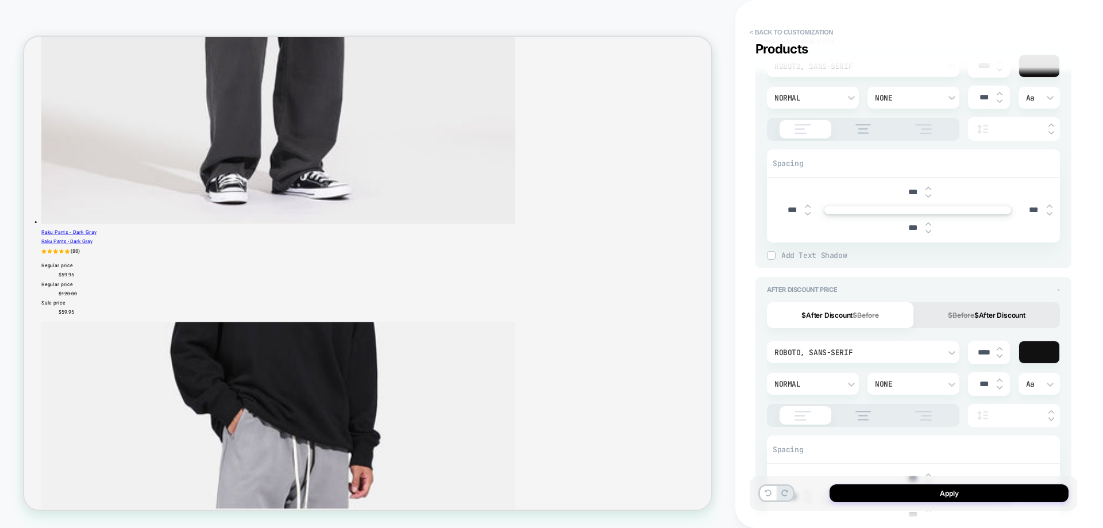
scroll to position [747, 0]
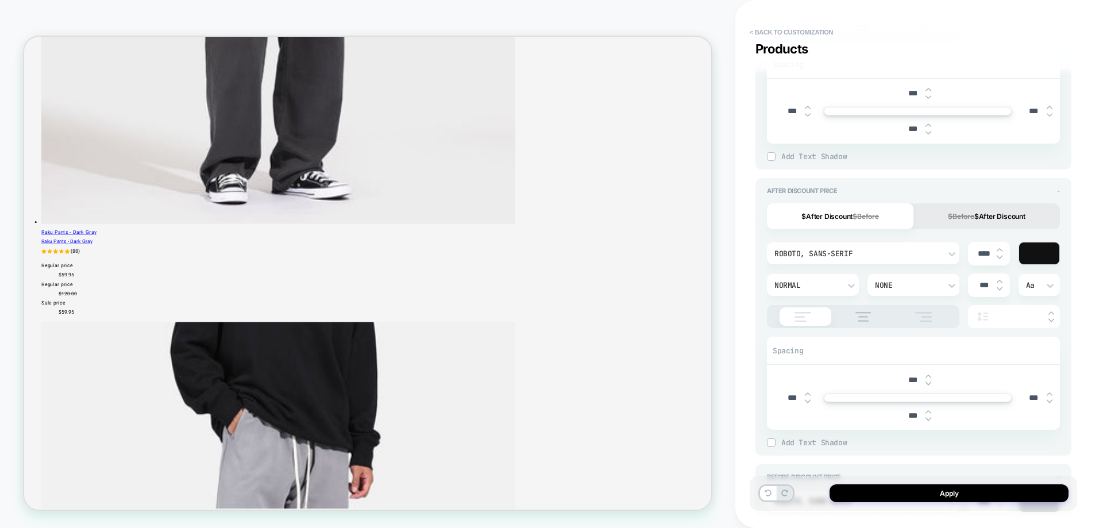
click at [980, 259] on input "****" at bounding box center [984, 254] width 26 height 10
type input "****"
type textarea "*"
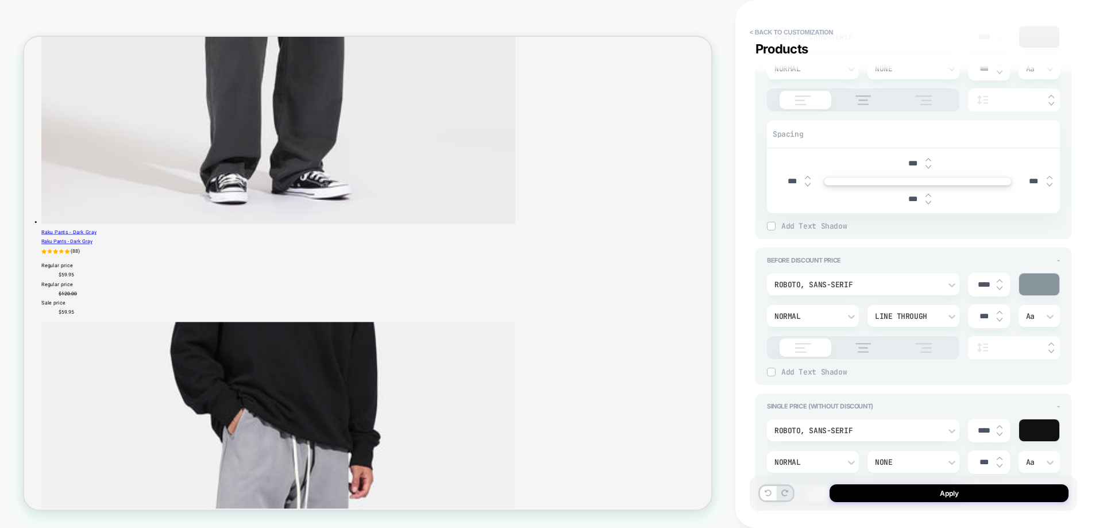
scroll to position [977, 0]
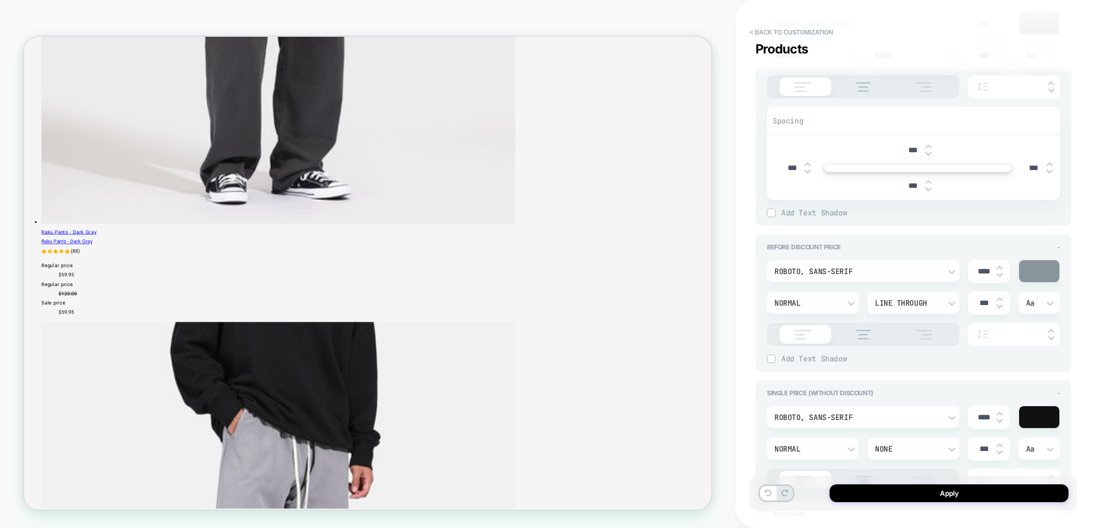
click at [989, 282] on div "****" at bounding box center [989, 272] width 42 height 24
click at [989, 277] on div "****" at bounding box center [989, 272] width 42 height 24
click at [986, 272] on input "****" at bounding box center [984, 272] width 26 height 10
type input "****"
type textarea "*"
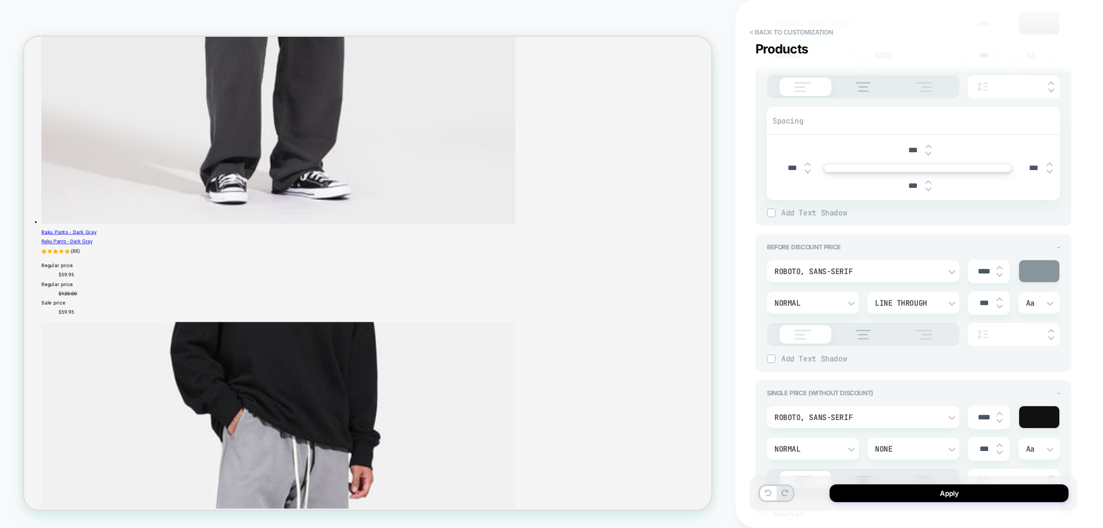
click at [988, 418] on input "****" at bounding box center [984, 418] width 26 height 10
type input "****"
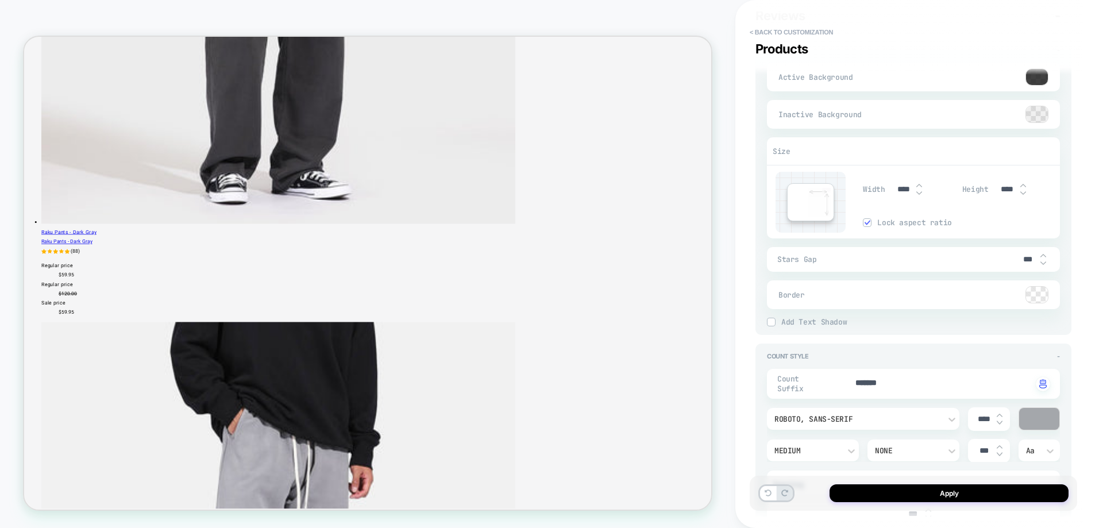
type textarea "*"
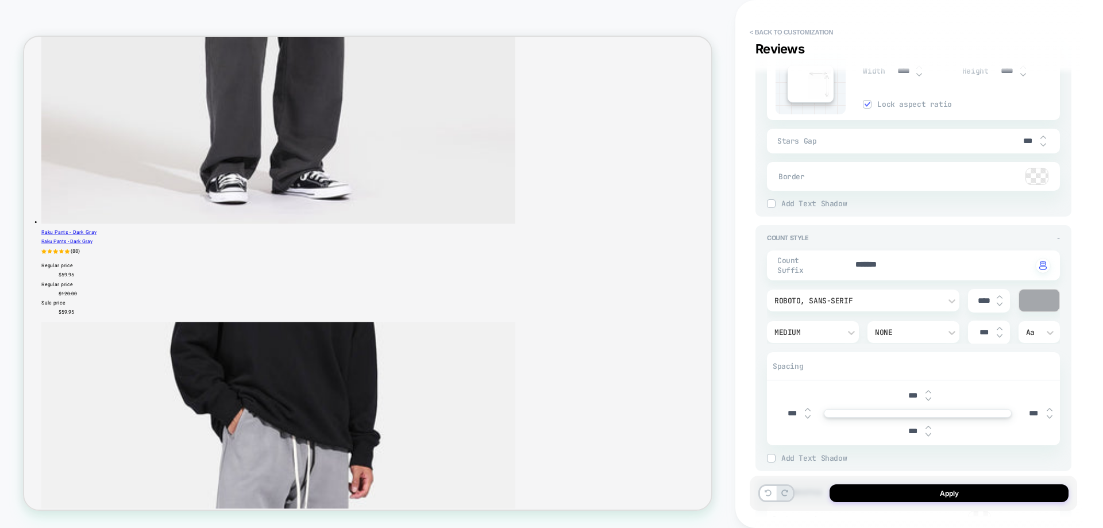
scroll to position [2069, 0]
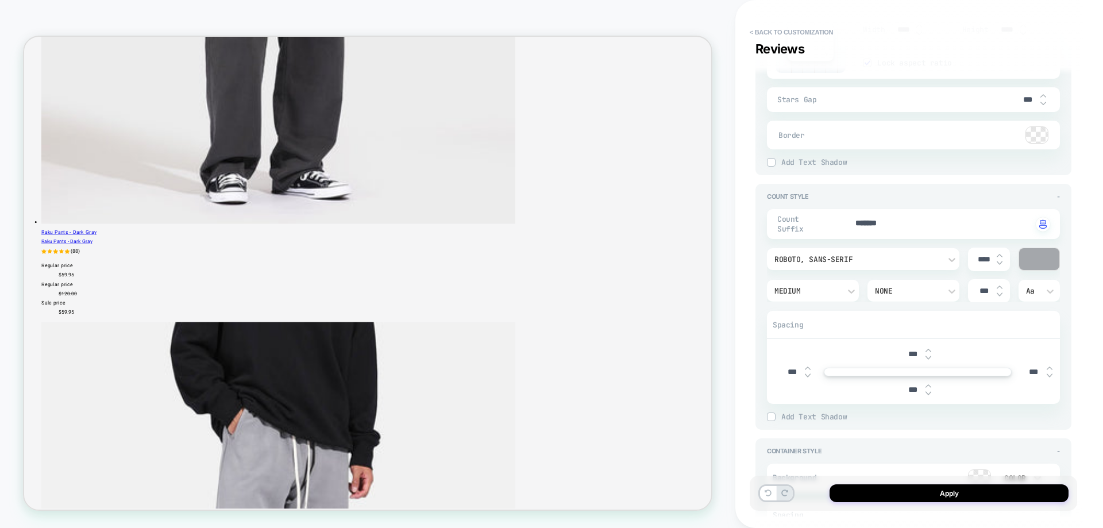
click at [978, 259] on input "****" at bounding box center [984, 260] width 26 height 10
type input "****"
type textarea "*"
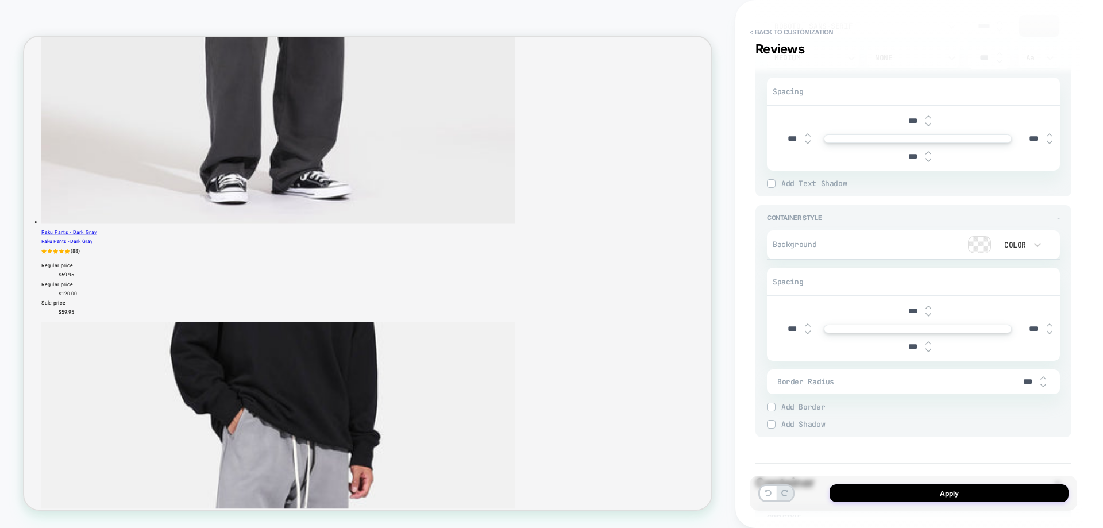
scroll to position [2356, 0]
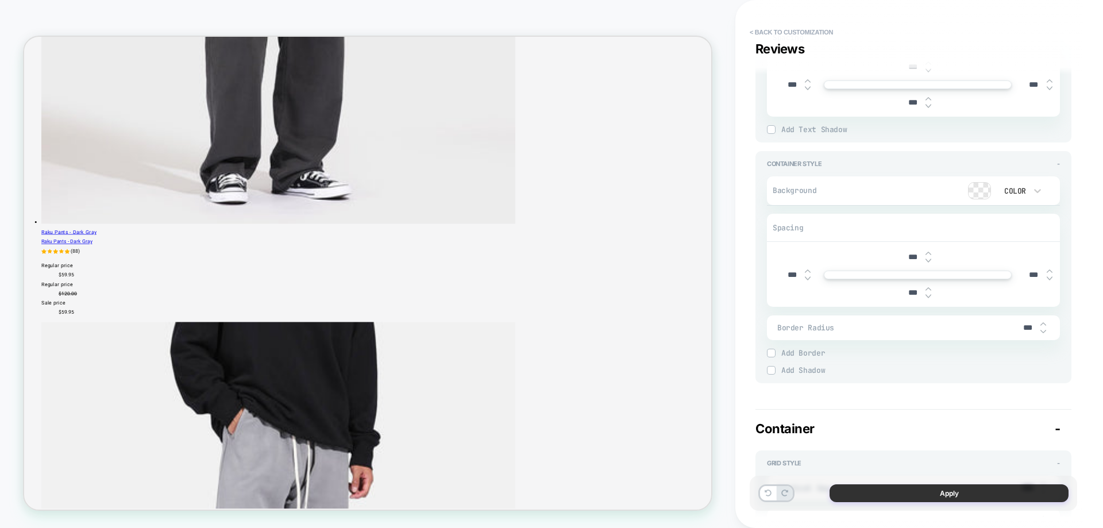
click at [992, 492] on button "Apply" at bounding box center [949, 493] width 239 height 18
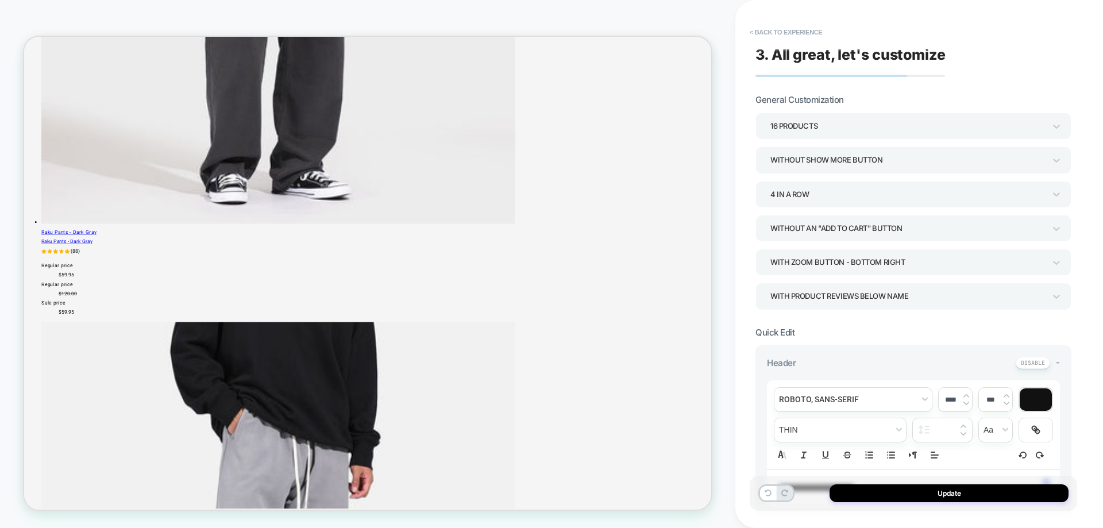
click at [993, 491] on button "Update" at bounding box center [949, 493] width 239 height 18
click at [956, 487] on button "Update" at bounding box center [949, 493] width 239 height 18
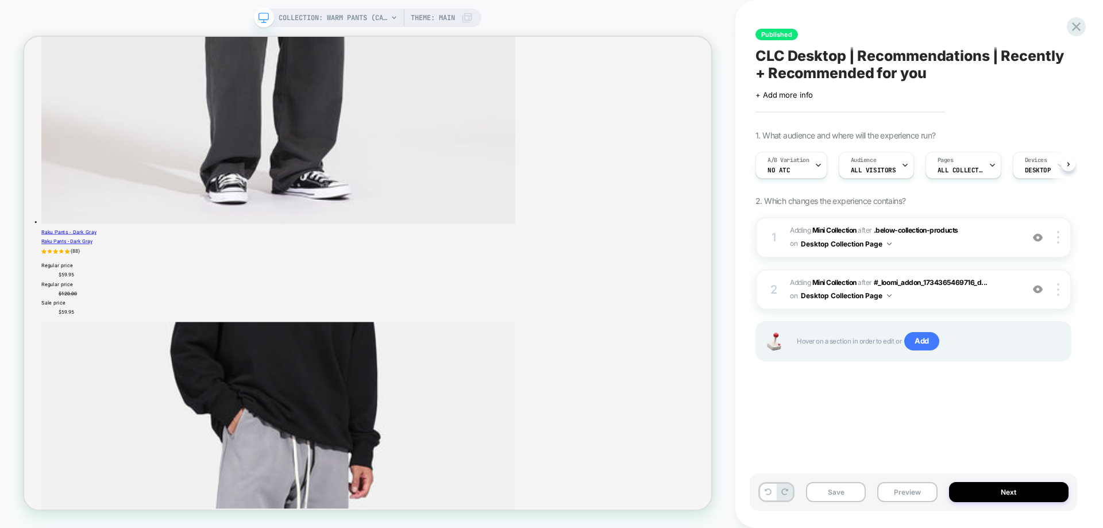
scroll to position [0, 1]
click at [908, 495] on button "Preview" at bounding box center [908, 492] width 60 height 20
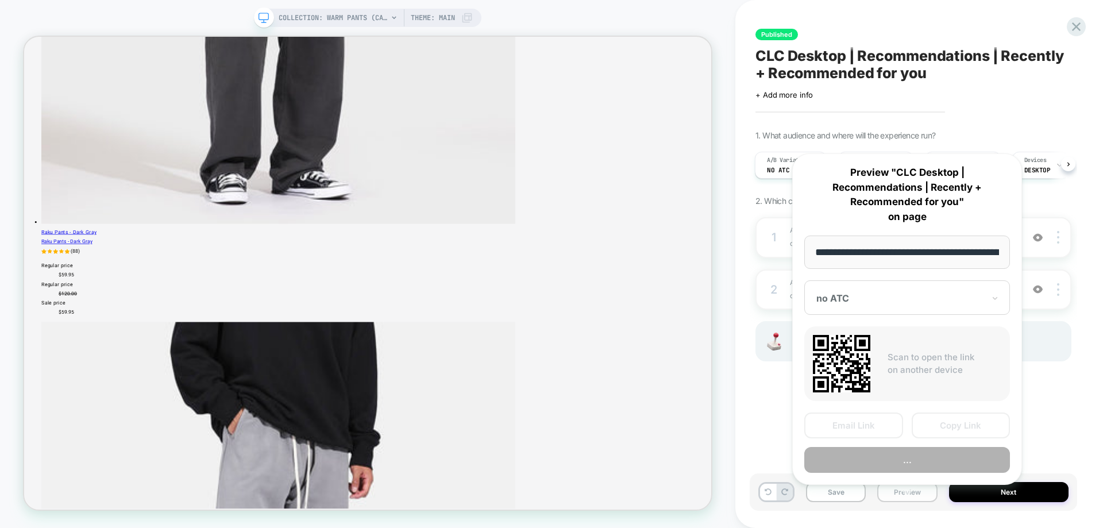
scroll to position [0, 118]
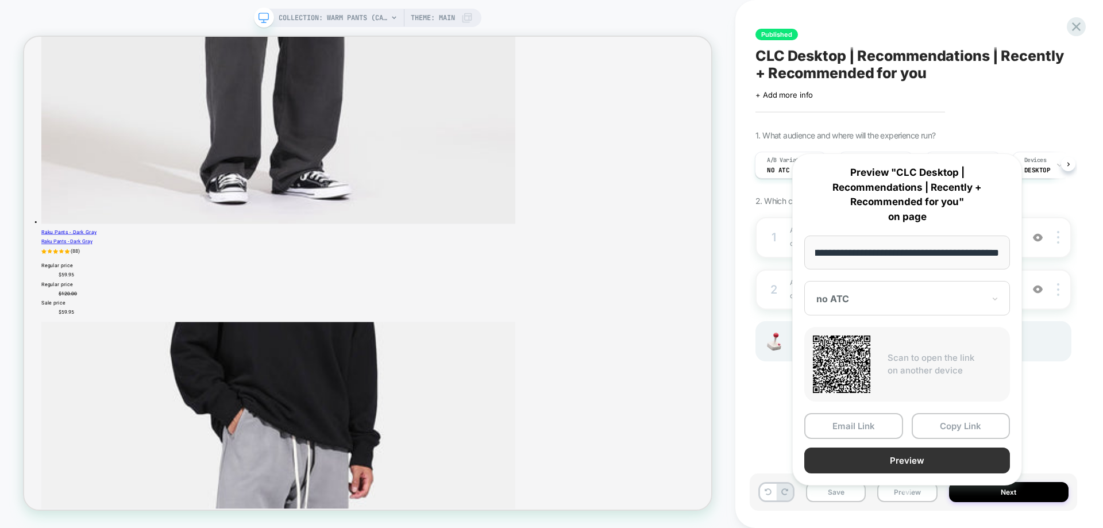
click at [918, 448] on button "Preview" at bounding box center [908, 461] width 206 height 26
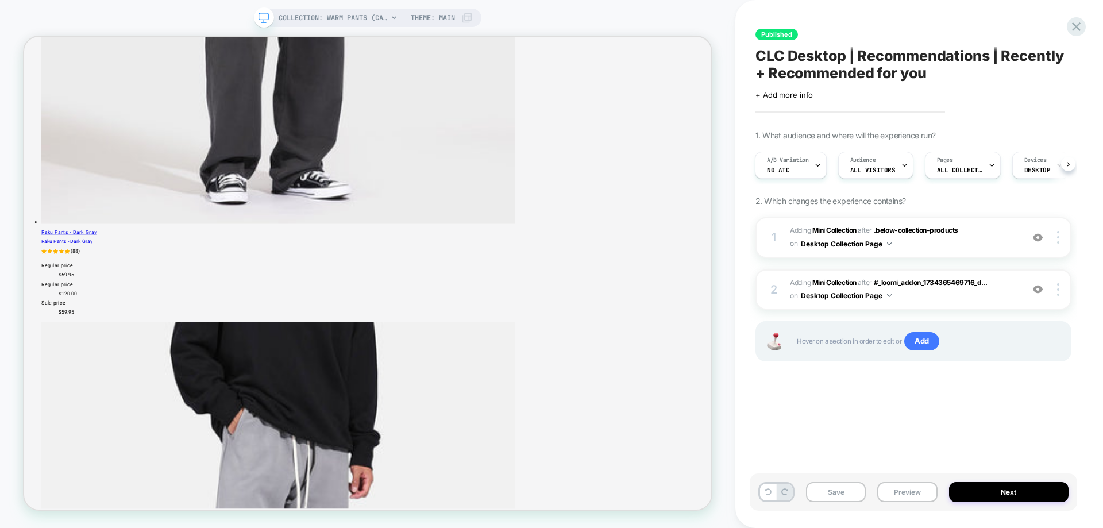
drag, startPoint x: 853, startPoint y: 492, endPoint x: 873, endPoint y: 480, distance: 23.0
click at [853, 493] on button "Save" at bounding box center [836, 492] width 60 height 20
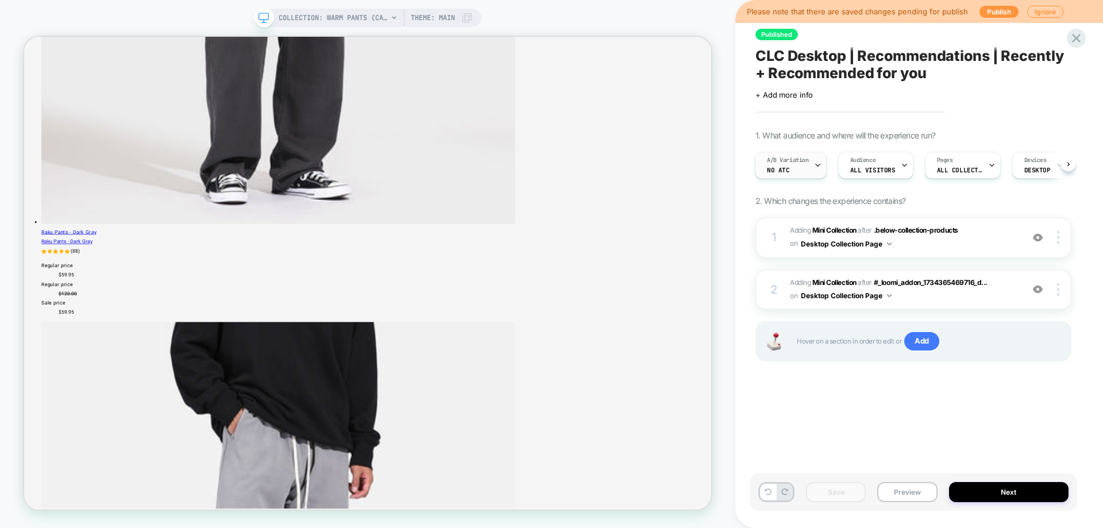
click at [795, 166] on div "A/B Variation no ATC" at bounding box center [788, 165] width 65 height 26
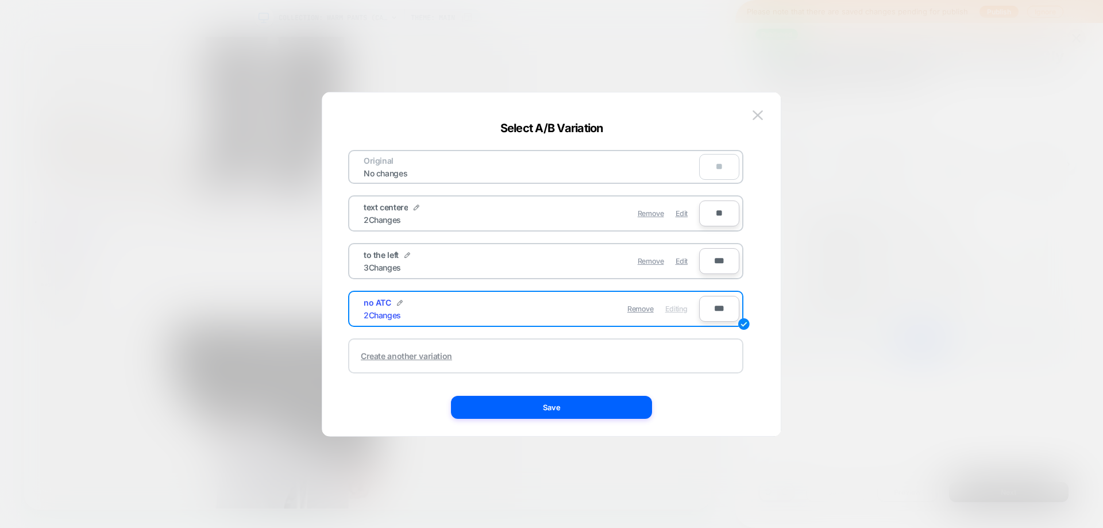
drag, startPoint x: 407, startPoint y: 353, endPoint x: 441, endPoint y: 355, distance: 33.4
click at [407, 353] on div "Create another variation" at bounding box center [406, 356] width 91 height 10
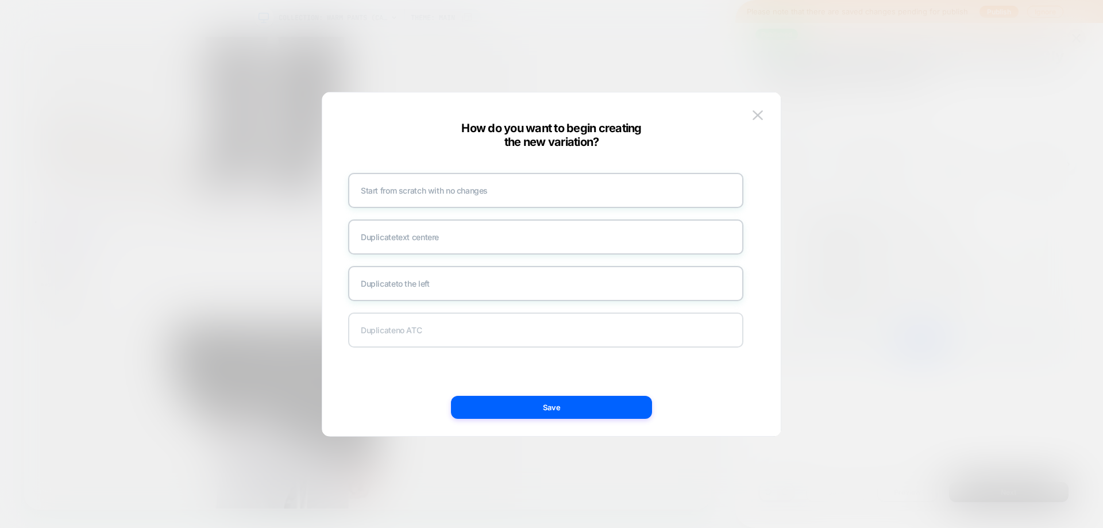
click at [494, 326] on div "Duplicate no ATC" at bounding box center [545, 330] width 395 height 35
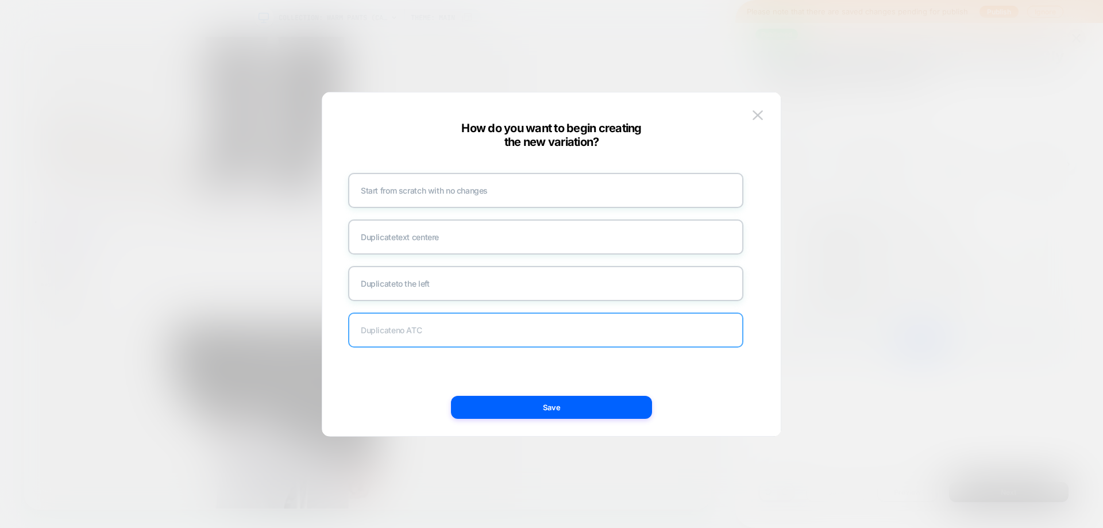
click at [558, 334] on div "Duplicate no ATC" at bounding box center [545, 330] width 395 height 35
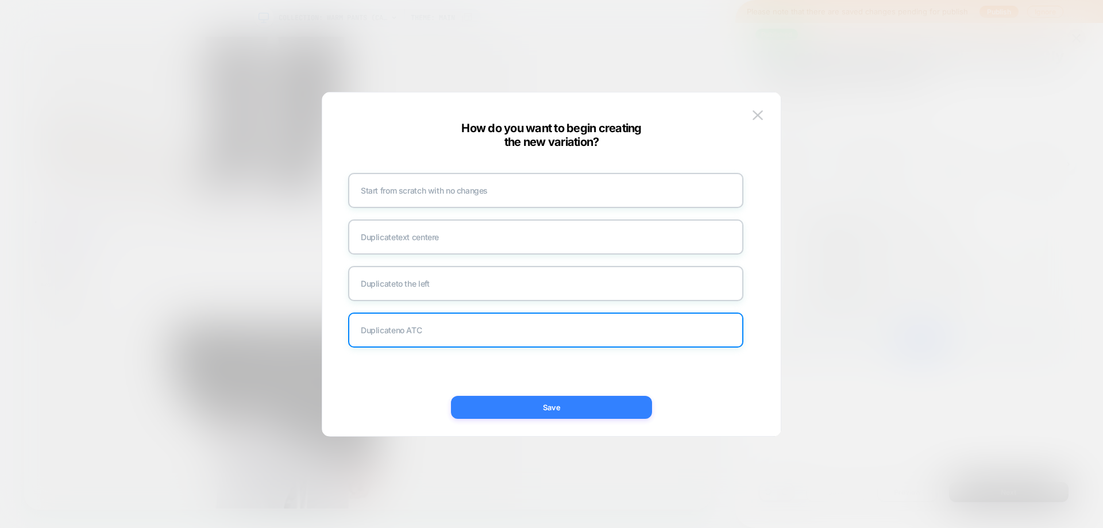
click at [577, 404] on button "Save" at bounding box center [551, 407] width 201 height 23
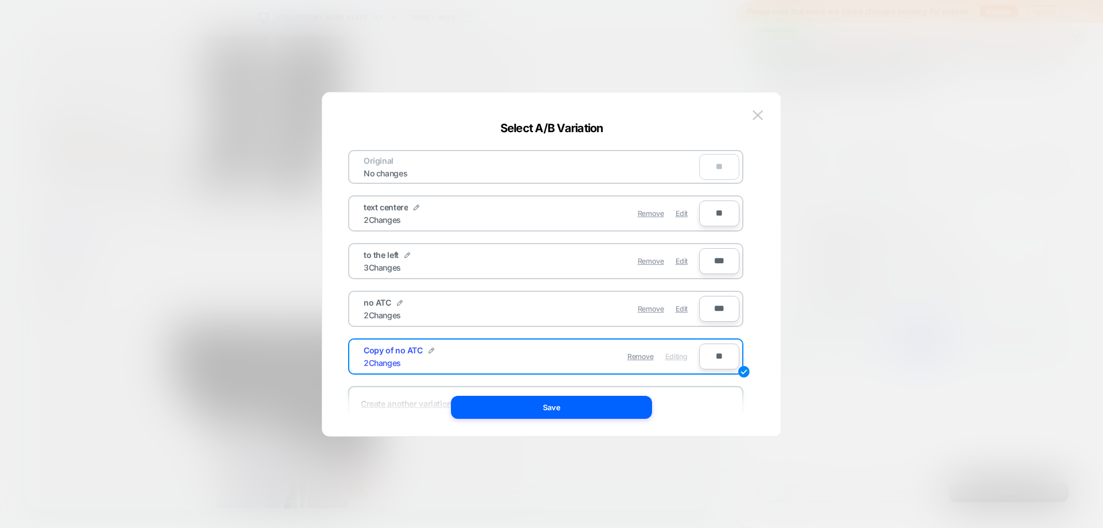
click at [720, 262] on input "***" at bounding box center [719, 261] width 40 height 26
type input "**"
click at [713, 359] on input "**" at bounding box center [719, 357] width 40 height 26
type input "***"
click at [429, 351] on img at bounding box center [432, 351] width 6 height 6
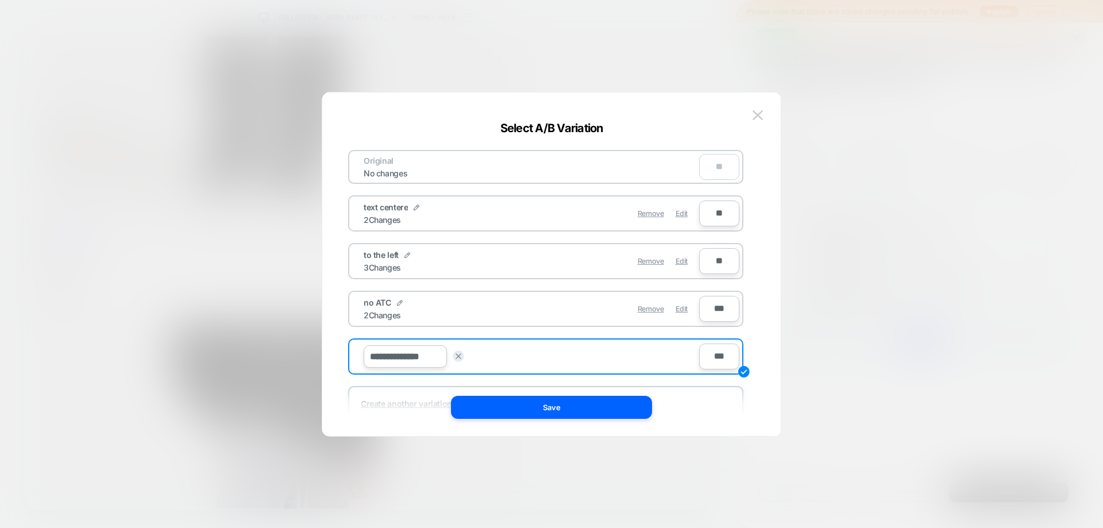
click at [412, 357] on input "**********" at bounding box center [405, 356] width 83 height 22
type input "********"
click at [495, 362] on button "Save" at bounding box center [490, 356] width 40 height 17
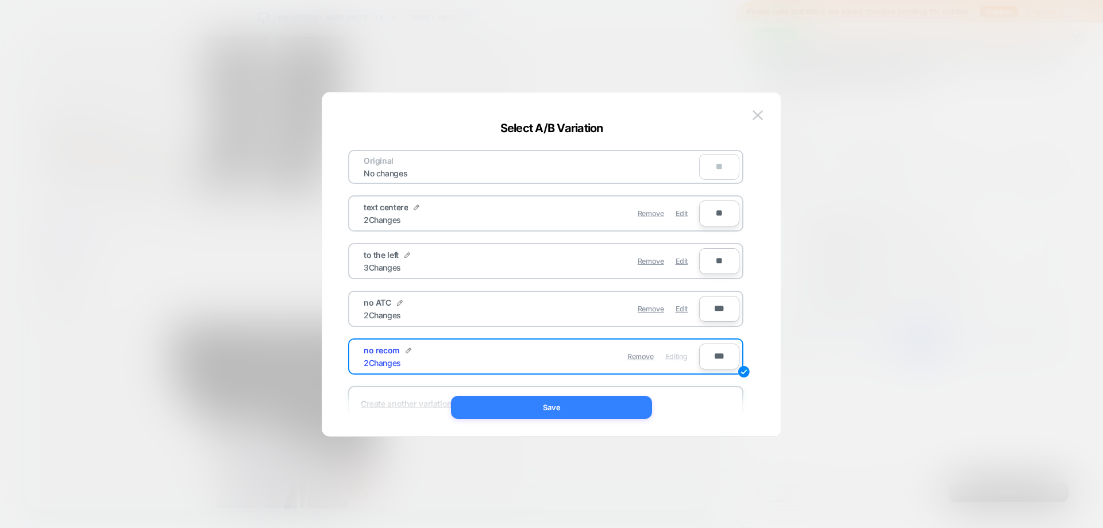
click at [536, 403] on button "Save" at bounding box center [551, 407] width 201 height 23
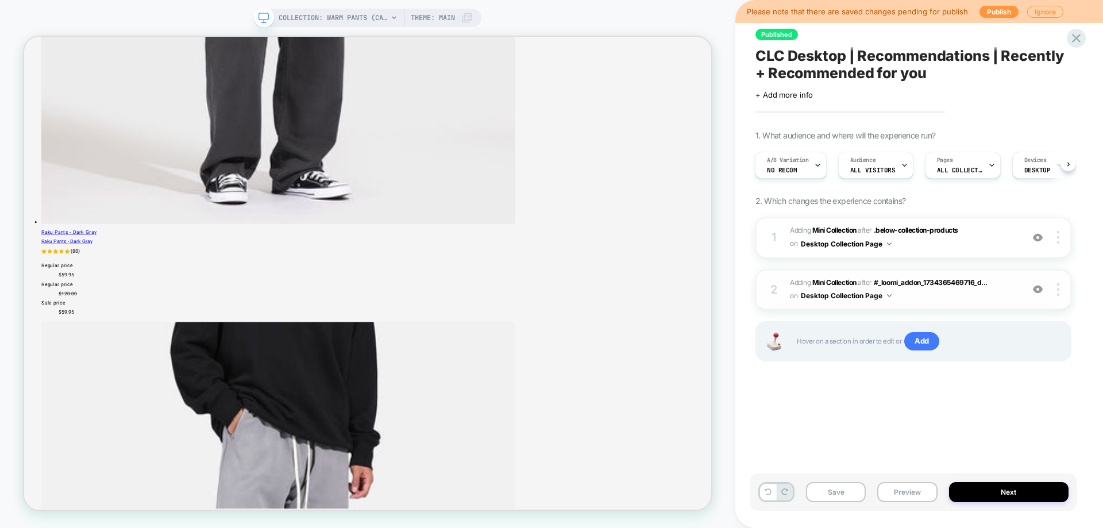
click at [1037, 289] on img at bounding box center [1038, 289] width 10 height 10
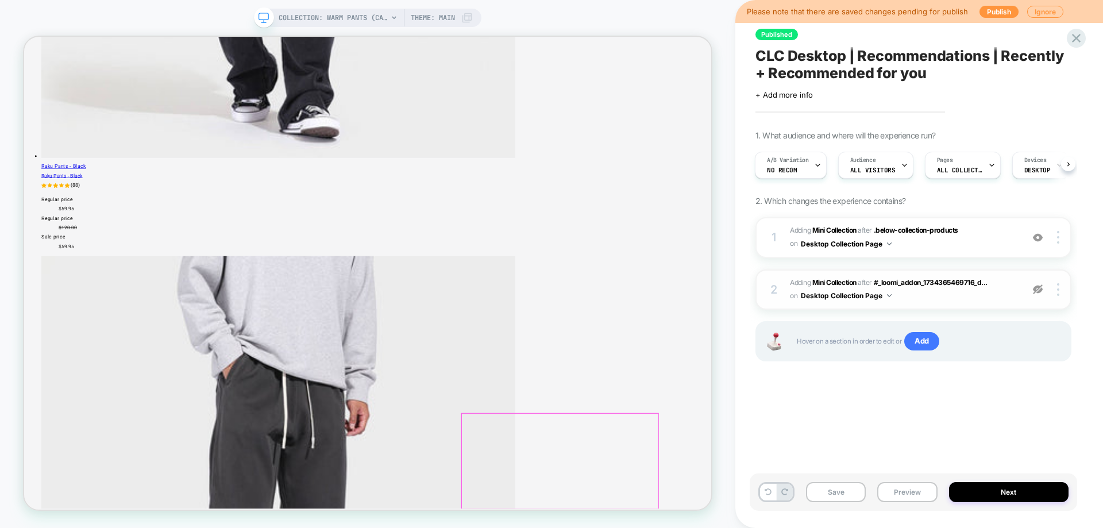
scroll to position [3254, 0]
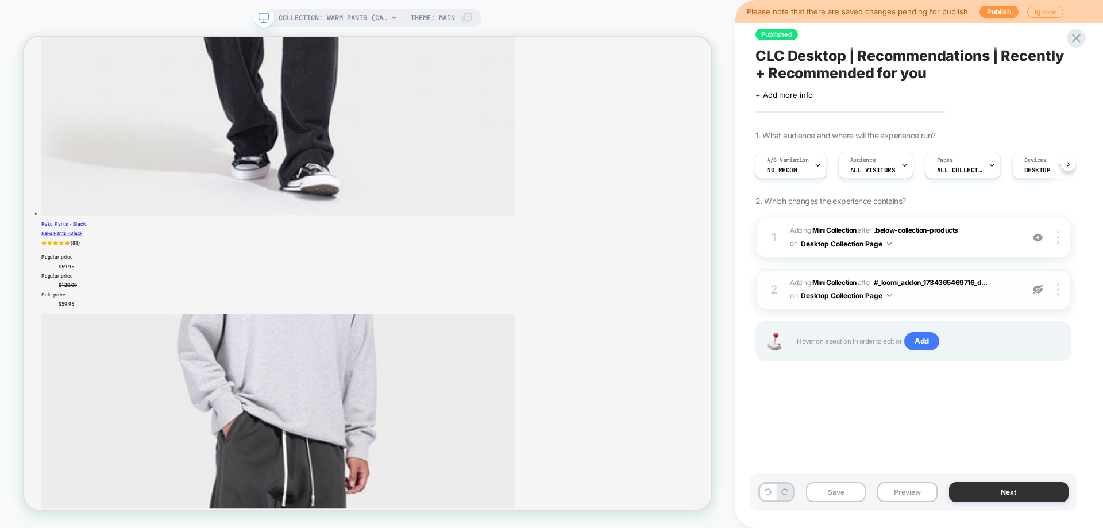
click at [979, 490] on button "Next" at bounding box center [1009, 492] width 120 height 20
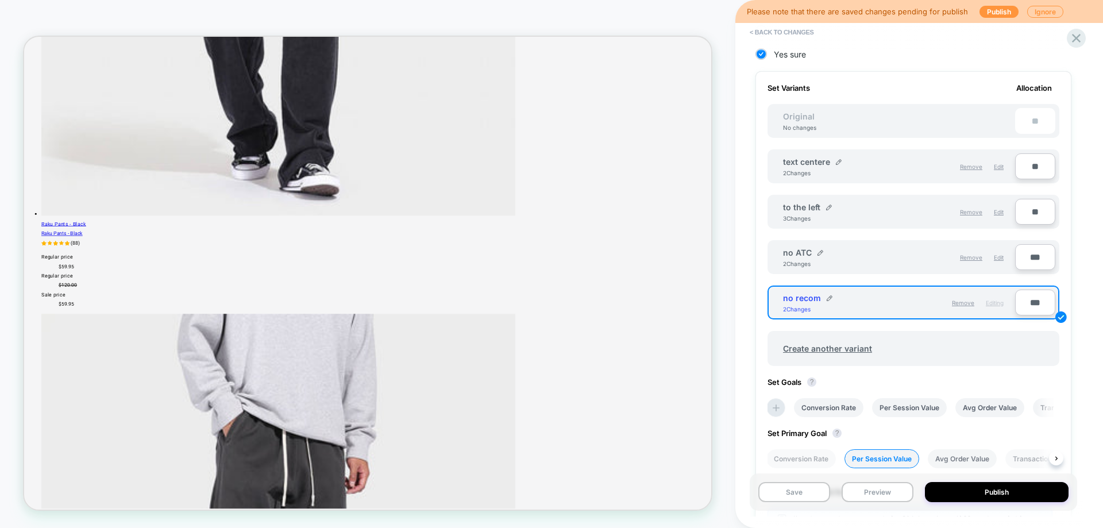
scroll to position [402, 0]
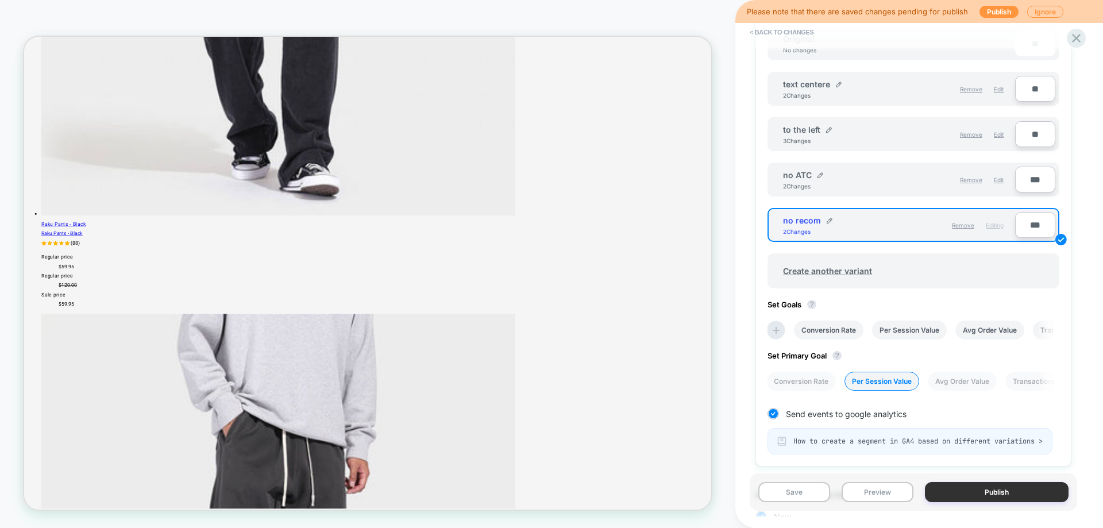
click at [969, 484] on button "Publish" at bounding box center [997, 492] width 144 height 20
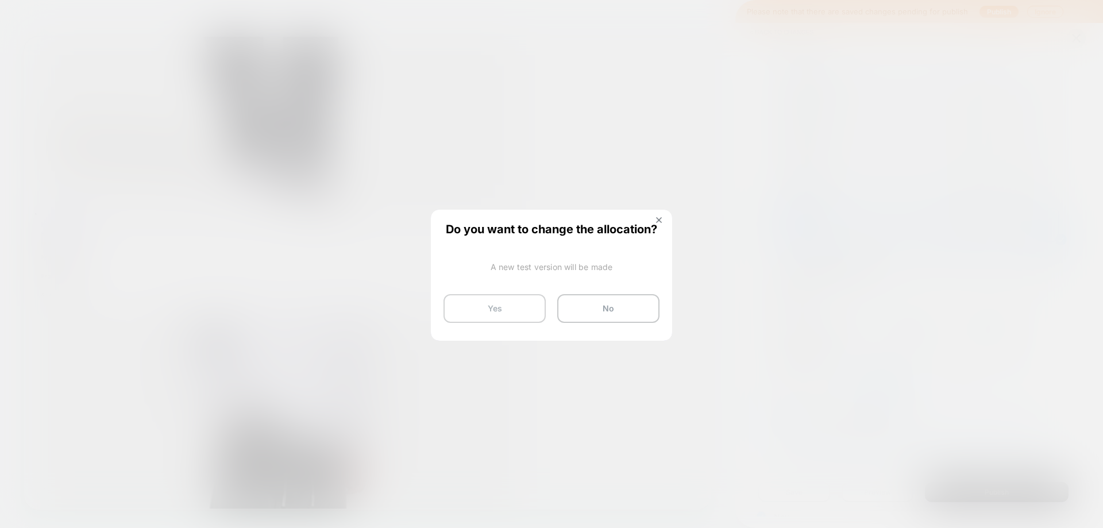
click at [501, 306] on button "Yes" at bounding box center [495, 308] width 102 height 29
click at [517, 310] on button "Yes" at bounding box center [495, 308] width 102 height 29
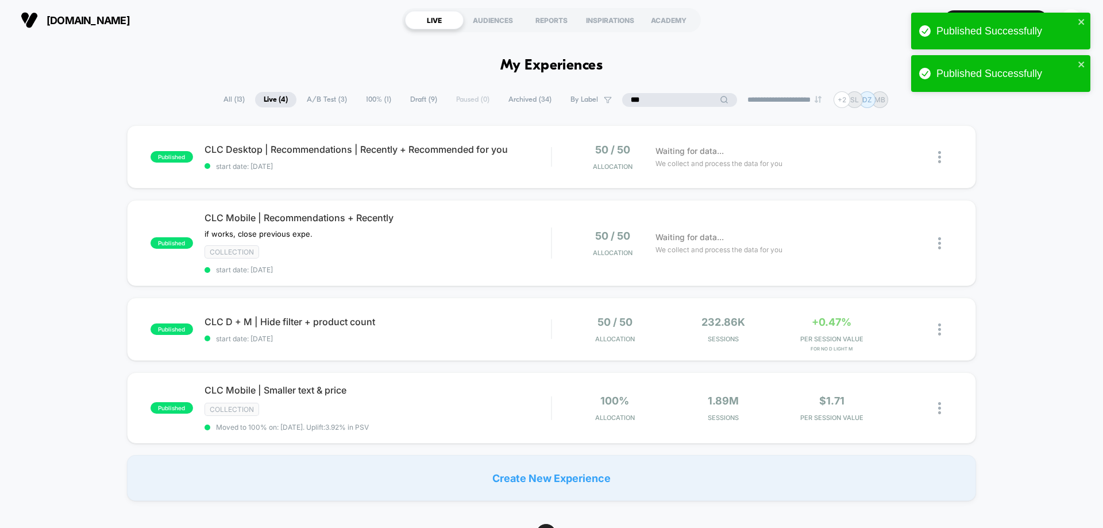
drag, startPoint x: 674, startPoint y: 97, endPoint x: 626, endPoint y: 108, distance: 49.5
click at [622, 97] on input "***" at bounding box center [679, 100] width 115 height 14
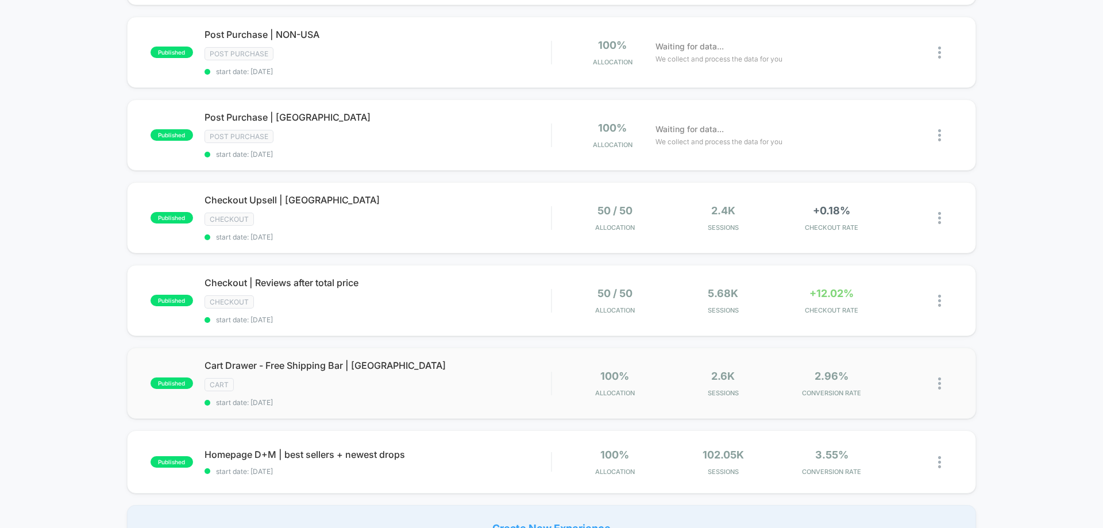
scroll to position [632, 0]
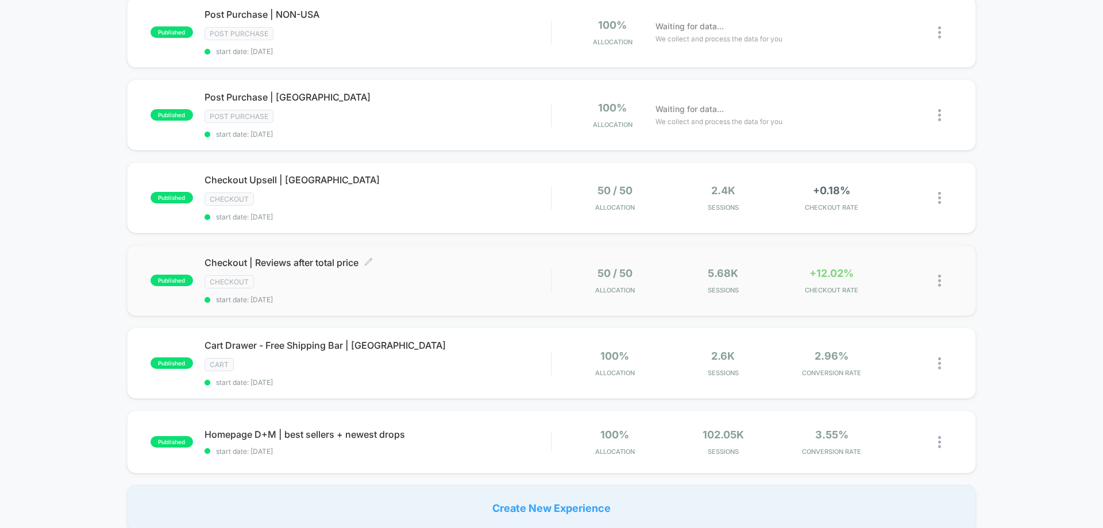
click at [513, 294] on div "Checkout | Reviews after total price Click to edit experience details Click to …" at bounding box center [378, 280] width 347 height 47
